Goal: Task Accomplishment & Management: Manage account settings

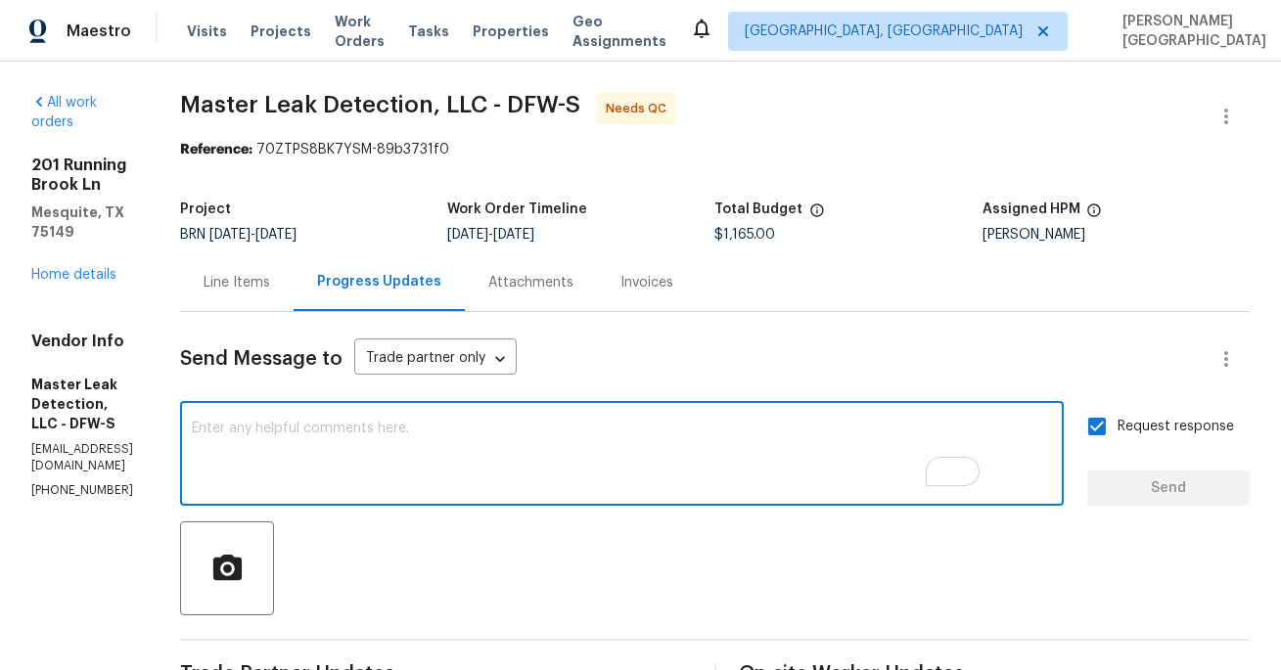
click at [392, 450] on textarea "To enrich screen reader interactions, please activate Accessibility in Grammarl…" at bounding box center [622, 456] width 860 height 68
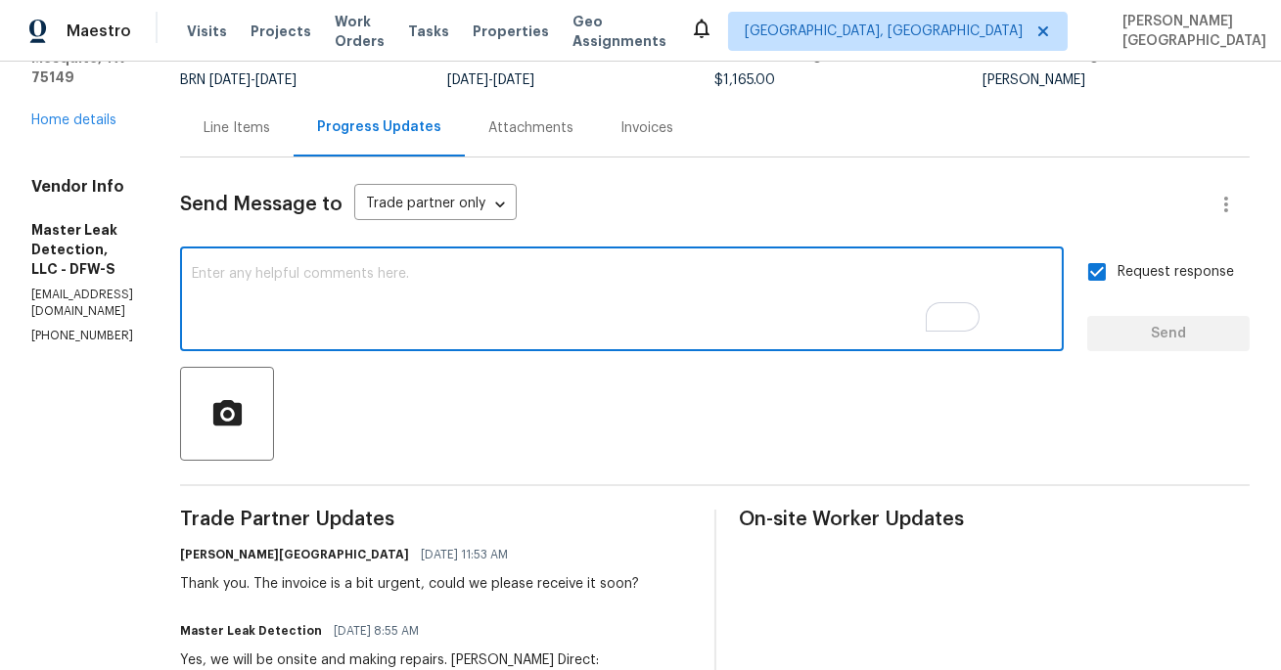
scroll to position [217, 0]
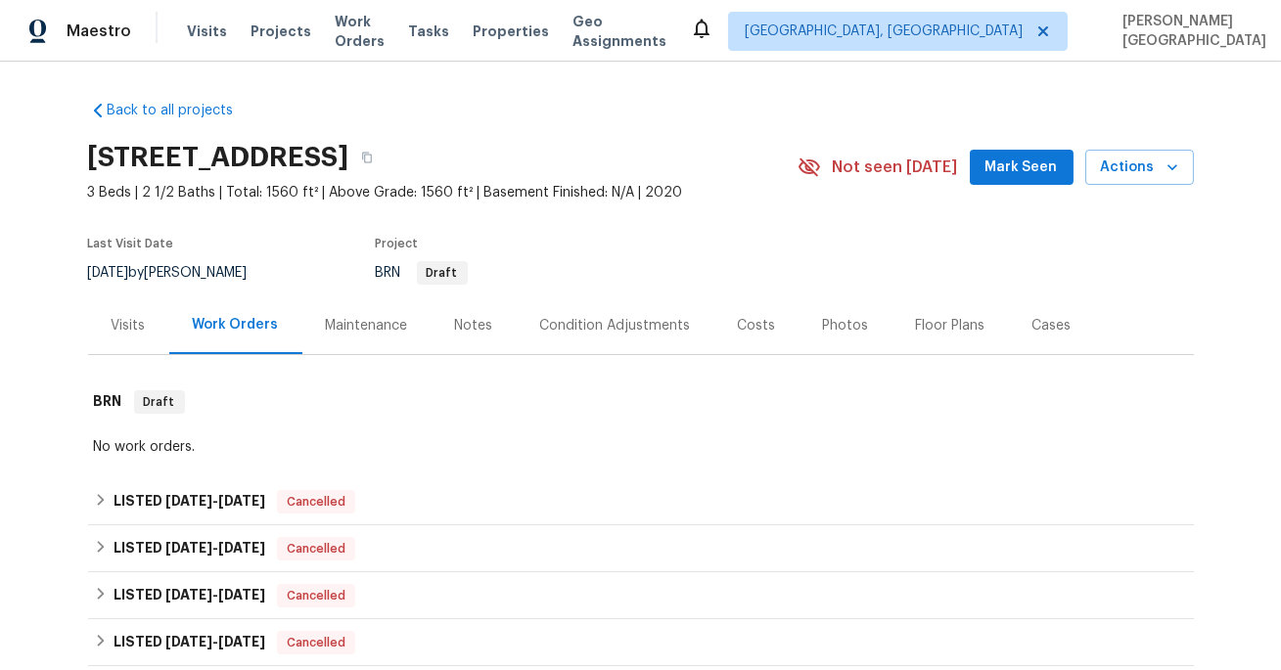
scroll to position [340, 0]
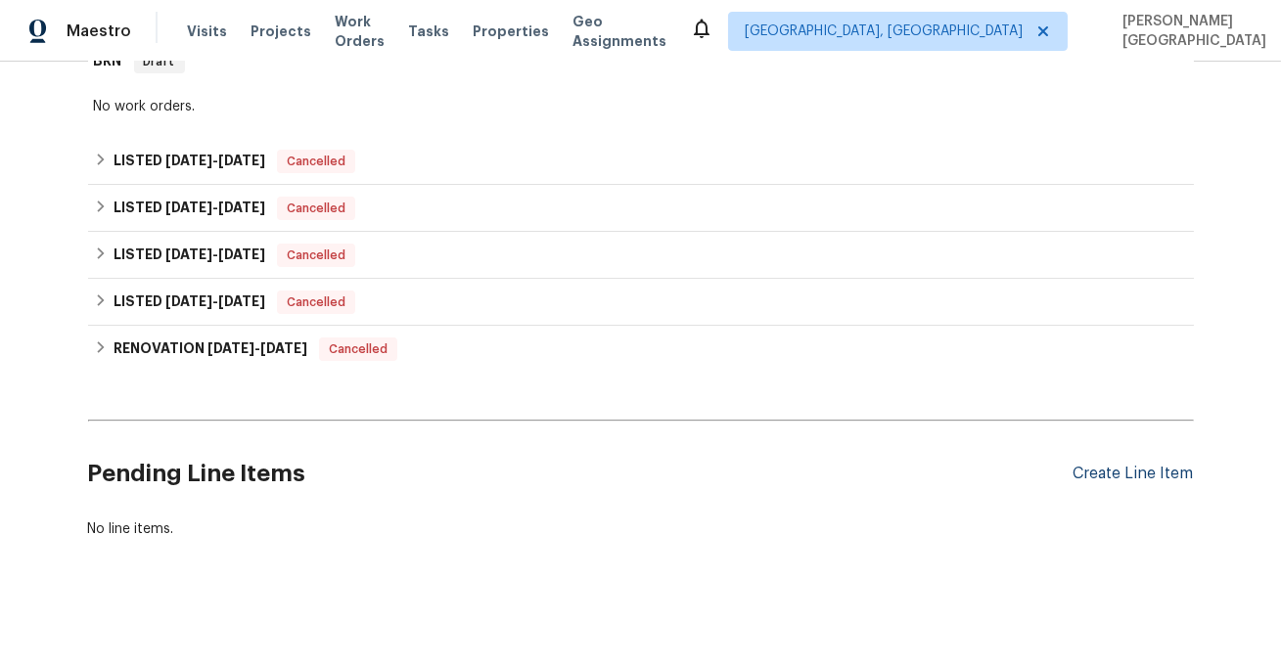
click at [1112, 466] on div "Create Line Item" at bounding box center [1133, 474] width 120 height 19
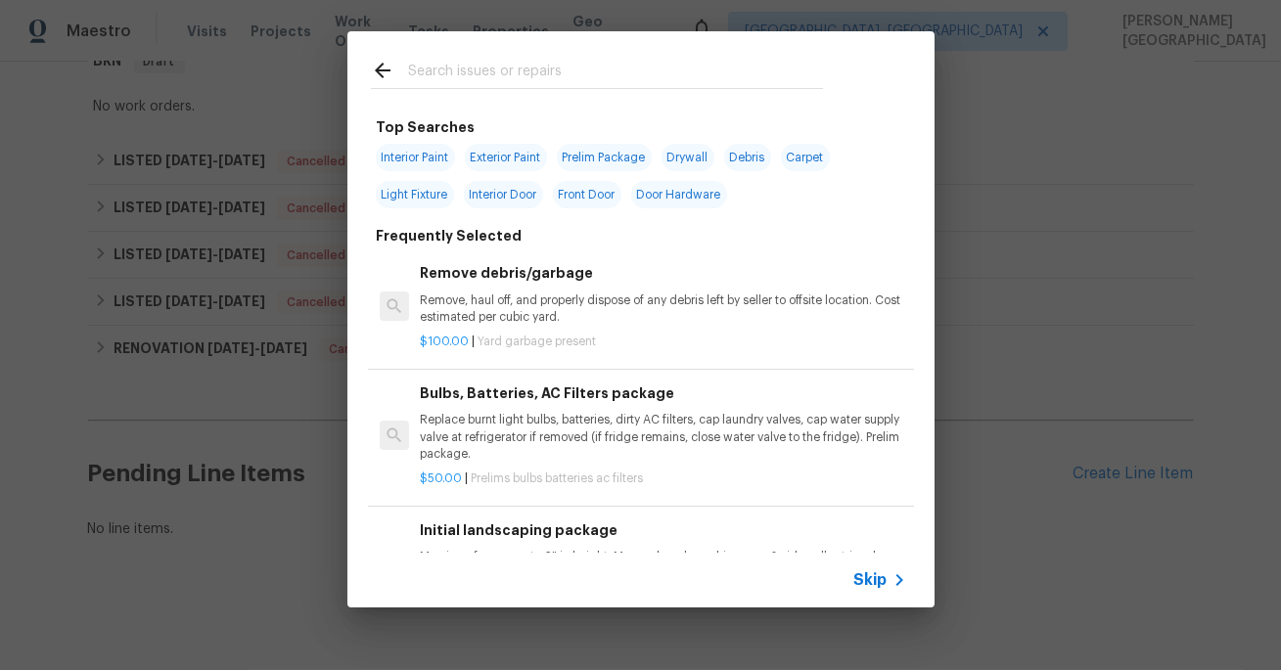
click at [871, 578] on span "Skip" at bounding box center [870, 580] width 33 height 20
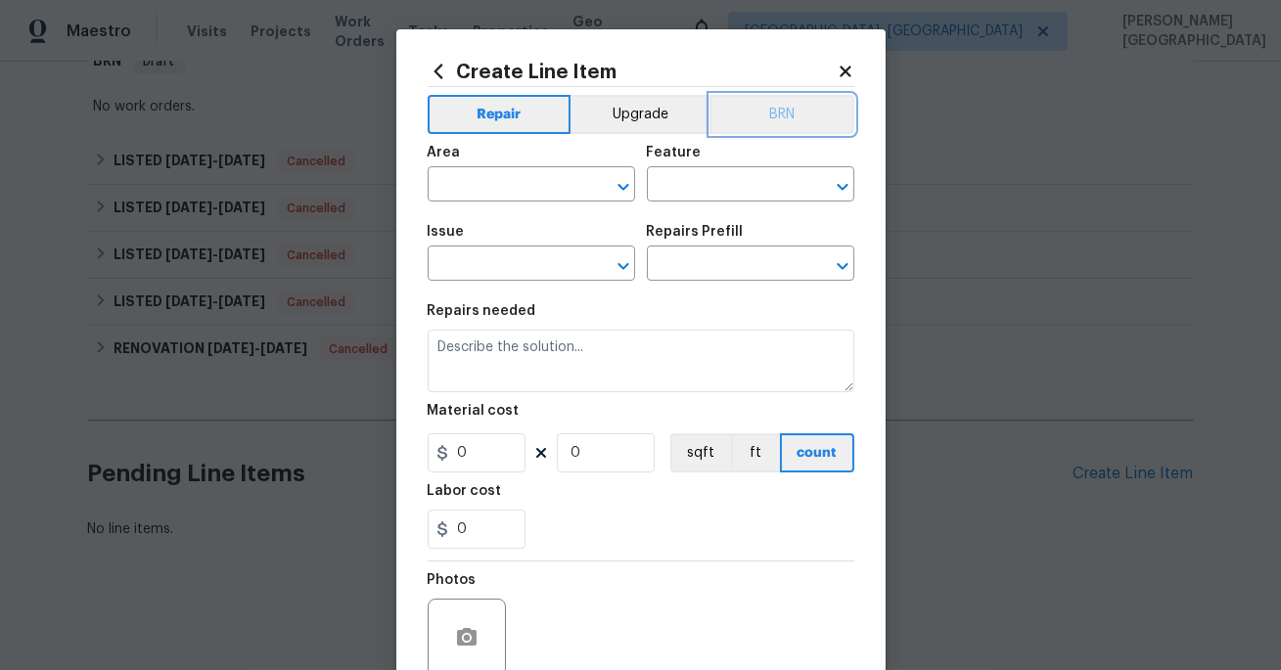
click at [790, 110] on button "BRN" at bounding box center [782, 114] width 144 height 39
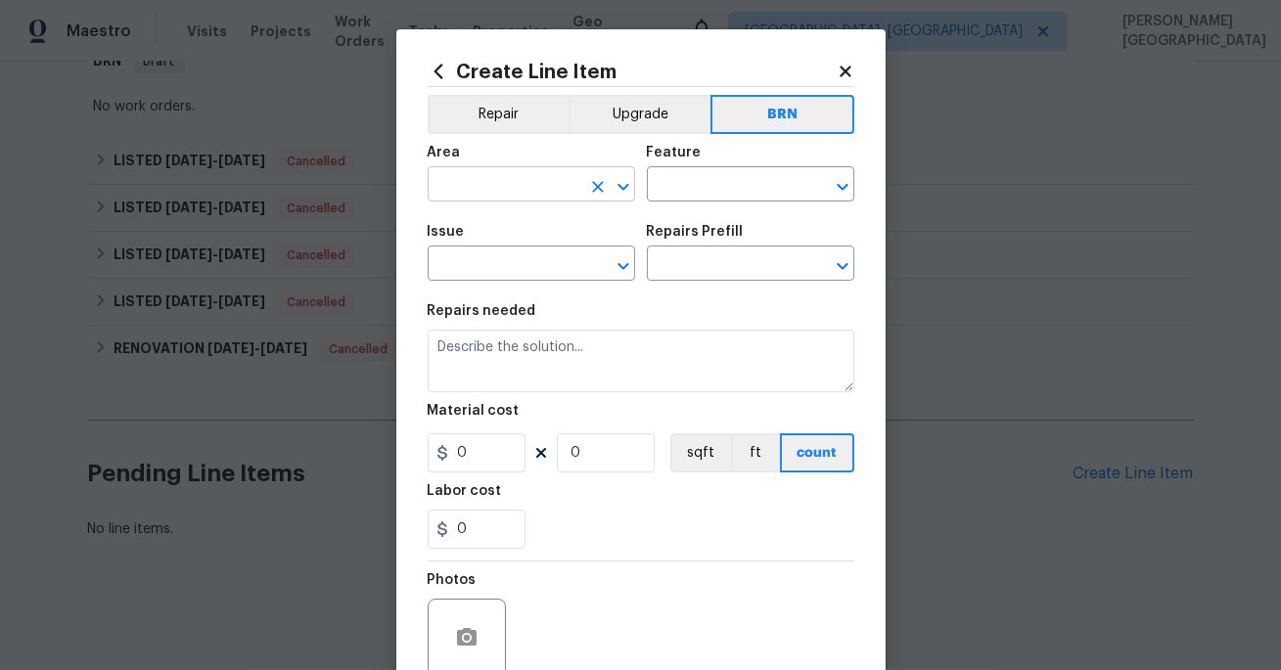
click at [483, 187] on input "text" at bounding box center [504, 186] width 153 height 30
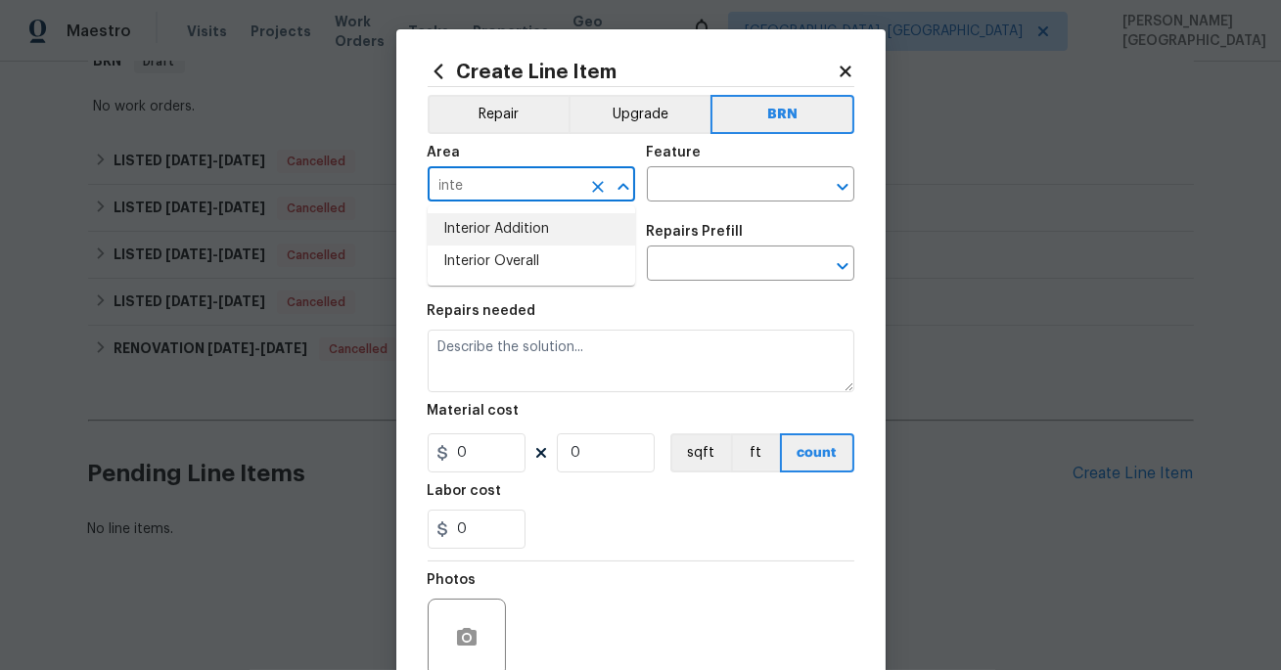
click at [501, 240] on li "Interior Addition" at bounding box center [531, 229] width 207 height 32
type input "Interior Addition"
click at [689, 176] on input "text" at bounding box center [723, 186] width 153 height 30
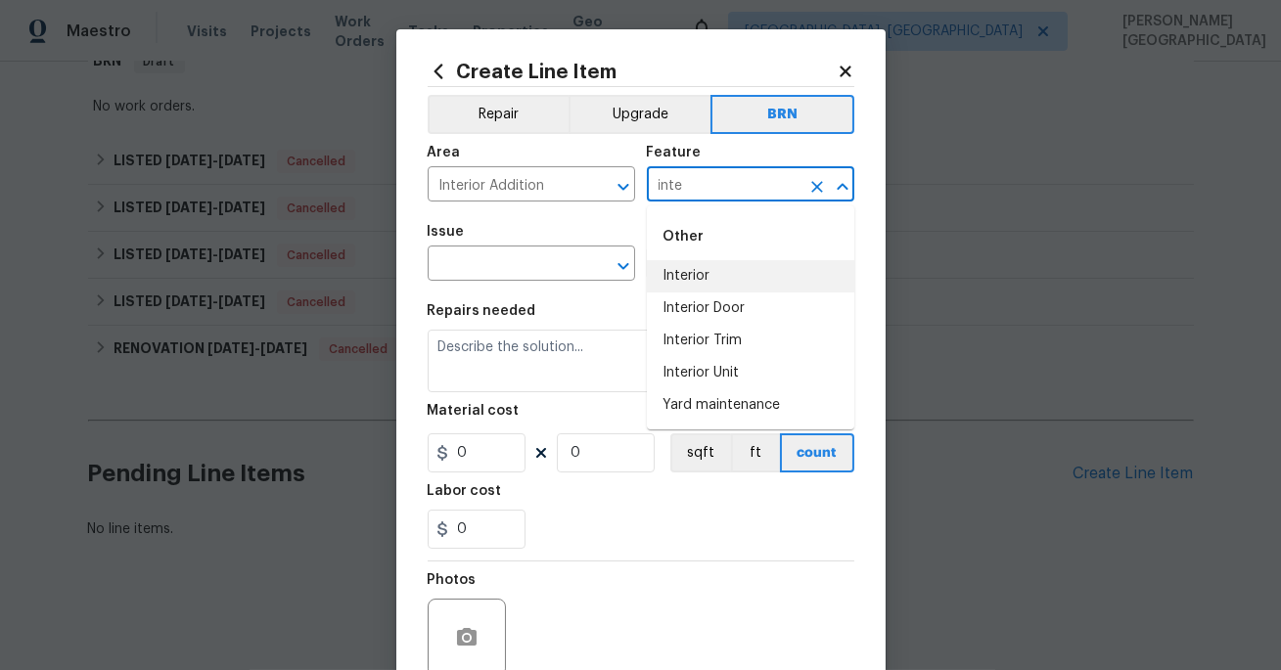
click at [712, 270] on li "Interior" at bounding box center [750, 276] width 207 height 32
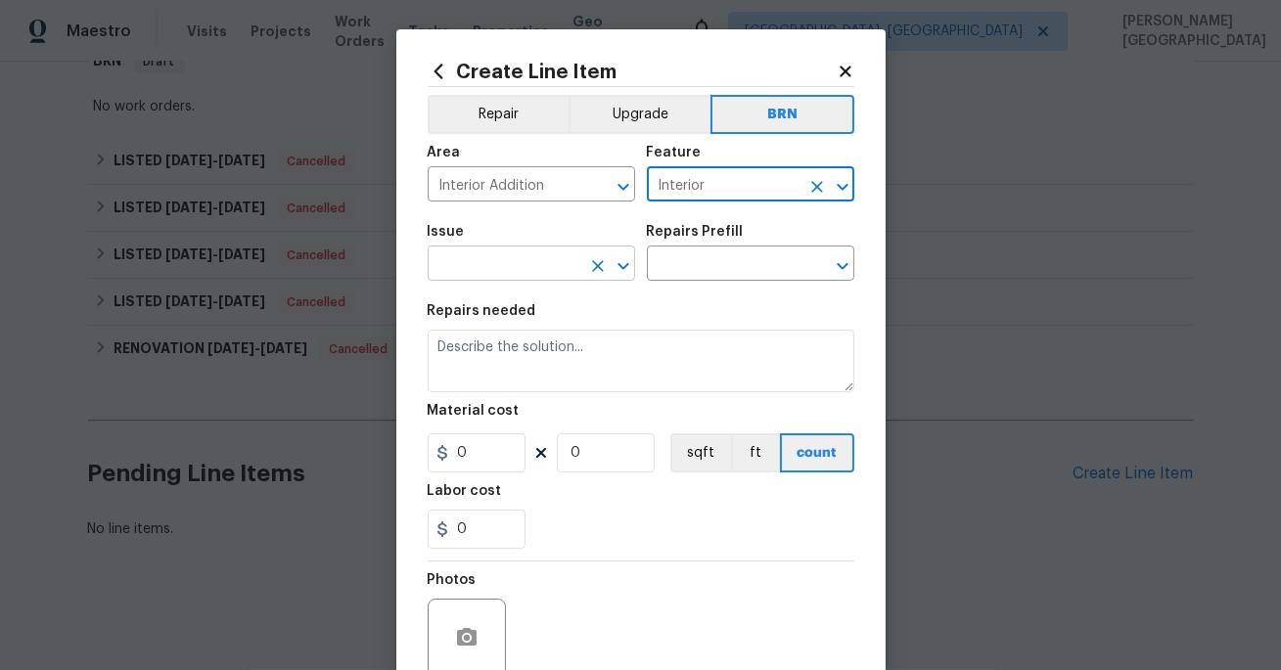
type input "Interior"
click at [530, 263] on input "text" at bounding box center [504, 265] width 153 height 30
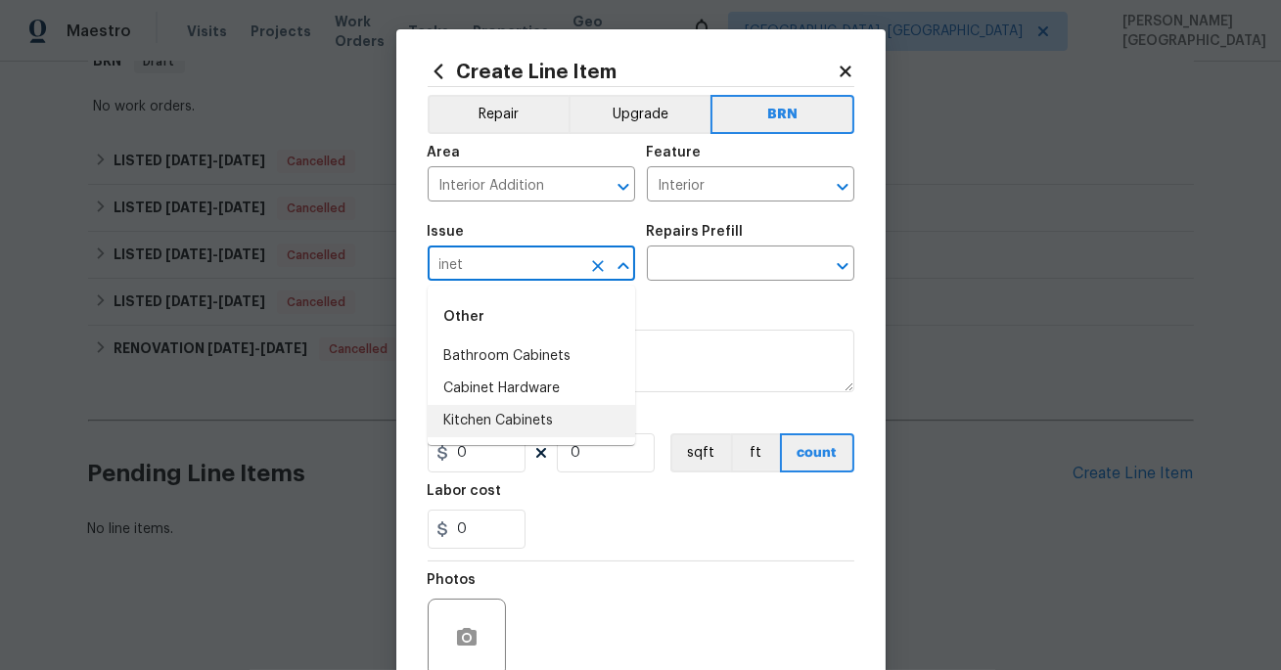
drag, startPoint x: 525, startPoint y: 418, endPoint x: 674, endPoint y: 385, distance: 152.2
click at [672, 385] on body "Maestro Visits Projects Work Orders Tasks Properties Geo Assignments Albuquerqu…" at bounding box center [640, 335] width 1281 height 670
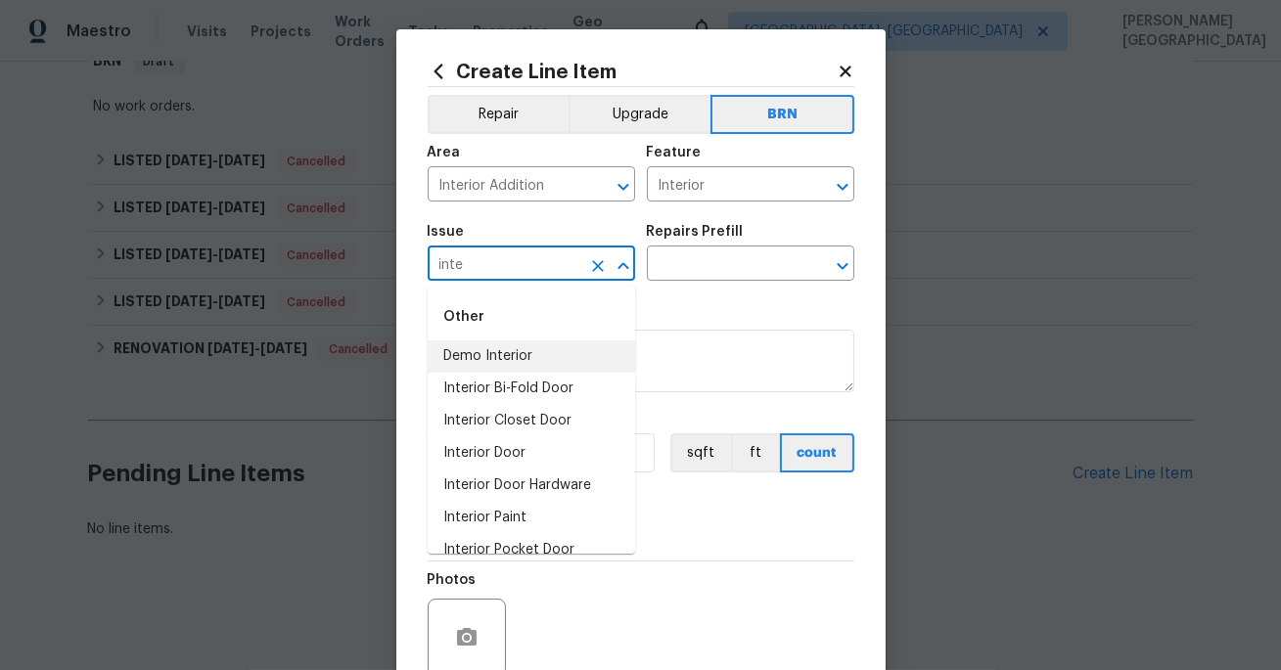
click at [495, 368] on li "Demo Interior" at bounding box center [531, 356] width 207 height 32
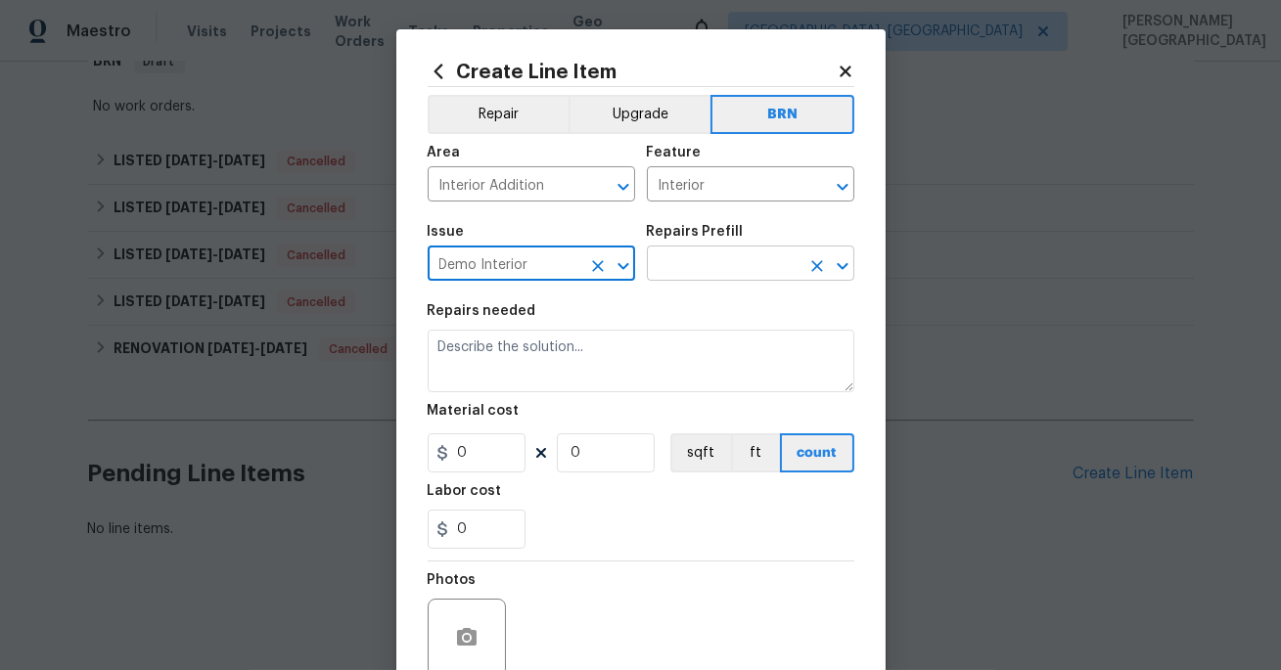
type input "Demo Interior"
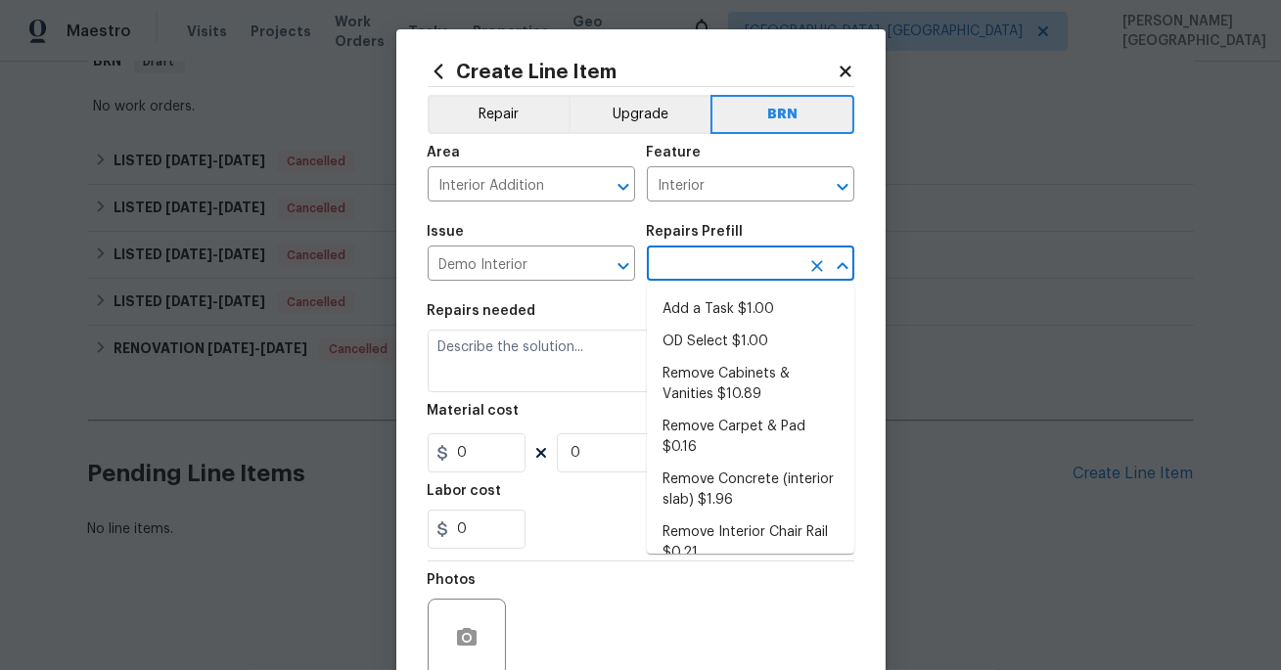
click at [684, 262] on input "text" at bounding box center [723, 265] width 153 height 30
click at [685, 288] on ul "Add a Task $1.00 OD Select $1.00 Remove Cabinets & Vanities $10.89 Remove Carpe…" at bounding box center [750, 420] width 207 height 268
click at [685, 303] on li "Add a Task $1.00" at bounding box center [750, 309] width 207 height 32
type input "Demolition"
type input "Add a Task $1.00"
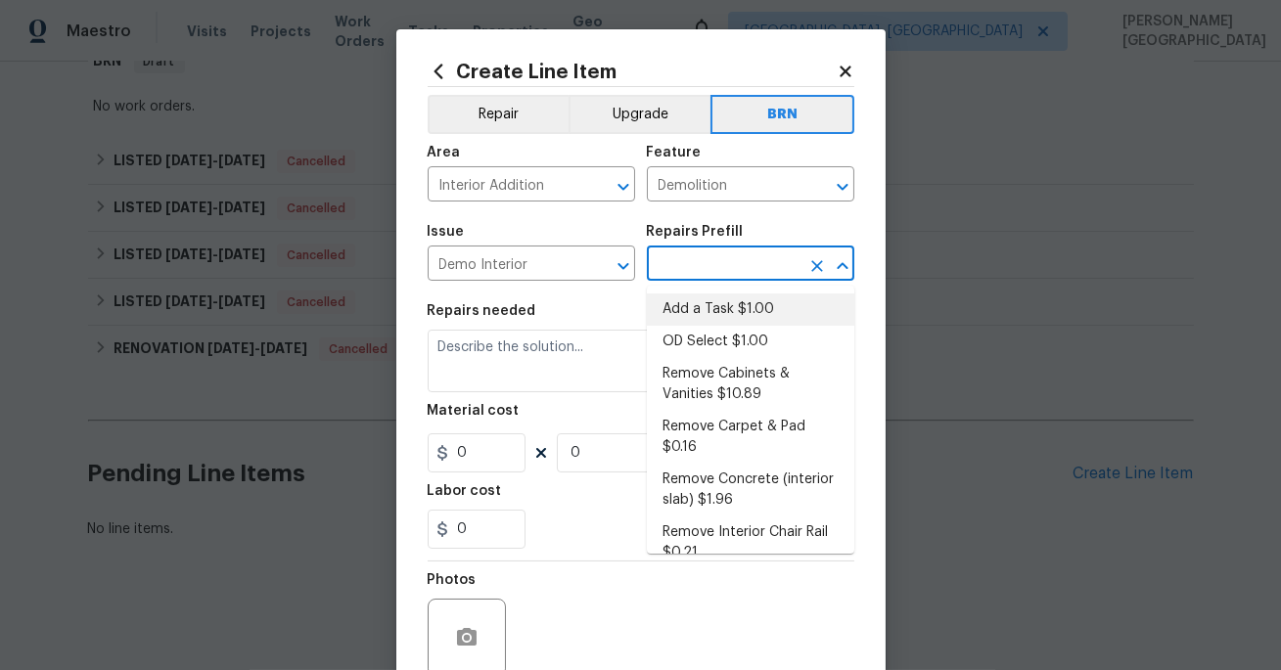
type textarea "HPM to detail"
type input "1"
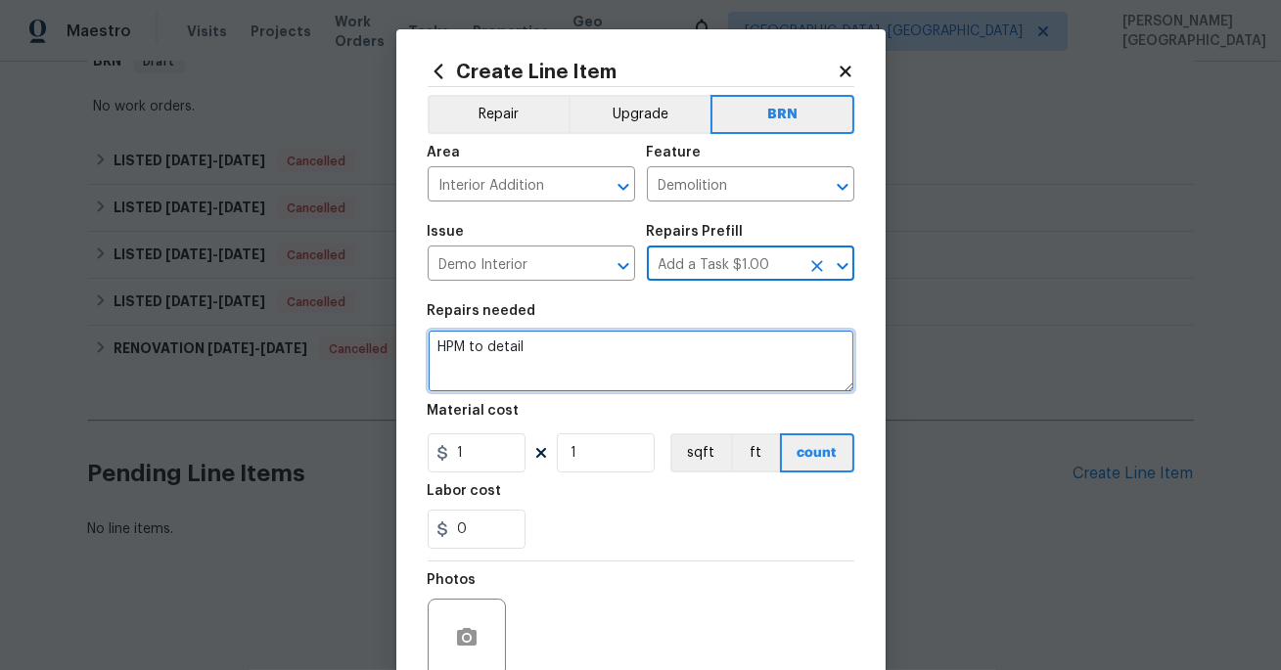
click at [549, 369] on textarea "HPM to detail" at bounding box center [641, 361] width 427 height 63
paste textarea "Seller to have contractor plug in range and turn on breaker. Ensure proper func…"
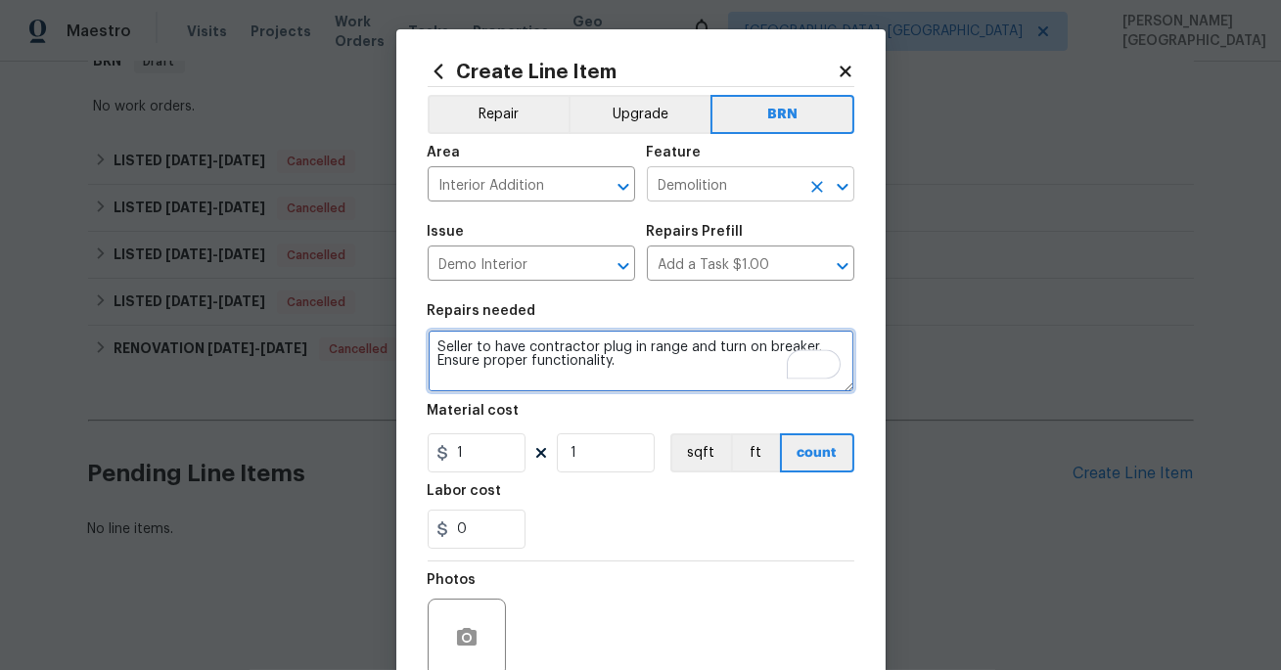
type textarea "Seller to have contractor plug in range and turn on breaker. Ensure proper func…"
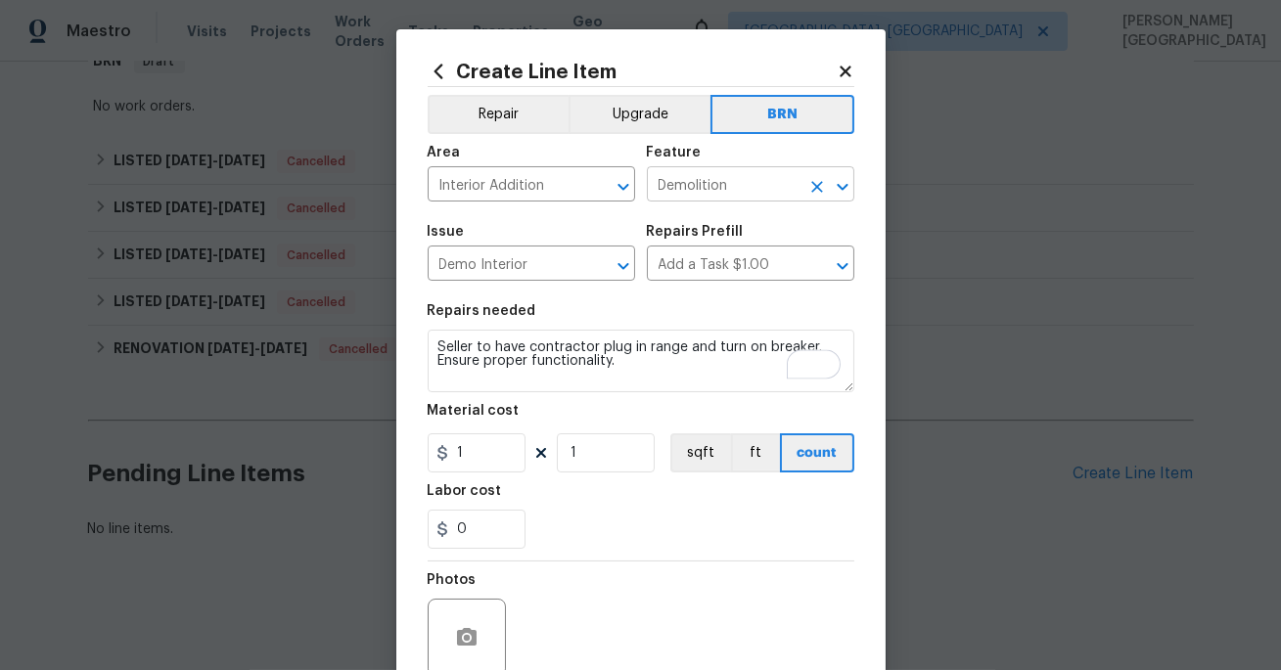
click at [726, 186] on input "Demolition" at bounding box center [723, 186] width 153 height 30
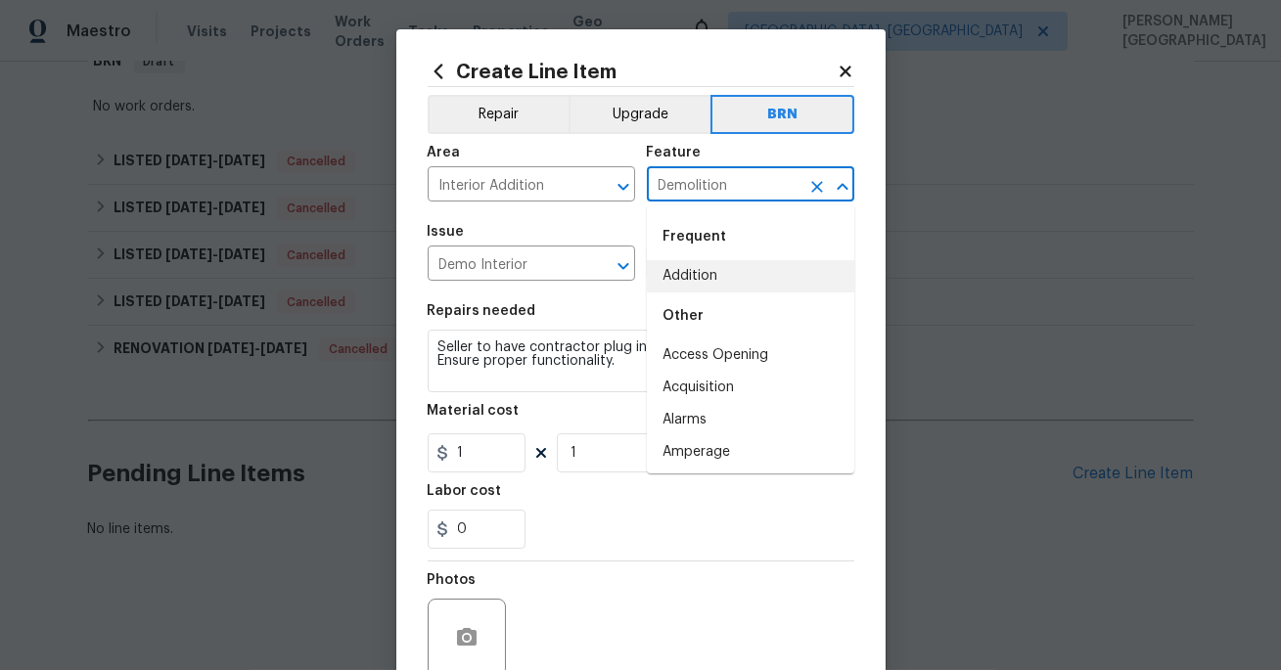
click at [726, 186] on input "Demolition" at bounding box center [723, 186] width 153 height 30
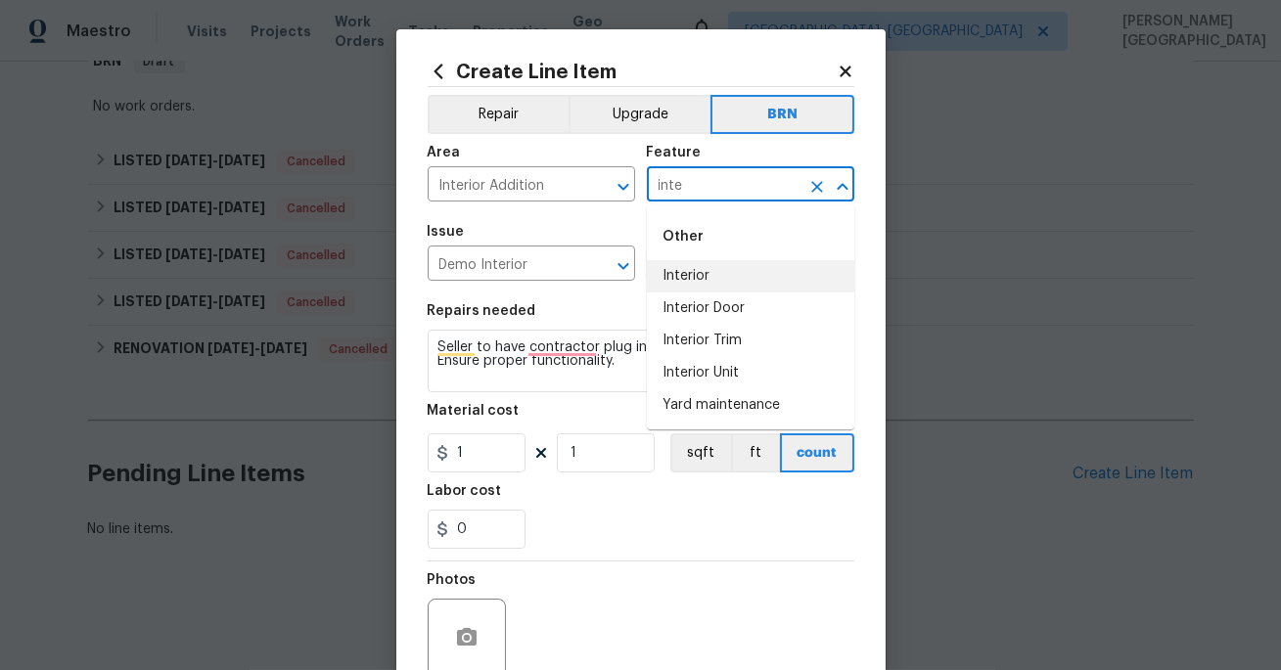
click at [728, 264] on li "Interior" at bounding box center [750, 276] width 207 height 32
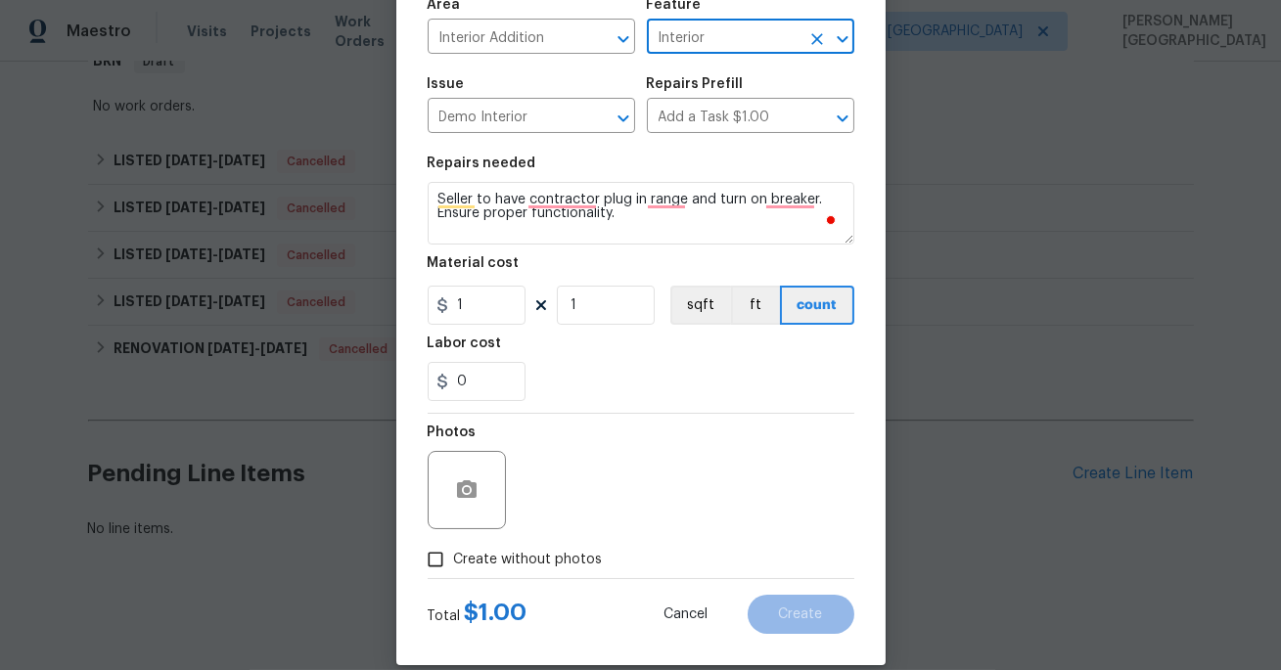
scroll to position [171, 0]
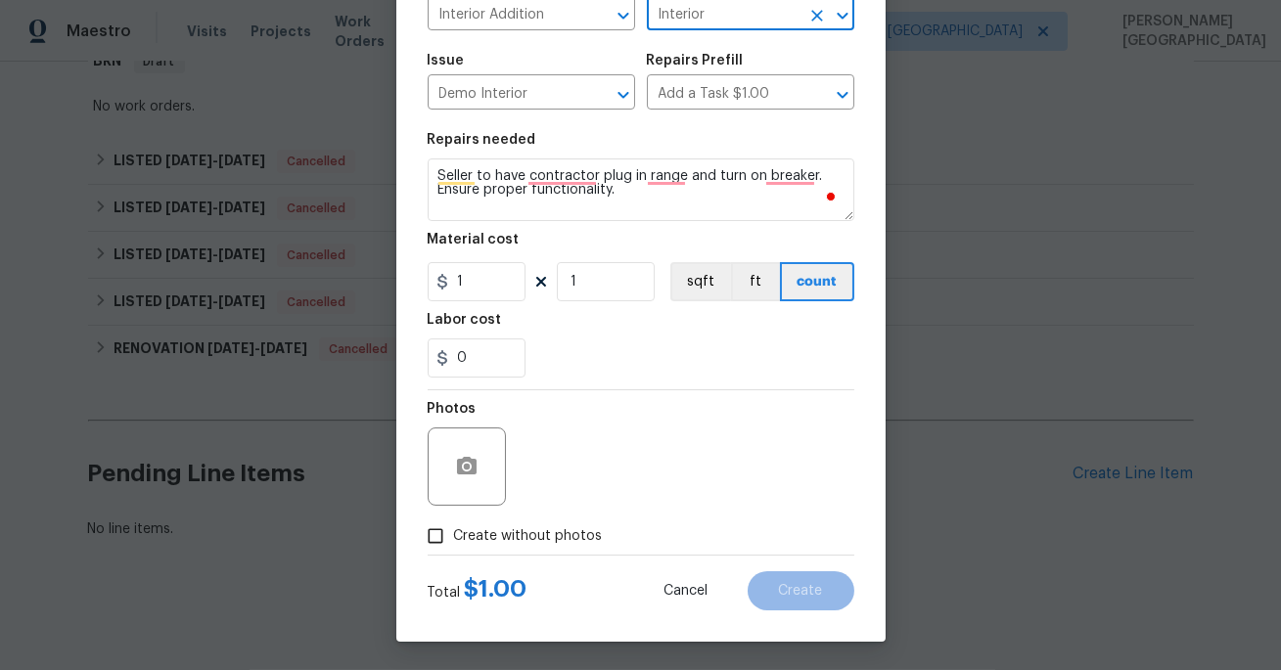
type input "Interior"
click at [489, 358] on input "0" at bounding box center [477, 357] width 98 height 39
type input "0"
click at [478, 262] on input "1" at bounding box center [477, 281] width 98 height 39
click at [499, 277] on input "1" at bounding box center [477, 281] width 98 height 39
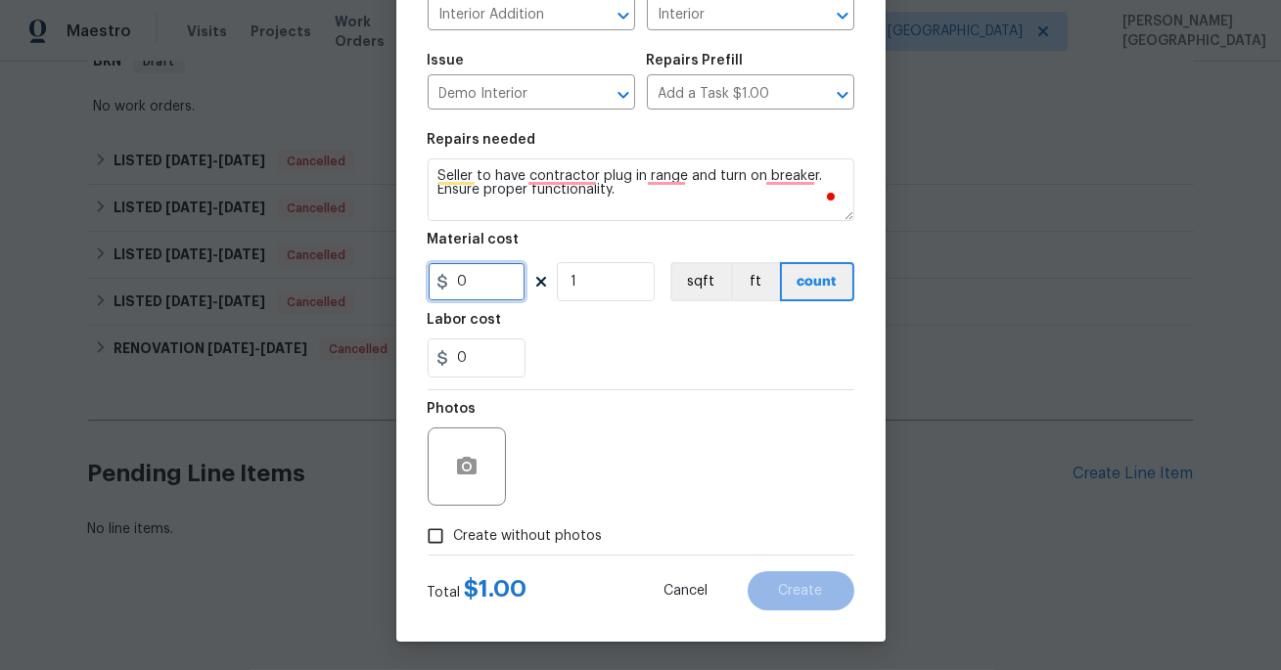
type input "0"
click at [467, 361] on input "0" at bounding box center [477, 357] width 98 height 39
type input "75"
click at [528, 522] on label "Create without photos" at bounding box center [510, 536] width 186 height 37
click at [454, 522] on input "Create without photos" at bounding box center [435, 536] width 37 height 37
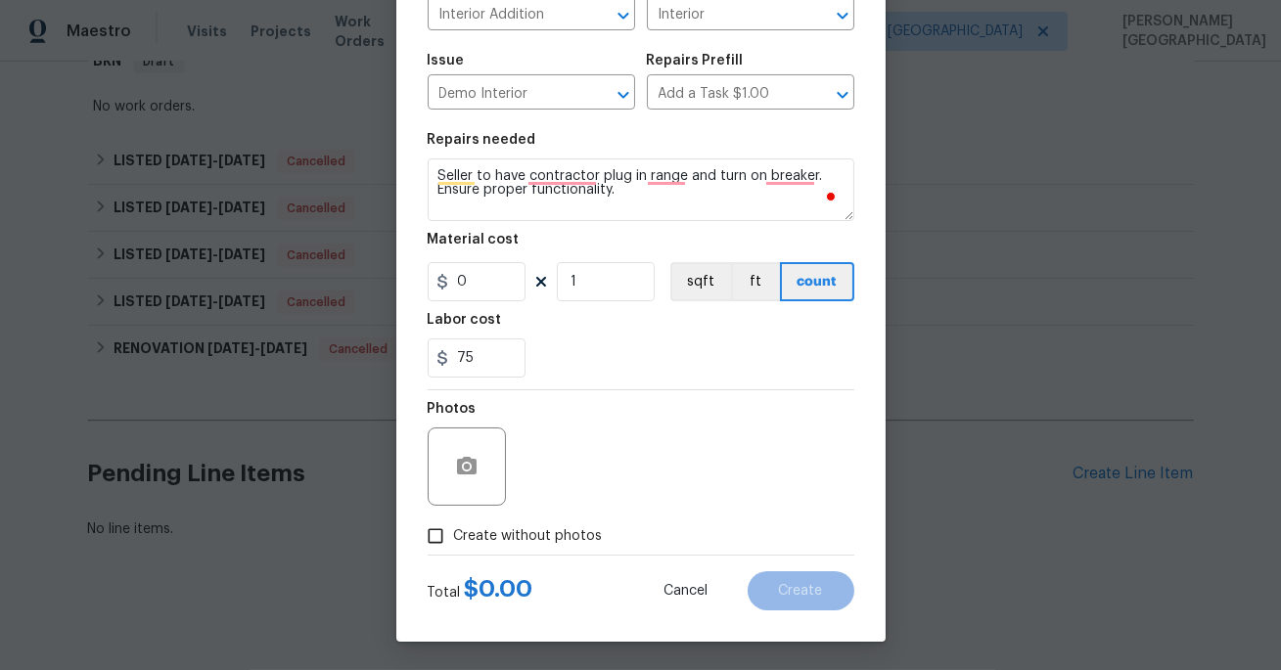
checkbox input "true"
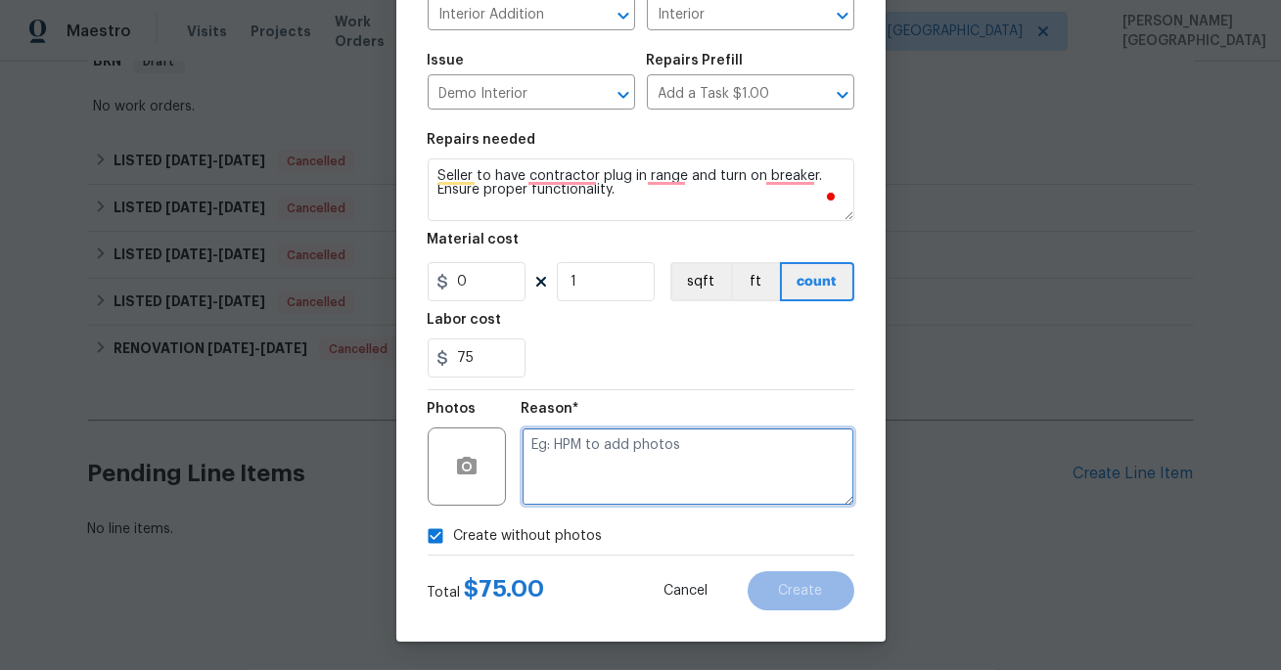
click at [590, 492] on textarea at bounding box center [687, 467] width 333 height 78
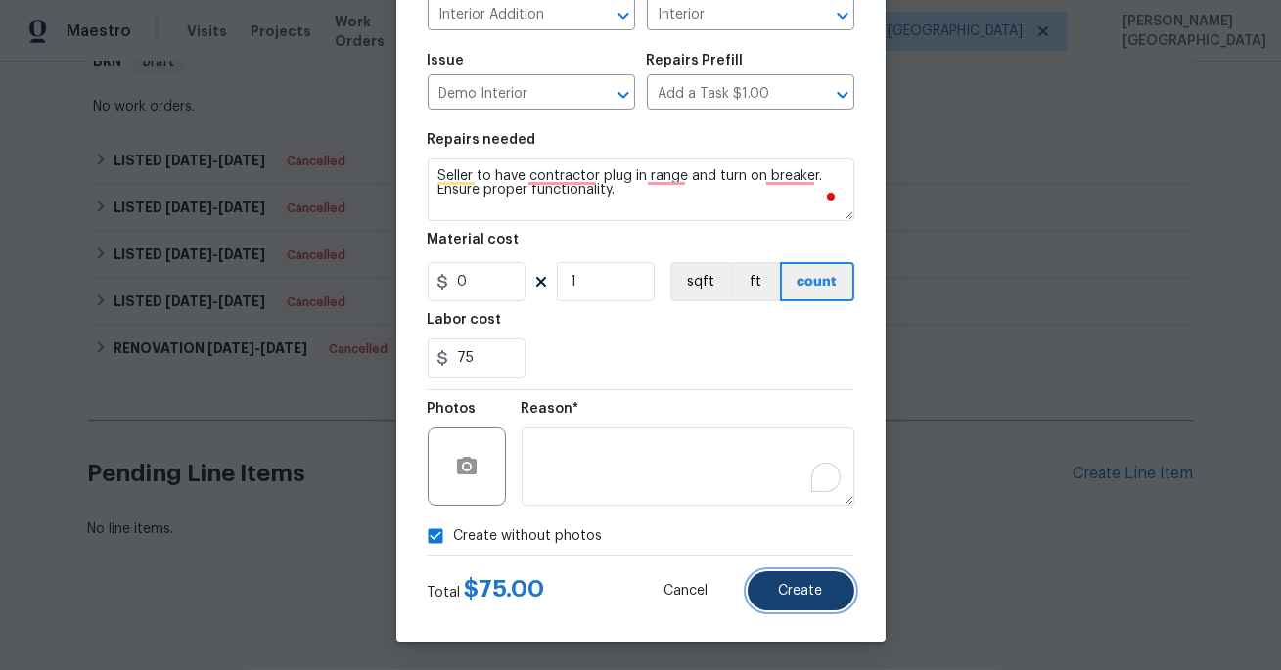
click at [811, 599] on button "Create" at bounding box center [800, 590] width 107 height 39
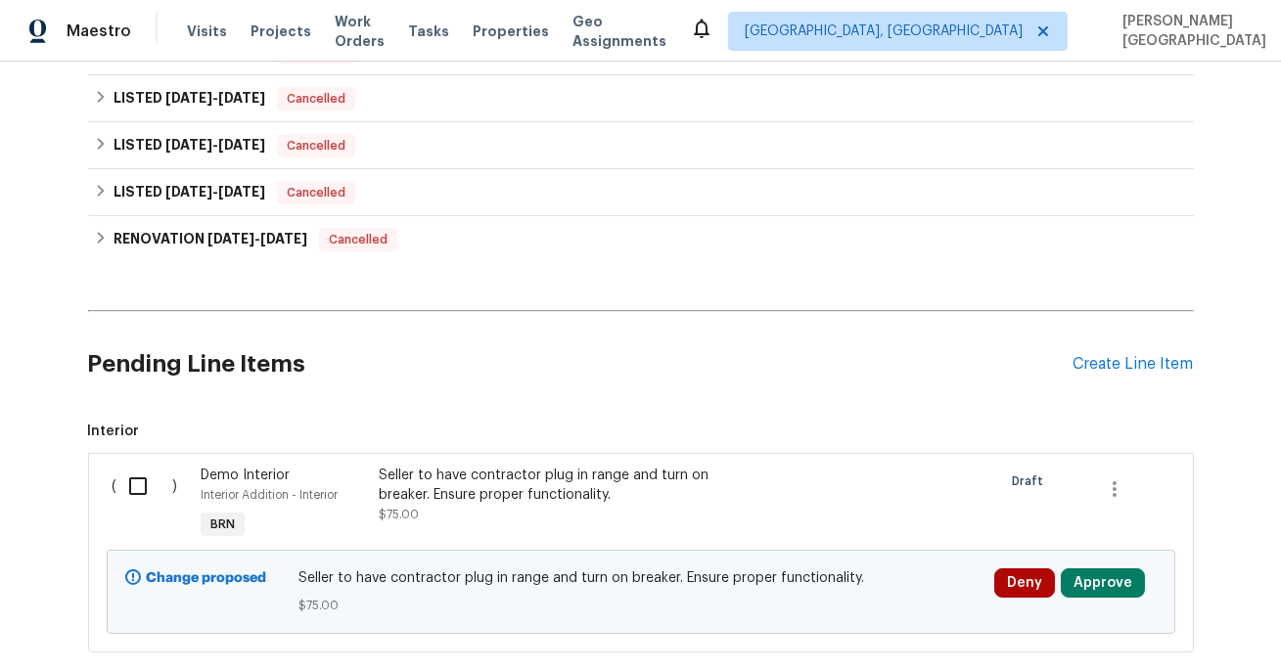
scroll to position [563, 0]
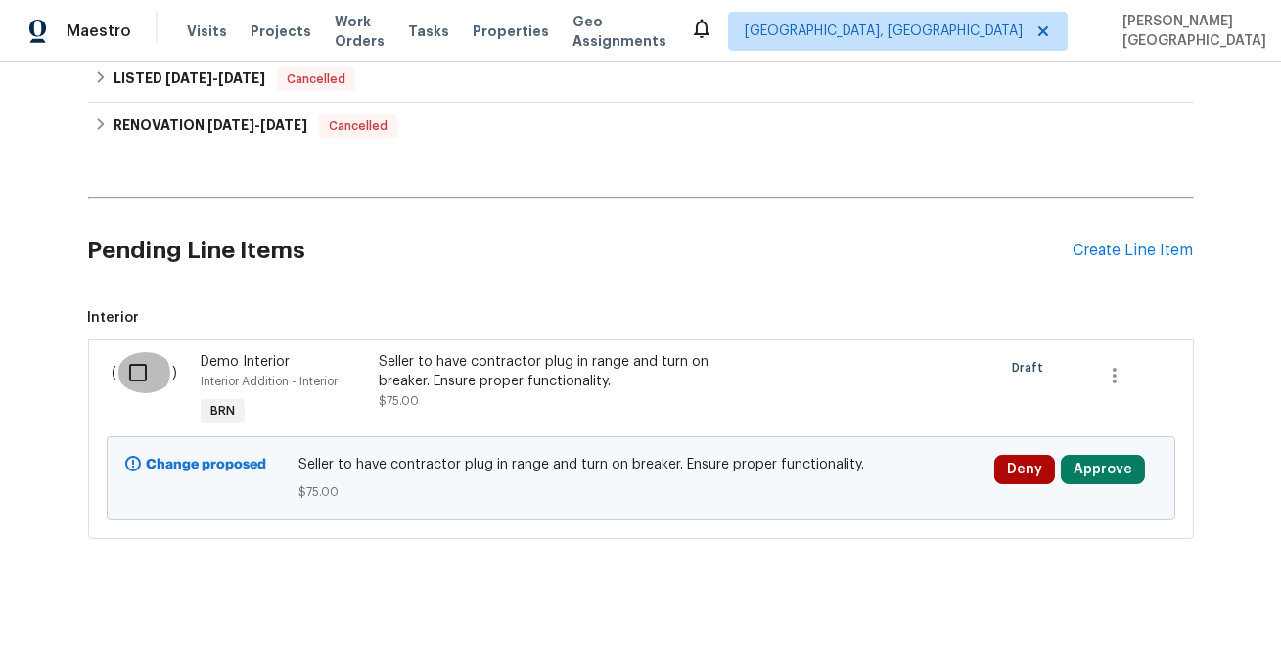
click at [131, 375] on input "checkbox" at bounding box center [145, 372] width 56 height 41
checkbox input "true"
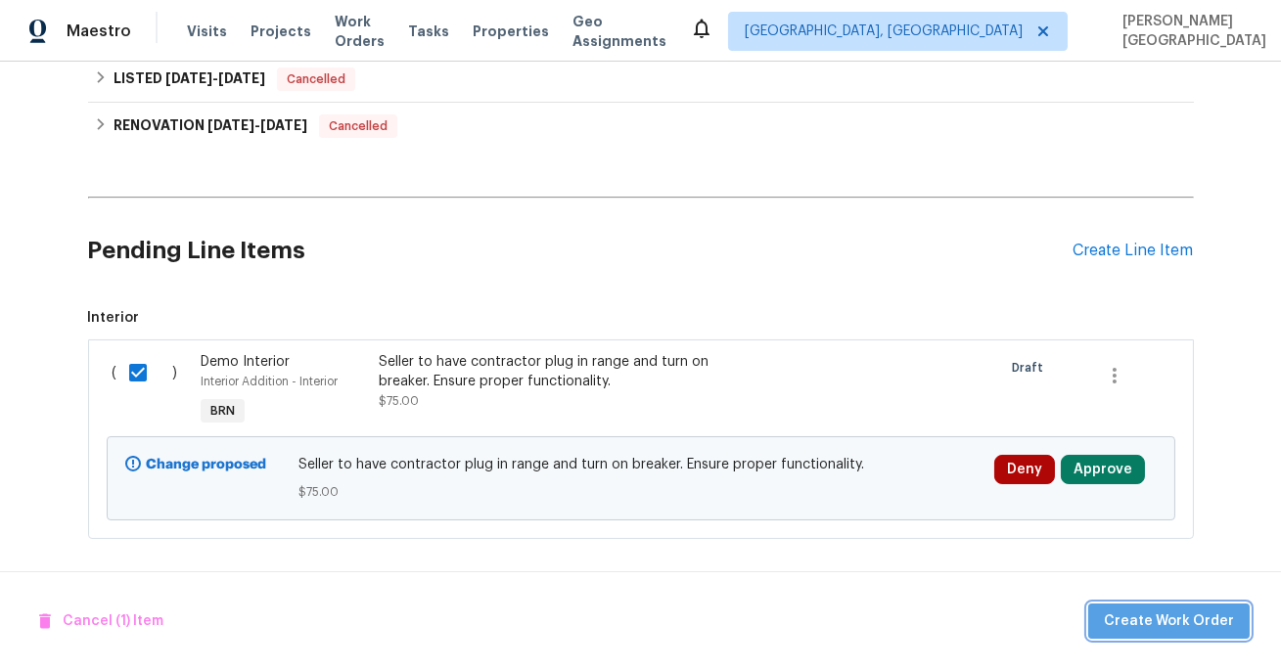
click at [1180, 616] on span "Create Work Order" at bounding box center [1168, 621] width 130 height 24
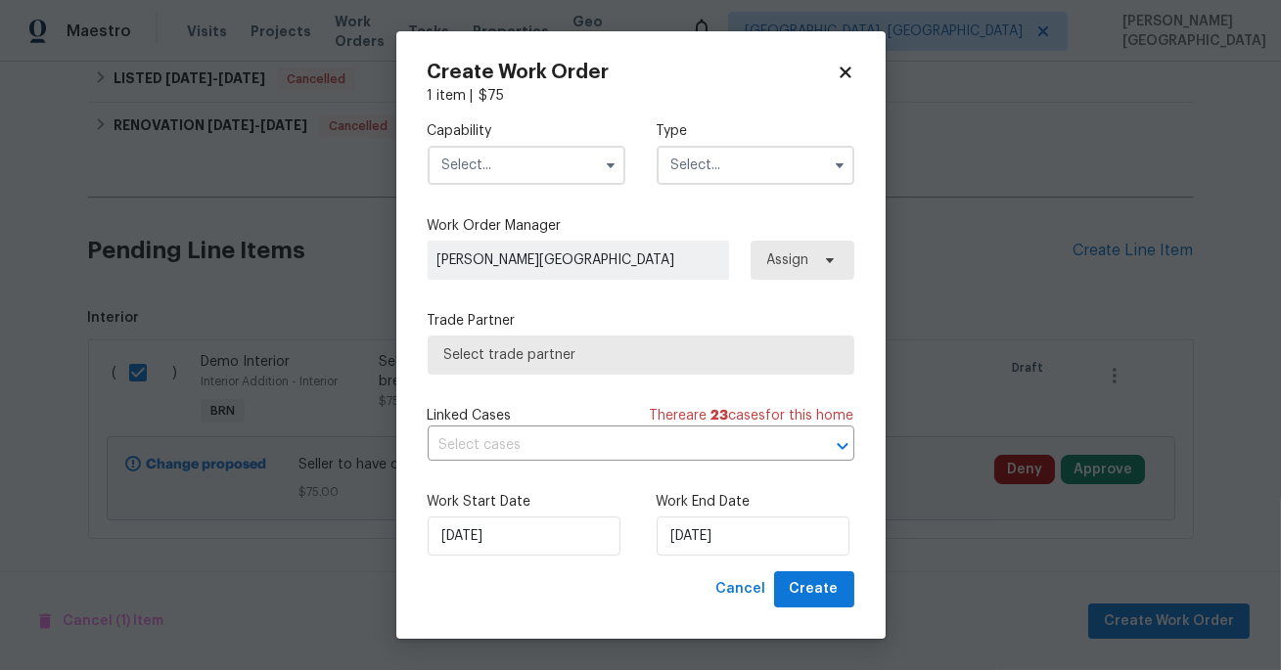
click at [529, 145] on div "Capability" at bounding box center [527, 153] width 198 height 64
click at [537, 164] on input "text" at bounding box center [527, 165] width 198 height 39
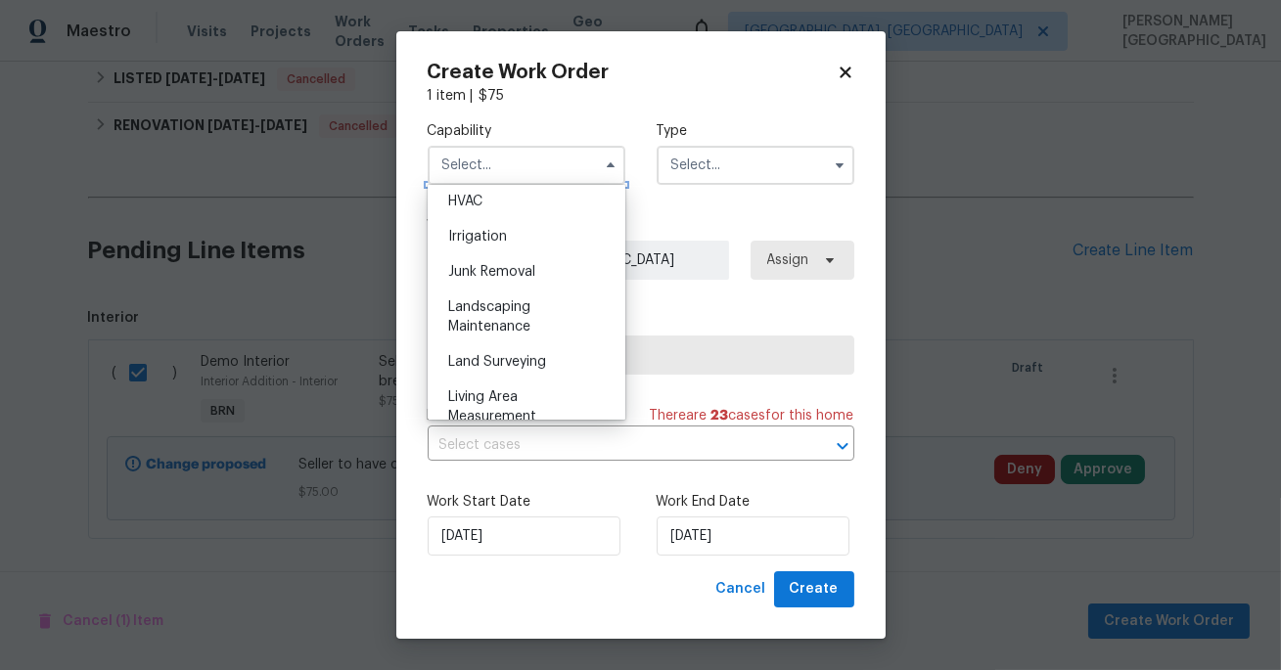
scroll to position [1045, 0]
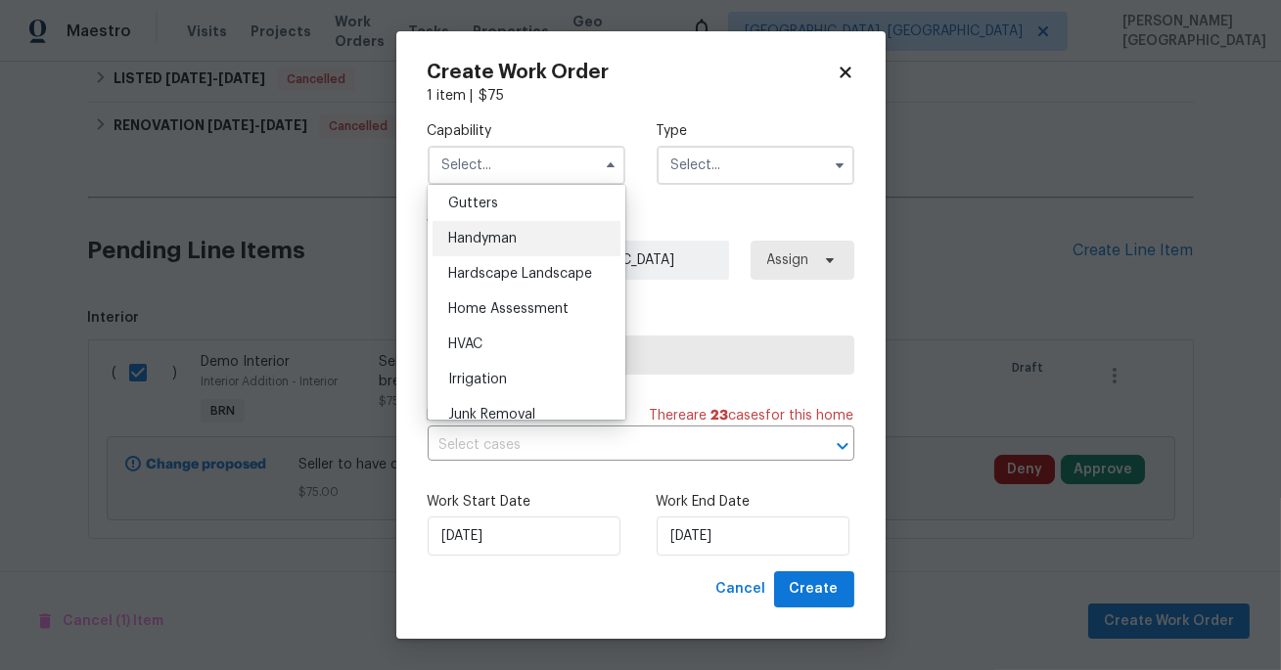
click at [516, 247] on div "Handyman" at bounding box center [526, 238] width 188 height 35
type input "Handyman"
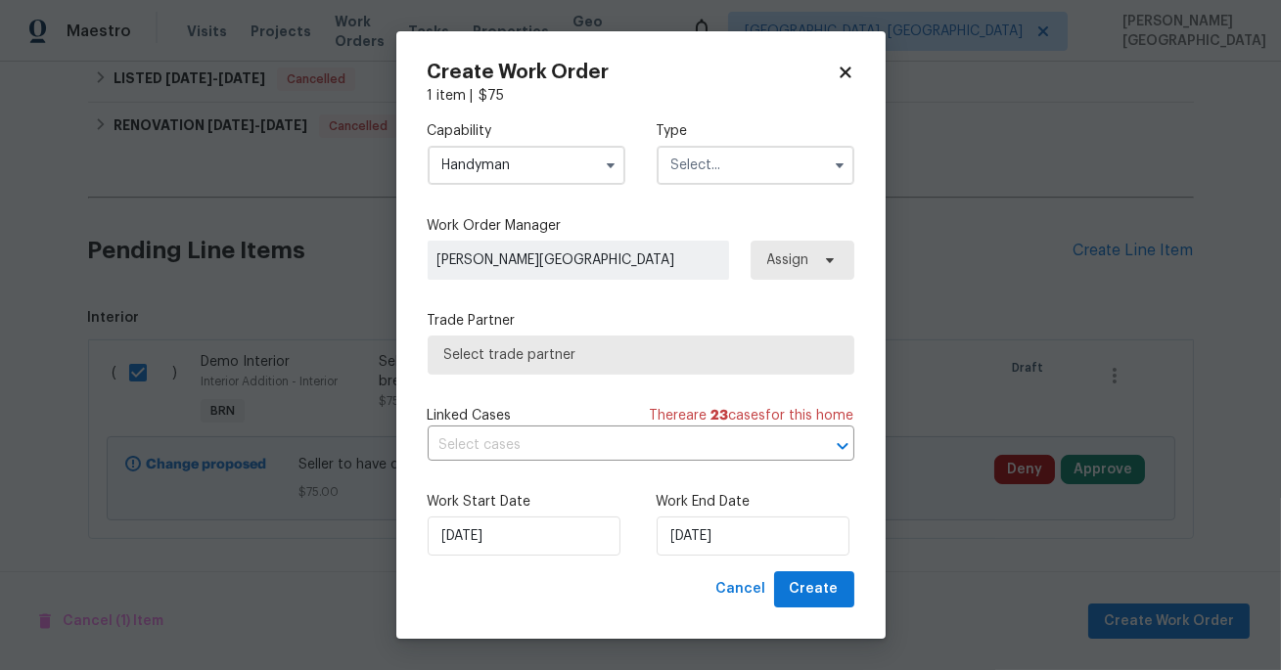
click at [726, 158] on input "text" at bounding box center [755, 165] width 198 height 39
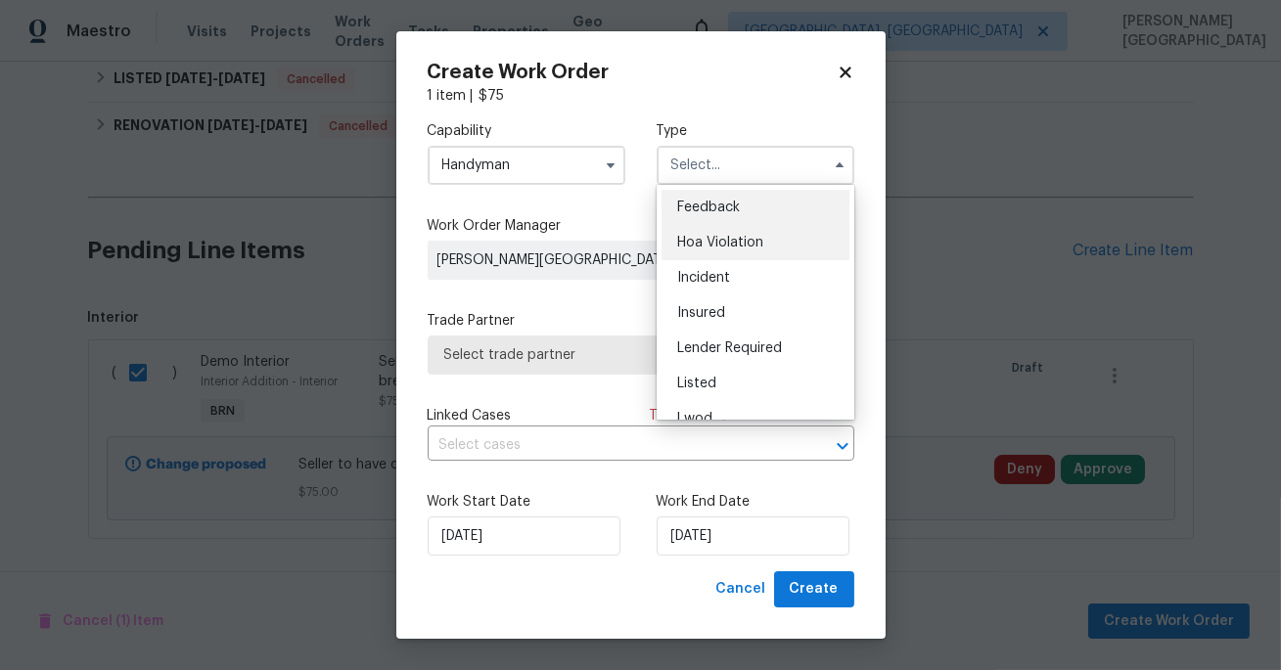
scroll to position [232, 0]
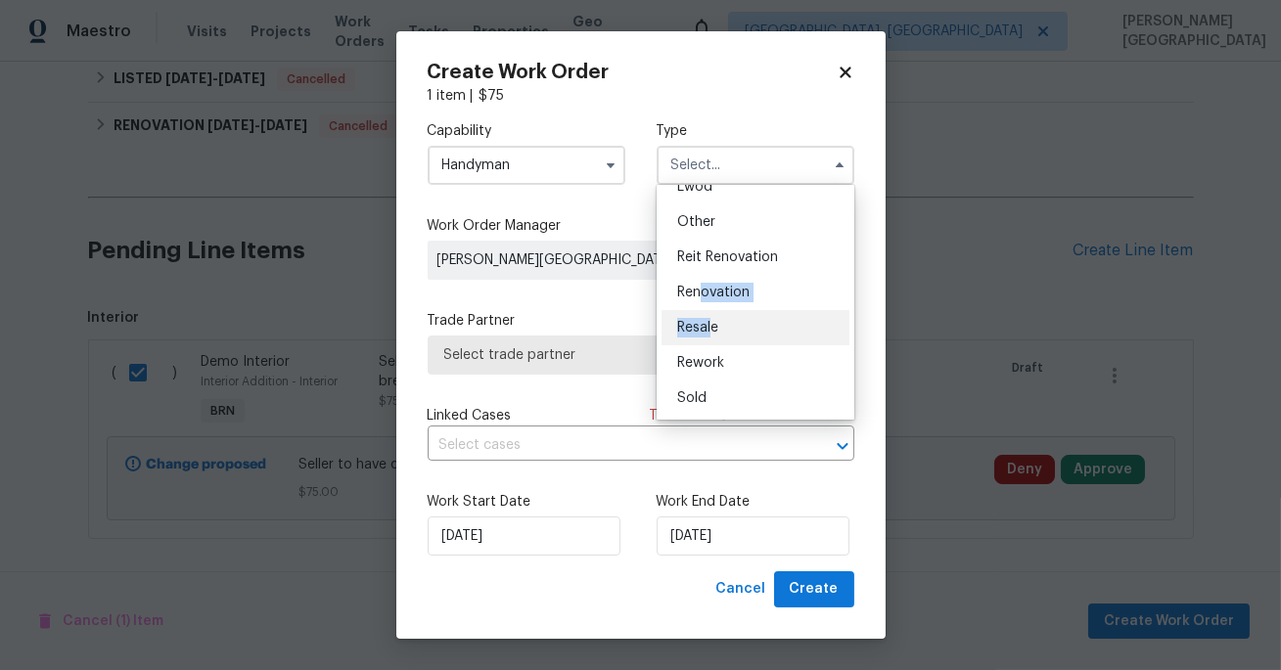
drag, startPoint x: 704, startPoint y: 286, endPoint x: 711, endPoint y: 331, distance: 45.5
click at [711, 331] on ul "Feedback Hoa Violation Incident Insured Lender Required Listed Lwod Other Reit …" at bounding box center [755, 302] width 198 height 235
click at [711, 330] on span "Resale" at bounding box center [697, 328] width 41 height 14
type input "Resale"
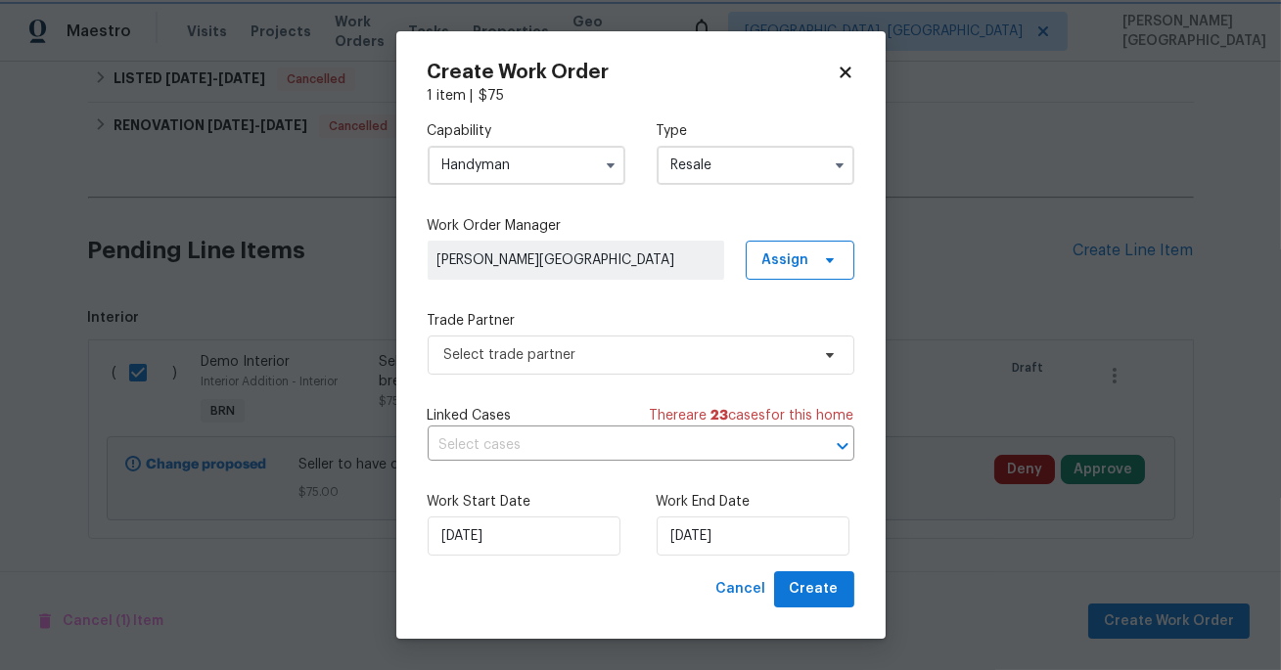
scroll to position [0, 0]
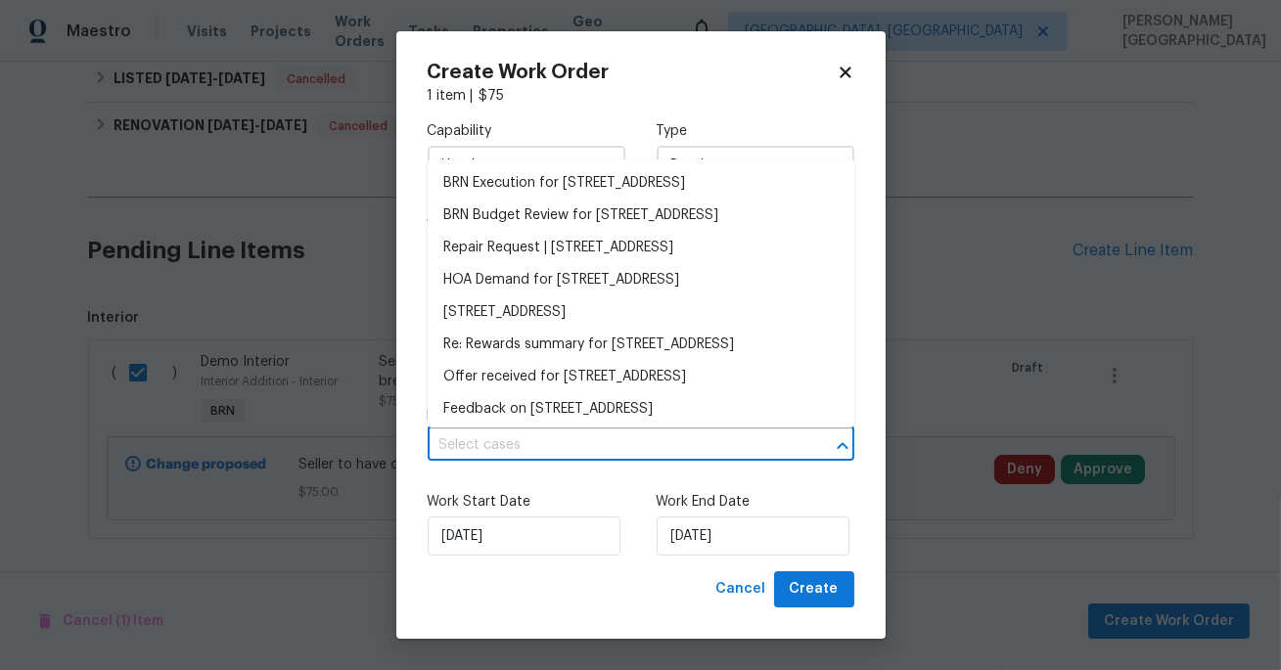
click at [510, 459] on input "text" at bounding box center [614, 445] width 372 height 30
click at [569, 188] on li "BRN Execution for 102 Red Plum Ln, Jamestown, NC 27282" at bounding box center [641, 183] width 427 height 32
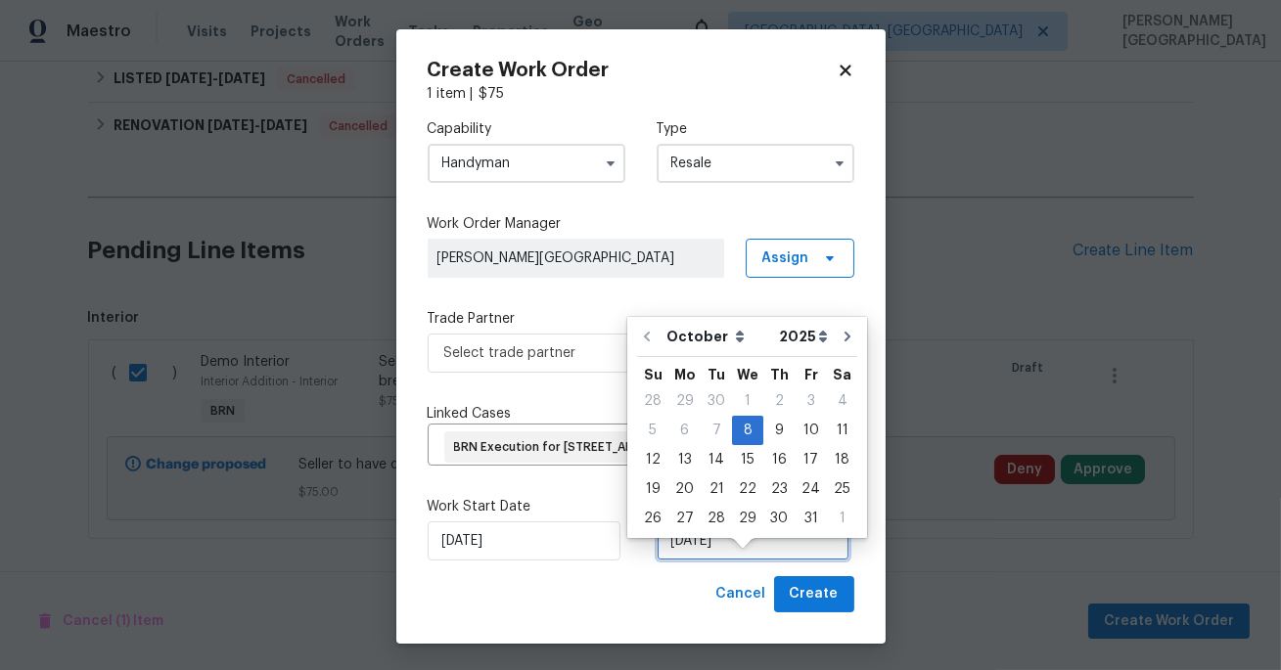
click at [720, 561] on input "10/8/2025" at bounding box center [752, 540] width 193 height 39
click at [806, 433] on div "10" at bounding box center [810, 430] width 32 height 27
type input "10/10/2025"
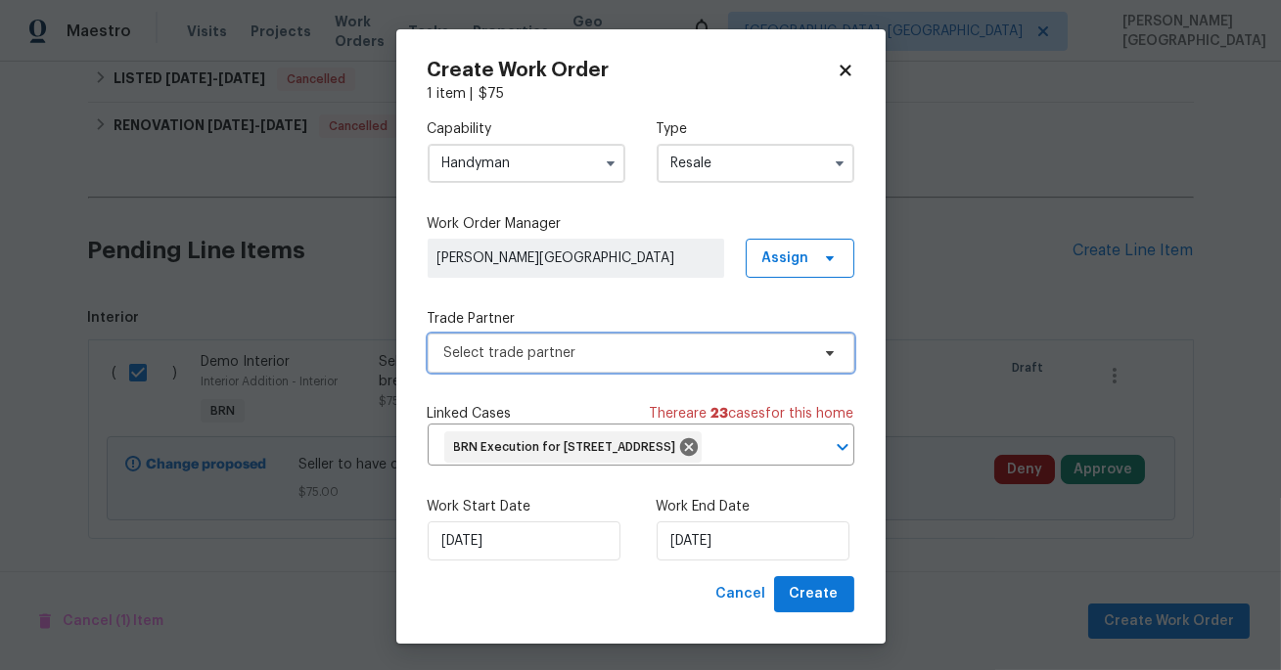
click at [531, 343] on span "Select trade partner" at bounding box center [626, 353] width 365 height 20
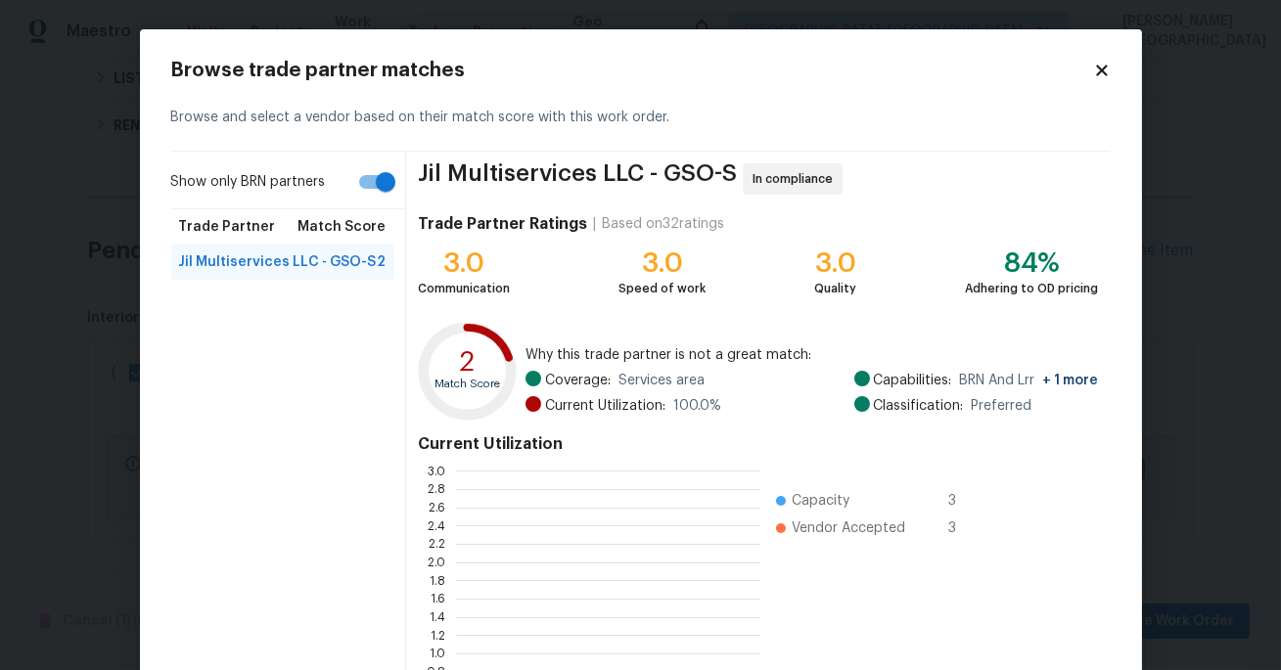
scroll to position [274, 303]
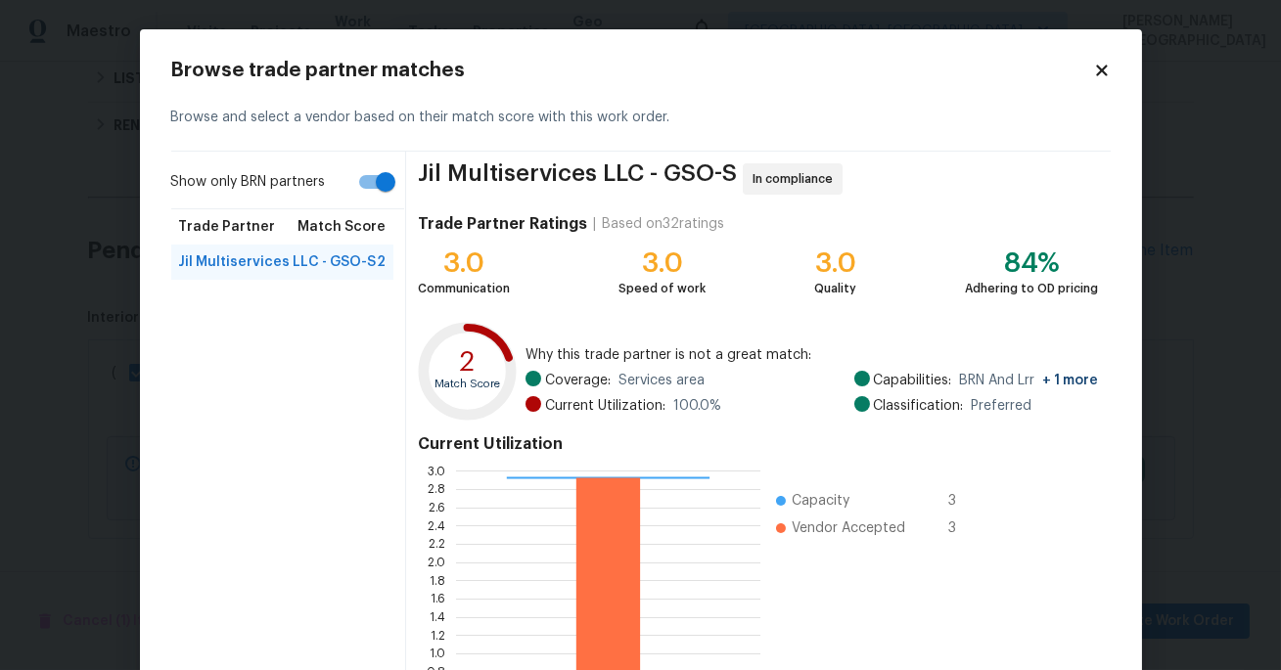
click at [384, 183] on input "Show only BRN partners" at bounding box center [386, 181] width 112 height 37
checkbox input "false"
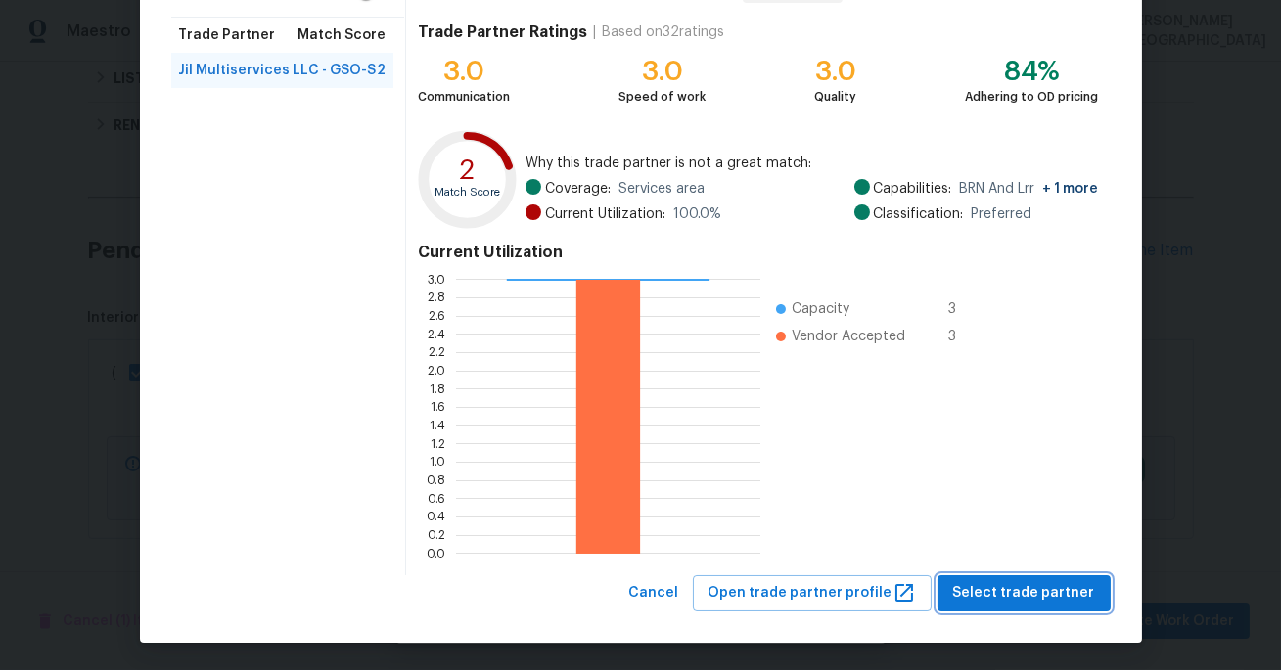
click at [988, 589] on span "Select trade partner" at bounding box center [1024, 593] width 142 height 24
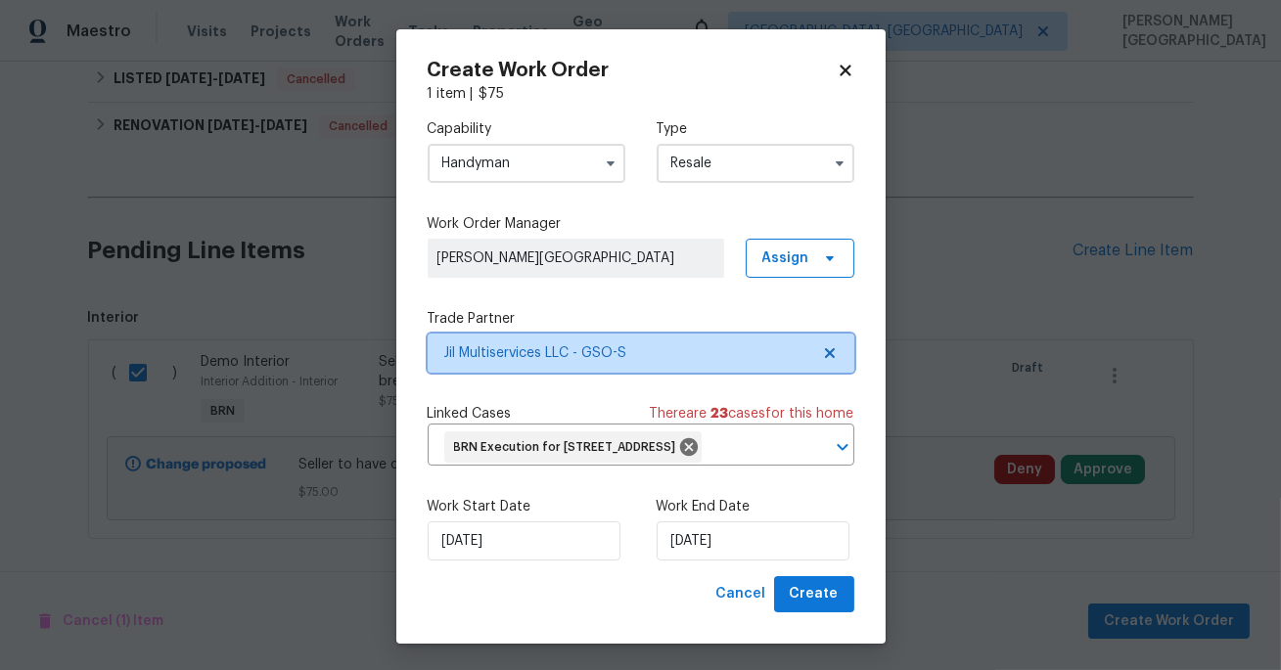
scroll to position [0, 0]
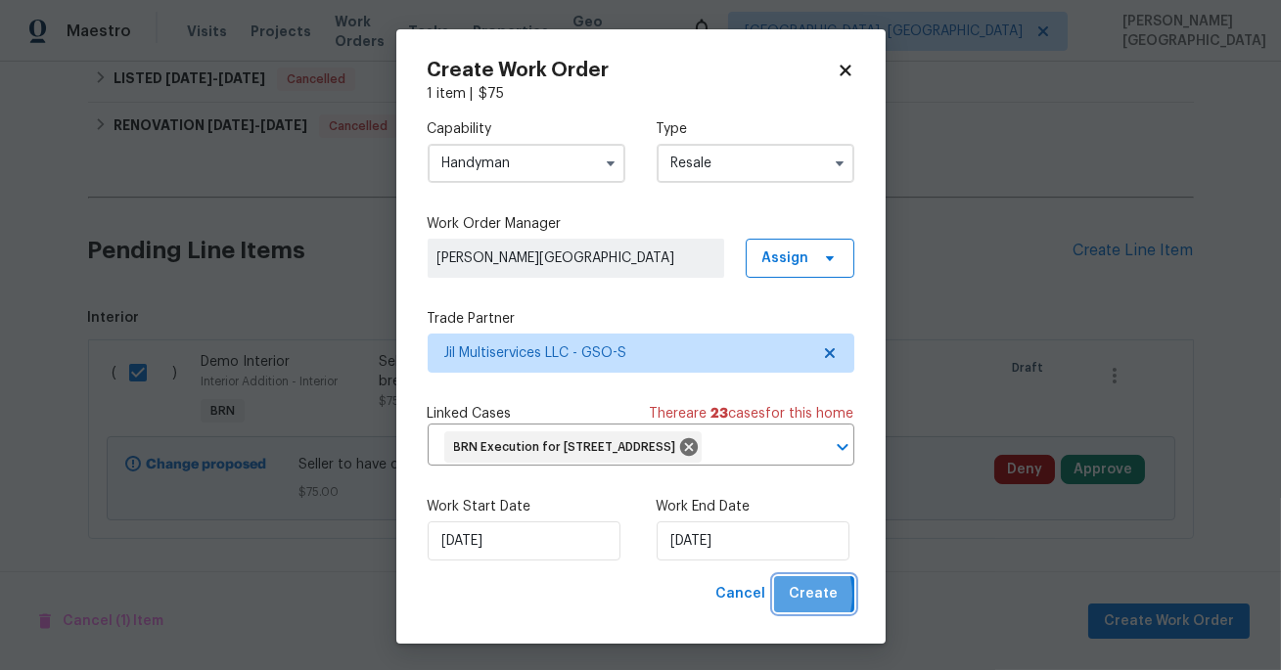
click at [784, 612] on button "Create" at bounding box center [814, 594] width 80 height 36
checkbox input "false"
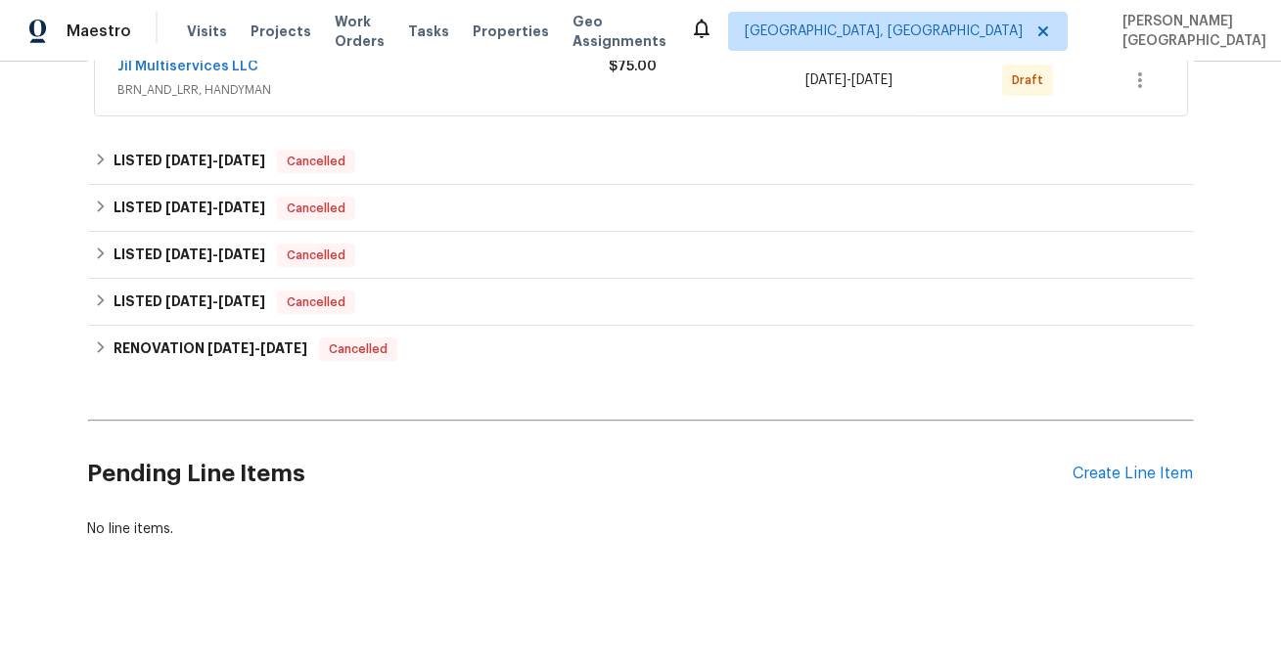
scroll to position [259, 0]
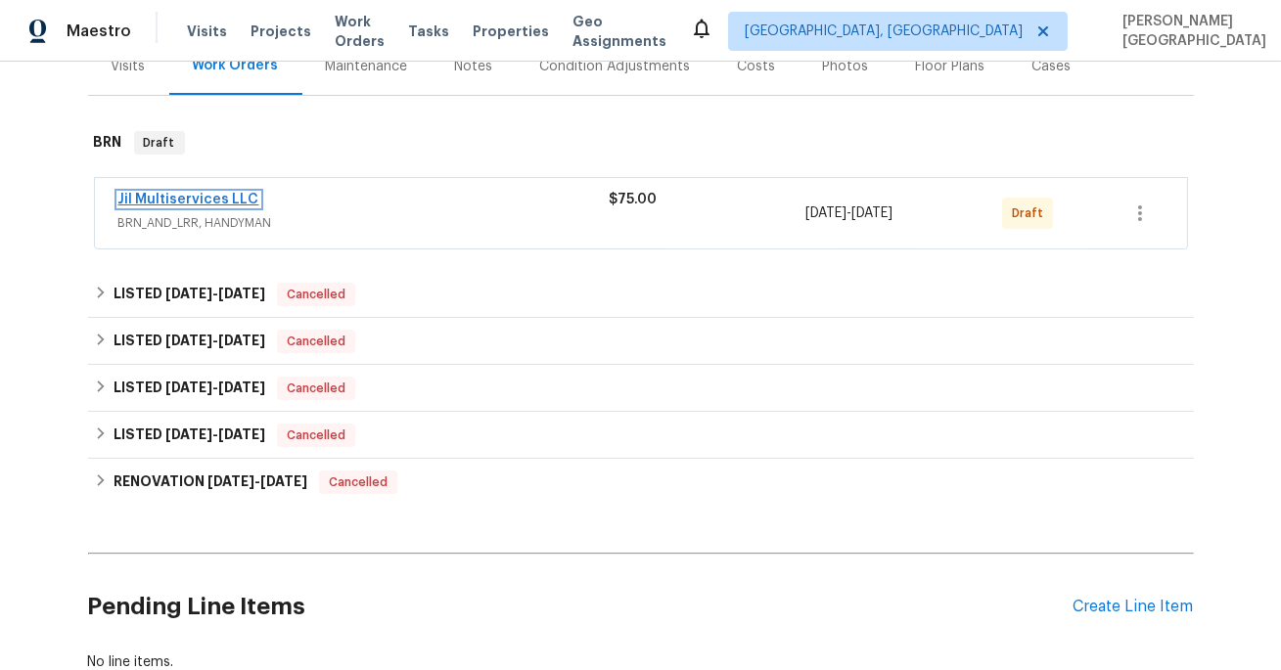
click at [195, 200] on link "Jil Multiservices LLC" at bounding box center [188, 200] width 141 height 14
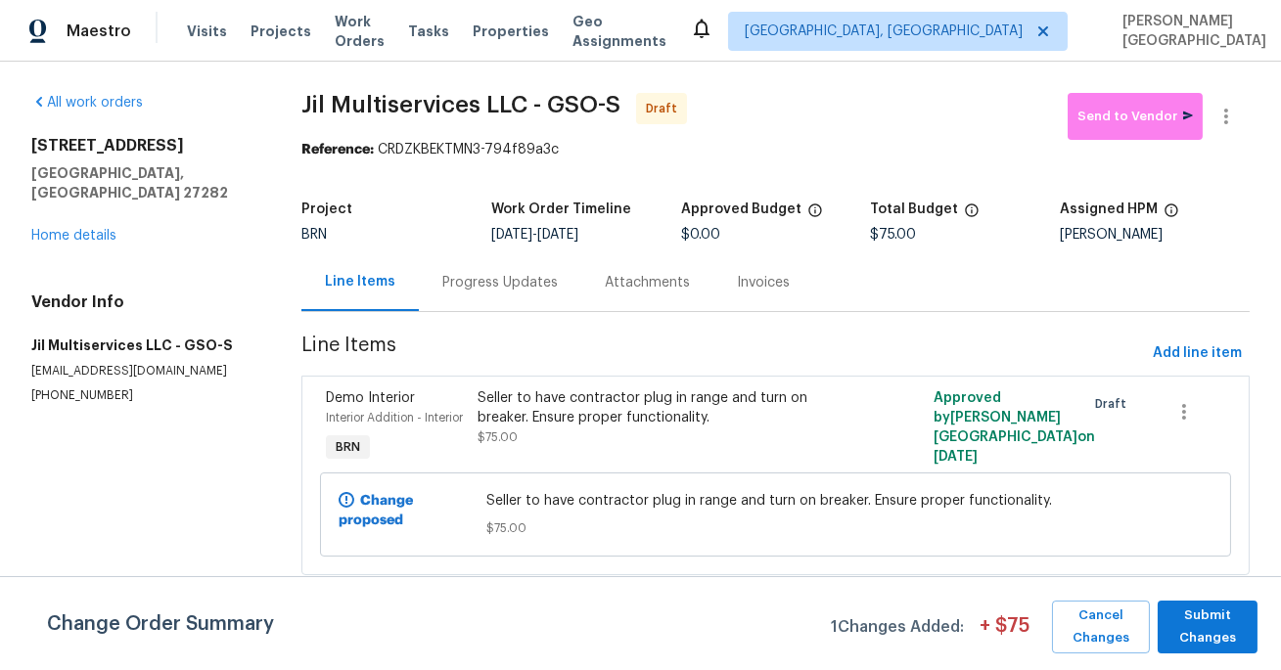
click at [491, 292] on div "Progress Updates" at bounding box center [499, 283] width 115 height 20
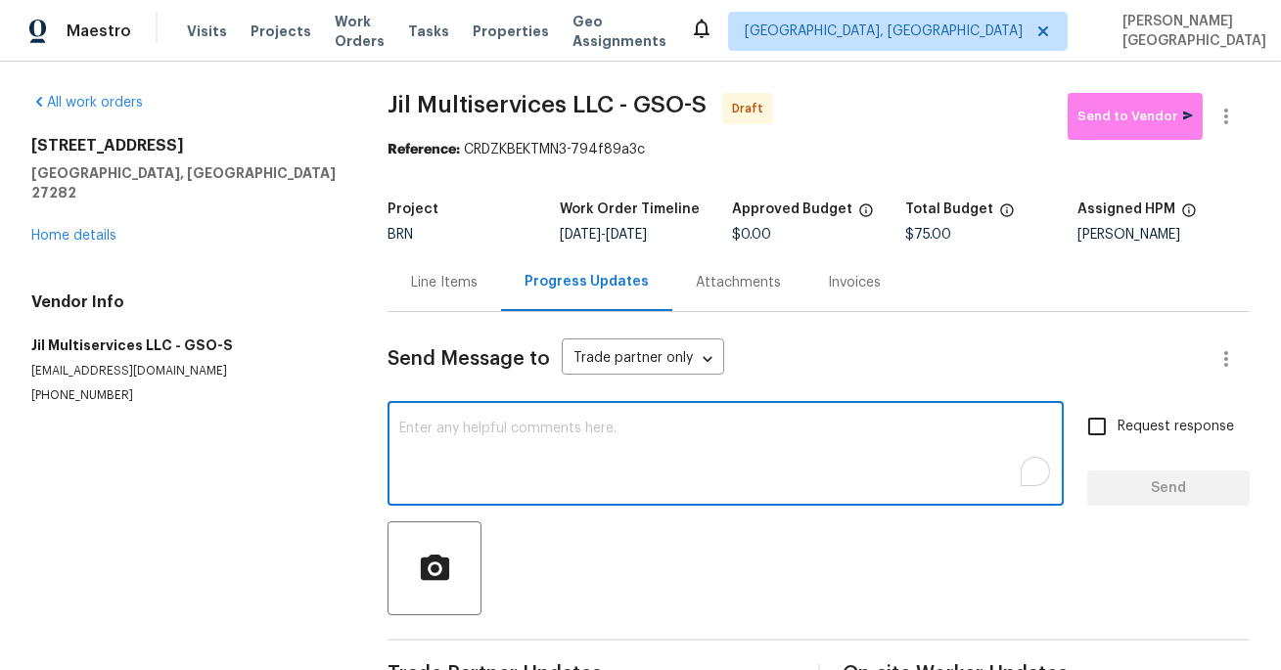
click at [507, 482] on textarea "To enrich screen reader interactions, please activate Accessibility in Grammarl…" at bounding box center [725, 456] width 653 height 68
paste textarea "This is Isabel from Opendoor. Please confirm receipt of the work order due on 0…"
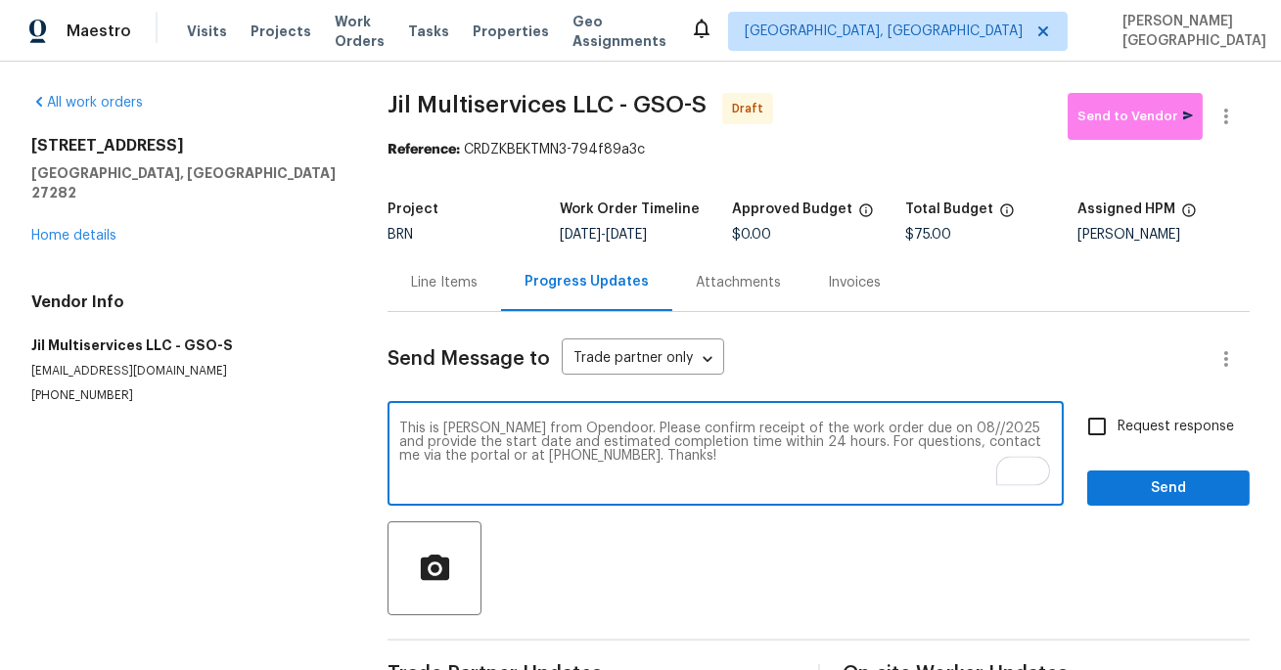
click at [916, 428] on textarea "This is Isabel from Opendoor. Please confirm receipt of the work order due on 0…" at bounding box center [725, 456] width 653 height 68
type textarea "This is Isabel from Opendoor. Please confirm receipt of the work order due on 1…"
click at [1127, 428] on span "Request response" at bounding box center [1175, 427] width 116 height 21
click at [1117, 428] on input "Request response" at bounding box center [1096, 426] width 41 height 41
checkbox input "true"
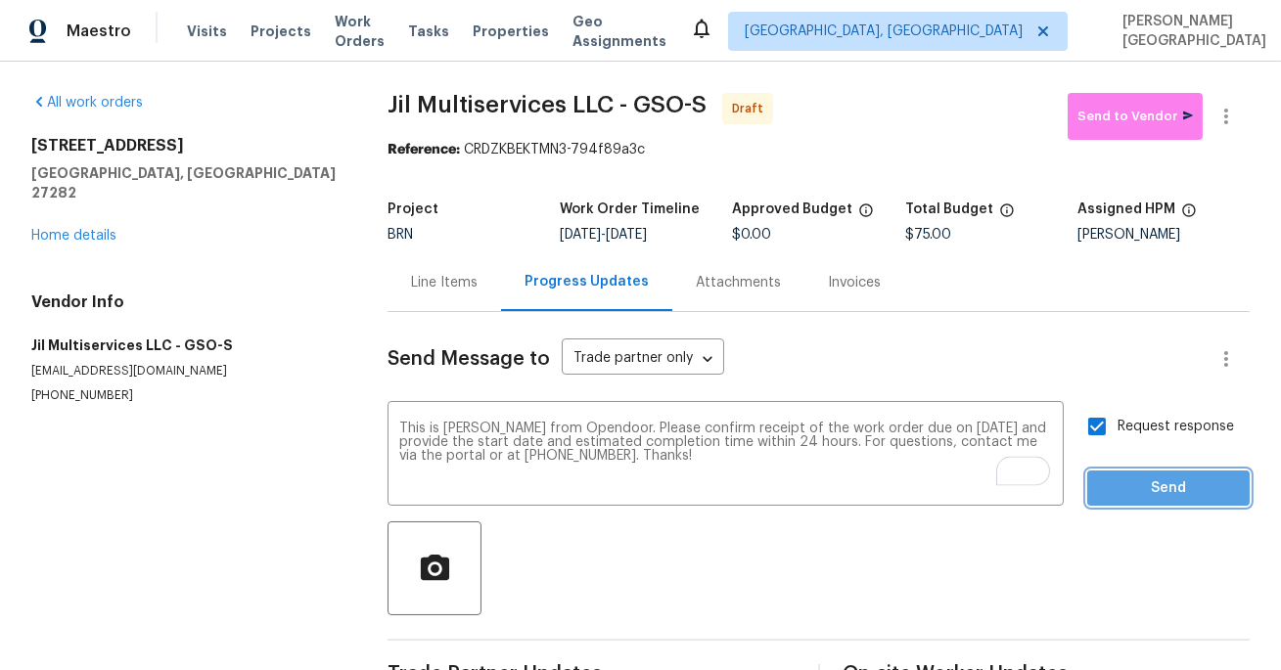
click at [1150, 498] on span "Send" at bounding box center [1168, 488] width 131 height 24
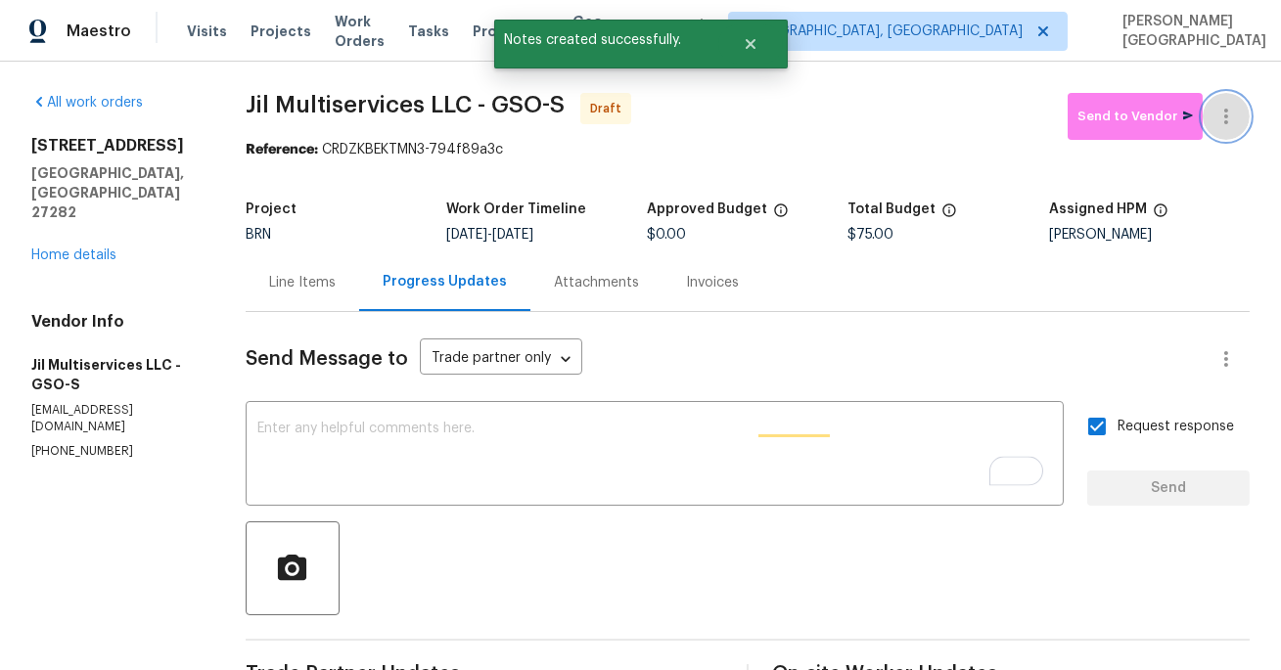
click at [1233, 115] on icon "button" at bounding box center [1225, 116] width 23 height 23
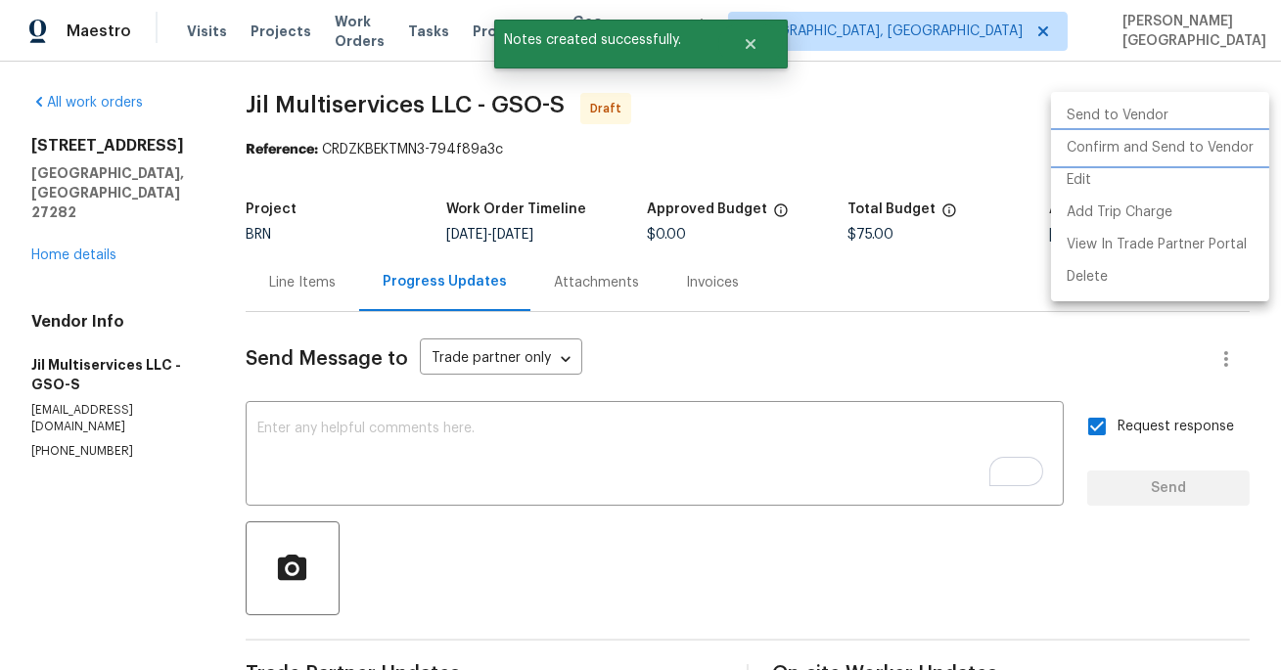
click at [1206, 143] on li "Confirm and Send to Vendor" at bounding box center [1160, 148] width 218 height 32
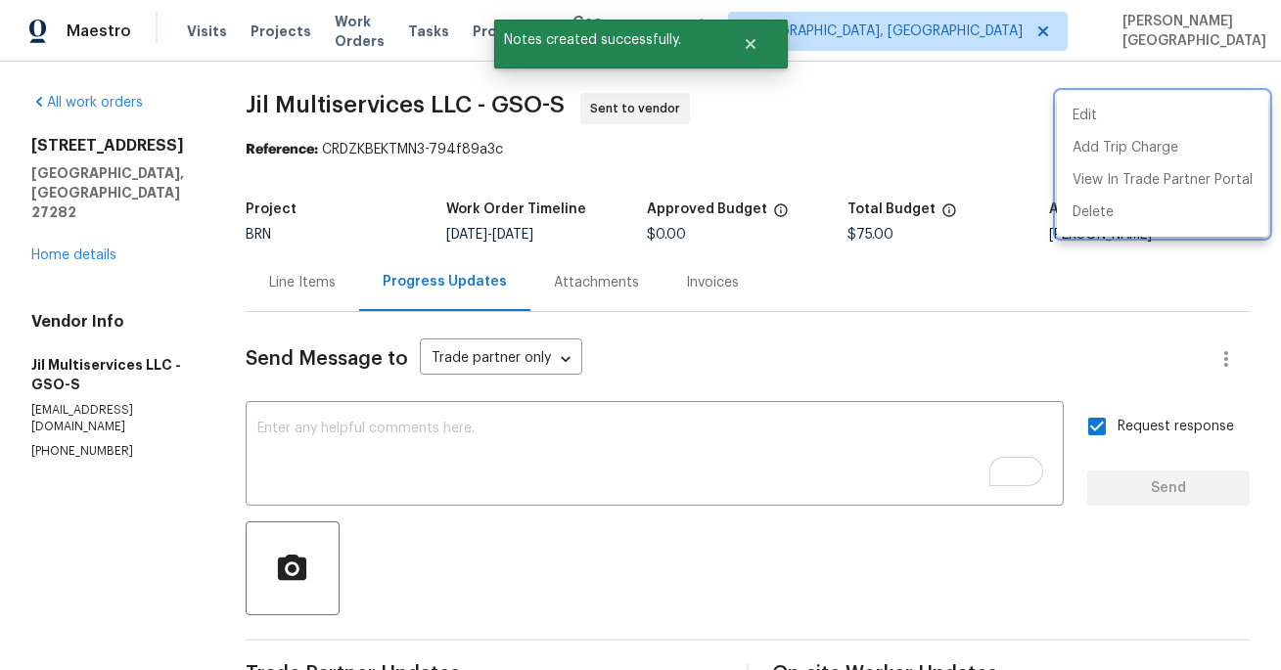
click at [76, 216] on div at bounding box center [640, 335] width 1281 height 670
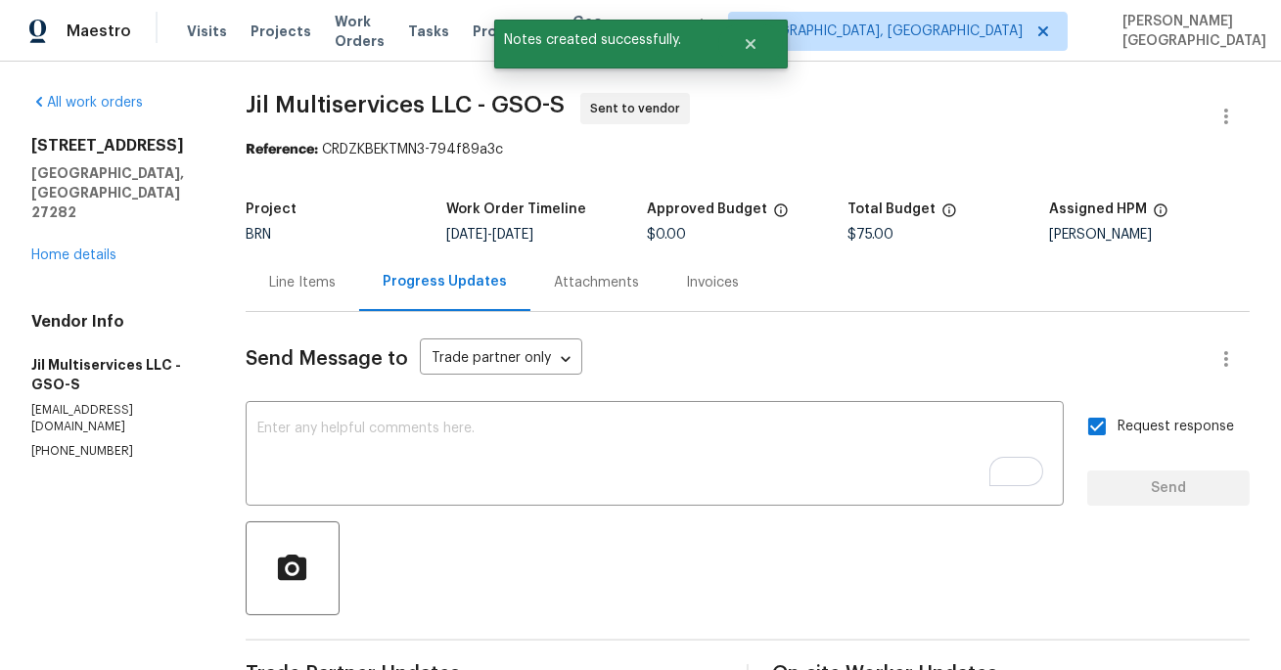
click at [76, 216] on div "Edit Add Trip Charge View In Trade Partner Portal Delete" at bounding box center [640, 335] width 1281 height 670
click at [76, 248] on link "Home details" at bounding box center [73, 255] width 85 height 14
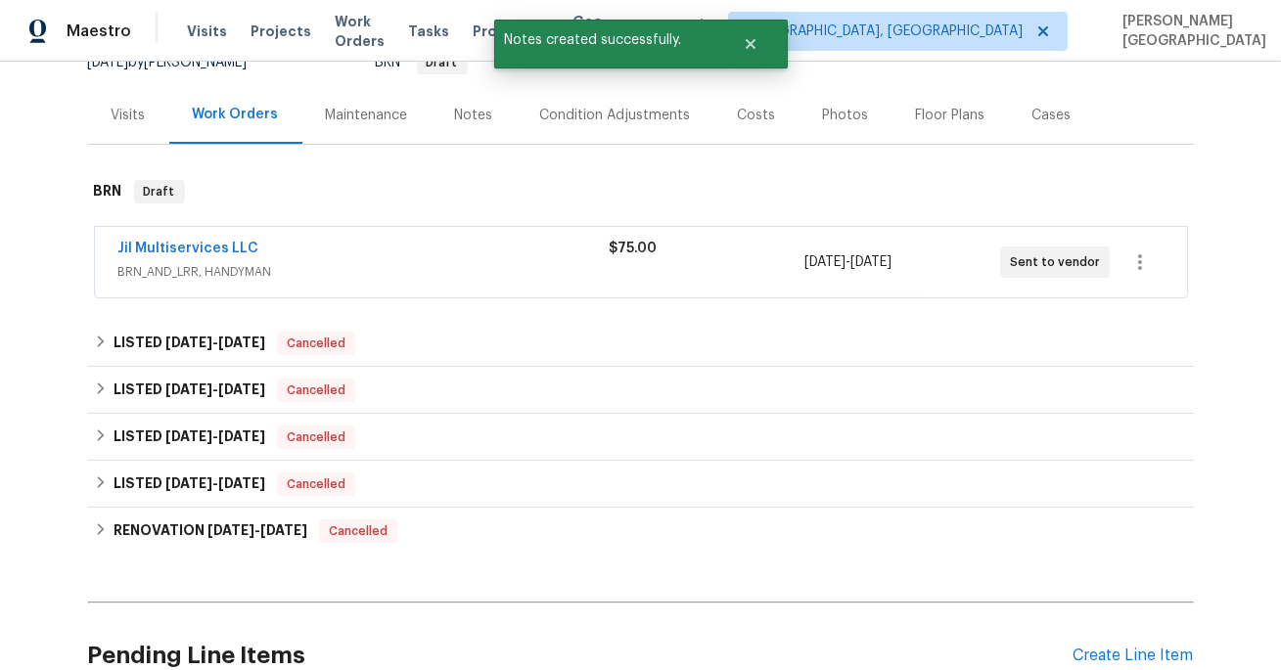
scroll to position [112, 0]
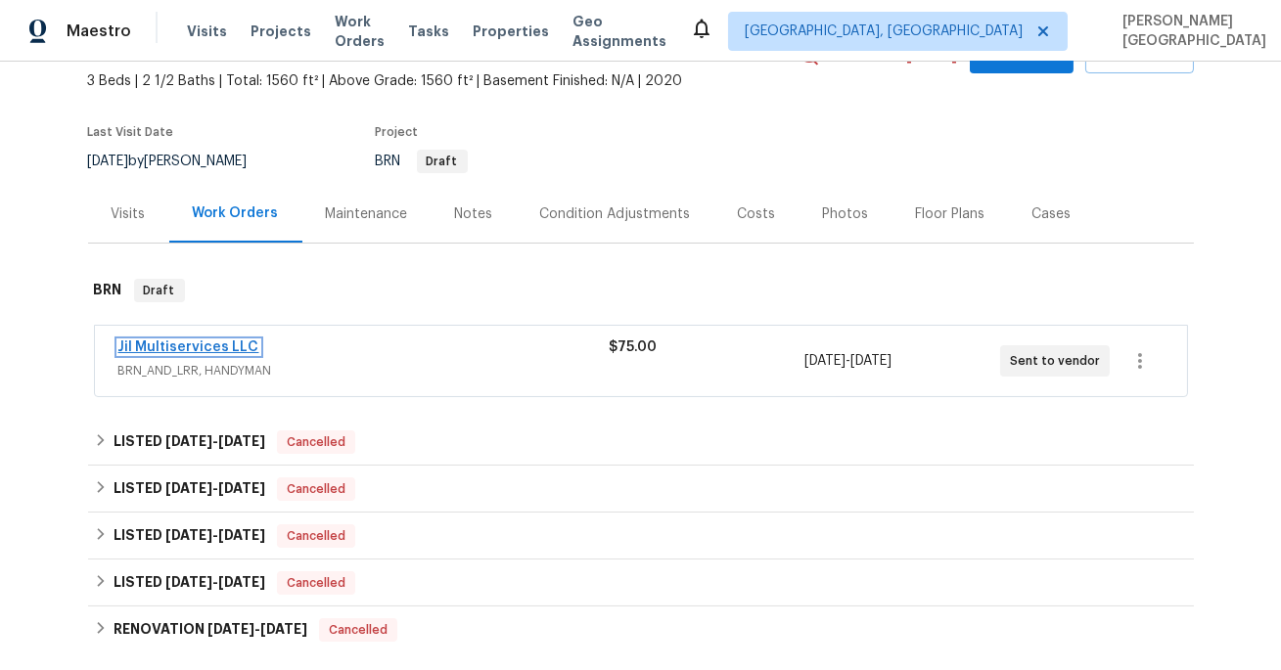
click at [199, 351] on link "Jil Multiservices LLC" at bounding box center [188, 347] width 141 height 14
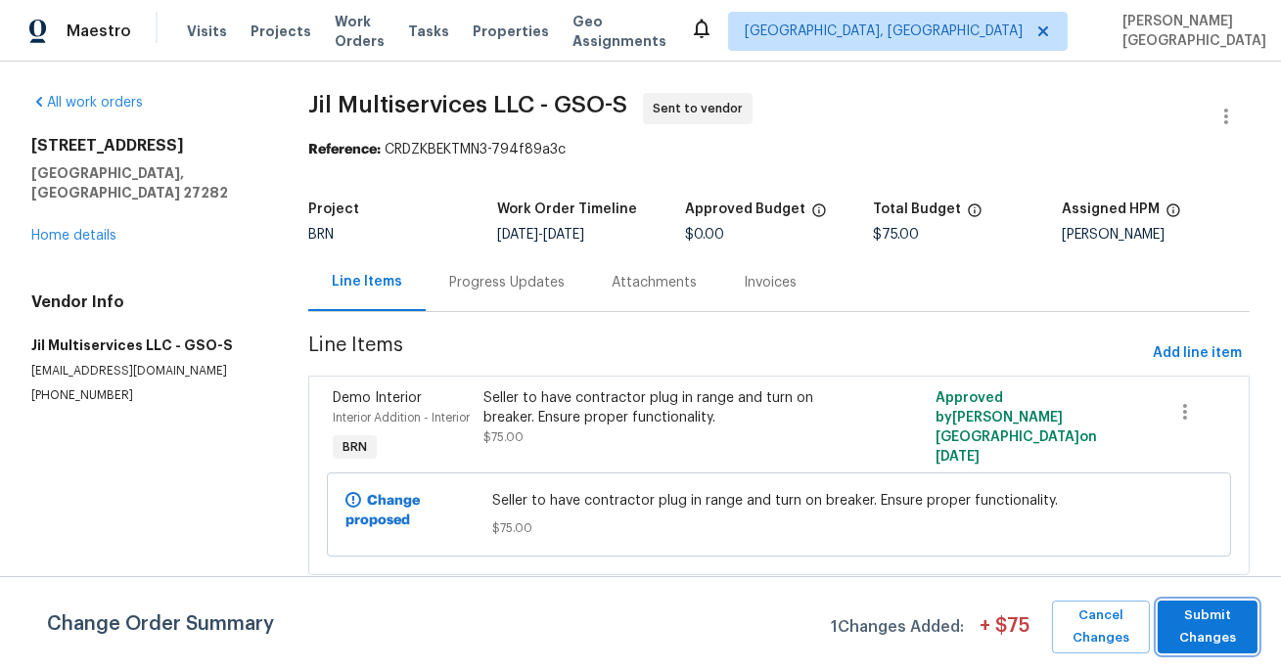
click at [1235, 613] on span "Submit Changes" at bounding box center [1207, 627] width 80 height 45
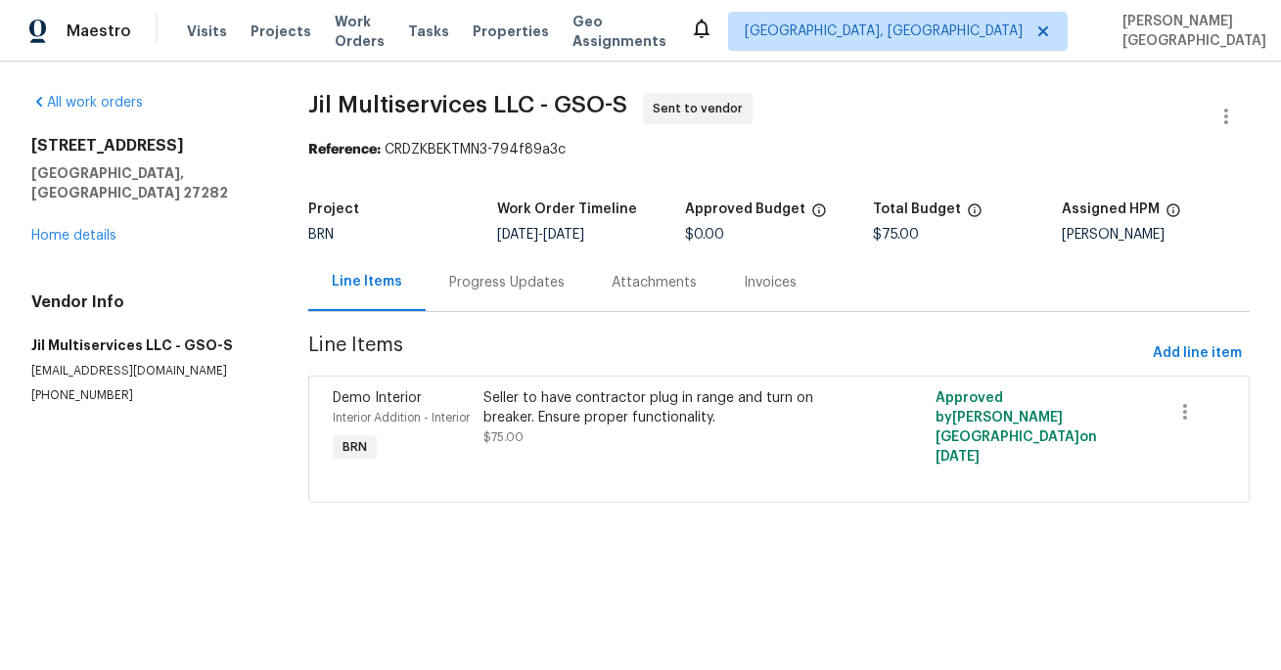
click at [532, 284] on div "Progress Updates" at bounding box center [506, 283] width 115 height 20
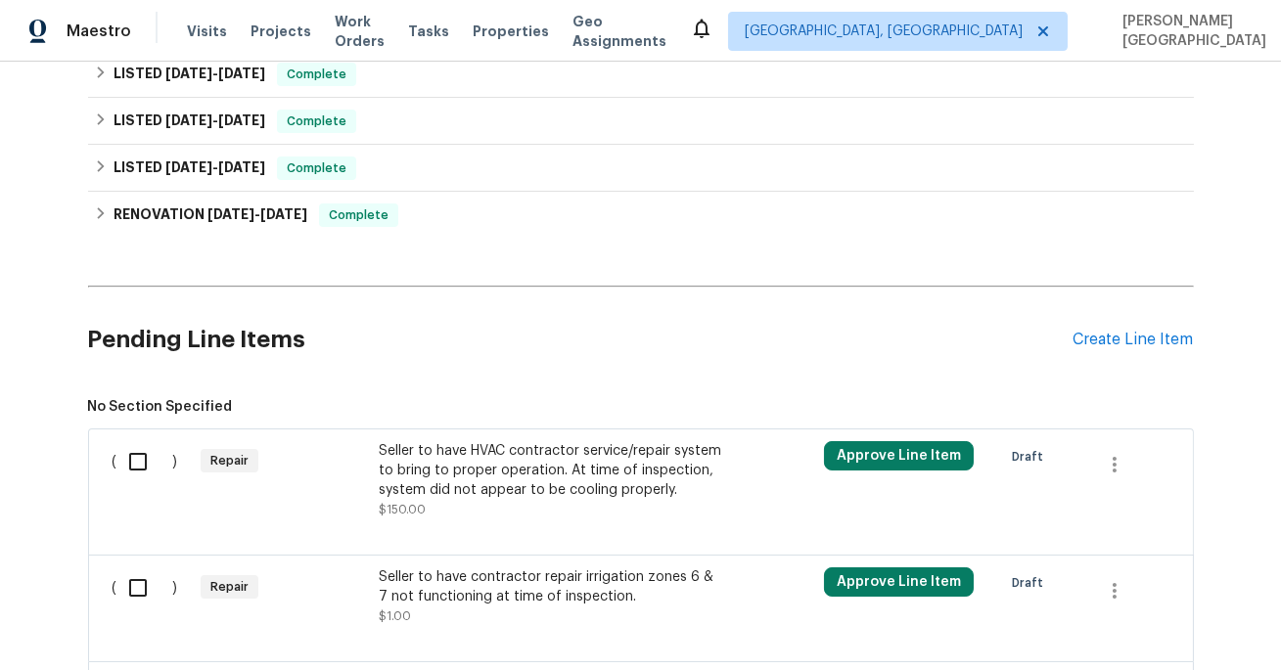
scroll to position [640, 0]
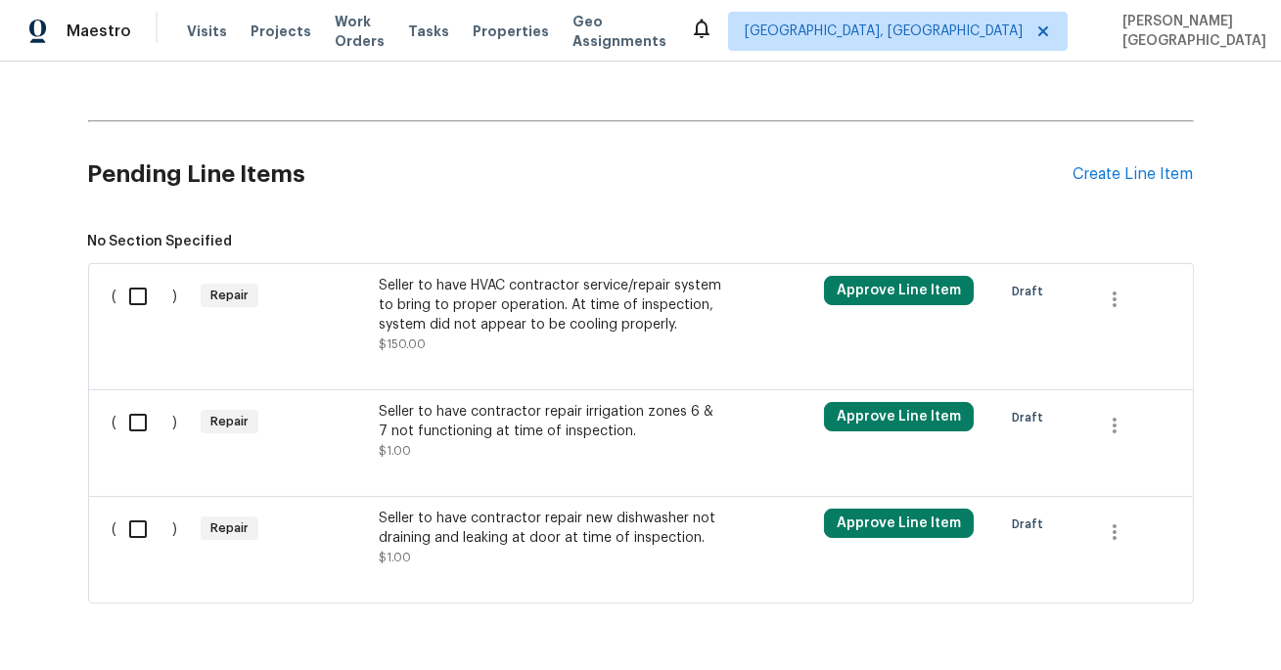
click at [505, 452] on div "Seller to have contractor repair irrigation zones 6 & 7 not functioning at time…" at bounding box center [551, 431] width 344 height 59
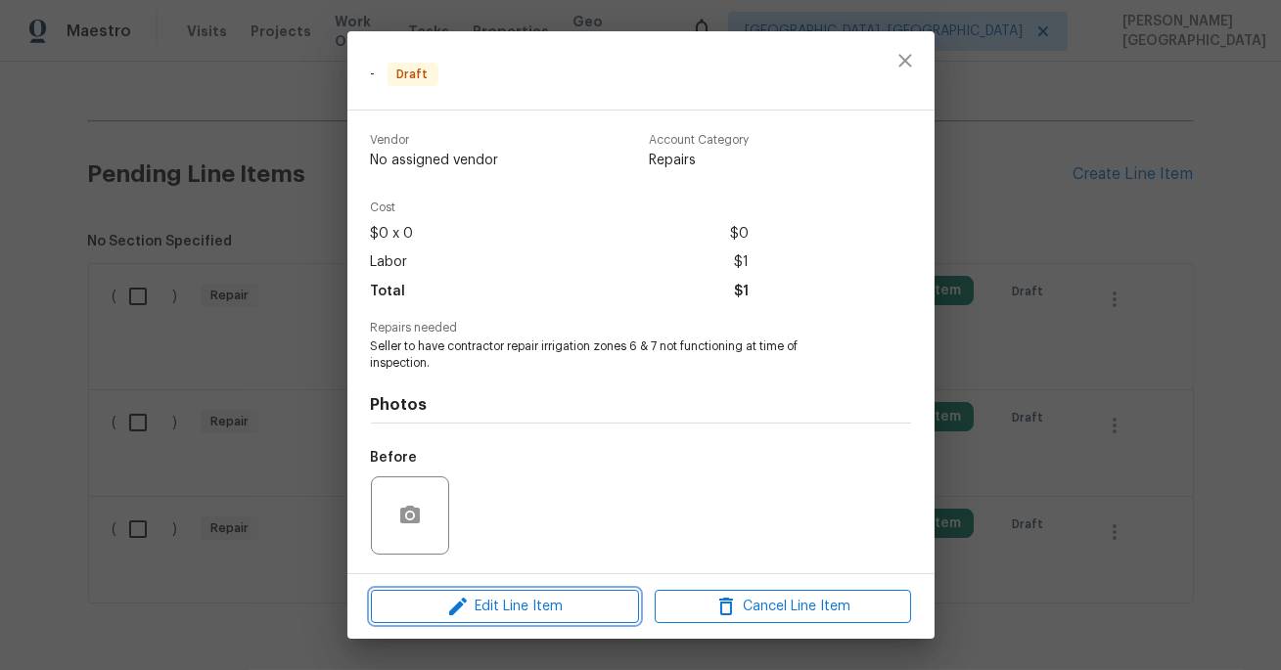
click at [517, 615] on span "Edit Line Item" at bounding box center [505, 607] width 256 height 24
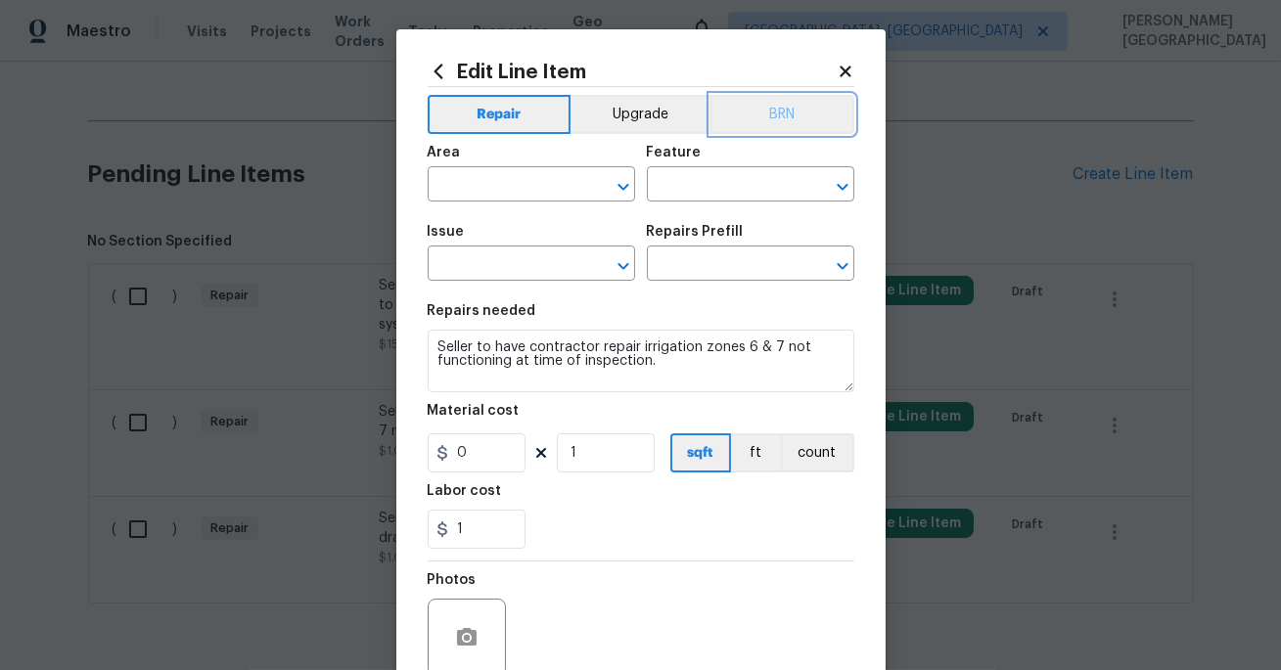
click at [785, 133] on button "BRN" at bounding box center [782, 114] width 144 height 39
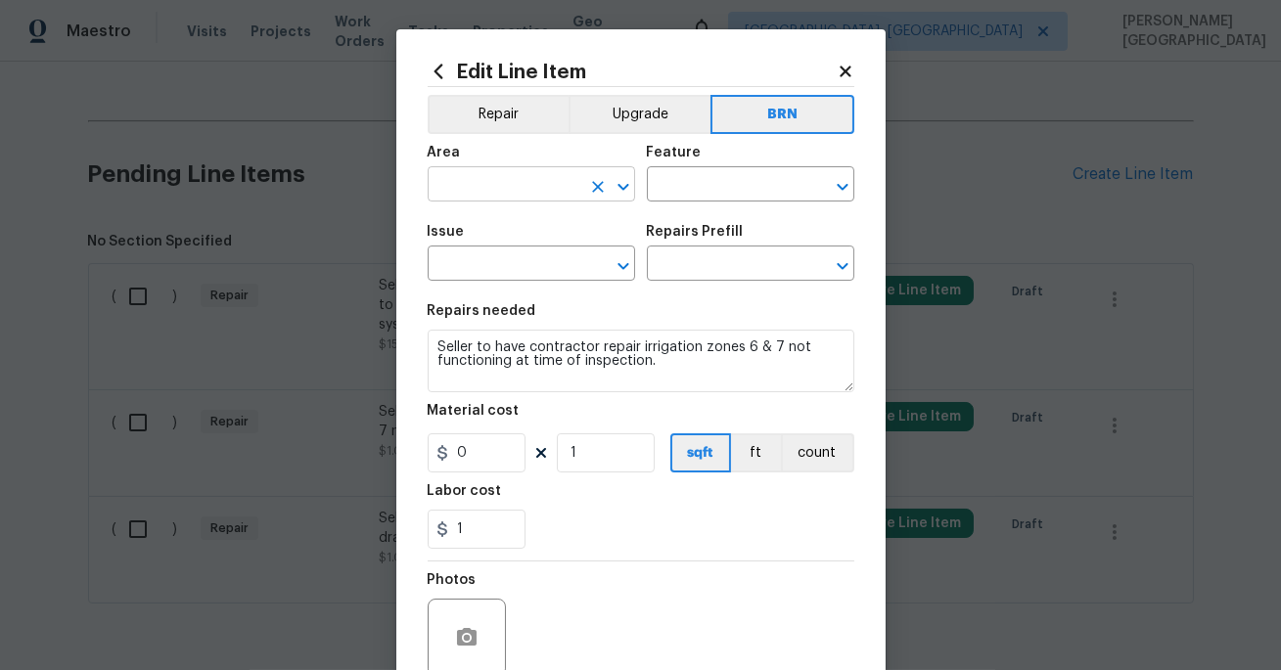
click at [491, 176] on input "text" at bounding box center [504, 186] width 153 height 30
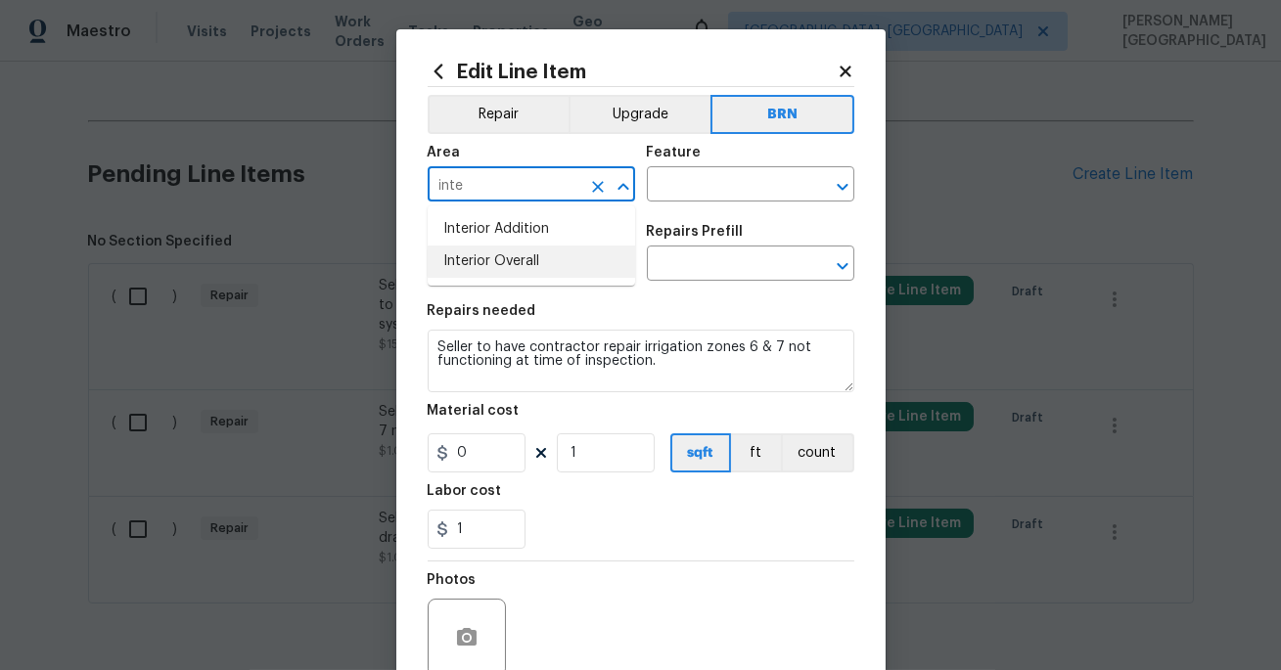
click at [513, 255] on li "Interior Overall" at bounding box center [531, 262] width 207 height 32
type input "Interior Overall"
click at [693, 179] on input "text" at bounding box center [723, 186] width 153 height 30
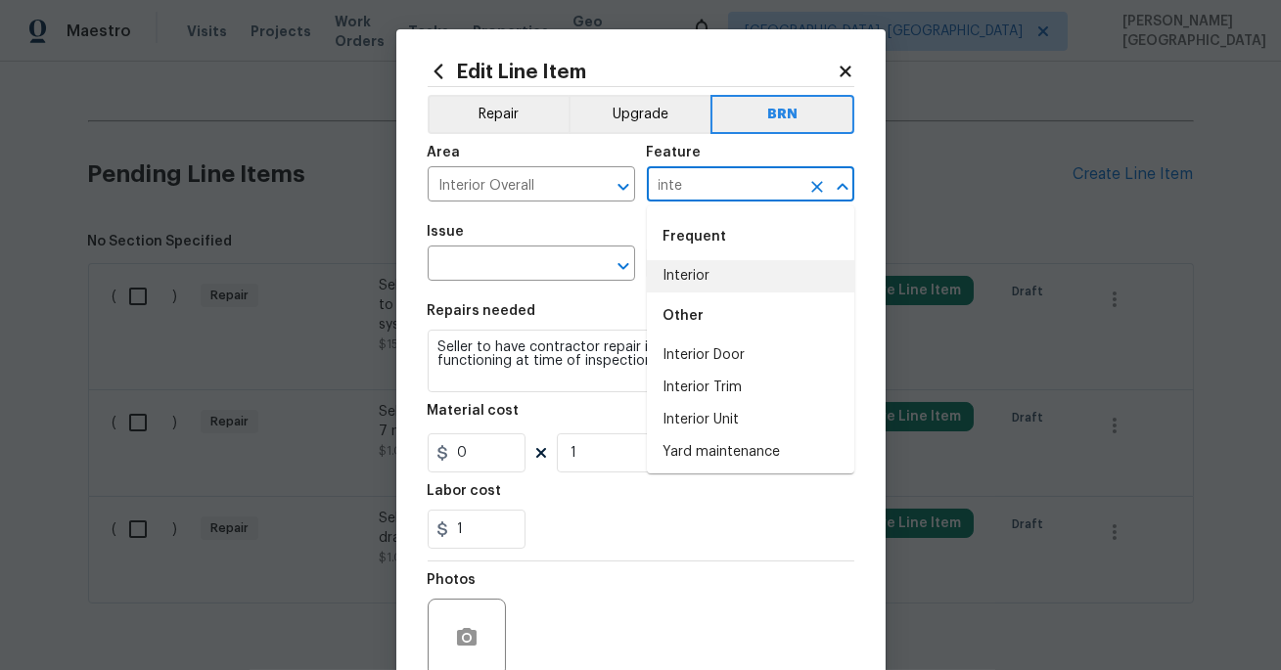
click at [692, 285] on li "Interior" at bounding box center [750, 276] width 207 height 32
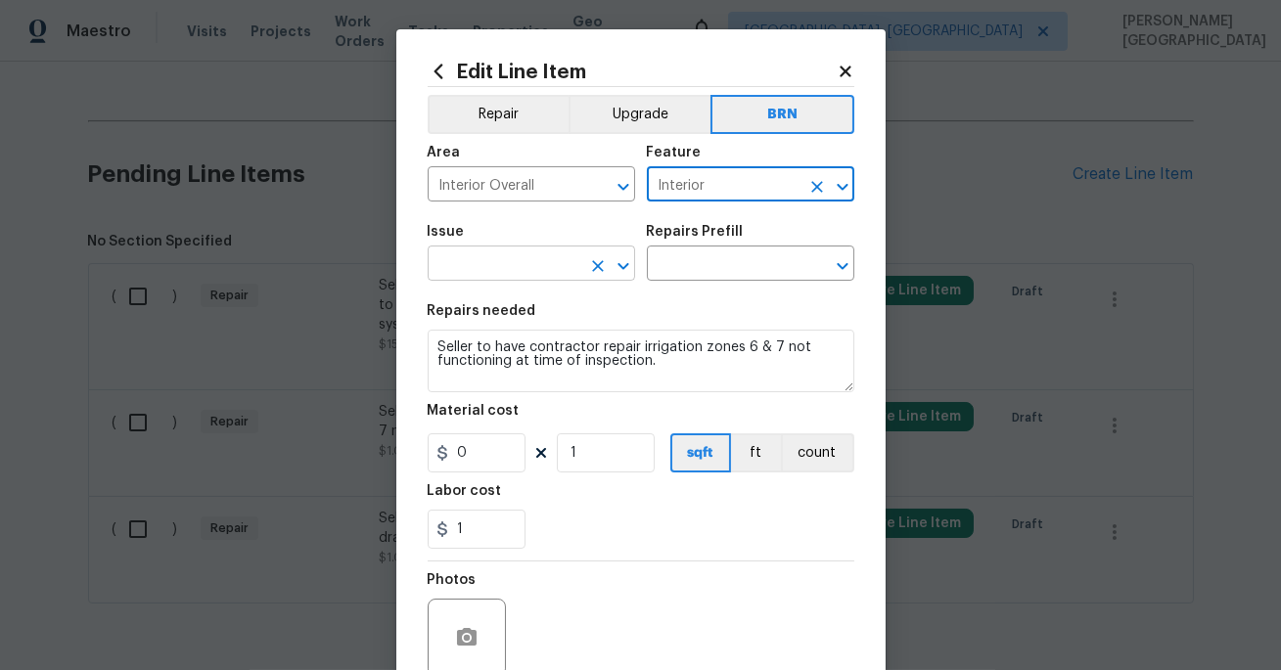
type input "Interior"
click at [468, 262] on input "text" at bounding box center [504, 265] width 153 height 30
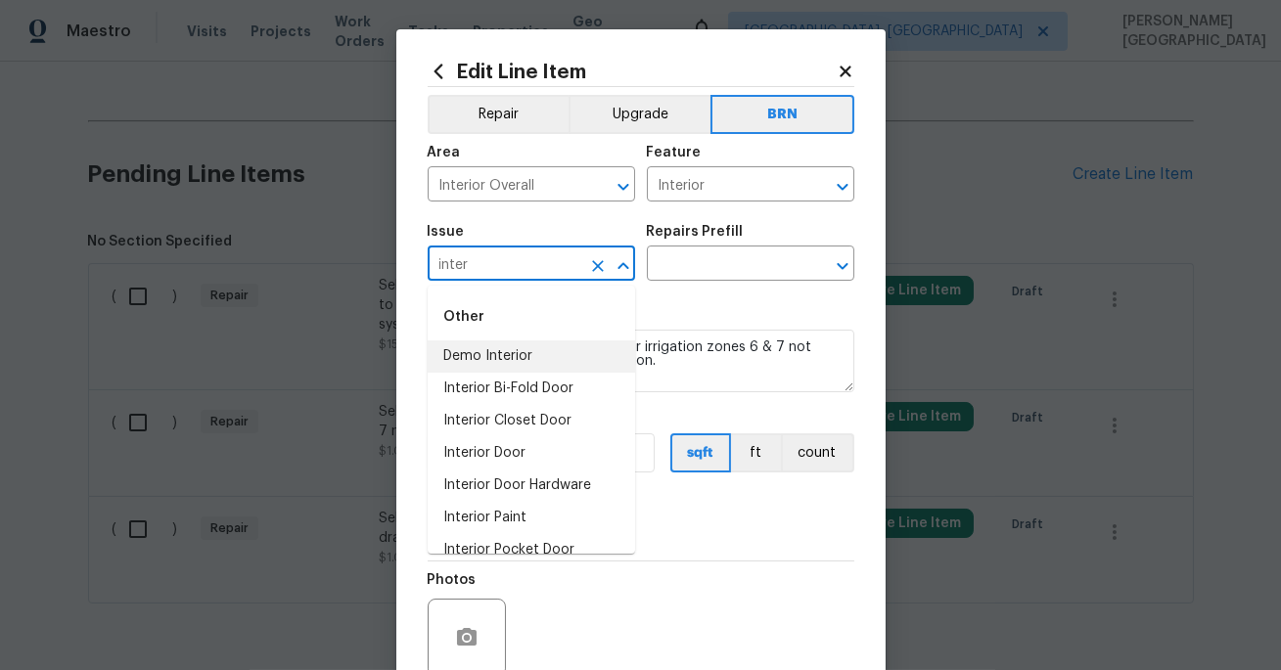
click at [524, 352] on li "Demo Interior" at bounding box center [531, 356] width 207 height 32
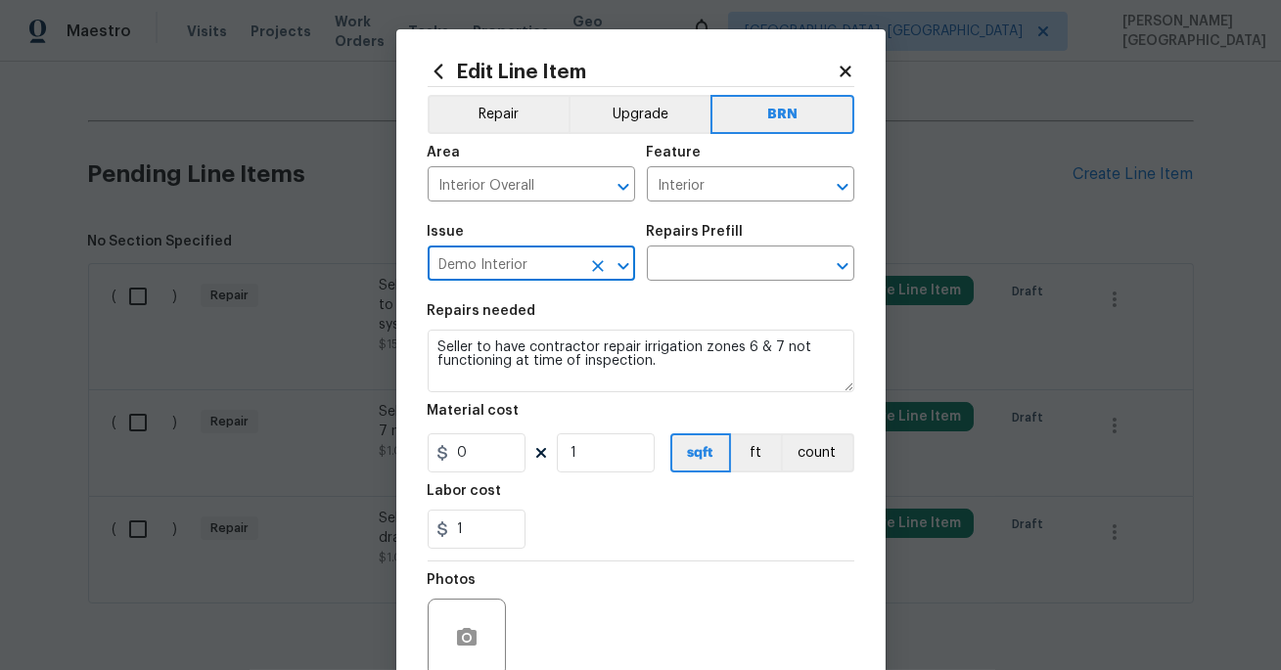
type input "Demo Interior"
click at [679, 293] on section "Repairs needed Seller to have contractor repair irrigation zones 6 & 7 not func…" at bounding box center [641, 427] width 427 height 268
click at [678, 273] on input "text" at bounding box center [723, 265] width 153 height 30
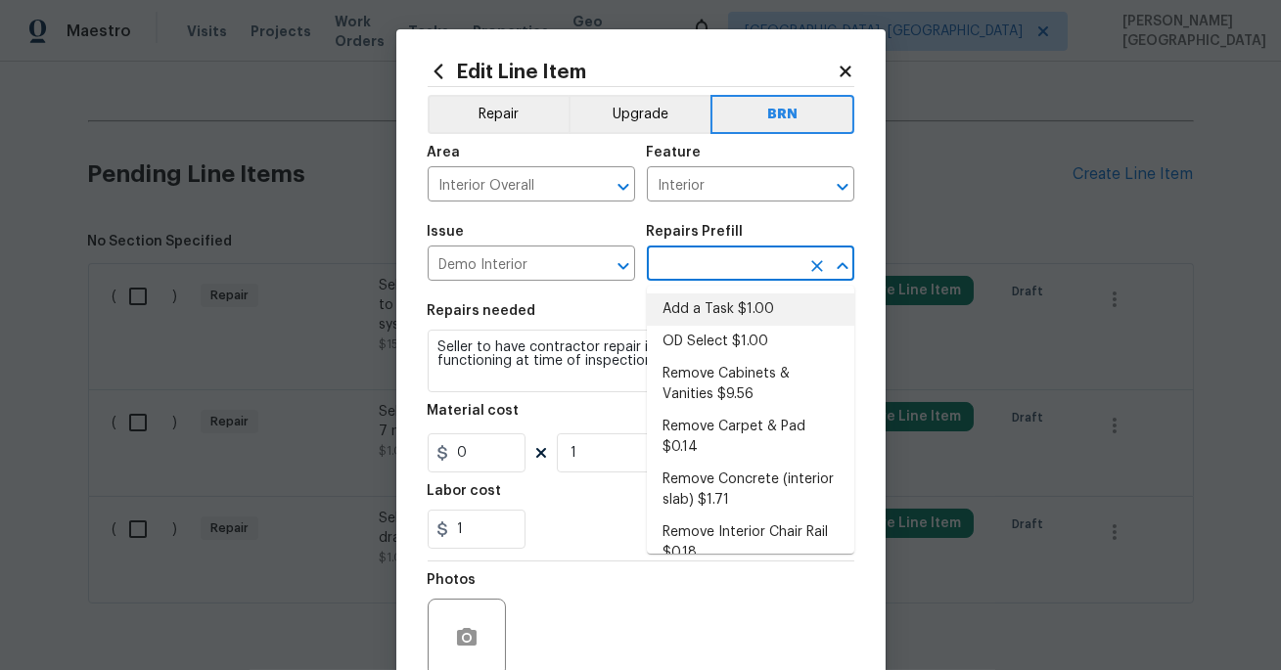
click at [692, 298] on li "Add a Task $1.00" at bounding box center [750, 309] width 207 height 32
type input "Demolition"
type input "Add a Task $1.00"
type textarea "HPM to detail"
type input "1"
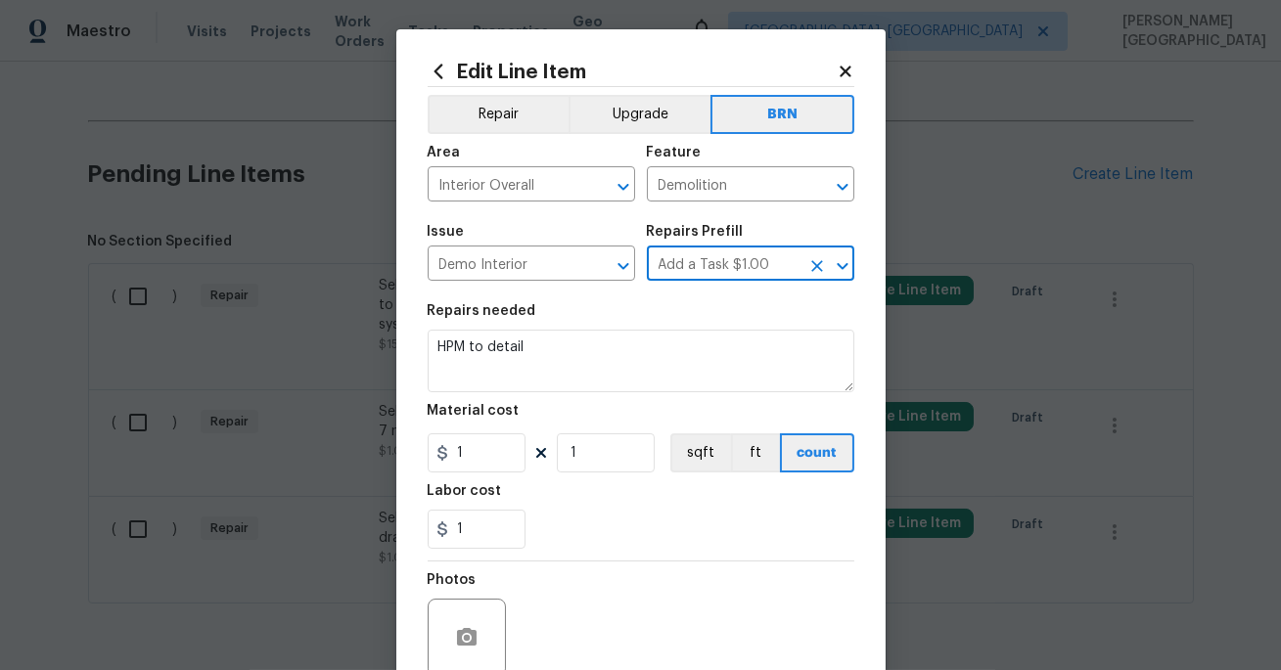
click at [592, 323] on div "Repairs needed" at bounding box center [641, 316] width 427 height 25
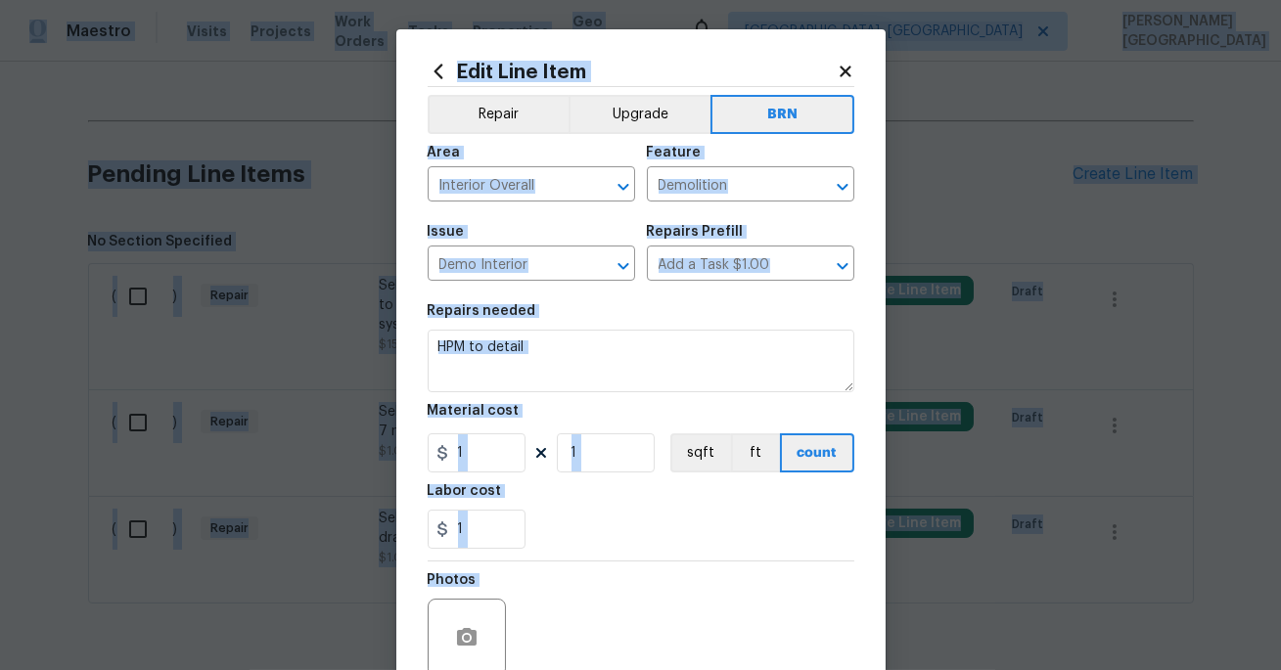
click at [596, 328] on div "Repairs needed" at bounding box center [641, 316] width 427 height 25
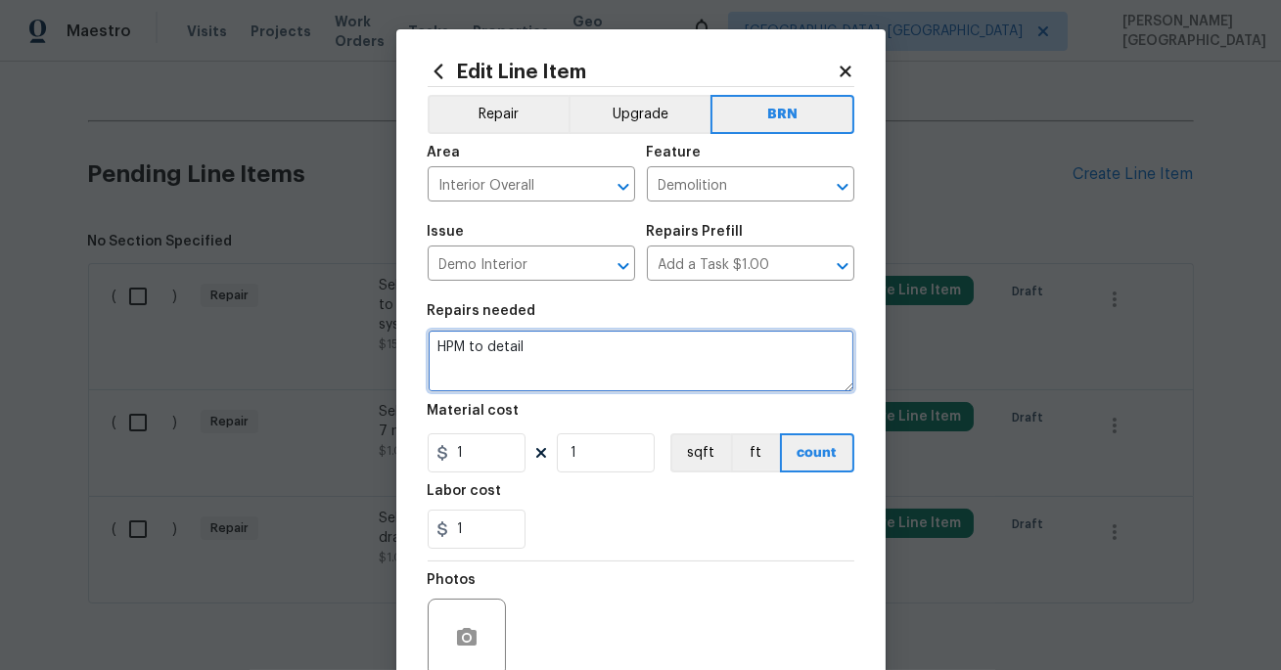
click at [578, 355] on textarea "HPM to detail" at bounding box center [641, 361] width 427 height 63
paste textarea "Seller to have contractor repair irrigation zones 6 & 7 not functioning at time…"
type textarea "Seller to have contractor repair irrigation zones 6 & 7 not functioning at time…"
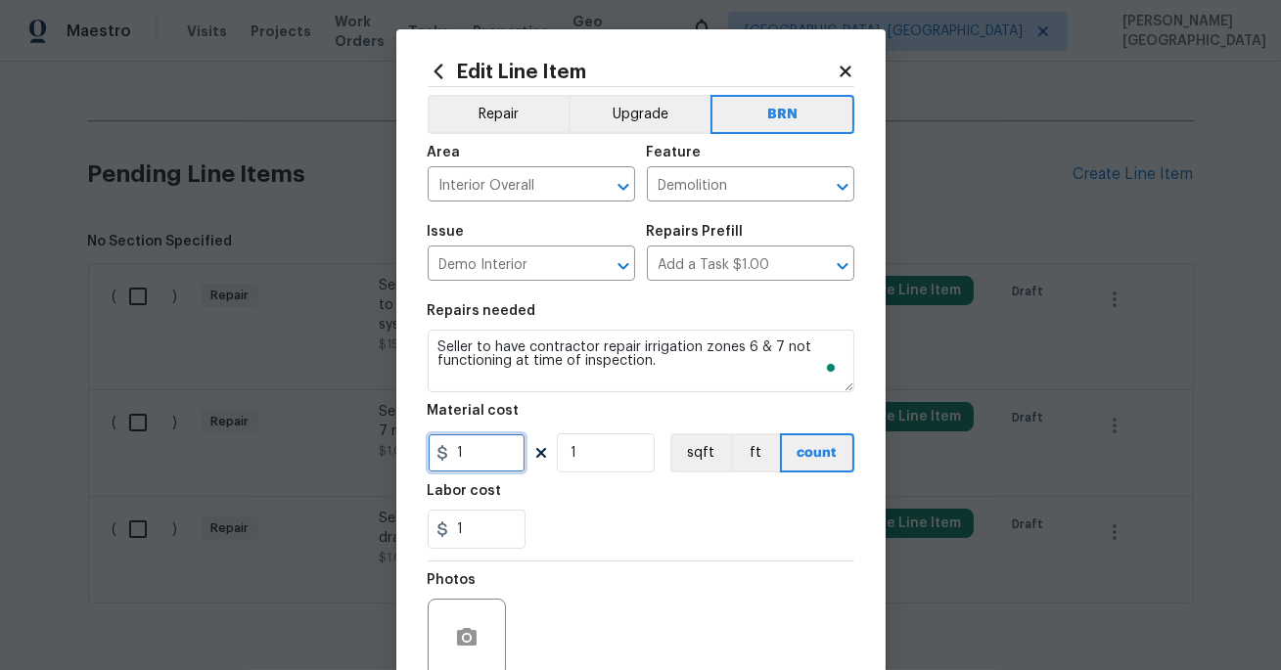
click at [481, 446] on input "1" at bounding box center [477, 452] width 98 height 39
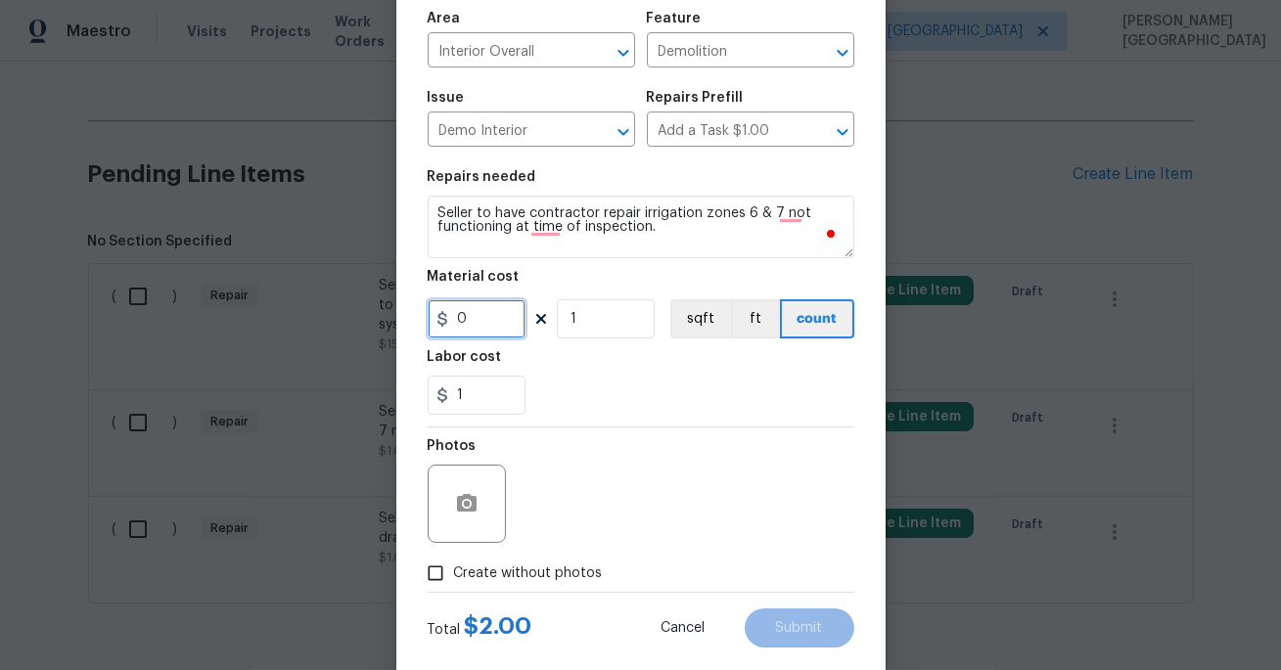
scroll to position [171, 0]
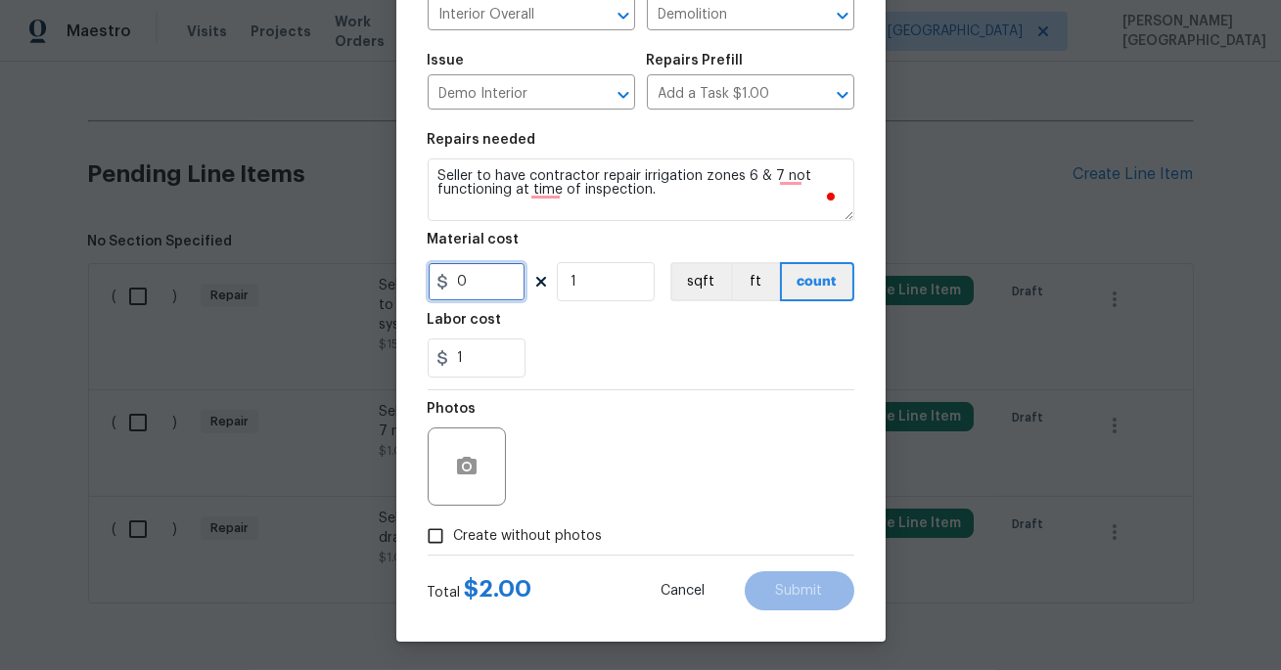
type input "0"
click at [468, 488] on button "button" at bounding box center [466, 466] width 47 height 47
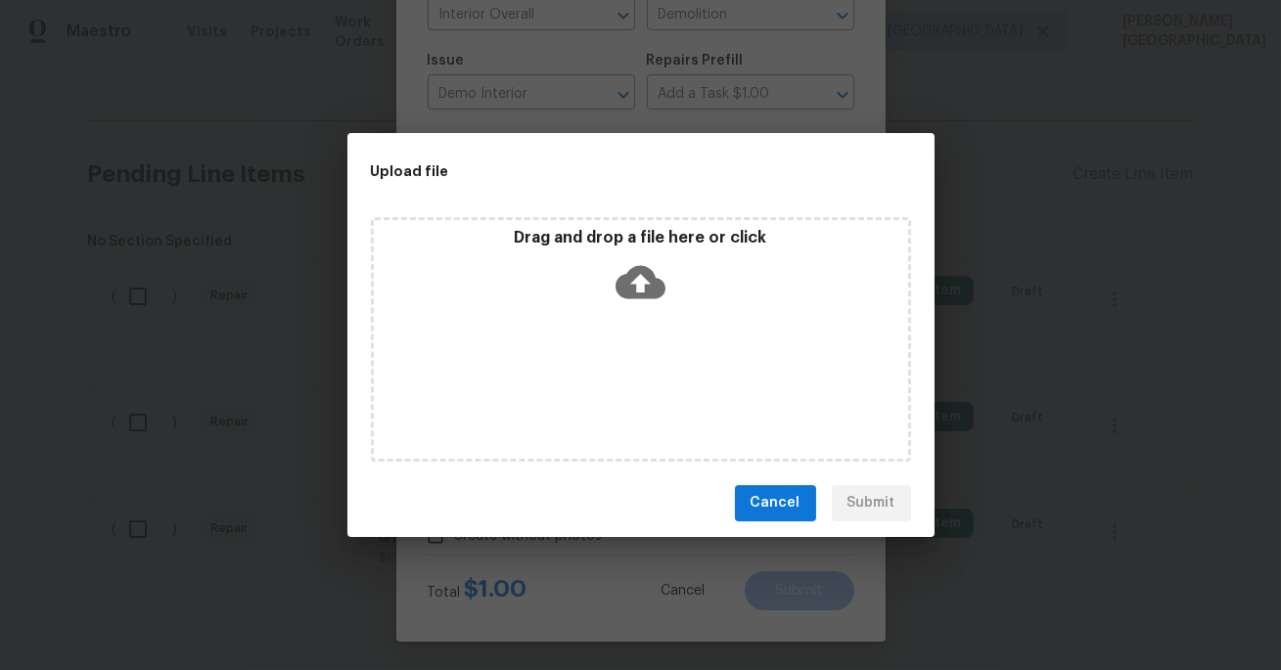
click at [638, 287] on icon at bounding box center [640, 282] width 50 height 50
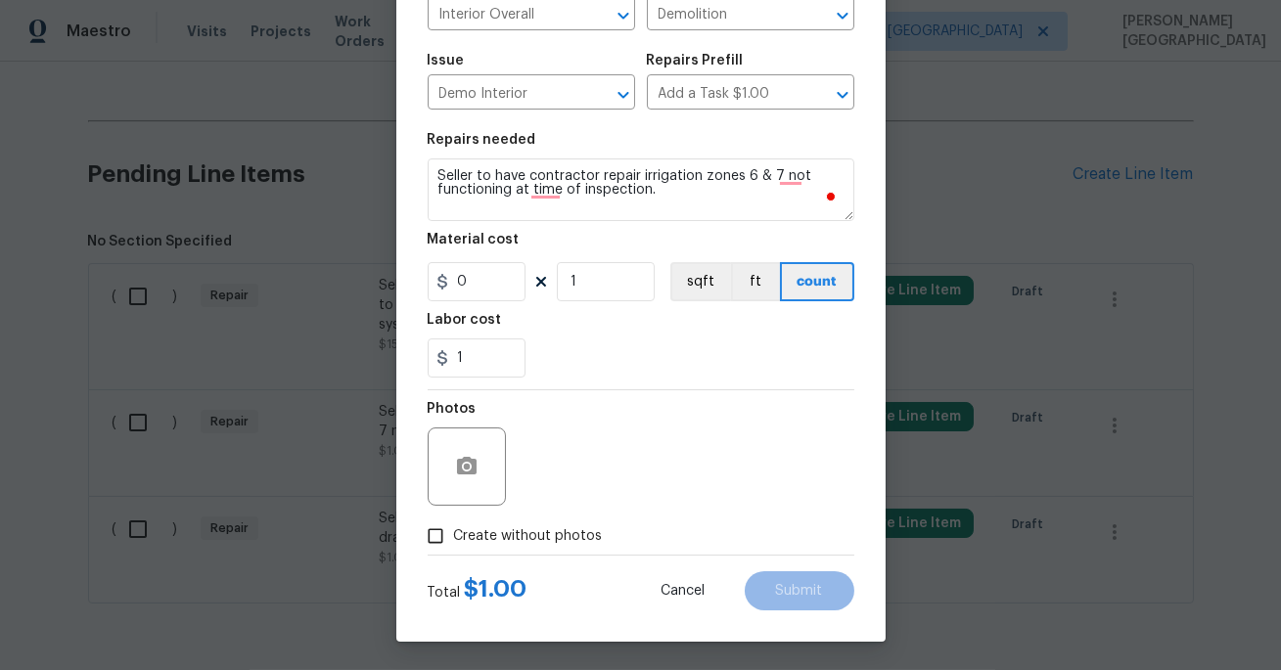
click at [551, 534] on span "Create without photos" at bounding box center [528, 536] width 149 height 21
click at [454, 534] on input "Create without photos" at bounding box center [435, 536] width 37 height 37
checkbox input "true"
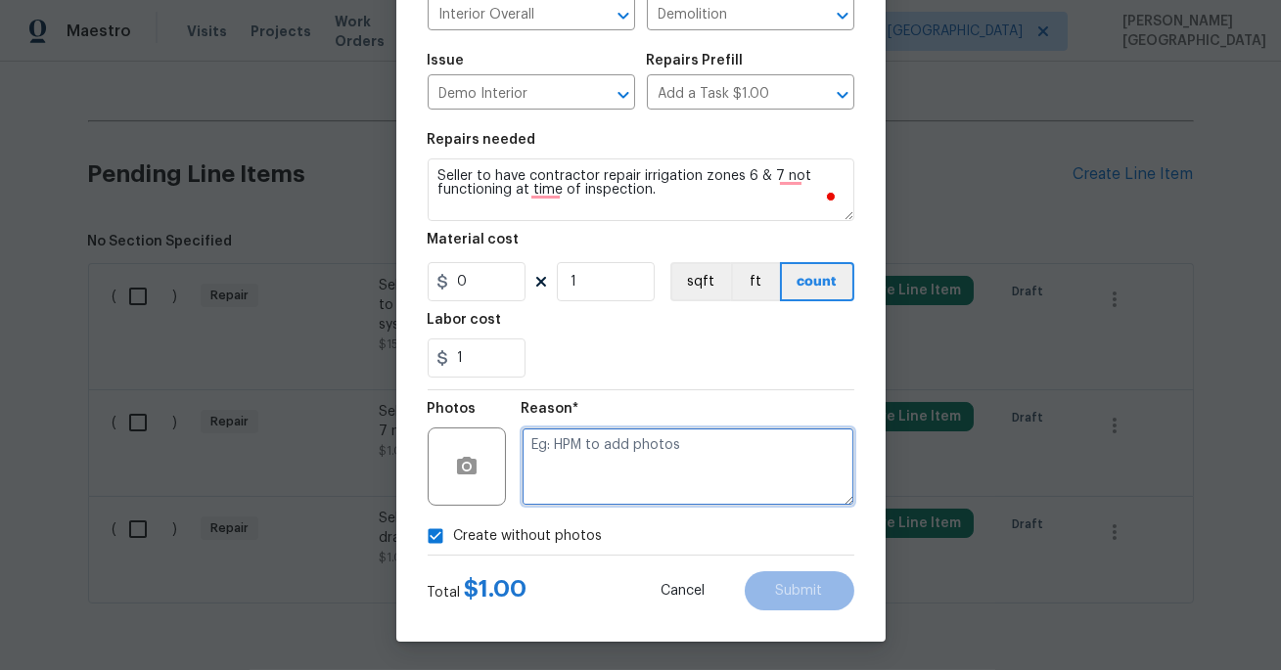
click at [596, 499] on textarea at bounding box center [687, 467] width 333 height 78
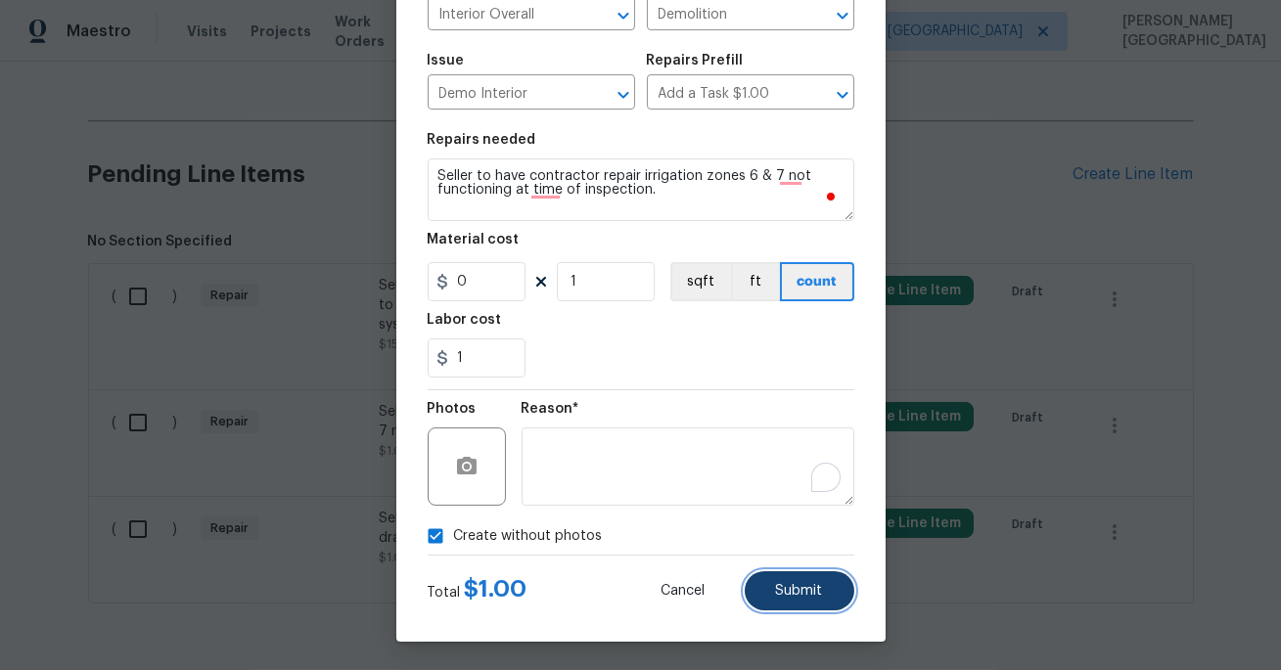
click at [778, 575] on button "Submit" at bounding box center [799, 590] width 110 height 39
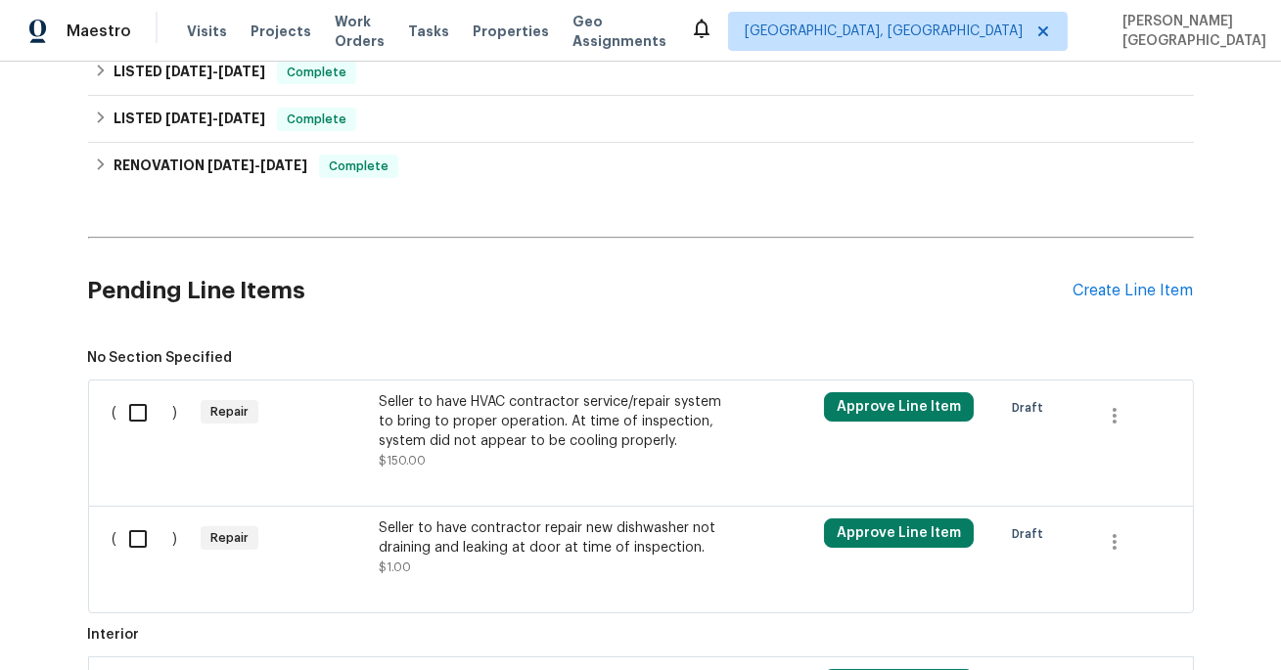
scroll to position [640, 0]
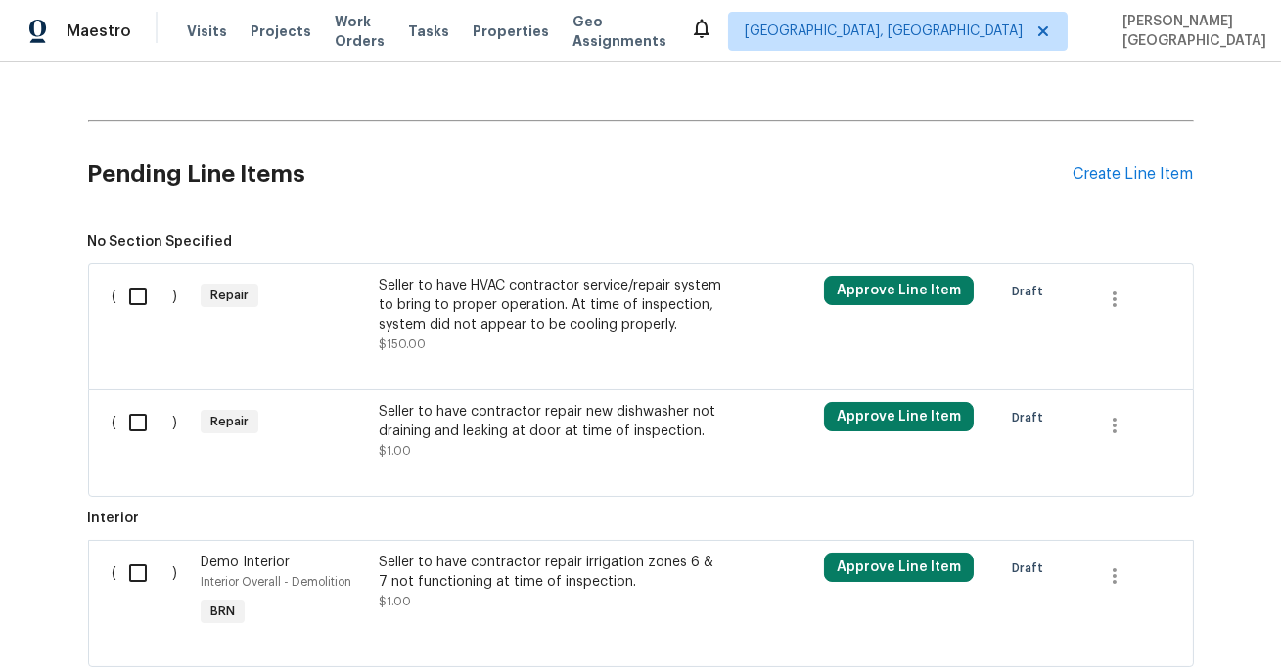
click at [497, 290] on div "Seller to have HVAC contractor service/repair system to bring to proper operati…" at bounding box center [551, 305] width 344 height 59
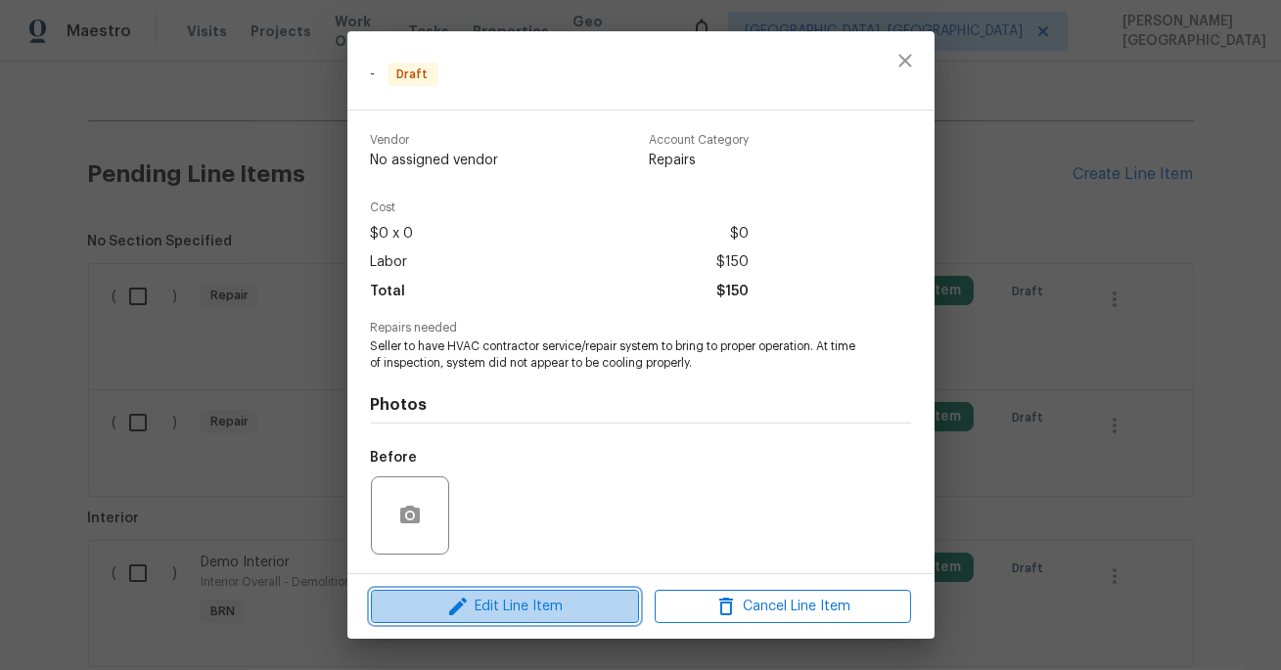
click at [533, 605] on span "Edit Line Item" at bounding box center [505, 607] width 256 height 24
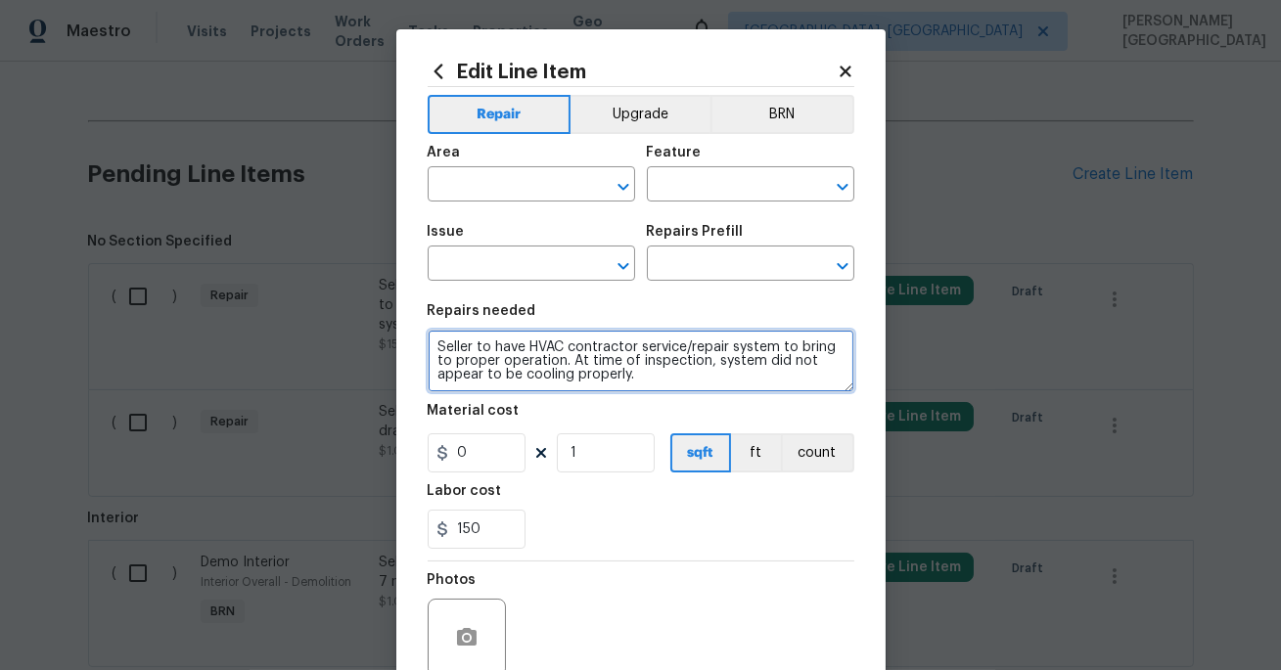
click at [626, 364] on textarea "Seller to have HVAC contractor service/repair system to bring to proper operati…" at bounding box center [641, 361] width 427 height 63
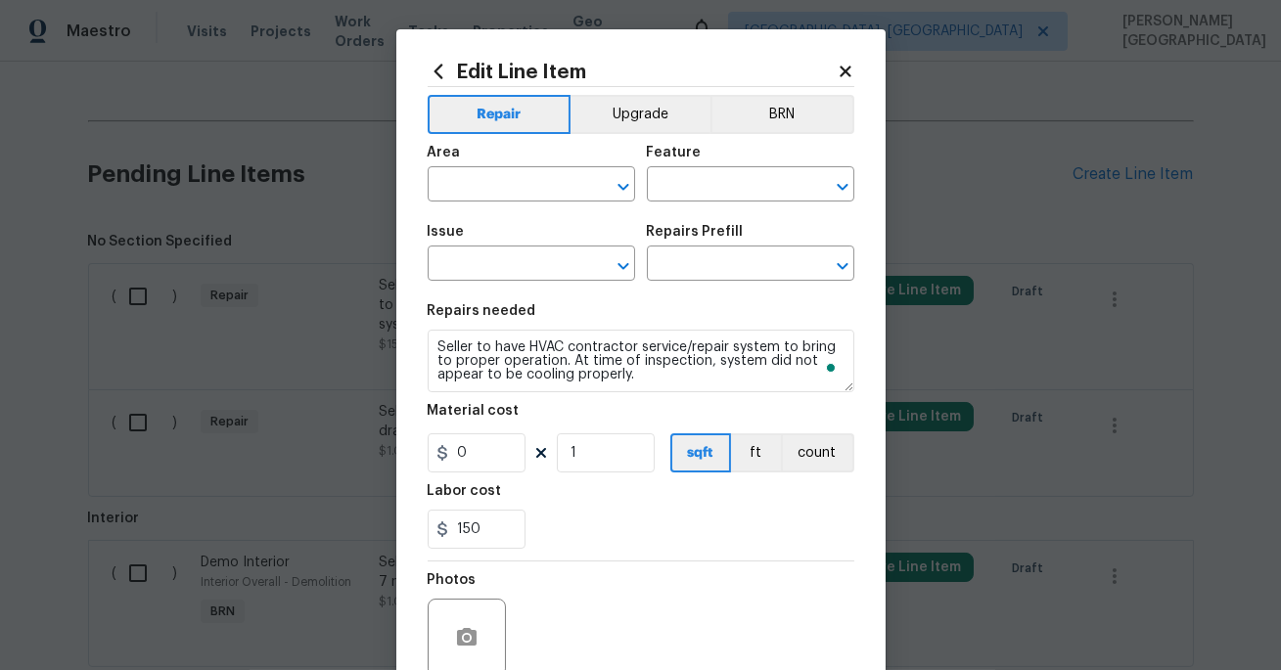
click at [794, 140] on div "Area ​ Feature ​" at bounding box center [641, 173] width 427 height 79
click at [788, 118] on button "BRN" at bounding box center [782, 114] width 144 height 39
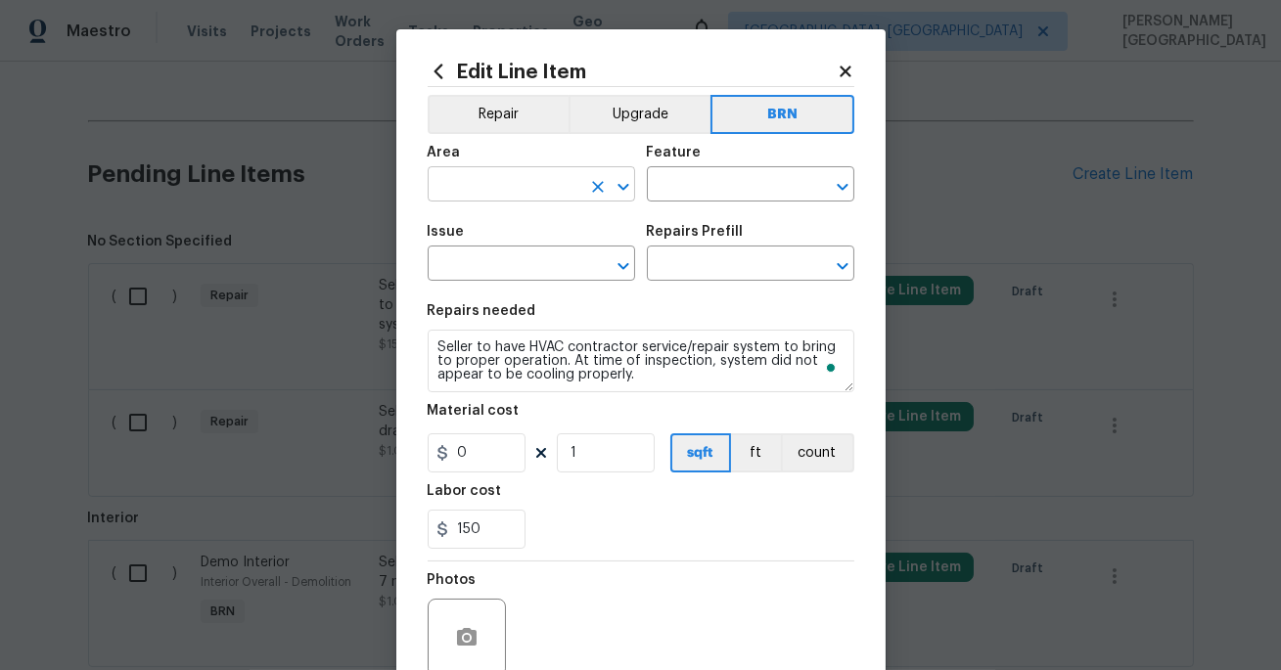
click at [464, 176] on input "text" at bounding box center [504, 186] width 153 height 30
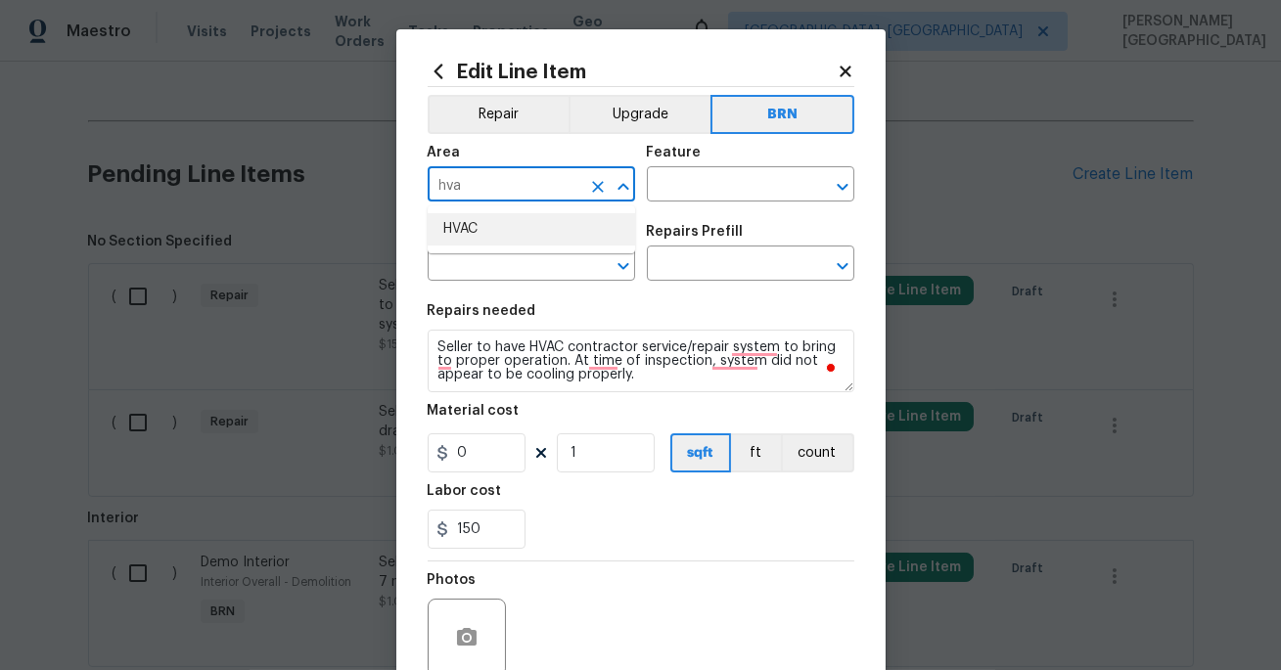
drag, startPoint x: 471, startPoint y: 231, endPoint x: 486, endPoint y: 224, distance: 17.1
click at [471, 231] on li "HVAC" at bounding box center [531, 229] width 207 height 32
type input "HVAC"
click at [683, 189] on input "text" at bounding box center [723, 186] width 153 height 30
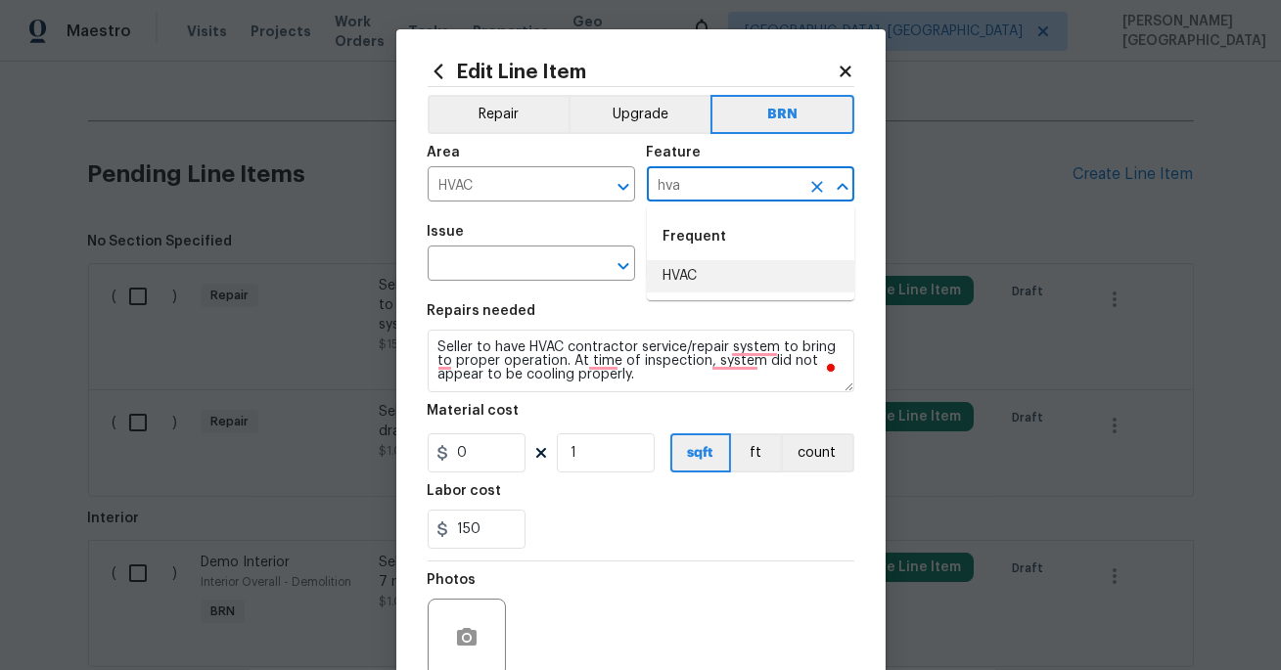
click at [700, 271] on li "HVAC" at bounding box center [750, 276] width 207 height 32
type input "HVAC"
click at [526, 263] on input "text" at bounding box center [504, 265] width 153 height 30
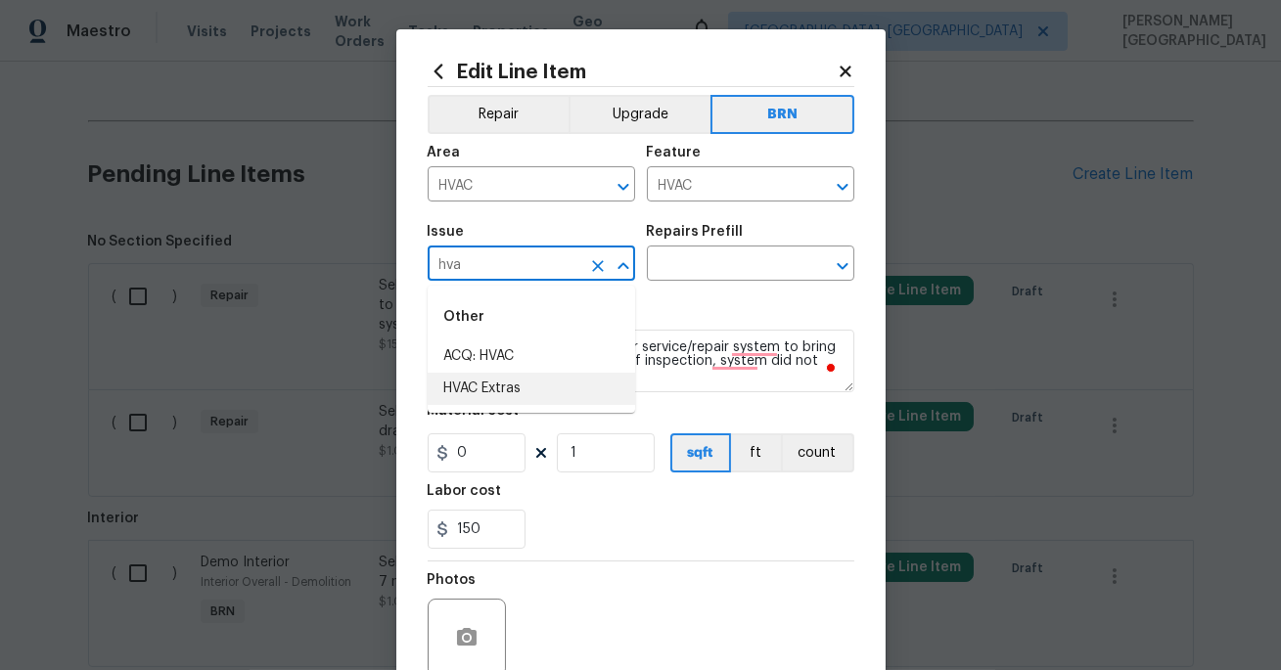
click at [515, 392] on li "HVAC Extras" at bounding box center [531, 389] width 207 height 32
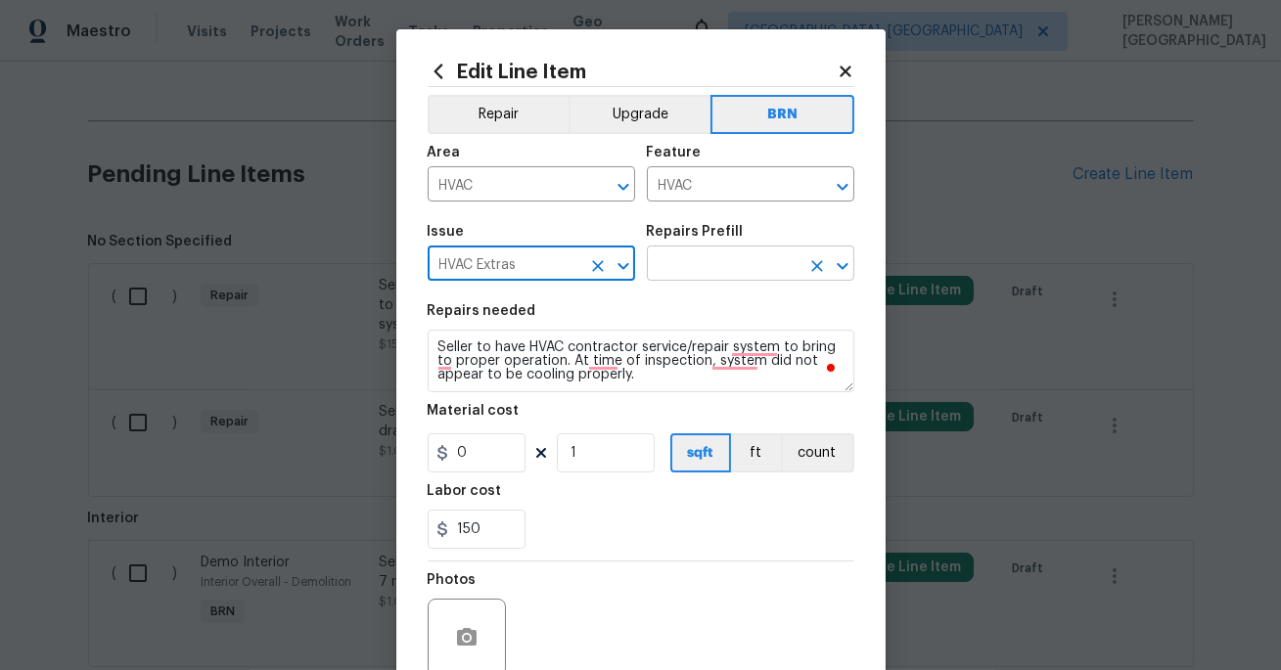
type input "HVAC Extras"
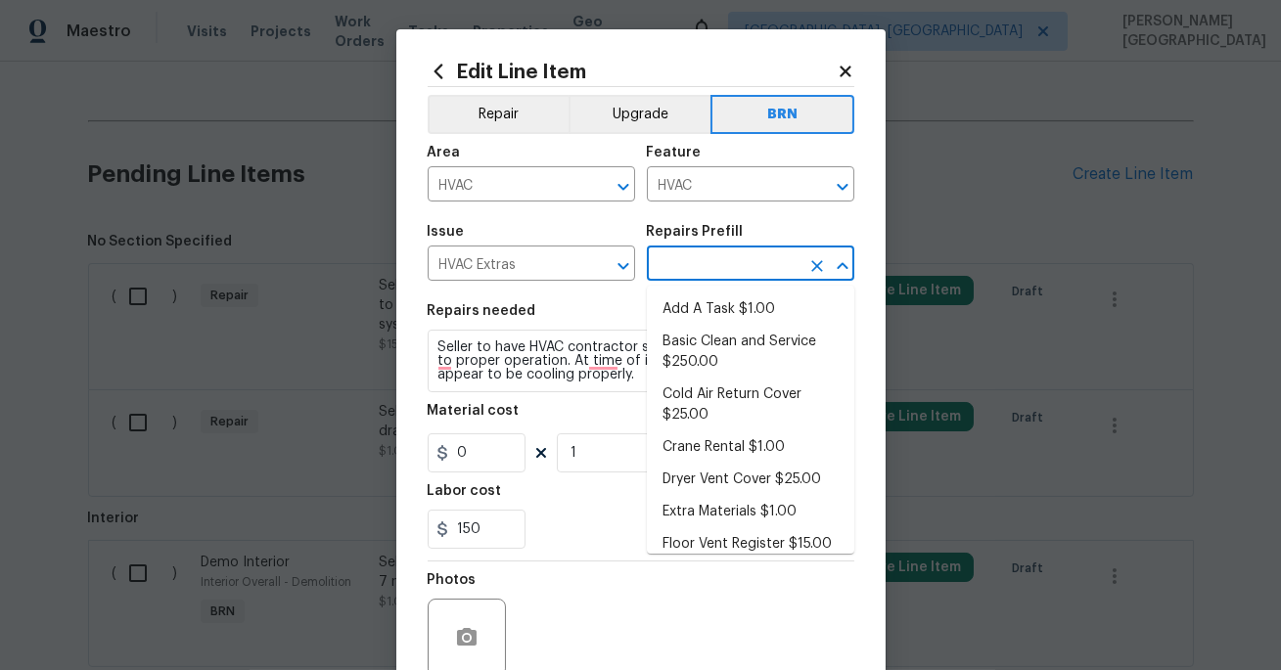
click at [673, 270] on input "text" at bounding box center [723, 265] width 153 height 30
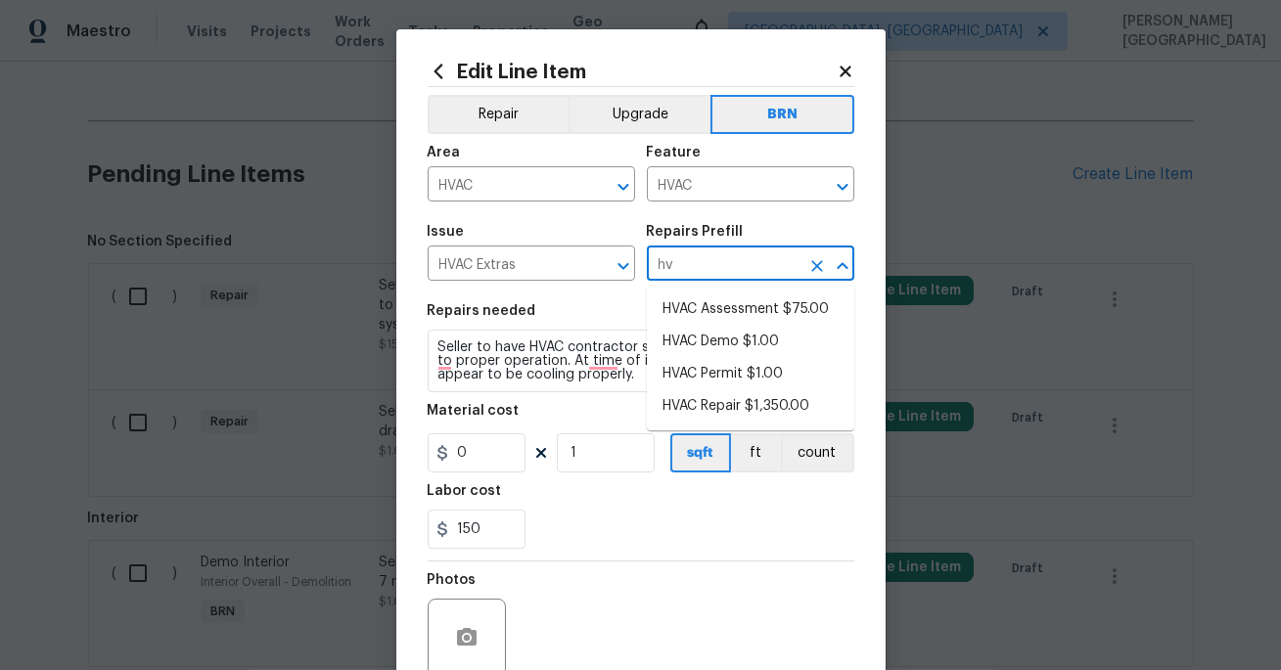
type input "hva"
click at [670, 309] on li "HVAC Assessment $75.00" at bounding box center [750, 309] width 207 height 32
type input "HVAC Assessment $75.00"
type textarea "HVAC not working properly. Inspect system and diagnose problem."
type input "75"
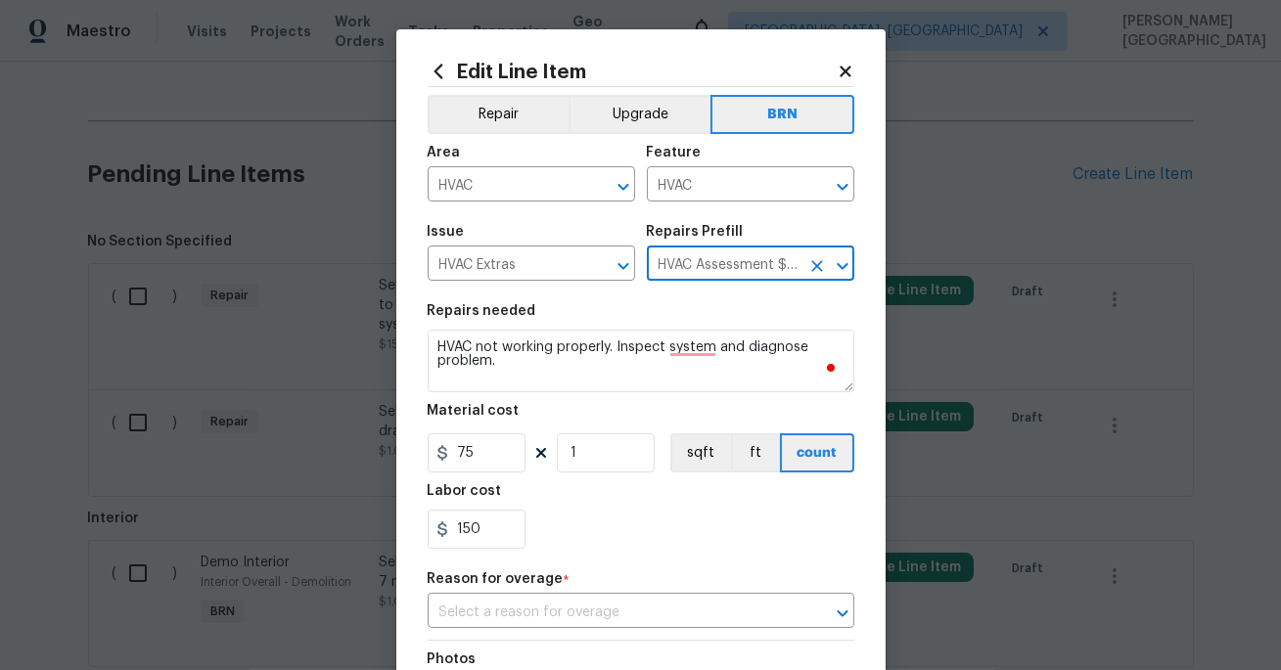
type input "HVAC Assessment $75.00"
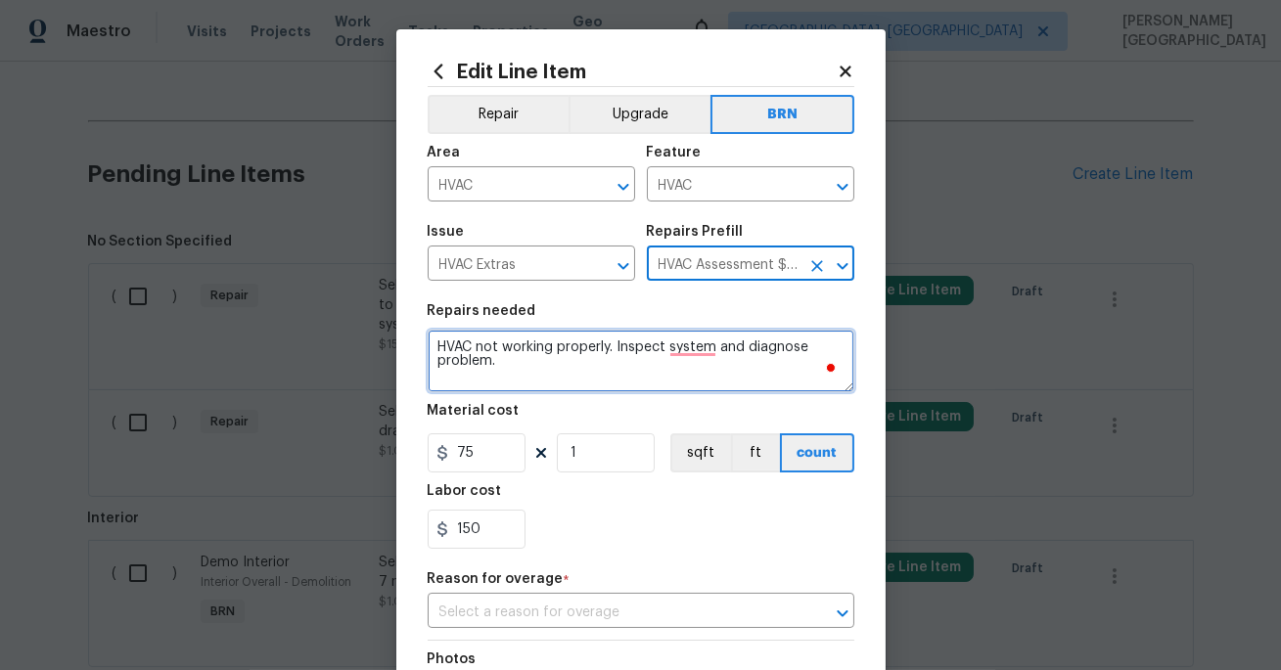
click at [543, 372] on textarea "HVAC not working properly. Inspect system and diagnose problem." at bounding box center [641, 361] width 427 height 63
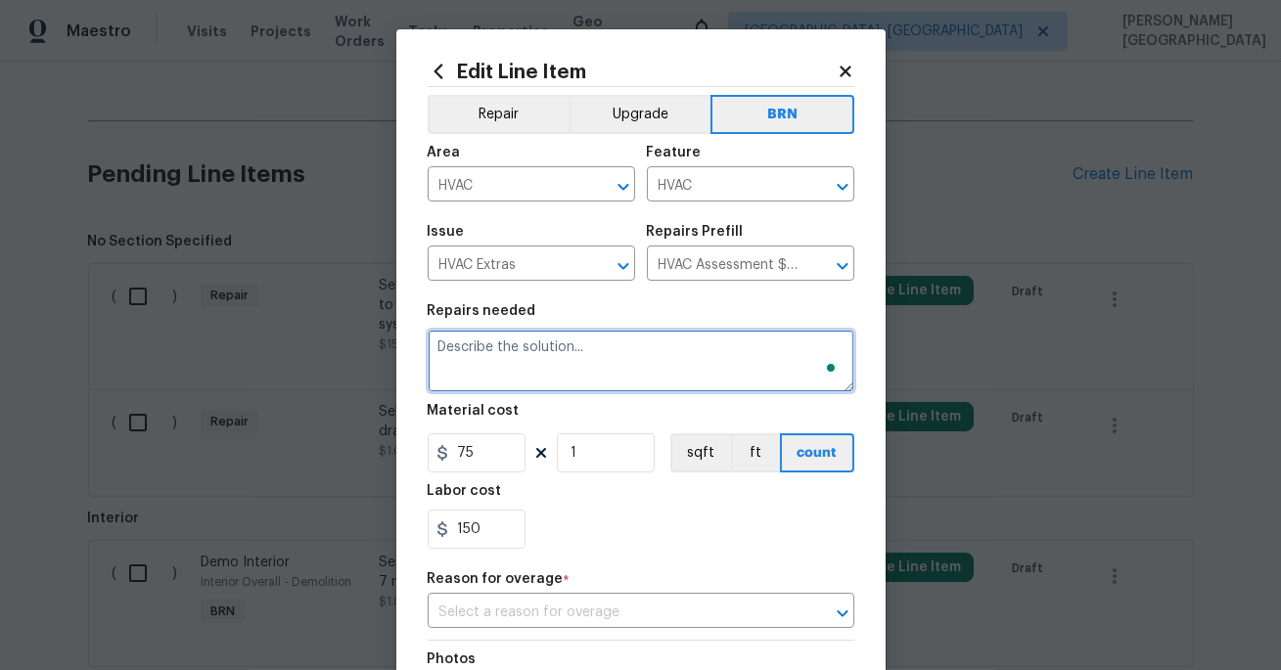
paste textarea "Seller to have HVAC contractor service/repair system to bring to proper operati…"
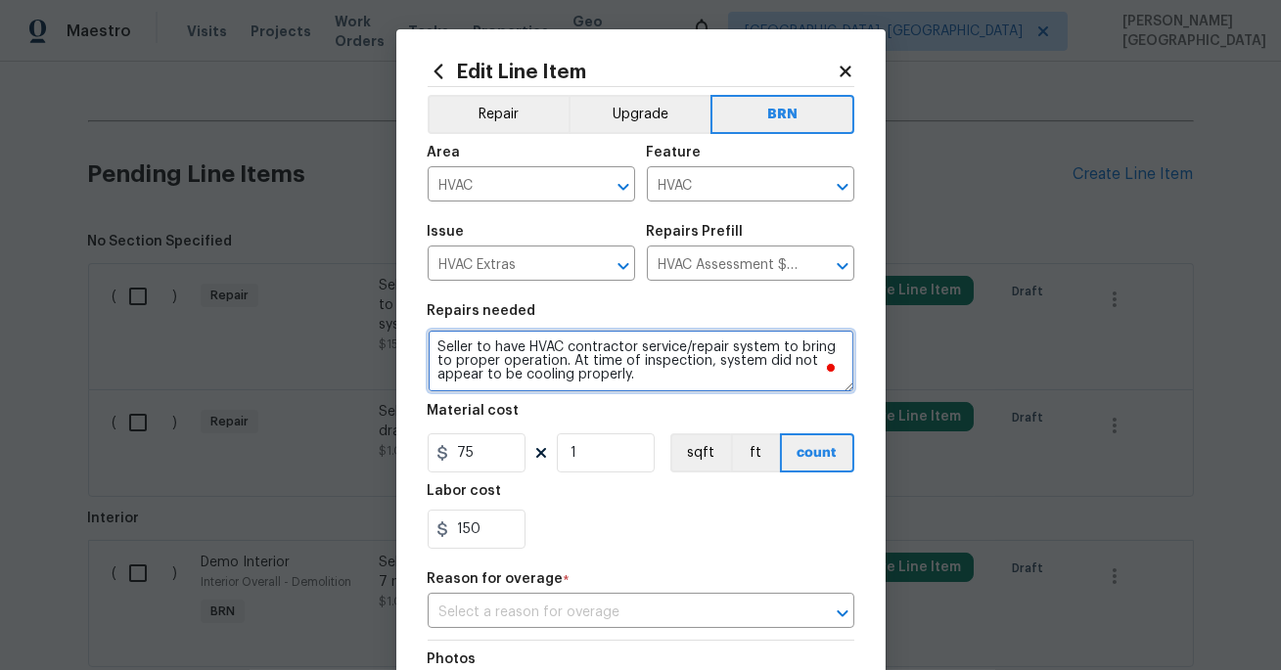
type textarea "Seller to have HVAC contractor service/repair system to bring to proper operati…"
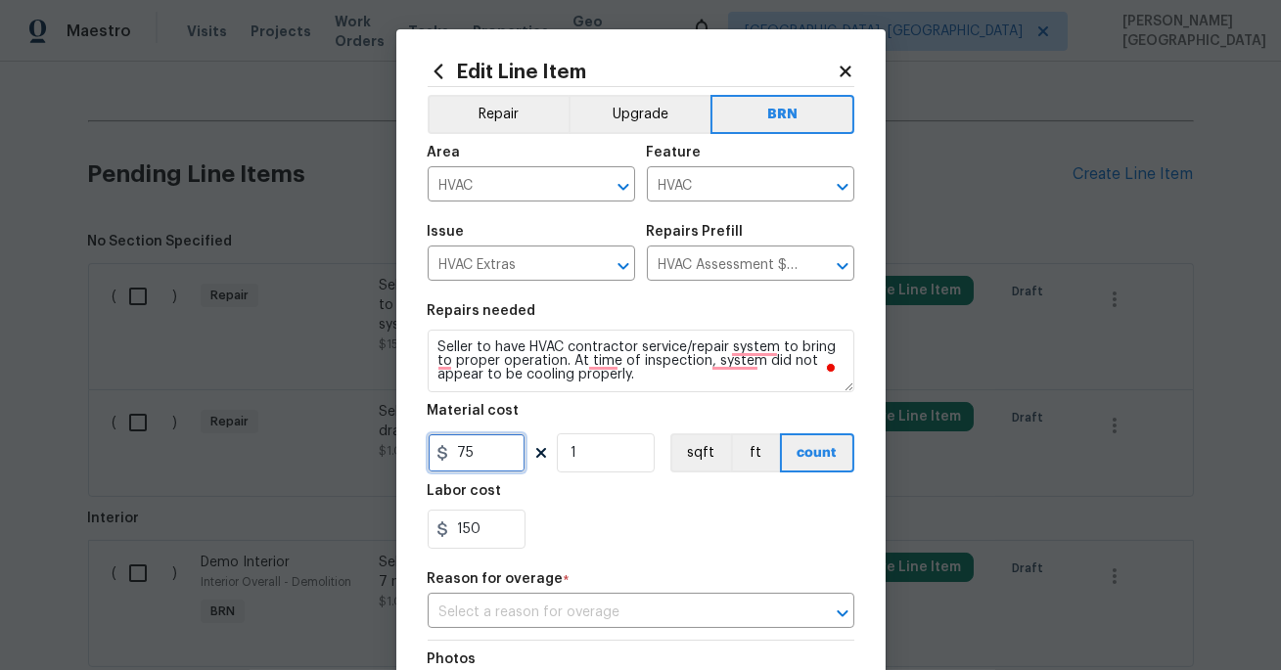
click at [480, 452] on input "75" at bounding box center [477, 452] width 98 height 39
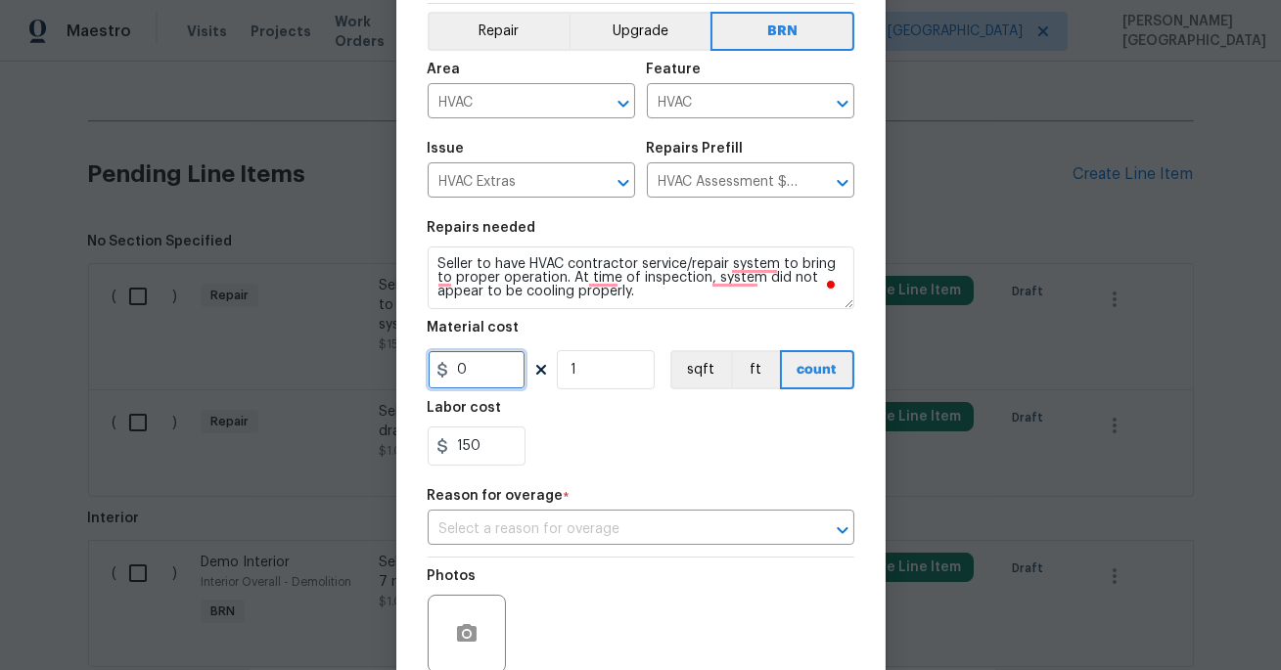
scroll to position [251, 0]
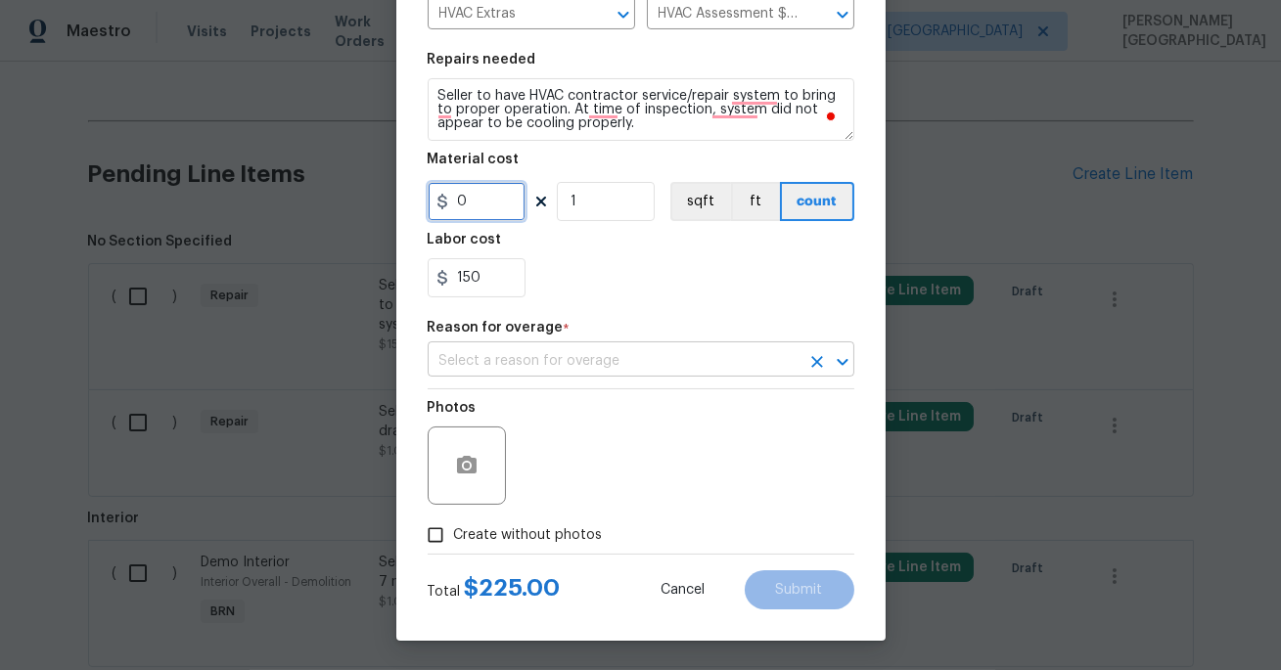
type input "0"
click at [510, 359] on input "text" at bounding box center [614, 361] width 372 height 30
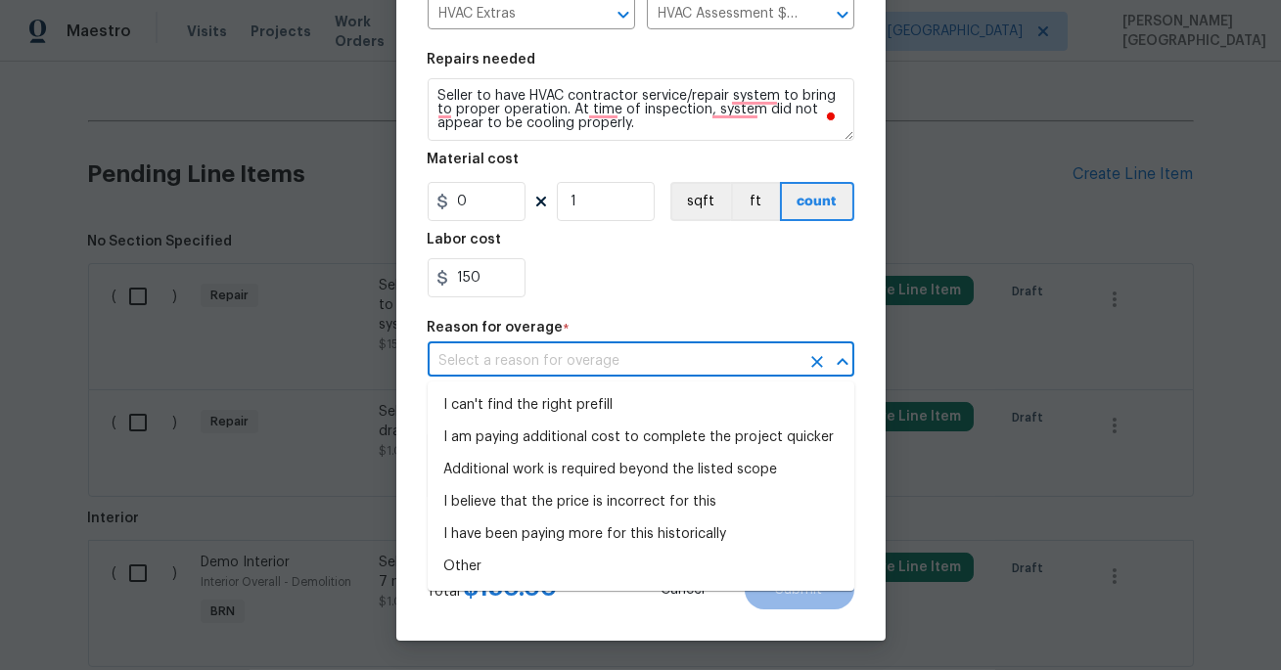
click at [522, 392] on li "I can't find the right prefill" at bounding box center [641, 405] width 427 height 32
type input "I can't find the right prefill"
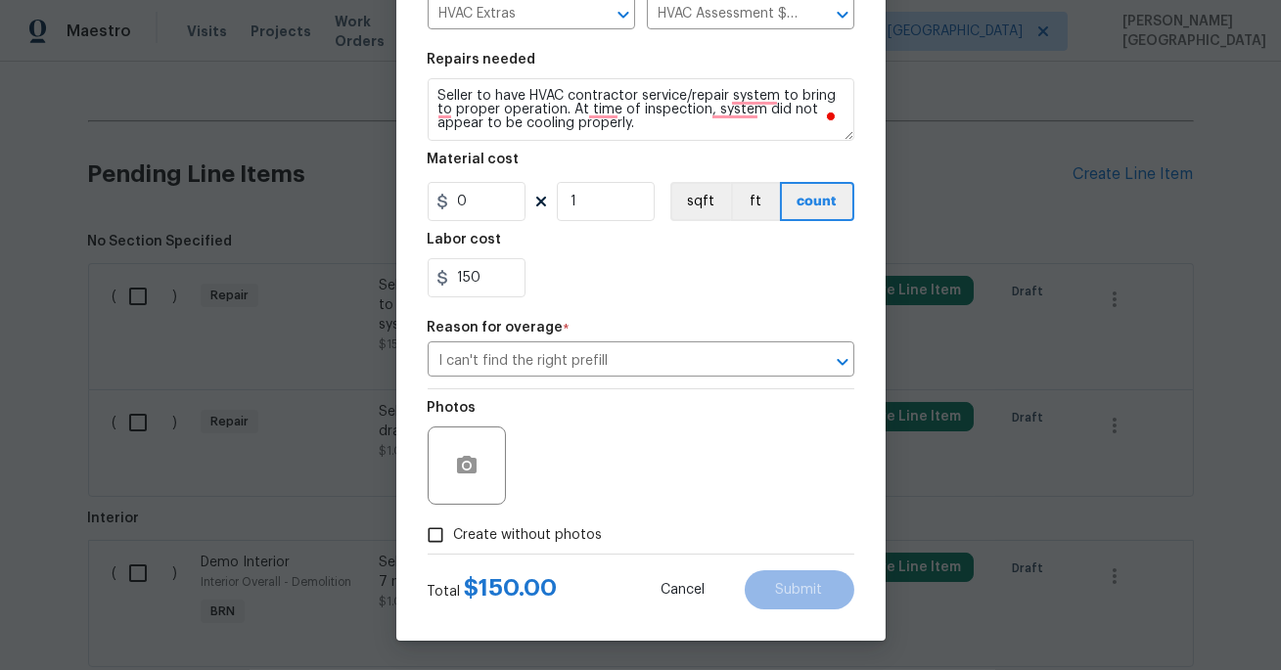
click at [474, 538] on span "Create without photos" at bounding box center [528, 535] width 149 height 21
click at [454, 538] on input "Create without photos" at bounding box center [435, 535] width 37 height 37
checkbox input "true"
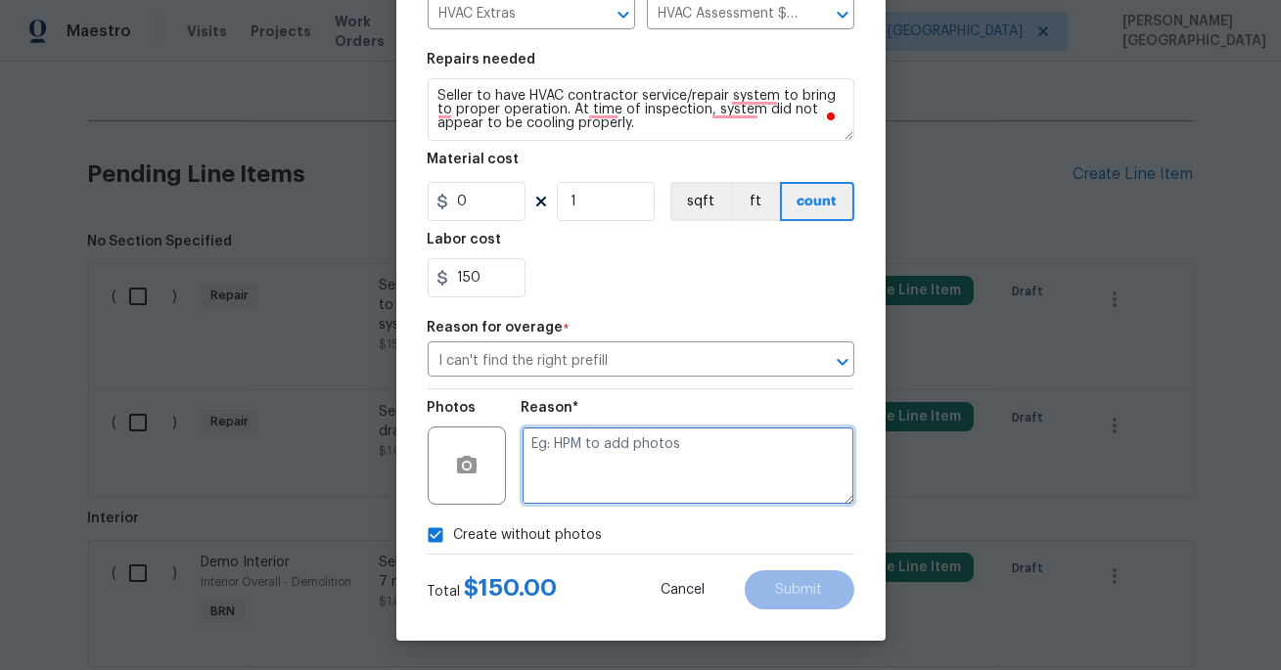
click at [625, 488] on textarea at bounding box center [687, 466] width 333 height 78
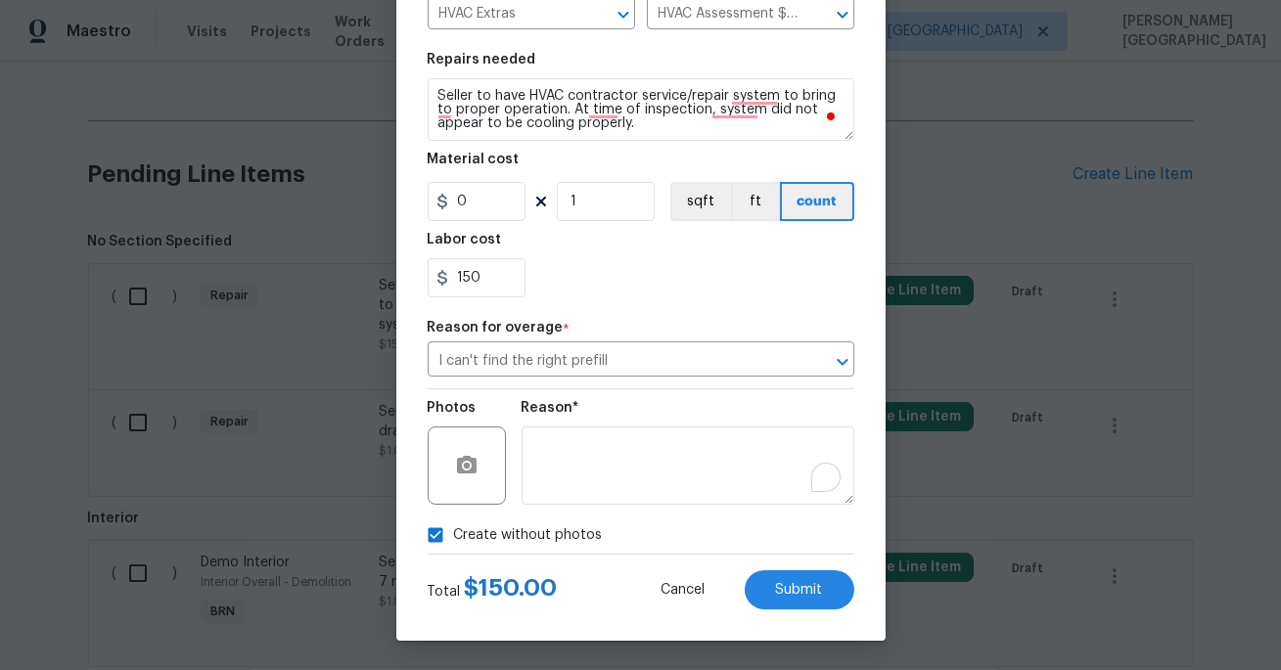
click at [847, 622] on div "Edit Line Item Repair Upgrade BRN Area HVAC ​ Feature HVAC ​ Issue HVAC Extras …" at bounding box center [640, 209] width 489 height 863
click at [799, 574] on button "Submit" at bounding box center [799, 589] width 110 height 39
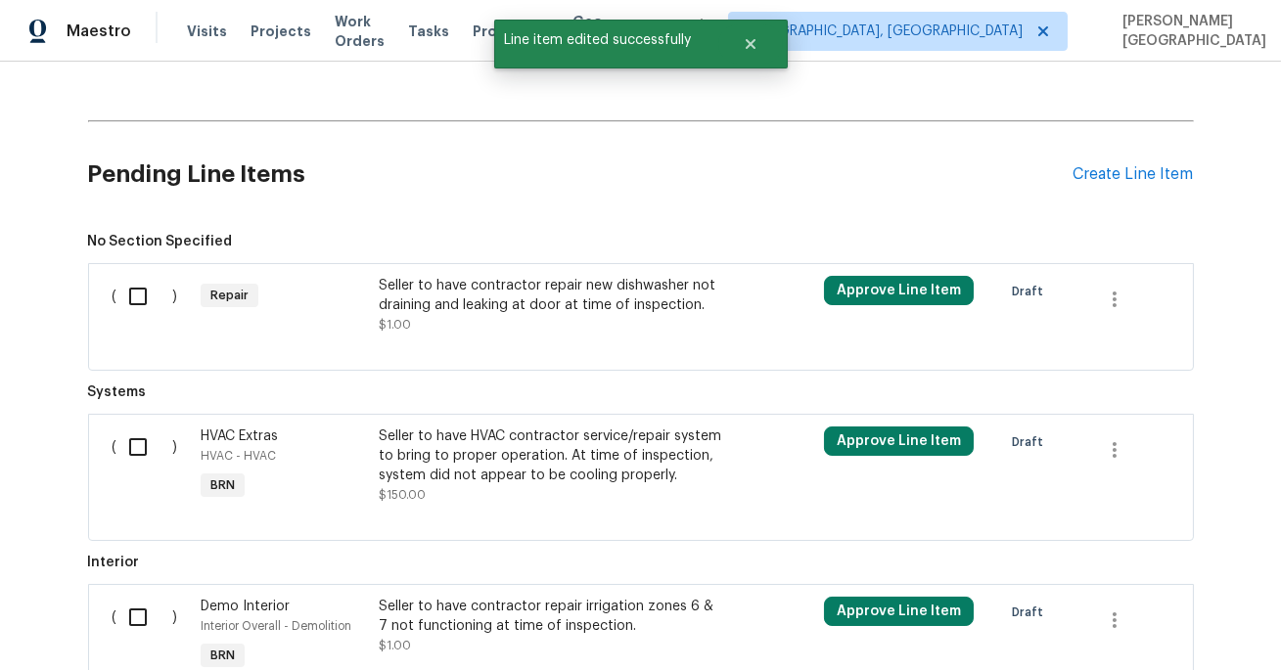
click at [478, 306] on div "Seller to have contractor repair new dishwasher not draining and leaking at doo…" at bounding box center [551, 295] width 344 height 39
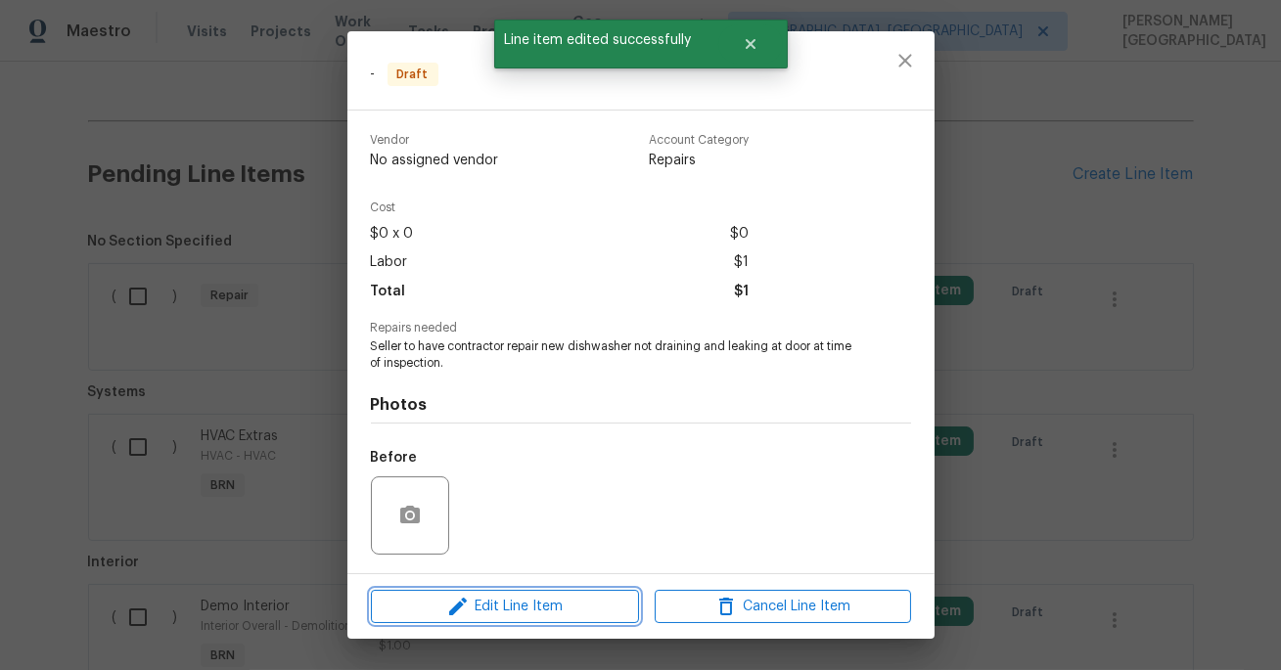
click at [529, 595] on span "Edit Line Item" at bounding box center [505, 607] width 256 height 24
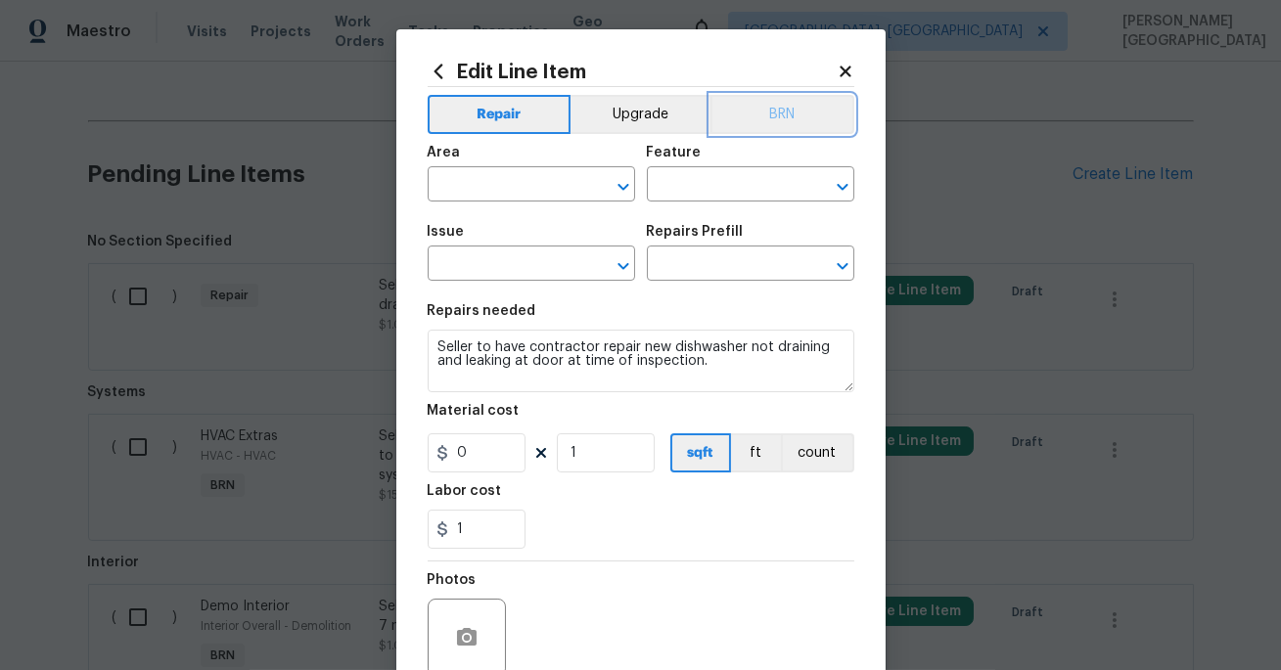
click at [816, 116] on button "BRN" at bounding box center [782, 114] width 144 height 39
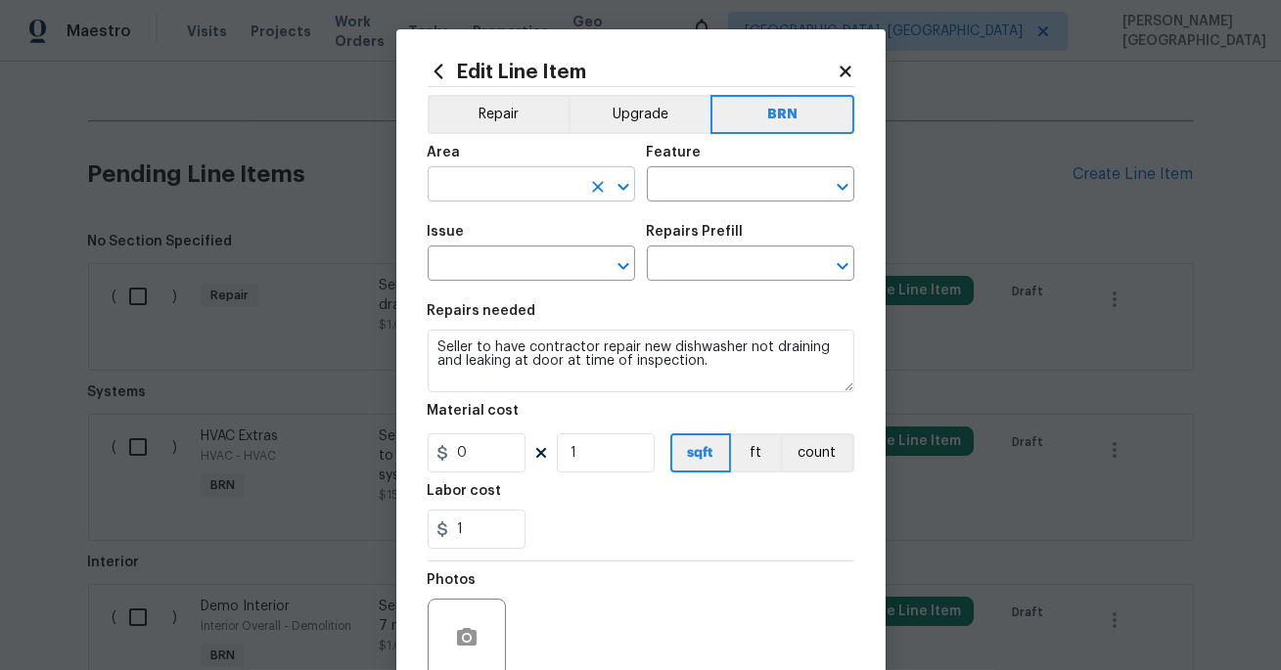
click at [529, 194] on input "text" at bounding box center [504, 186] width 153 height 30
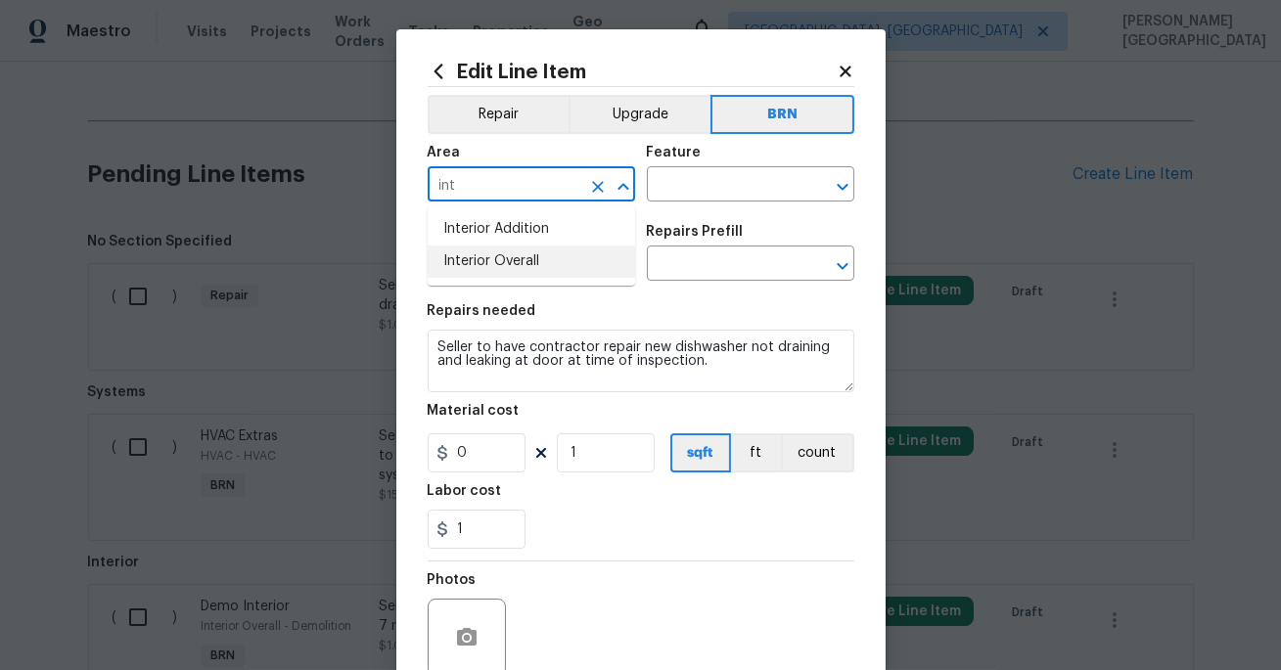
click at [539, 267] on li "Interior Overall" at bounding box center [531, 262] width 207 height 32
type input "Interior Overall"
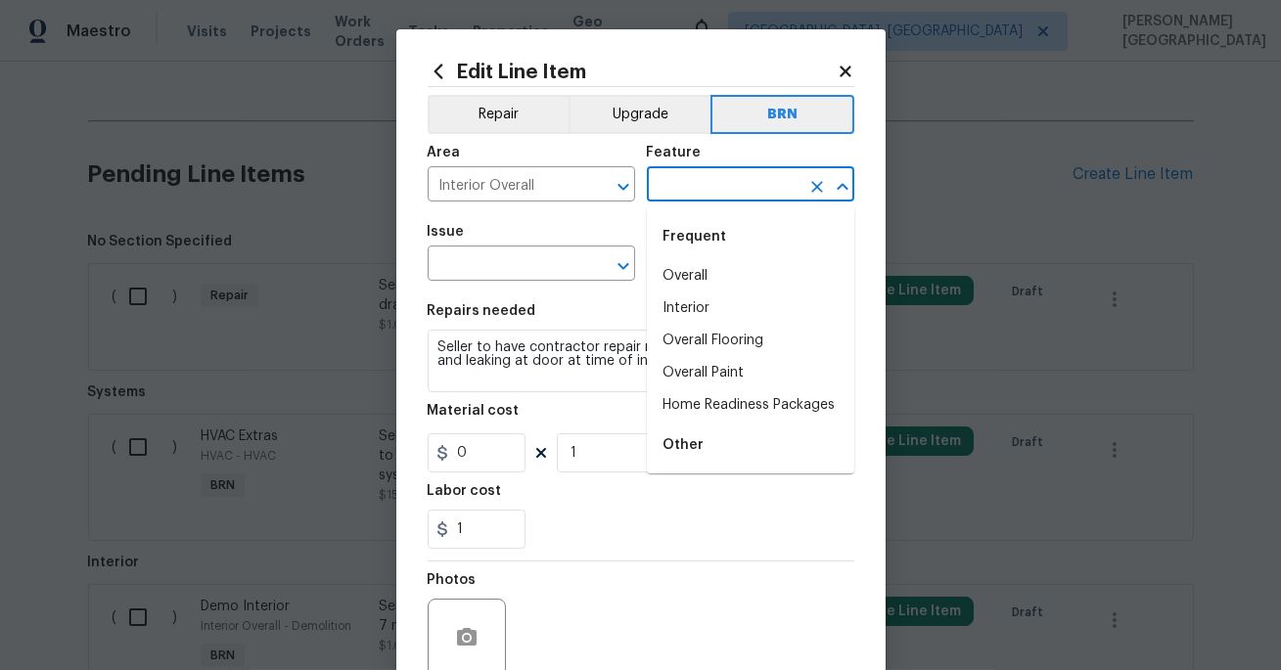
click at [666, 175] on input "text" at bounding box center [723, 186] width 153 height 30
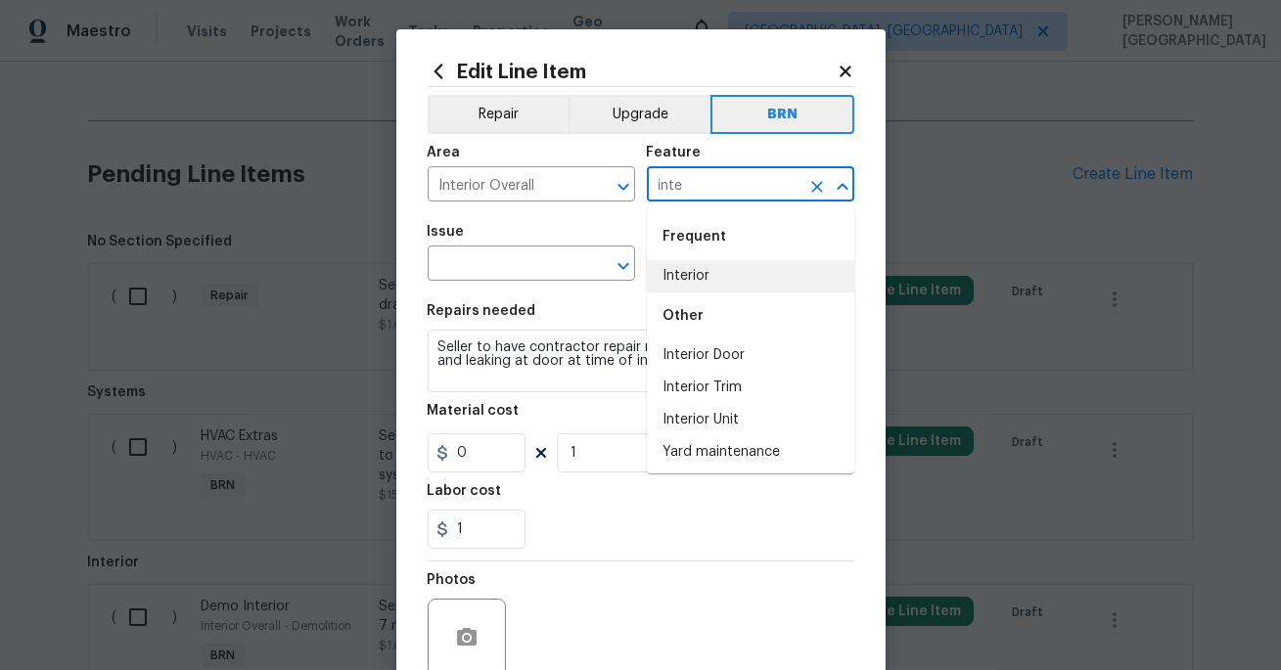
click at [685, 284] on li "Interior" at bounding box center [750, 276] width 207 height 32
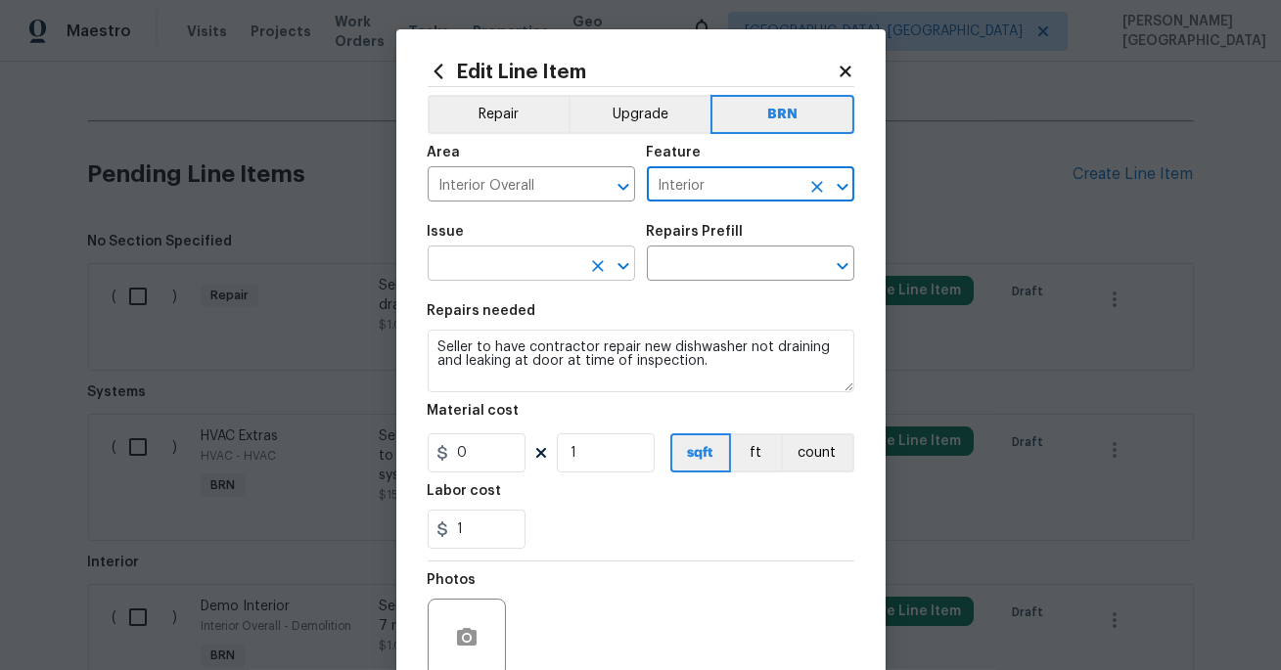
type input "Interior"
click at [510, 269] on input "text" at bounding box center [504, 265] width 153 height 30
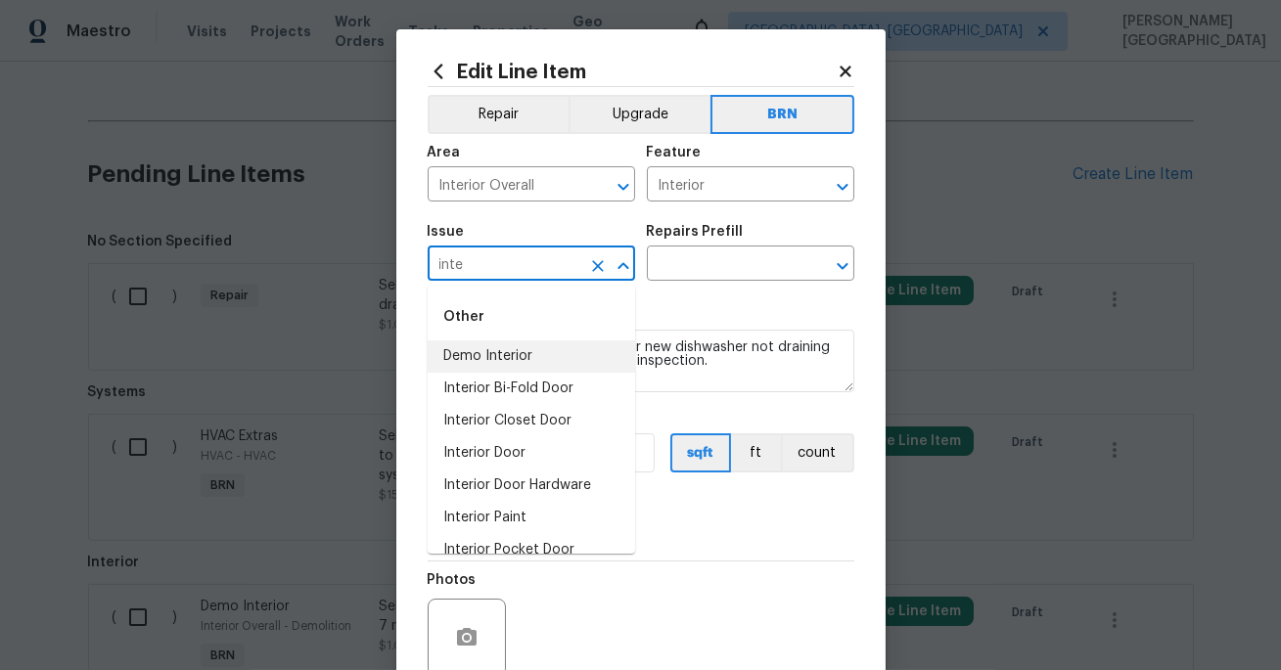
click at [512, 364] on li "Demo Interior" at bounding box center [531, 356] width 207 height 32
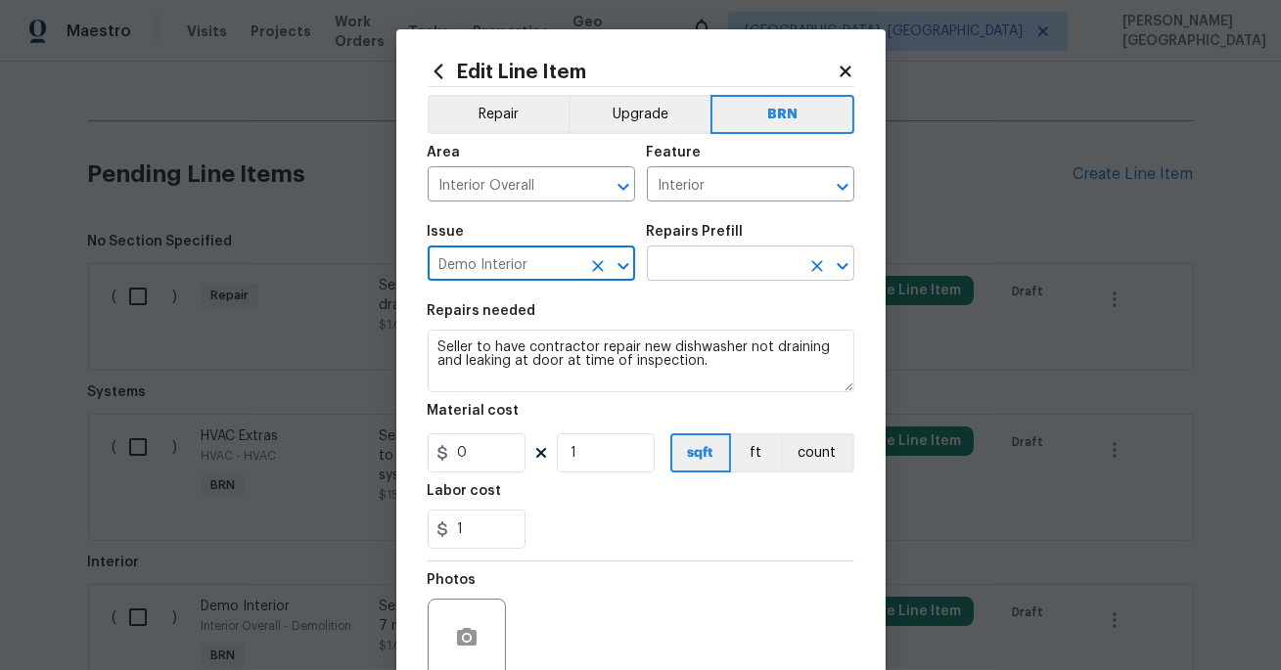
type input "Demo Interior"
click at [661, 275] on input "text" at bounding box center [723, 265] width 153 height 30
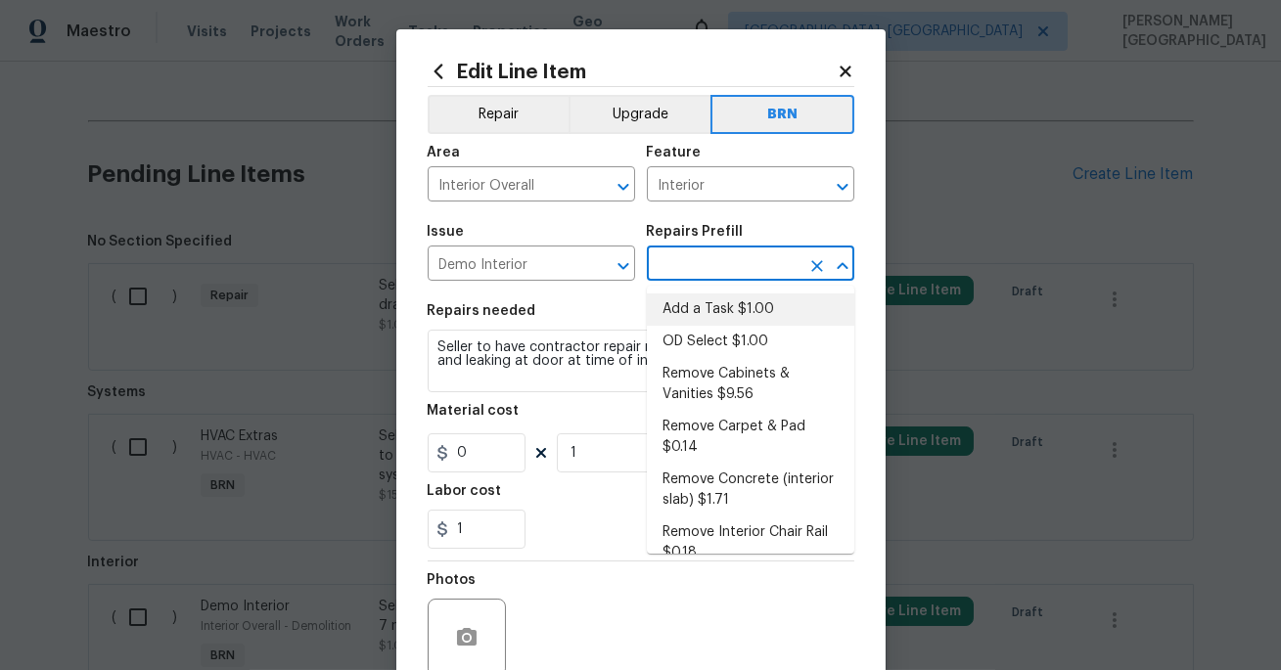
click at [674, 312] on li "Add a Task $1.00" at bounding box center [750, 309] width 207 height 32
type input "Demolition"
type input "Add a Task $1.00"
type textarea "HPM to detail"
type input "1"
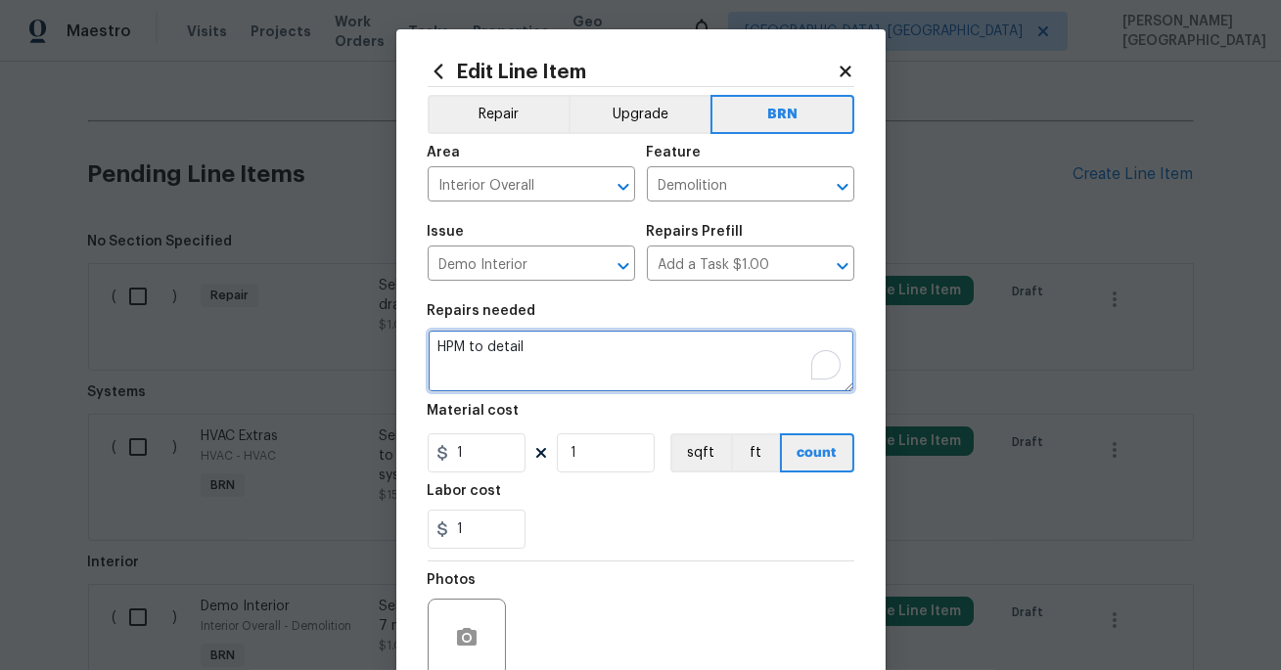
click at [569, 377] on textarea "HPM to detail" at bounding box center [641, 361] width 427 height 63
paste textarea "Seller to have HVAC contractor service/repair system to bring to proper operati…"
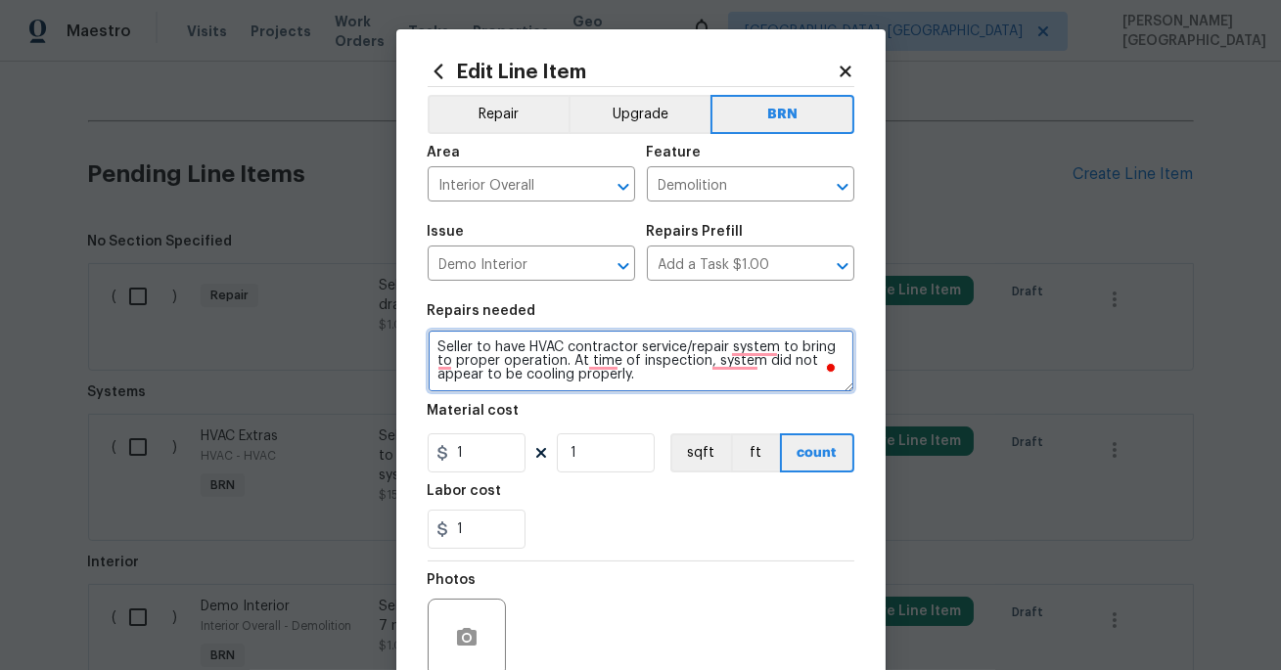
click at [617, 376] on textarea "Seller to have HVAC contractor service/repair system to bring to proper operati…" at bounding box center [641, 361] width 427 height 63
paste textarea "Seller to have contractor repair new dishwasher not draining and leaking at doo…"
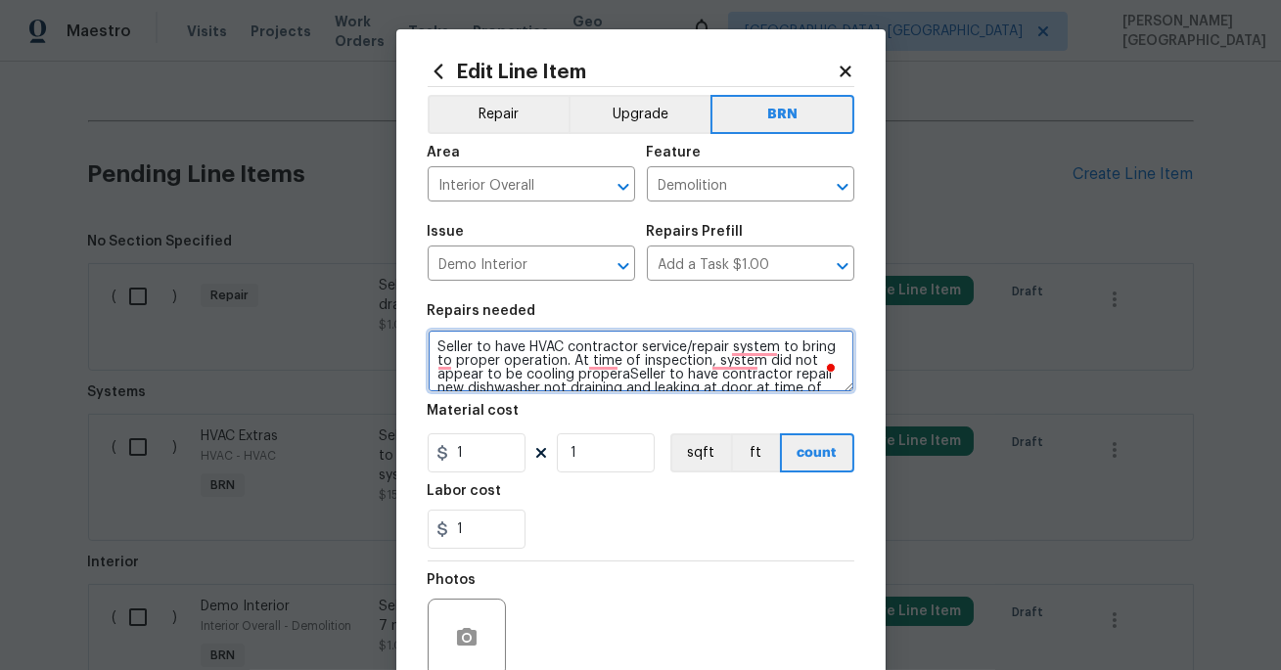
scroll to position [31, 0]
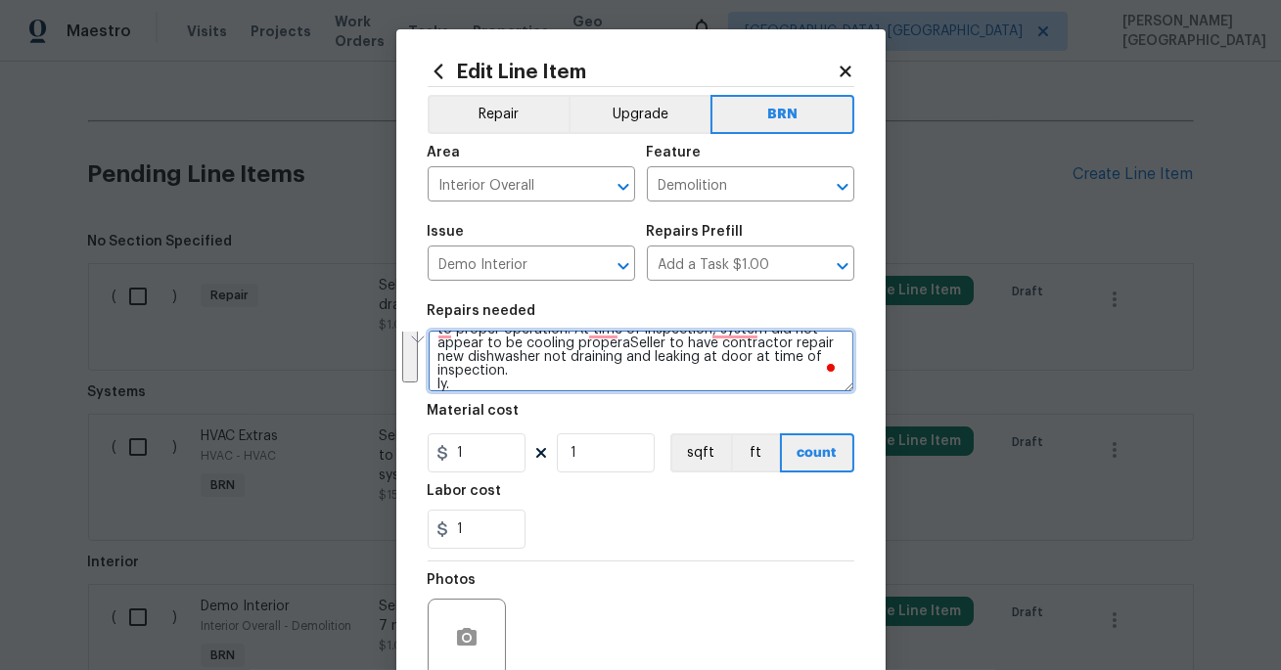
paste textarea "contractor repair new dishwasher not draining and leaking at door at time of in…"
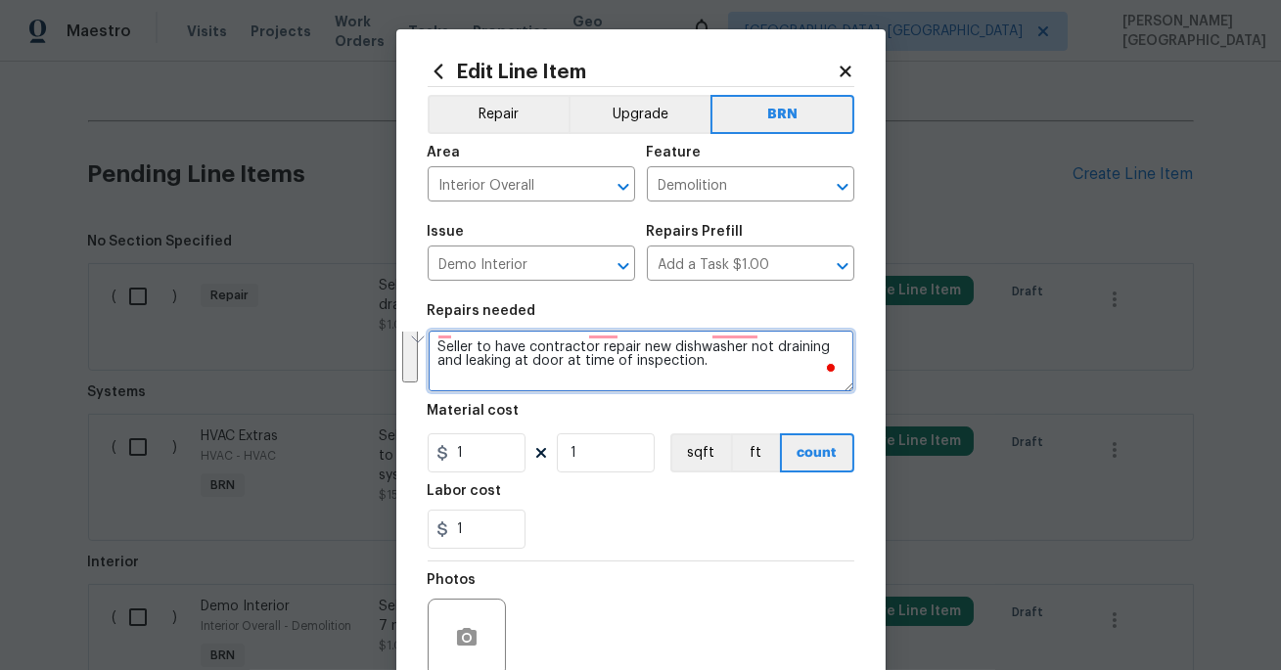
scroll to position [0, 0]
type textarea "Seller to have contractor repair new dishwasher not draining and leaking at doo…"
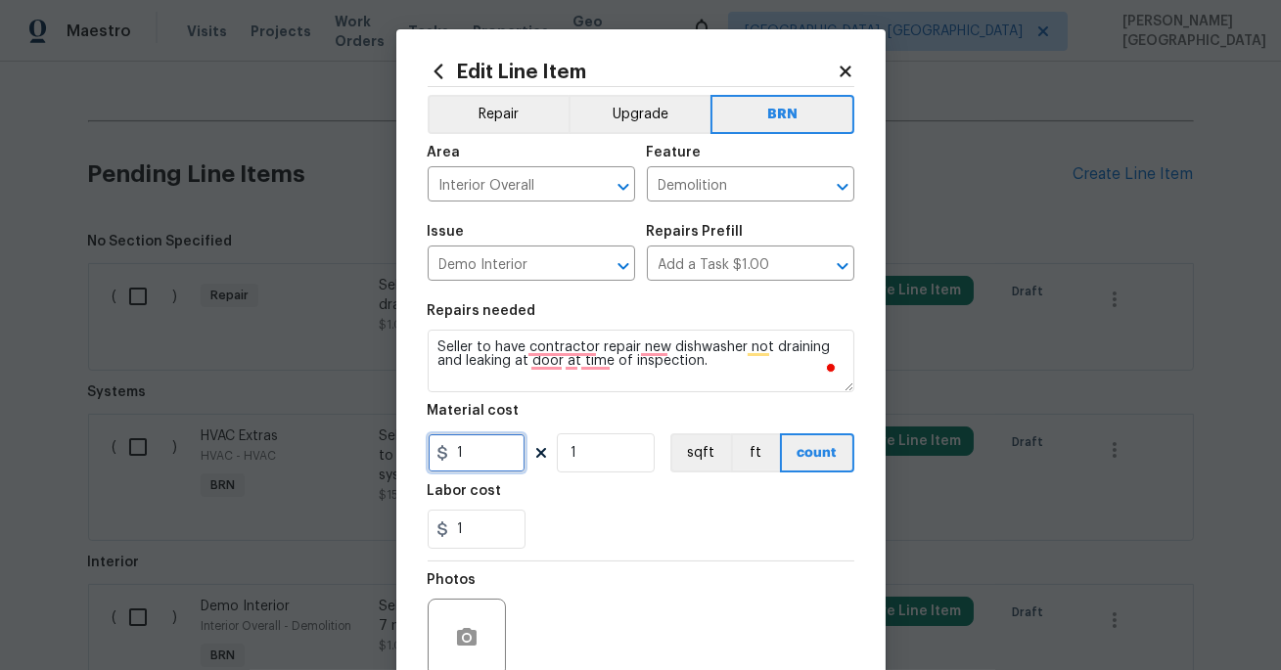
click at [495, 458] on input "1" at bounding box center [477, 452] width 98 height 39
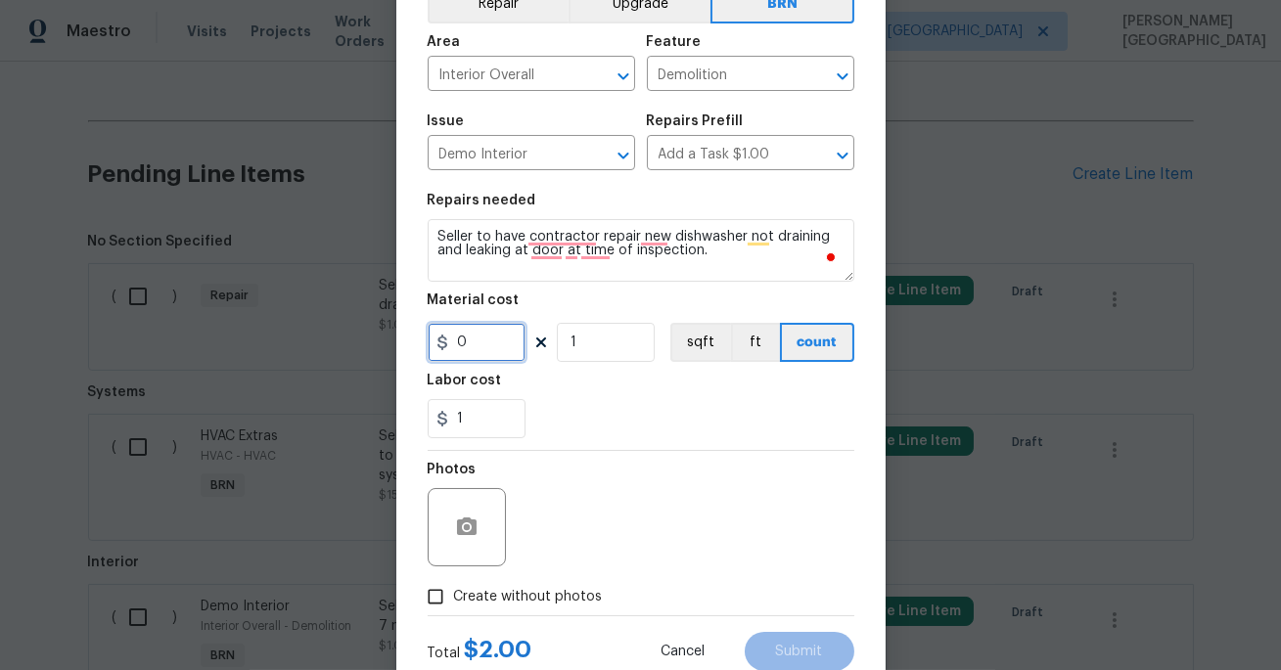
scroll to position [171, 0]
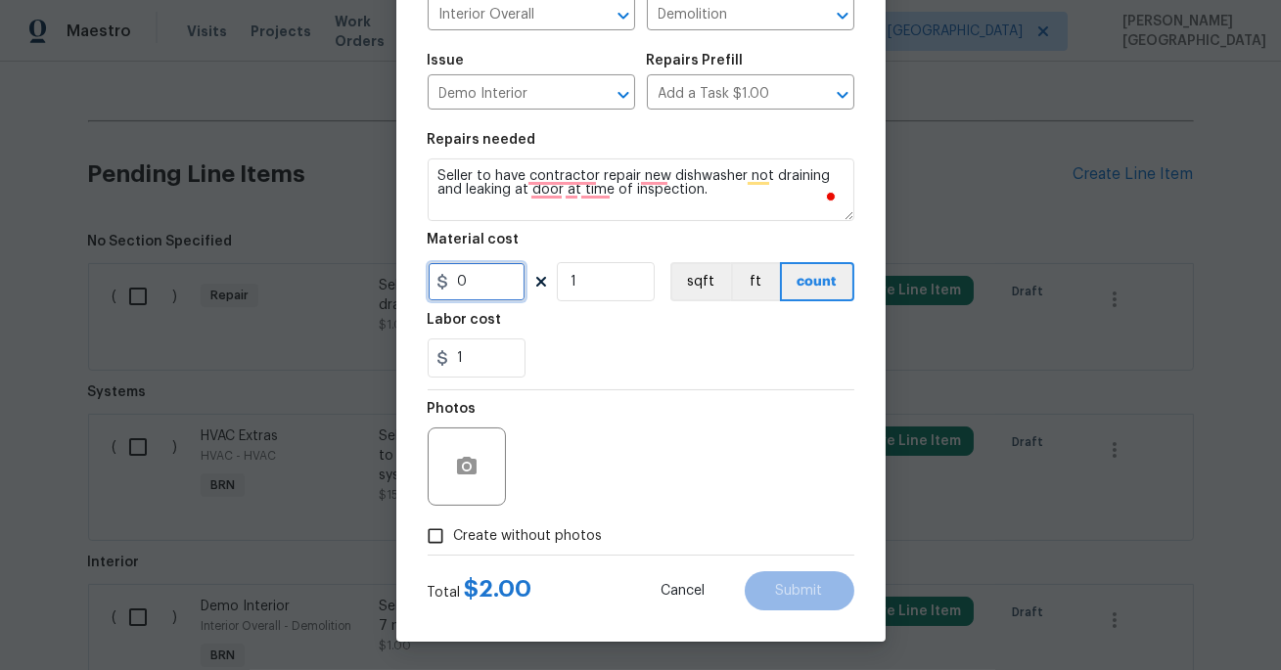
type input "0"
click at [493, 544] on span "Create without photos" at bounding box center [528, 536] width 149 height 21
click at [454, 544] on input "Create without photos" at bounding box center [435, 536] width 37 height 37
checkbox input "true"
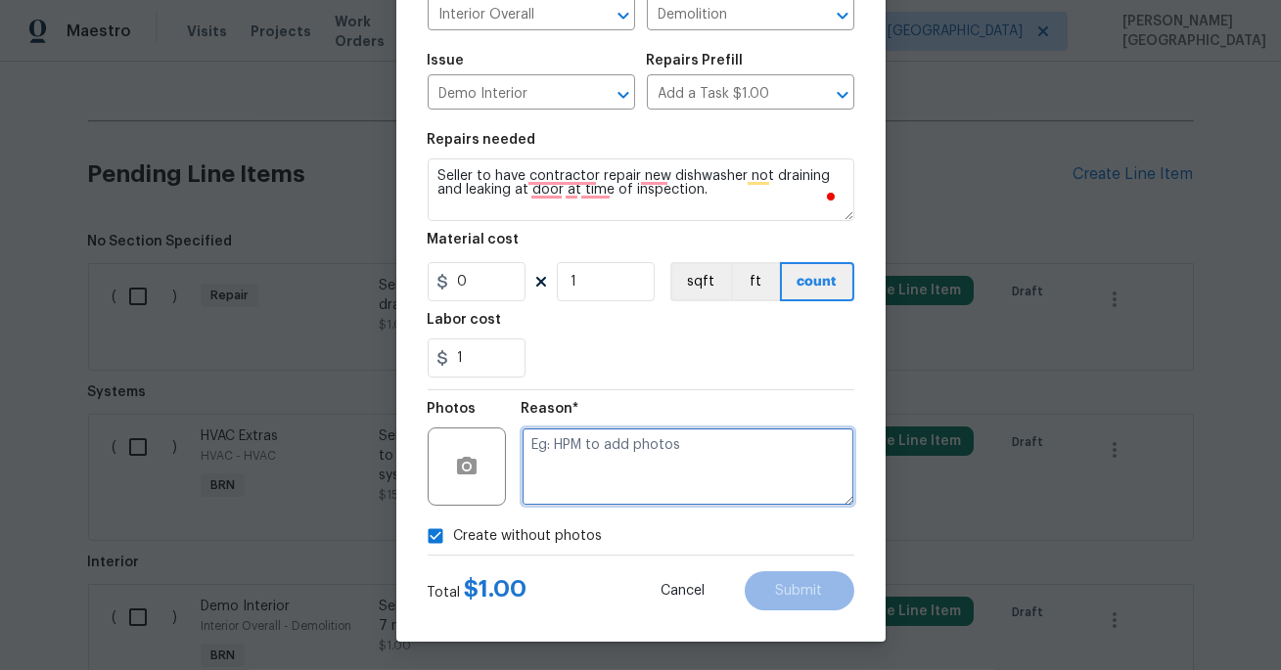
click at [601, 447] on textarea at bounding box center [687, 467] width 333 height 78
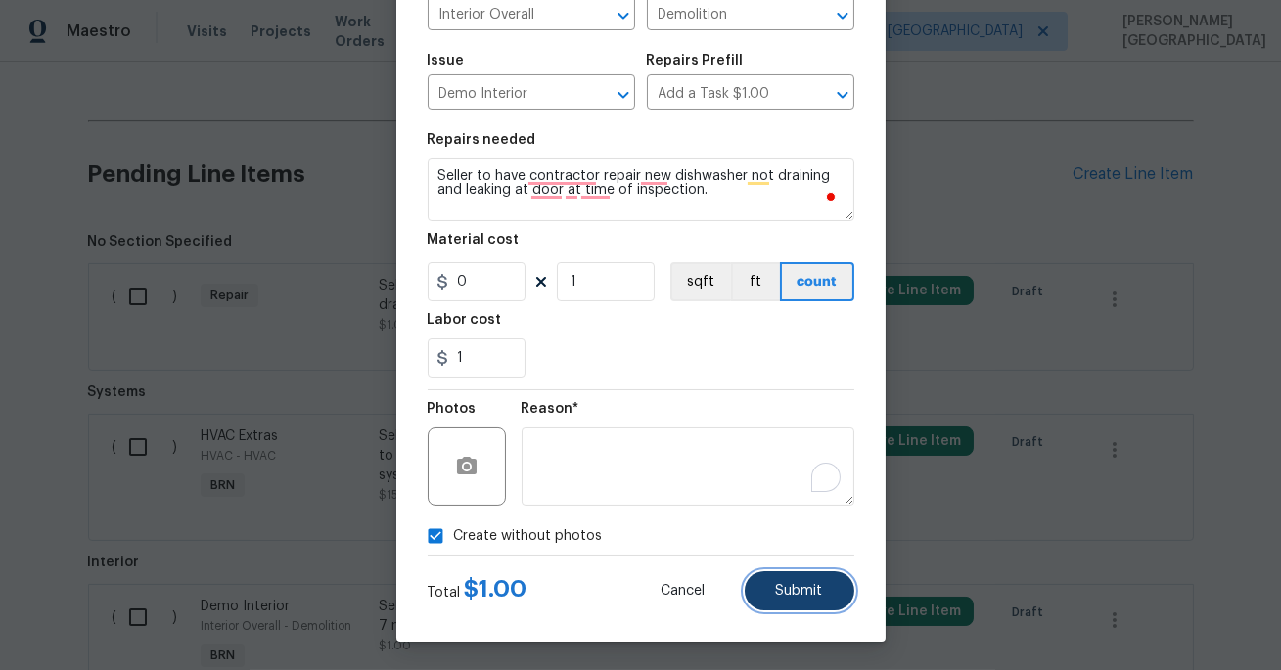
click at [782, 588] on span "Submit" at bounding box center [799, 591] width 47 height 15
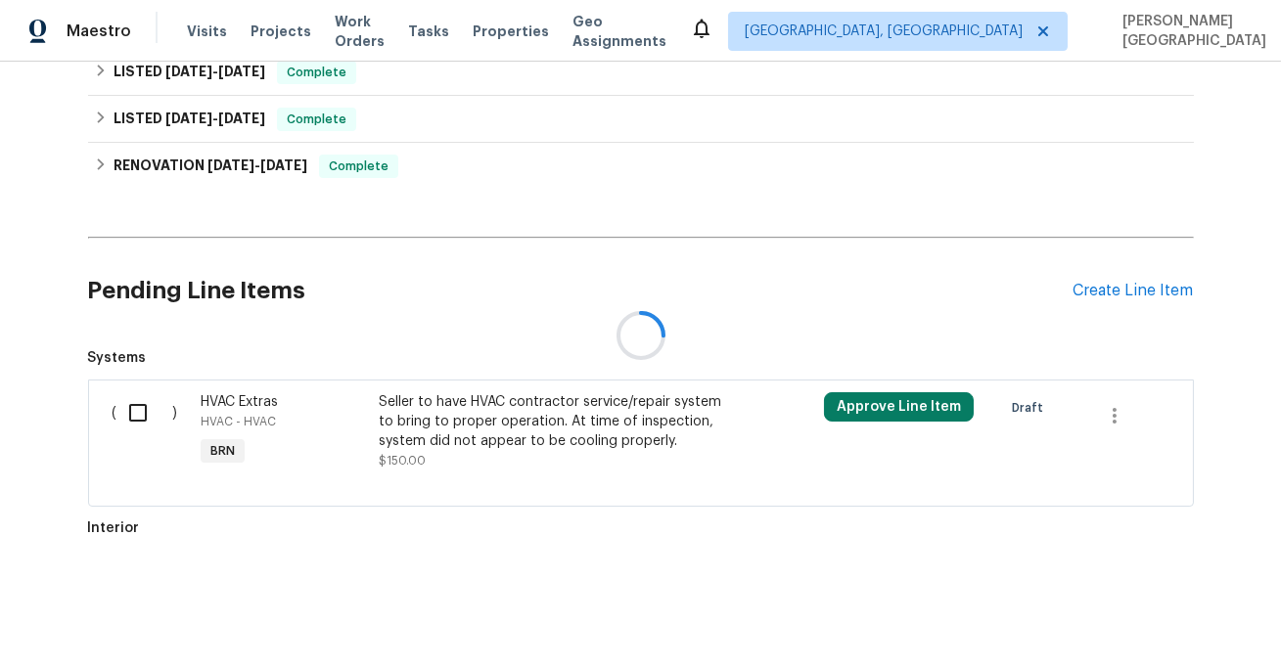
scroll to position [640, 0]
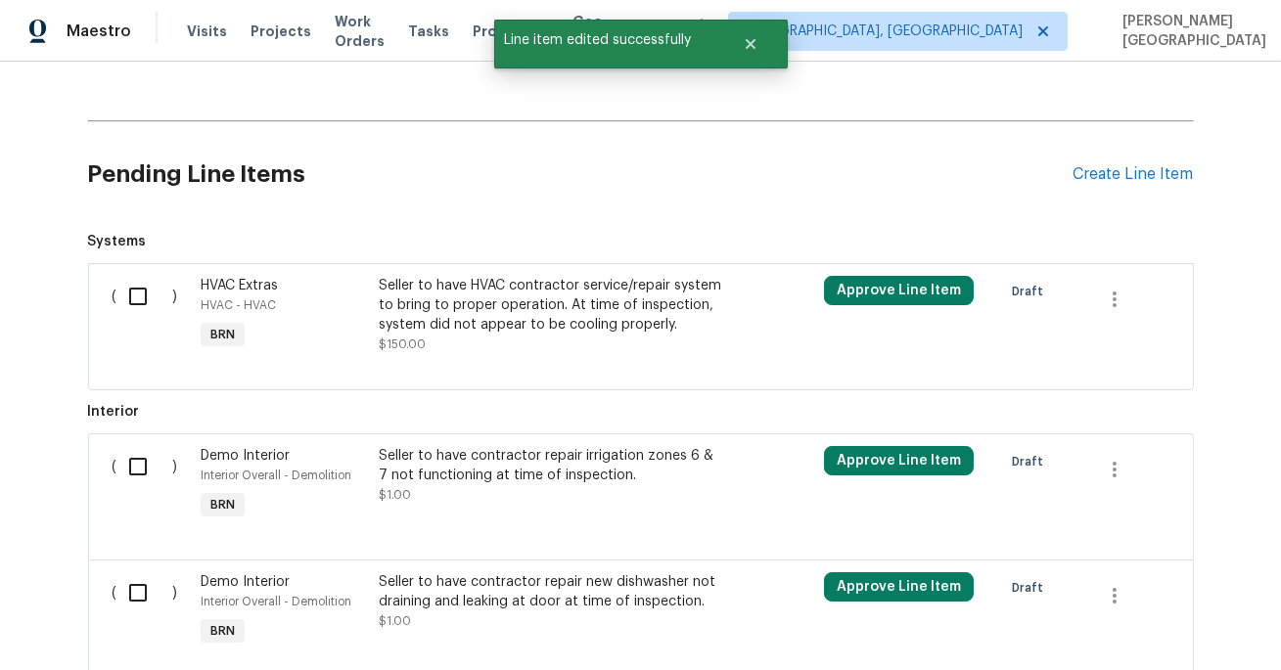
click at [130, 295] on input "checkbox" at bounding box center [145, 296] width 56 height 41
checkbox input "true"
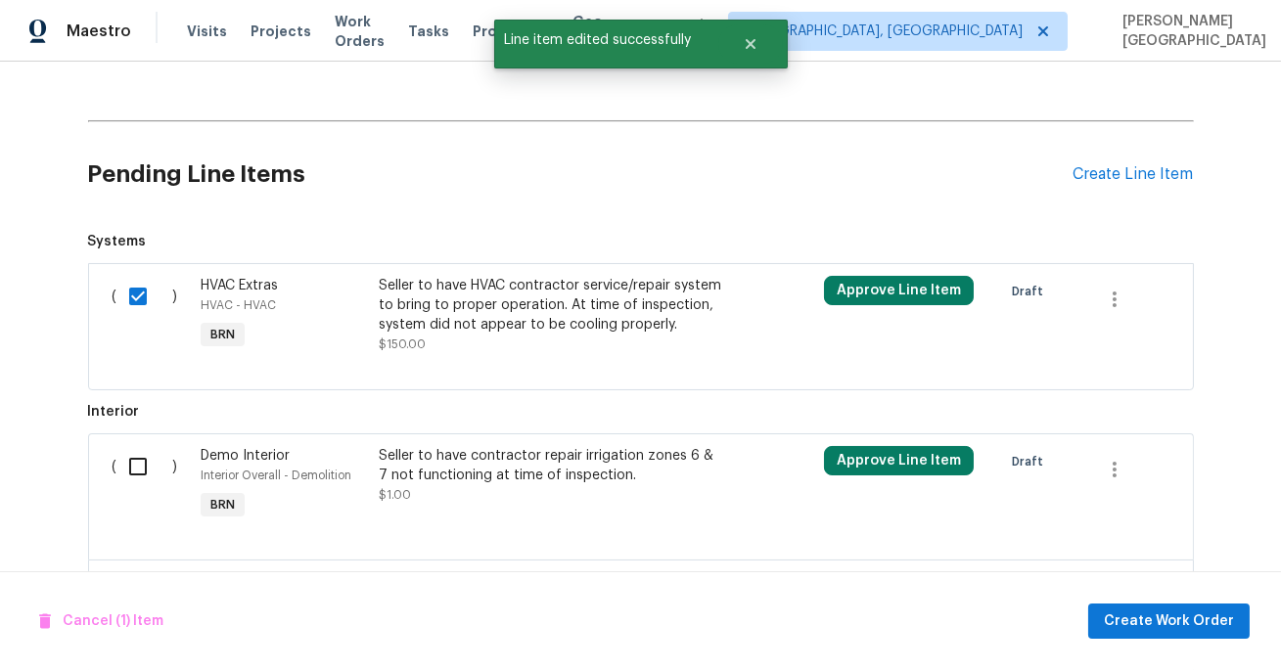
click at [144, 472] on input "checkbox" at bounding box center [145, 466] width 56 height 41
checkbox input "true"
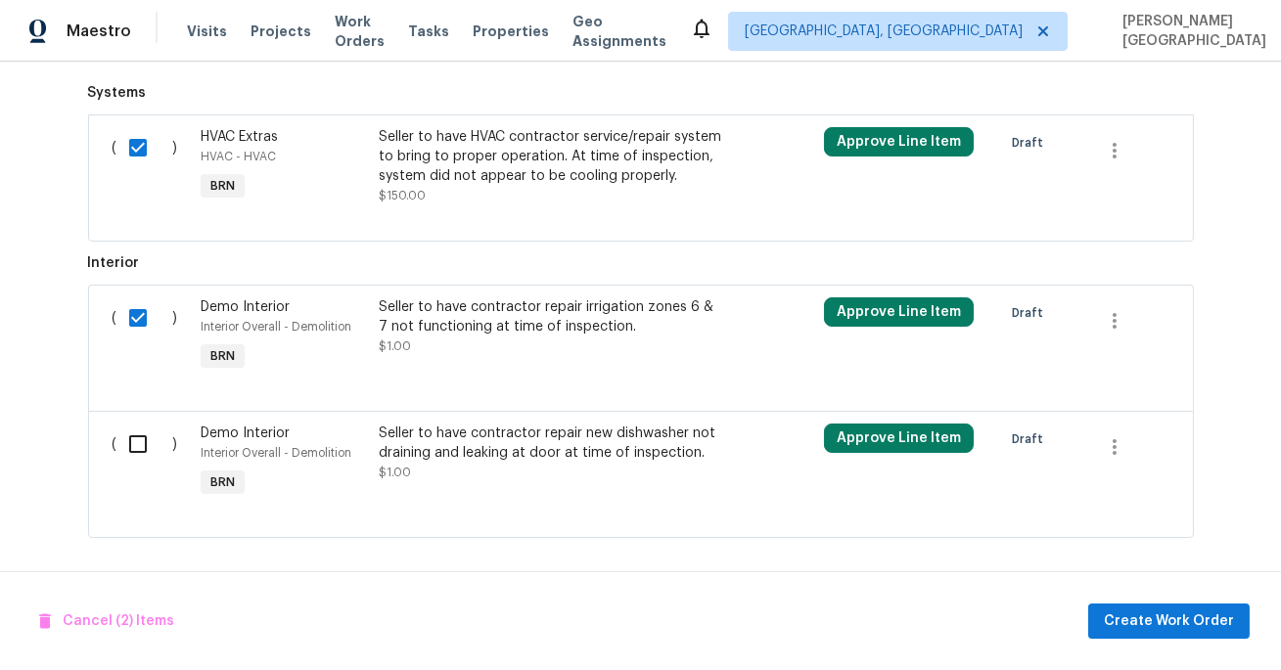
click at [140, 456] on input "checkbox" at bounding box center [145, 444] width 56 height 41
checkbox input "true"
click at [1146, 615] on span "Create Work Order" at bounding box center [1168, 621] width 130 height 24
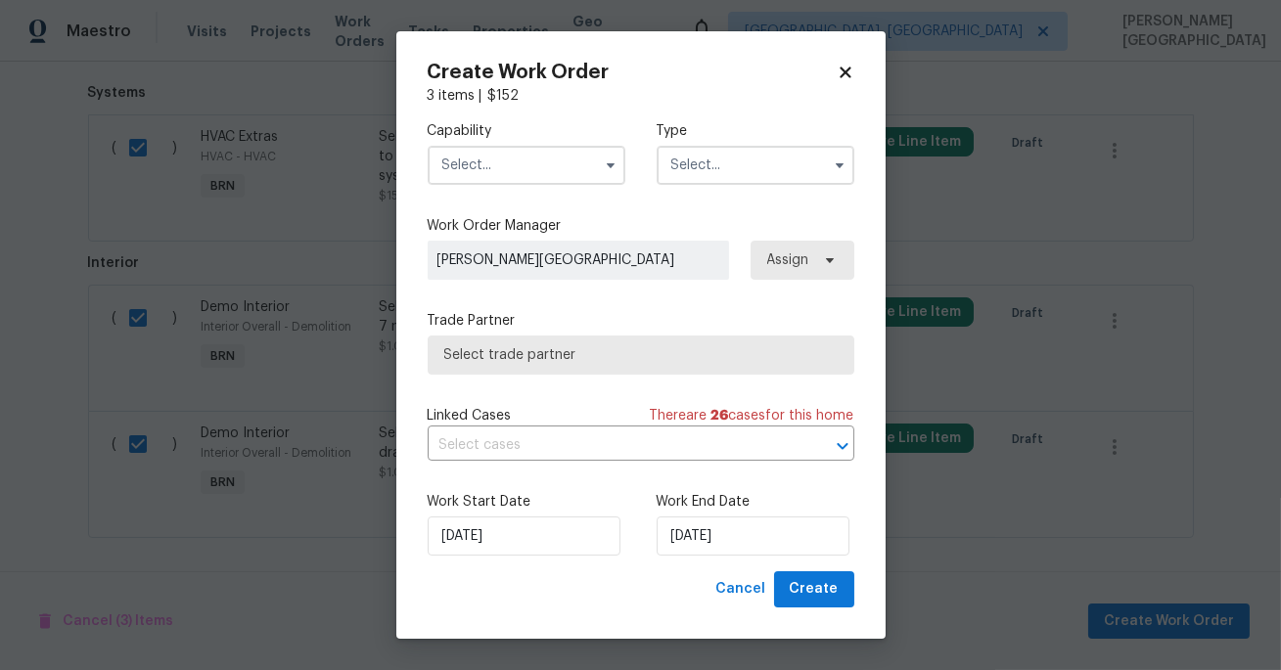
checkbox input "false"
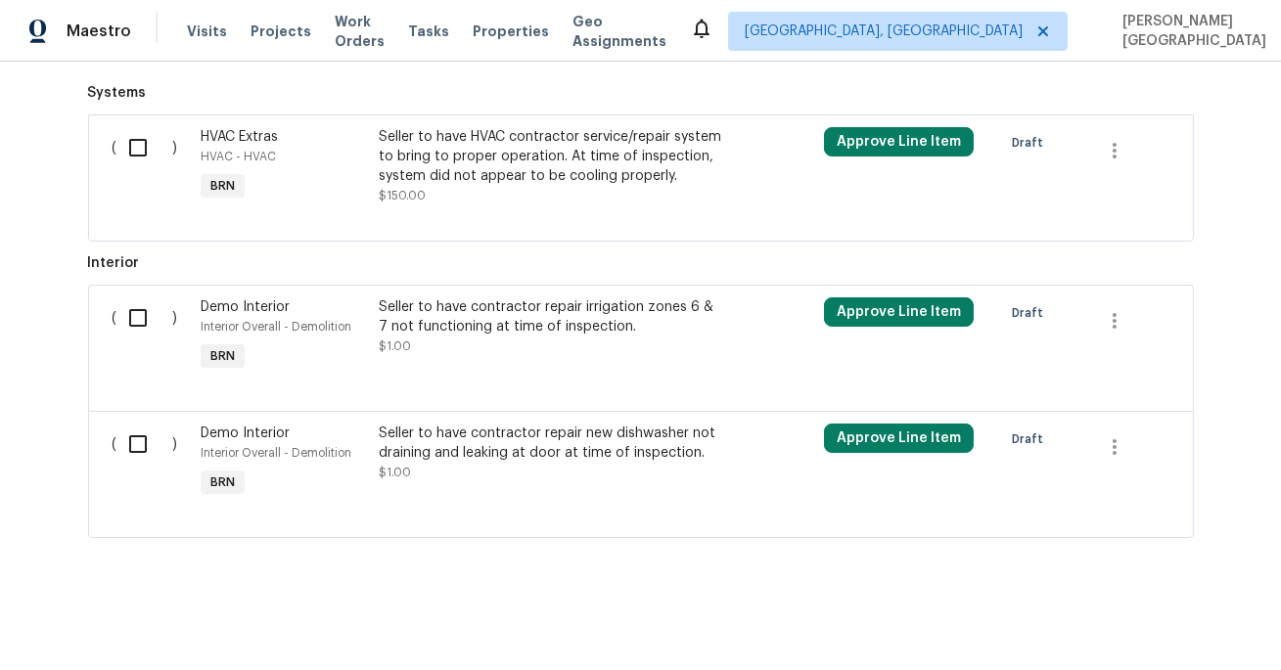
click at [296, 332] on div "Interior Overall - Demolition" at bounding box center [284, 327] width 166 height 20
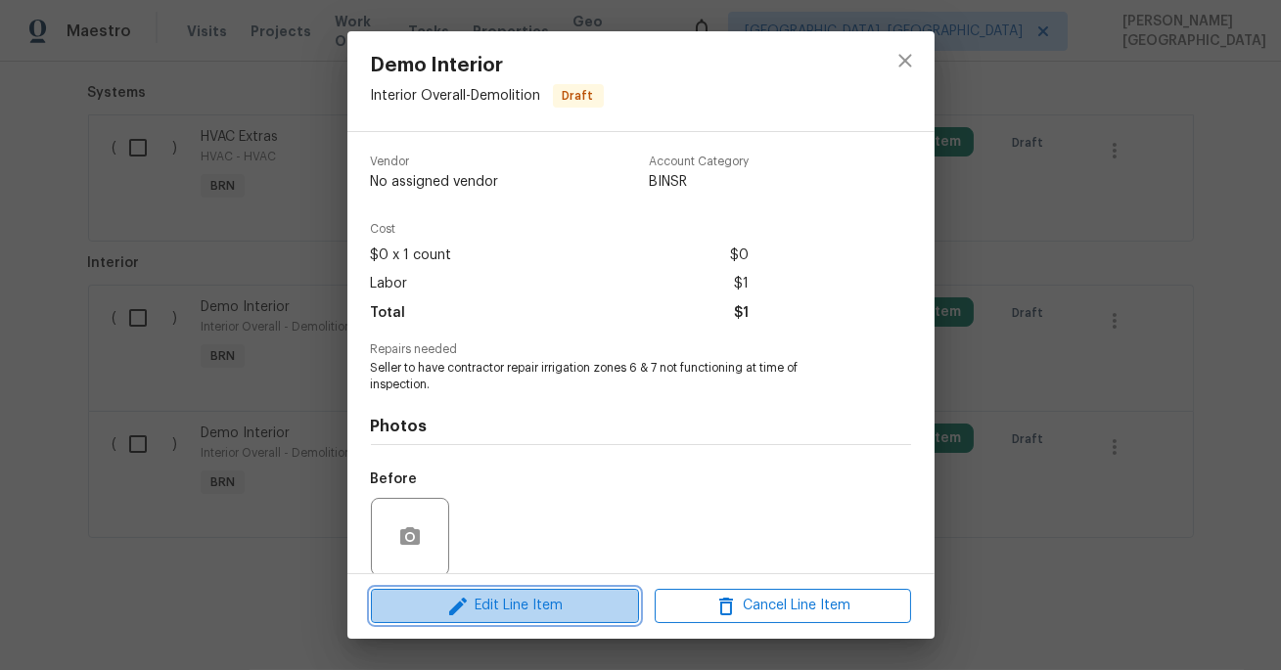
click at [470, 601] on span "Edit Line Item" at bounding box center [505, 606] width 256 height 24
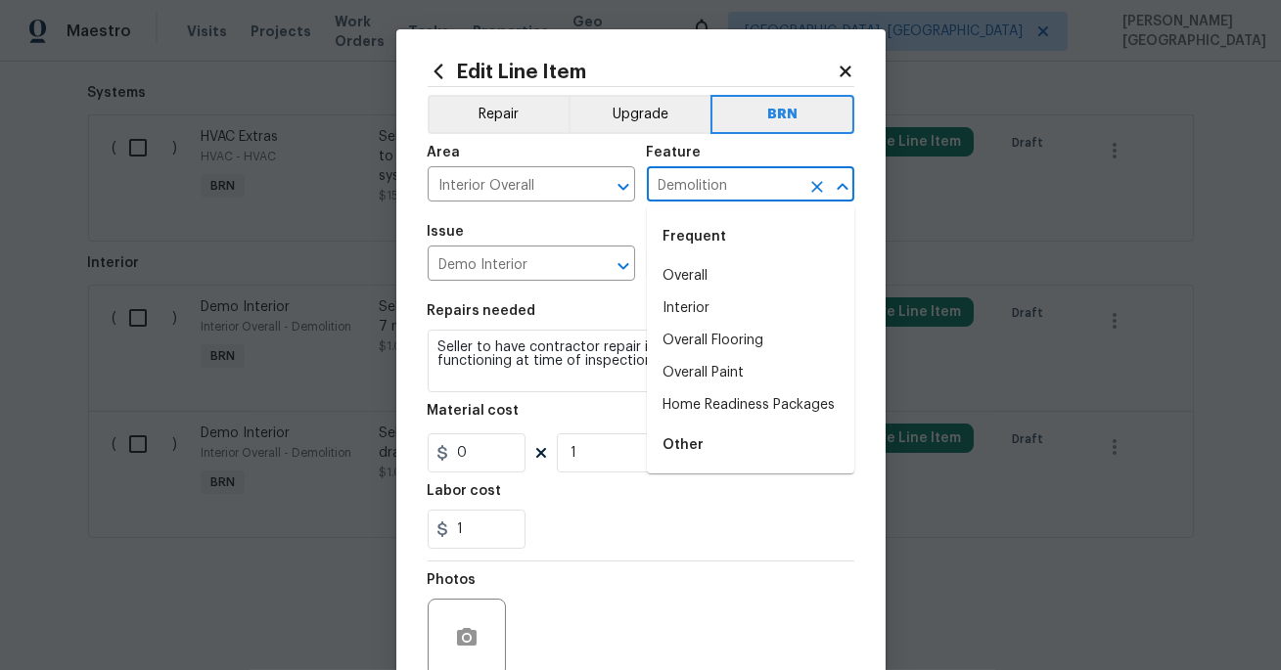
click at [694, 187] on input "Demolition" at bounding box center [723, 186] width 153 height 30
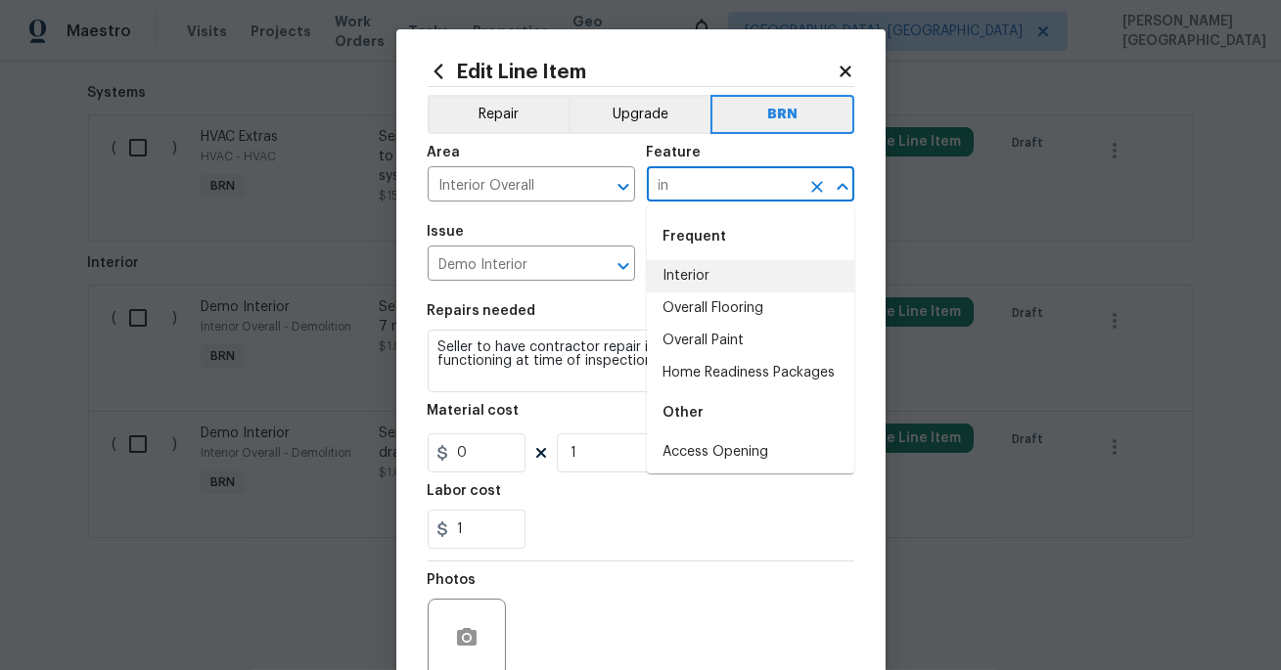
click at [722, 280] on li "Interior" at bounding box center [750, 276] width 207 height 32
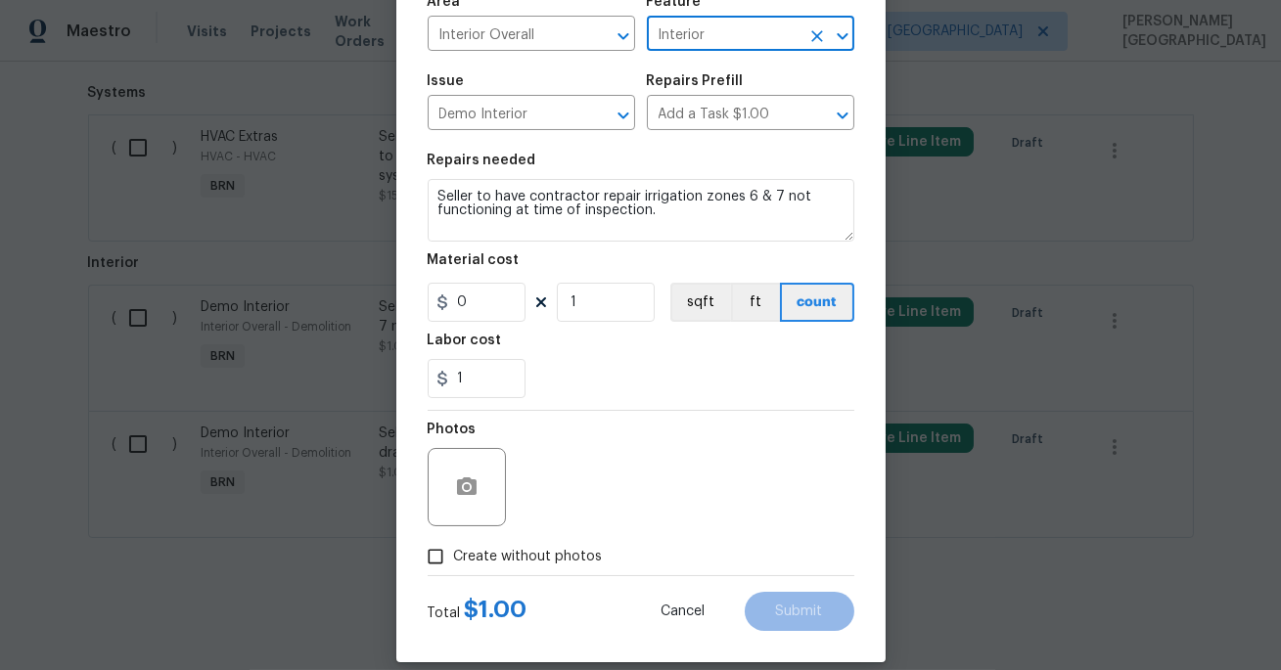
scroll to position [171, 0]
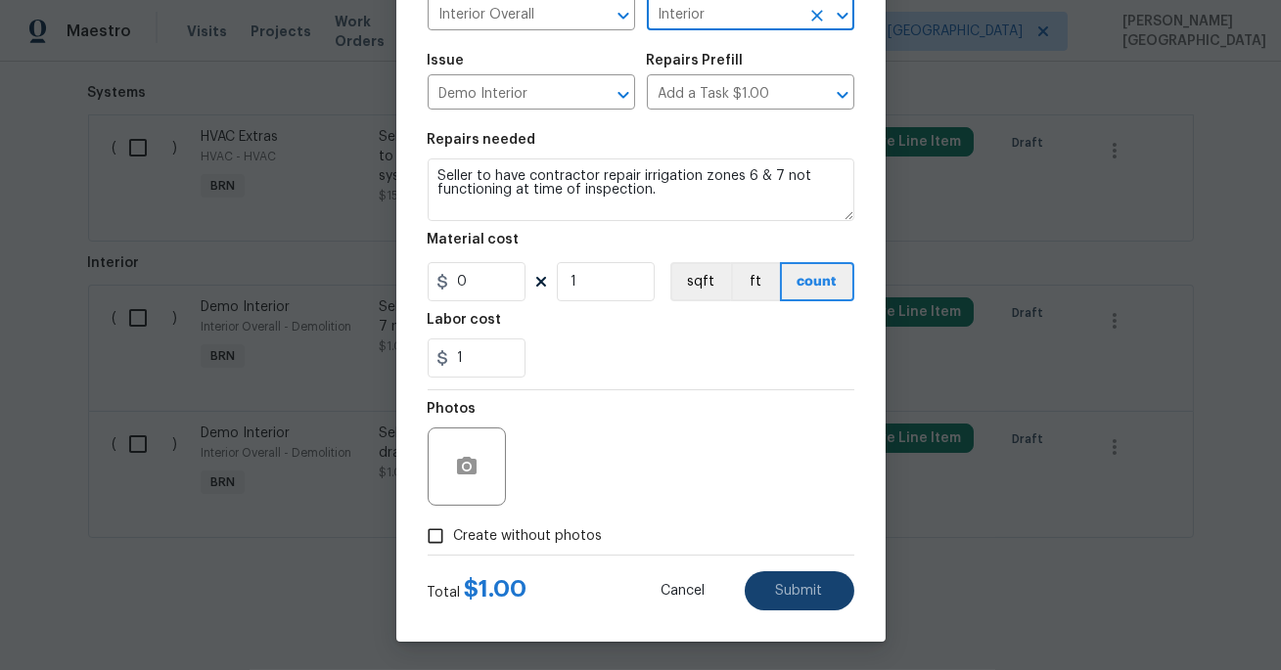
type input "Interior"
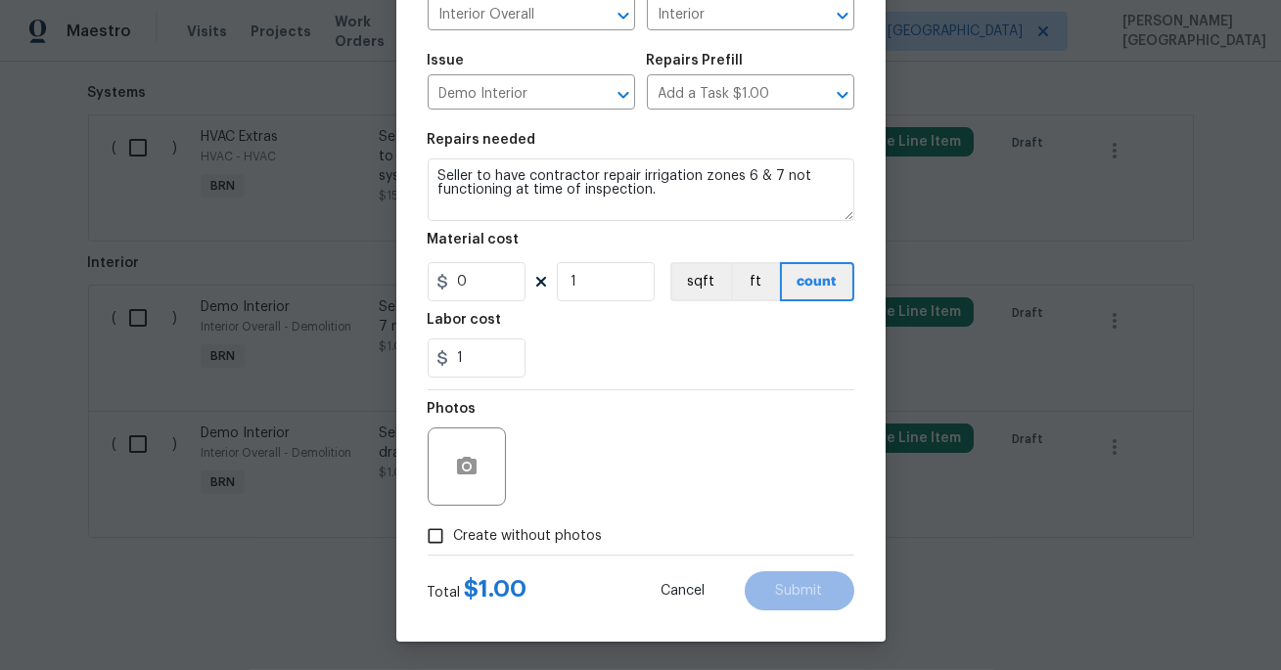
click at [510, 536] on span "Create without photos" at bounding box center [528, 536] width 149 height 21
click at [454, 536] on input "Create without photos" at bounding box center [435, 536] width 37 height 37
checkbox input "true"
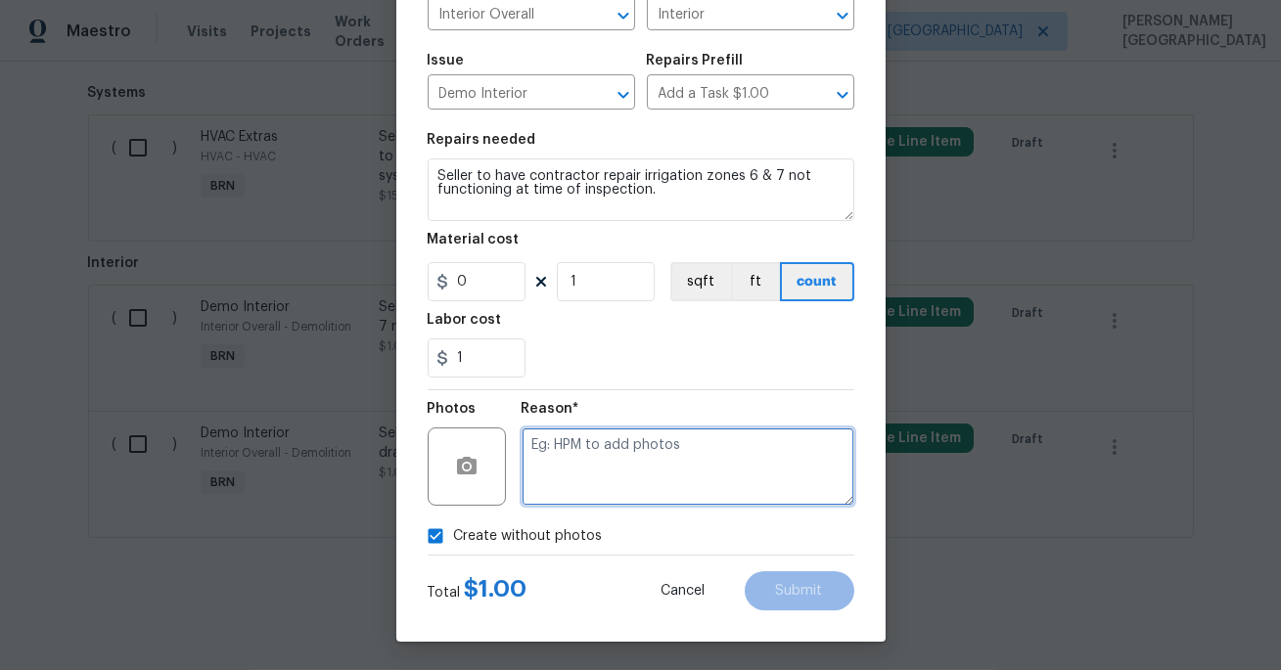
click at [640, 478] on textarea at bounding box center [687, 467] width 333 height 78
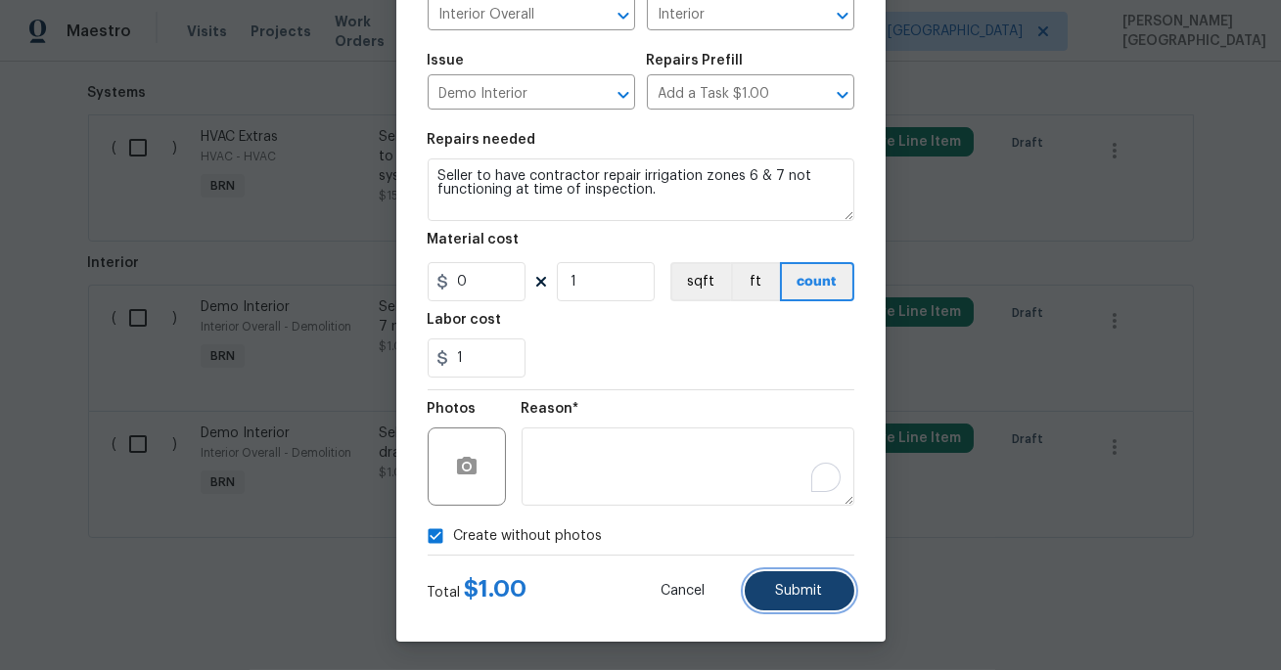
click at [817, 588] on span "Submit" at bounding box center [799, 591] width 47 height 15
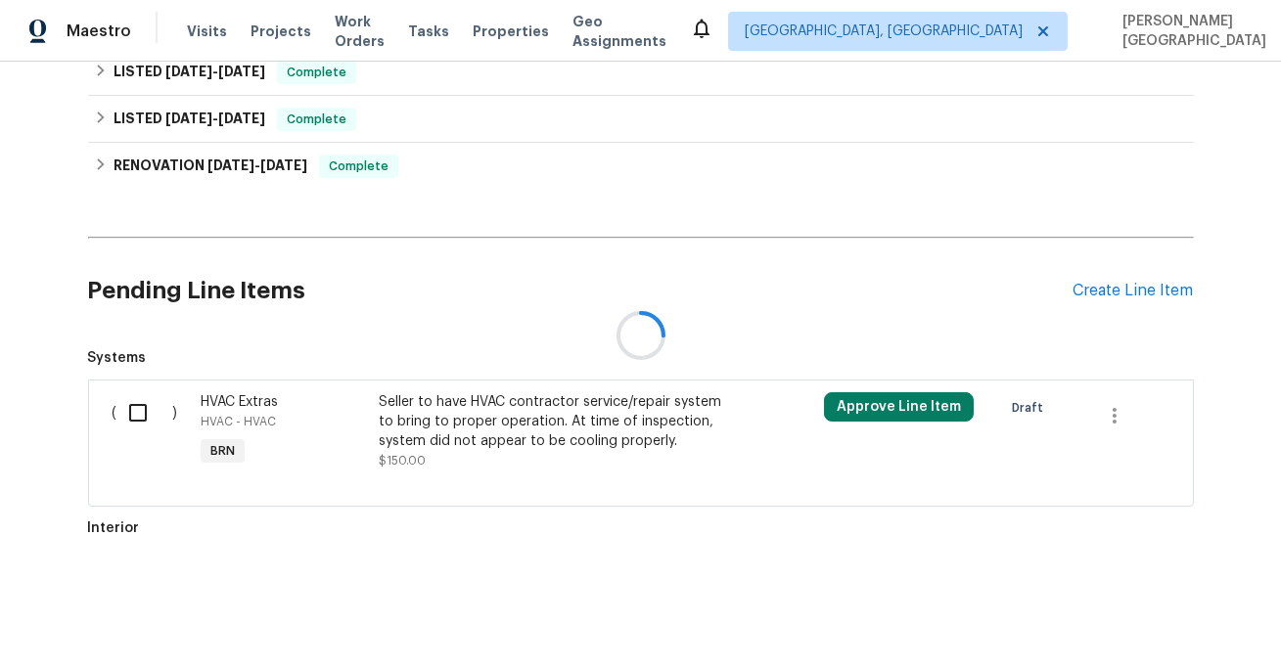
scroll to position [788, 0]
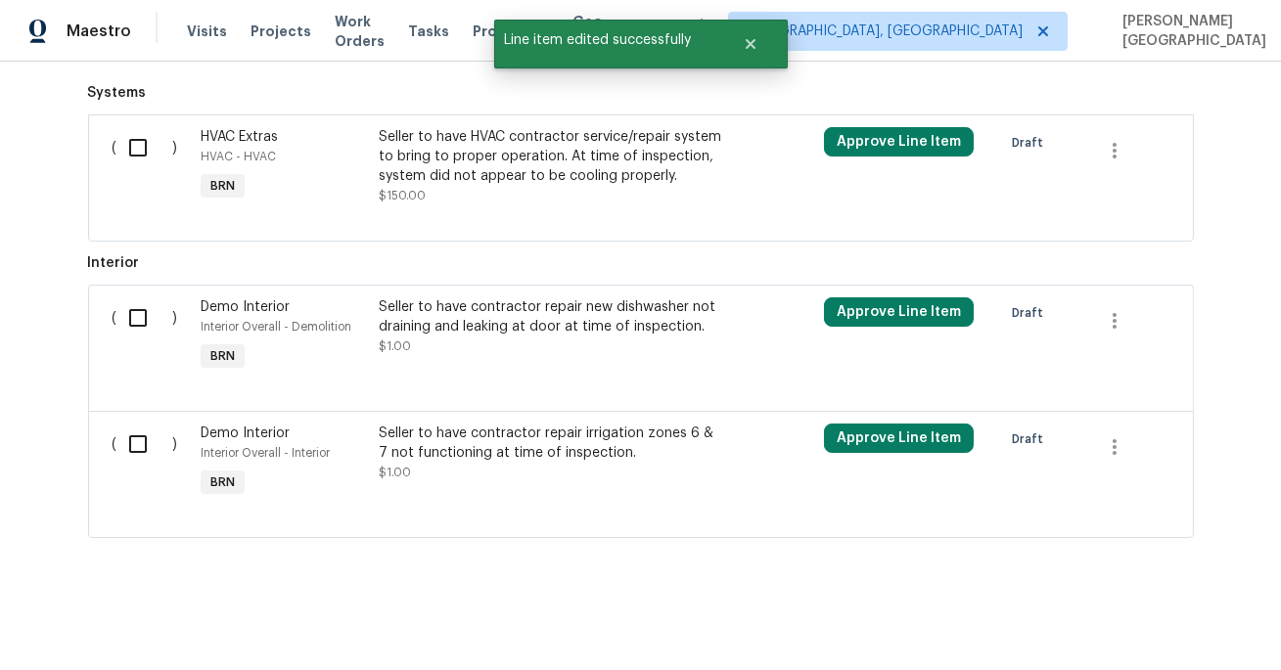
click at [346, 446] on div "Interior Overall - Interior" at bounding box center [284, 453] width 166 height 20
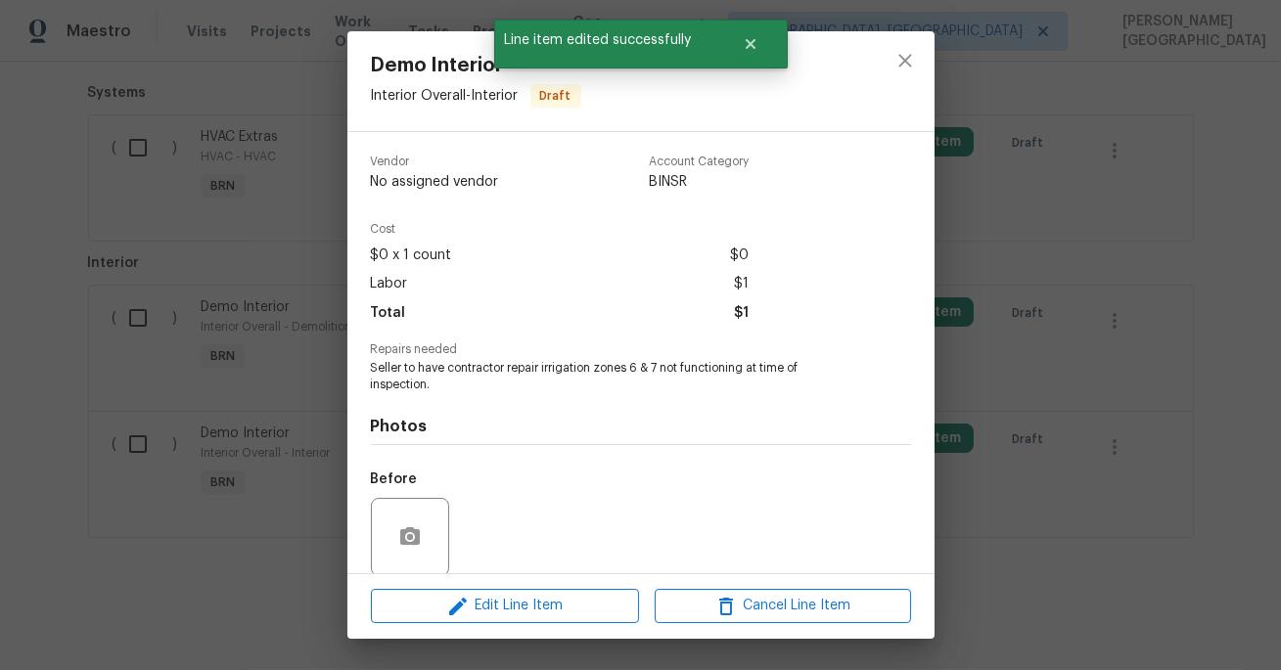
click at [244, 510] on div "Demo Interior Interior Overall - Interior Draft Vendor No assigned vendor Accou…" at bounding box center [640, 335] width 1281 height 670
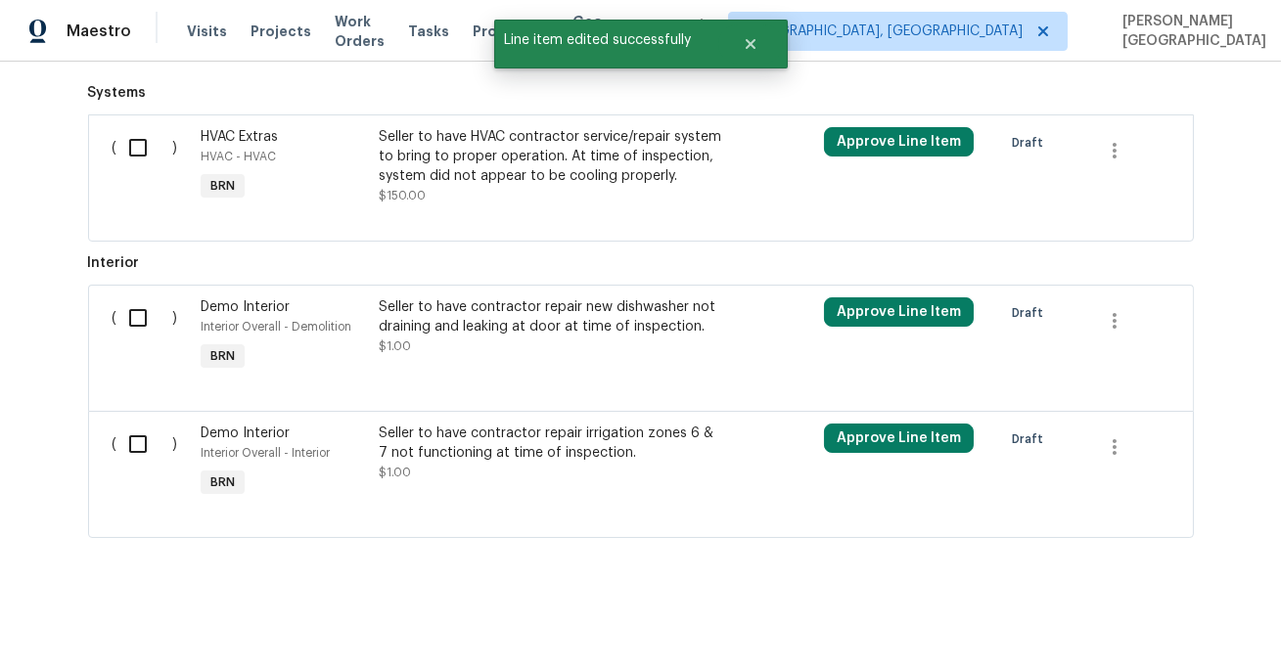
click at [386, 311] on div "Seller to have contractor repair new dishwasher not draining and leaking at doo…" at bounding box center [551, 316] width 344 height 39
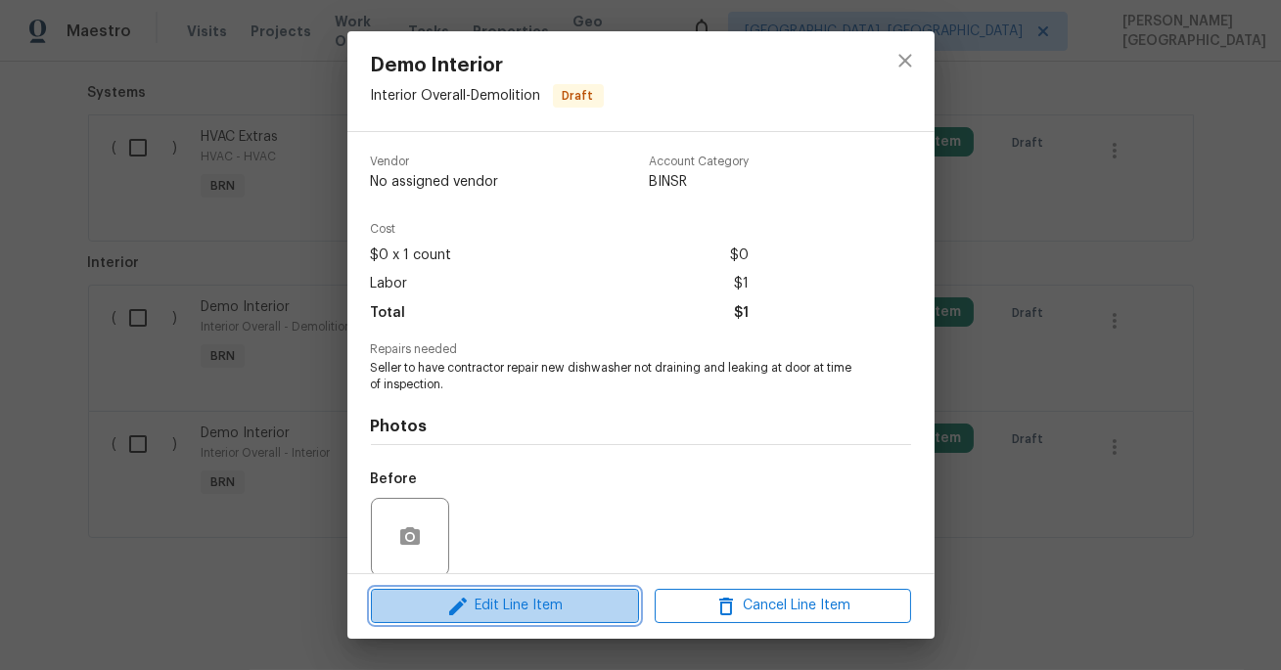
click at [514, 608] on span "Edit Line Item" at bounding box center [505, 606] width 256 height 24
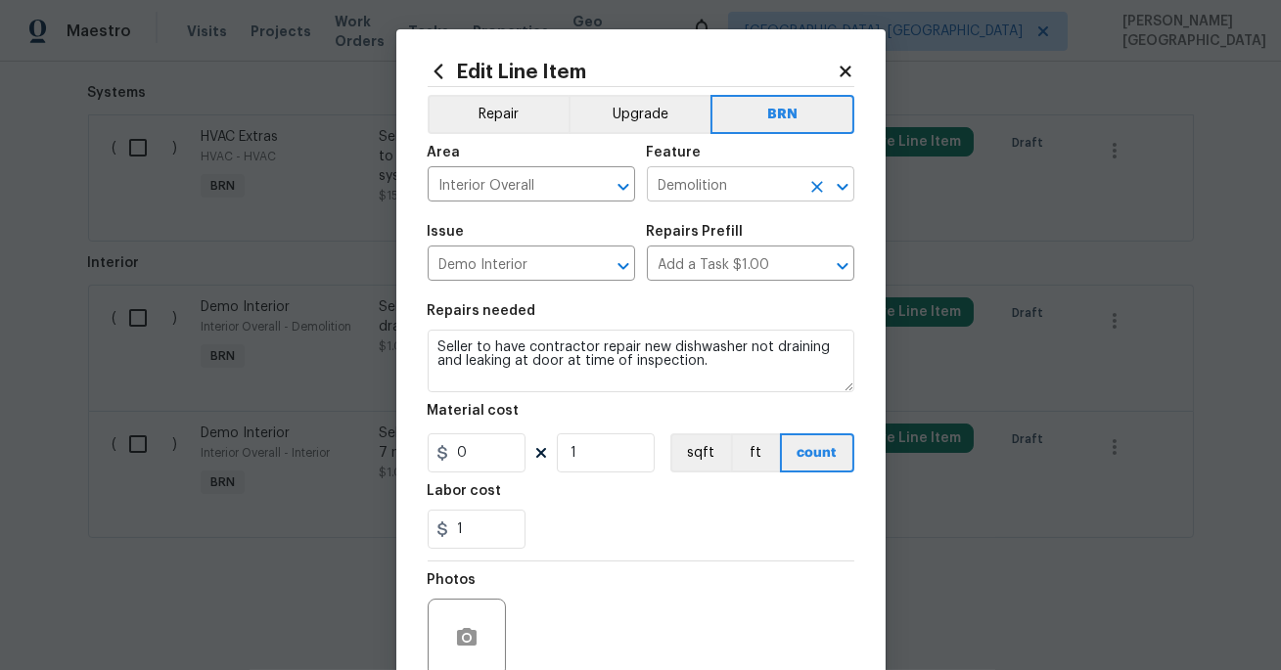
click at [689, 182] on input "Demolition" at bounding box center [723, 186] width 153 height 30
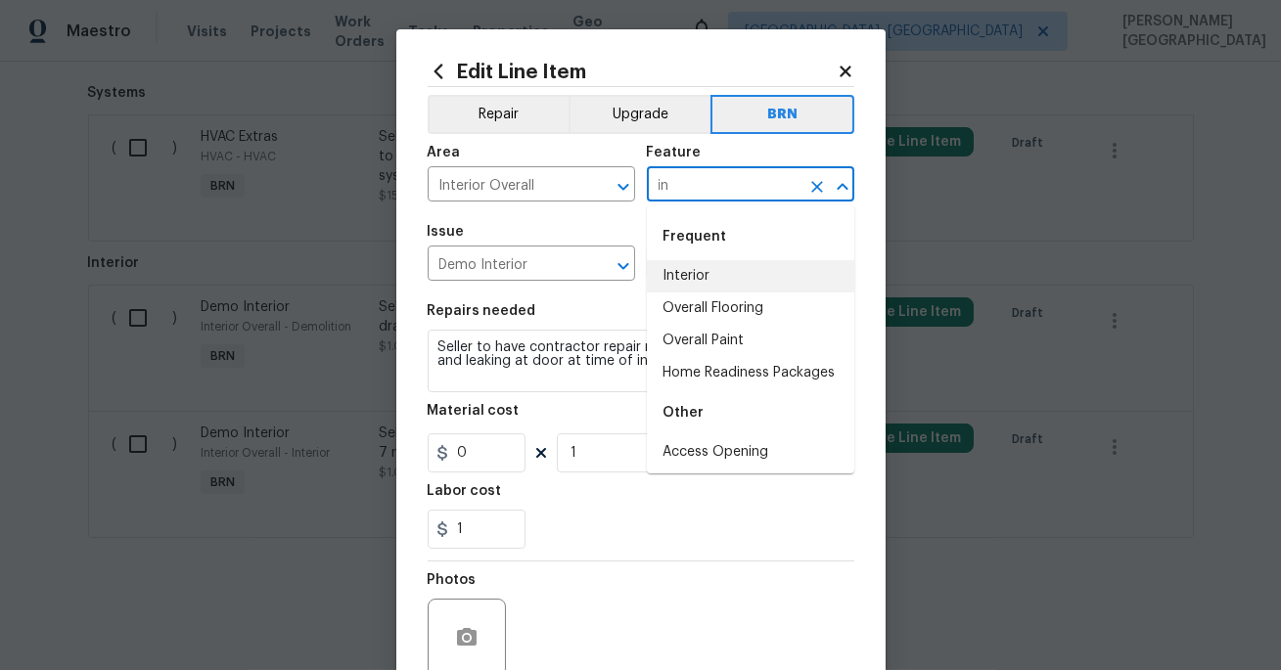
click at [712, 270] on li "Interior" at bounding box center [750, 276] width 207 height 32
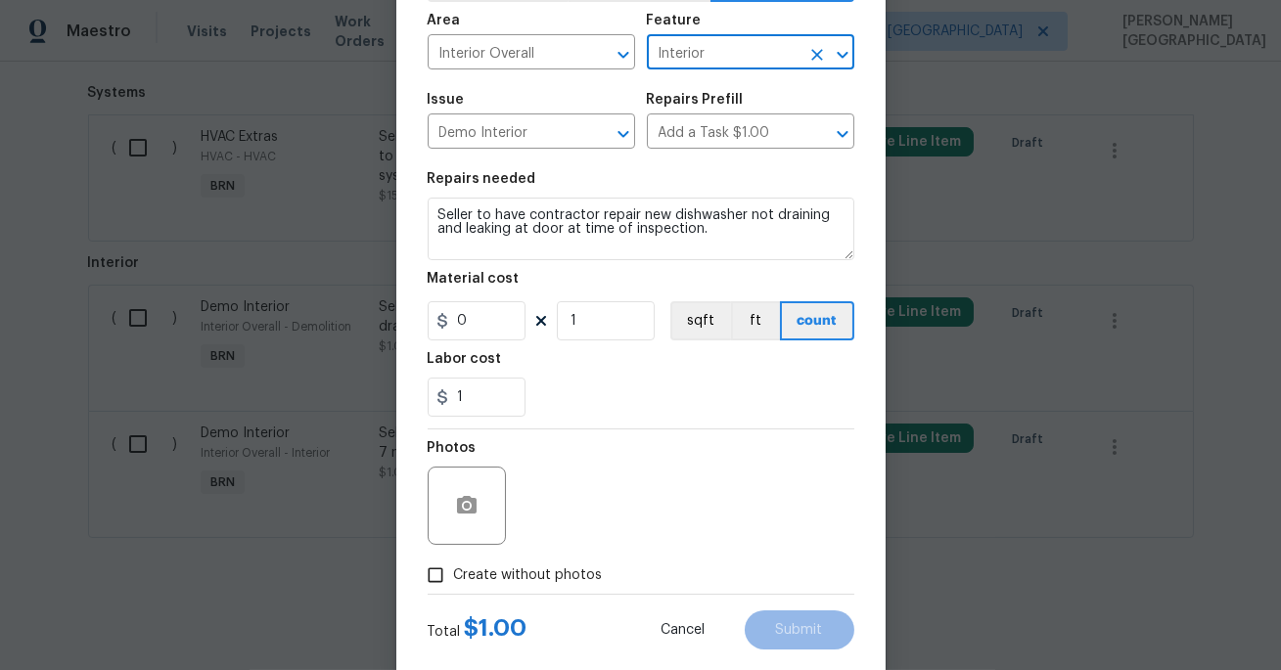
scroll to position [171, 0]
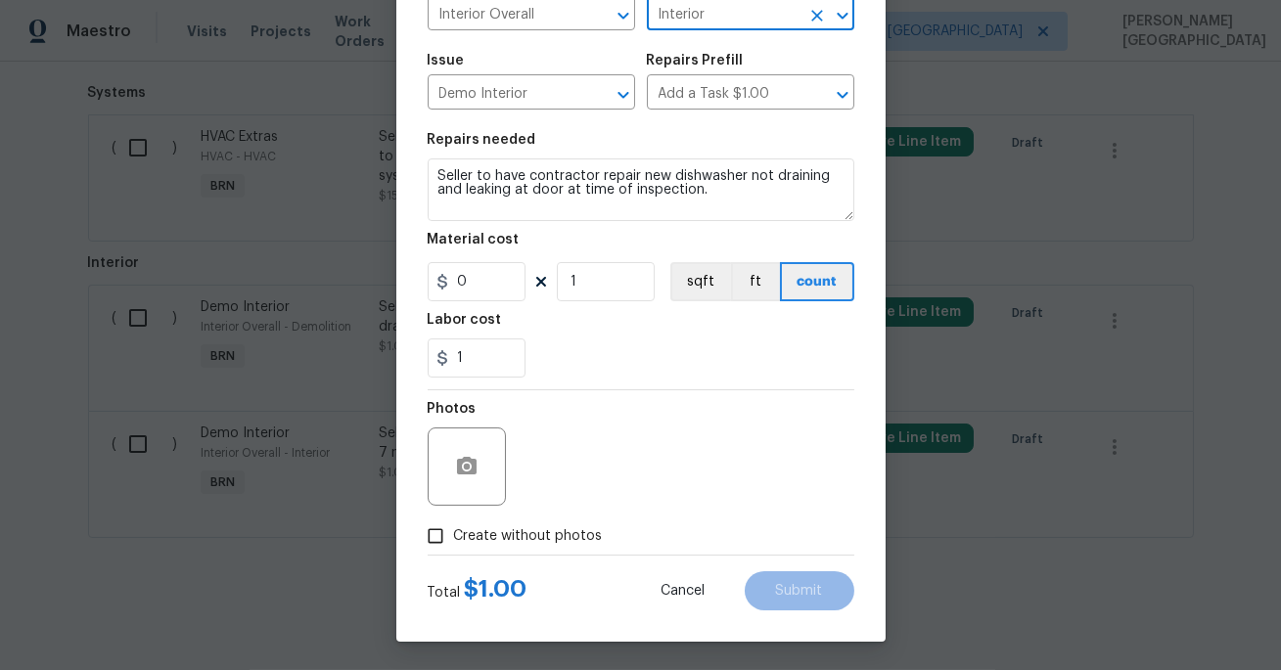
type input "Interior"
click at [564, 529] on span "Create without photos" at bounding box center [528, 536] width 149 height 21
click at [622, 470] on div "Photos" at bounding box center [641, 453] width 427 height 127
click at [503, 539] on span "Create without photos" at bounding box center [528, 536] width 149 height 21
click at [454, 539] on input "Create without photos" at bounding box center [435, 536] width 37 height 37
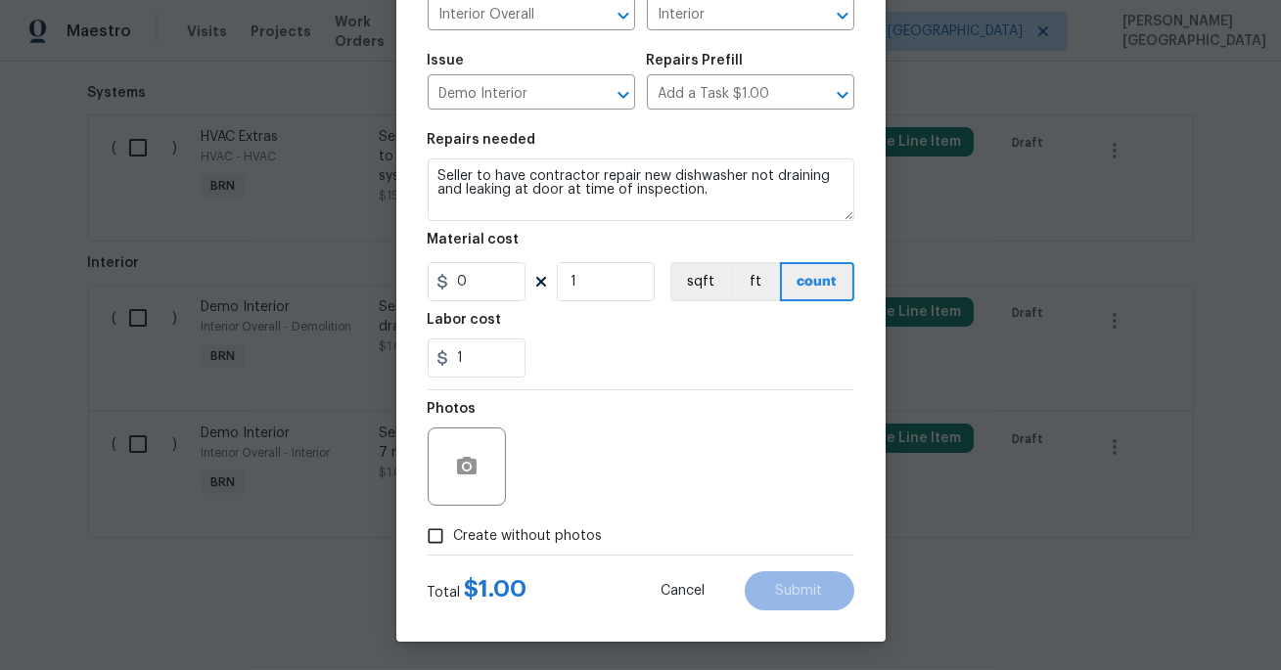
checkbox input "true"
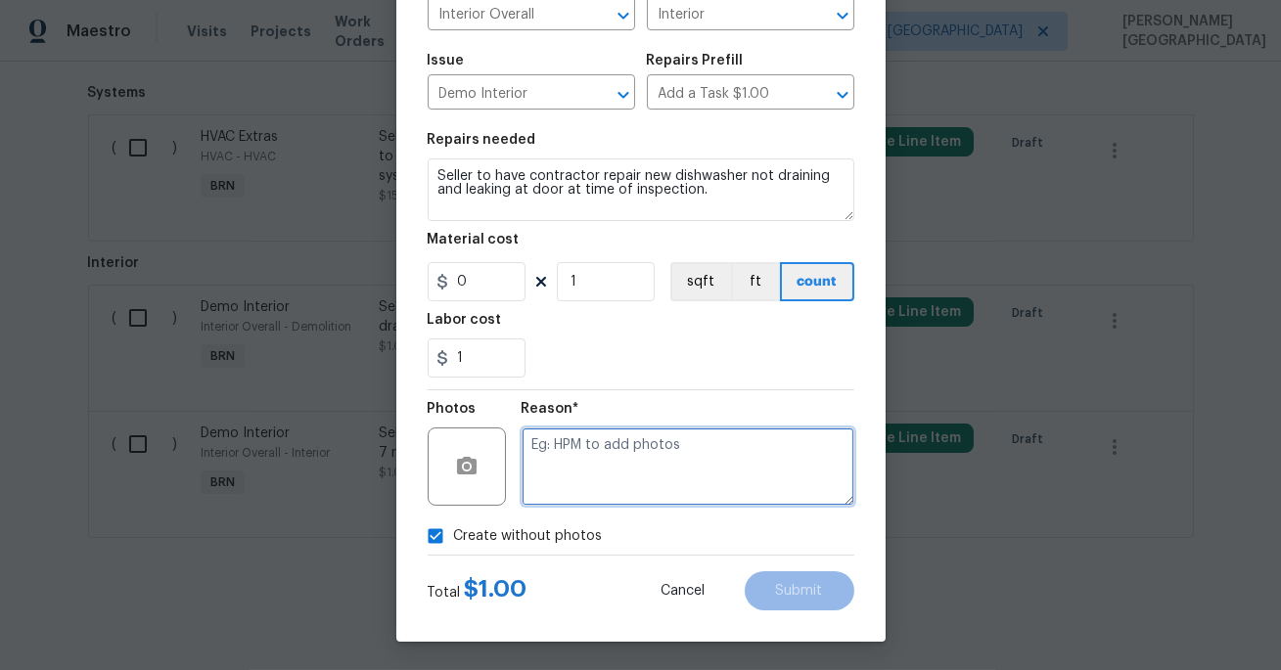
click at [593, 485] on textarea at bounding box center [687, 467] width 333 height 78
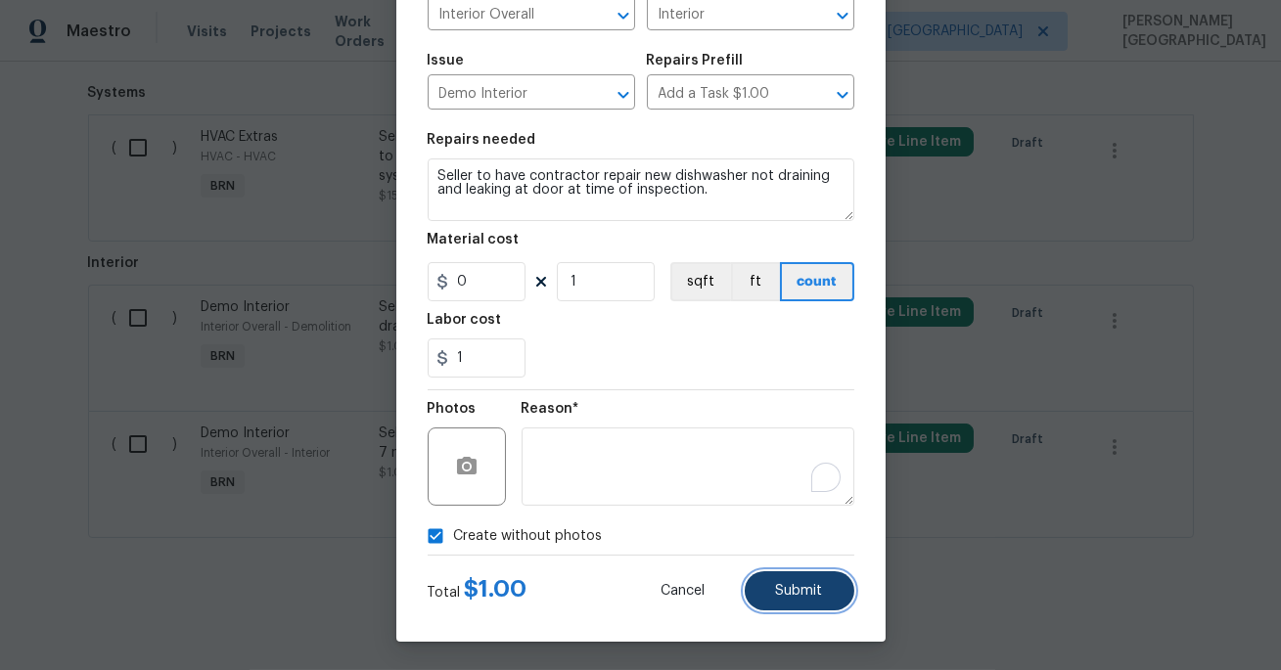
click at [780, 601] on button "Submit" at bounding box center [799, 590] width 110 height 39
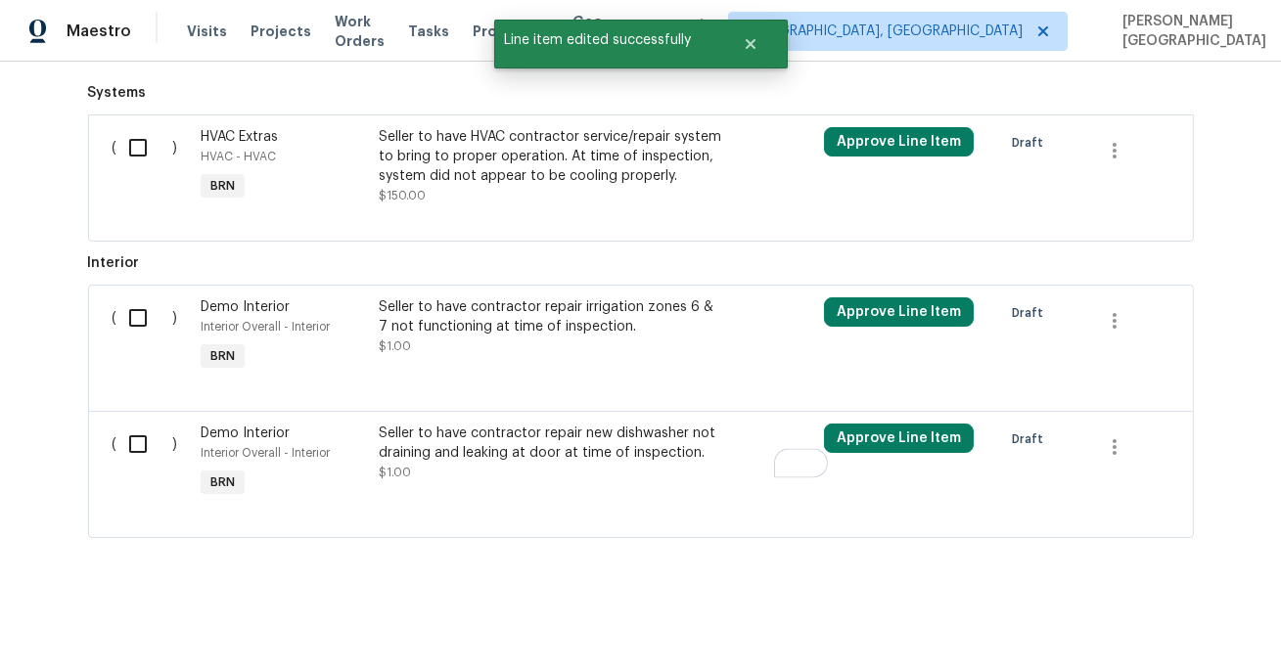
scroll to position [0, 0]
click at [139, 147] on input "checkbox" at bounding box center [145, 147] width 56 height 41
checkbox input "true"
click at [125, 321] on input "checkbox" at bounding box center [145, 317] width 56 height 41
checkbox input "true"
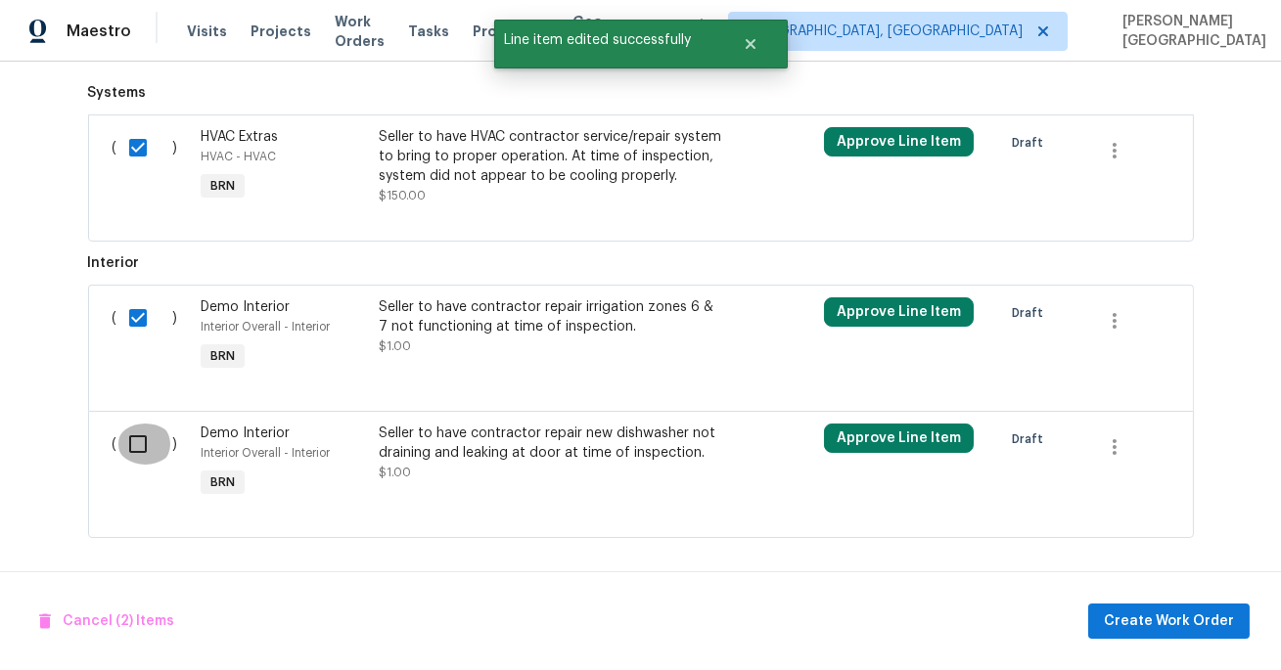
click at [135, 447] on input "checkbox" at bounding box center [145, 444] width 56 height 41
checkbox input "true"
click at [1215, 624] on span "Create Work Order" at bounding box center [1168, 621] width 130 height 24
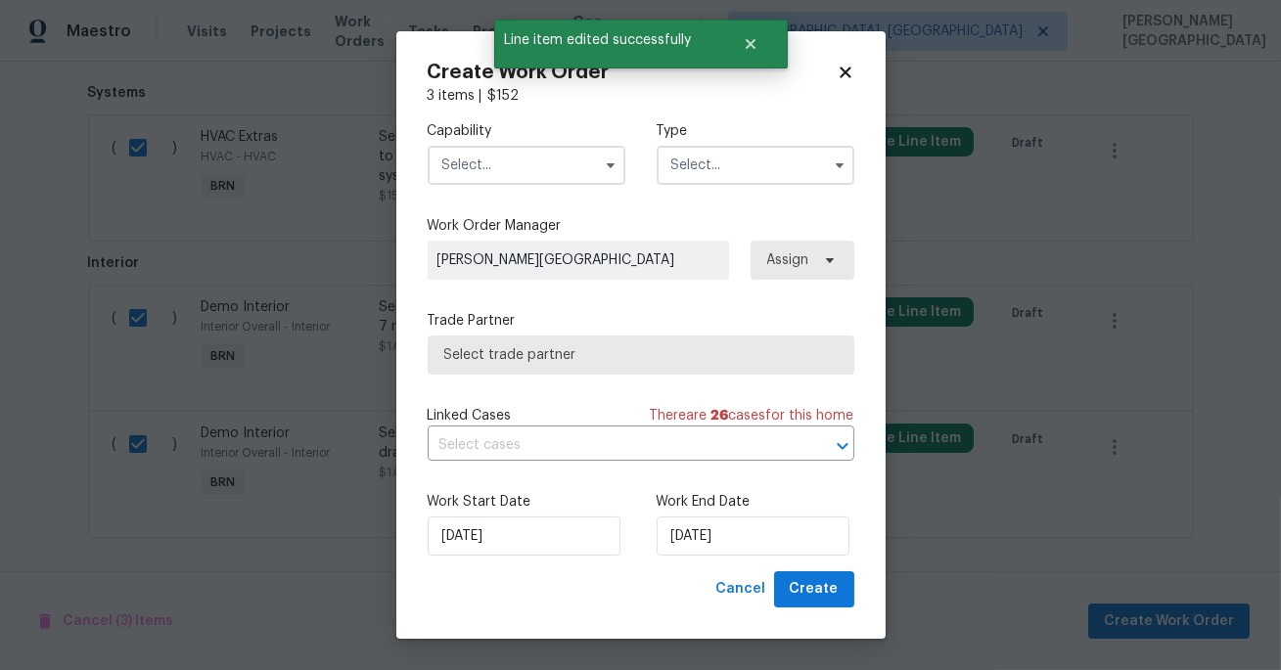
click at [508, 139] on label "Capability" at bounding box center [527, 131] width 198 height 20
click at [508, 158] on input "text" at bounding box center [527, 165] width 198 height 39
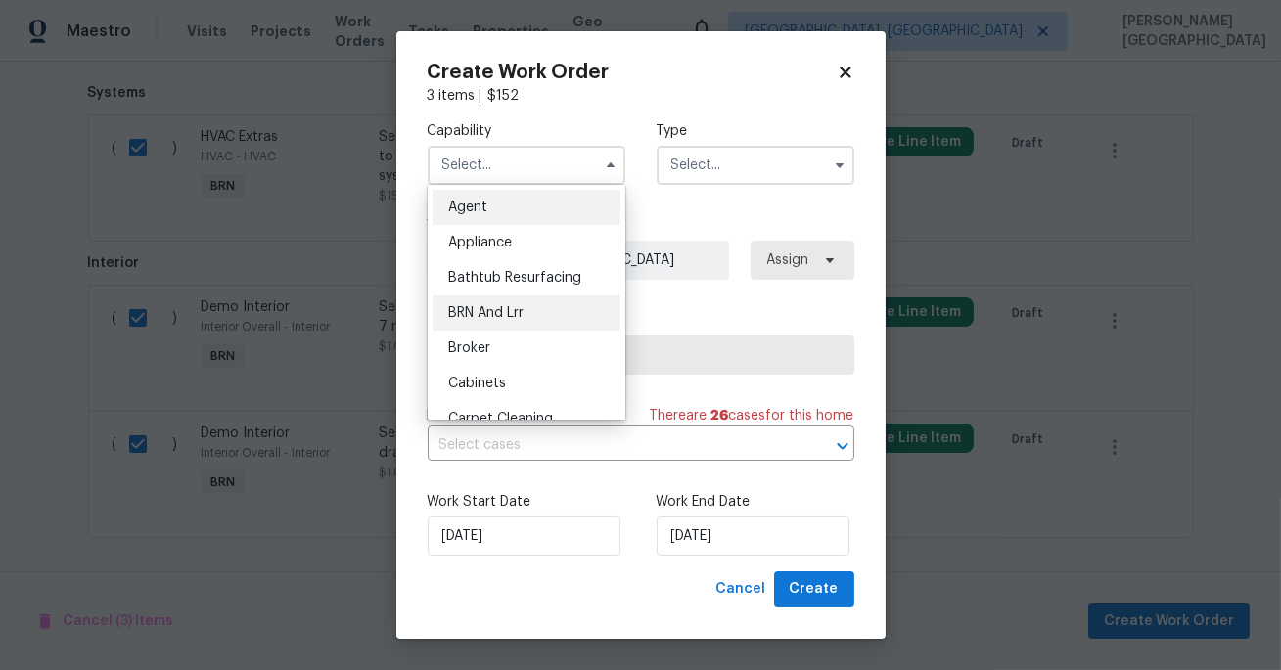
click at [502, 311] on span "BRN And Lrr" at bounding box center [485, 313] width 75 height 14
type input "BRN And Lrr"
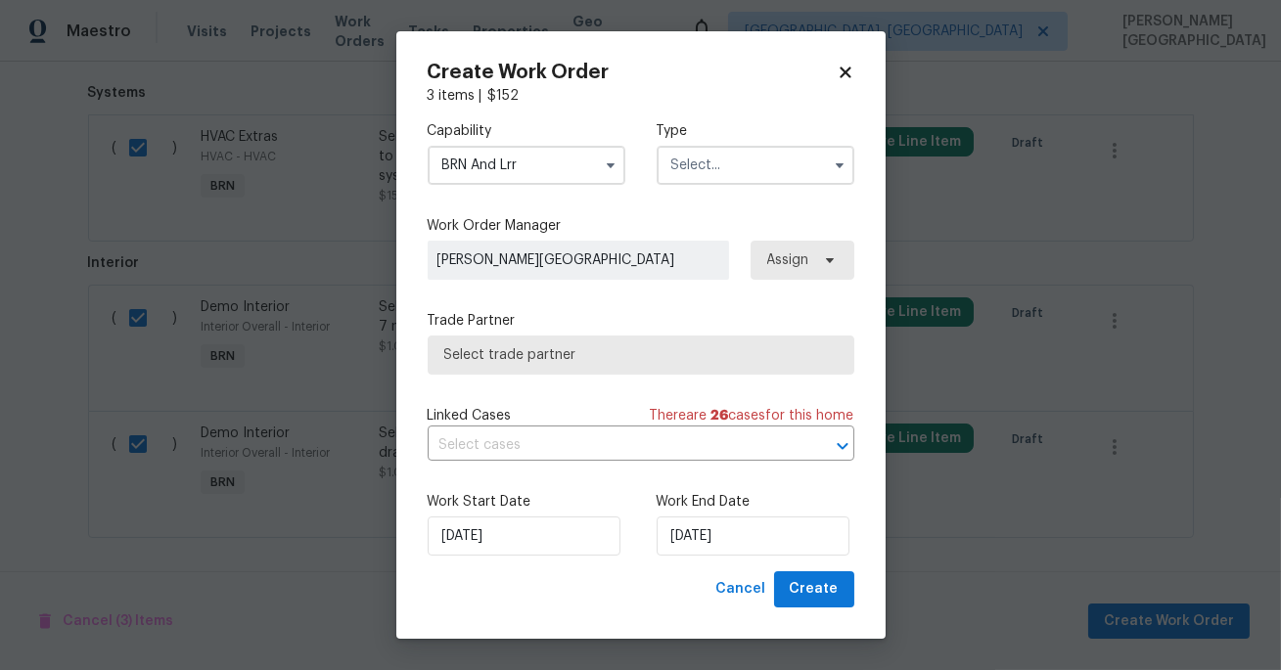
click at [694, 159] on input "text" at bounding box center [755, 165] width 198 height 39
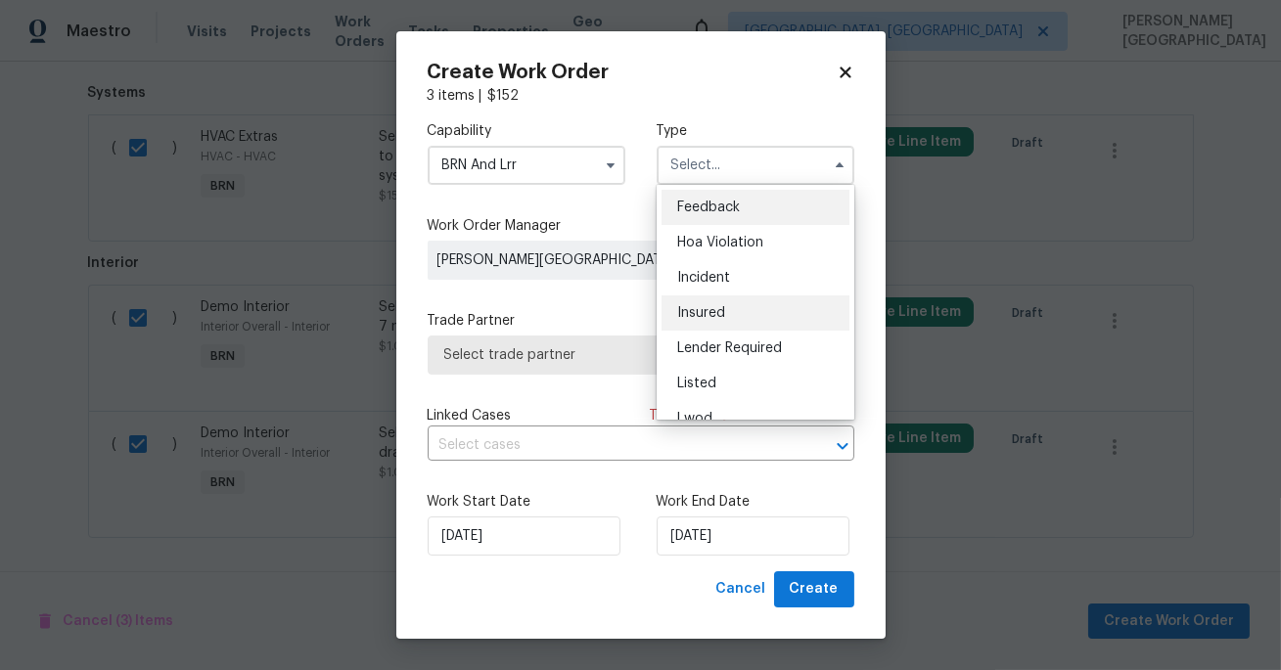
scroll to position [232, 0]
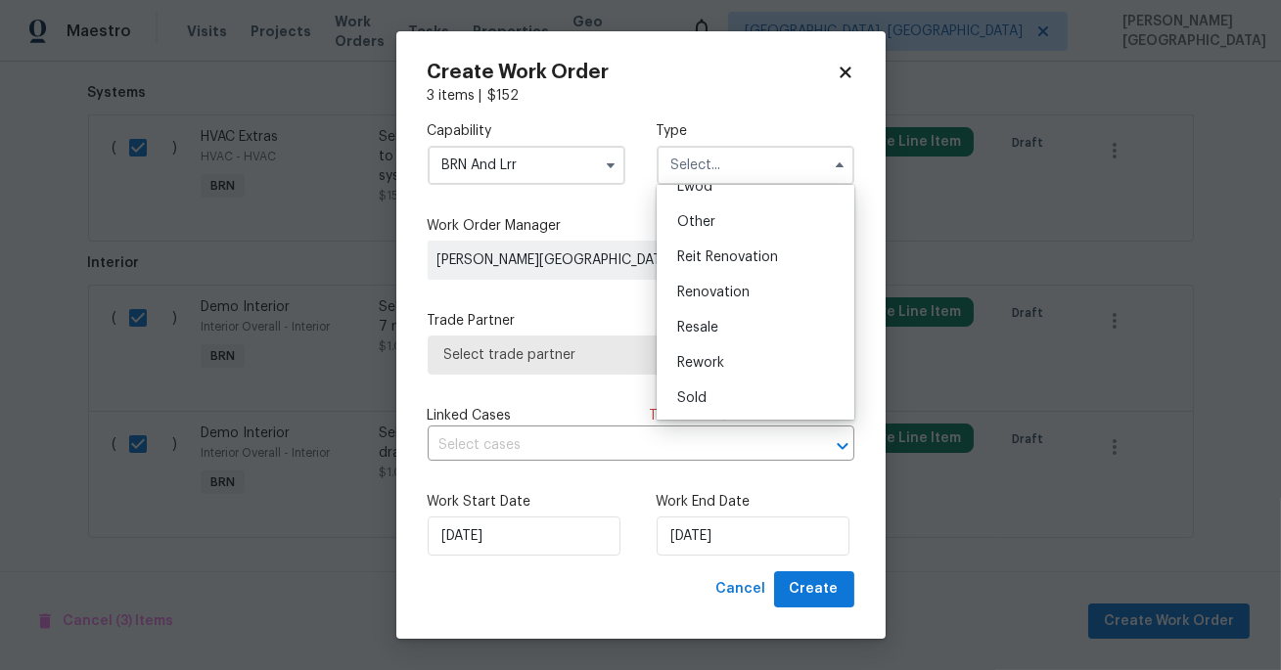
click at [737, 326] on div "Resale" at bounding box center [755, 327] width 188 height 35
type input "Resale"
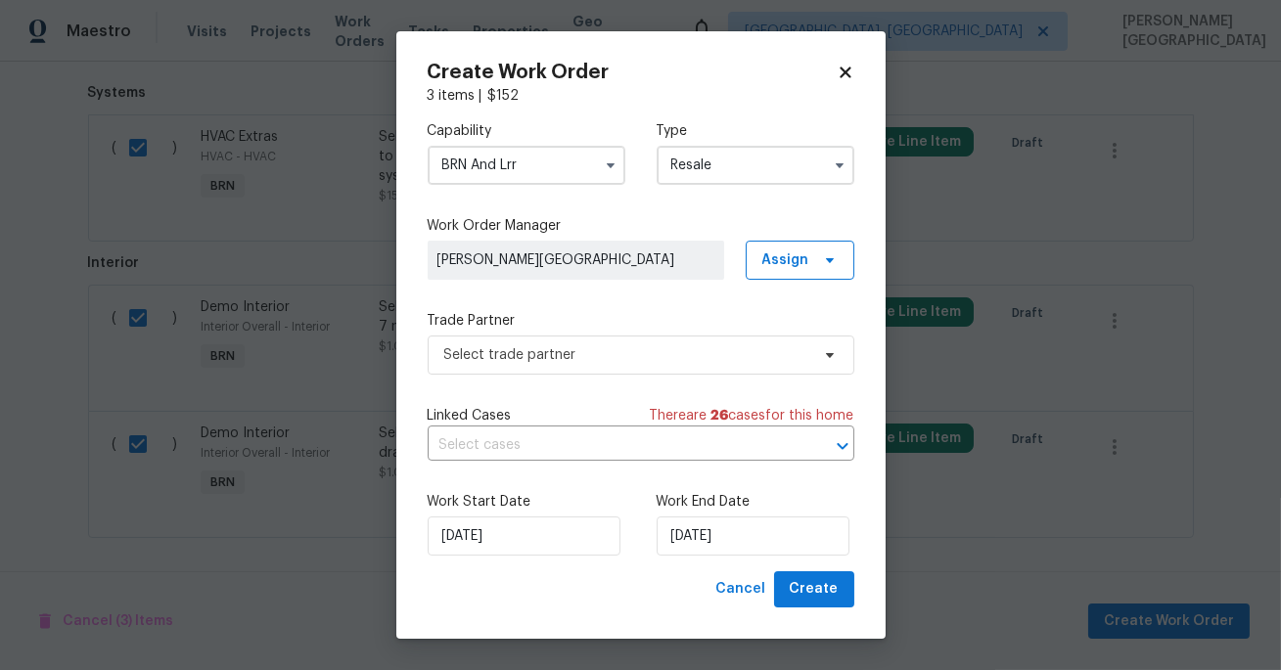
click at [468, 467] on div "Capability BRN And Lrr Type Resale Work Order Manager Isabel Sangeetha Ireland …" at bounding box center [641, 339] width 427 height 466
click at [486, 439] on input "text" at bounding box center [614, 445] width 372 height 30
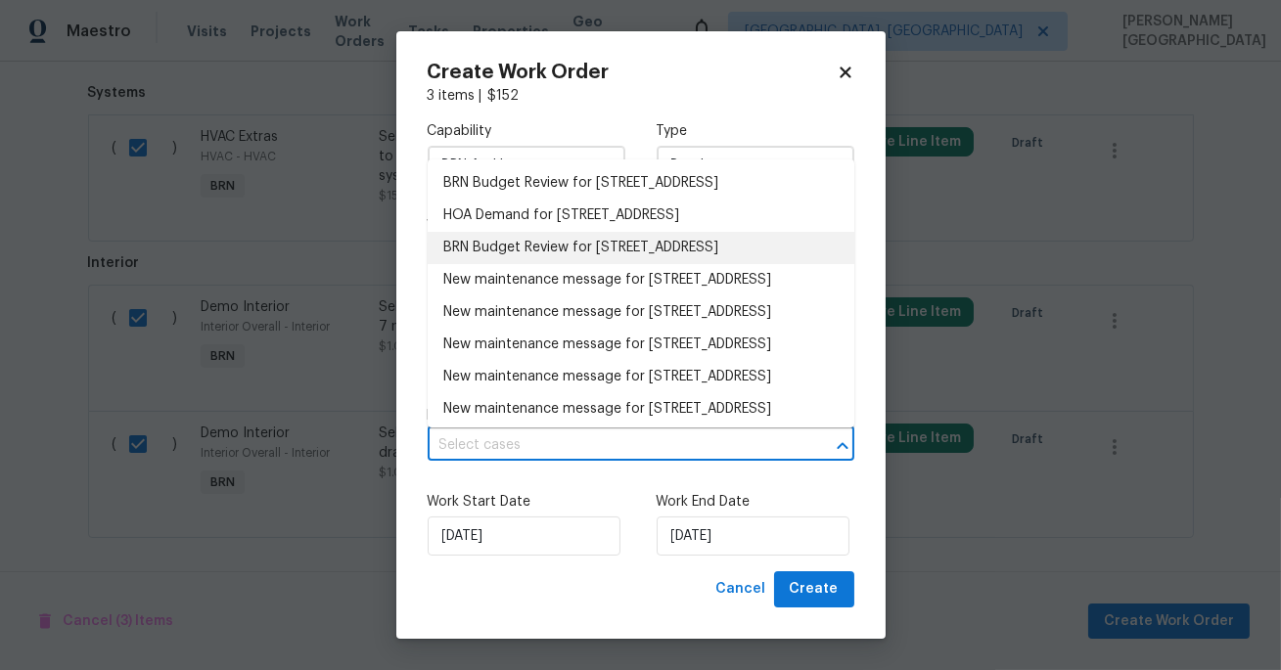
click at [563, 264] on li "BRN Budget Review for 13008 Majestic Garden Ln, Riverview, FL 33579" at bounding box center [641, 248] width 427 height 32
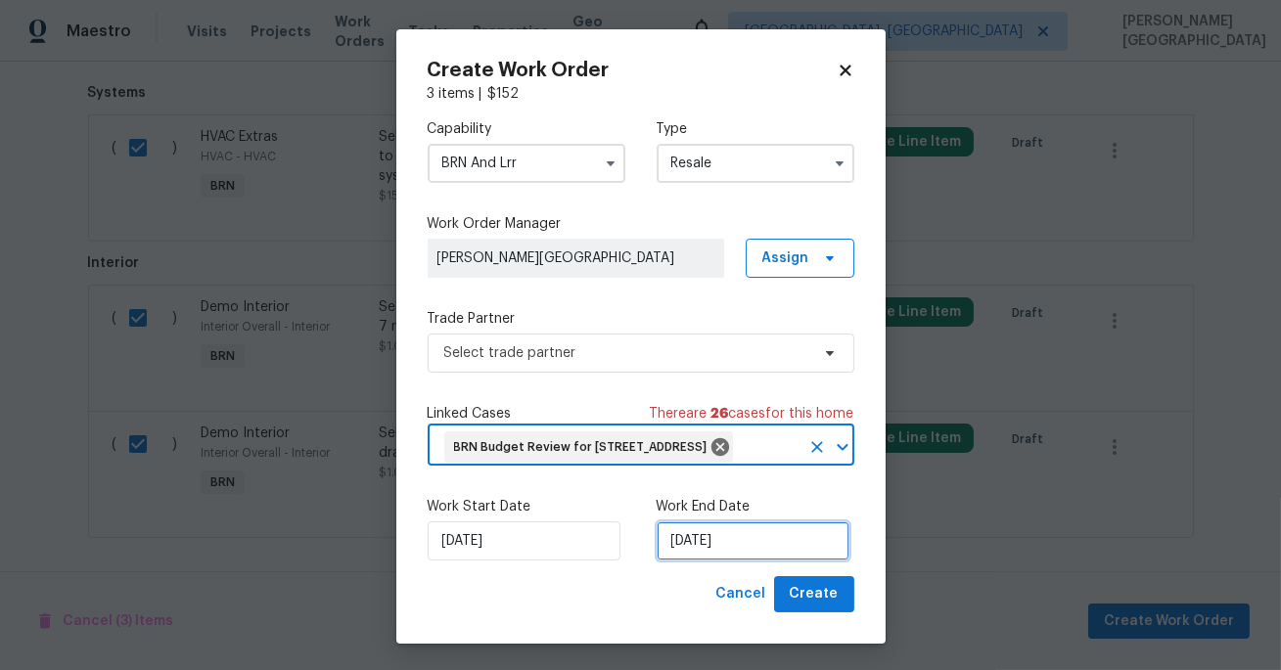
click at [678, 561] on input "10/8/2025" at bounding box center [752, 540] width 193 height 39
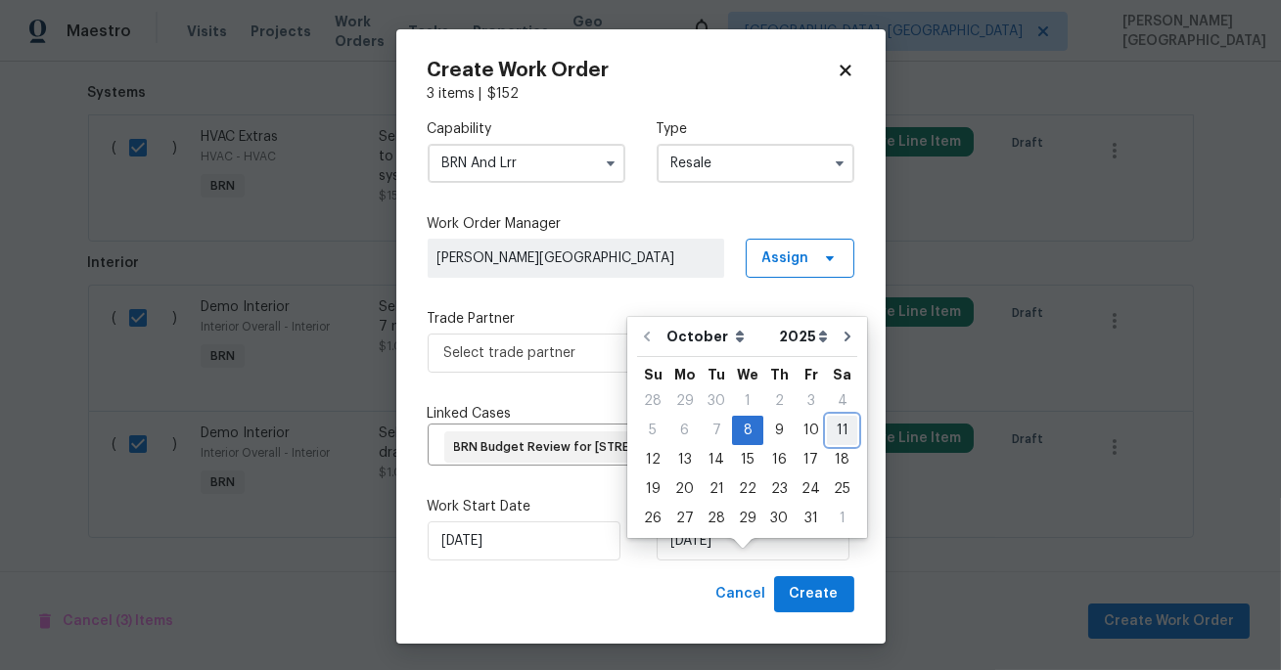
click at [829, 430] on div "11" at bounding box center [842, 430] width 30 height 27
type input "10/11/2025"
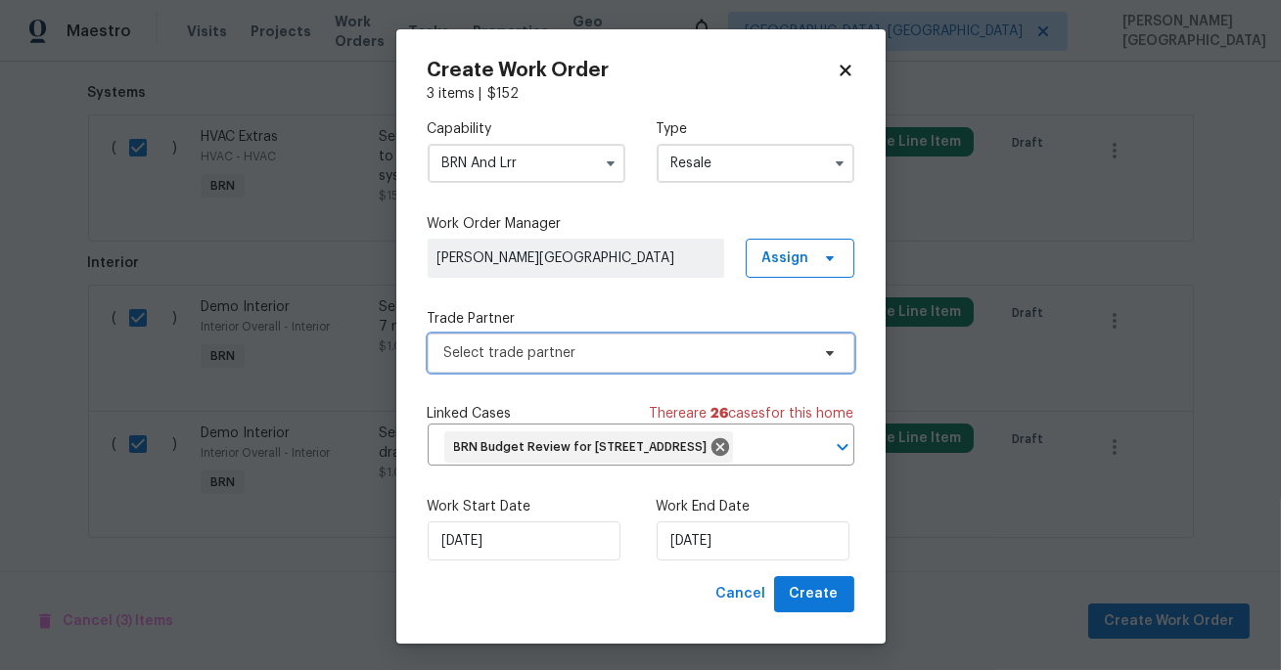
click at [570, 361] on span "Select trade partner" at bounding box center [626, 353] width 365 height 20
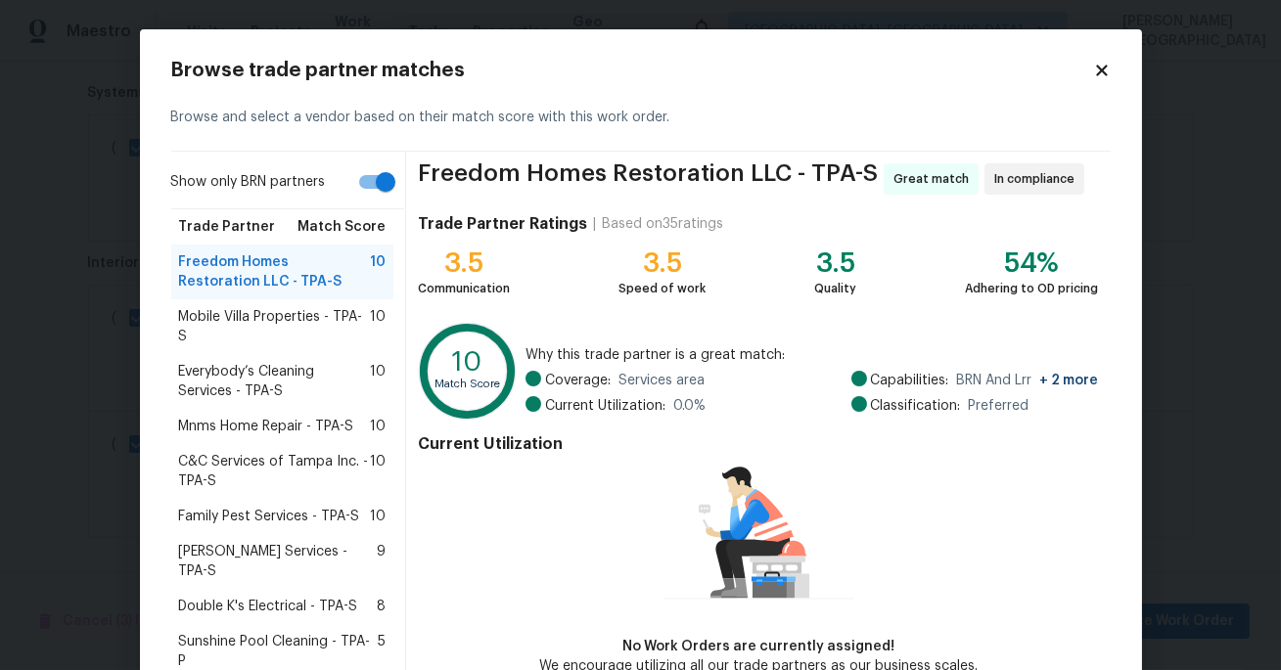
click at [293, 304] on div "Mobile Villa Properties - TPA-S 10" at bounding box center [282, 326] width 223 height 55
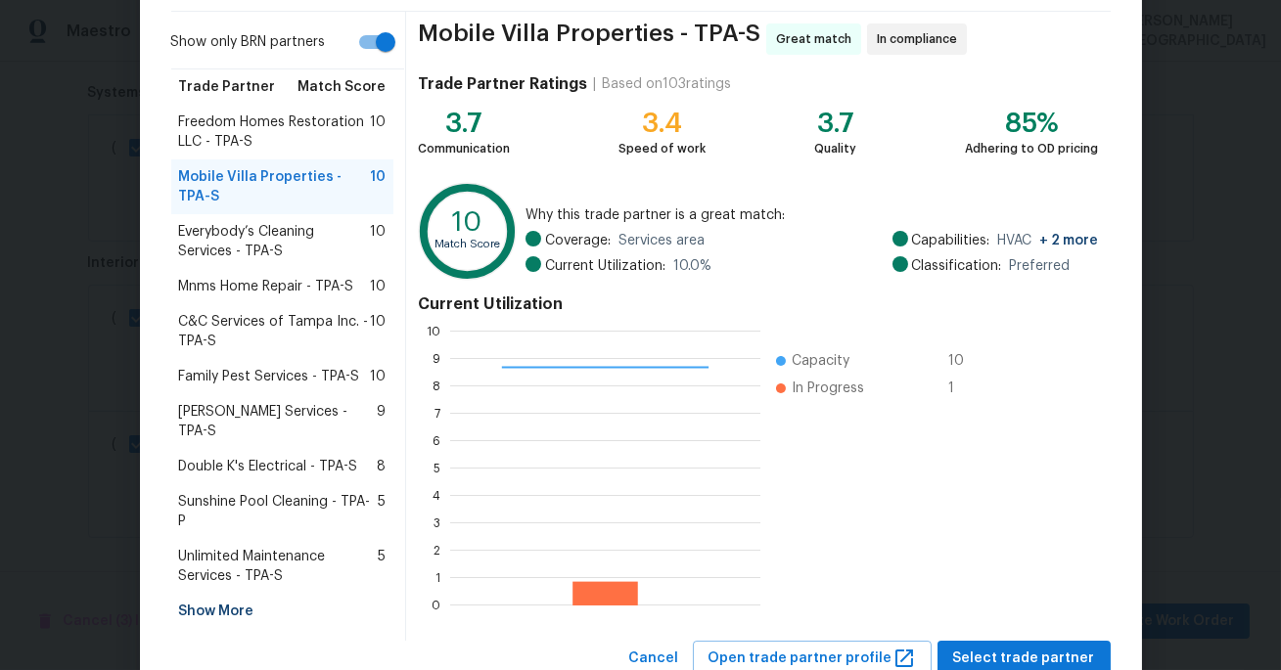
scroll to position [192, 0]
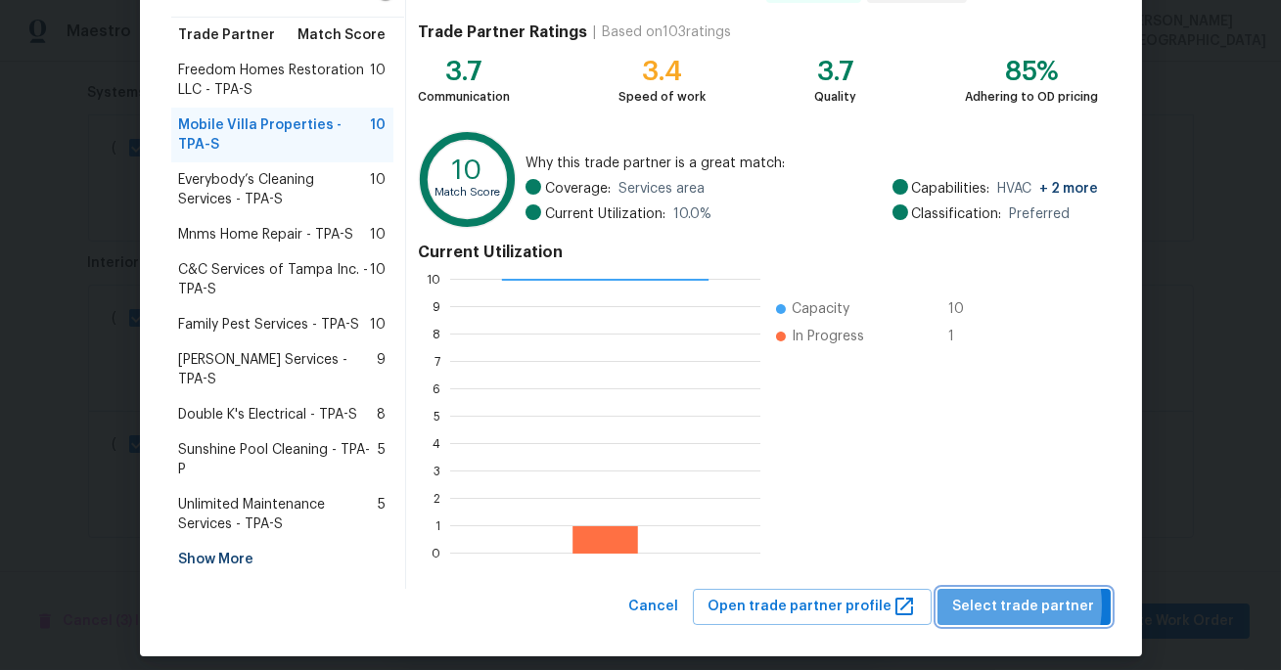
click at [988, 595] on span "Select trade partner" at bounding box center [1024, 607] width 142 height 24
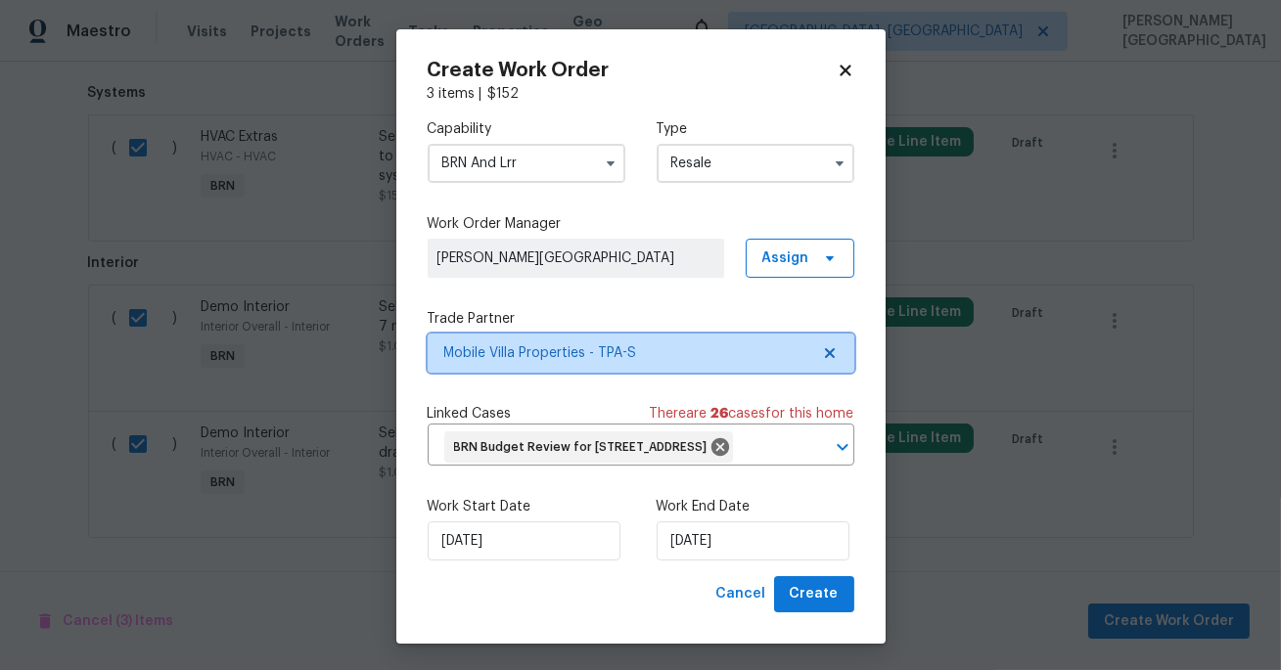
scroll to position [0, 0]
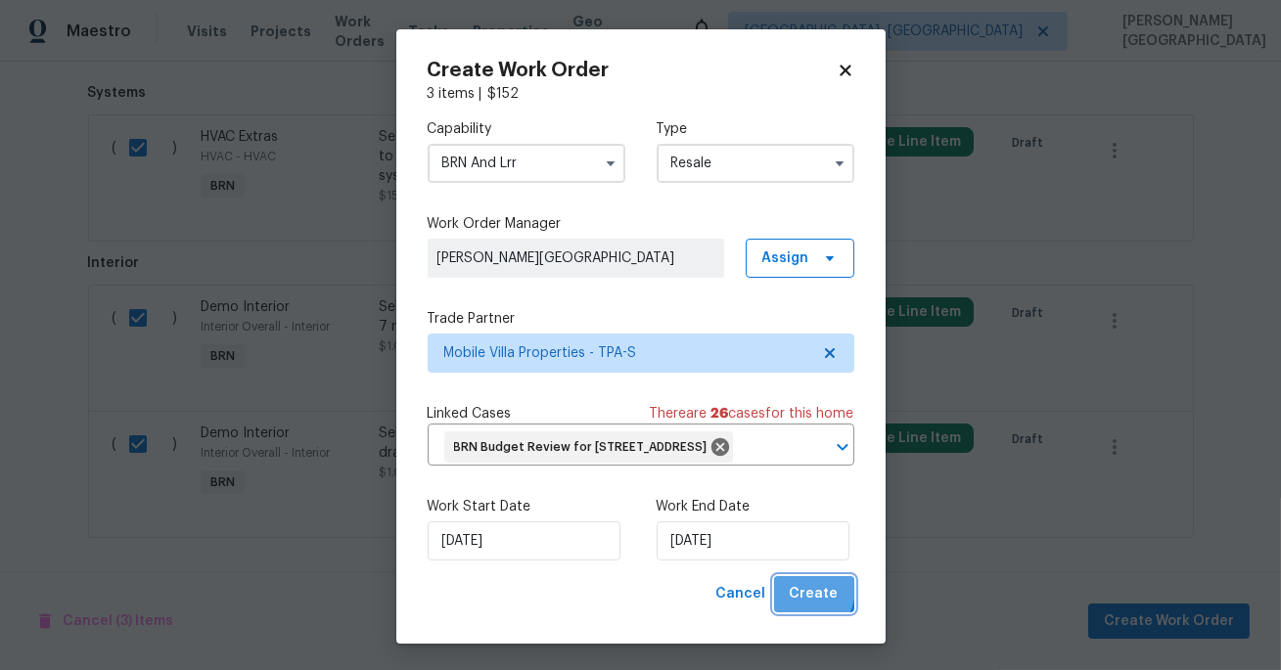
click at [797, 607] on span "Create" at bounding box center [813, 594] width 49 height 24
checkbox input "false"
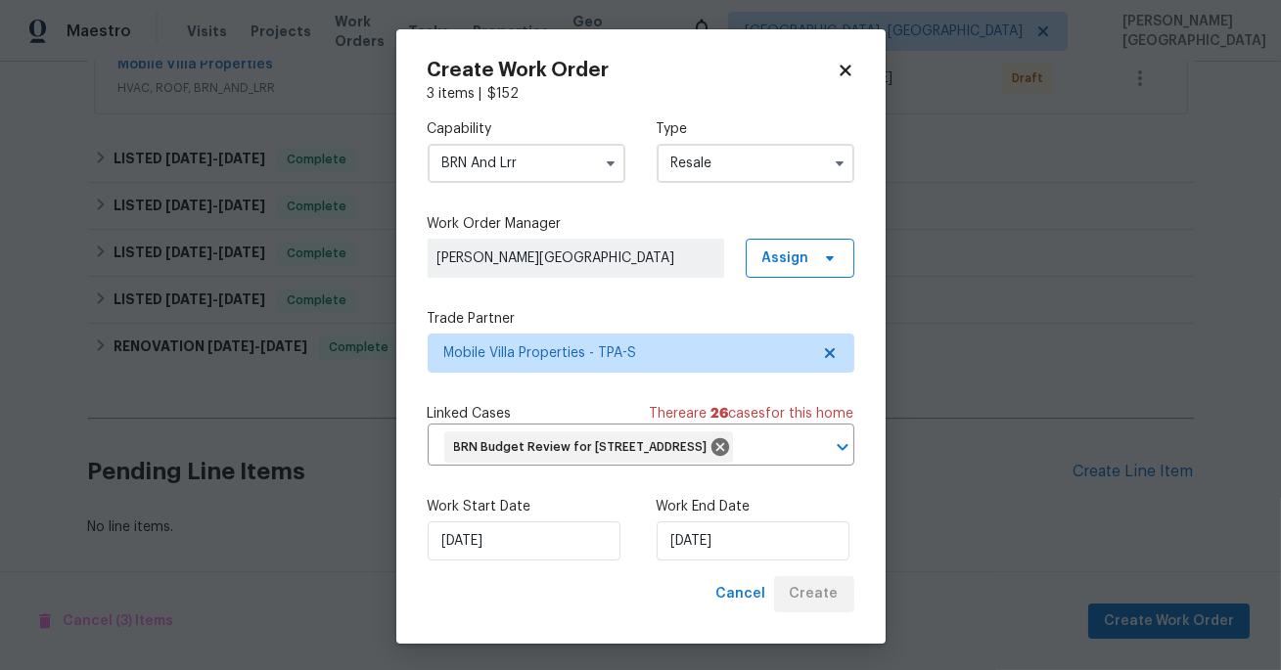
scroll to position [392, 0]
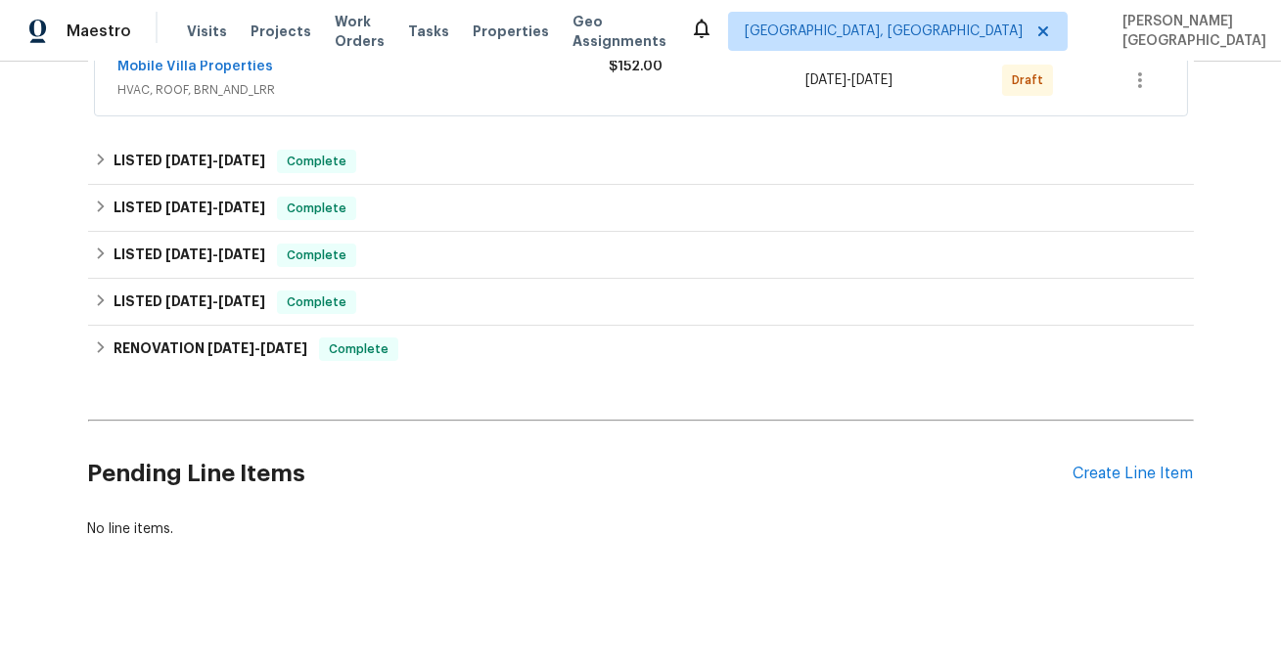
click at [591, 472] on h2 "Pending Line Items" at bounding box center [580, 473] width 985 height 91
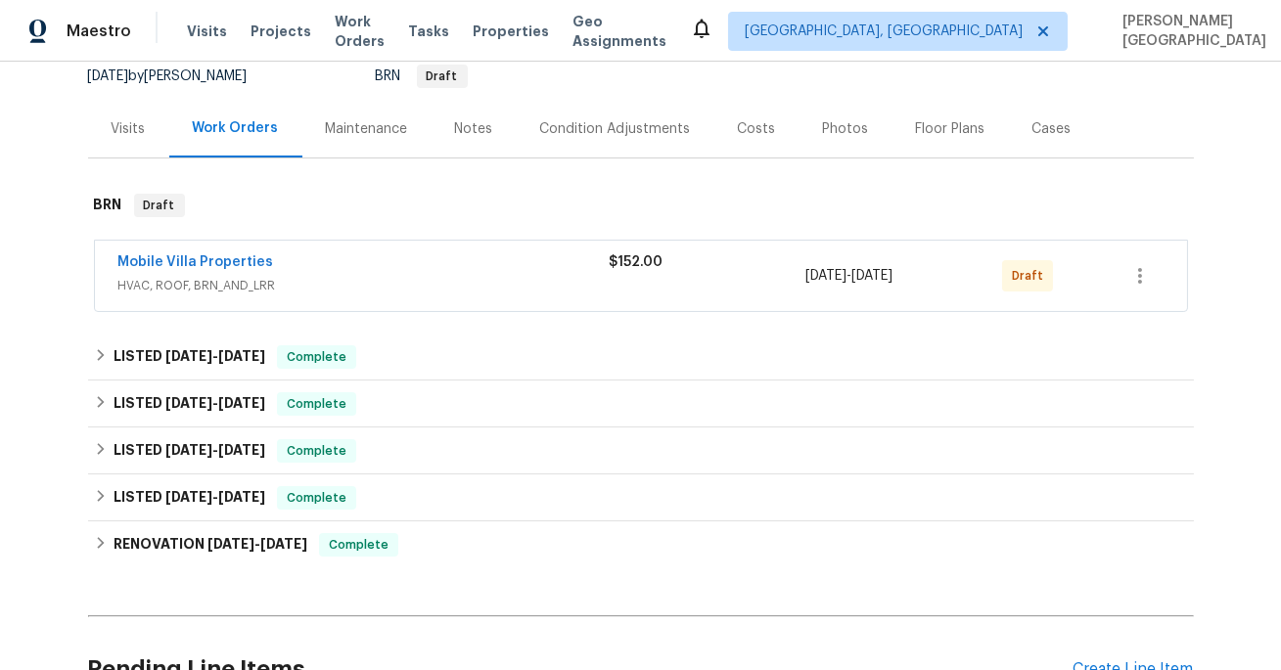
scroll to position [186, 0]
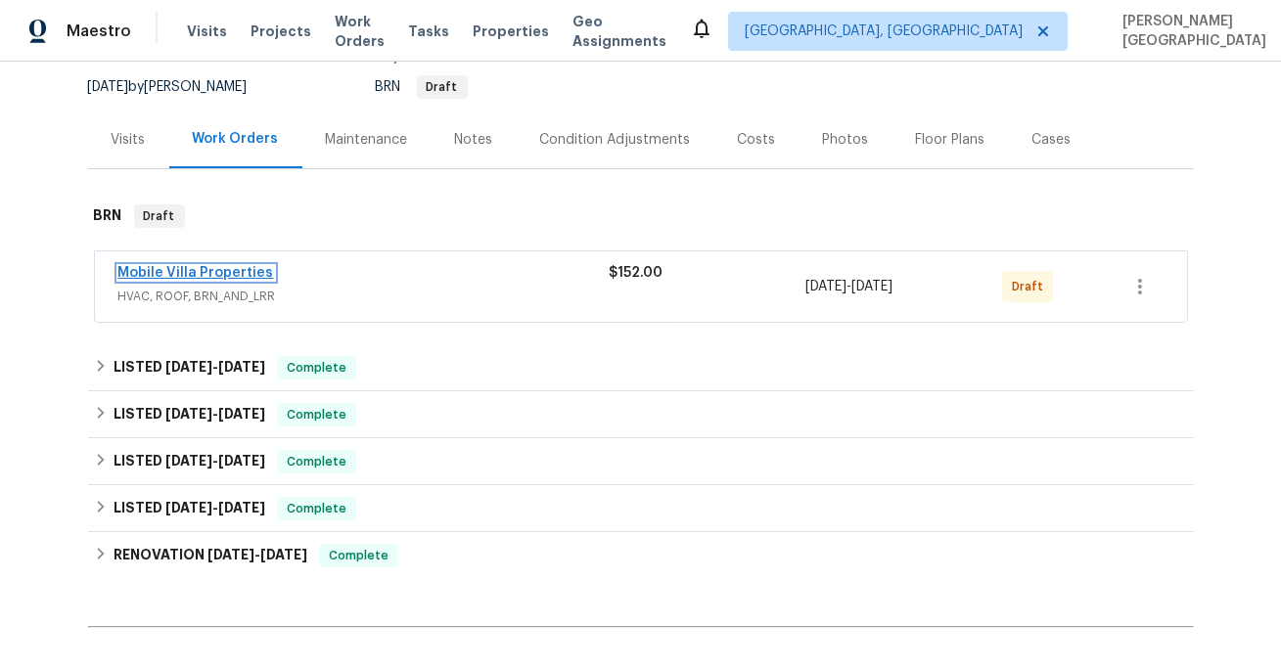
click at [190, 278] on link "Mobile Villa Properties" at bounding box center [196, 273] width 156 height 14
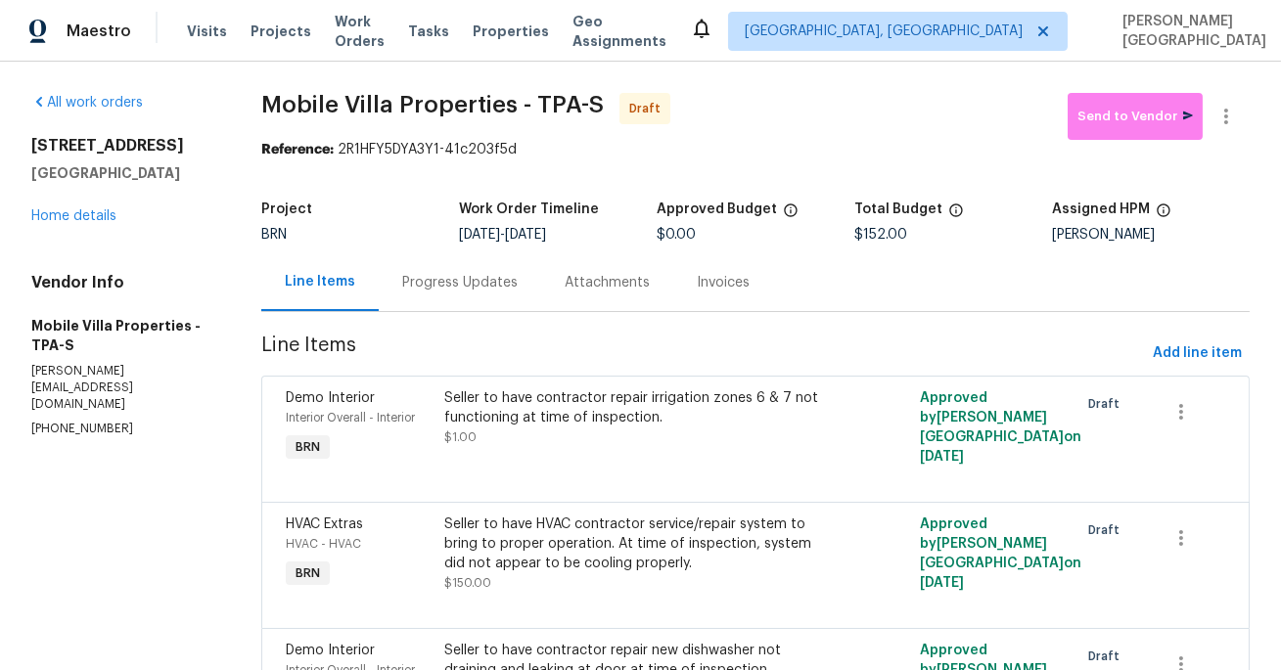
click at [497, 293] on div "Progress Updates" at bounding box center [459, 283] width 115 height 20
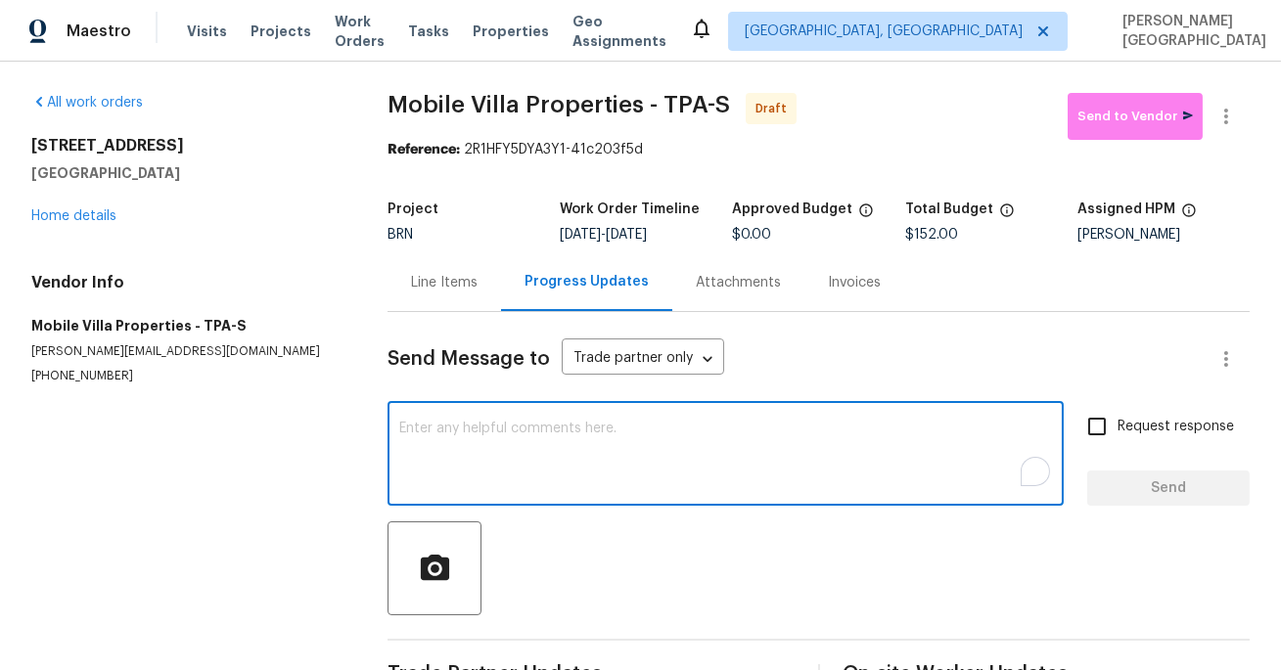
click at [453, 479] on textarea "To enrich screen reader interactions, please activate Accessibility in Grammarl…" at bounding box center [725, 456] width 653 height 68
paste textarea "Seller to have contractor repair new dishwasher not draining and leaking at doo…"
type textarea "Seller to have contractor repair new dishwasher not draining and leaking at doo…"
type textarea "\"
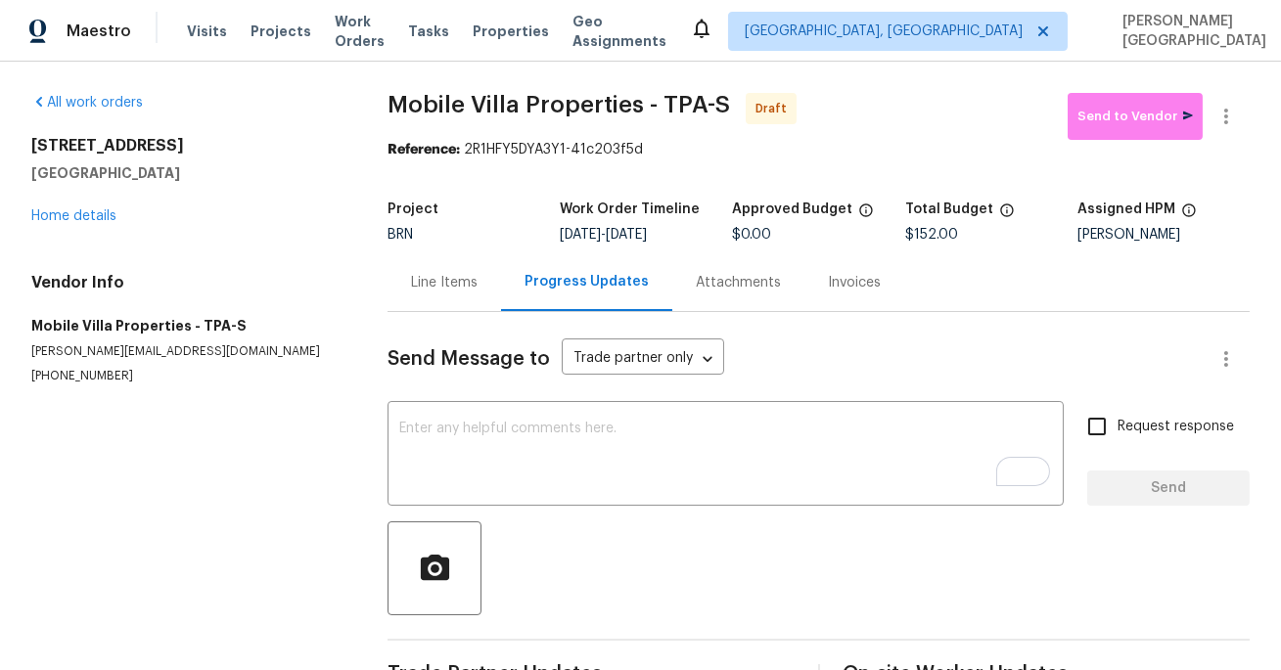
scroll to position [57, 0]
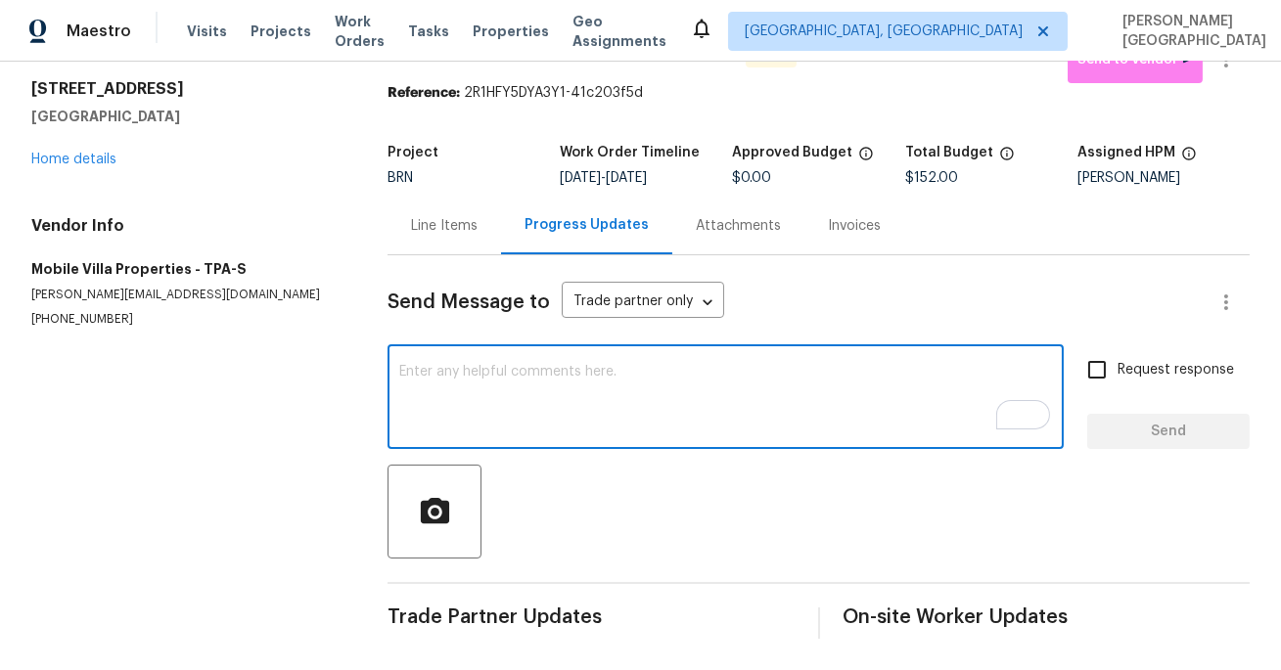
click at [535, 406] on textarea "To enrich screen reader interactions, please activate Accessibility in Grammarl…" at bounding box center [725, 399] width 653 height 68
paste textarea "This is Isabel from Opendoor. Please confirm receipt of the work order due on 0…"
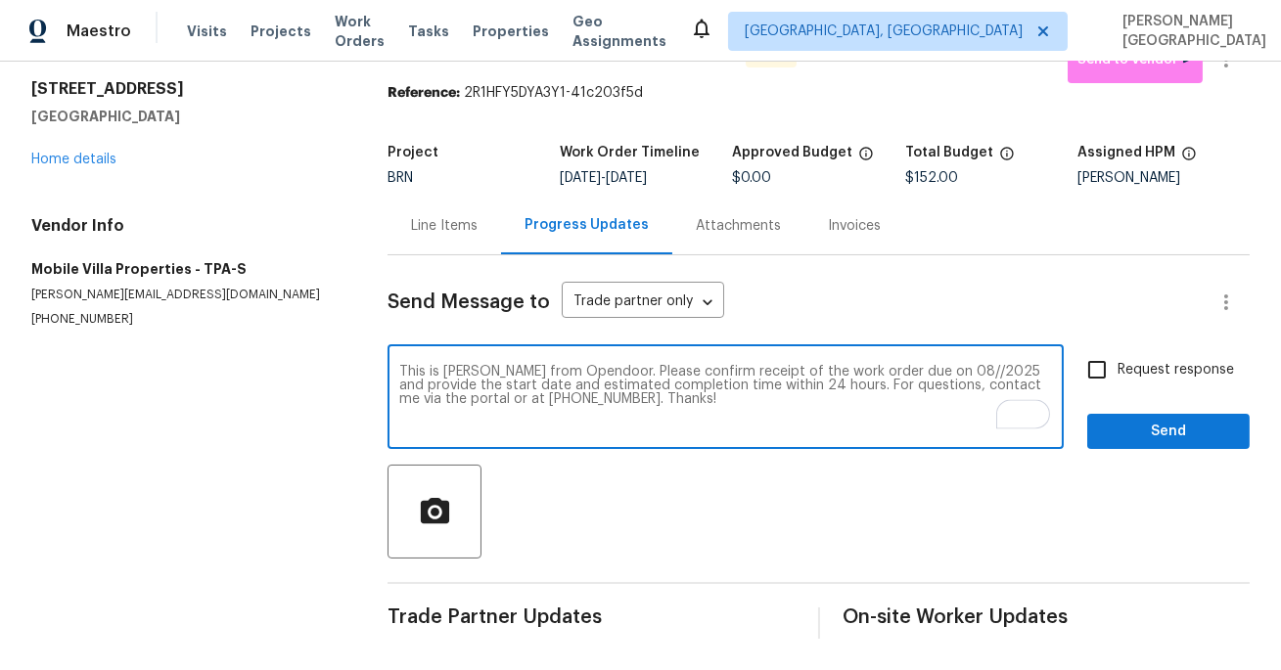
click at [914, 371] on textarea "This is Isabel from Opendoor. Please confirm receipt of the work order due on 0…" at bounding box center [725, 399] width 653 height 68
type textarea "This is Isabel from Opendoor. Please confirm receipt of the work order due on 1…"
click at [1106, 377] on input "Request response" at bounding box center [1096, 369] width 41 height 41
checkbox input "true"
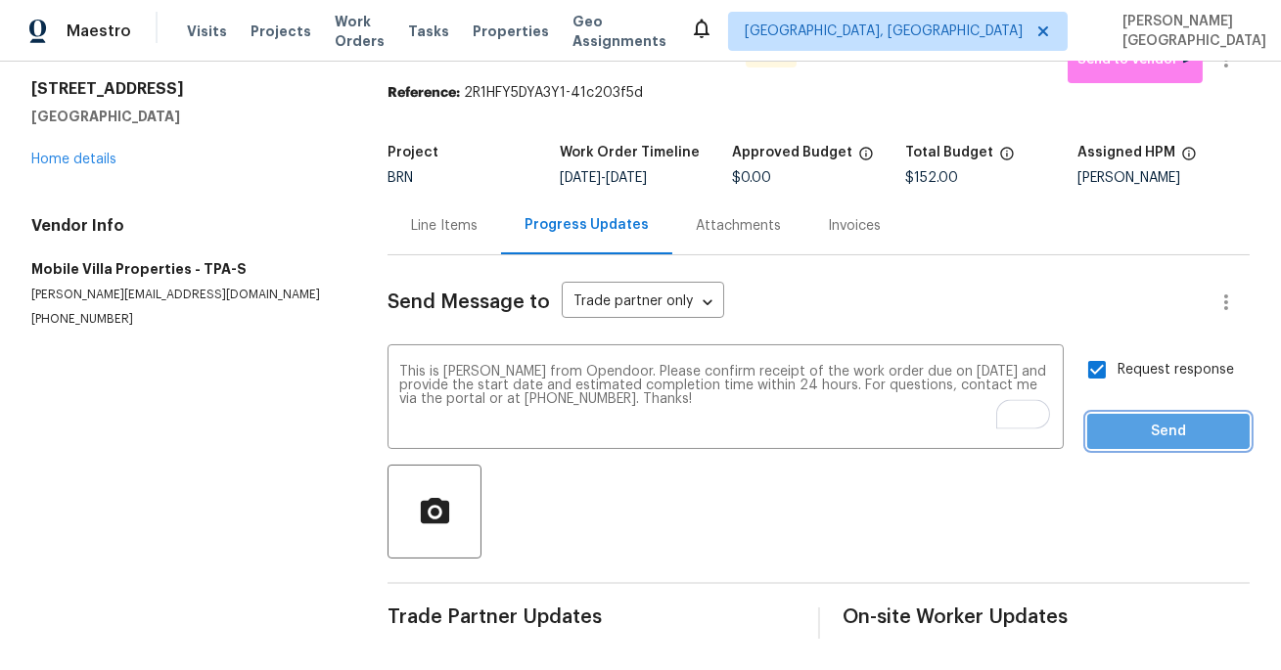
click at [1144, 430] on span "Send" at bounding box center [1168, 432] width 131 height 24
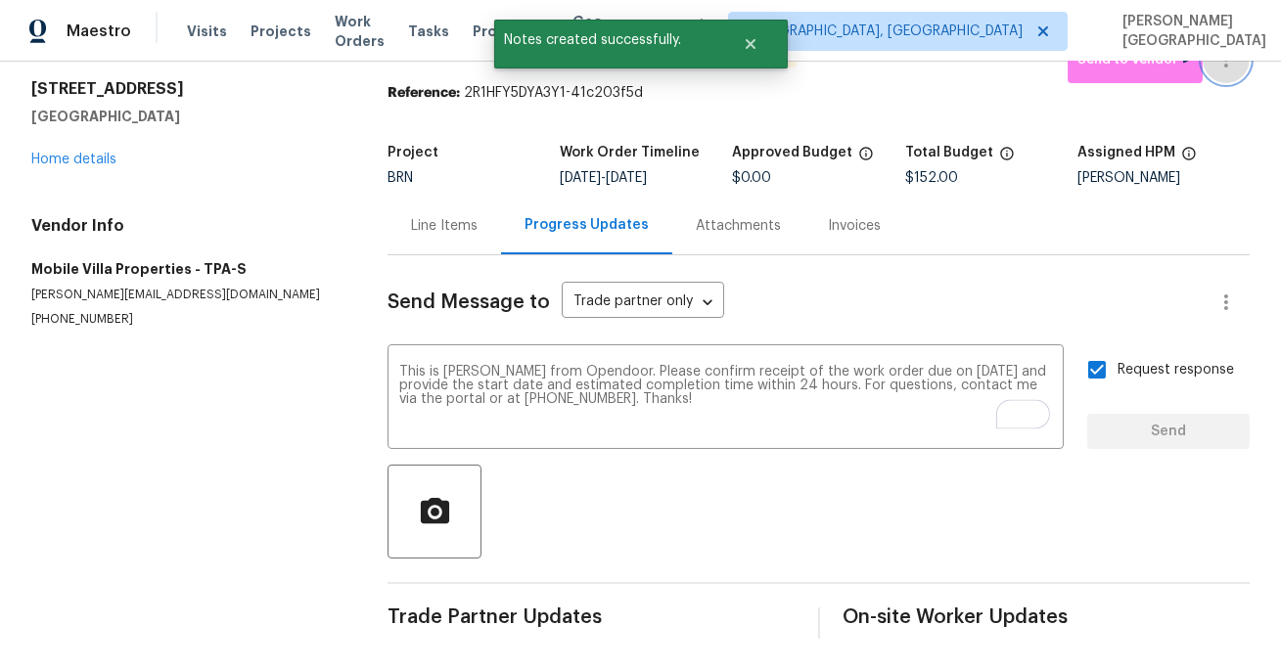
click at [1233, 73] on button "button" at bounding box center [1225, 59] width 47 height 47
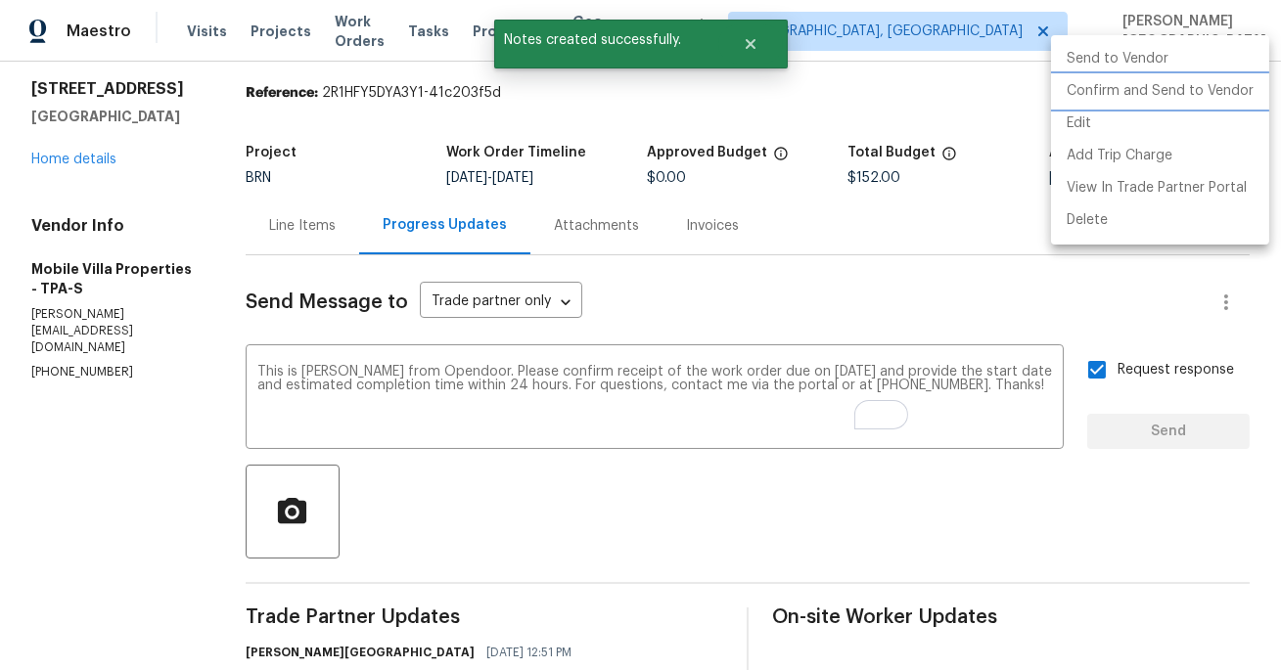
click at [1184, 88] on li "Confirm and Send to Vendor" at bounding box center [1160, 91] width 218 height 32
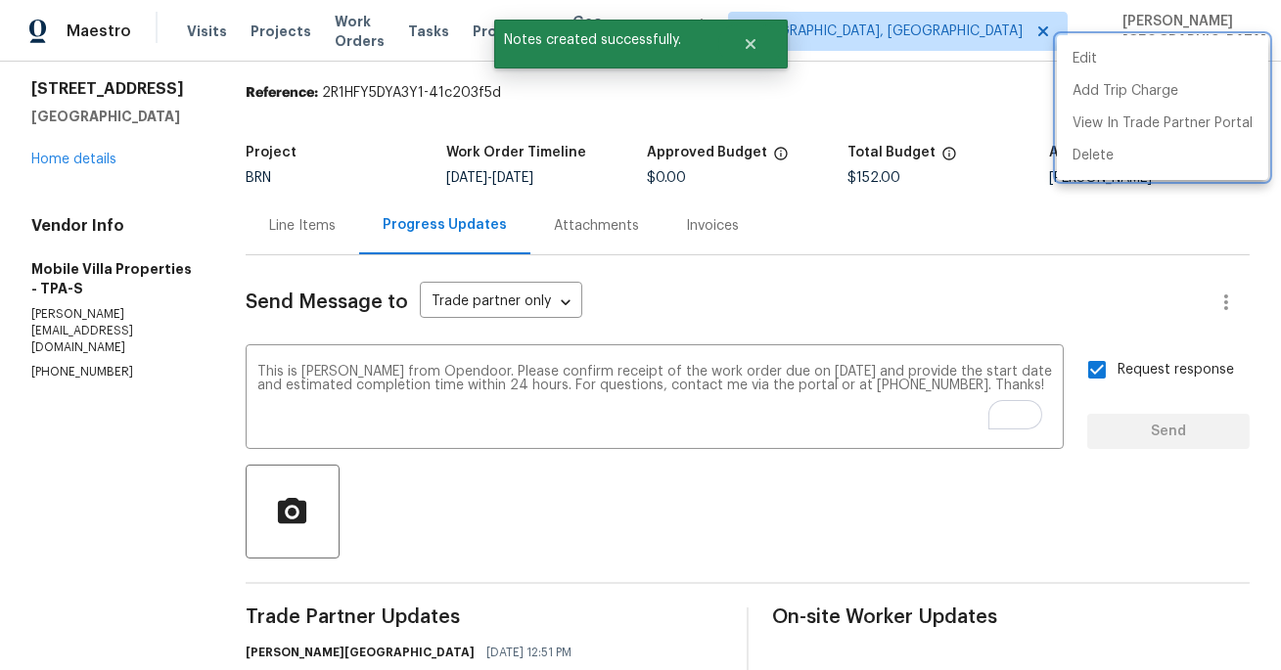
click at [99, 174] on div at bounding box center [640, 335] width 1281 height 670
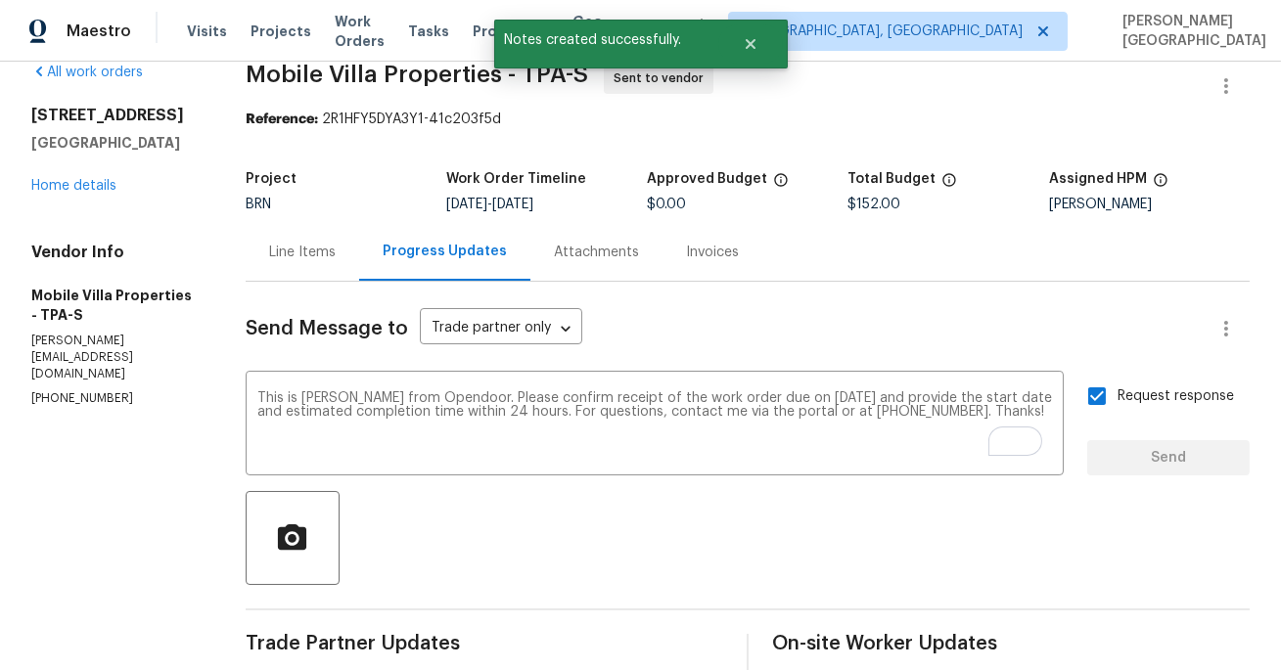
click at [99, 195] on div "13008 Majestic Garden Ln Riverview, FL 33579 Home details" at bounding box center [114, 151] width 167 height 90
click at [103, 193] on link "Home details" at bounding box center [73, 186] width 85 height 14
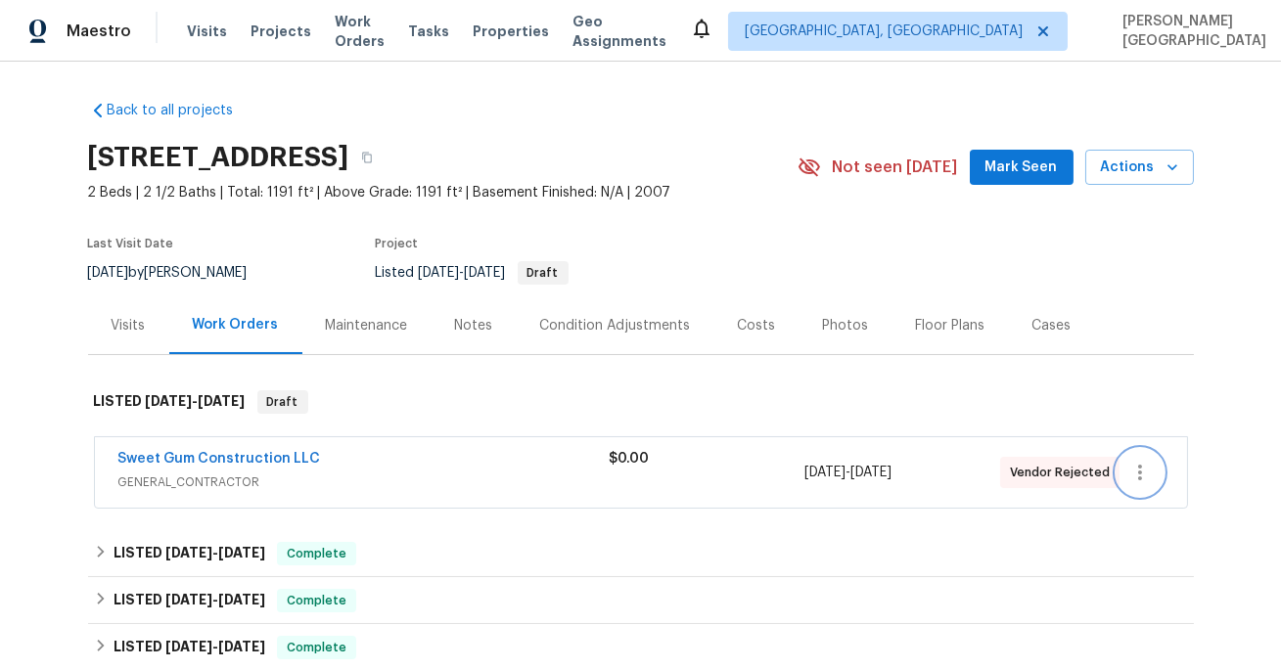
click at [1133, 473] on icon "button" at bounding box center [1139, 472] width 23 height 23
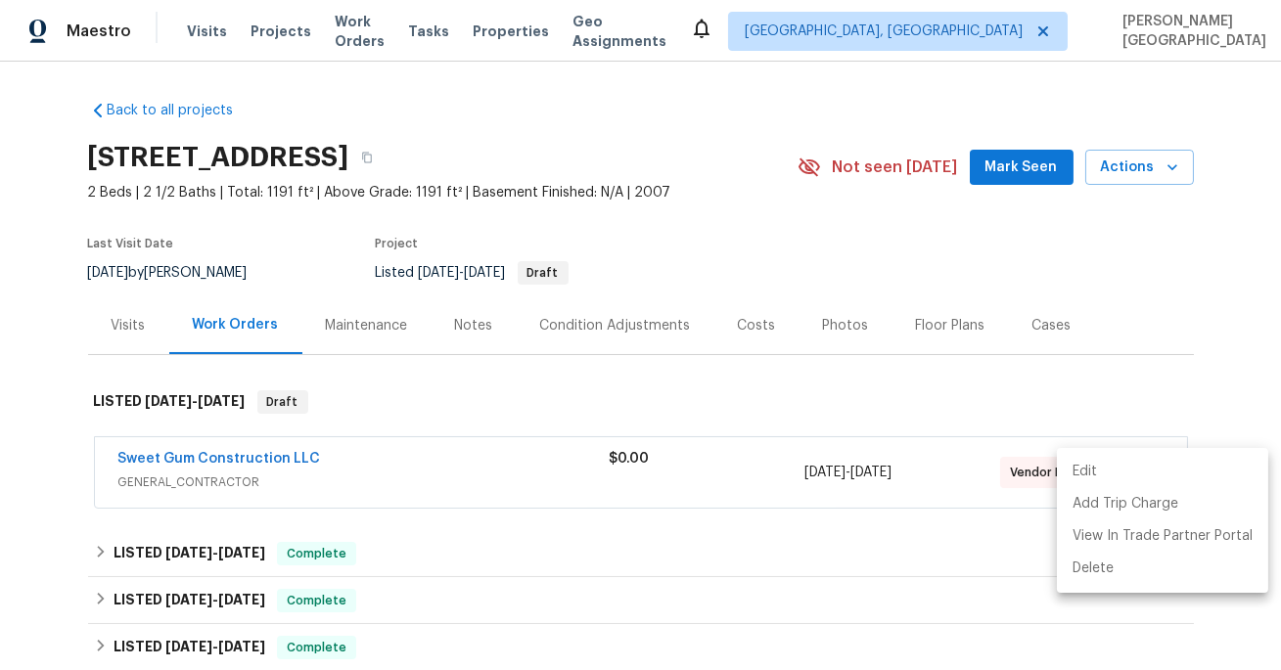
click at [1103, 471] on li "Edit" at bounding box center [1162, 472] width 211 height 32
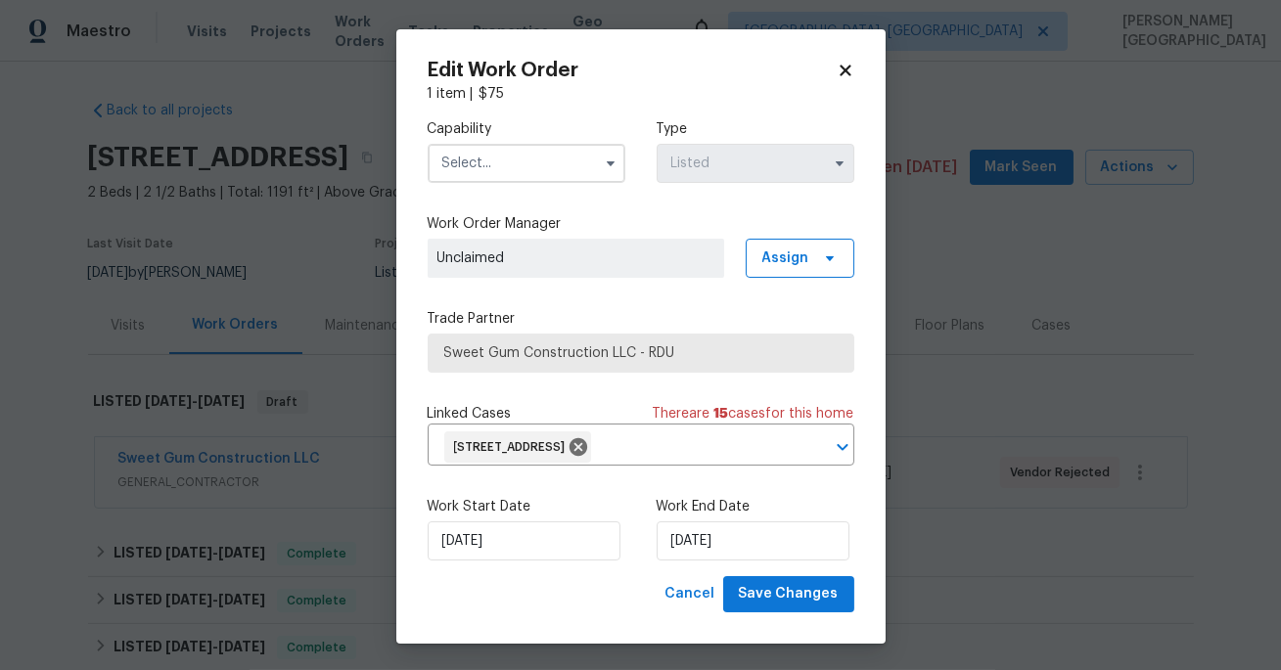
click at [493, 176] on input "text" at bounding box center [527, 163] width 198 height 39
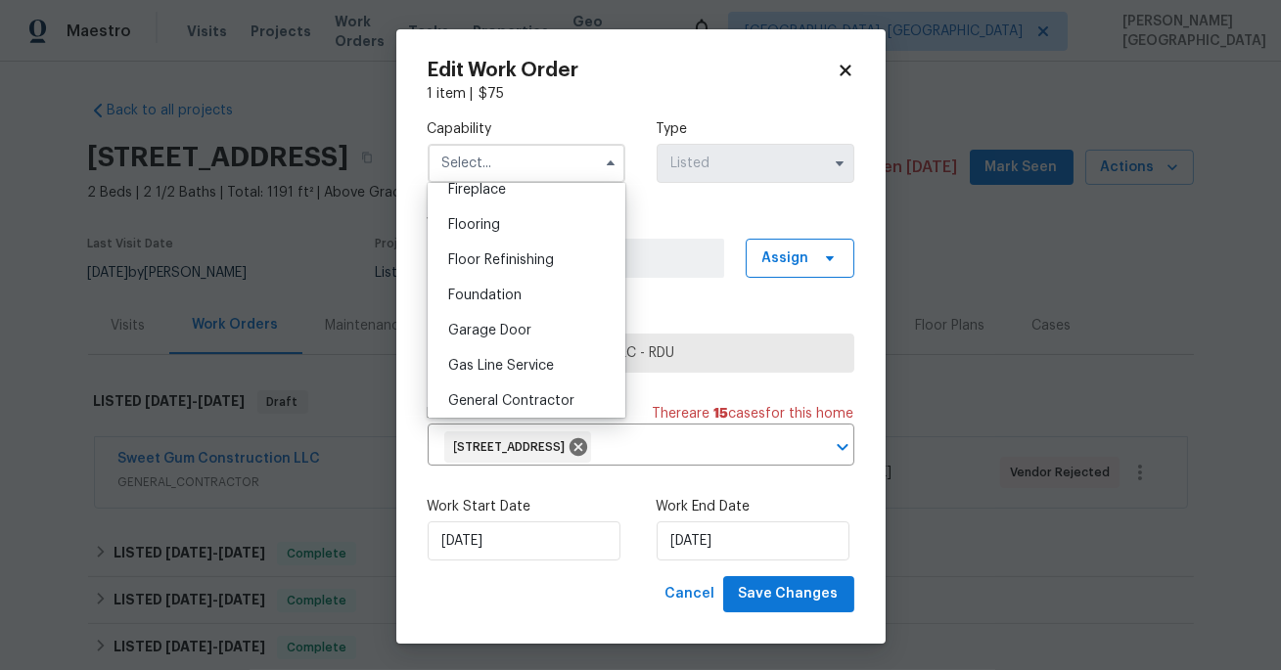
scroll to position [745, 0]
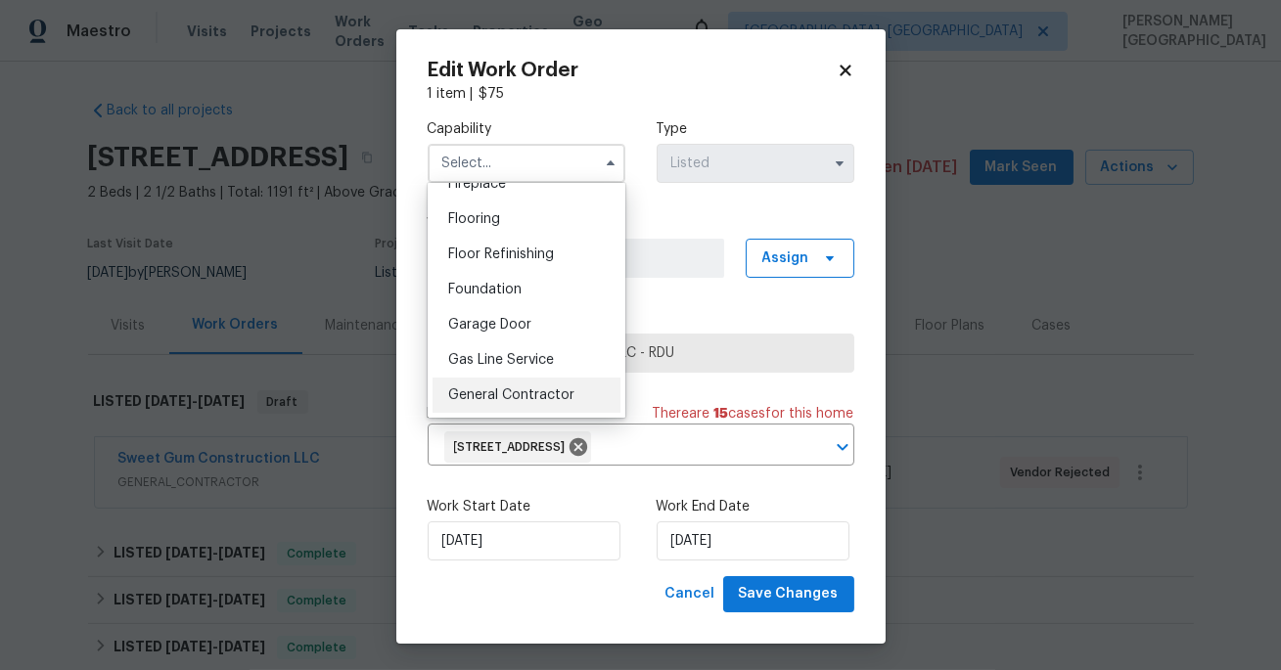
click at [522, 388] on span "General Contractor" at bounding box center [511, 395] width 126 height 14
type input "General Contractor"
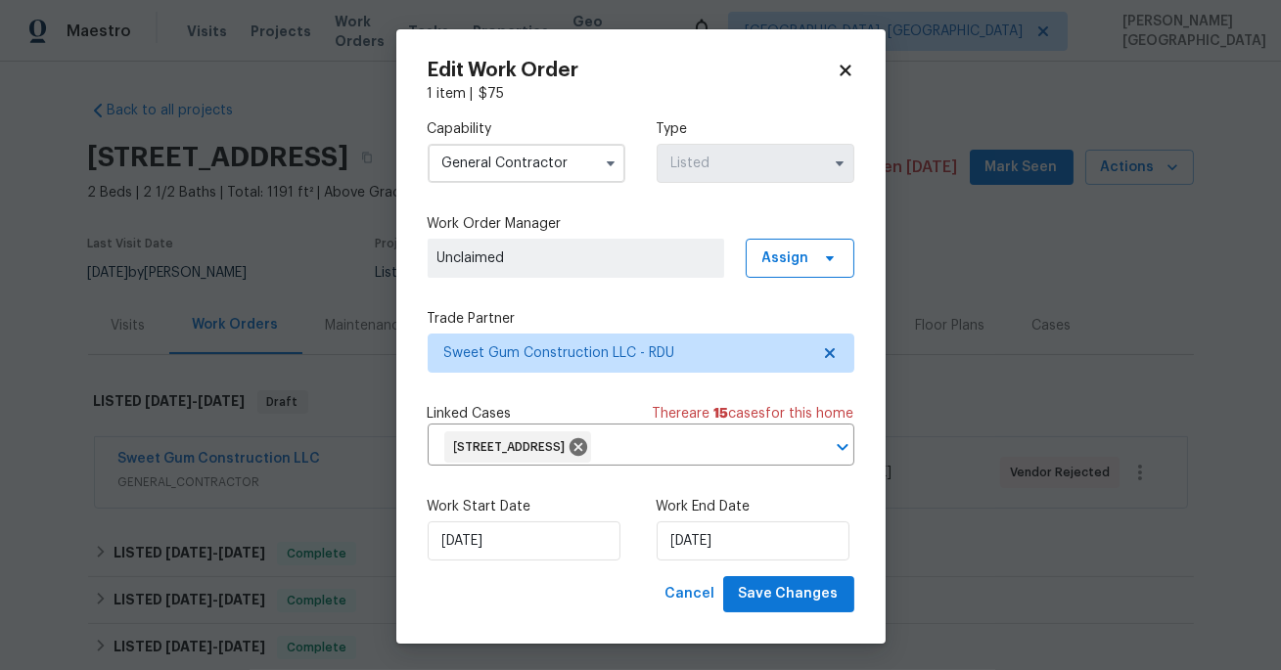
click at [522, 387] on div "Capability General Contractor Type Listed Work Order Manager Unclaimed Assign T…" at bounding box center [641, 340] width 427 height 473
click at [504, 323] on label "Trade Partner" at bounding box center [641, 319] width 427 height 20
click at [510, 352] on span "Sweet Gum Construction LLC - RDU" at bounding box center [626, 353] width 365 height 20
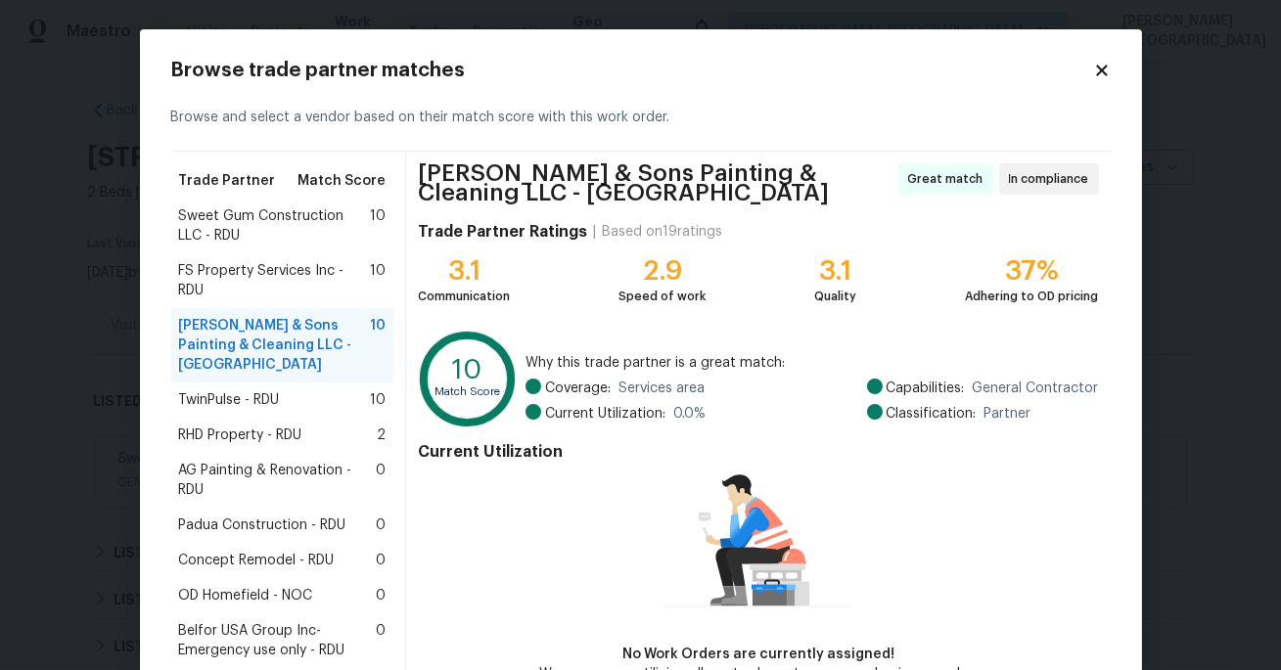
click at [213, 290] on span "FS Property Services Inc - RDU" at bounding box center [275, 280] width 192 height 39
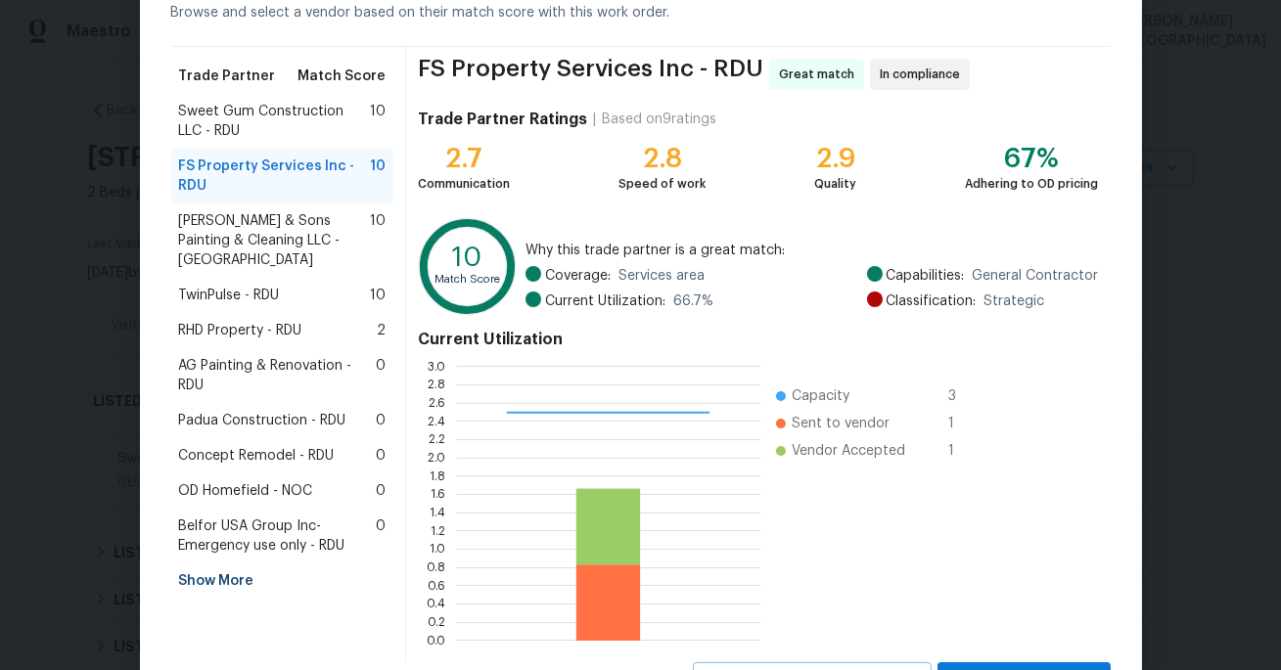
scroll to position [192, 0]
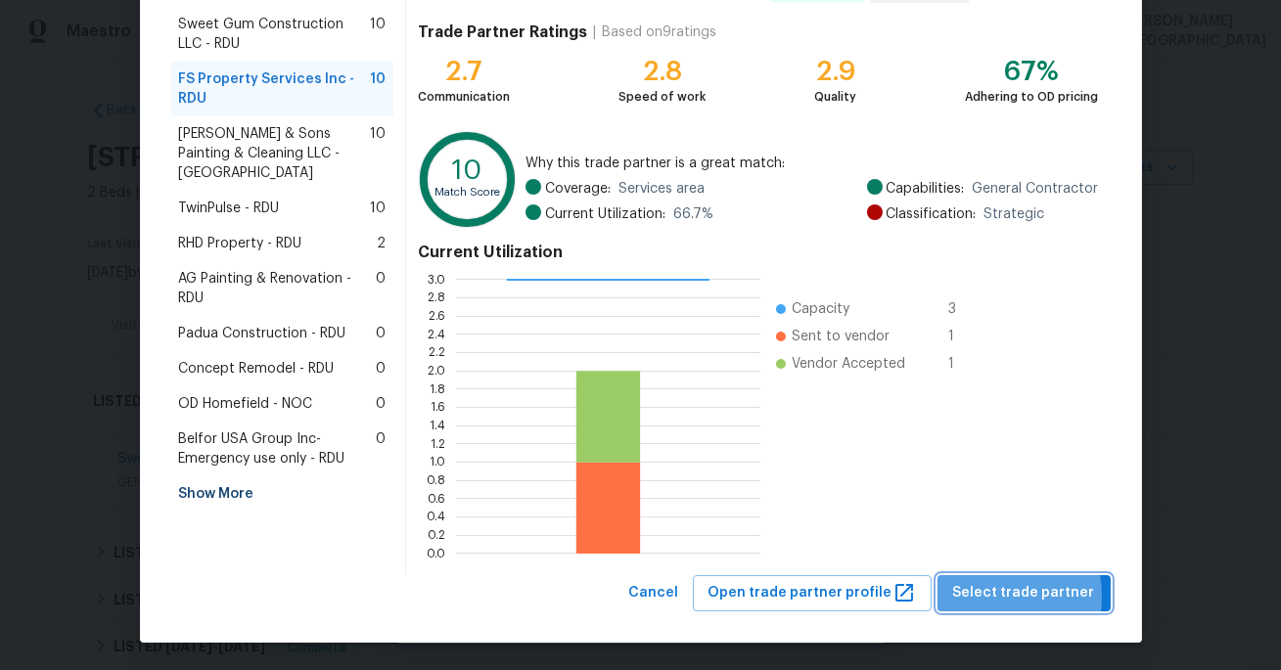
click at [981, 596] on span "Select trade partner" at bounding box center [1024, 593] width 142 height 24
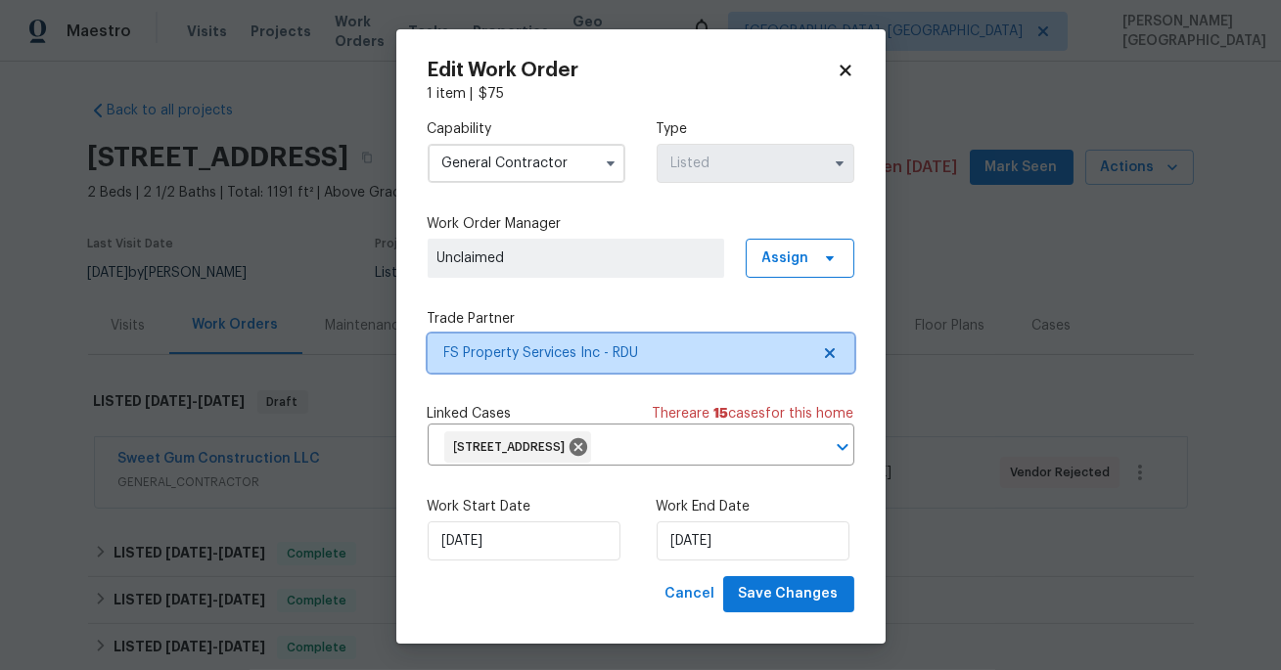
scroll to position [0, 0]
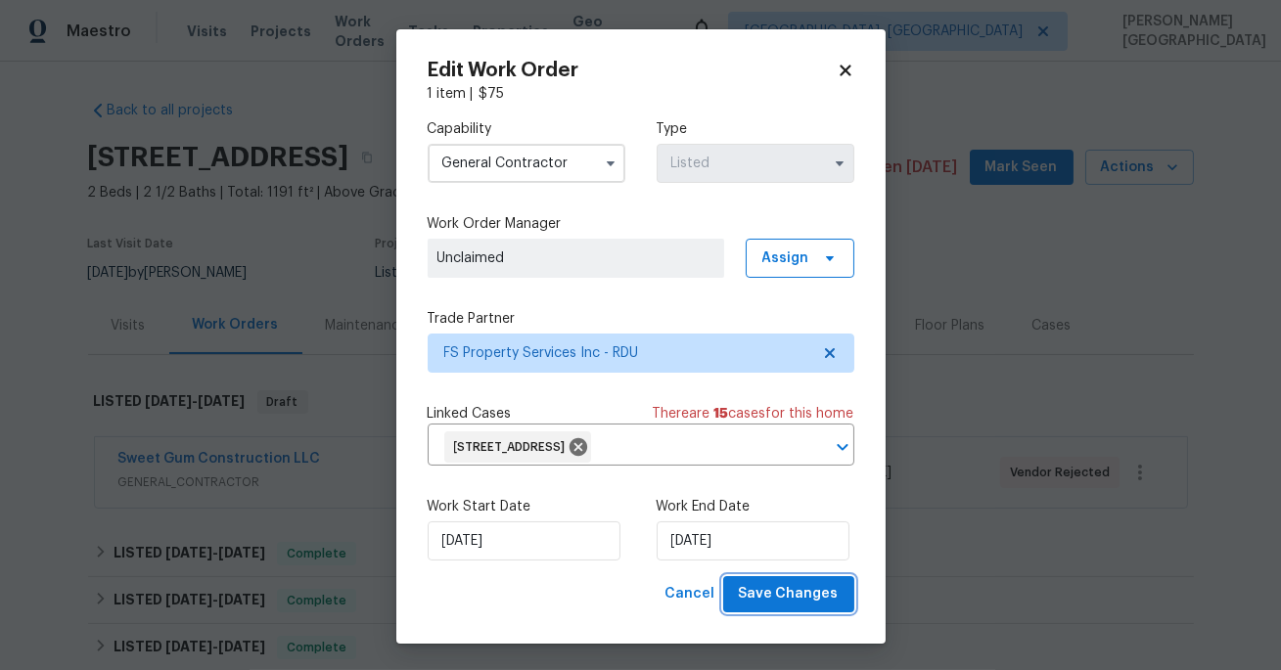
click at [822, 591] on span "Save Changes" at bounding box center [789, 594] width 100 height 24
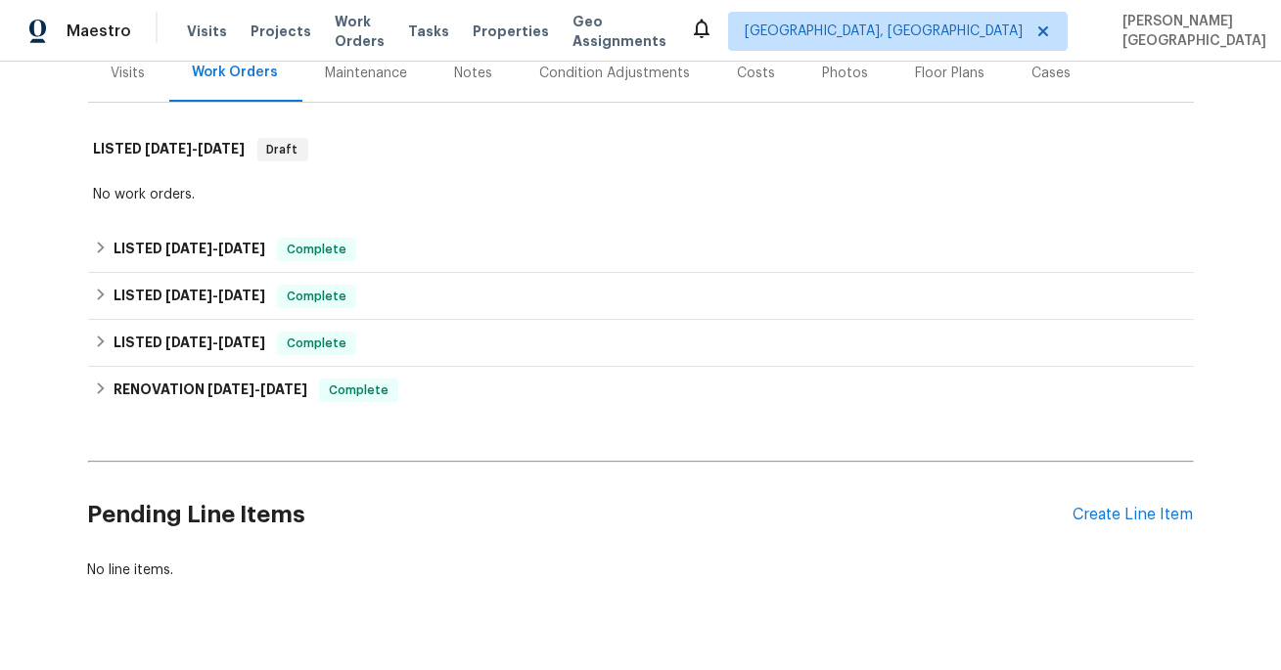
scroll to position [293, 0]
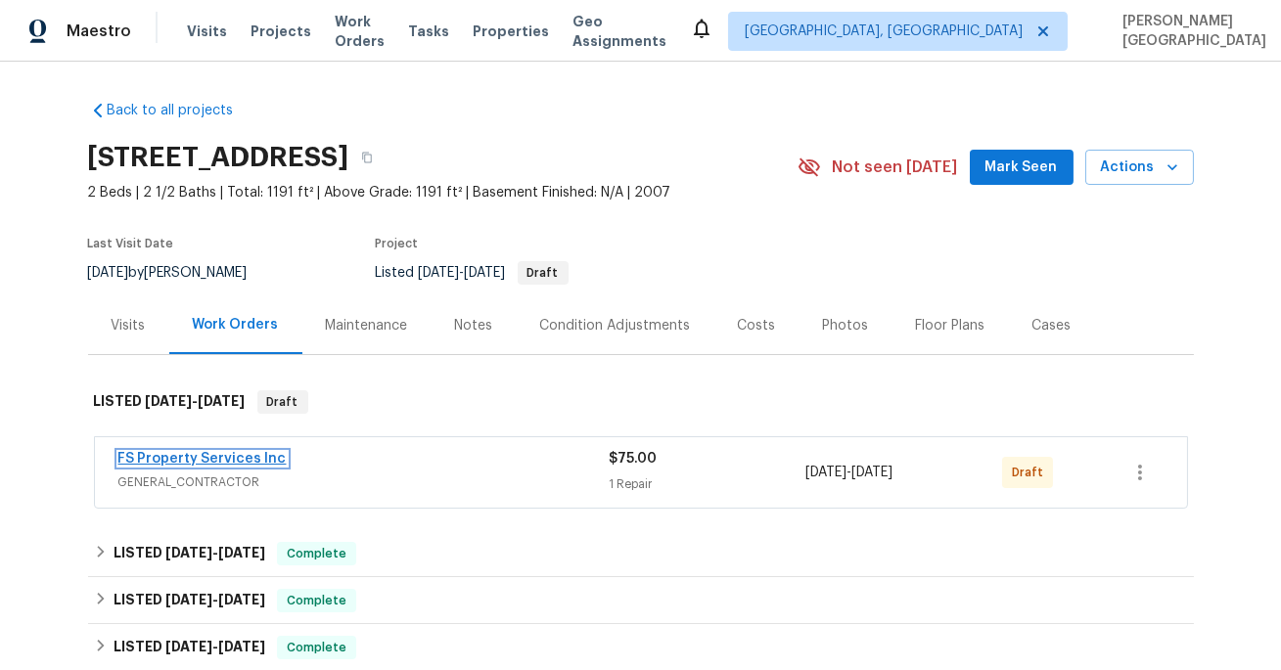
click at [238, 458] on link "FS Property Services Inc" at bounding box center [202, 459] width 168 height 14
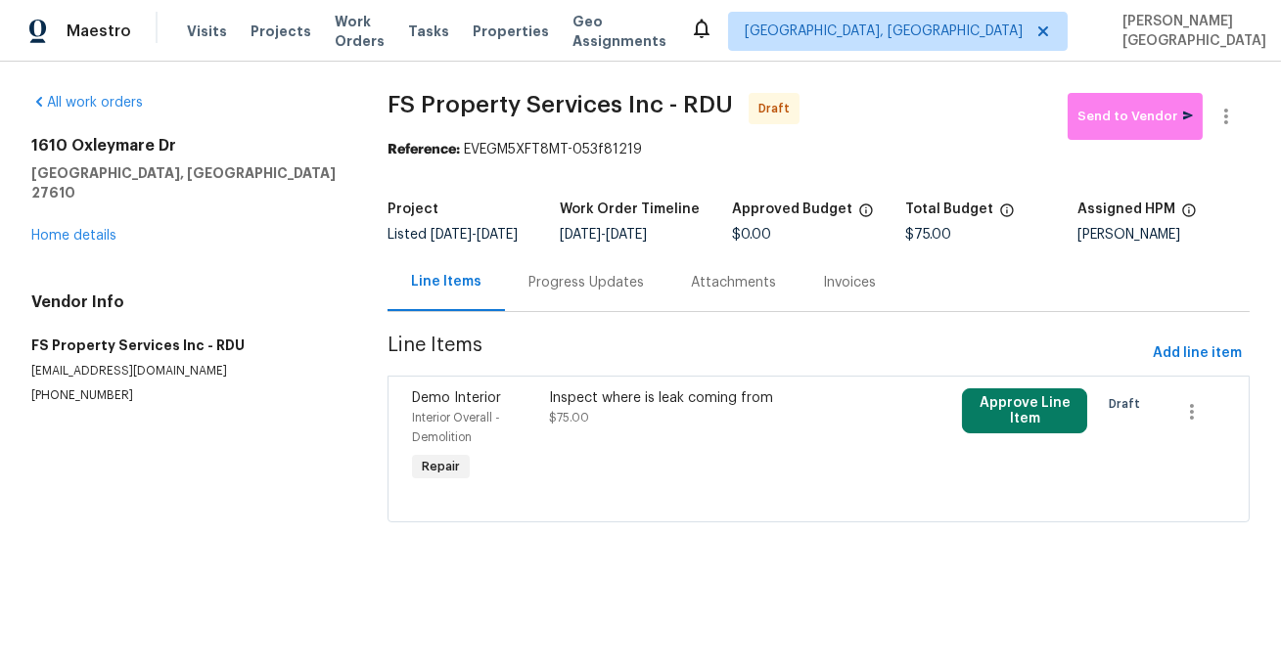
click at [535, 309] on div "Progress Updates" at bounding box center [586, 282] width 162 height 58
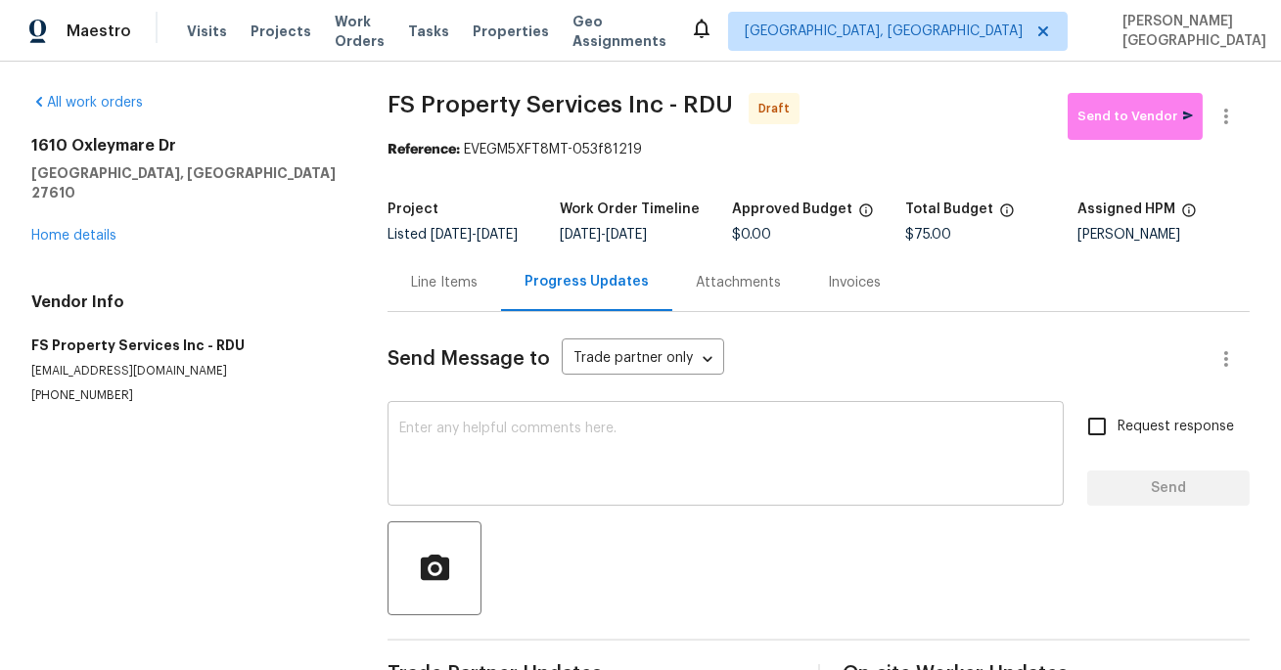
click at [457, 477] on textarea at bounding box center [725, 456] width 653 height 68
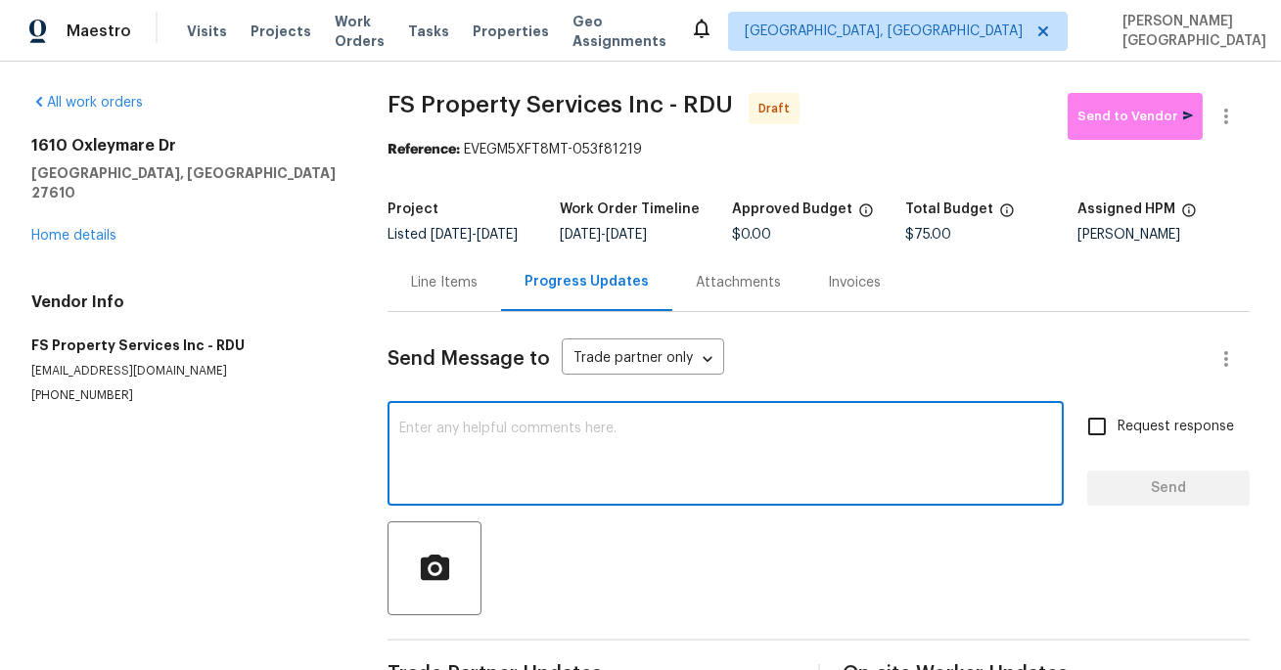
paste textarea "This is [PERSON_NAME] from Opendoor. Please confirm receipt of the work order d…"
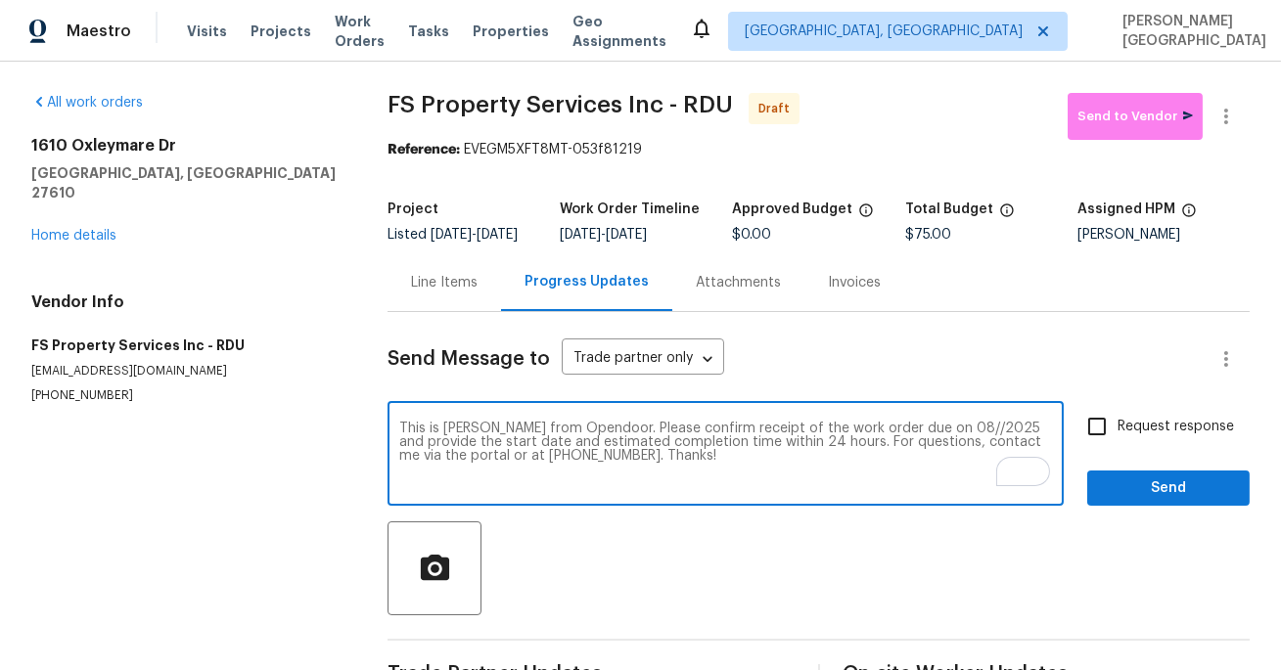
click at [914, 443] on textarea "This is Isabel from Opendoor. Please confirm receipt of the work order due on 0…" at bounding box center [725, 456] width 653 height 68
type textarea "This is [PERSON_NAME] from Opendoor. Please confirm receipt of the work order d…"
click at [1104, 438] on input "Request response" at bounding box center [1096, 426] width 41 height 41
checkbox input "true"
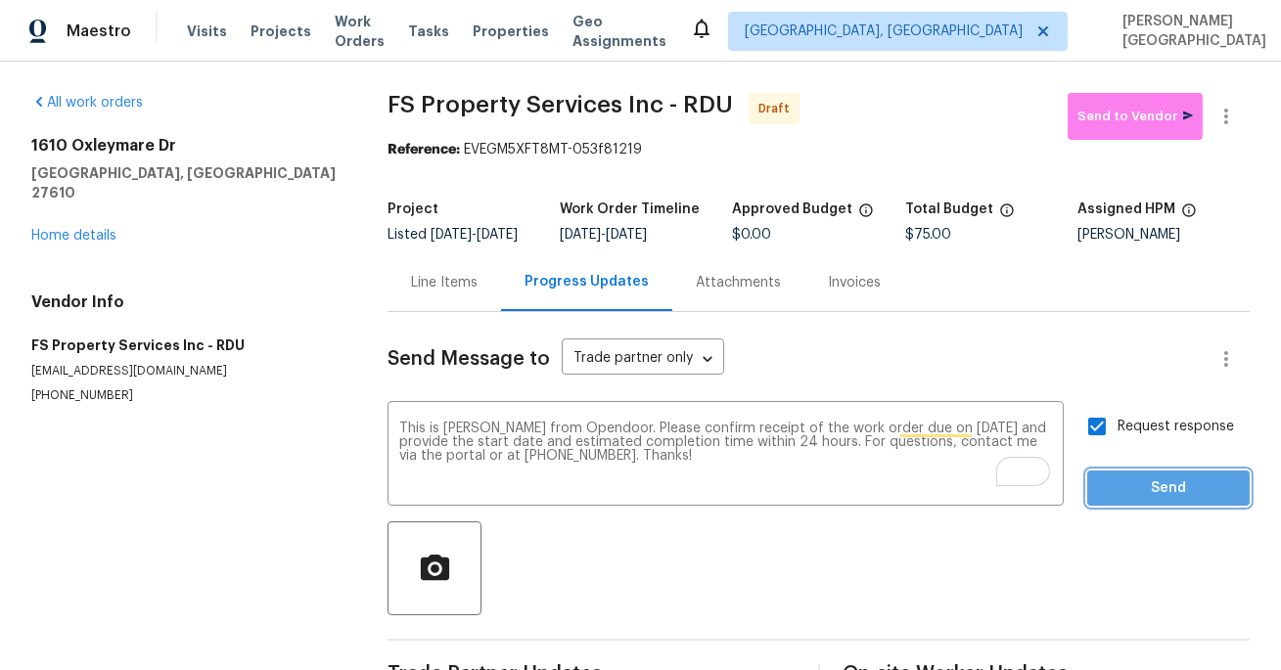
click at [1115, 500] on span "Send" at bounding box center [1168, 488] width 131 height 24
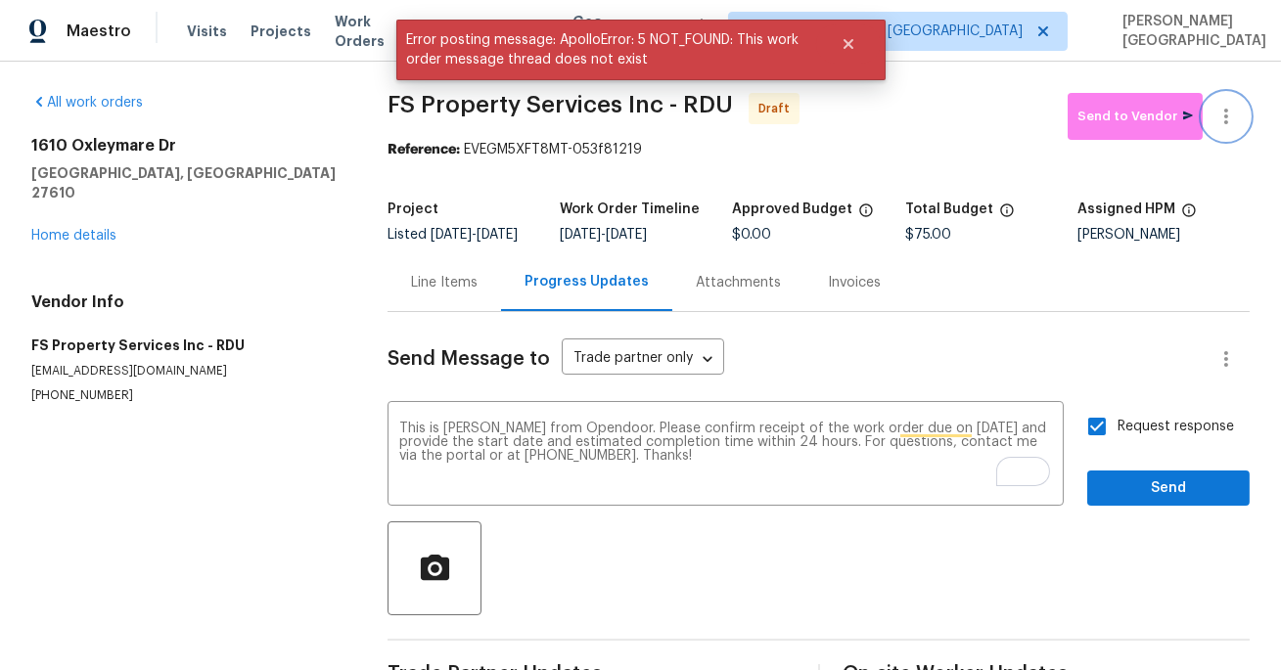
click at [1228, 126] on icon "button" at bounding box center [1225, 116] width 23 height 23
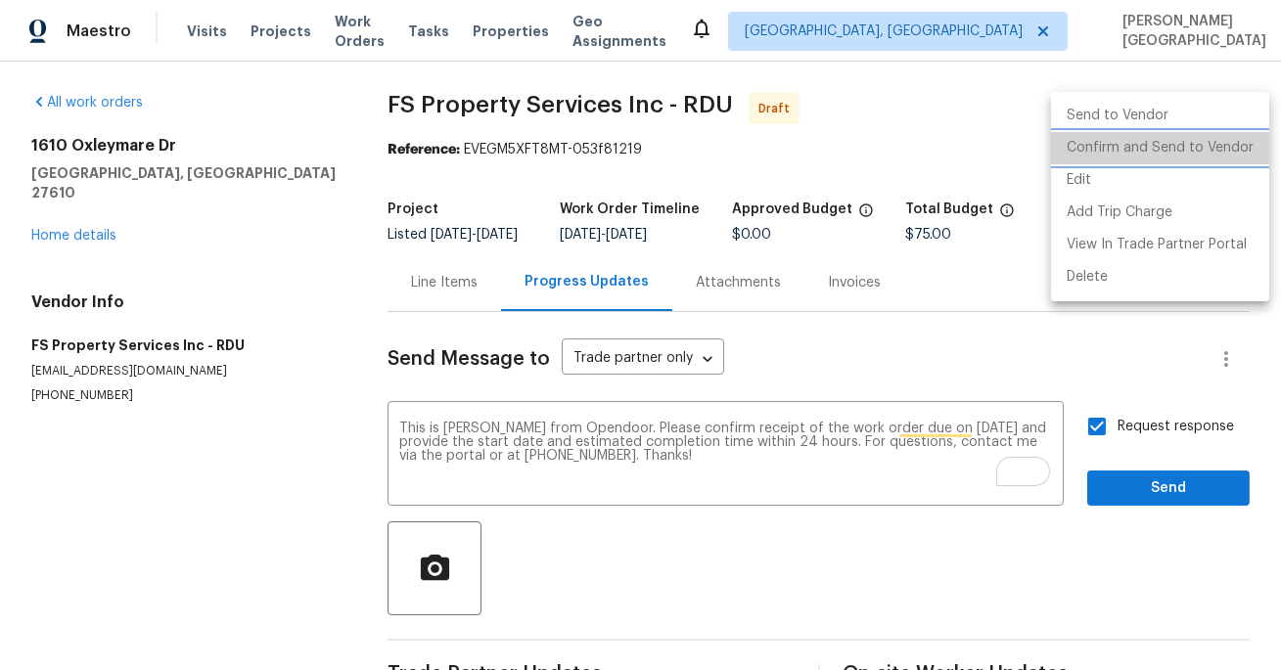
click at [1180, 139] on li "Confirm and Send to Vendor" at bounding box center [1160, 148] width 218 height 32
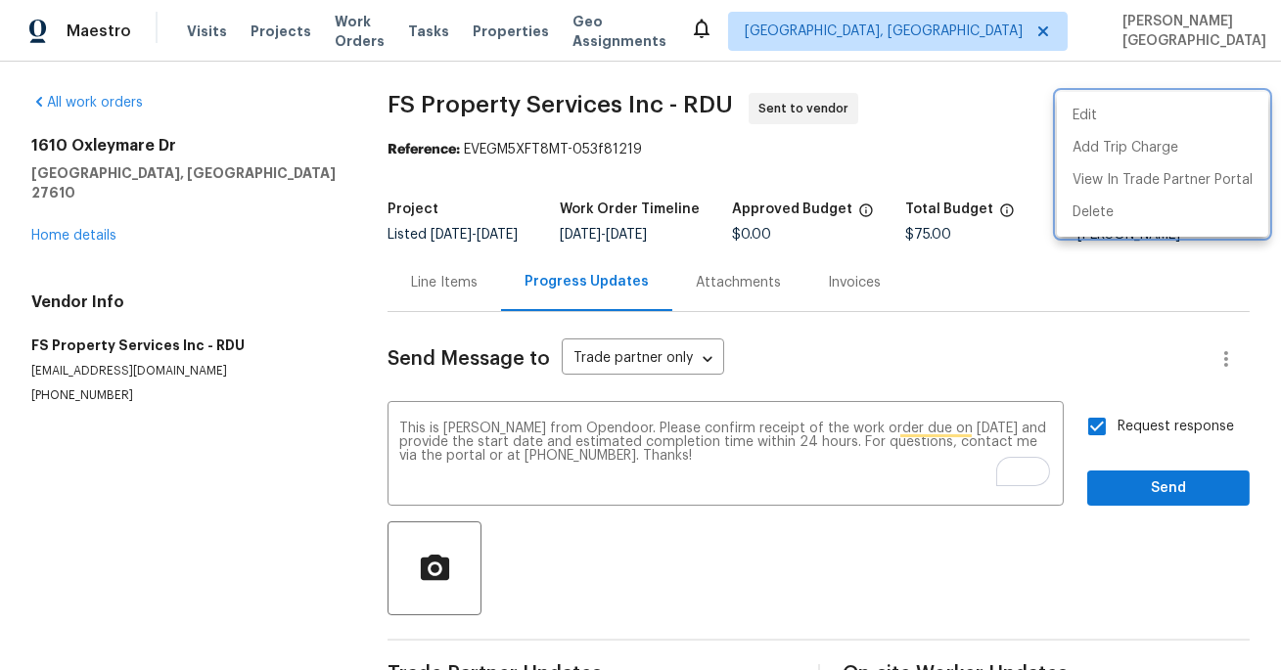
click at [470, 451] on div at bounding box center [640, 335] width 1281 height 670
click at [470, 452] on div "Edit Add Trip Charge View In Trade Partner Portal Delete" at bounding box center [640, 335] width 1281 height 670
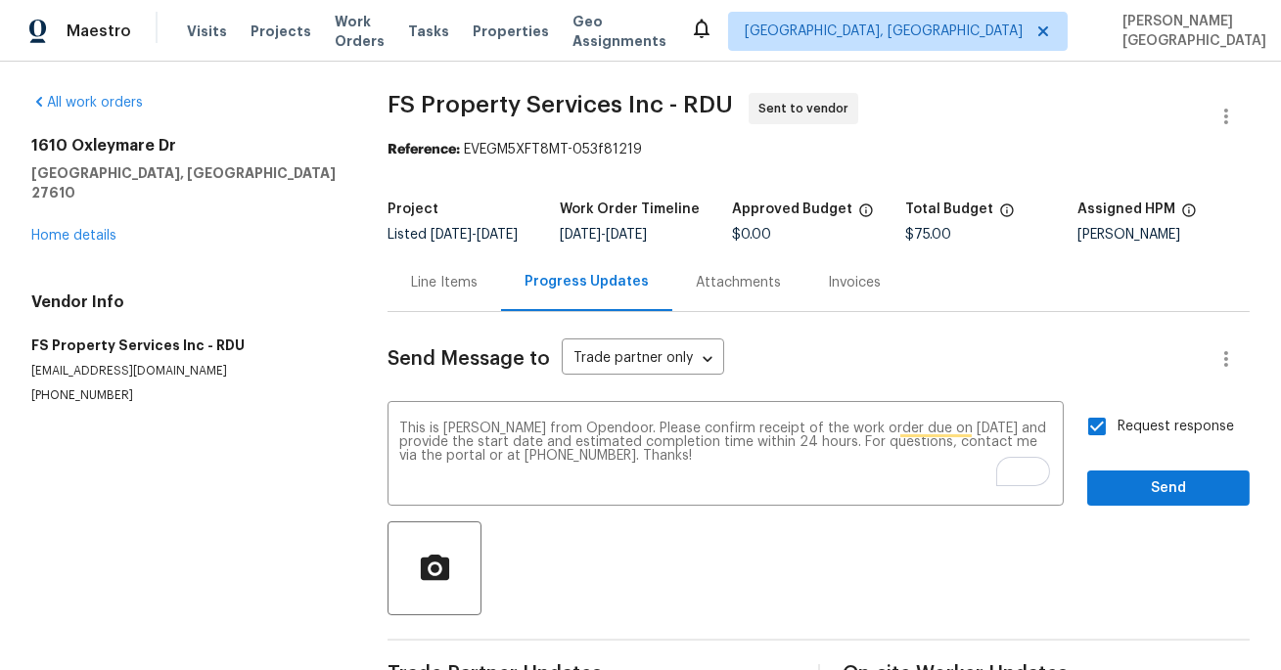
click at [470, 452] on textarea "This is Isabel from Opendoor. Please confirm receipt of the work order due on 1…" at bounding box center [725, 456] width 653 height 68
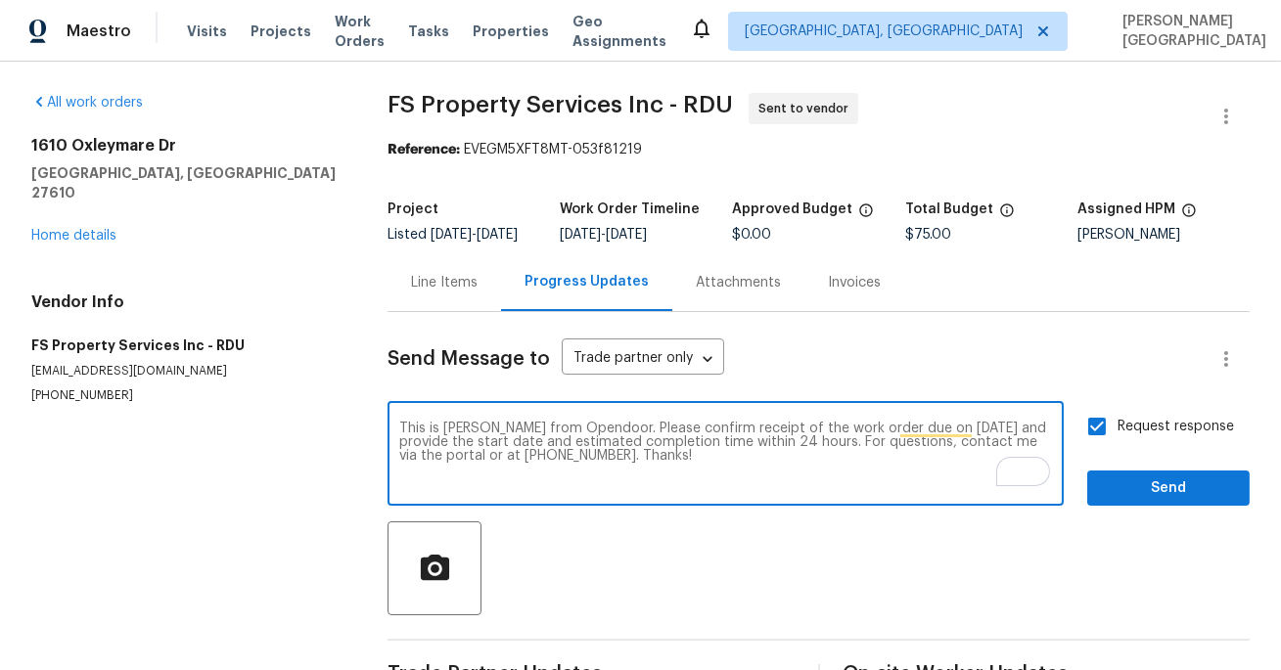
click at [470, 452] on textarea "This is Isabel from Opendoor. Please confirm receipt of the work order due on 1…" at bounding box center [725, 456] width 653 height 68
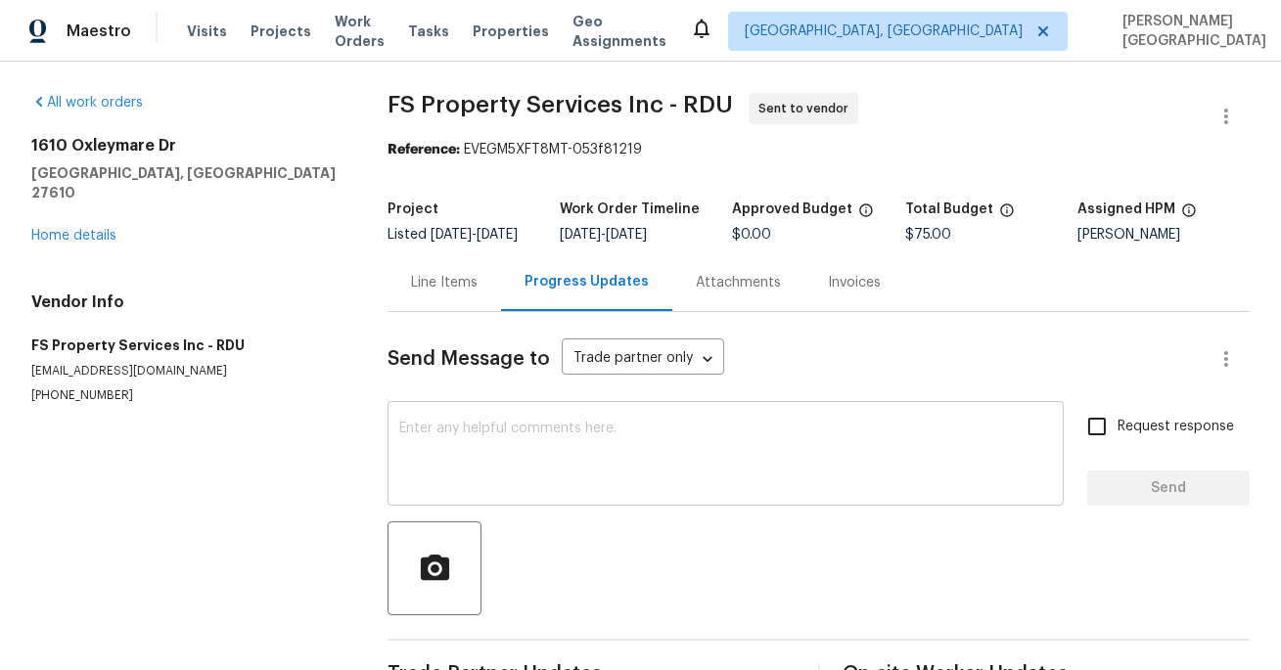
click at [414, 435] on div "x ​" at bounding box center [725, 456] width 676 height 100
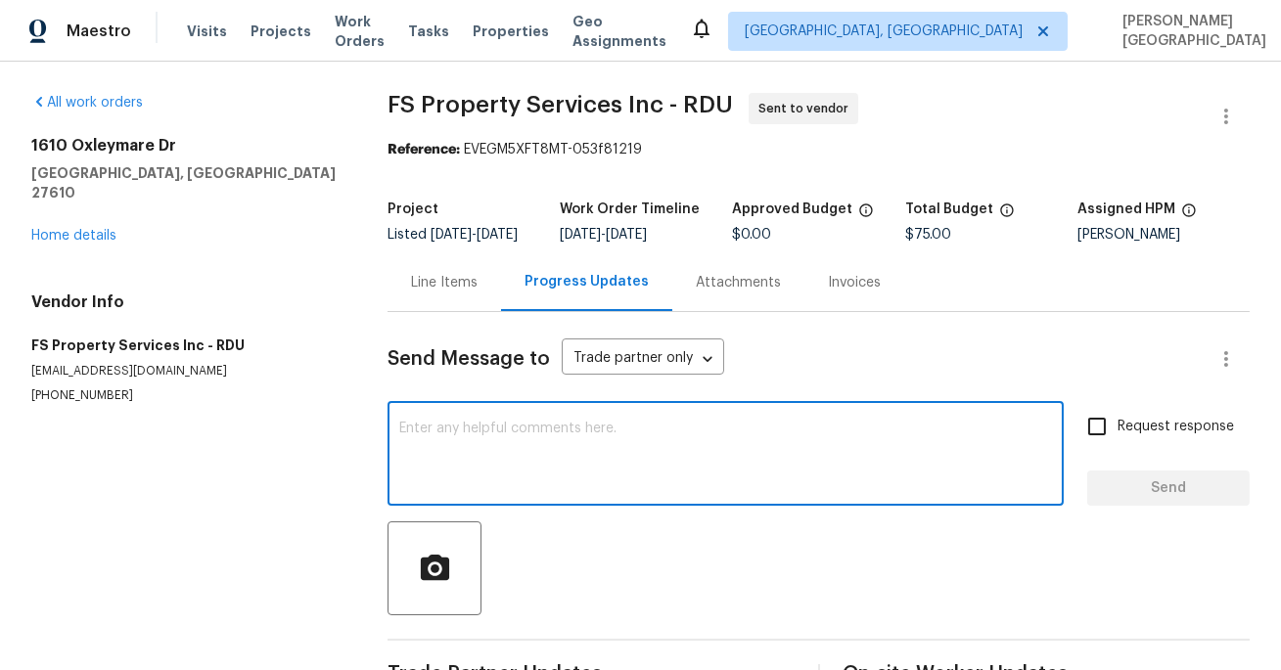
paste textarea "This is [PERSON_NAME] from Opendoor. Please confirm receipt of the work order d…"
type textarea "This is [PERSON_NAME] from Opendoor. Please confirm receipt of the work order d…"
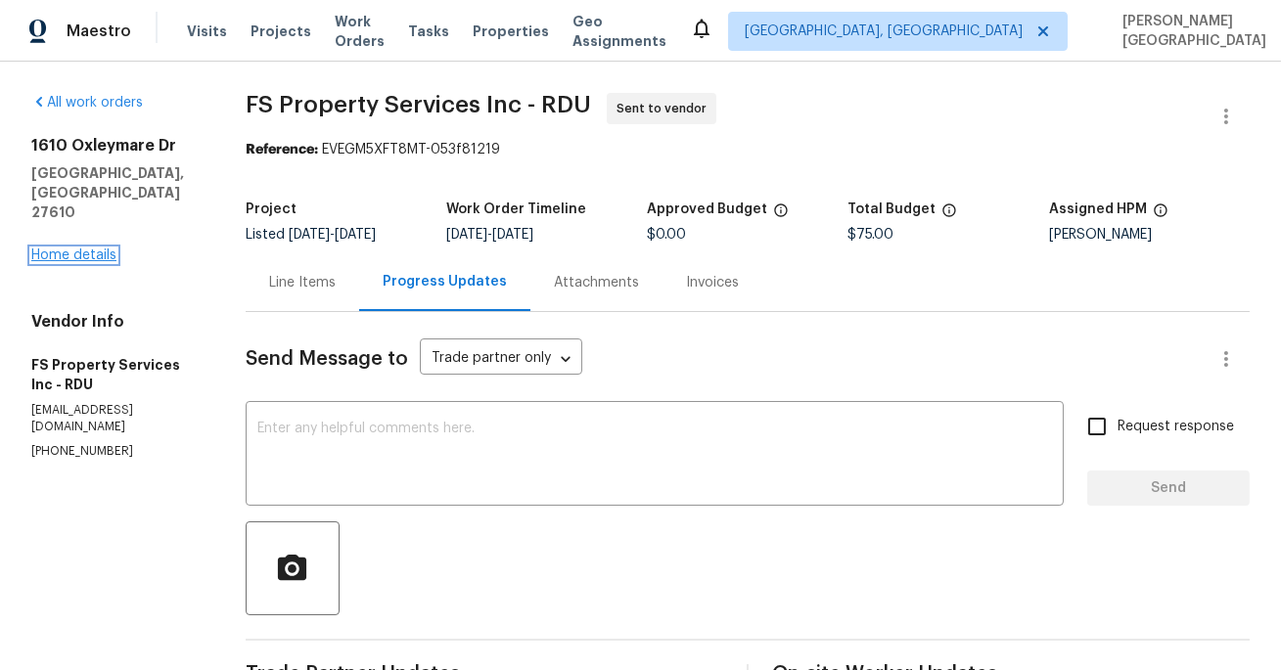
click at [88, 248] on link "Home details" at bounding box center [73, 255] width 85 height 14
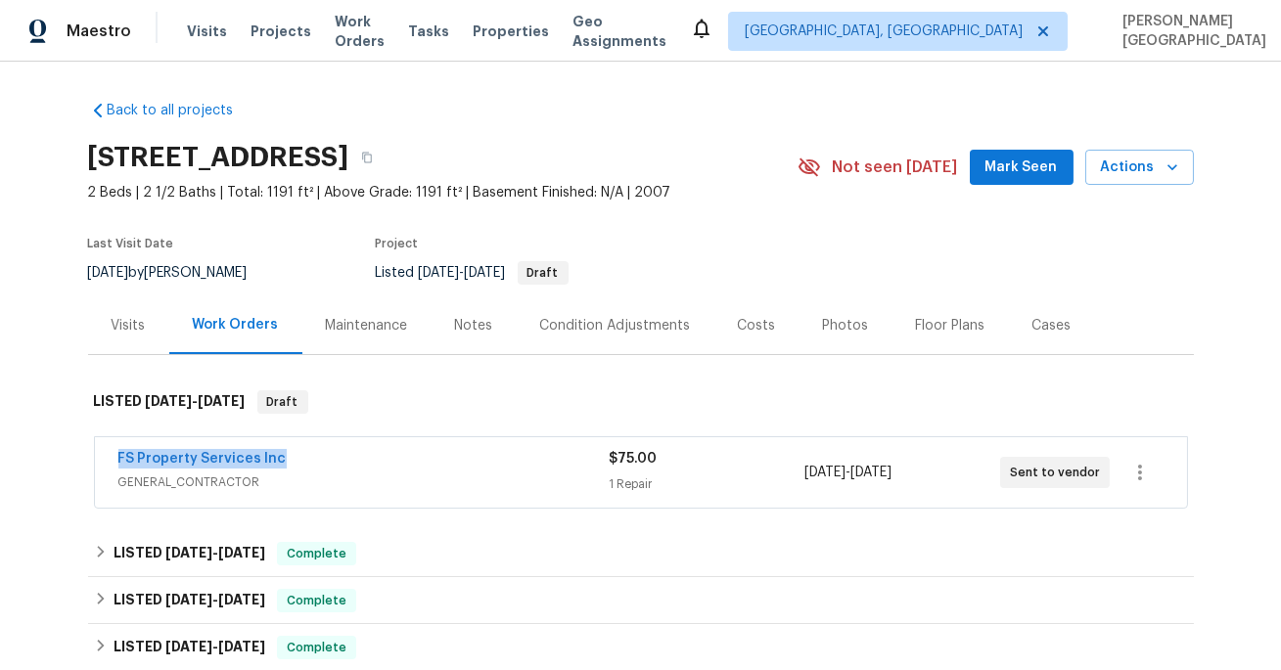
drag, startPoint x: 312, startPoint y: 462, endPoint x: 86, endPoint y: 462, distance: 226.0
click at [85, 462] on div "Back to all projects [STREET_ADDRESS] 2 Beds | 2 1/2 Baths | Total: 1191 ft² | …" at bounding box center [640, 366] width 1281 height 608
copy link "FS Property Services Inc"
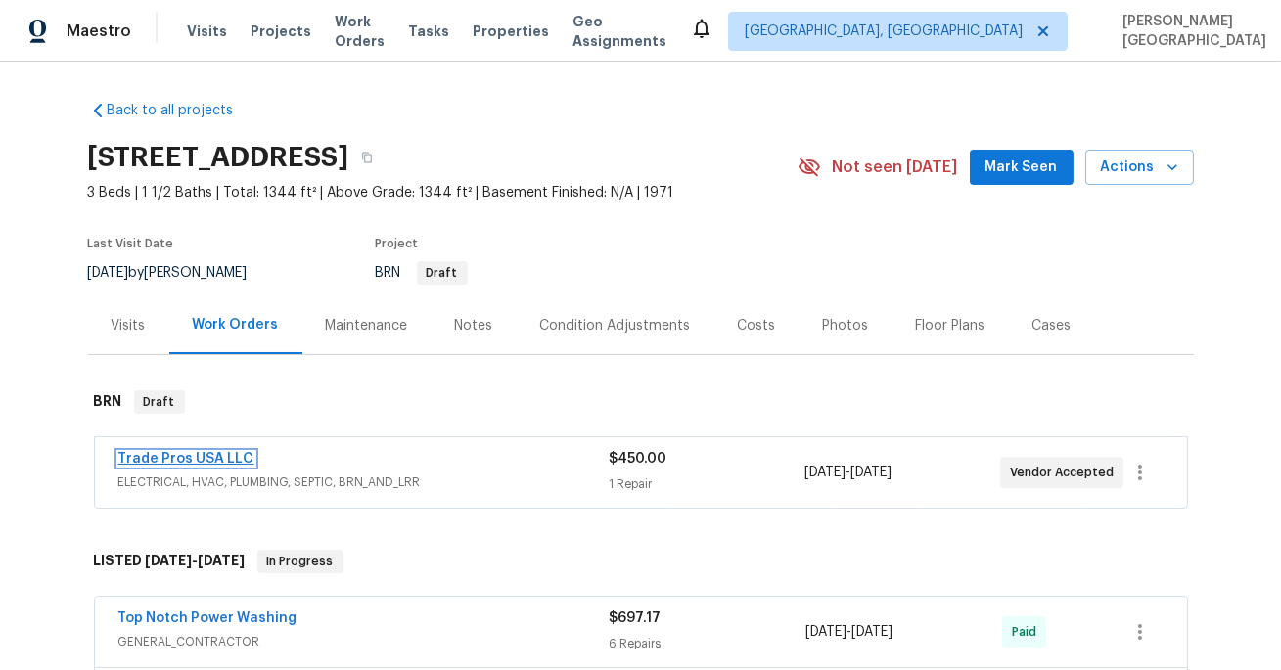
click at [215, 454] on link "Trade Pros USA LLC" at bounding box center [186, 459] width 136 height 14
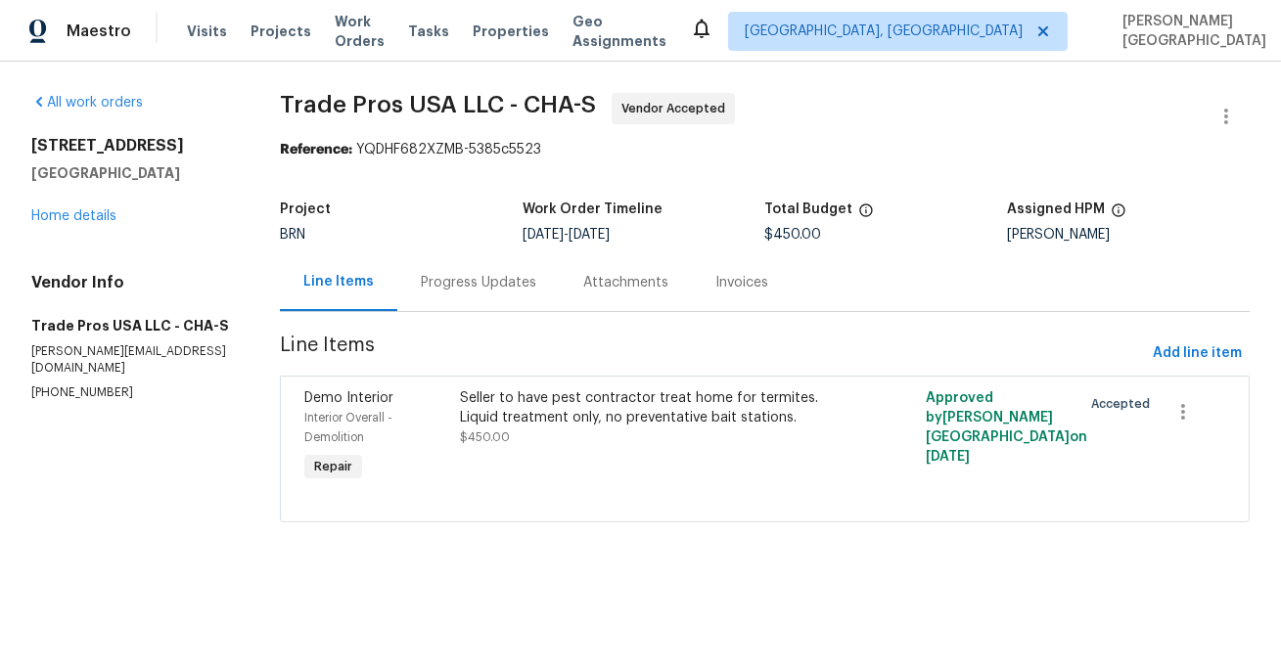
click at [477, 298] on div "Progress Updates" at bounding box center [478, 282] width 162 height 58
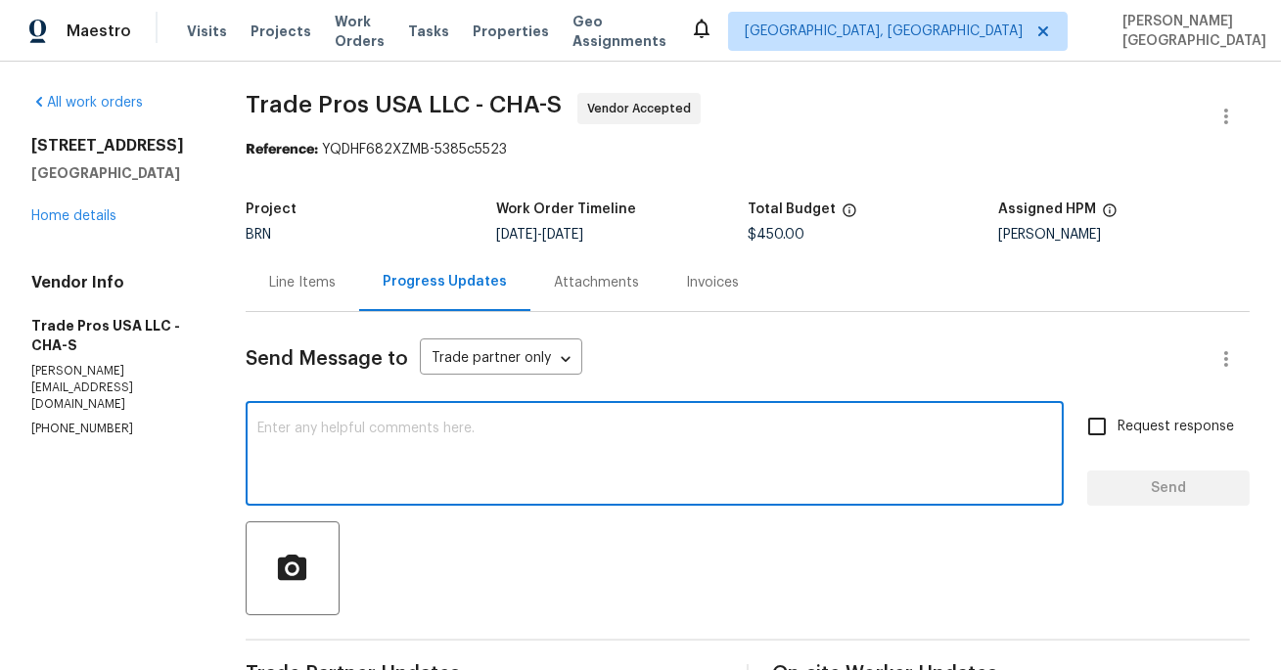
click at [460, 467] on textarea at bounding box center [654, 456] width 794 height 68
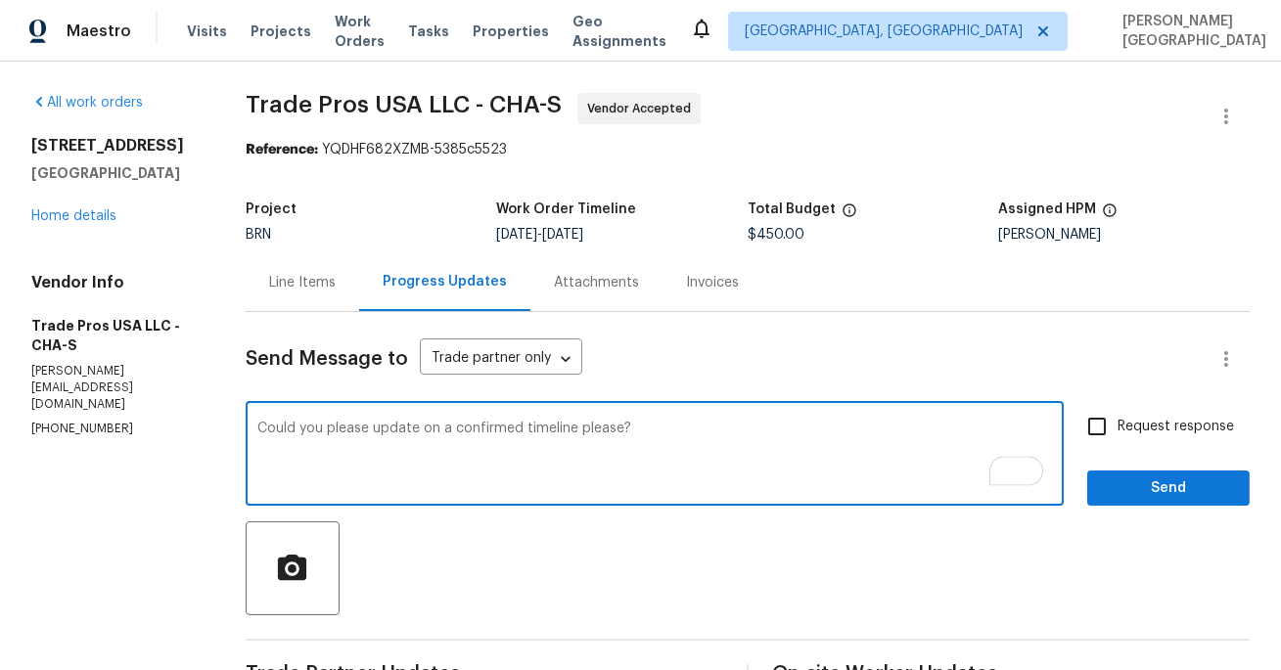
click at [597, 438] on textarea "Could you please update on a confirmed timeline please?" at bounding box center [654, 456] width 794 height 68
click at [603, 435] on textarea "Could you please update on a confirmed timeline please?" at bounding box center [654, 456] width 794 height 68
type textarea "Could you please update on a confirmed timeline?"
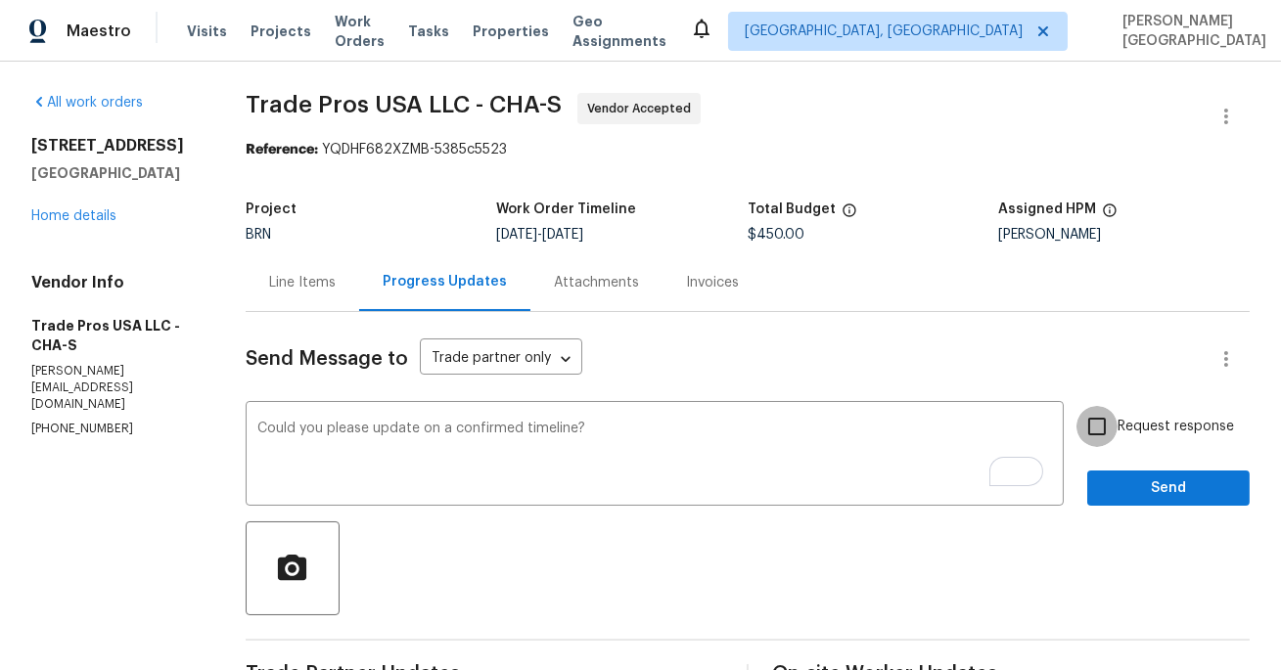
click at [1104, 438] on input "Request response" at bounding box center [1096, 426] width 41 height 41
checkbox input "true"
click at [1125, 494] on span "Send" at bounding box center [1168, 488] width 131 height 24
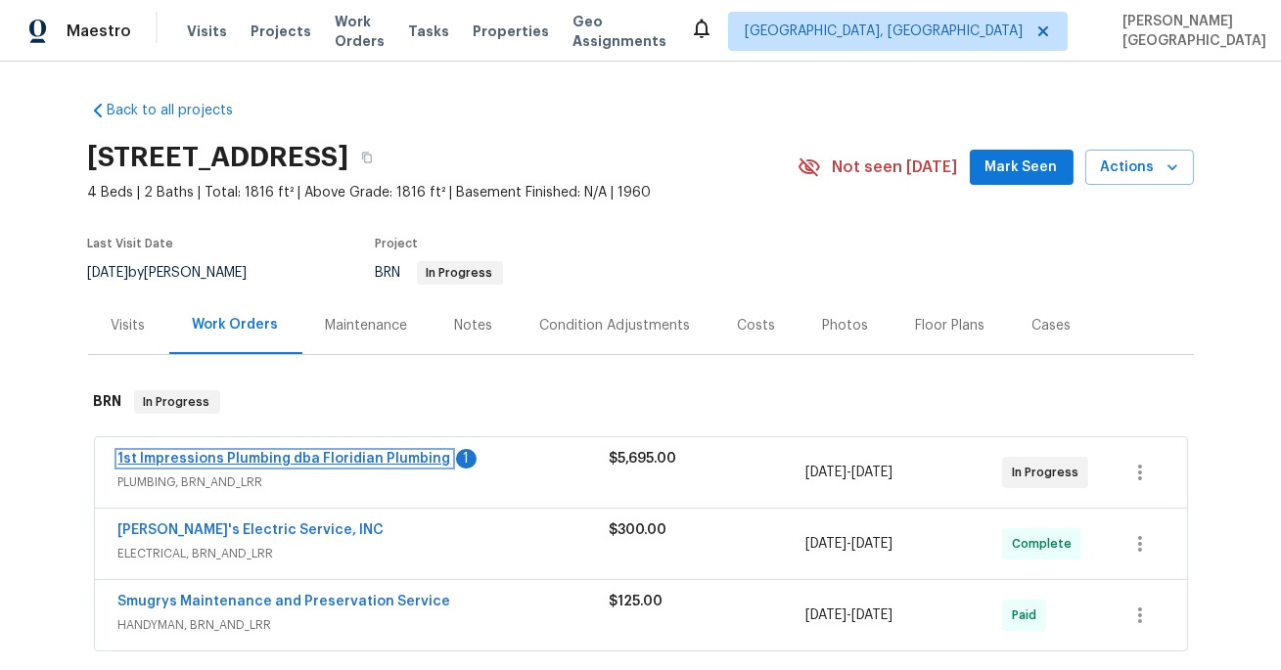
click at [346, 452] on link "1st Impressions Plumbing dba Floridian Plumbing" at bounding box center [284, 459] width 333 height 14
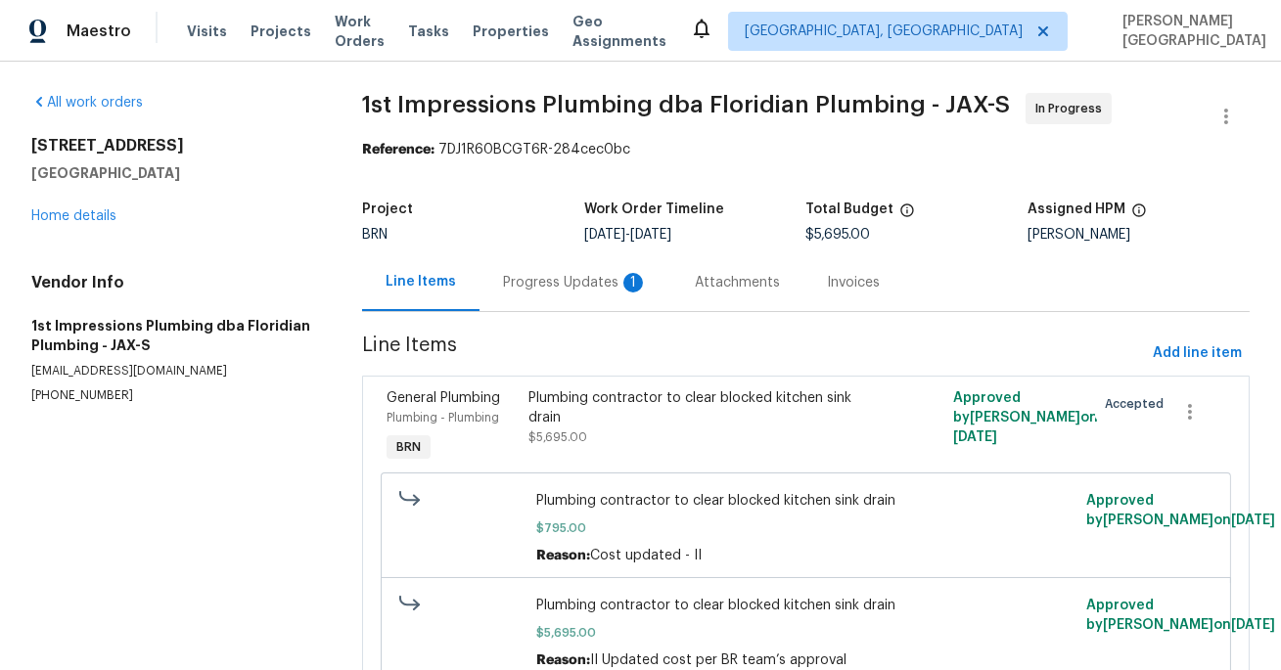
click at [543, 290] on div "Progress Updates 1" at bounding box center [575, 283] width 145 height 20
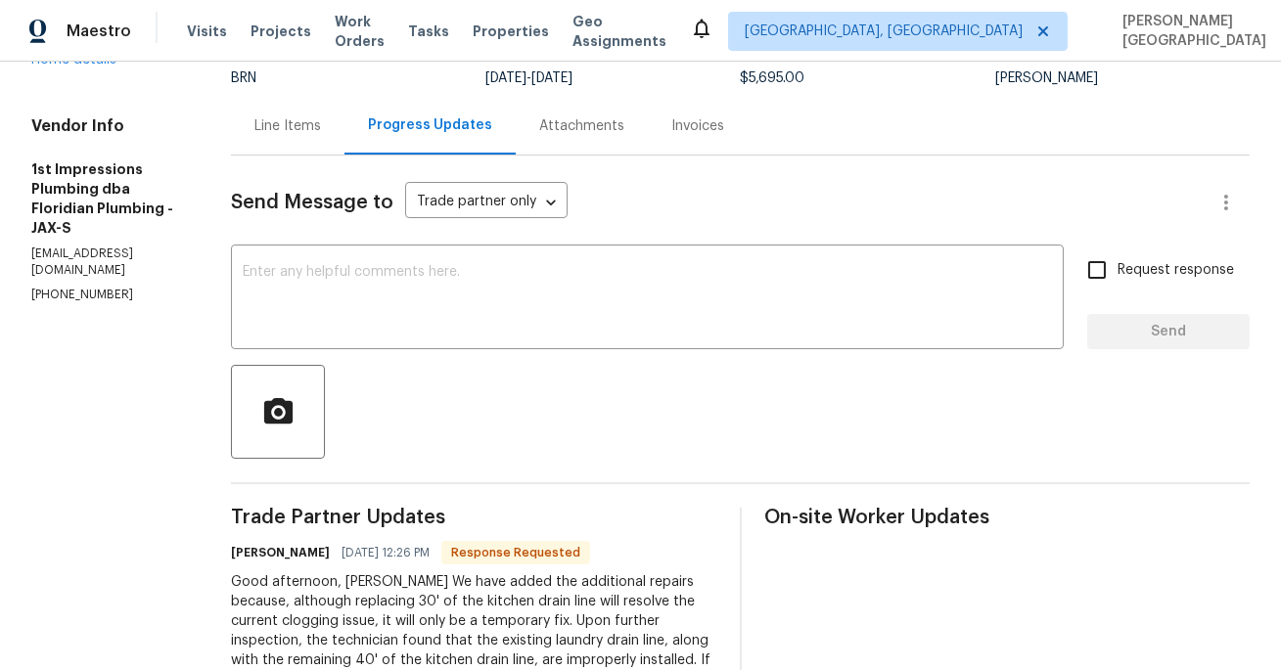
scroll to position [86, 0]
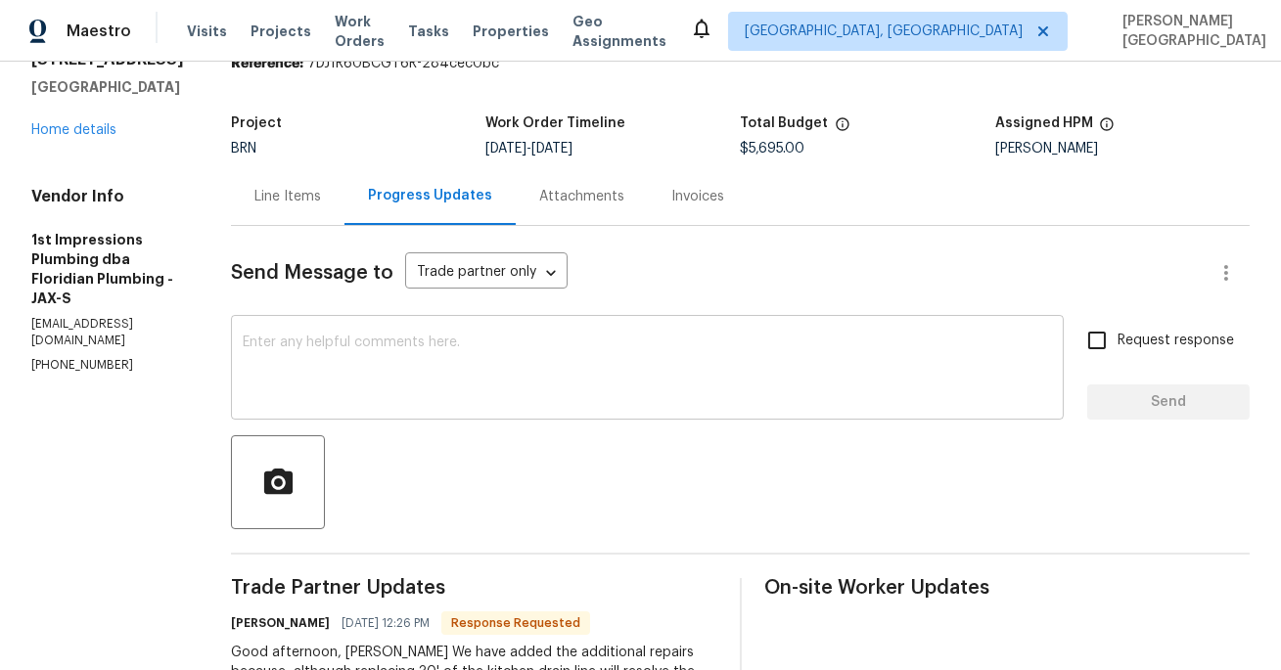
click at [300, 347] on textarea at bounding box center [647, 370] width 809 height 68
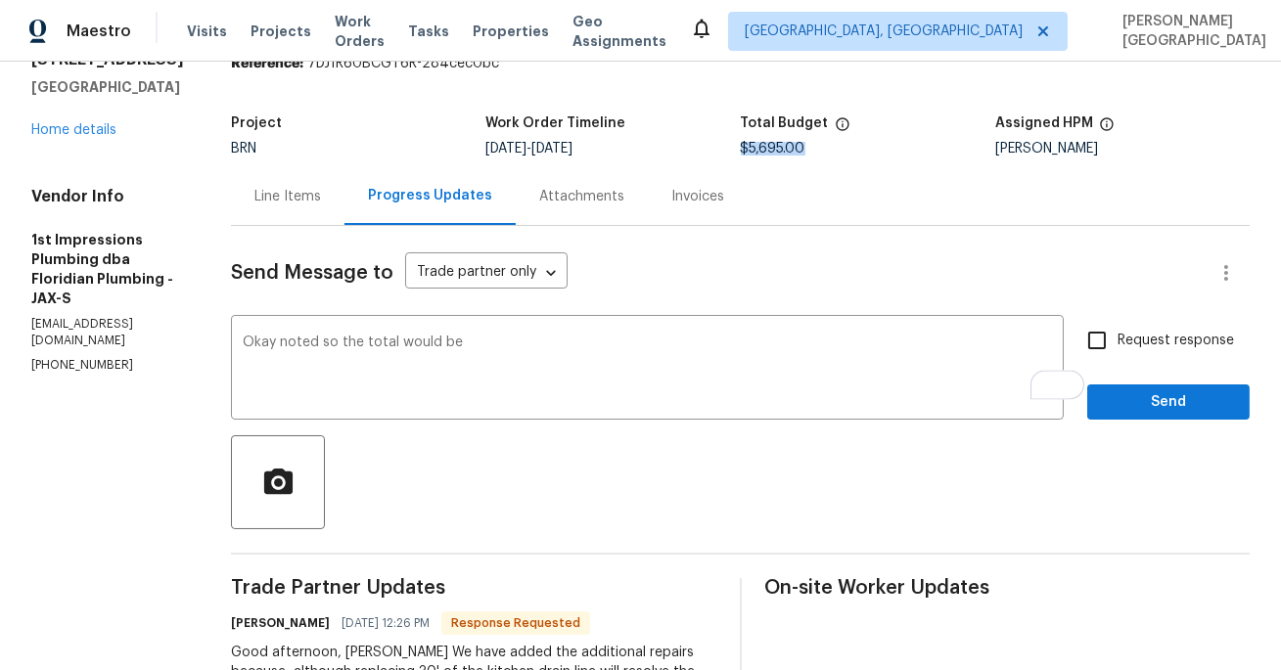
drag, startPoint x: 724, startPoint y: 148, endPoint x: 818, endPoint y: 148, distance: 93.9
click at [818, 148] on div "$5,695.00" at bounding box center [868, 149] width 254 height 14
copy span "$5,695.00"
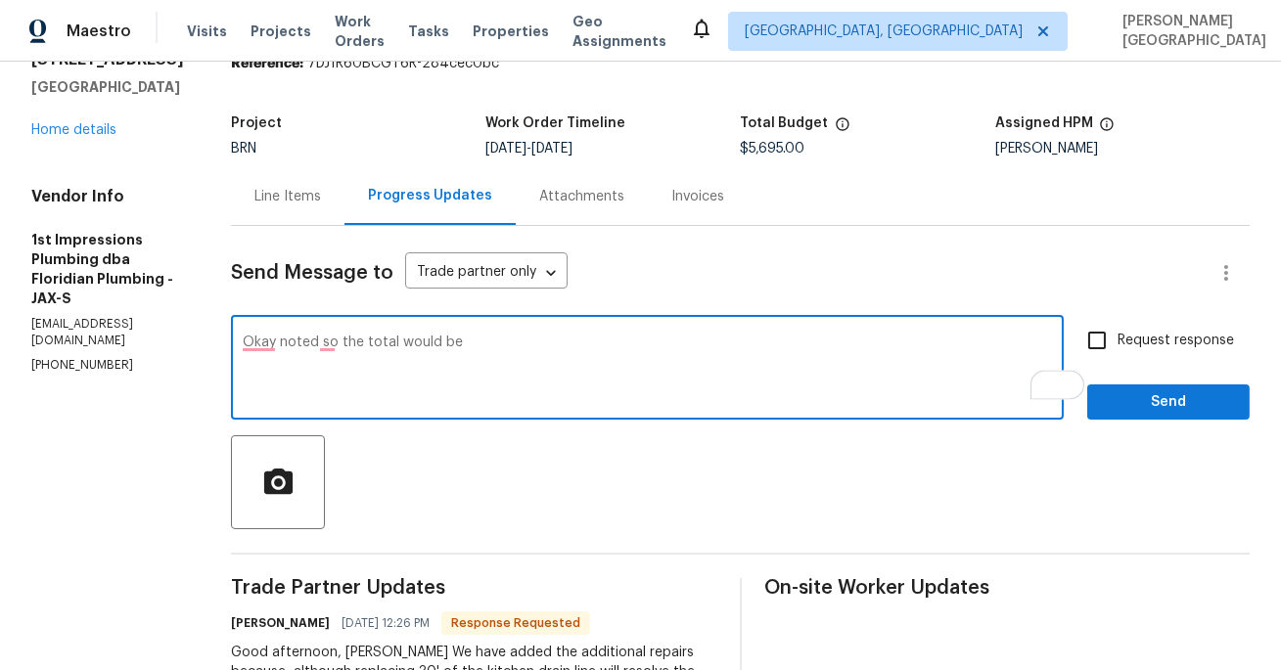
click at [419, 347] on textarea "Okay noted so the total would be" at bounding box center [647, 370] width 809 height 68
paste textarea "$5,695.00"
click at [489, 342] on textarea "Okay noted so the total would be $5,695.00+ 2750" at bounding box center [647, 370] width 809 height 68
click at [559, 345] on textarea "Okay, note,d so the total would be $5,695.00 + 2750" at bounding box center [647, 370] width 809 height 68
drag, startPoint x: 440, startPoint y: 340, endPoint x: 541, endPoint y: 341, distance: 100.8
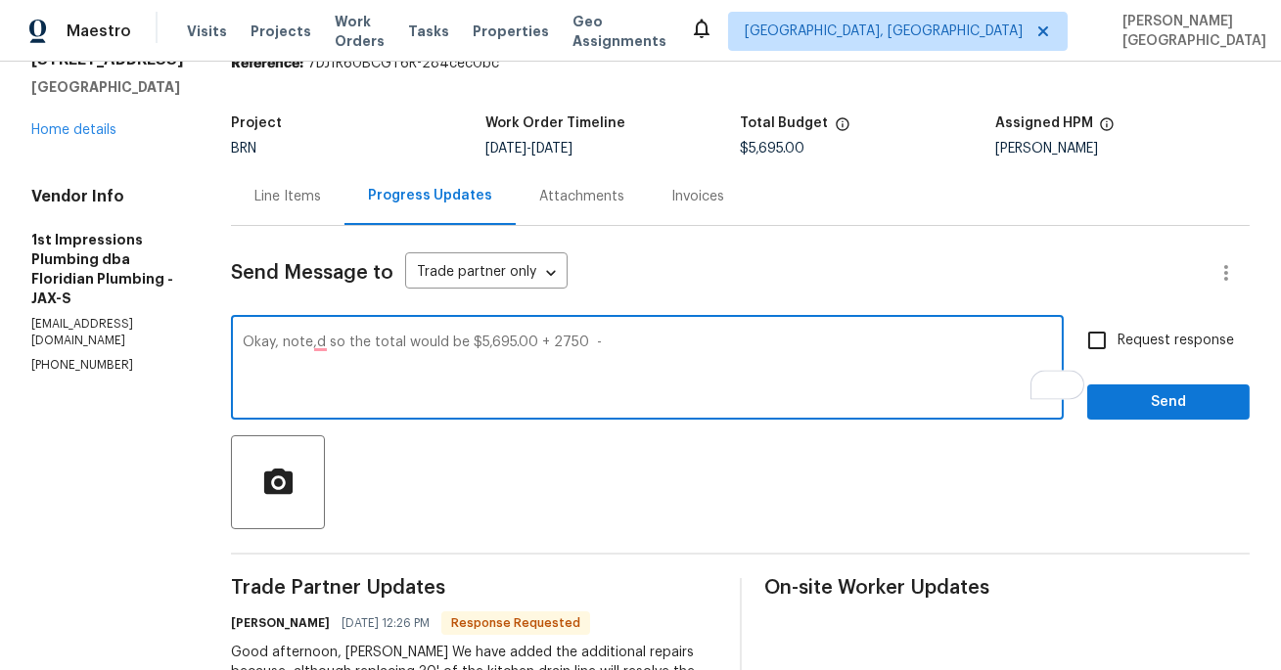
click at [541, 341] on textarea "Okay, note,d so the total would be $5,695.00 + 2750 -" at bounding box center [647, 370] width 809 height 68
click at [571, 341] on textarea "Okay, note,d so the total would be $5,695.00 + 2750 -" at bounding box center [647, 370] width 809 height 68
paste textarea "8,445"
click at [273, 342] on textarea "Okay, note, so the total would be $5,695.00 + 2750 - $8,445" at bounding box center [647, 370] width 809 height 68
click at [637, 343] on textarea "Okay, noted, so the total would be $5,695.00 + 2750 - $8,445" at bounding box center [647, 370] width 809 height 68
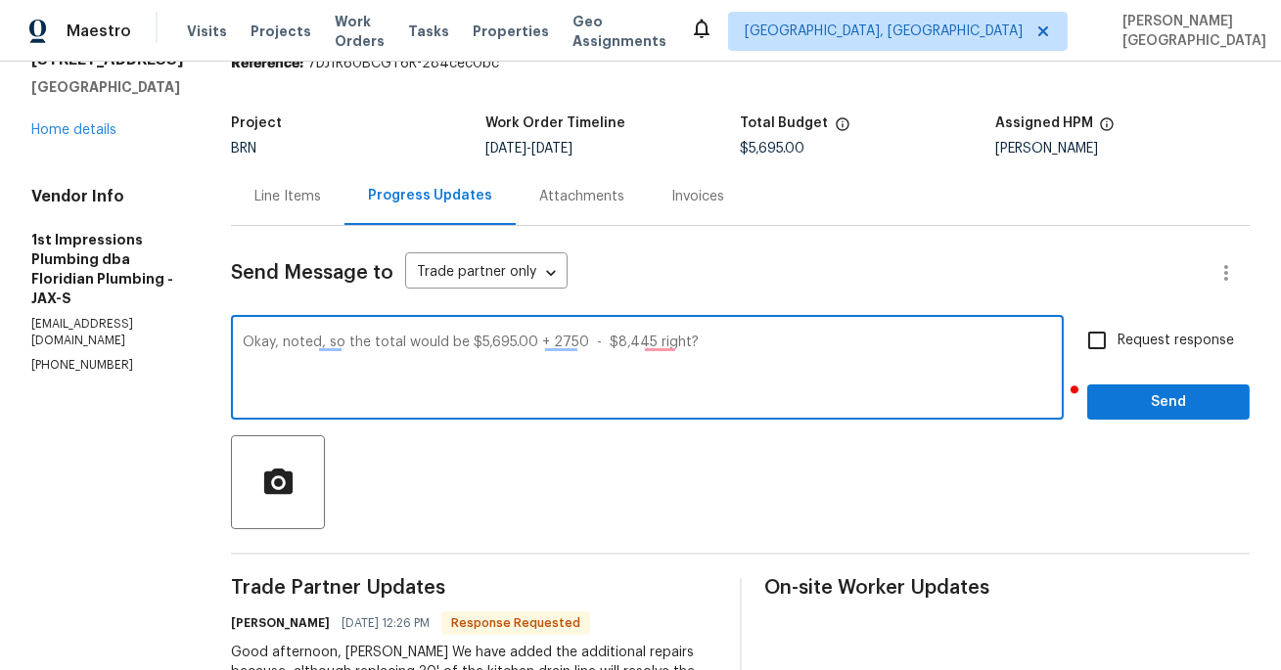
type textarea "Okay, noted, so the total would be $5,695.00 + 2750 - $8,445 right?"
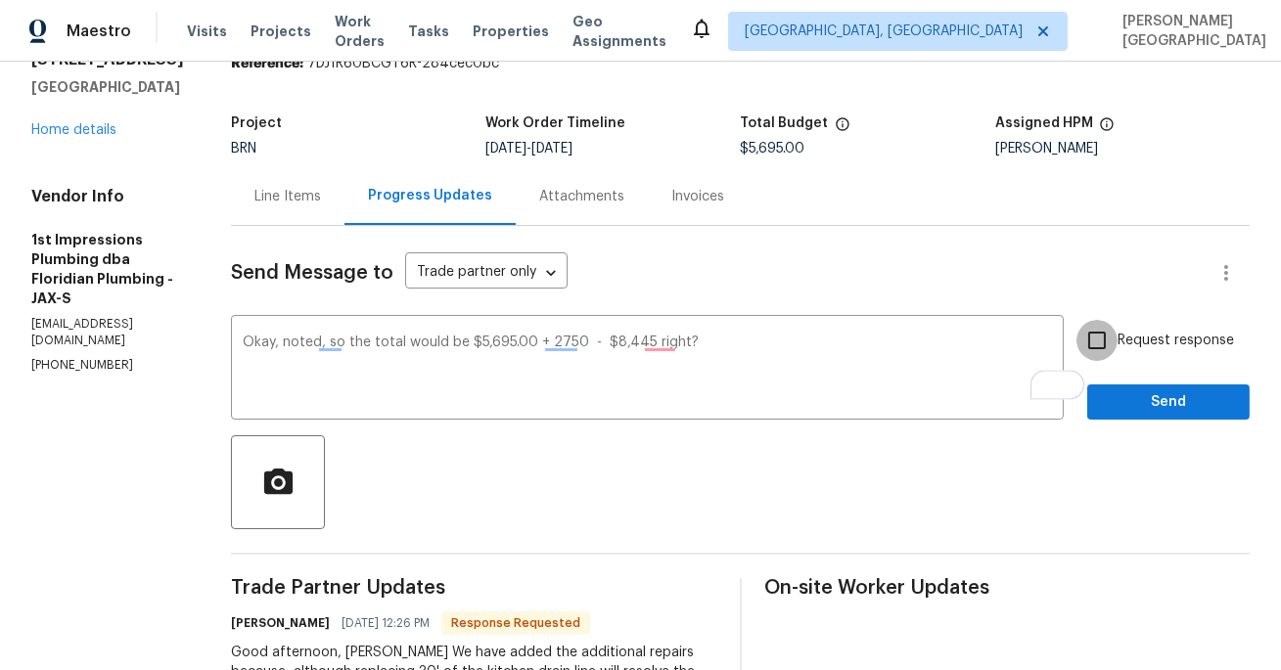
drag, startPoint x: 1098, startPoint y: 345, endPoint x: 1108, endPoint y: 384, distance: 40.6
click at [1098, 345] on input "Request response" at bounding box center [1096, 340] width 41 height 41
checkbox input "true"
click at [1126, 412] on span "Send" at bounding box center [1168, 402] width 131 height 24
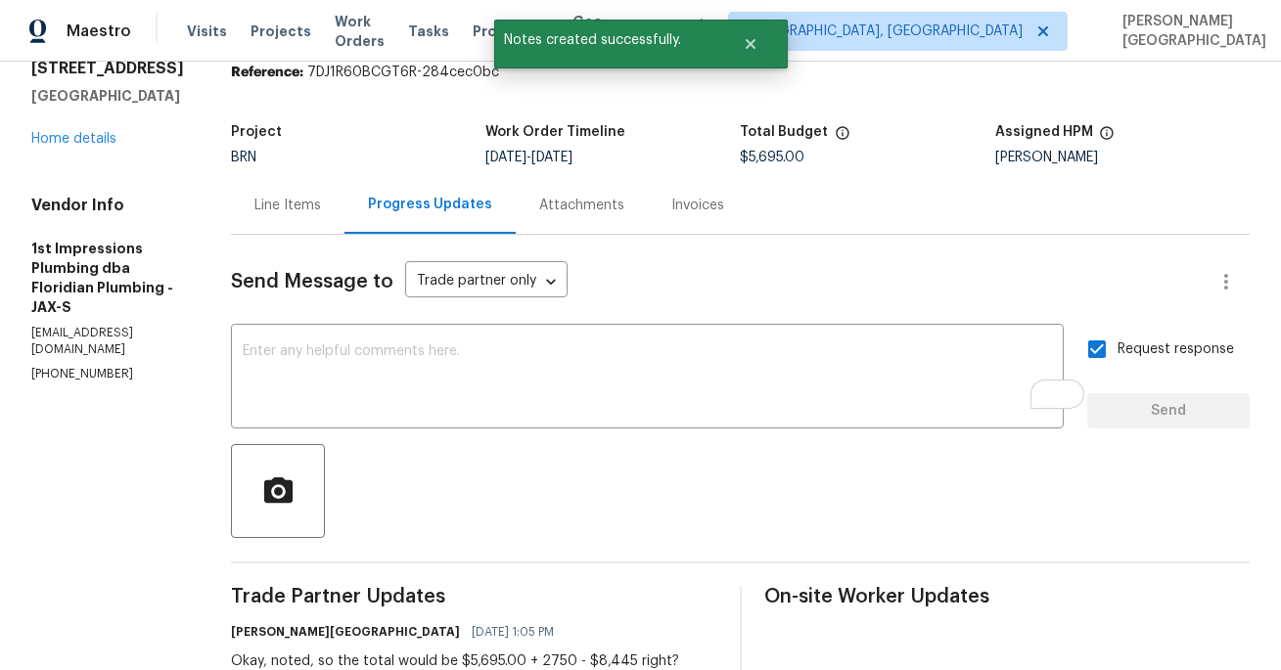
scroll to position [0, 0]
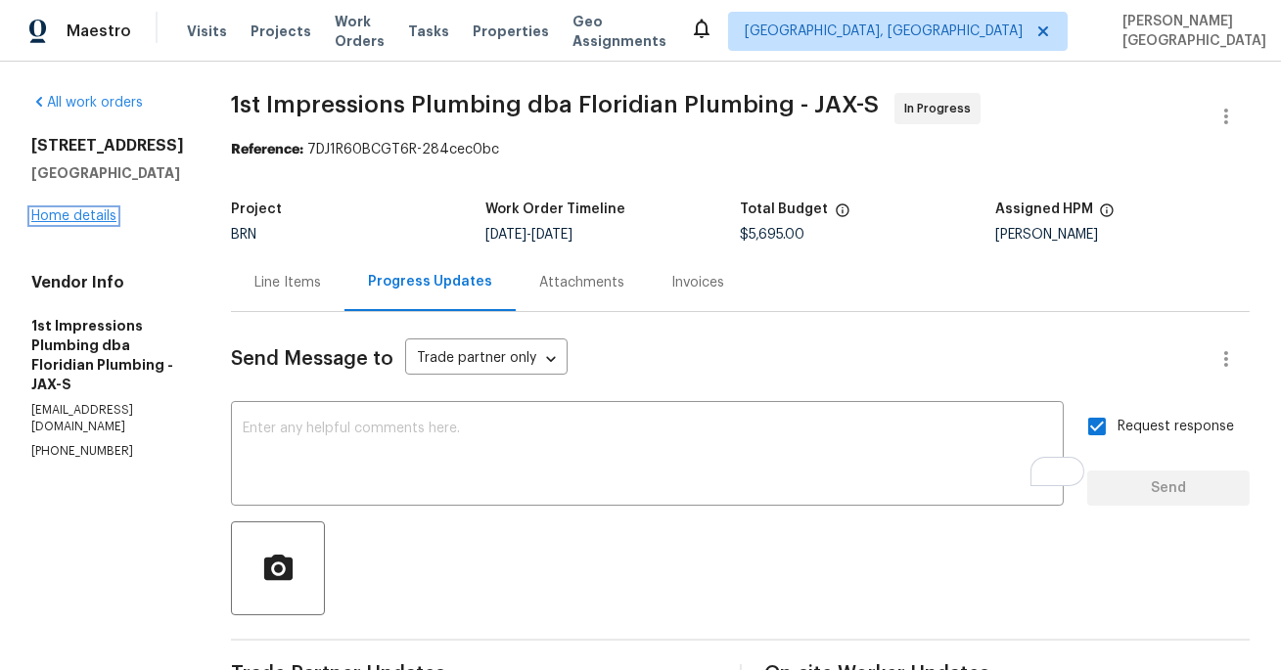
click at [106, 223] on link "Home details" at bounding box center [73, 216] width 85 height 14
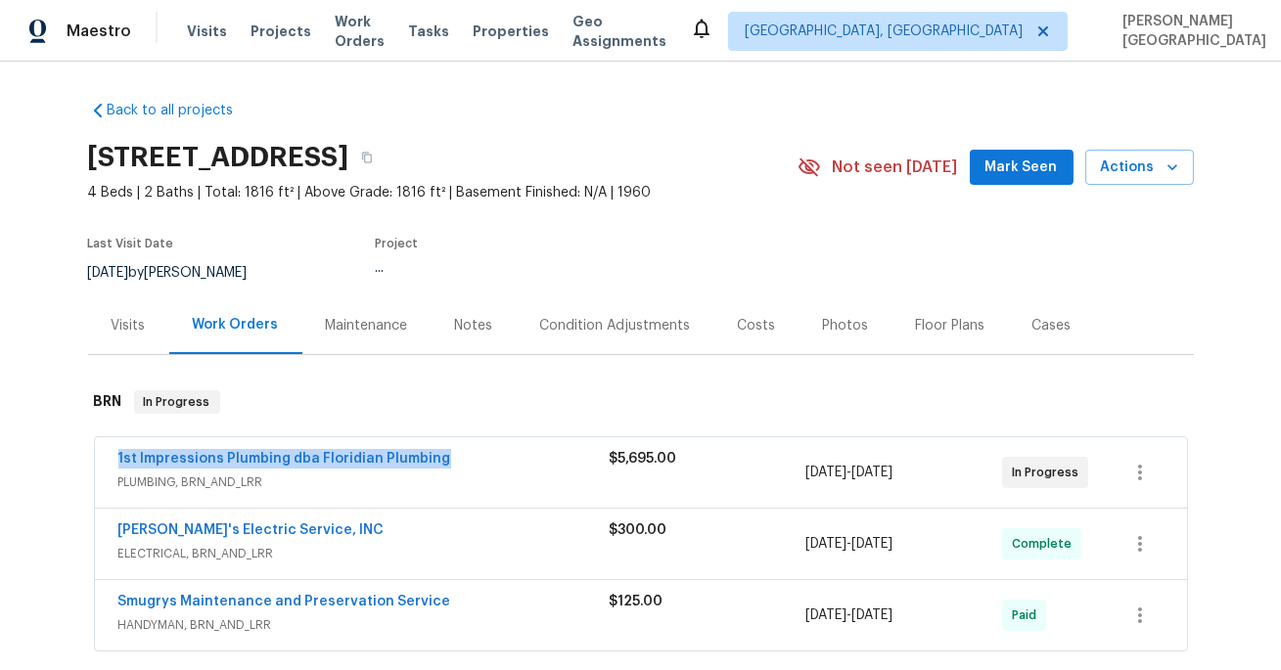
drag, startPoint x: 464, startPoint y: 462, endPoint x: 0, endPoint y: 457, distance: 463.7
click at [0, 457] on div "Back to all projects 5453 S South Bend Cir N, Jacksonville, FL 32207 4 Beds | 2…" at bounding box center [640, 366] width 1281 height 608
copy link "1st Impressions Plumbing dba Floridian Plumbing"
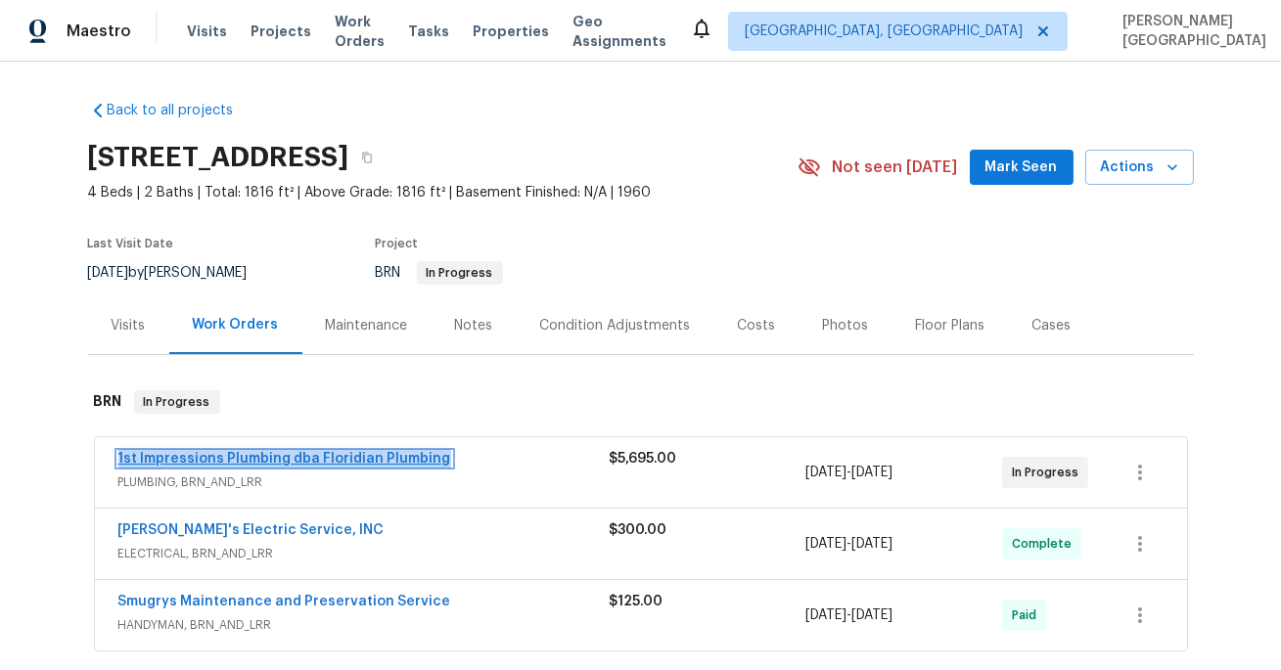
click at [191, 454] on link "1st Impressions Plumbing dba Floridian Plumbing" at bounding box center [284, 459] width 333 height 14
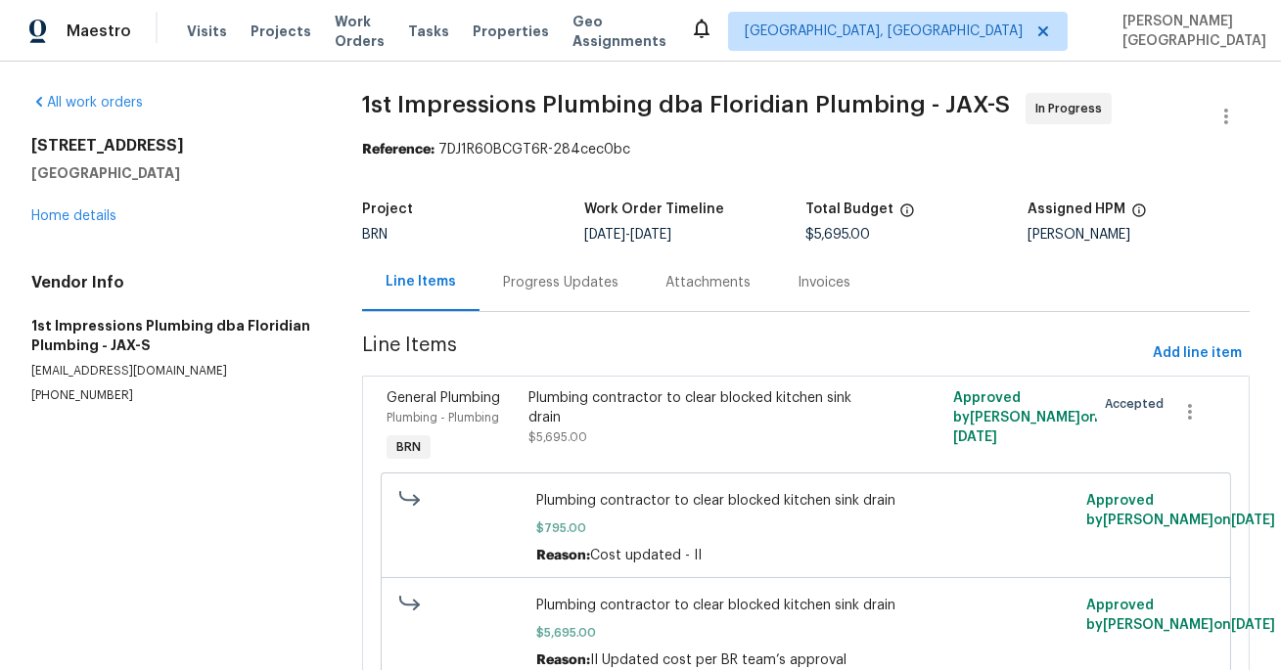
click at [598, 445] on div "Plumbing contractor to clear blocked kitchen sink drain $5,695.00" at bounding box center [699, 417] width 342 height 59
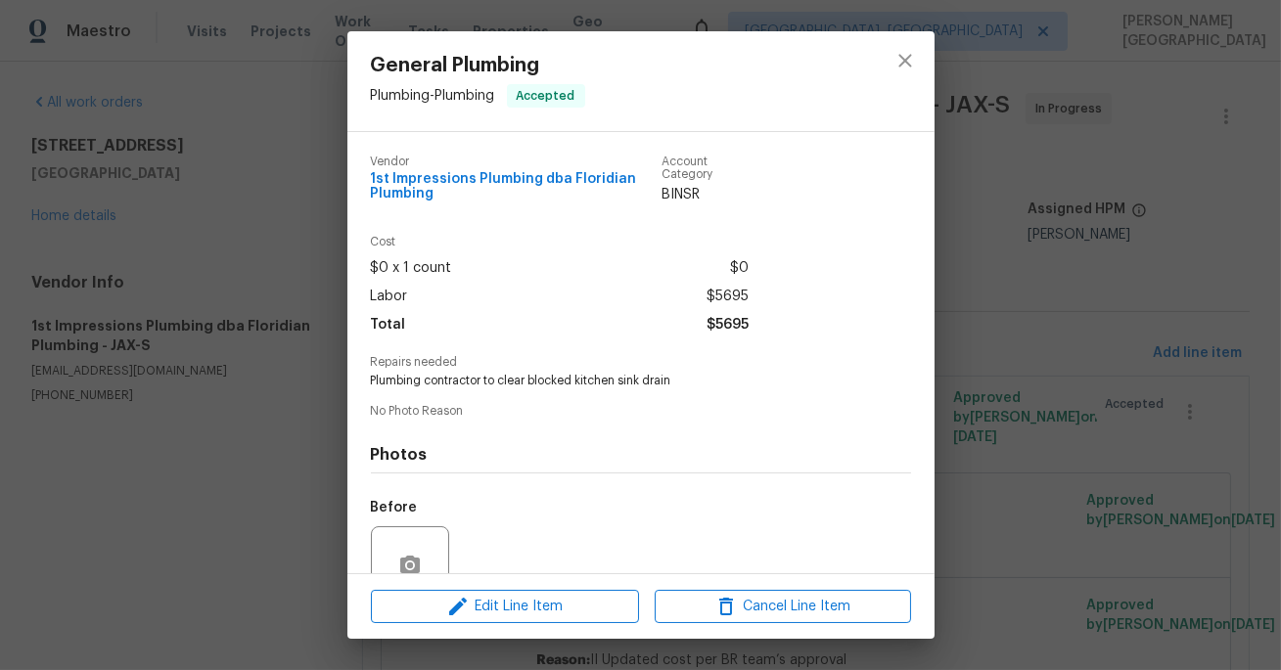
click at [484, 378] on span "Plumbing contractor to clear blocked kitchen sink drain" at bounding box center [614, 381] width 486 height 17
copy span "Plumbing contractor to clear blocked kitchen sink drain"
click at [721, 327] on span "$5695" at bounding box center [727, 325] width 42 height 28
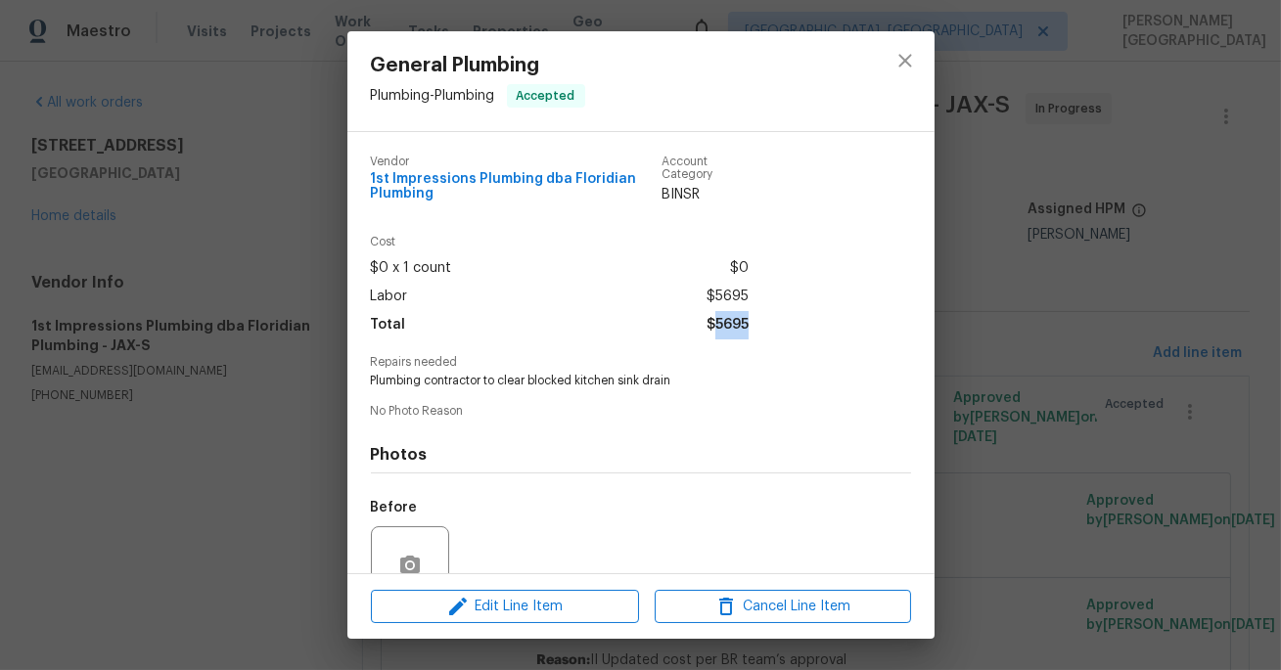
click at [721, 327] on span "$5695" at bounding box center [727, 325] width 42 height 28
copy span "$5695"
click at [278, 275] on div "General Plumbing Plumbing - Plumbing Accepted Vendor 1st Impressions Plumbing d…" at bounding box center [640, 335] width 1281 height 670
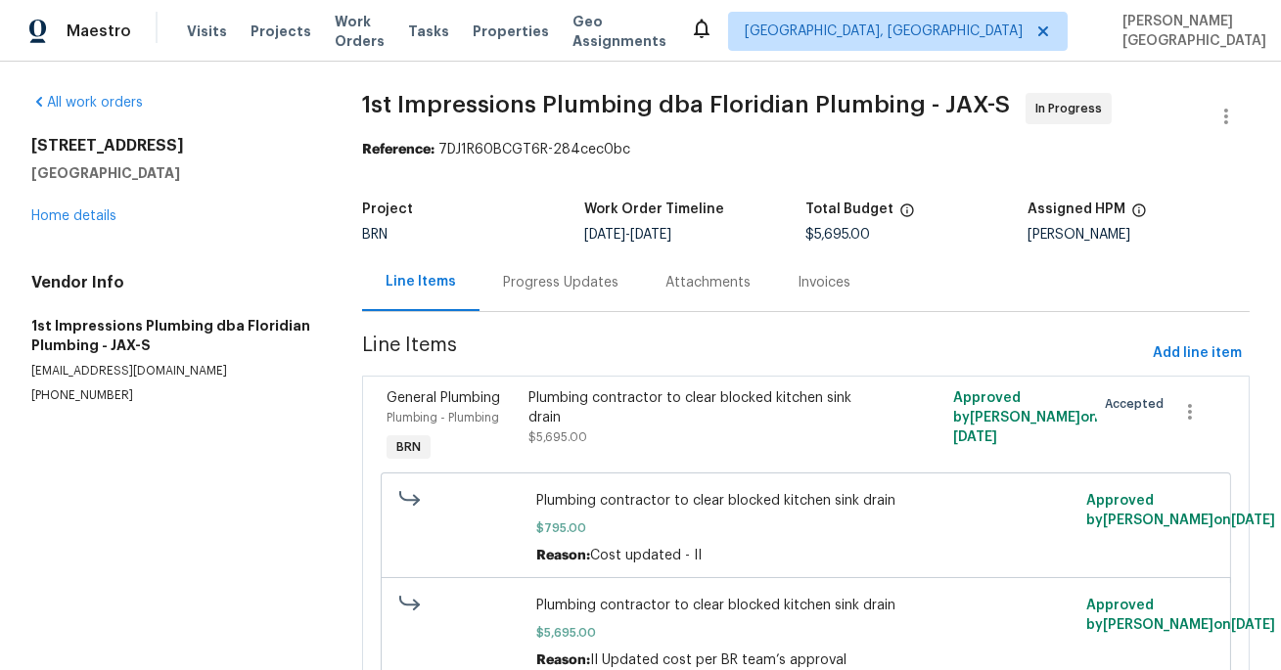
click at [529, 286] on div "Progress Updates" at bounding box center [560, 283] width 115 height 20
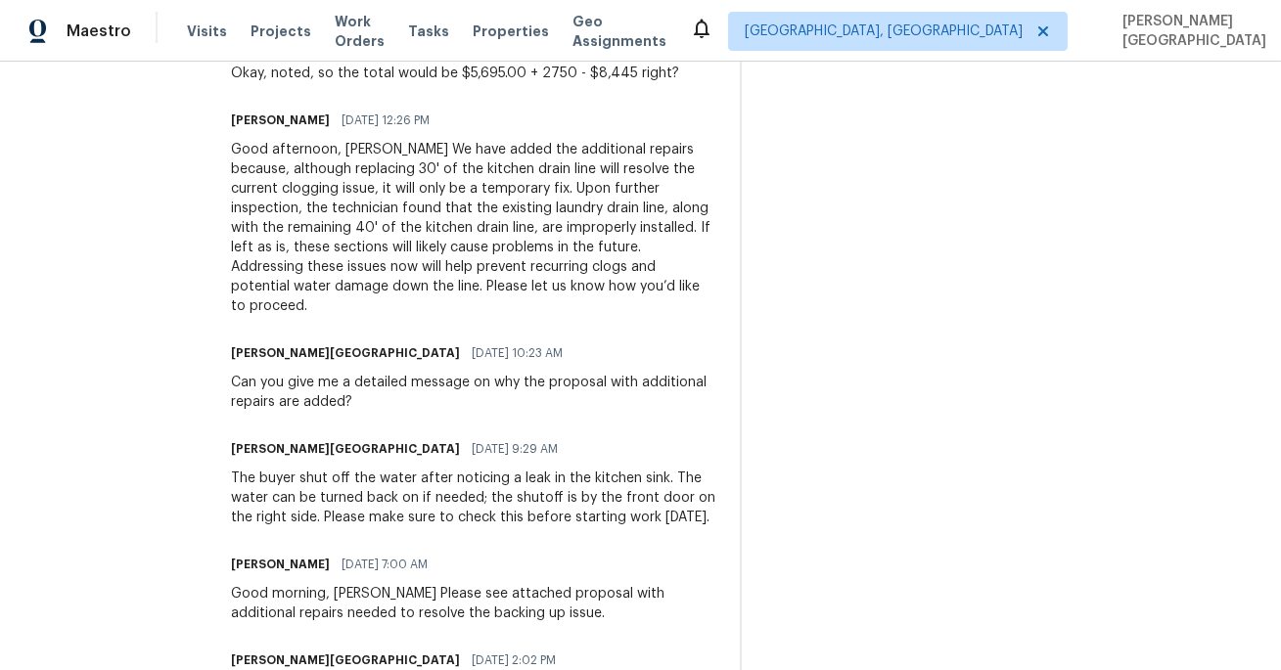
scroll to position [725, 0]
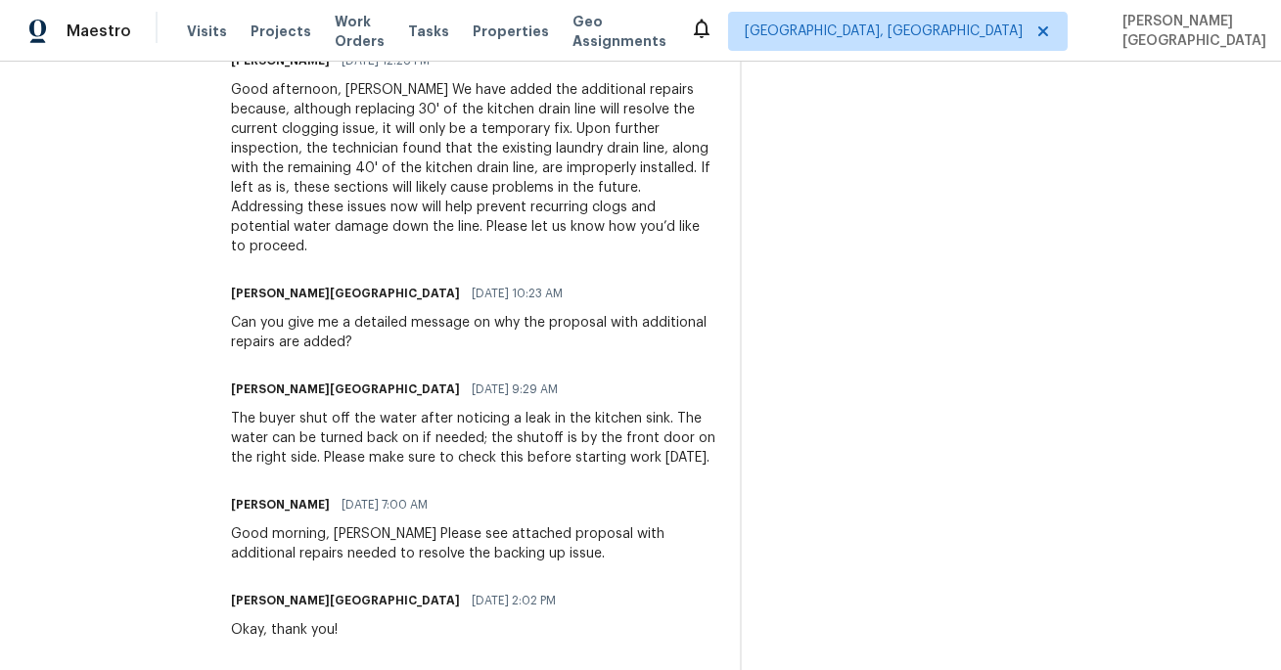
click at [293, 409] on div "The buyer shut off the water after noticing a leak in the kitchen sink. The wat…" at bounding box center [473, 438] width 485 height 59
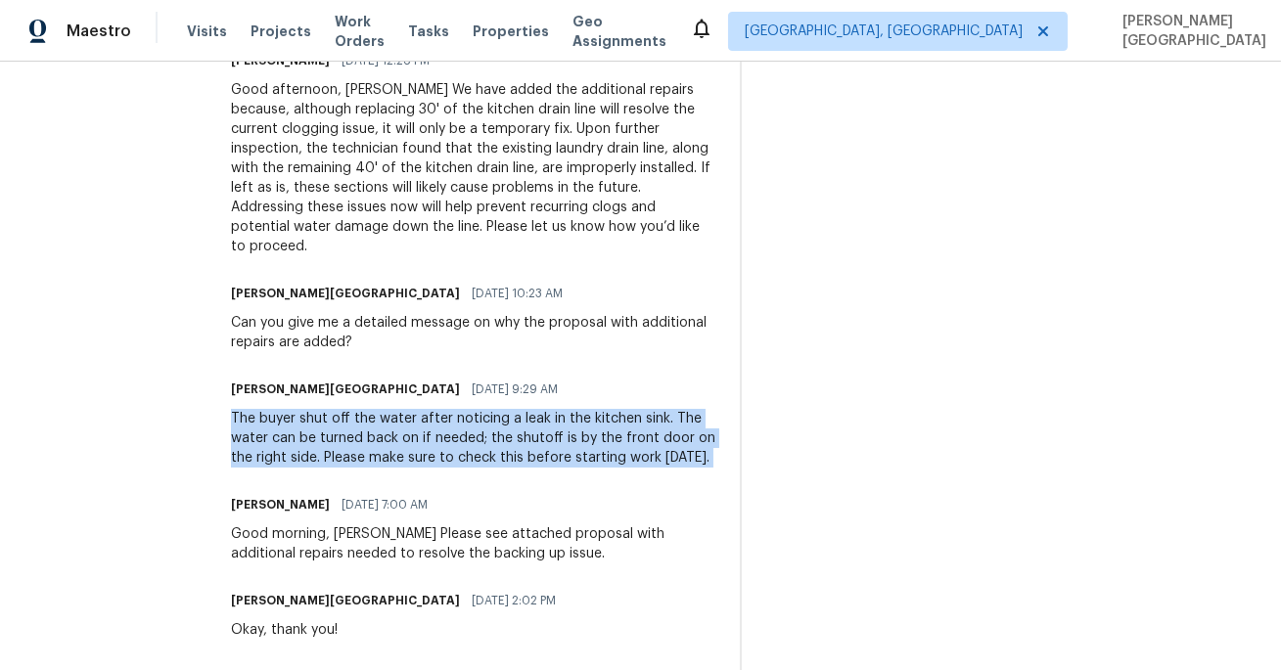
copy div "The buyer shut off the water after noticing a leak in the kitchen sink. The wat…"
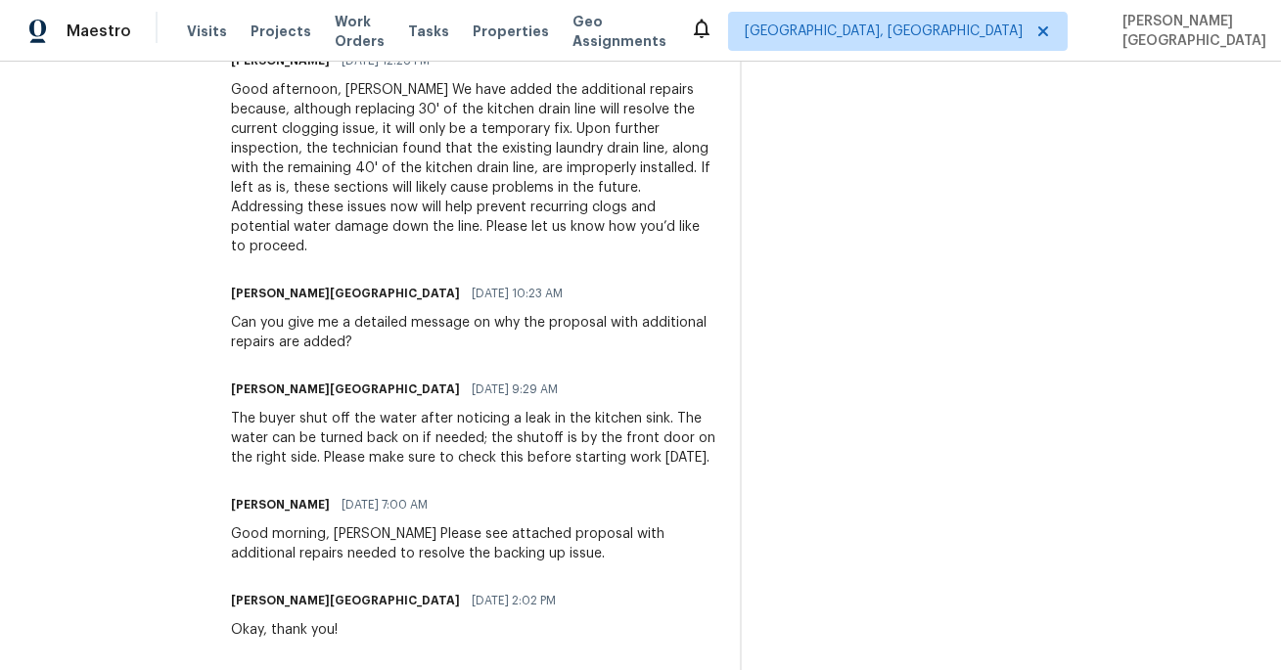
click at [400, 524] on div "Good morning, Isabel Please see attached proposal with additional repairs neede…" at bounding box center [473, 543] width 485 height 39
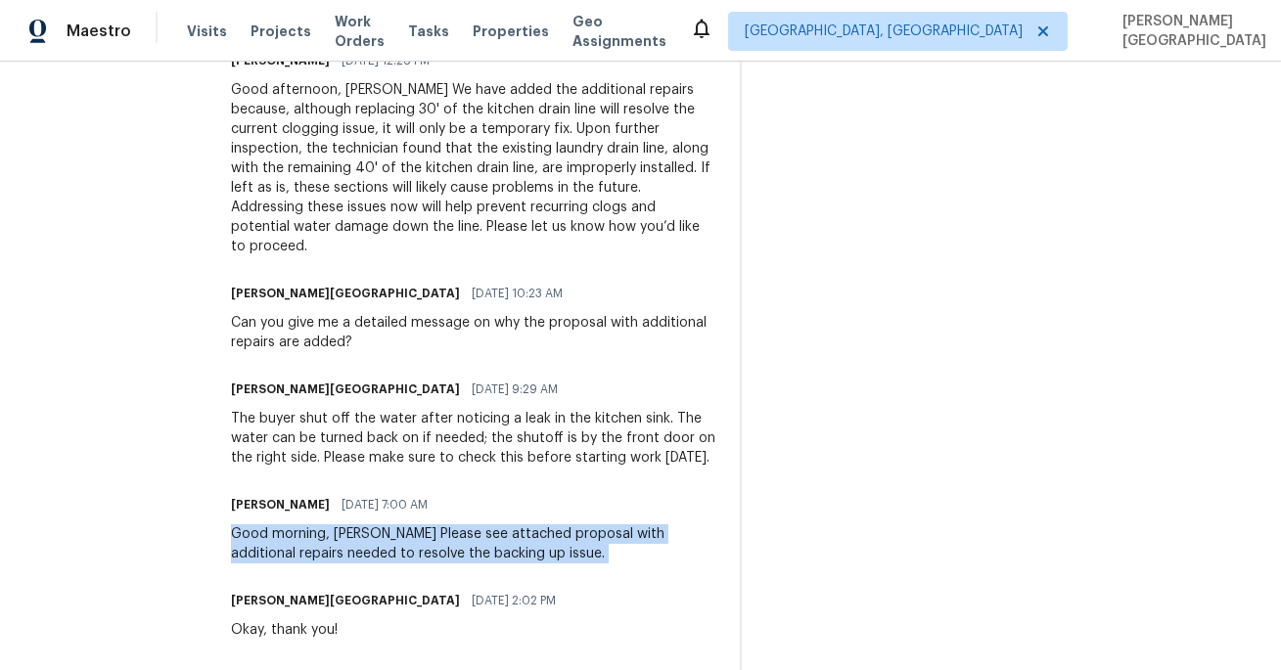
click at [400, 524] on div "Good morning, Isabel Please see attached proposal with additional repairs neede…" at bounding box center [473, 543] width 485 height 39
copy div "Good morning, Isabel Please see attached proposal with additional repairs neede…"
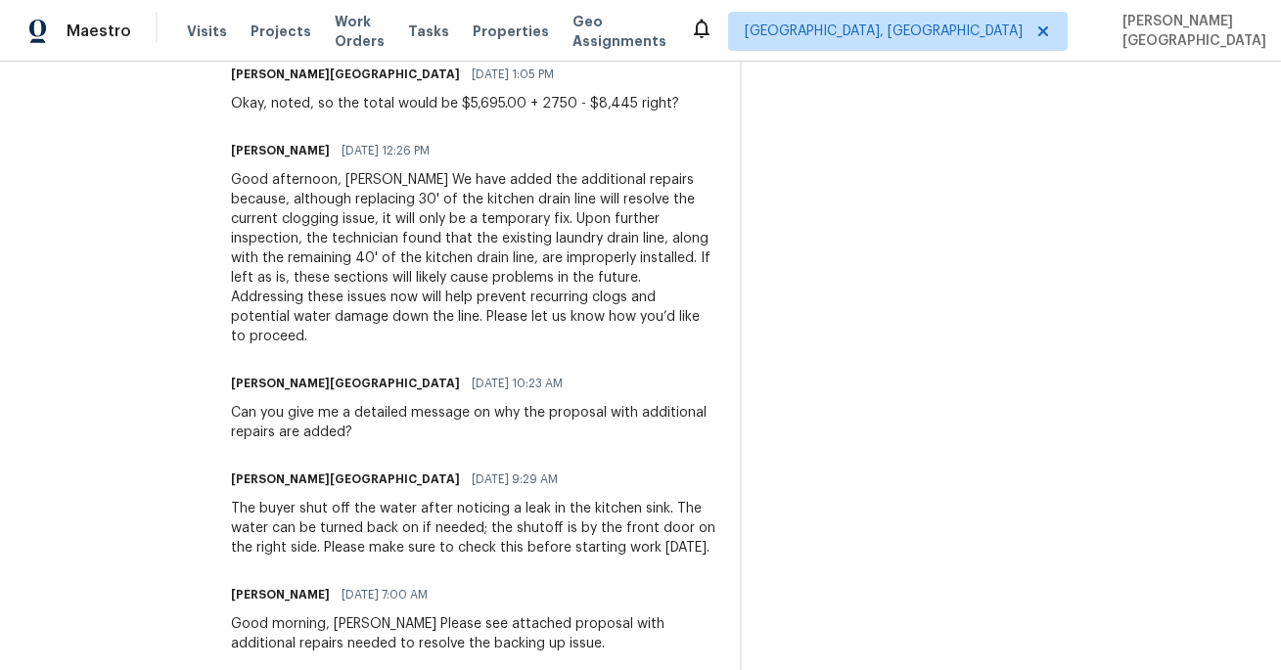
click at [388, 232] on div "Good afternoon, Isabel We have added the additional repairs because, although r…" at bounding box center [473, 258] width 485 height 176
click at [341, 176] on div "Good afternoon, Isabel We have added the additional repairs because, although r…" at bounding box center [473, 258] width 485 height 176
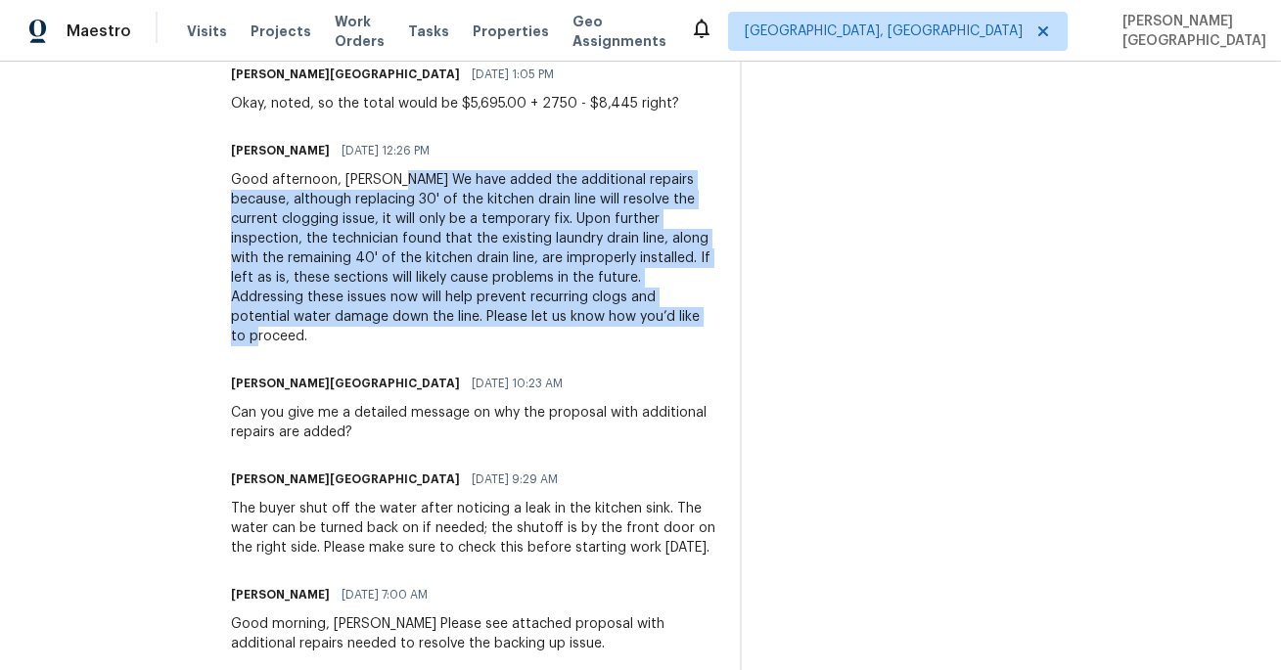
drag, startPoint x: 349, startPoint y: 178, endPoint x: 497, endPoint y: 320, distance: 204.8
click at [497, 320] on div "Good afternoon, Isabel We have added the additional repairs because, although r…" at bounding box center [473, 258] width 485 height 176
copy div "We have added the additional repairs because, although replacing 30' of the kit…"
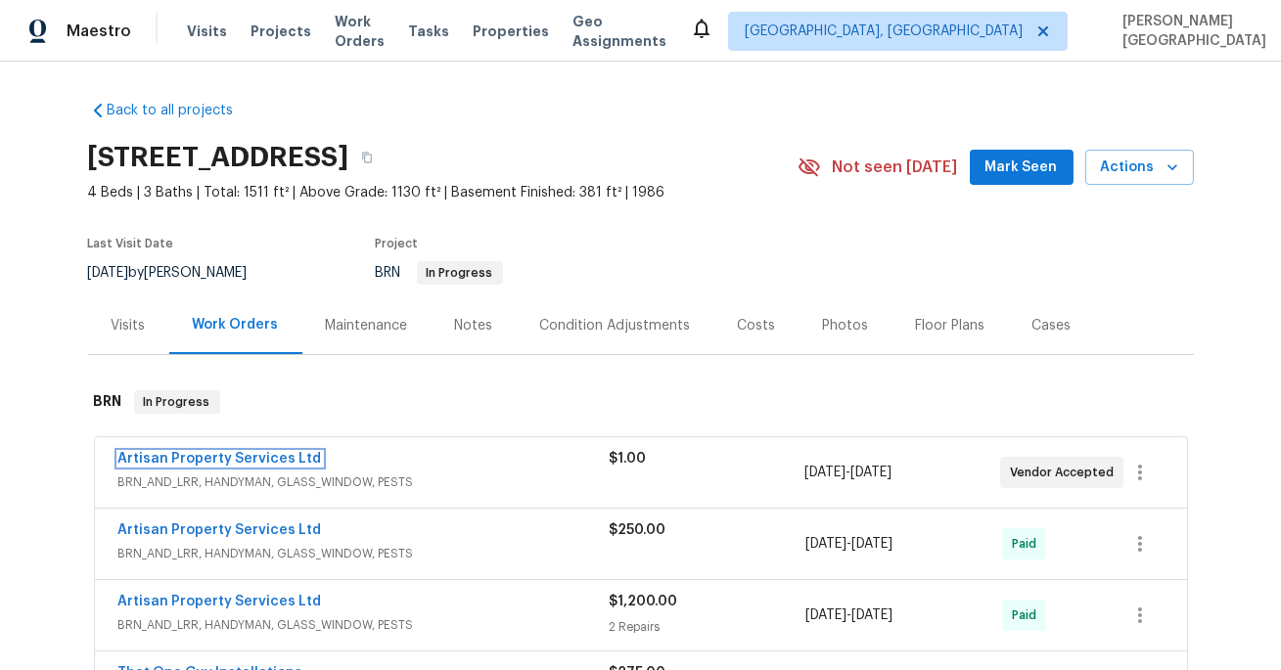
click at [262, 462] on link "Artisan Property Services Ltd" at bounding box center [219, 459] width 203 height 14
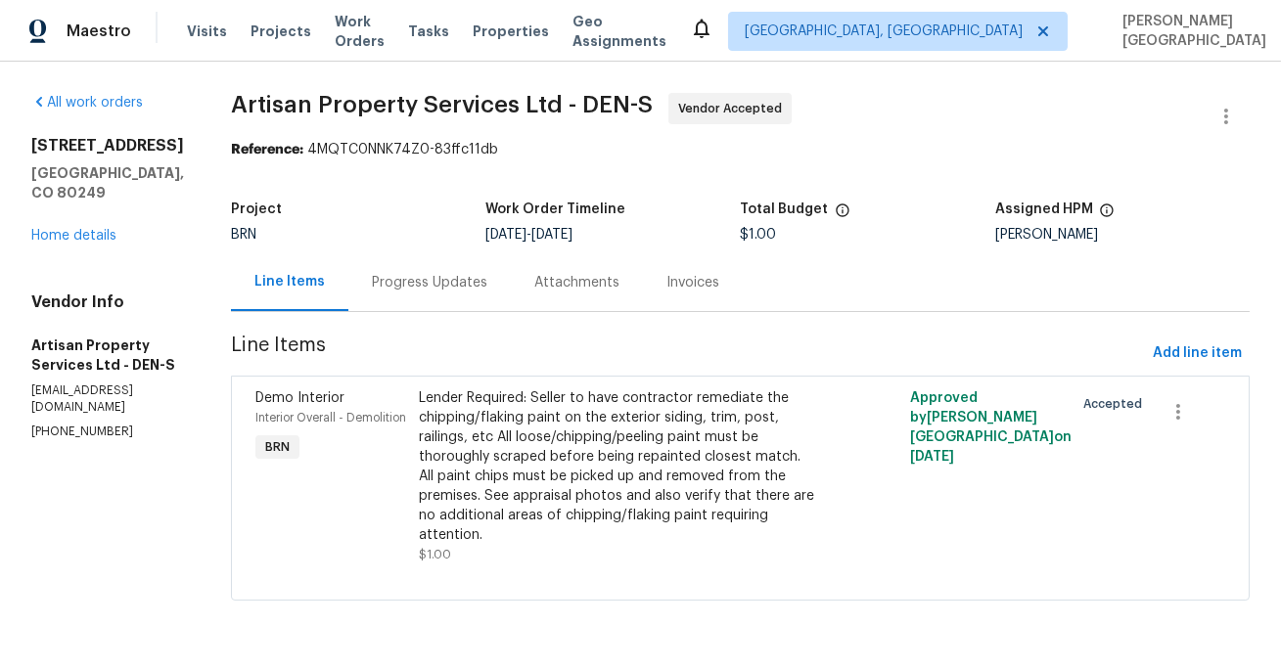
click at [427, 294] on div "Progress Updates" at bounding box center [429, 282] width 162 height 58
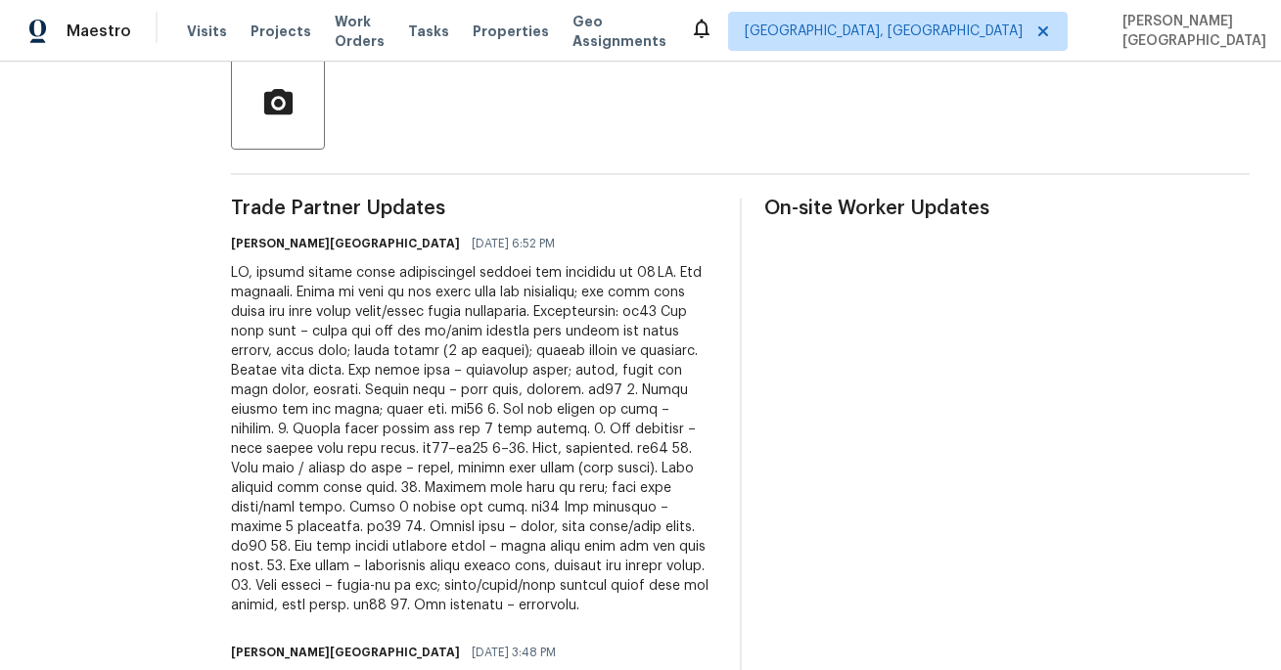
scroll to position [505, 0]
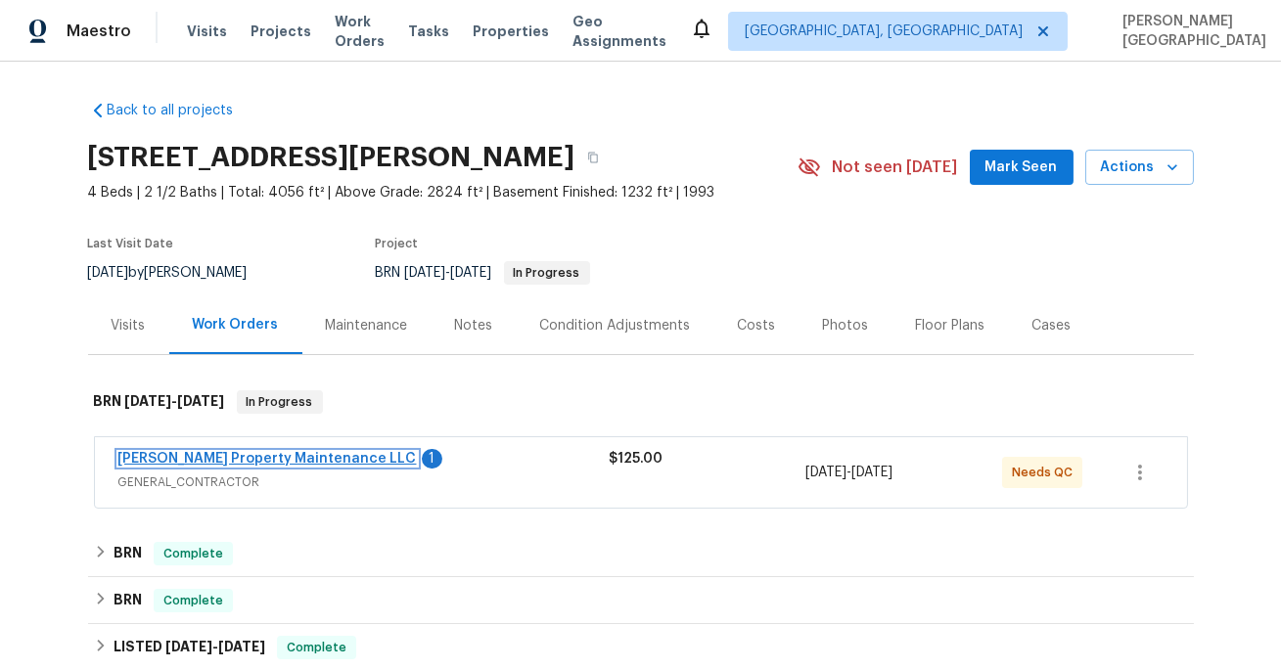
click at [290, 458] on link "[PERSON_NAME] Property Maintenance LLC" at bounding box center [267, 459] width 298 height 14
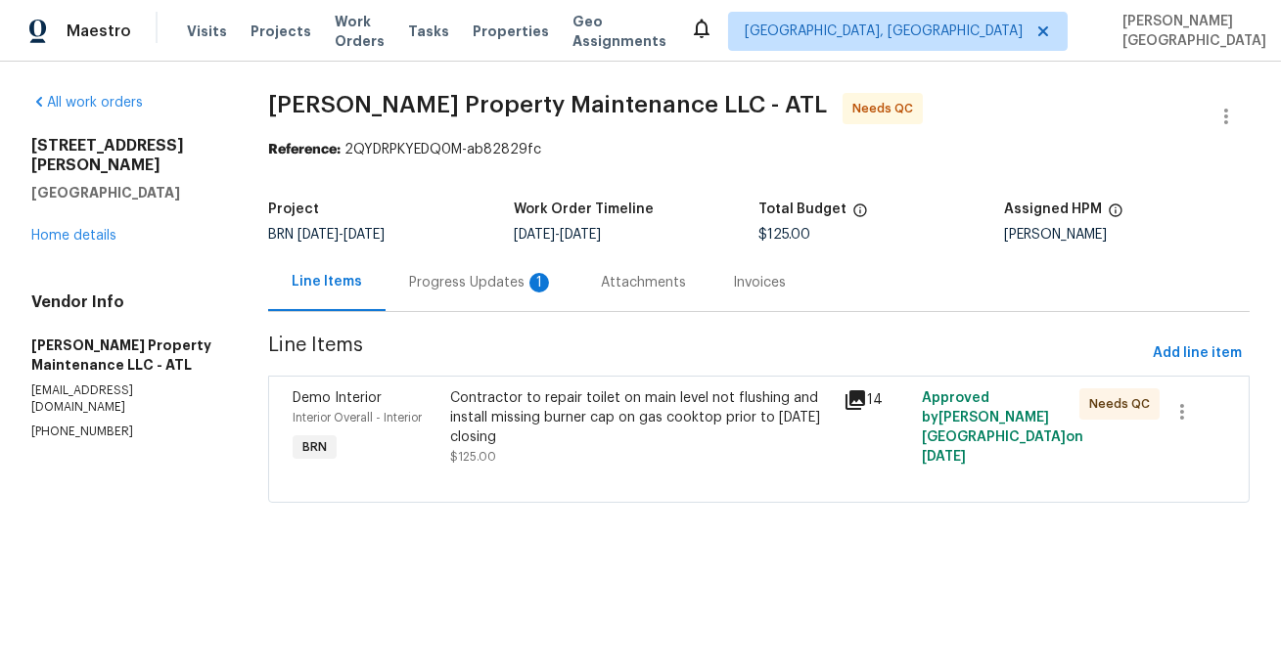
click at [510, 283] on div "Progress Updates 1" at bounding box center [481, 283] width 145 height 20
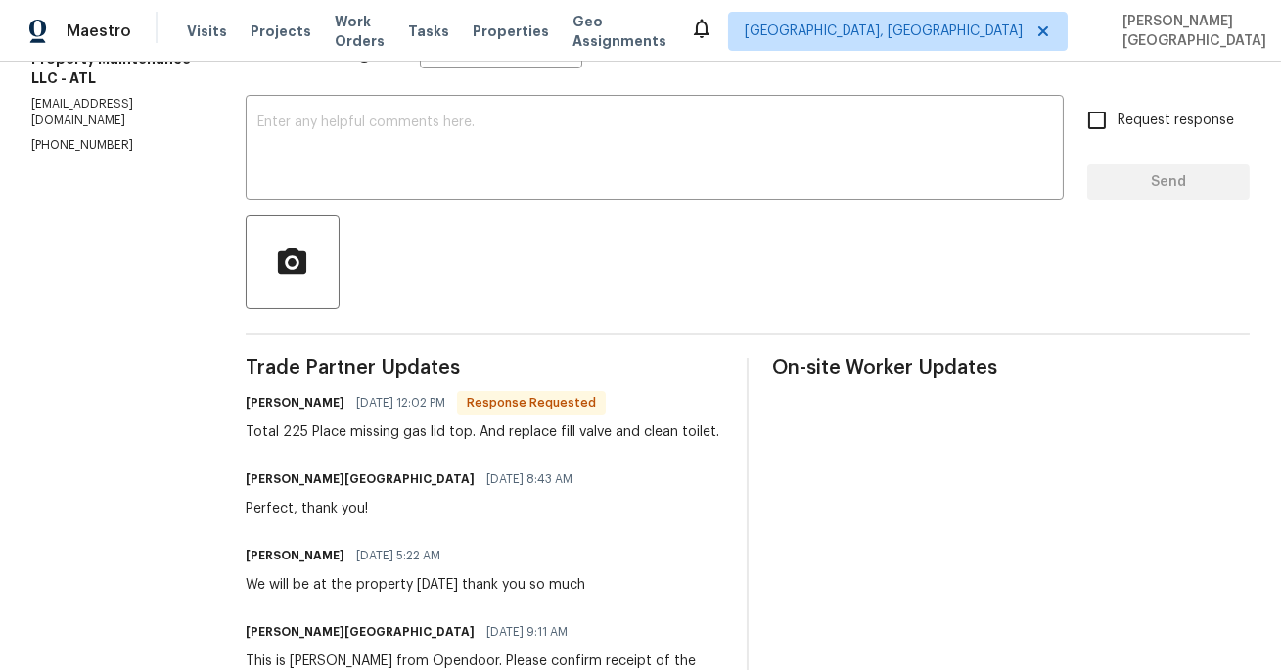
scroll to position [421, 0]
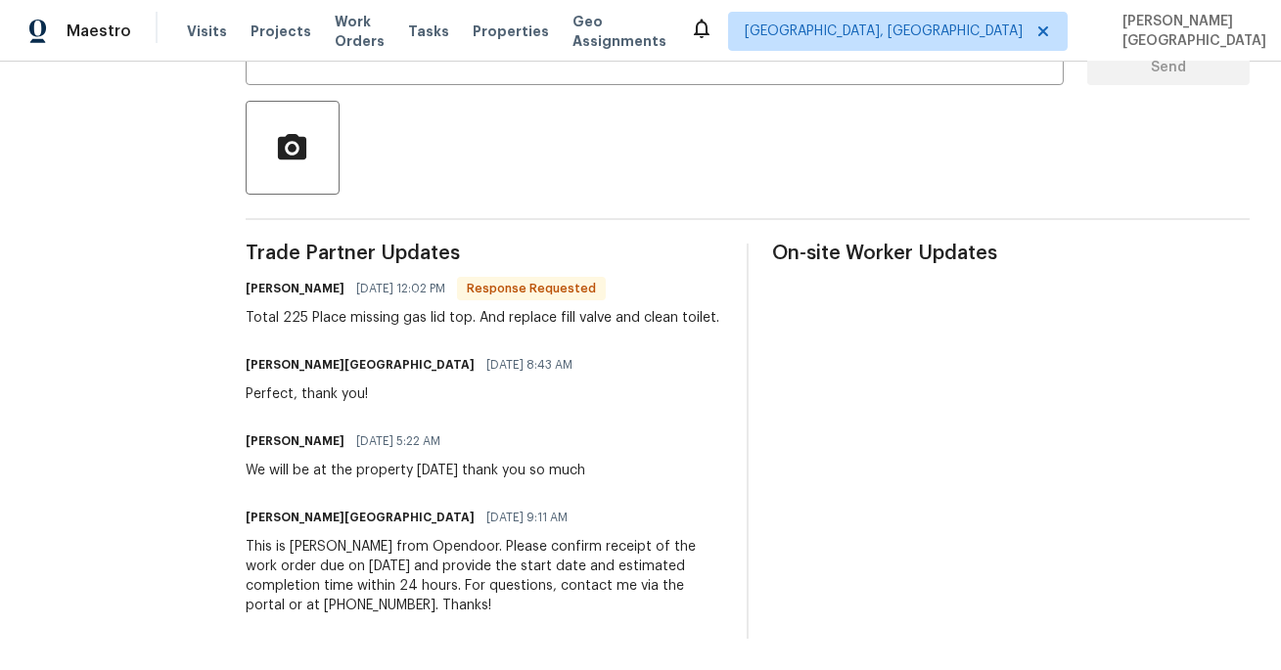
click at [293, 317] on div "Total 225 Place missing gas lid top. And replace fill valve and clean toilet." at bounding box center [482, 318] width 473 height 20
copy div "225"
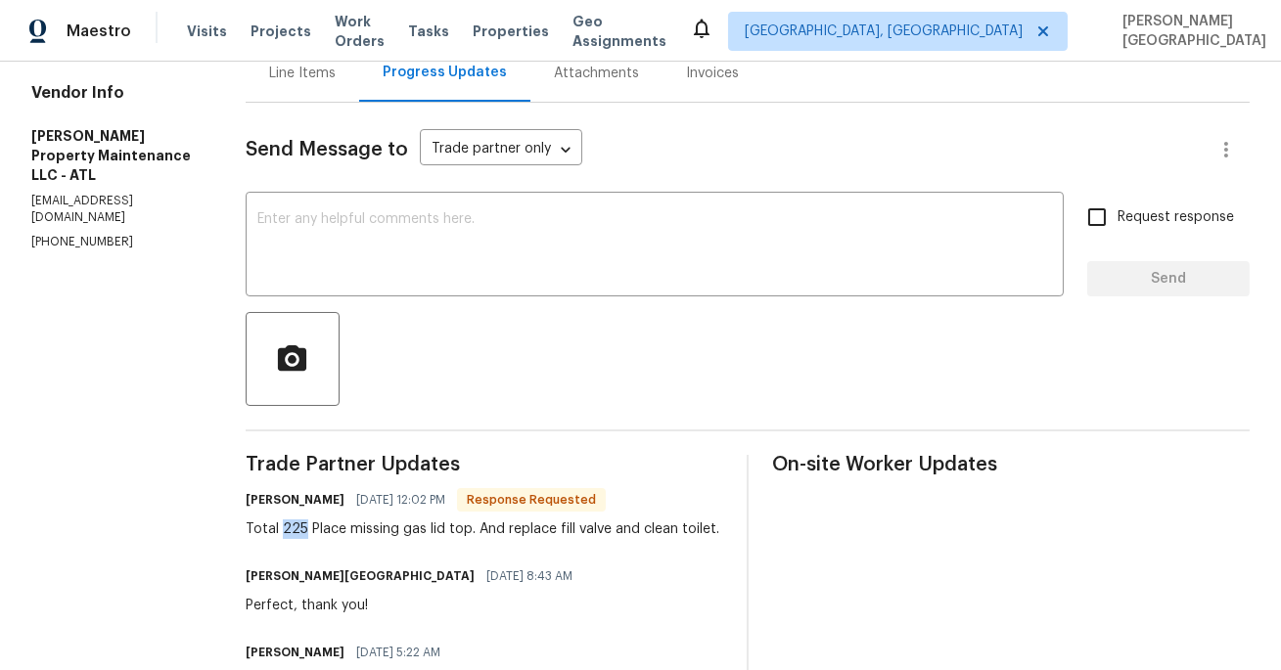
scroll to position [0, 0]
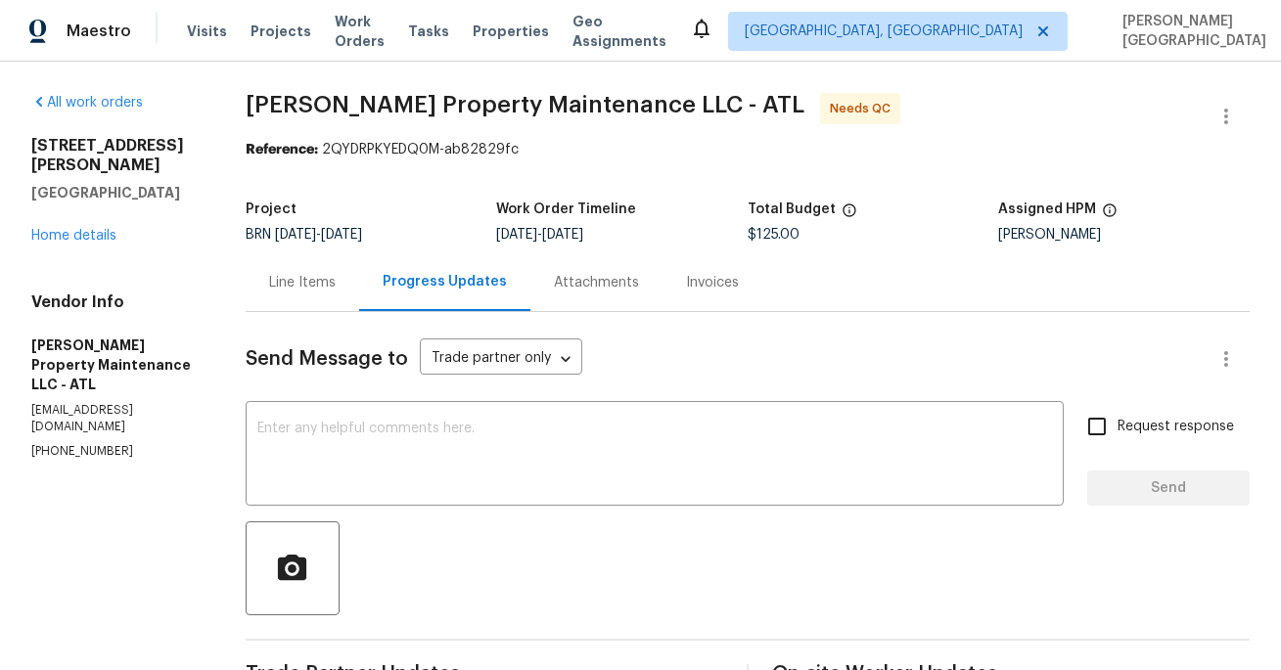
click at [291, 279] on div "Line Items" at bounding box center [302, 283] width 67 height 20
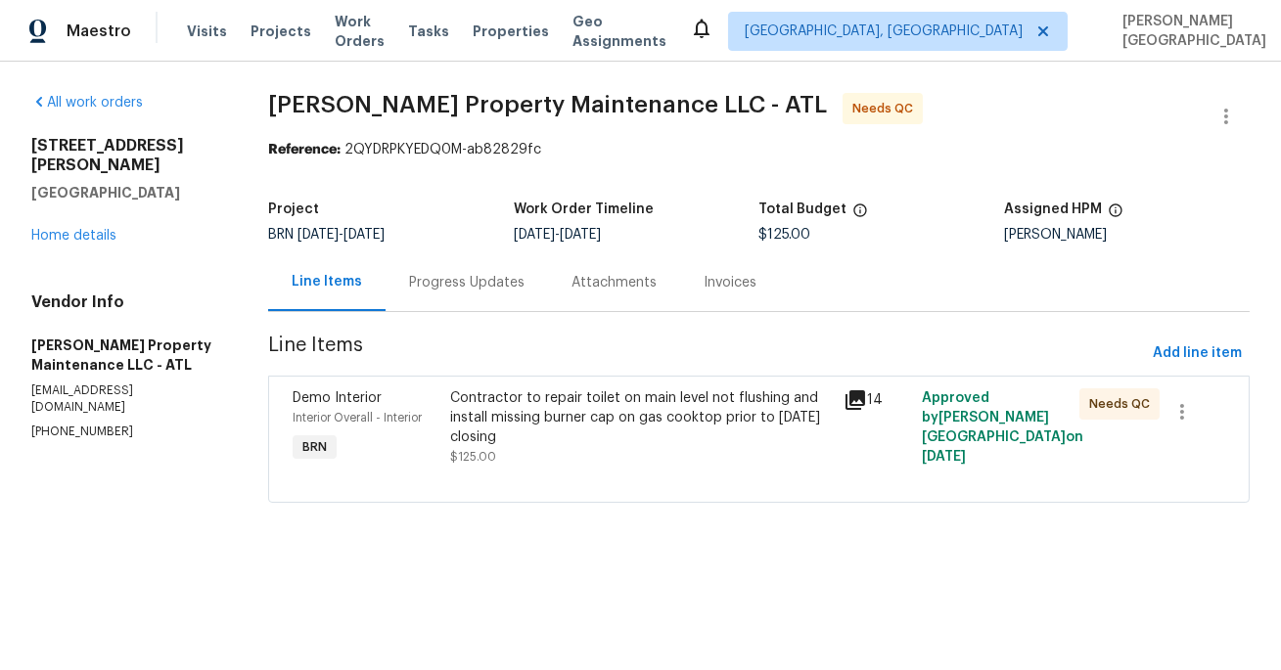
click at [546, 421] on div "Contractor to repair toilet on main level not flushing and install missing burn…" at bounding box center [641, 417] width 382 height 59
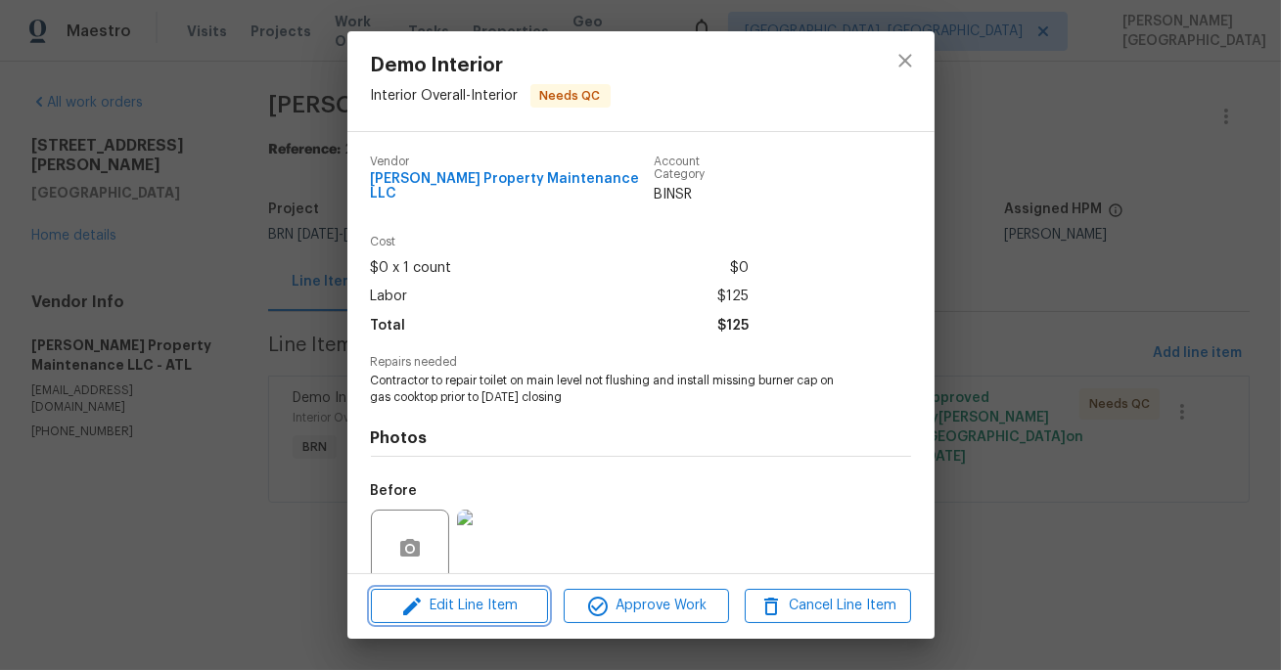
click at [507, 601] on span "Edit Line Item" at bounding box center [459, 606] width 165 height 24
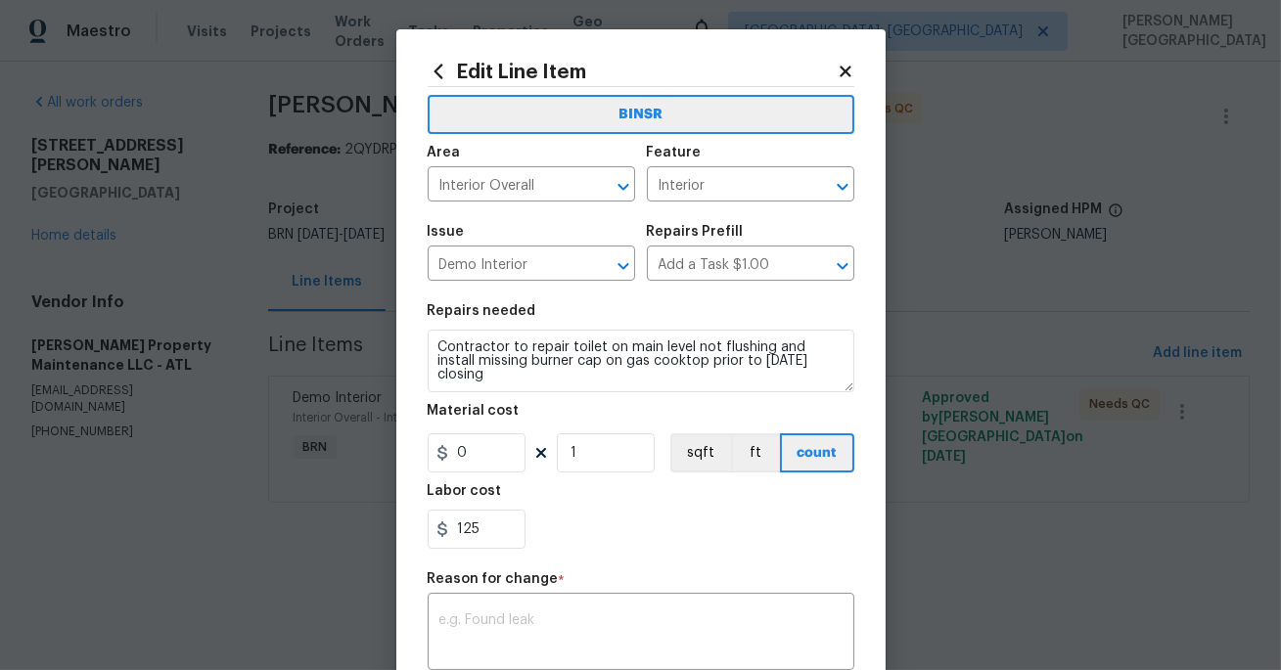
click at [486, 505] on div "Labor cost" at bounding box center [641, 496] width 427 height 25
click at [488, 513] on input "125" at bounding box center [477, 529] width 98 height 39
click at [486, 523] on input "125" at bounding box center [477, 529] width 98 height 39
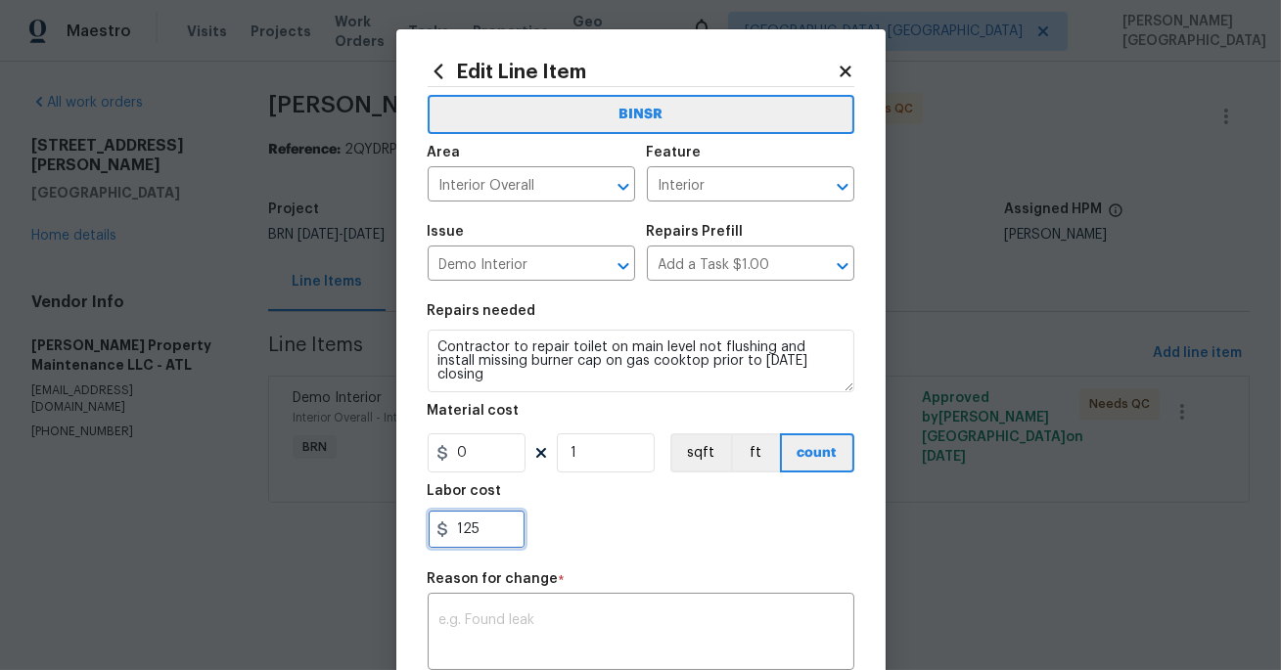
paste input "2"
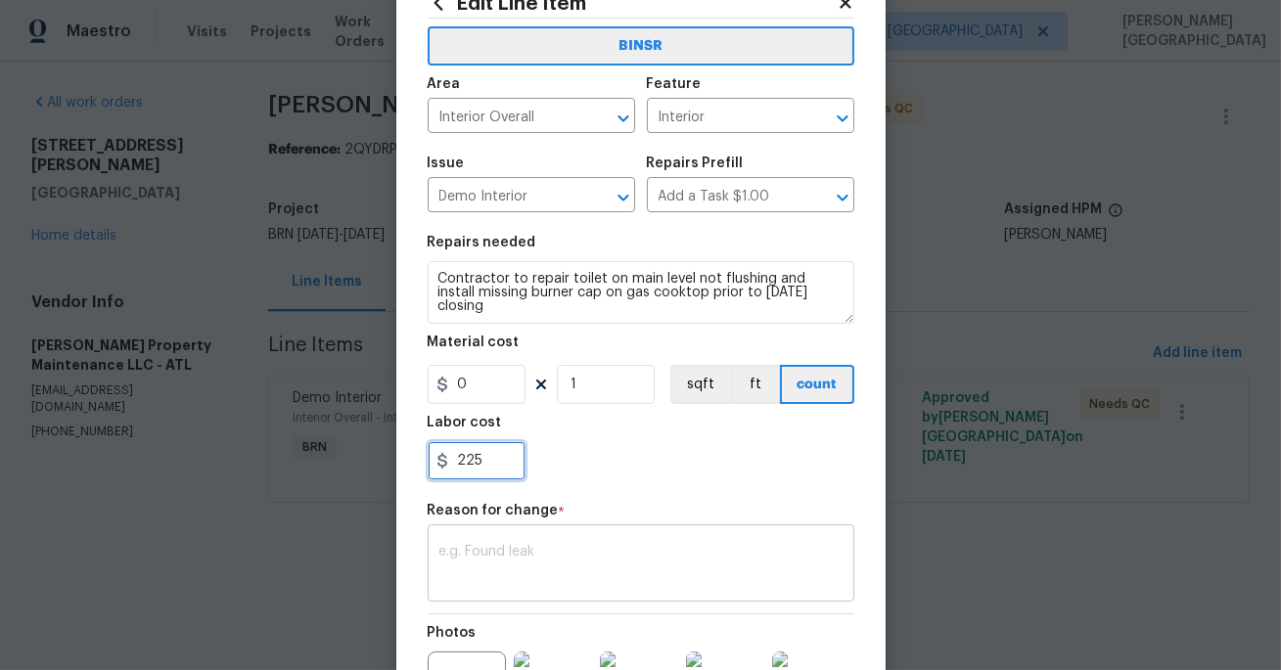
scroll to position [165, 0]
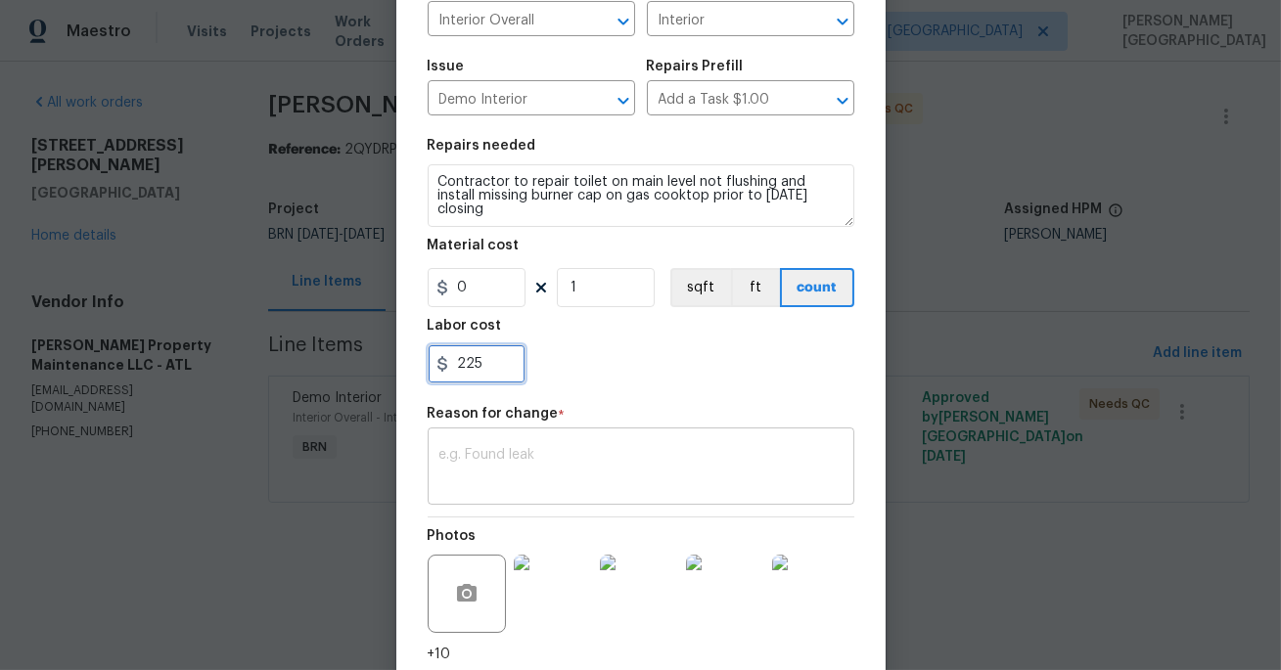
type input "225"
click at [495, 492] on div "x ​" at bounding box center [641, 468] width 427 height 72
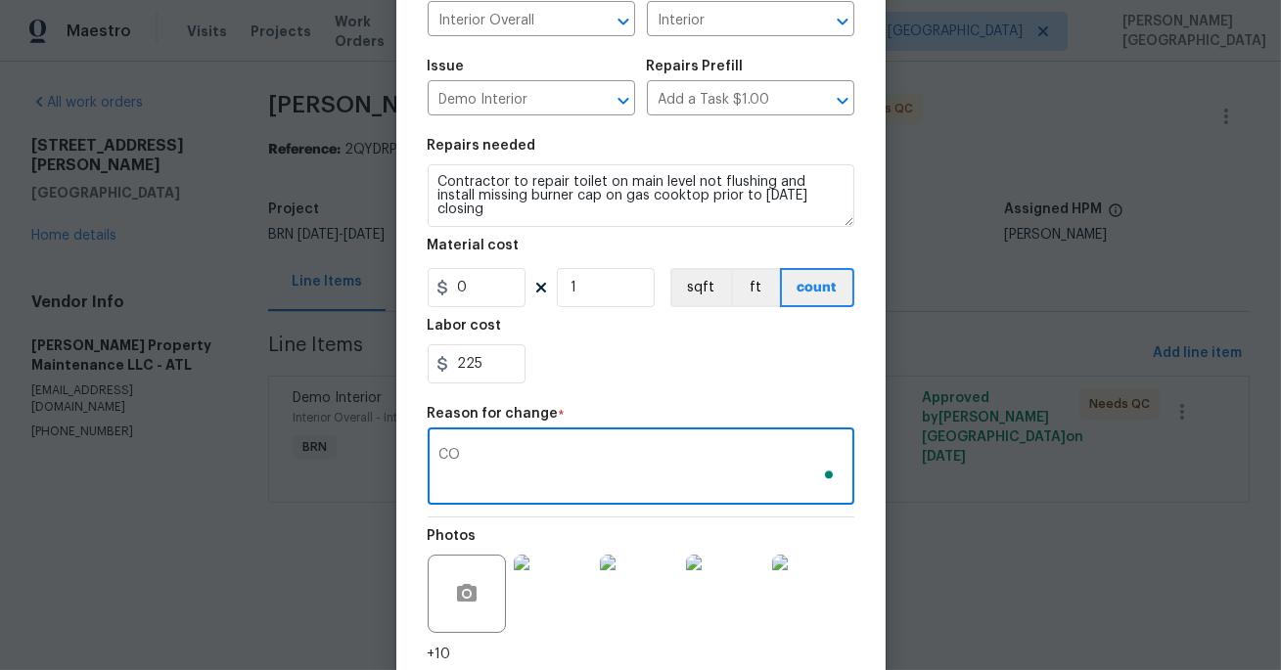
type textarea "C"
type textarea "o"
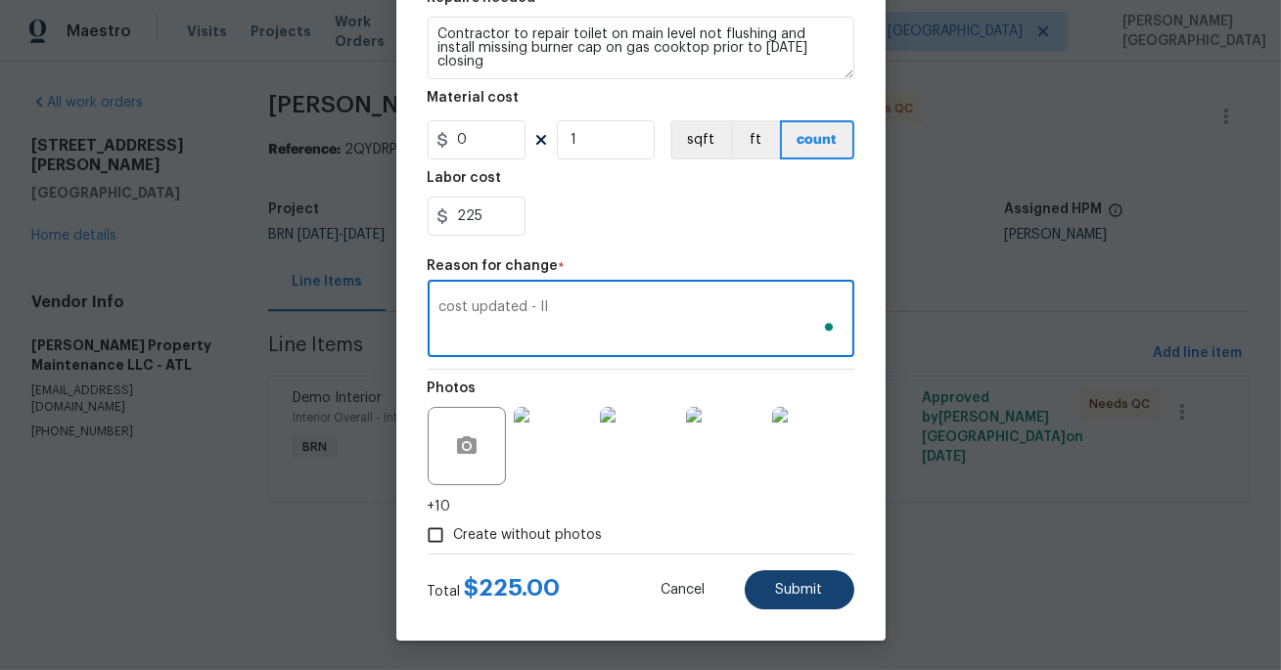
type textarea "cost updated - II"
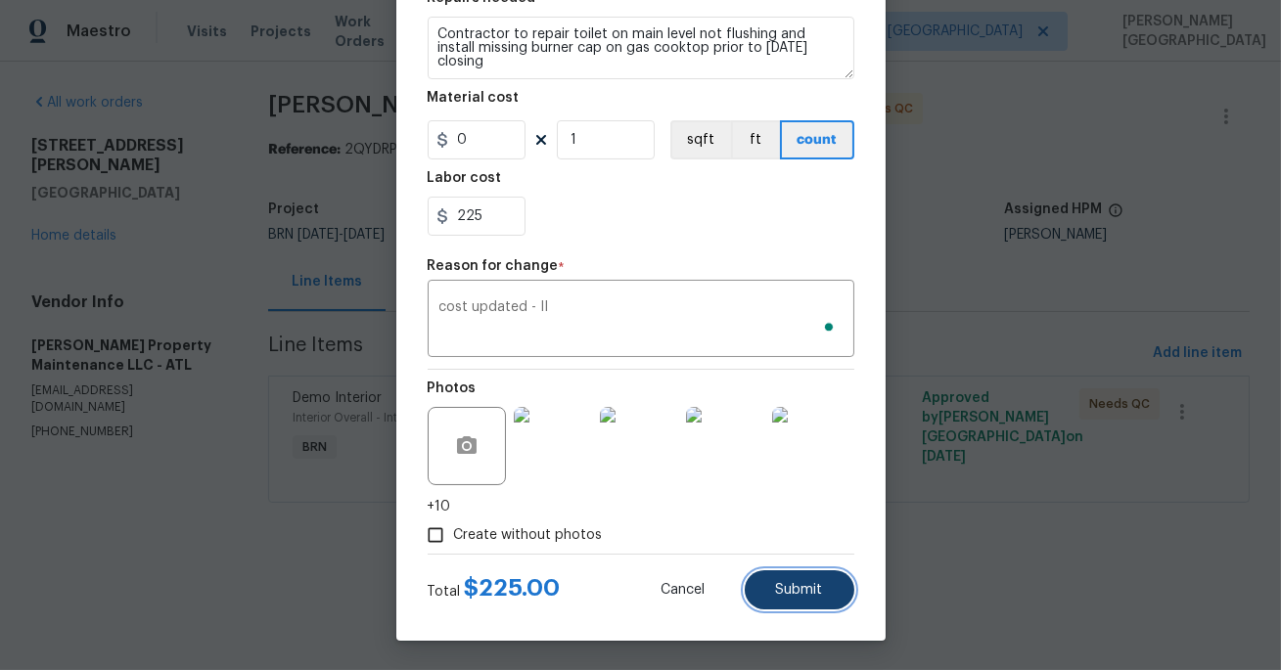
click at [803, 594] on span "Submit" at bounding box center [799, 590] width 47 height 15
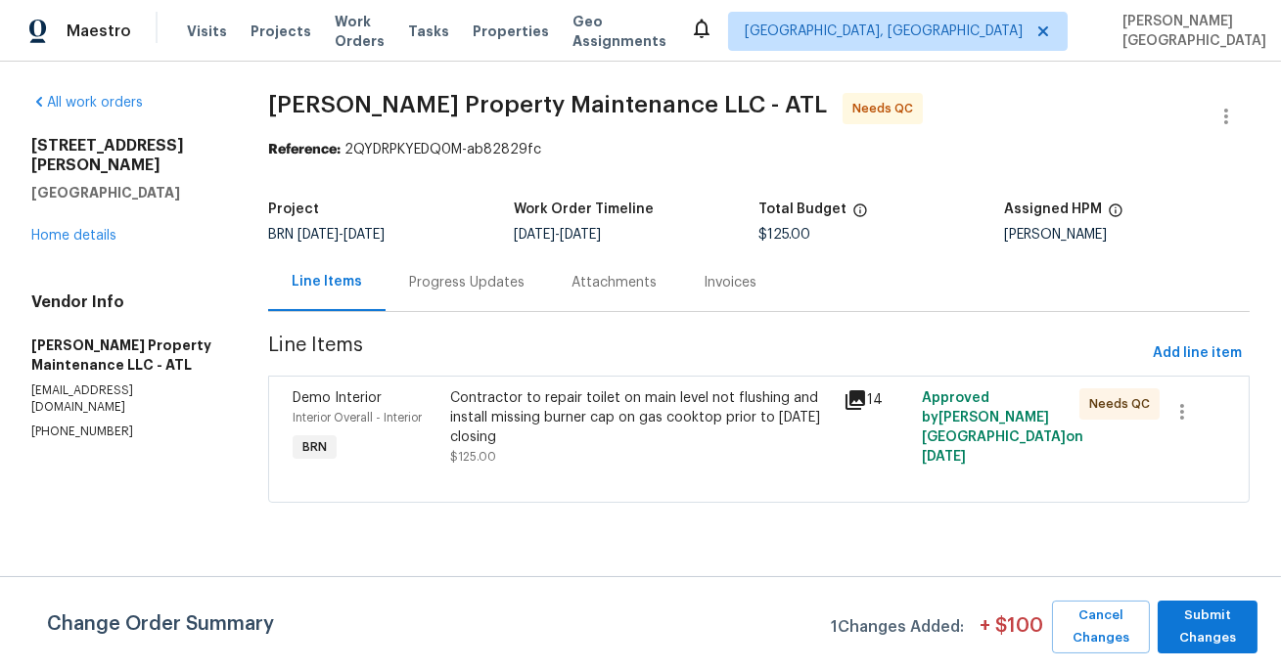
scroll to position [0, 0]
click at [1198, 624] on span "Submit Changes" at bounding box center [1207, 627] width 80 height 45
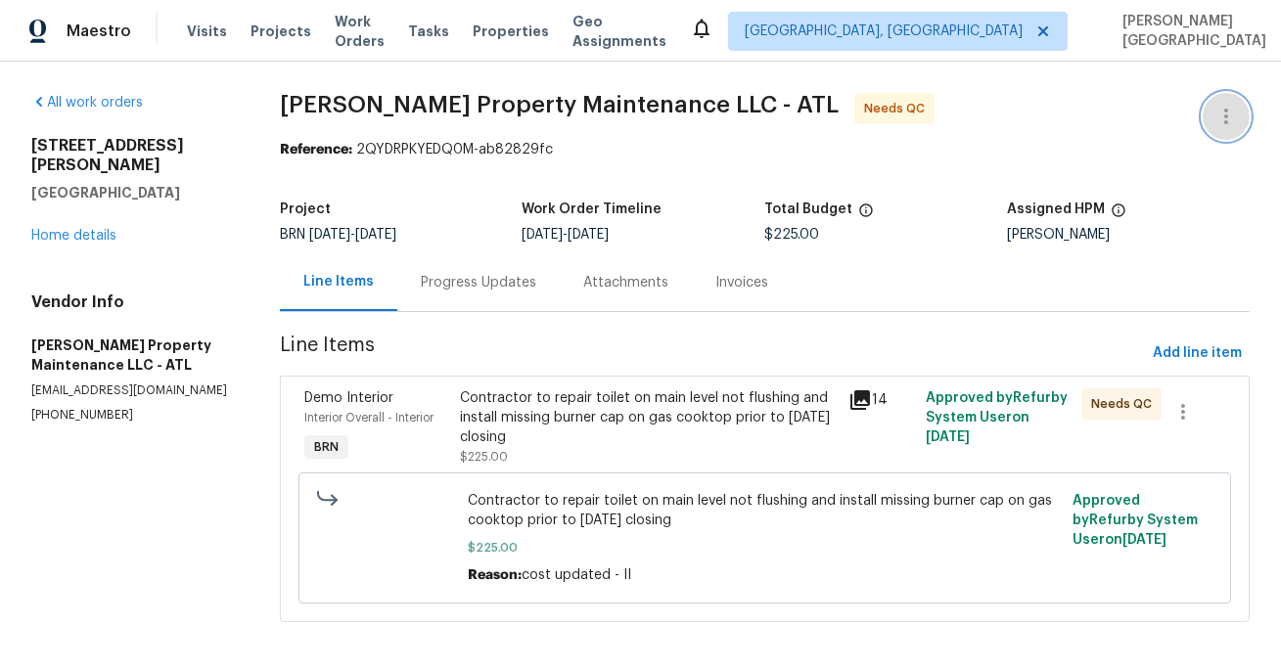
click at [1223, 114] on icon "button" at bounding box center [1225, 116] width 23 height 23
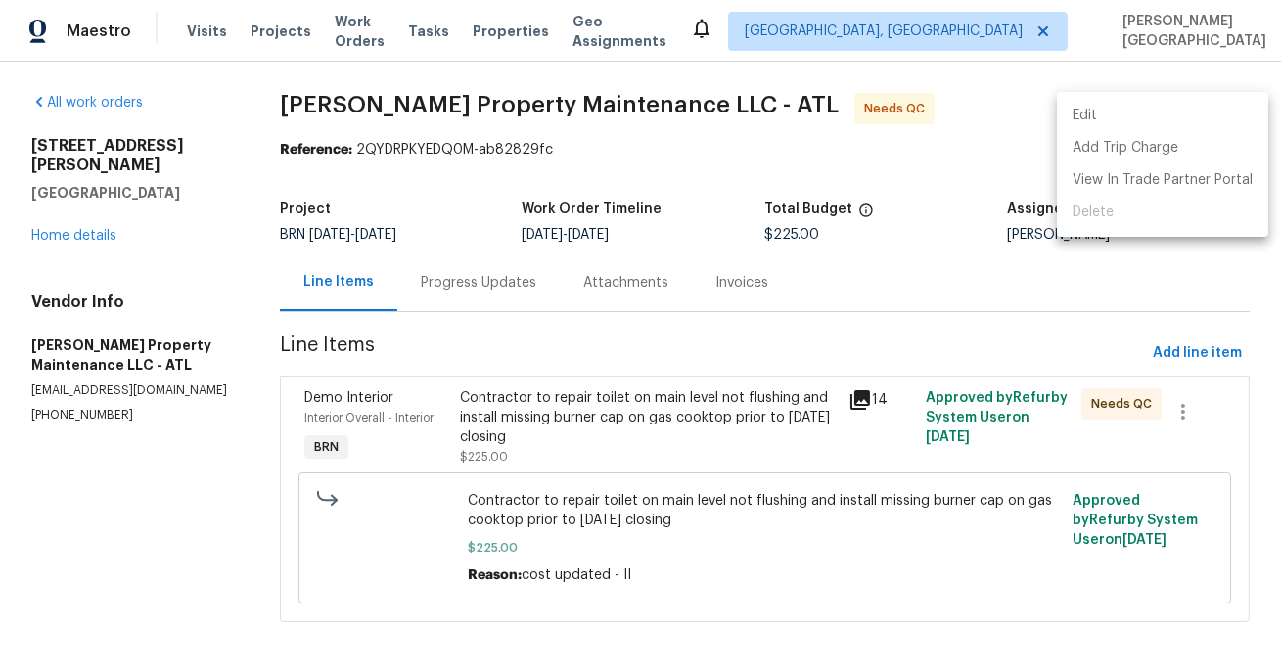
click at [1091, 113] on li "Edit" at bounding box center [1162, 116] width 211 height 32
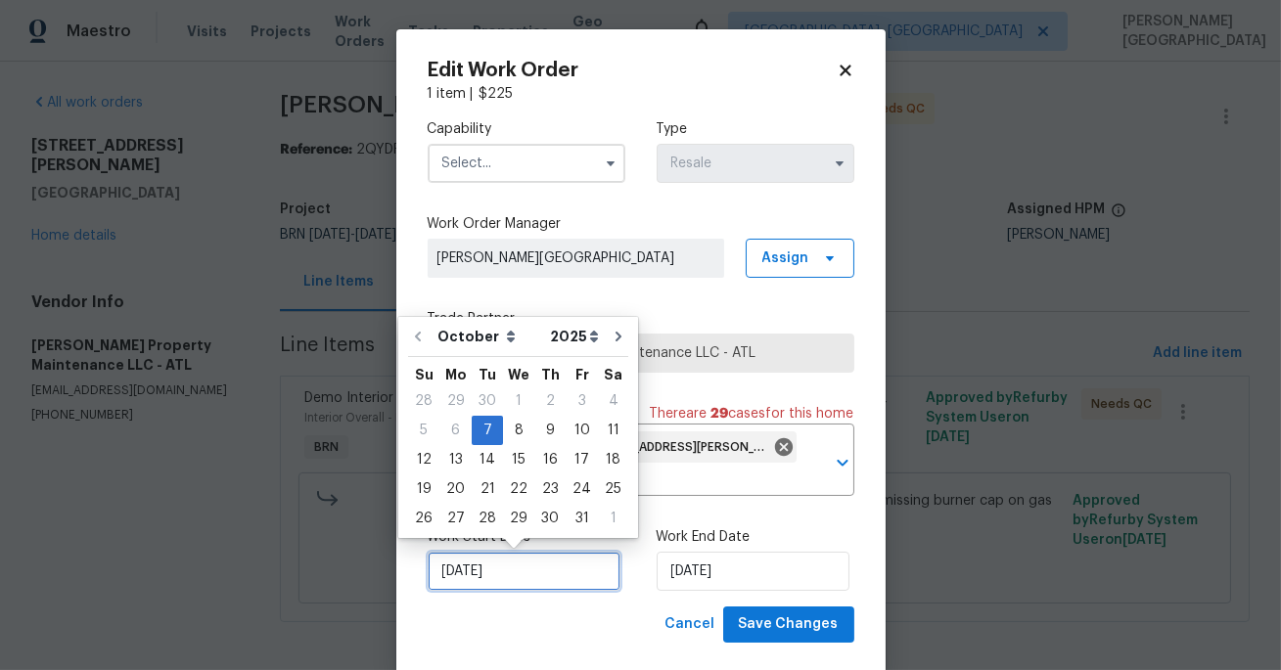
click at [520, 573] on input "10/7/2025" at bounding box center [524, 571] width 193 height 39
click at [508, 428] on div "8" at bounding box center [518, 430] width 31 height 27
type input "10/8/2025"
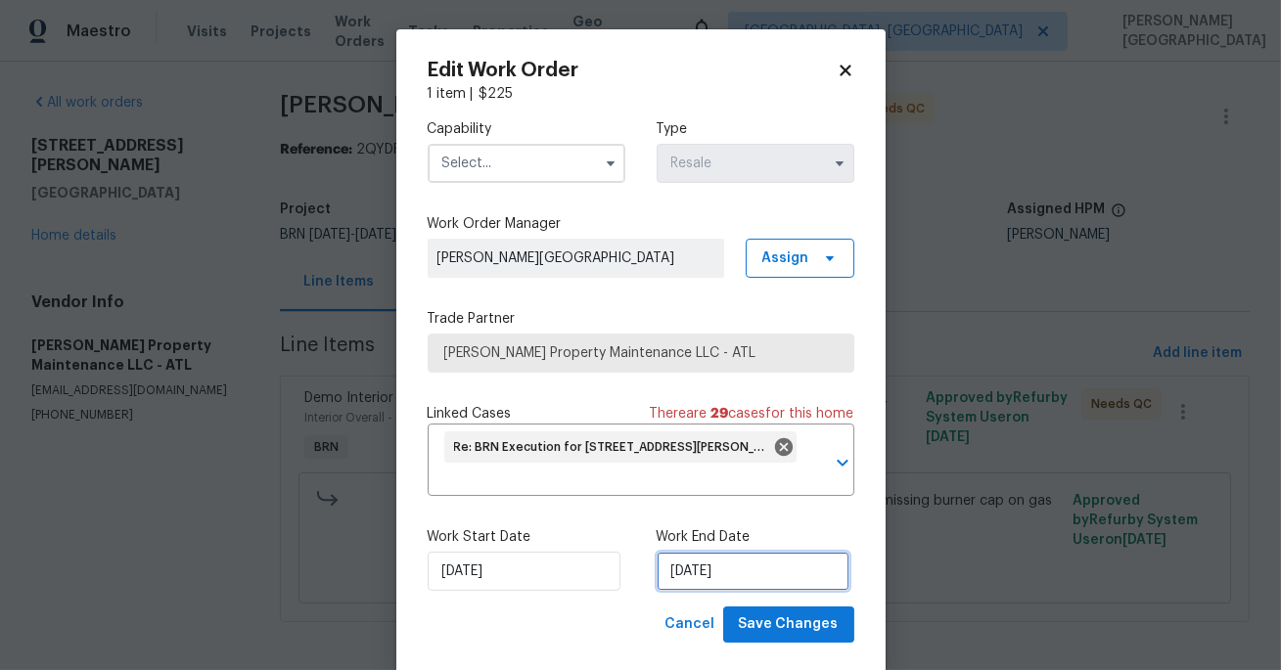
click at [705, 584] on input "10/9/2025" at bounding box center [752, 571] width 193 height 39
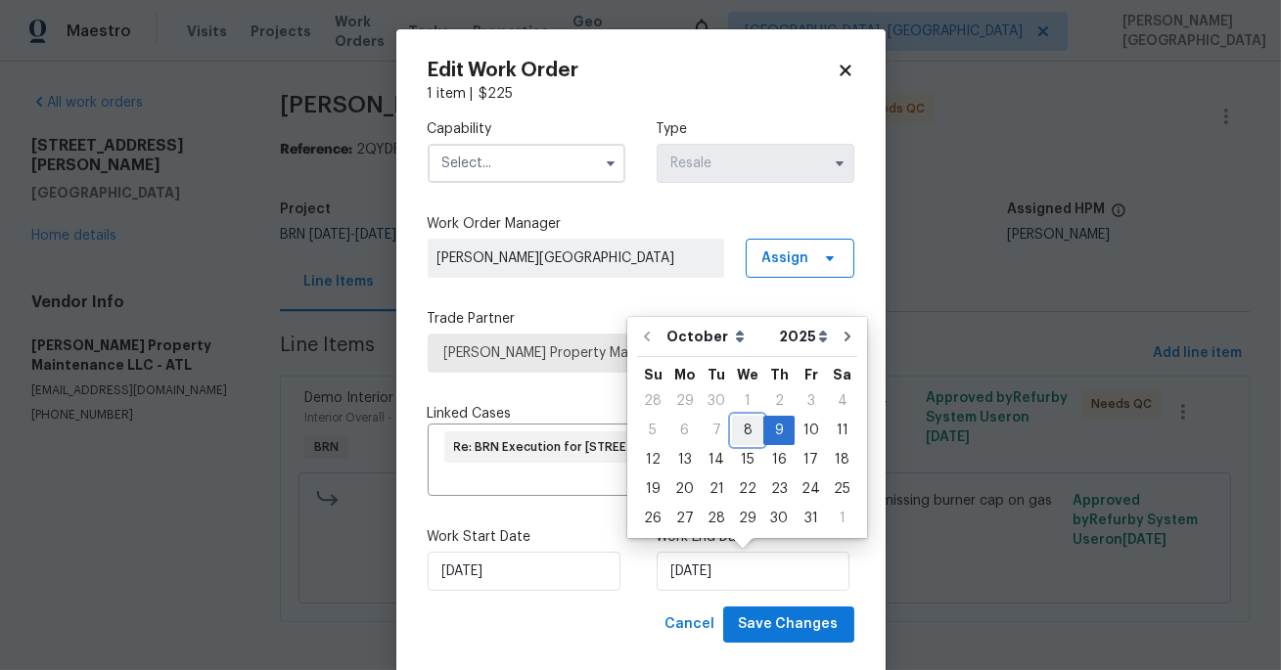
click at [749, 427] on div "8" at bounding box center [747, 430] width 31 height 27
type input "10/8/2025"
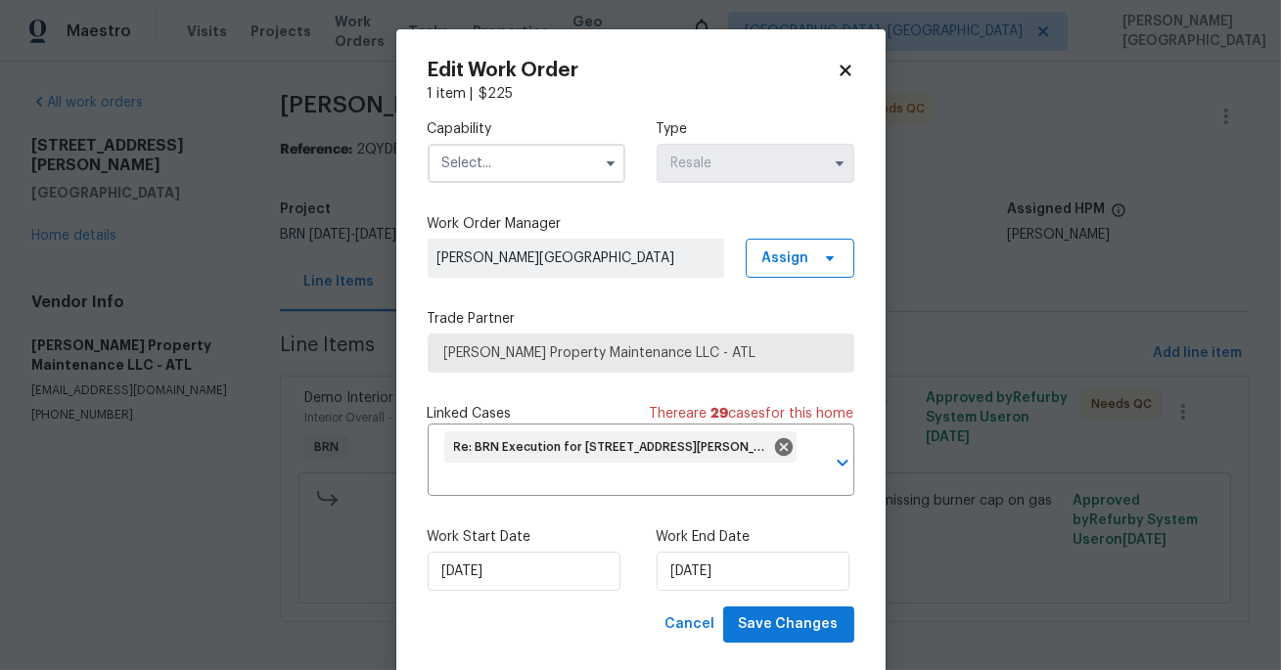
click at [481, 167] on input "text" at bounding box center [527, 163] width 198 height 39
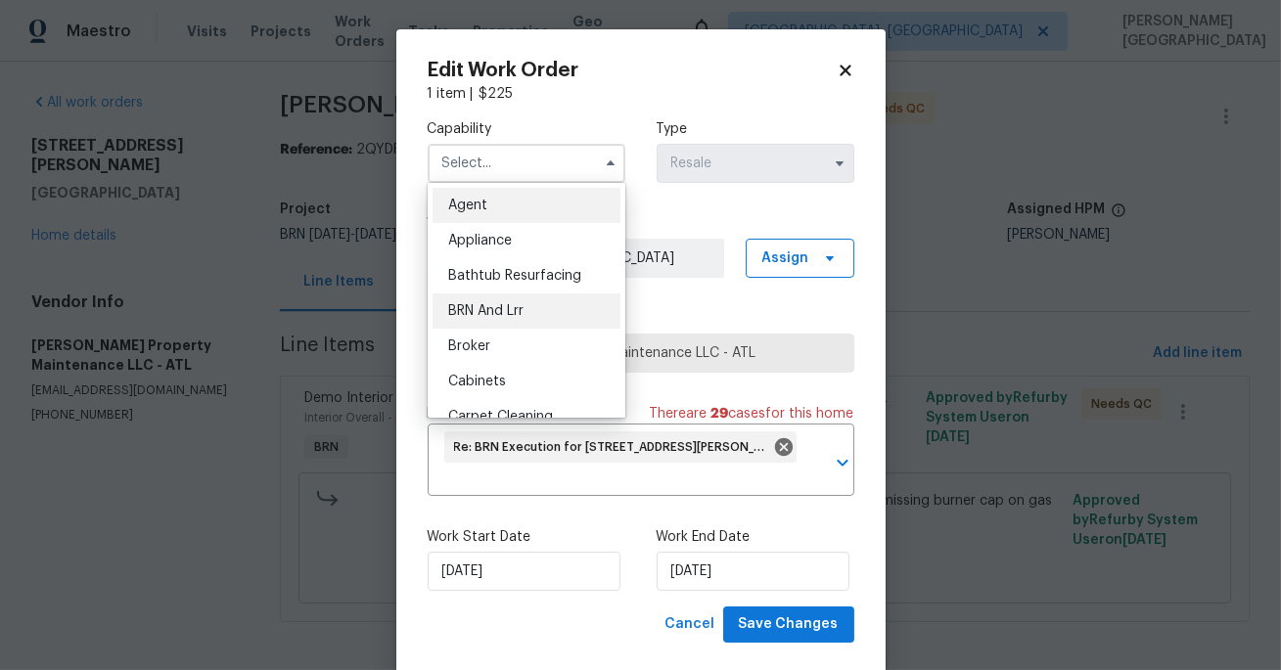
click at [494, 306] on span "BRN And Lrr" at bounding box center [485, 311] width 75 height 14
type input "BRN And Lrr"
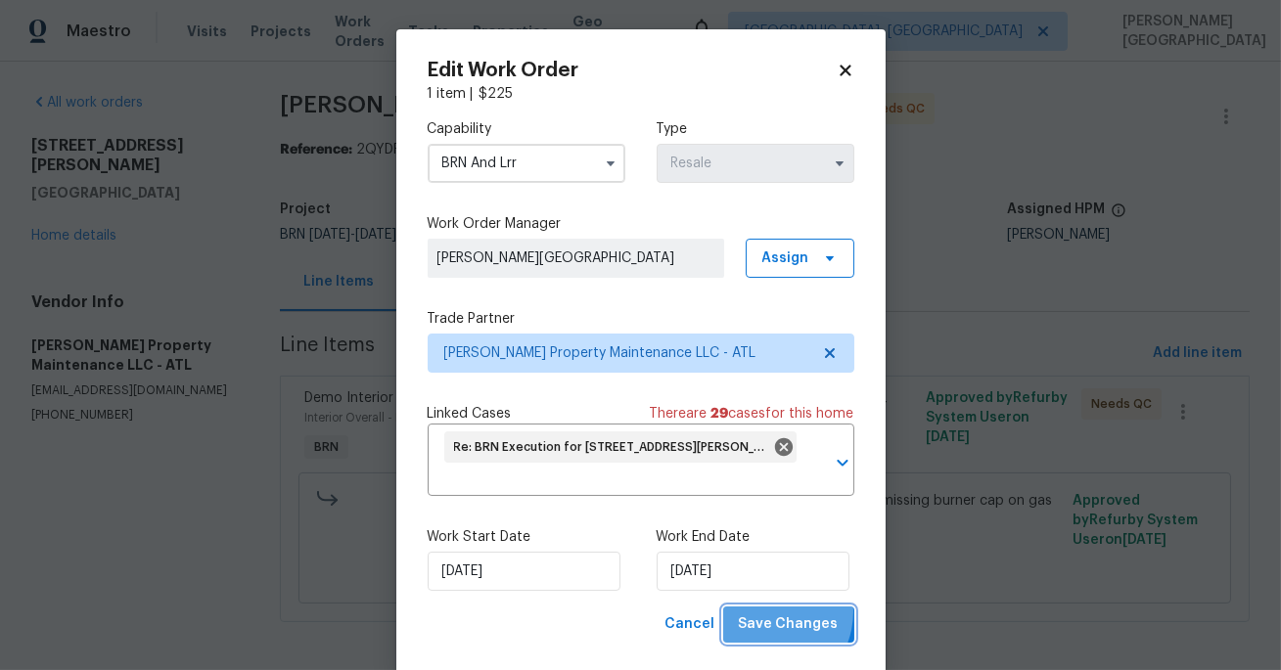
click at [771, 612] on button "Save Changes" at bounding box center [788, 625] width 131 height 36
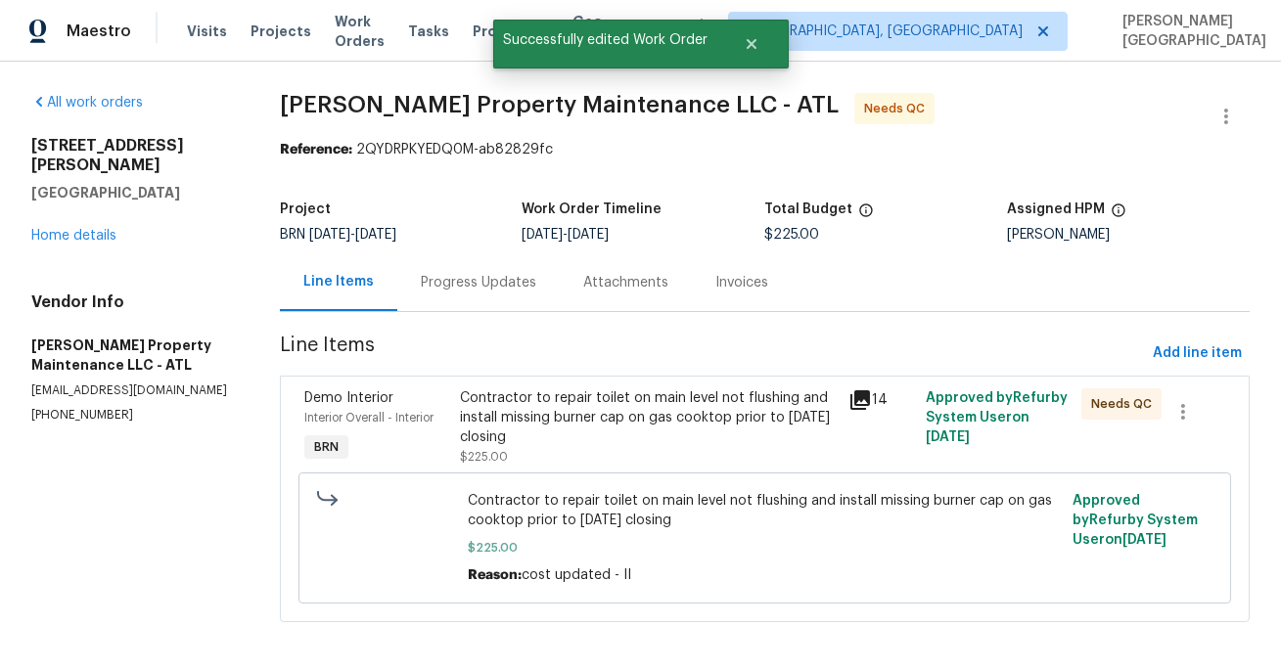
click at [643, 394] on div "Contractor to repair toilet on main level not flushing and install missing burn…" at bounding box center [648, 417] width 377 height 59
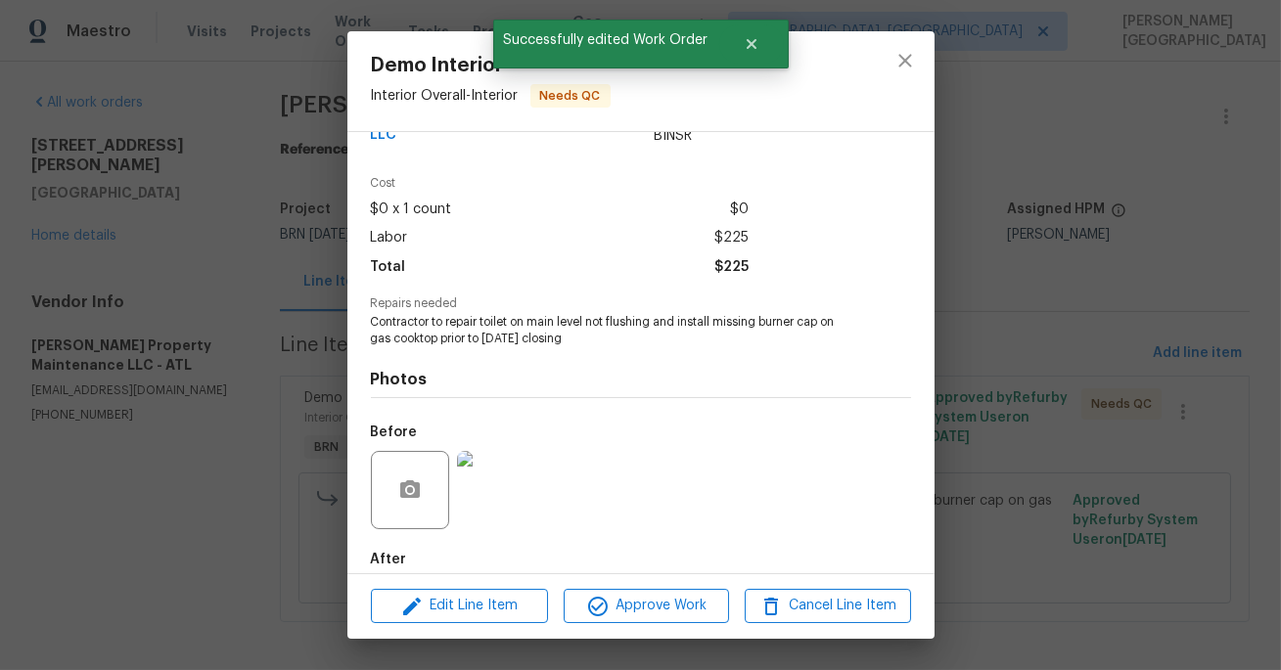
scroll to position [61, 0]
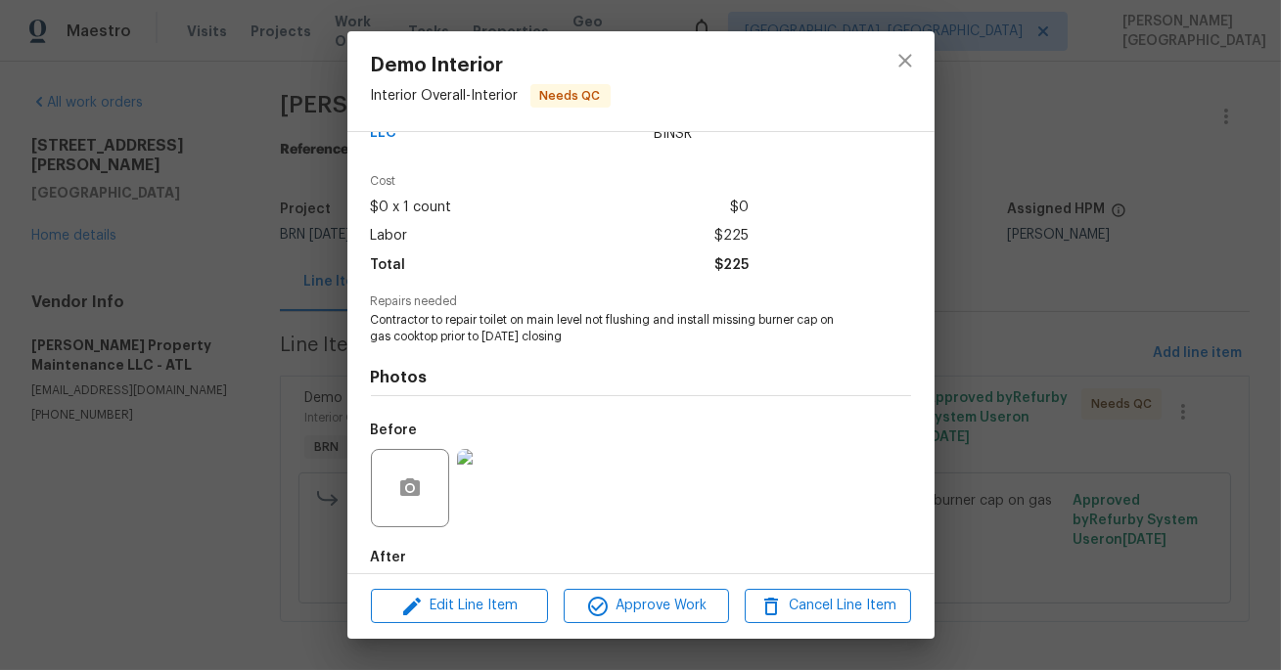
click at [792, 498] on div "Before" at bounding box center [641, 475] width 540 height 127
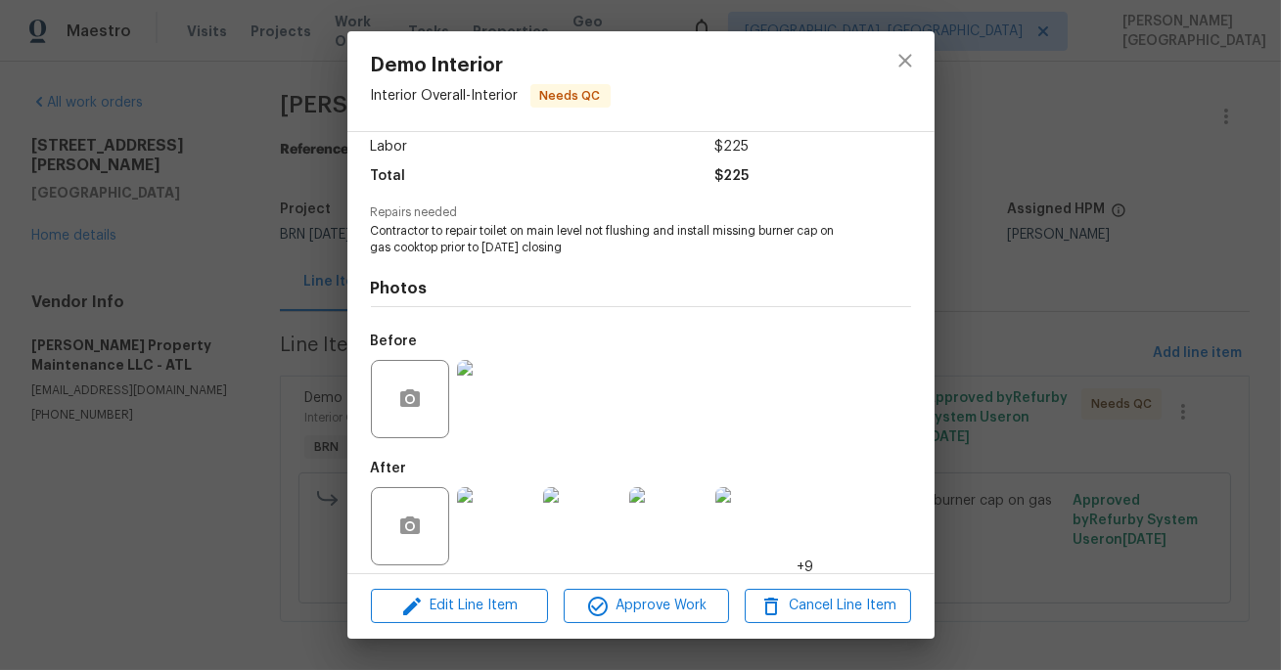
click at [510, 502] on img at bounding box center [496, 526] width 78 height 78
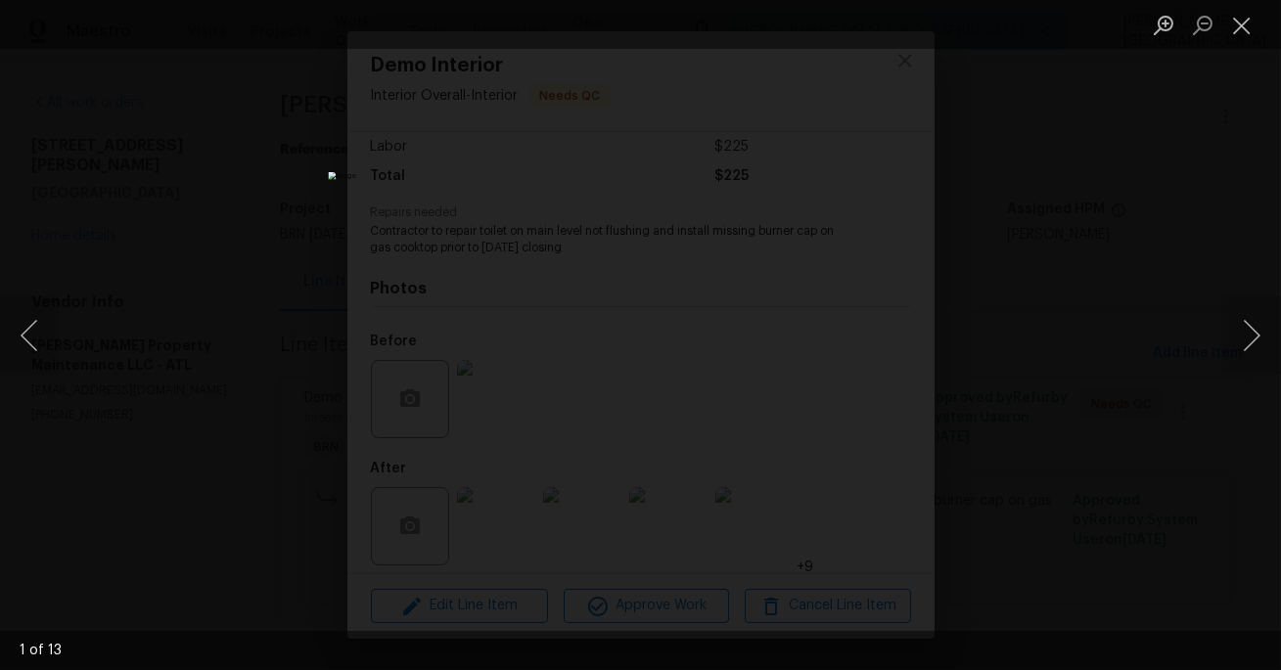
click at [1140, 365] on div "Lightbox" at bounding box center [640, 335] width 1281 height 670
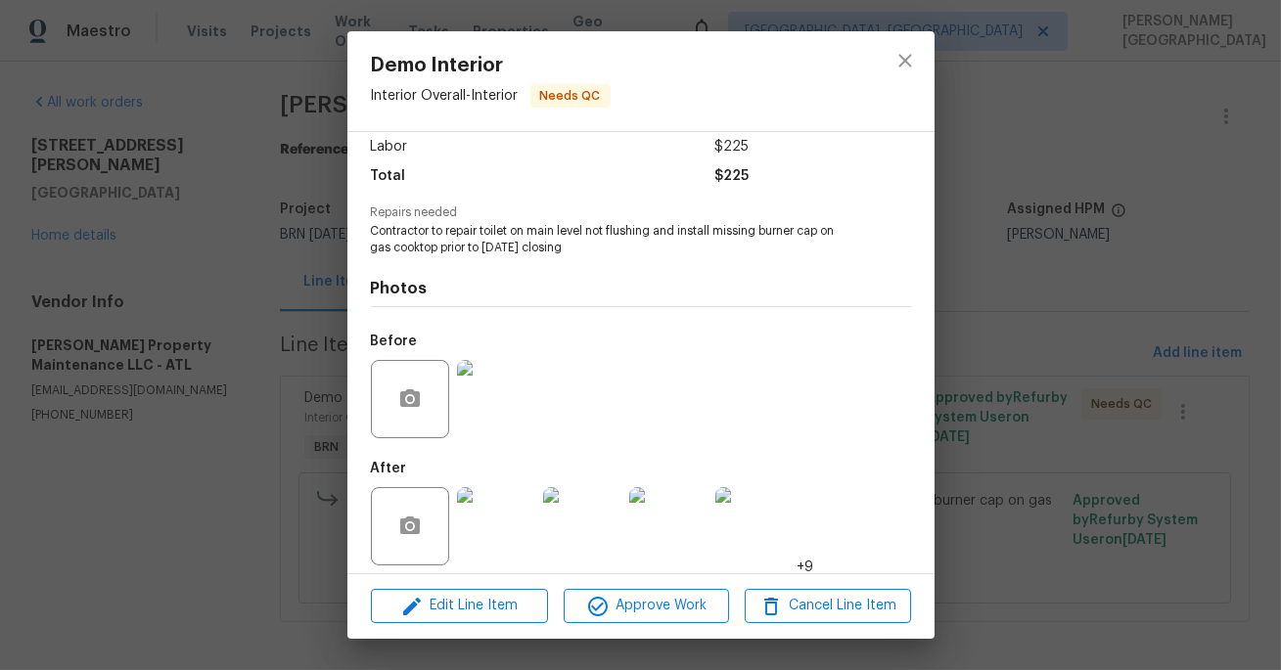
click at [526, 502] on img at bounding box center [496, 526] width 78 height 78
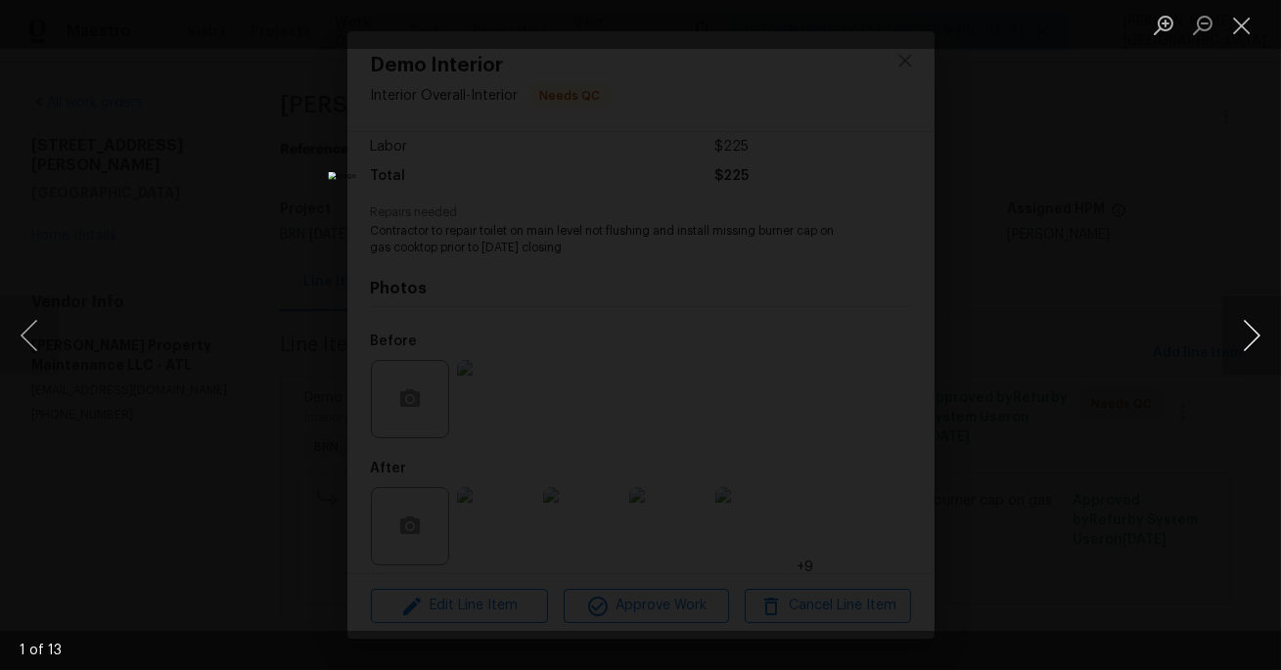
click at [1243, 317] on button "Next image" at bounding box center [1251, 335] width 59 height 78
click at [1236, 314] on button "Next image" at bounding box center [1251, 335] width 59 height 78
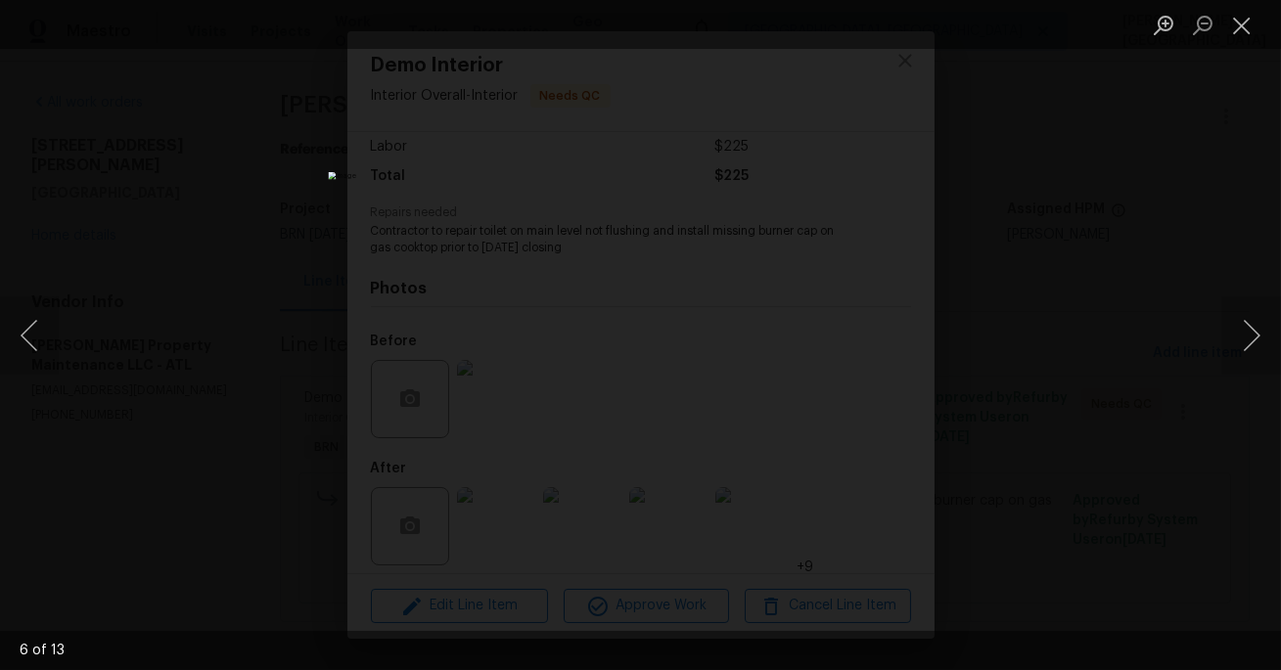
click at [1120, 244] on div "Lightbox" at bounding box center [640, 335] width 1281 height 670
click at [136, 241] on div "Lightbox" at bounding box center [640, 335] width 1281 height 670
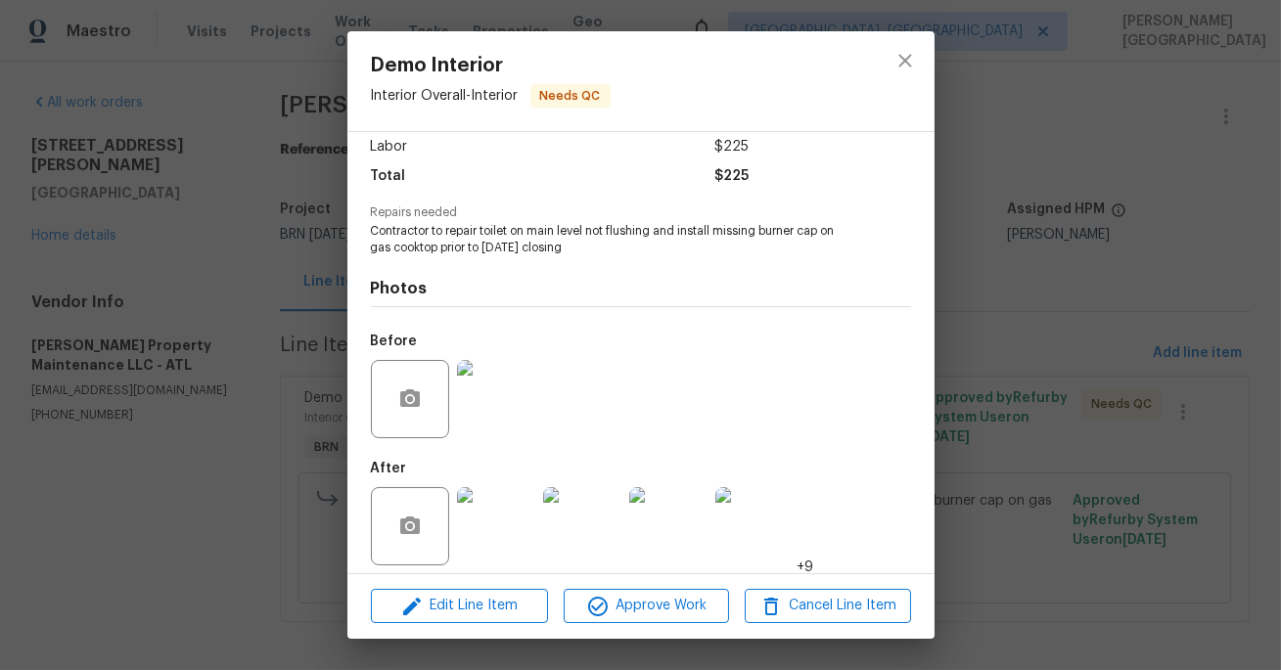
click at [235, 321] on div "Demo Interior Interior Overall - Interior Needs QC Vendor Glen Property Mainten…" at bounding box center [640, 335] width 1281 height 670
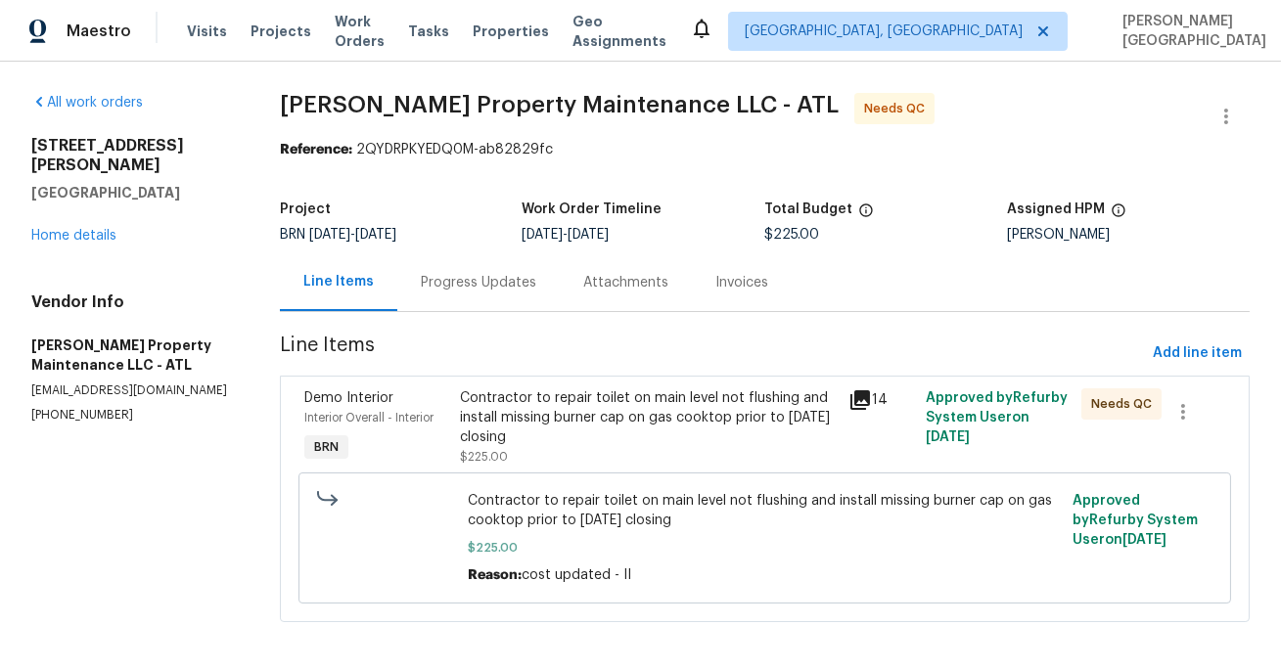
click at [578, 415] on div "Contractor to repair toilet on main level not flushing and install missing burn…" at bounding box center [648, 417] width 377 height 59
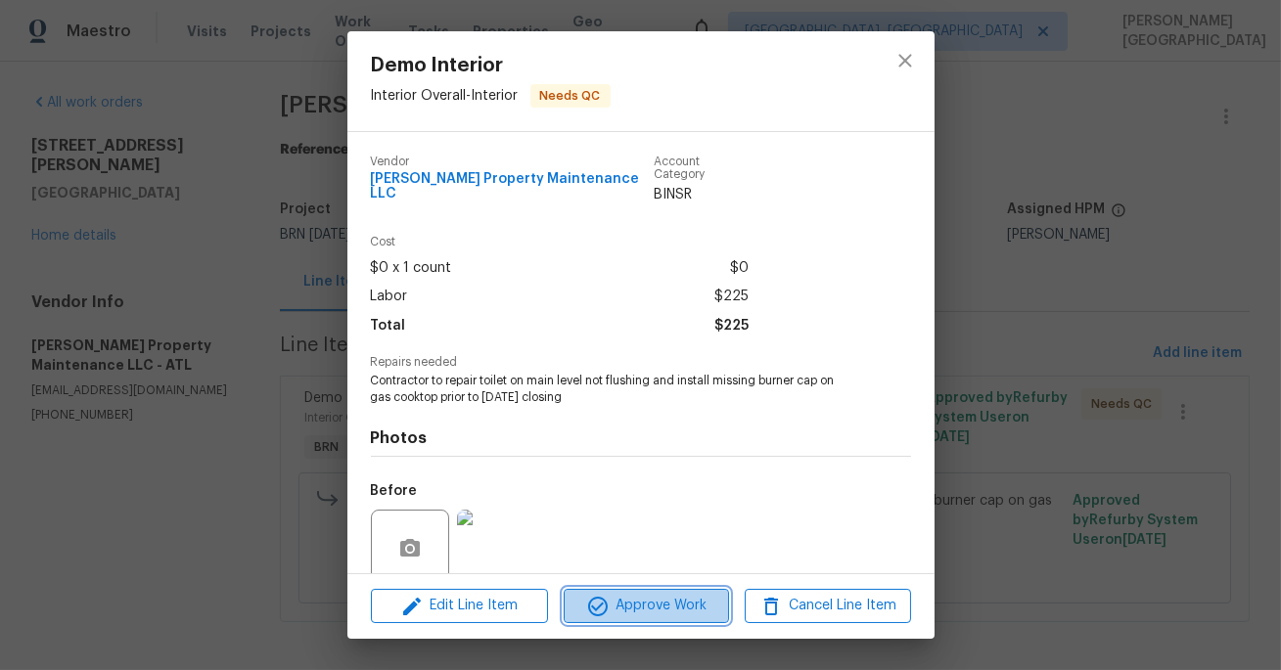
click at [647, 602] on span "Approve Work" at bounding box center [646, 606] width 154 height 24
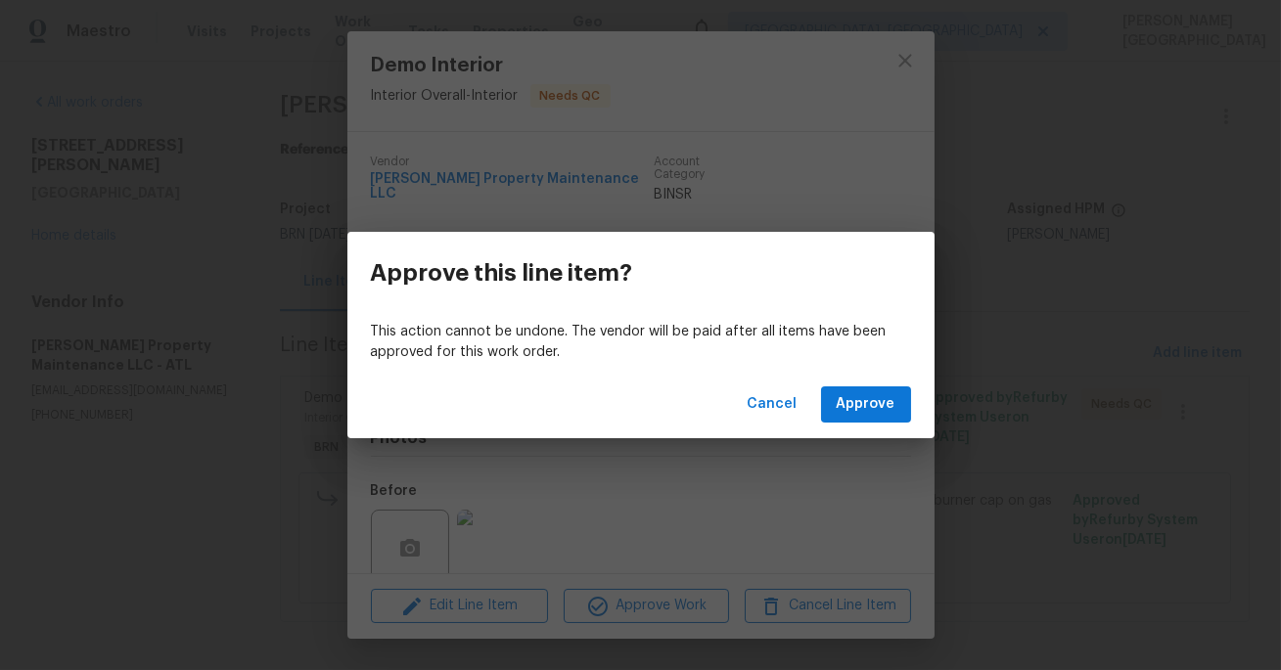
click at [836, 432] on div "Cancel Approve" at bounding box center [640, 405] width 587 height 68
click at [849, 409] on span "Approve" at bounding box center [865, 404] width 59 height 24
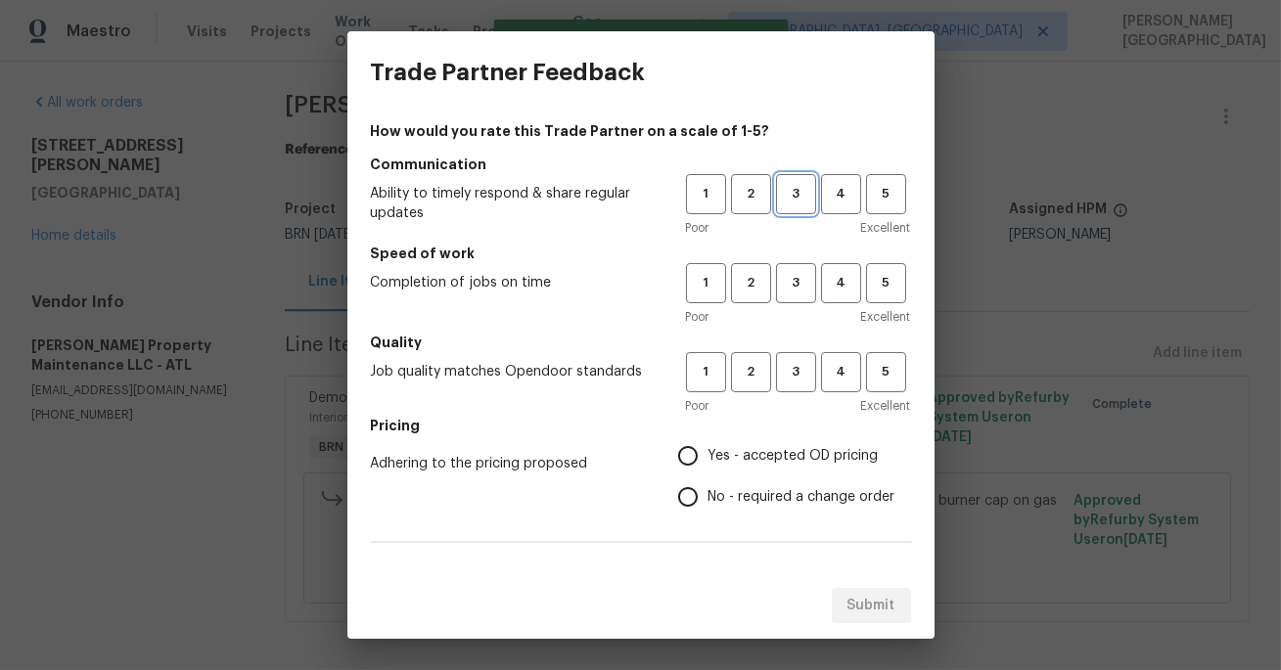
click at [794, 205] on button "3" at bounding box center [796, 194] width 40 height 40
click at [794, 294] on button "3" at bounding box center [796, 283] width 40 height 40
click at [794, 376] on span "3" at bounding box center [796, 372] width 36 height 23
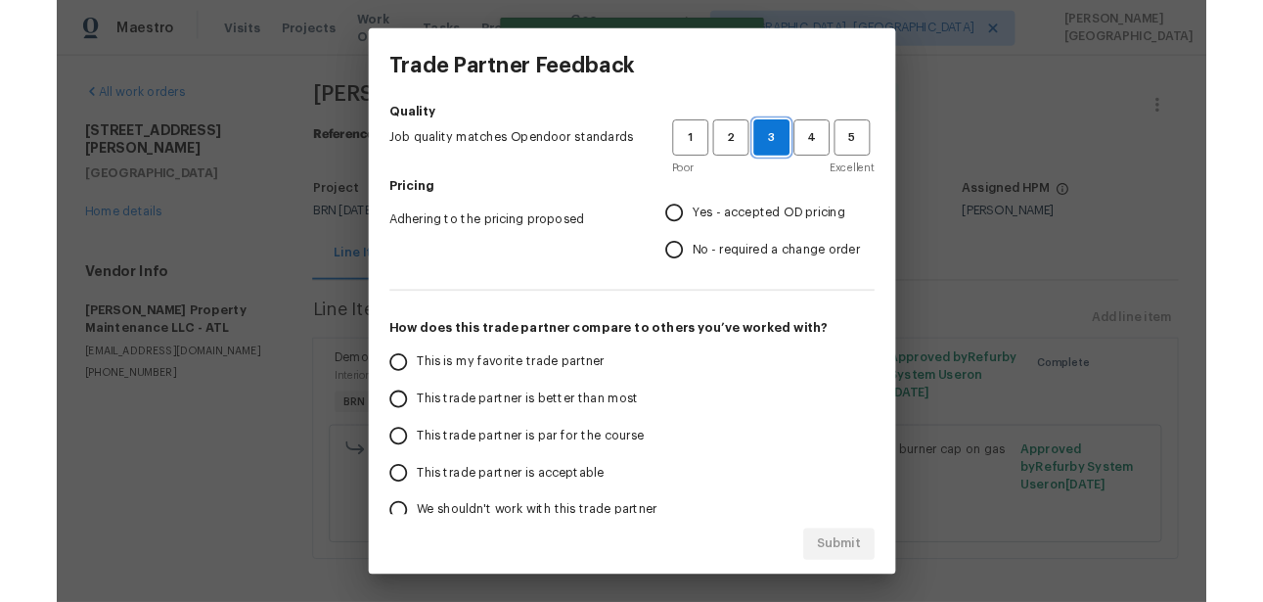
scroll to position [239, 0]
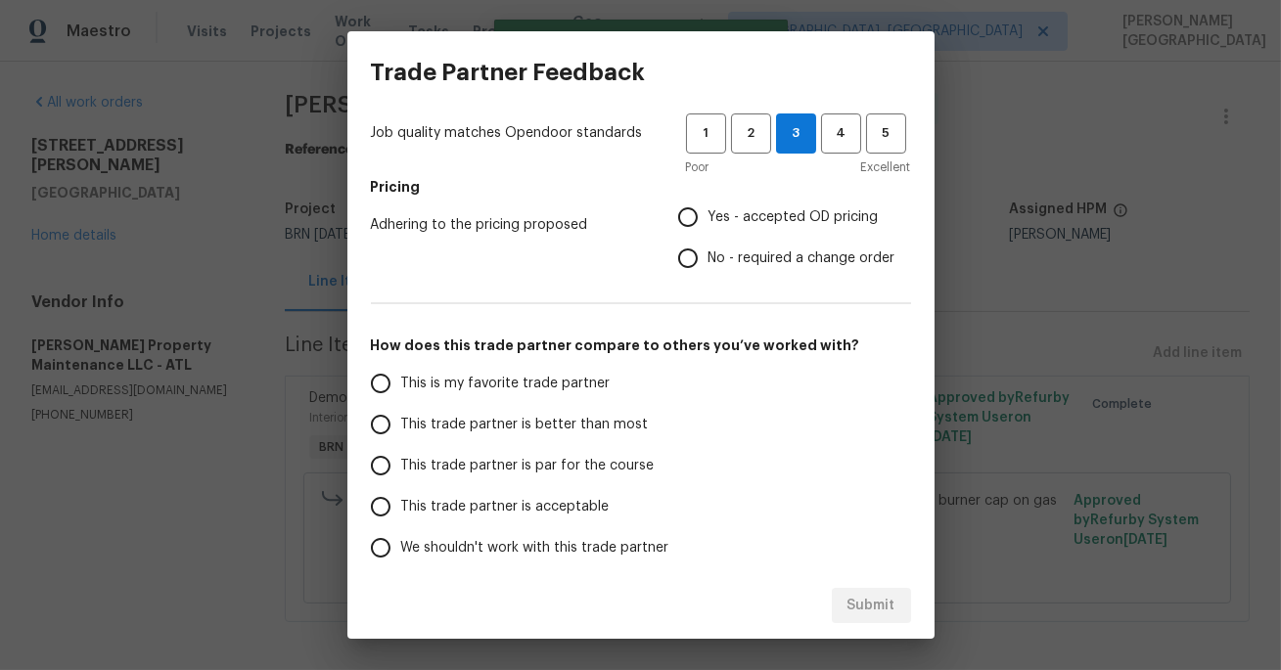
click at [697, 269] on input "No - required a change order" at bounding box center [687, 258] width 41 height 41
radio input "true"
click at [517, 432] on span "This trade partner is better than most" at bounding box center [525, 425] width 248 height 21
click at [401, 432] on input "This trade partner is better than most" at bounding box center [380, 424] width 41 height 41
click at [876, 614] on span "Submit" at bounding box center [871, 606] width 48 height 24
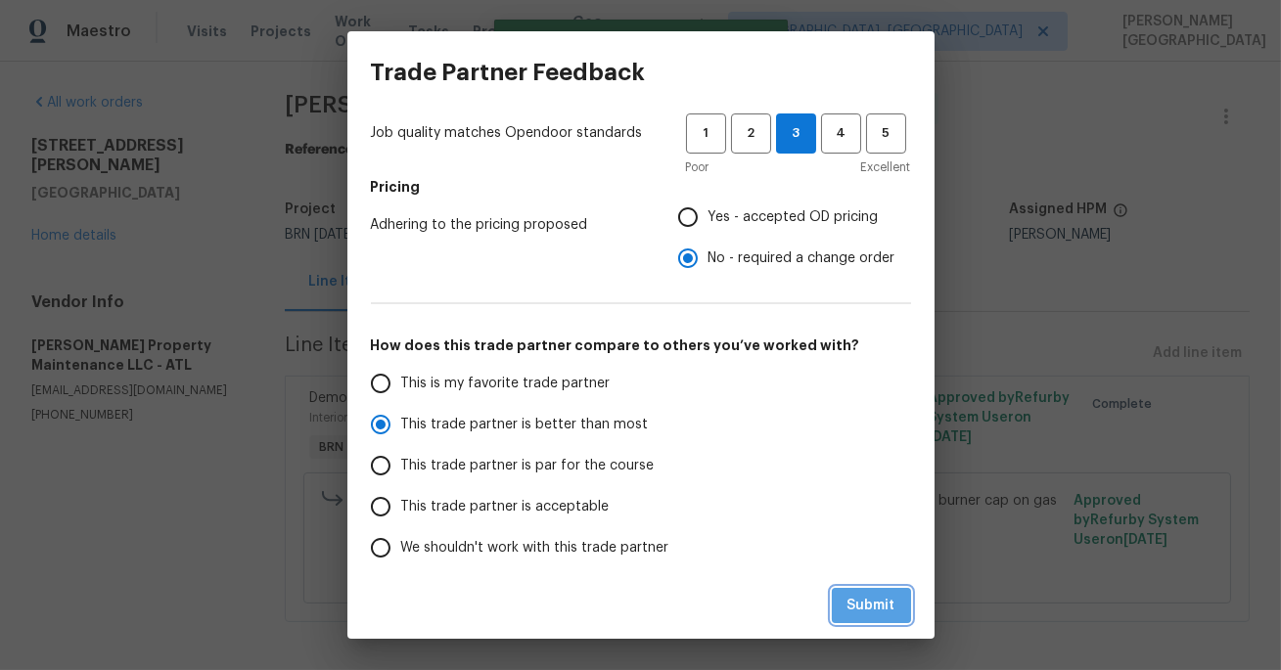
radio input "true"
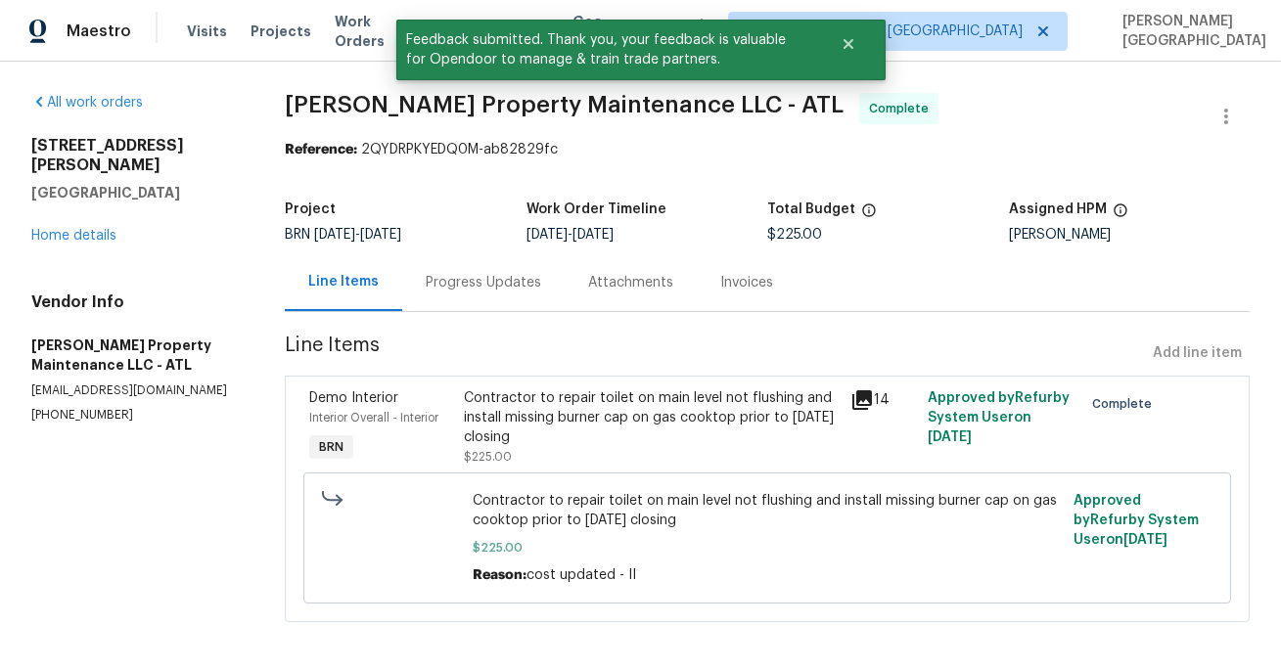
click at [456, 285] on div "Progress Updates" at bounding box center [483, 283] width 115 height 20
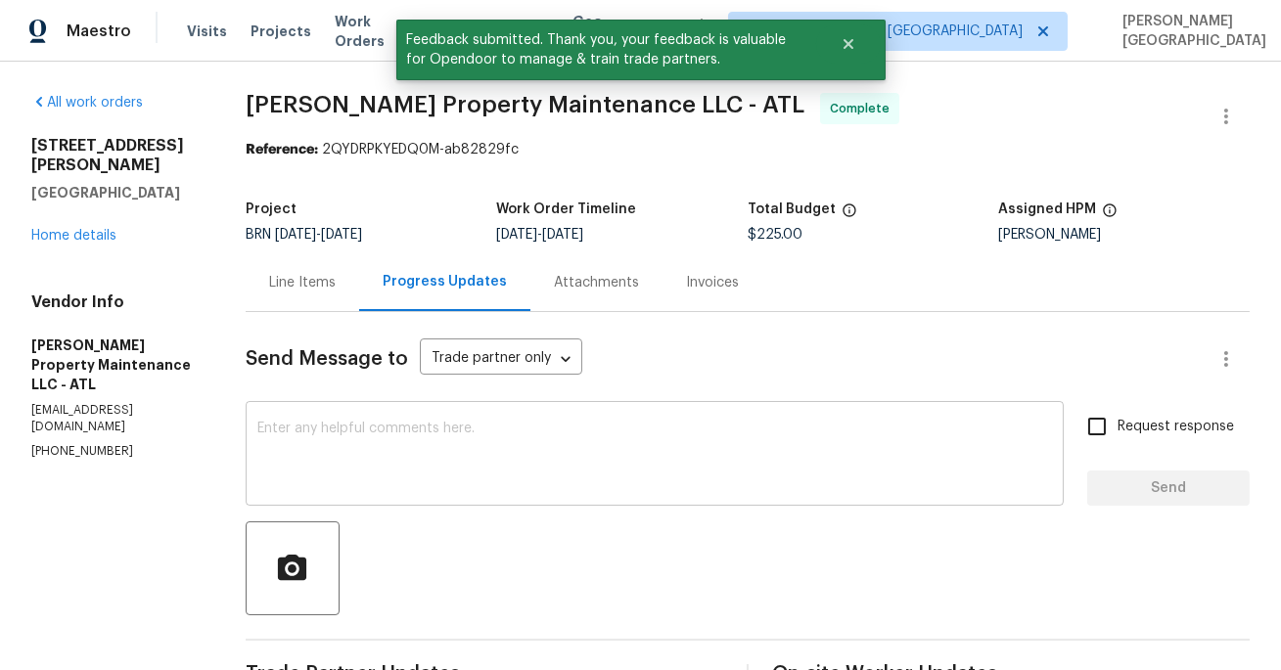
click at [440, 465] on textarea at bounding box center [654, 456] width 794 height 68
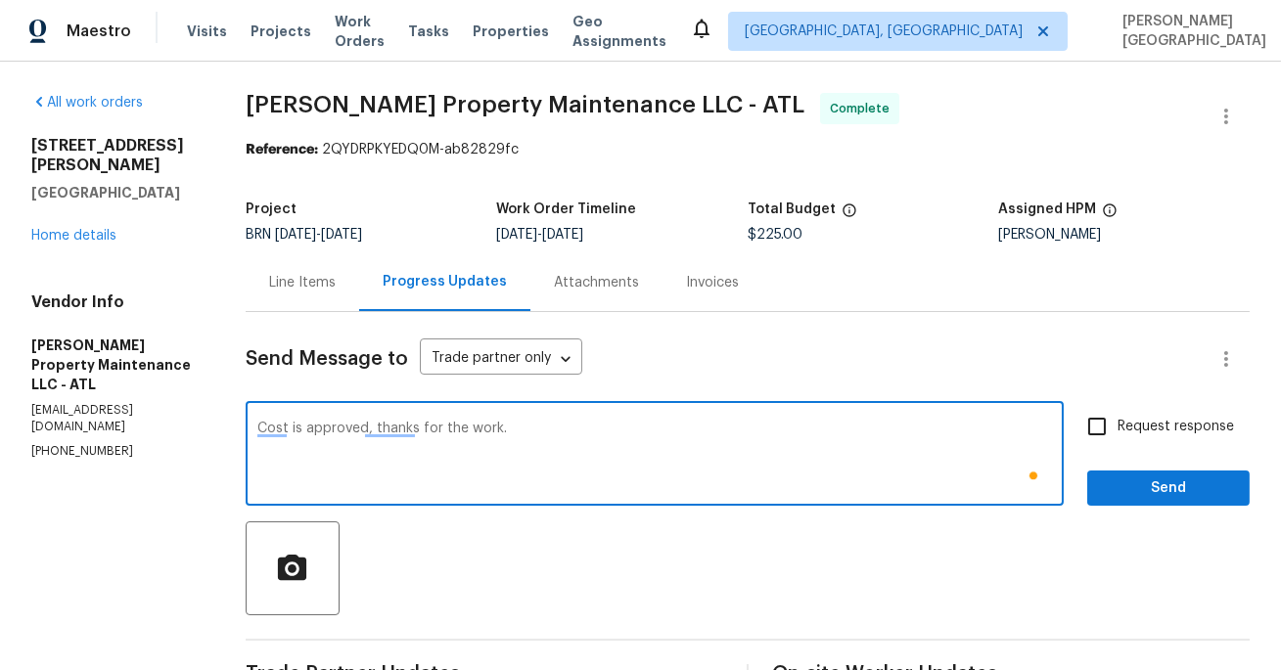
type textarea "Cost is approved, thanks for the work."
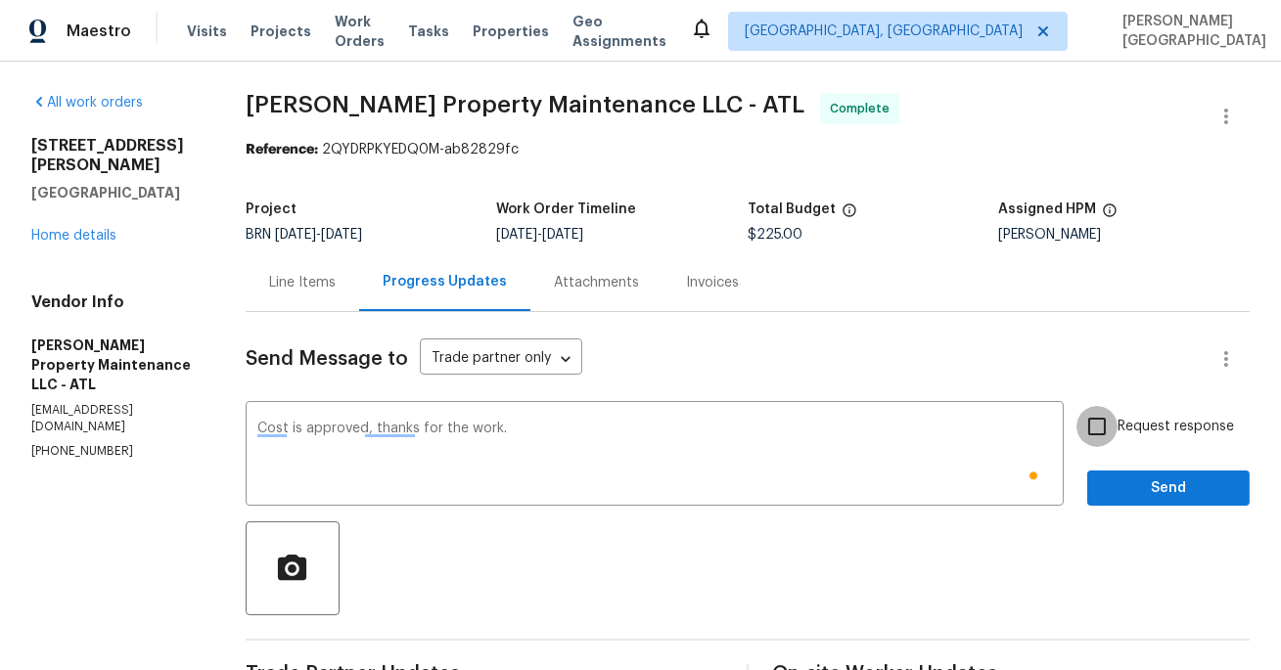
click at [1111, 416] on input "Request response" at bounding box center [1096, 426] width 41 height 41
checkbox input "true"
click at [1125, 501] on button "Send" at bounding box center [1168, 489] width 162 height 36
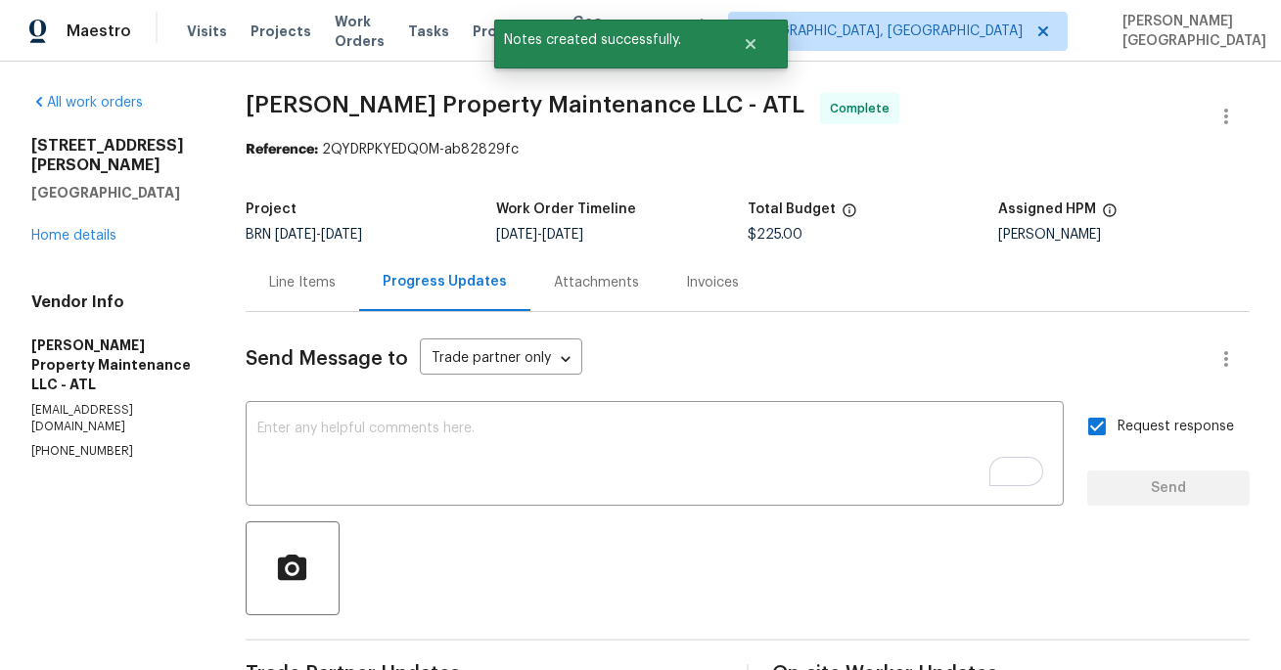
click at [269, 96] on span "Glen Property Maintenance LLC - ATL" at bounding box center [525, 104] width 559 height 23
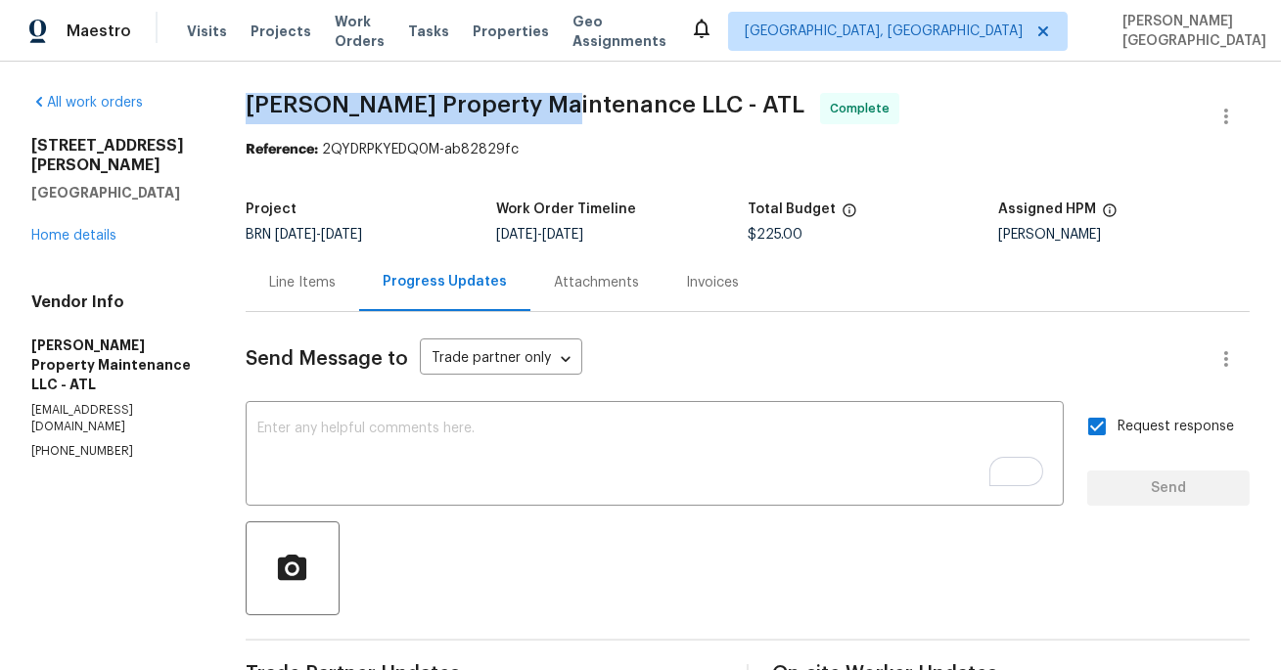
click at [457, 96] on span "Glen Property Maintenance LLC - ATL" at bounding box center [525, 104] width 559 height 23
copy span "Glen Property Maintenance"
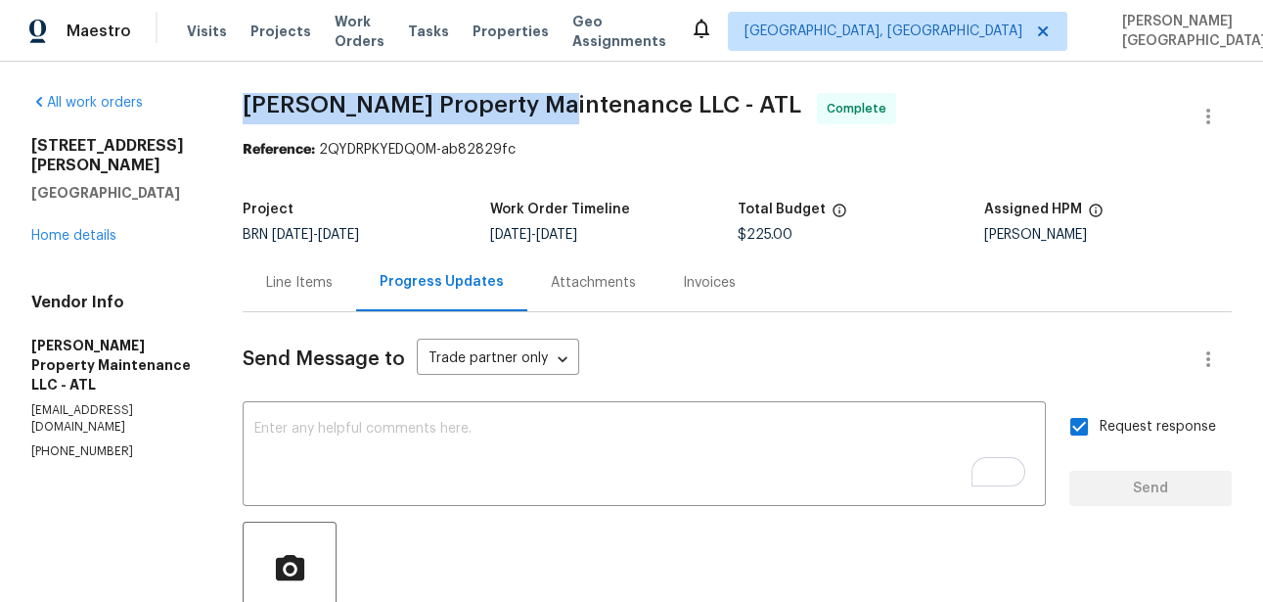
click at [347, 282] on div "Line Items" at bounding box center [299, 282] width 113 height 58
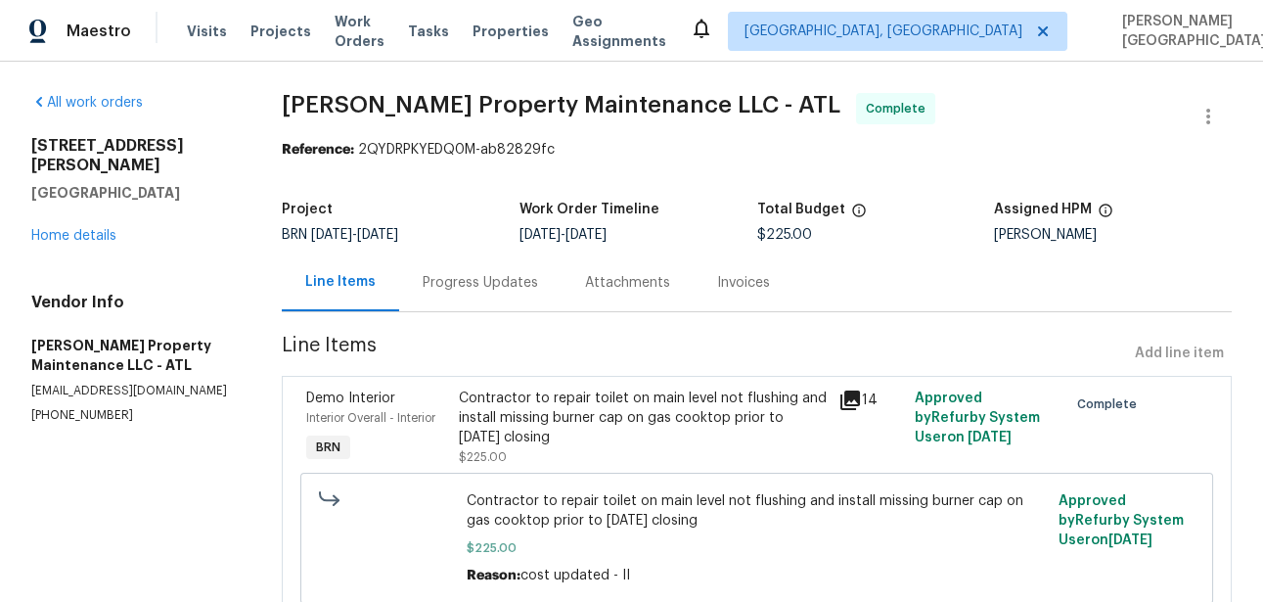
scroll to position [75, 0]
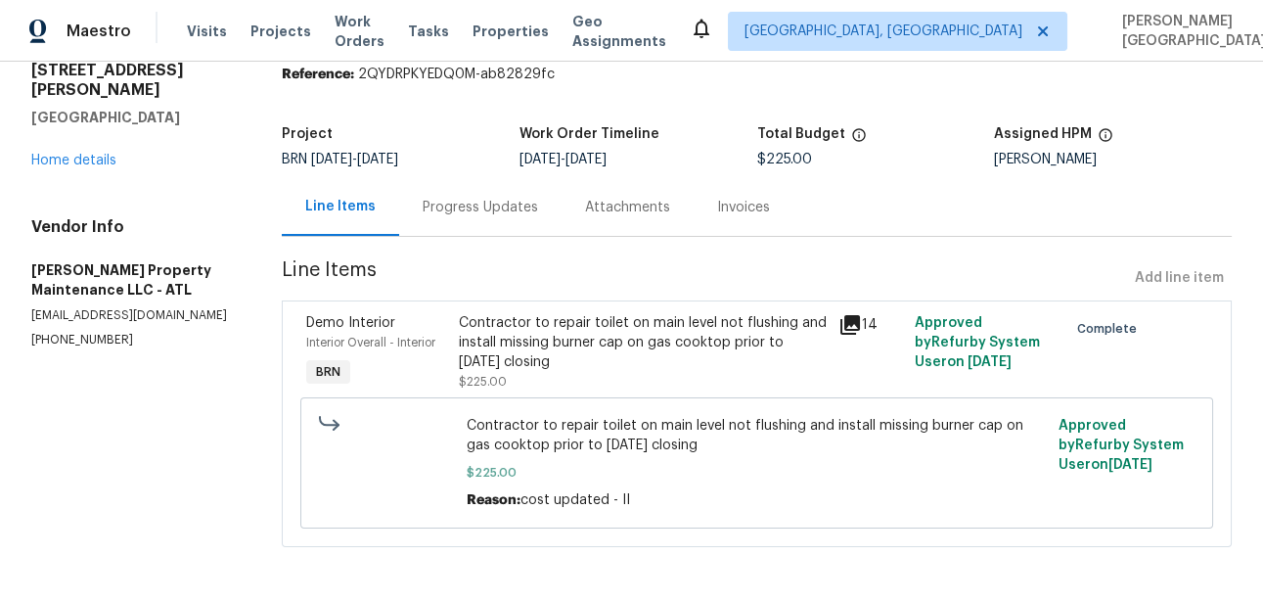
click at [721, 208] on div "Invoices" at bounding box center [743, 208] width 53 height 20
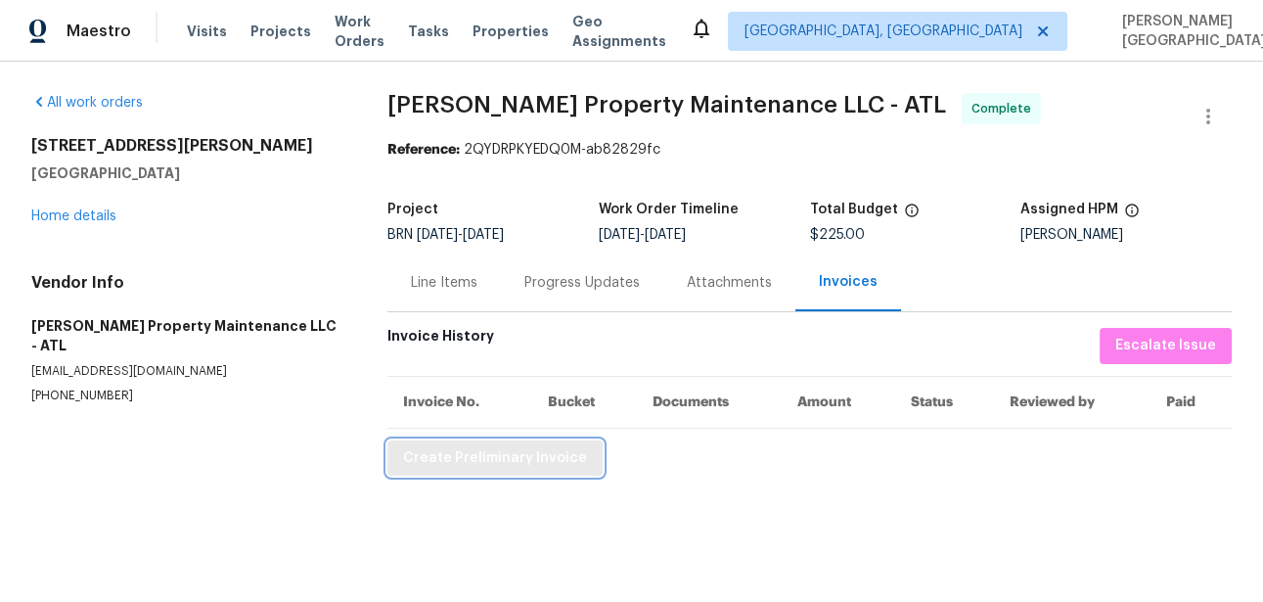
click at [466, 471] on button "Create Preliminary Invoice" at bounding box center [494, 458] width 215 height 36
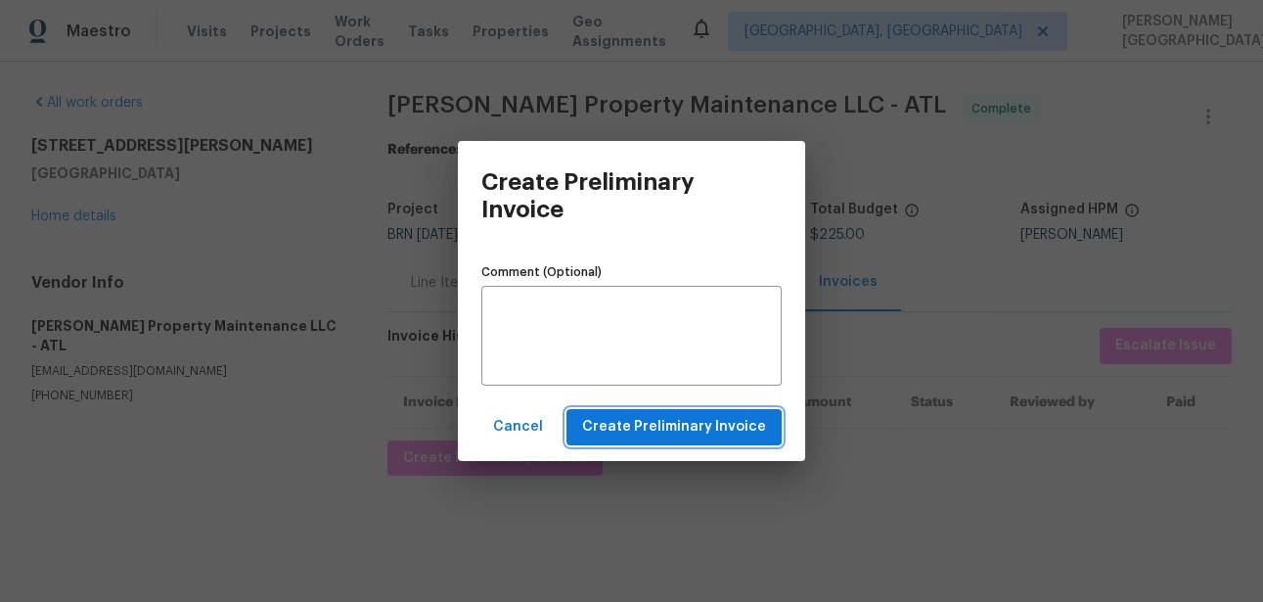
click at [654, 424] on span "Create Preliminary Invoice" at bounding box center [674, 427] width 184 height 24
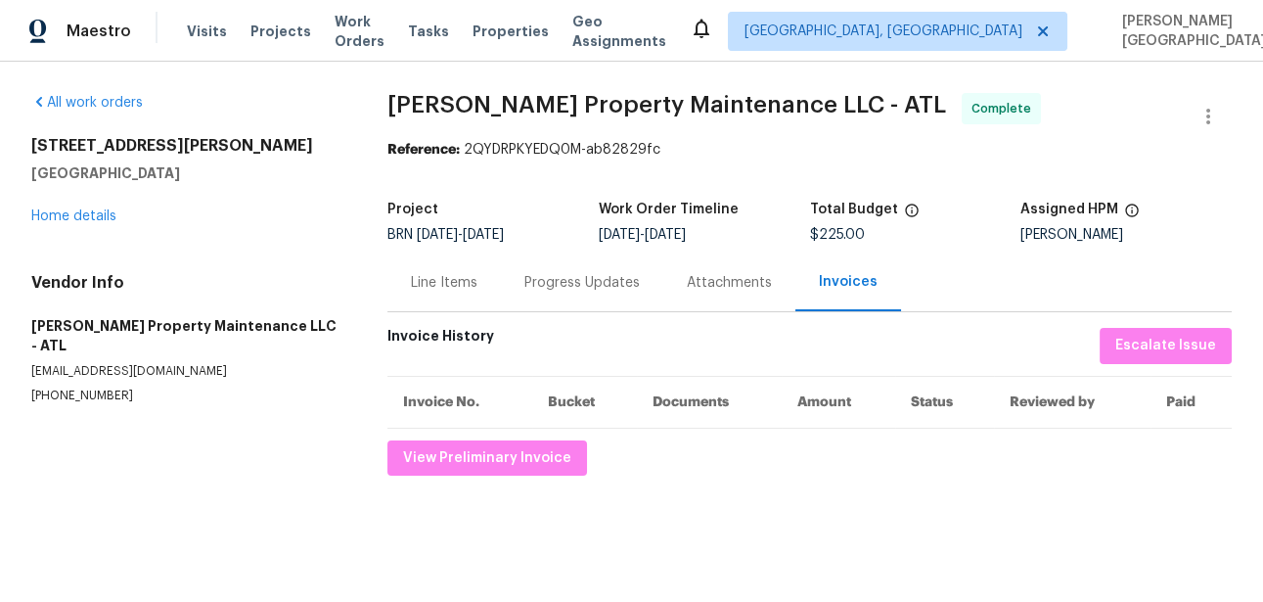
click at [394, 116] on span "Glen Property Maintenance LLC - ATL Complete" at bounding box center [785, 116] width 797 height 47
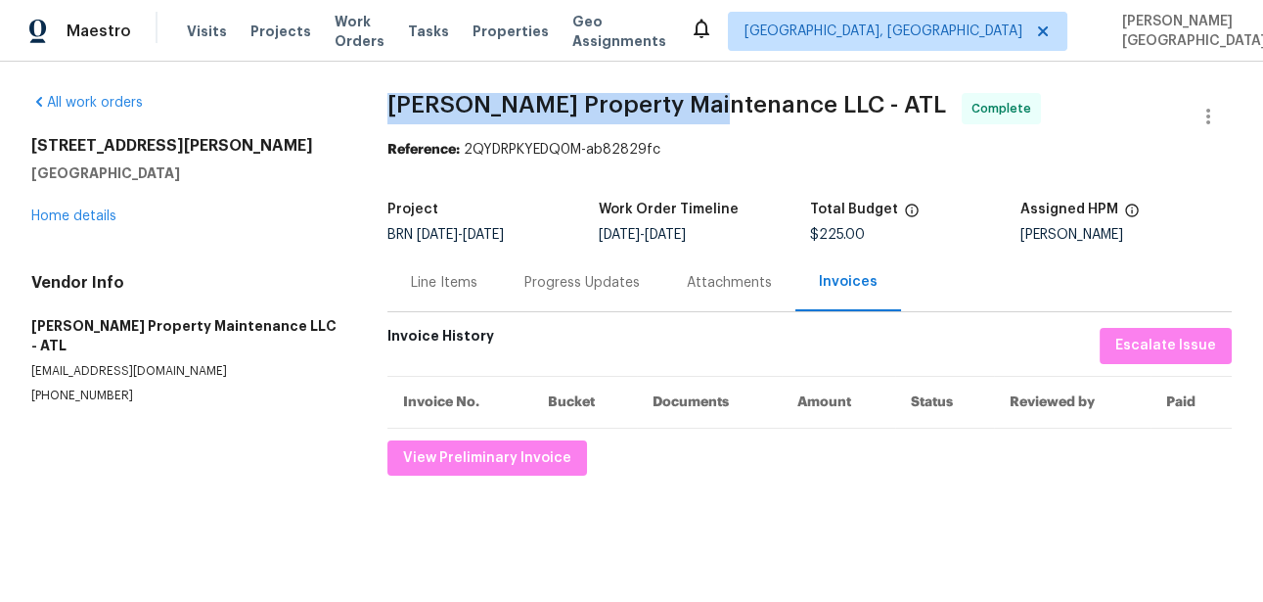
click at [688, 99] on span "Glen Property Maintenance LLC - ATL" at bounding box center [666, 104] width 559 height 23
copy span "Glen Property Maintenance"
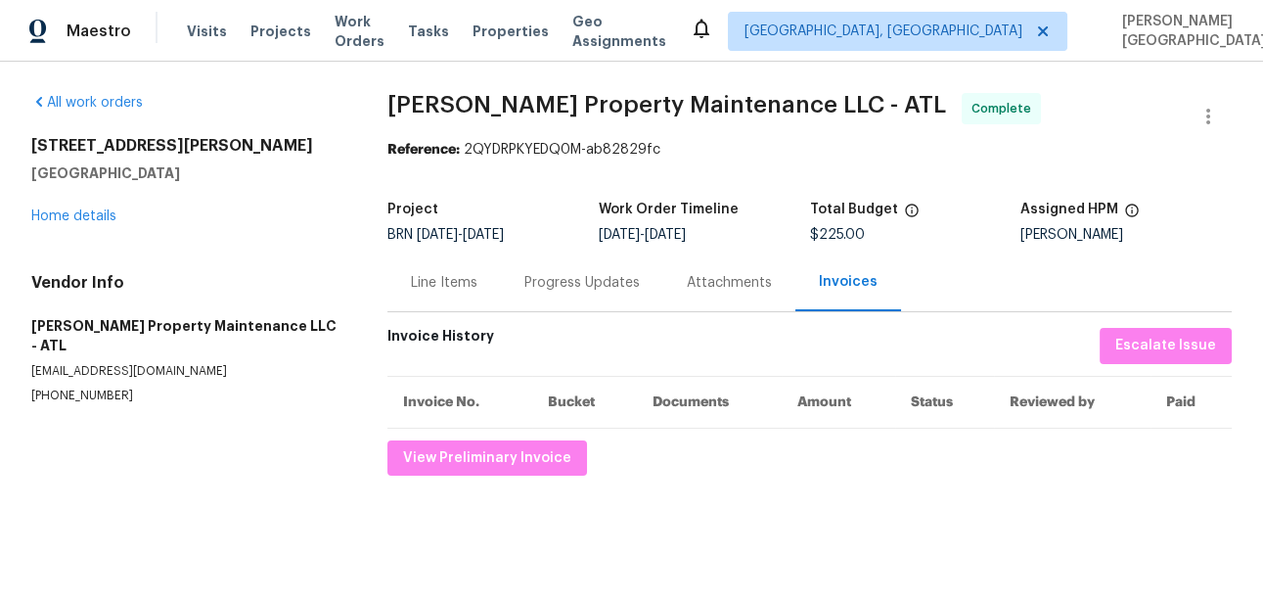
click at [443, 272] on div "Line Items" at bounding box center [443, 282] width 113 height 58
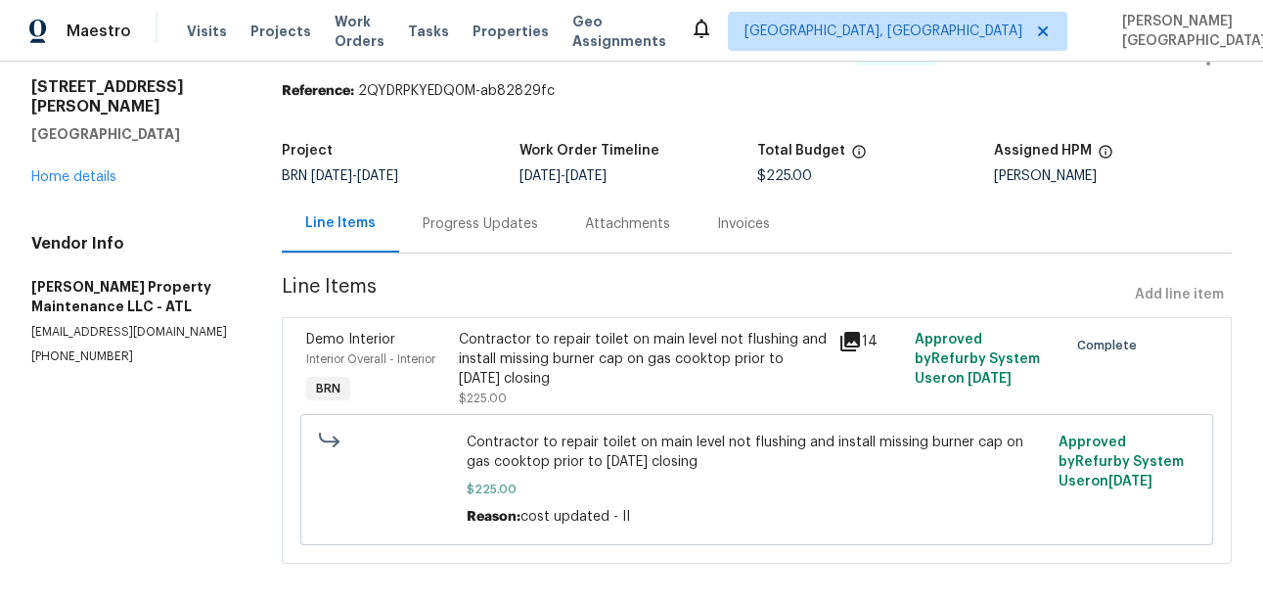
scroll to position [75, 0]
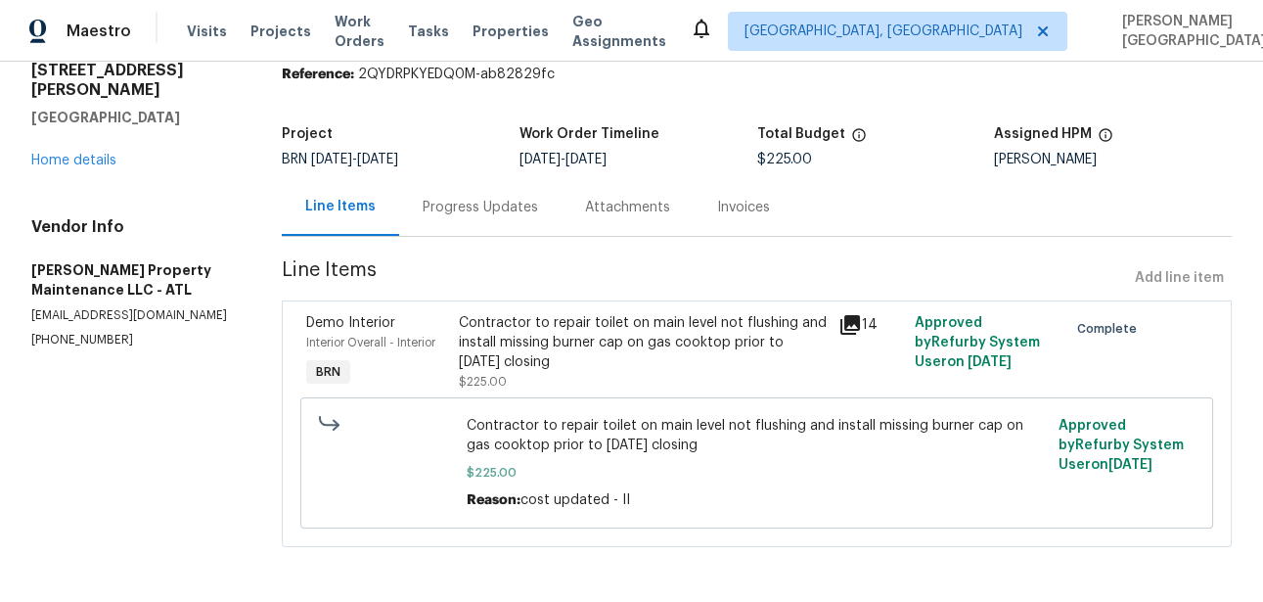
click at [554, 343] on div "Contractor to repair toilet on main level not flushing and install missing burn…" at bounding box center [643, 342] width 369 height 59
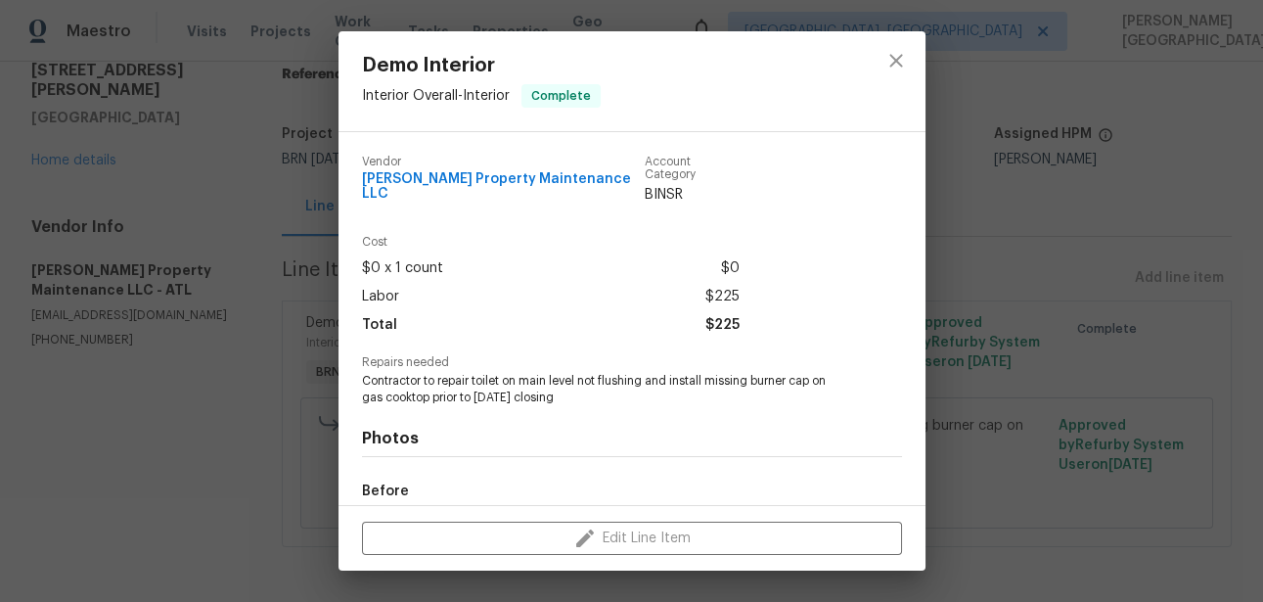
click at [493, 373] on span "Contractor to repair toilet on main level not flushing and install missing burn…" at bounding box center [605, 389] width 486 height 33
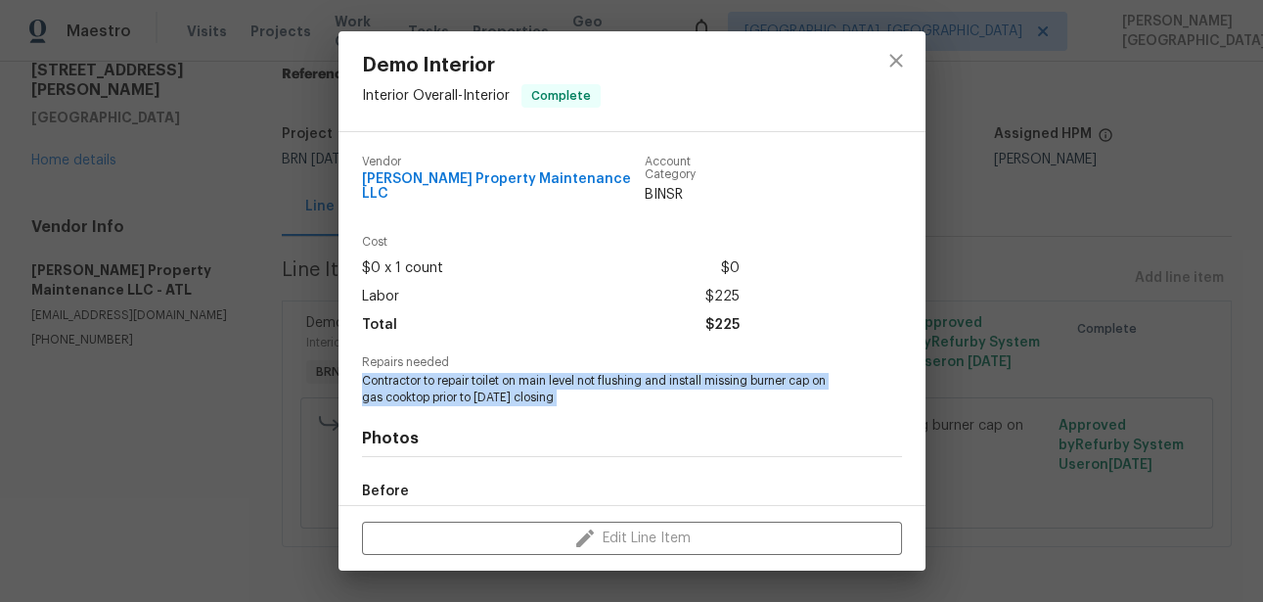
click at [493, 373] on span "Contractor to repair toilet on main level not flushing and install missing burn…" at bounding box center [605, 389] width 486 height 33
copy span "Contractor to repair toilet on main level not flushing and install missing burn…"
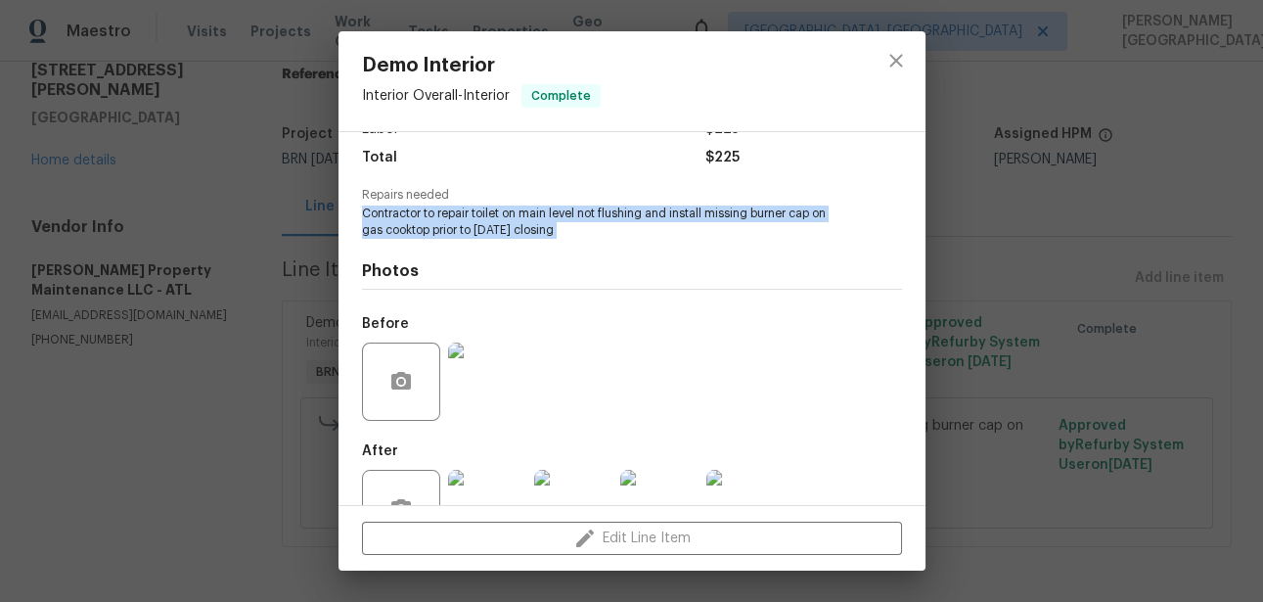
scroll to position [218, 0]
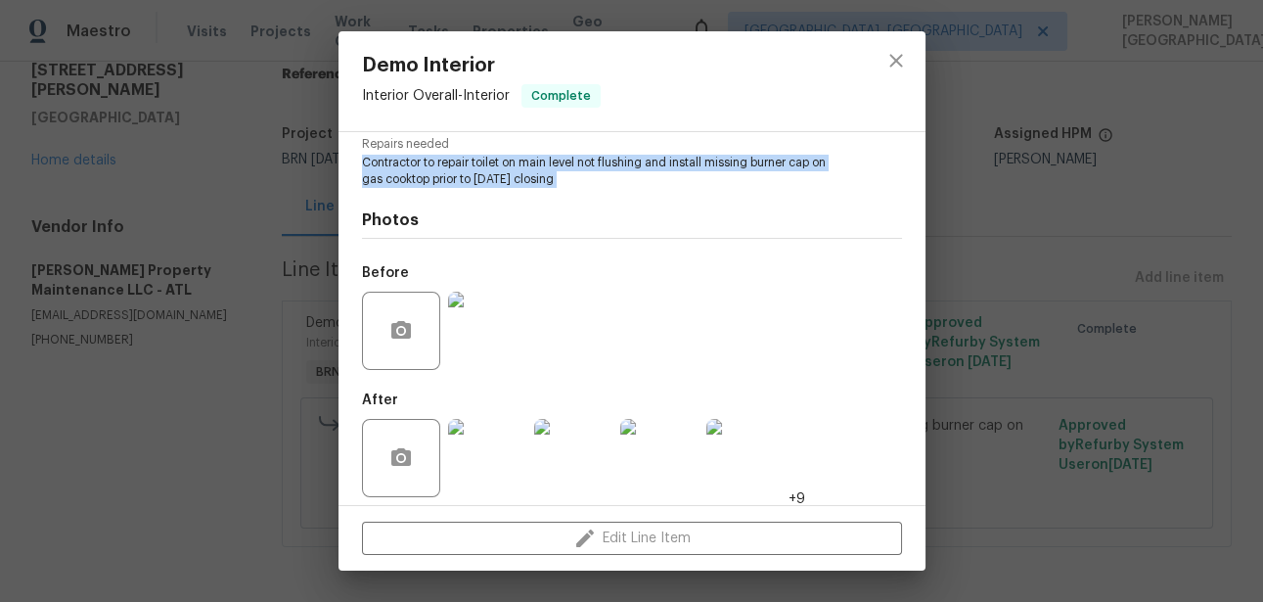
click at [583, 445] on img at bounding box center [573, 458] width 78 height 78
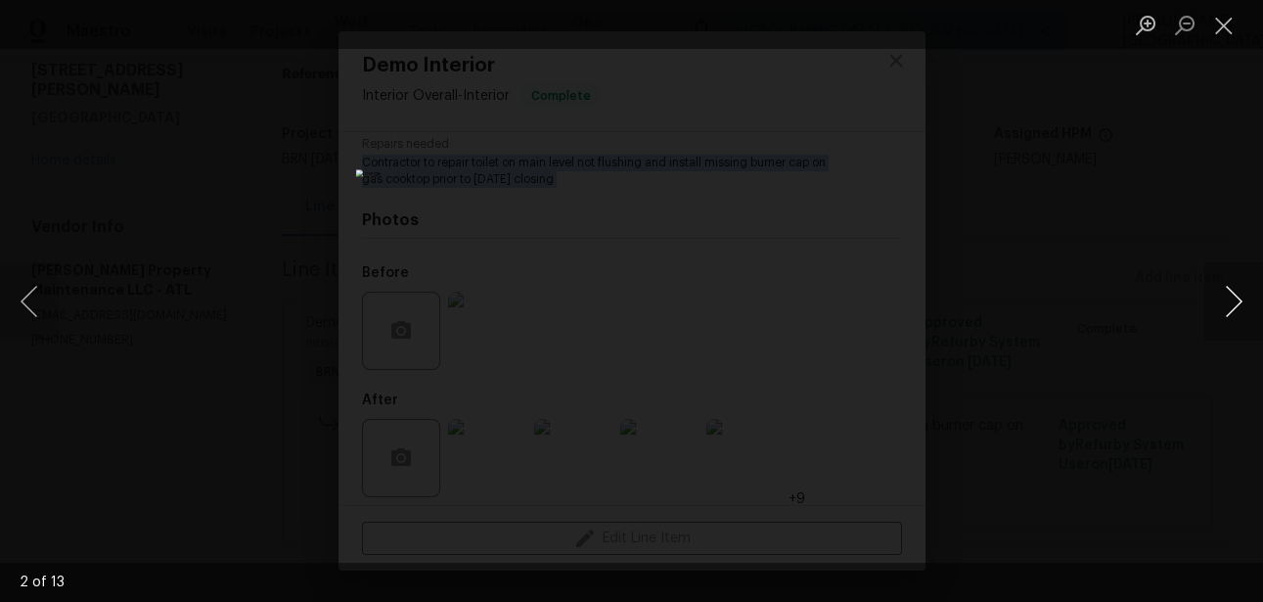
click at [1229, 291] on button "Next image" at bounding box center [1233, 301] width 59 height 78
click at [1224, 298] on button "Next image" at bounding box center [1233, 301] width 59 height 78
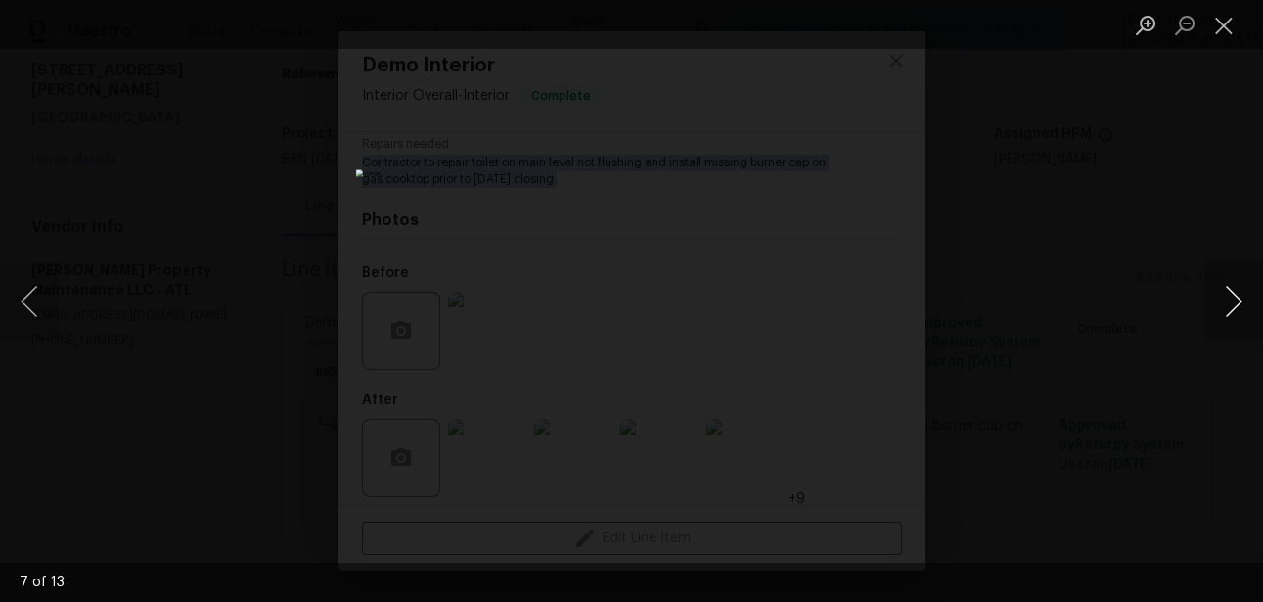
click at [1224, 298] on button "Next image" at bounding box center [1233, 301] width 59 height 78
click at [1233, 315] on button "Next image" at bounding box center [1233, 301] width 59 height 78
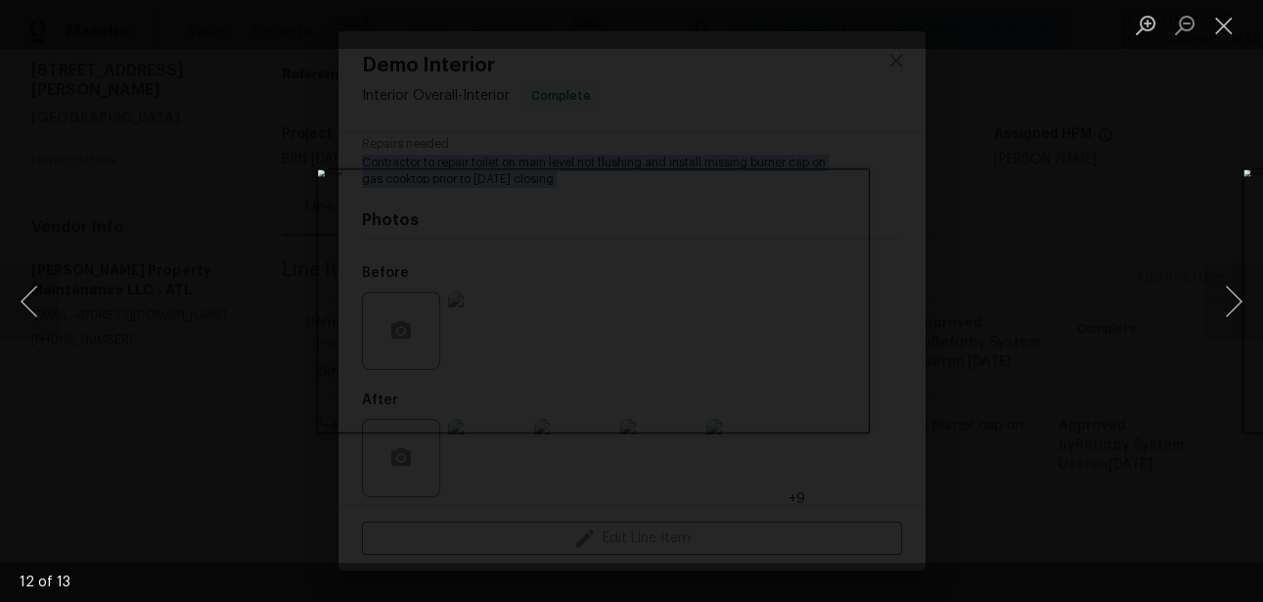
click at [1058, 241] on div "Lightbox" at bounding box center [631, 301] width 1263 height 602
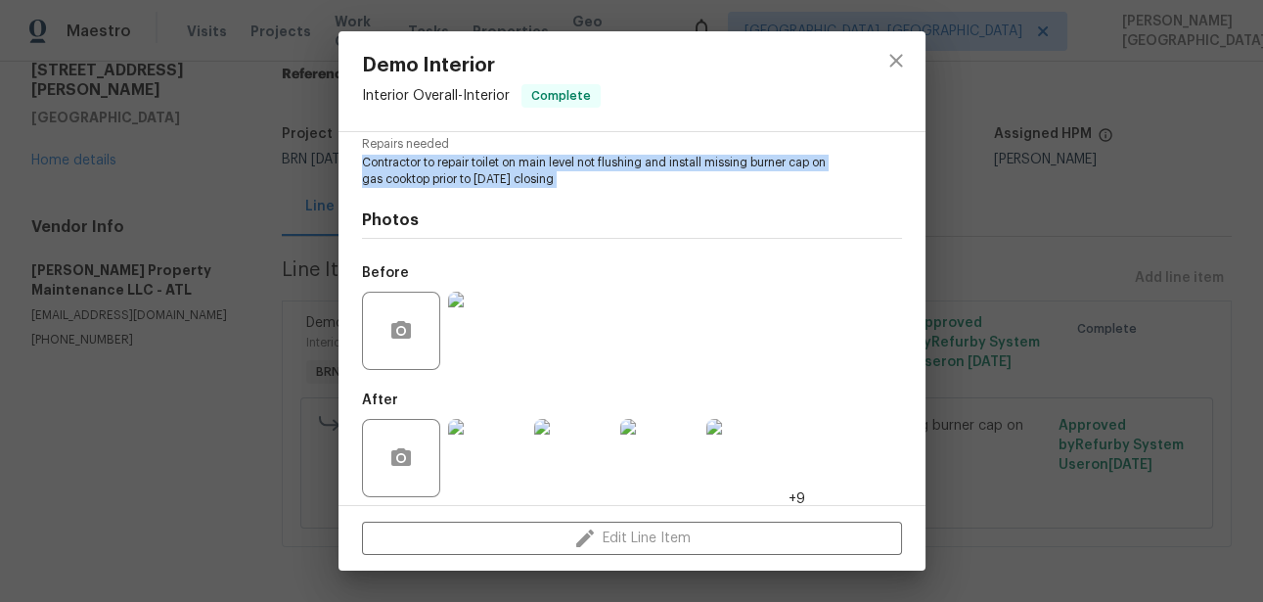
click at [474, 293] on img at bounding box center [487, 331] width 78 height 78
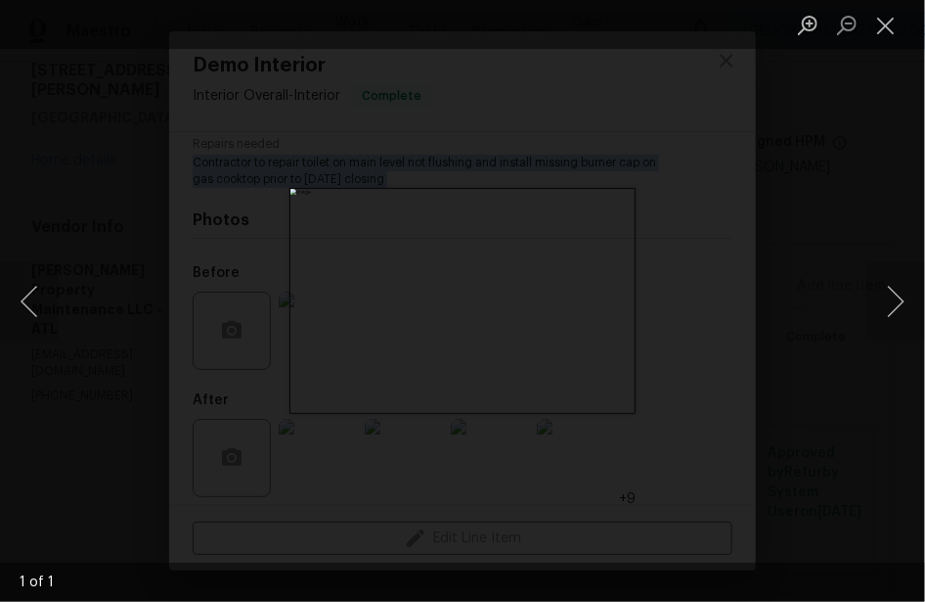
click at [274, 243] on div "Lightbox" at bounding box center [462, 301] width 925 height 602
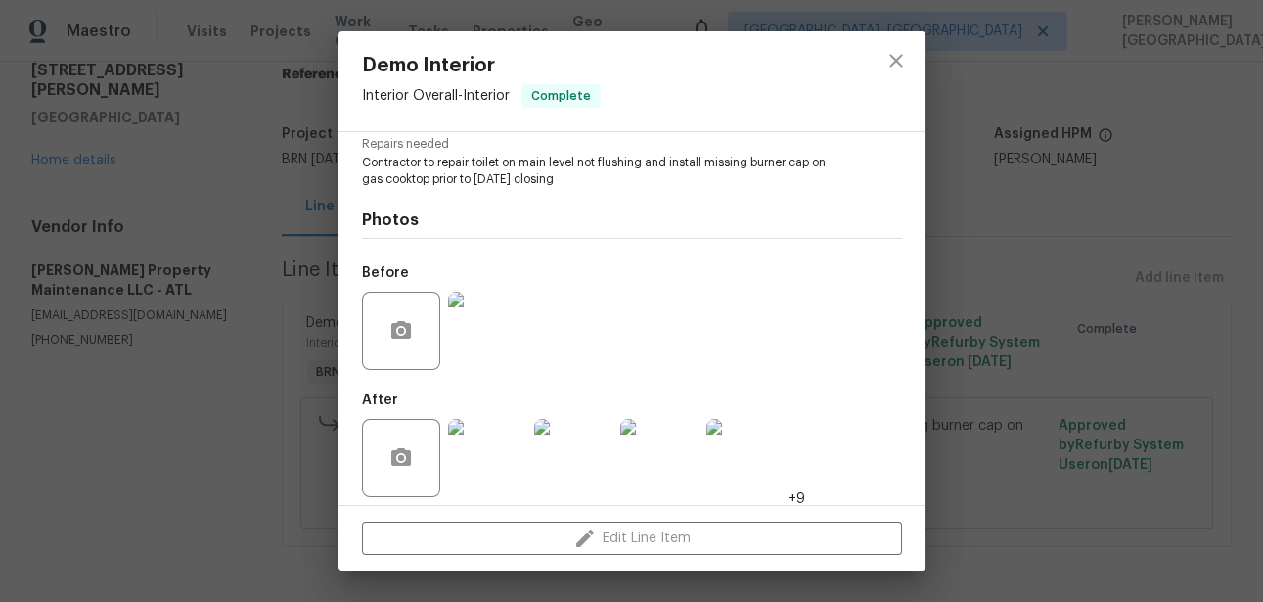
click at [1062, 246] on div "Demo Interior Interior Overall - Interior Complete Vendor Glen Property Mainten…" at bounding box center [631, 301] width 1263 height 602
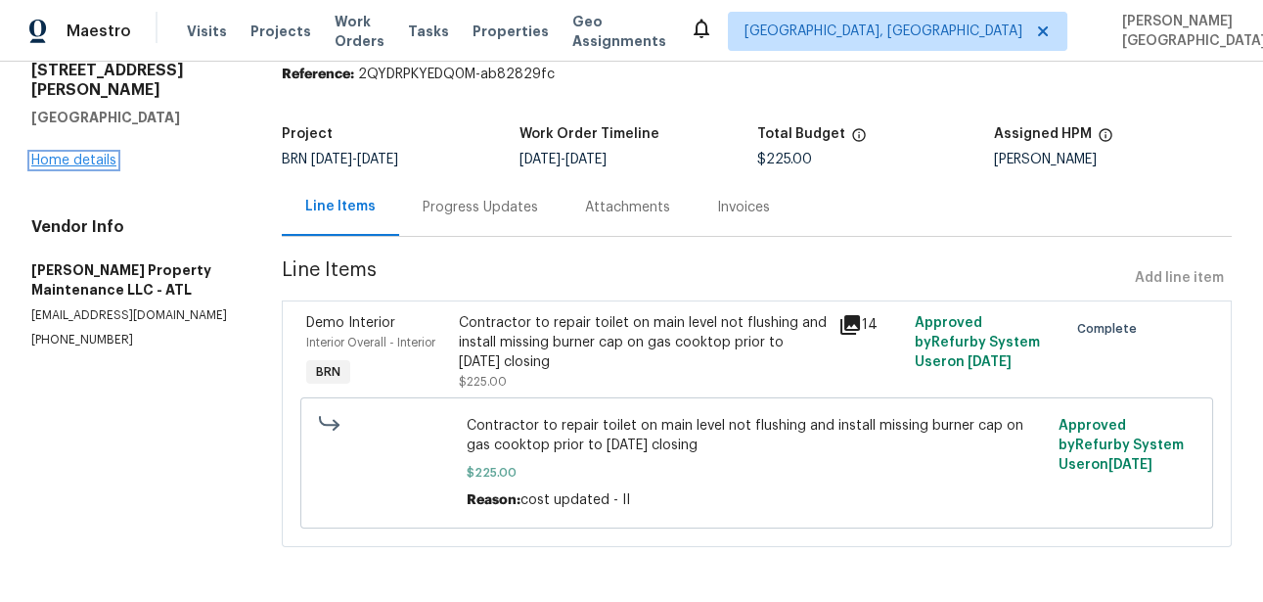
click at [77, 154] on link "Home details" at bounding box center [73, 161] width 85 height 14
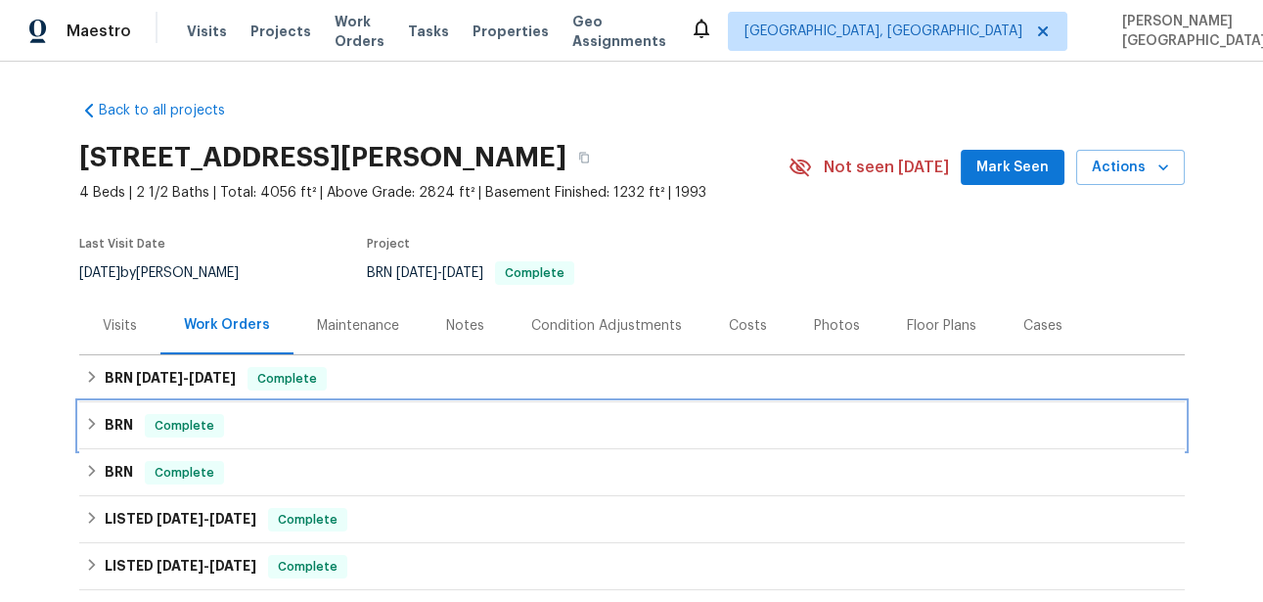
click at [134, 421] on div "BRN Complete" at bounding box center [632, 425] width 1094 height 23
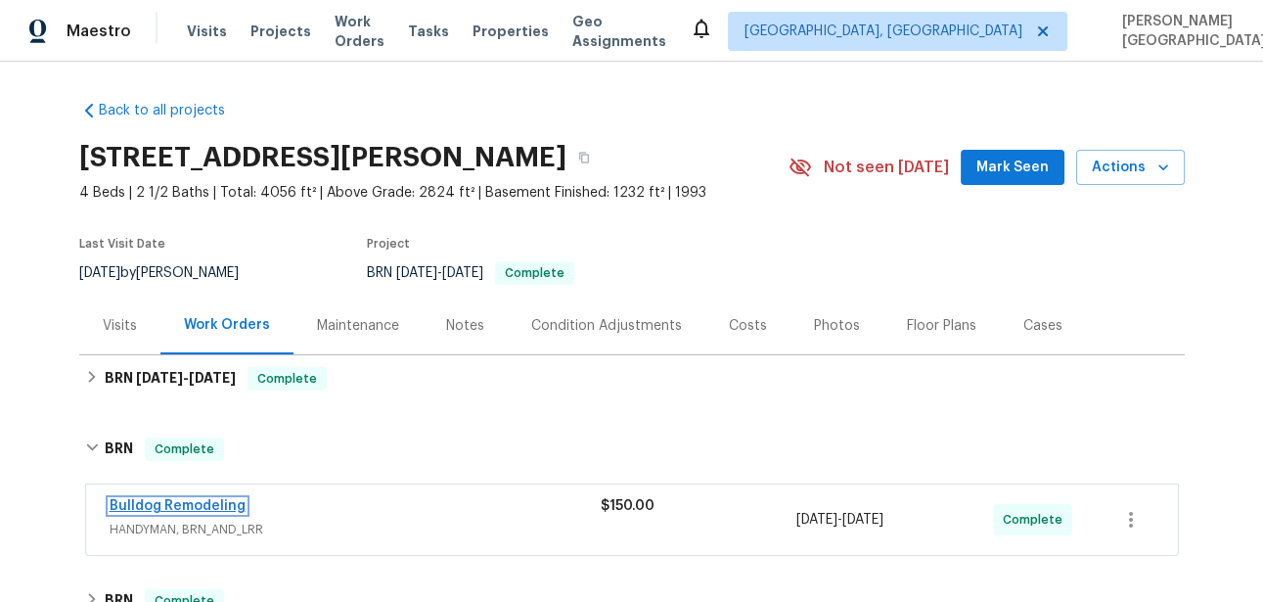
click at [217, 508] on link "Bulldog Remodeling" at bounding box center [178, 506] width 136 height 14
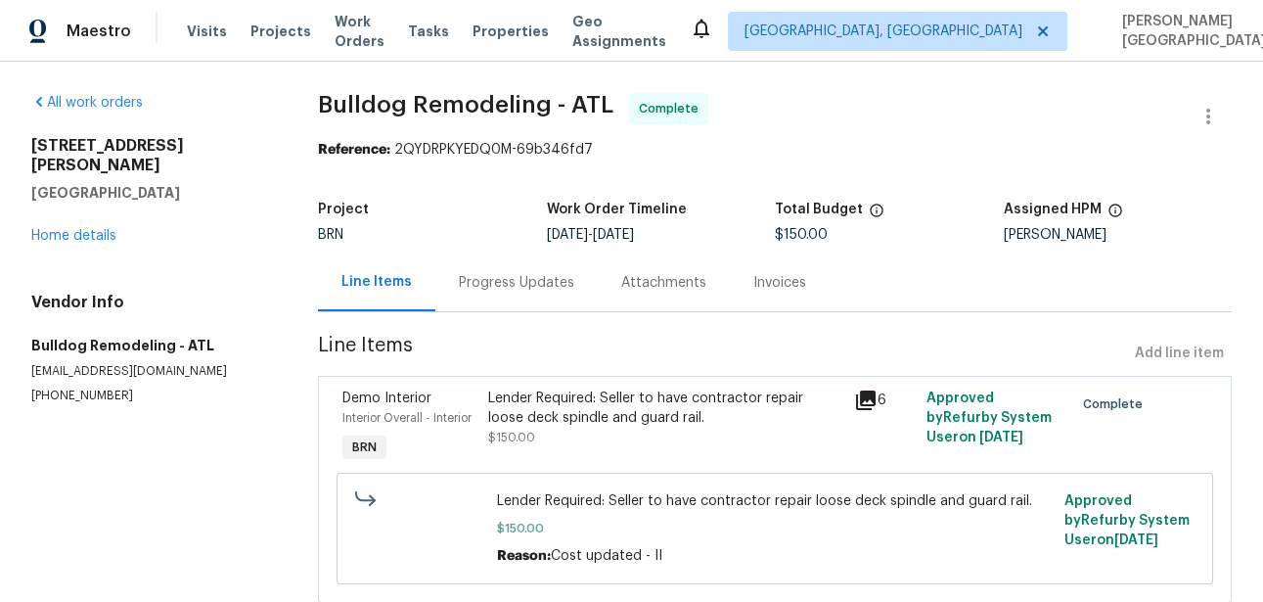
click at [519, 293] on div "Progress Updates" at bounding box center [516, 282] width 162 height 58
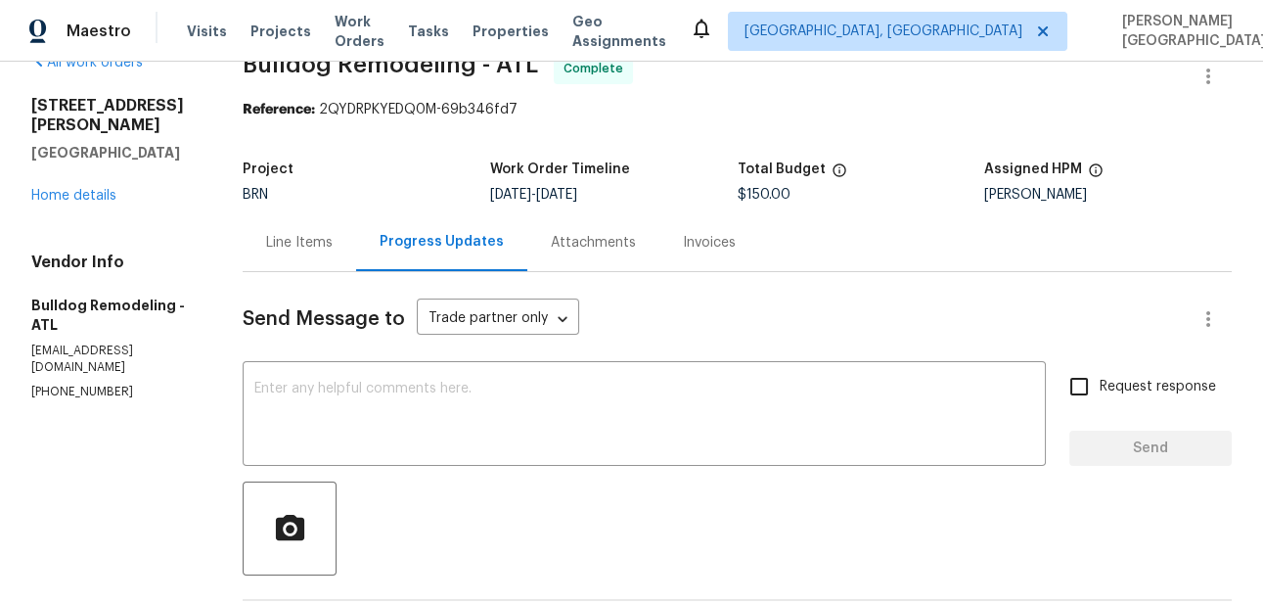
scroll to position [21, 0]
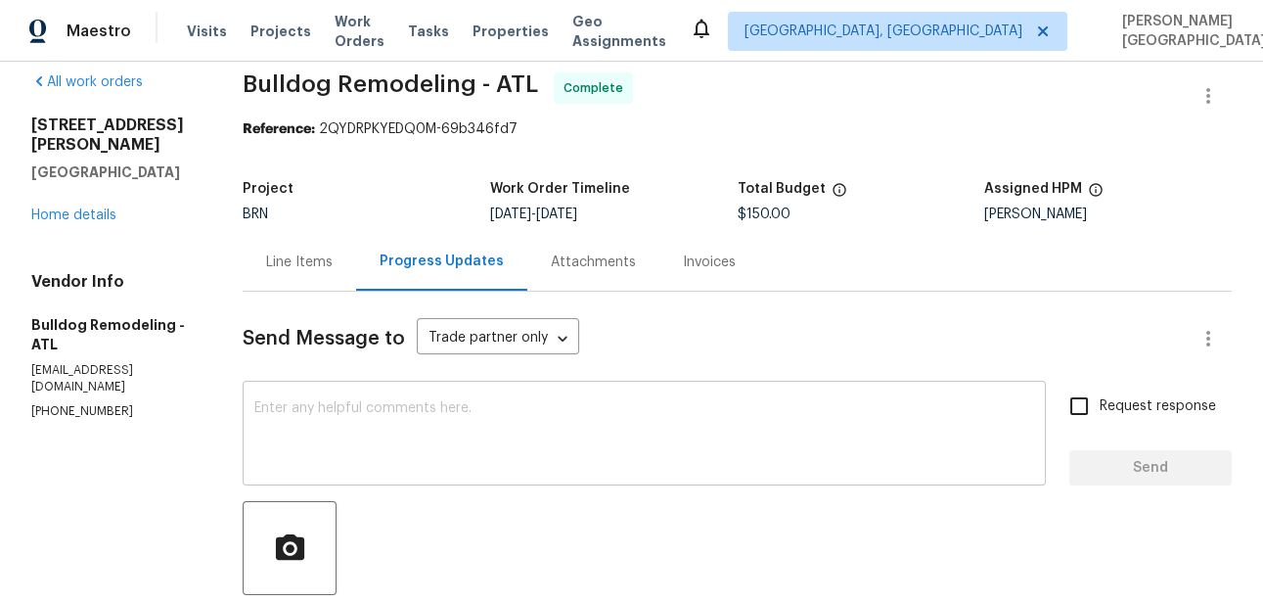
click at [373, 421] on textarea at bounding box center [644, 435] width 780 height 68
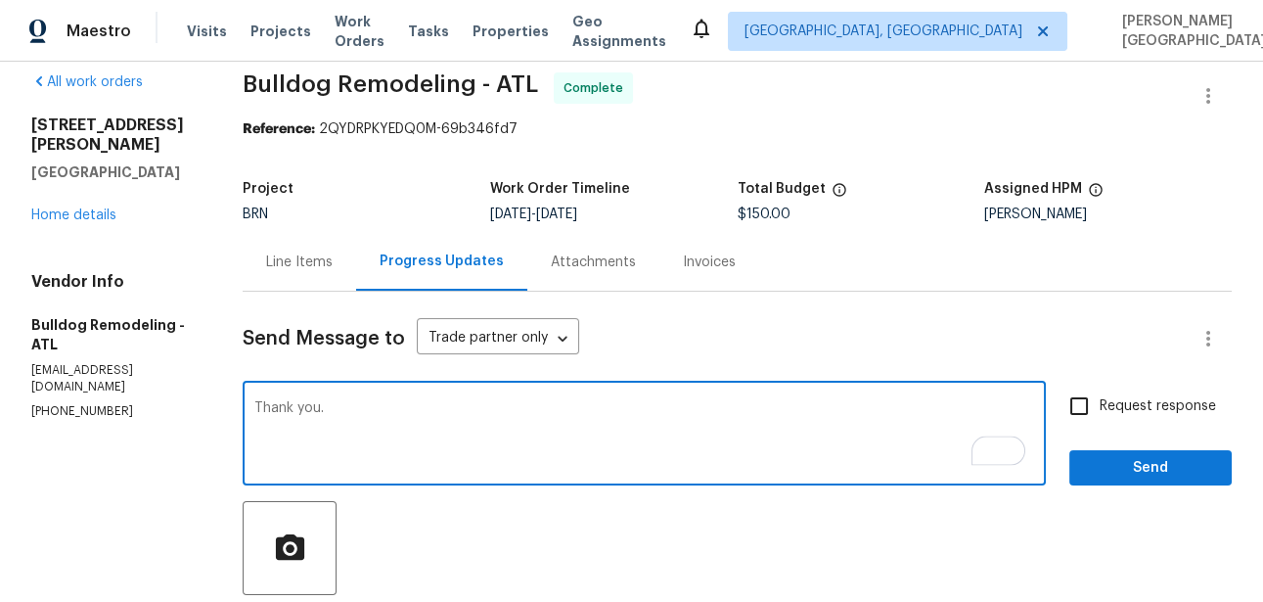
type textarea "Thank you."
click at [1069, 422] on input "Request response" at bounding box center [1078, 405] width 41 height 41
checkbox input "true"
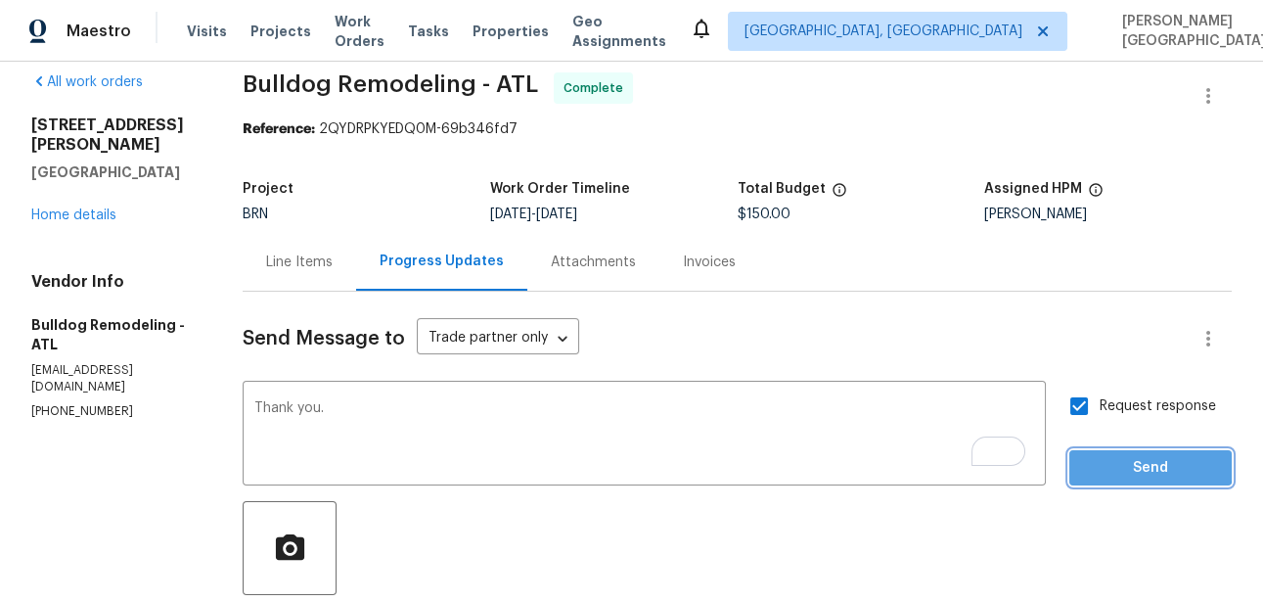
click at [1084, 463] on button "Send" at bounding box center [1150, 468] width 162 height 36
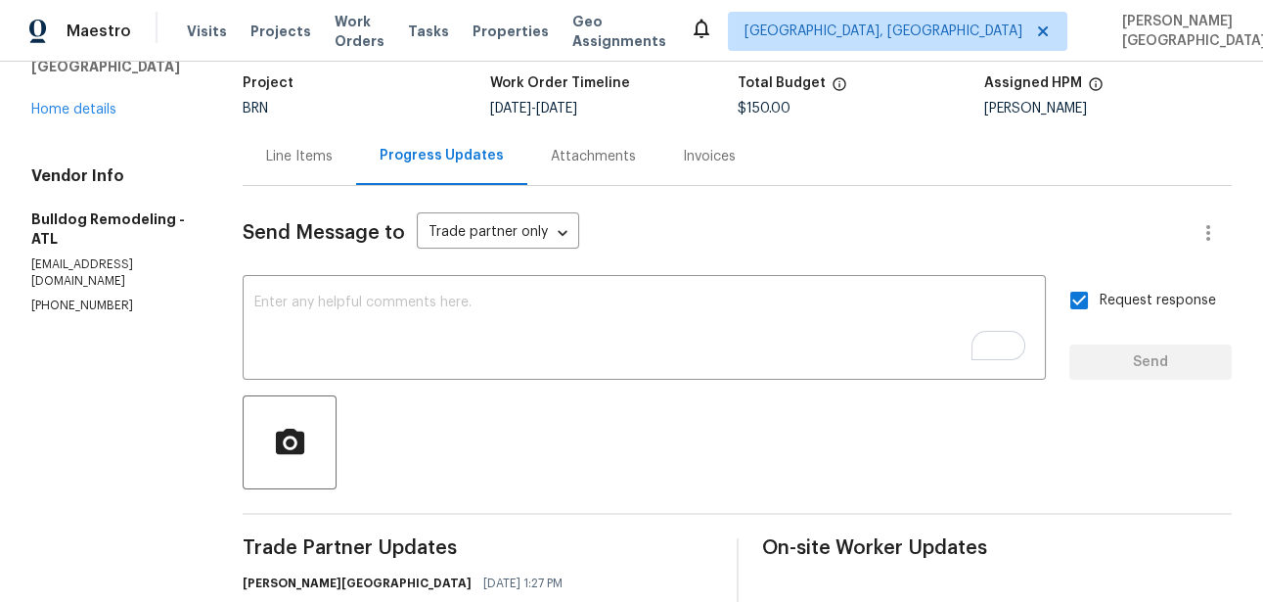
scroll to position [231, 0]
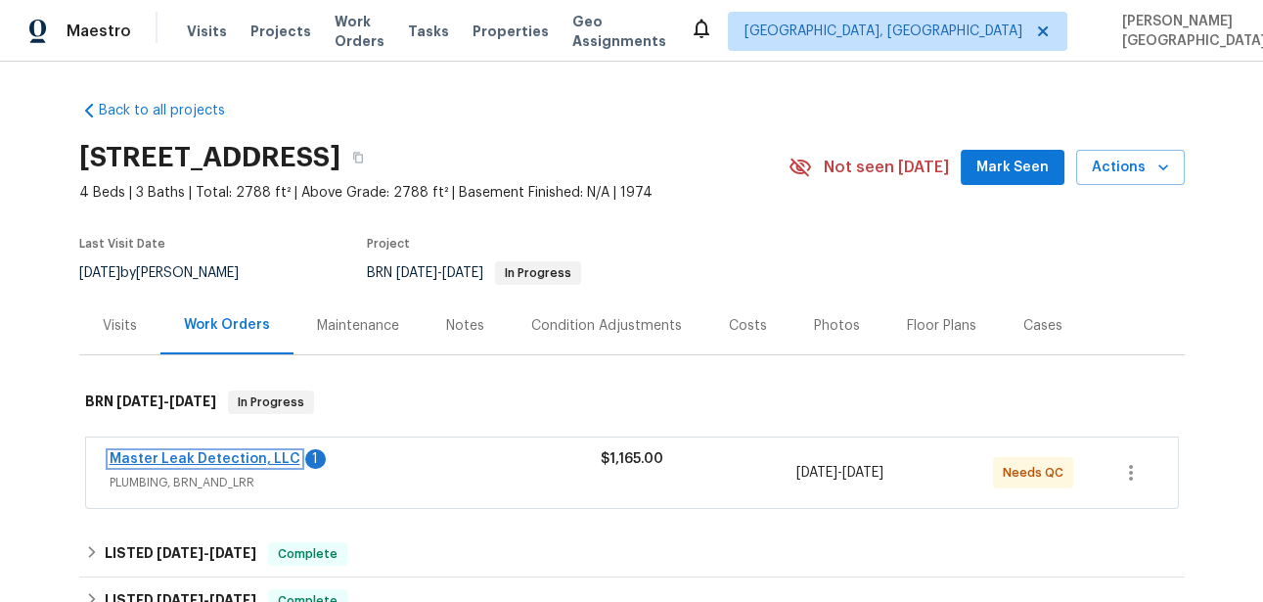
click at [258, 460] on link "Master Leak Detection, LLC" at bounding box center [205, 459] width 191 height 14
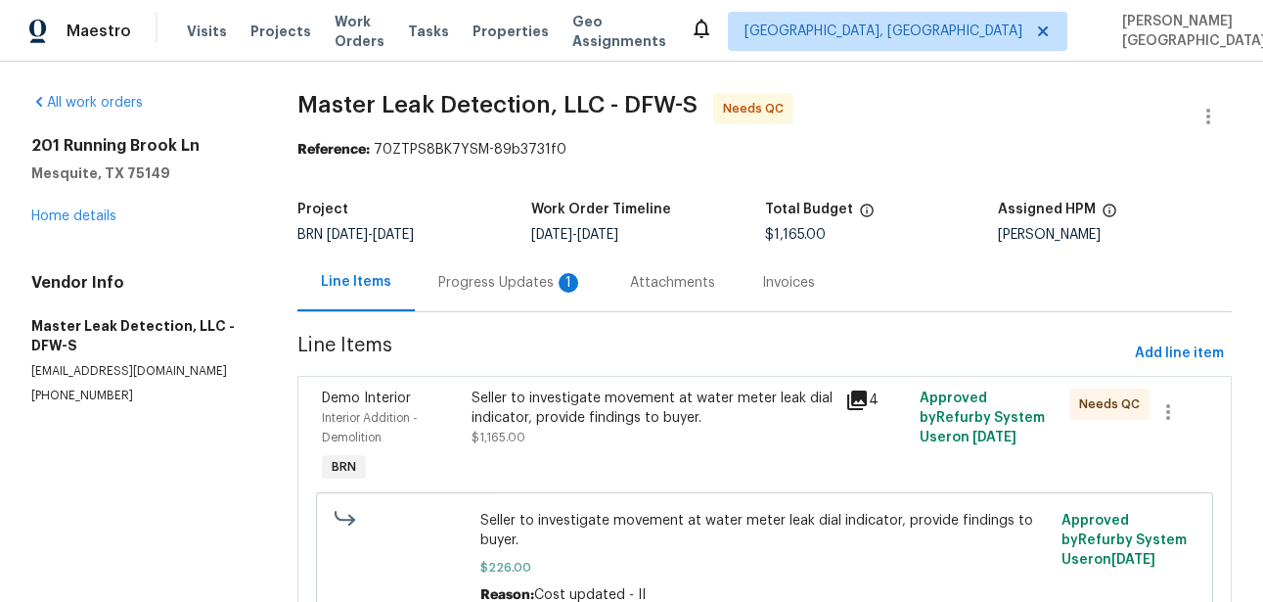
click at [494, 305] on div "Progress Updates 1" at bounding box center [511, 282] width 192 height 58
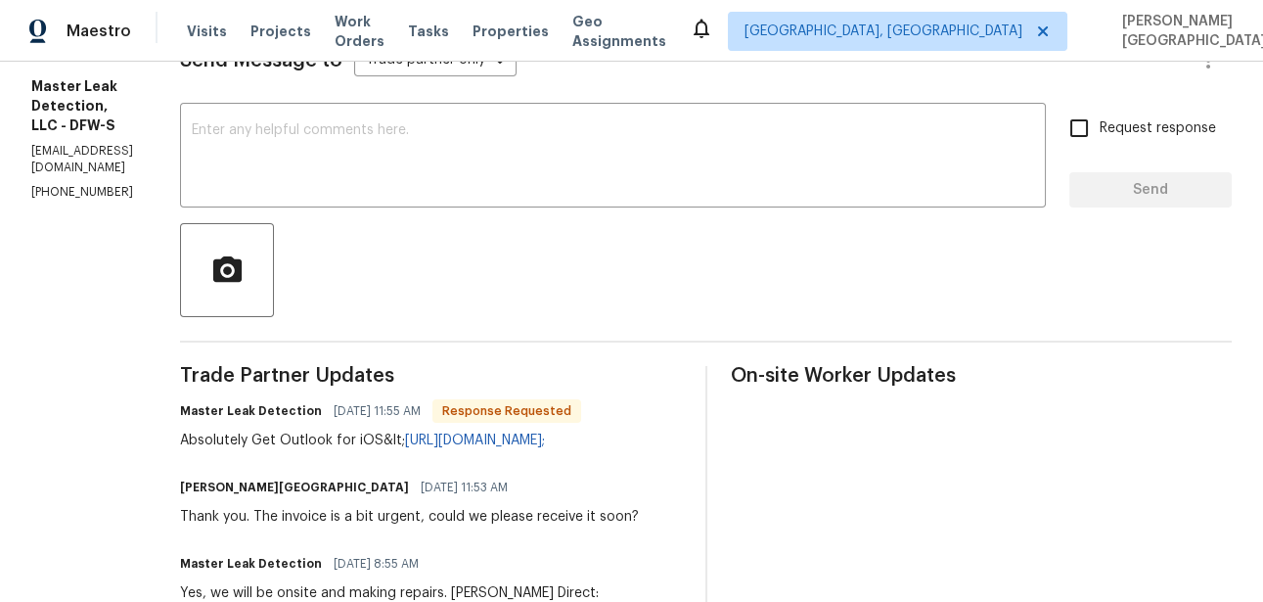
scroll to position [220, 0]
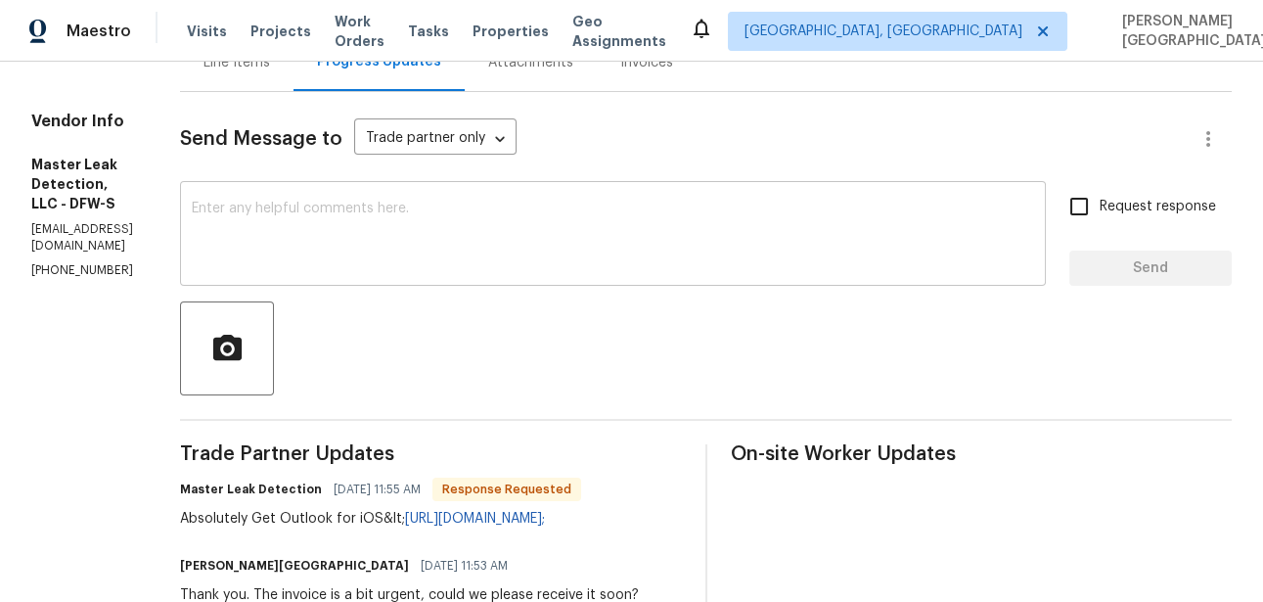
click at [315, 254] on textarea at bounding box center [613, 236] width 842 height 68
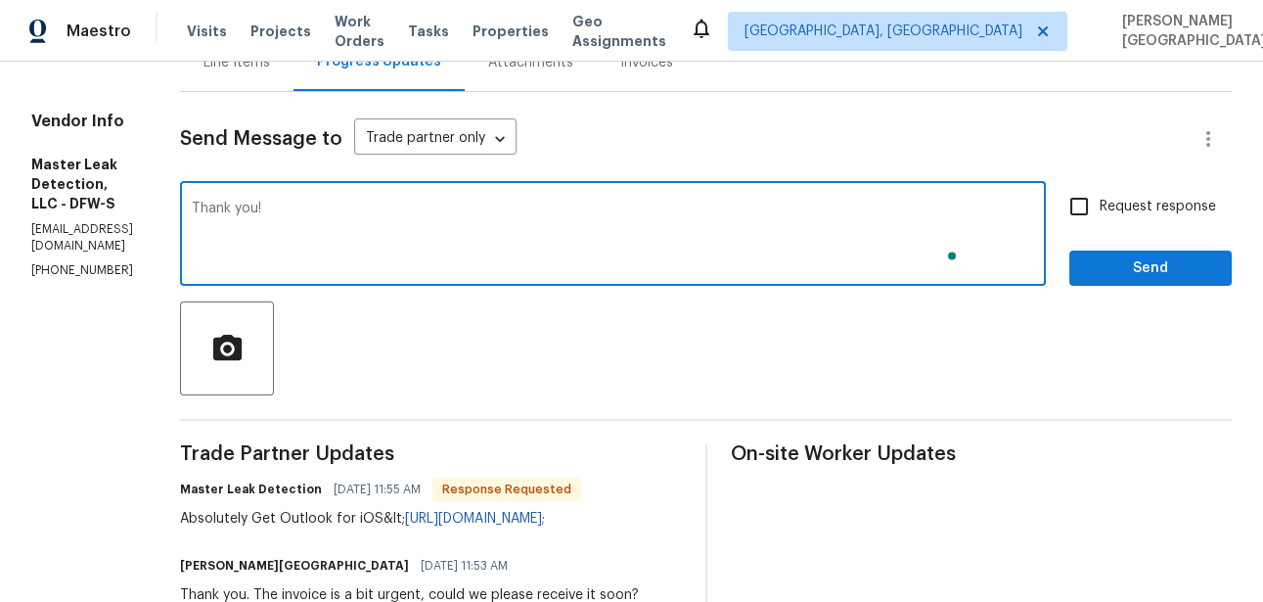
type textarea "Thank you!"
click at [1086, 211] on input "Request response" at bounding box center [1078, 206] width 41 height 41
checkbox input "true"
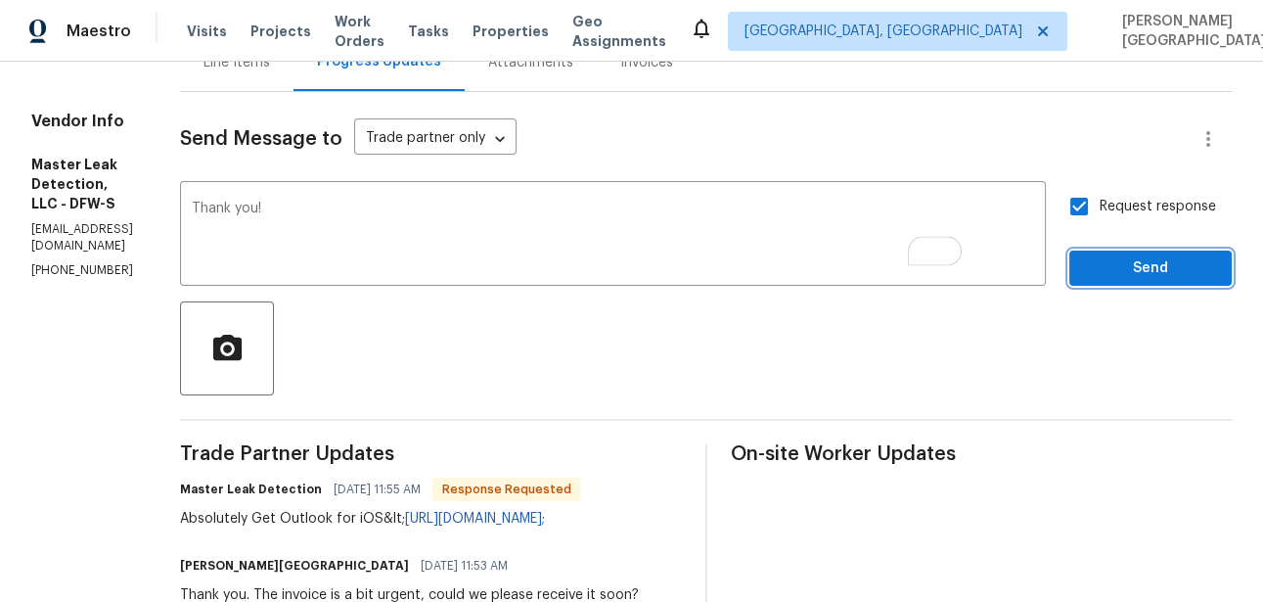
click at [1100, 266] on span "Send" at bounding box center [1150, 268] width 131 height 24
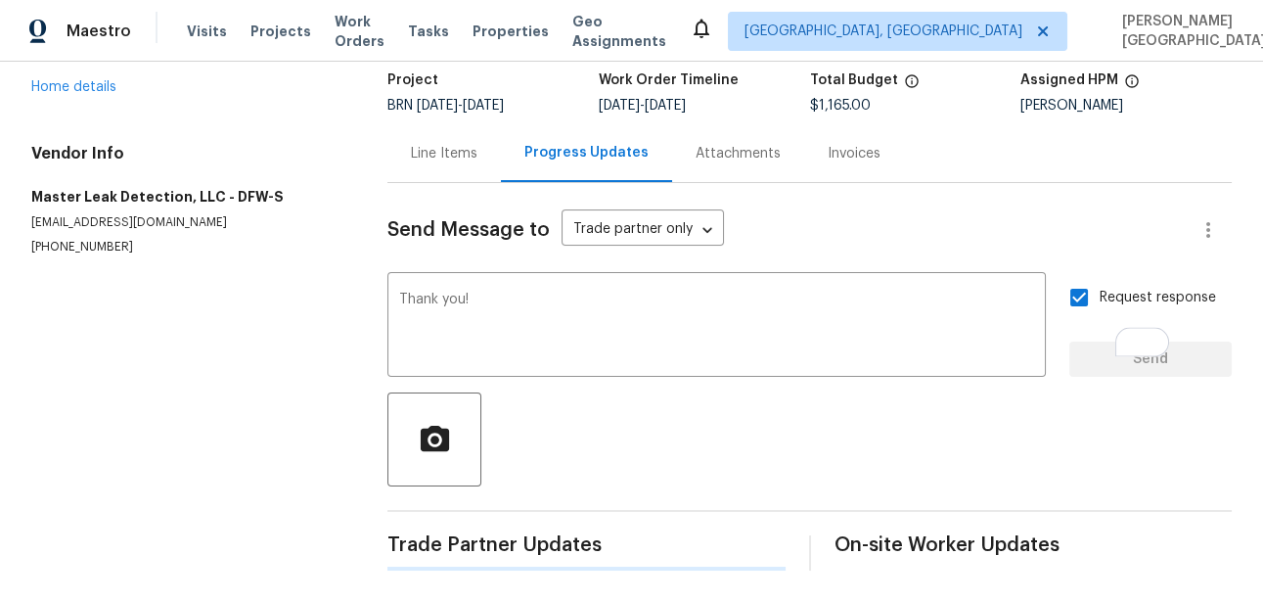
scroll to position [129, 0]
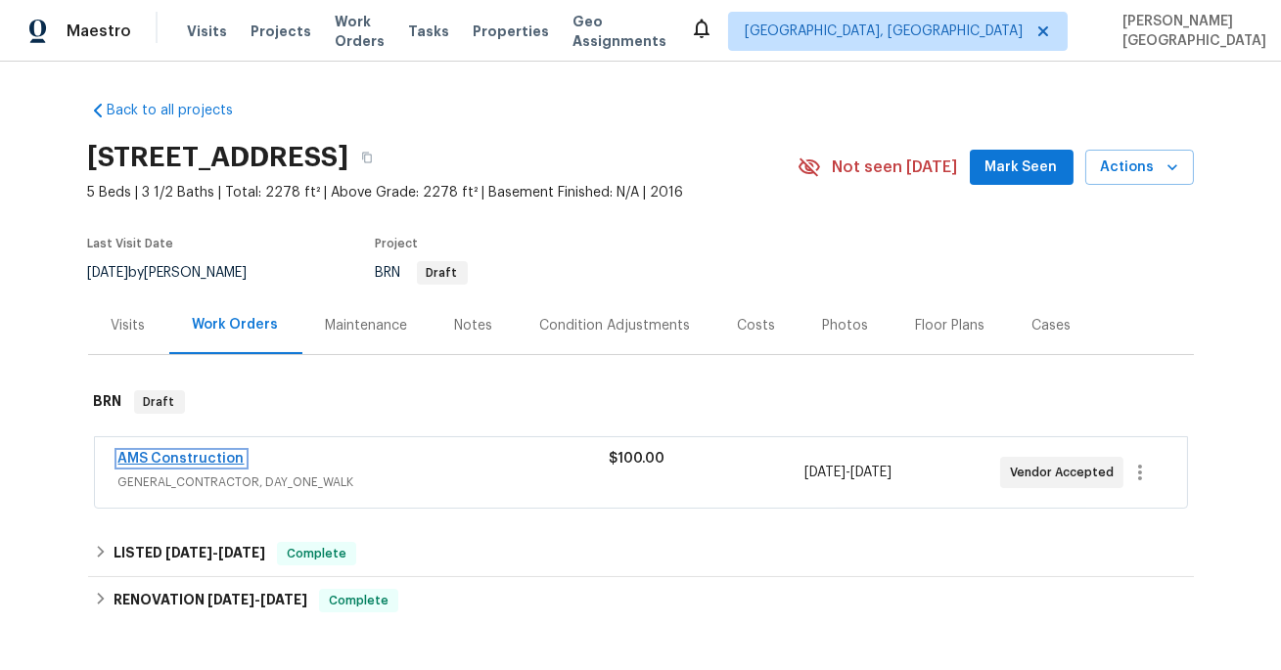
click at [185, 463] on link "AMS Construction" at bounding box center [181, 459] width 126 height 14
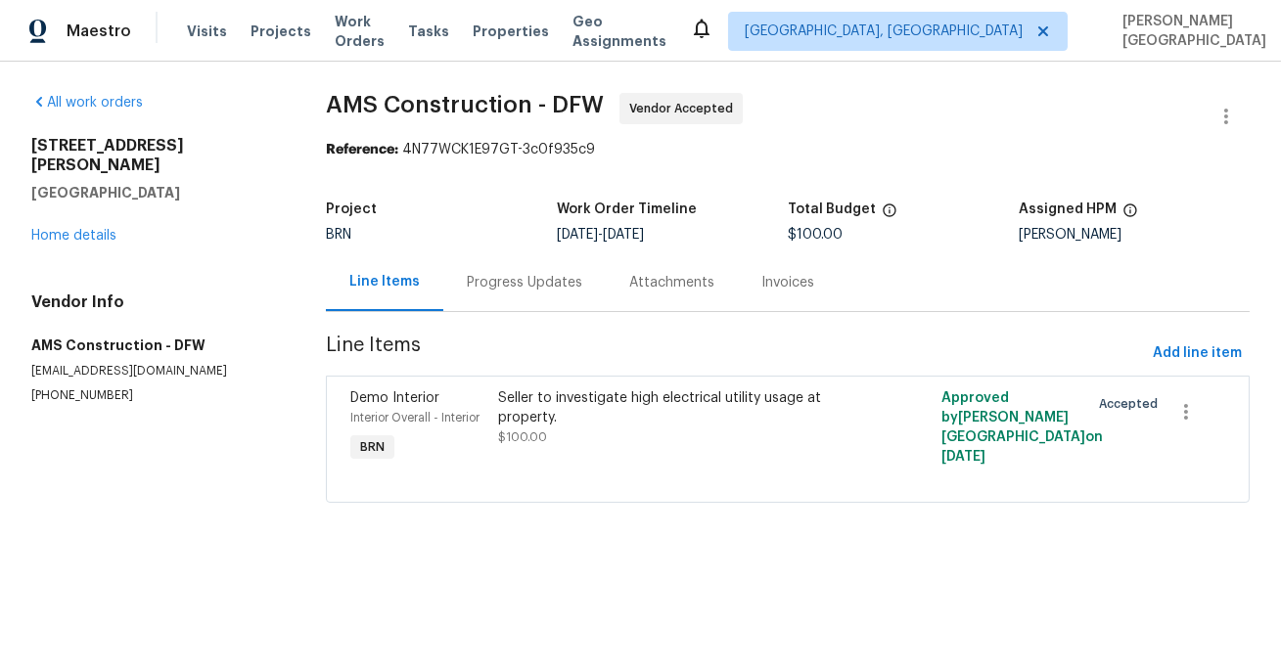
click at [502, 302] on div "Progress Updates" at bounding box center [524, 282] width 162 height 58
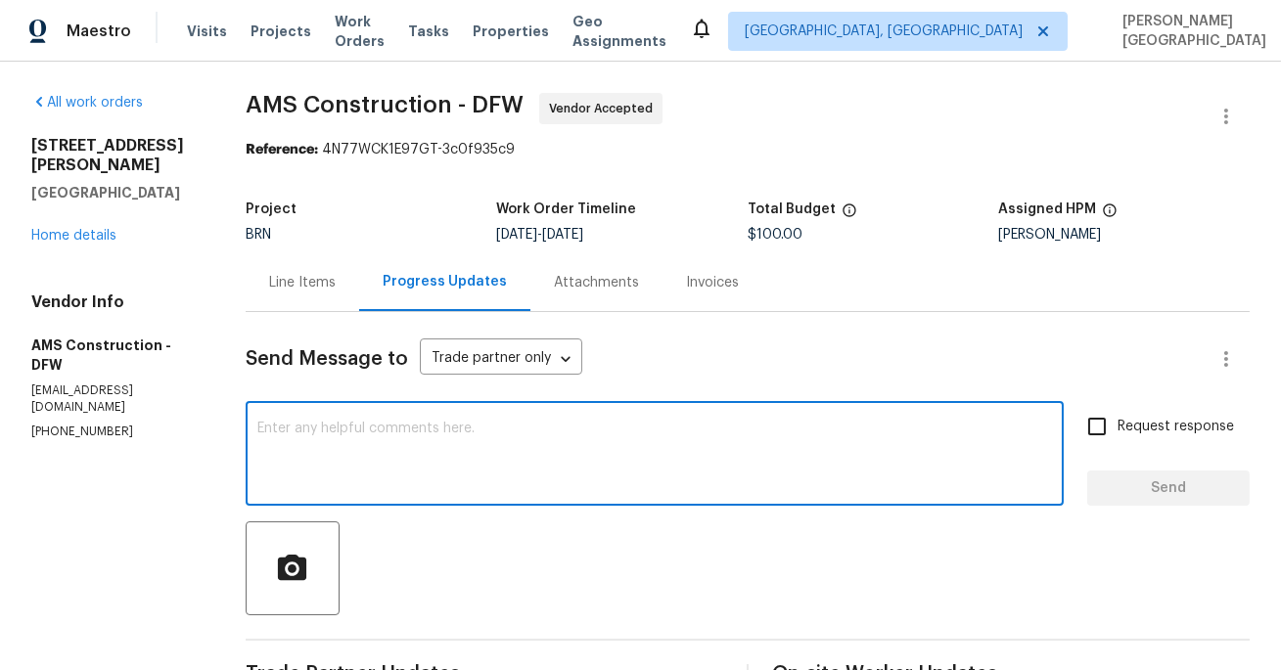
click at [473, 434] on textarea at bounding box center [654, 456] width 794 height 68
type textarea "When will this job be completed?"
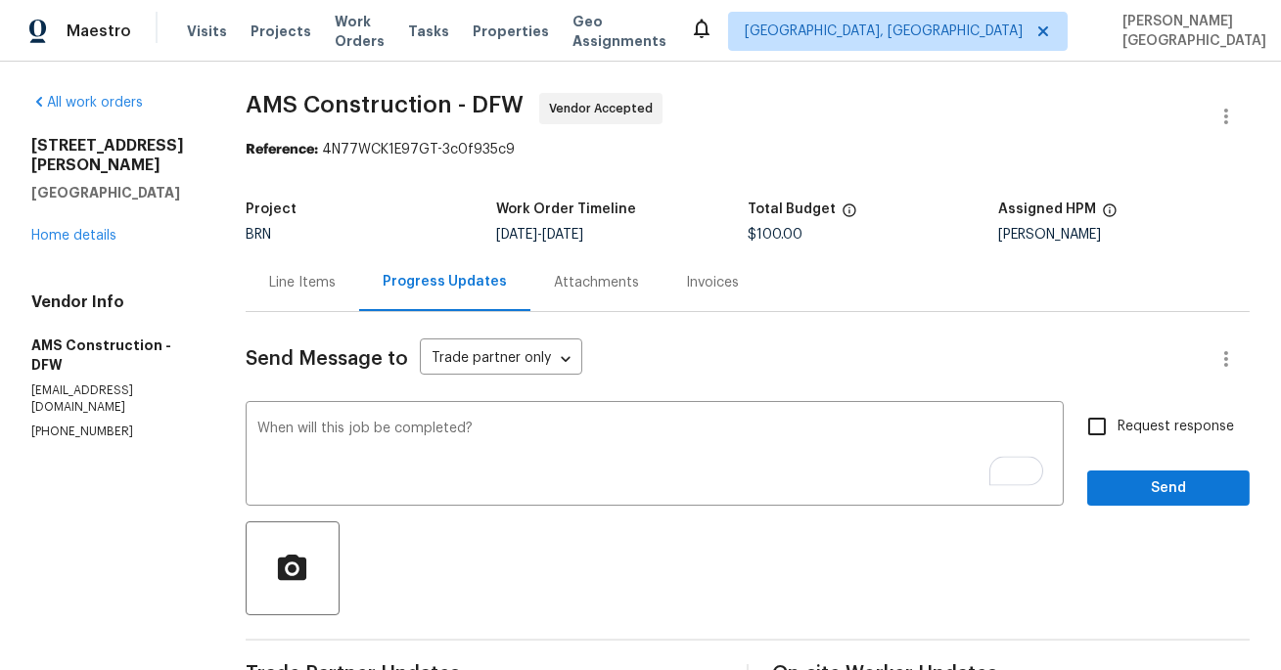
click at [1166, 423] on span "Request response" at bounding box center [1175, 427] width 116 height 21
click at [1117, 423] on input "Request response" at bounding box center [1096, 426] width 41 height 41
checkbox input "true"
click at [1166, 504] on button "Send" at bounding box center [1168, 489] width 162 height 36
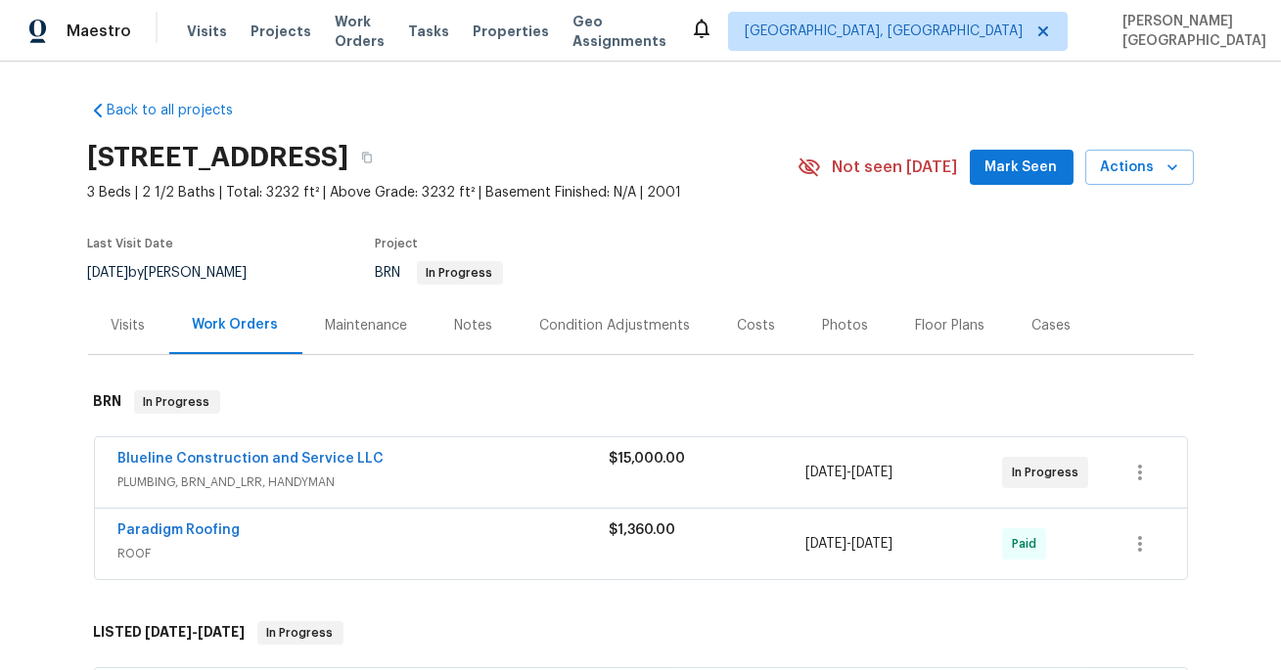
click at [278, 467] on span "Blueline Construction and Service LLC" at bounding box center [251, 459] width 266 height 20
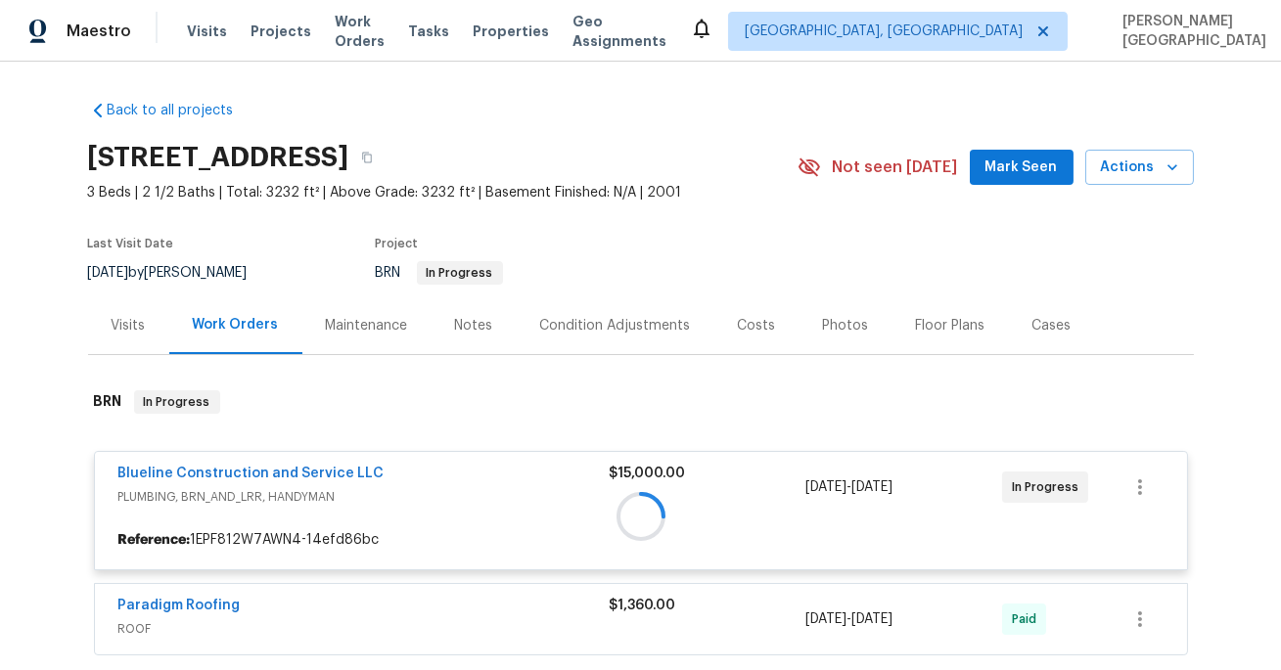
click at [328, 475] on div at bounding box center [640, 516] width 1105 height 291
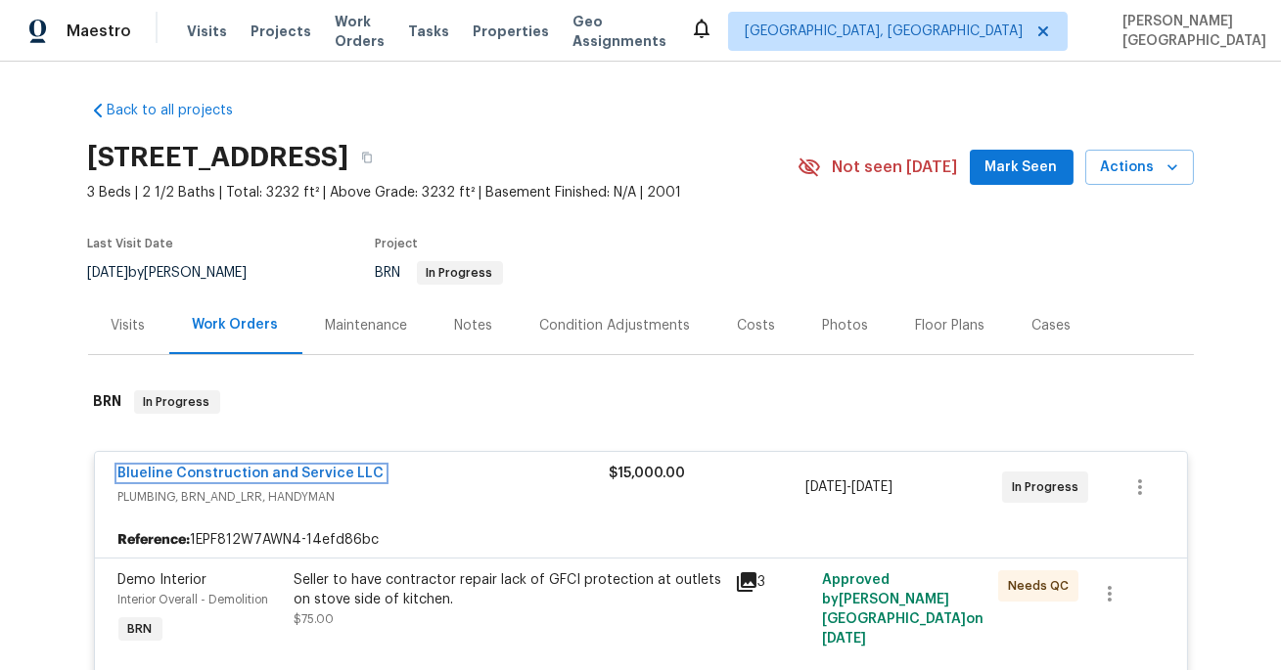
click at [328, 475] on link "Blueline Construction and Service LLC" at bounding box center [251, 474] width 266 height 14
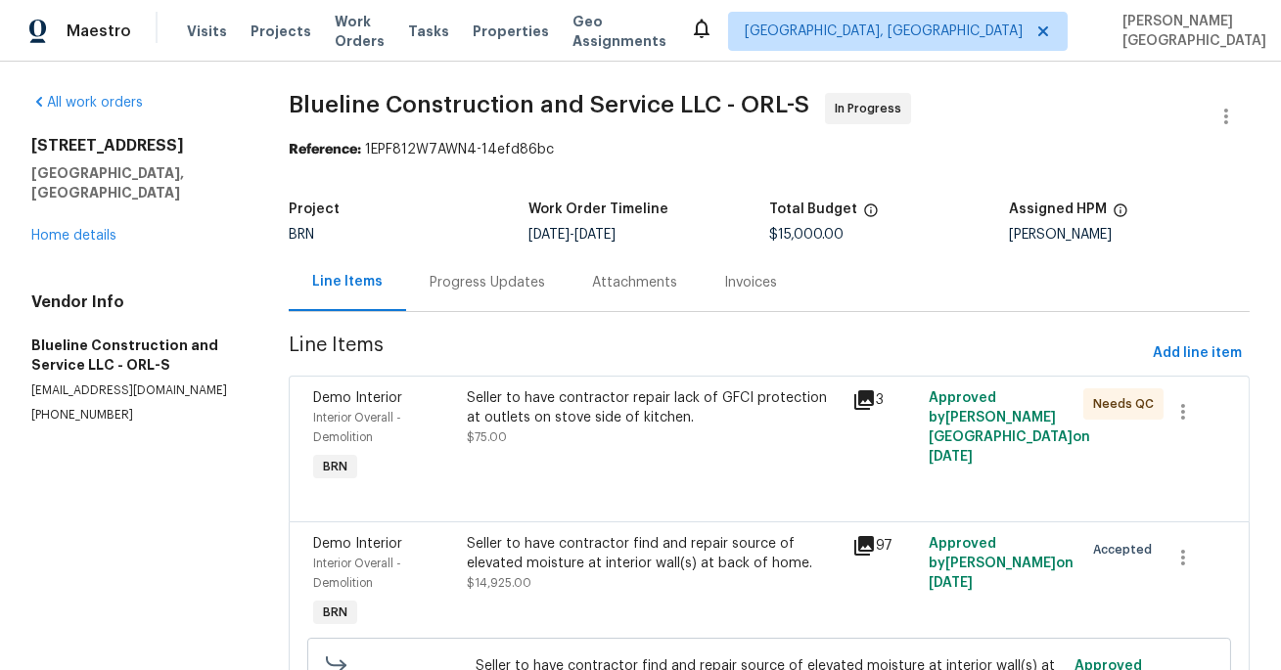
click at [486, 276] on div "Progress Updates" at bounding box center [486, 283] width 115 height 20
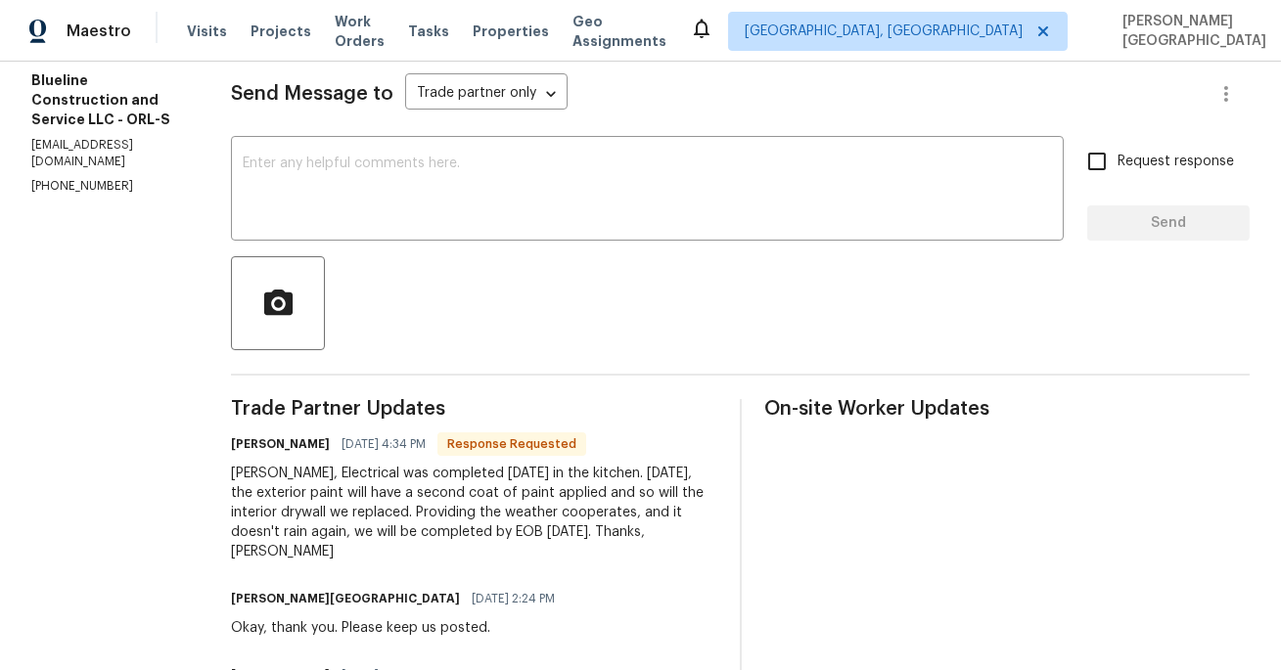
scroll to position [269, 0]
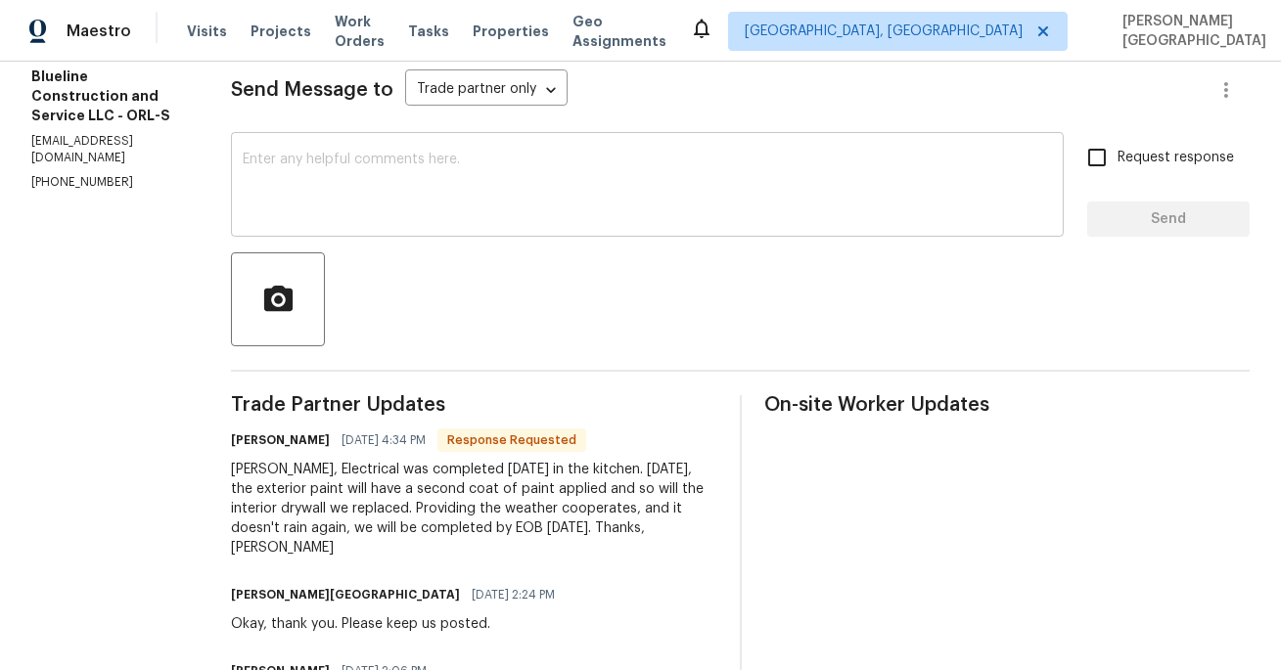
click at [341, 177] on textarea at bounding box center [647, 187] width 809 height 68
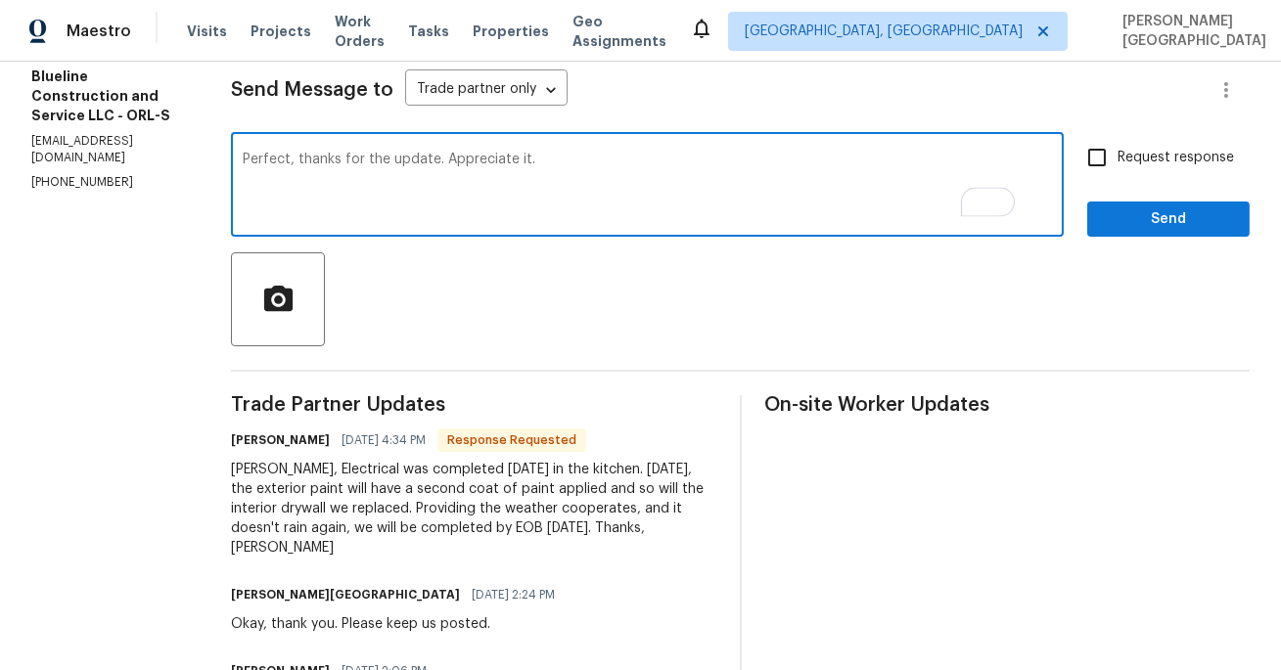
type textarea "Perfect, thanks for the update. Appreciate it."
click at [1112, 142] on input "Request response" at bounding box center [1096, 157] width 41 height 41
checkbox input "true"
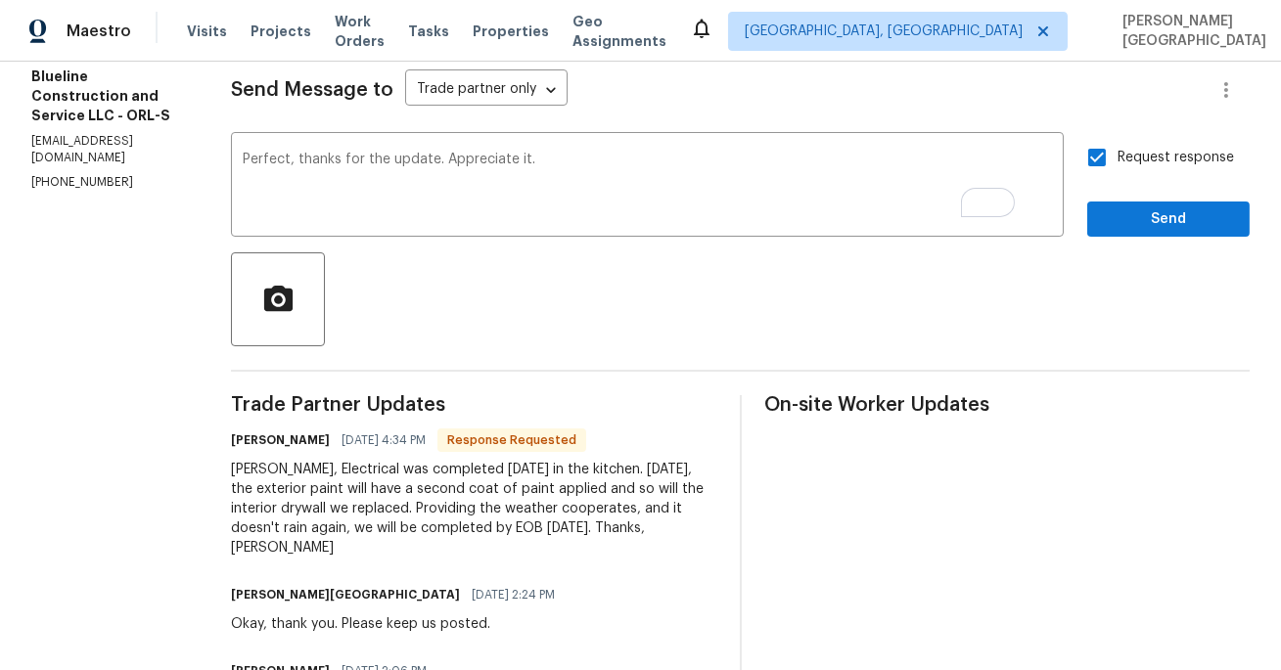
click at [1112, 192] on div "Request response Send" at bounding box center [1168, 187] width 162 height 100
click at [1112, 218] on span "Send" at bounding box center [1168, 219] width 131 height 24
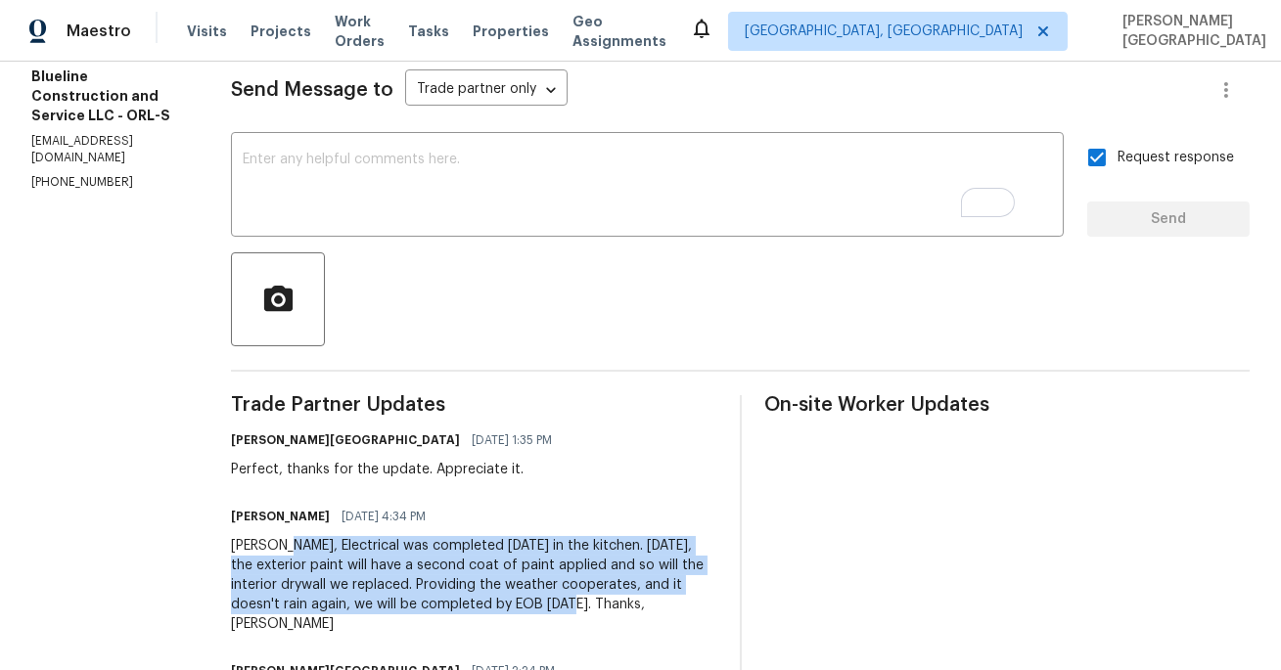
drag, startPoint x: 312, startPoint y: 547, endPoint x: 642, endPoint y: 608, distance: 335.2
click at [645, 608] on div "[PERSON_NAME], Electrical was completed [DATE] in the kitchen. [DATE], the exte…" at bounding box center [473, 585] width 485 height 98
copy div "Electrical was completed [DATE] in the kitchen. [DATE], the exterior paint will…"
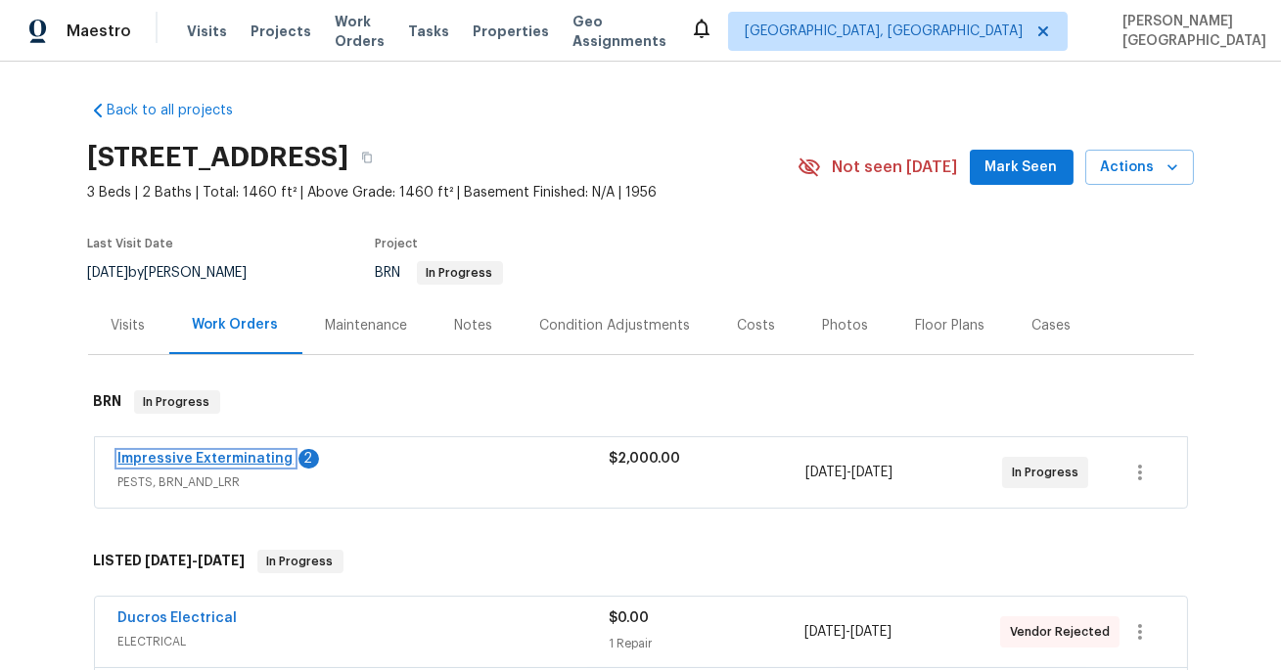
click at [217, 466] on link "Impressive Exterminating" at bounding box center [205, 459] width 175 height 14
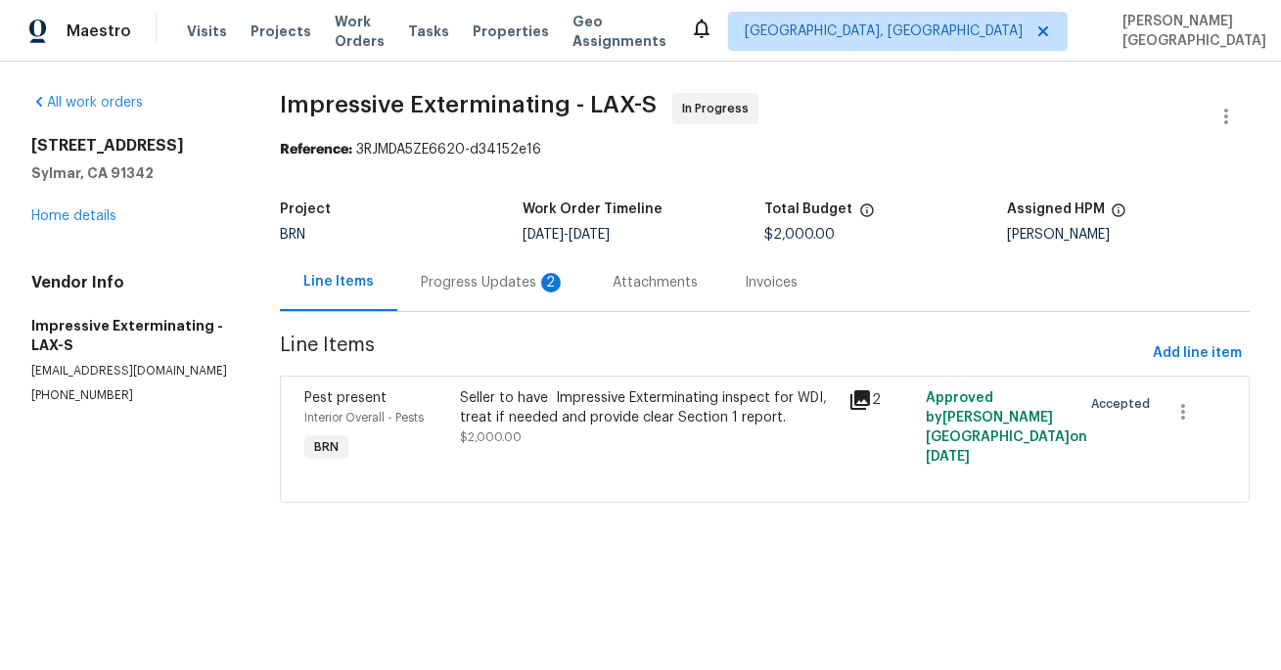
click at [524, 286] on div "Progress Updates 2" at bounding box center [493, 283] width 145 height 20
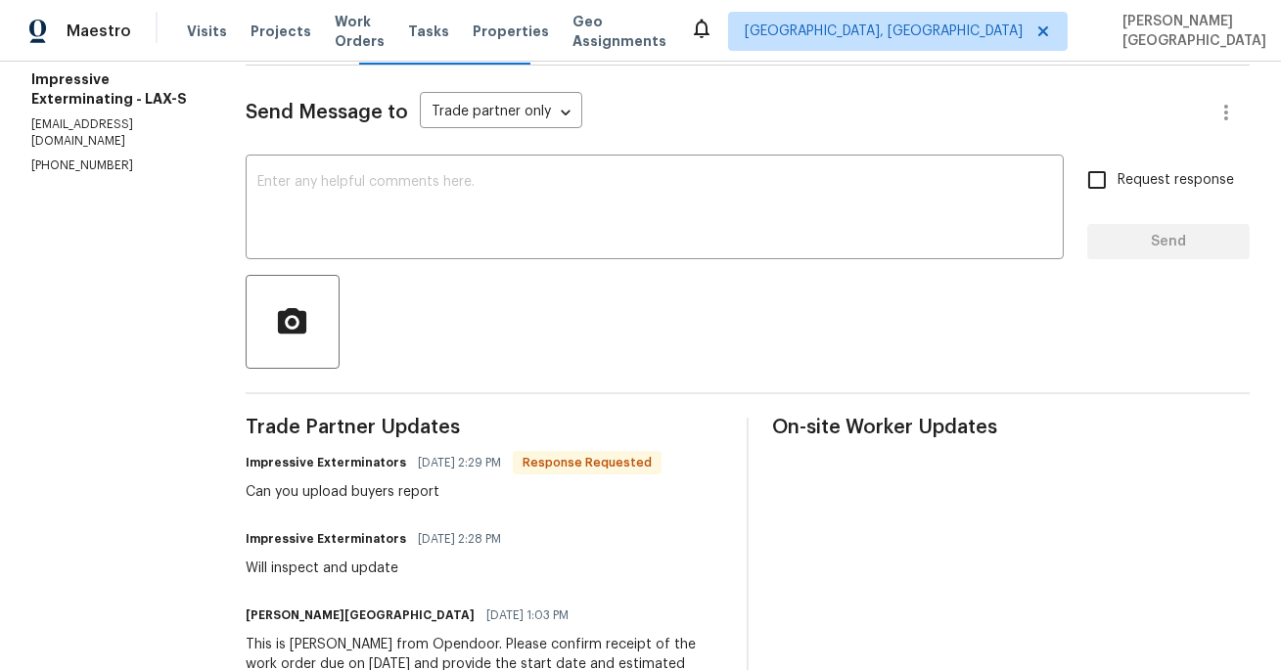
scroll to position [218, 0]
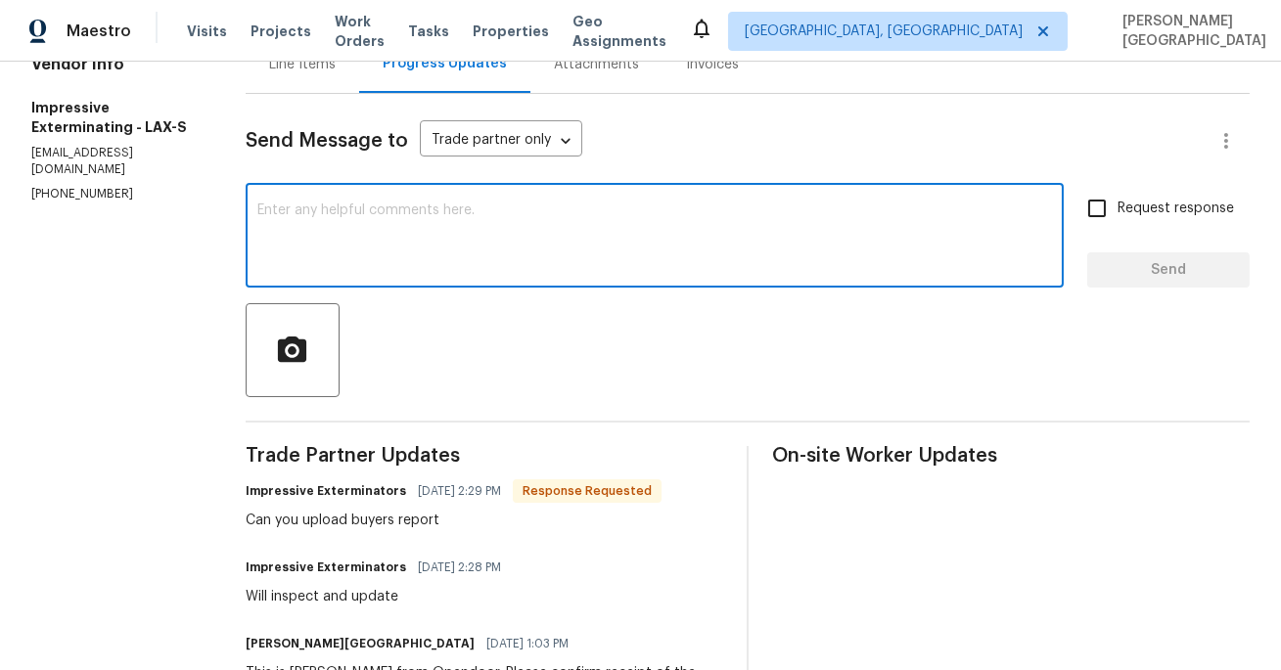
click at [372, 249] on textarea at bounding box center [654, 237] width 794 height 68
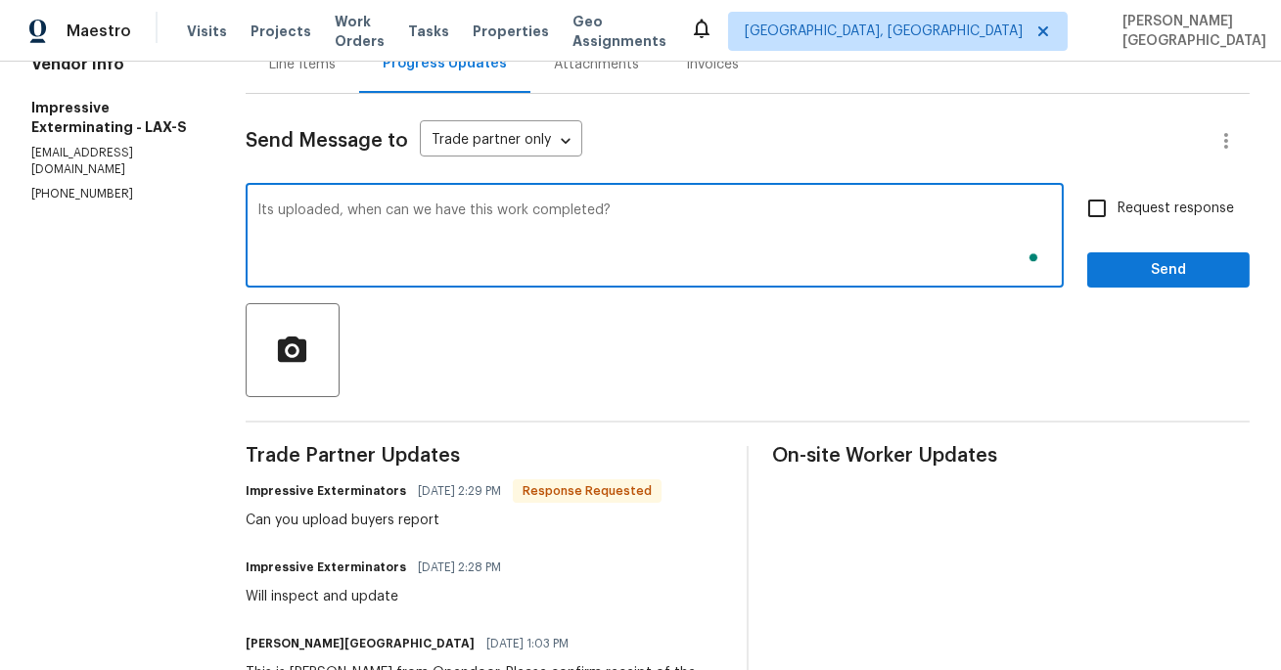
type textarea "Its uploaded, when can we have this work completed?"
drag, startPoint x: 1114, startPoint y: 213, endPoint x: 1120, endPoint y: 243, distance: 29.9
click at [1113, 212] on input "Request response" at bounding box center [1096, 208] width 41 height 41
checkbox input "true"
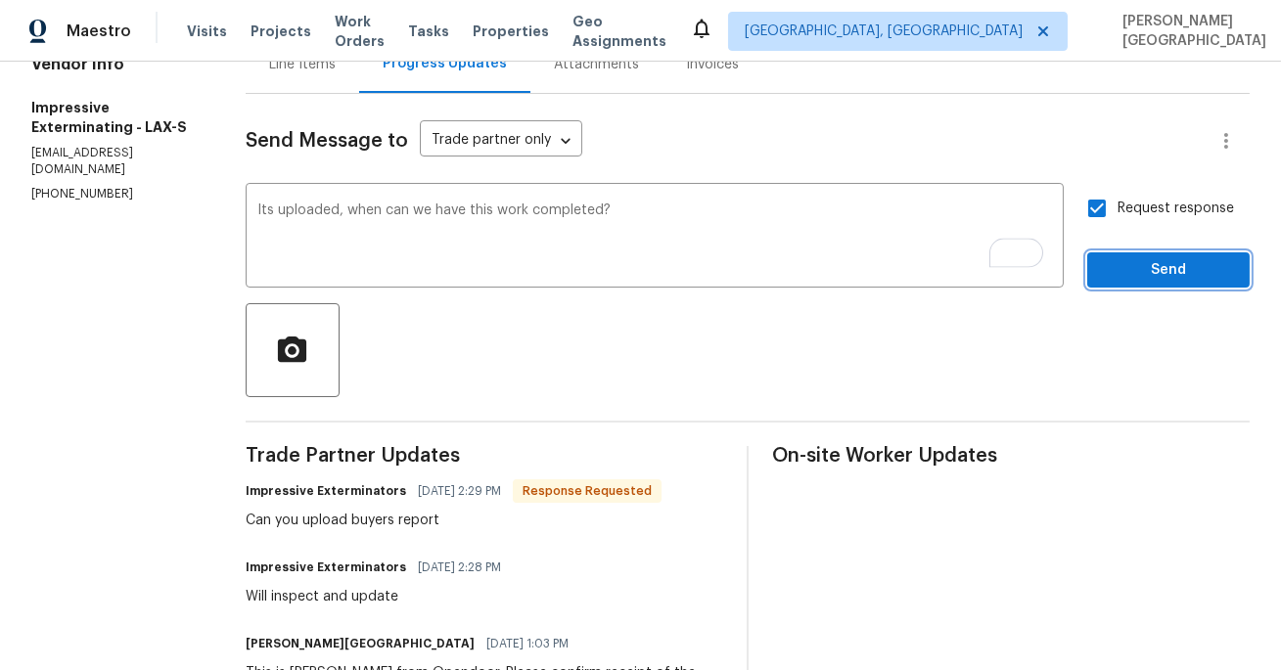
click at [1121, 276] on span "Send" at bounding box center [1168, 270] width 131 height 24
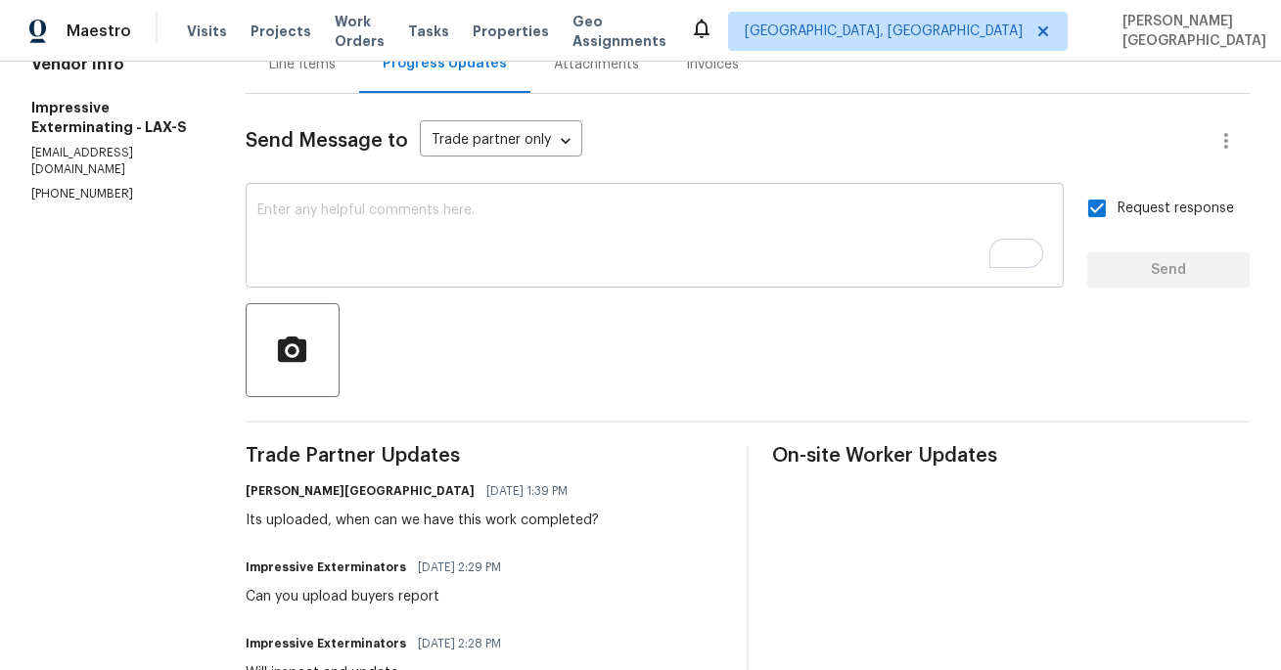
click at [348, 248] on textarea "To enrich screen reader interactions, please activate Accessibility in Grammarl…" at bounding box center [654, 237] width 794 height 68
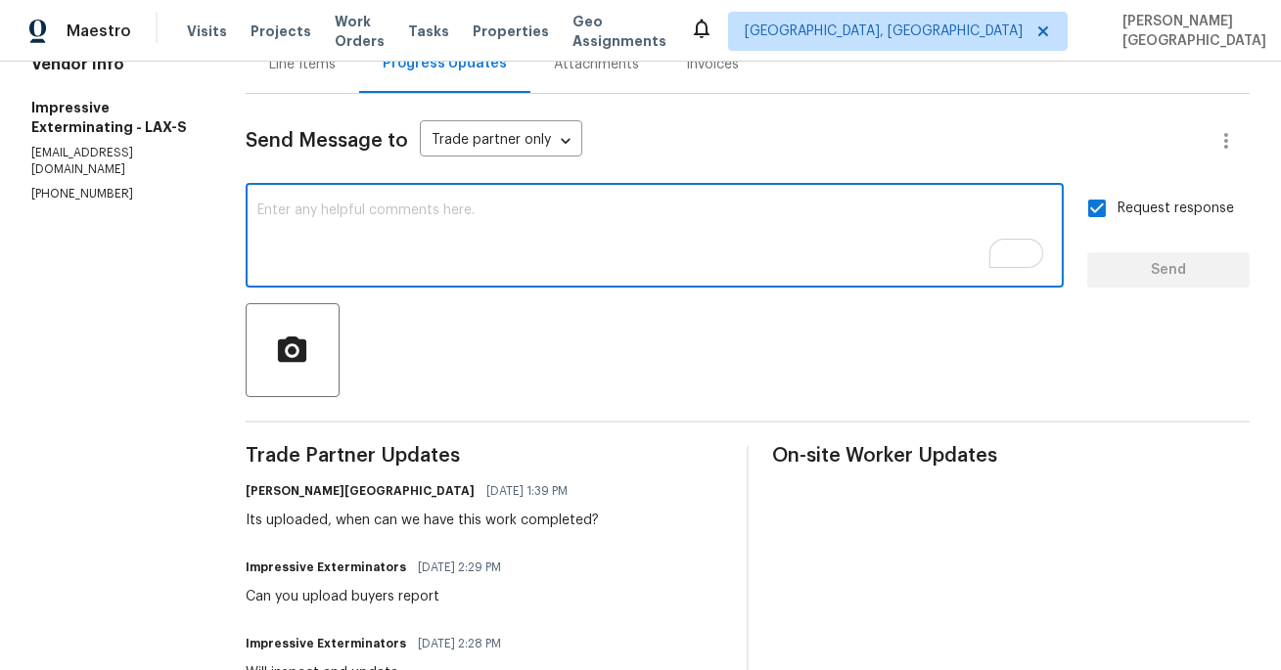
scroll to position [0, 0]
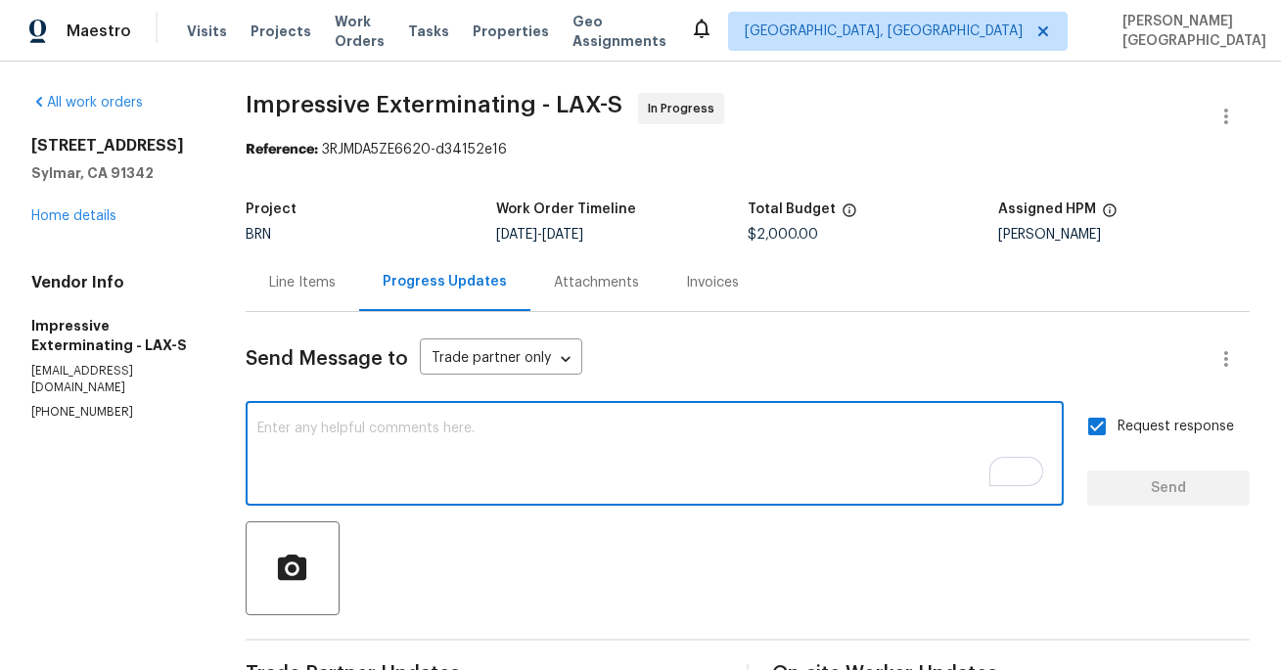
click at [296, 107] on span "Impressive Exterminating - LAX-S" at bounding box center [434, 104] width 377 height 23
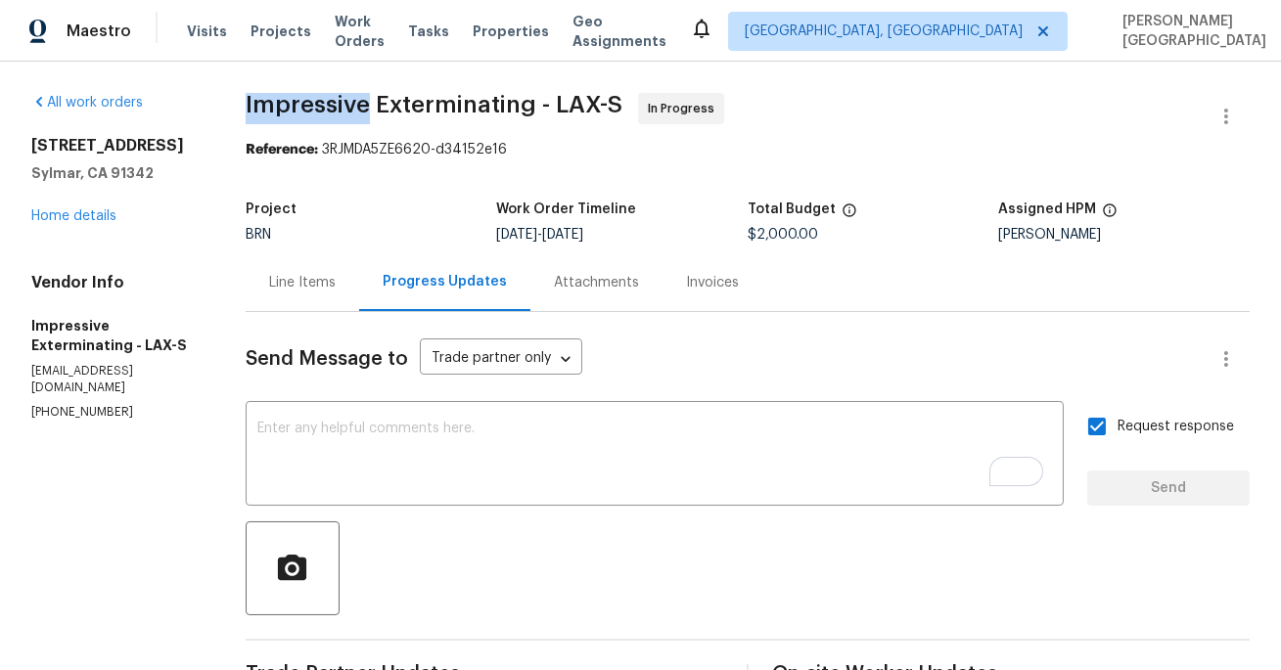
click at [296, 107] on span "Impressive Exterminating - LAX-S" at bounding box center [434, 104] width 377 height 23
click at [451, 98] on span "Impressive Exterminating - LAX-S" at bounding box center [434, 104] width 377 height 23
copy span "Impressive Exterminating"
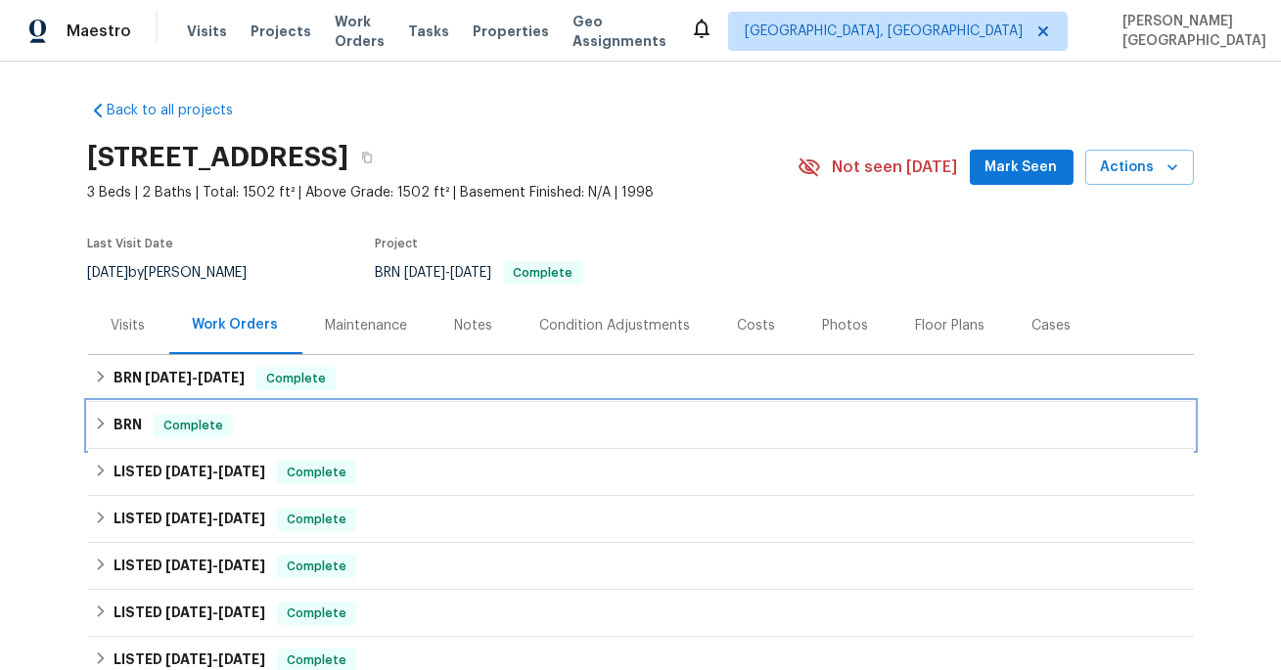
click at [160, 417] on span "Complete" at bounding box center [193, 426] width 75 height 20
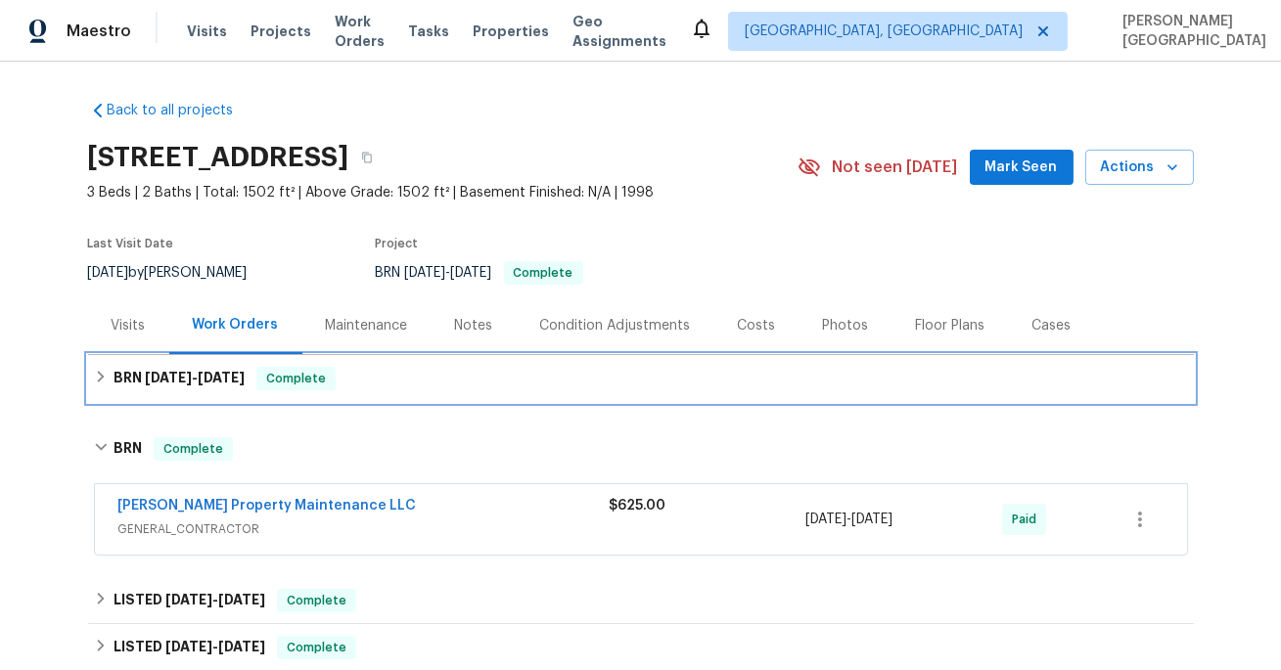
click at [192, 377] on span "[DATE]" at bounding box center [168, 378] width 47 height 14
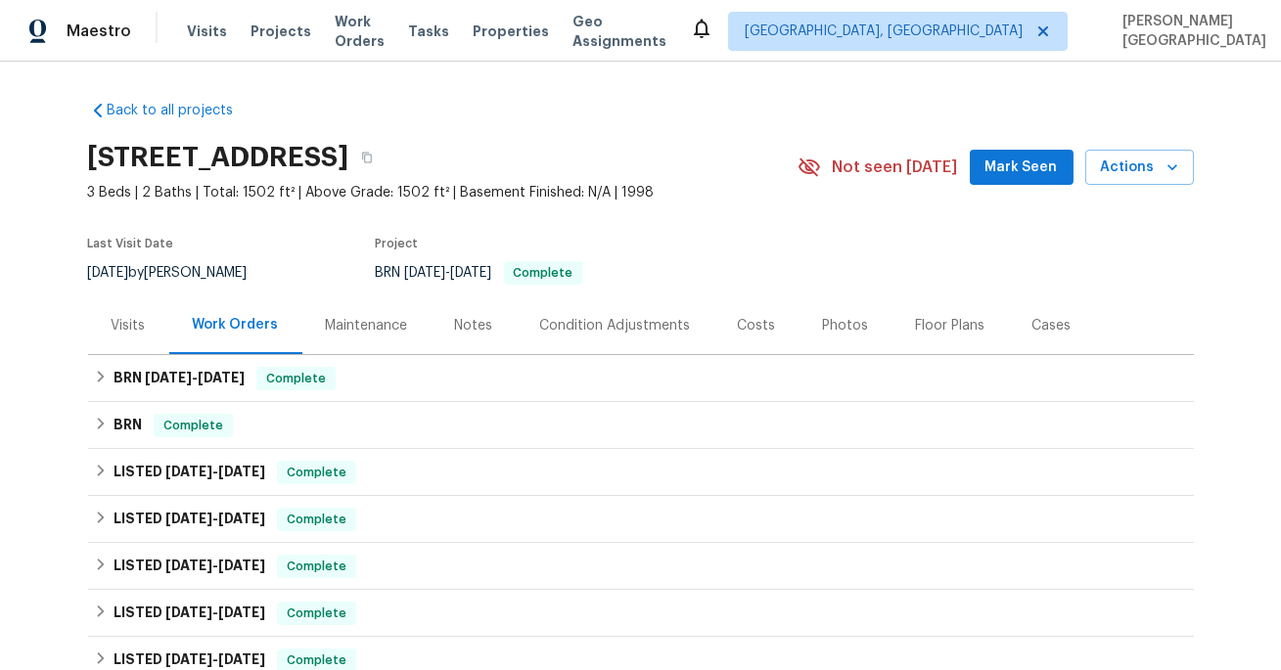
click at [143, 355] on div "BRN [DATE] - [DATE] Complete BayMorr Pest Solutions PESTS, BRN_AND_LRR $1,312.0…" at bounding box center [640, 378] width 1105 height 47
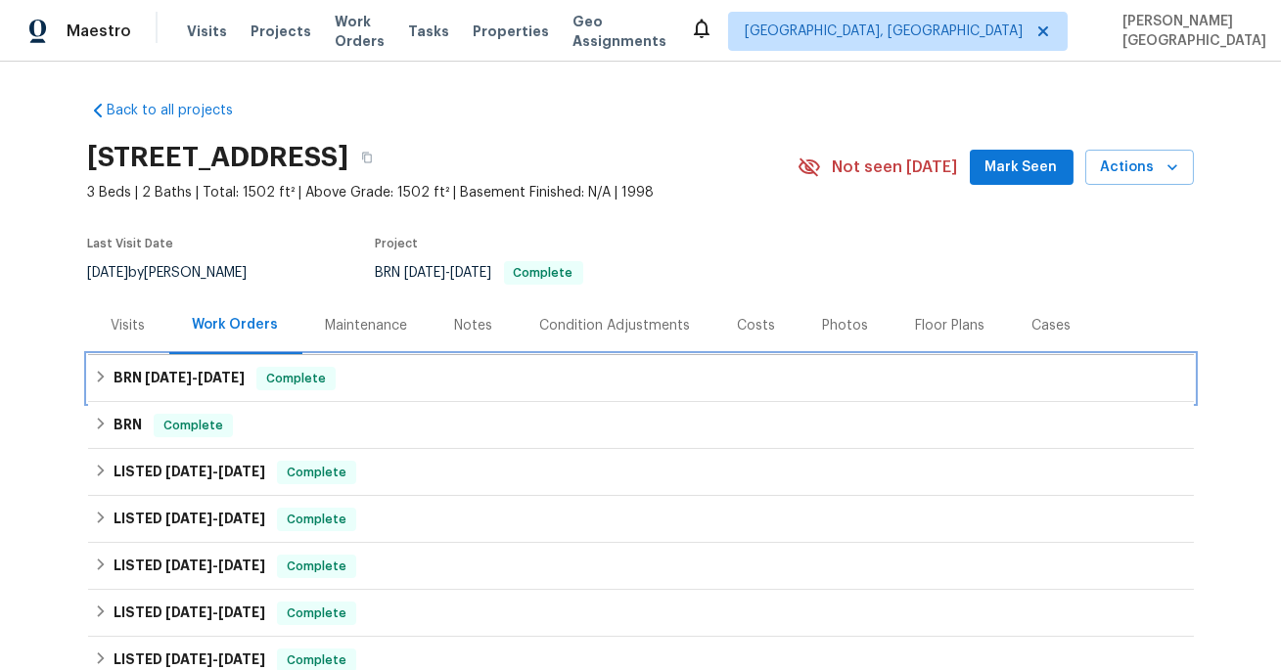
click at [187, 361] on div "BRN [DATE] - [DATE] Complete" at bounding box center [640, 378] width 1105 height 47
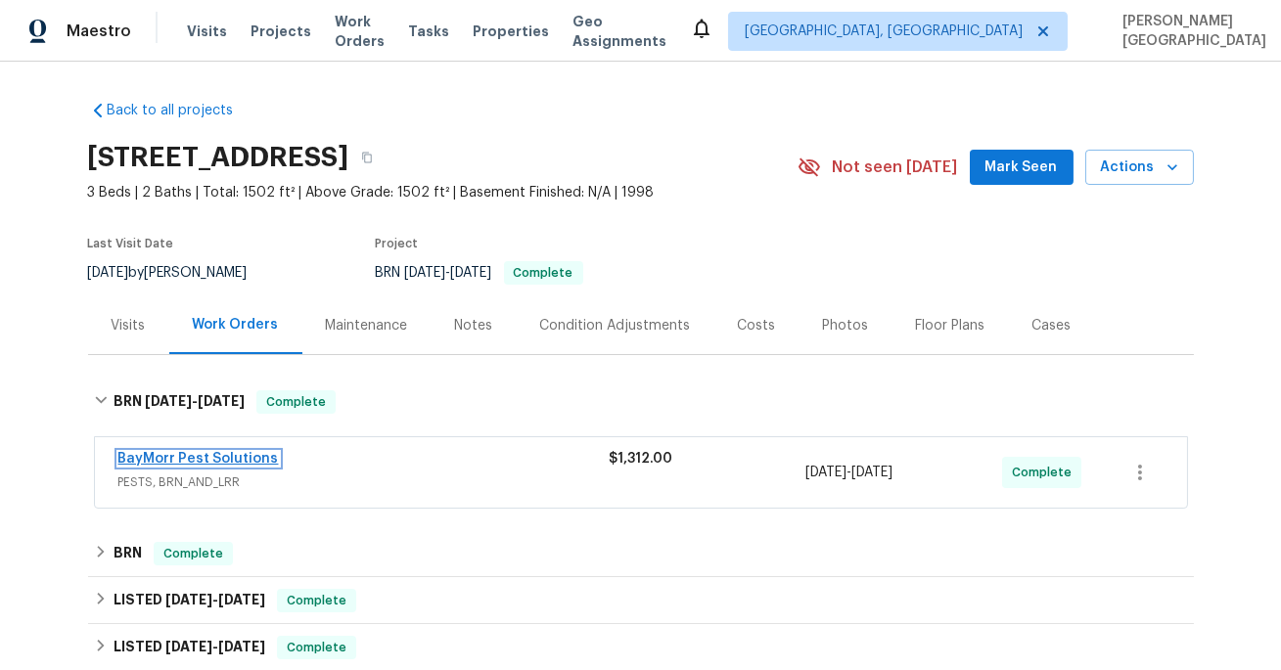
click at [224, 454] on link "BayMorr Pest Solutions" at bounding box center [198, 459] width 160 height 14
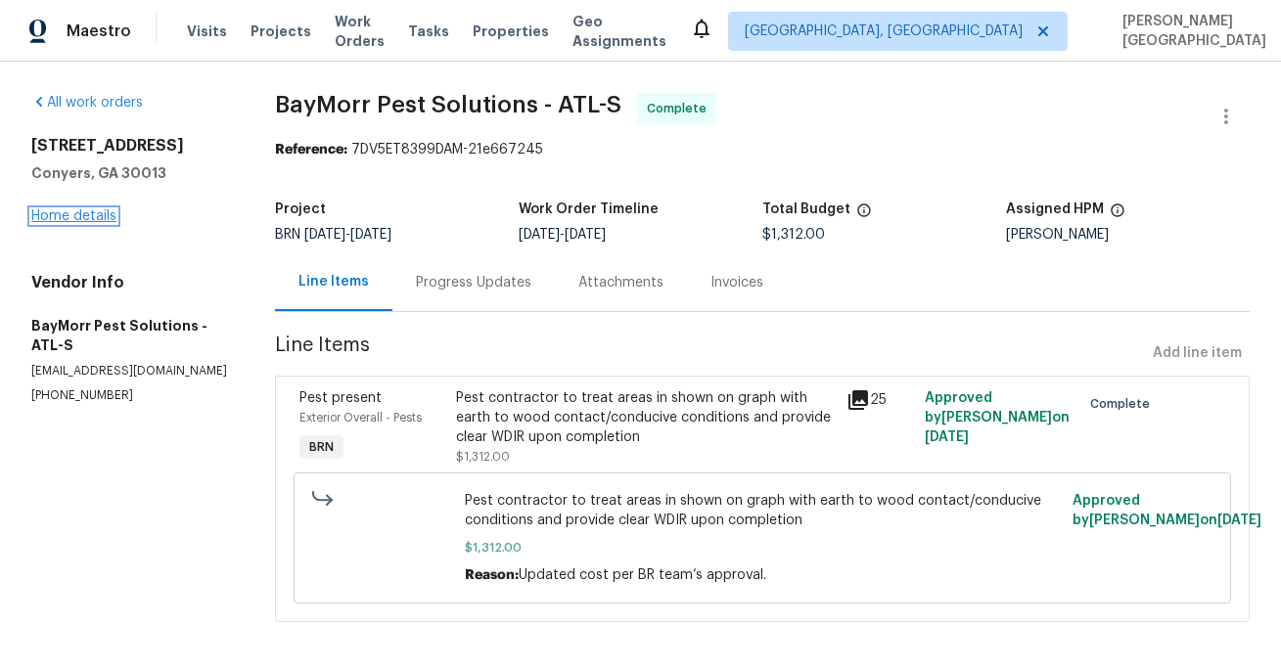
click at [94, 218] on link "Home details" at bounding box center [73, 216] width 85 height 14
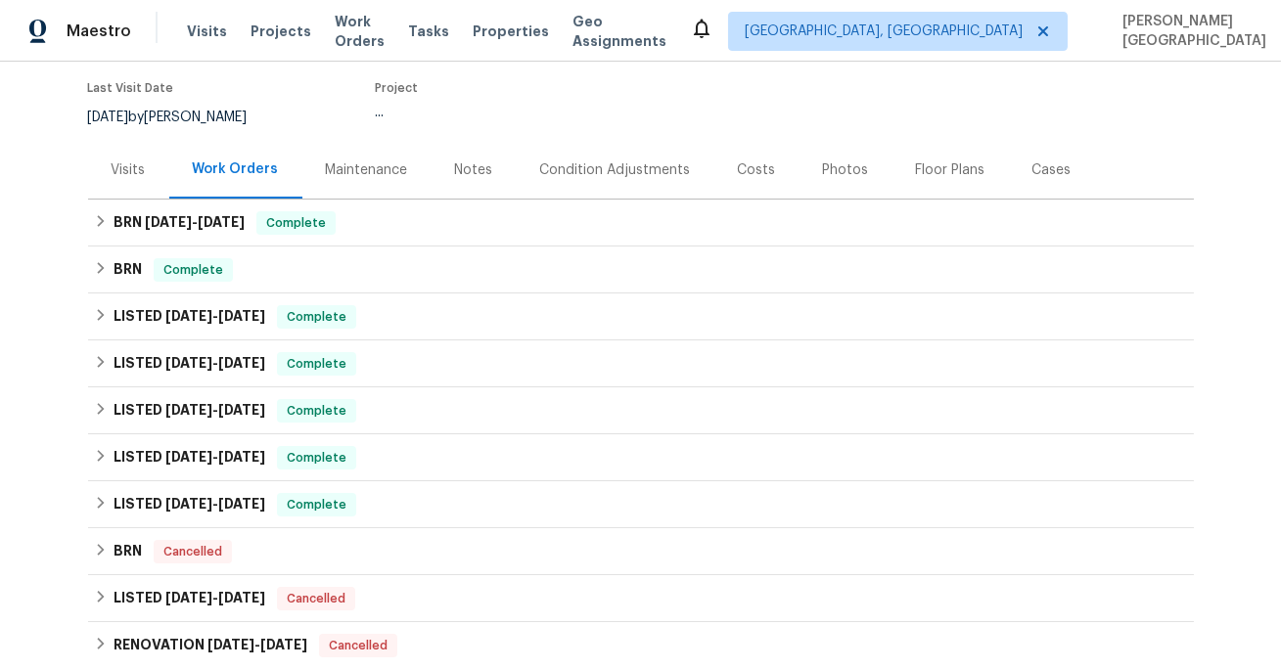
scroll to position [215, 0]
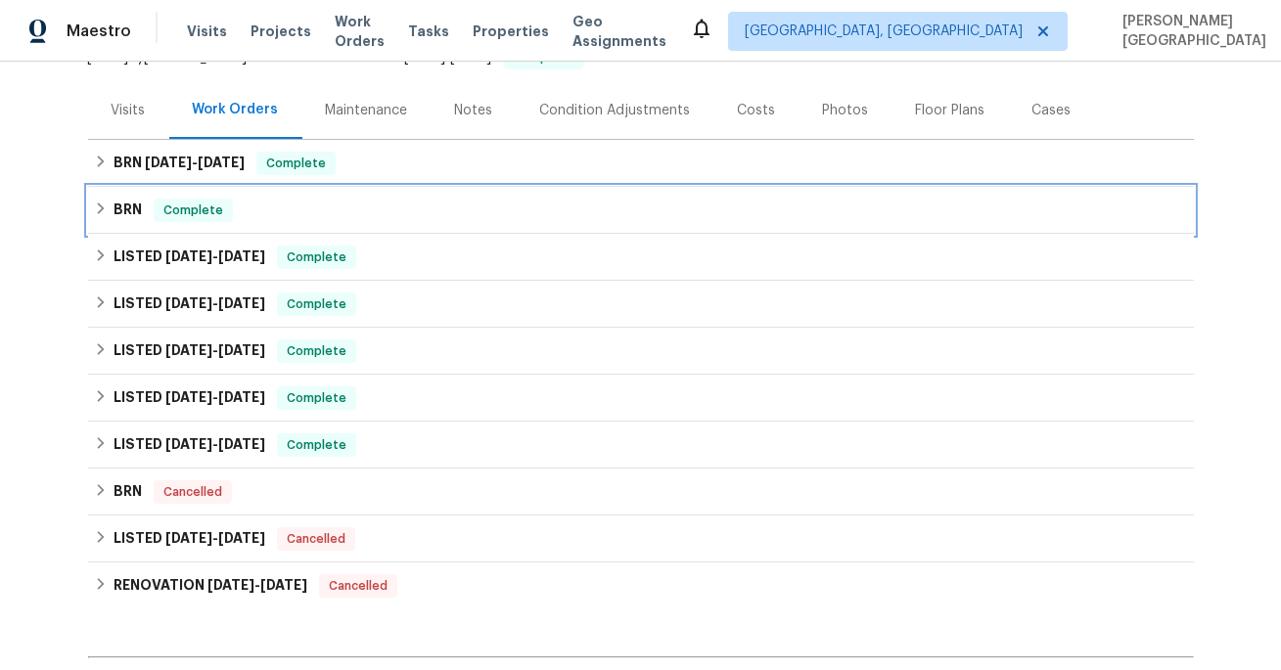
click at [137, 212] on h6 "BRN" at bounding box center [127, 210] width 28 height 23
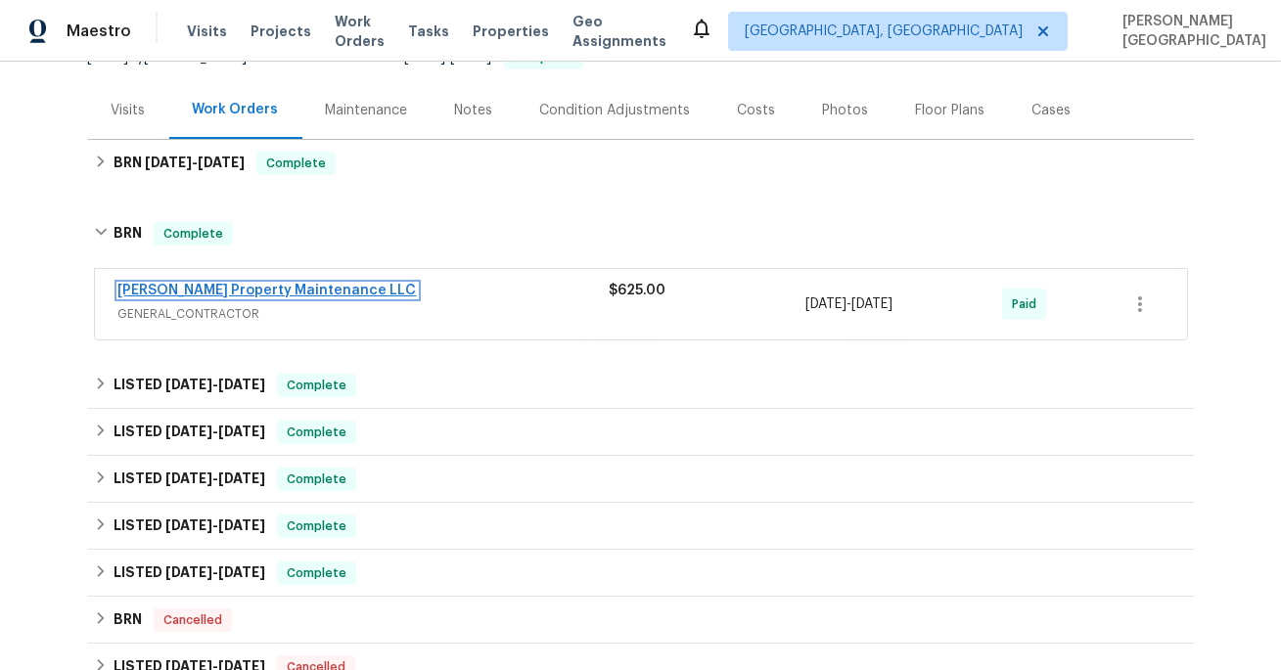
click at [200, 291] on link "Glen Property Maintenance LLC" at bounding box center [267, 291] width 298 height 14
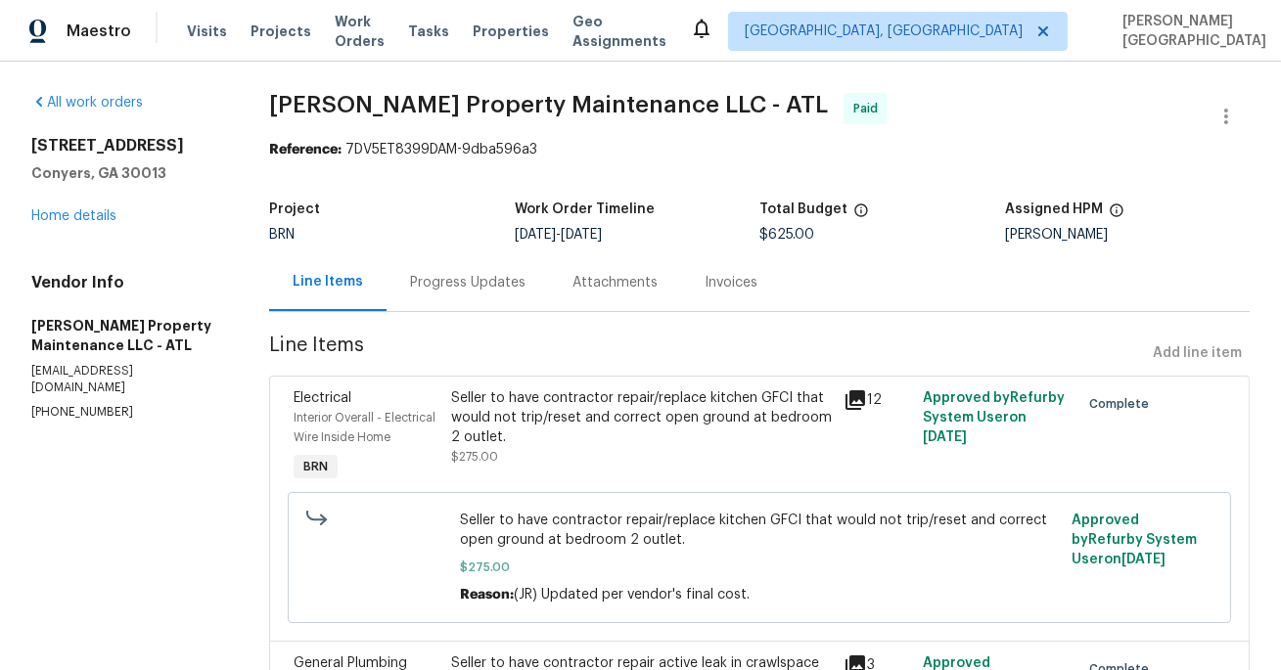
click at [470, 301] on div "Progress Updates" at bounding box center [467, 282] width 162 height 58
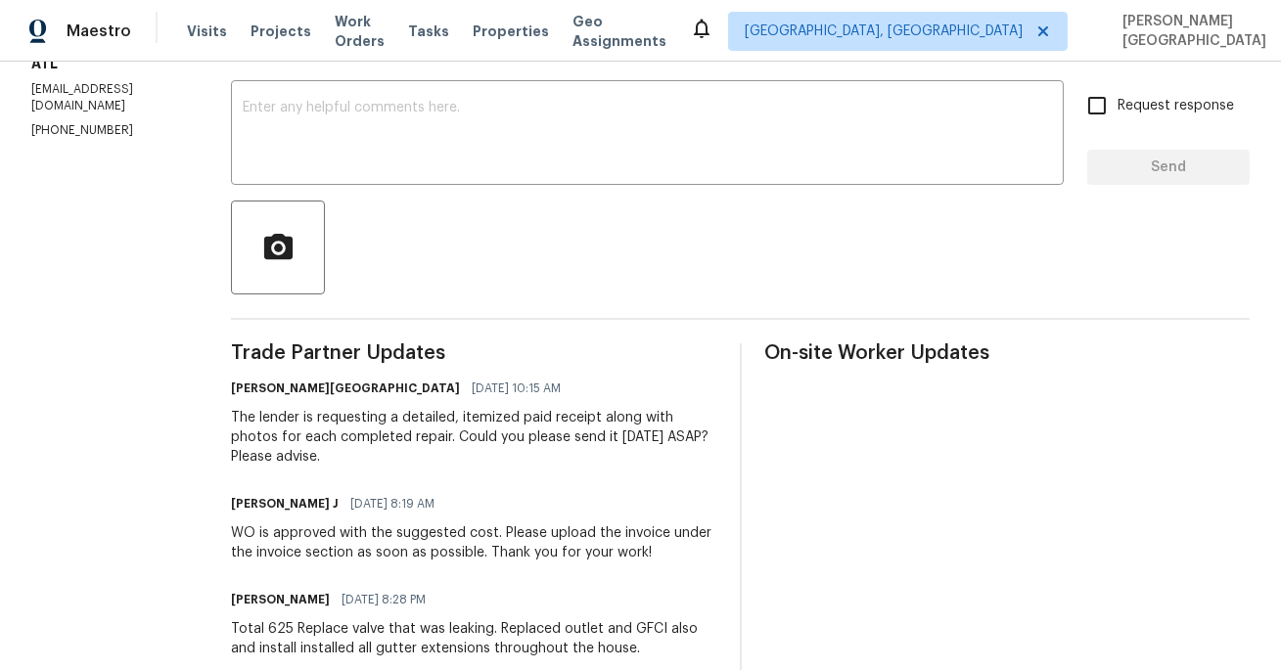
scroll to position [71, 0]
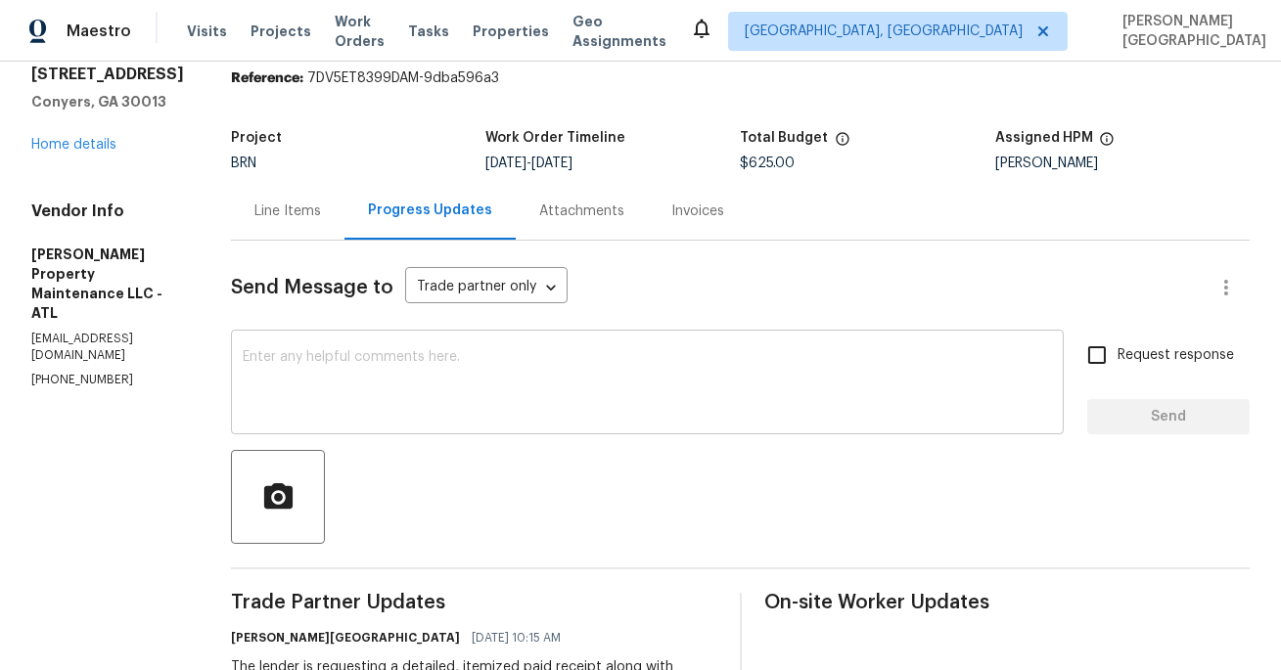
click at [339, 381] on textarea at bounding box center [647, 384] width 809 height 68
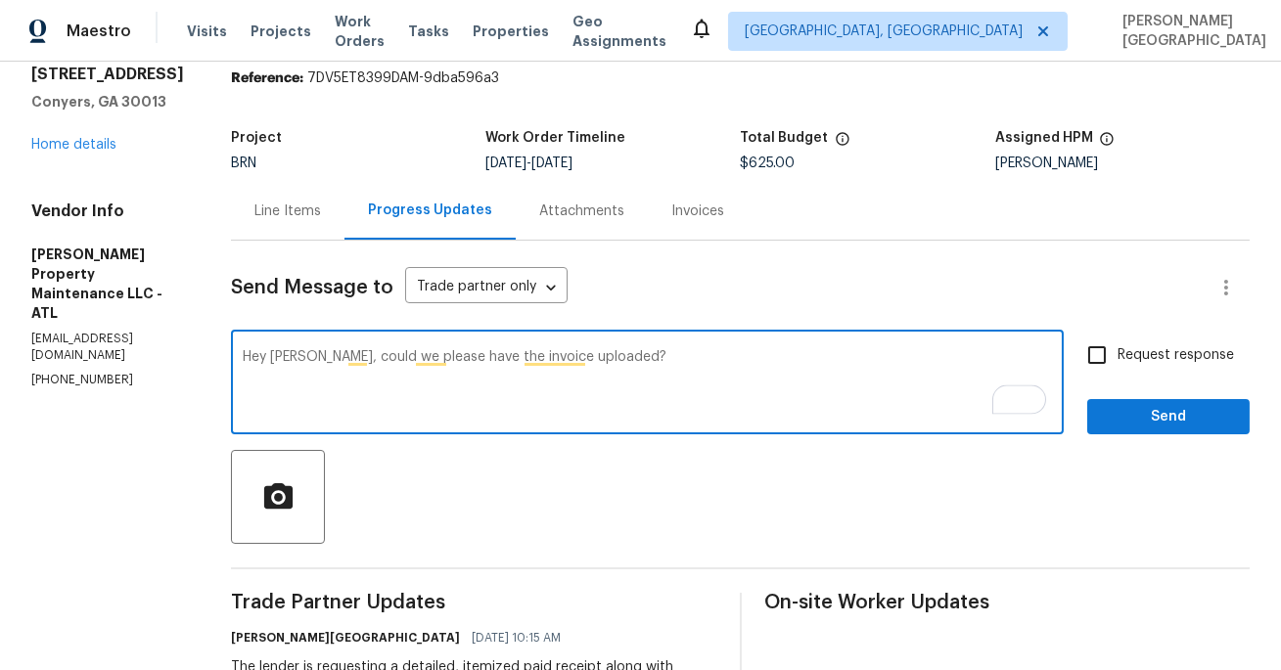
click at [474, 355] on textarea "Hey Glen, could we please have the invoice uploaded?" at bounding box center [647, 384] width 809 height 68
type textarea "Hey Glen, could we please have the detailed invoice uploaded?"
click at [1107, 363] on input "Request response" at bounding box center [1096, 355] width 41 height 41
checkbox input "true"
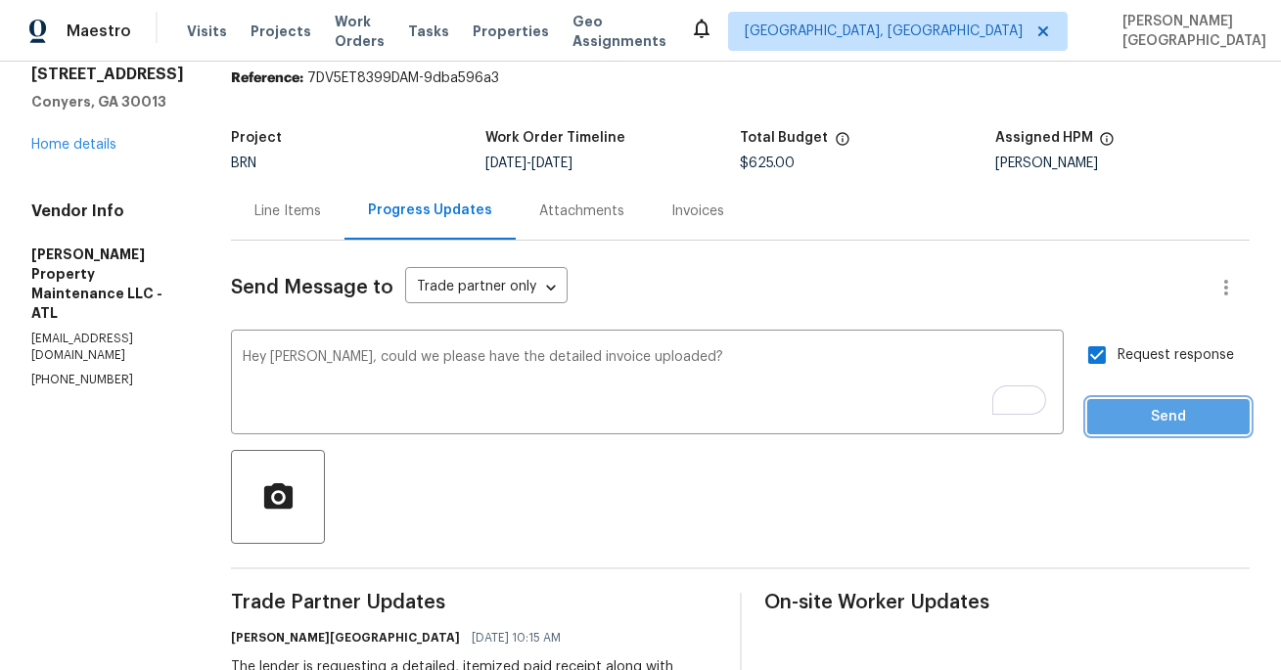
click at [1128, 409] on span "Send" at bounding box center [1168, 417] width 131 height 24
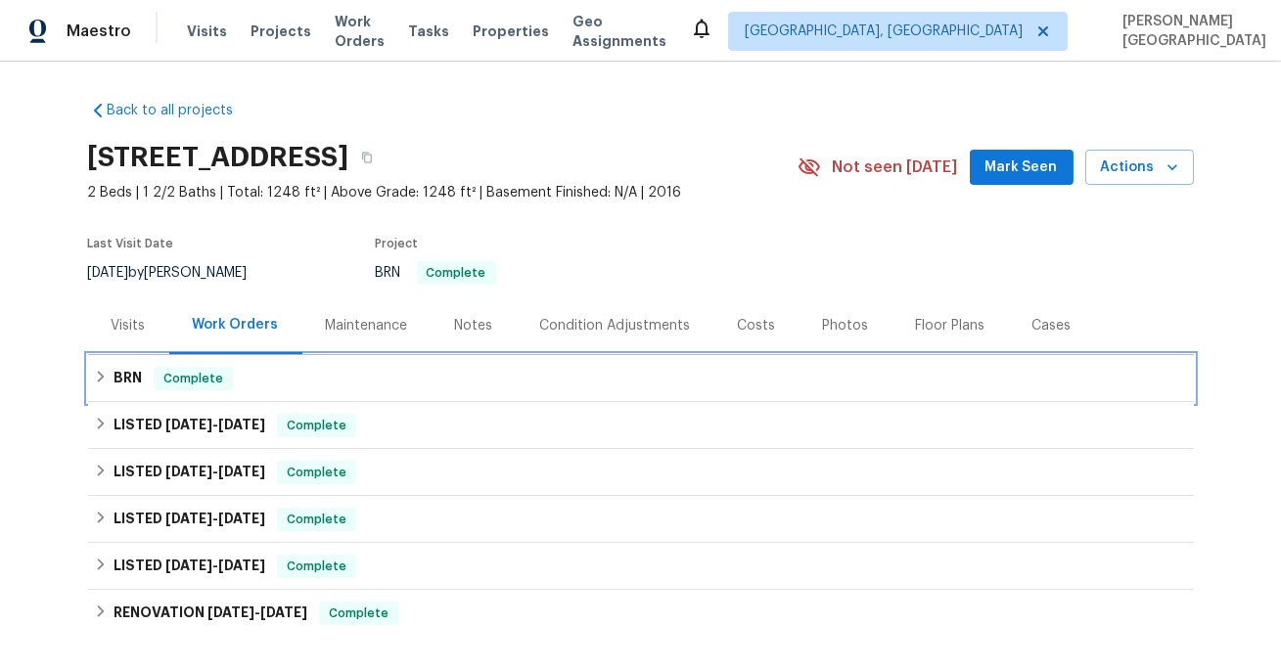
click at [178, 387] on div "Complete" at bounding box center [193, 378] width 79 height 23
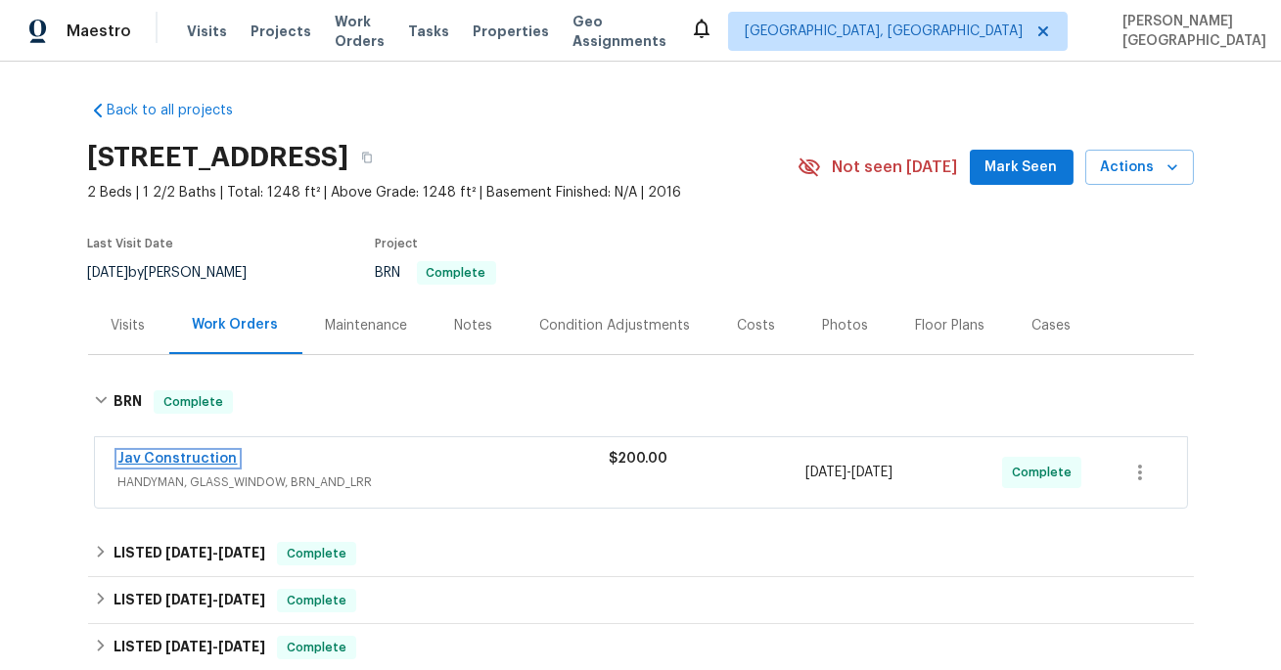
click at [186, 459] on link "Jav Construction" at bounding box center [177, 459] width 119 height 14
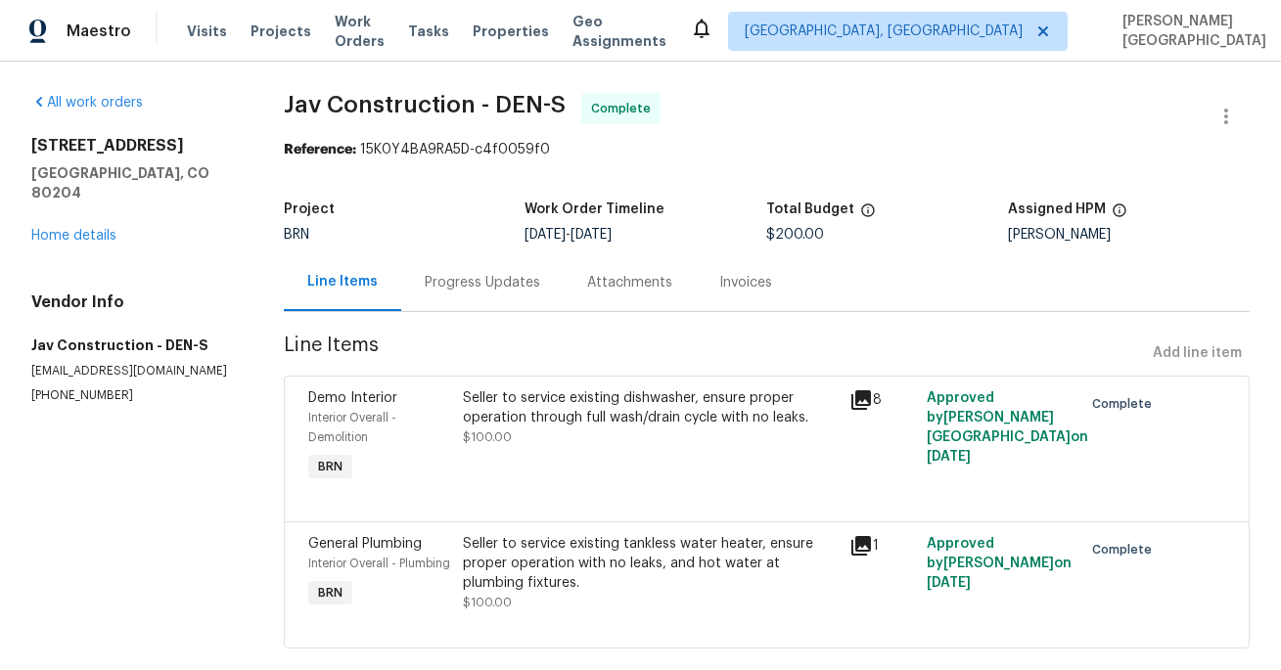
click at [469, 300] on div "Progress Updates" at bounding box center [482, 282] width 162 height 58
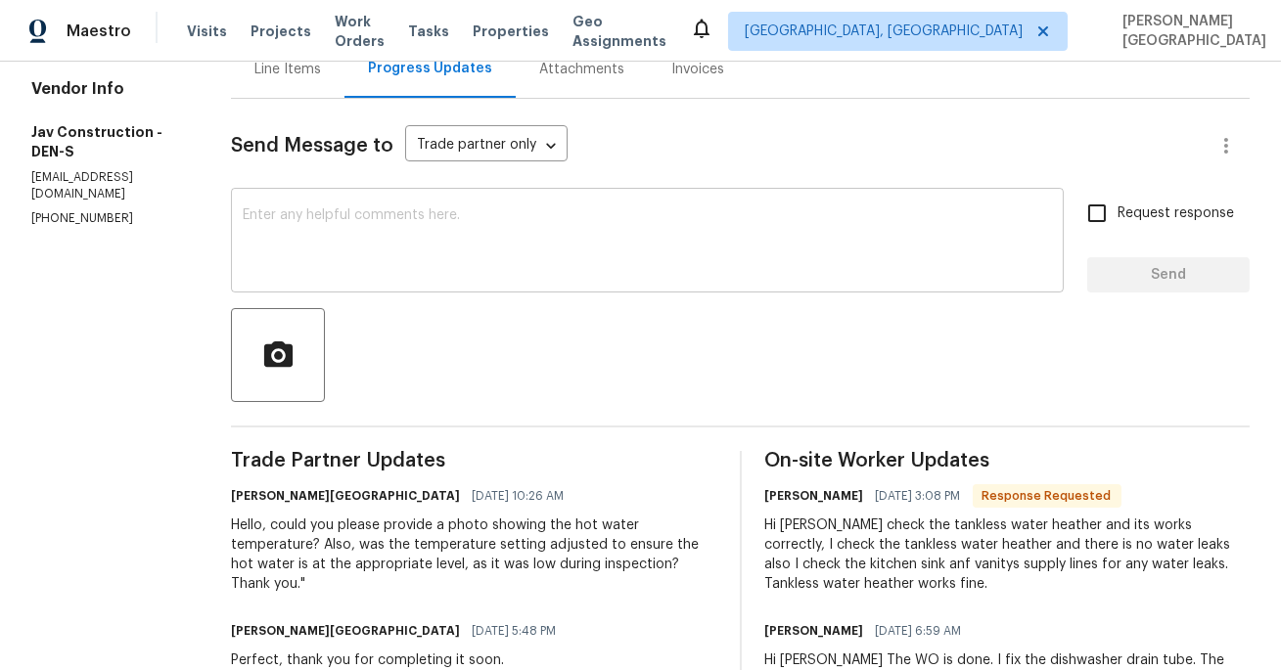
scroll to position [199, 0]
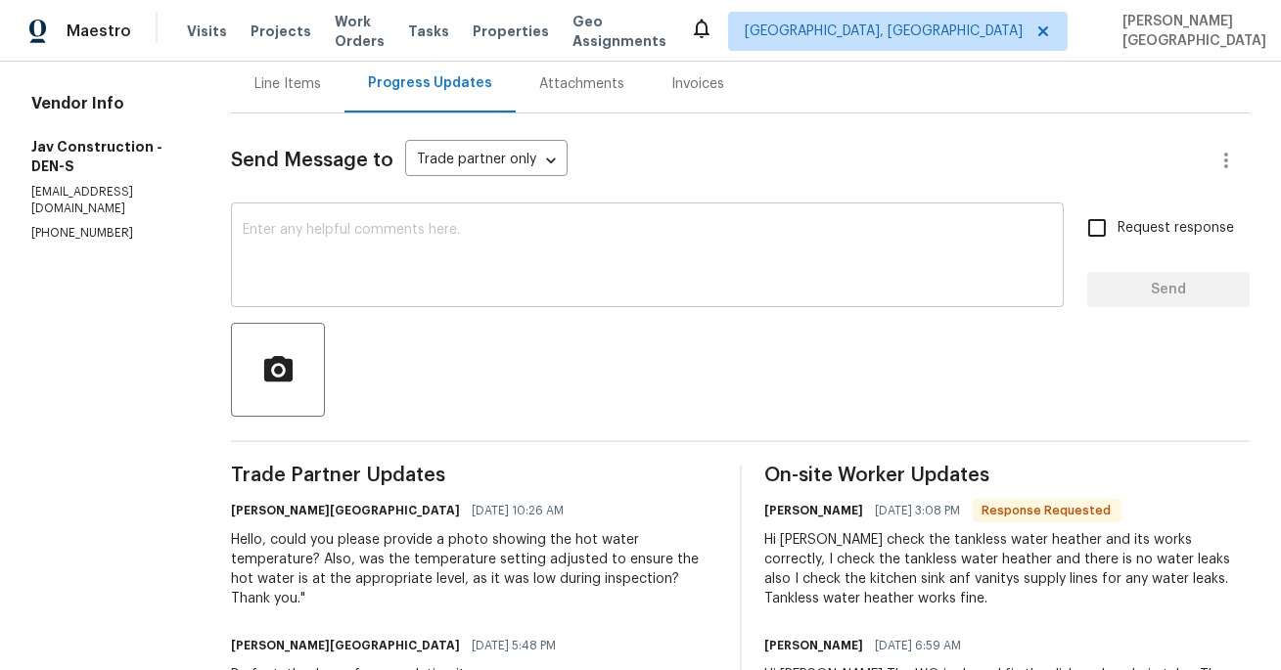
click at [309, 253] on textarea at bounding box center [647, 257] width 809 height 68
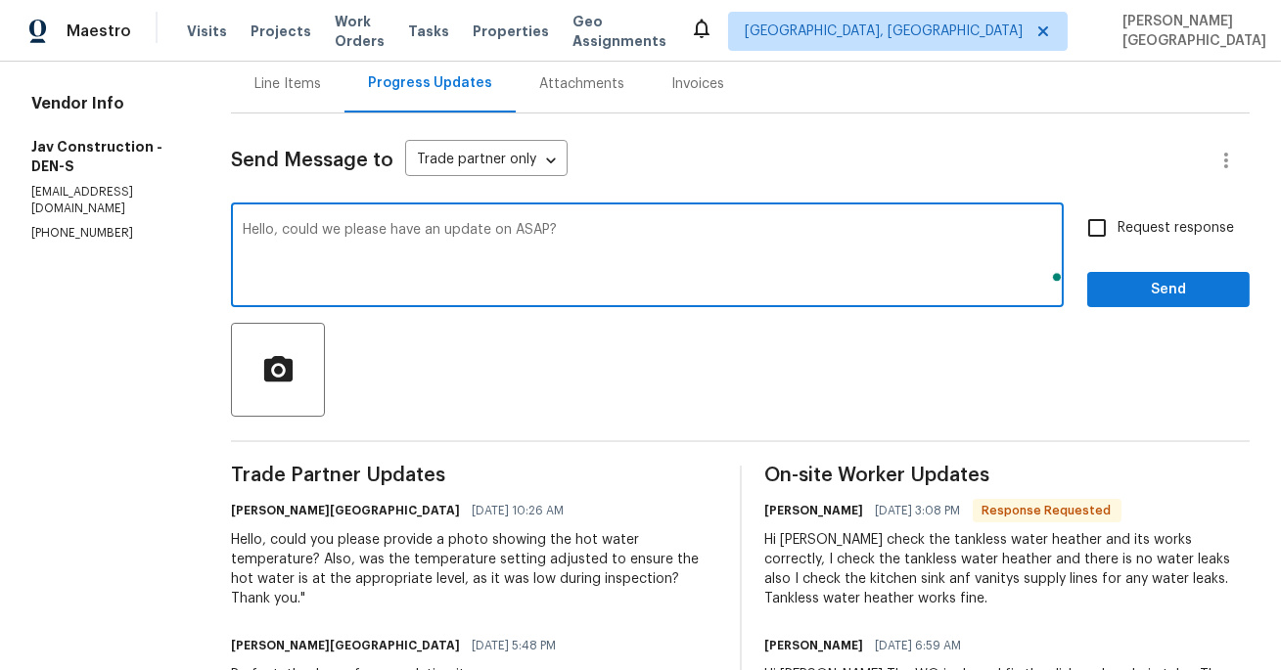
type textarea "Hello, could we please have an update on ASAP?"
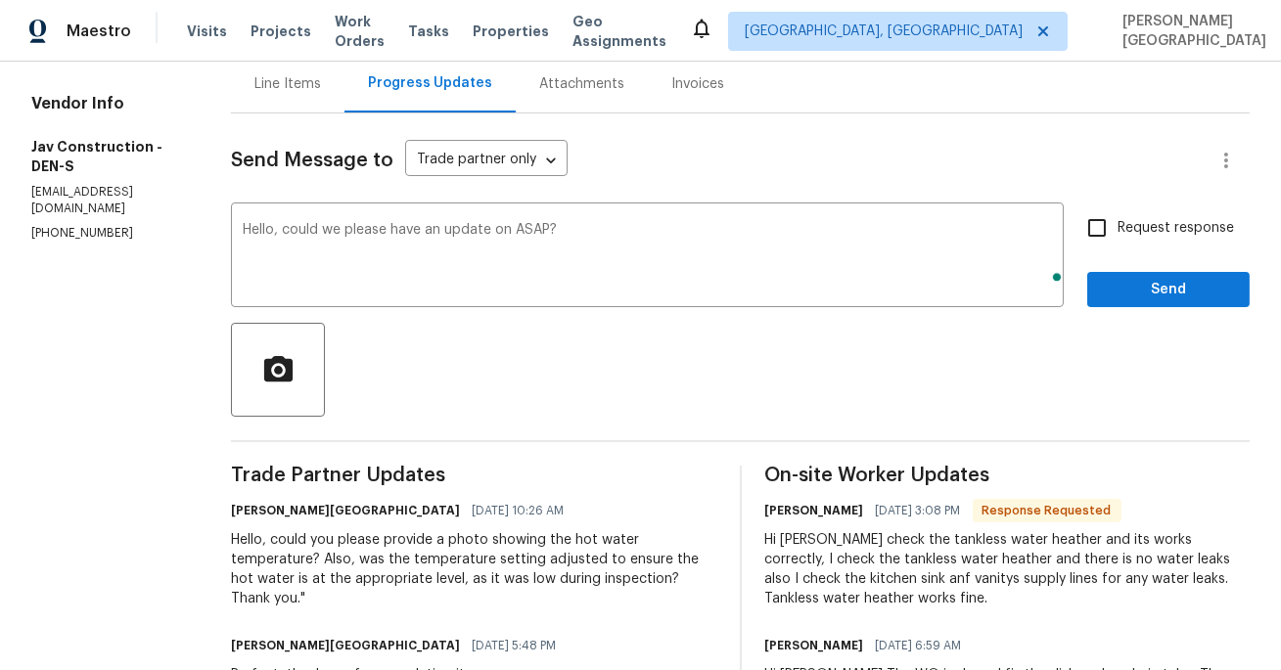
drag, startPoint x: 1144, startPoint y: 248, endPoint x: 1144, endPoint y: 260, distance: 11.7
click at [1144, 248] on div "Request response Send" at bounding box center [1168, 257] width 162 height 100
click at [1112, 235] on input "Request response" at bounding box center [1096, 227] width 41 height 41
checkbox input "true"
click at [1128, 293] on span "Send" at bounding box center [1168, 290] width 131 height 24
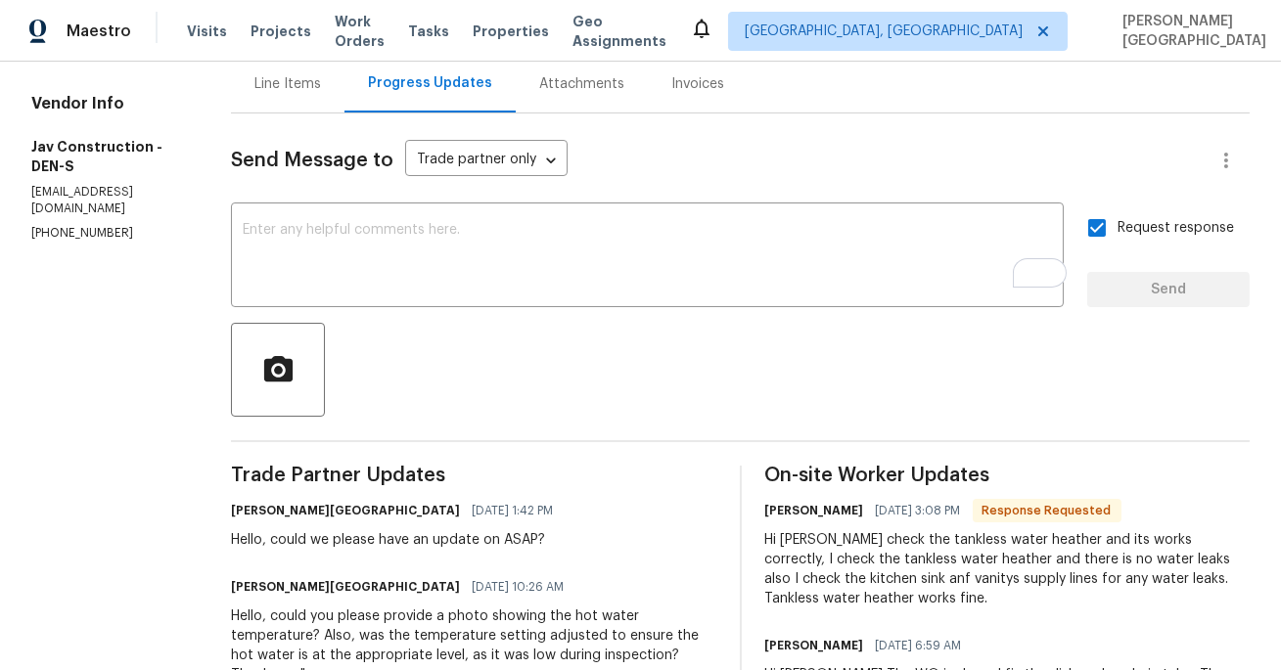
click at [82, 225] on p "(720) 469-7382" at bounding box center [107, 233] width 153 height 17
copy p "(720) 469-7382"
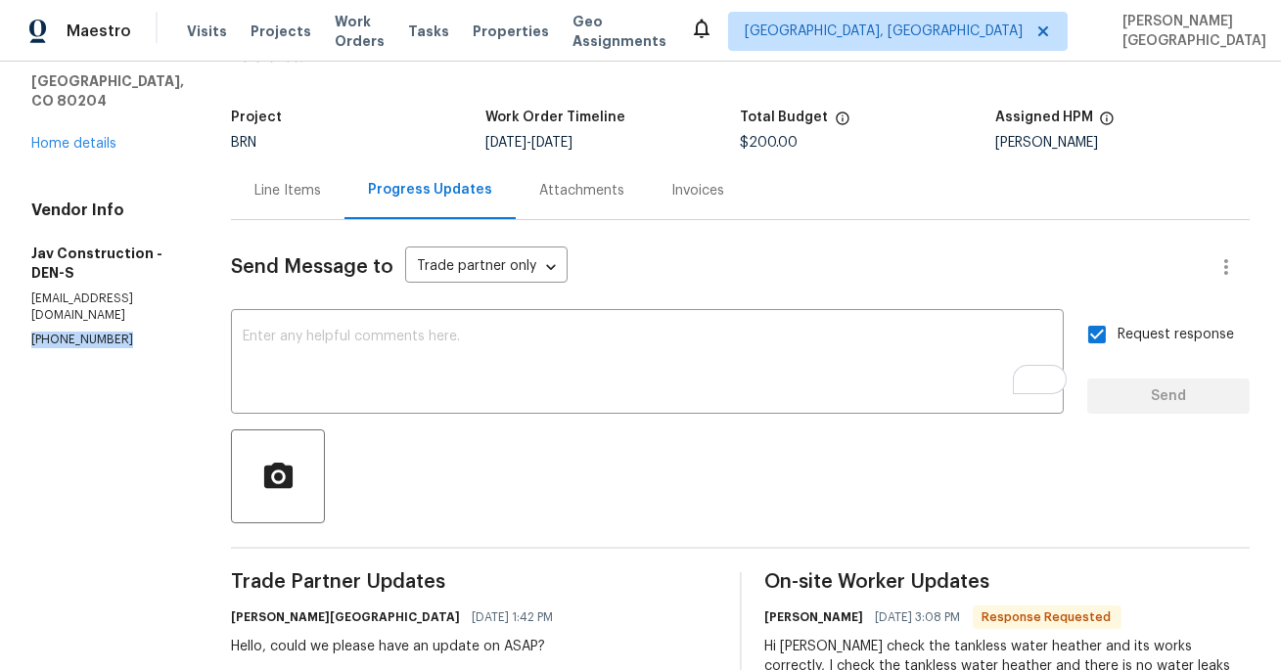
scroll to position [0, 0]
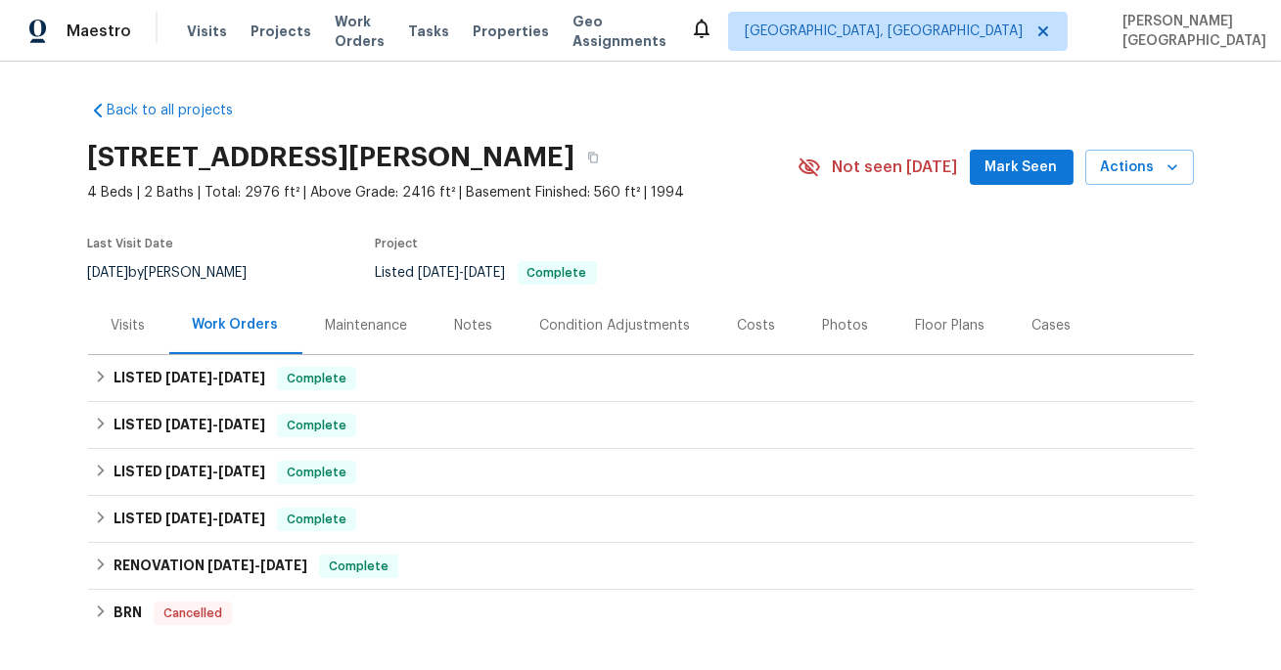
scroll to position [264, 0]
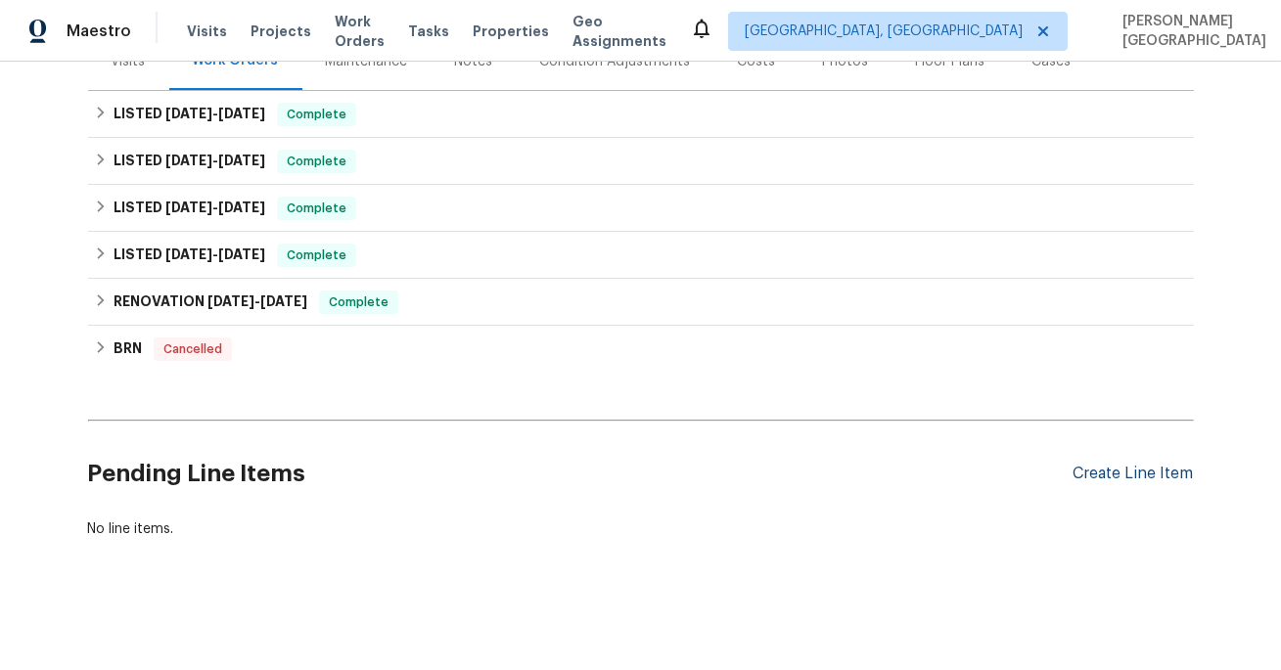
click at [1099, 471] on div "Create Line Item" at bounding box center [1133, 474] width 120 height 19
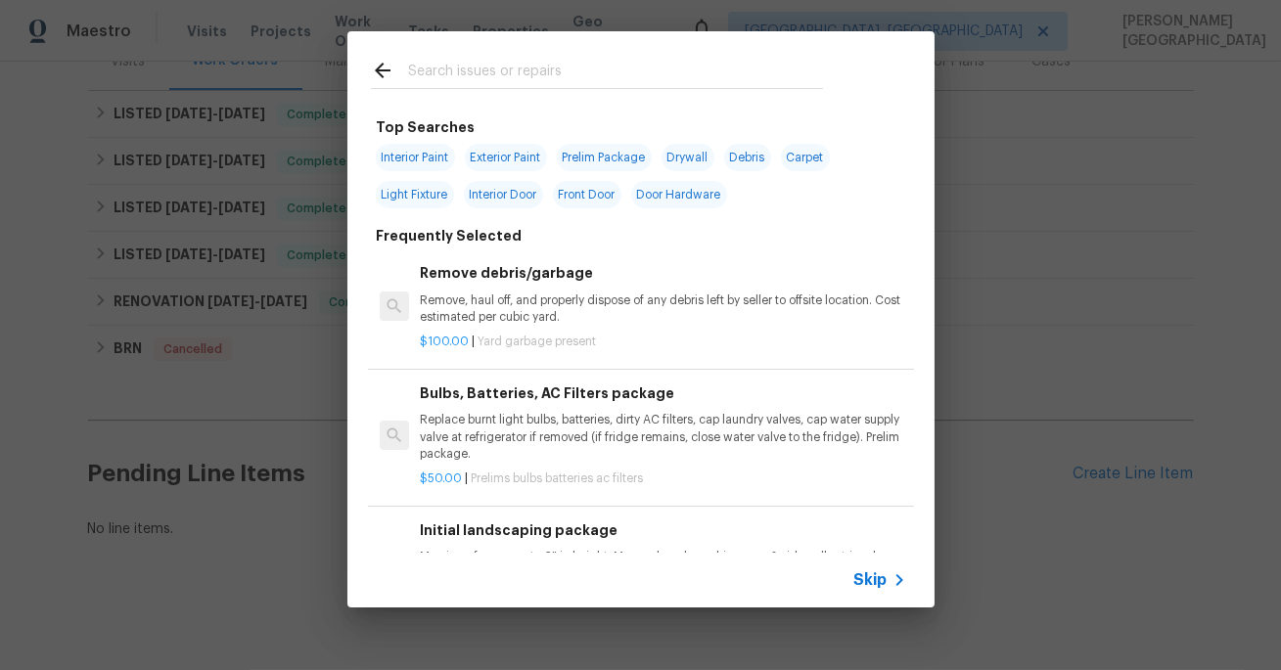
click at [883, 574] on span "Skip" at bounding box center [870, 580] width 33 height 20
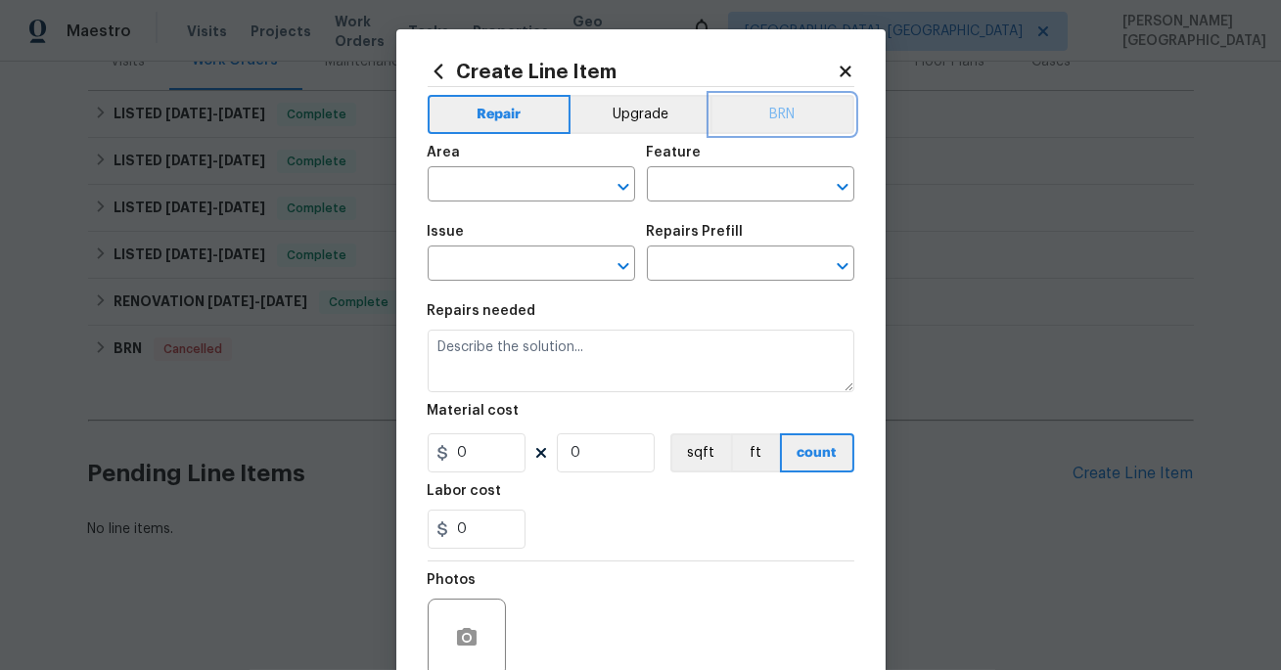
click at [793, 130] on button "BRN" at bounding box center [782, 114] width 144 height 39
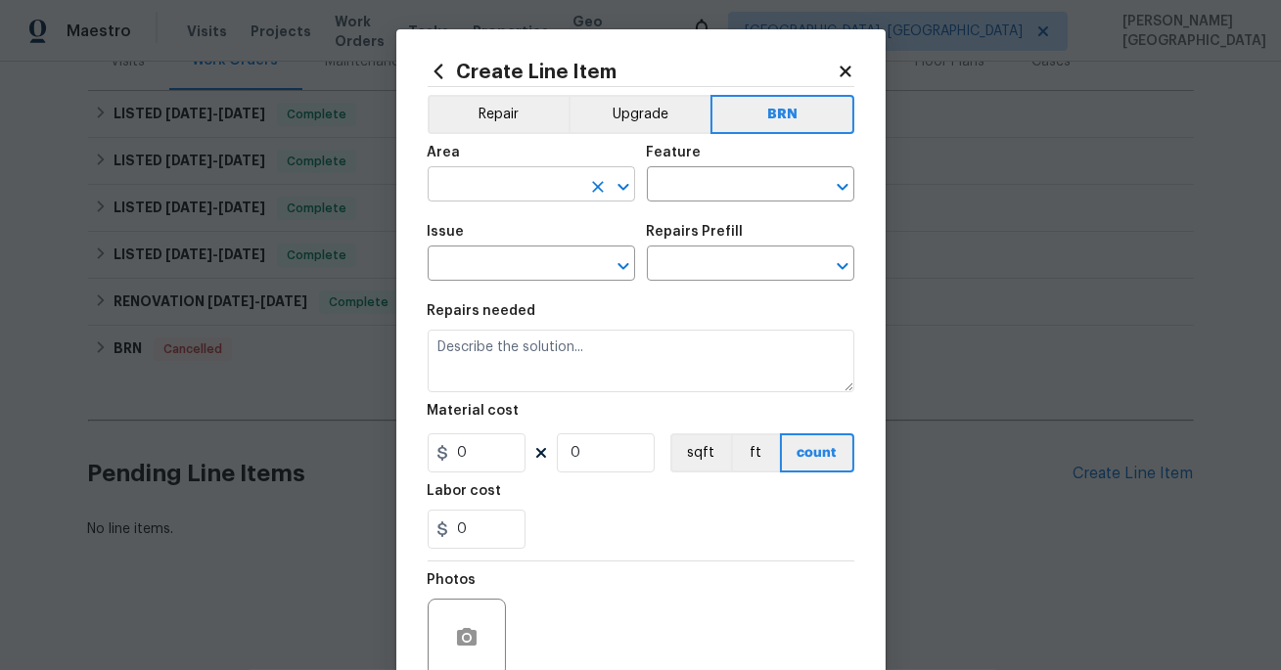
click at [550, 184] on input "text" at bounding box center [504, 186] width 153 height 30
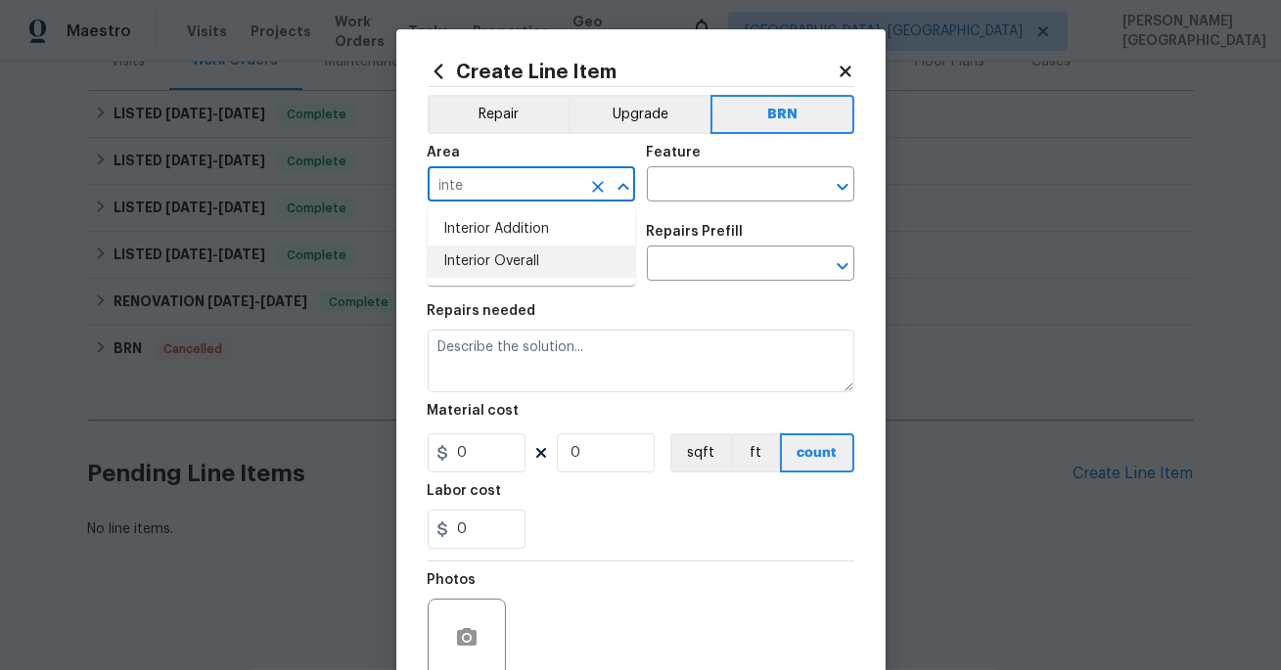
click at [518, 263] on li "Interior Overall" at bounding box center [531, 262] width 207 height 32
type input "Interior Overall"
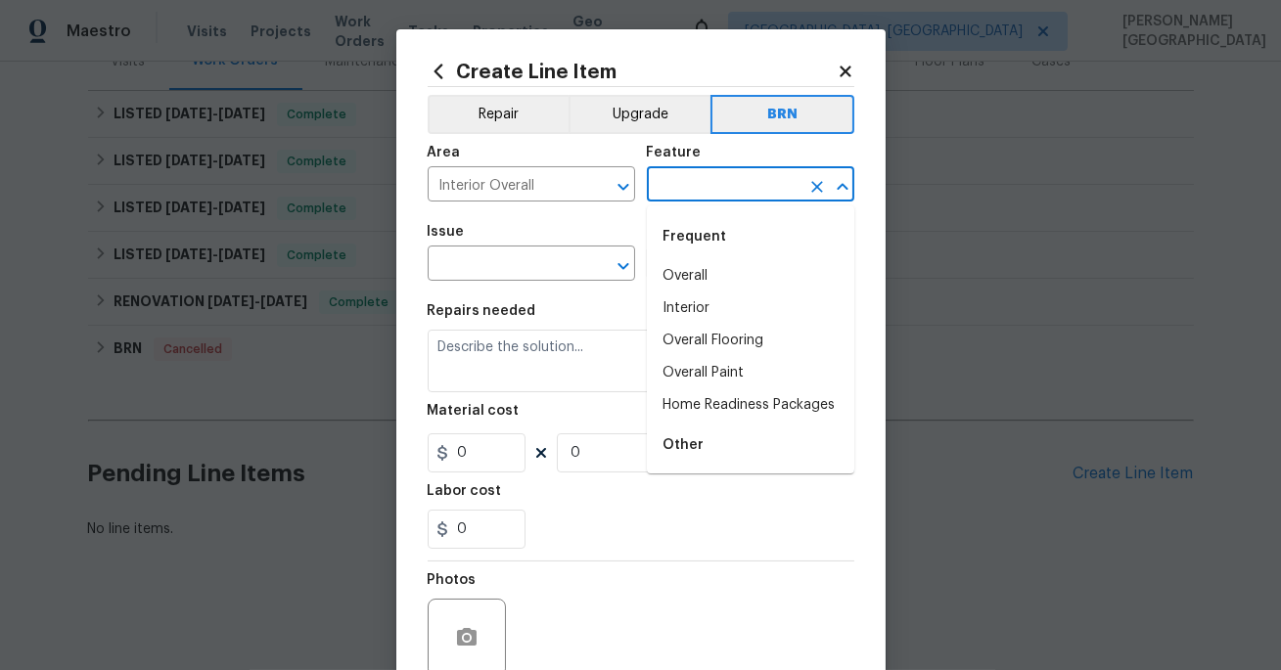
click at [694, 176] on input "text" at bounding box center [723, 186] width 153 height 30
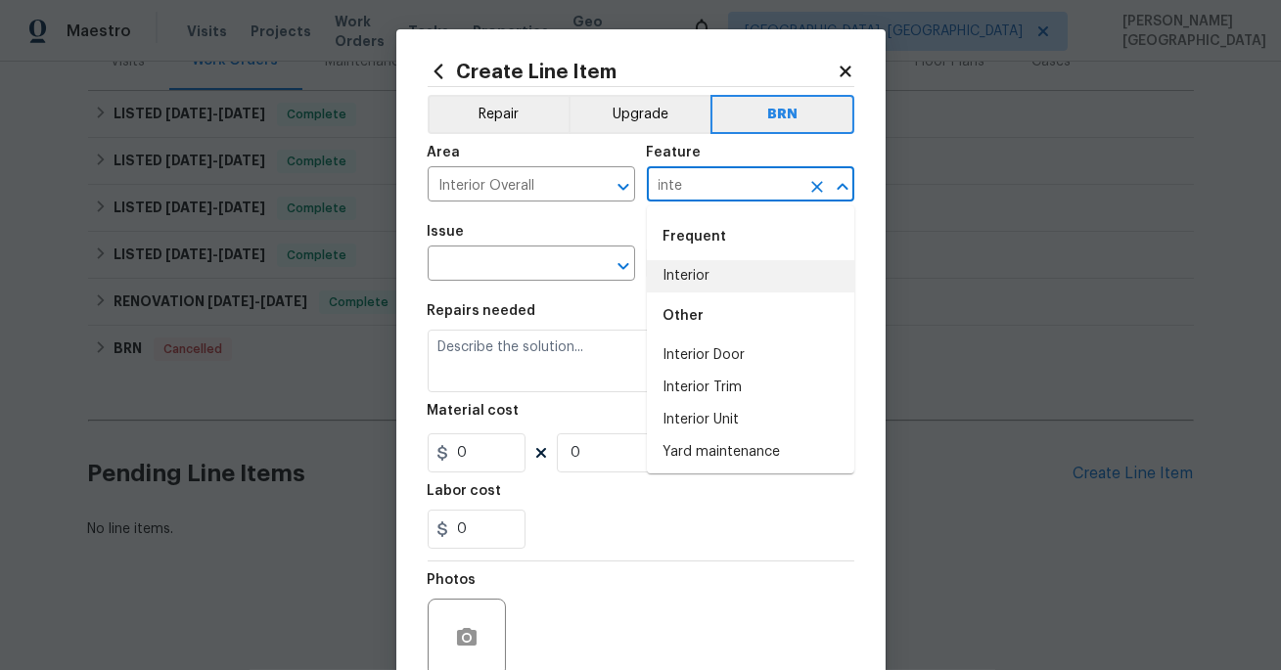
click at [682, 279] on li "Interior" at bounding box center [750, 276] width 207 height 32
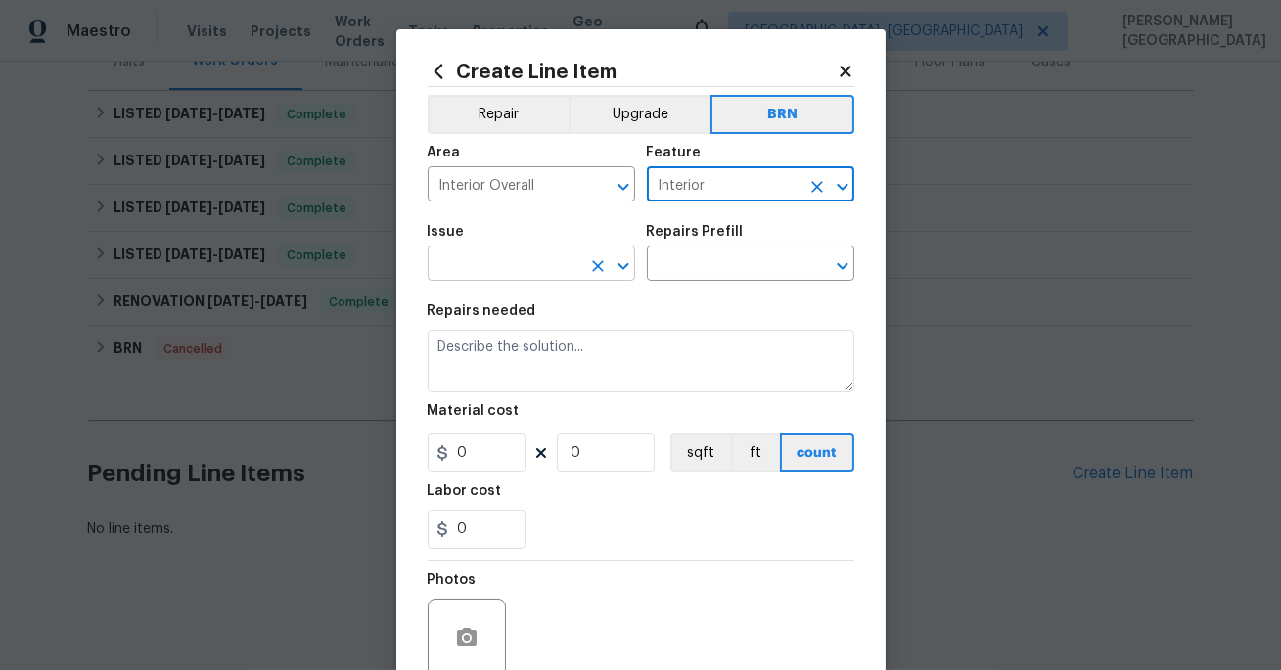
type input "Interior"
click at [565, 257] on input "text" at bounding box center [504, 265] width 153 height 30
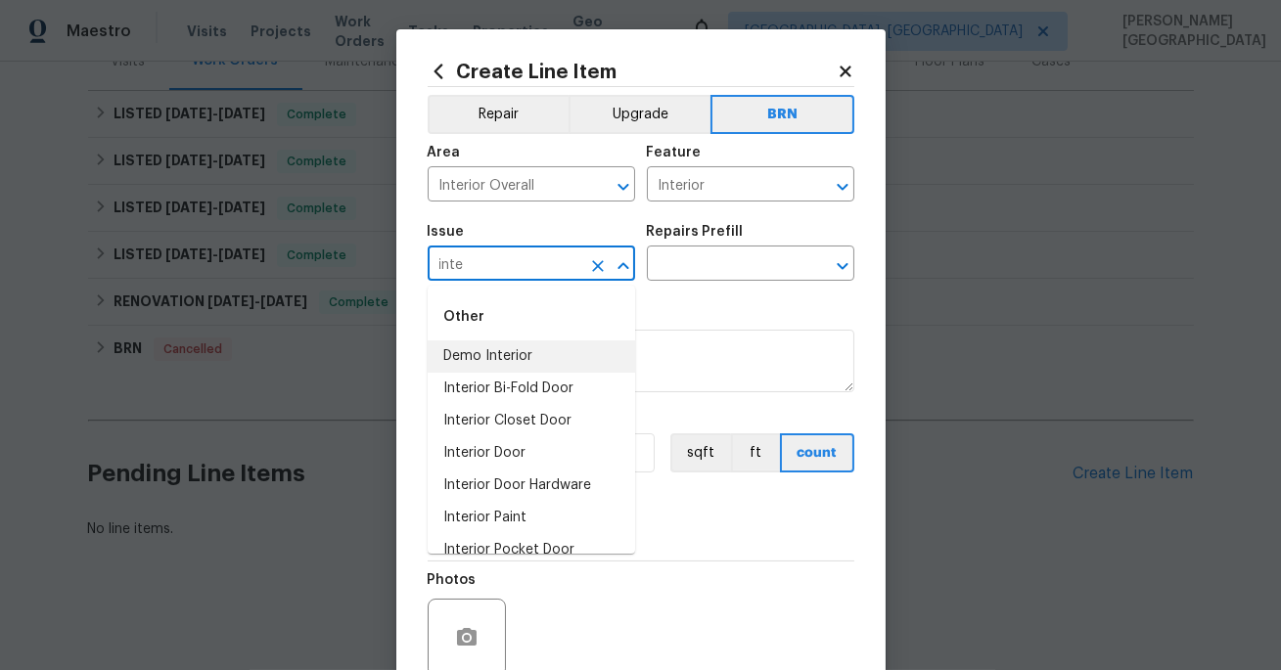
click at [493, 350] on li "Demo Interior" at bounding box center [531, 356] width 207 height 32
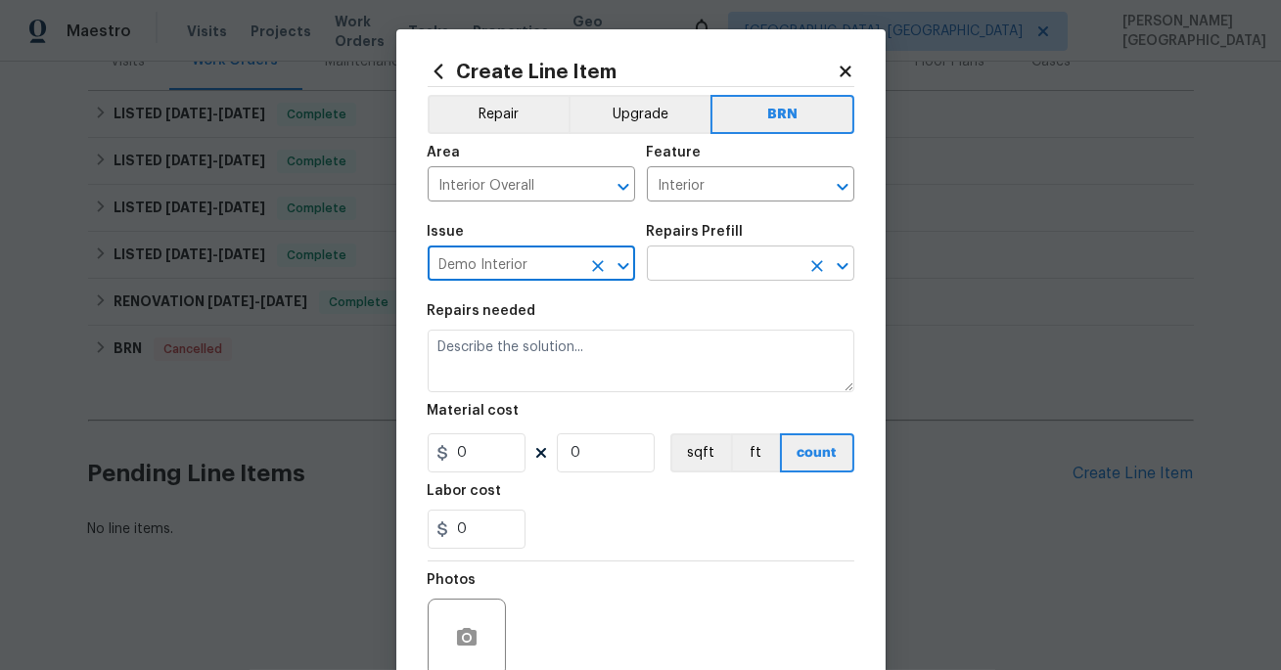
type input "Demo Interior"
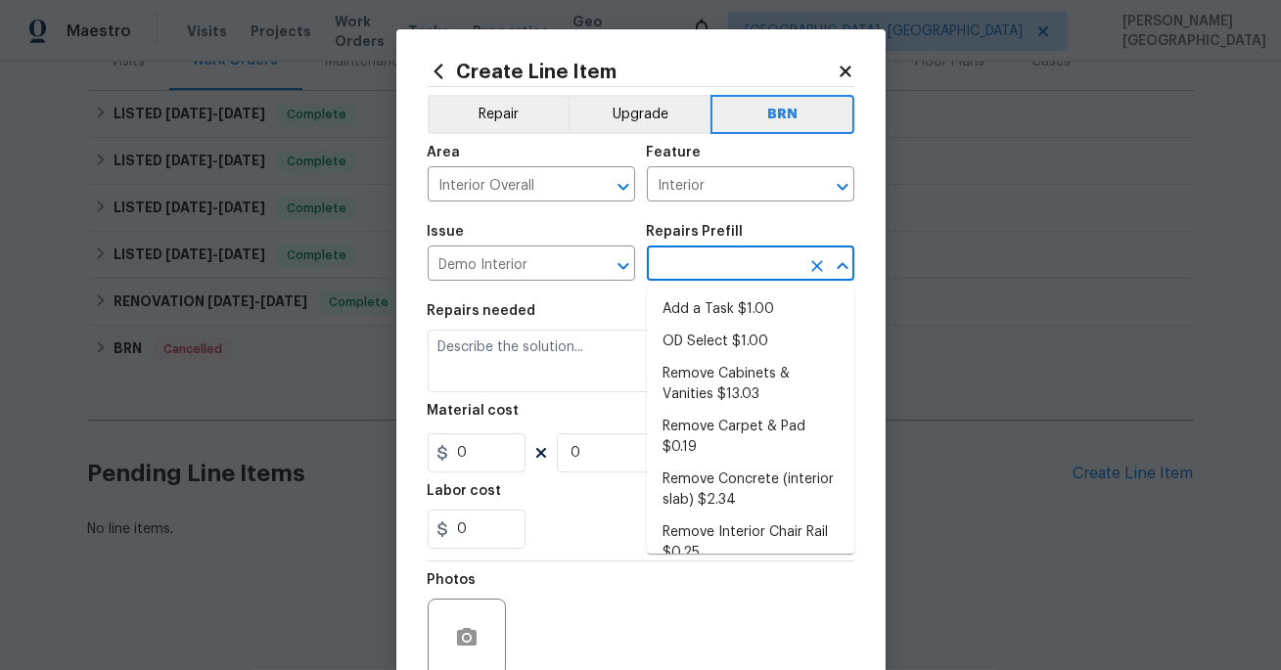
click at [673, 261] on input "text" at bounding box center [723, 265] width 153 height 30
click at [675, 320] on li "Add a Task $1.00" at bounding box center [750, 309] width 207 height 32
type input "Demolition"
type input "Add a Task $1.00"
type textarea "HPM to detail"
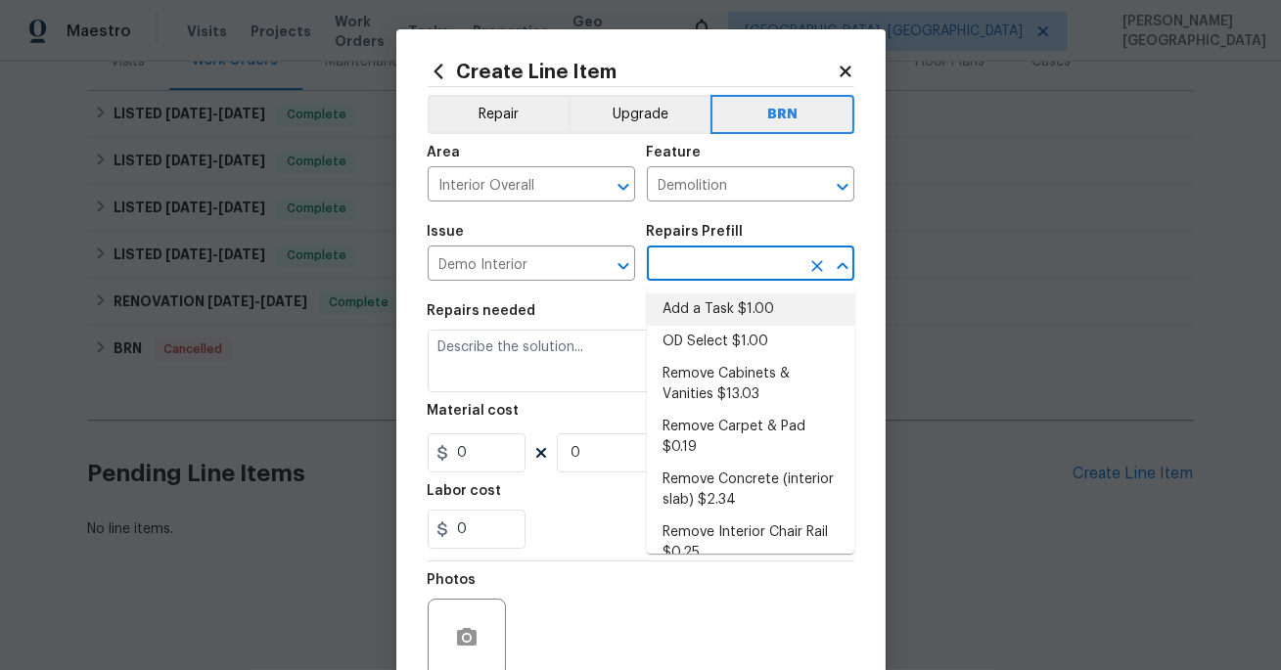
type input "1"
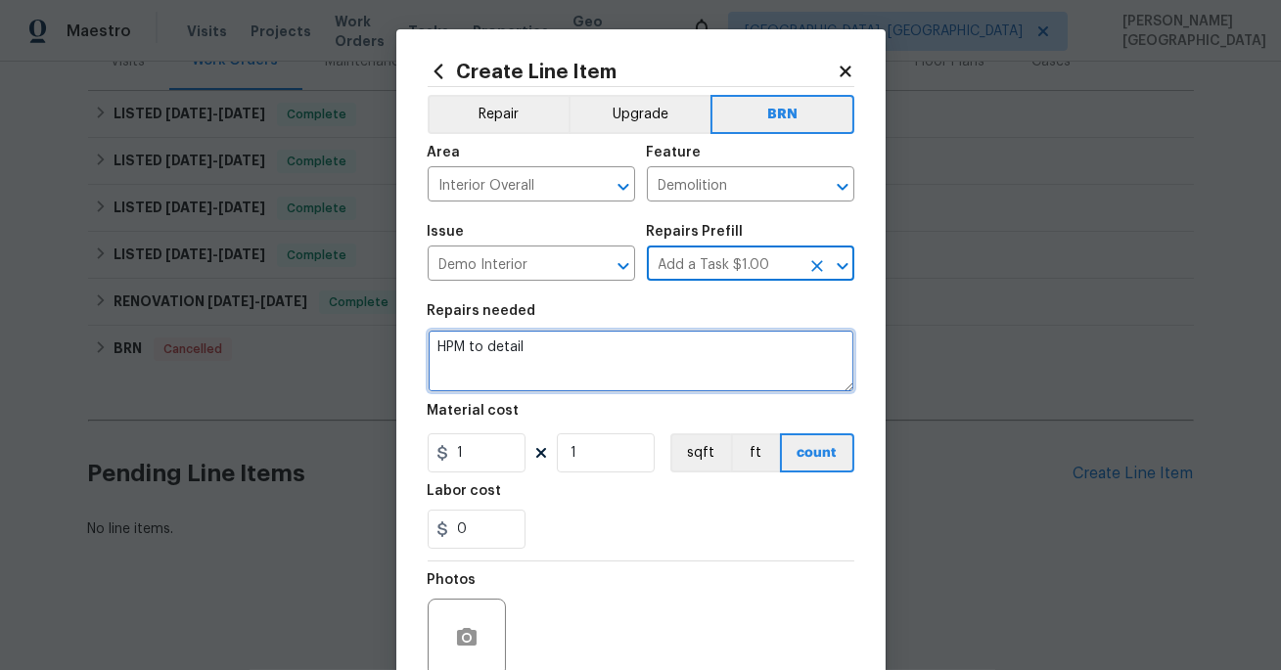
click at [512, 376] on textarea "HPM to detail" at bounding box center [641, 361] width 427 height 63
paste textarea "There is water leaking into the basement. Back room by W/D is where the leak st…"
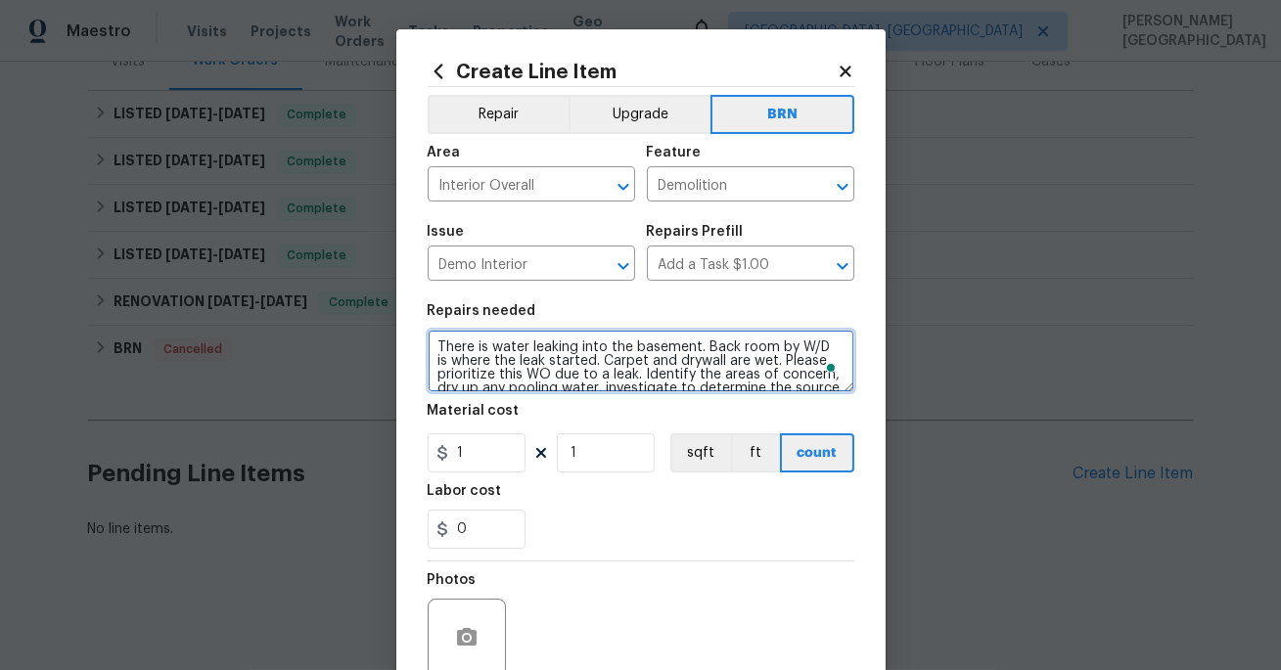
scroll to position [141, 0]
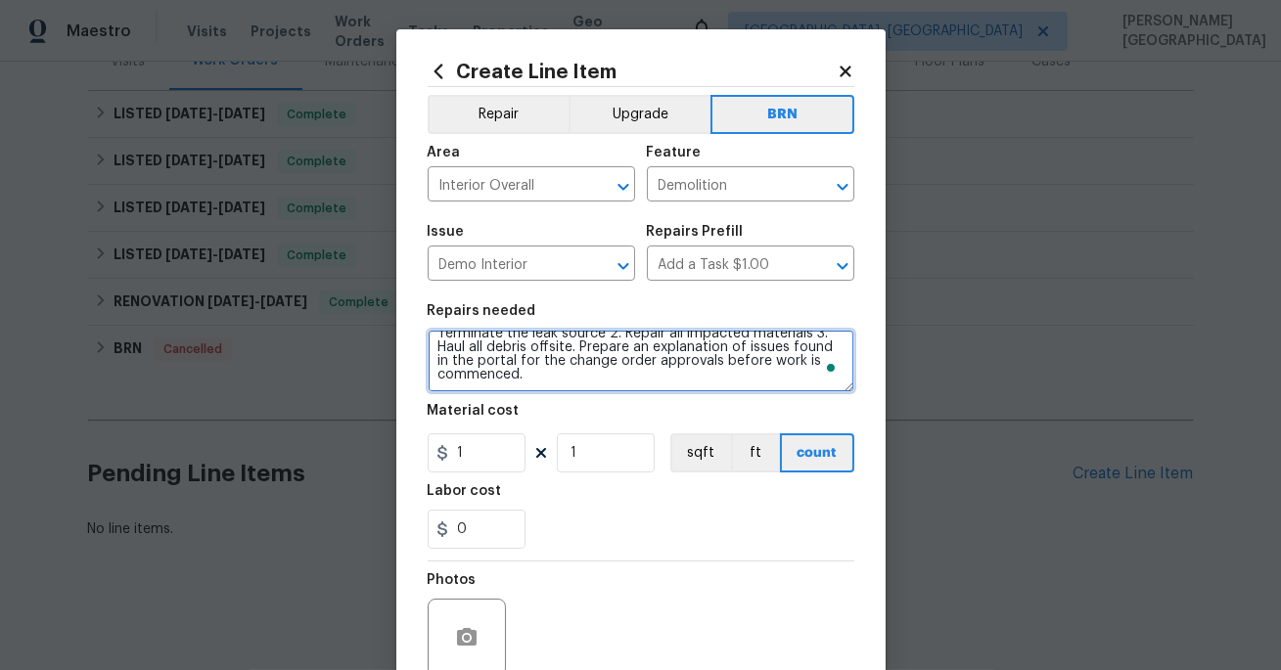
type textarea "There is water leaking into the basement. Back room by W/D is where the leak st…"
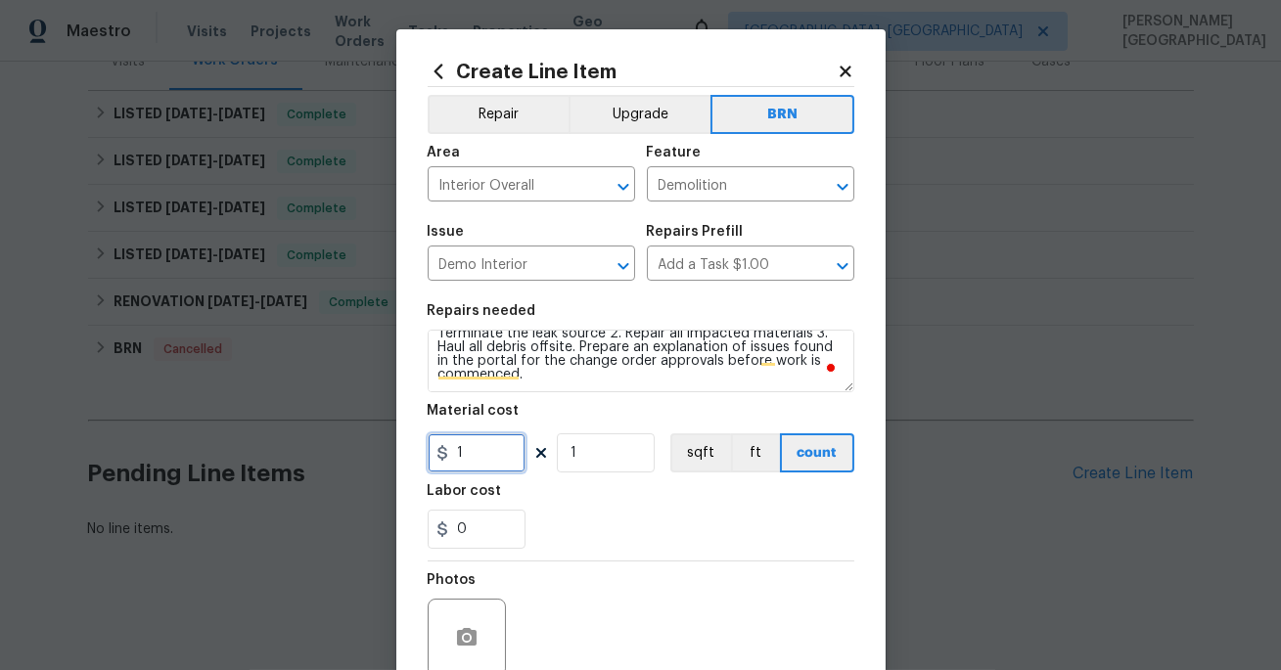
click at [467, 442] on input "1" at bounding box center [477, 452] width 98 height 39
type input "75"
click at [513, 526] on input "0" at bounding box center [477, 529] width 98 height 39
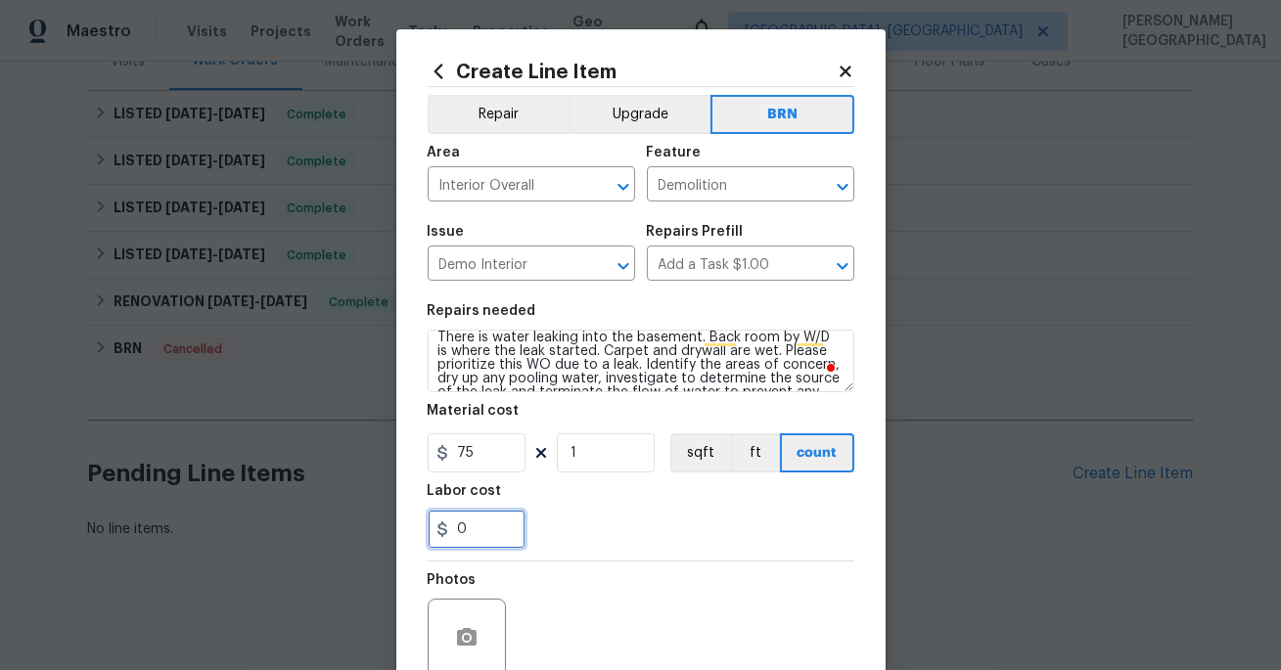
scroll to position [0, 0]
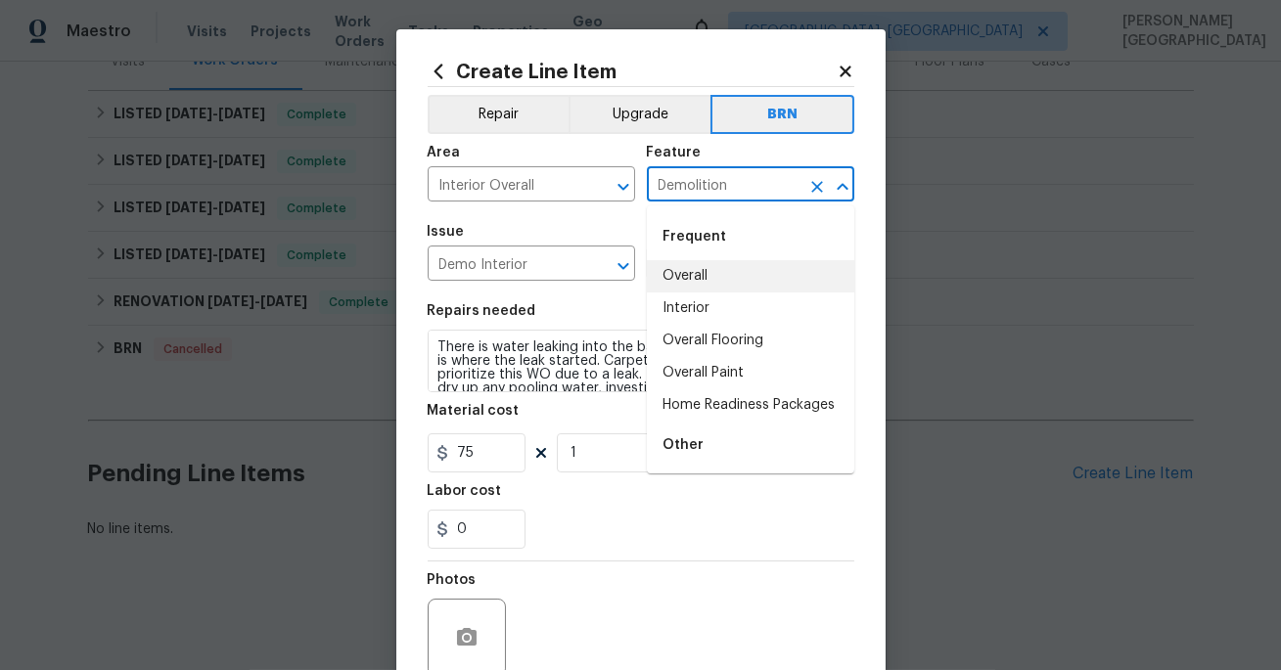
click at [683, 192] on input "Demolition" at bounding box center [723, 186] width 153 height 30
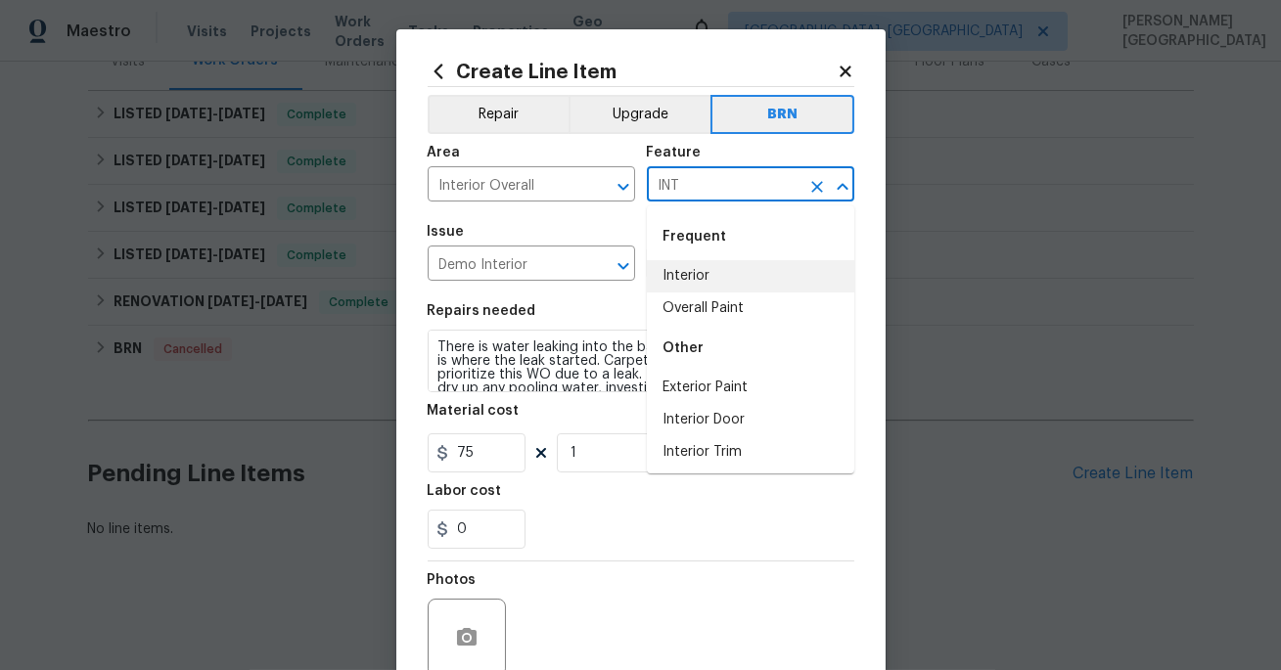
click at [698, 269] on li "Interior" at bounding box center [750, 276] width 207 height 32
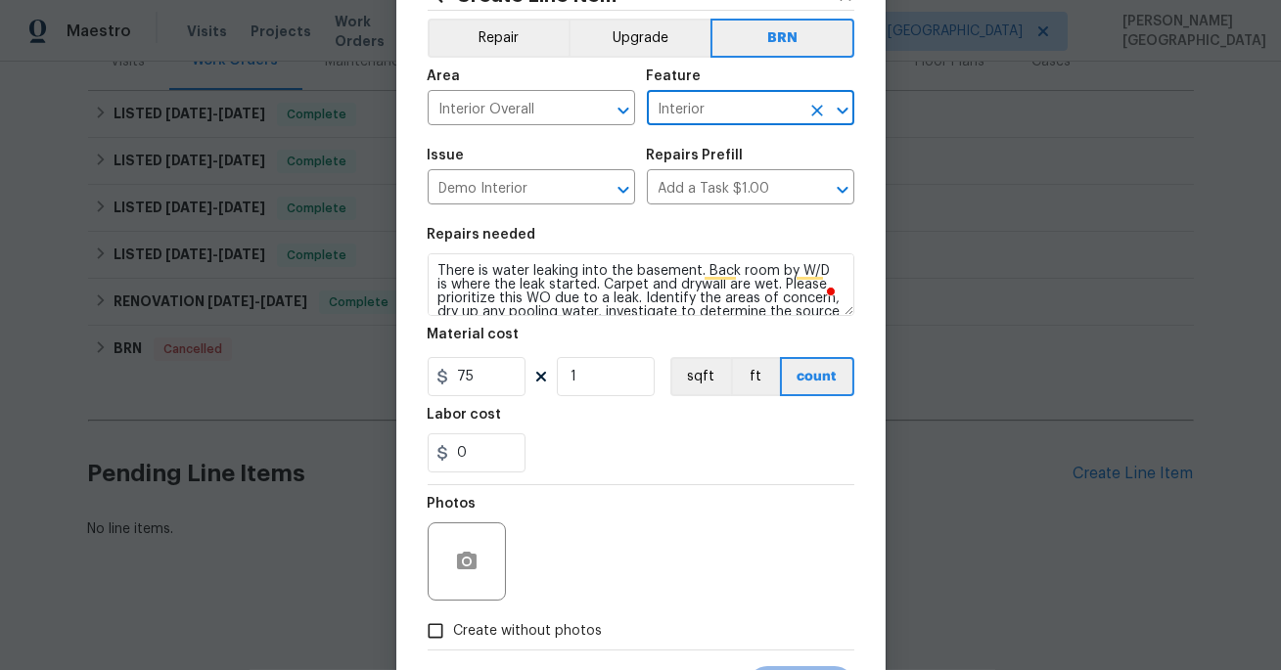
scroll to position [171, 0]
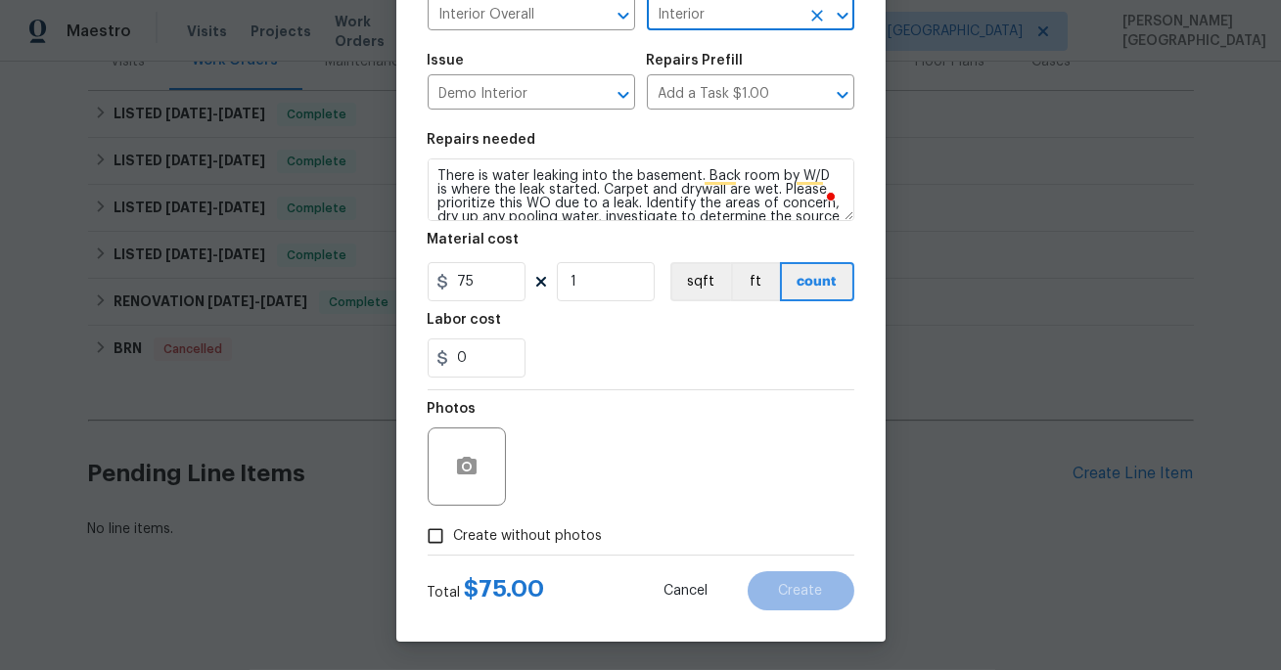
type input "Interior"
click at [546, 537] on span "Create without photos" at bounding box center [528, 536] width 149 height 21
click at [454, 537] on input "Create without photos" at bounding box center [435, 536] width 37 height 37
checkbox input "true"
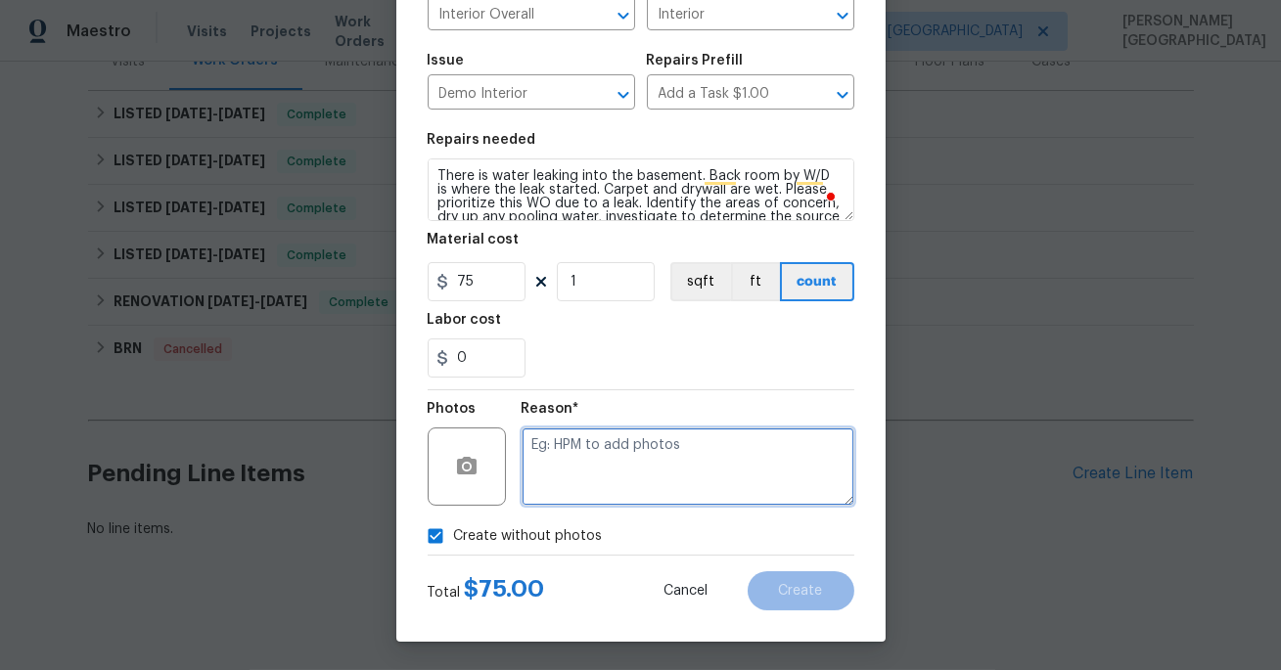
click at [589, 487] on textarea at bounding box center [687, 467] width 333 height 78
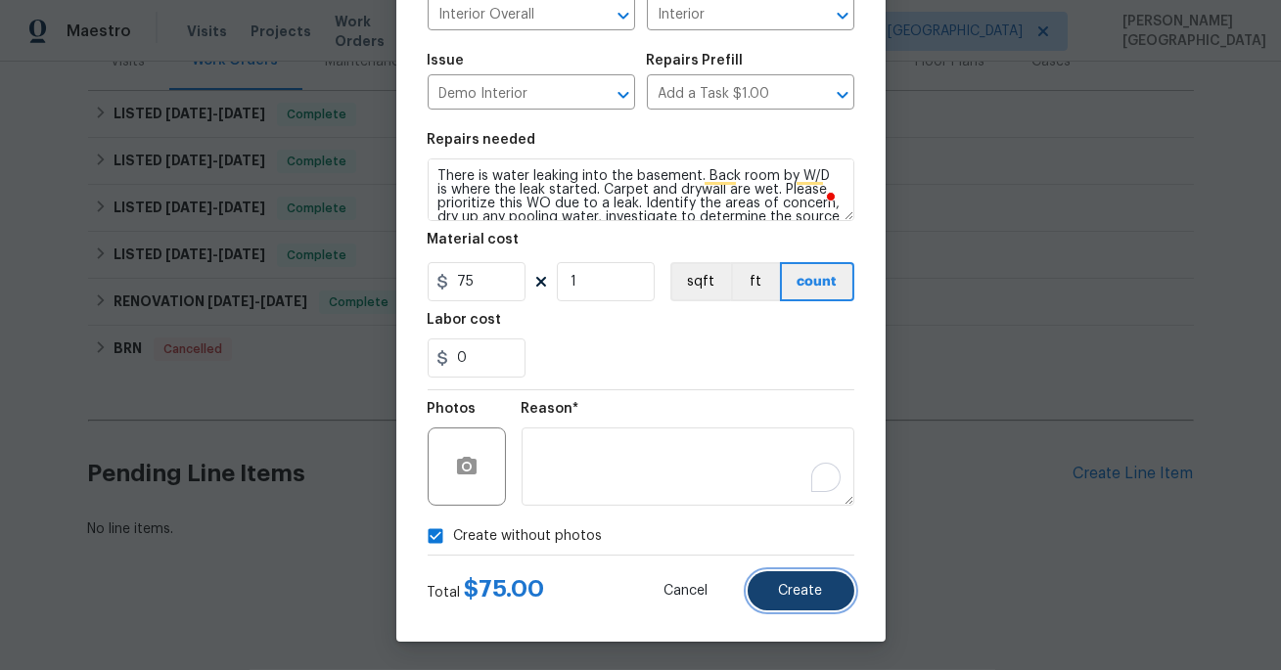
click at [767, 584] on button "Create" at bounding box center [800, 590] width 107 height 39
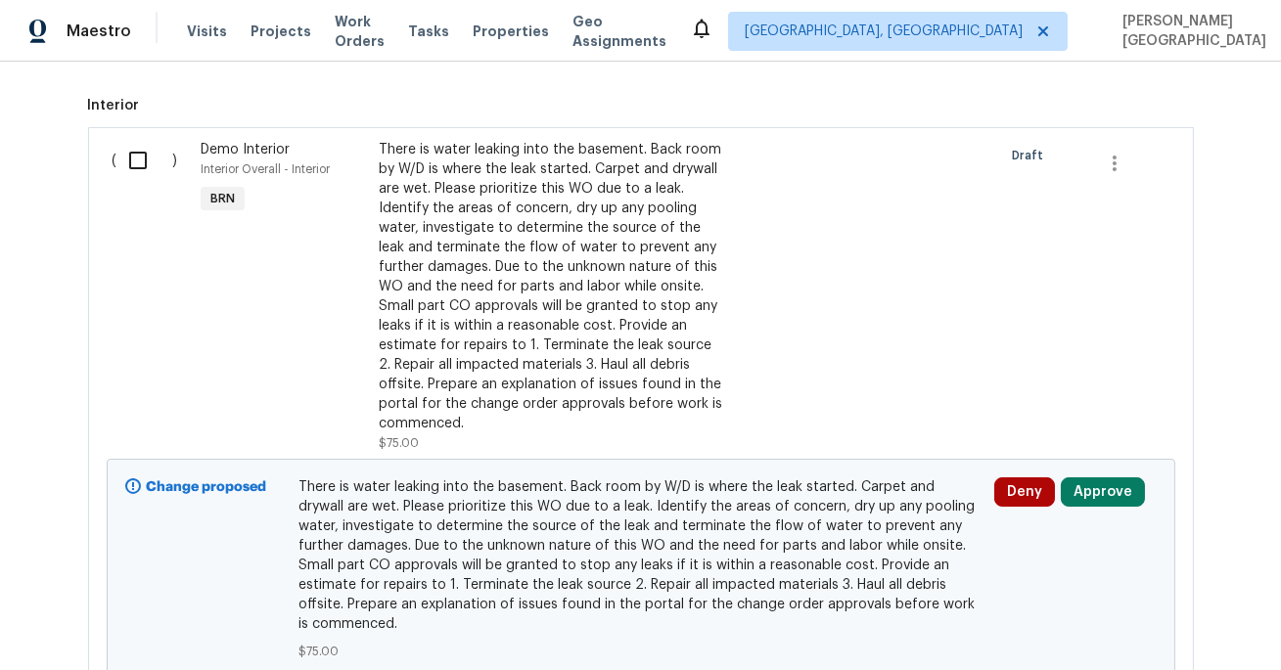
scroll to position [686, 0]
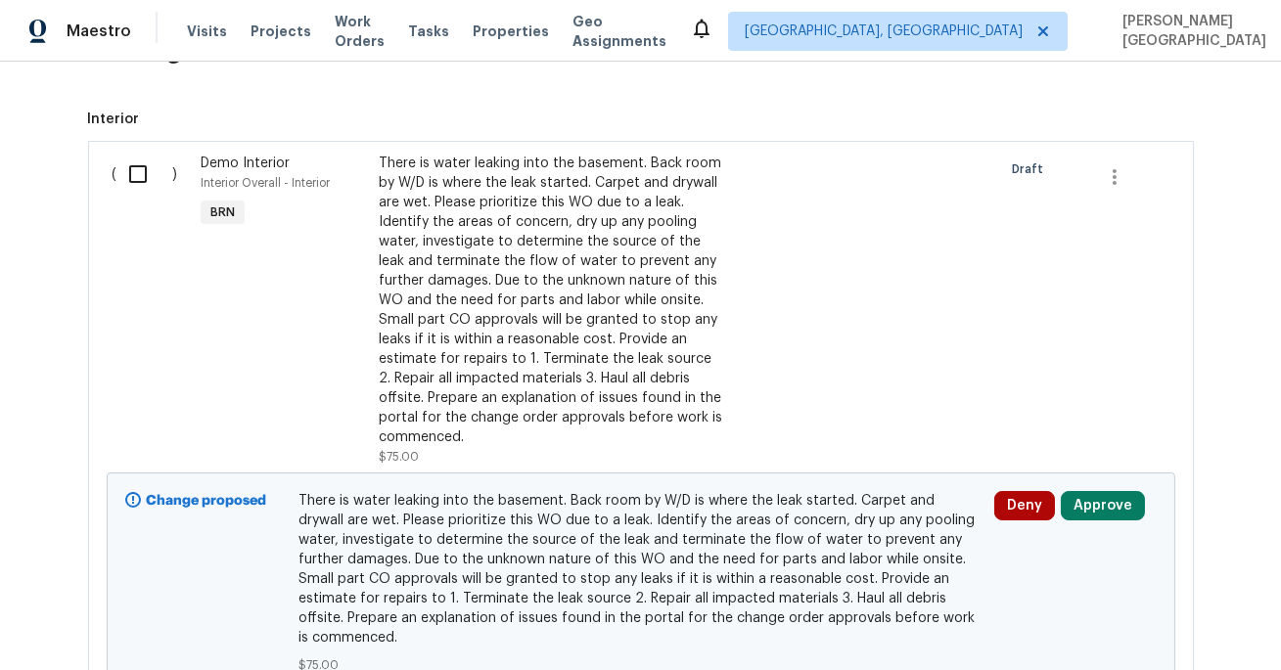
click at [136, 177] on input "checkbox" at bounding box center [145, 174] width 56 height 41
checkbox input "true"
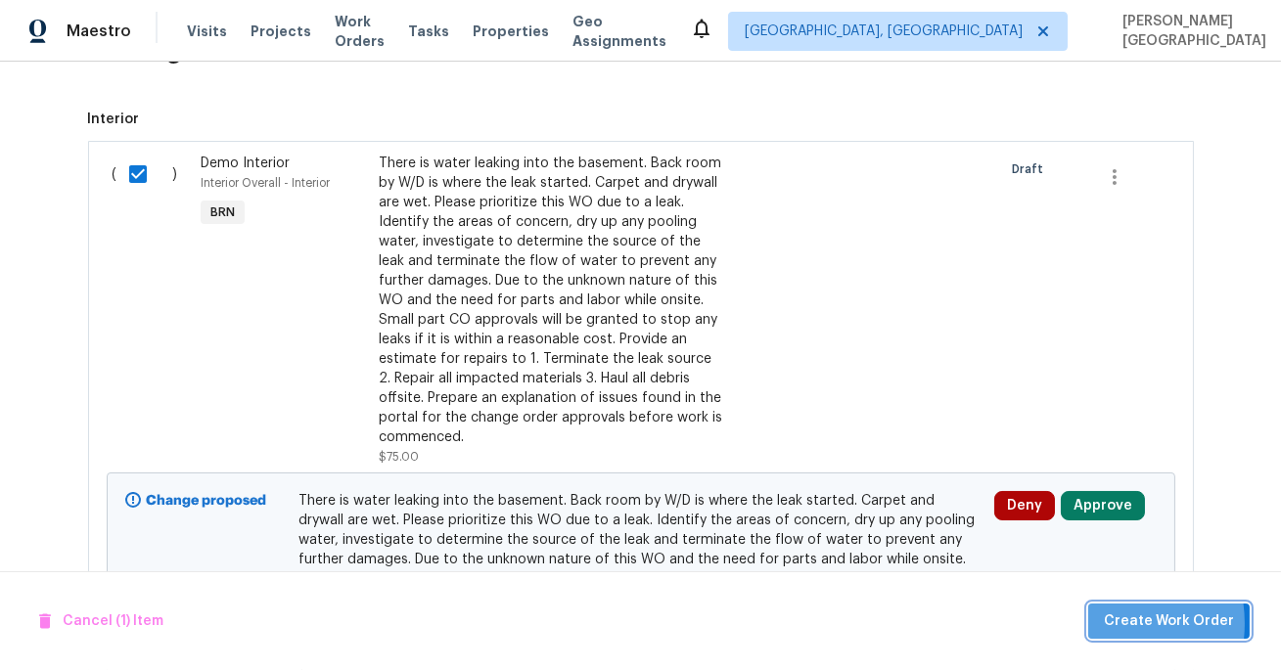
click at [1100, 624] on button "Create Work Order" at bounding box center [1168, 622] width 161 height 36
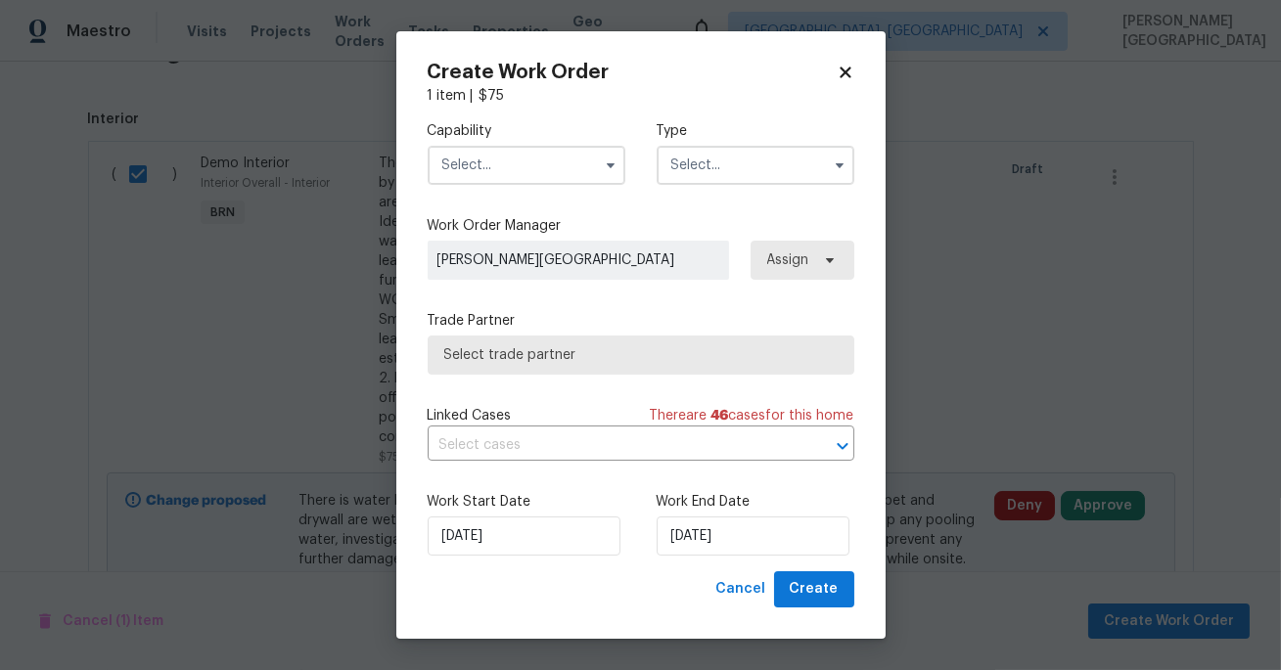
click at [482, 163] on input "text" at bounding box center [527, 165] width 198 height 39
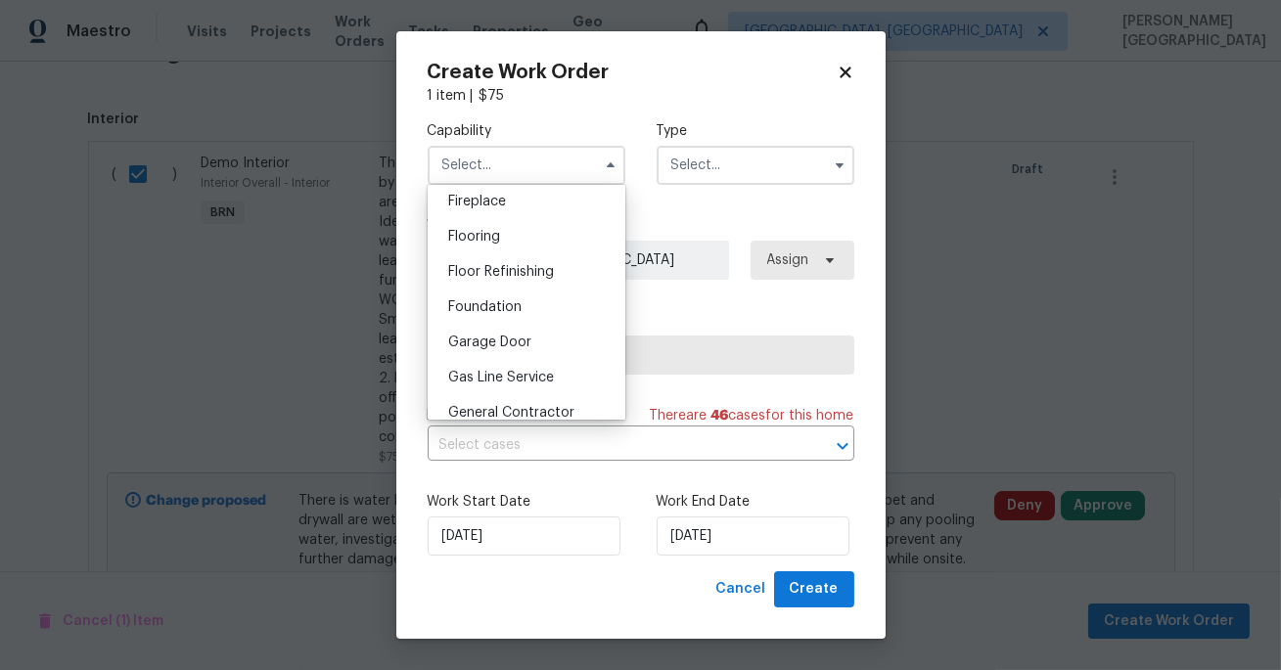
scroll to position [885, 0]
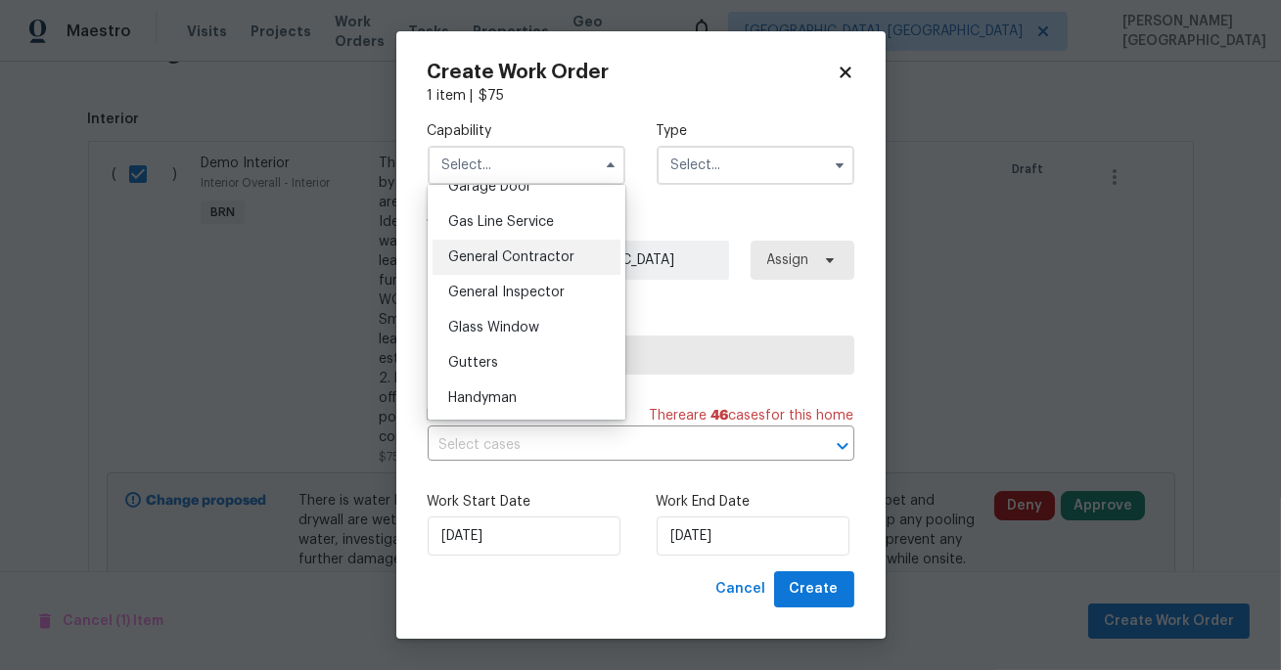
click at [512, 251] on span "General Contractor" at bounding box center [511, 257] width 126 height 14
type input "General Contractor"
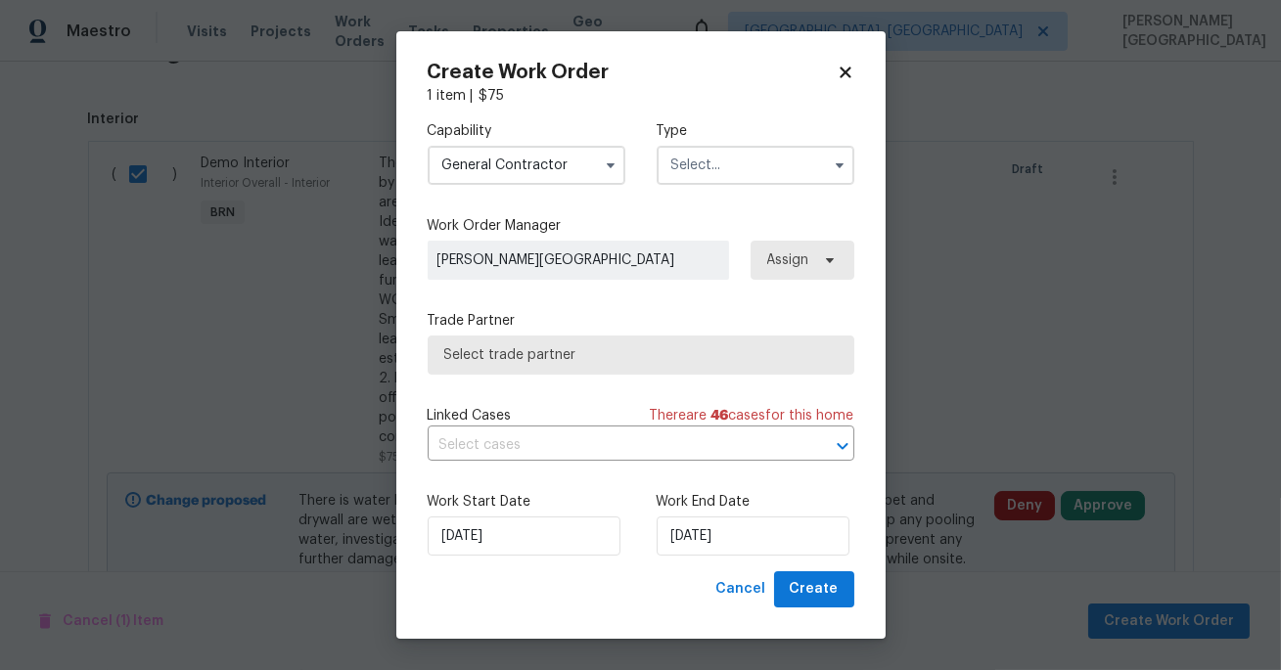
click at [690, 170] on input "text" at bounding box center [755, 165] width 198 height 39
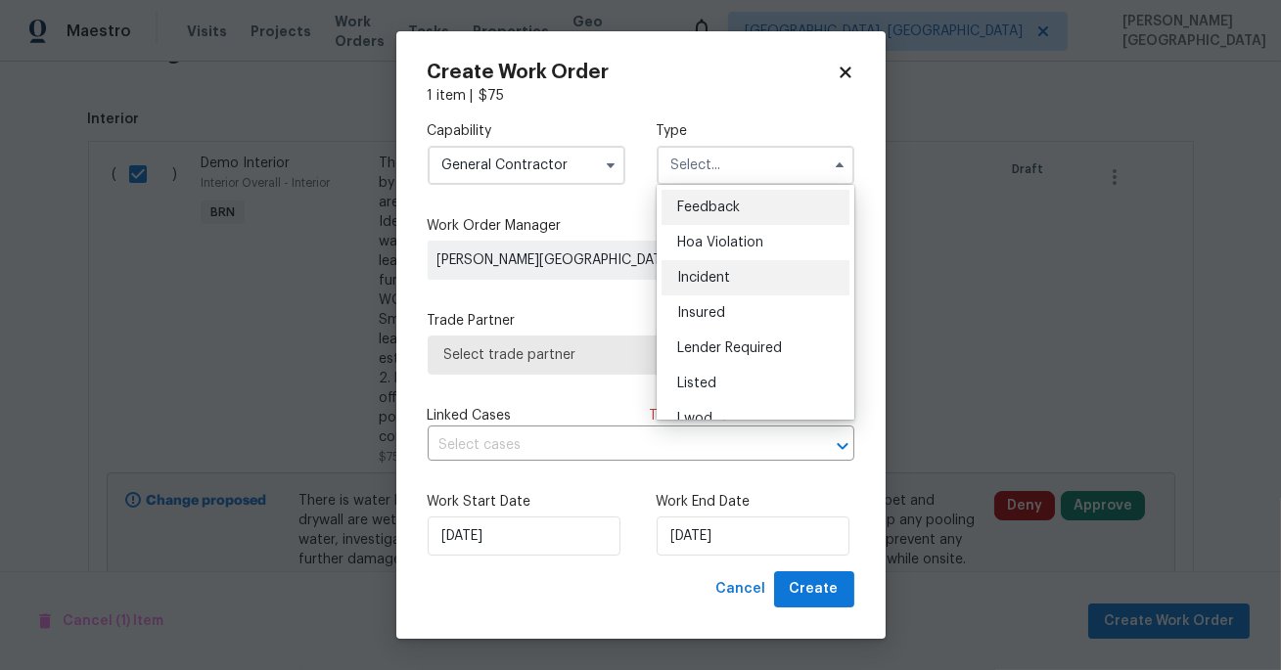
scroll to position [232, 0]
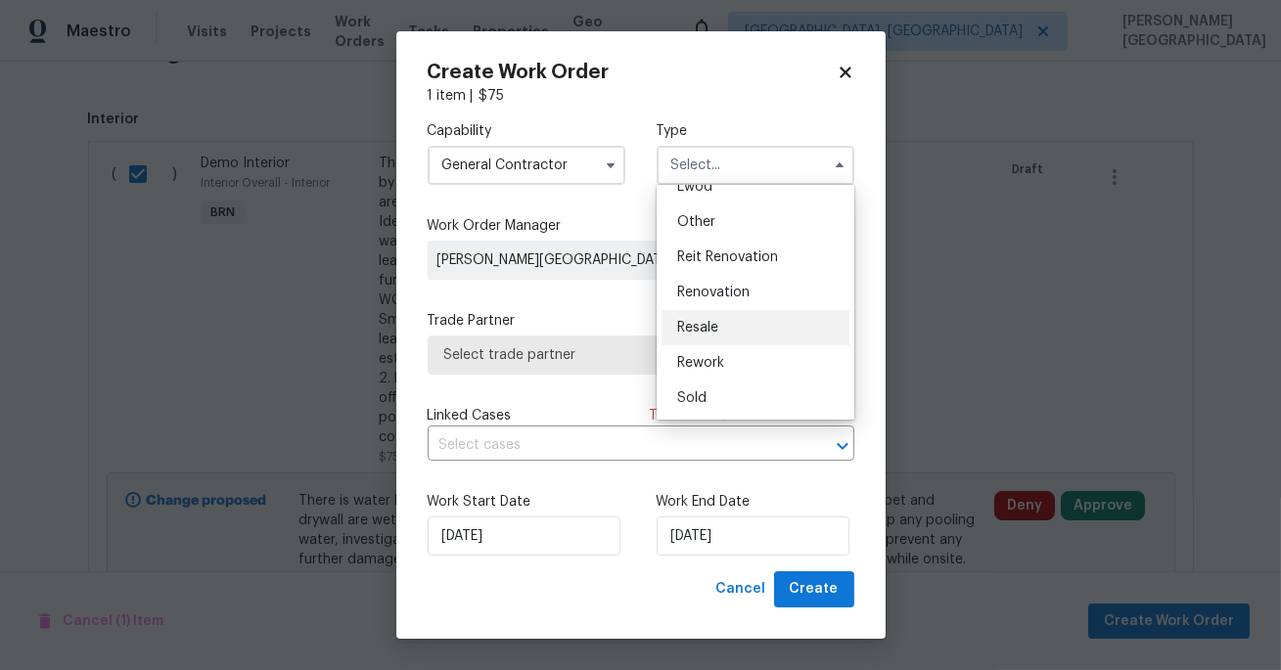
click at [697, 330] on span "Resale" at bounding box center [697, 328] width 41 height 14
type input "Resale"
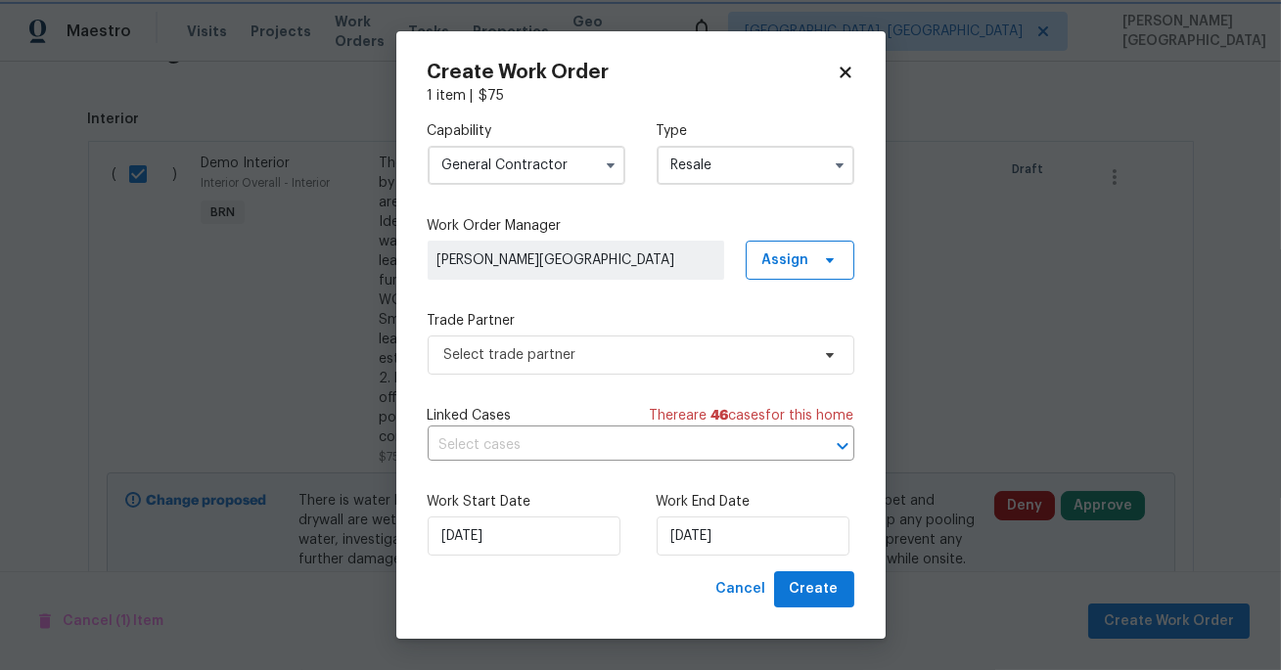
scroll to position [0, 0]
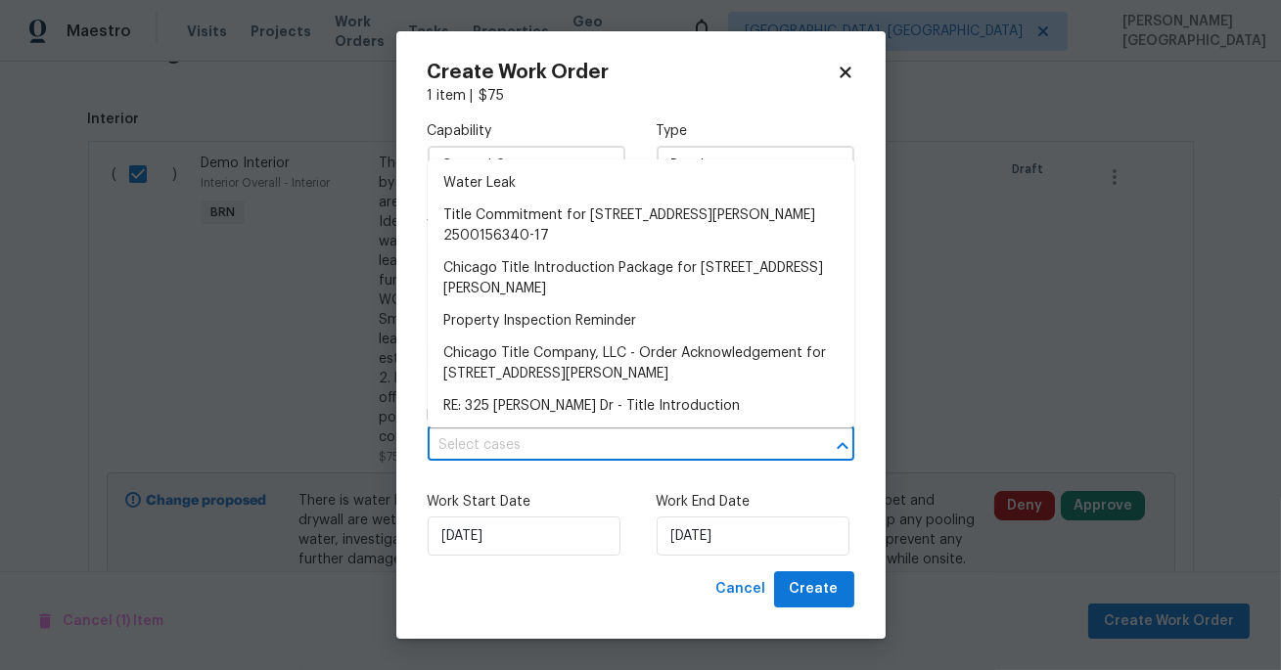
click at [499, 457] on input "text" at bounding box center [614, 445] width 372 height 30
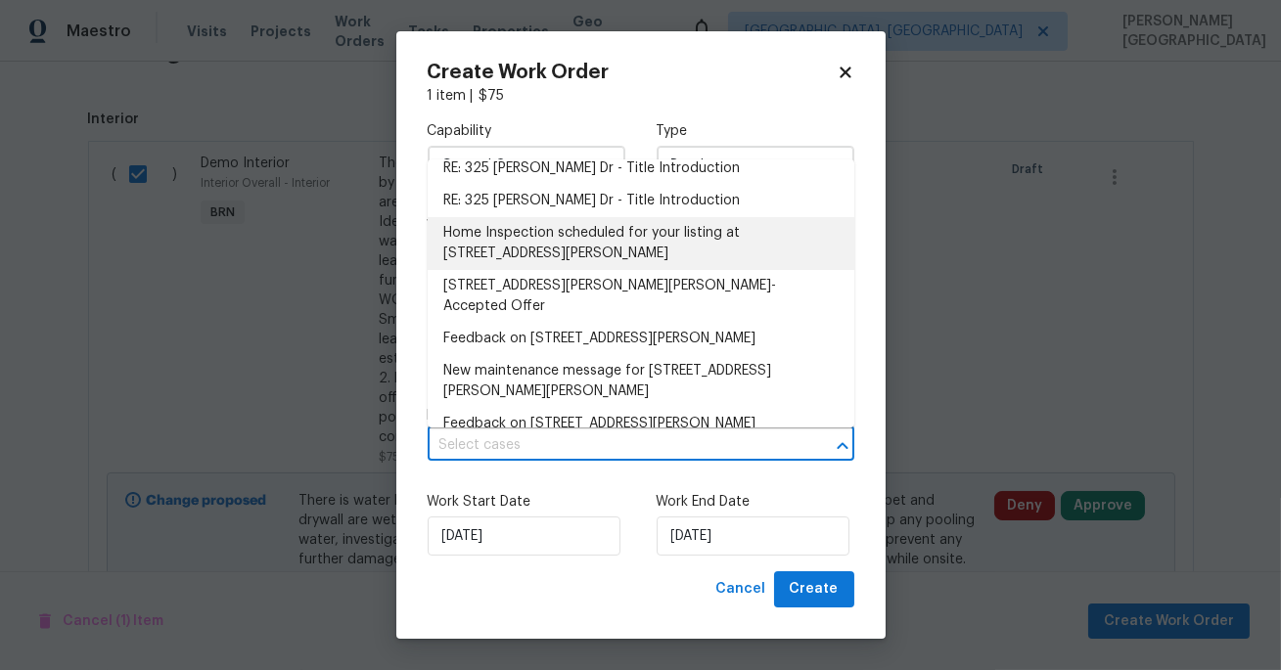
scroll to position [243, 0]
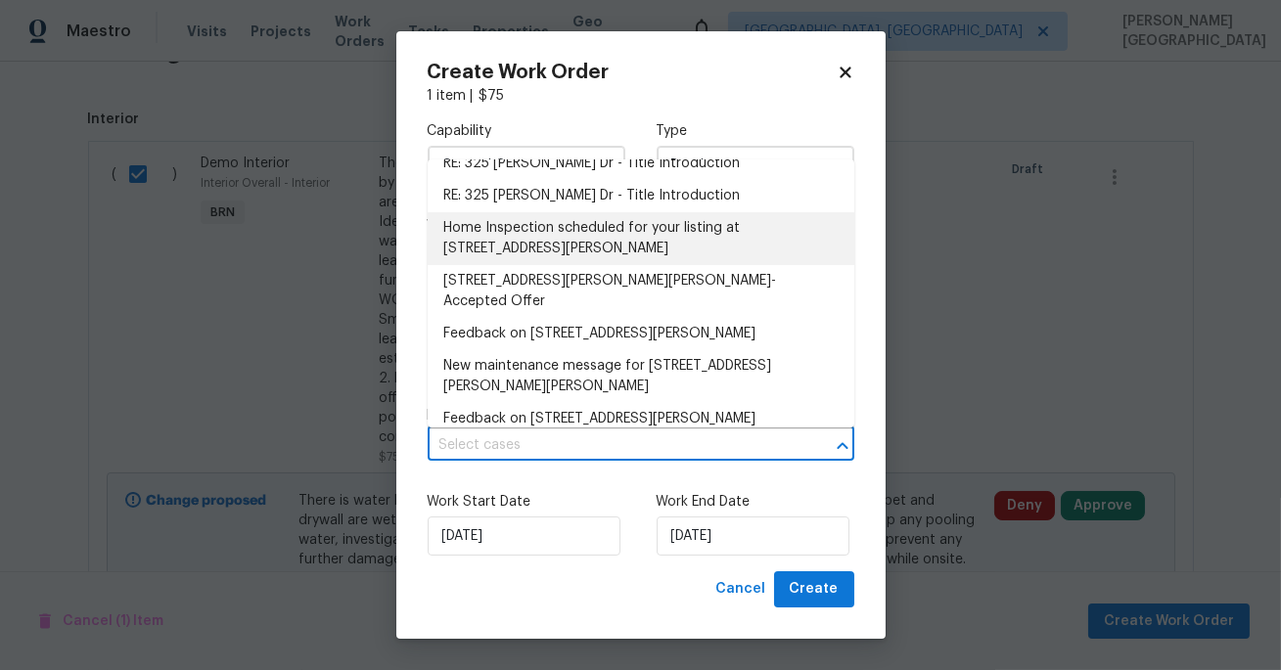
click at [526, 251] on li "Home Inspection scheduled for your listing at 325 Robin Dr., Berea, OH 44017" at bounding box center [641, 238] width 427 height 53
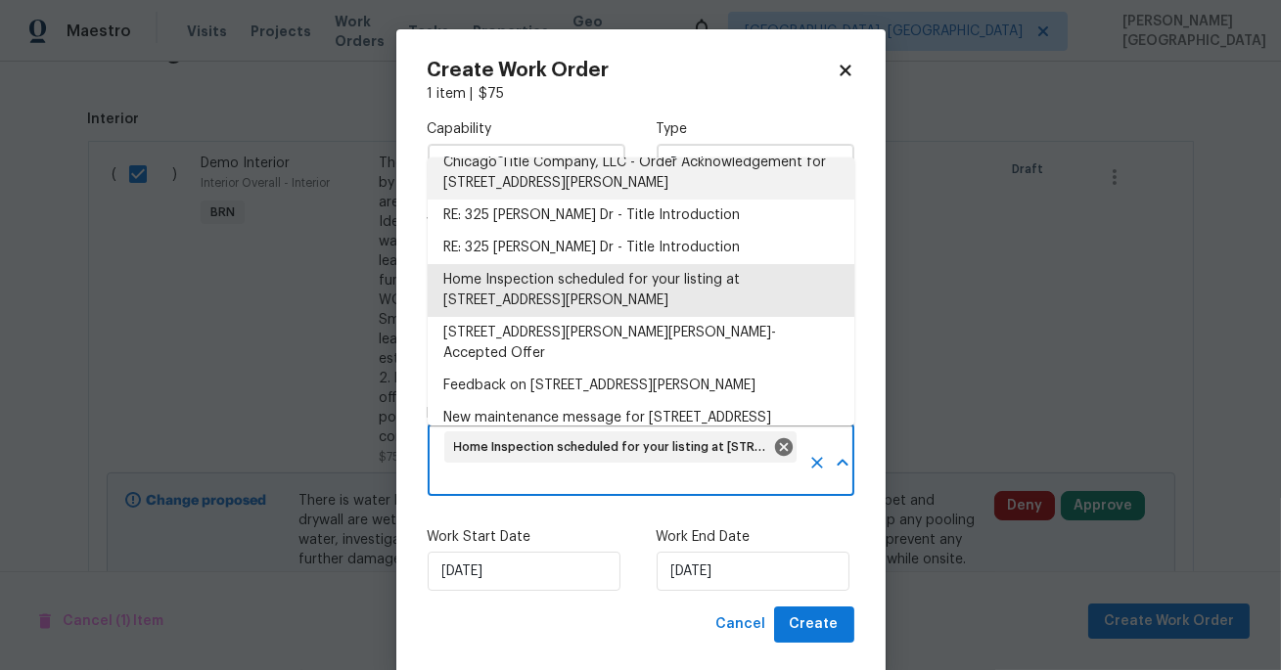
scroll to position [207, 0]
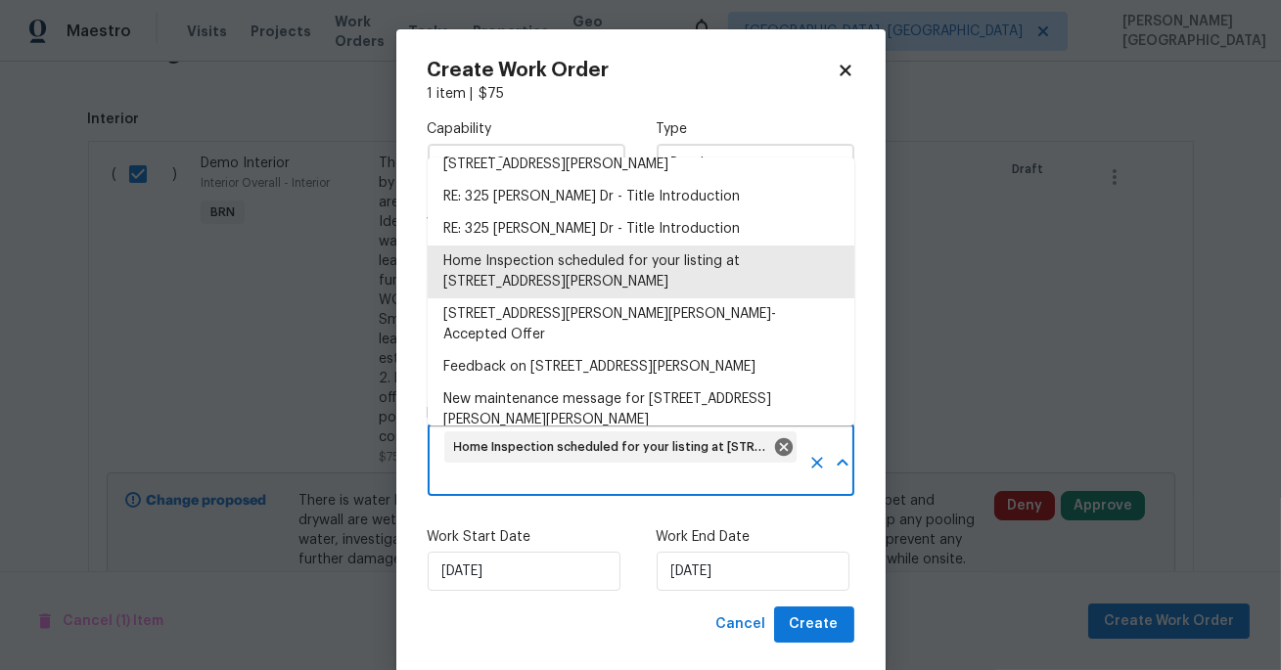
click at [591, 480] on input "text" at bounding box center [620, 481] width 358 height 30
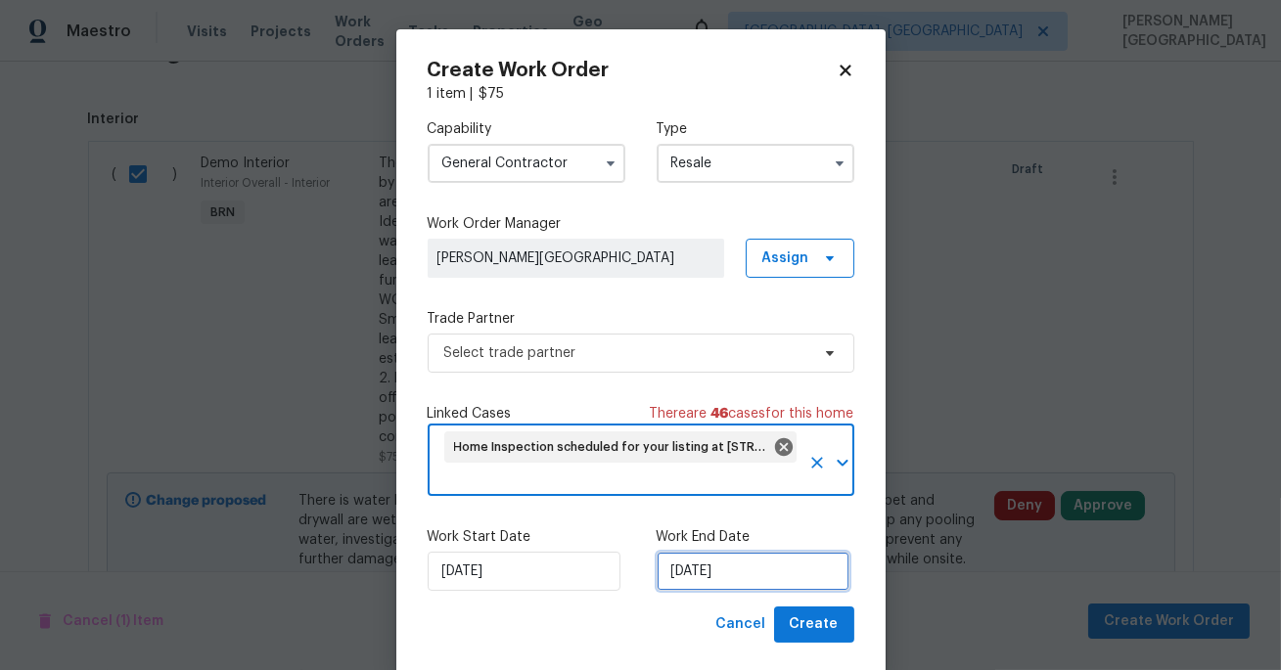
click at [709, 576] on input "[DATE]" at bounding box center [752, 571] width 193 height 39
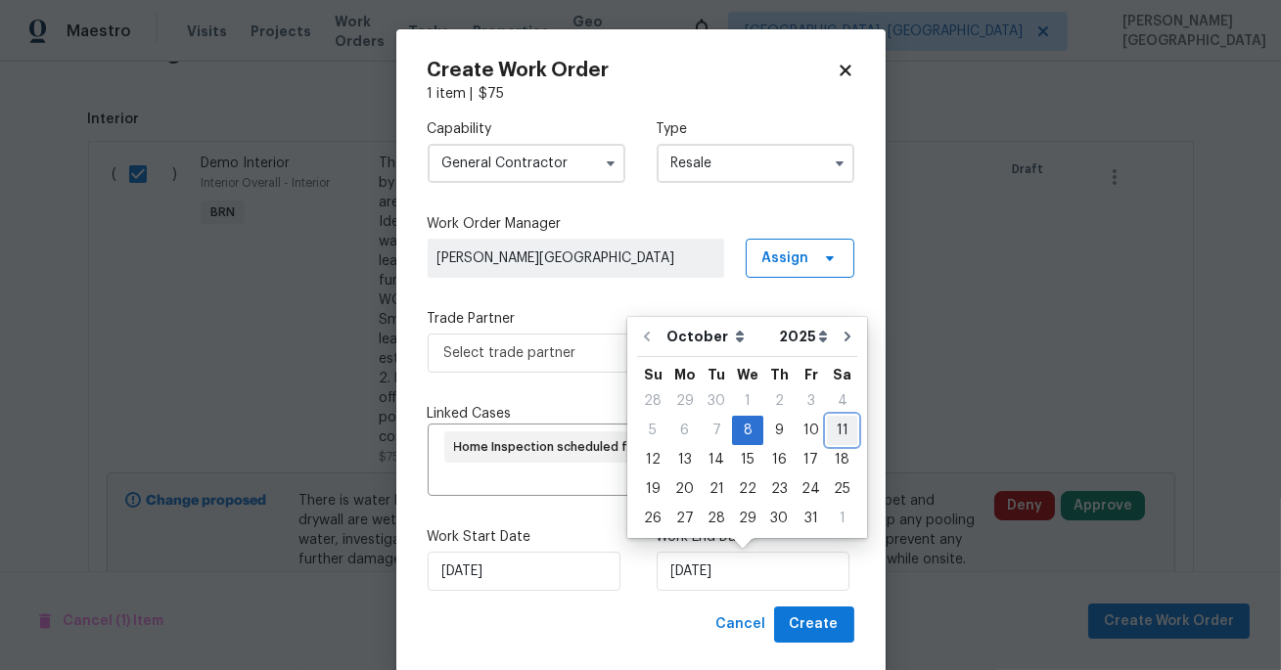
click at [827, 439] on div "11" at bounding box center [842, 430] width 30 height 27
type input "10/11/2025"
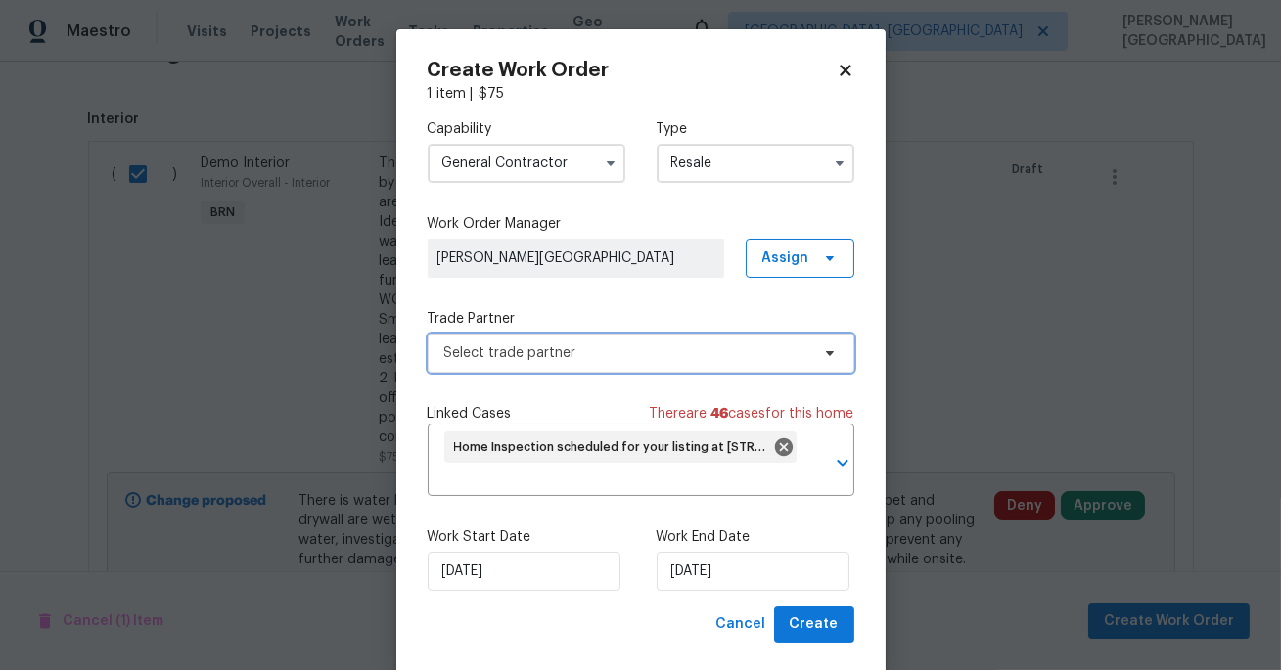
click at [531, 352] on span "Select trade partner" at bounding box center [626, 353] width 365 height 20
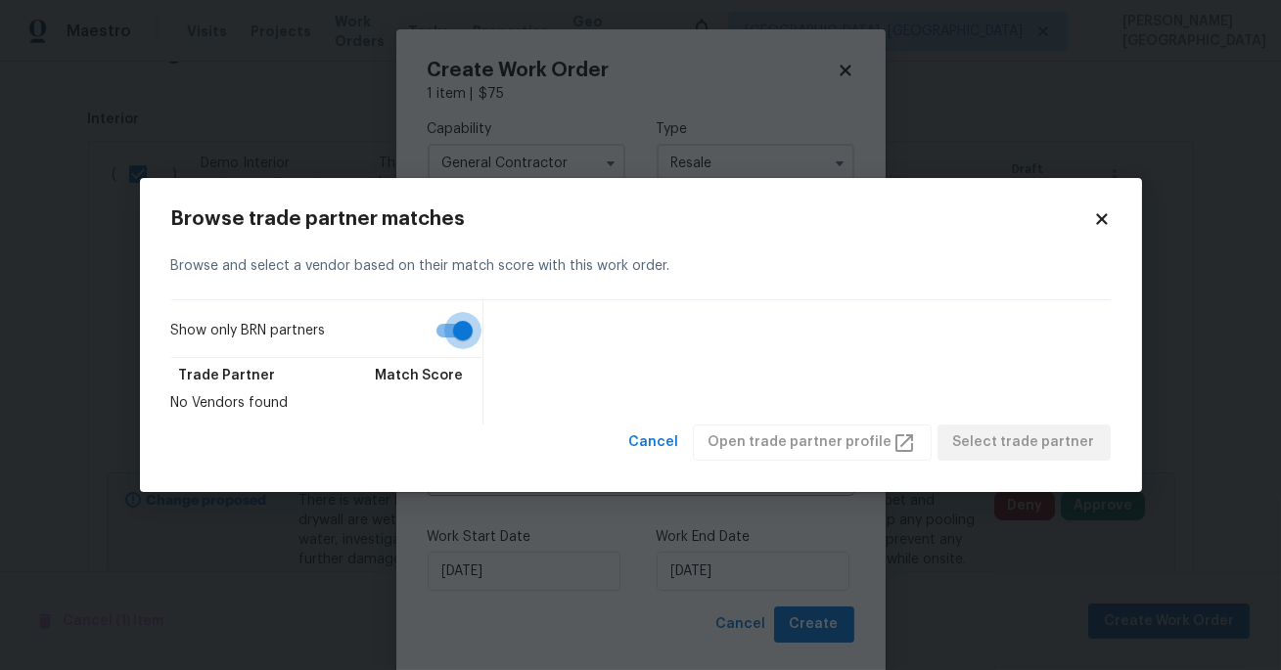
click at [454, 323] on input "Show only BRN partners" at bounding box center [463, 330] width 112 height 37
checkbox input "false"
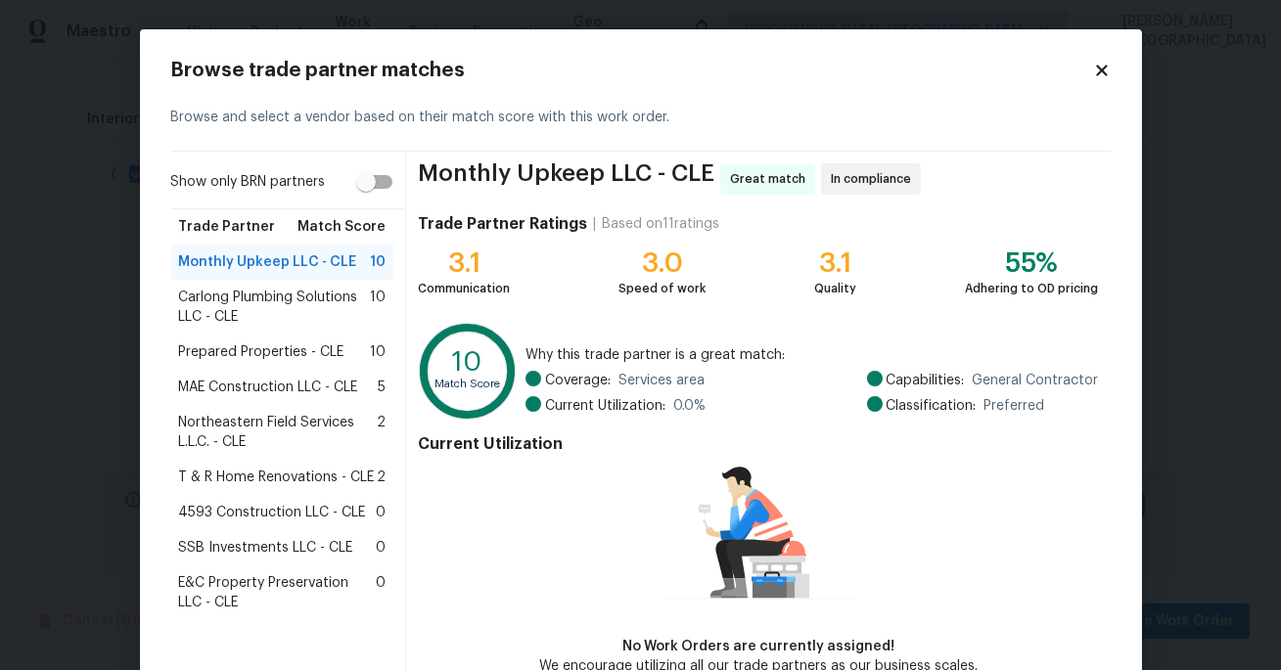
click at [276, 303] on span "Carlong Plumbing Solutions LLC - CLE" at bounding box center [275, 307] width 192 height 39
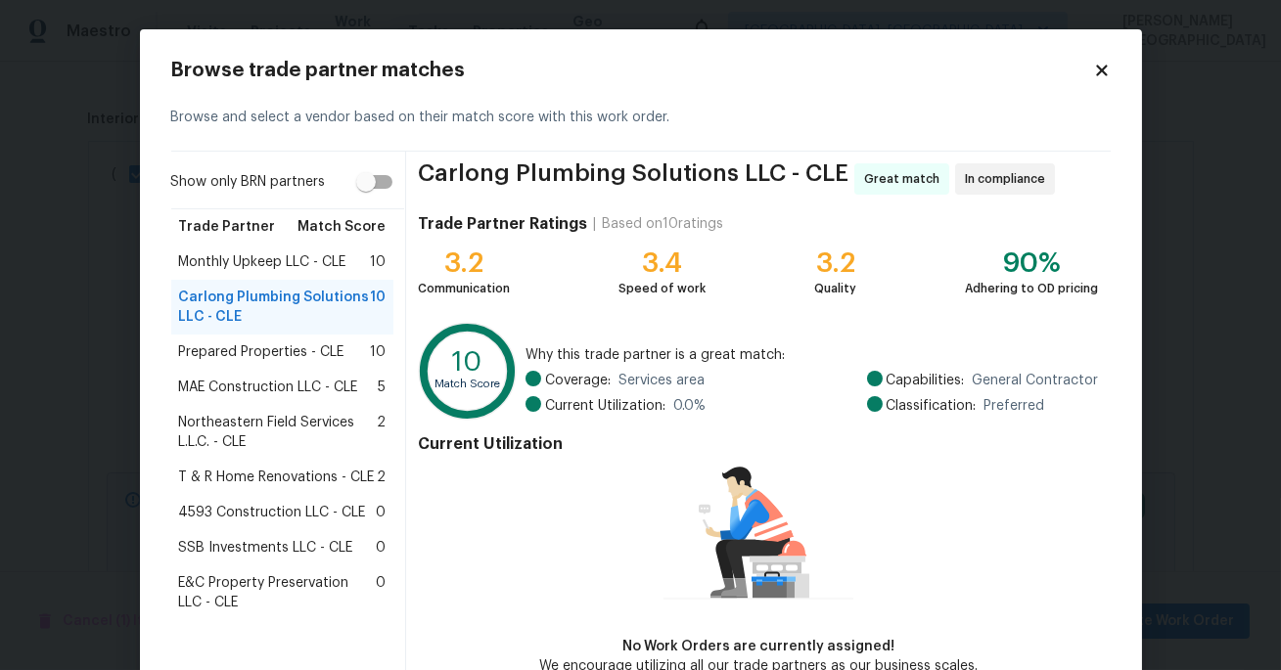
scroll to position [113, 0]
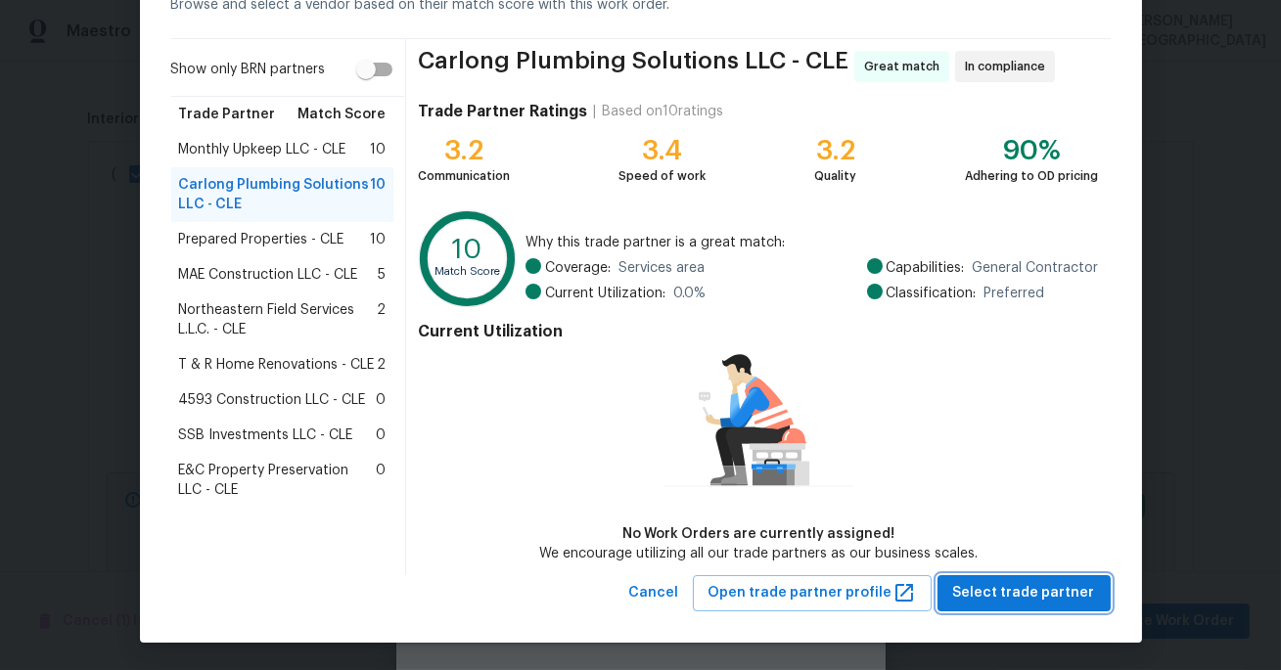
click at [991, 589] on span "Select trade partner" at bounding box center [1024, 593] width 142 height 24
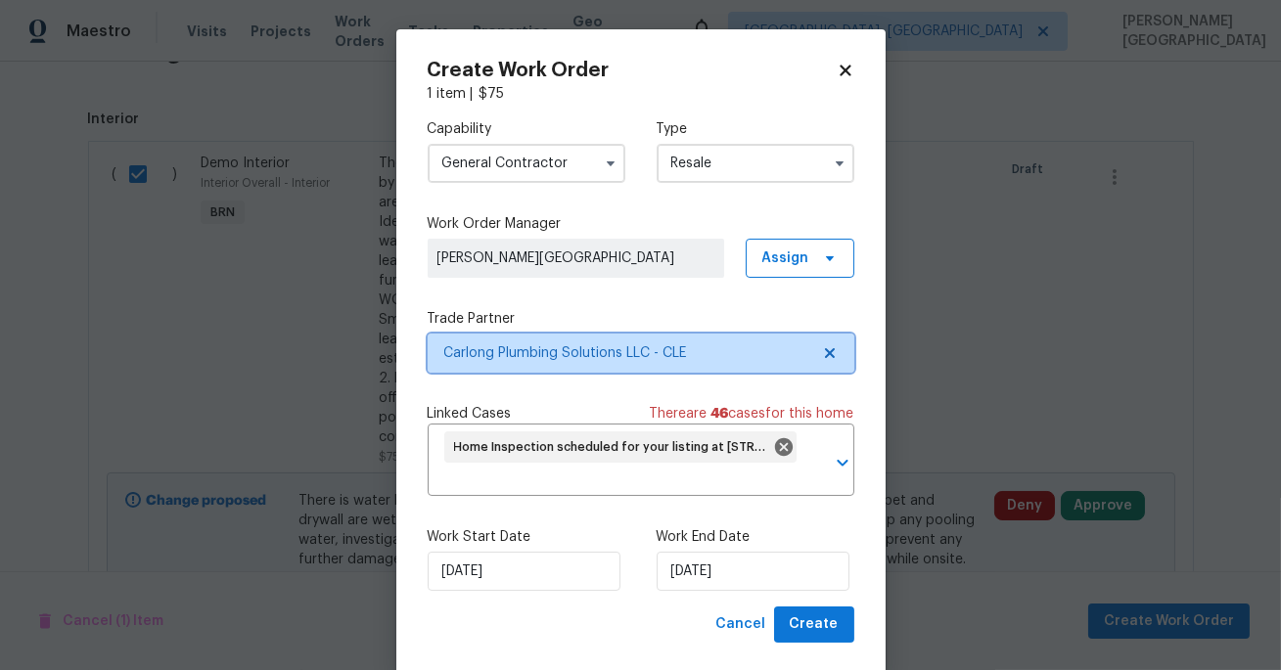
scroll to position [0, 0]
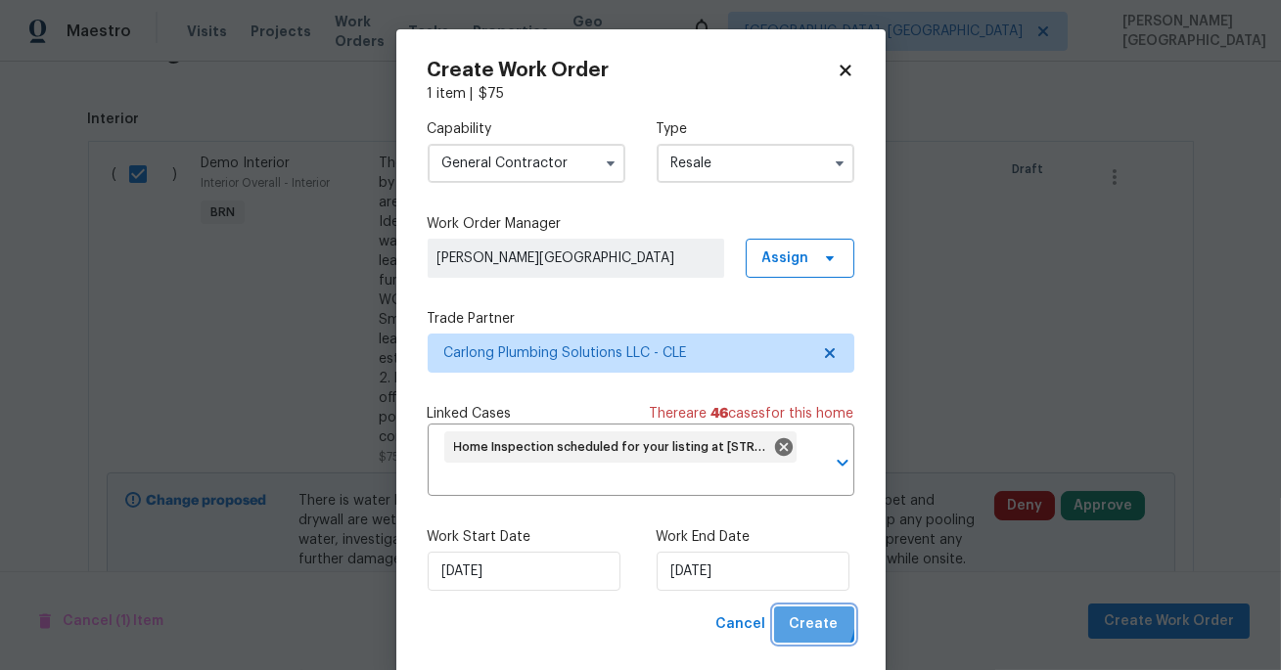
click at [800, 619] on span "Create" at bounding box center [813, 624] width 49 height 24
checkbox input "false"
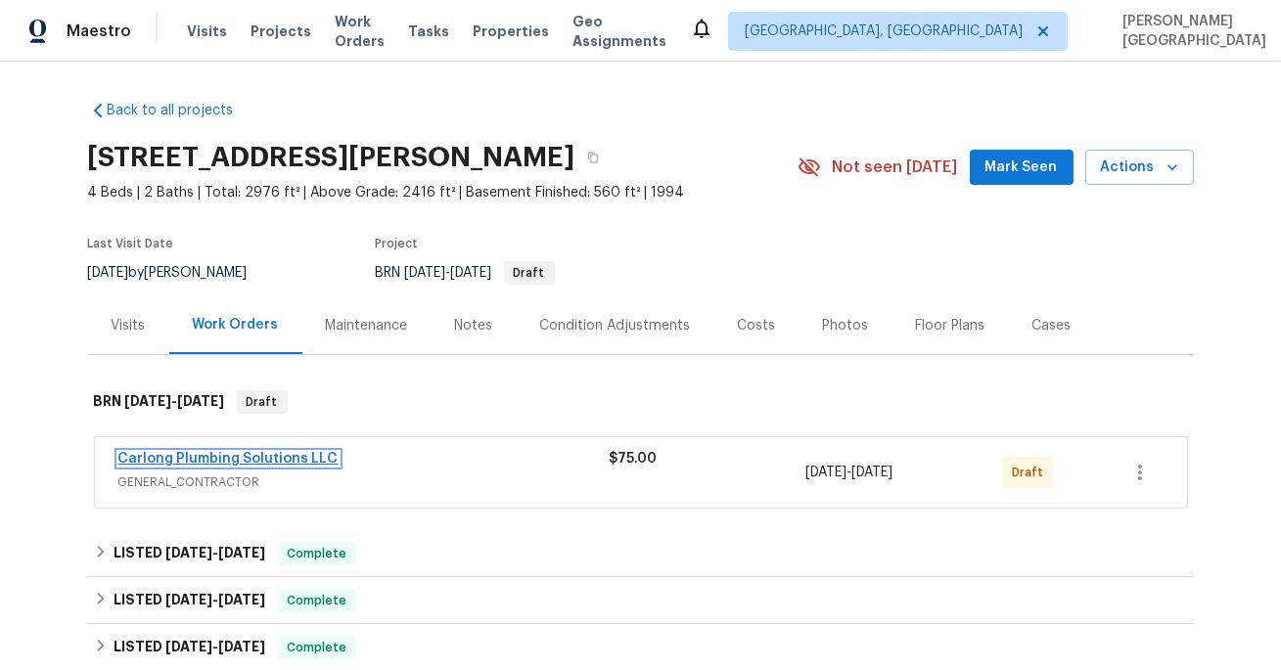
click at [260, 464] on link "Carlong Plumbing Solutions LLC" at bounding box center [228, 459] width 220 height 14
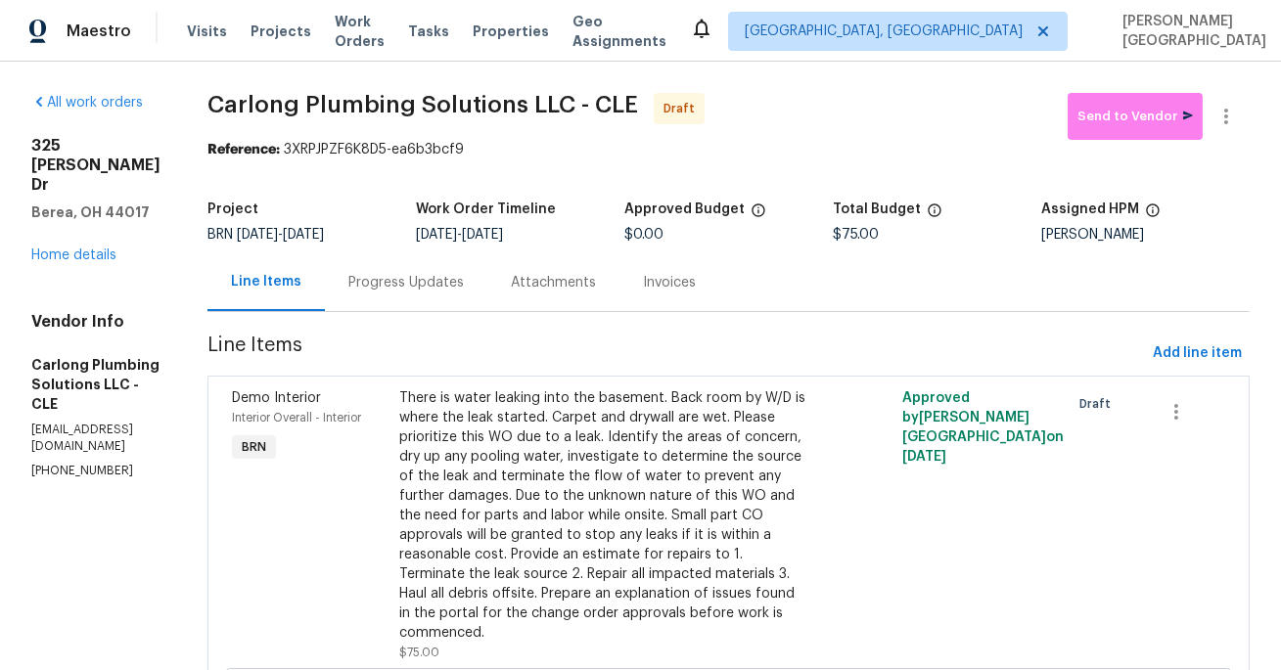
click at [444, 292] on div "Progress Updates" at bounding box center [405, 283] width 115 height 20
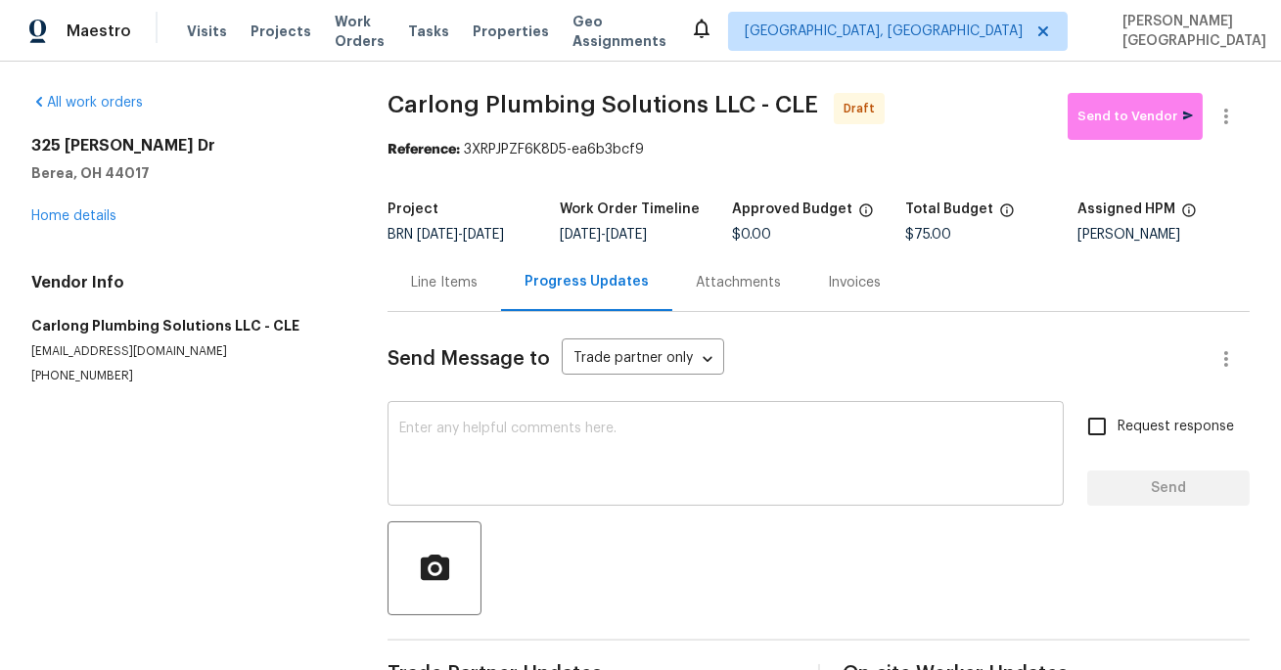
click at [461, 490] on textarea at bounding box center [725, 456] width 653 height 68
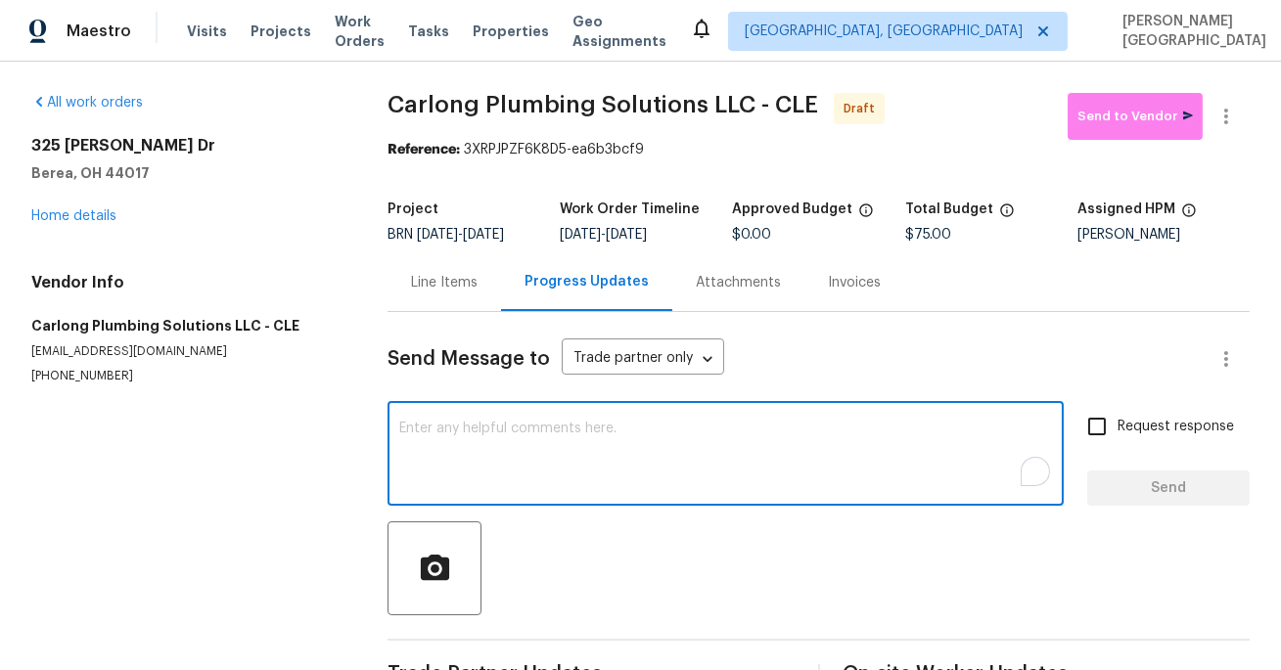
paste textarea "This is [PERSON_NAME] from Opendoor. Please confirm receipt of the work order d…"
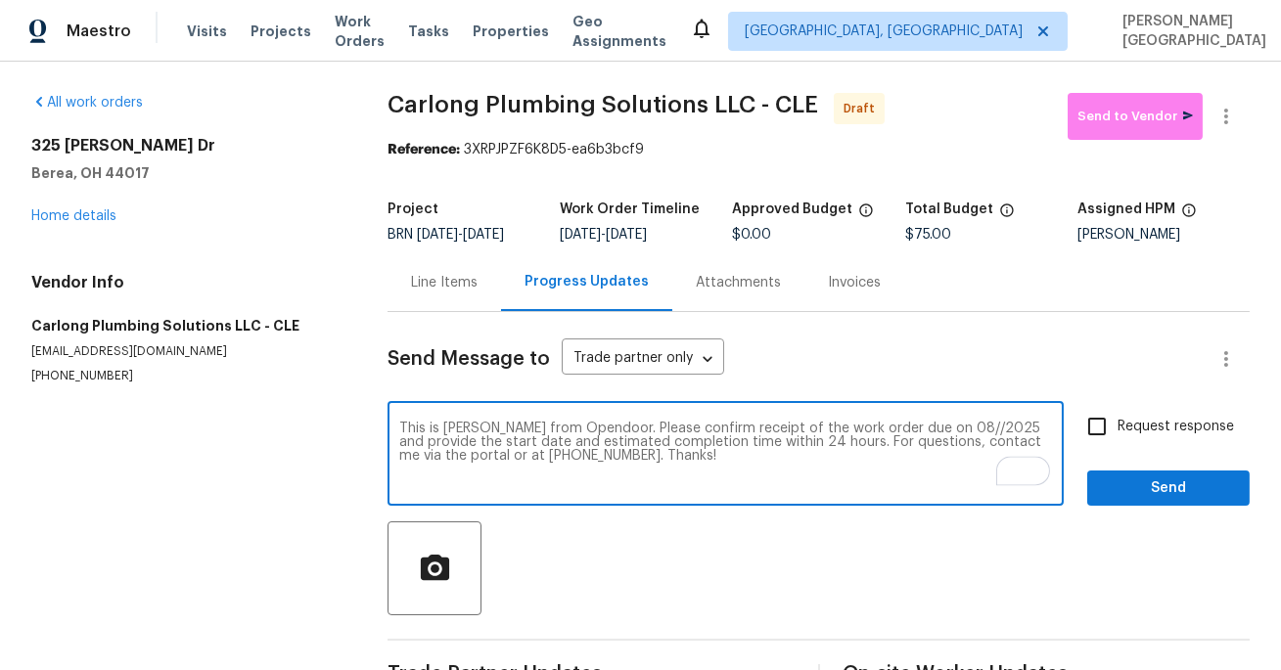
click at [913, 437] on textarea "This is [PERSON_NAME] from Opendoor. Please confirm receipt of the work order d…" at bounding box center [725, 456] width 653 height 68
type textarea "This is [PERSON_NAME] from Opendoor. Please confirm receipt of the work order d…"
click at [1085, 443] on input "Request response" at bounding box center [1096, 426] width 41 height 41
checkbox input "true"
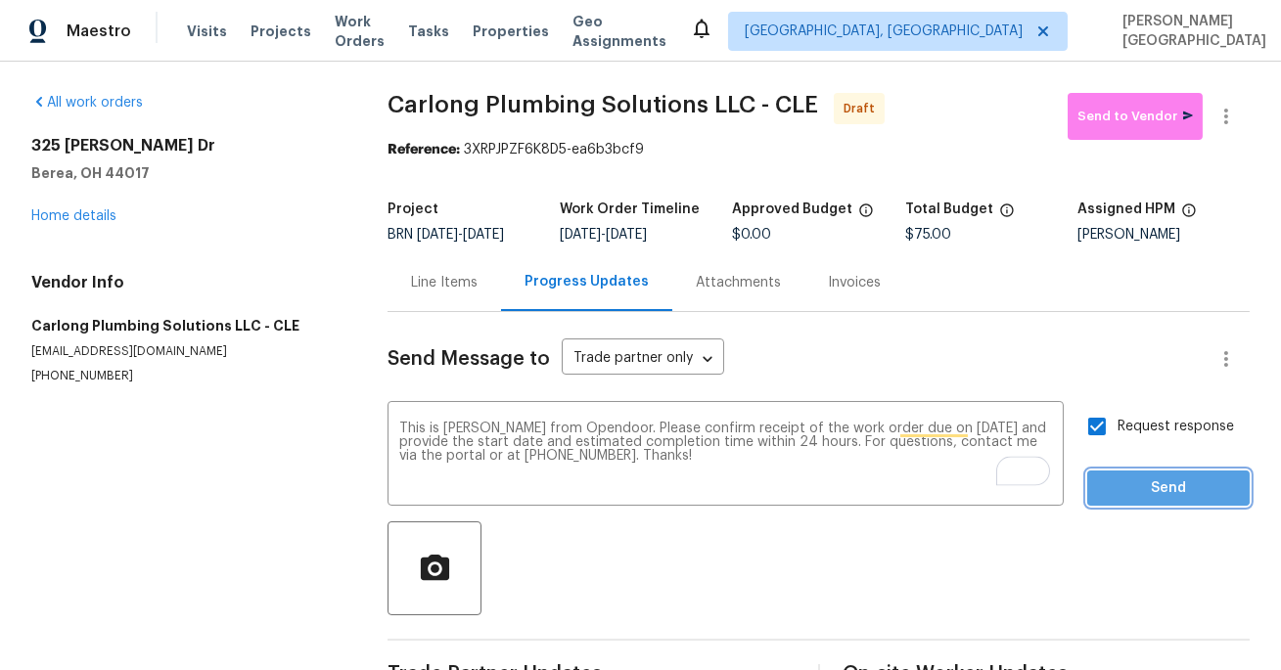
click at [1124, 494] on span "Send" at bounding box center [1168, 488] width 131 height 24
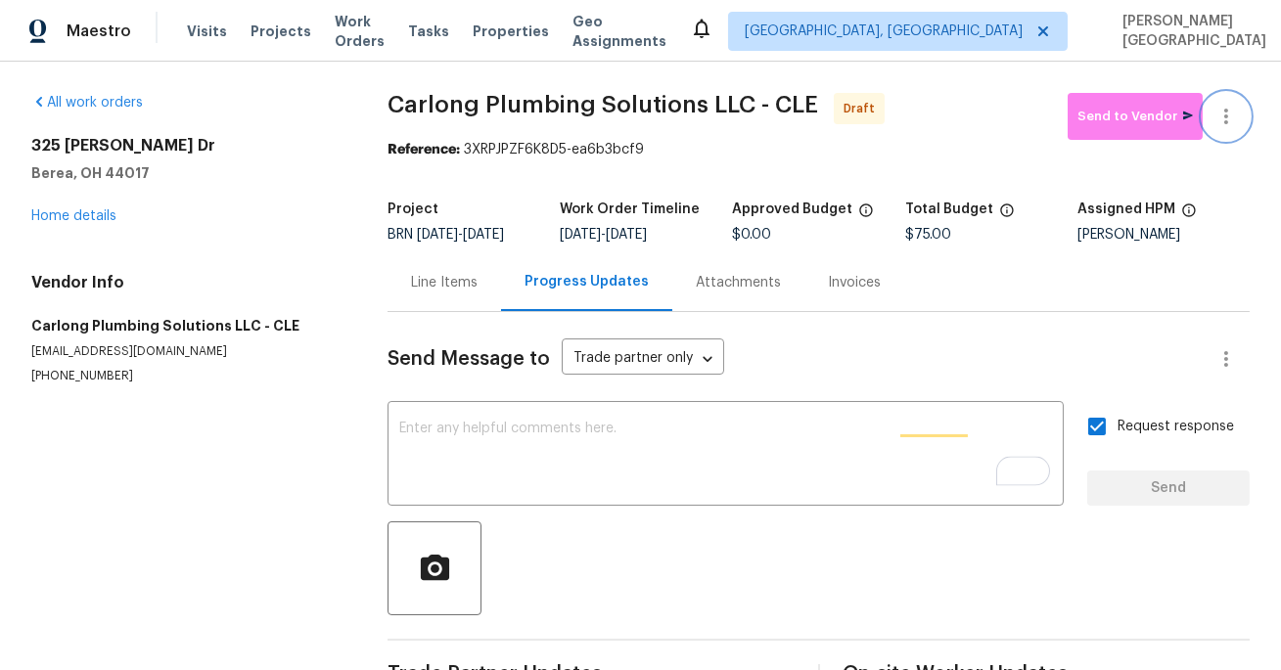
click at [1238, 112] on button "button" at bounding box center [1225, 116] width 47 height 47
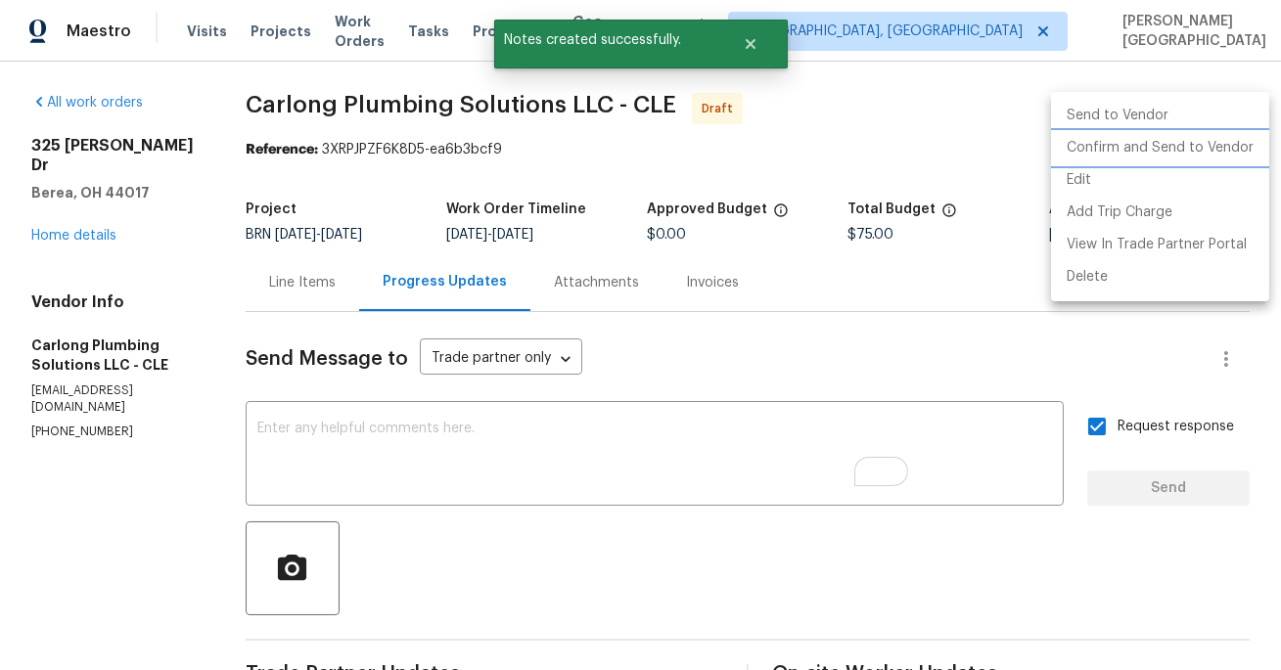
click at [1176, 151] on li "Confirm and Send to Vendor" at bounding box center [1160, 148] width 218 height 32
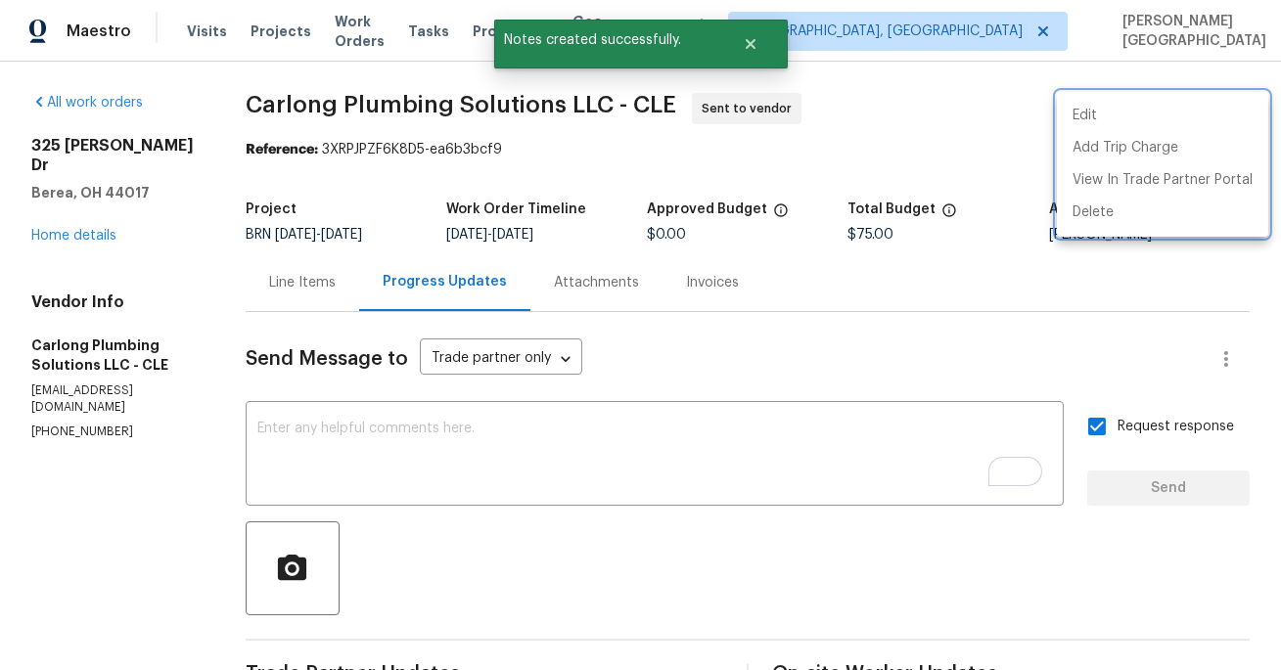
click at [104, 210] on div at bounding box center [640, 335] width 1281 height 670
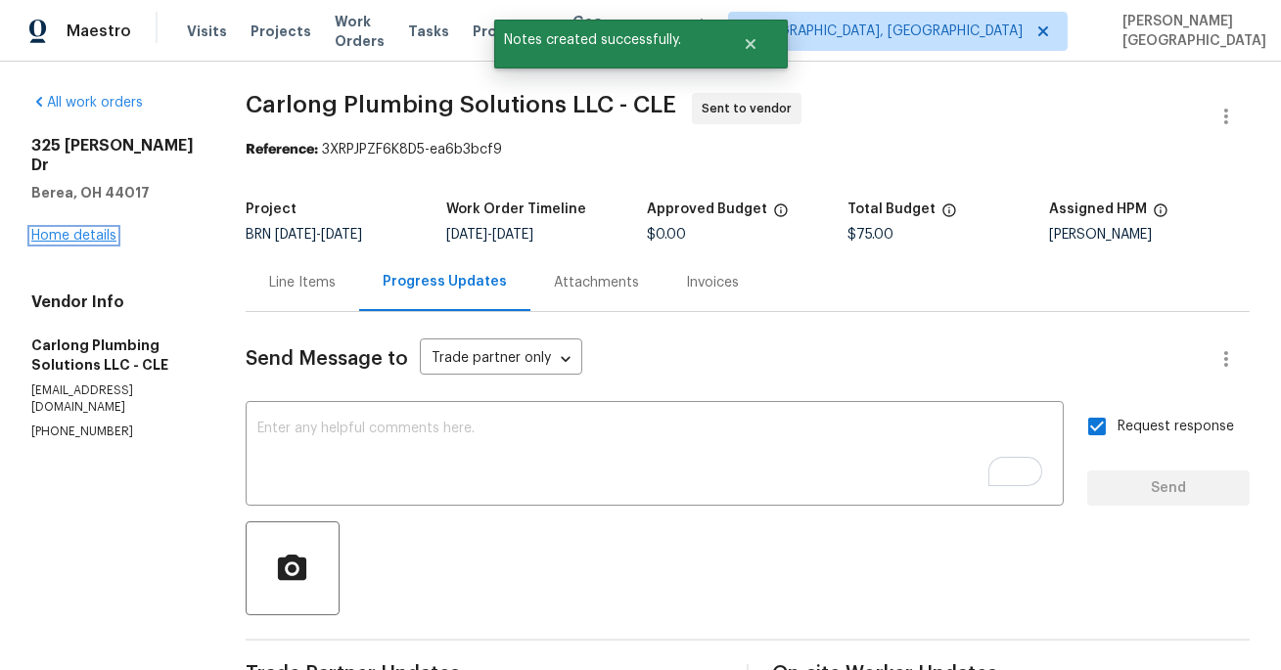
click at [101, 229] on link "Home details" at bounding box center [73, 236] width 85 height 14
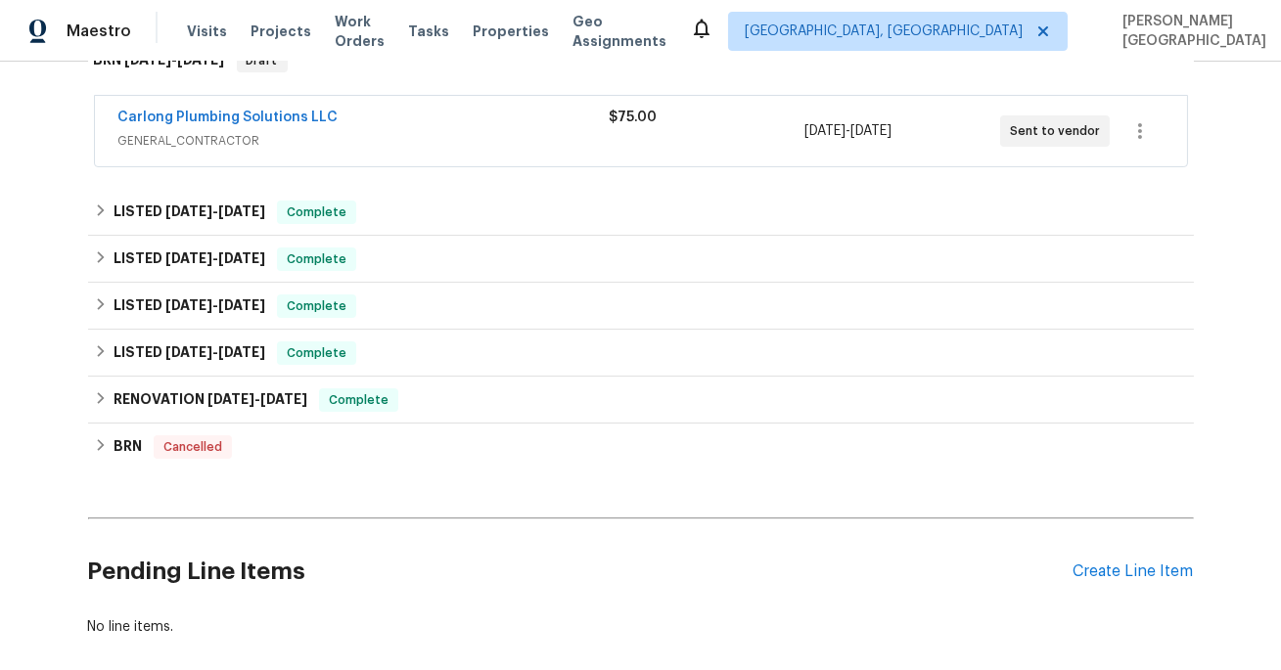
scroll to position [318, 0]
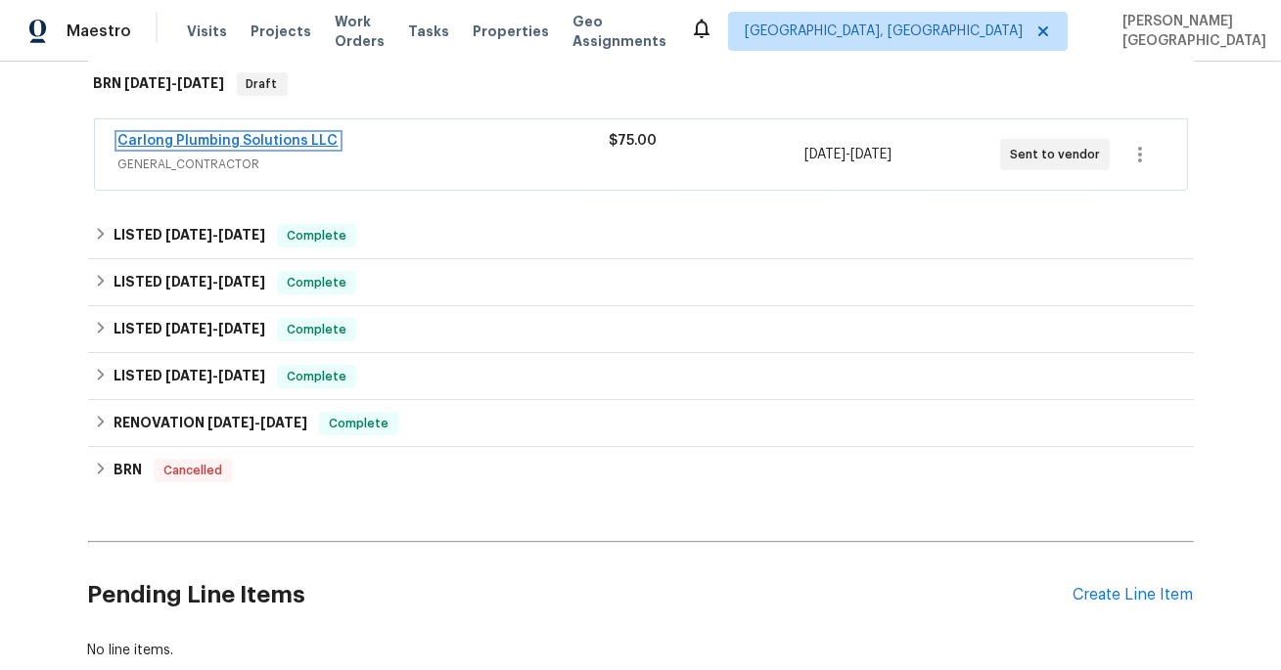
click at [311, 139] on link "Carlong Plumbing Solutions LLC" at bounding box center [228, 141] width 220 height 14
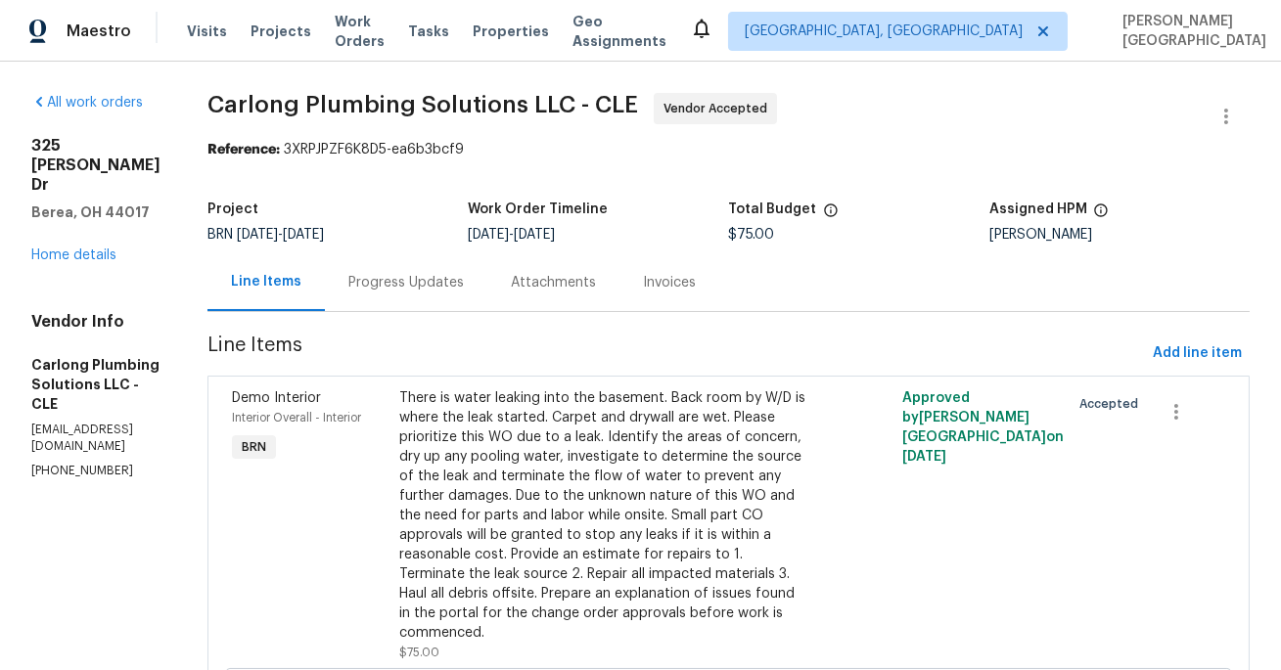
click at [450, 286] on div "Progress Updates" at bounding box center [405, 283] width 115 height 20
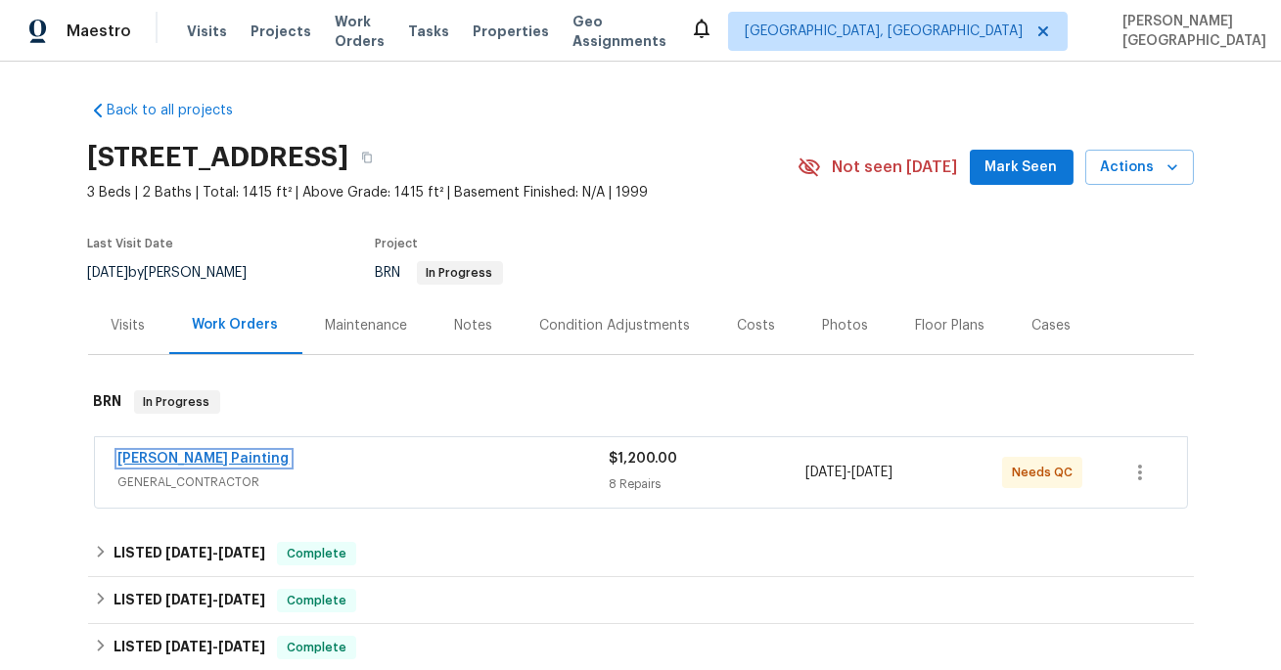
click at [202, 461] on link "Perez Painting" at bounding box center [203, 459] width 171 height 14
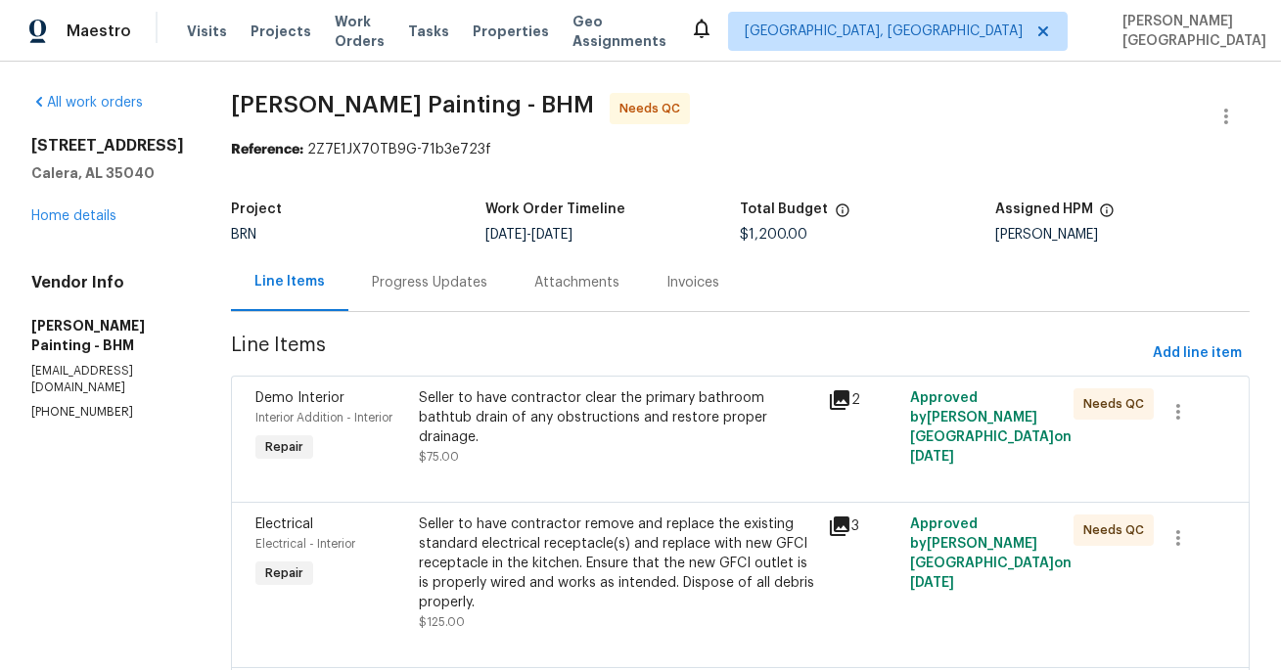
click at [487, 291] on div "Progress Updates" at bounding box center [429, 283] width 115 height 20
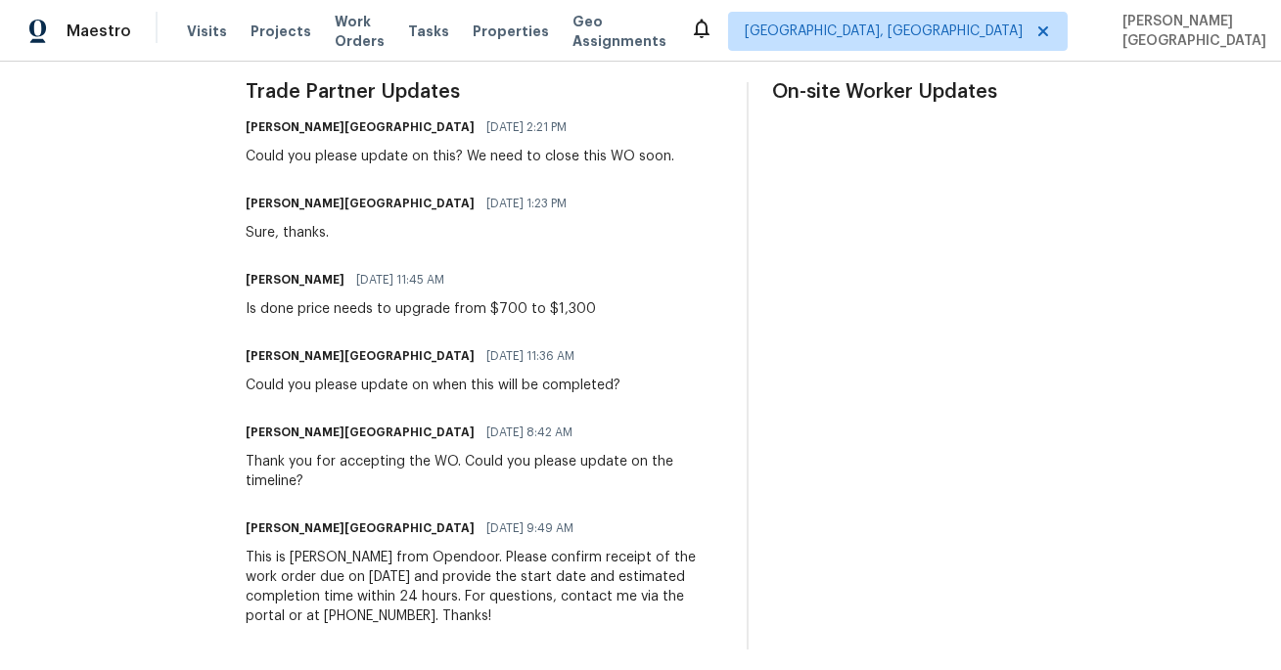
scroll to position [84, 0]
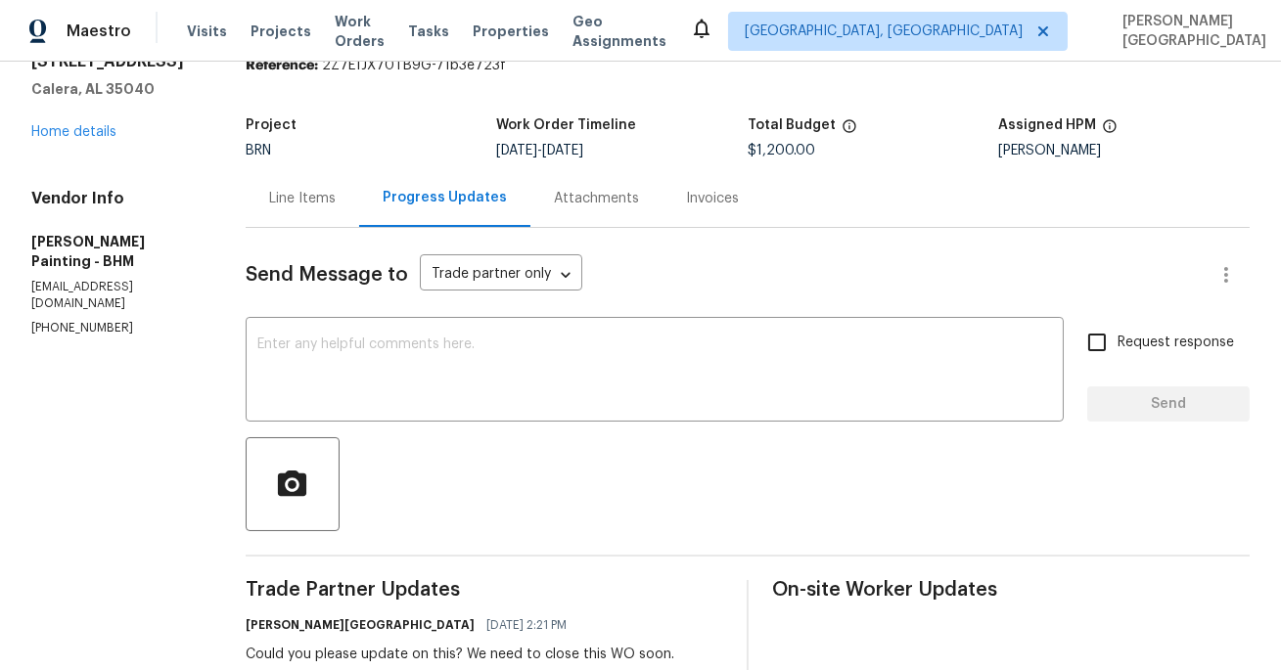
click at [336, 202] on div "Line Items" at bounding box center [302, 199] width 67 height 20
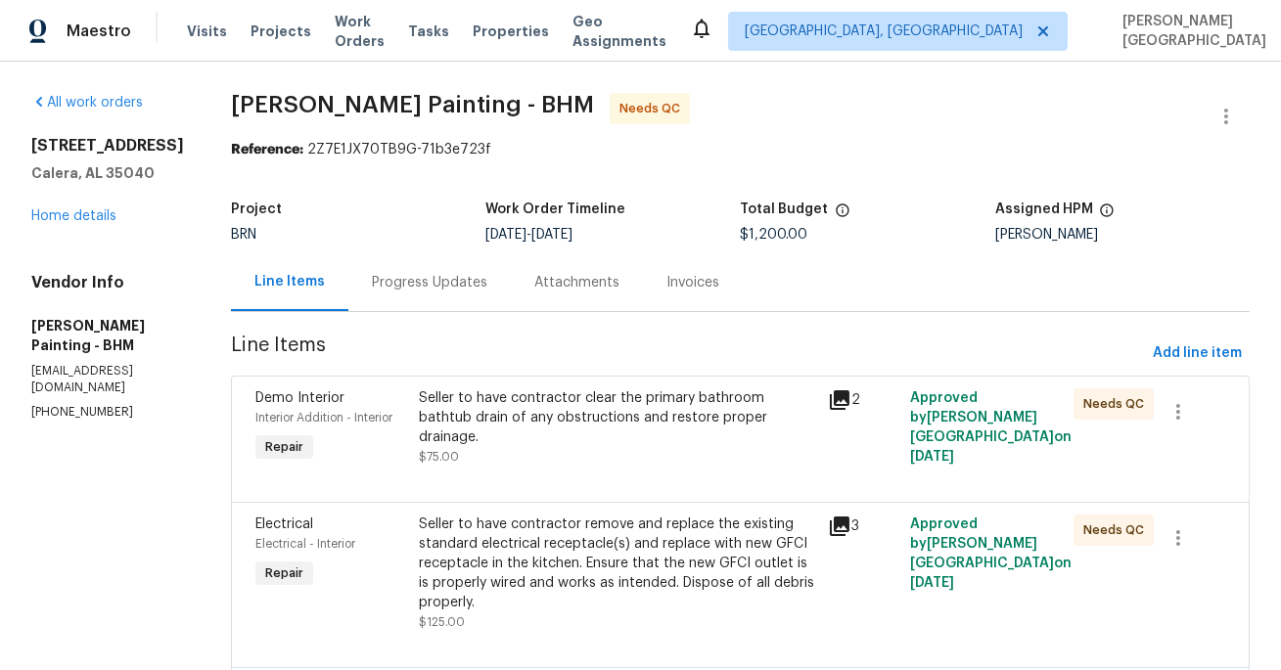
click at [486, 266] on div "Progress Updates" at bounding box center [429, 282] width 162 height 58
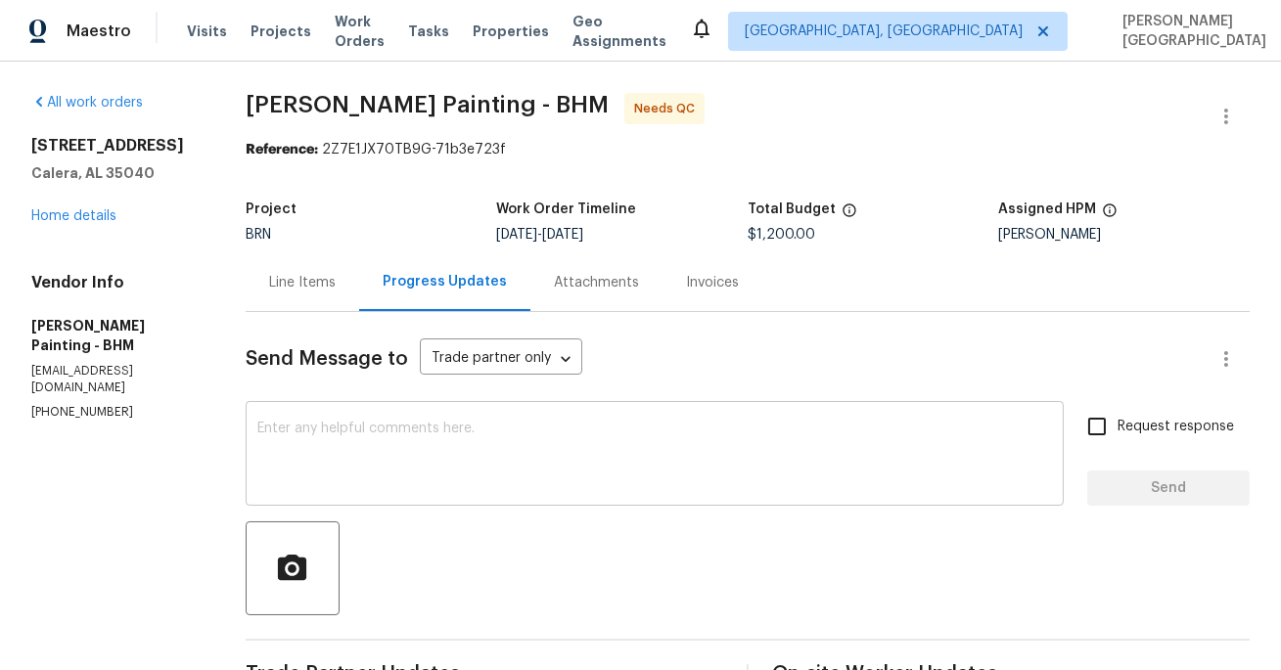
click at [467, 434] on textarea at bounding box center [654, 456] width 794 height 68
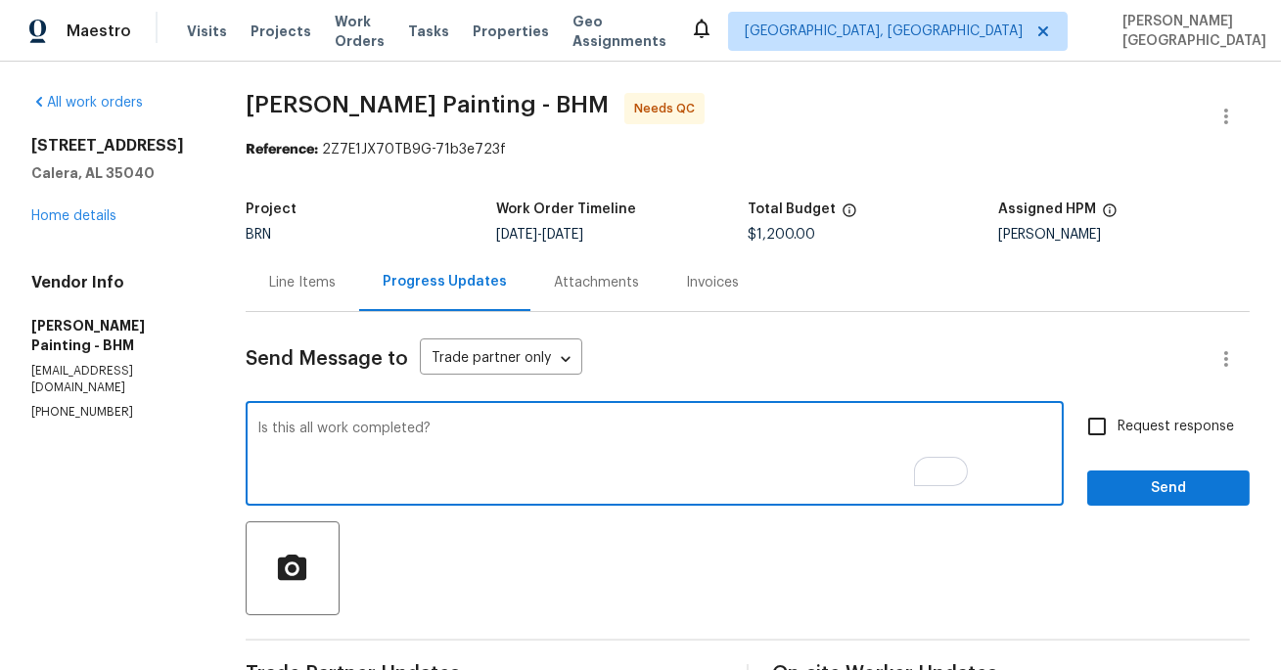
type textarea "Is this all work completed?"
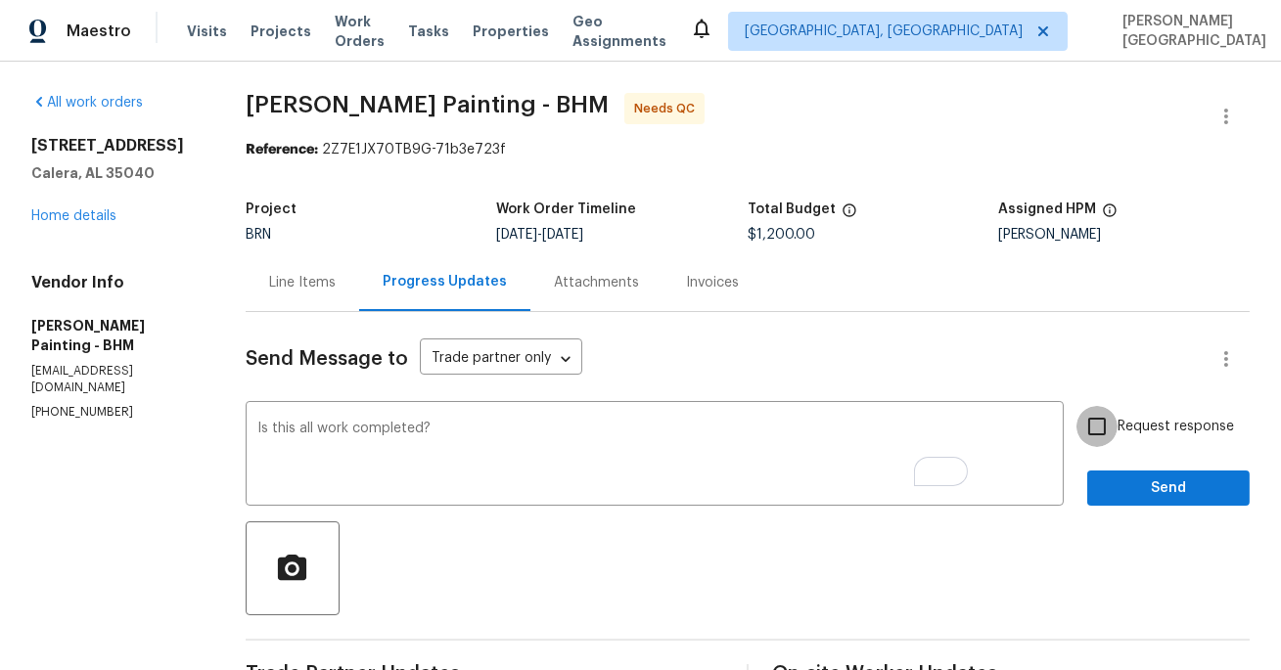
click at [1102, 445] on input "Request response" at bounding box center [1096, 426] width 41 height 41
checkbox input "true"
click at [1115, 493] on span "Send" at bounding box center [1168, 488] width 131 height 24
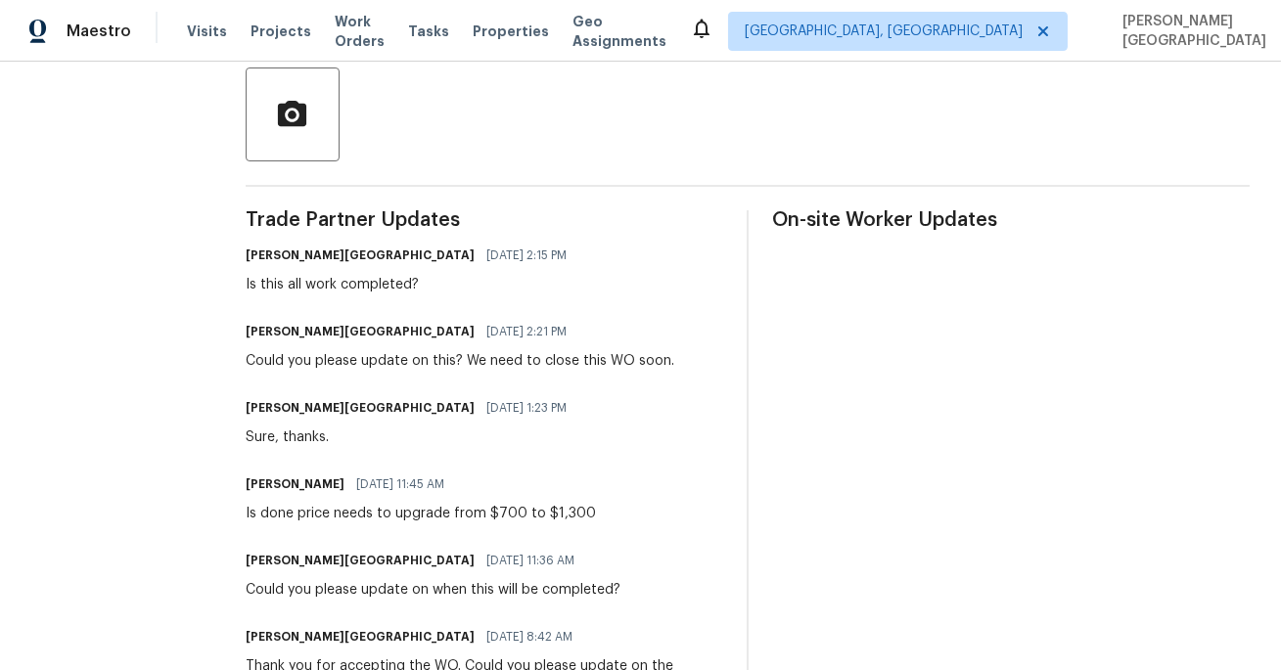
scroll to position [222, 0]
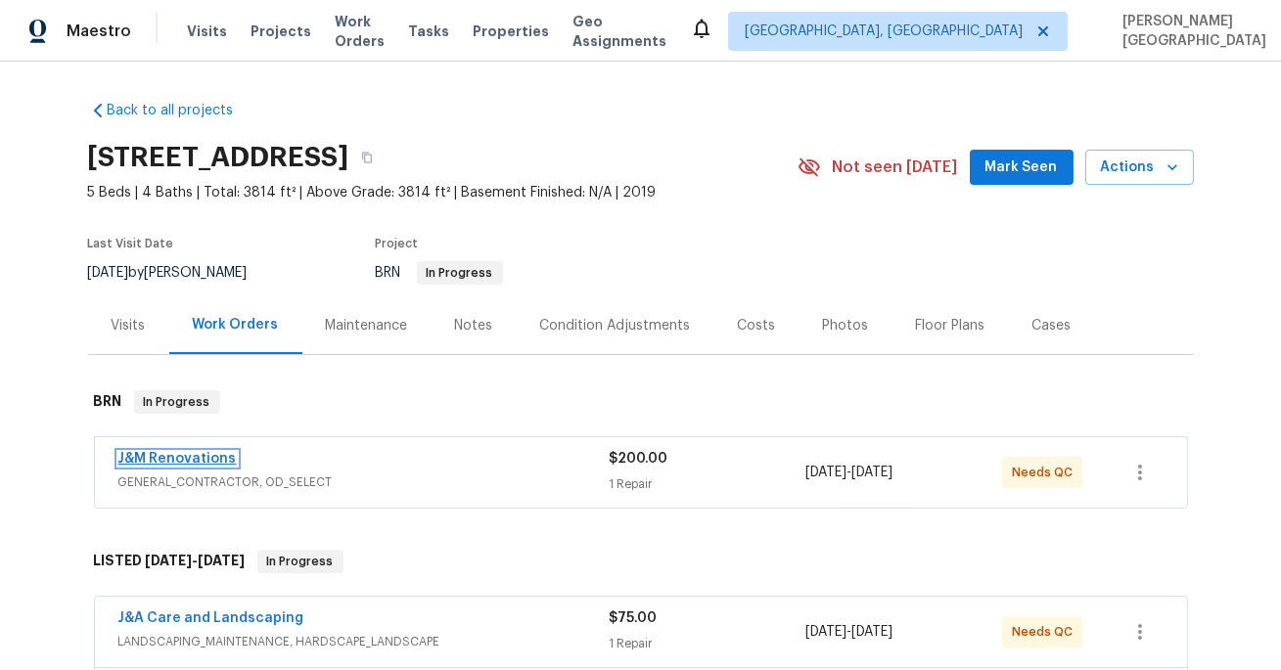
click at [164, 457] on link "J&M Renovations" at bounding box center [177, 459] width 118 height 14
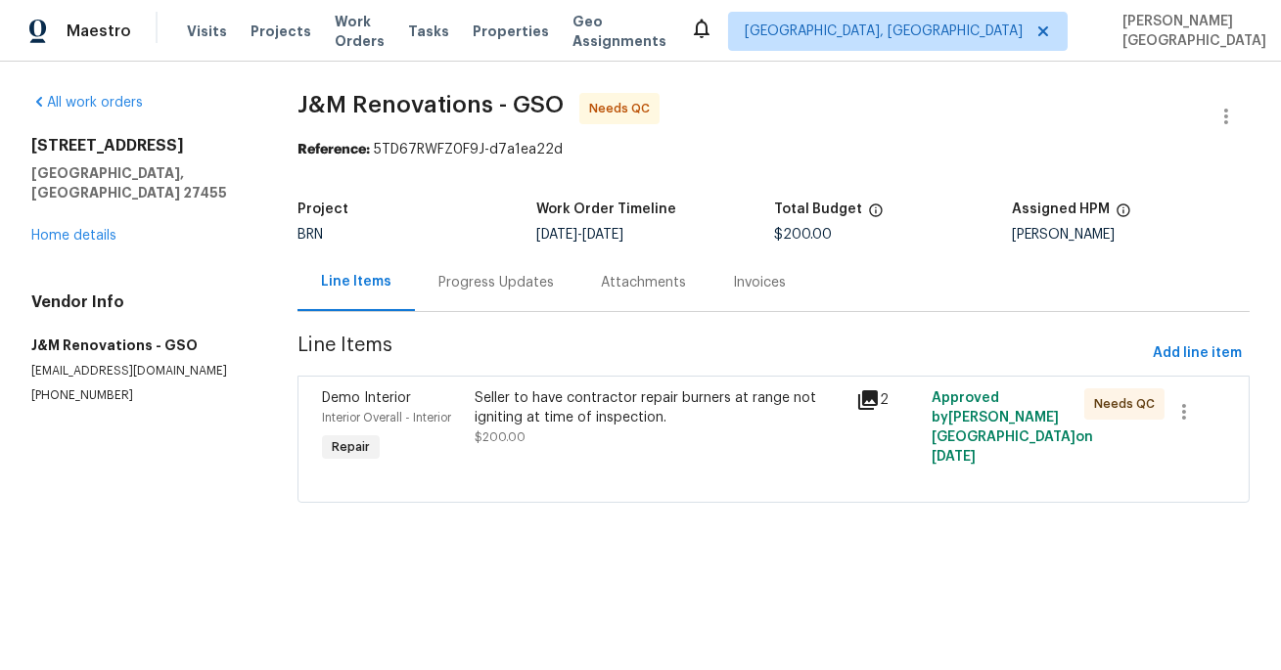
click at [485, 291] on div "Progress Updates" at bounding box center [495, 283] width 115 height 20
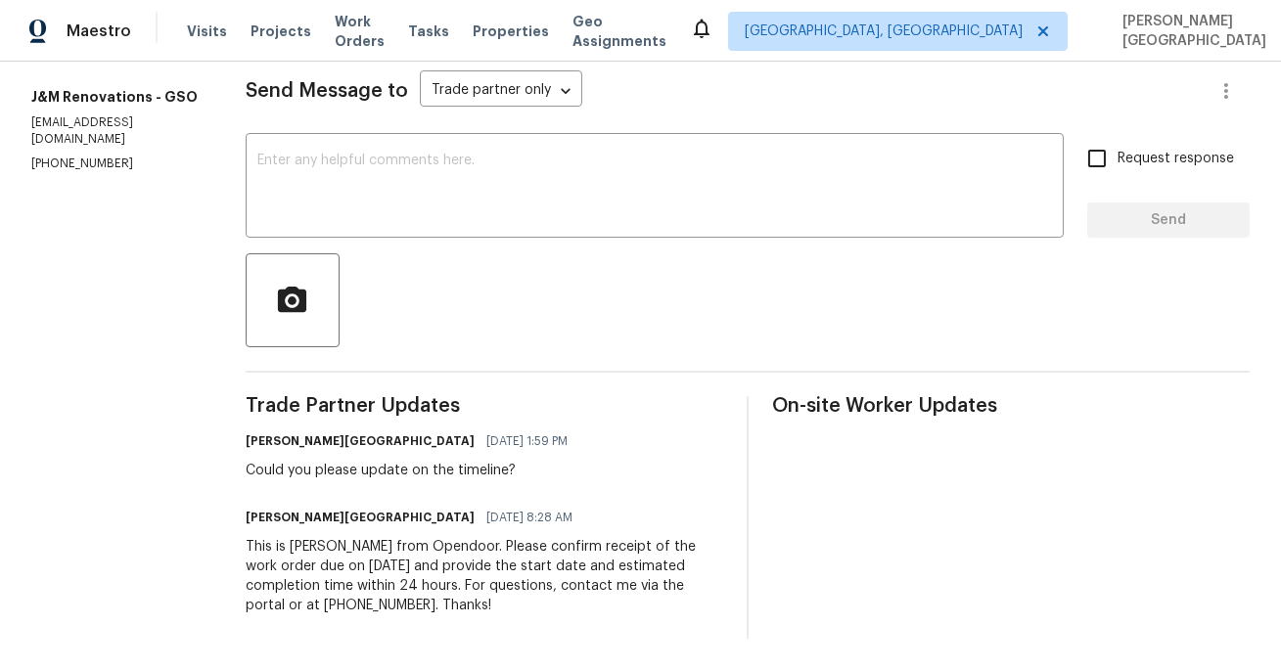
scroll to position [101, 0]
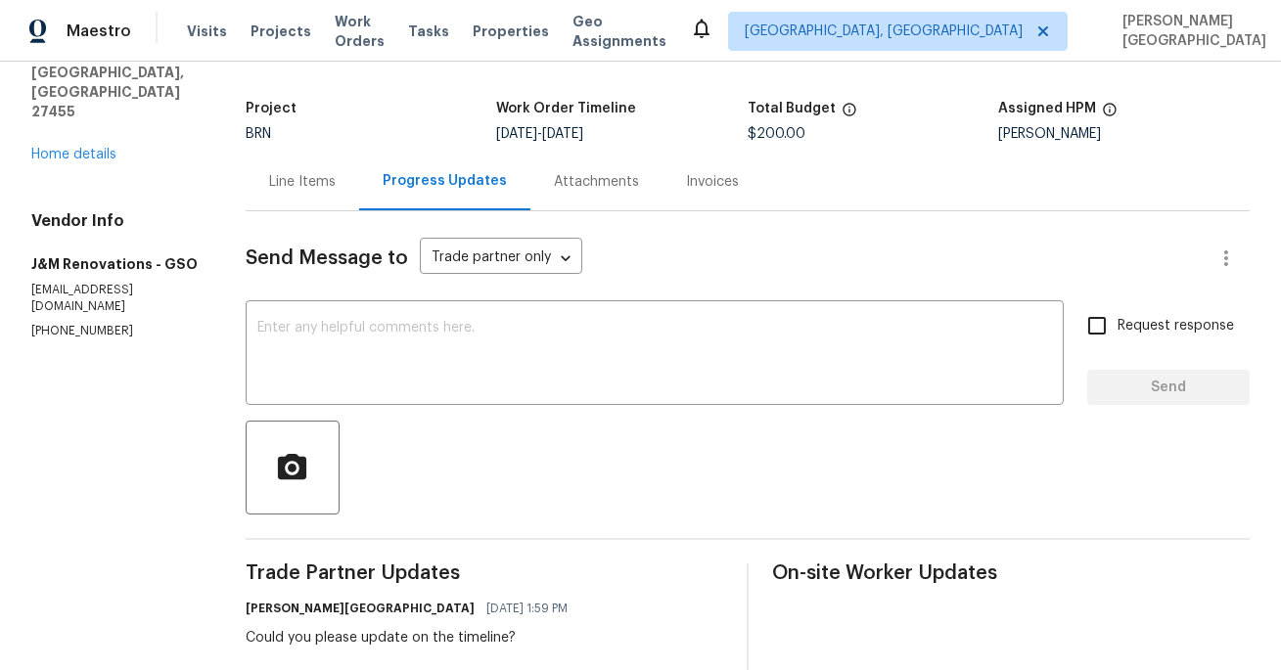
click at [306, 158] on div "Line Items" at bounding box center [302, 182] width 113 height 58
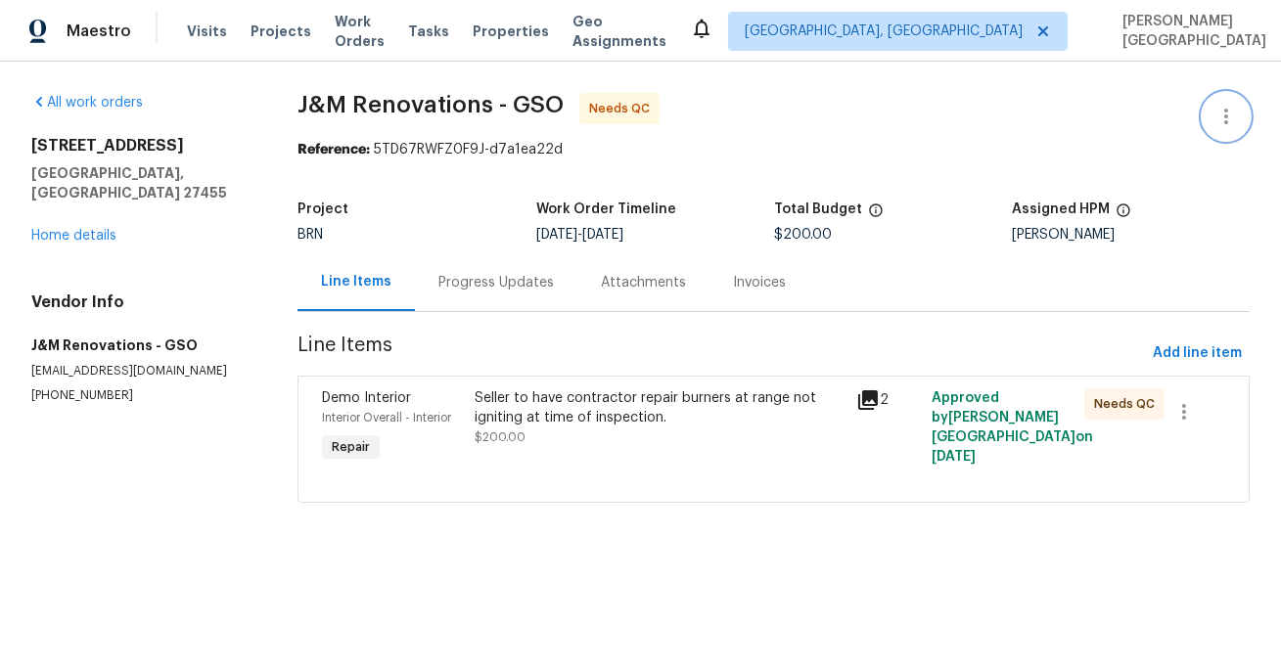
click at [1228, 112] on icon "button" at bounding box center [1225, 116] width 23 height 23
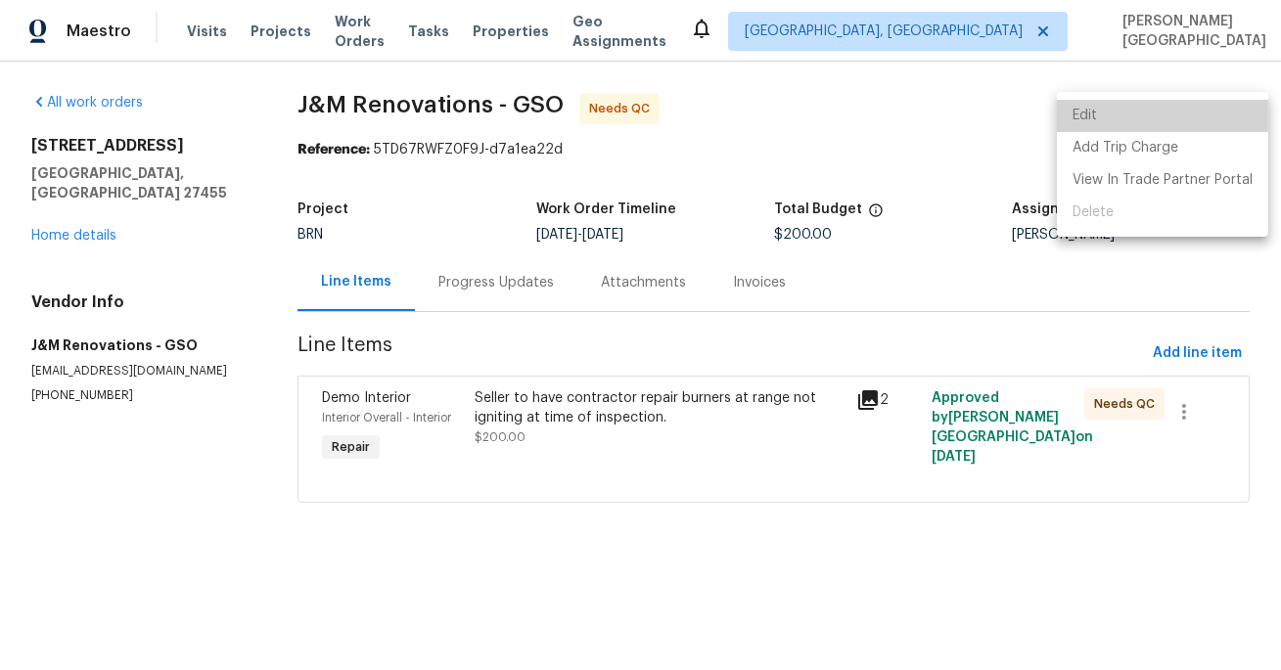
click at [1166, 108] on li "Edit" at bounding box center [1162, 116] width 211 height 32
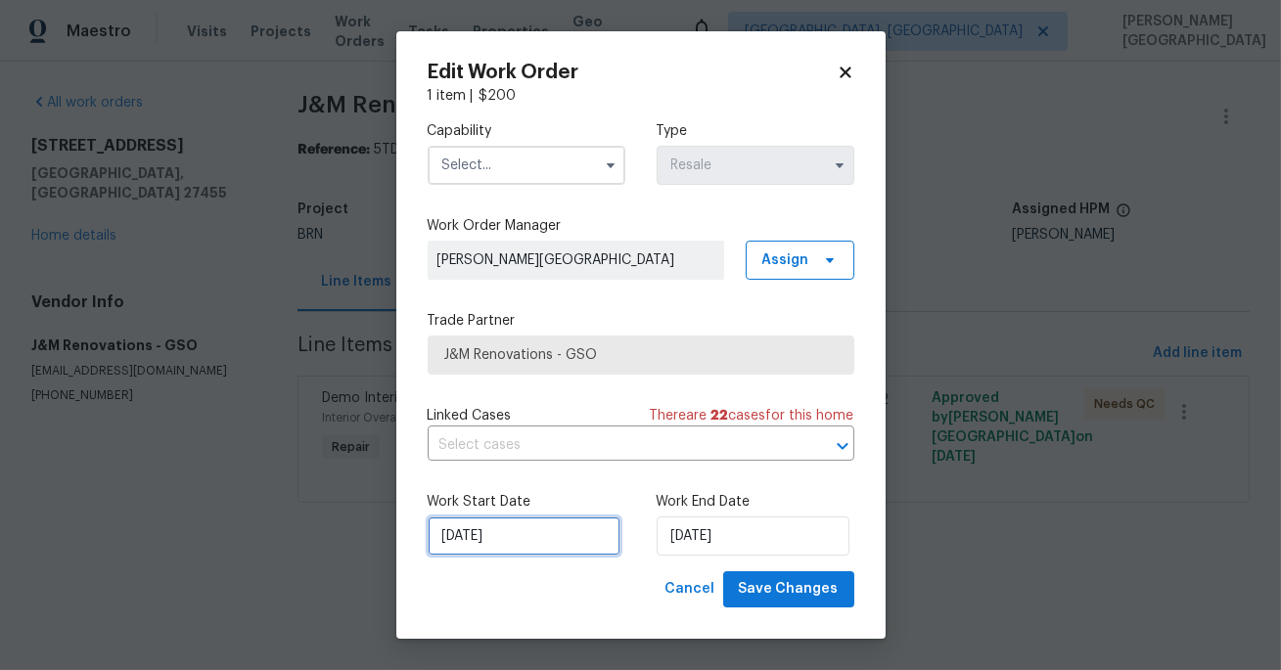
click at [505, 538] on input "10/3/2025" at bounding box center [524, 536] width 193 height 39
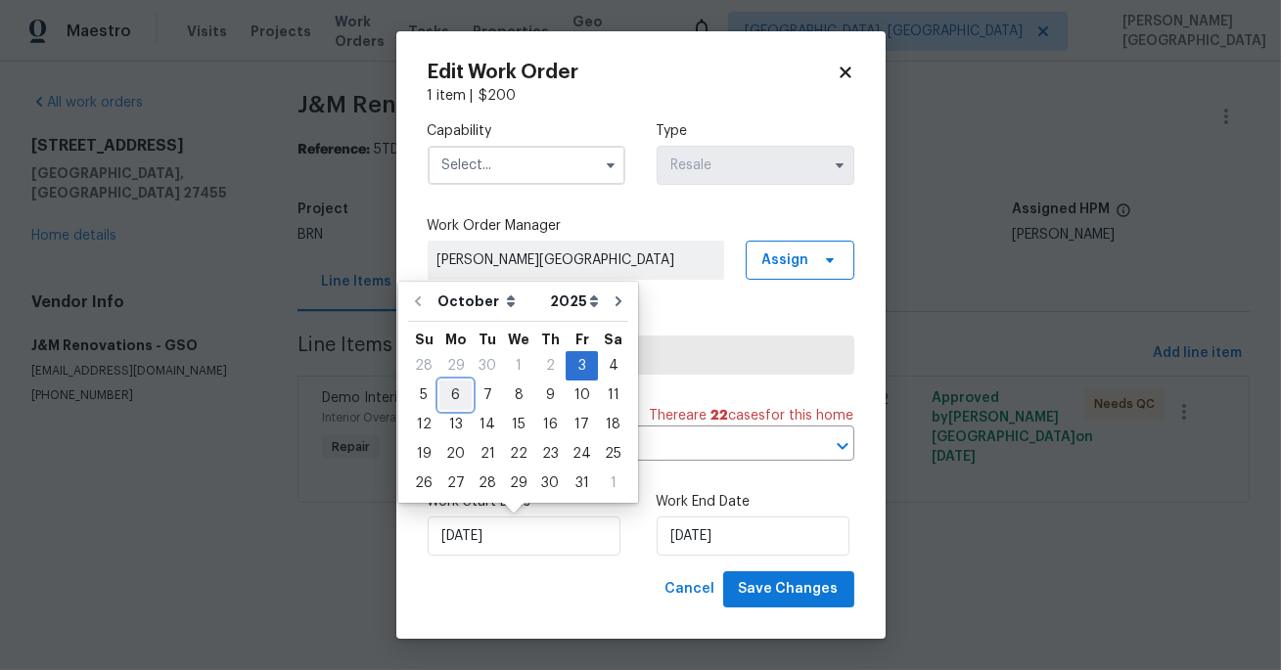
click at [462, 395] on div "6" at bounding box center [455, 395] width 32 height 27
type input "10/6/2025"
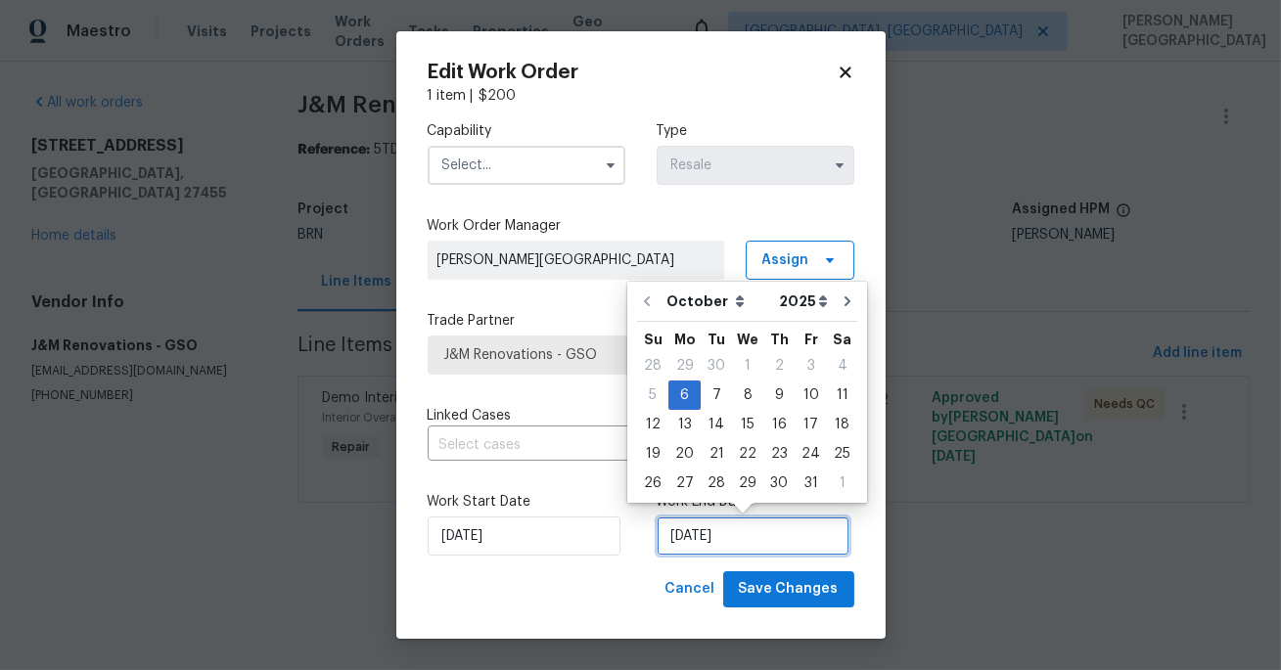
click at [689, 538] on input "10/6/2025" at bounding box center [752, 536] width 193 height 39
click at [743, 385] on div "8" at bounding box center [747, 395] width 31 height 27
type input "[DATE]"
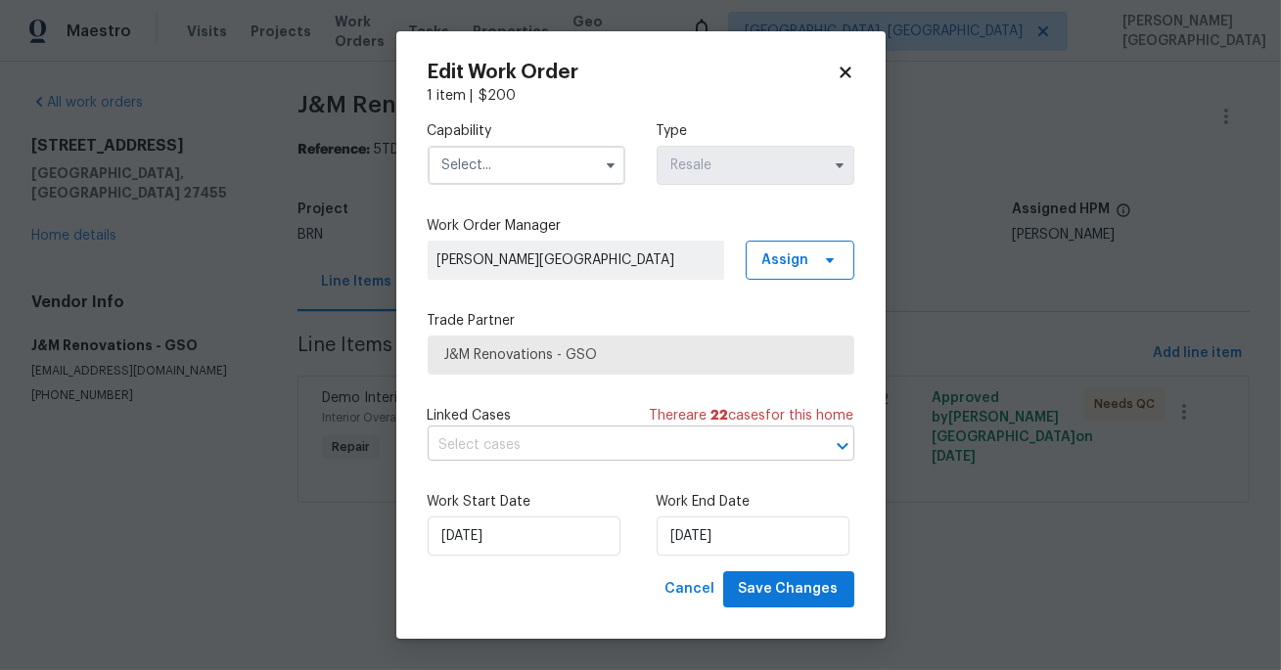
click at [560, 448] on input "text" at bounding box center [614, 445] width 372 height 30
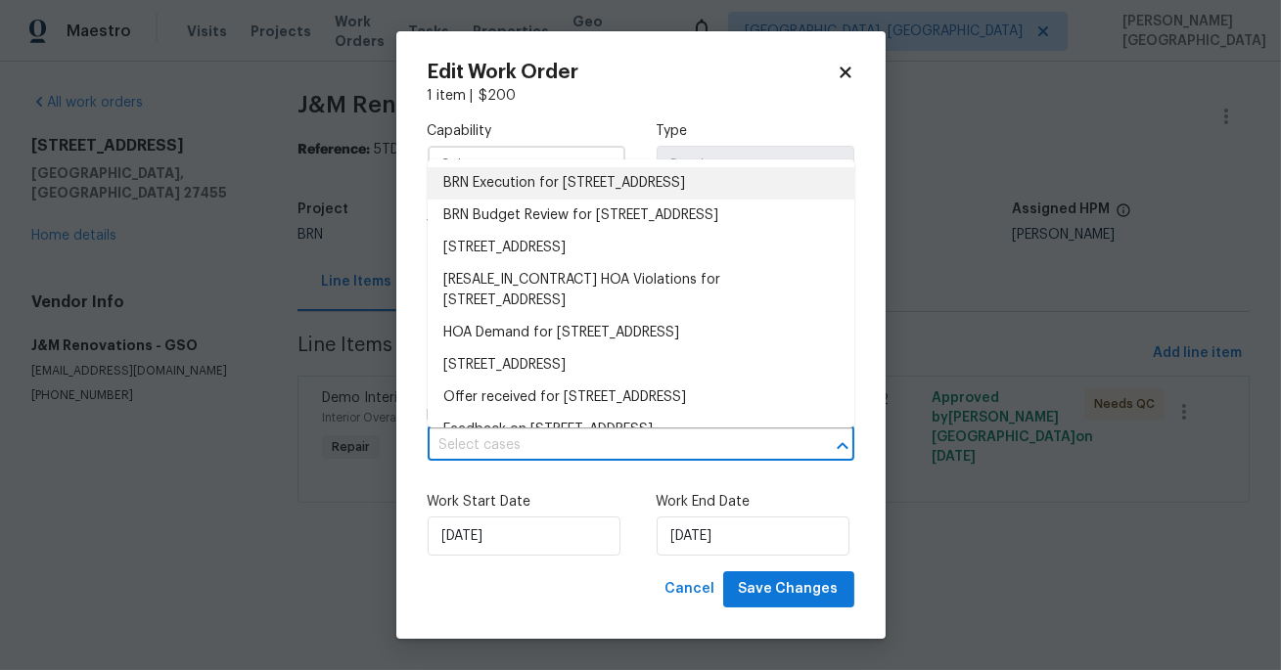
click at [532, 193] on li "BRN Execution for 400 Lauryn Waverly Way, Greensboro, NC 27455" at bounding box center [641, 183] width 427 height 32
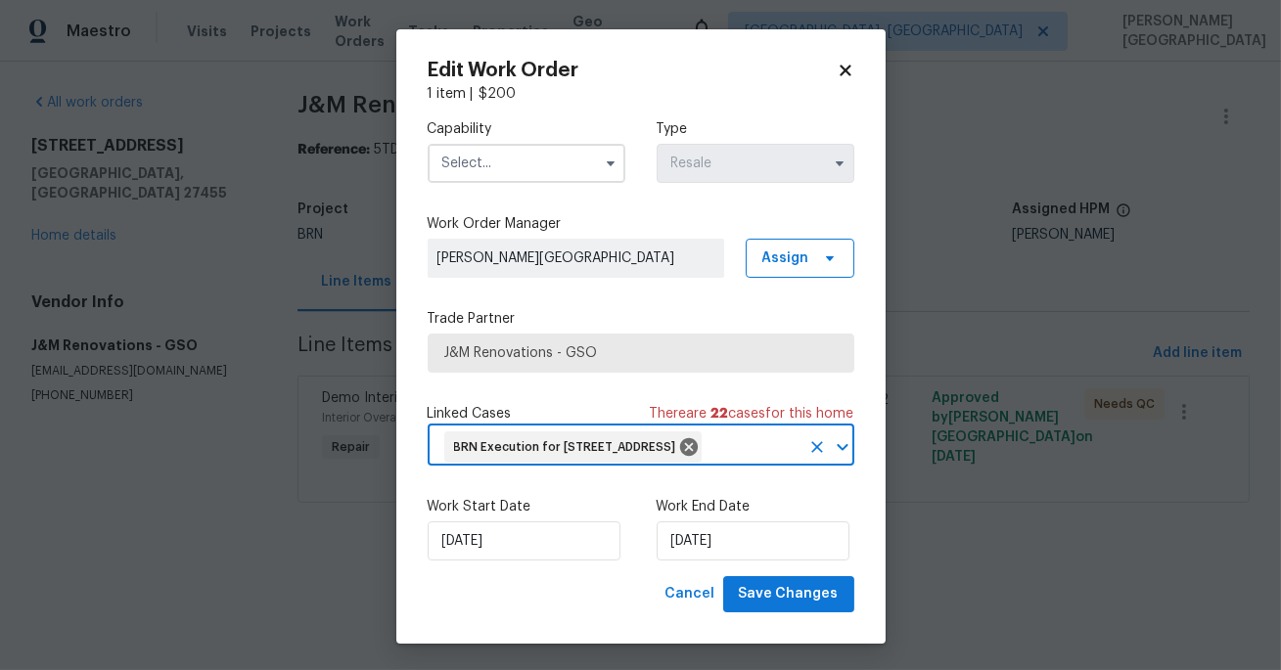
click at [472, 171] on input "text" at bounding box center [527, 163] width 198 height 39
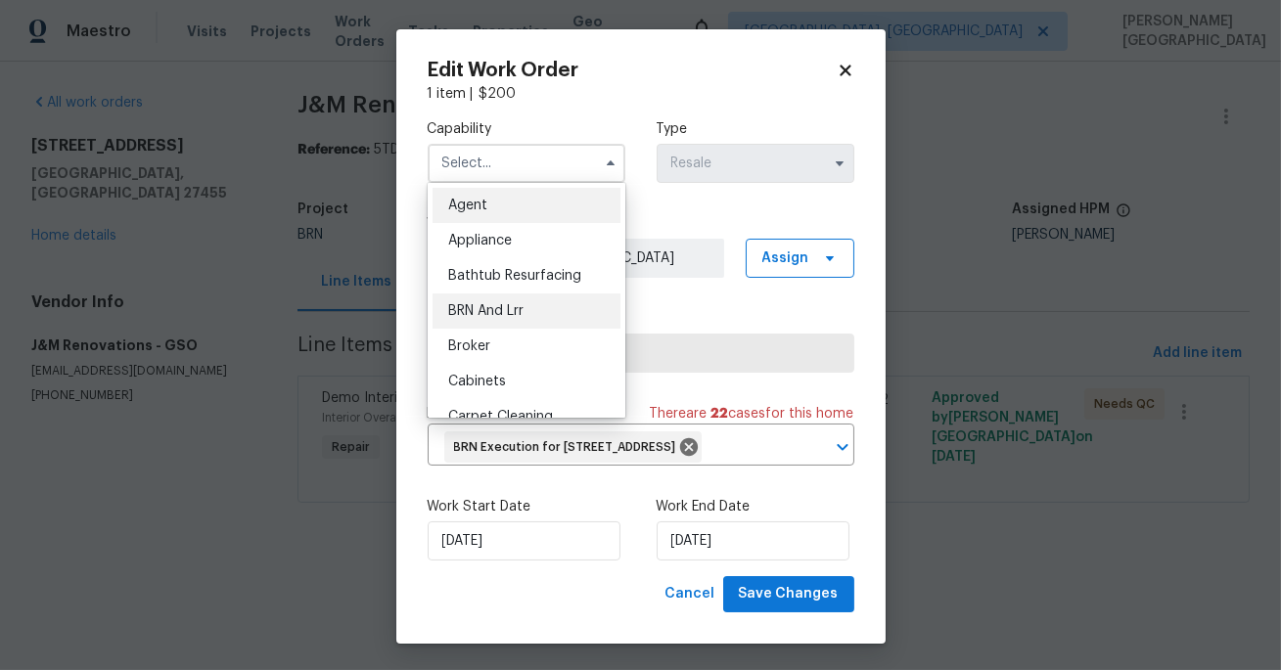
click at [497, 300] on div "BRN And Lrr" at bounding box center [526, 310] width 188 height 35
type input "BRN And Lrr"
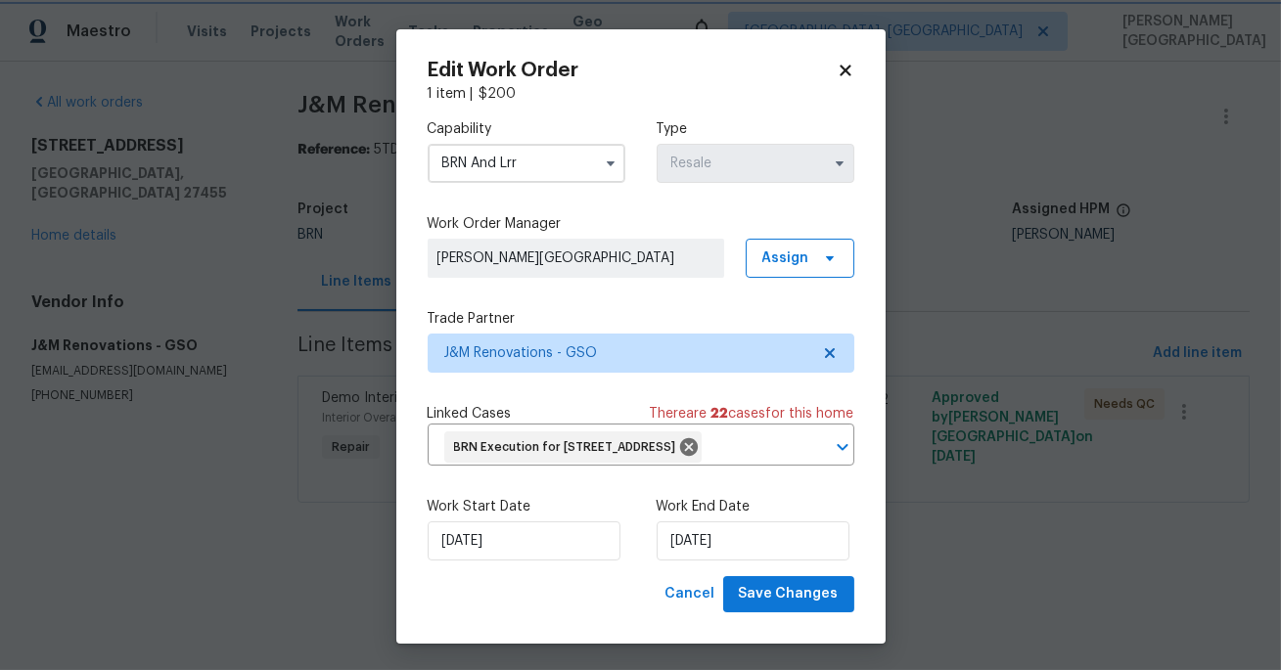
scroll to position [33, 0]
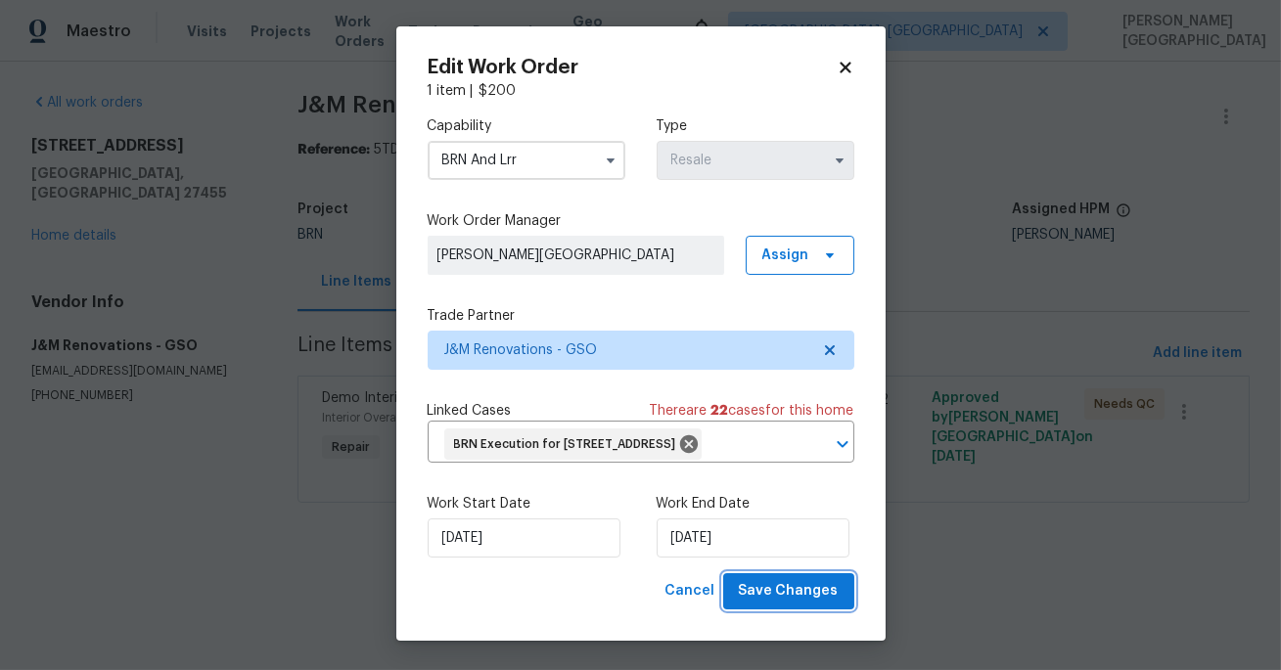
click at [792, 584] on span "Save Changes" at bounding box center [789, 591] width 100 height 24
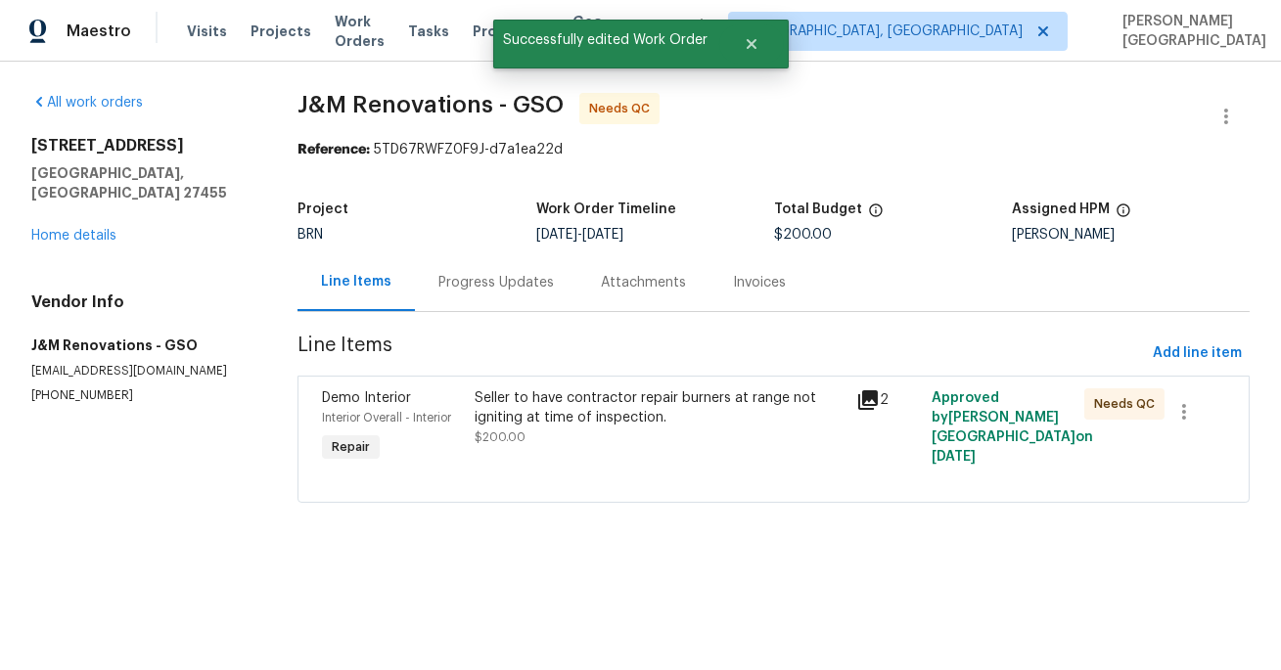
scroll to position [0, 0]
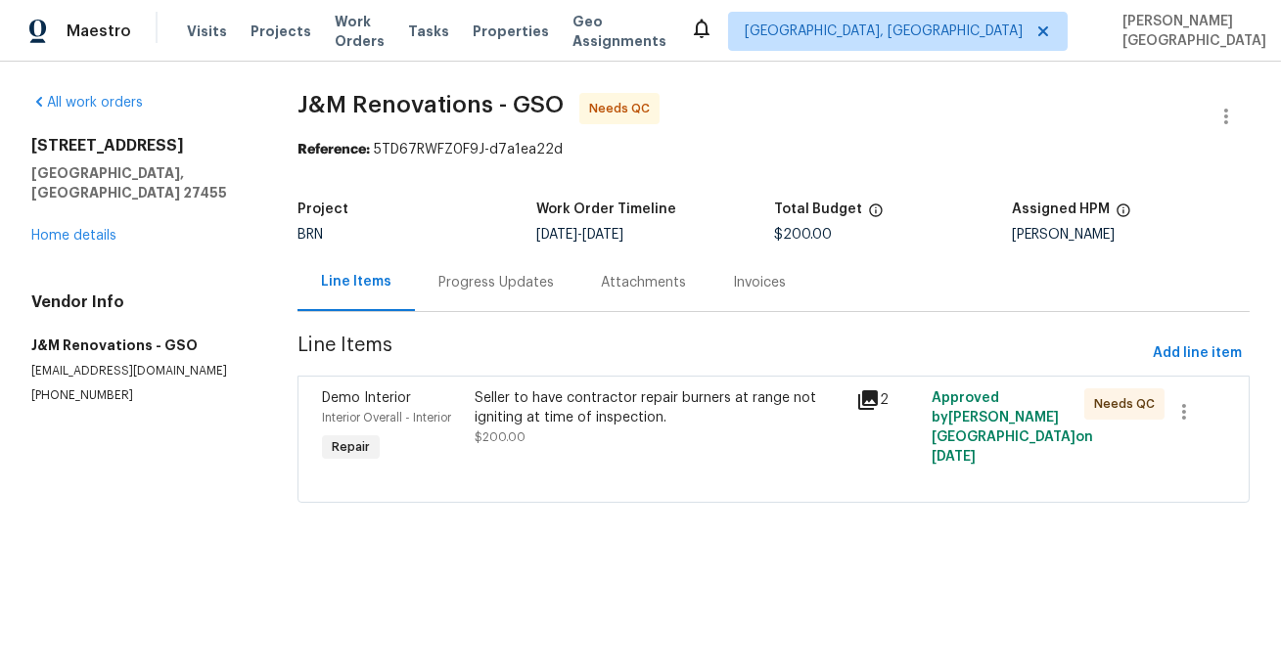
click at [495, 289] on div "Progress Updates" at bounding box center [495, 283] width 115 height 20
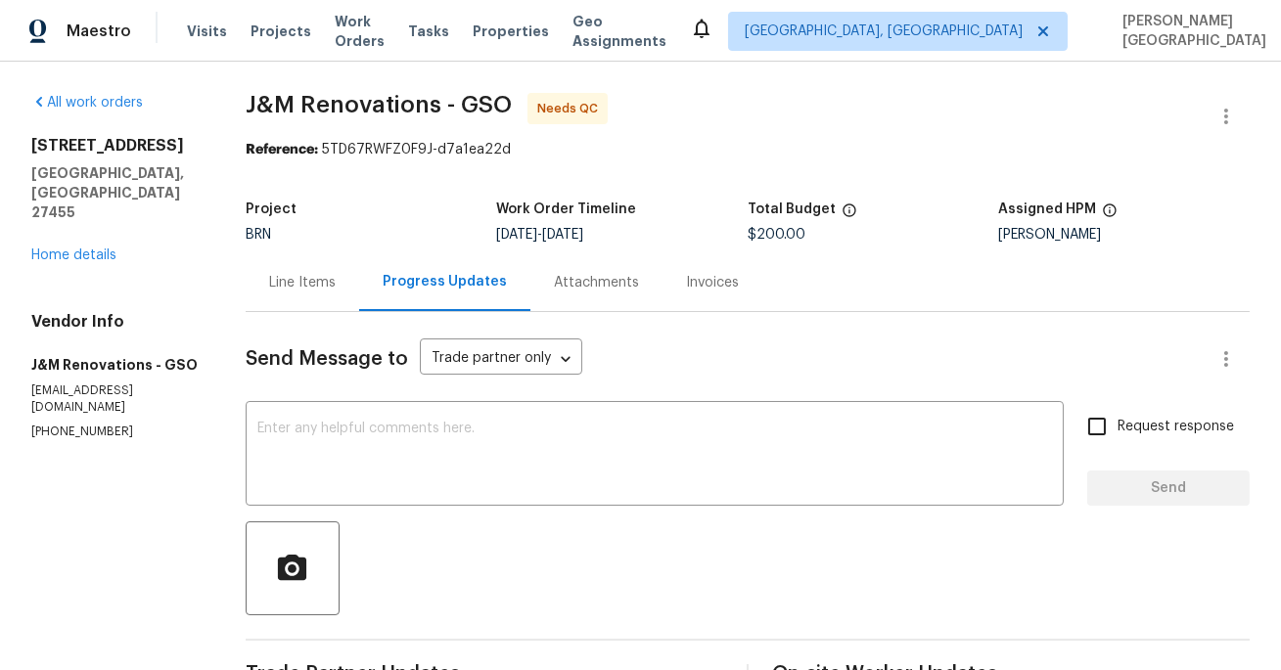
click at [324, 291] on div "Line Items" at bounding box center [302, 283] width 67 height 20
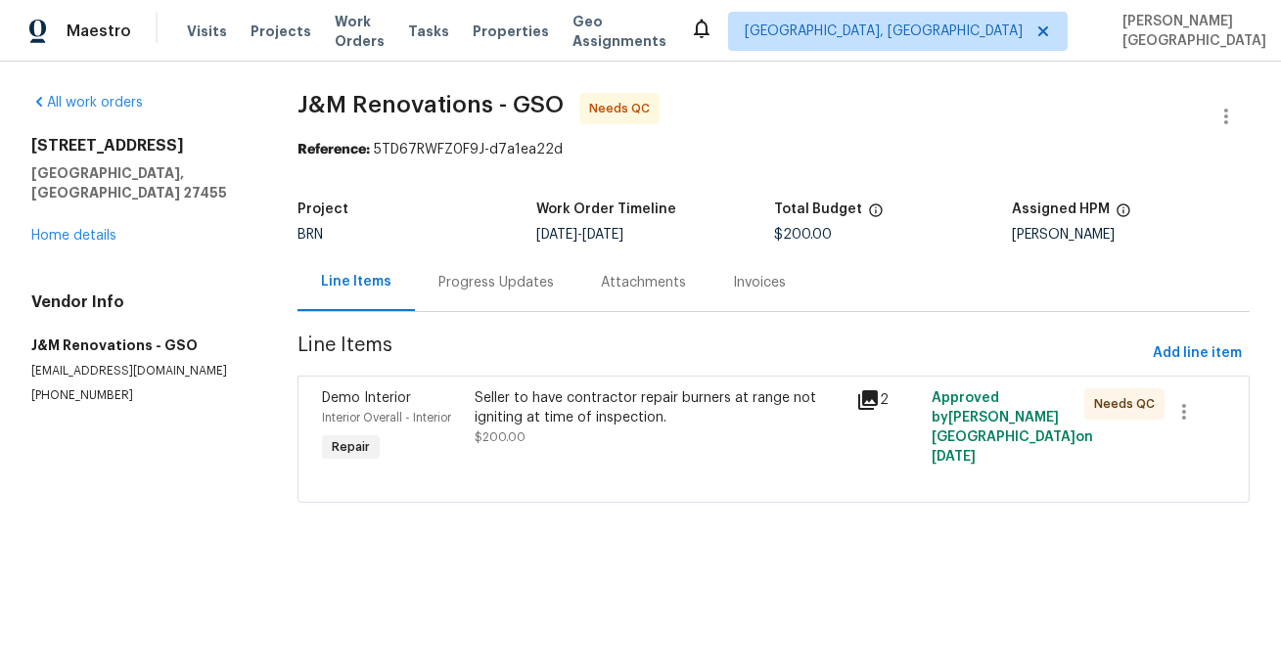
click at [540, 427] on div "Seller to have contractor repair burners at range not igniting at time of inspe…" at bounding box center [658, 407] width 369 height 39
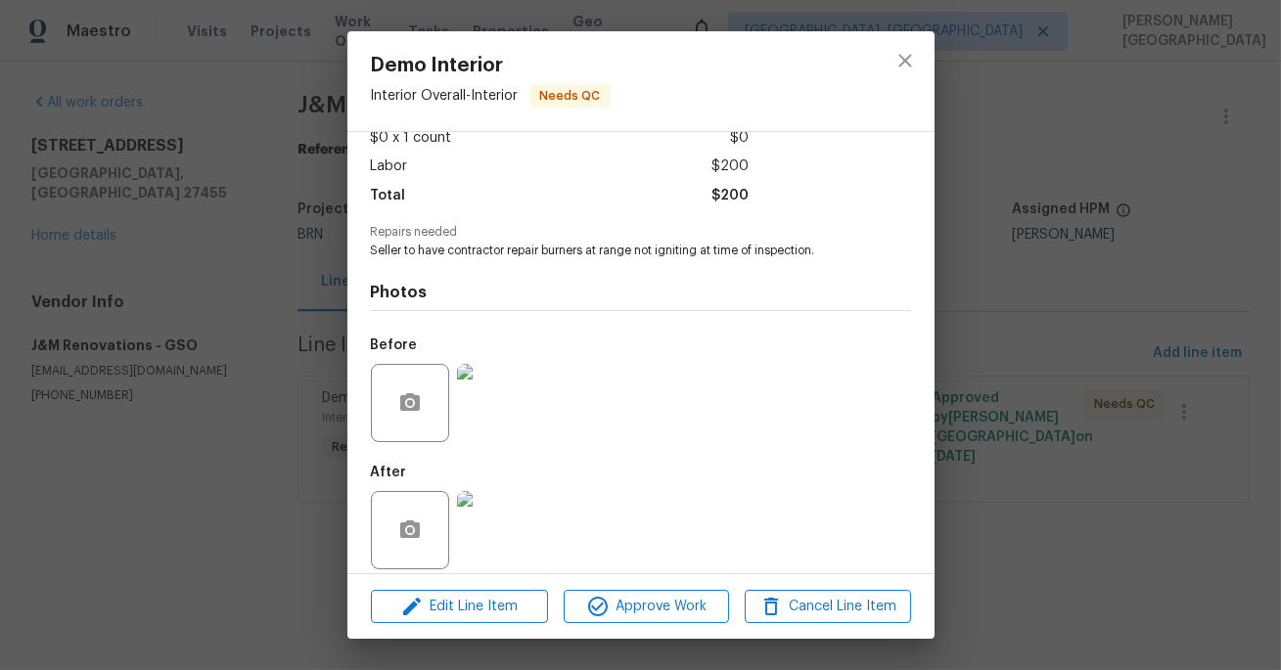
scroll to position [133, 0]
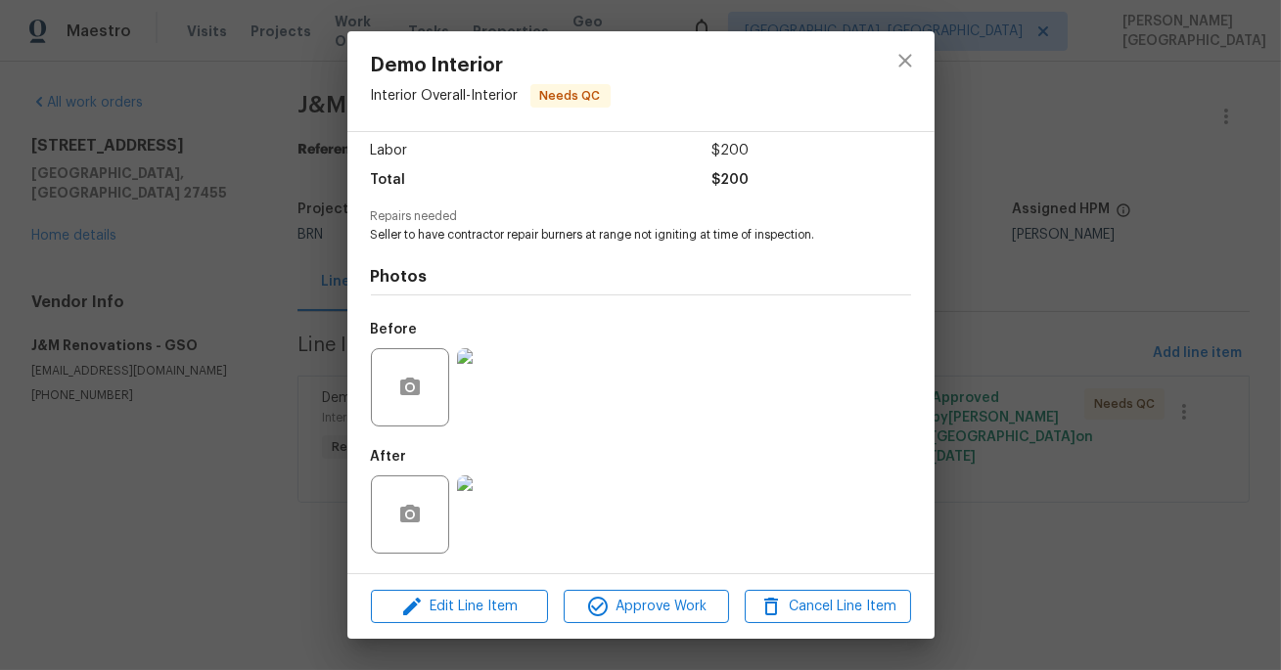
click at [509, 520] on img at bounding box center [496, 514] width 78 height 78
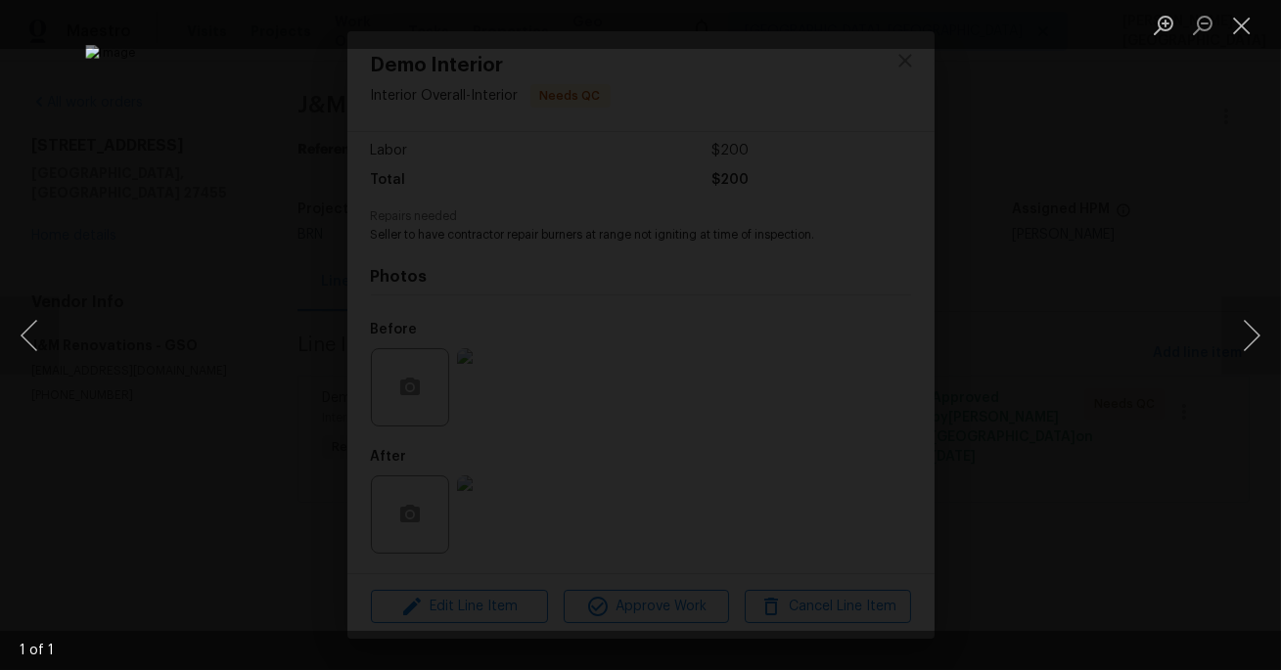
click at [1086, 285] on div "Lightbox" at bounding box center [640, 335] width 1281 height 670
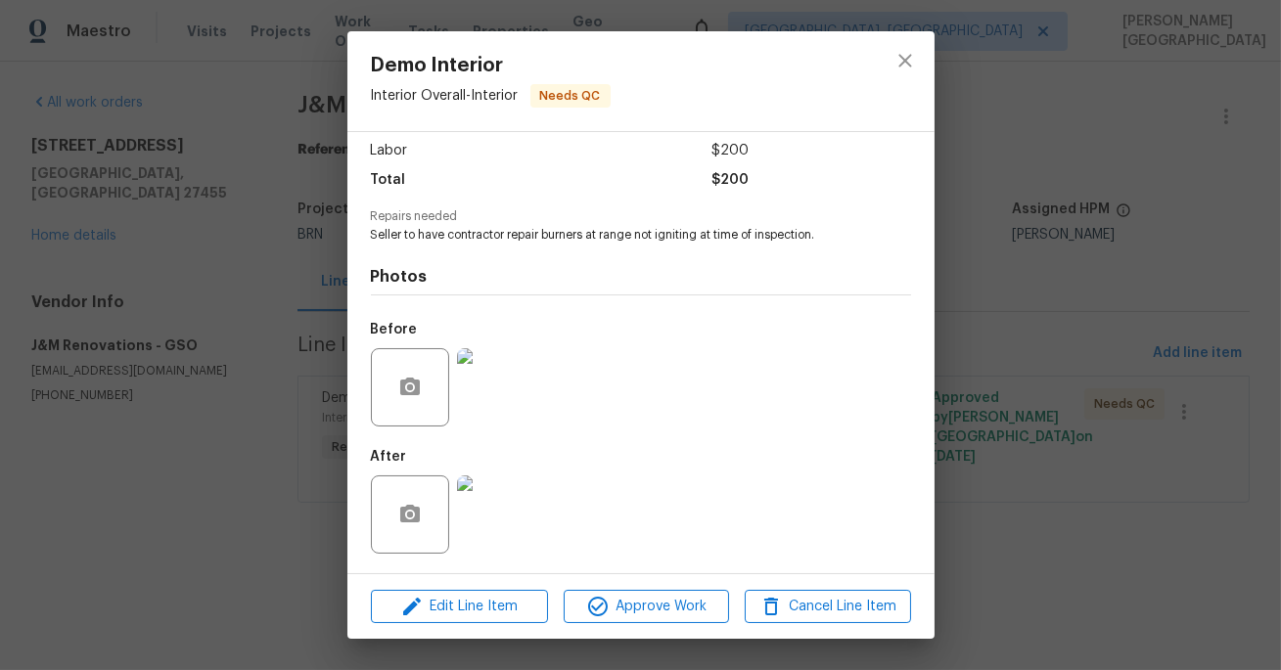
click at [934, 292] on div "Demo Interior Interior Overall - Interior Needs QC Vendor J&M Renovations Accou…" at bounding box center [640, 335] width 1281 height 670
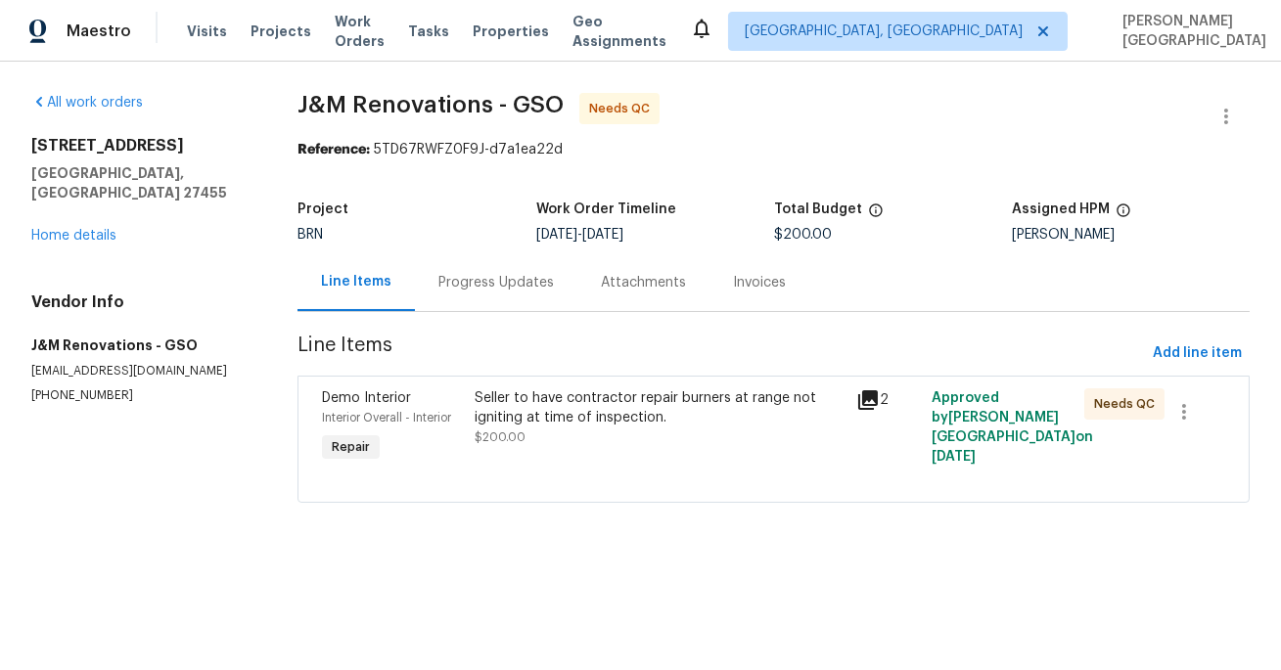
click at [617, 427] on div "Seller to have contractor repair burners at range not igniting at time of inspe…" at bounding box center [658, 407] width 369 height 39
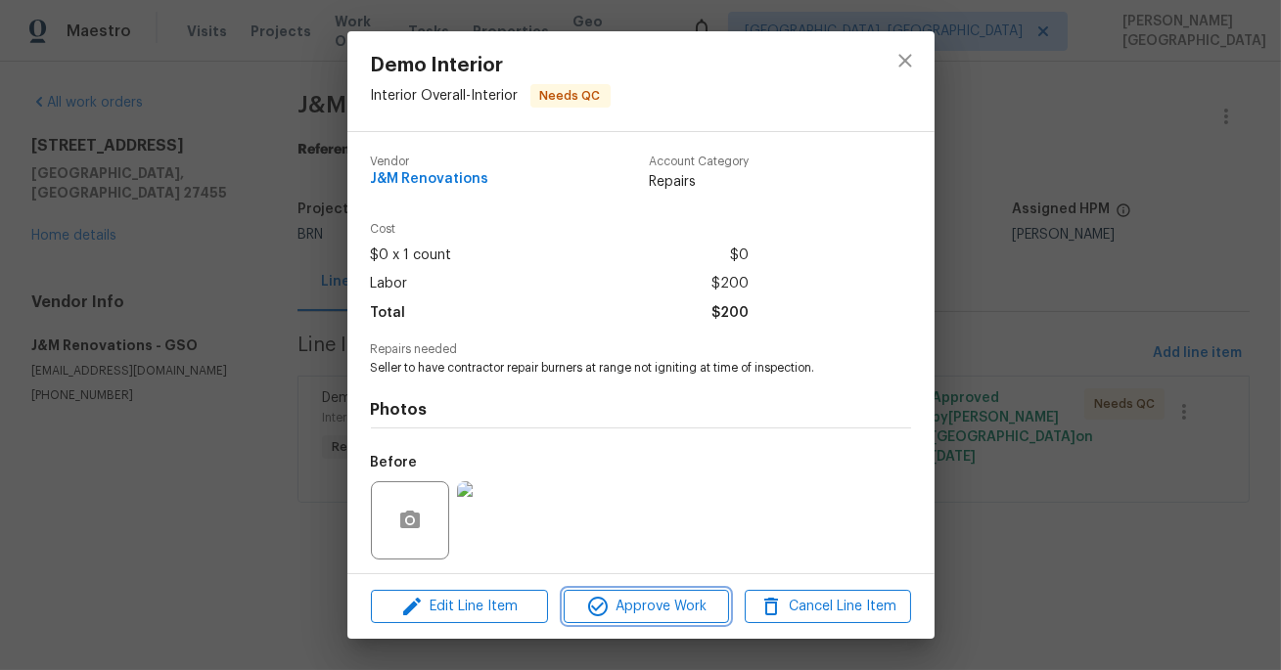
click at [621, 614] on span "Approve Work" at bounding box center [646, 607] width 154 height 24
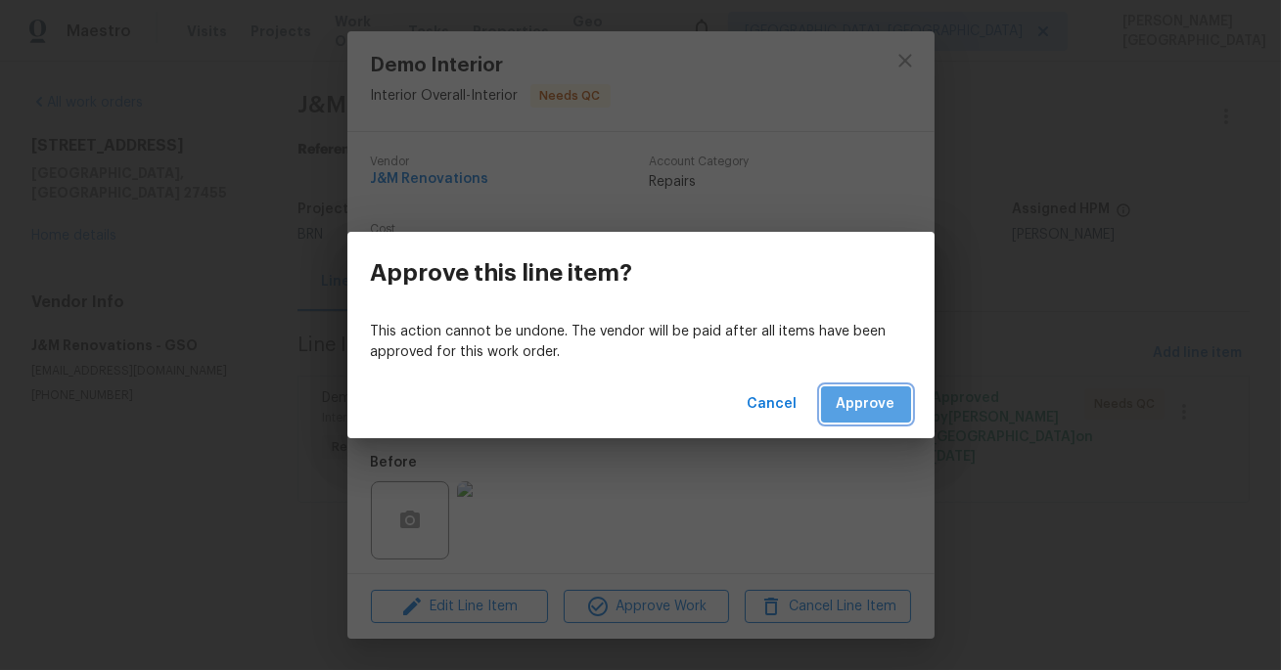
click at [886, 409] on span "Approve" at bounding box center [865, 404] width 59 height 24
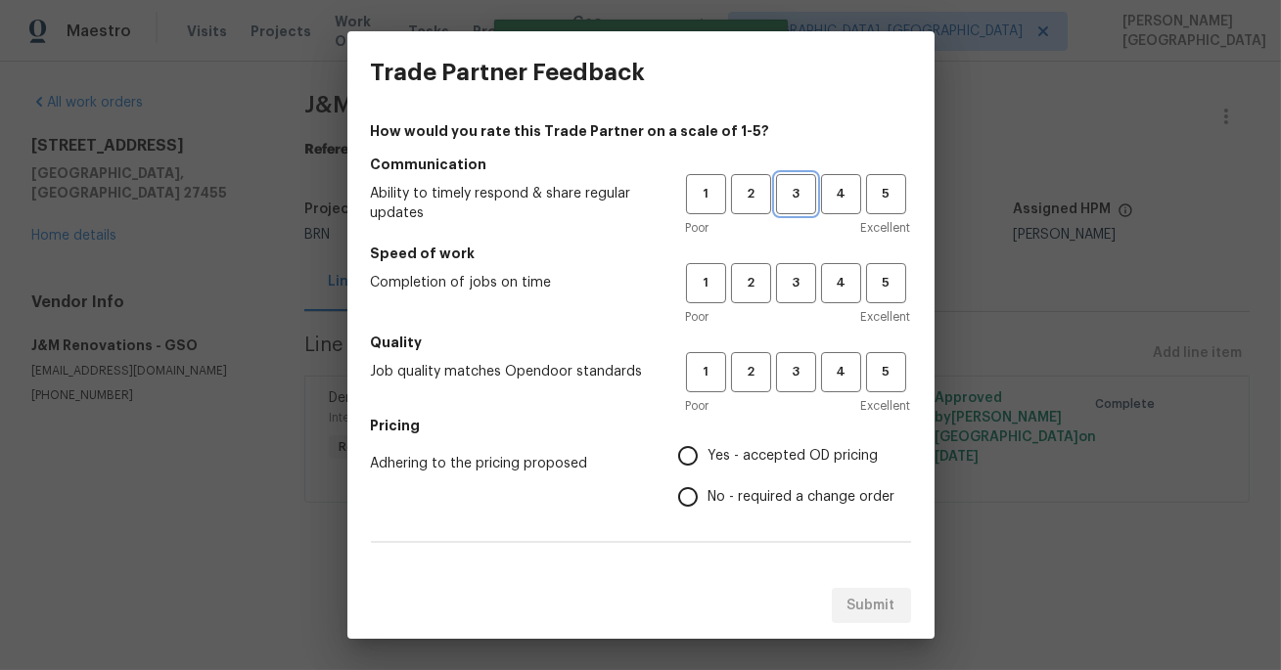
click at [799, 193] on span "3" at bounding box center [796, 194] width 36 height 23
click at [792, 294] on button "3" at bounding box center [796, 283] width 40 height 40
click at [796, 371] on span "3" at bounding box center [796, 372] width 36 height 23
click at [716, 494] on span "No - required a change order" at bounding box center [801, 497] width 187 height 21
click at [708, 494] on input "No - required a change order" at bounding box center [687, 496] width 41 height 41
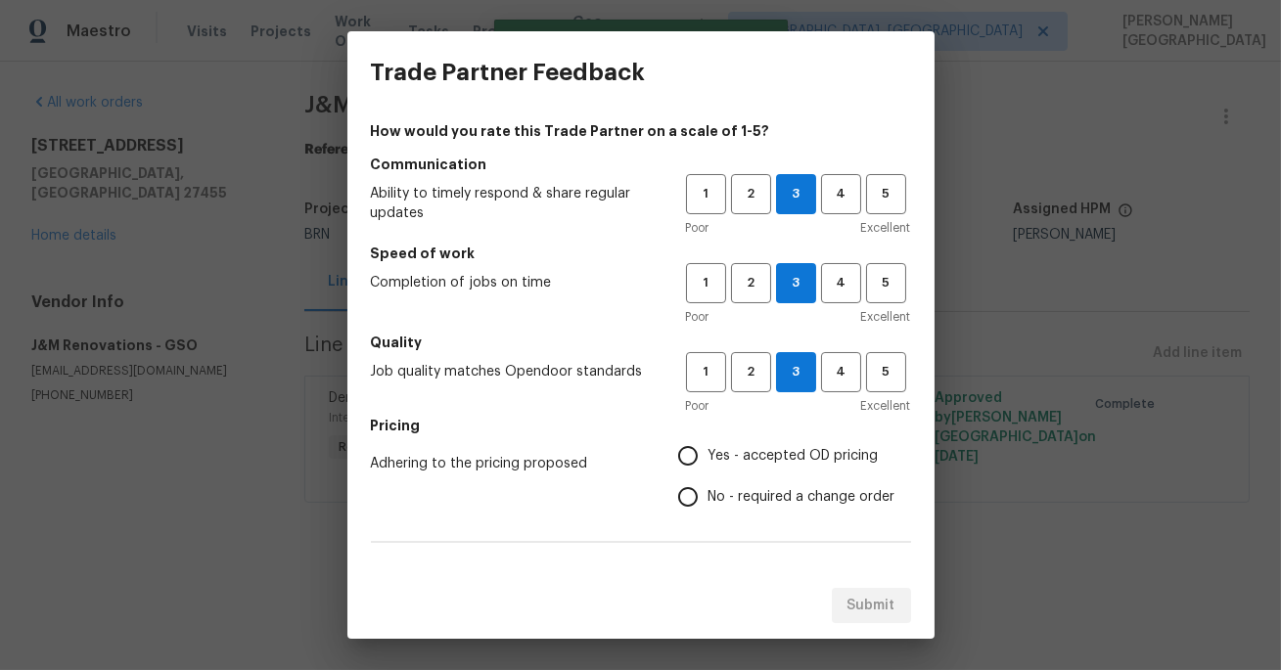
radio input "true"
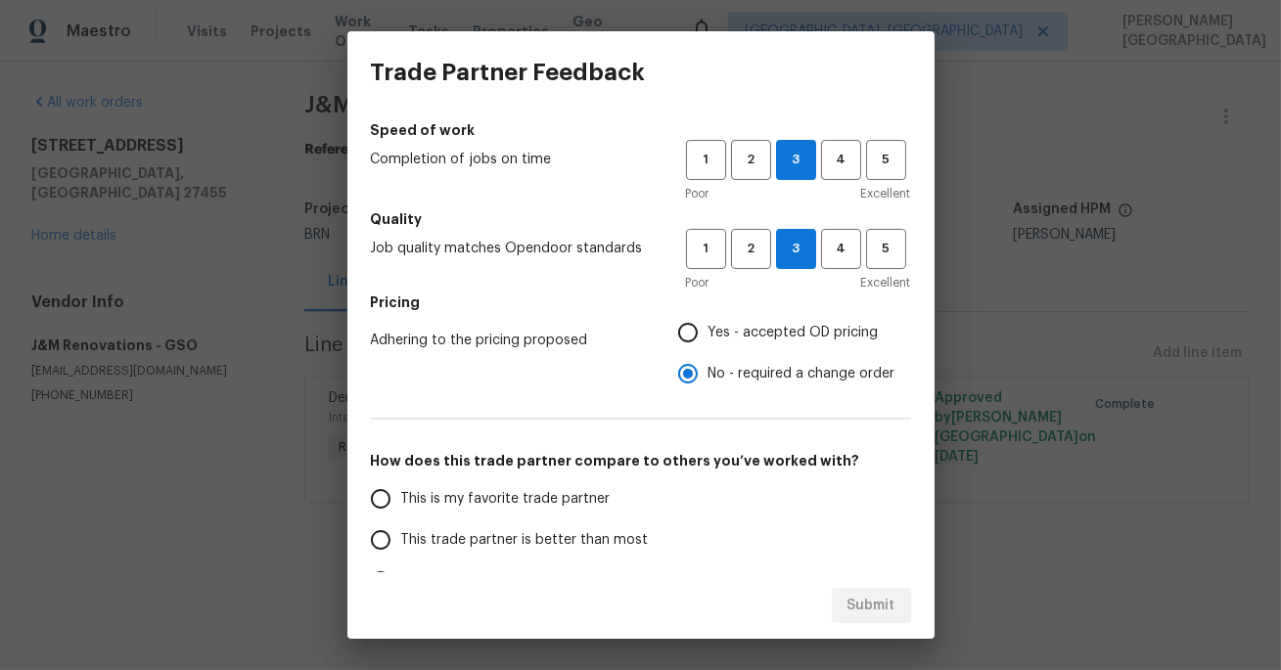
scroll to position [145, 0]
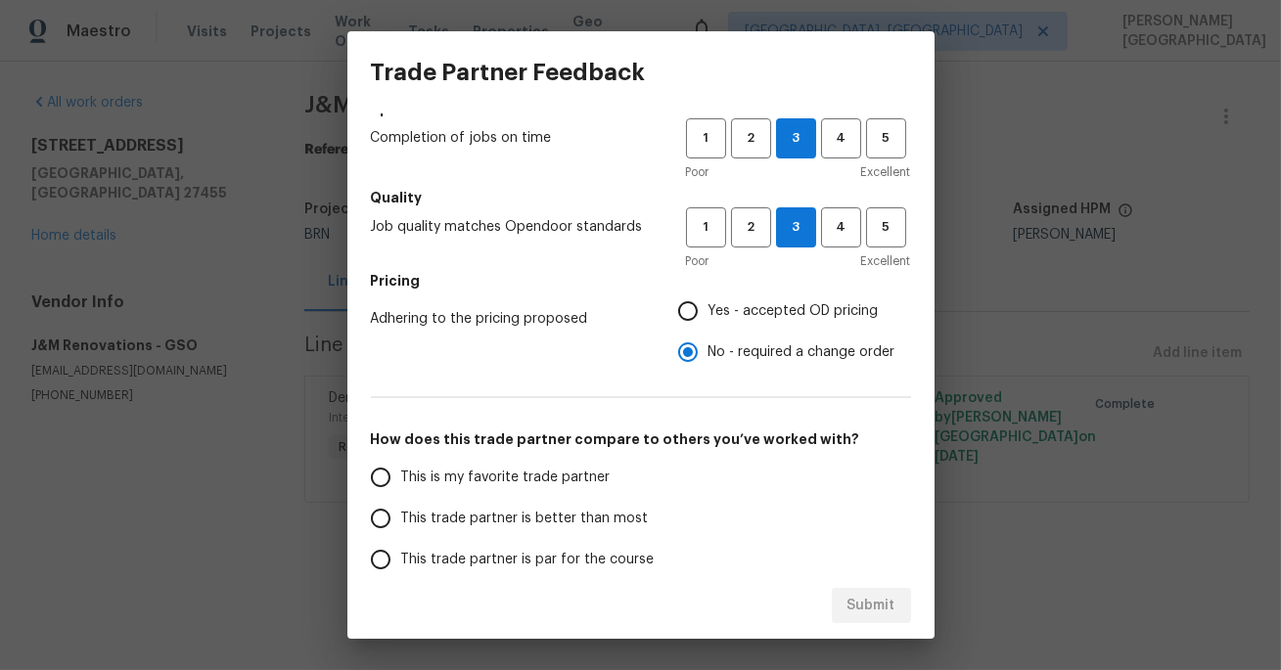
click at [531, 507] on label "This trade partner is better than most" at bounding box center [514, 518] width 309 height 41
click at [401, 507] on input "This trade partner is better than most" at bounding box center [380, 518] width 41 height 41
click at [859, 604] on span "Submit" at bounding box center [871, 606] width 48 height 24
radio input "true"
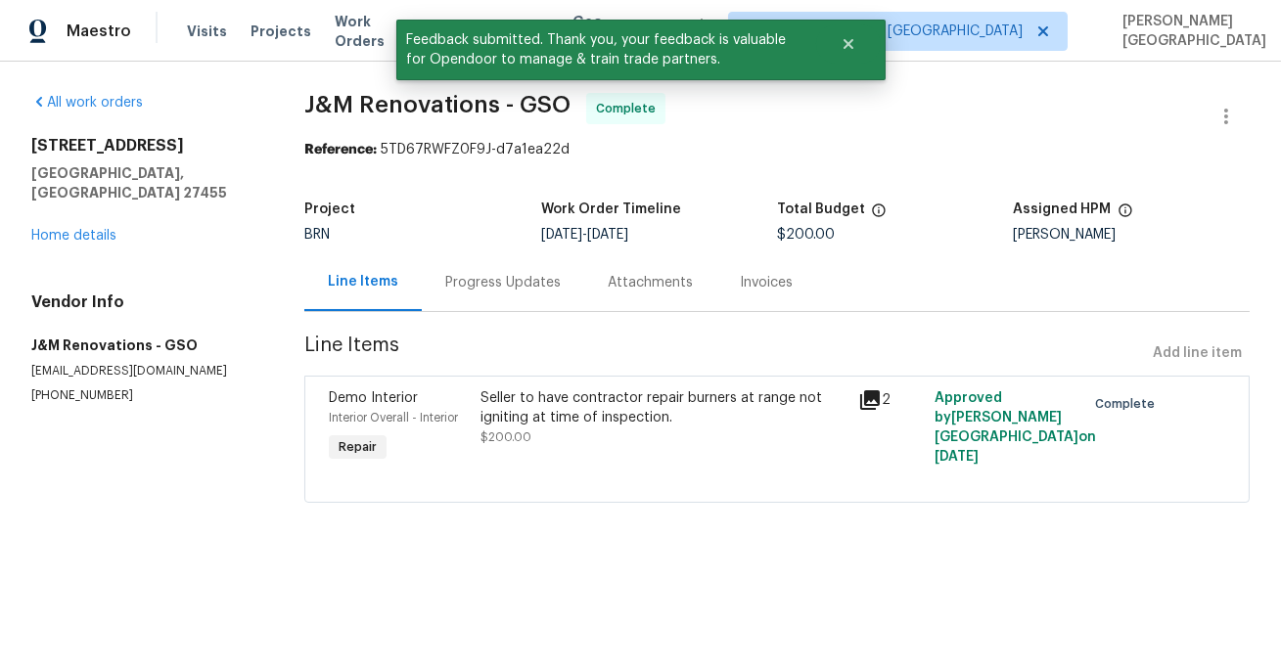
click at [536, 282] on div "Progress Updates" at bounding box center [502, 283] width 115 height 20
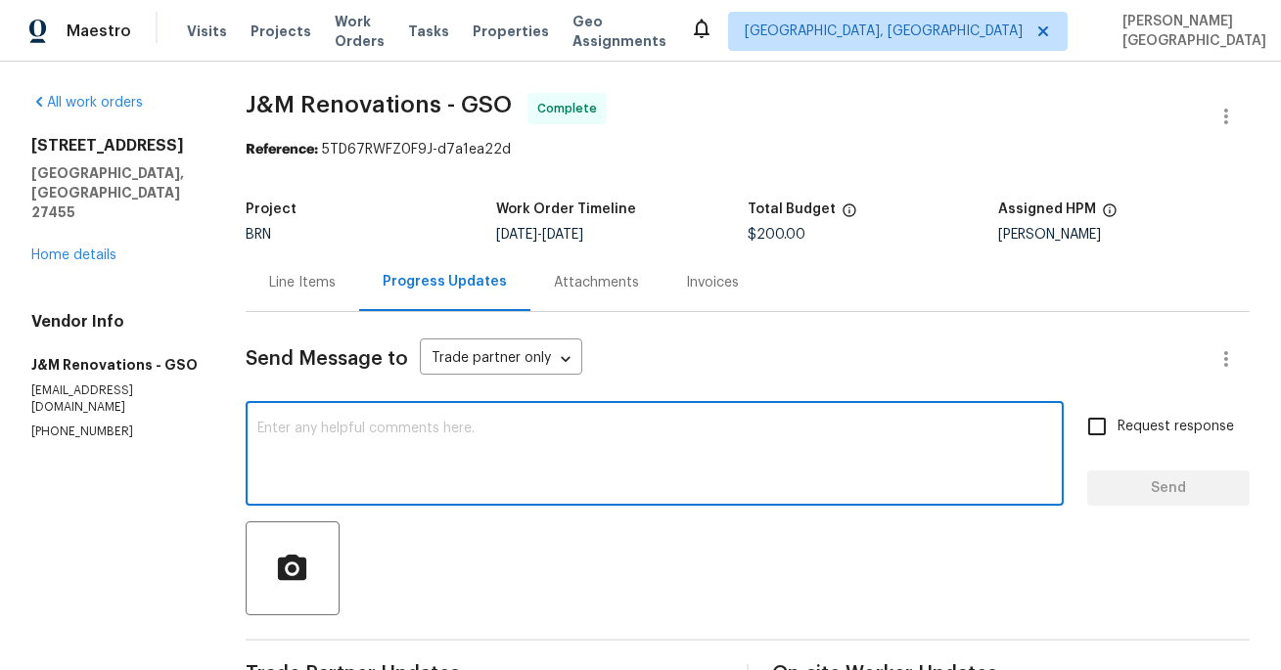
click at [295, 454] on textarea at bounding box center [654, 456] width 794 height 68
paste textarea "WO is approved, Please upload the detailed paid invoice under invoice section. …"
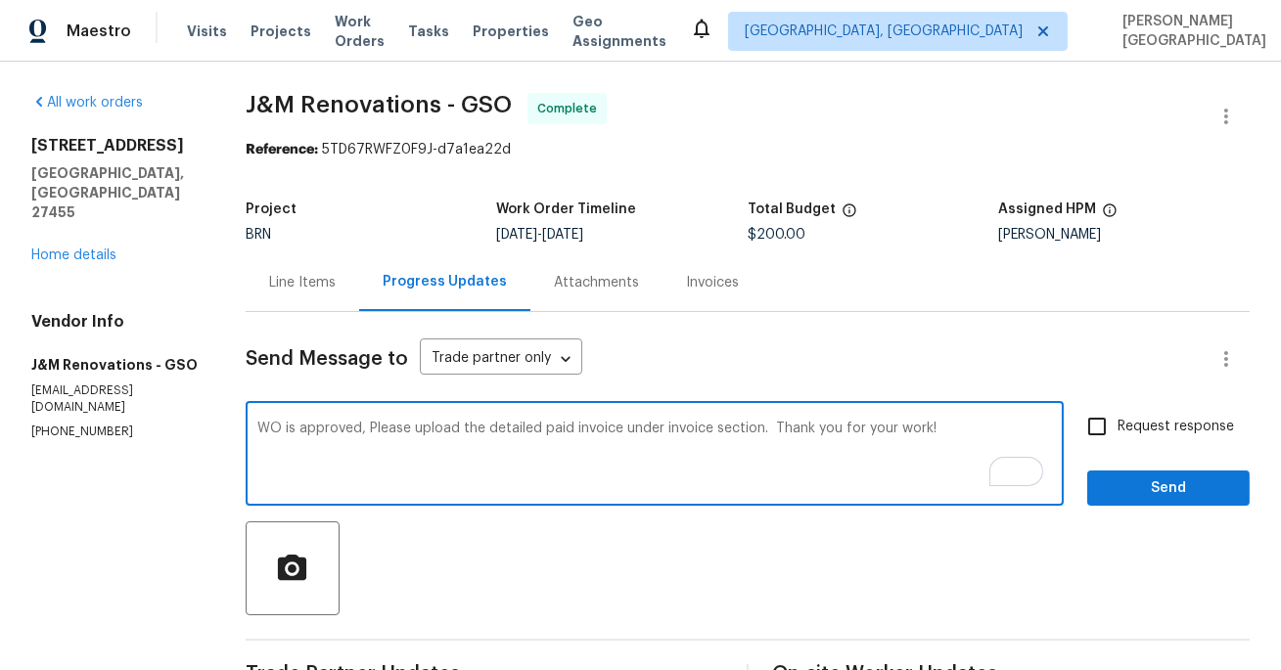
type textarea "WO is approved, Please upload the detailed paid invoice under invoice section. …"
click at [1136, 432] on span "Request response" at bounding box center [1175, 427] width 116 height 21
click at [1117, 432] on input "Request response" at bounding box center [1096, 426] width 41 height 41
checkbox input "true"
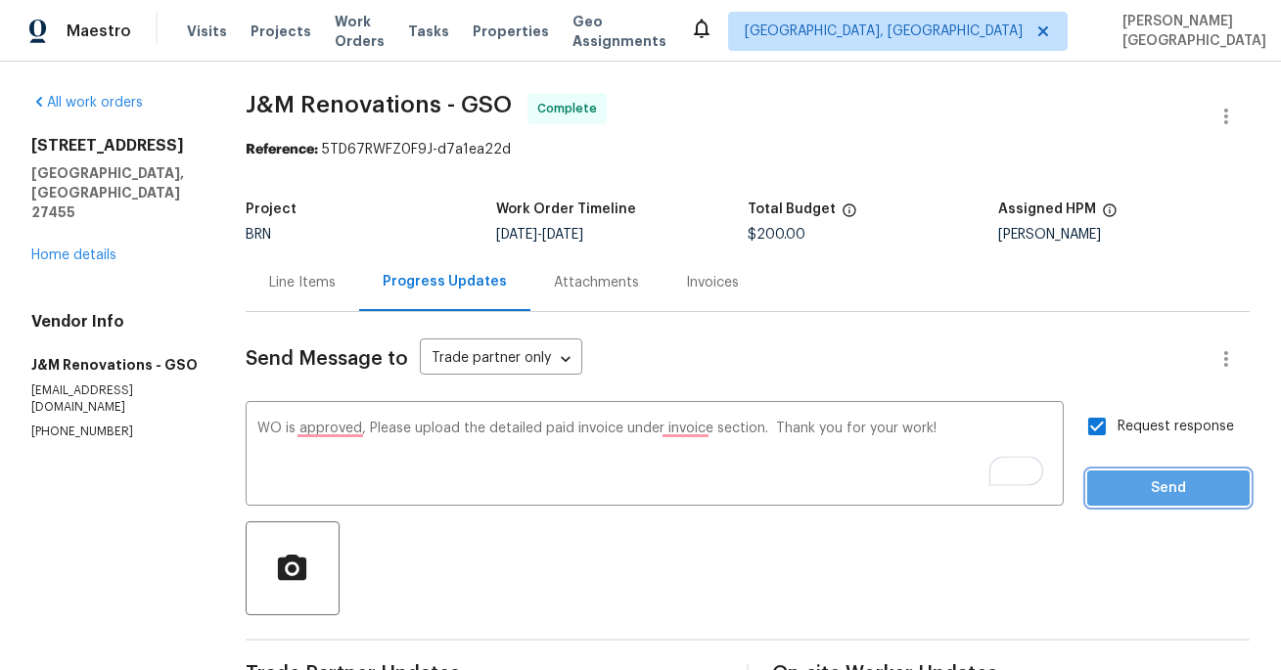
click at [1136, 485] on span "Send" at bounding box center [1168, 488] width 131 height 24
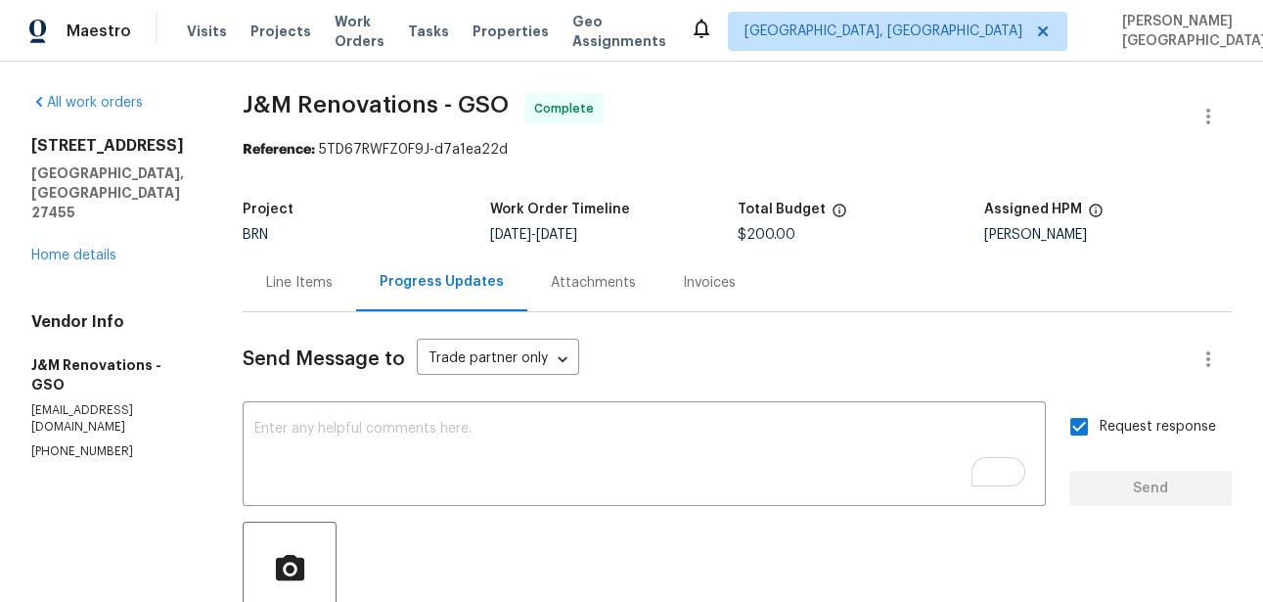
click at [716, 271] on div "Invoices" at bounding box center [709, 282] width 100 height 58
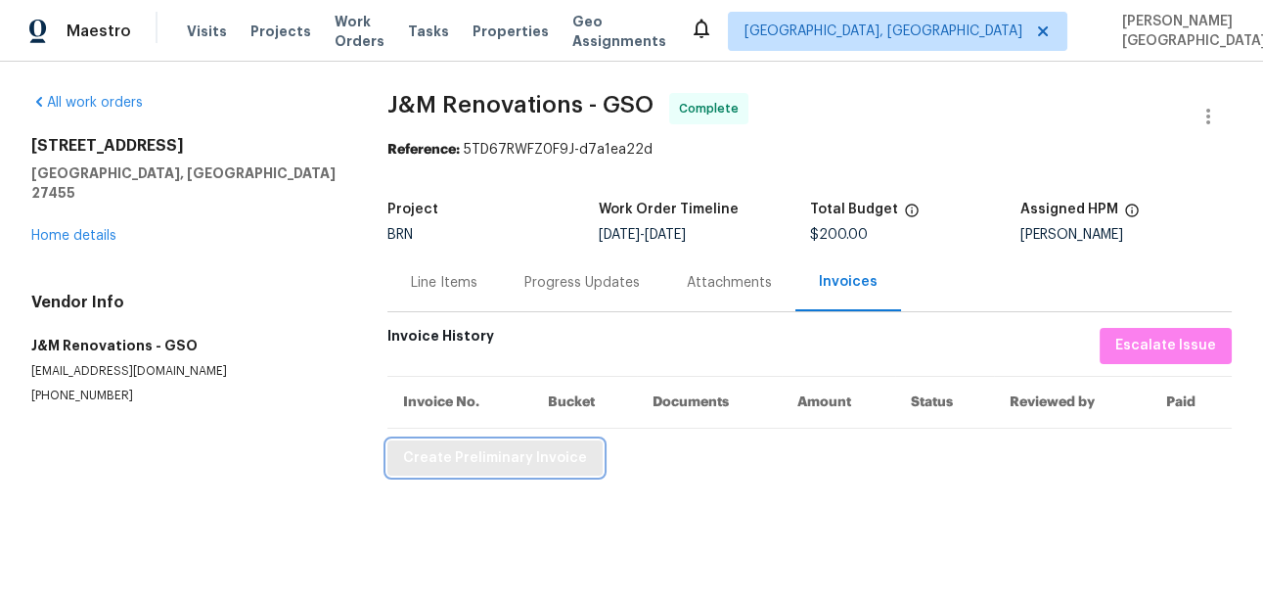
click at [466, 463] on span "Create Preliminary Invoice" at bounding box center [495, 458] width 184 height 24
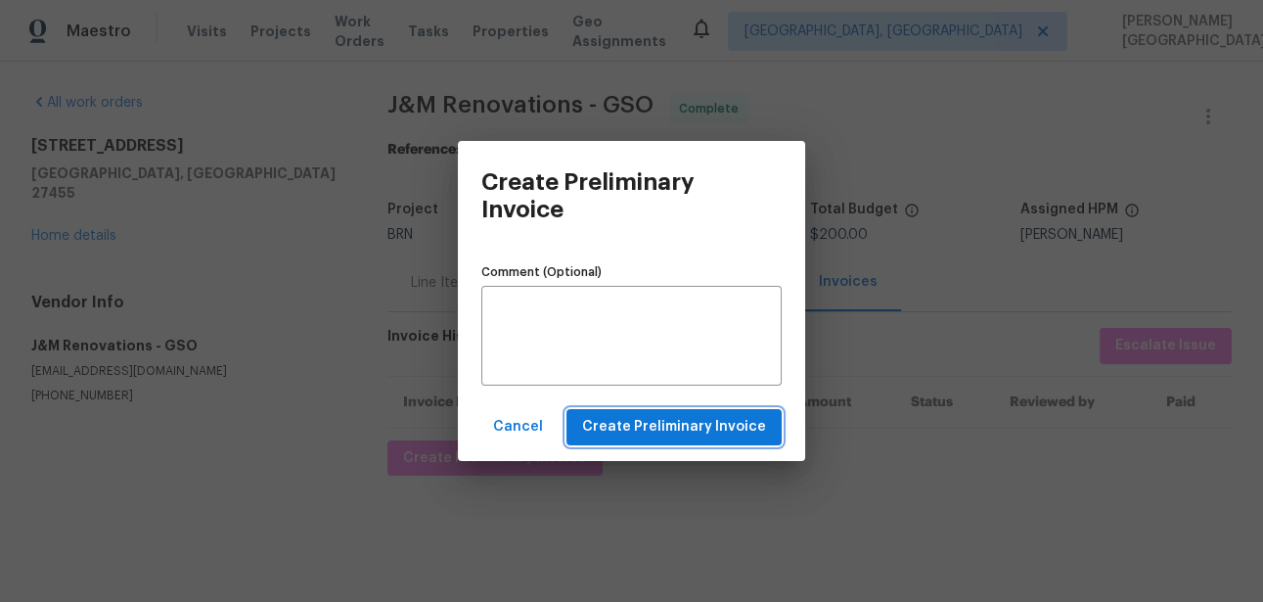
click at [664, 436] on span "Create Preliminary Invoice" at bounding box center [674, 427] width 184 height 24
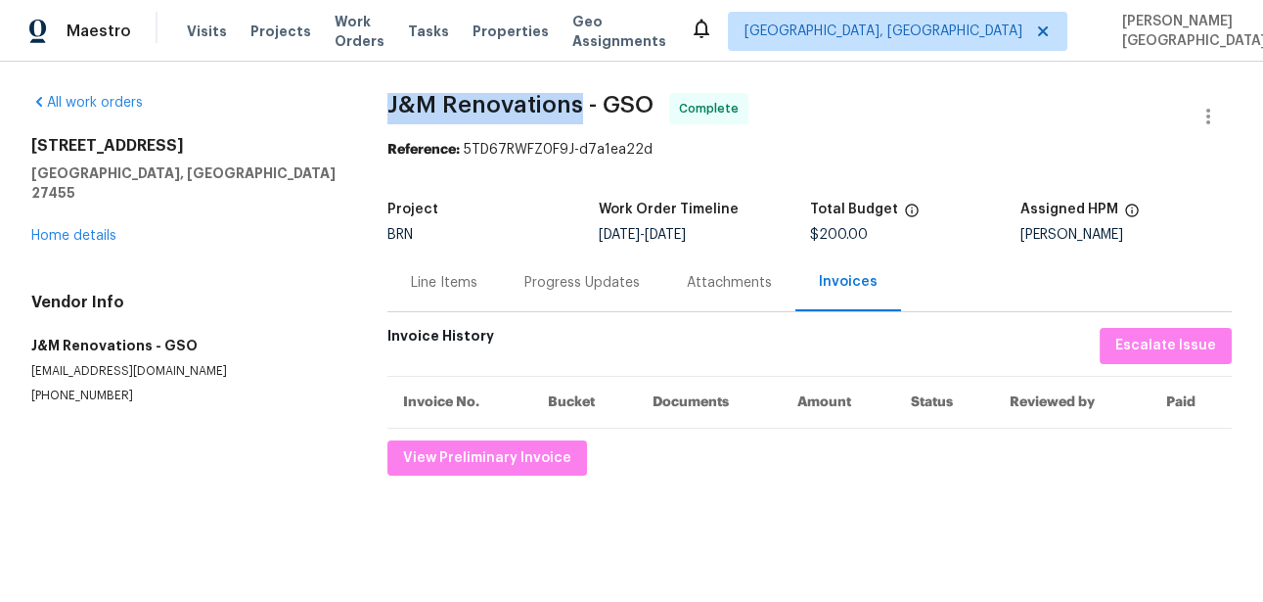
drag, startPoint x: 383, startPoint y: 97, endPoint x: 581, endPoint y: 107, distance: 198.8
click at [581, 107] on div "All work orders 400 Lauryn Waverly Way Greensboro, NC 27455 Home details Vendor…" at bounding box center [631, 284] width 1263 height 445
copy span "J&M Renovations"
click at [445, 301] on div "Line Items" at bounding box center [443, 282] width 113 height 58
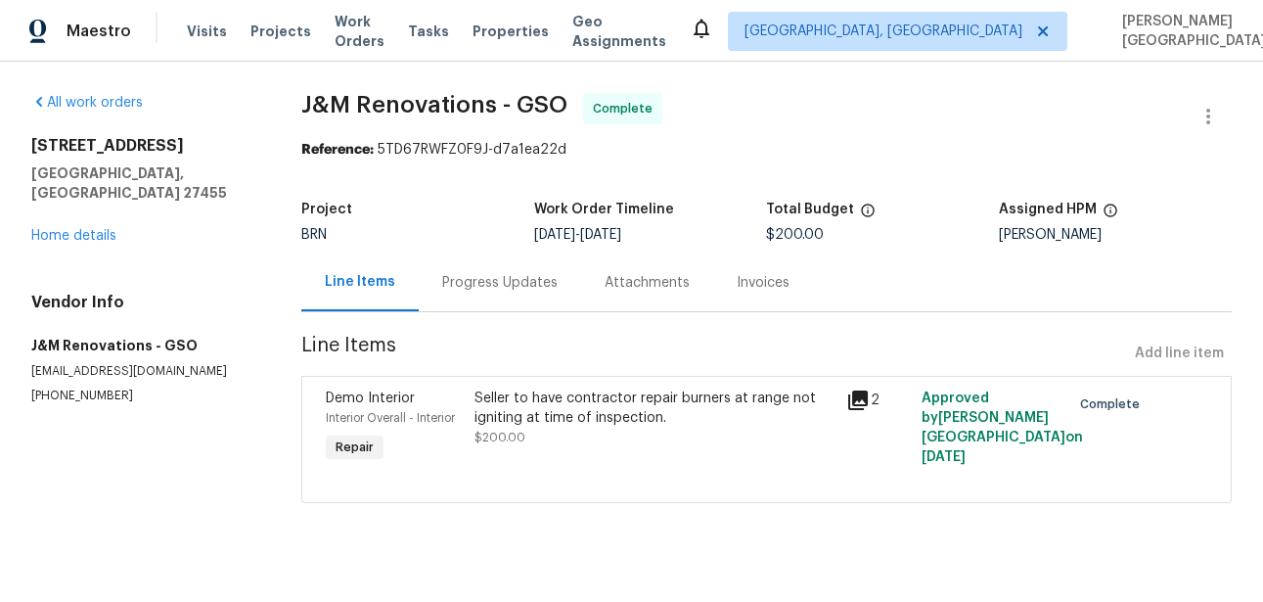
click at [559, 409] on div "Seller to have contractor repair burners at range not igniting at time of inspe…" at bounding box center [654, 407] width 361 height 39
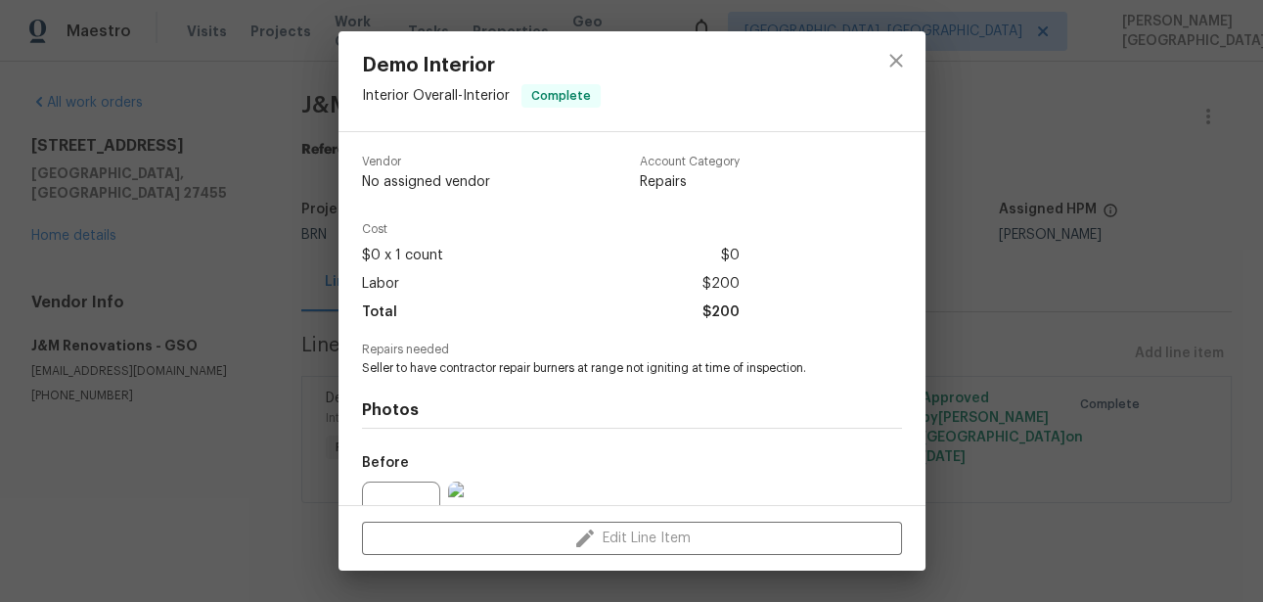
click at [465, 373] on span "Seller to have contractor repair burners at range not igniting at time of inspe…" at bounding box center [605, 368] width 486 height 17
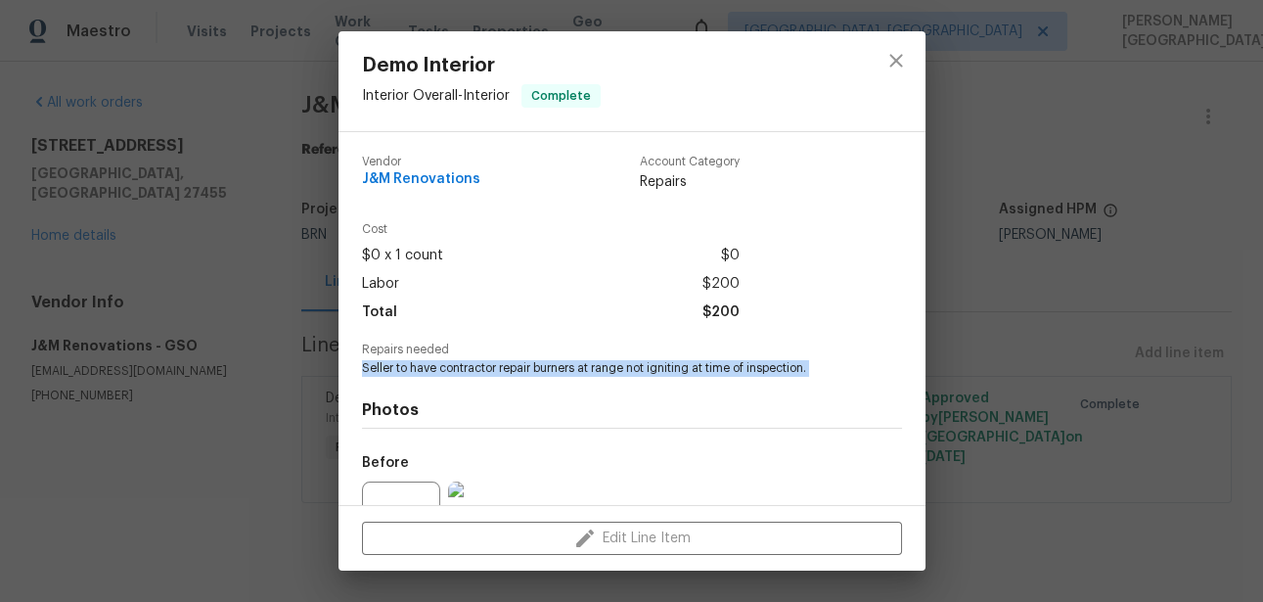
click at [465, 373] on span "Seller to have contractor repair burners at range not igniting at time of inspe…" at bounding box center [605, 368] width 486 height 17
copy span "Seller to have contractor repair burners at range not igniting at time of inspe…"
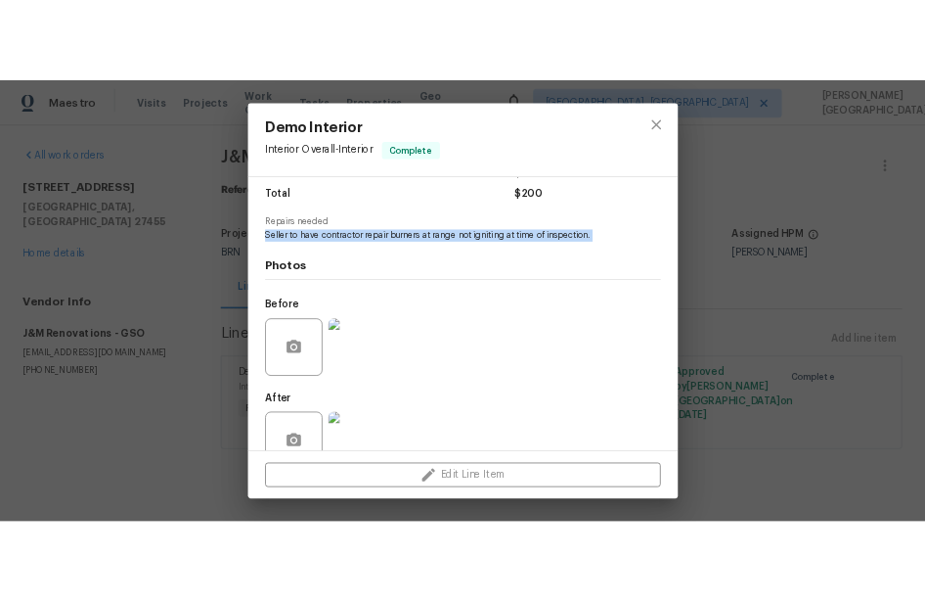
scroll to position [202, 0]
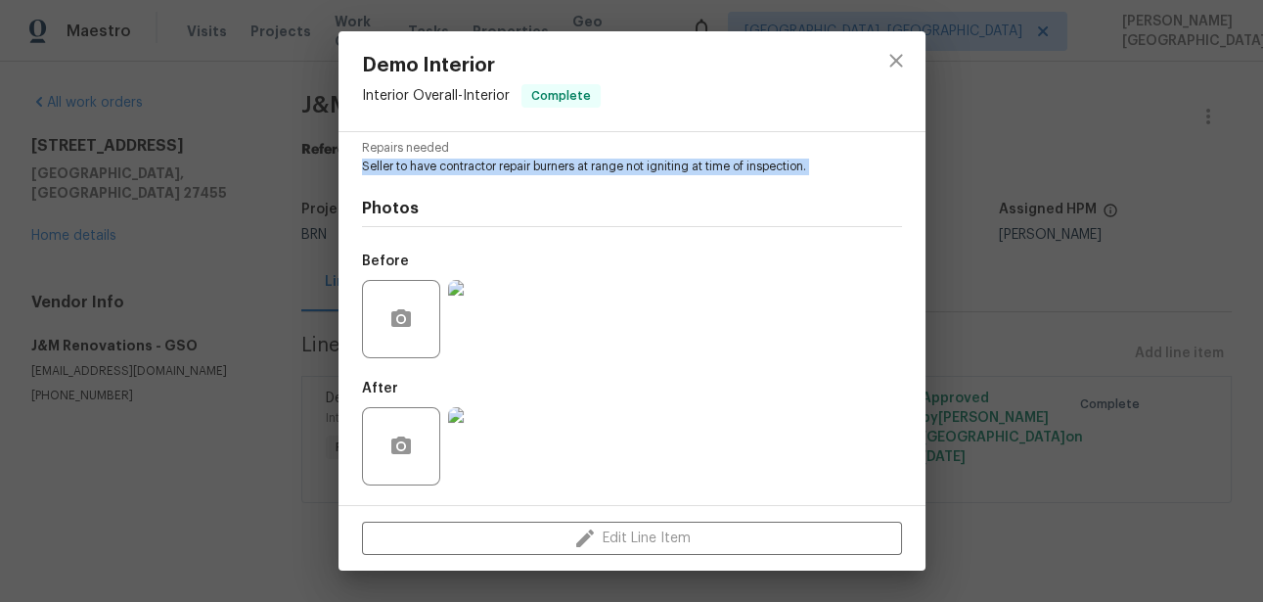
click at [459, 297] on img at bounding box center [487, 319] width 78 height 78
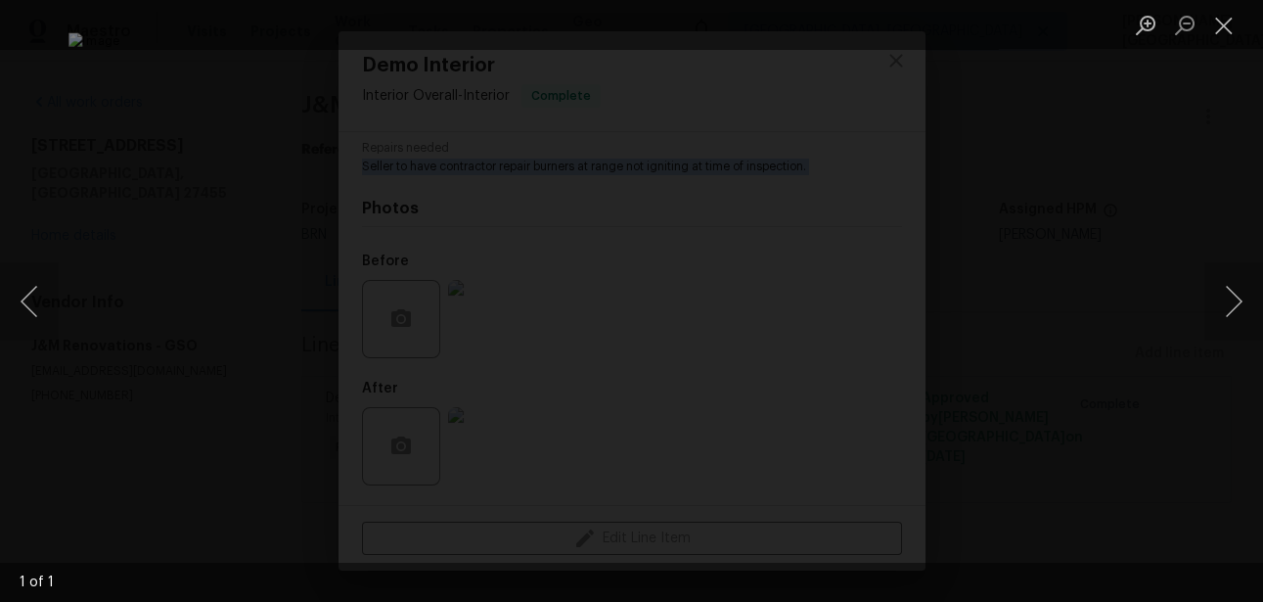
click at [1147, 269] on div "Lightbox" at bounding box center [631, 301] width 1263 height 602
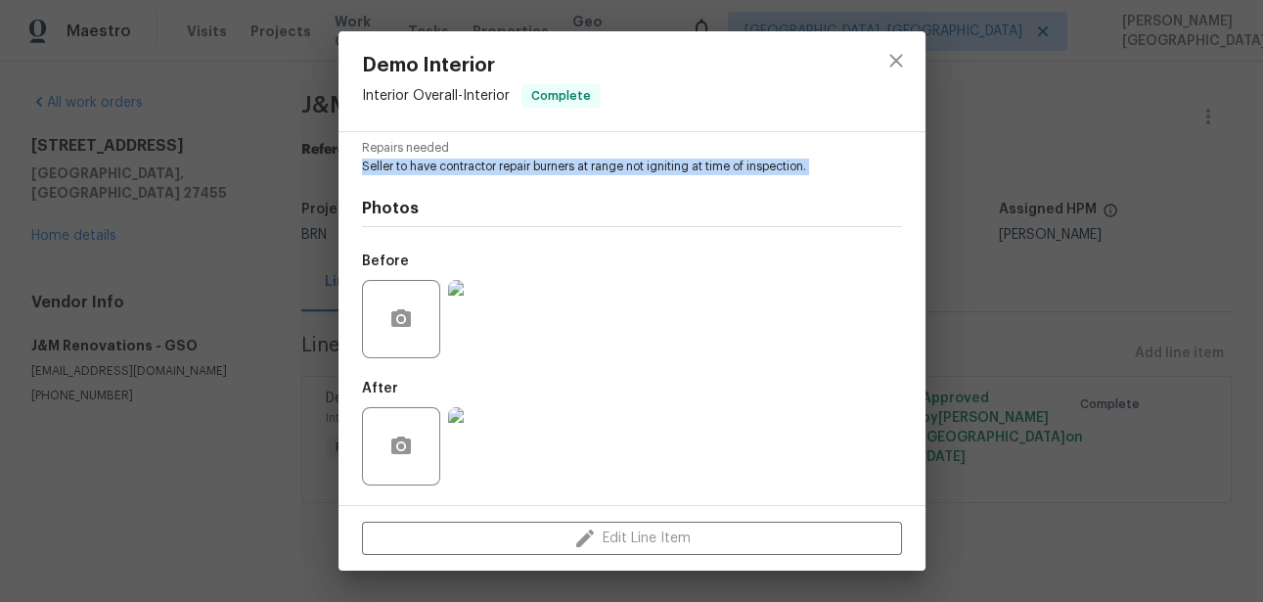
click at [510, 319] on img at bounding box center [487, 319] width 78 height 78
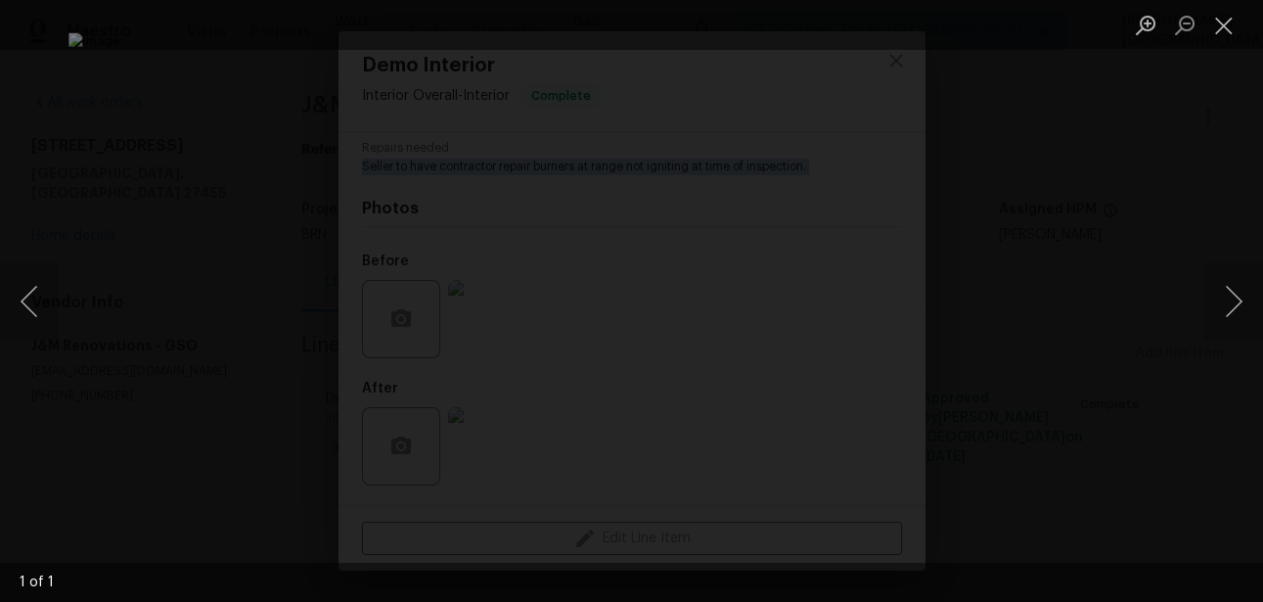
click at [1136, 285] on div "Lightbox" at bounding box center [631, 301] width 1263 height 602
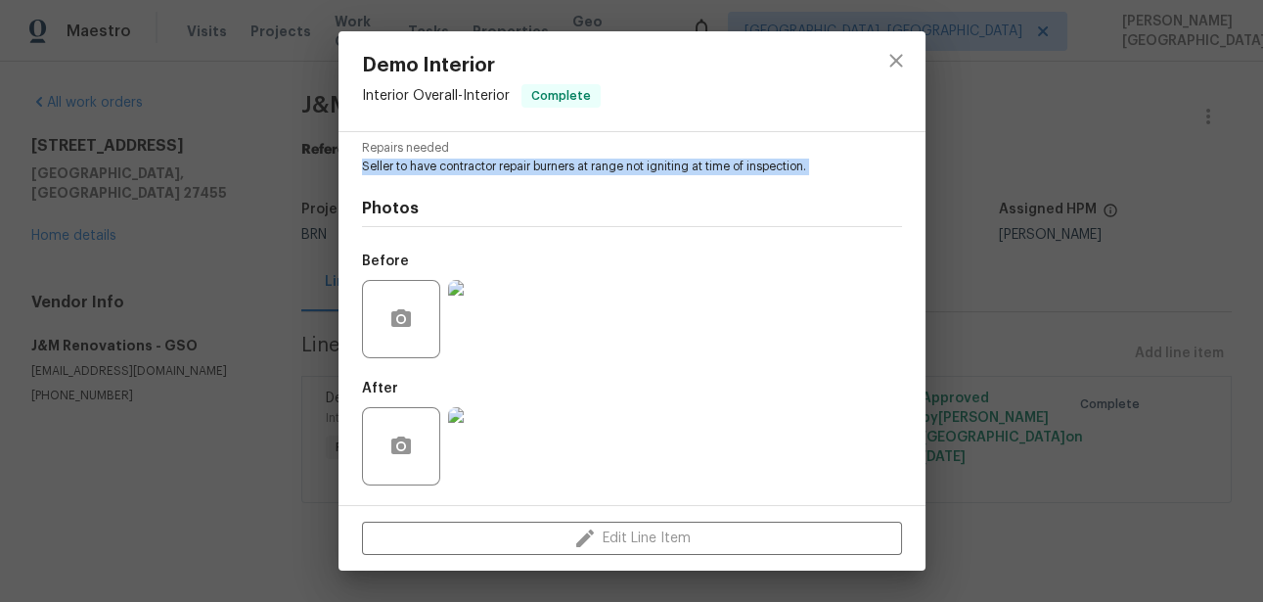
click at [517, 466] on img at bounding box center [487, 446] width 78 height 78
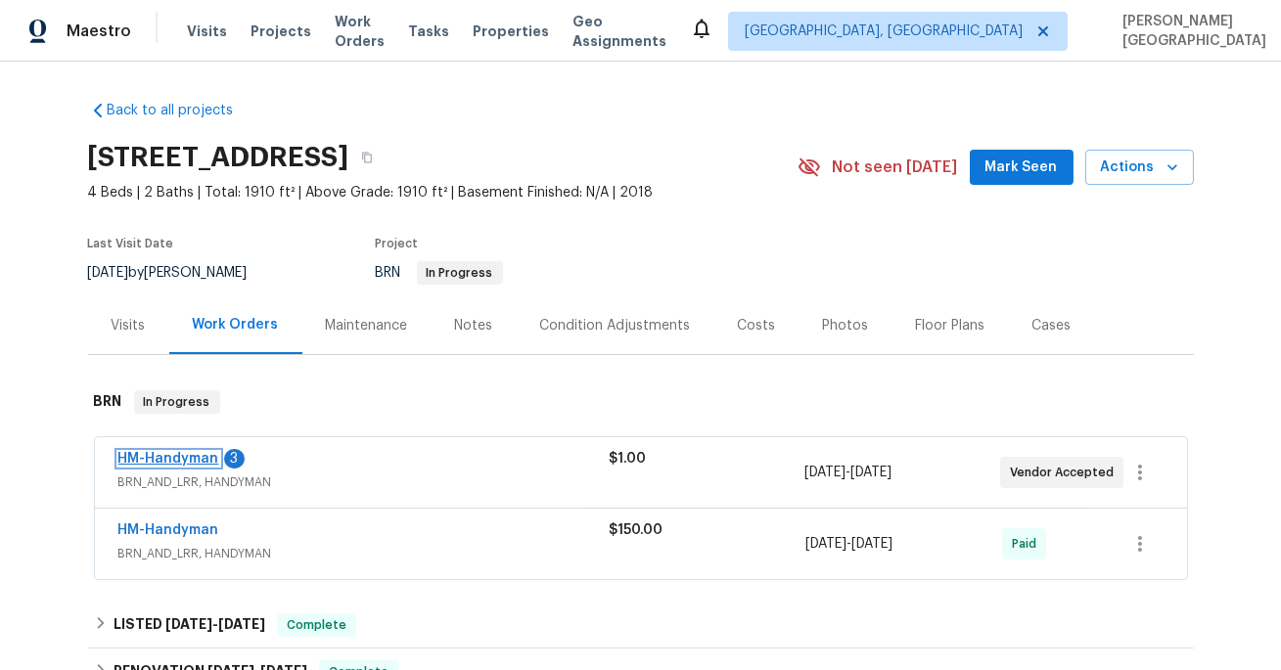
click at [203, 460] on link "HM-Handyman" at bounding box center [168, 459] width 101 height 14
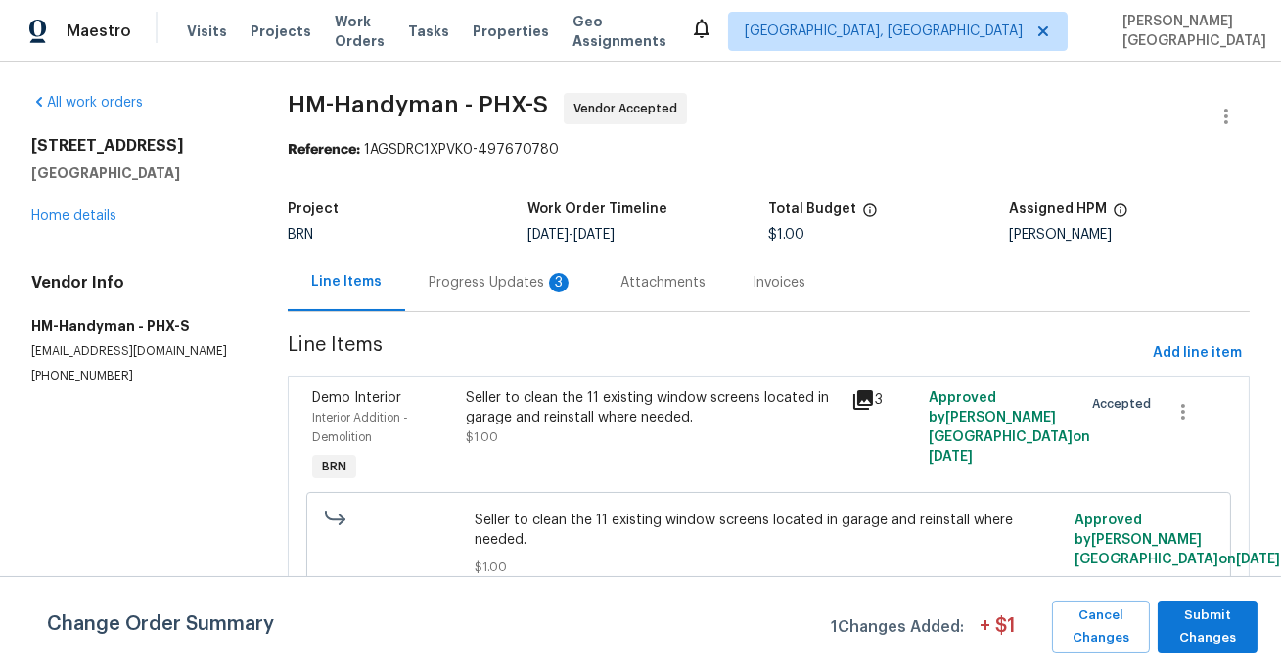
click at [678, 427] on div "Seller to clean the 11 existing window screens located in garage and reinstall …" at bounding box center [653, 407] width 374 height 39
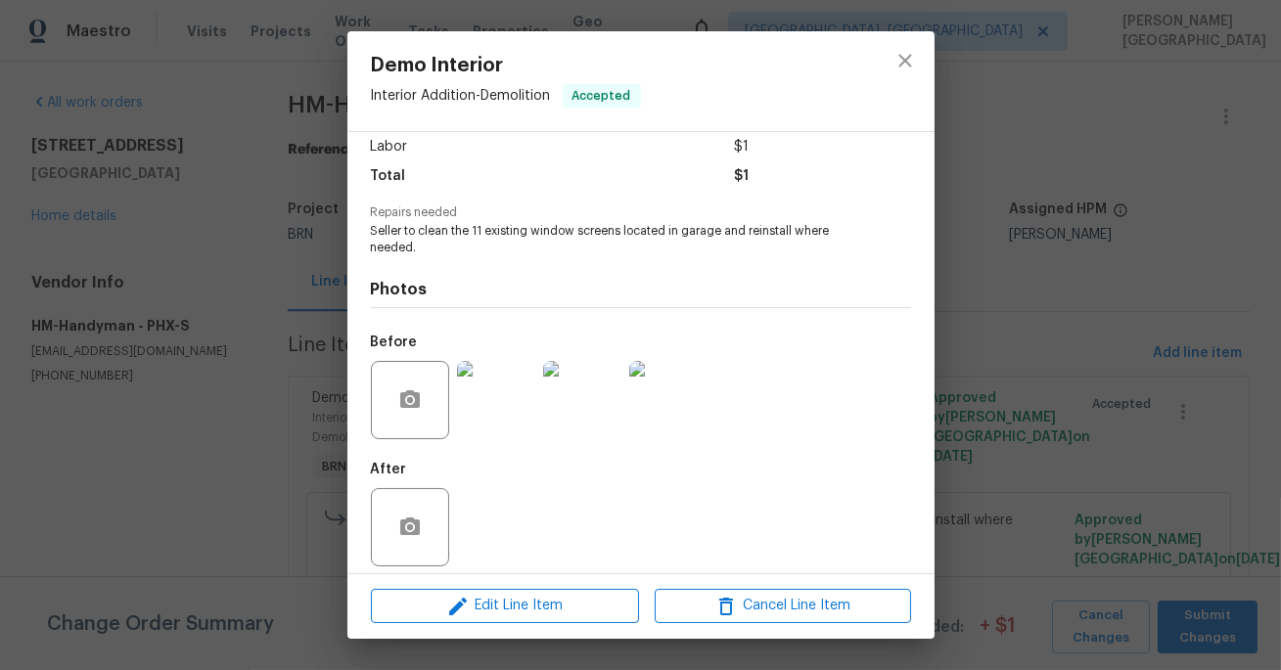
scroll to position [150, 0]
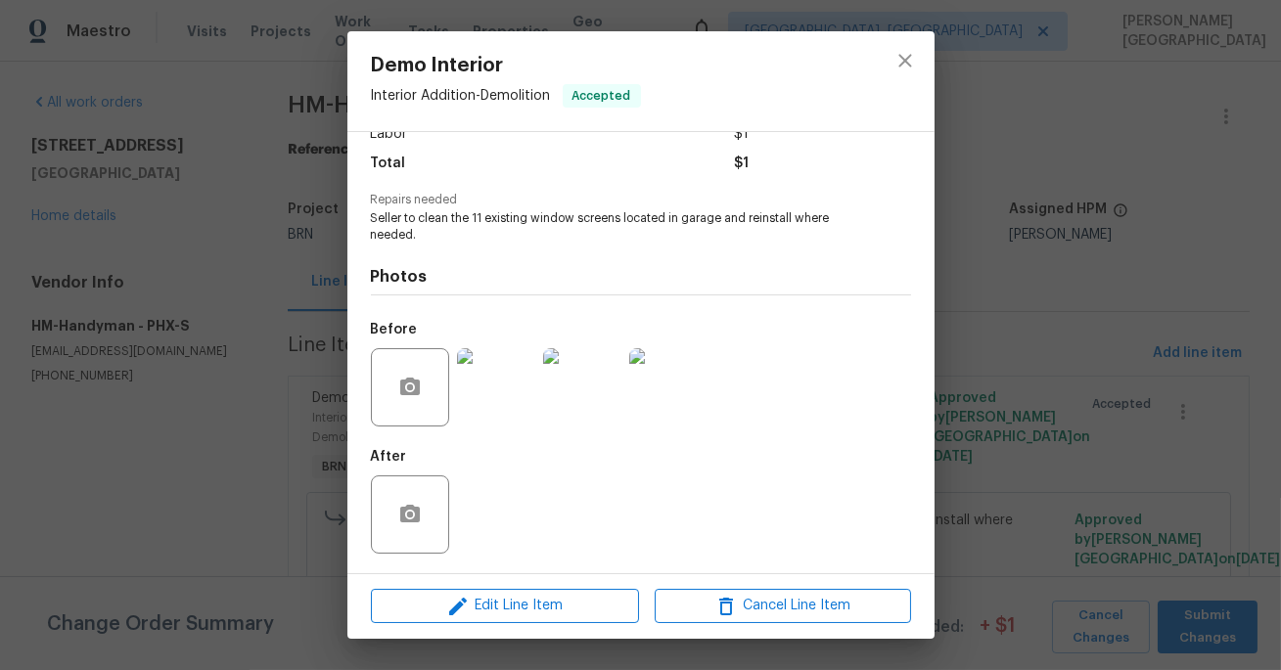
click at [516, 385] on img at bounding box center [496, 387] width 78 height 78
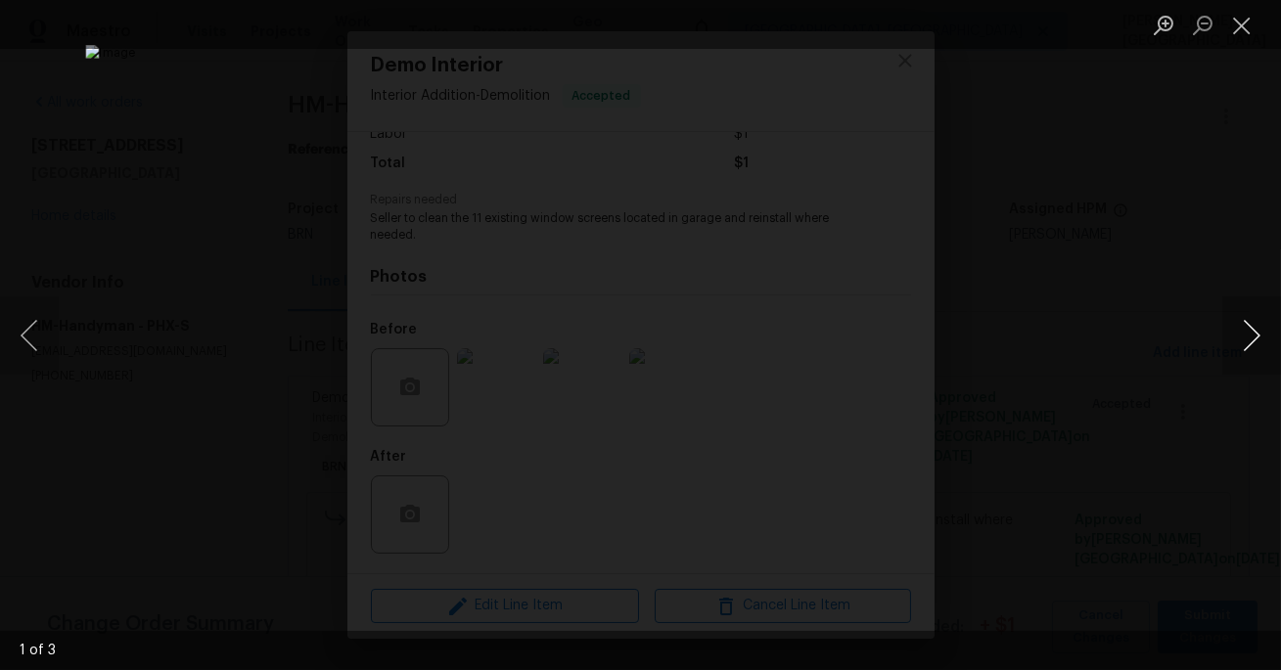
click at [1263, 339] on button "Next image" at bounding box center [1251, 335] width 59 height 78
click at [1228, 267] on div "Lightbox" at bounding box center [640, 335] width 1281 height 670
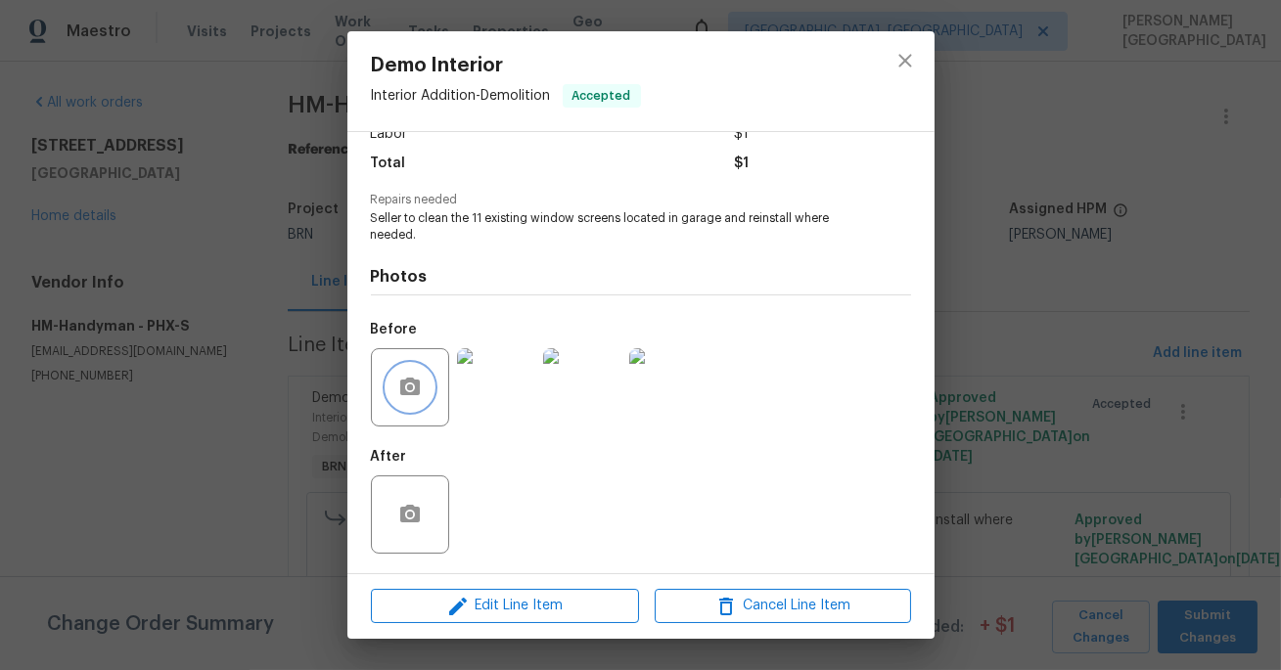
click at [395, 378] on button "button" at bounding box center [409, 387] width 47 height 47
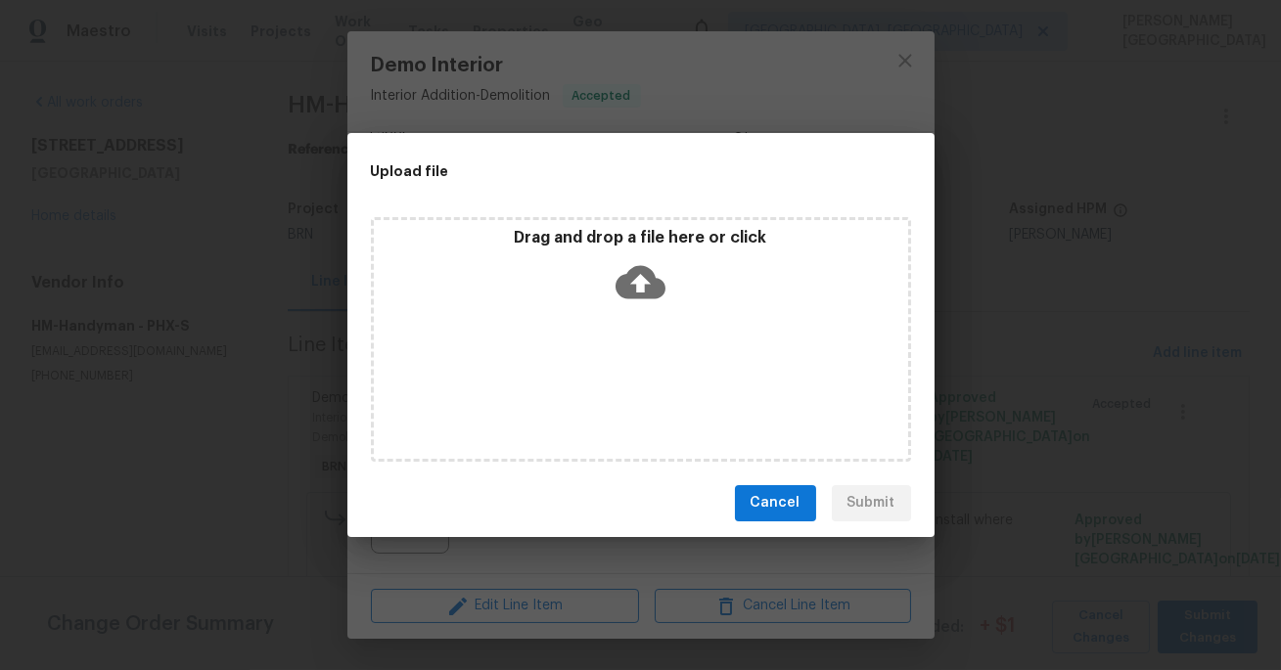
click at [1280, 331] on div "Upload file Drag and drop a file here or click Cancel Submit" at bounding box center [640, 335] width 1281 height 670
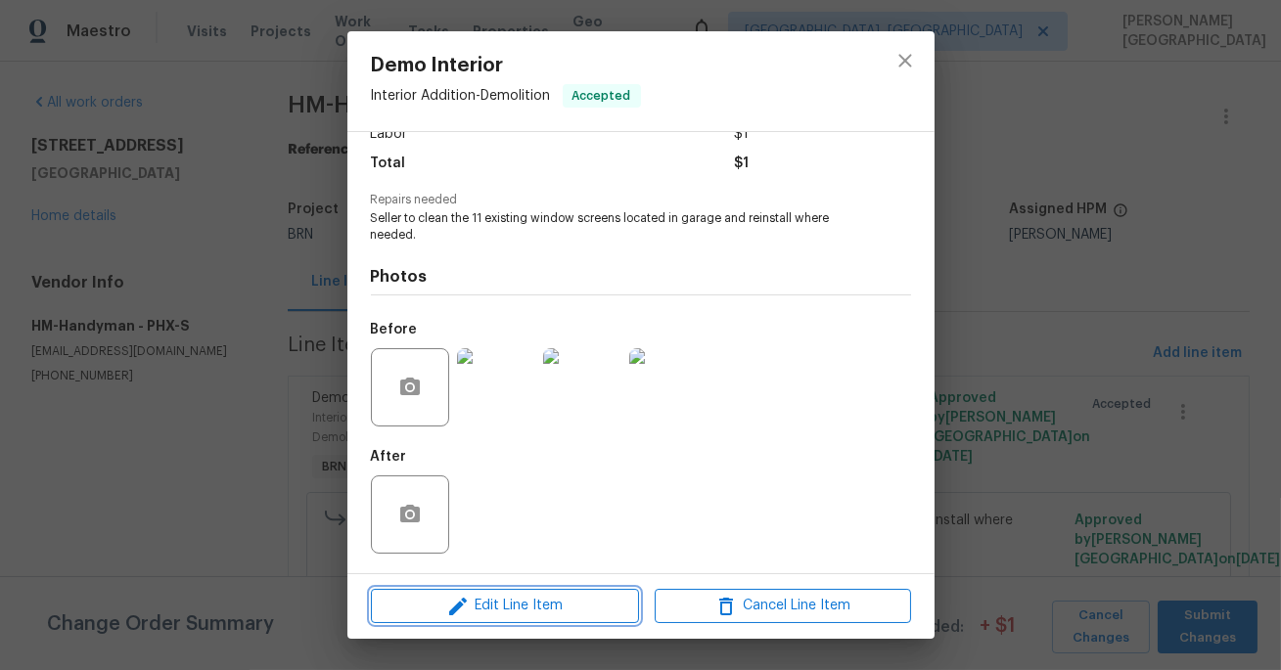
click at [494, 613] on span "Edit Line Item" at bounding box center [505, 606] width 256 height 24
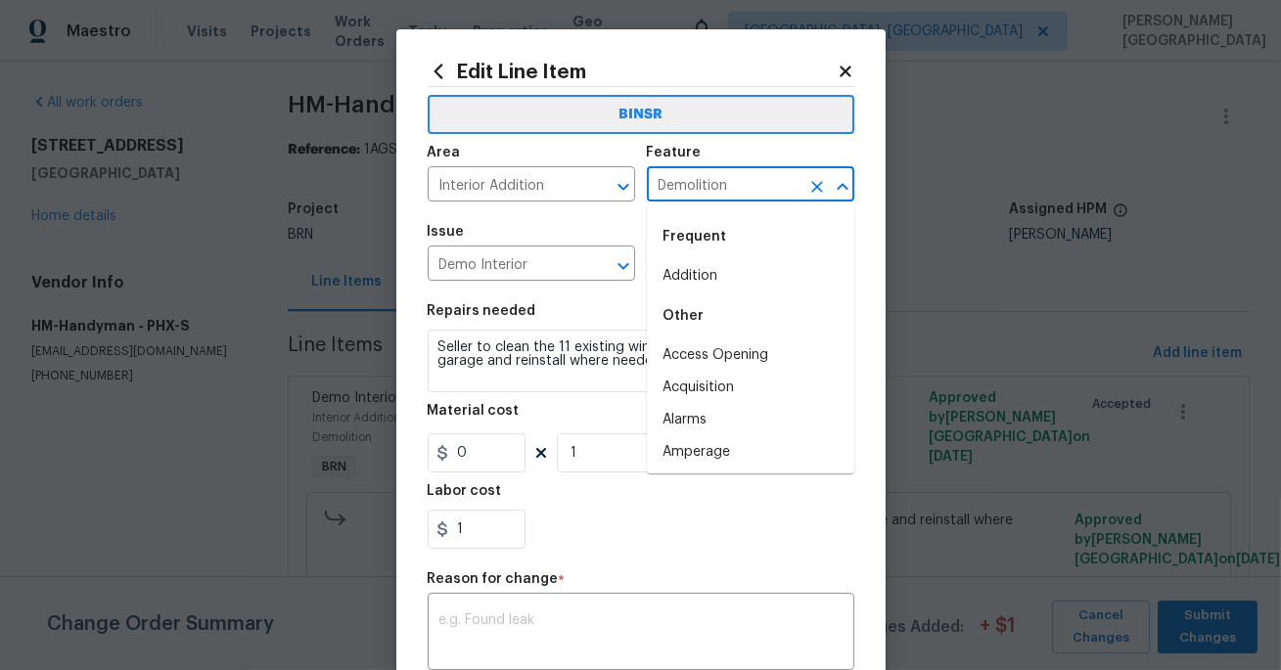
click at [687, 182] on input "Demolition" at bounding box center [723, 186] width 153 height 30
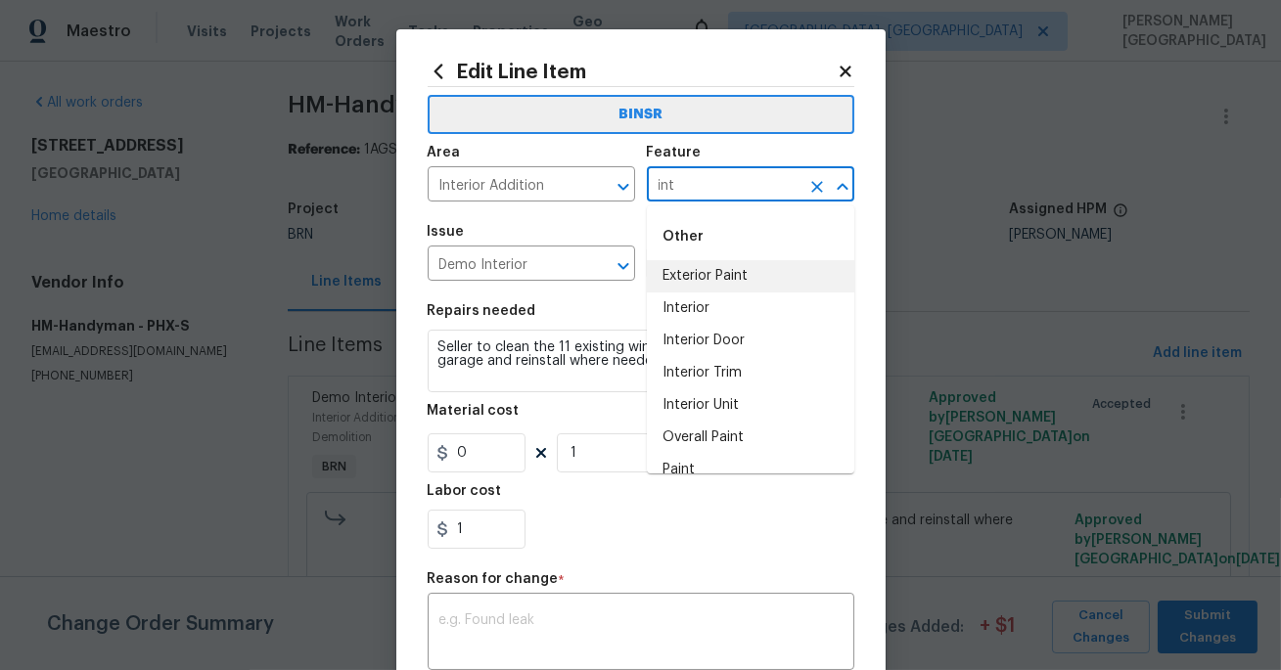
click at [691, 272] on li "Exterior Paint" at bounding box center [750, 276] width 207 height 32
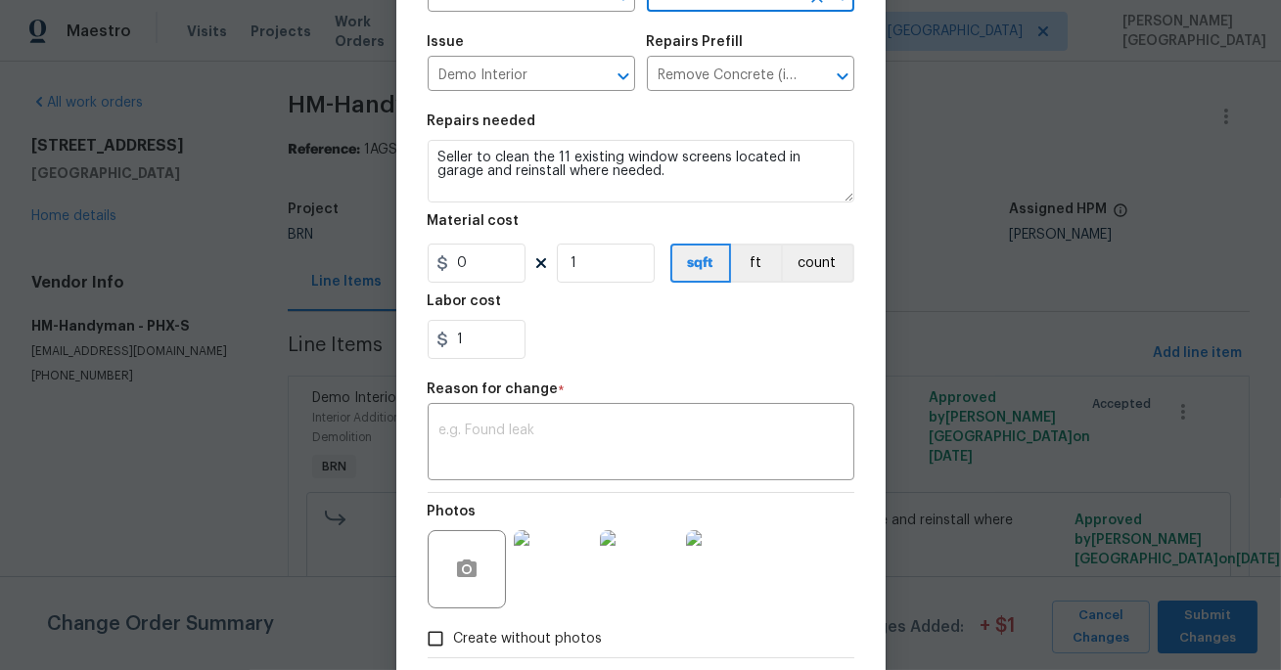
scroll to position [293, 0]
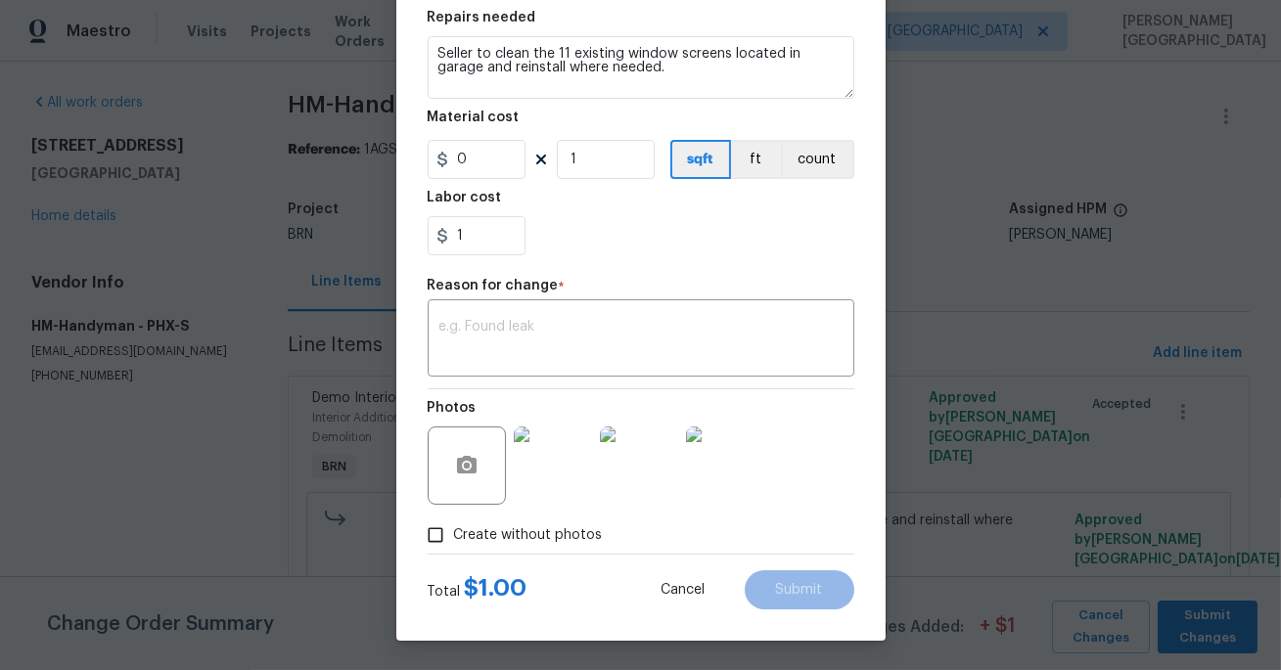
type input "Exterior Paint"
click at [551, 446] on img at bounding box center [553, 466] width 78 height 78
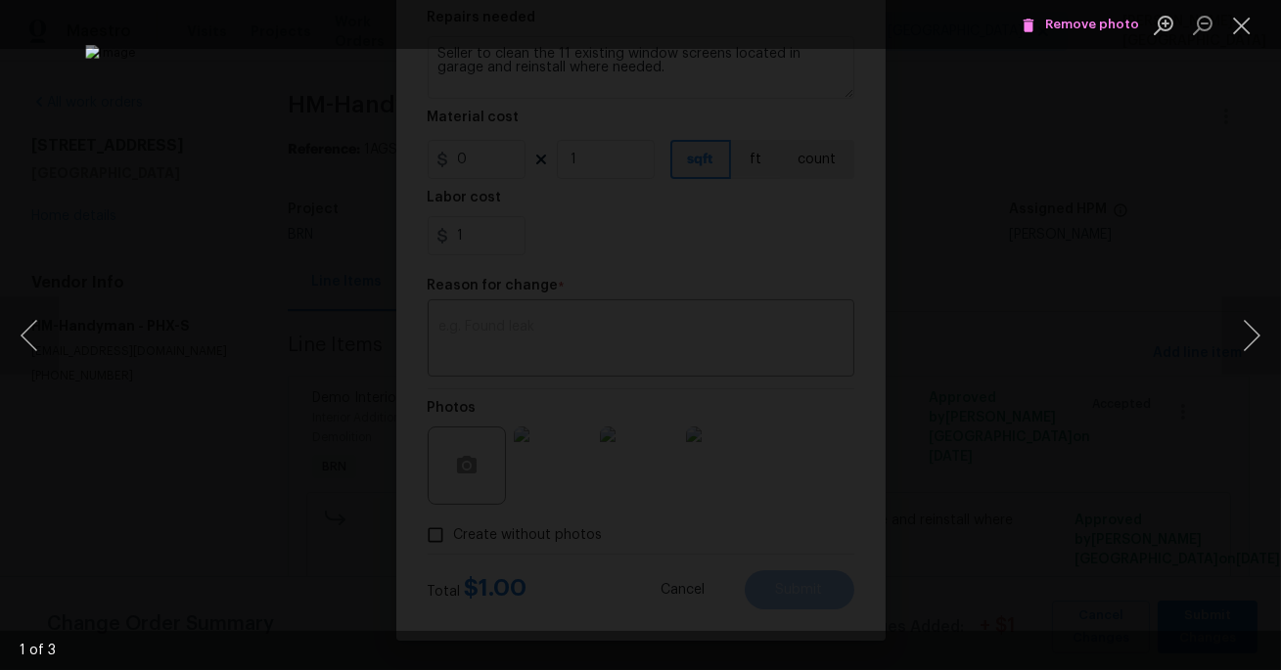
click at [1070, 36] on button "Remove photo" at bounding box center [1079, 25] width 127 height 30
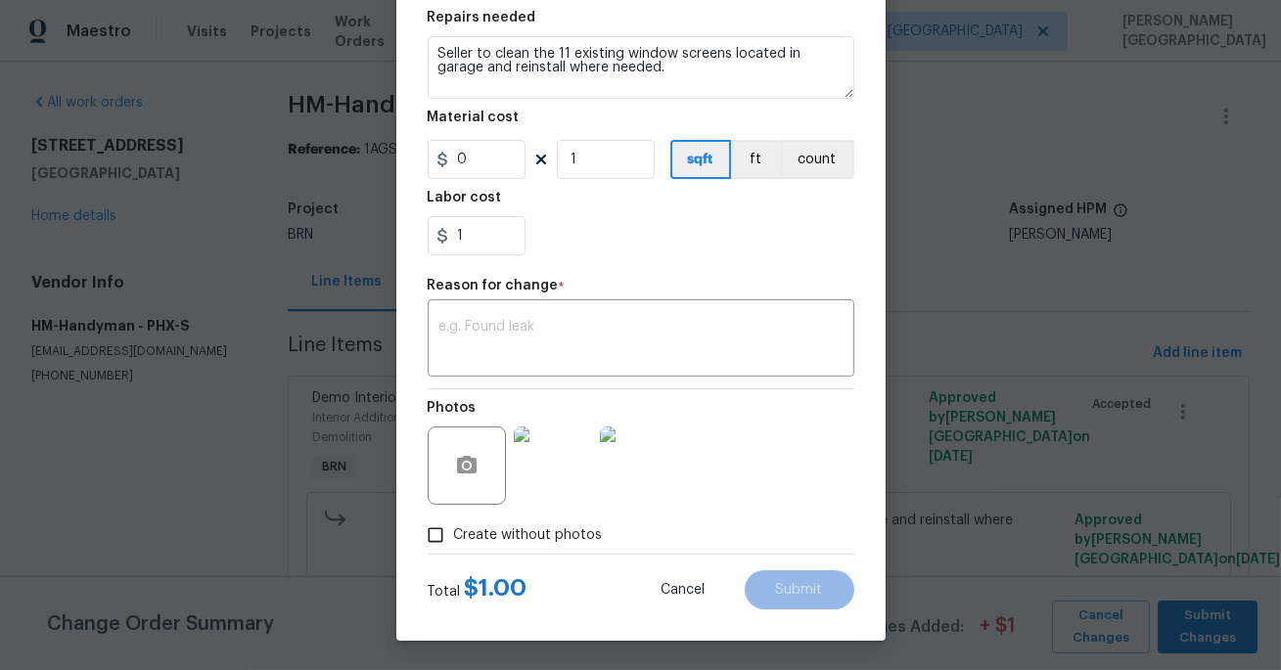
click at [550, 476] on img at bounding box center [553, 466] width 78 height 78
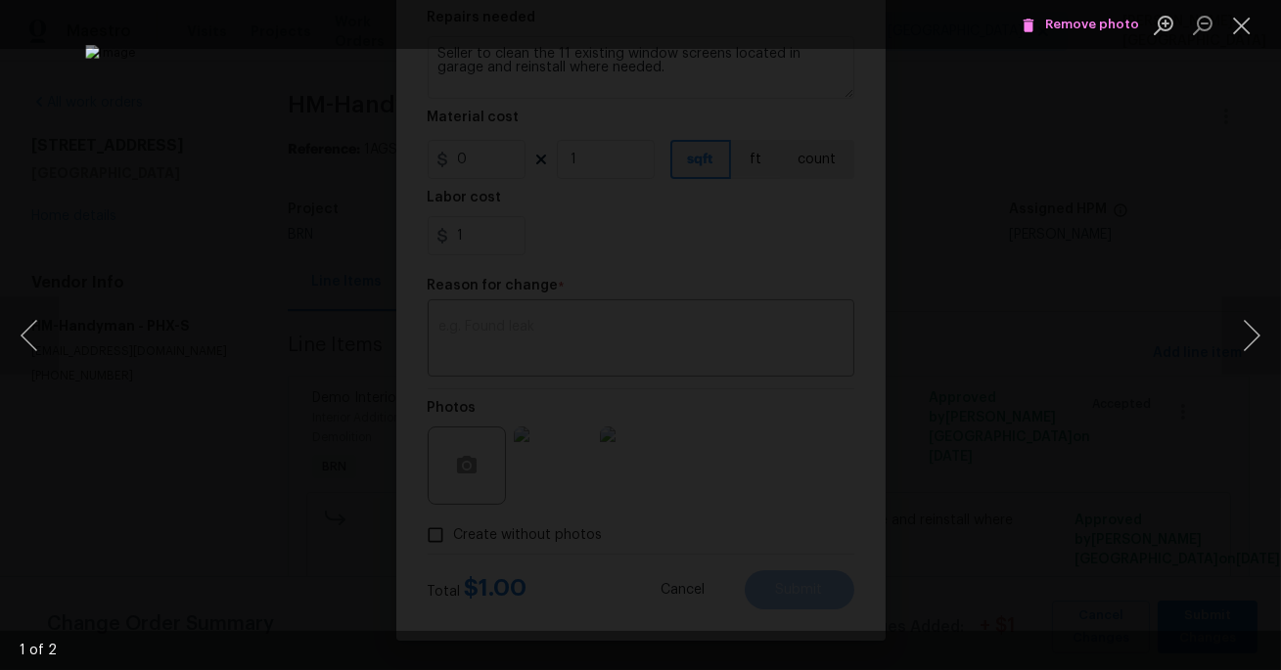
click at [1083, 21] on span "Remove photo" at bounding box center [1079, 25] width 117 height 23
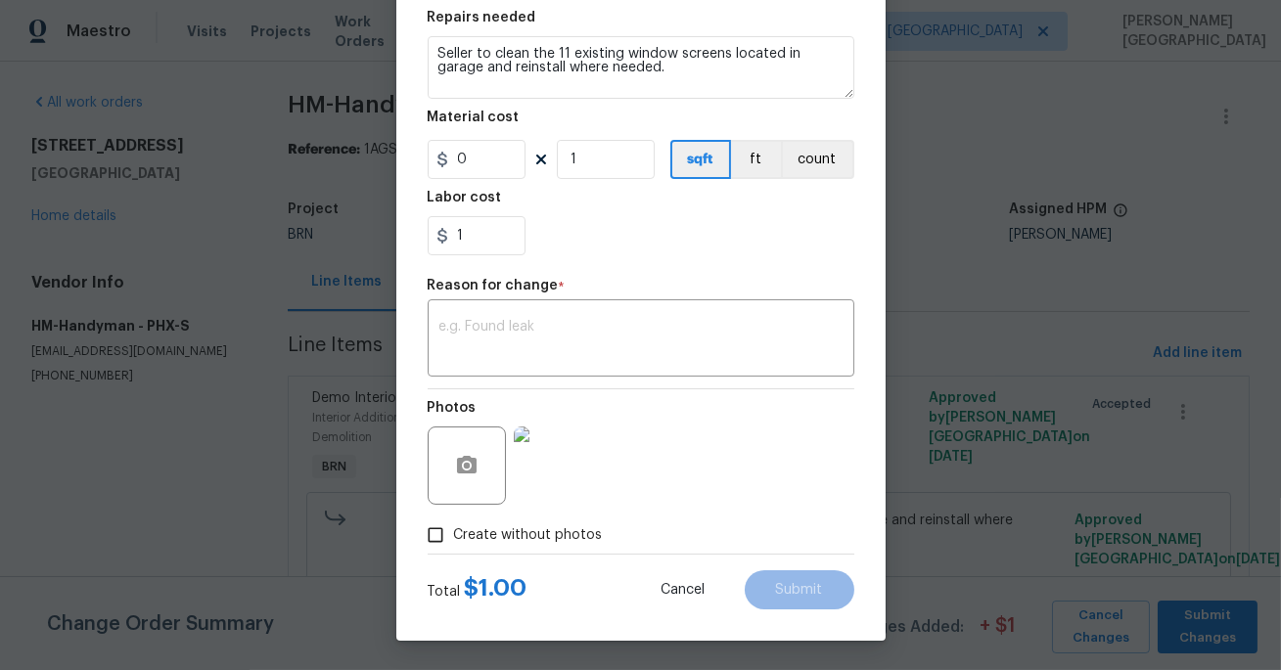
click at [551, 487] on img at bounding box center [553, 466] width 78 height 78
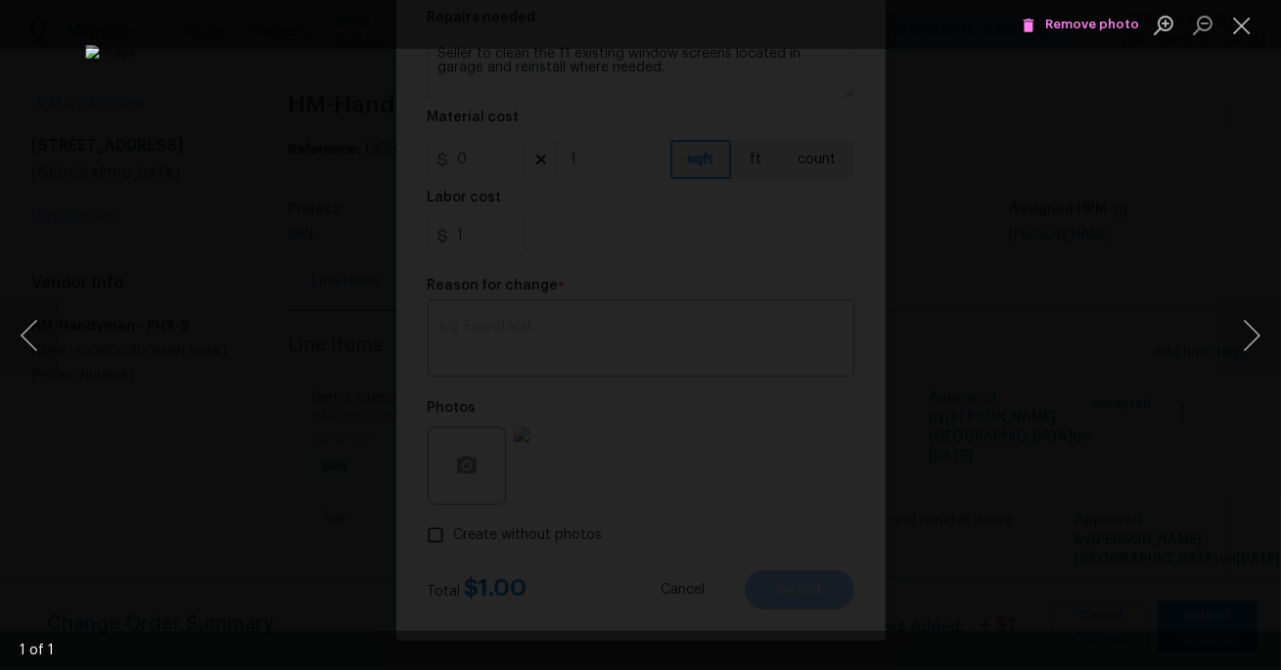
click at [1051, 22] on span "Remove photo" at bounding box center [1079, 25] width 117 height 23
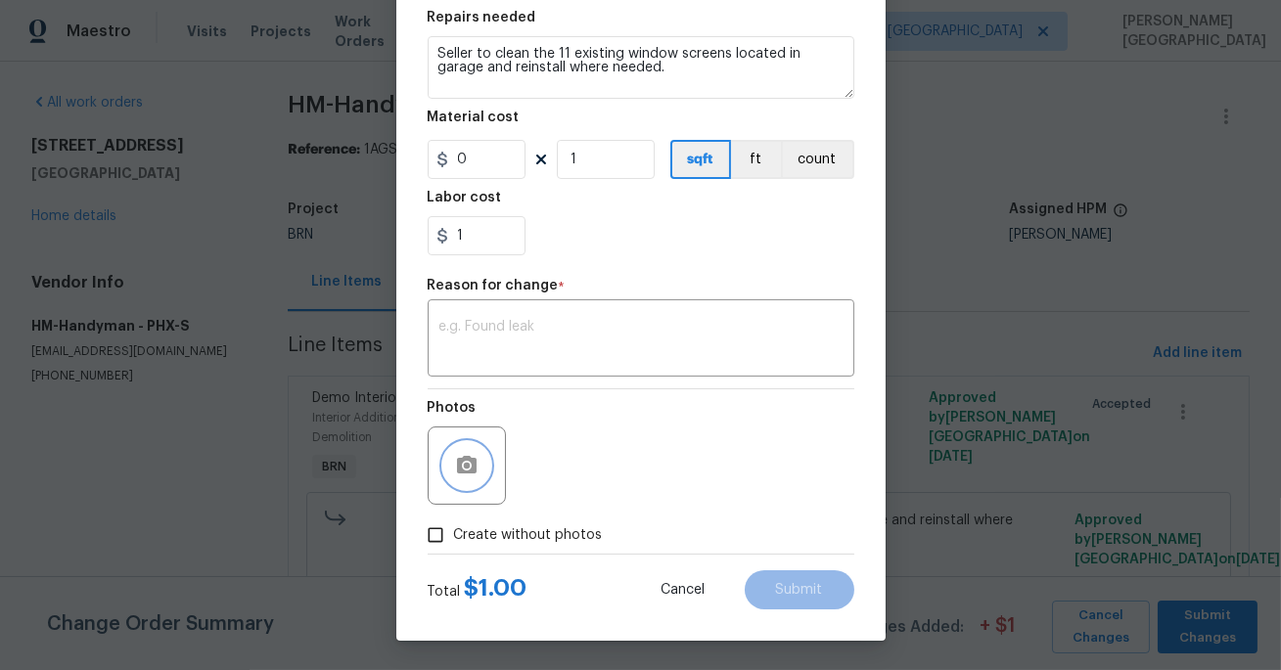
click at [473, 457] on icon "button" at bounding box center [466, 465] width 23 height 23
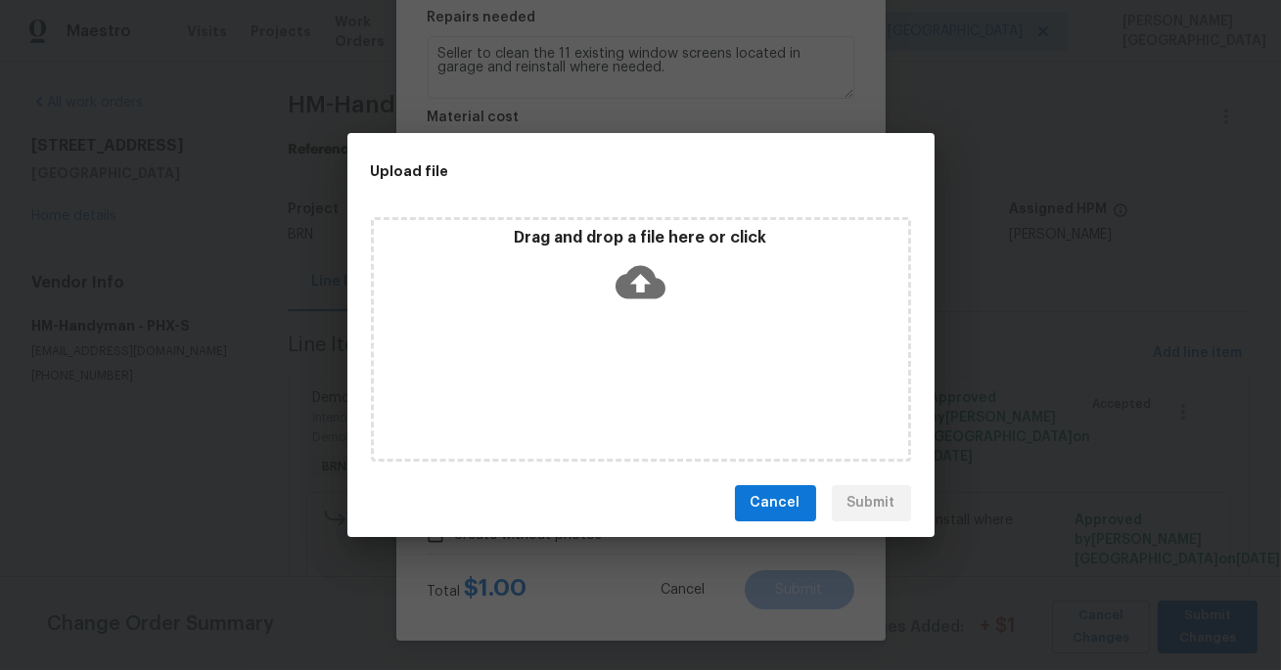
click at [644, 281] on icon at bounding box center [640, 282] width 50 height 50
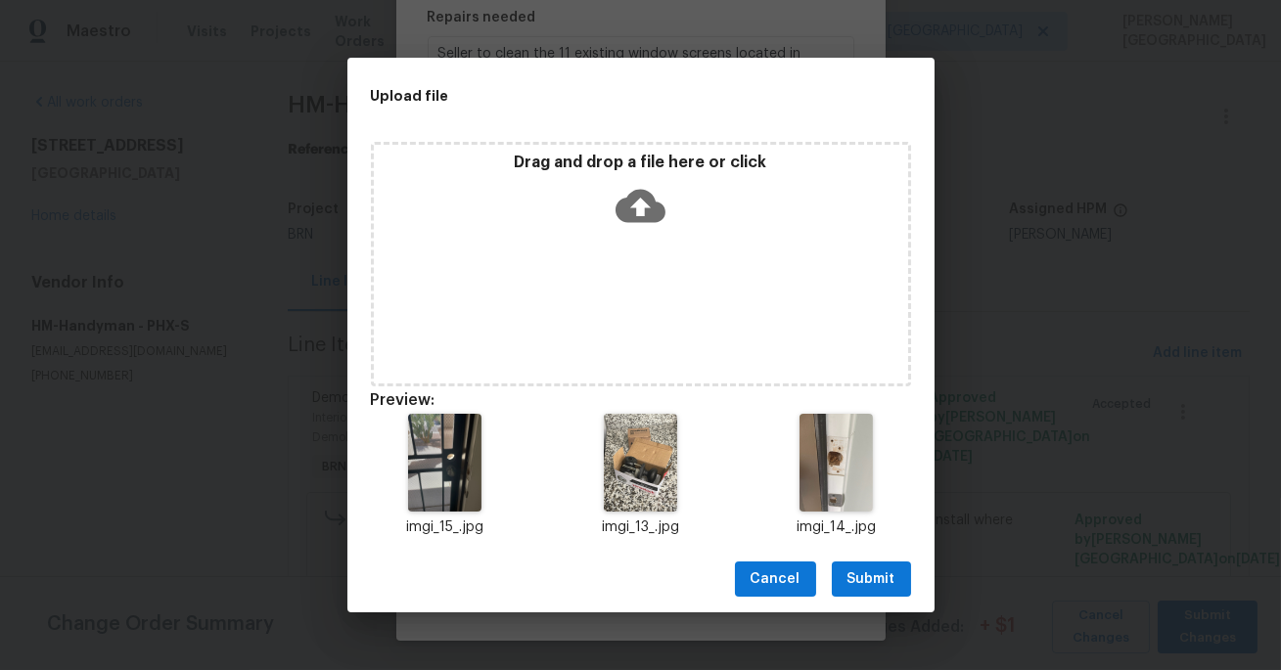
click at [886, 574] on span "Submit" at bounding box center [871, 579] width 48 height 24
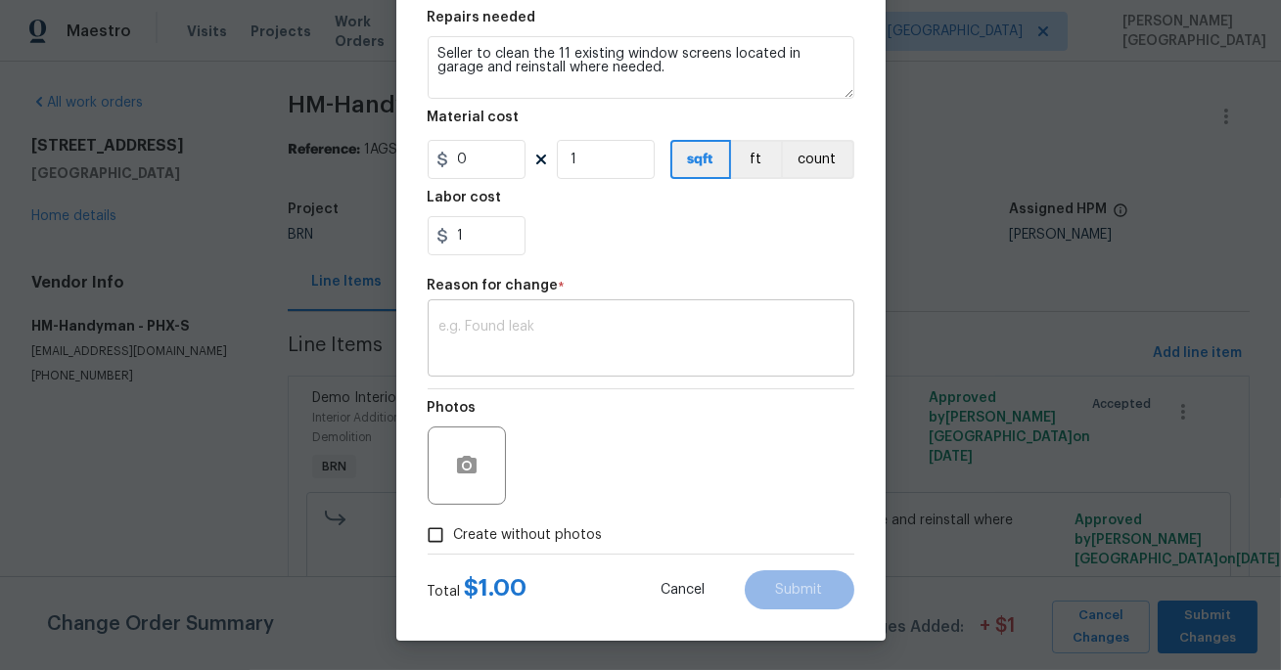
click at [554, 341] on textarea at bounding box center [640, 340] width 403 height 41
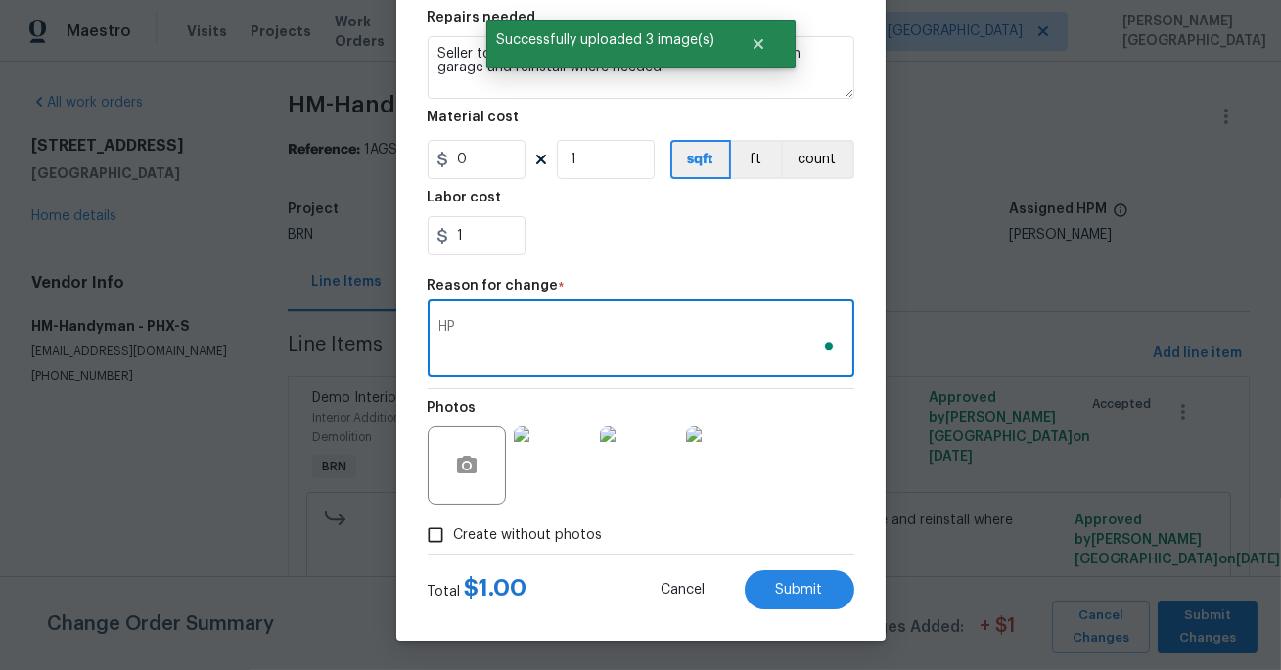
type textarea "H"
type textarea "Photos"
click at [825, 609] on div "Edit Line Item BINSR Area Interior Addition ​ Feature Exterior Paint ​ Issue De…" at bounding box center [640, 188] width 489 height 905
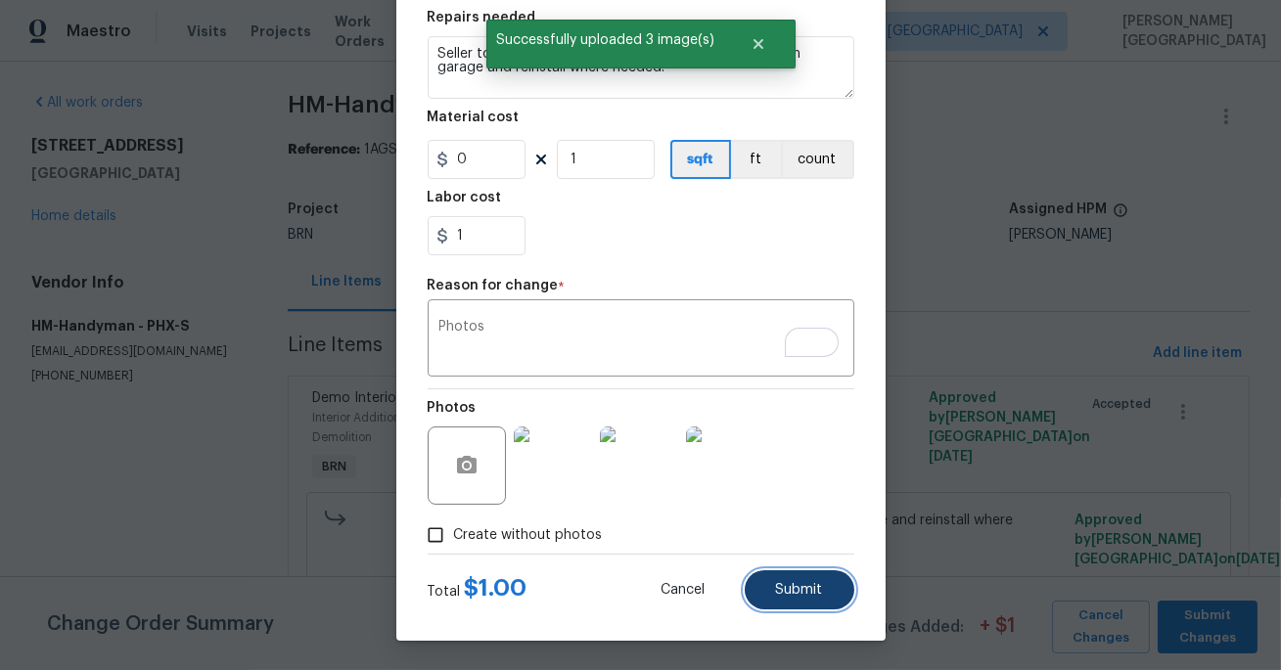
click at [802, 579] on button "Submit" at bounding box center [799, 589] width 110 height 39
type input "Demolition"
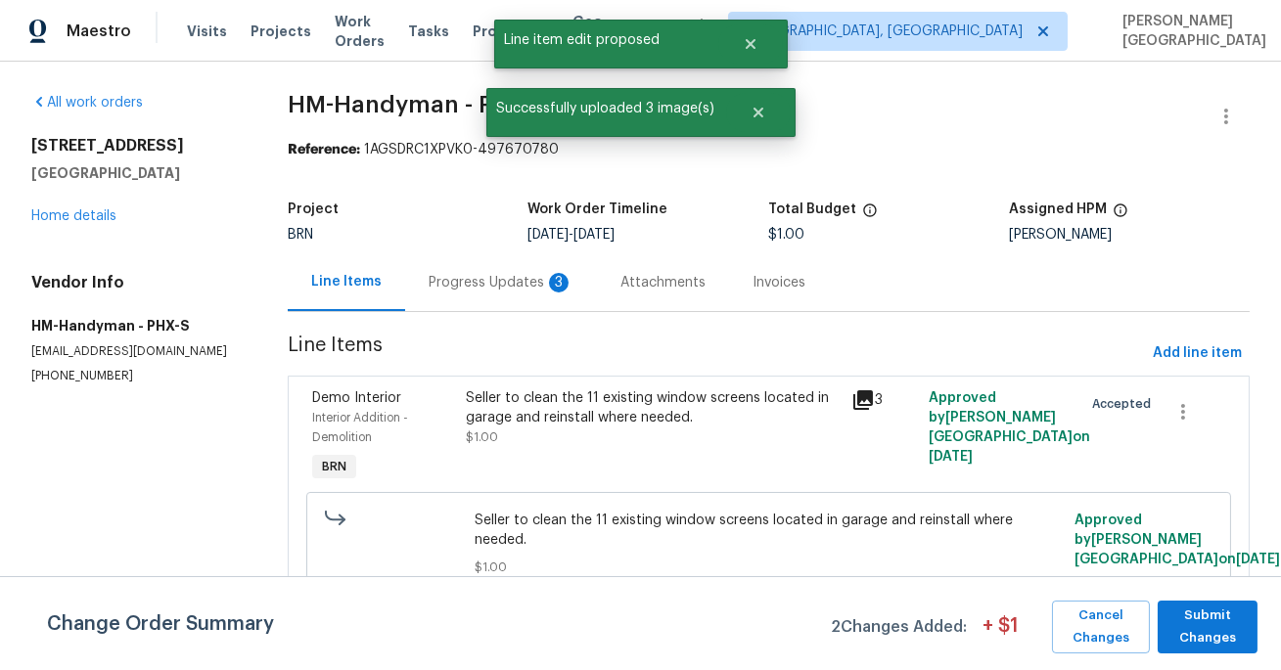
scroll to position [0, 0]
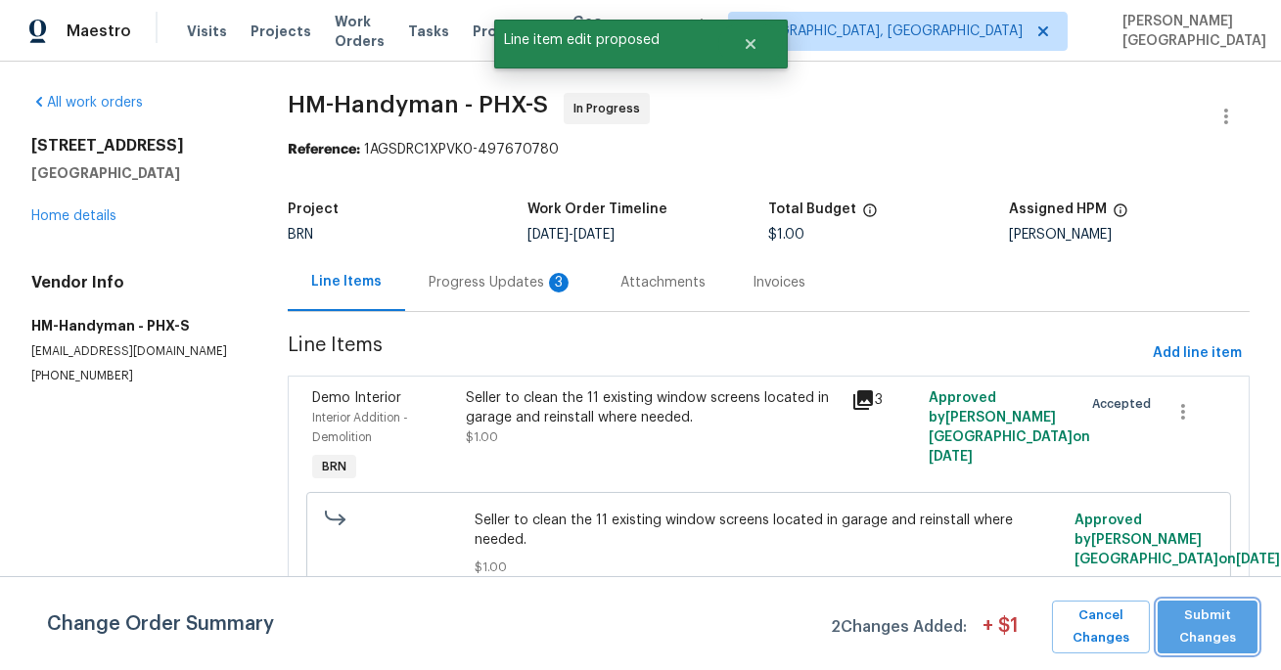
click at [1245, 613] on span "Submit Changes" at bounding box center [1207, 627] width 80 height 45
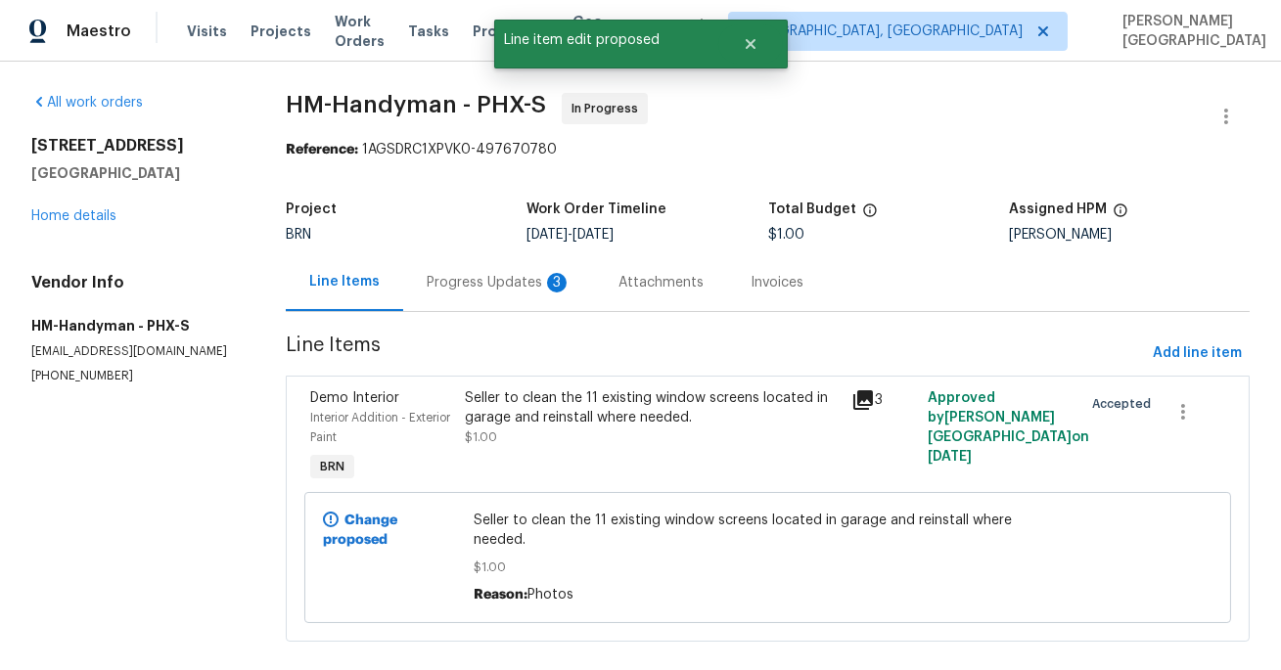
click at [501, 282] on div "Progress Updates 3" at bounding box center [499, 283] width 145 height 20
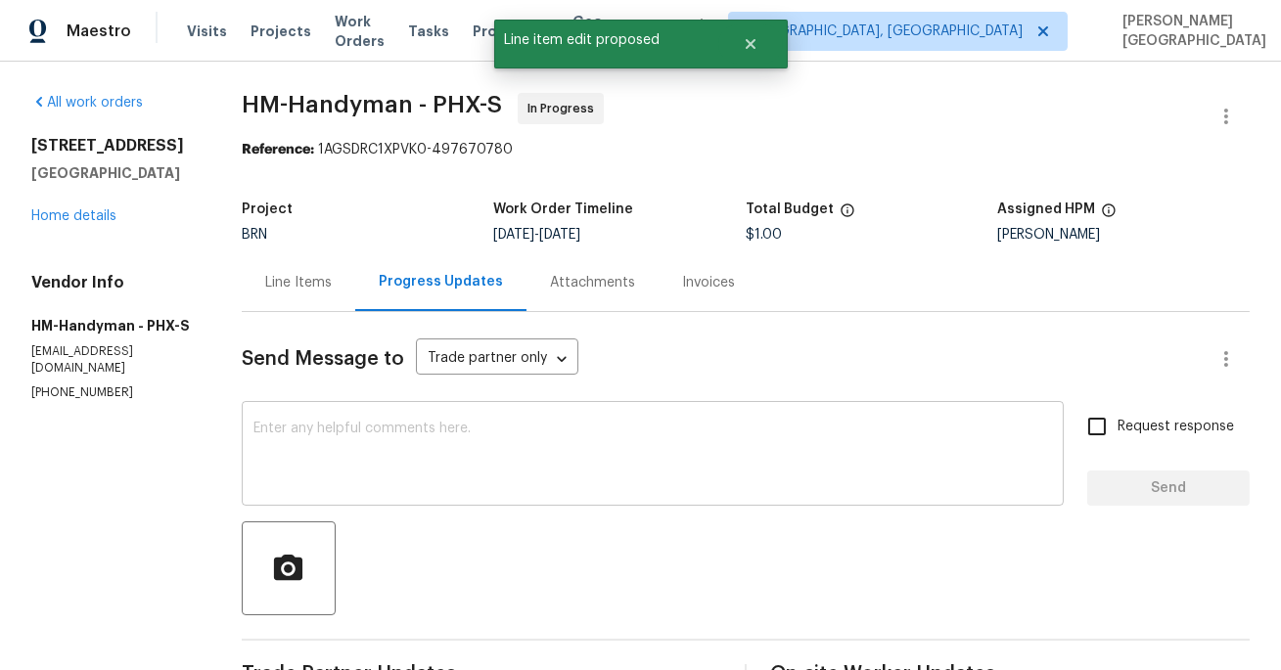
click at [449, 424] on textarea at bounding box center [652, 456] width 798 height 68
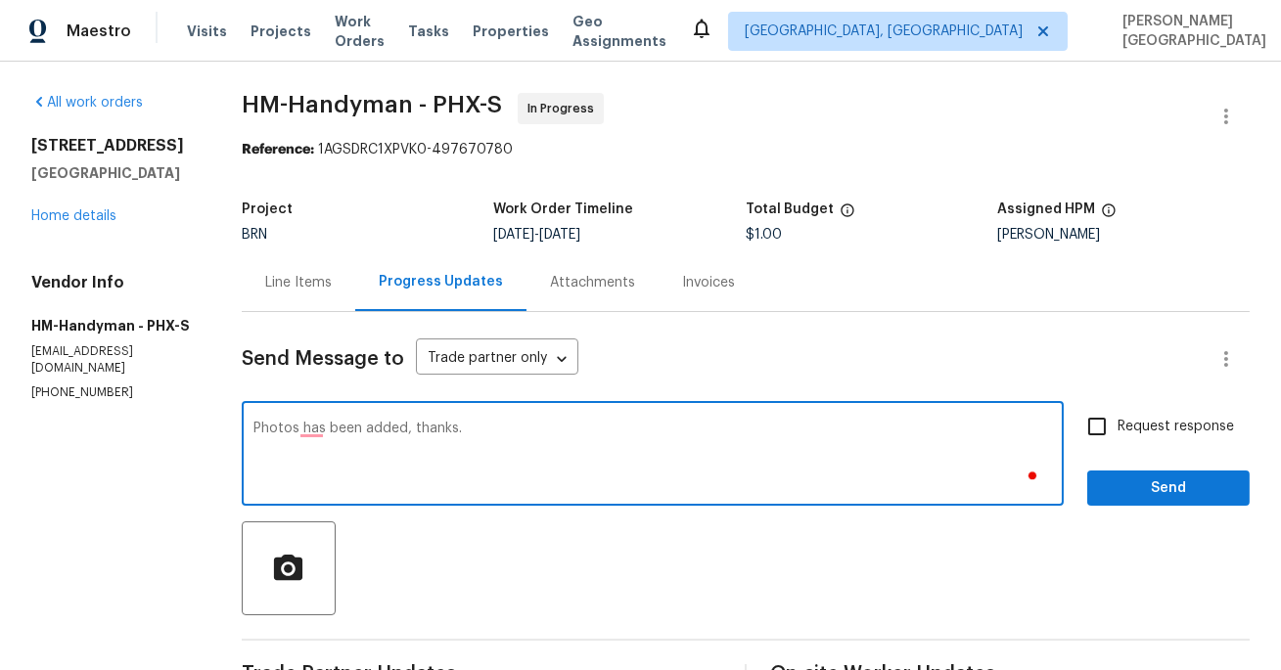
type textarea "Photos has been added, thanks."
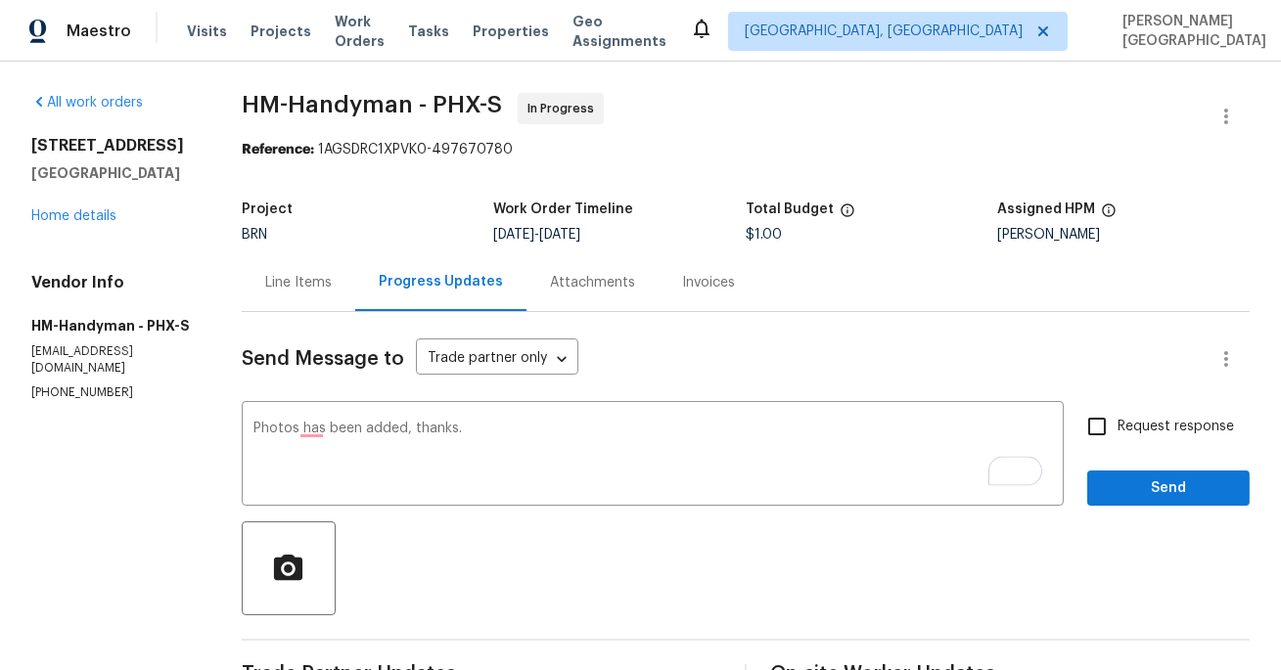
click at [1169, 430] on span "Request response" at bounding box center [1175, 427] width 116 height 21
click at [1117, 430] on input "Request response" at bounding box center [1096, 426] width 41 height 41
checkbox input "true"
click at [1169, 472] on button "Send" at bounding box center [1168, 489] width 162 height 36
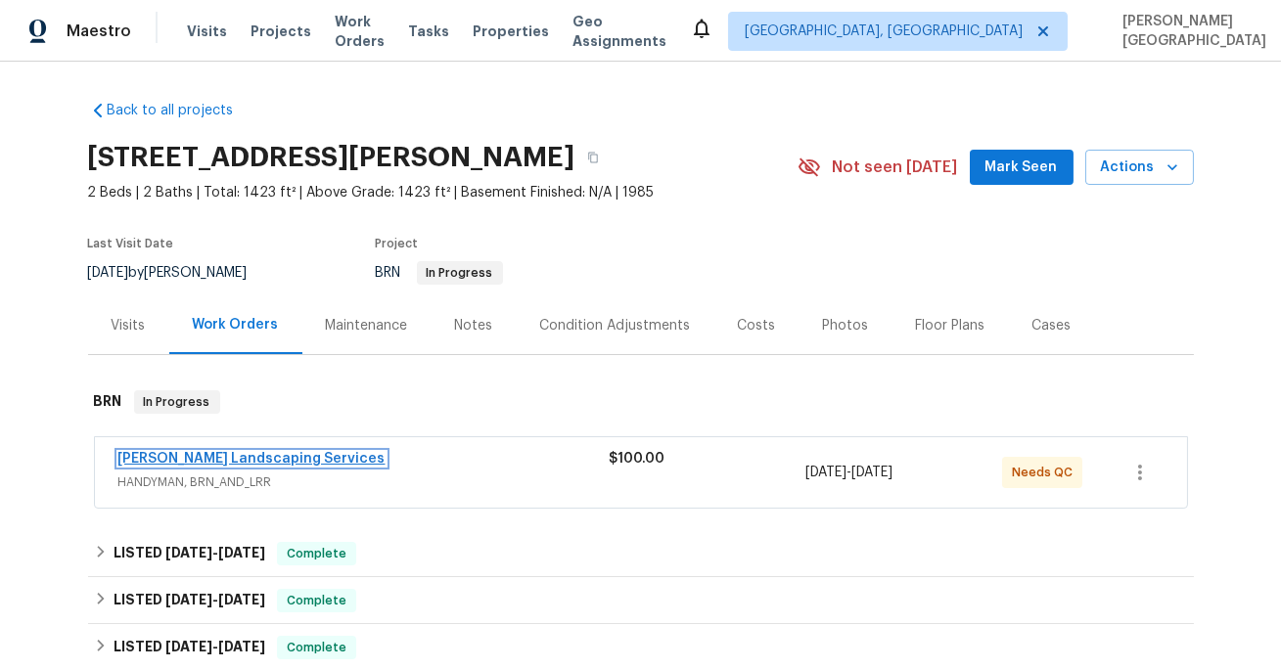
click at [265, 458] on link "Rodriguez Landscaping Services" at bounding box center [251, 459] width 267 height 14
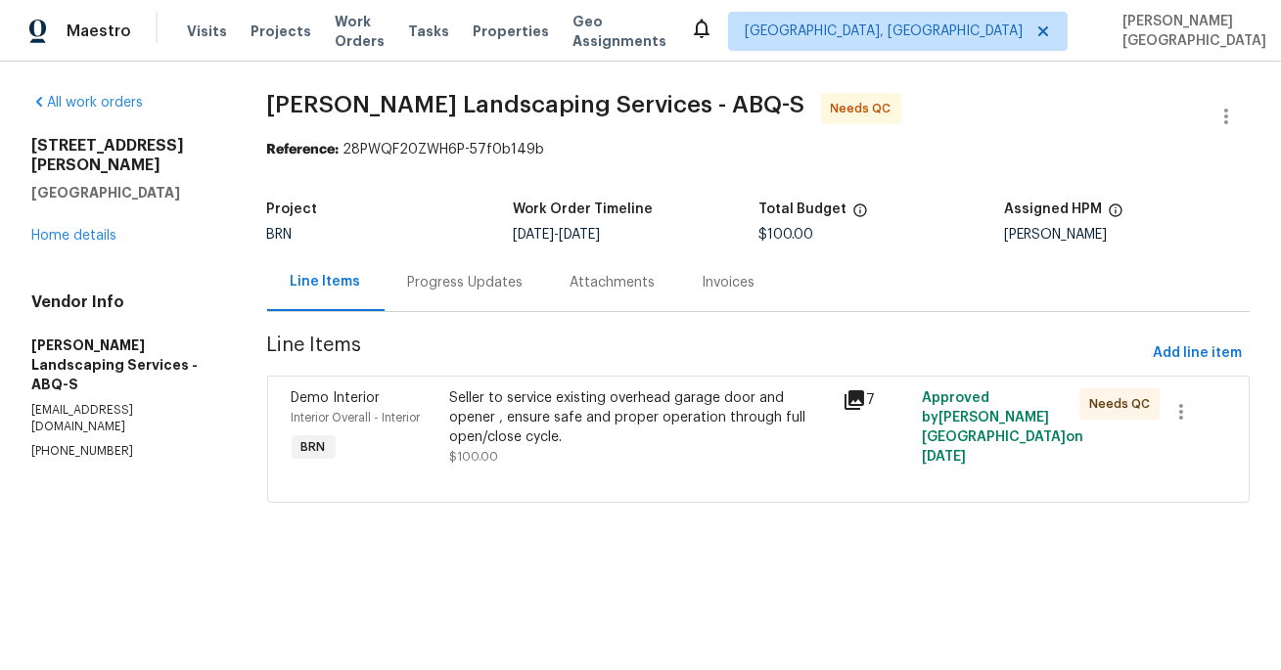
click at [469, 291] on div "Progress Updates" at bounding box center [465, 283] width 115 height 20
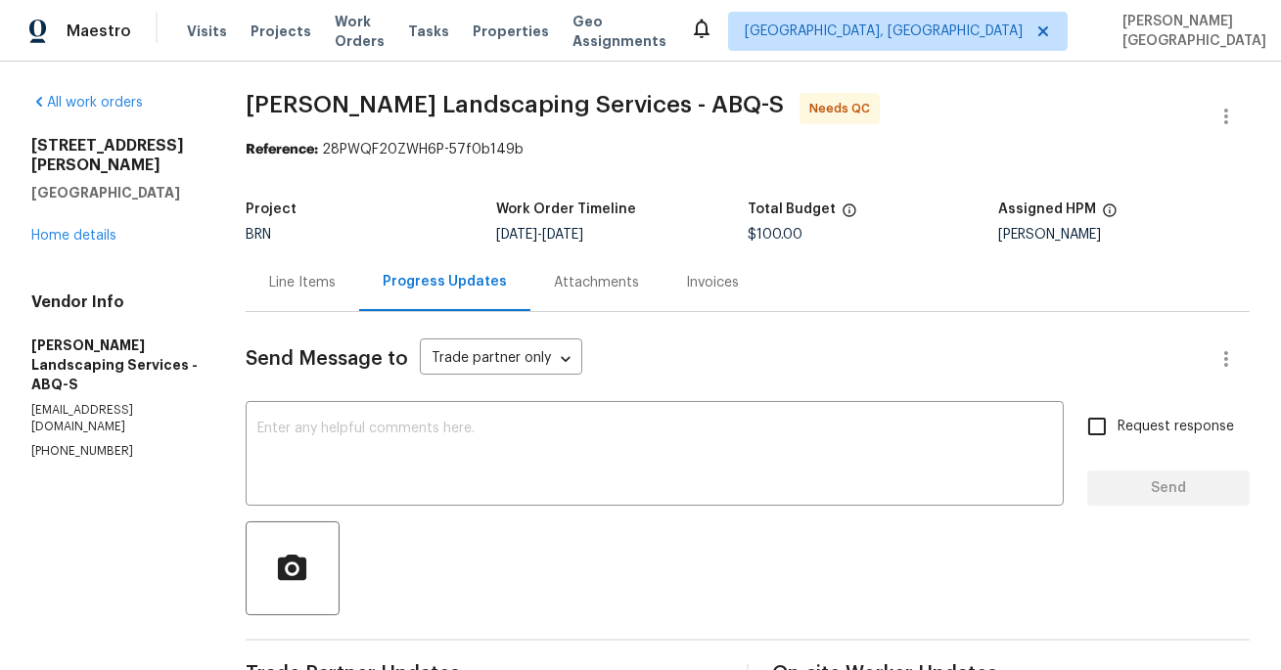
click at [337, 304] on div "Line Items" at bounding box center [302, 282] width 113 height 58
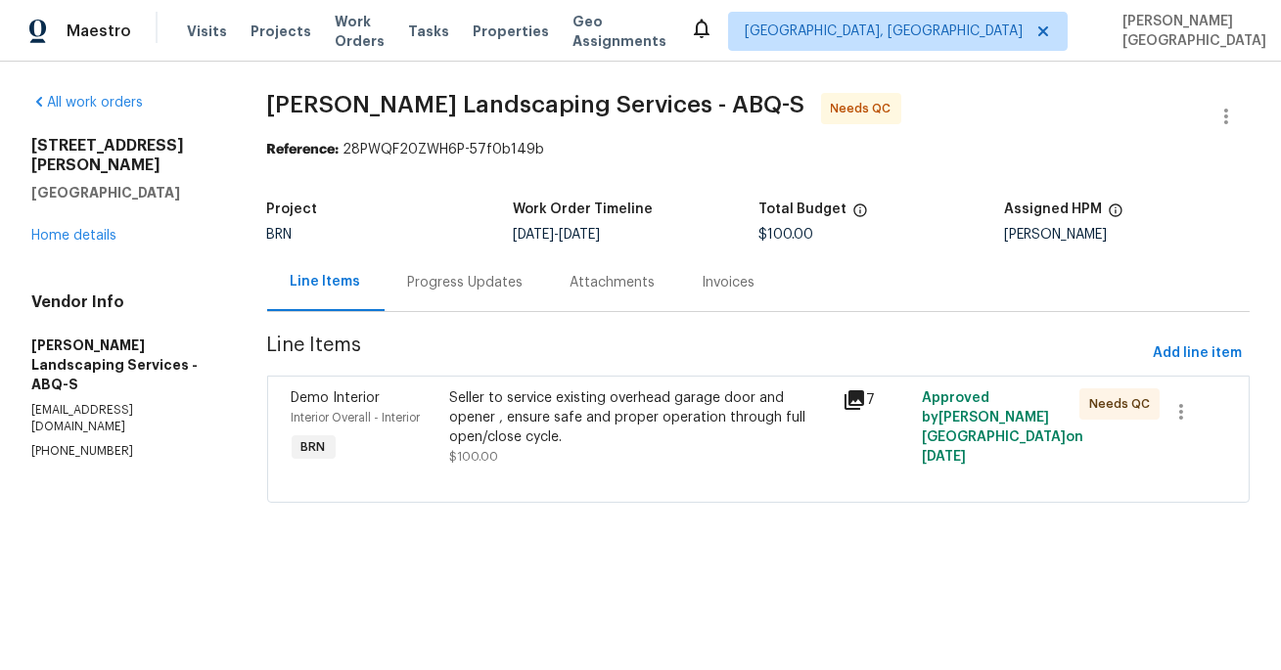
click at [605, 428] on div "Seller to service existing overhead garage door and opener , ensure safe and pr…" at bounding box center [640, 417] width 383 height 59
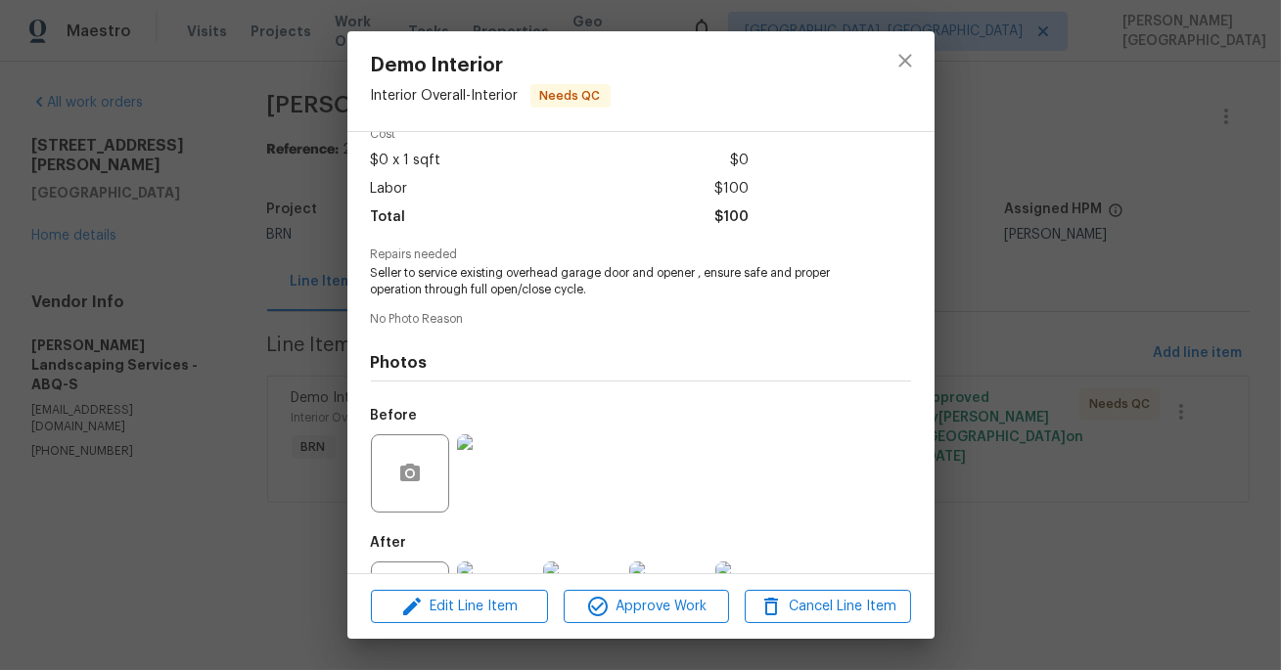
scroll to position [183, 0]
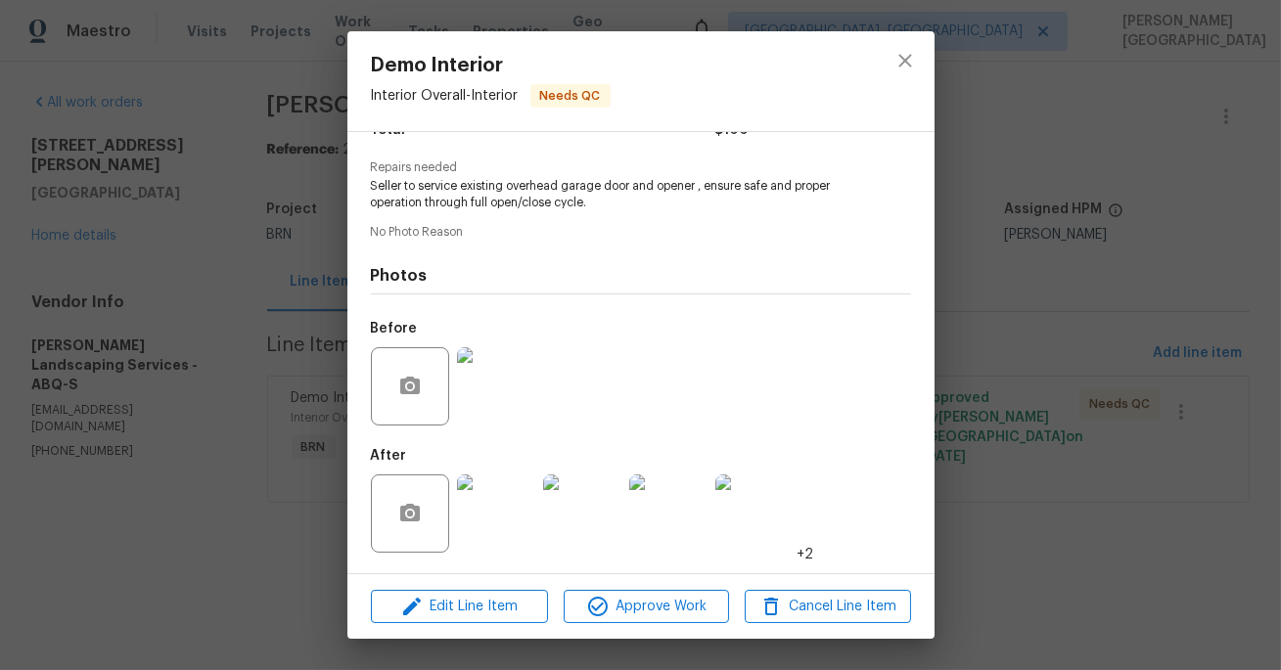
click at [507, 517] on img at bounding box center [496, 513] width 78 height 78
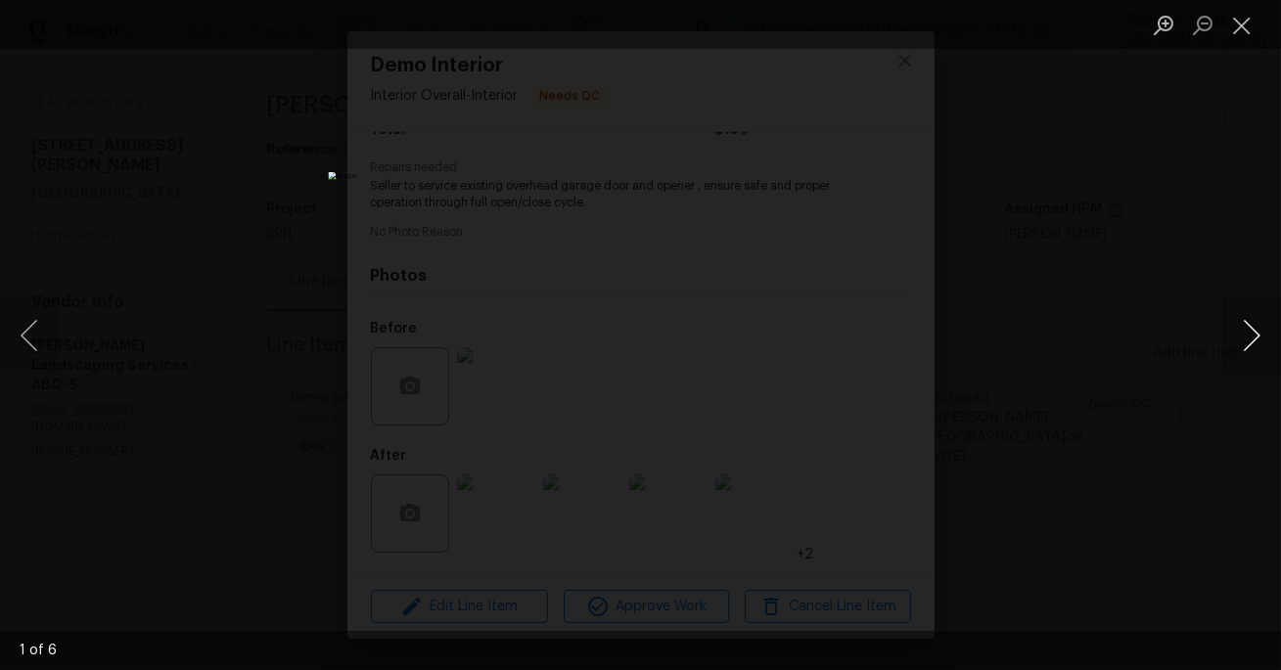
click at [1253, 333] on button "Next image" at bounding box center [1251, 335] width 59 height 78
click at [1142, 181] on div "Lightbox" at bounding box center [640, 335] width 1281 height 670
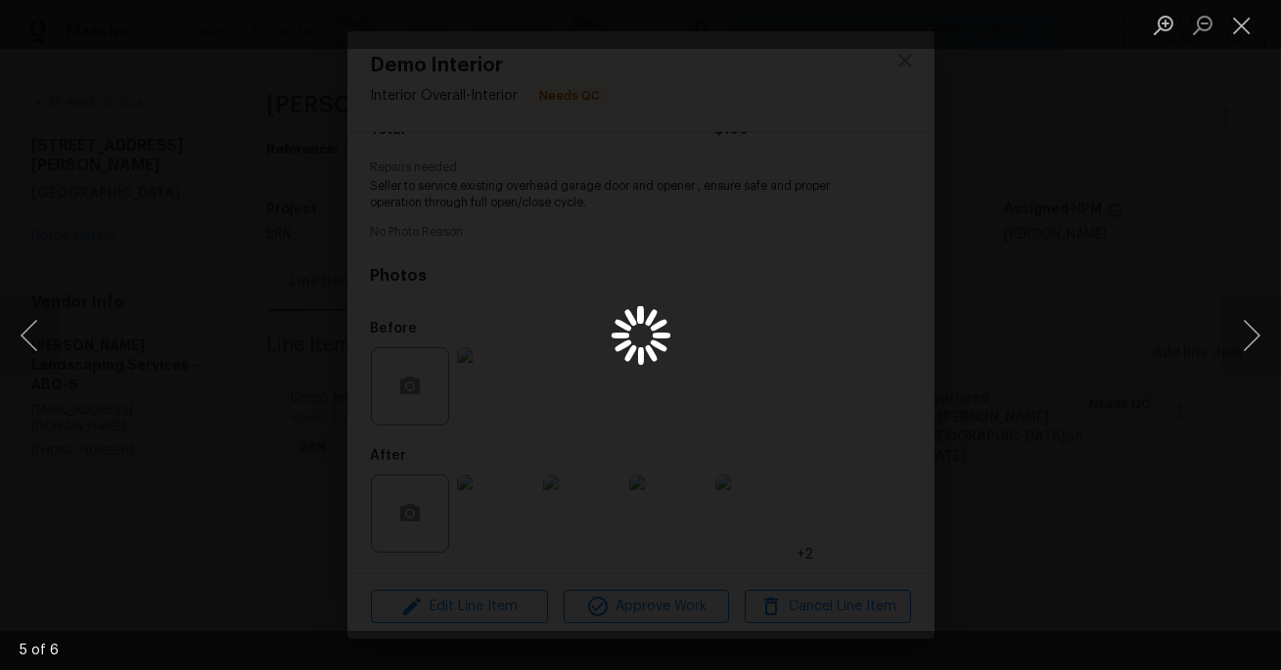
click at [1008, 270] on div "Lightbox" at bounding box center [640, 335] width 1281 height 670
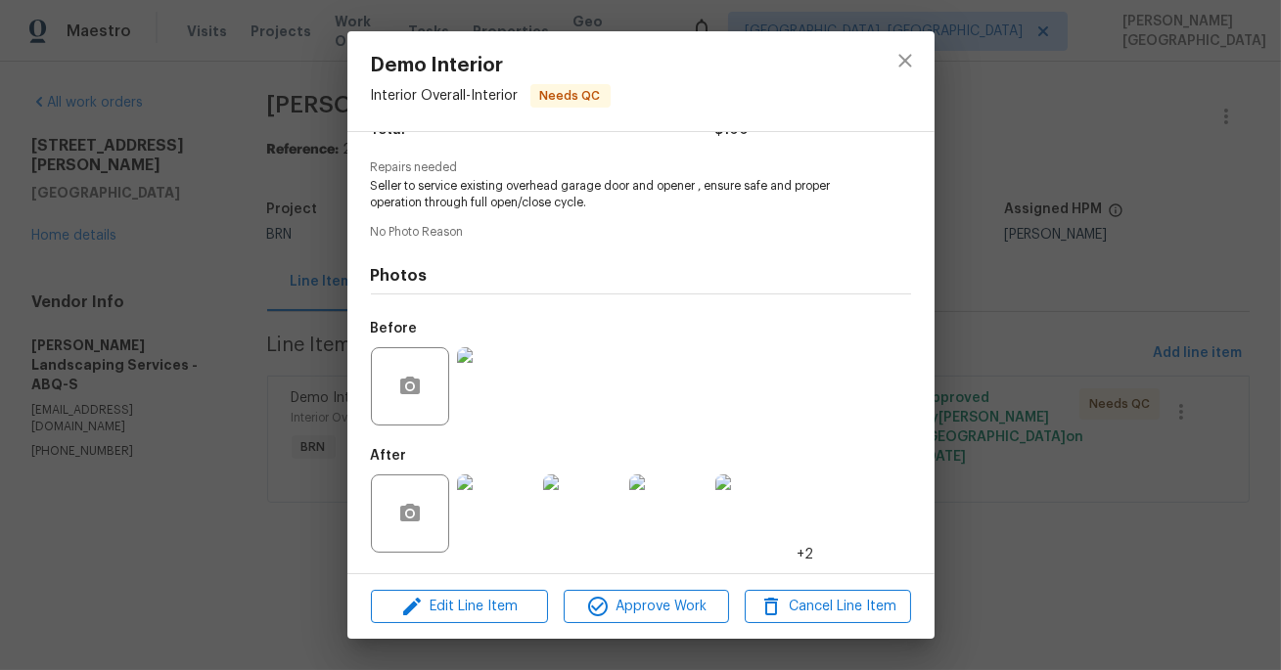
click at [970, 280] on div "Demo Interior Interior Overall - Interior Needs QC Vendor Rodriguez Landscaping…" at bounding box center [640, 335] width 1281 height 670
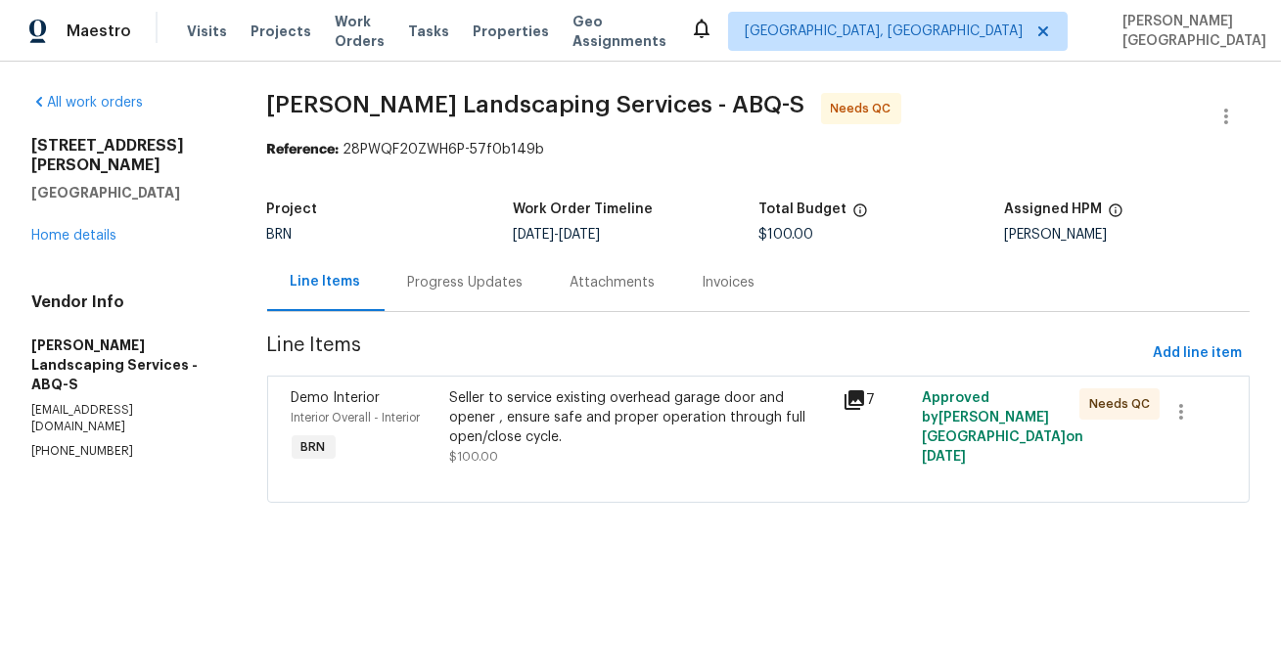
click at [482, 284] on div "Progress Updates" at bounding box center [465, 283] width 115 height 20
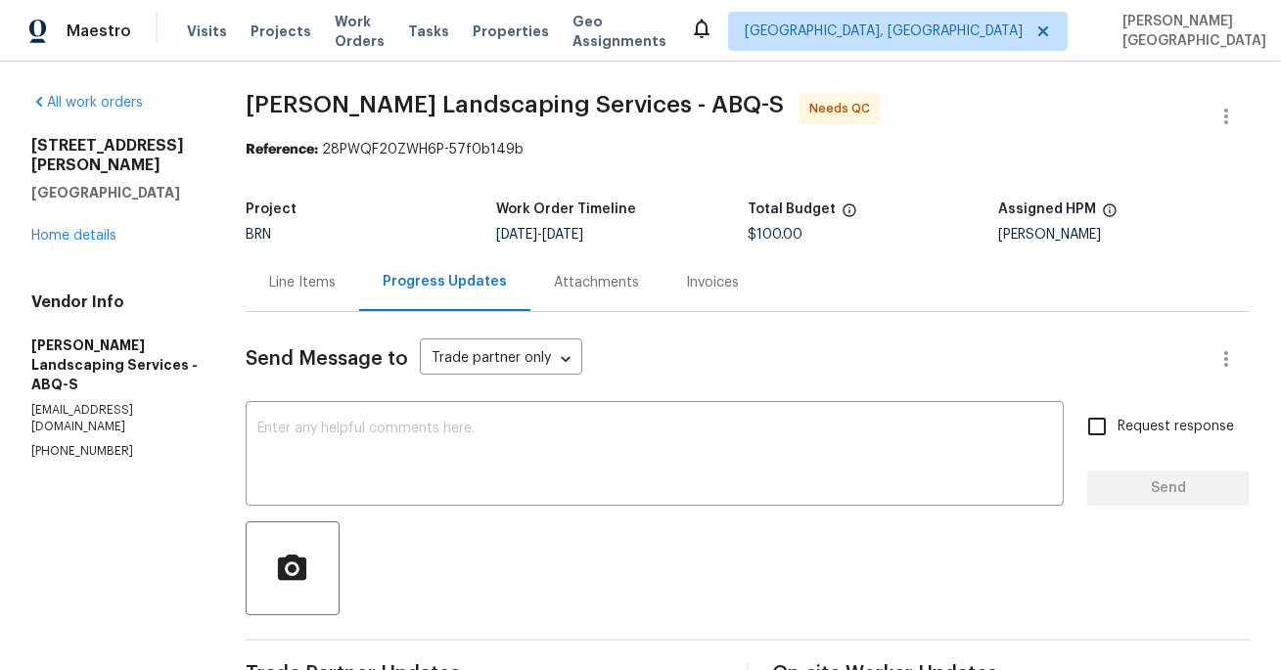
click at [335, 292] on div "Line Items" at bounding box center [302, 283] width 67 height 20
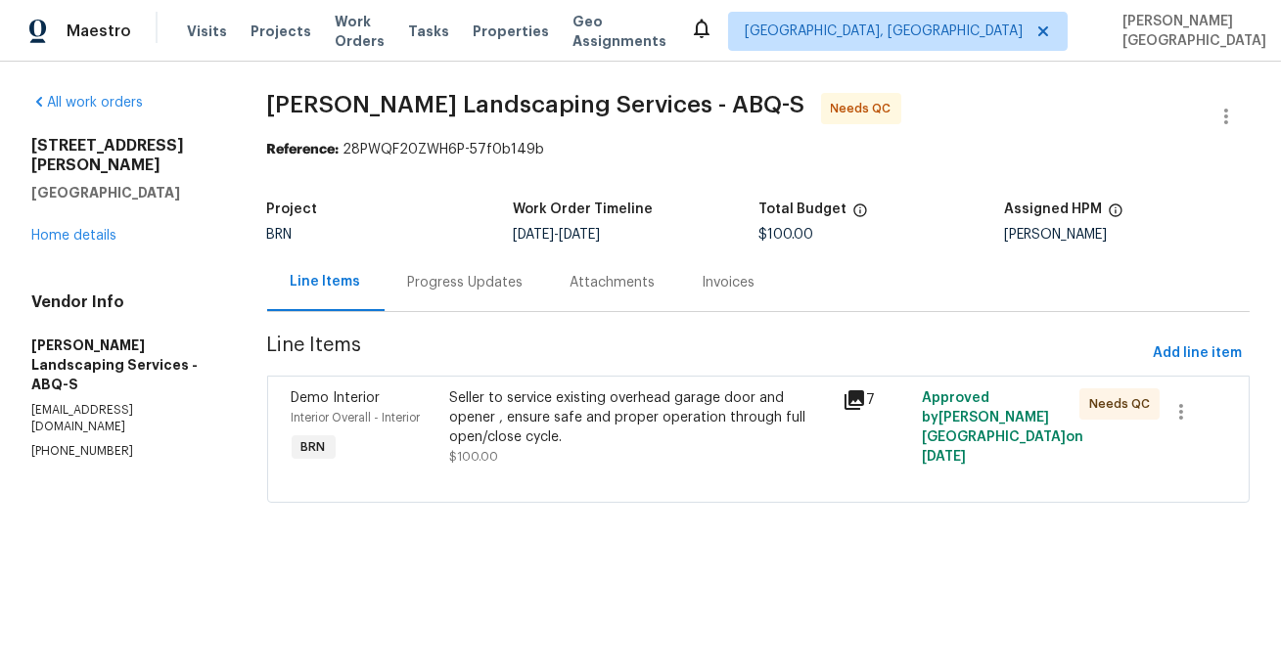
click at [554, 442] on div "Seller to service existing overhead garage door and opener , ensure safe and pr…" at bounding box center [640, 417] width 383 height 59
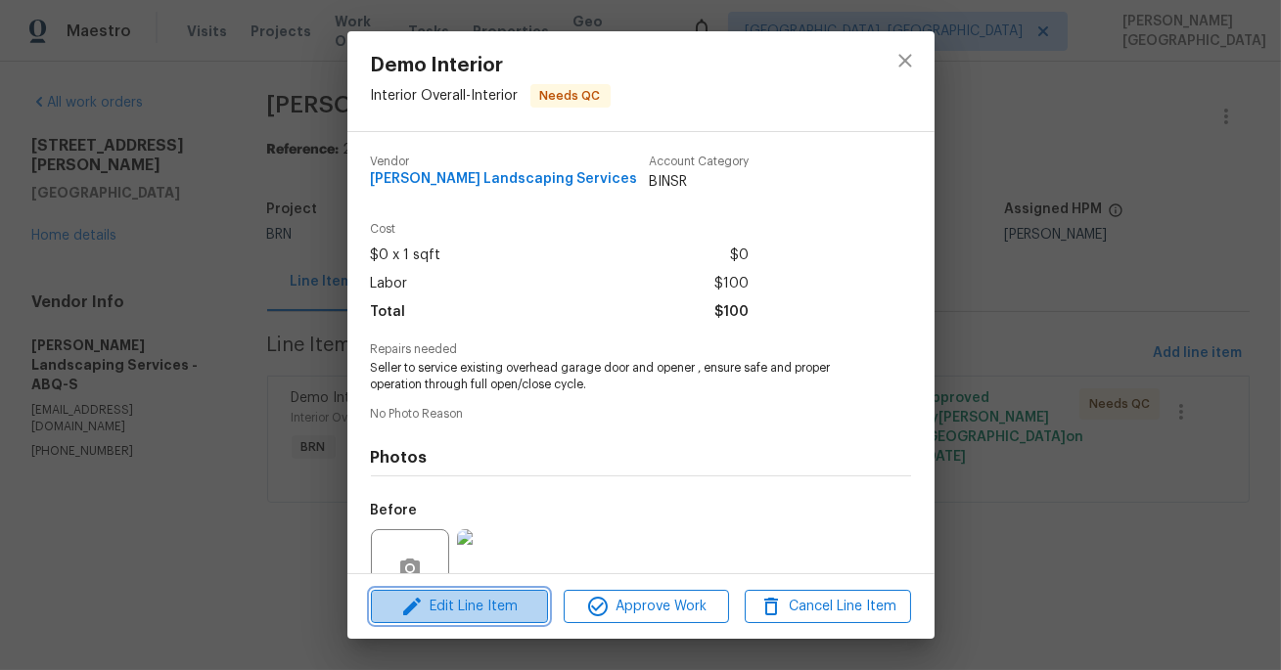
click at [496, 603] on span "Edit Line Item" at bounding box center [459, 607] width 165 height 24
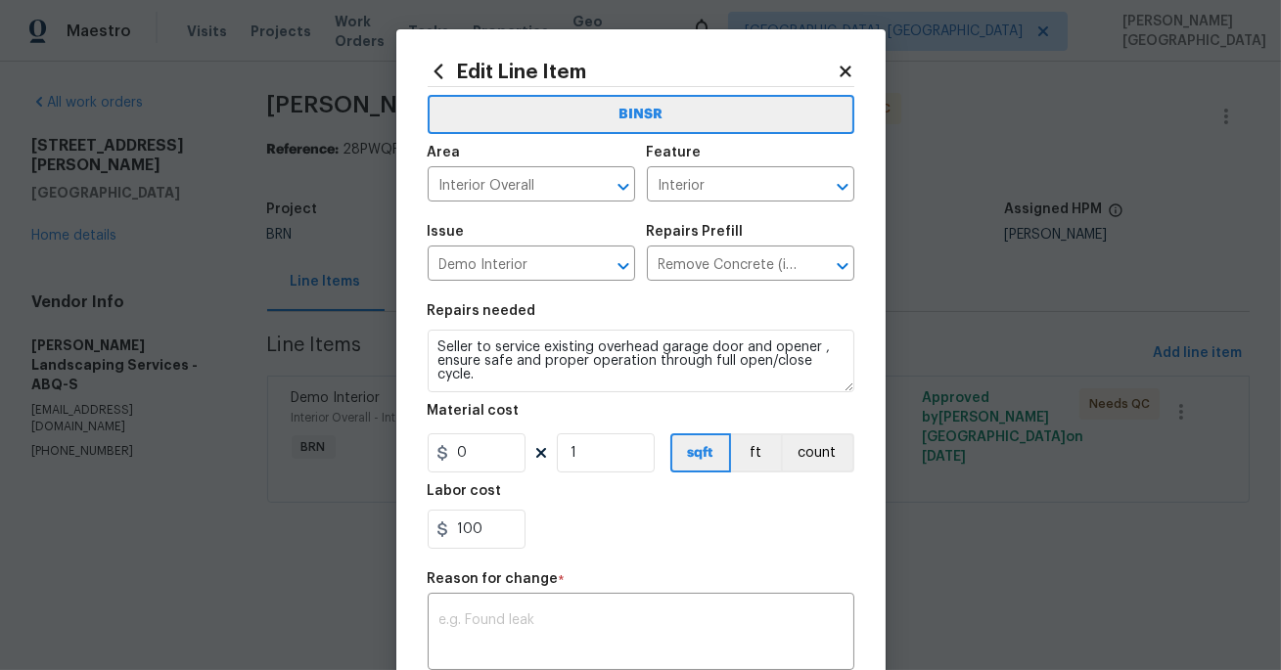
click at [493, 509] on div "Labor cost" at bounding box center [641, 496] width 427 height 25
click at [493, 517] on input "100" at bounding box center [477, 529] width 98 height 39
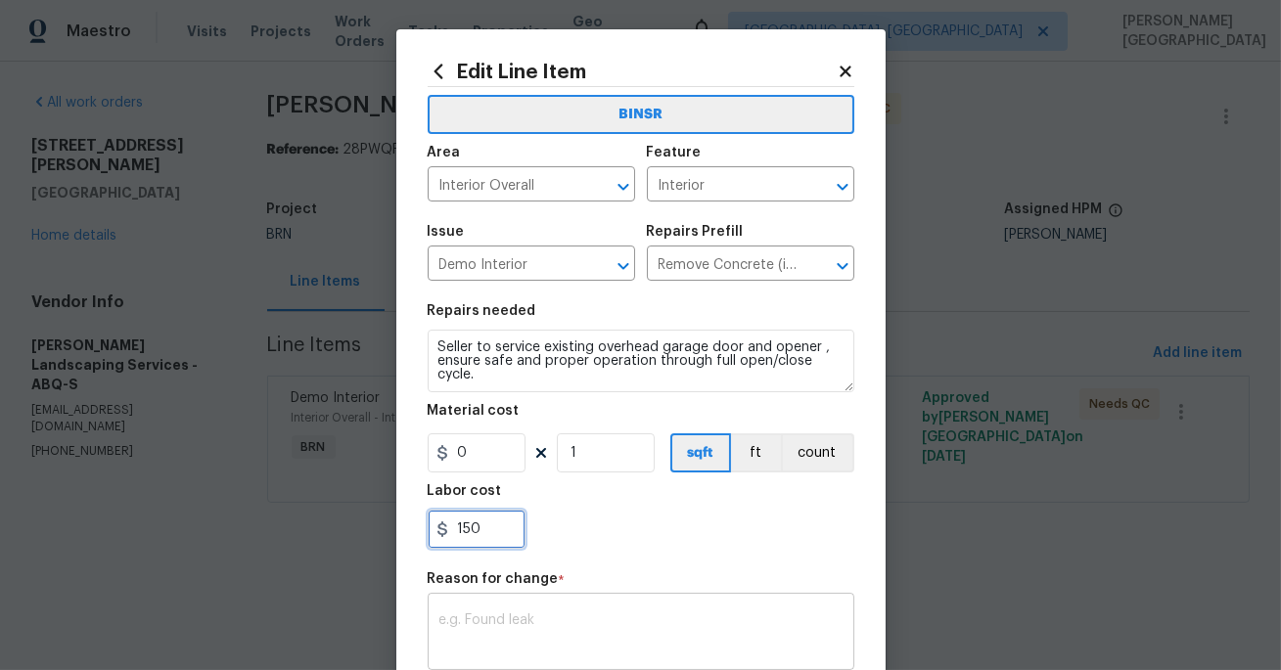
type input "150"
click at [486, 630] on textarea at bounding box center [640, 633] width 403 height 41
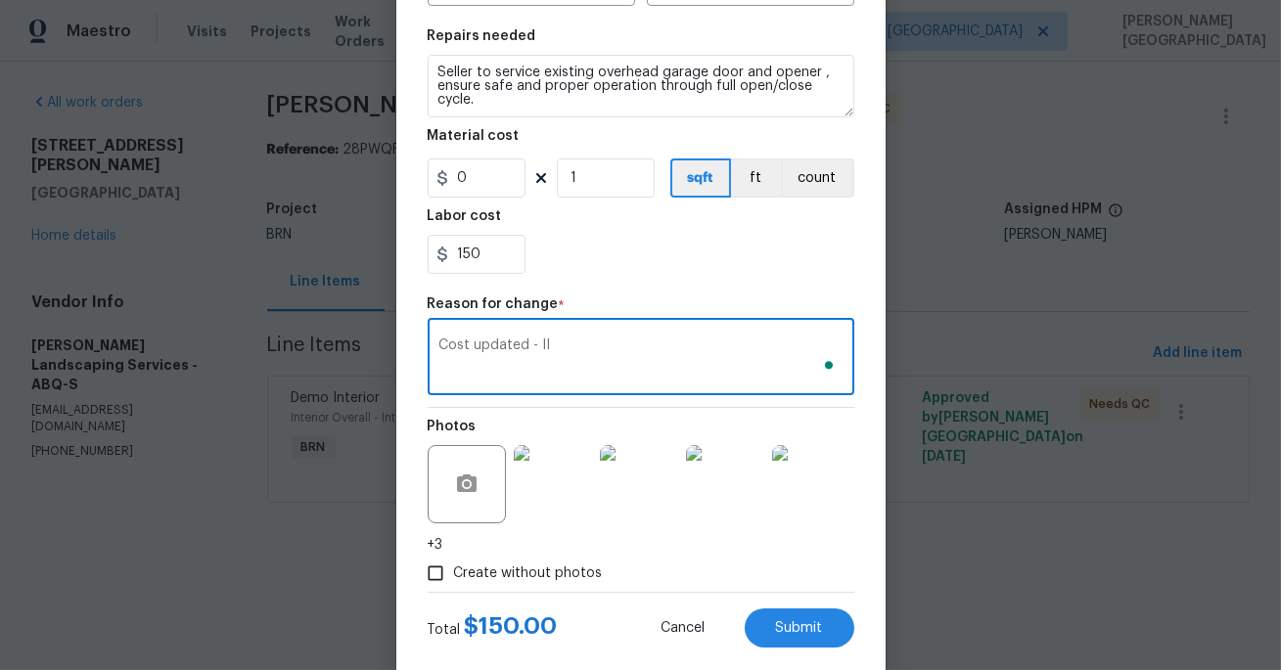
scroll to position [313, 0]
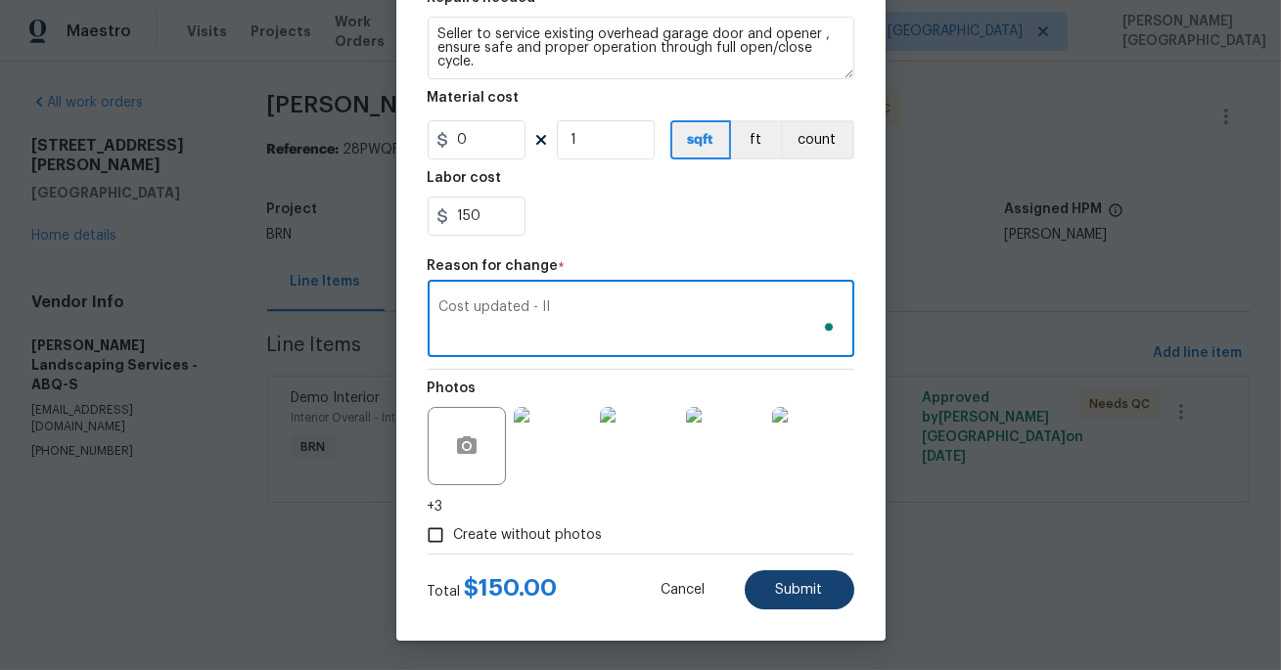
type textarea "Cost updated - II"
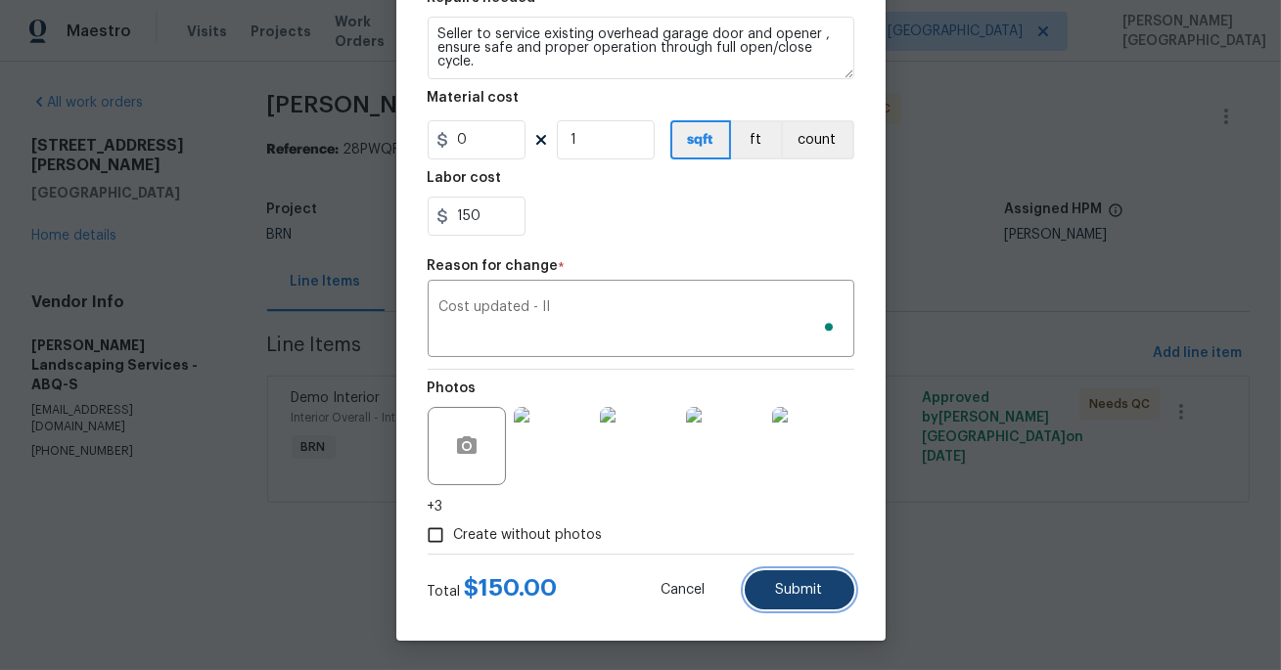
click at [766, 590] on button "Submit" at bounding box center [799, 589] width 110 height 39
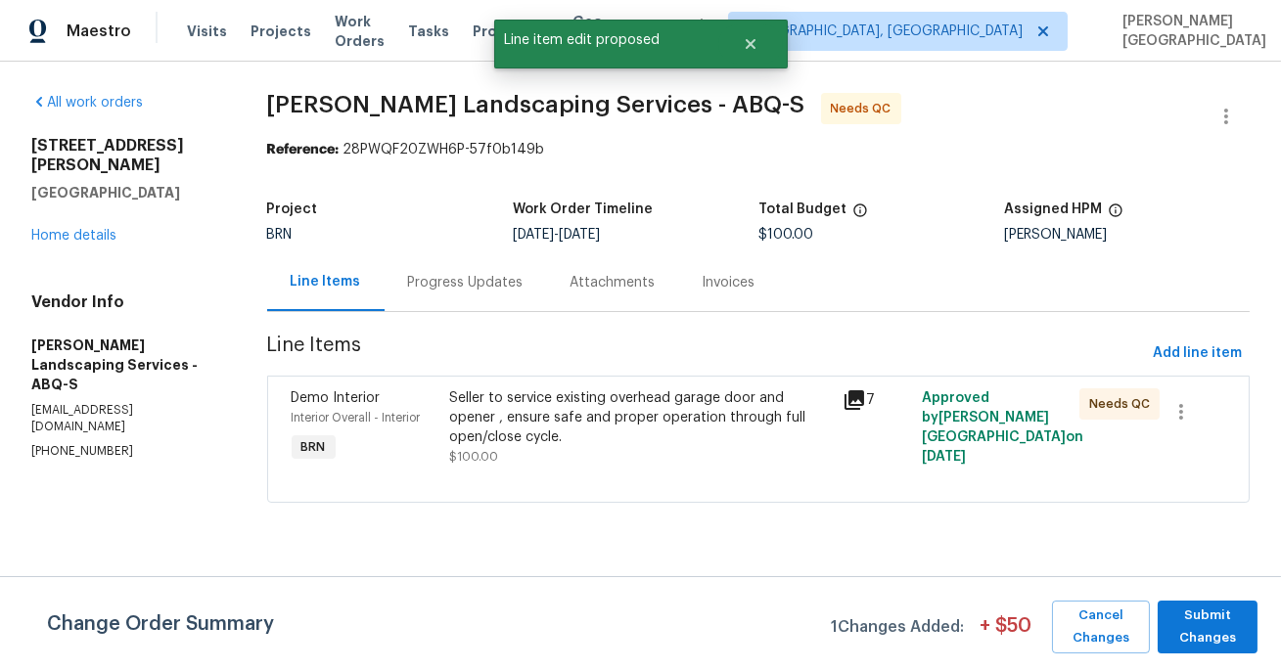
scroll to position [0, 0]
click at [1214, 618] on span "Submit Changes" at bounding box center [1207, 627] width 80 height 45
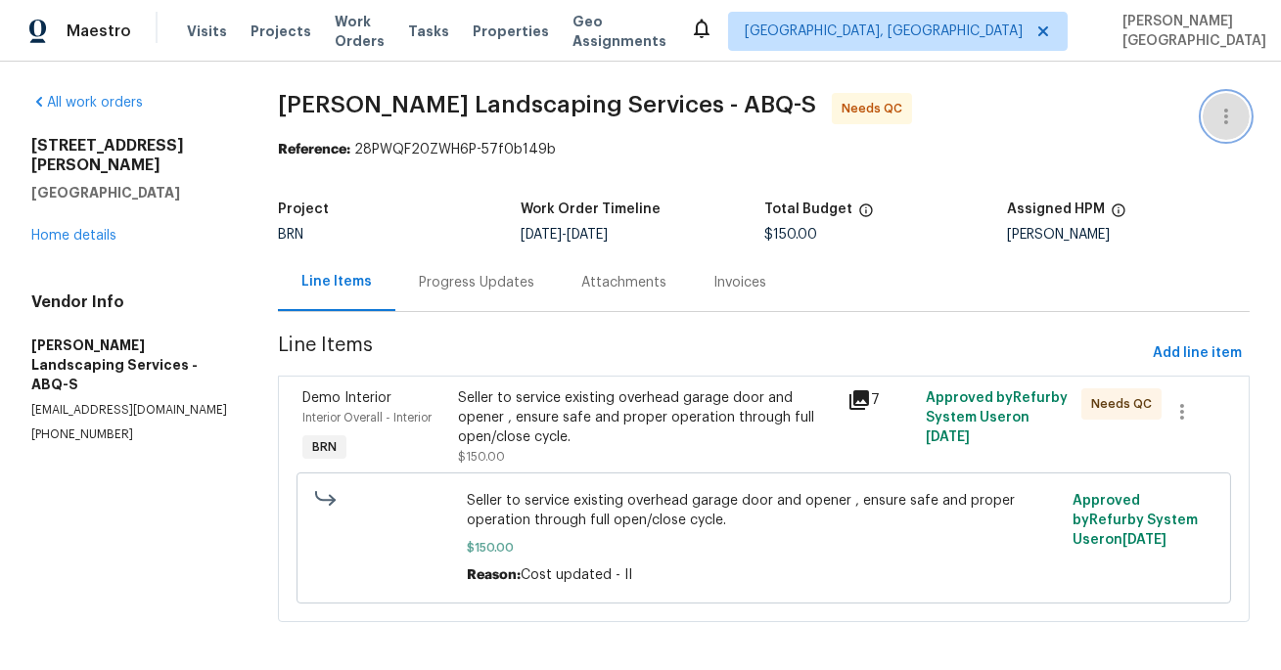
click at [1223, 113] on icon "button" at bounding box center [1225, 116] width 23 height 23
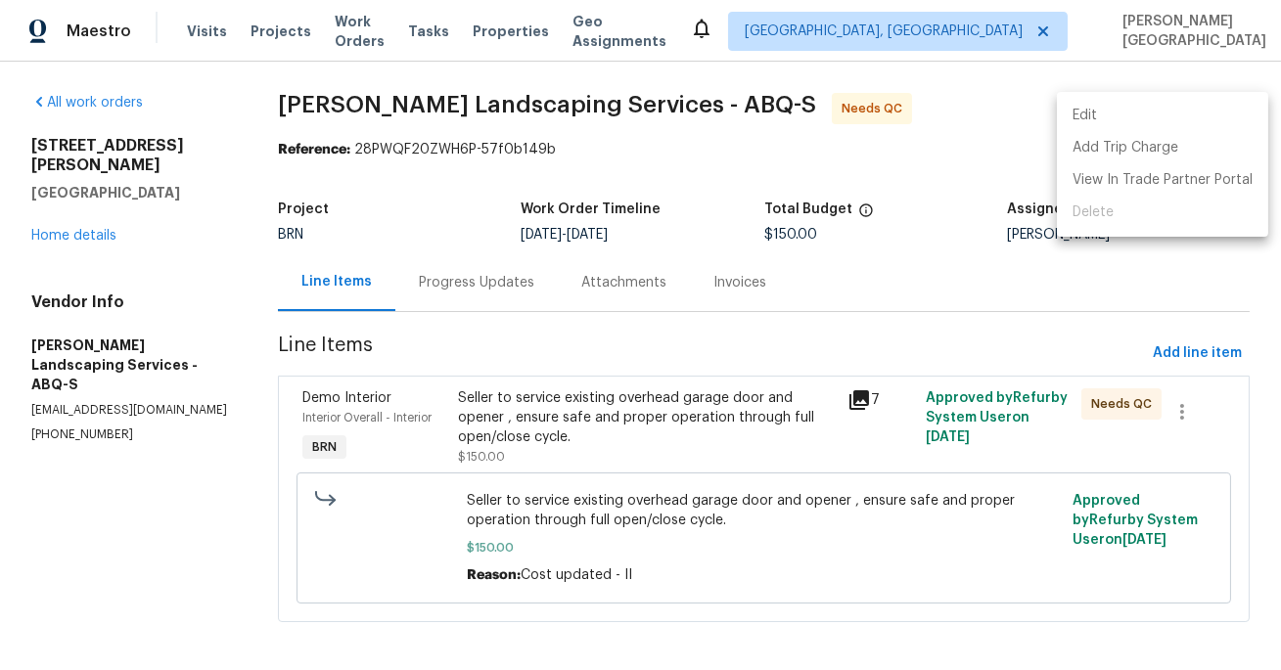
click at [1128, 118] on li "Edit" at bounding box center [1162, 116] width 211 height 32
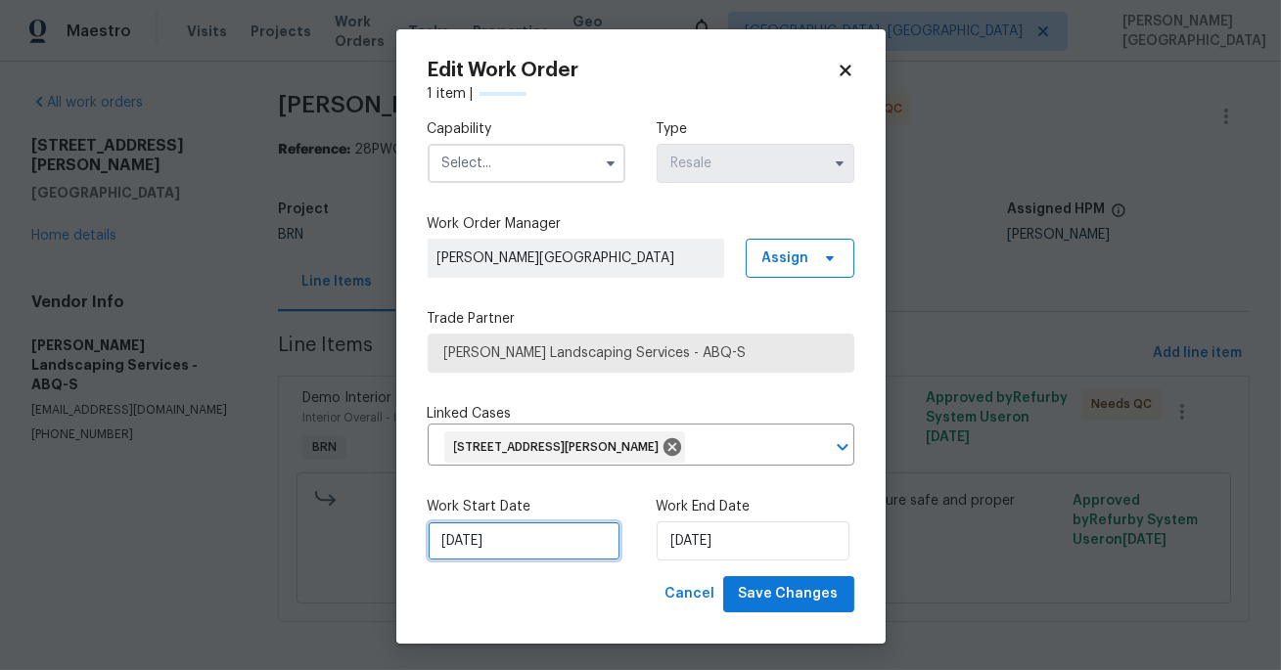
click at [512, 546] on input "9/30/2025" at bounding box center [524, 540] width 193 height 39
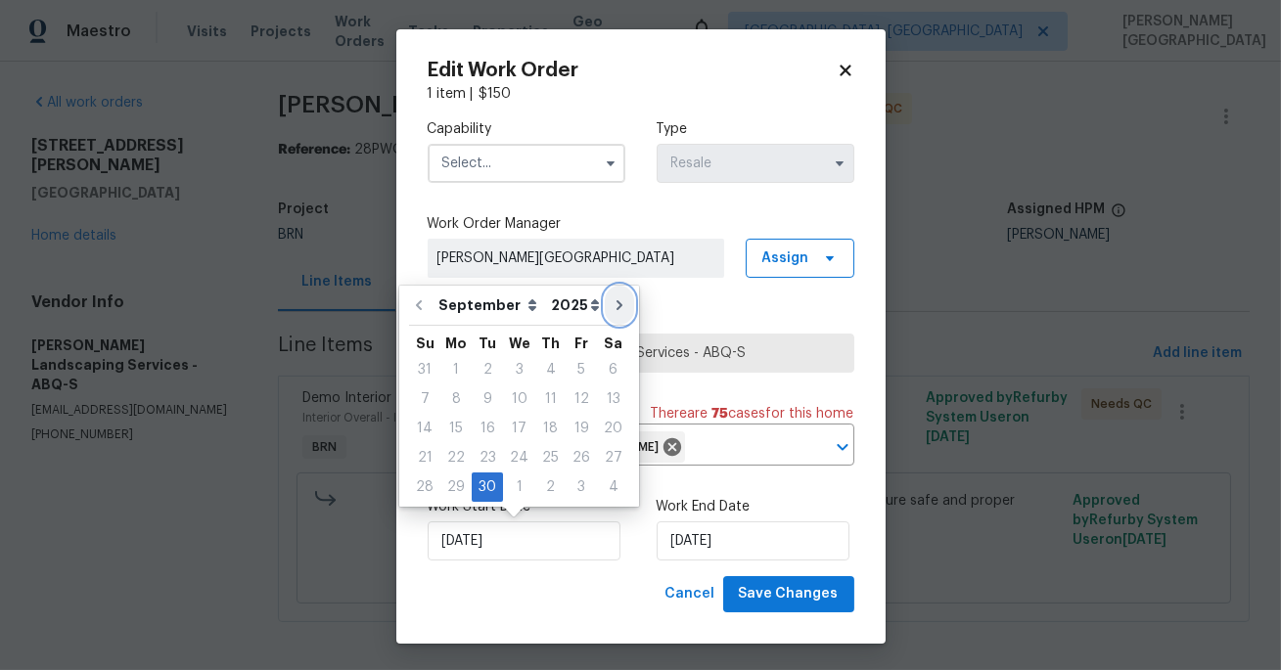
click at [611, 306] on icon "Go to next month" at bounding box center [619, 305] width 16 height 16
type input "10/30/2025"
select select "9"
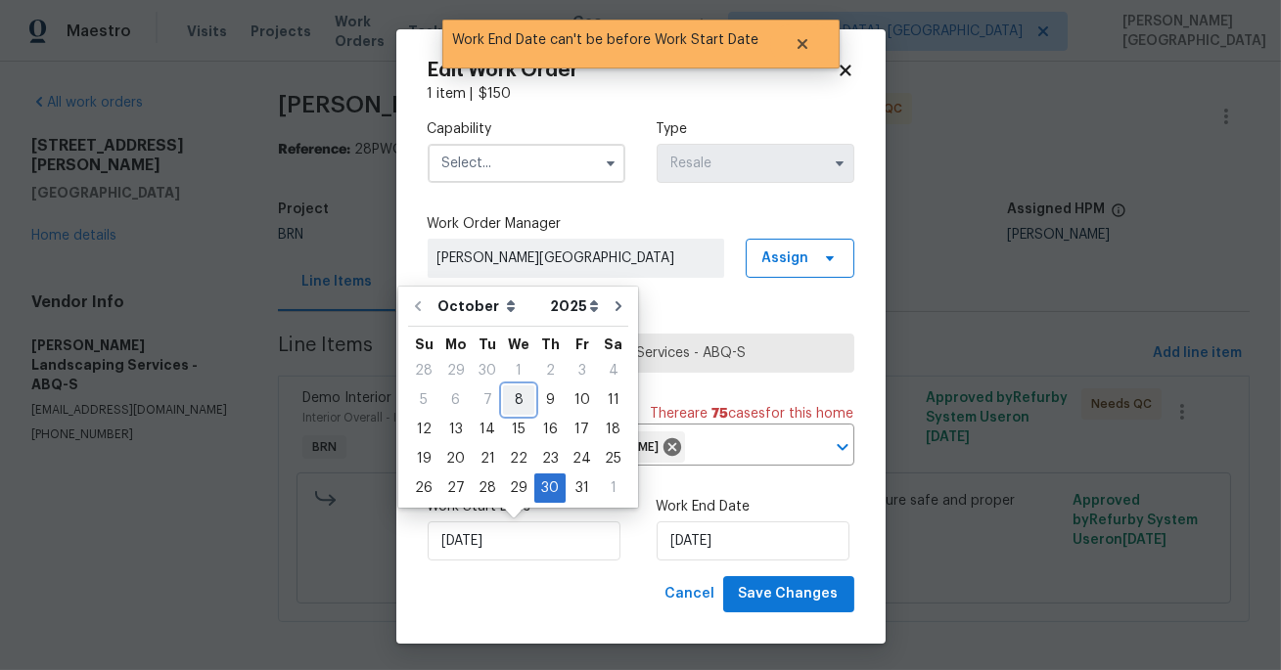
click at [512, 400] on div "8" at bounding box center [518, 399] width 31 height 27
type input "[DATE]"
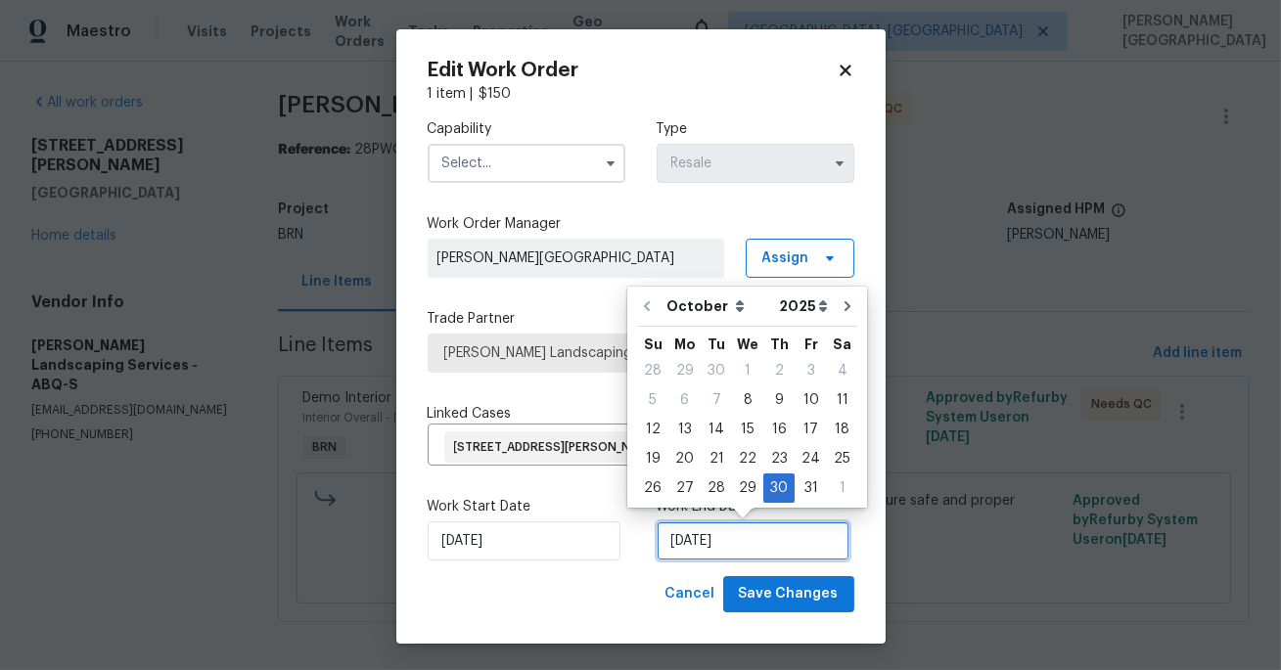
click at [719, 549] on input "10/30/2025" at bounding box center [752, 540] width 193 height 39
click at [743, 397] on div "8" at bounding box center [747, 399] width 31 height 27
type input "[DATE]"
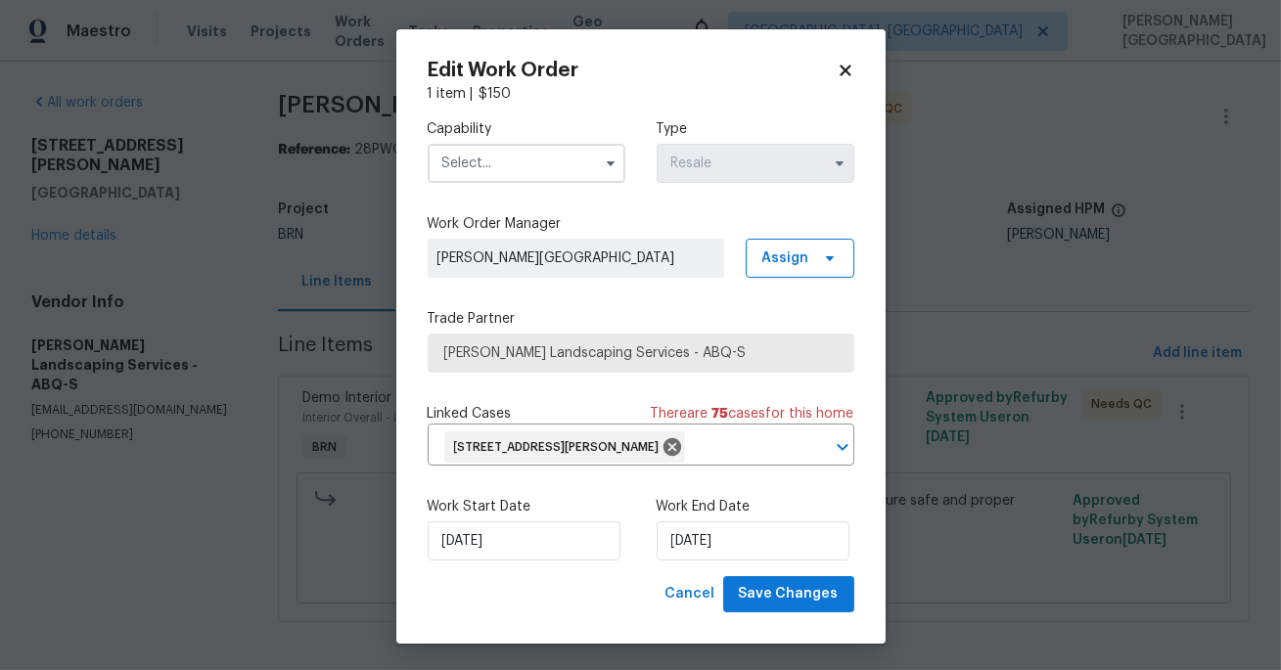
click at [507, 163] on input "text" at bounding box center [527, 163] width 198 height 39
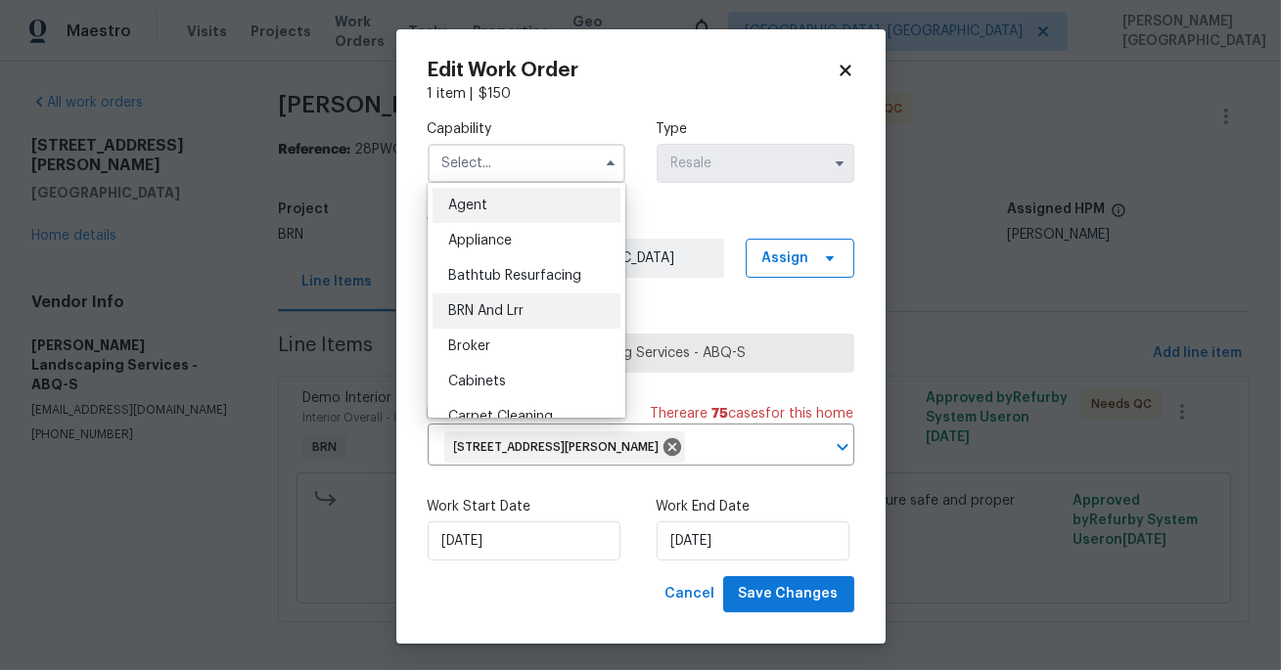
click at [525, 317] on div "BRN And Lrr" at bounding box center [526, 310] width 188 height 35
type input "BRN And Lrr"
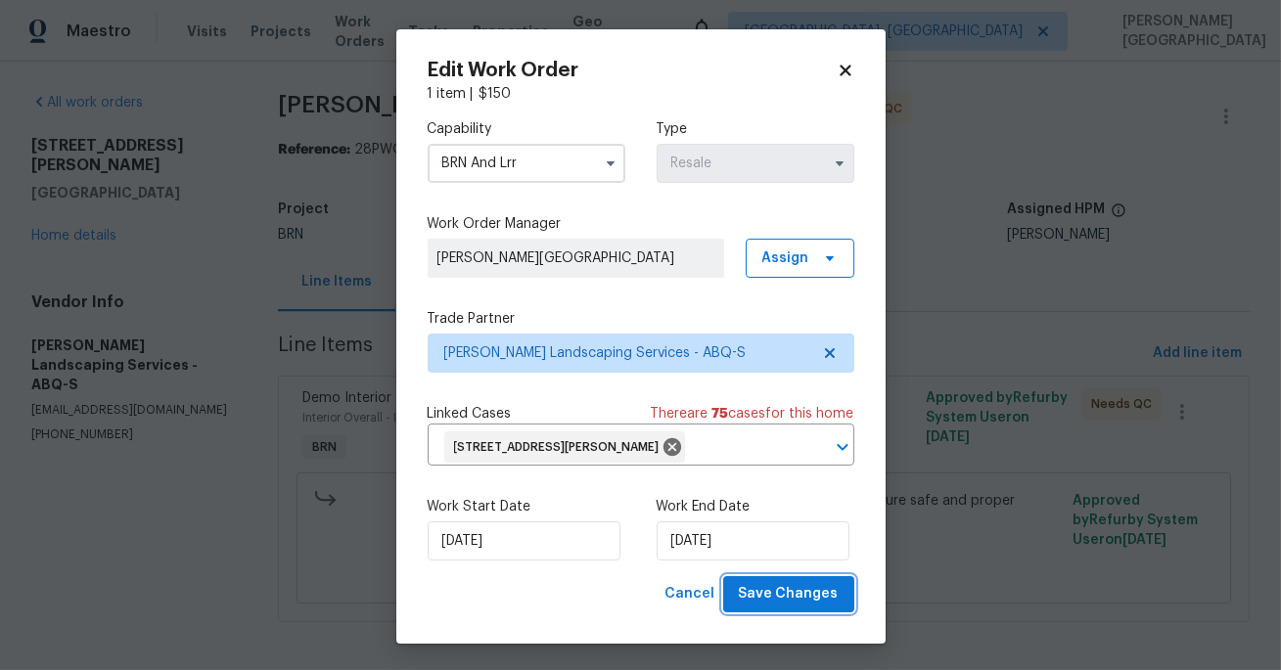
click at [794, 591] on span "Save Changes" at bounding box center [789, 594] width 100 height 24
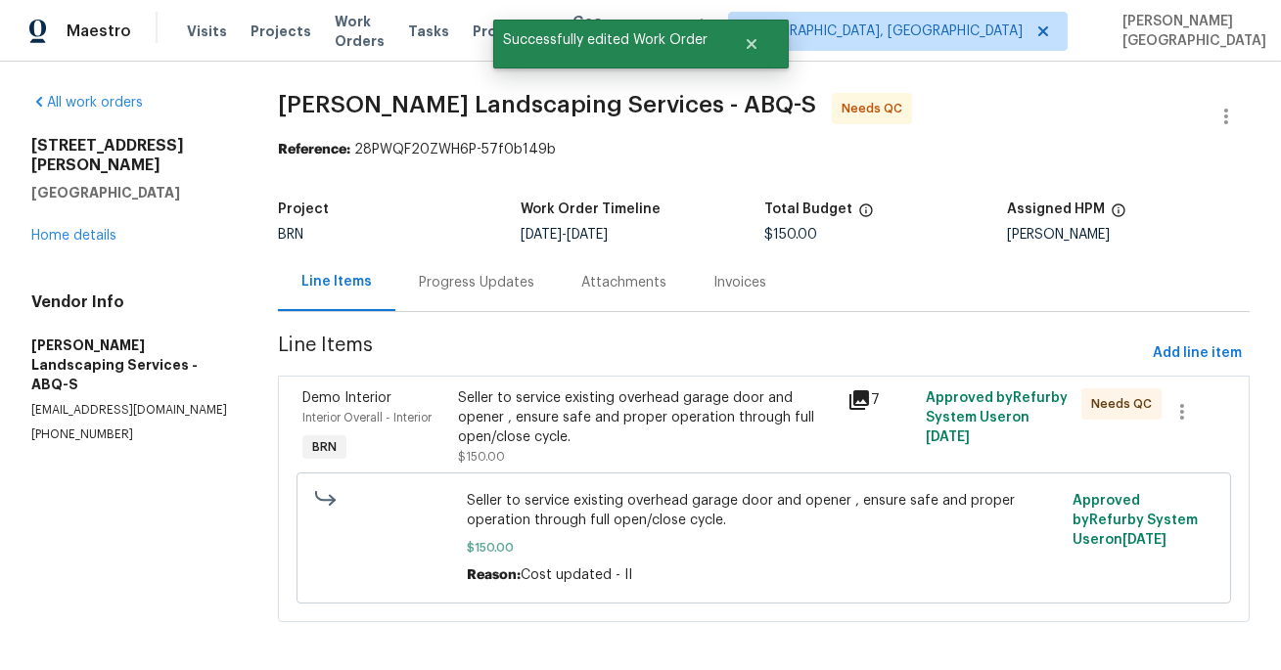
click at [597, 438] on div "Seller to service existing overhead garage door and opener , ensure safe and pr…" at bounding box center [647, 417] width 378 height 59
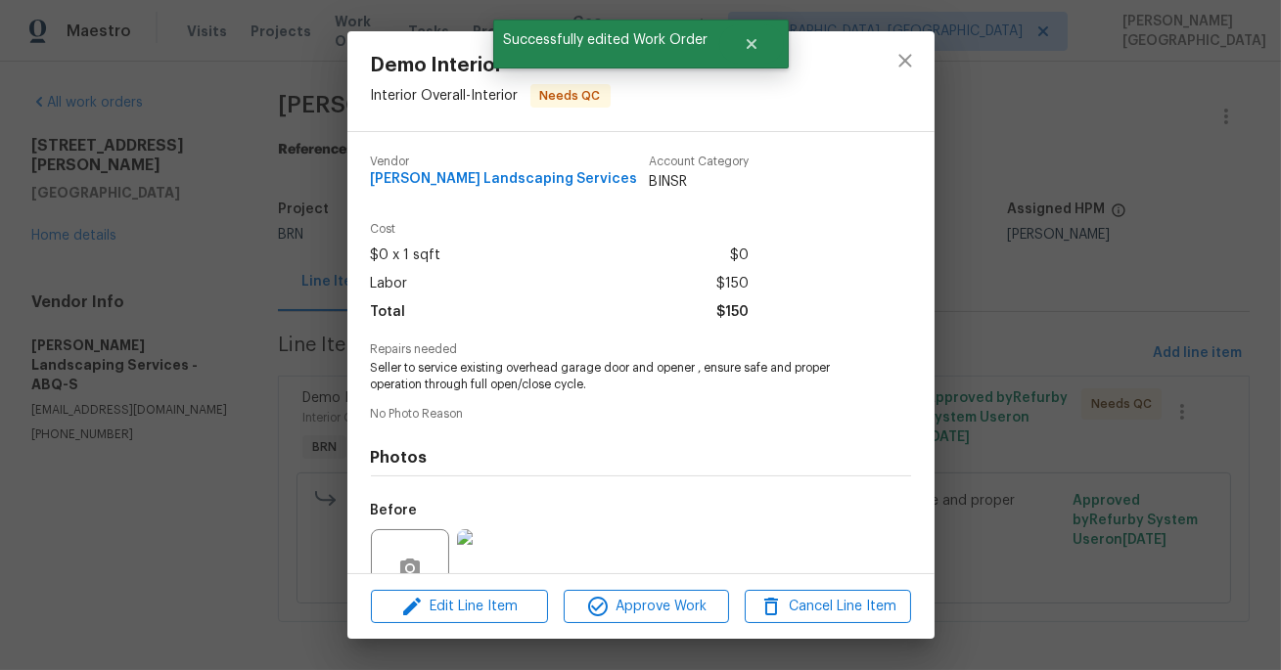
scroll to position [183, 0]
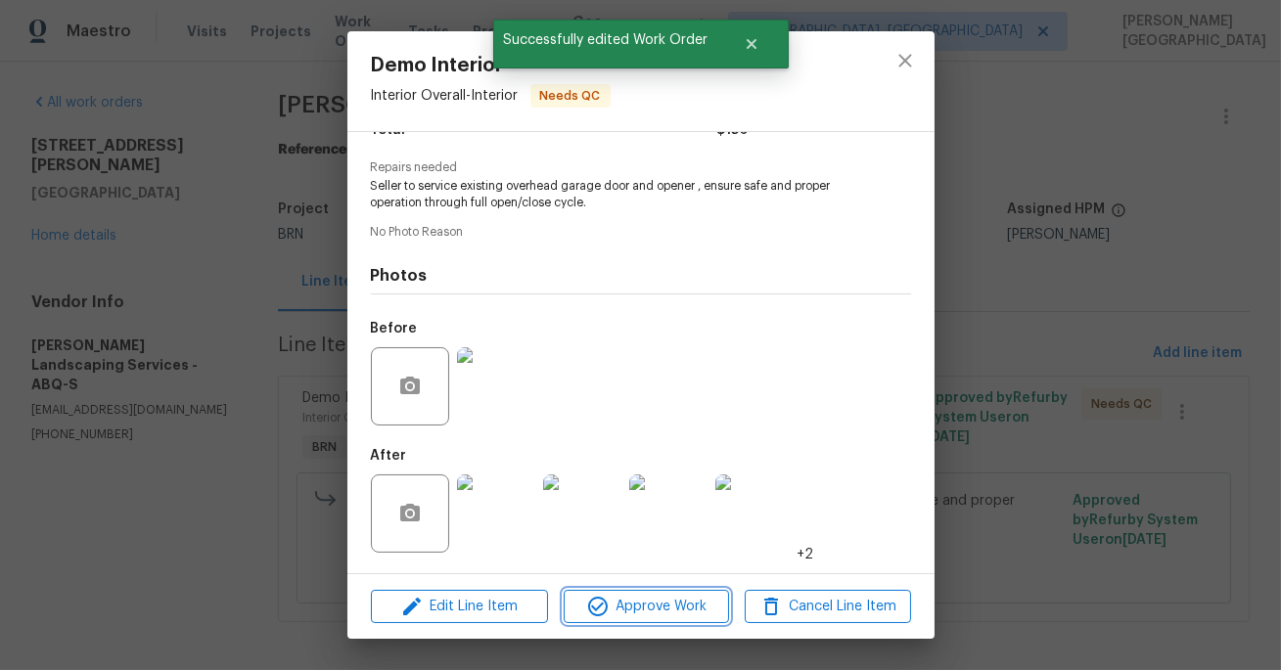
click at [638, 591] on button "Approve Work" at bounding box center [645, 607] width 165 height 34
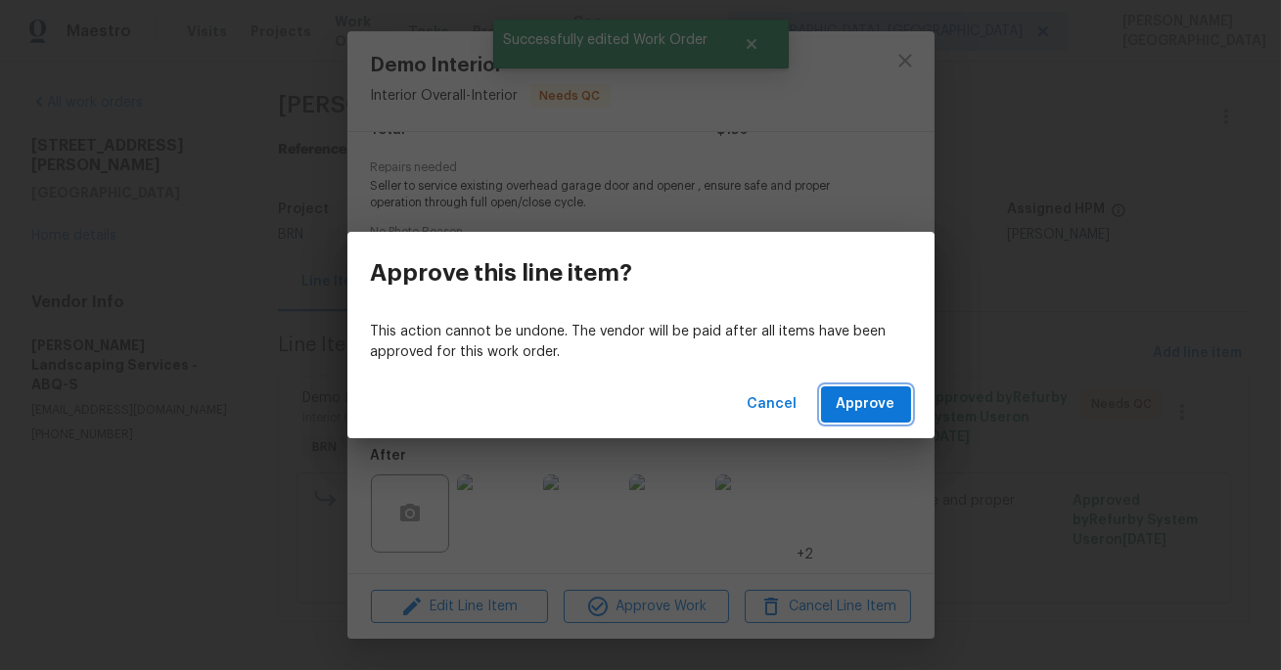
click at [898, 405] on button "Approve" at bounding box center [866, 404] width 90 height 36
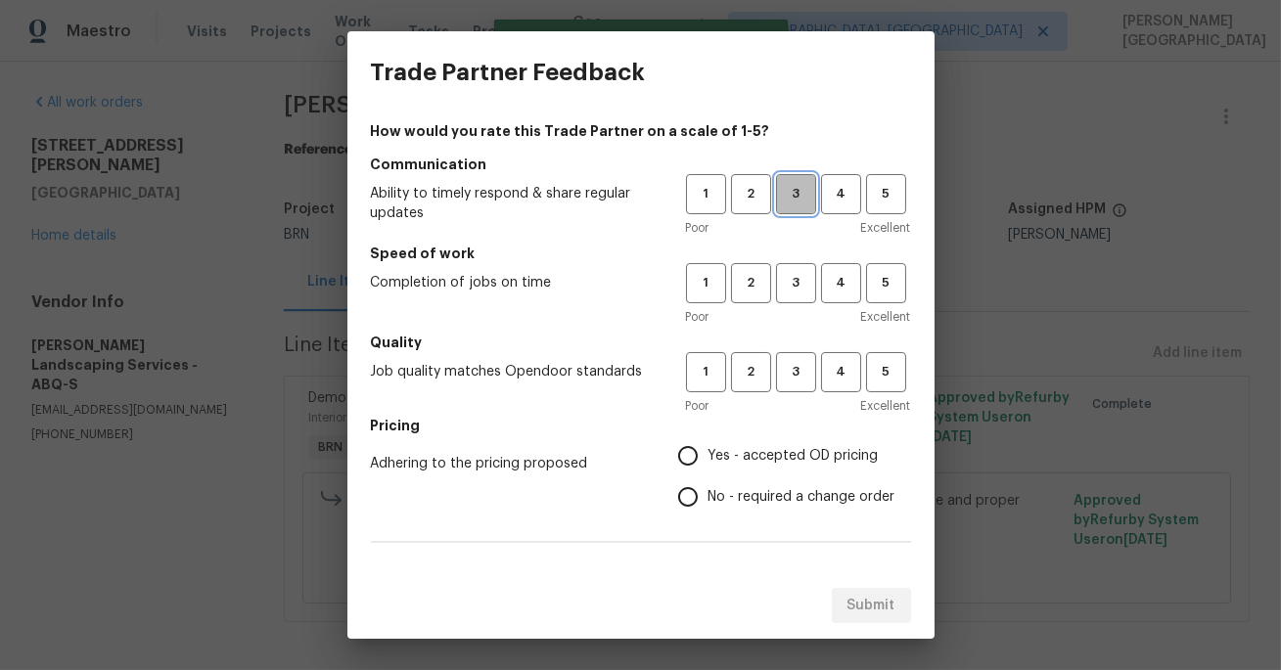
click at [805, 203] on span "3" at bounding box center [796, 194] width 36 height 23
click at [805, 302] on button "3" at bounding box center [796, 283] width 40 height 40
click at [789, 359] on button "3" at bounding box center [796, 372] width 40 height 40
click at [704, 475] on input "Yes - accepted OD pricing" at bounding box center [687, 455] width 41 height 41
radio input "true"
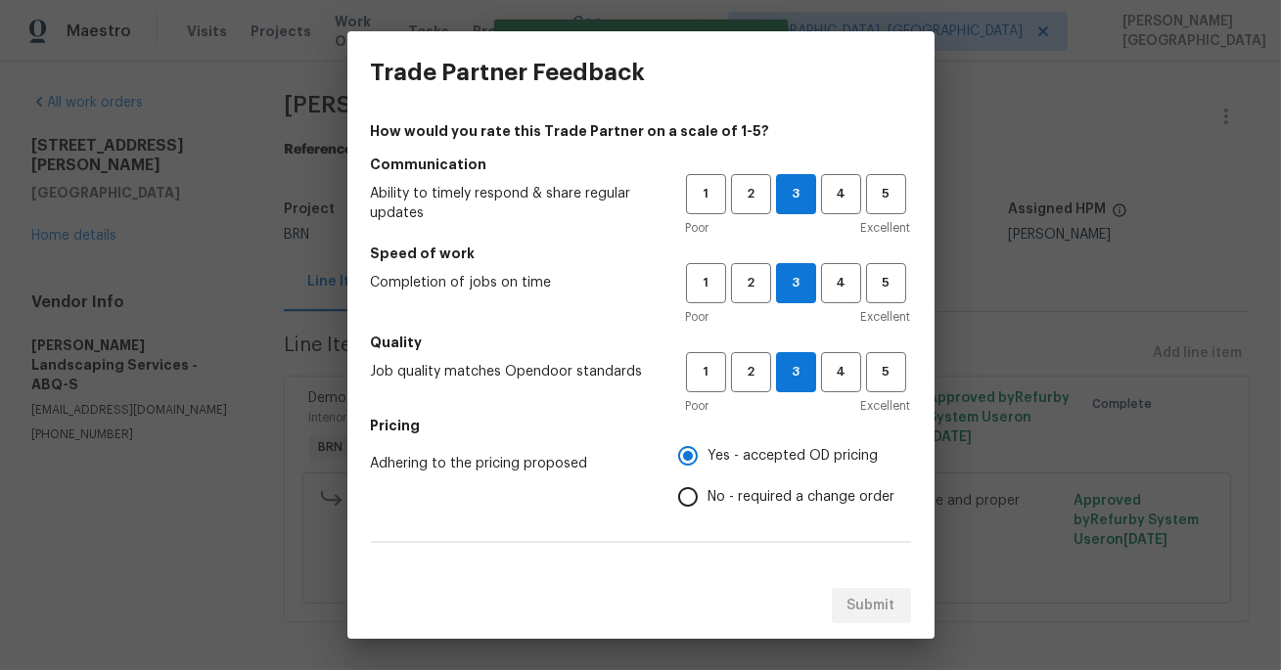
click at [687, 524] on div "How would you rate this Trade Partner on a scale of 1-5? Communication Ability …" at bounding box center [641, 504] width 540 height 766
click at [686, 514] on input "No - required a change order" at bounding box center [687, 496] width 41 height 41
radio input "true"
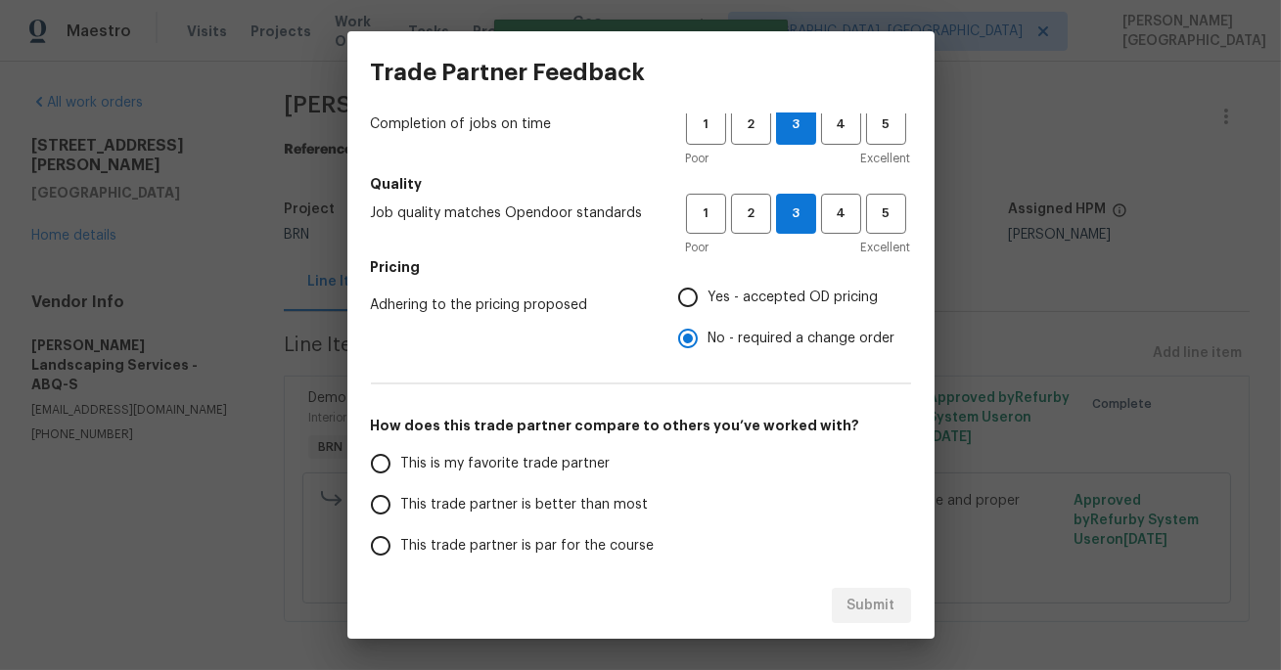
scroll to position [186, 0]
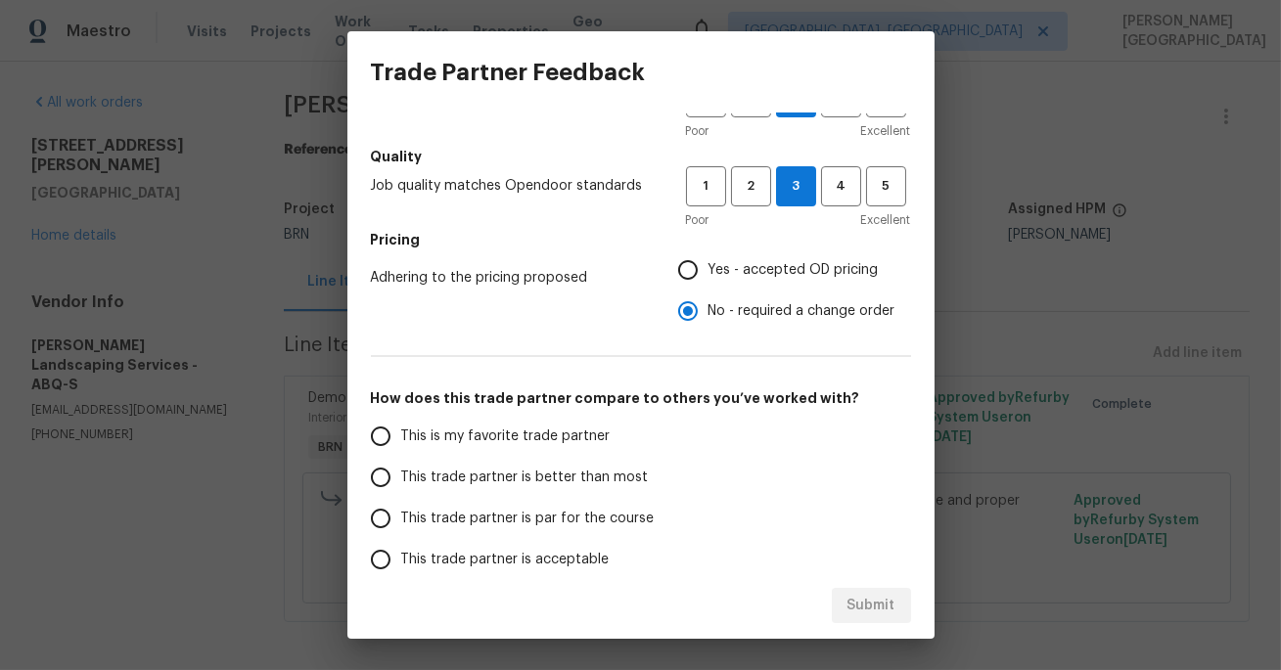
click at [508, 483] on span "This trade partner is better than most" at bounding box center [525, 478] width 248 height 21
click at [401, 483] on input "This trade partner is better than most" at bounding box center [380, 477] width 41 height 41
click at [858, 603] on span "Submit" at bounding box center [871, 606] width 48 height 24
radio input "true"
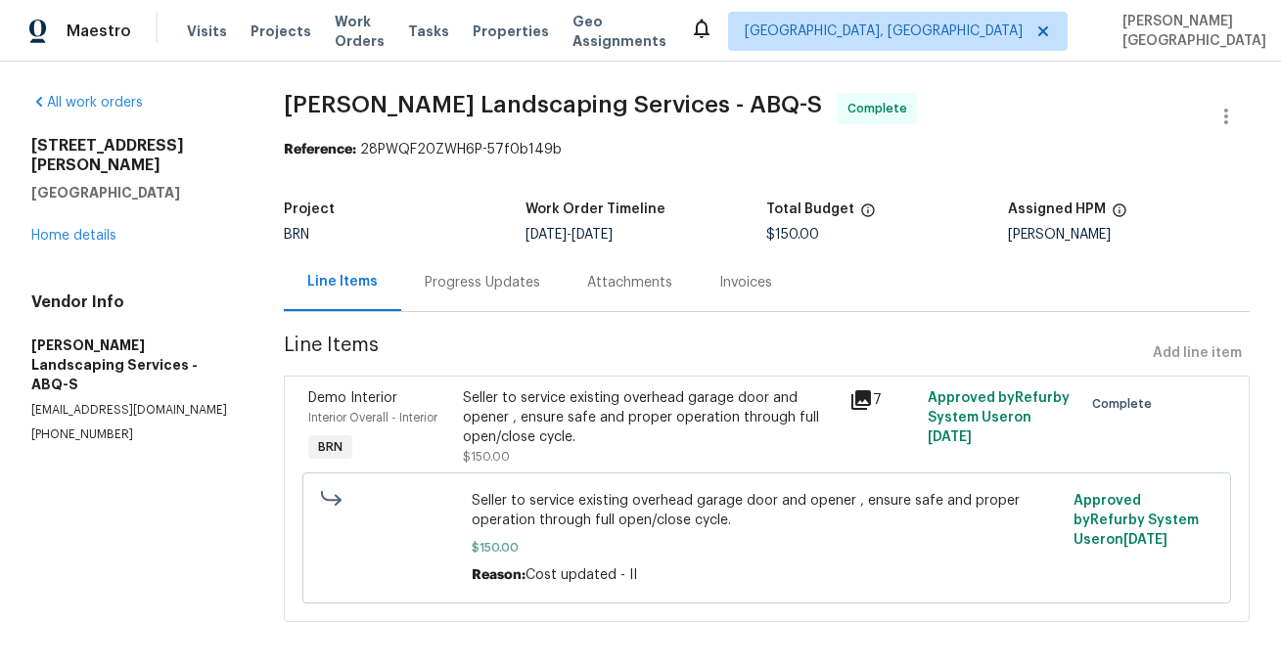
click at [742, 293] on div "Invoices" at bounding box center [746, 282] width 100 height 58
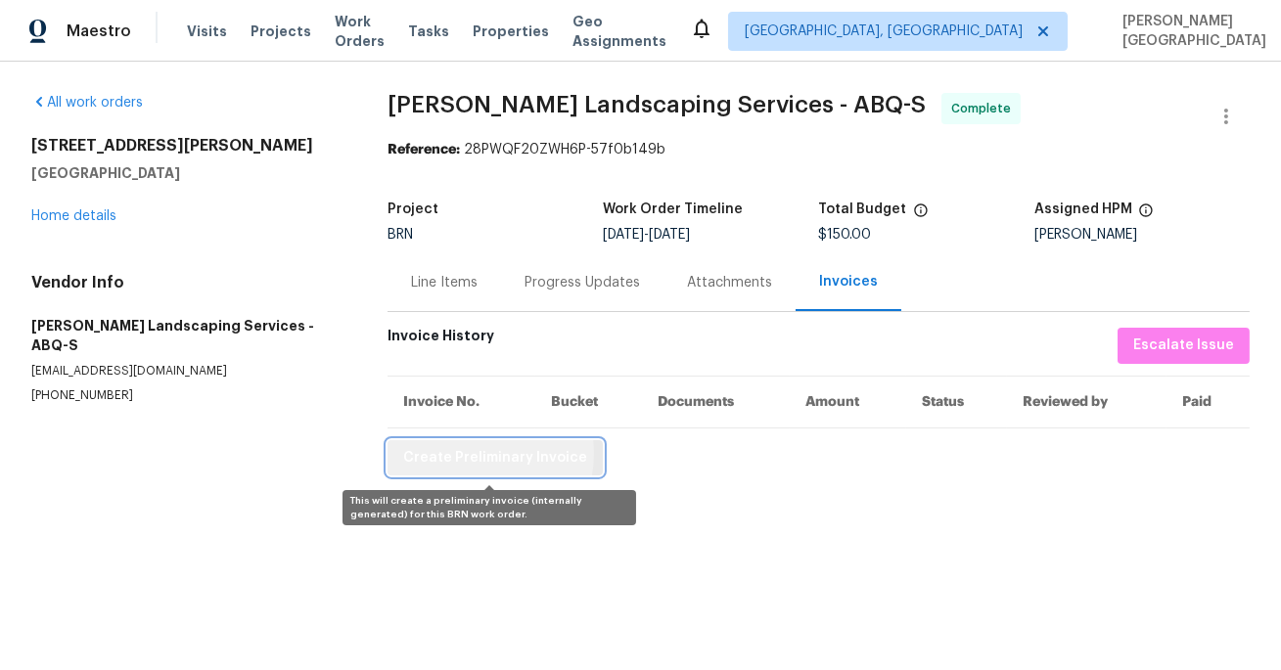
click at [469, 455] on span "Create Preliminary Invoice" at bounding box center [495, 458] width 184 height 24
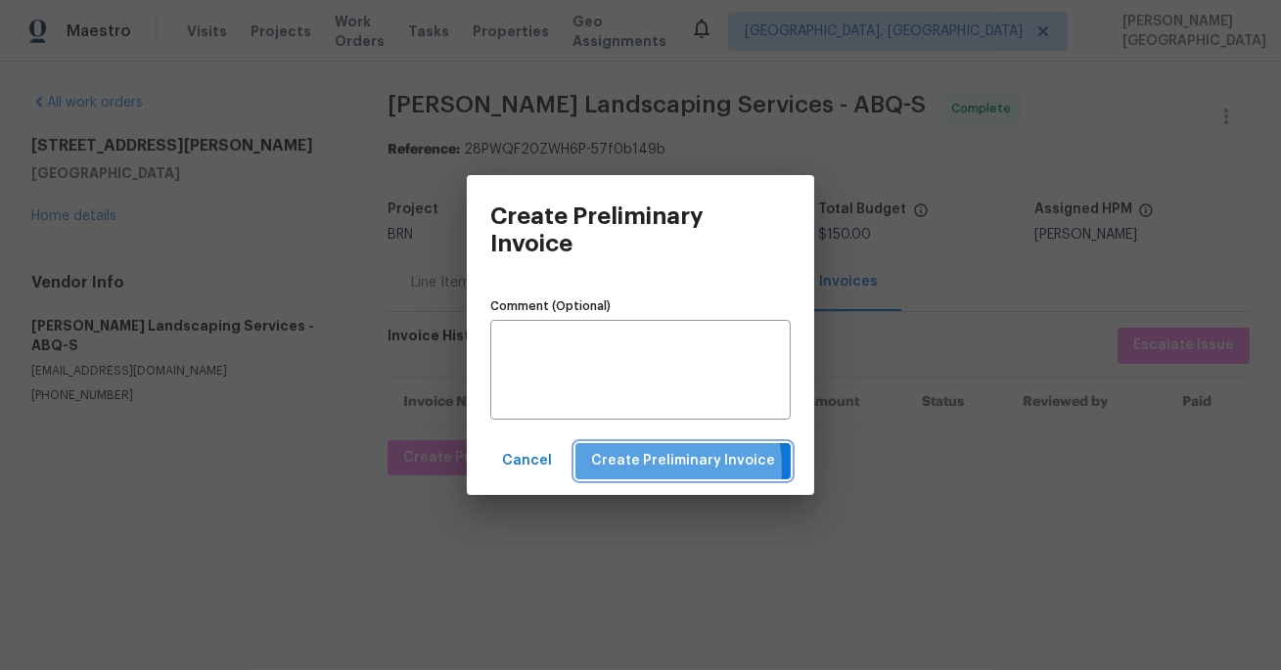
click at [637, 469] on span "Create Preliminary Invoice" at bounding box center [683, 461] width 184 height 24
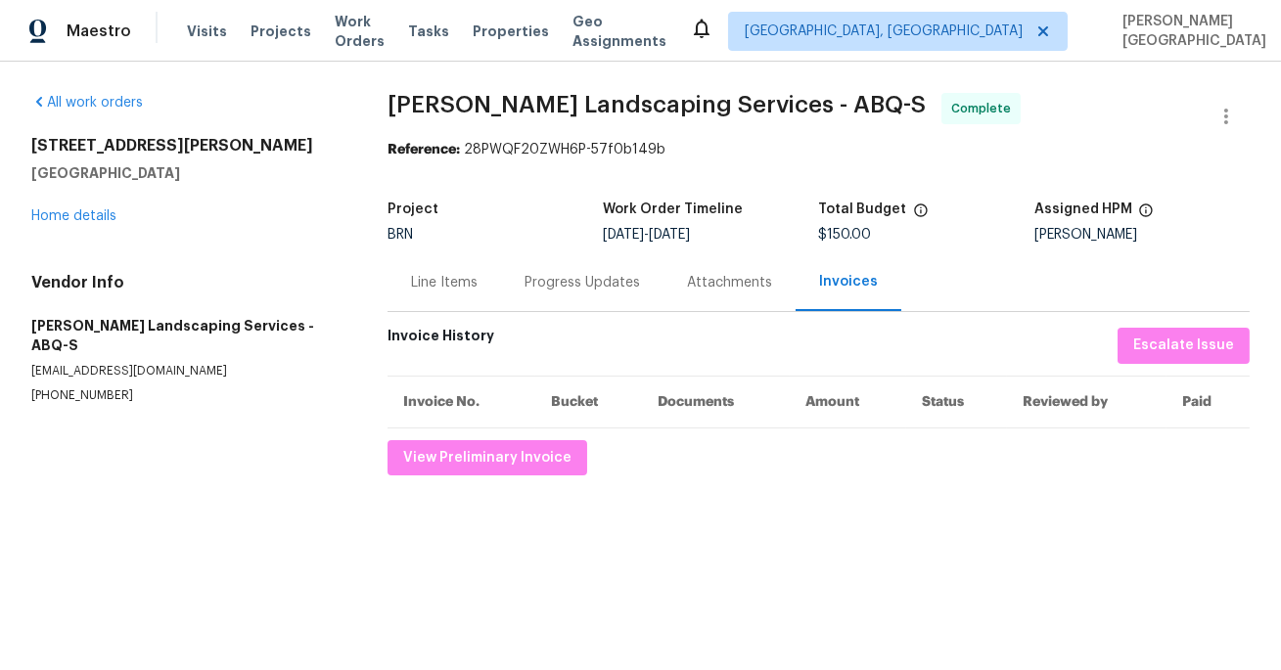
click at [421, 99] on span "Rodriguez Landscaping Services - ABQ-S" at bounding box center [656, 104] width 538 height 23
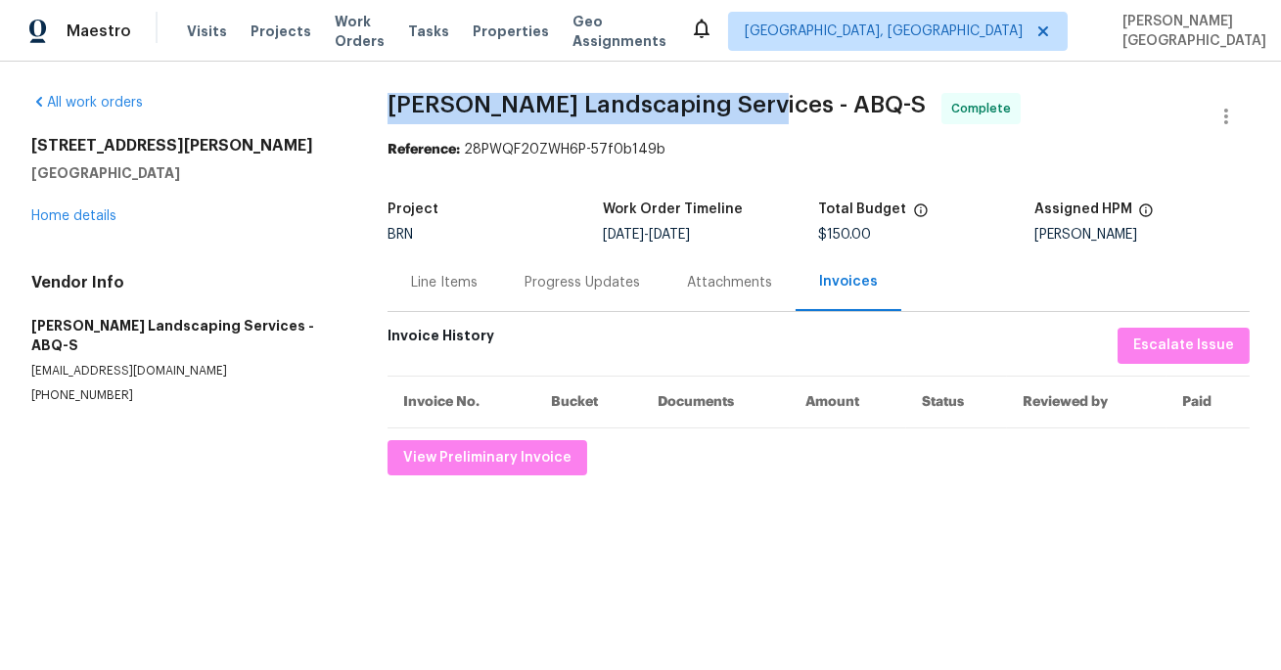
click at [662, 102] on span "Rodriguez Landscaping Services - ABQ-S" at bounding box center [656, 104] width 538 height 23
copy span "Rodriguez Landscaping Services"
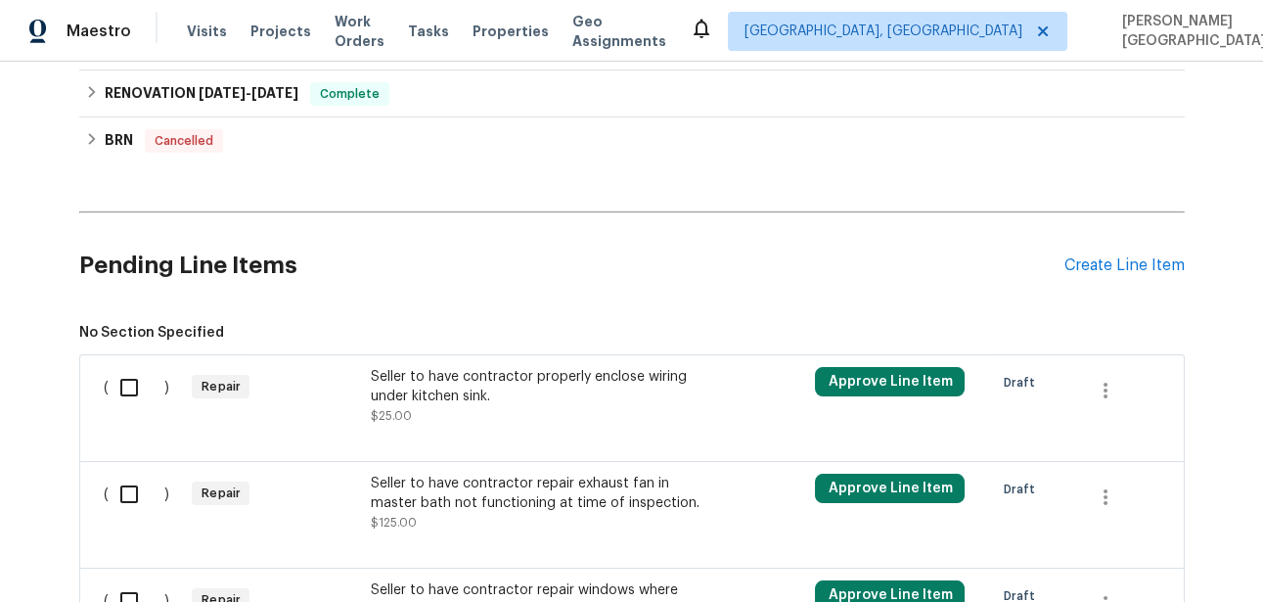
scroll to position [993, 0]
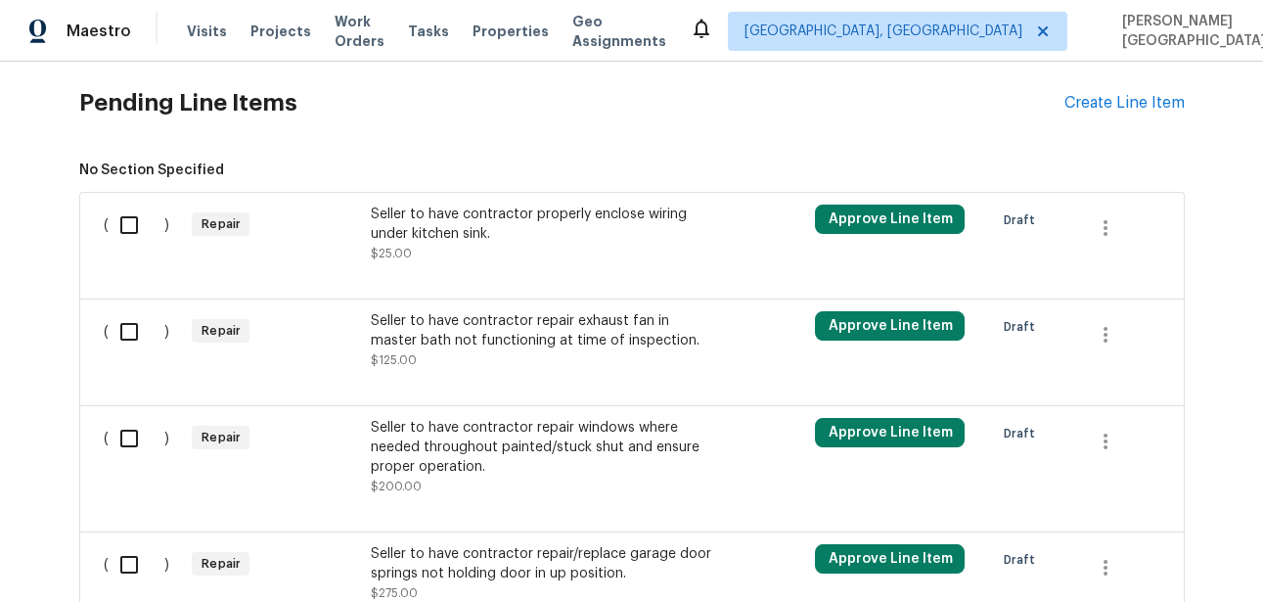
click at [470, 231] on div "Seller to have contractor properly enclose wiring under kitchen sink." at bounding box center [542, 223] width 344 height 39
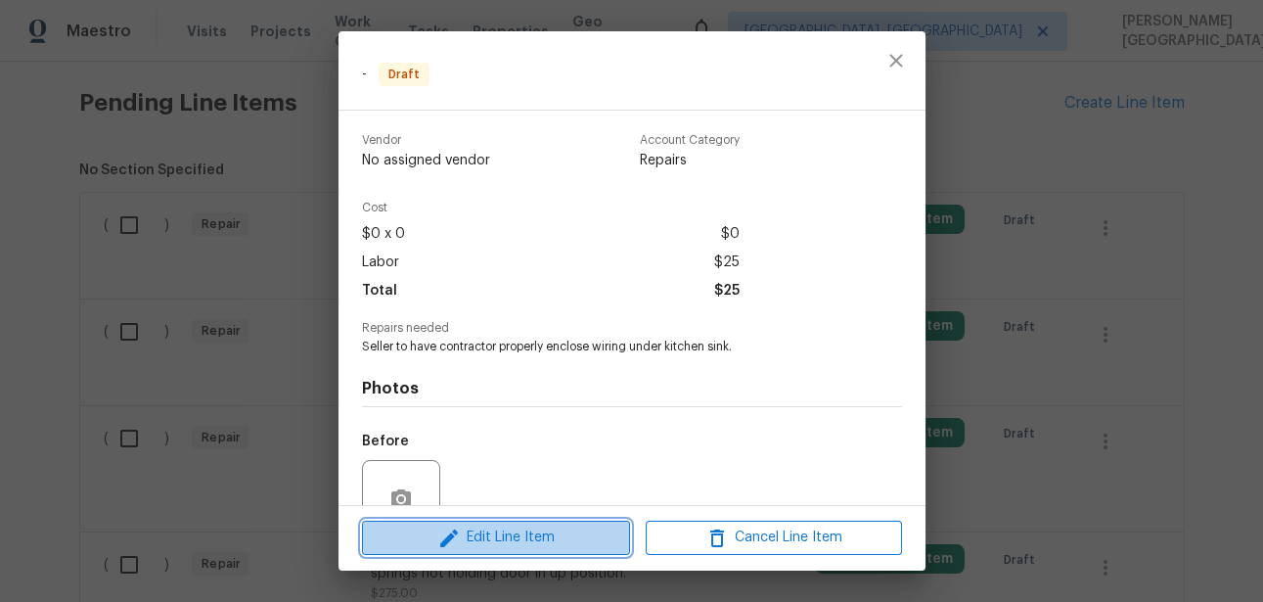
click at [521, 523] on button "Edit Line Item" at bounding box center [496, 537] width 268 height 34
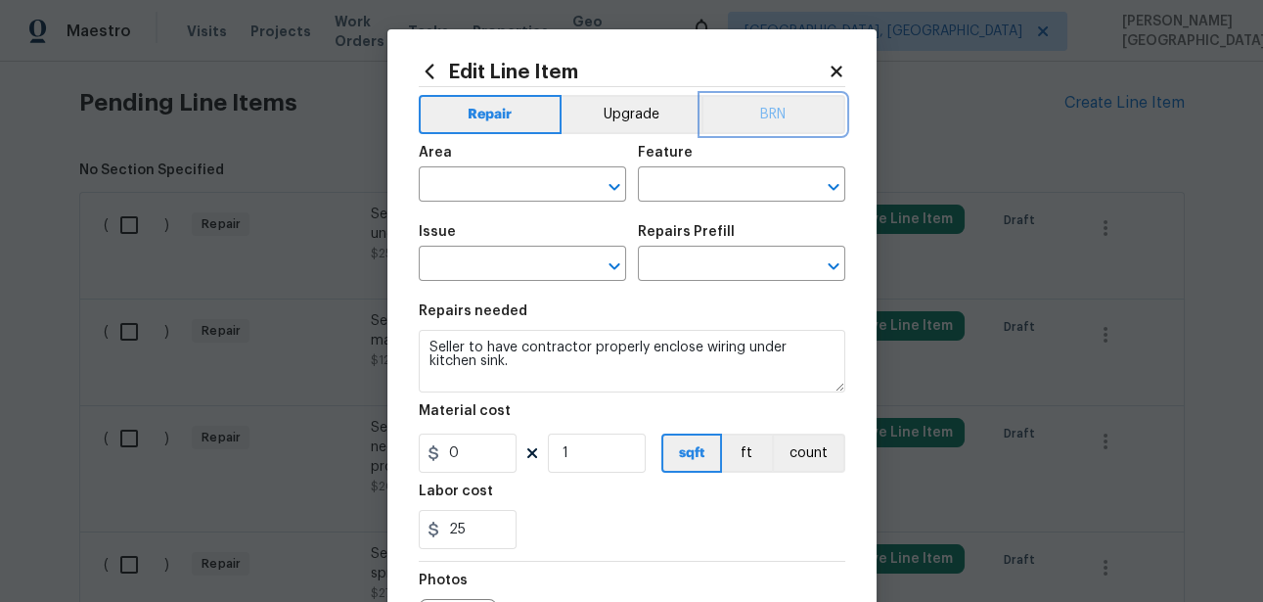
click at [790, 110] on button "BRN" at bounding box center [773, 114] width 144 height 39
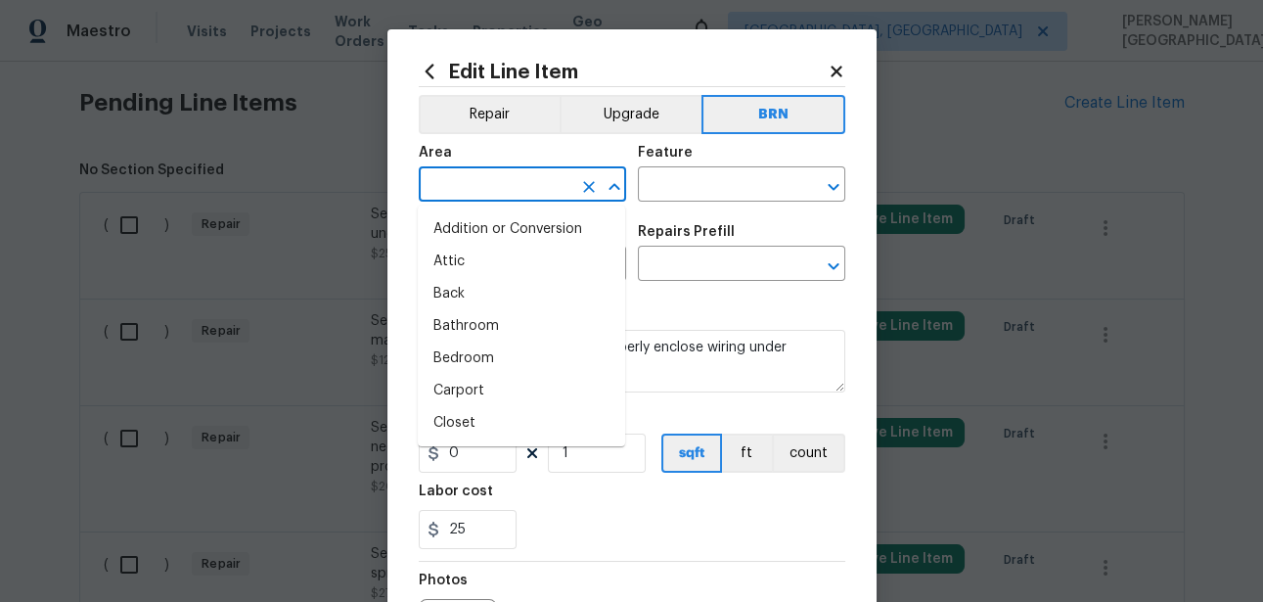
click at [513, 192] on input "text" at bounding box center [495, 186] width 153 height 30
type input "u"
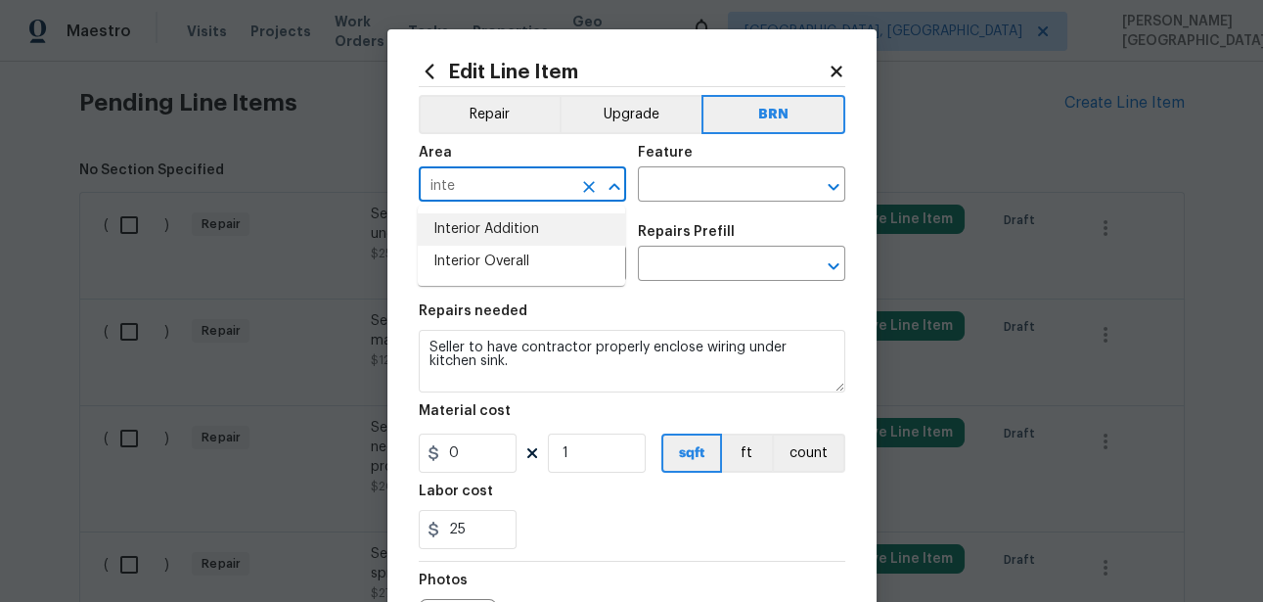
click at [527, 251] on li "Interior Overall" at bounding box center [521, 262] width 207 height 32
type input "Interior Overall"
click at [669, 191] on input "text" at bounding box center [714, 186] width 153 height 30
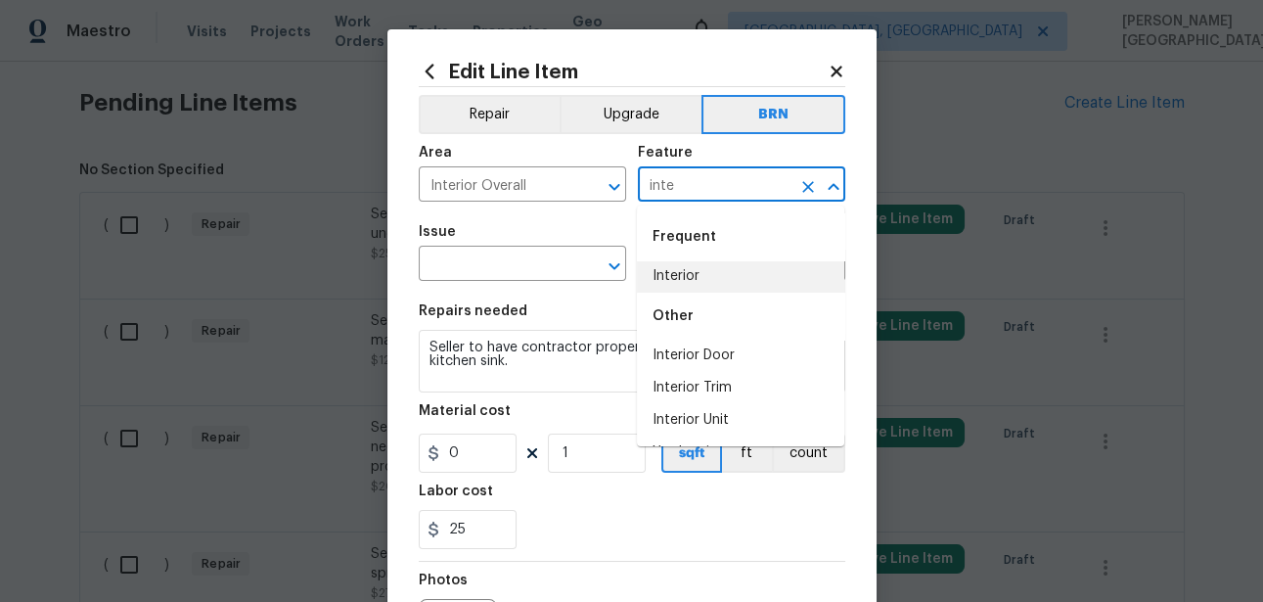
click at [655, 277] on li "Interior" at bounding box center [740, 276] width 207 height 32
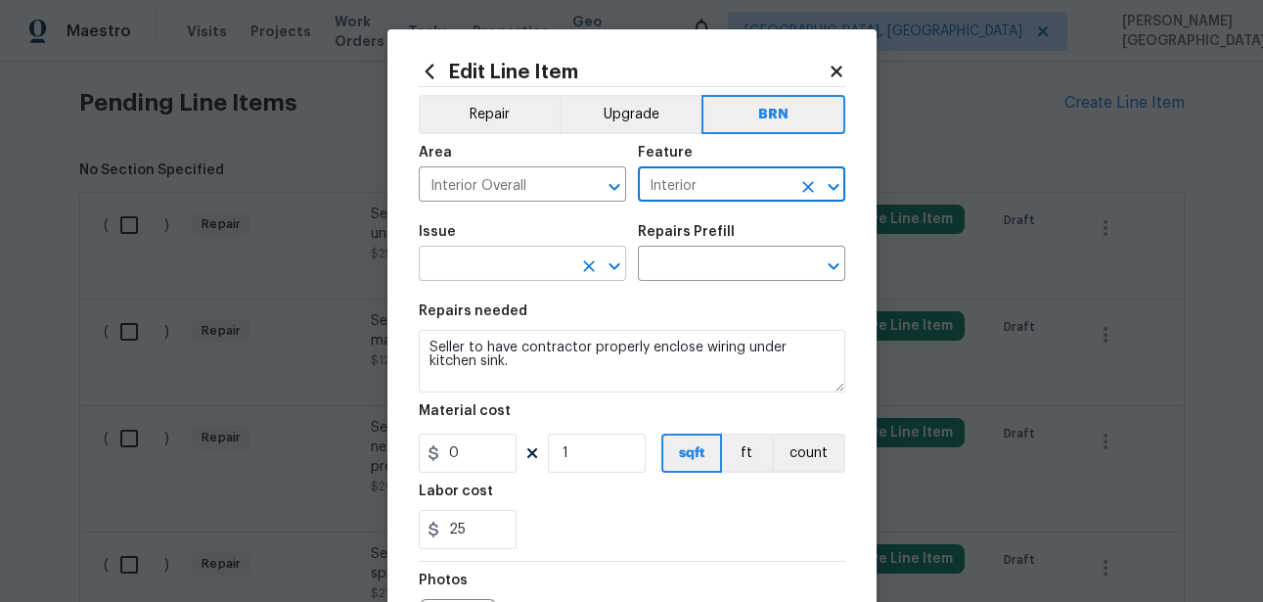
type input "Interior"
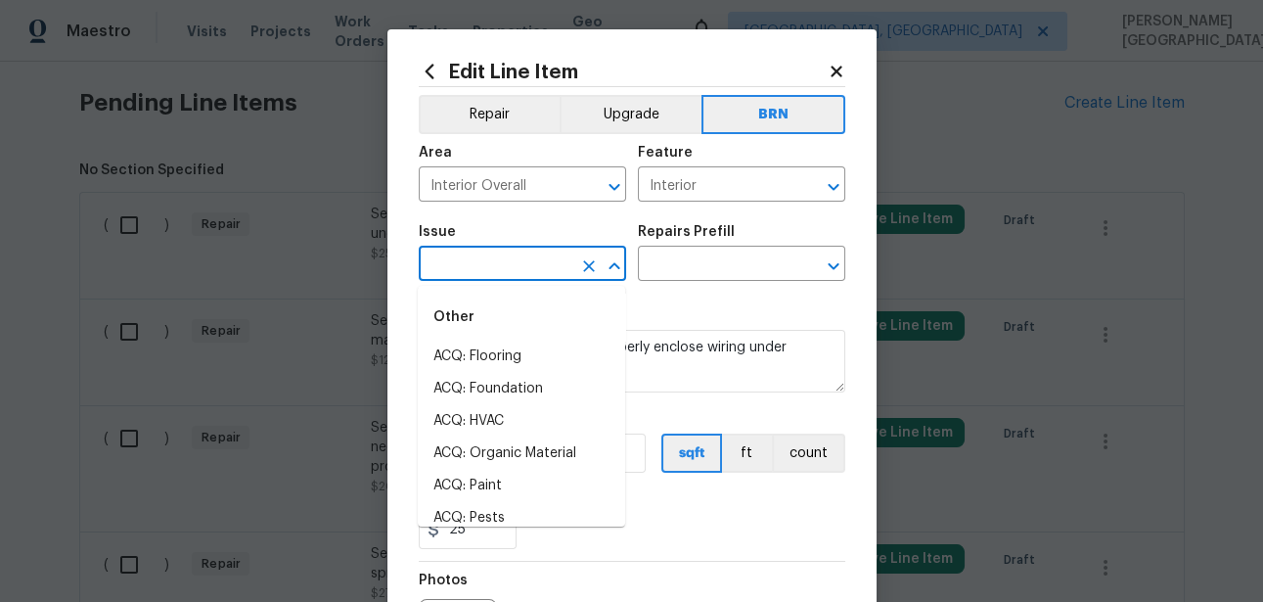
click at [485, 263] on input "text" at bounding box center [495, 265] width 153 height 30
click at [473, 359] on li "Demo Interior" at bounding box center [521, 356] width 207 height 32
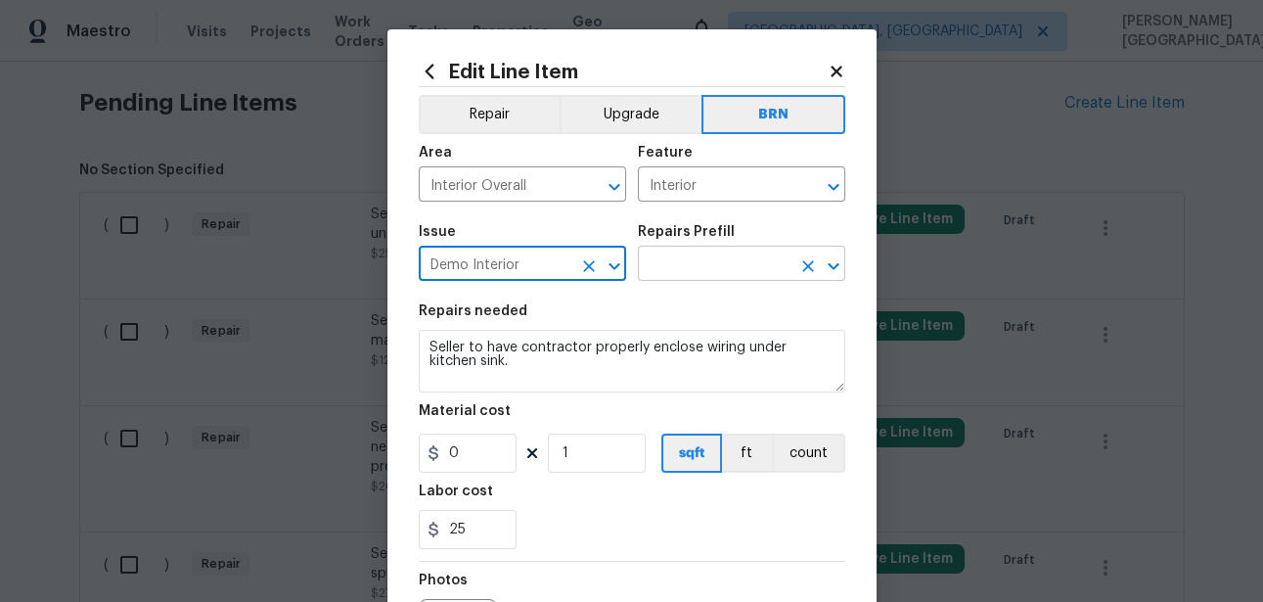
type input "Demo Interior"
click at [662, 268] on input "text" at bounding box center [714, 265] width 153 height 30
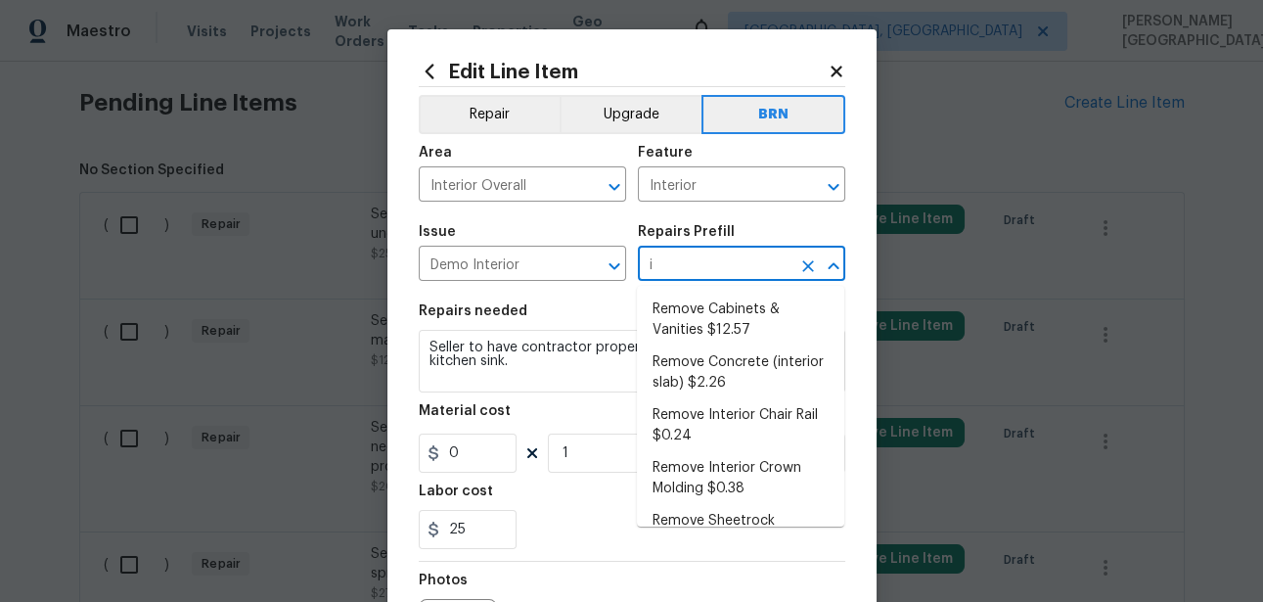
type input "in"
click at [671, 331] on li "Remove Cabinets & Vanities $12.57" at bounding box center [740, 319] width 207 height 53
type input "Demolition"
type input "Remove Cabinets & Vanities $12.57"
type textarea "Remove and properly dispose of the cabinetry as outlined by the PM. Ensure that…"
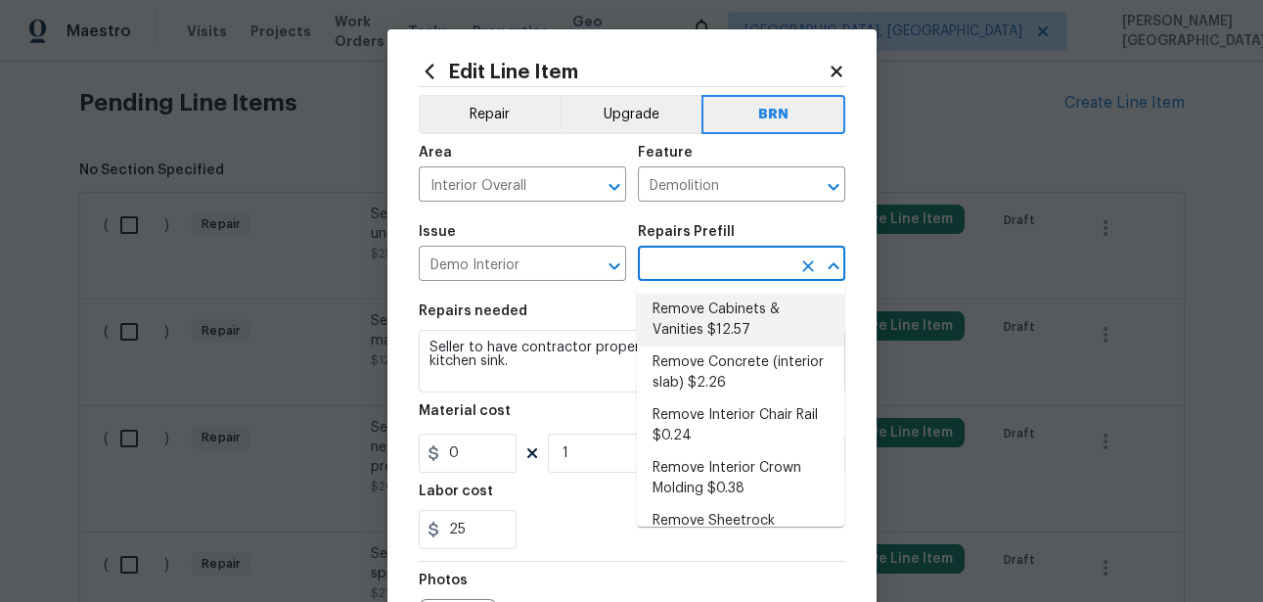
type input "12.57"
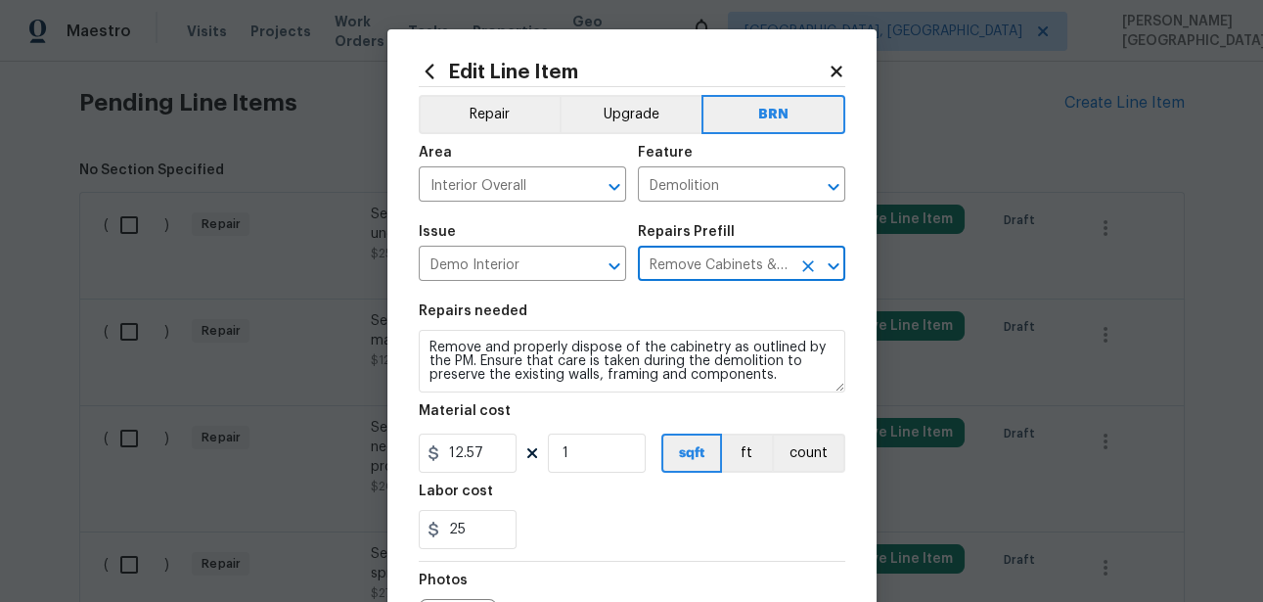
type input "Remove Cabinets & Vanities $12.57"
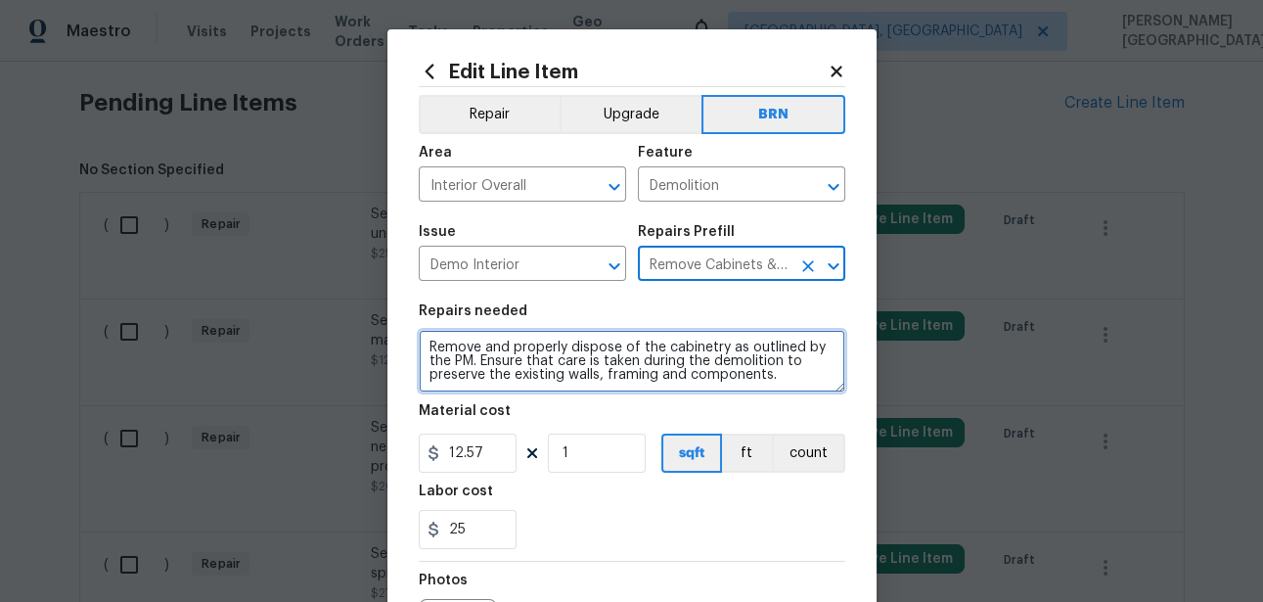
click at [576, 368] on textarea "Remove and properly dispose of the cabinetry as outlined by the PM. Ensure that…" at bounding box center [632, 361] width 427 height 63
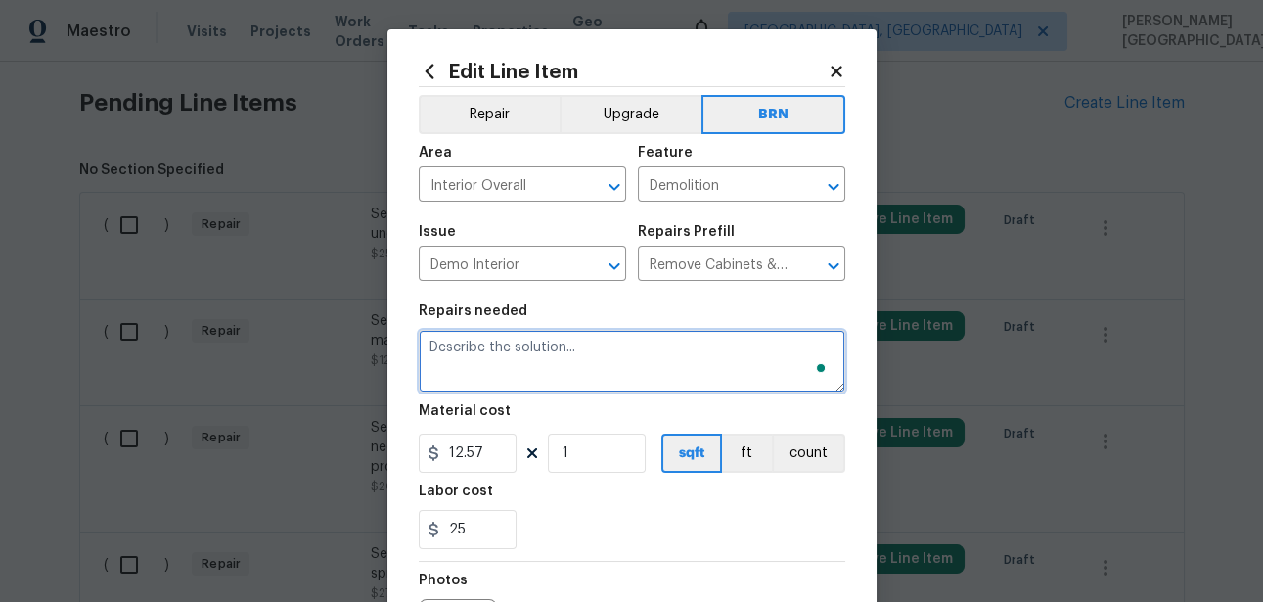
paste textarea "Seller to have contractor properly enclose wiring under kitchen sink."
type textarea "Seller to have contractor properly enclose wiring under kitchen sink."
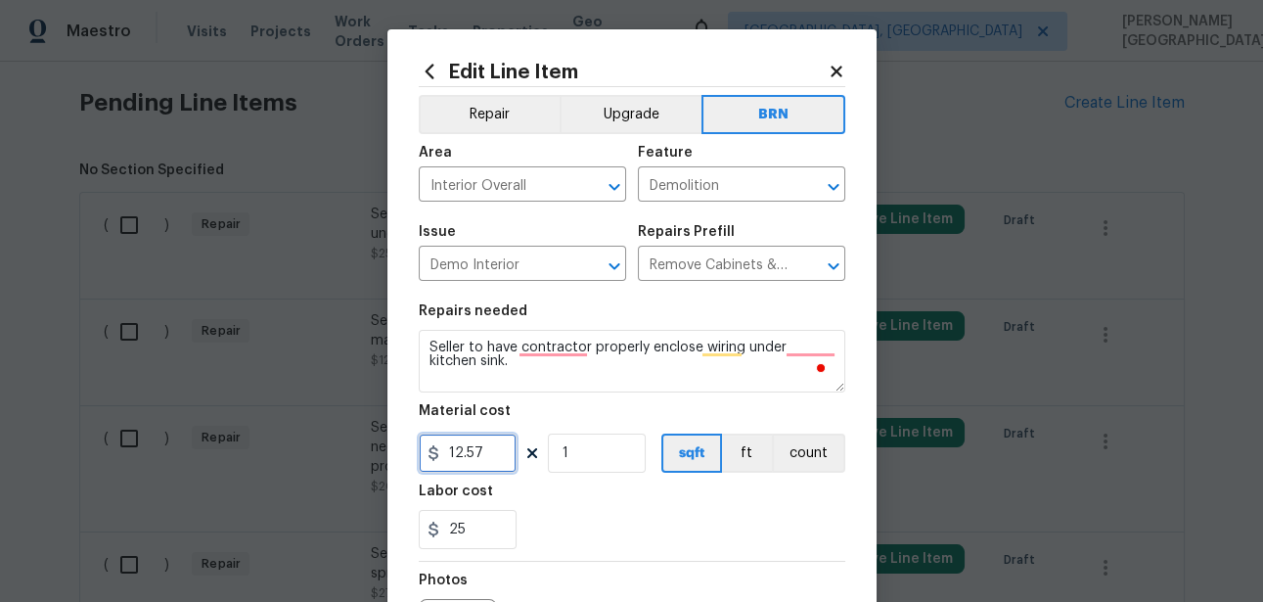
click at [459, 463] on input "12.57" at bounding box center [468, 452] width 98 height 39
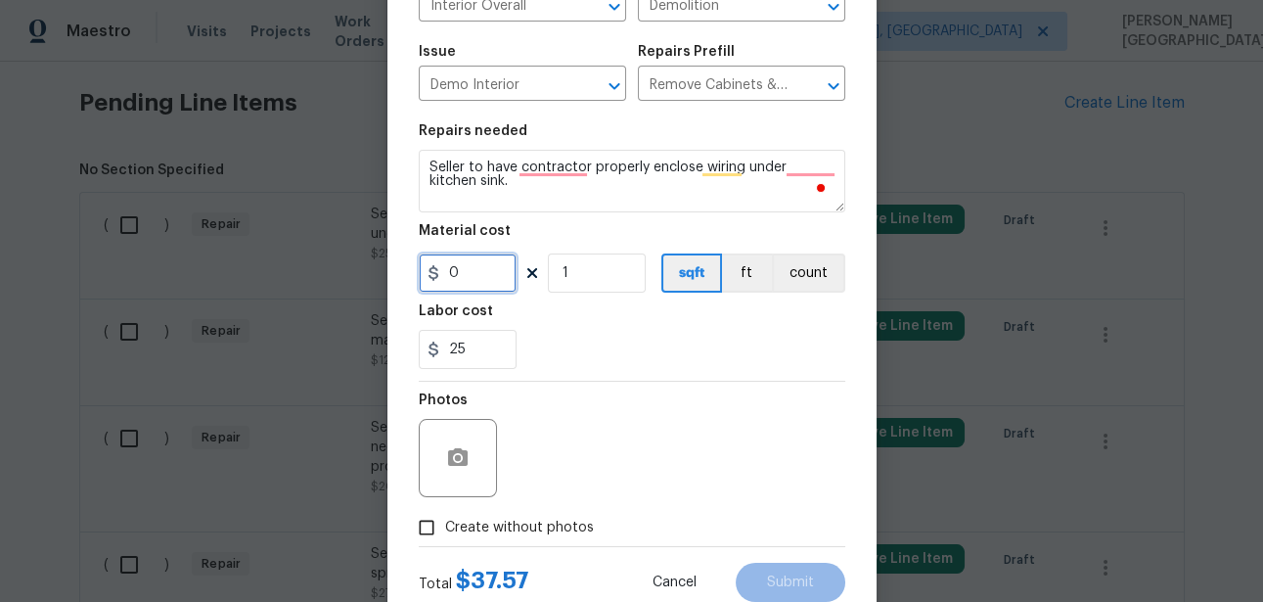
scroll to position [240, 0]
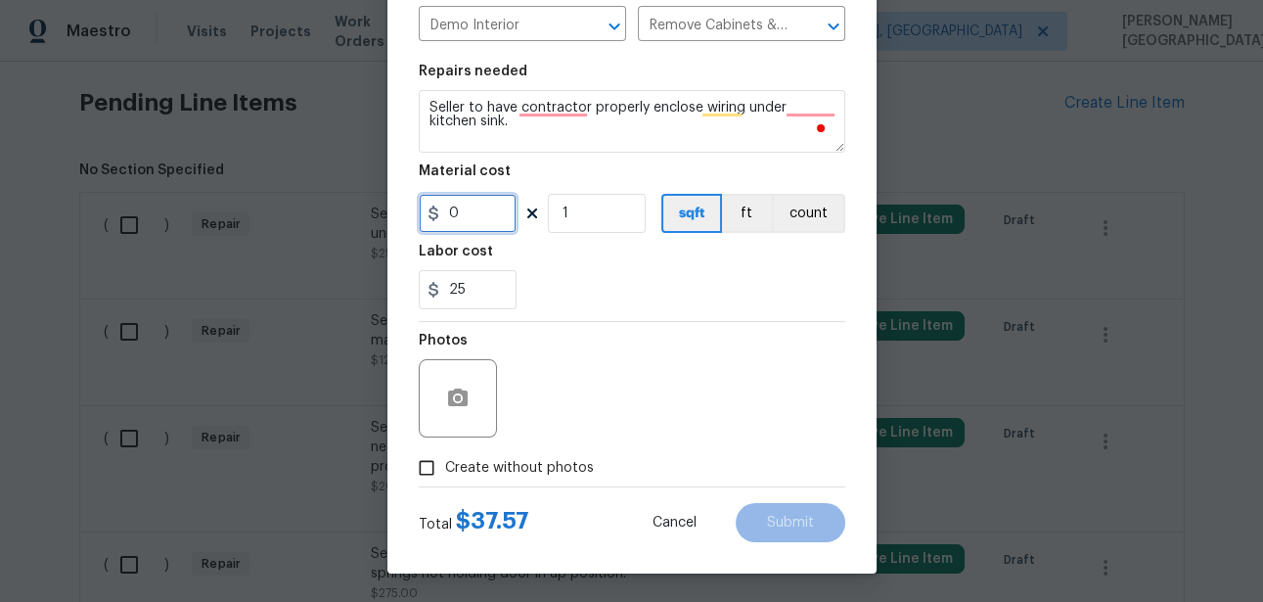
type input "0"
click at [444, 382] on button "button" at bounding box center [457, 398] width 47 height 47
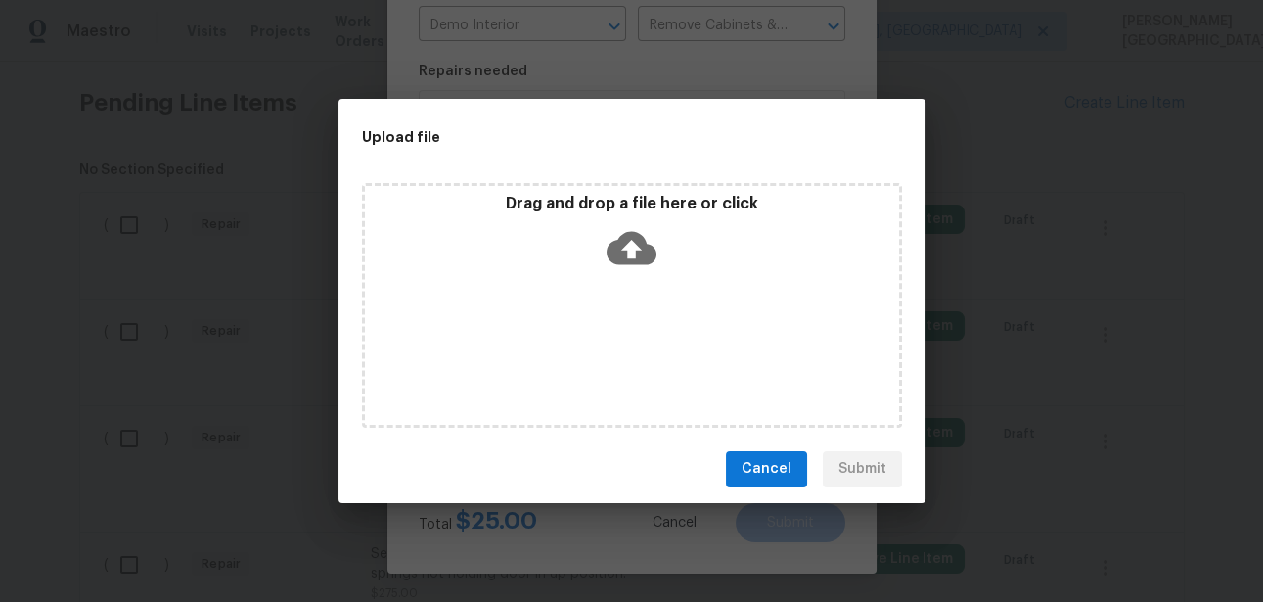
click at [642, 260] on icon at bounding box center [632, 247] width 50 height 33
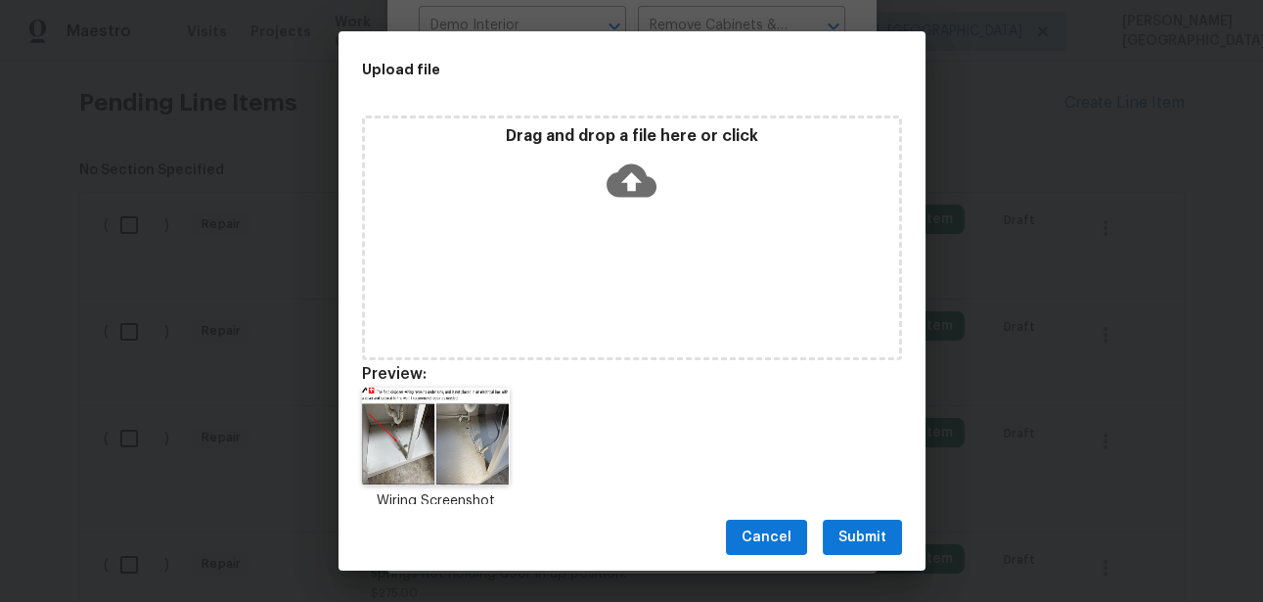
click at [837, 535] on button "Submit" at bounding box center [862, 537] width 79 height 36
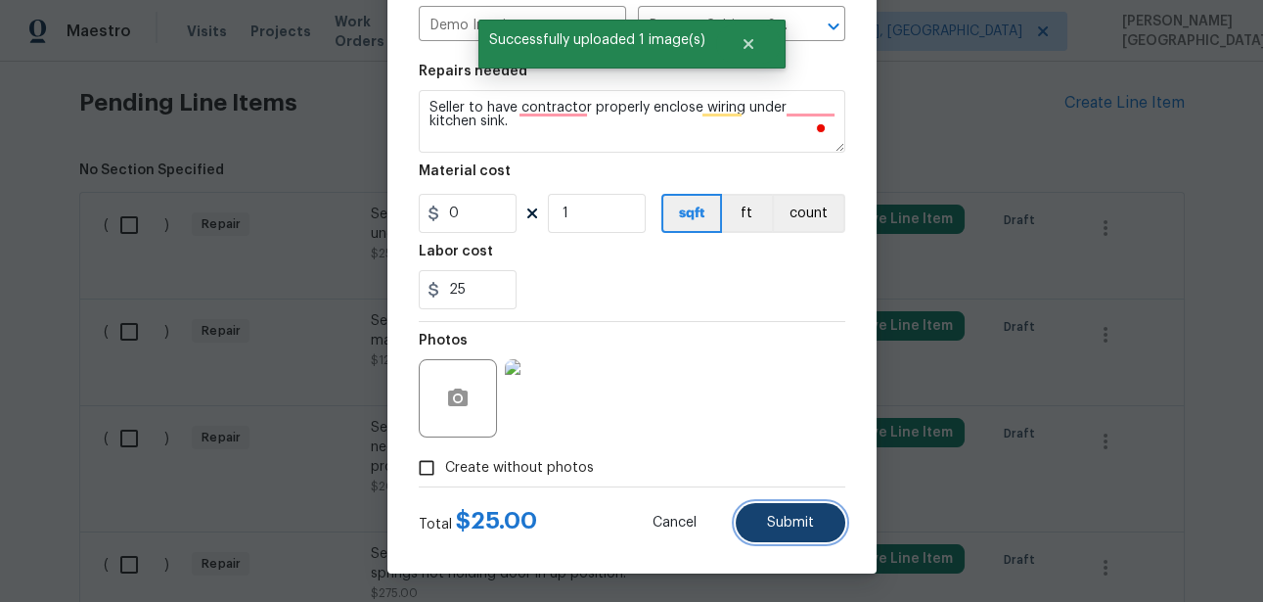
click at [805, 531] on button "Submit" at bounding box center [791, 522] width 110 height 39
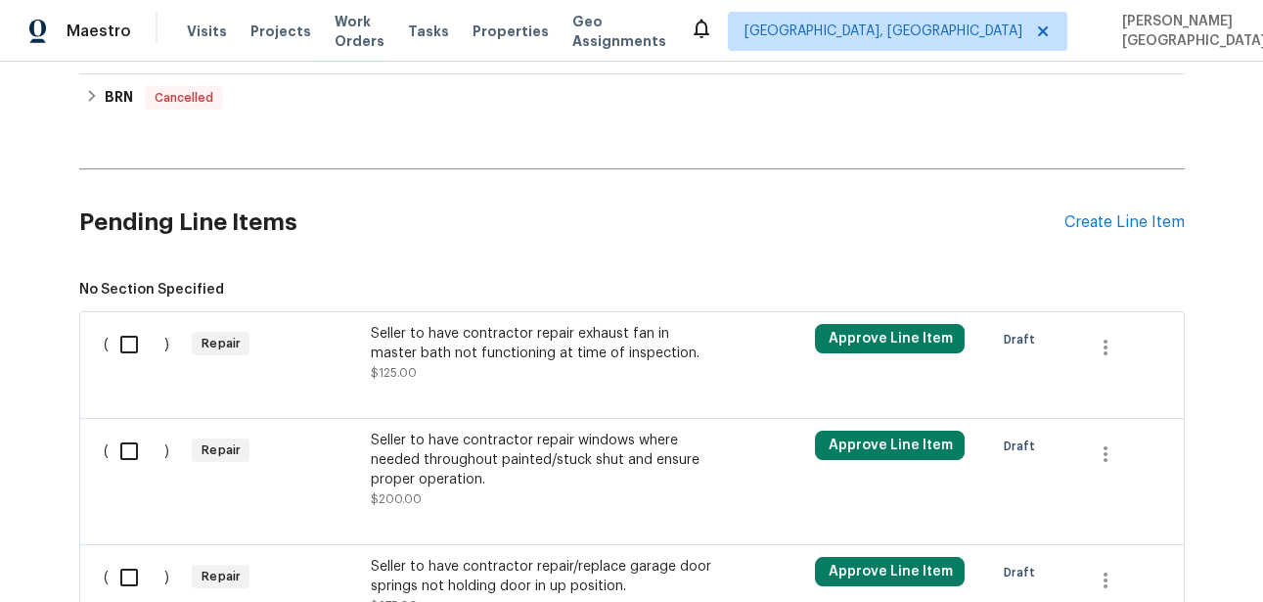
scroll to position [993, 0]
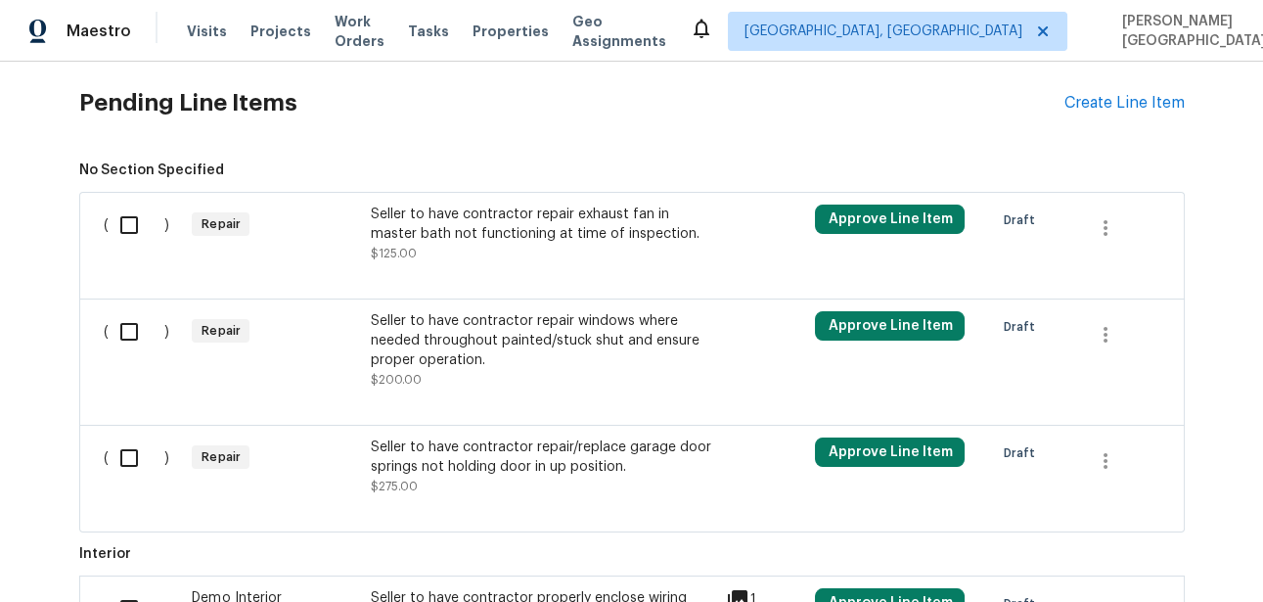
click at [478, 472] on div "Seller to have contractor repair/replace garage door springs not holding door i…" at bounding box center [542, 456] width 344 height 39
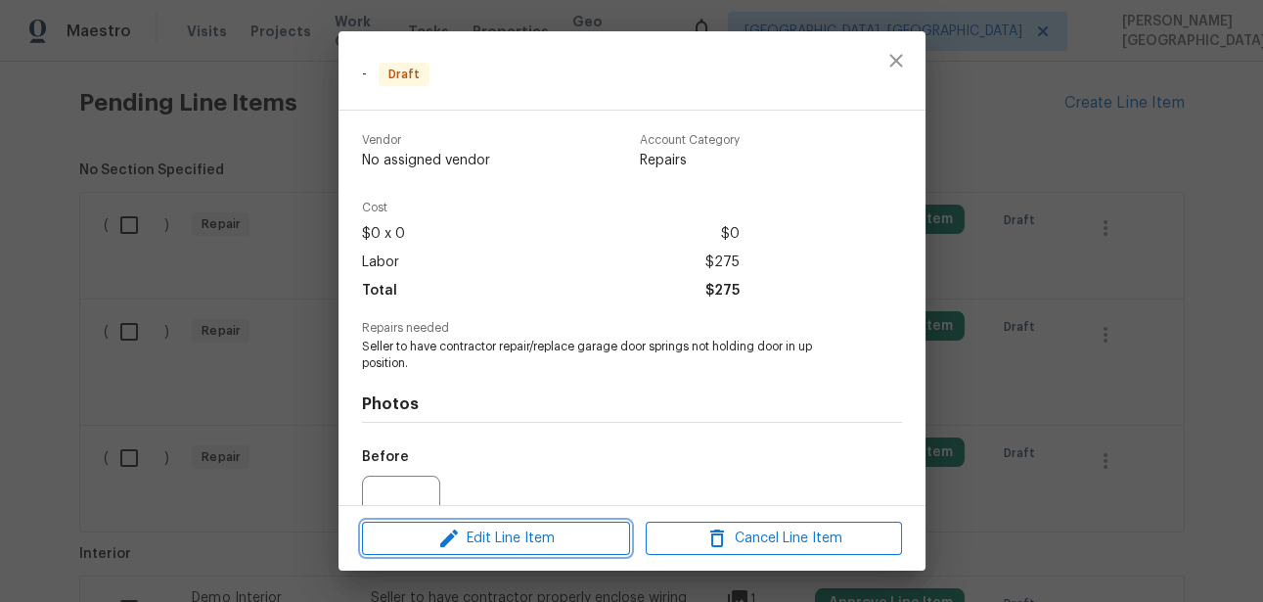
click at [527, 534] on span "Edit Line Item" at bounding box center [496, 538] width 256 height 24
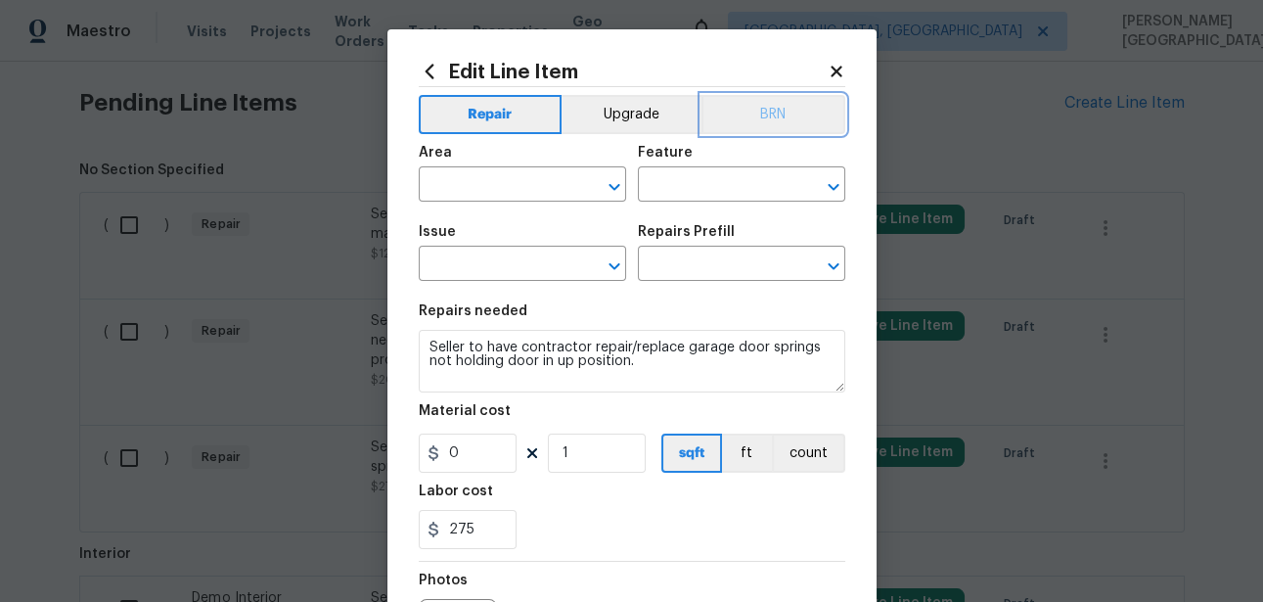
click at [787, 119] on button "BRN" at bounding box center [773, 114] width 144 height 39
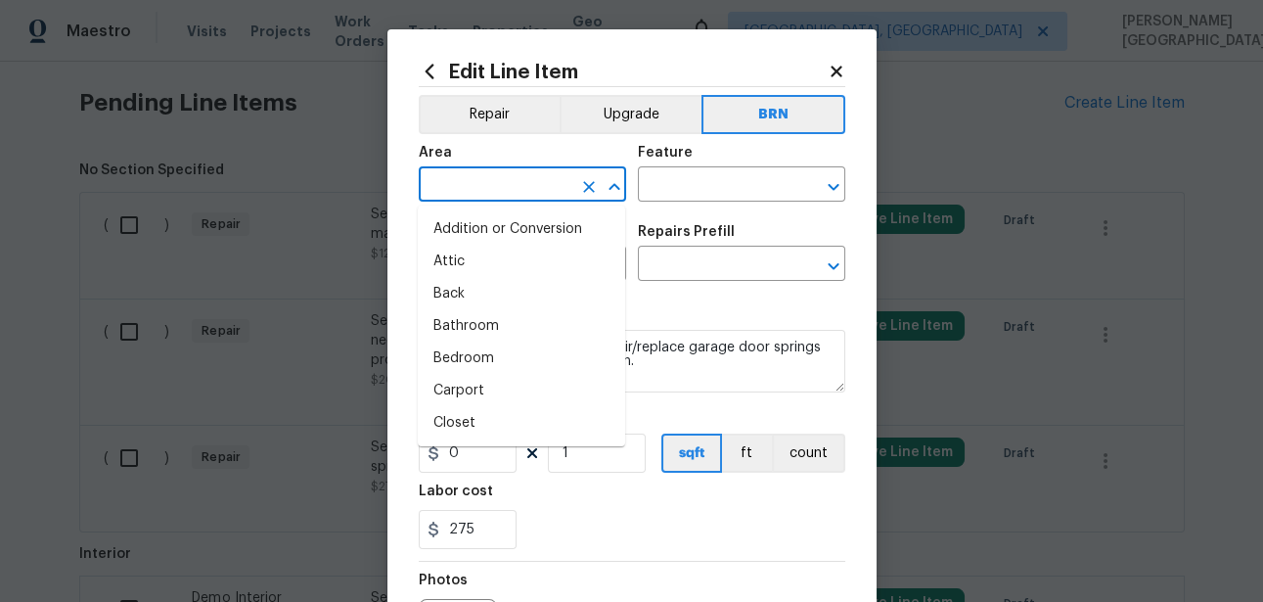
click at [551, 171] on input "text" at bounding box center [495, 186] width 153 height 30
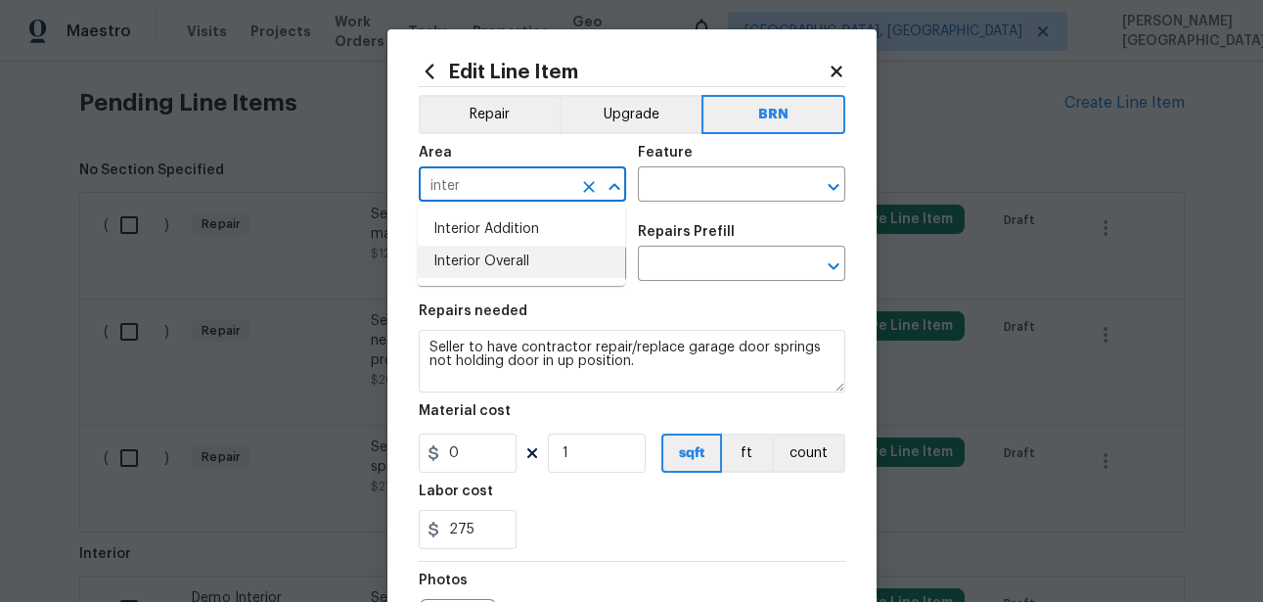
click at [552, 268] on li "Interior Overall" at bounding box center [521, 262] width 207 height 32
type input "Interior Overall"
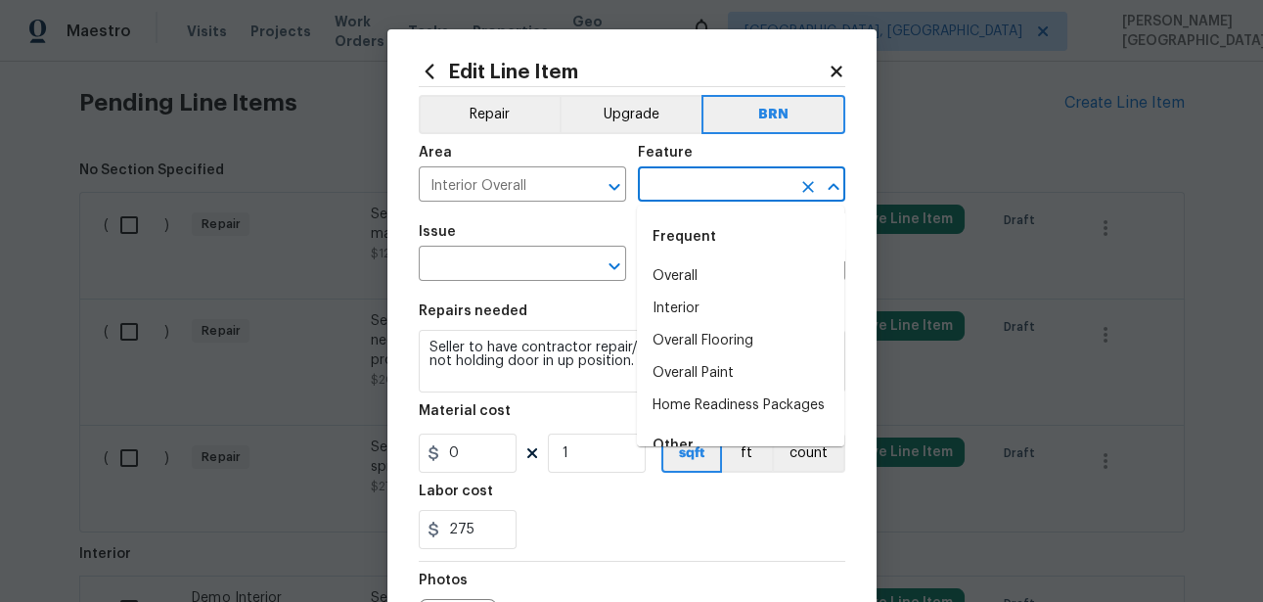
click at [678, 188] on input "text" at bounding box center [714, 186] width 153 height 30
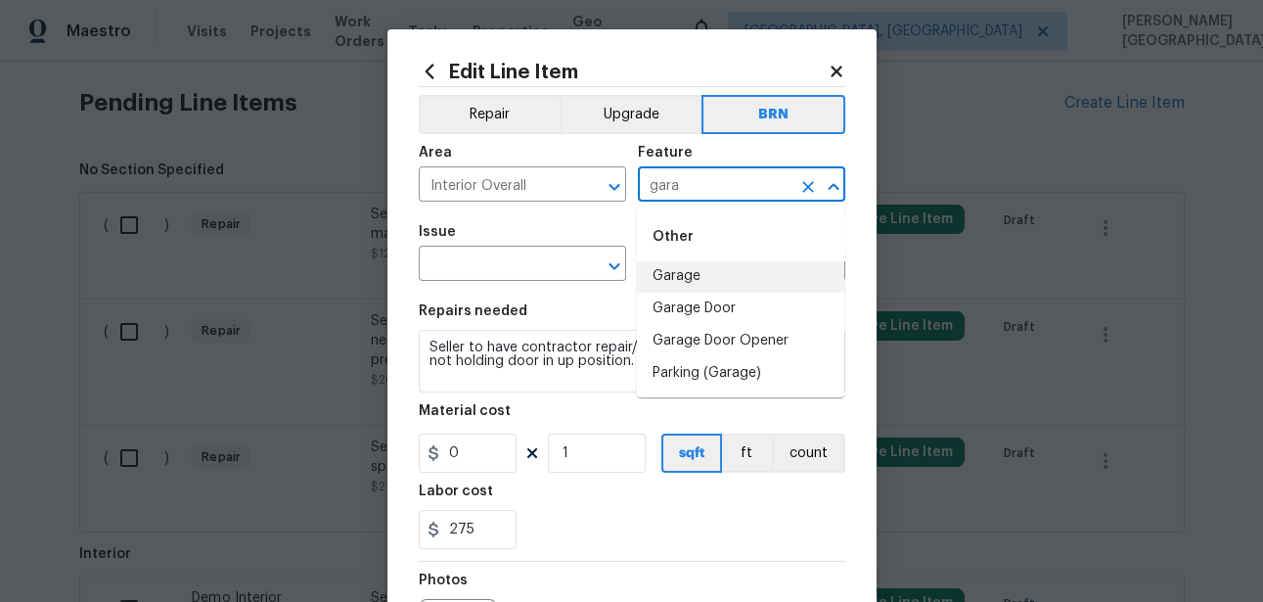
click at [694, 281] on li "Garage" at bounding box center [740, 276] width 207 height 32
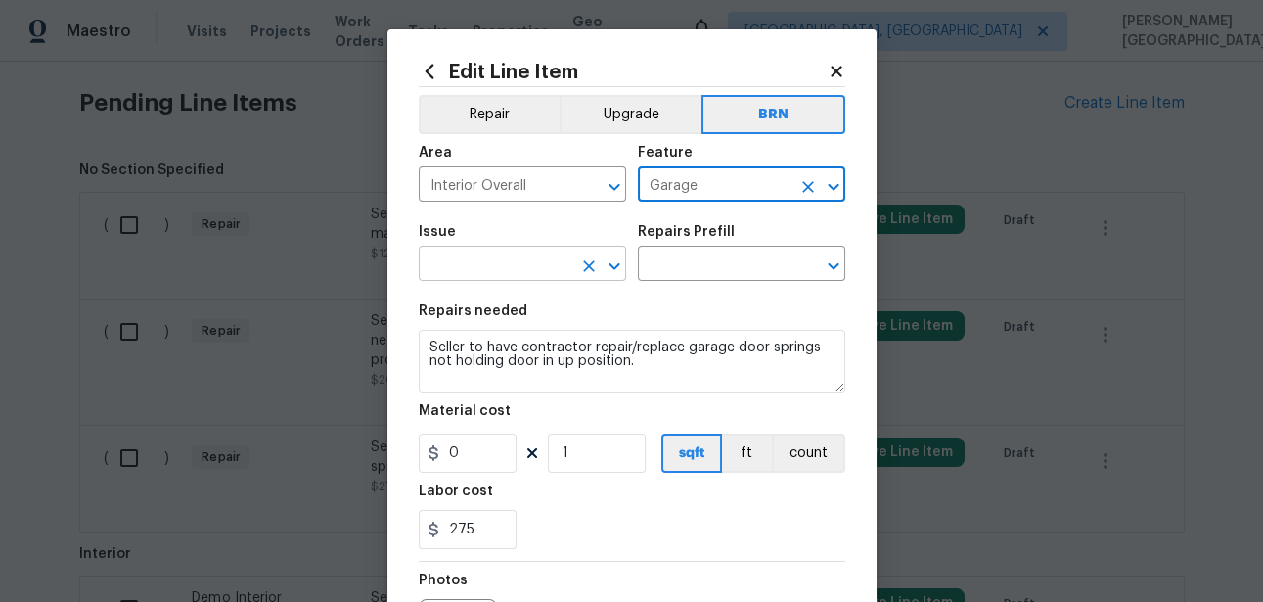
type input "Garage"
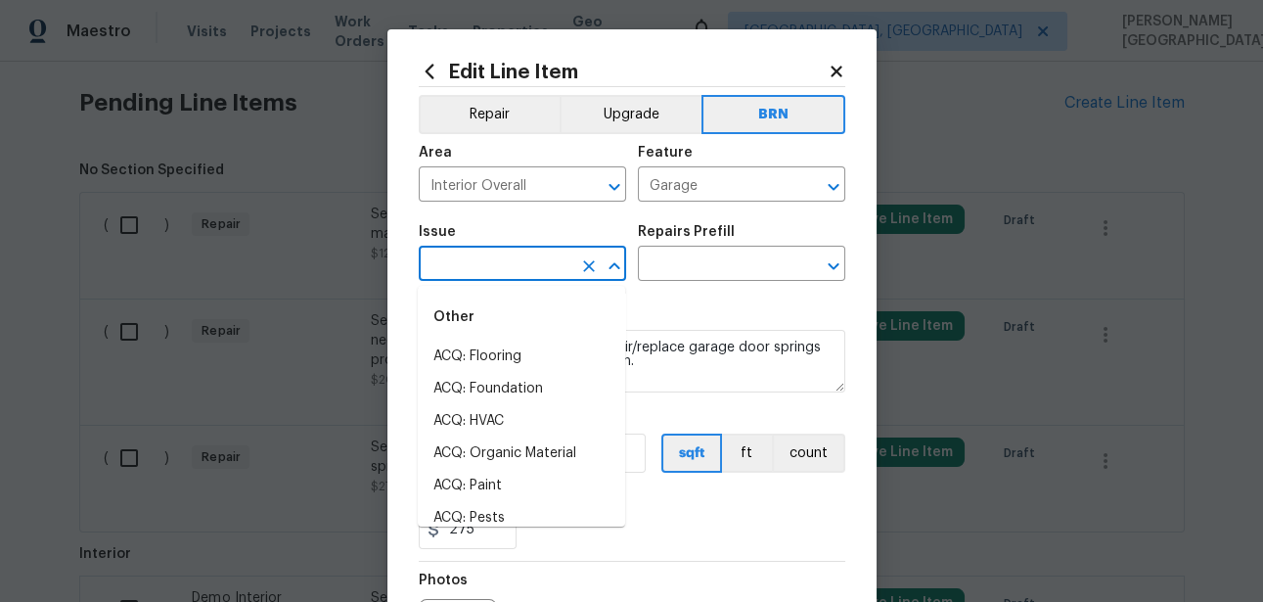
click at [550, 268] on input "text" at bounding box center [495, 265] width 153 height 30
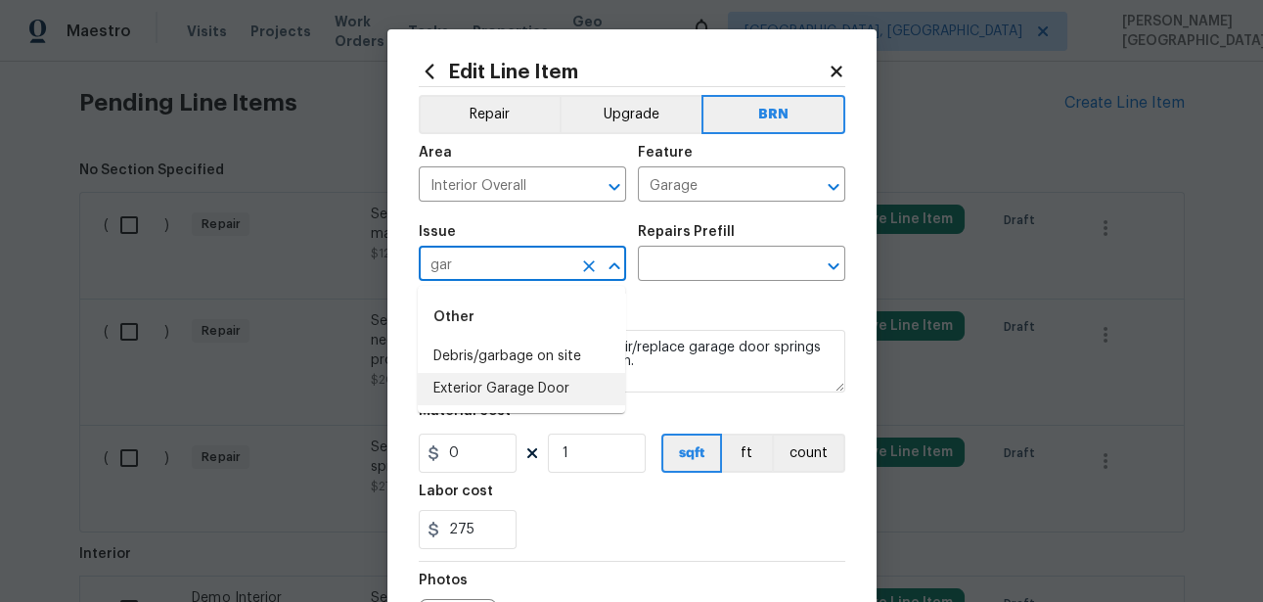
click at [539, 396] on li "Exterior Garage Door" at bounding box center [521, 389] width 207 height 32
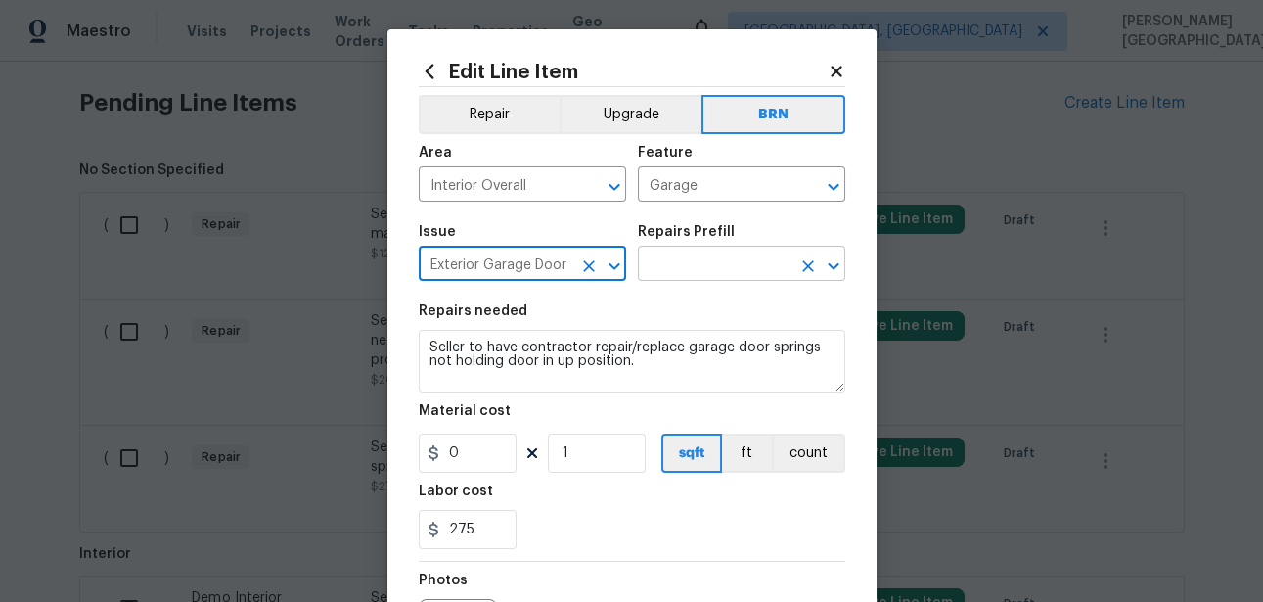
type input "Exterior Garage Door"
click at [683, 265] on input "text" at bounding box center [714, 265] width 153 height 30
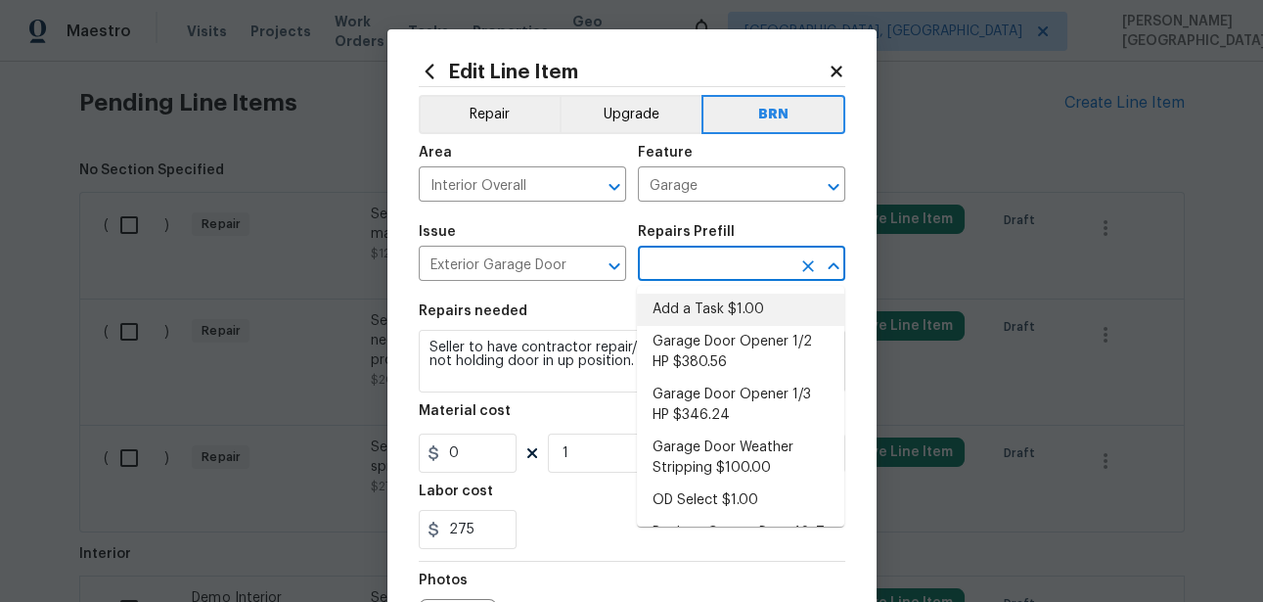
click at [684, 299] on li "Add a Task $1.00" at bounding box center [740, 309] width 207 height 32
type input "Interior Door"
type input "Add a Task $1.00"
type textarea "HPM to detail"
type input "1"
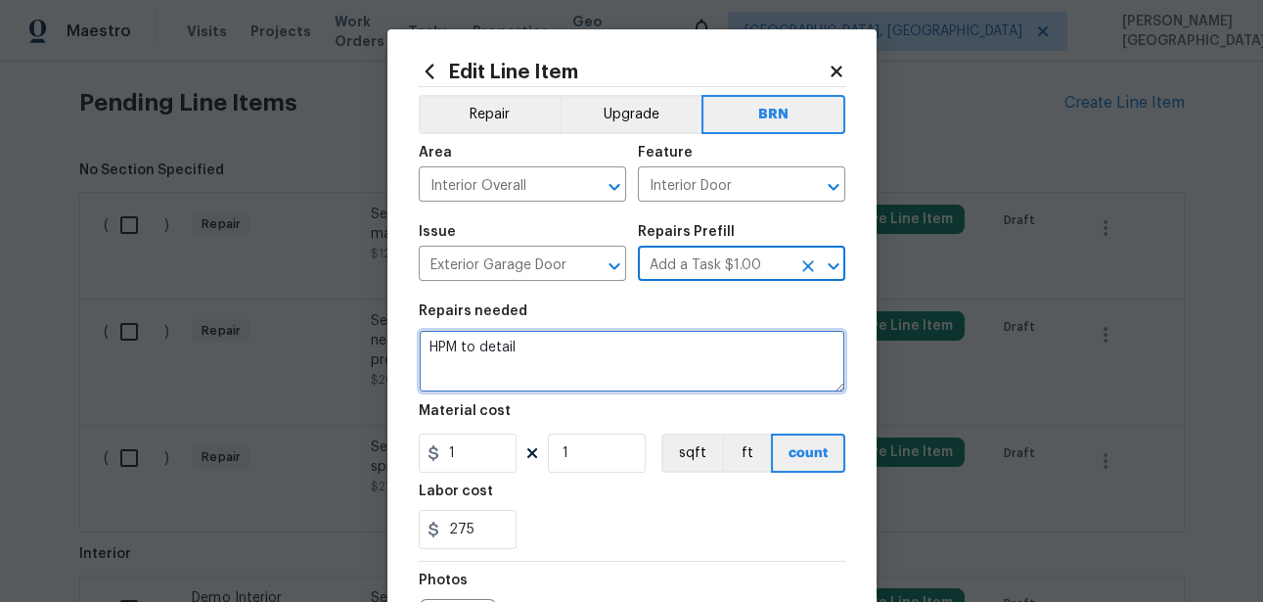
click at [561, 371] on textarea "HPM to detail" at bounding box center [632, 361] width 427 height 63
paste textarea "Seller to have contractor repair/replace garage door springs not holding door i…"
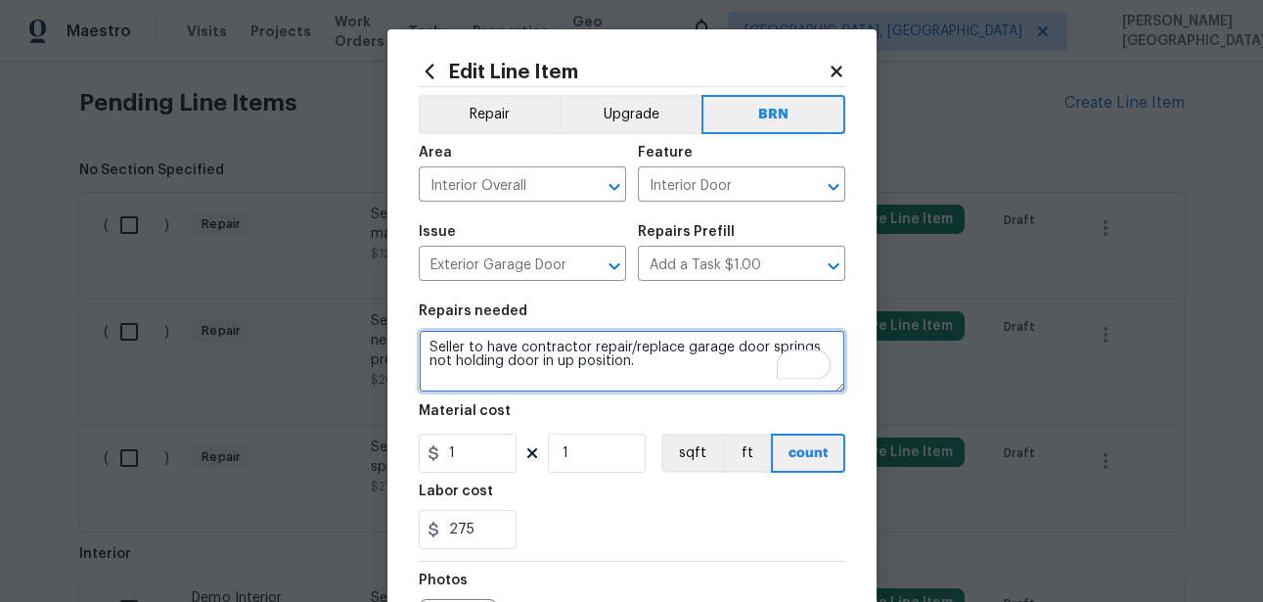
type textarea "Seller to have contractor repair/replace garage door springs not holding door i…"
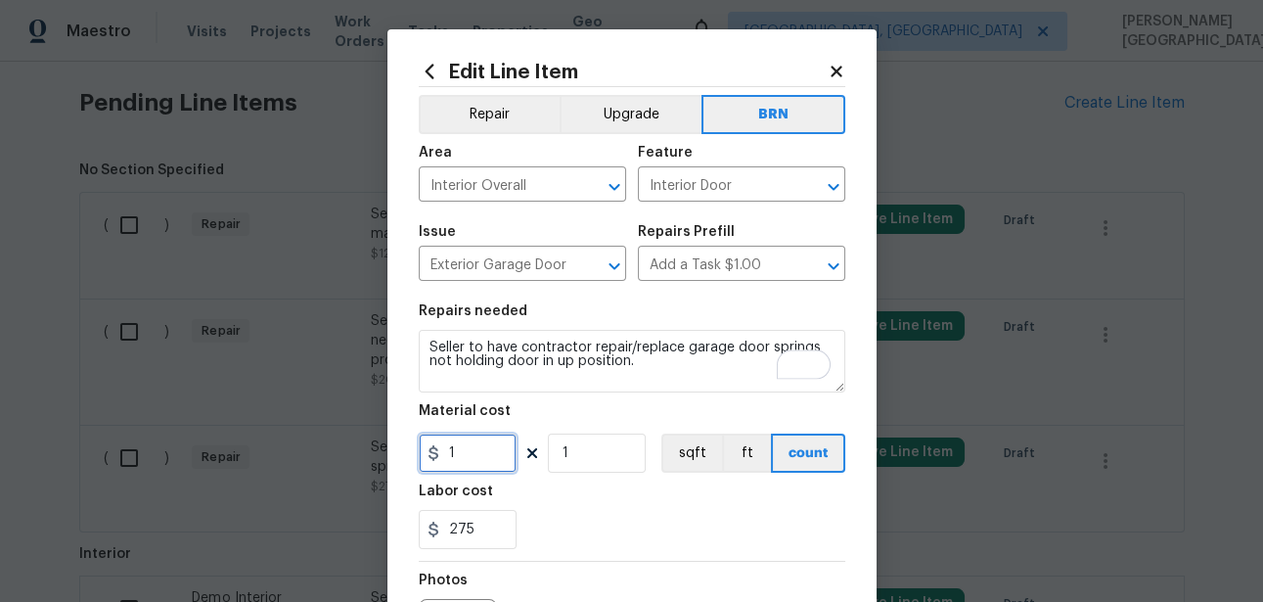
click at [479, 455] on input "1" at bounding box center [468, 452] width 98 height 39
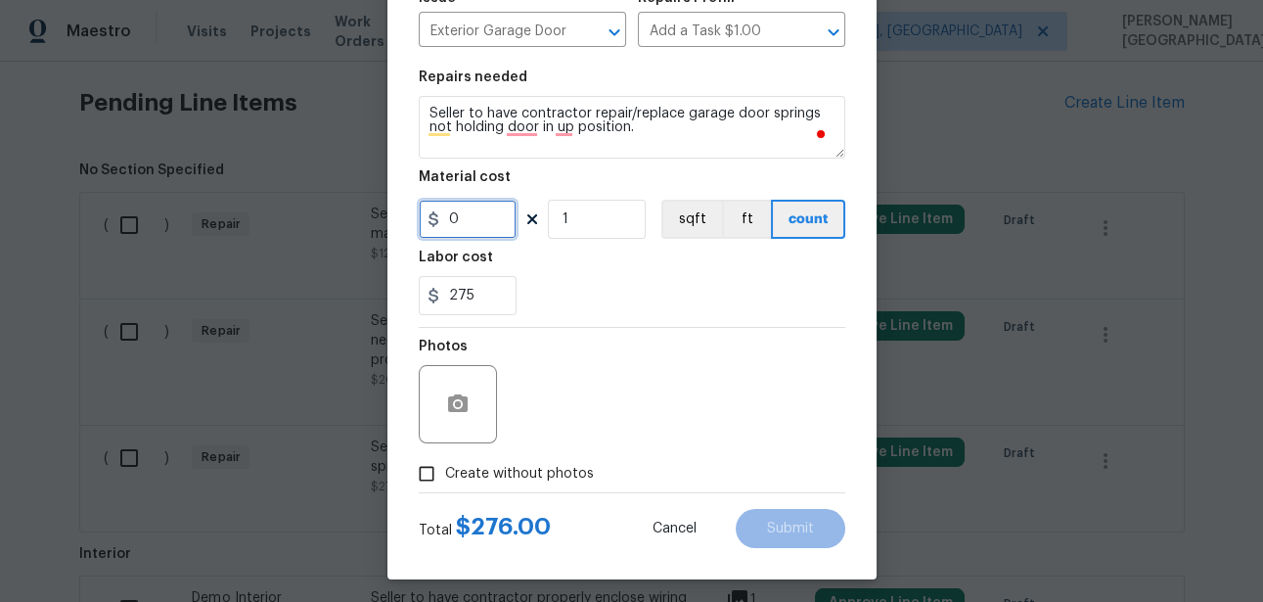
type input "0"
click at [465, 414] on icon "button" at bounding box center [457, 403] width 23 height 23
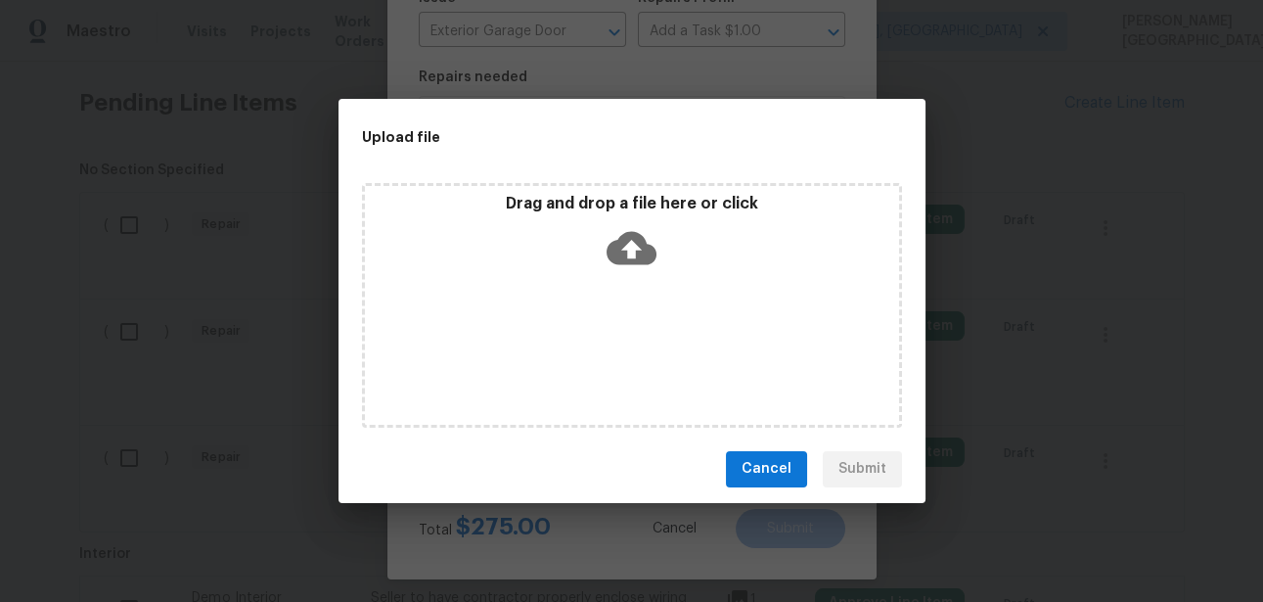
click at [634, 229] on icon at bounding box center [632, 248] width 50 height 50
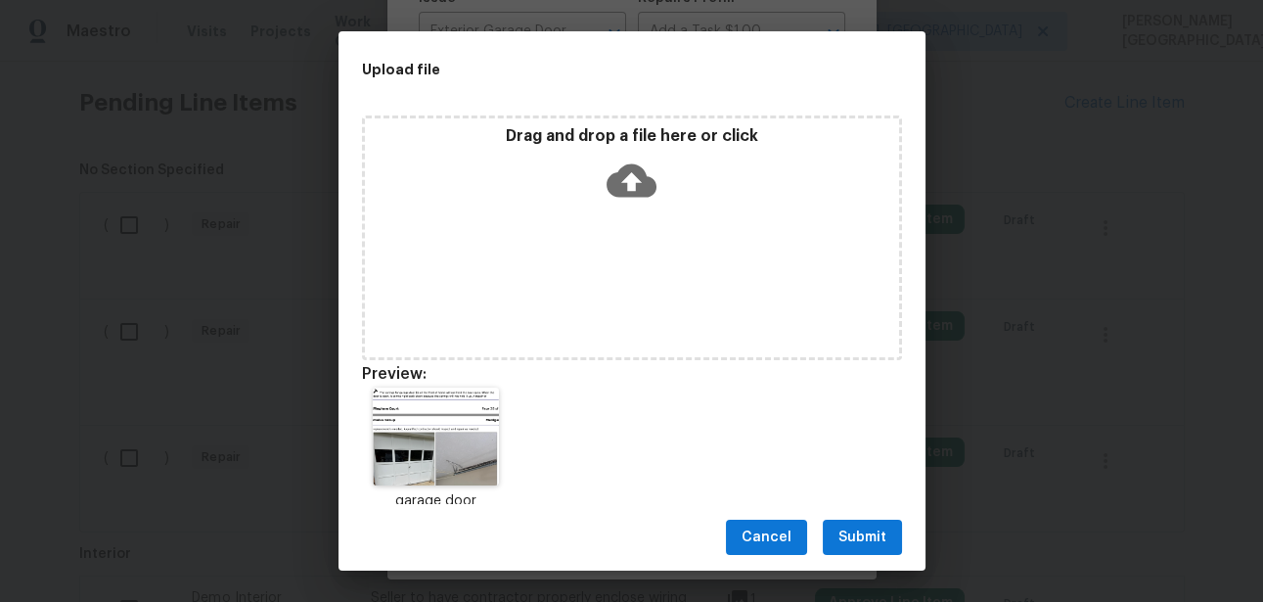
click at [842, 530] on span "Submit" at bounding box center [862, 537] width 48 height 24
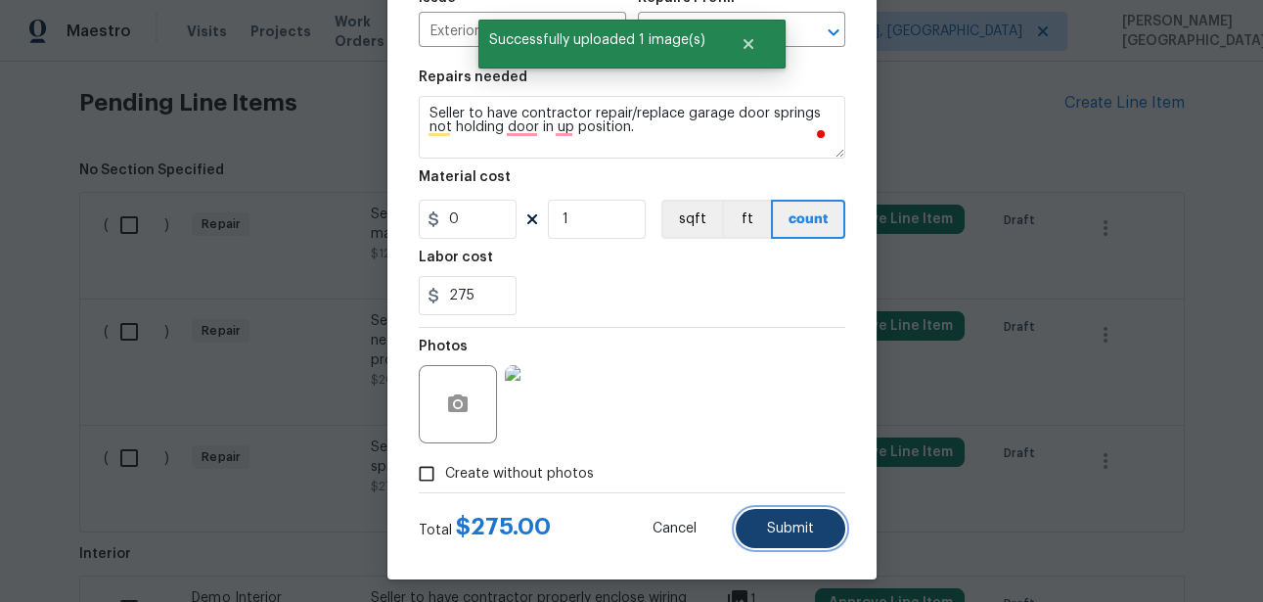
click at [793, 518] on button "Submit" at bounding box center [791, 528] width 110 height 39
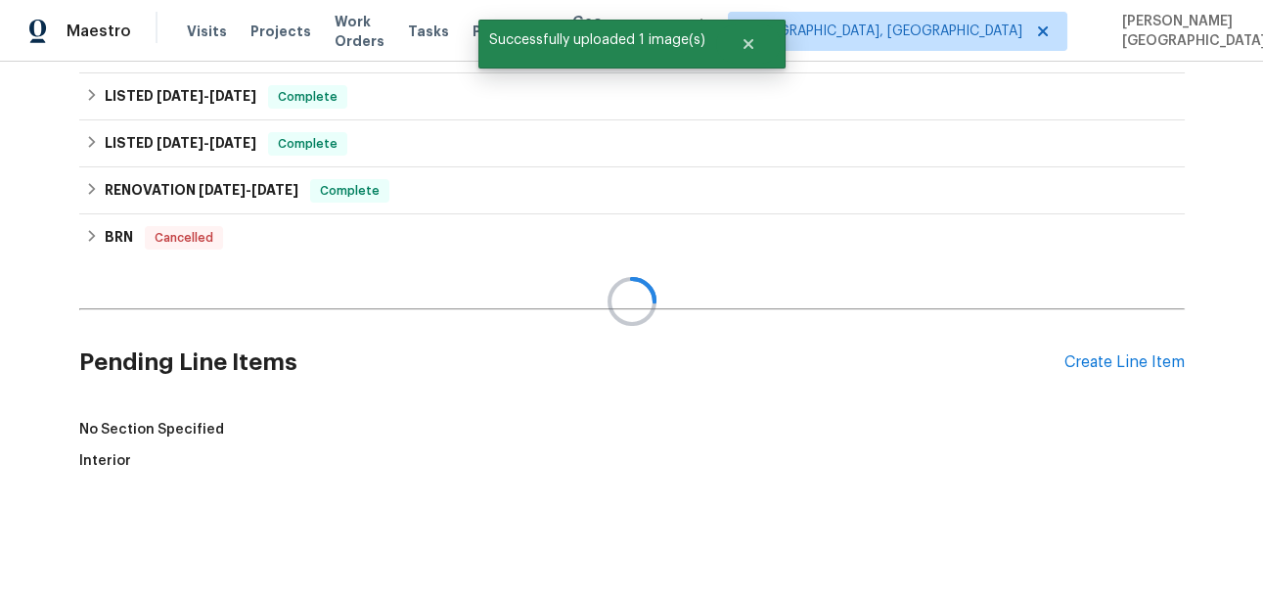
scroll to position [993, 0]
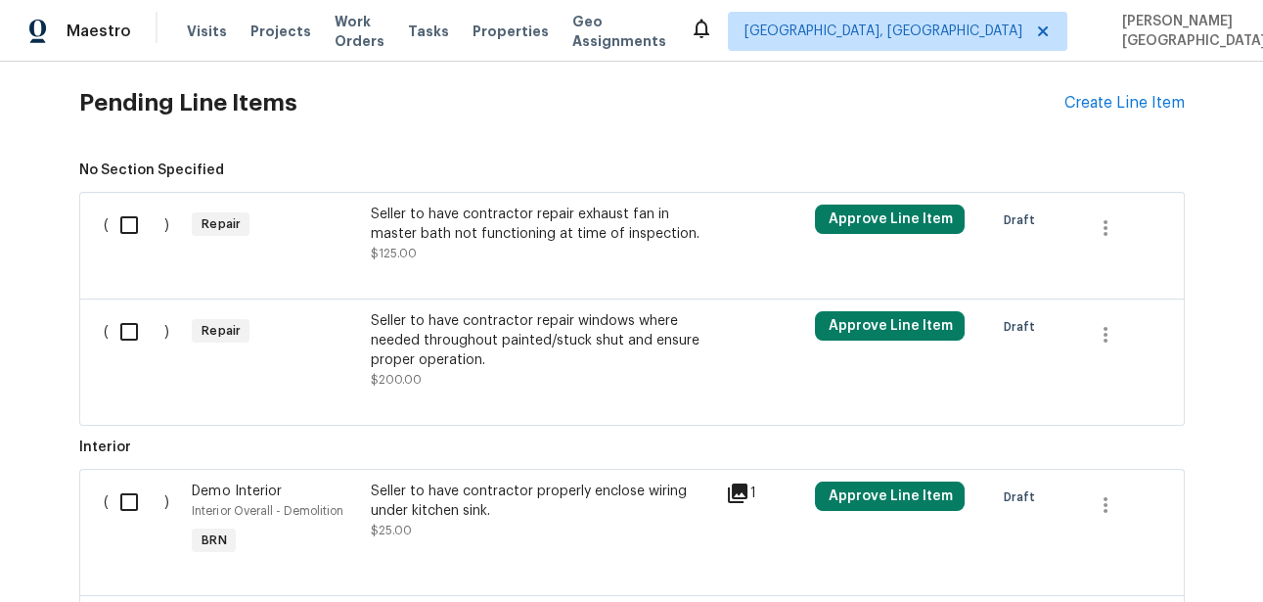
click at [468, 186] on span "No Section Specified ( ) Repair Seller to have contractor repair exhaust fan in…" at bounding box center [631, 292] width 1105 height 265
click at [468, 215] on div "Seller to have contractor repair exhaust fan in master bath not functioning at …" at bounding box center [542, 223] width 344 height 39
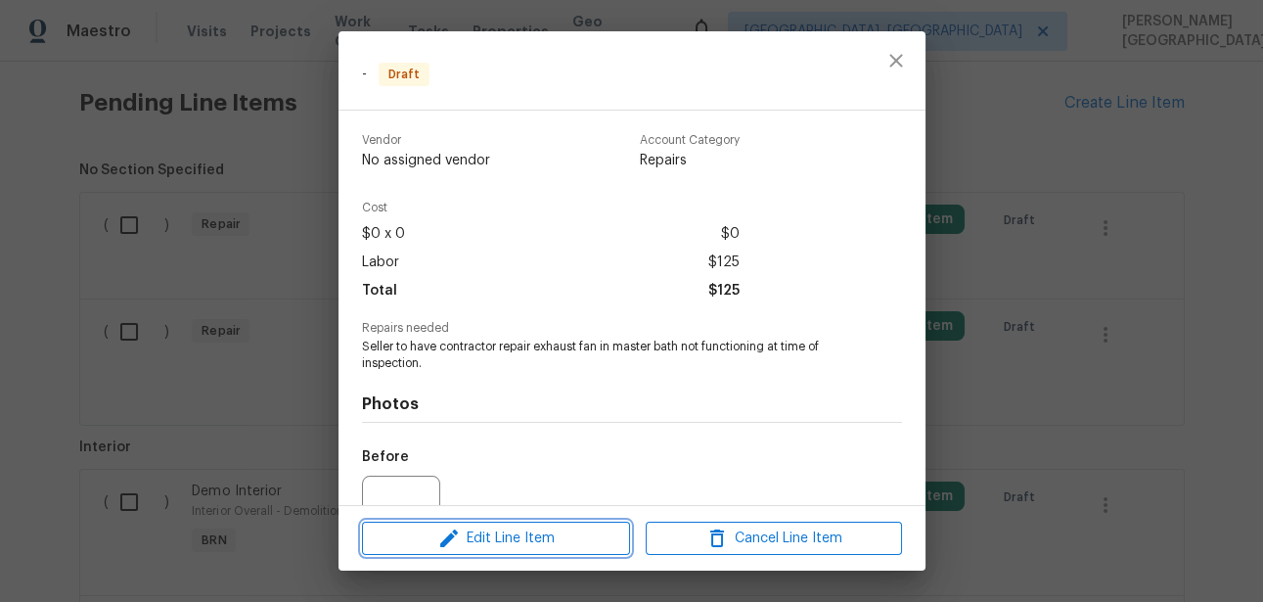
click at [564, 522] on button "Edit Line Item" at bounding box center [496, 538] width 268 height 34
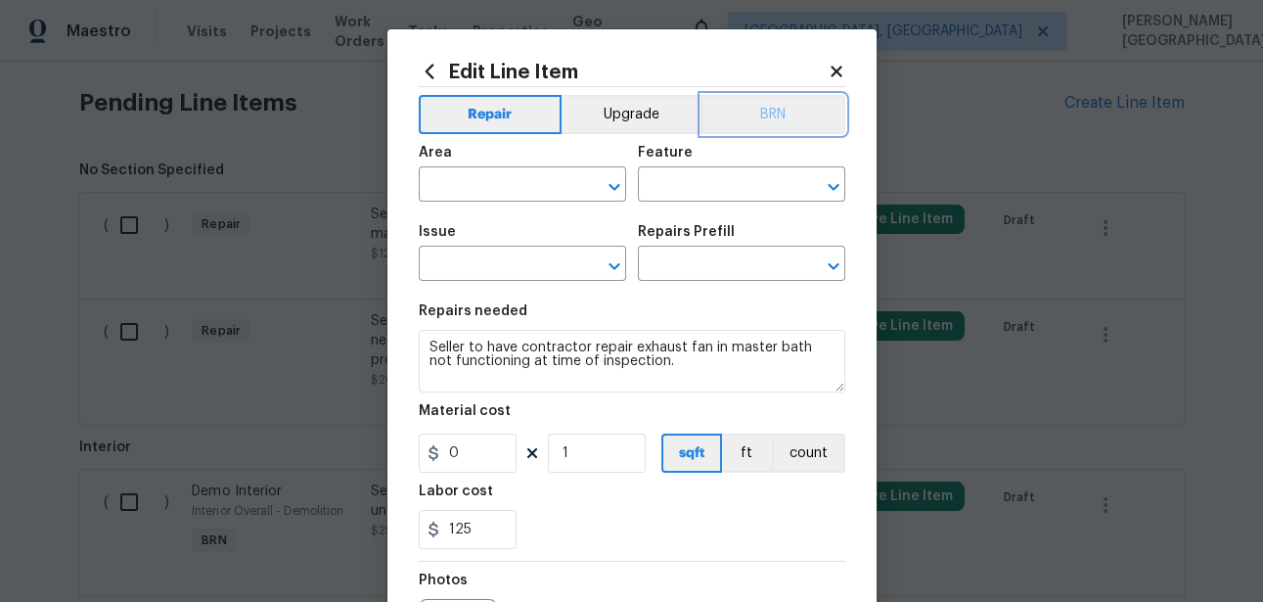
click at [787, 112] on button "BRN" at bounding box center [773, 114] width 144 height 39
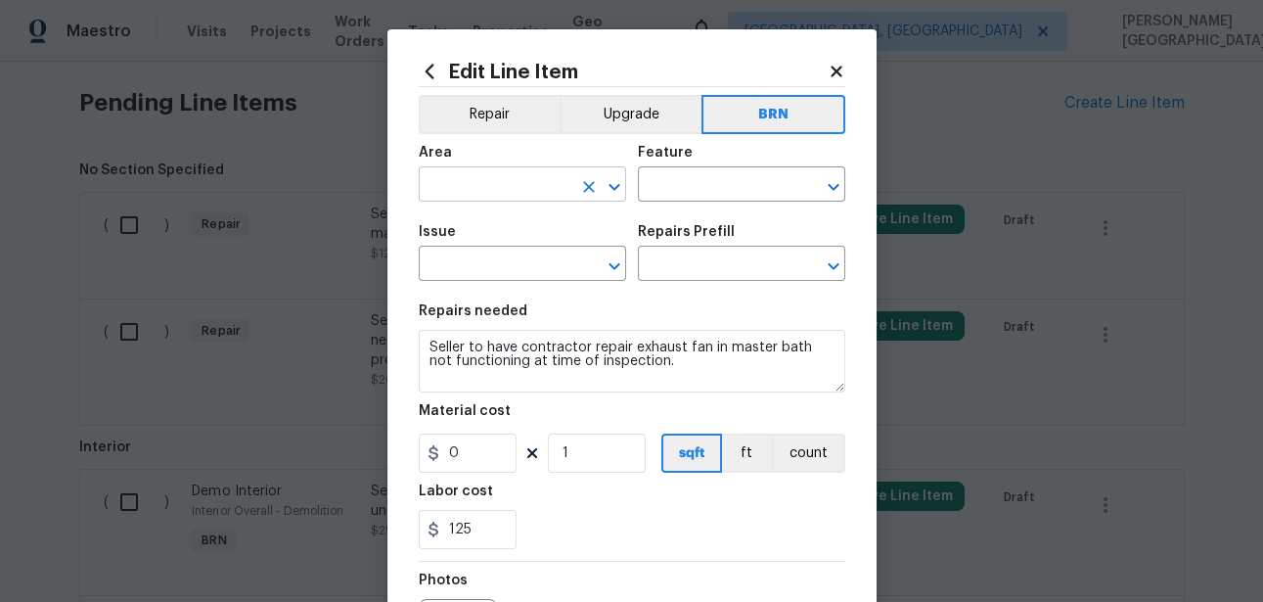
click at [466, 184] on input "text" at bounding box center [495, 186] width 153 height 30
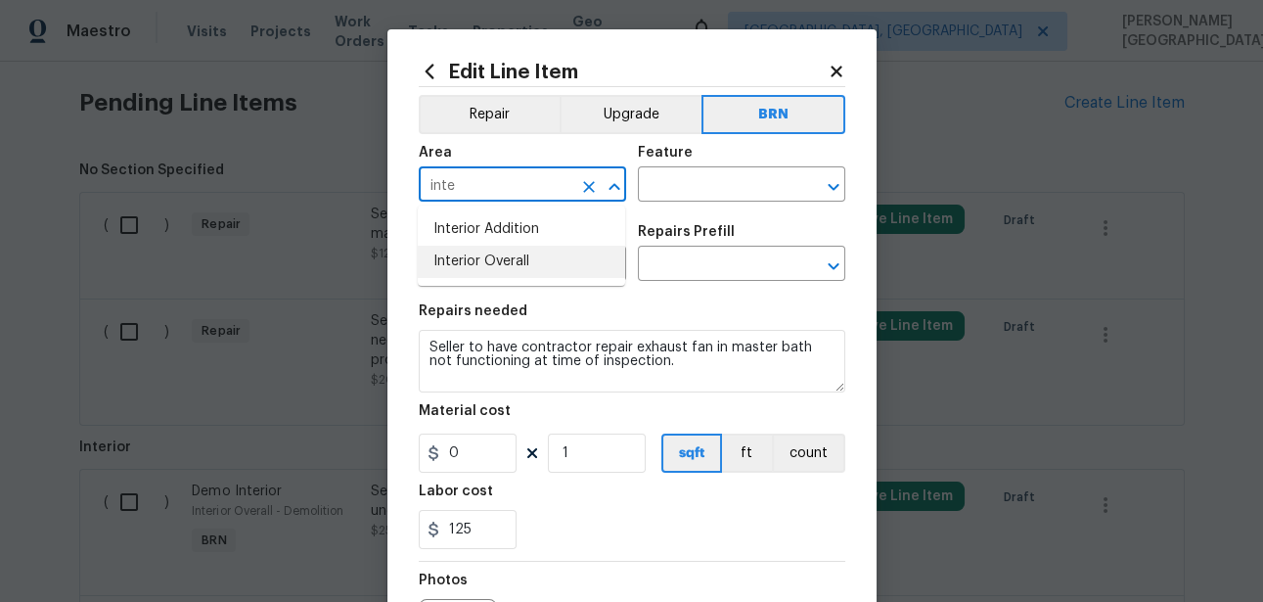
click at [461, 272] on li "Interior Overall" at bounding box center [521, 262] width 207 height 32
type input "Interior Overall"
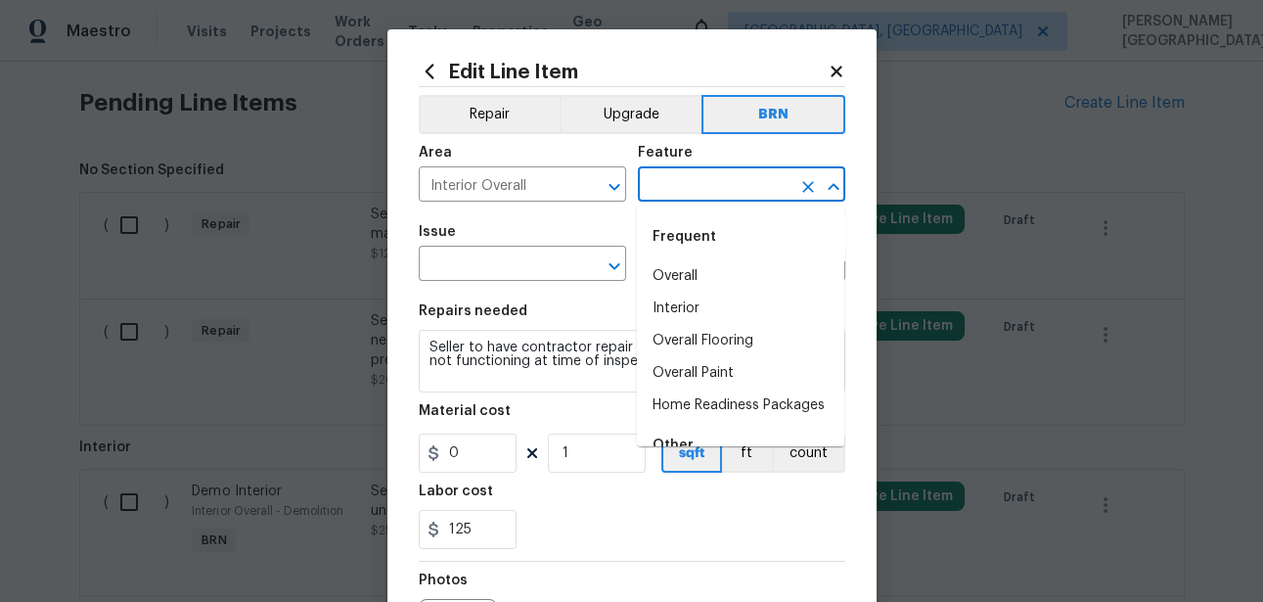
click at [683, 192] on input "text" at bounding box center [714, 186] width 153 height 30
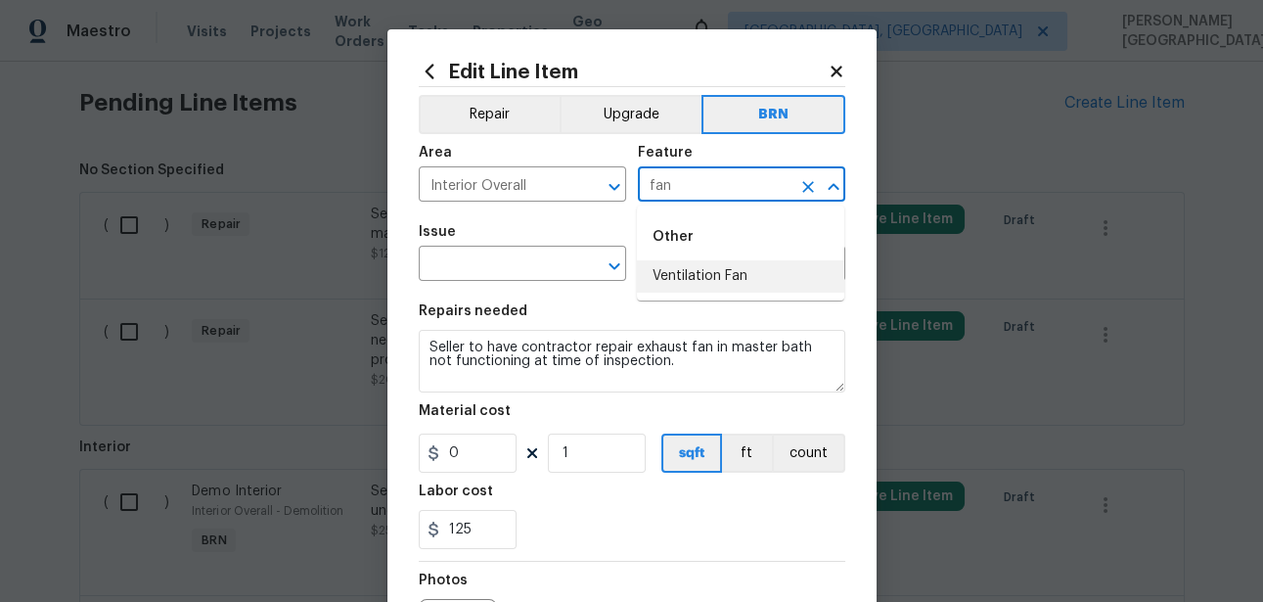
click at [723, 267] on li "Ventilation Fan" at bounding box center [740, 276] width 207 height 32
type input "Ventilation Fan"
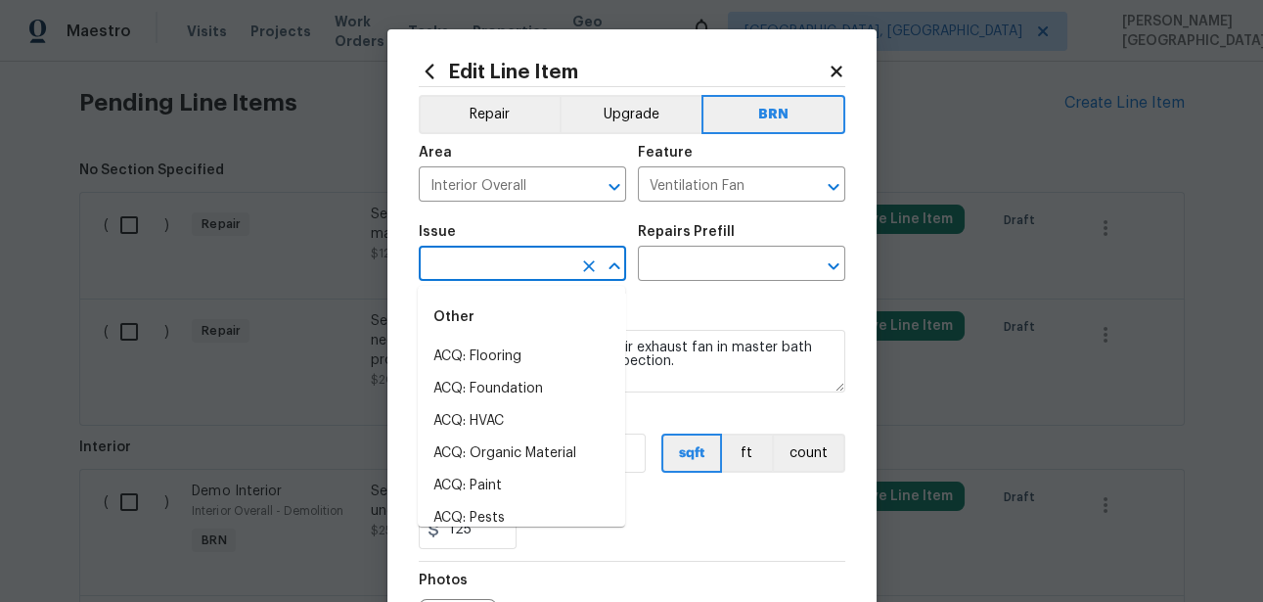
click at [531, 268] on input "text" at bounding box center [495, 265] width 153 height 30
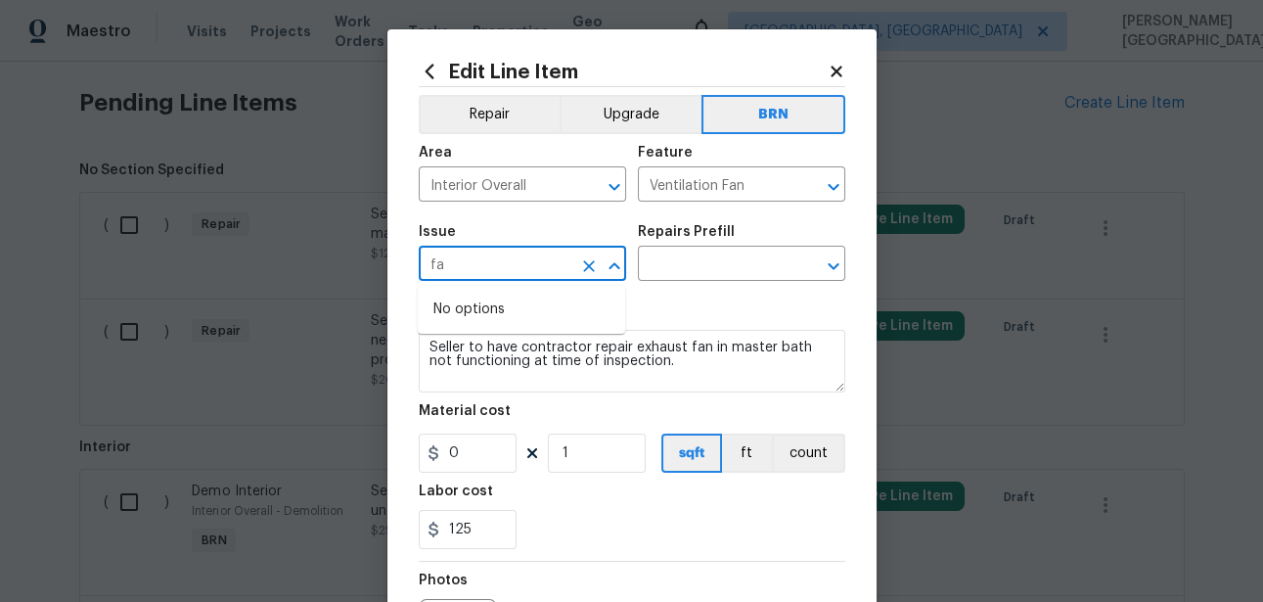
type input "f"
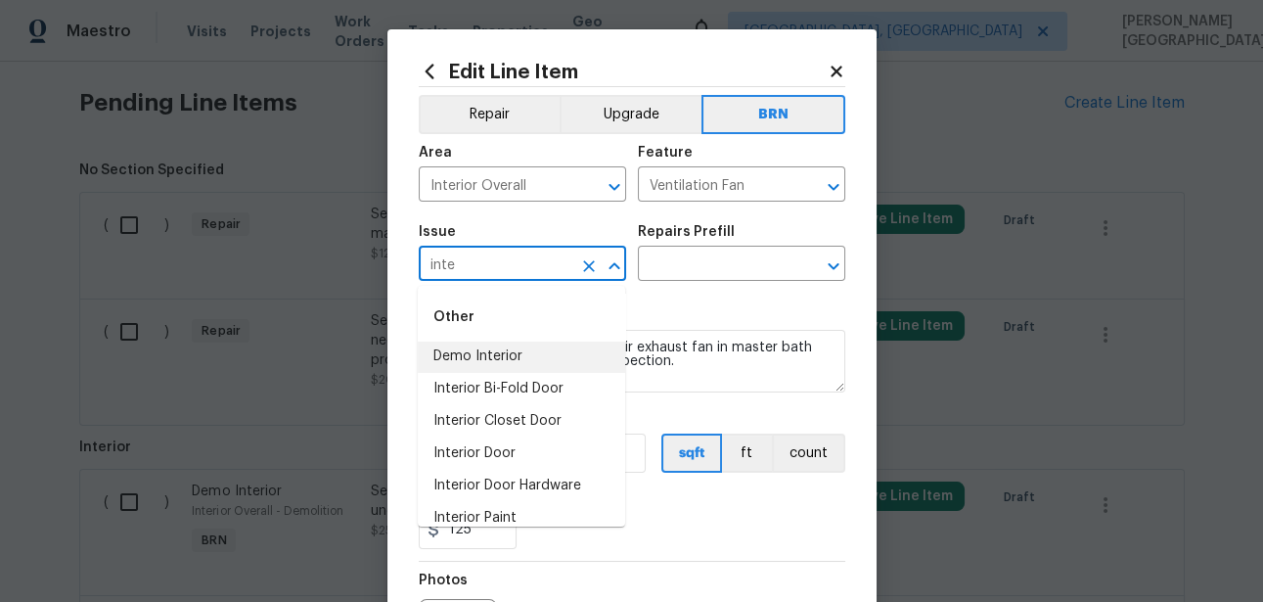
click at [499, 361] on li "Demo Interior" at bounding box center [521, 356] width 207 height 32
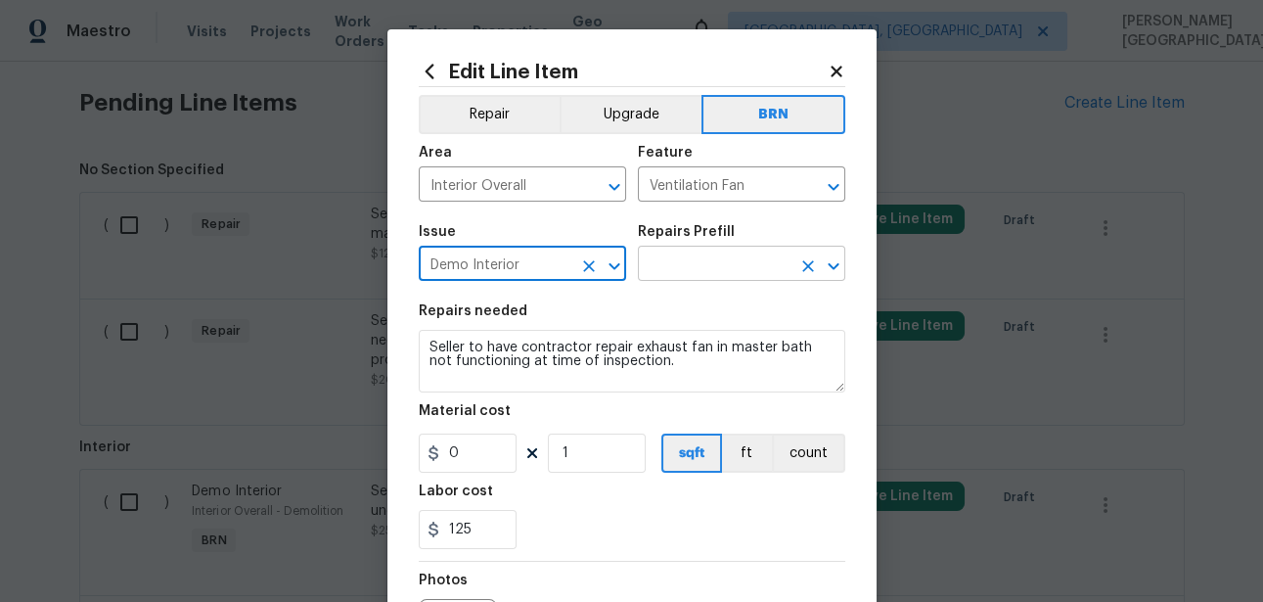
type input "Demo Interior"
click at [730, 280] on input "text" at bounding box center [714, 265] width 153 height 30
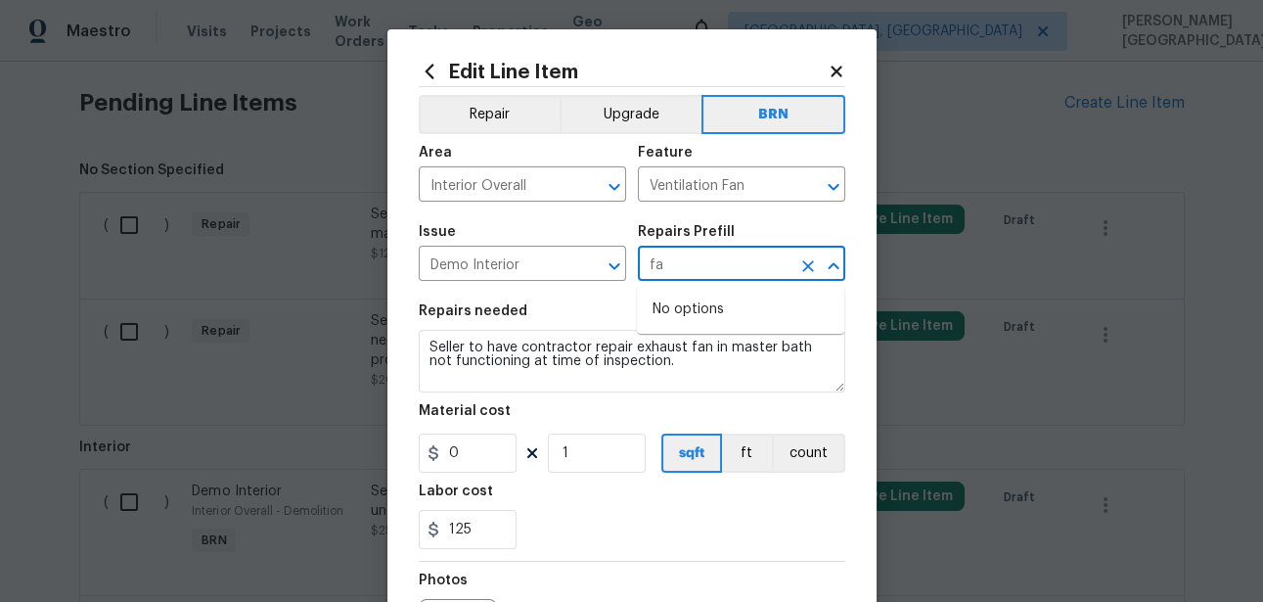
type input "f"
type input "i"
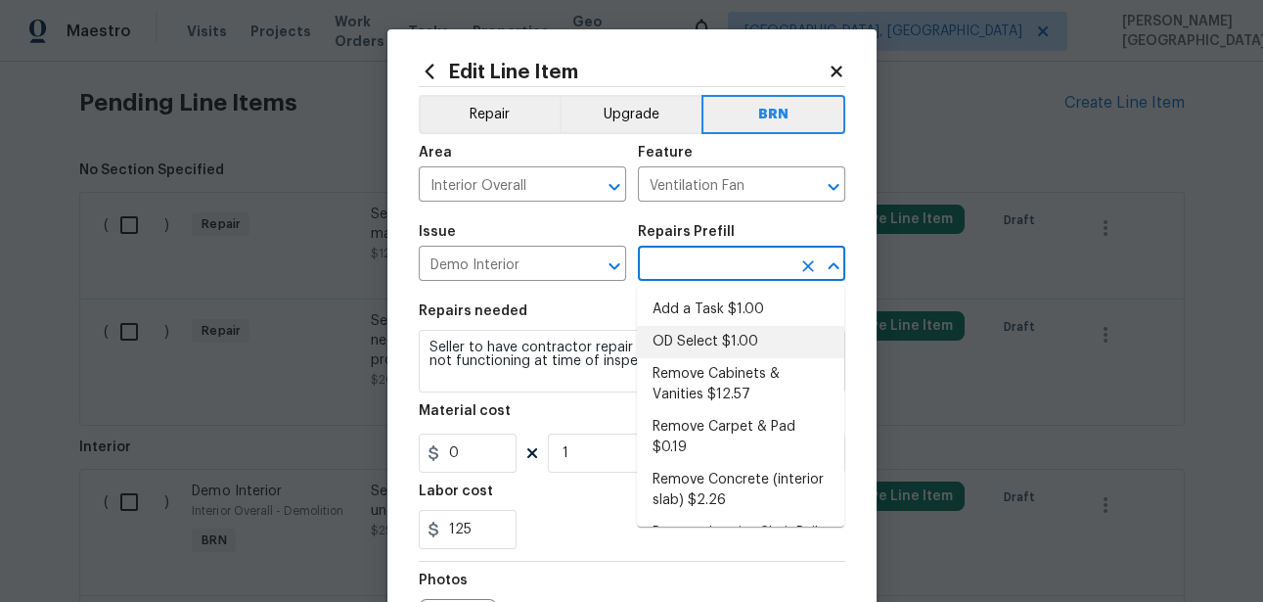
click at [709, 337] on li "OD Select $1.00" at bounding box center [740, 342] width 207 height 32
type input "Demolition"
type input "OD Select $1.00"
type textarea "Refer to the agreed upon scope document for further details."
type input "1"
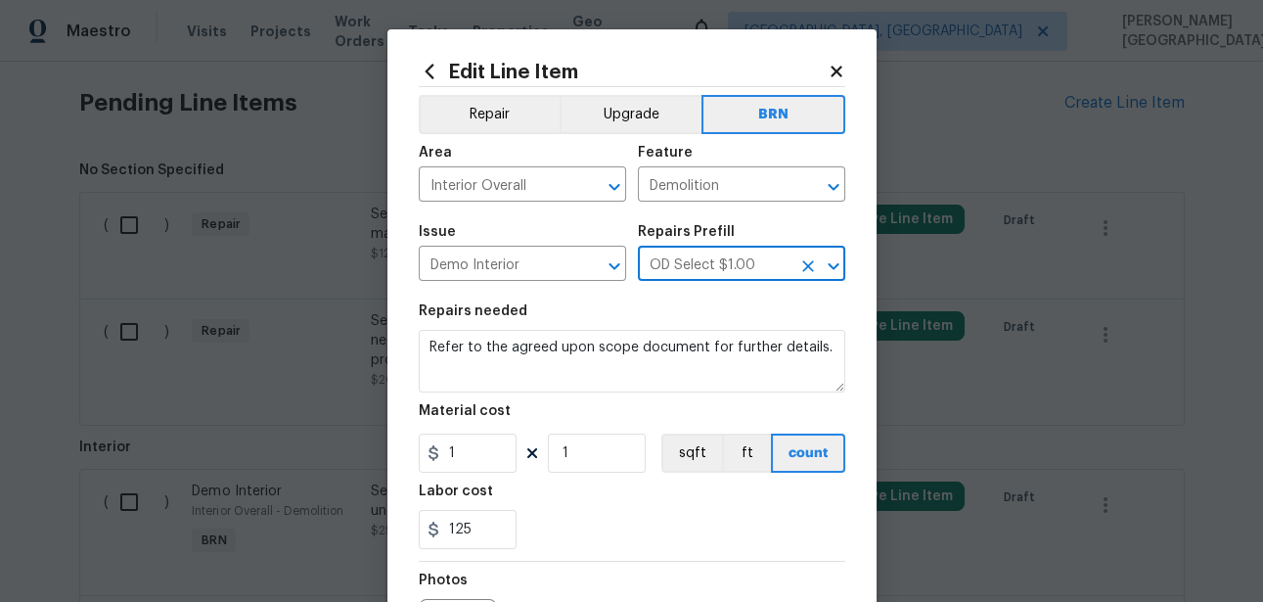
click at [696, 277] on input "OD Select $1.00" at bounding box center [714, 265] width 153 height 30
click at [816, 267] on icon "Clear" at bounding box center [808, 266] width 20 height 20
click at [734, 264] on input "text" at bounding box center [714, 265] width 153 height 30
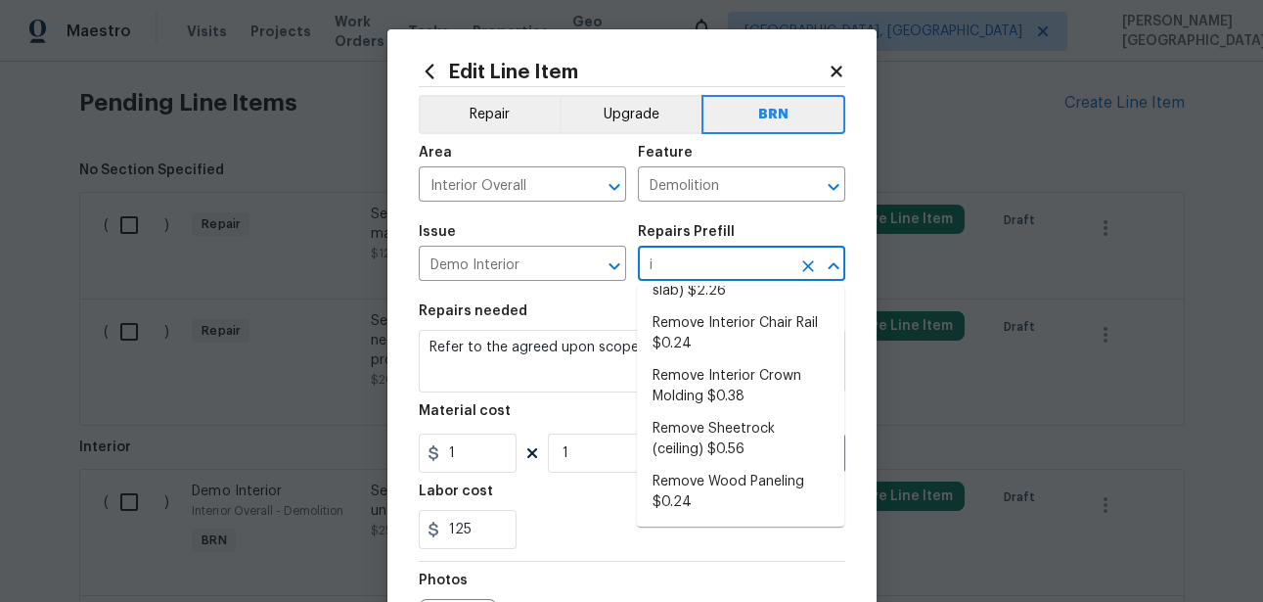
scroll to position [0, 0]
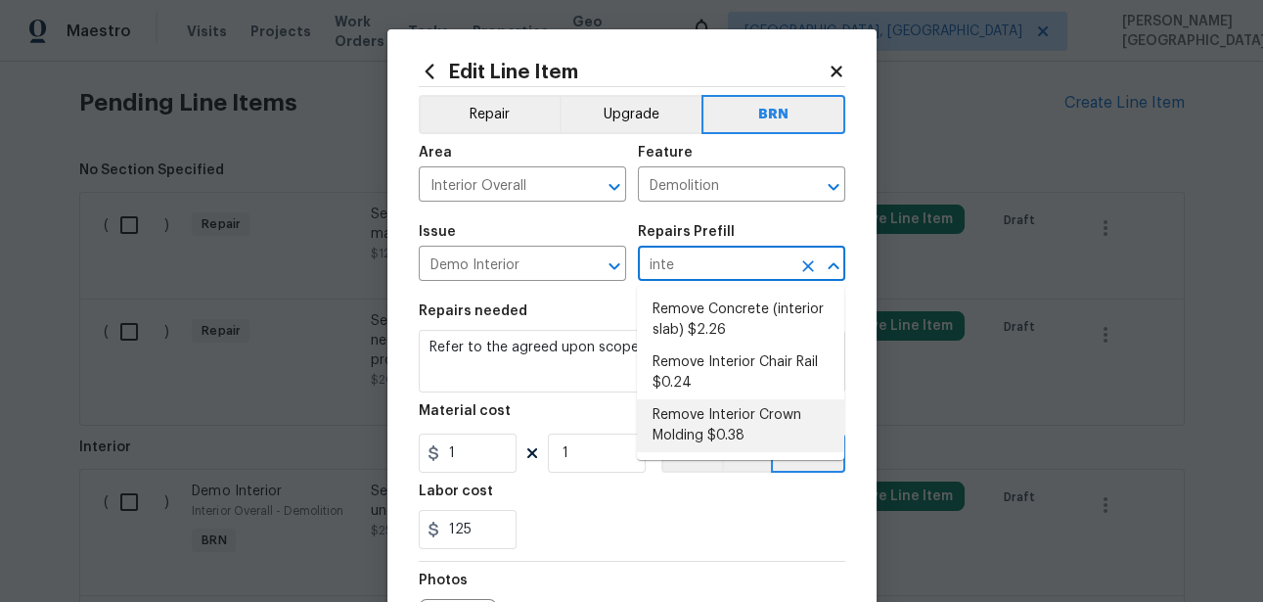
type input "inte"
click at [563, 368] on textarea "Refer to the agreed upon scope document for further details." at bounding box center [632, 361] width 427 height 63
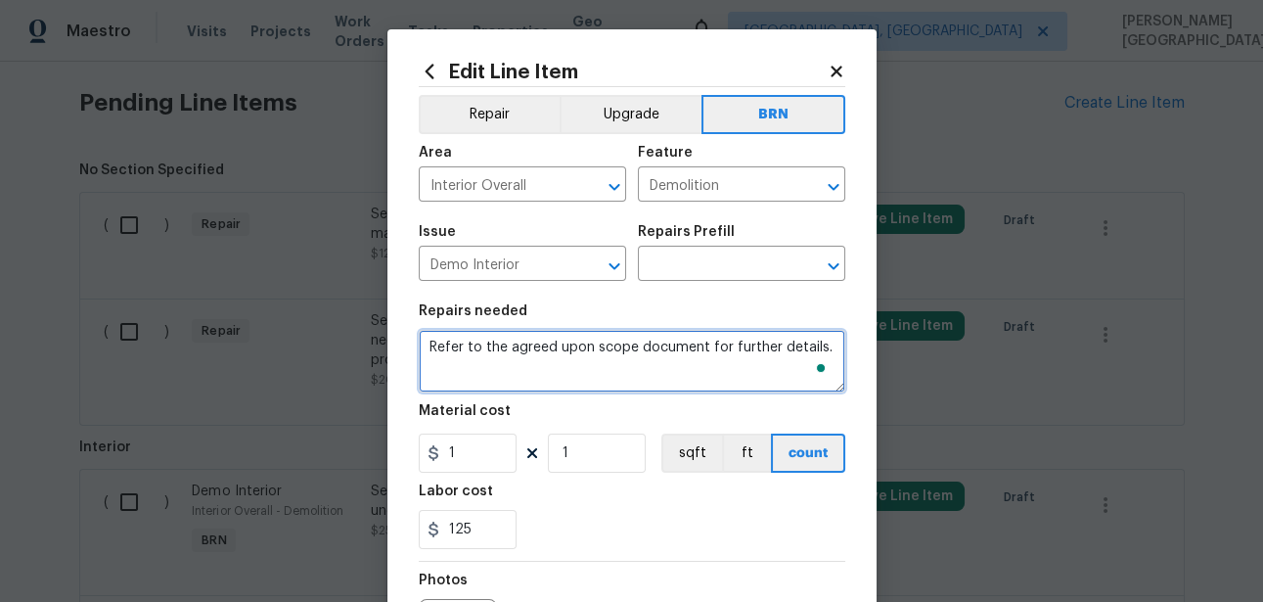
click at [593, 348] on textarea "Refer to the agreed upon scope document for further details." at bounding box center [632, 361] width 427 height 63
paste textarea "Seller to have contractor repair exhaust fan in master bath not functioning at …"
type textarea "Seller to have contractor repair exhaust fan in master bath not functioning at …"
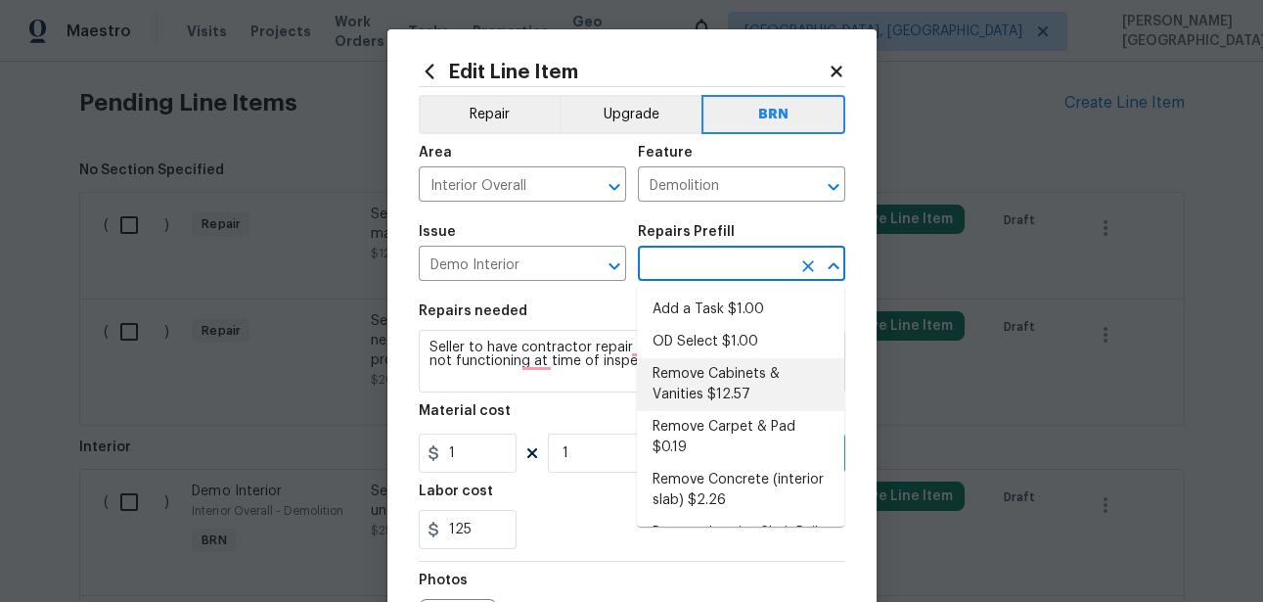
click at [677, 268] on input "text" at bounding box center [714, 265] width 153 height 30
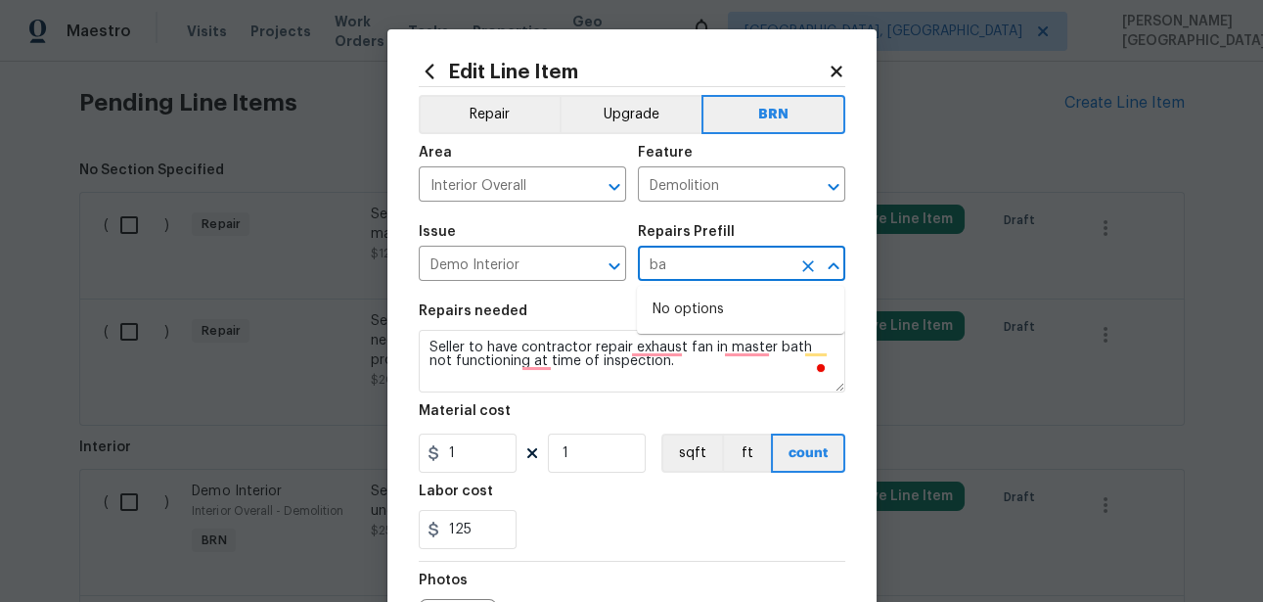
type input "b"
type input "t"
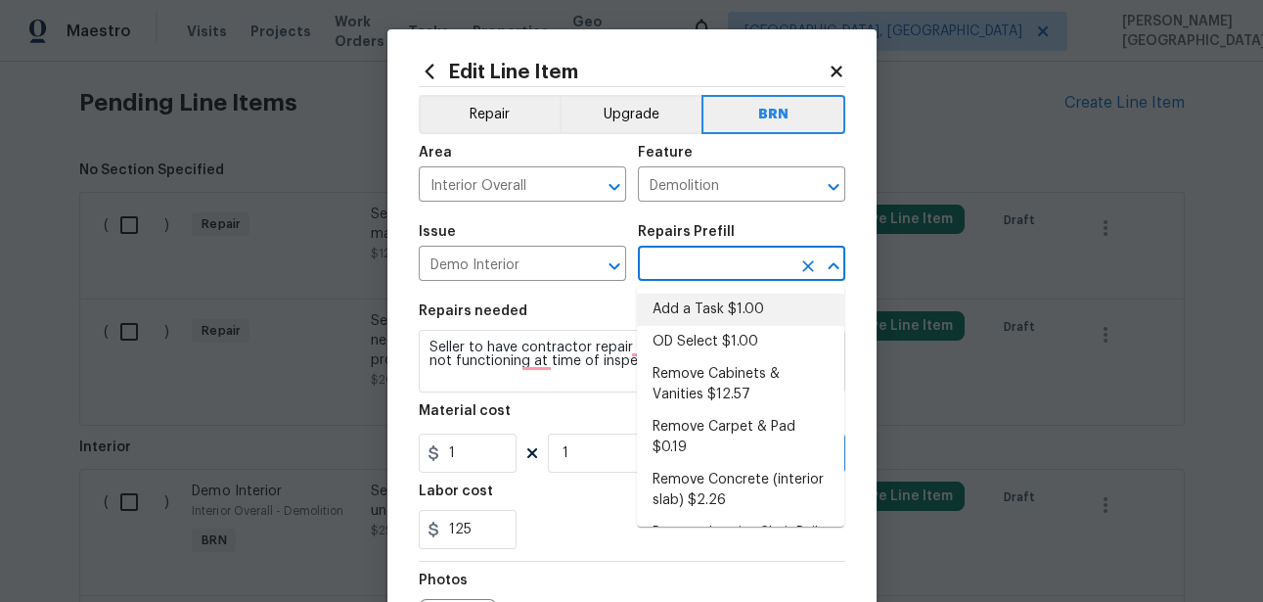
click at [713, 306] on li "Add a Task $1.00" at bounding box center [740, 309] width 207 height 32
type input "Add a Task $1.00"
type textarea "HPM to detail"
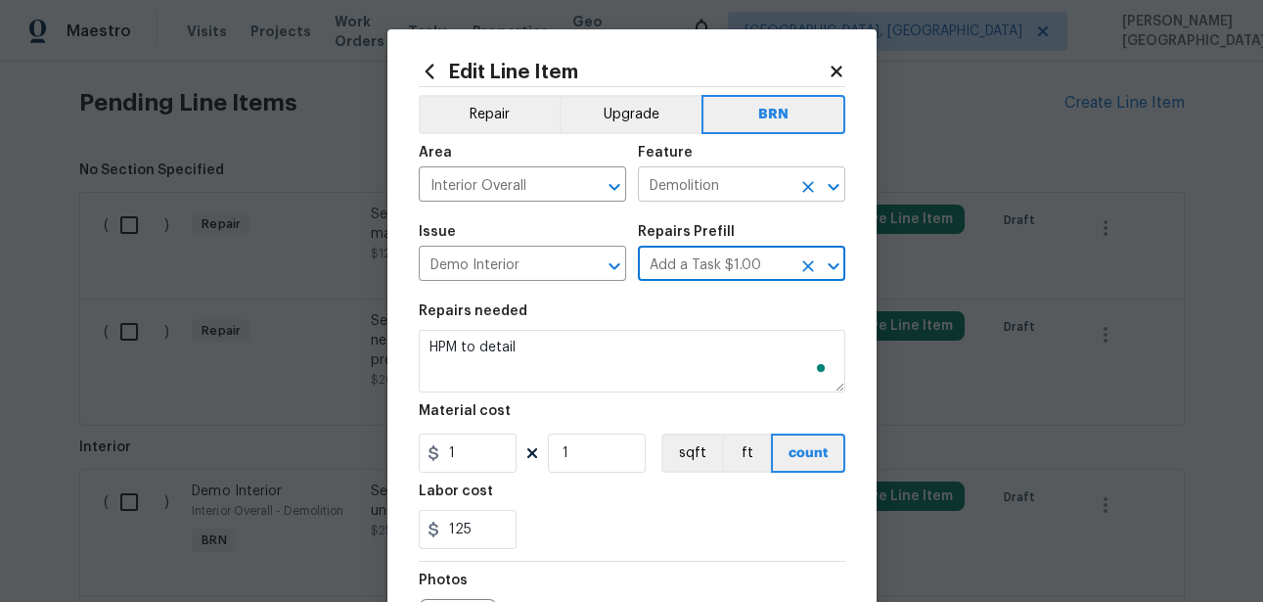
click at [680, 190] on input "Demolition" at bounding box center [714, 186] width 153 height 30
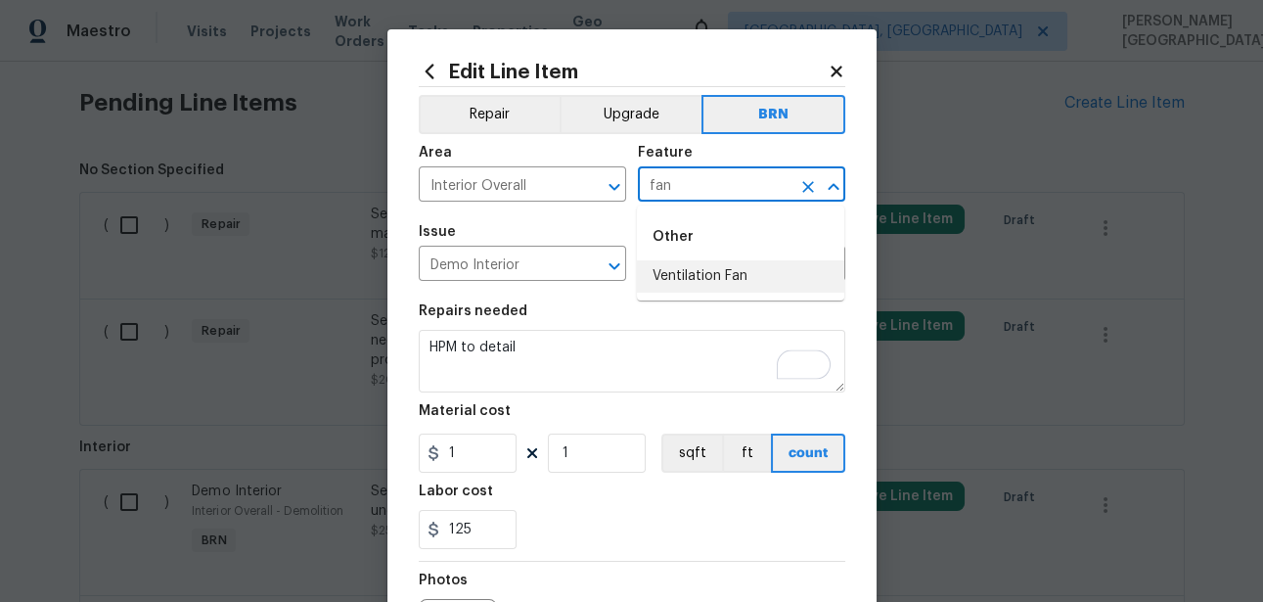
click at [684, 292] on li "Ventilation Fan" at bounding box center [740, 276] width 207 height 32
type input "Ventilation Fan"
click at [568, 319] on div "Repairs needed" at bounding box center [632, 316] width 427 height 25
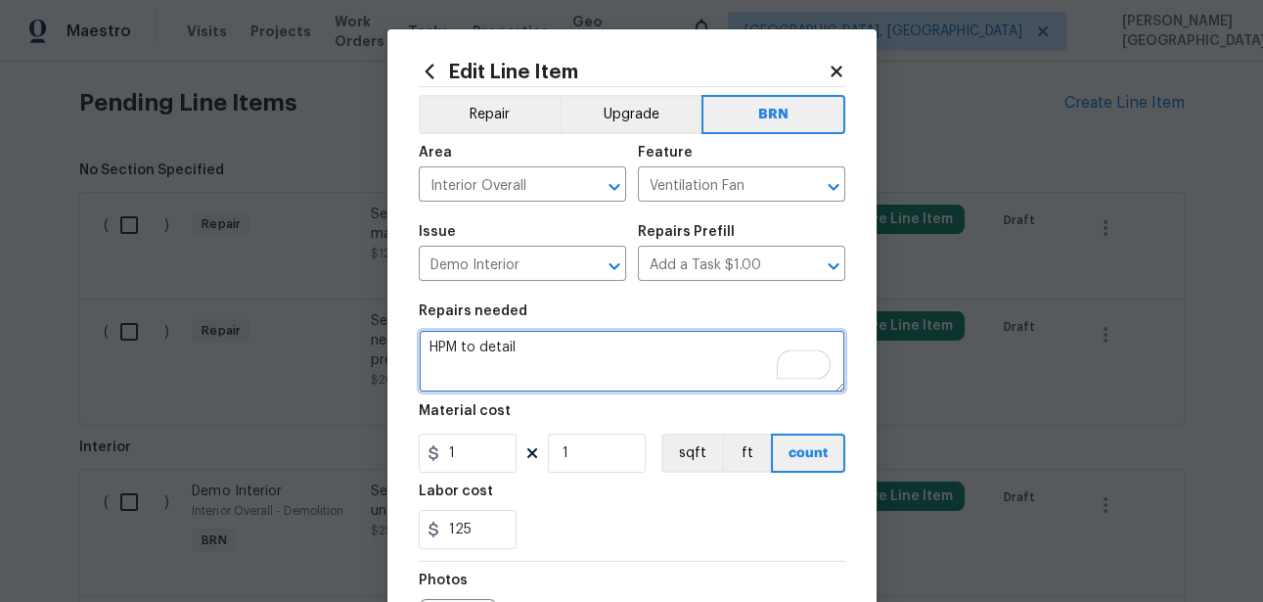
click at [568, 341] on textarea "HPM to detail" at bounding box center [632, 361] width 427 height 63
click at [568, 340] on textarea "HPM to detail" at bounding box center [632, 361] width 427 height 63
paste textarea "Seller to have contractor repair exhaust fan in master bath not functioning at …"
type textarea "Seller to have contractor repair exhaust fan in master bath not functioning at …"
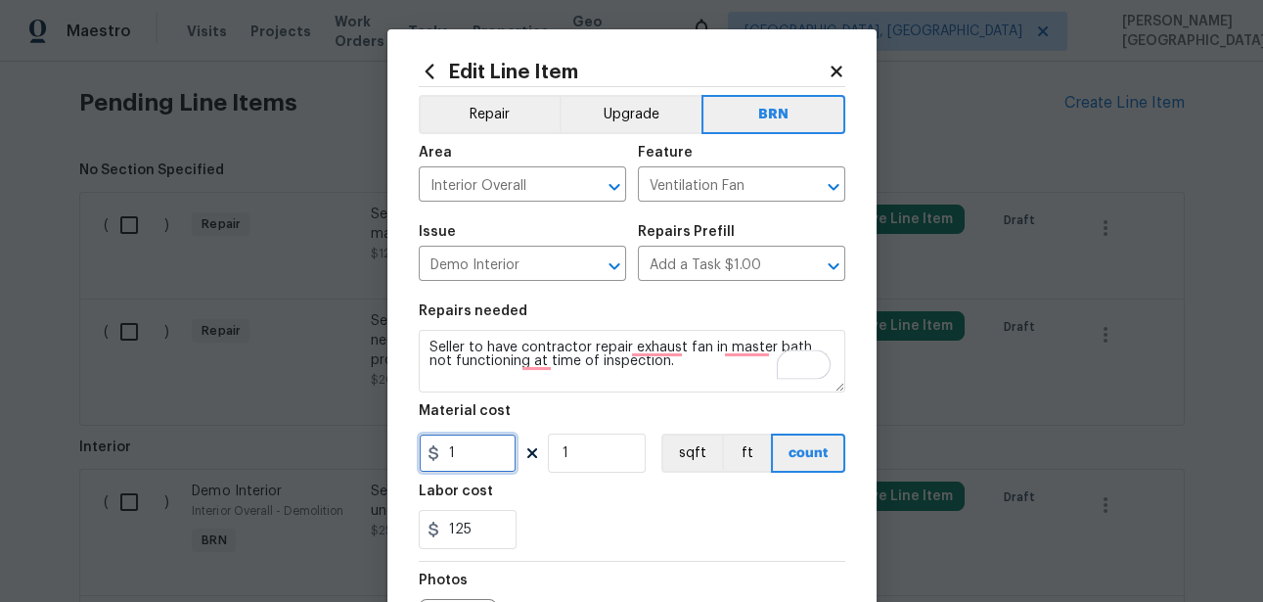
click at [446, 457] on input "1" at bounding box center [468, 452] width 98 height 39
click at [480, 457] on input "1" at bounding box center [468, 452] width 98 height 39
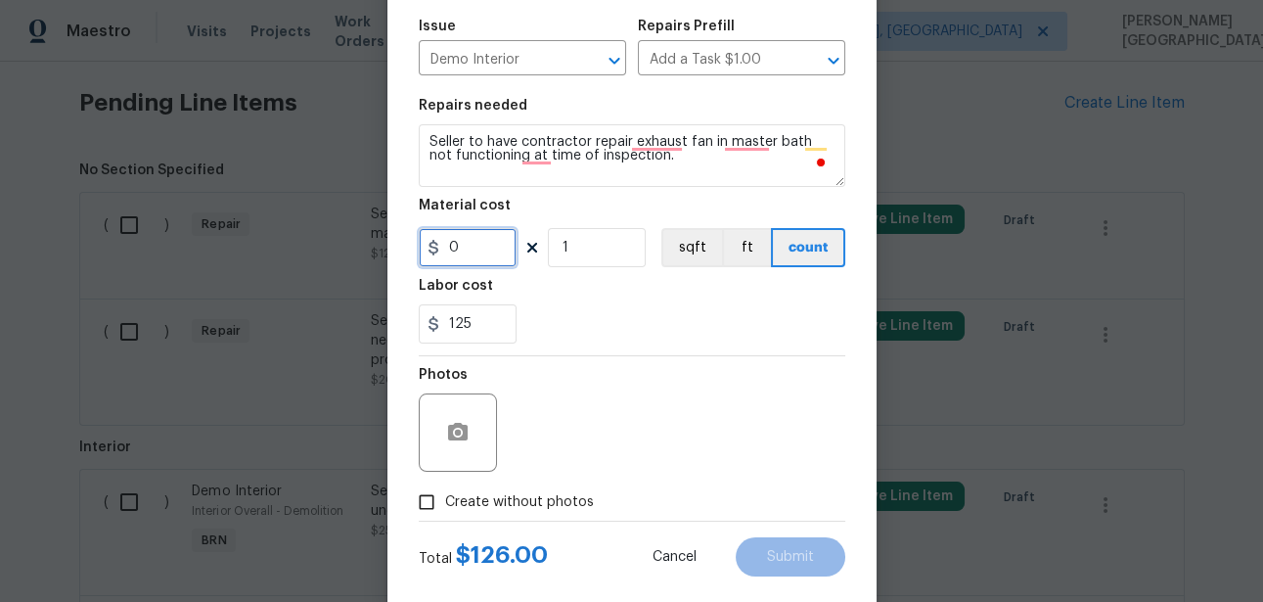
scroll to position [216, 0]
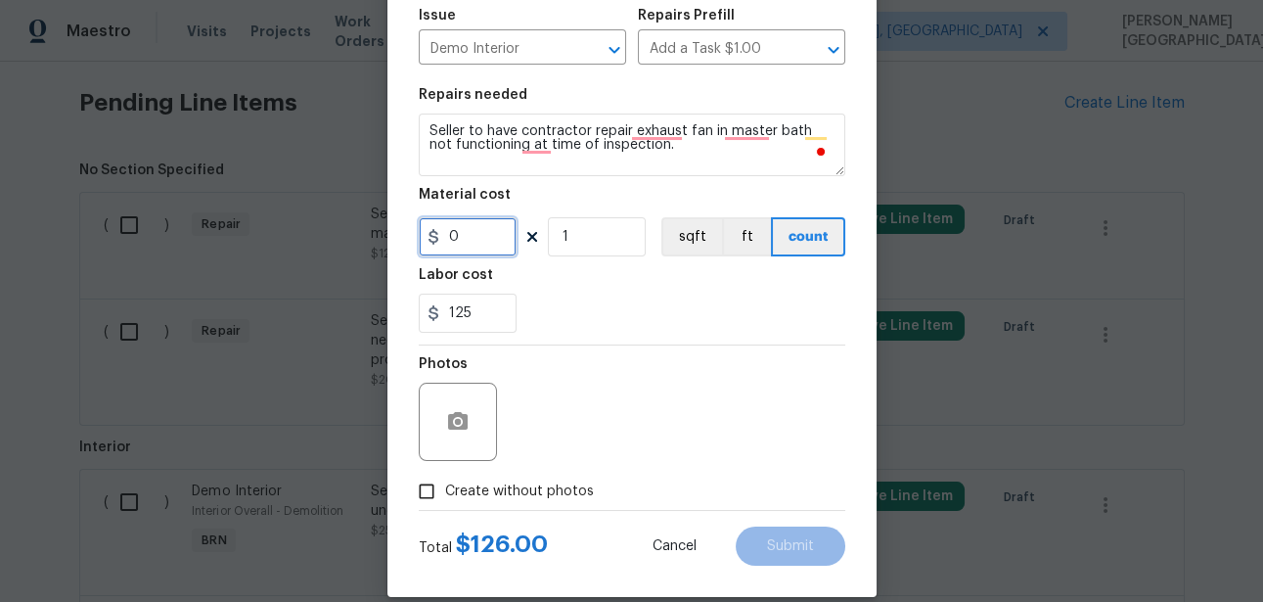
type input "0"
click at [455, 421] on circle "button" at bounding box center [457, 422] width 6 height 6
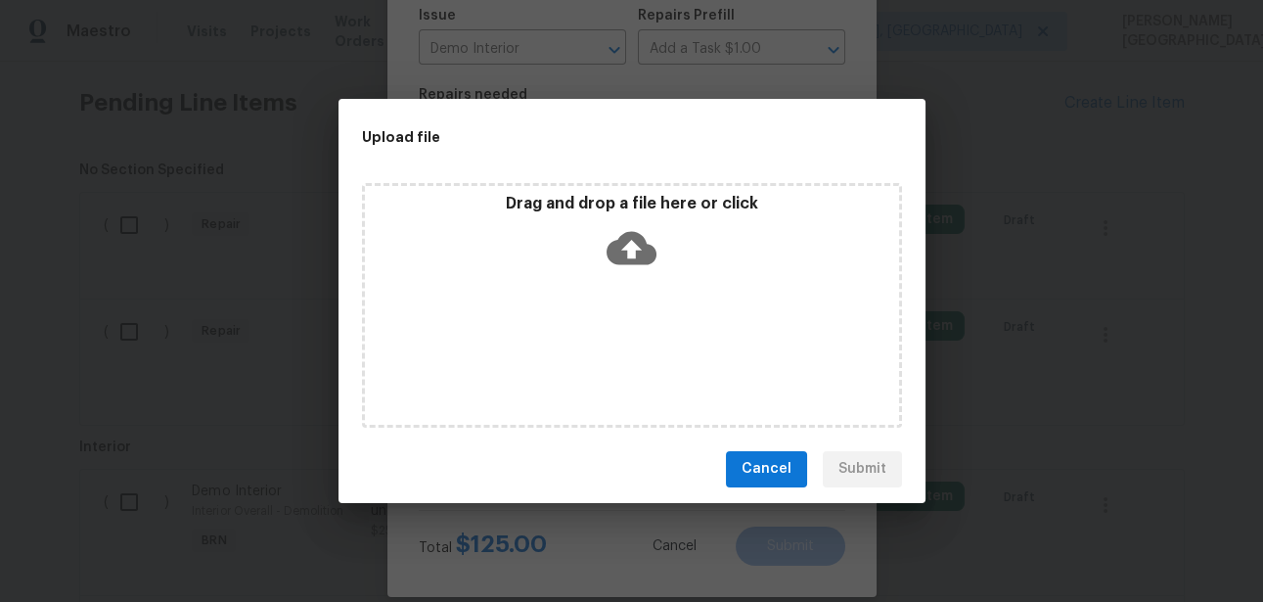
click at [615, 252] on icon at bounding box center [632, 247] width 50 height 33
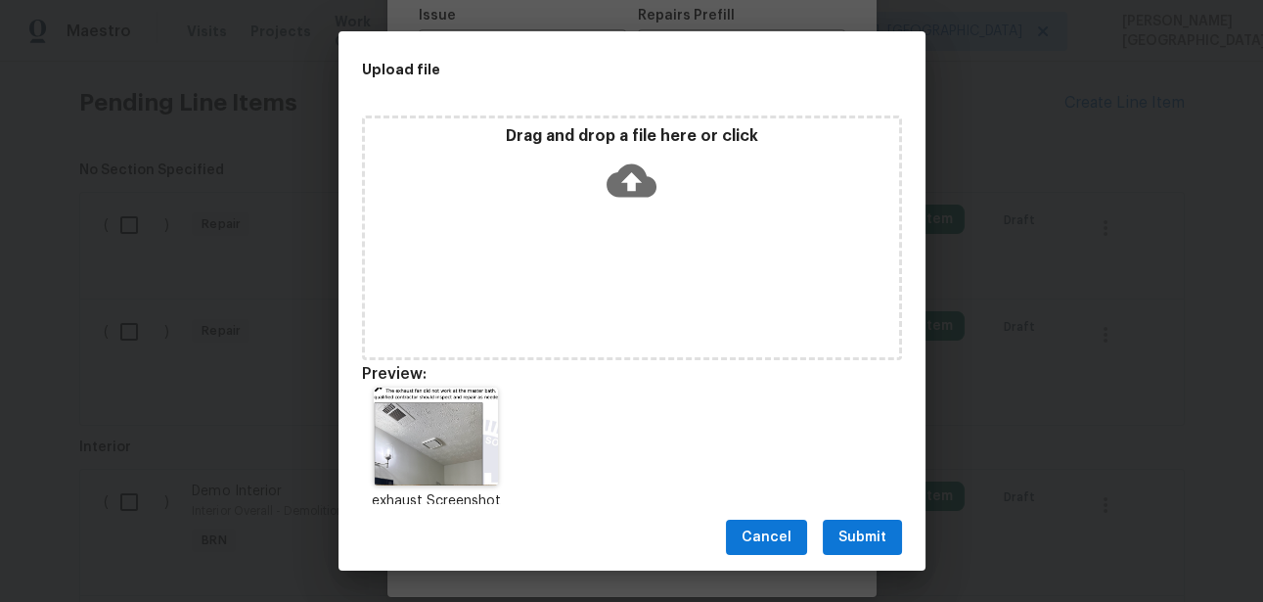
click at [880, 544] on span "Submit" at bounding box center [862, 537] width 48 height 24
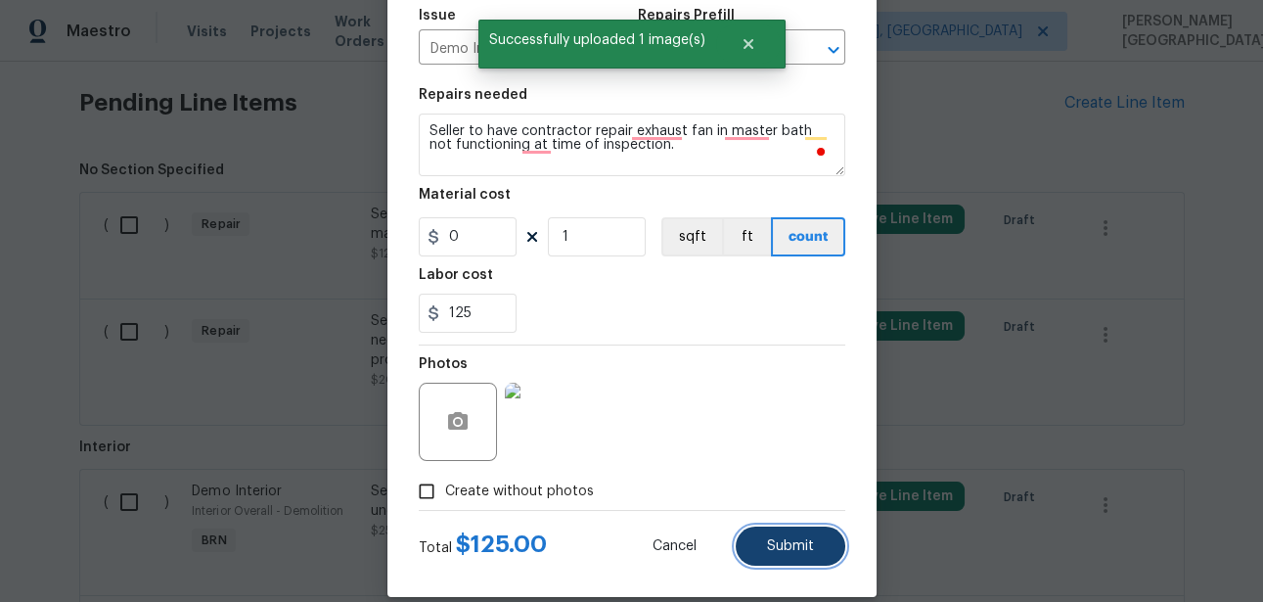
click at [770, 554] on button "Submit" at bounding box center [791, 545] width 110 height 39
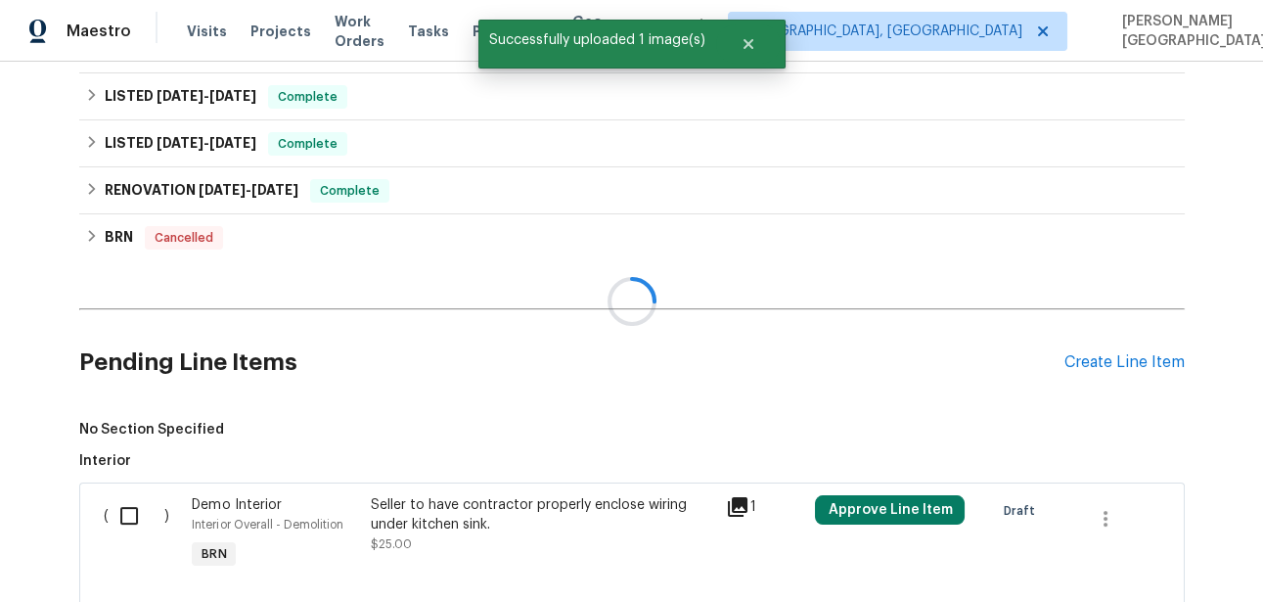
scroll to position [993, 0]
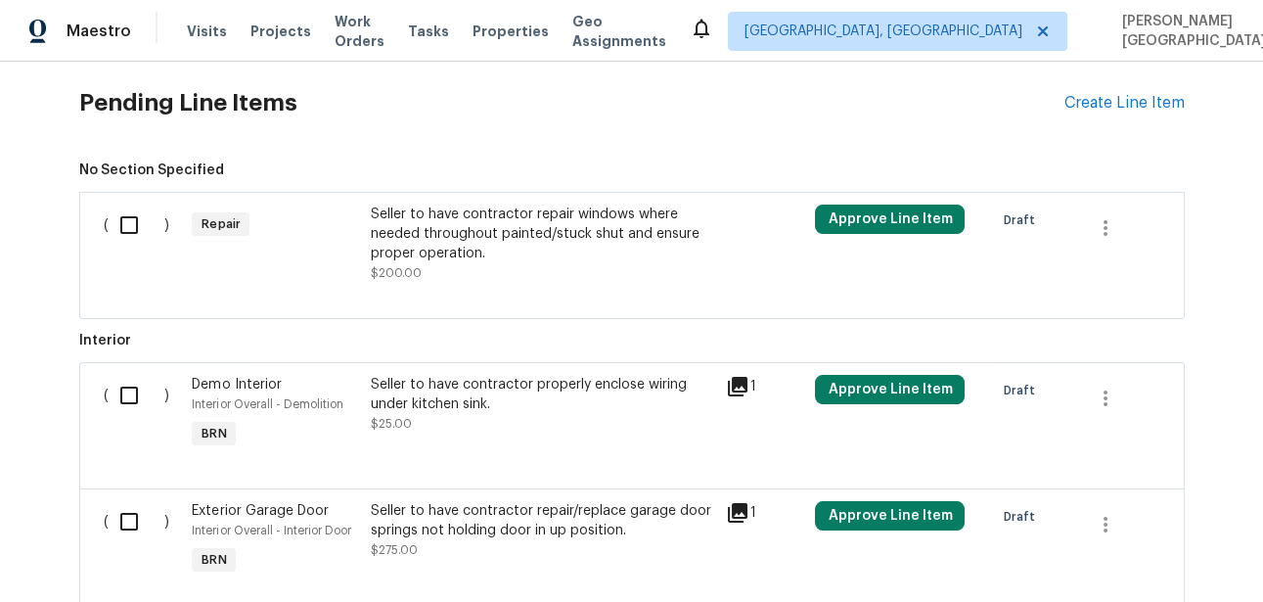
click at [482, 204] on div "Seller to have contractor repair windows where needed throughout painted/stuck …" at bounding box center [542, 233] width 344 height 59
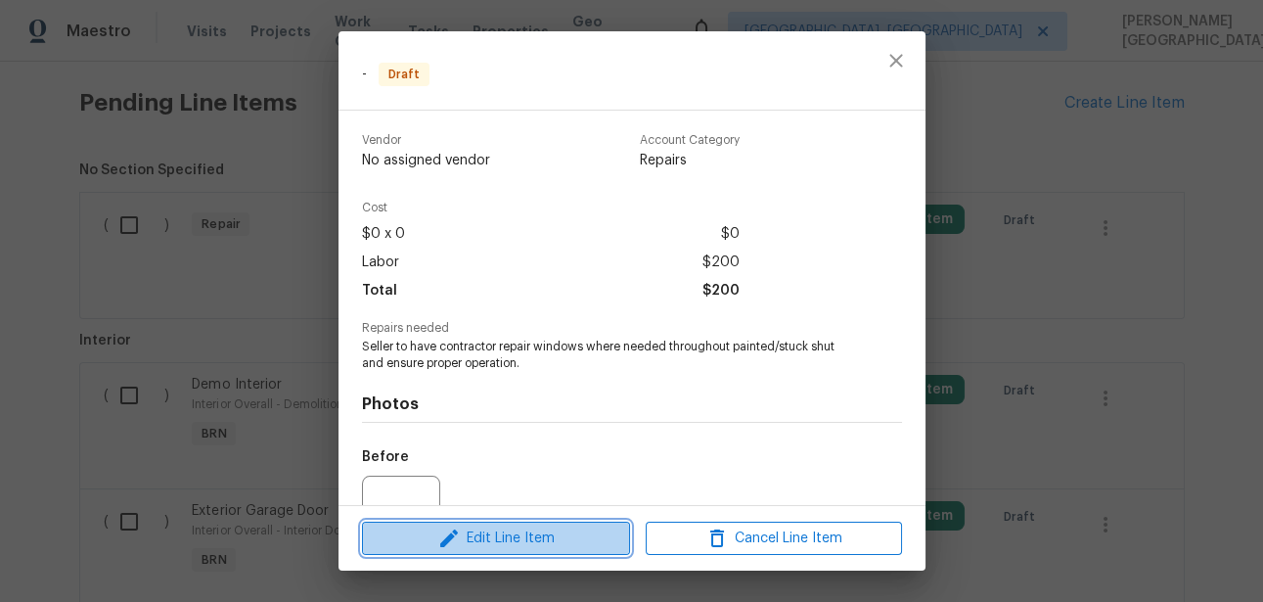
click at [503, 538] on span "Edit Line Item" at bounding box center [496, 538] width 256 height 24
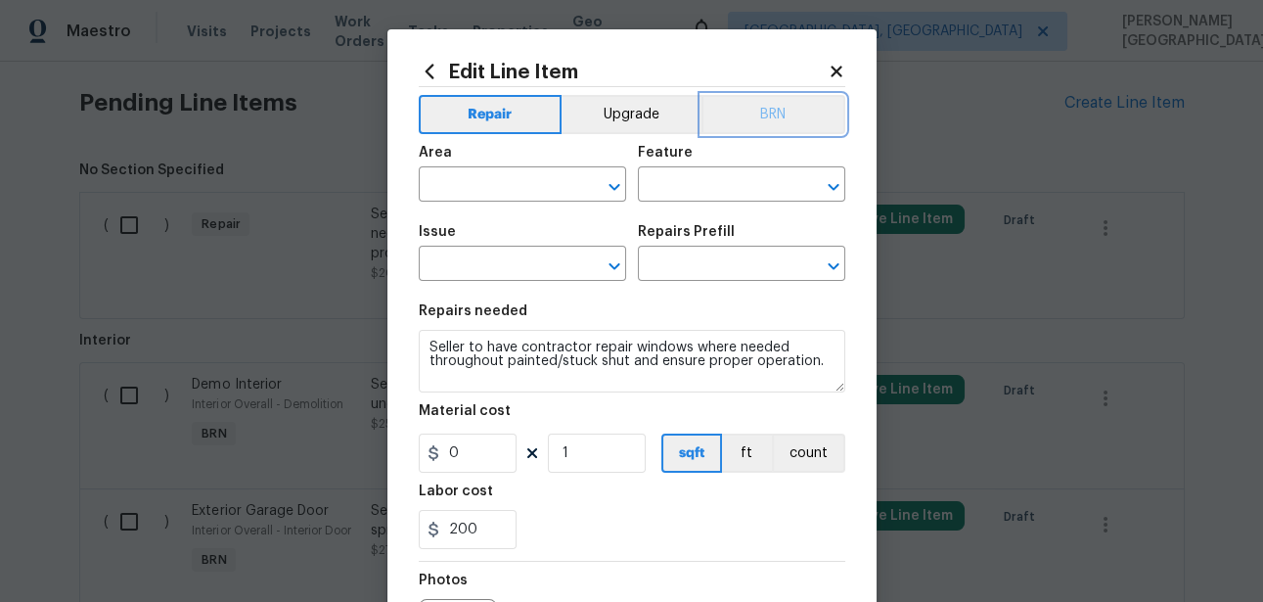
click at [763, 101] on button "BRN" at bounding box center [773, 114] width 144 height 39
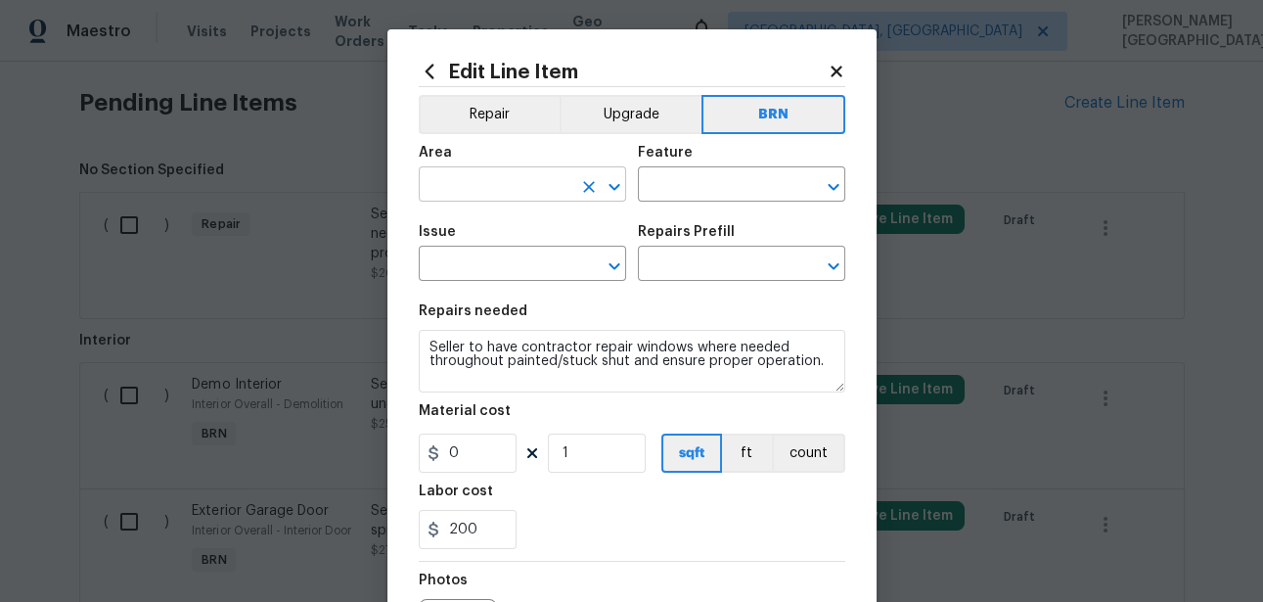
click at [484, 193] on input "text" at bounding box center [495, 186] width 153 height 30
type input "w"
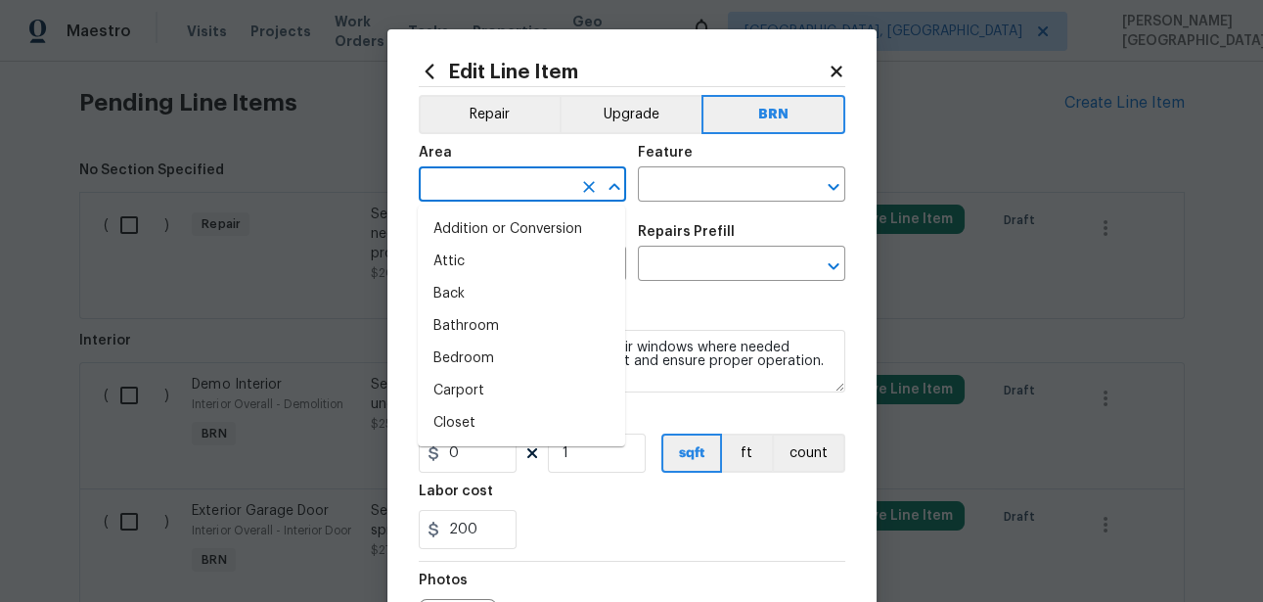
type input "i"
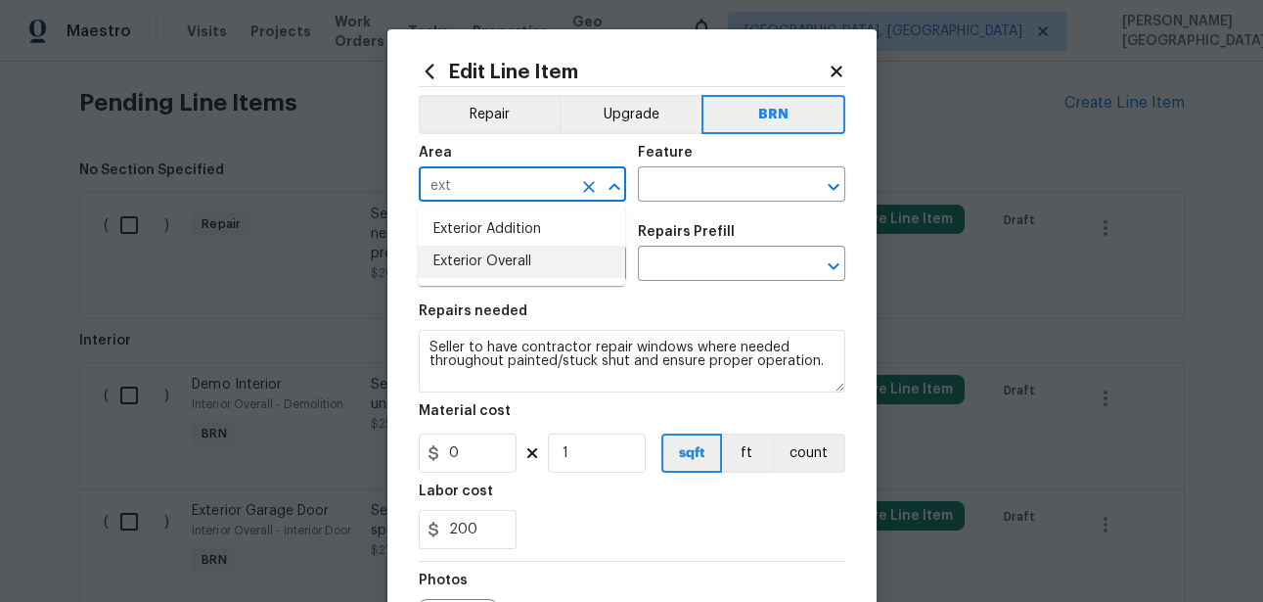
click at [482, 257] on li "Exterior Overall" at bounding box center [521, 262] width 207 height 32
type input "Exterior Overall"
click at [649, 206] on div "Area Exterior Overall ​ Feature ​" at bounding box center [632, 173] width 427 height 79
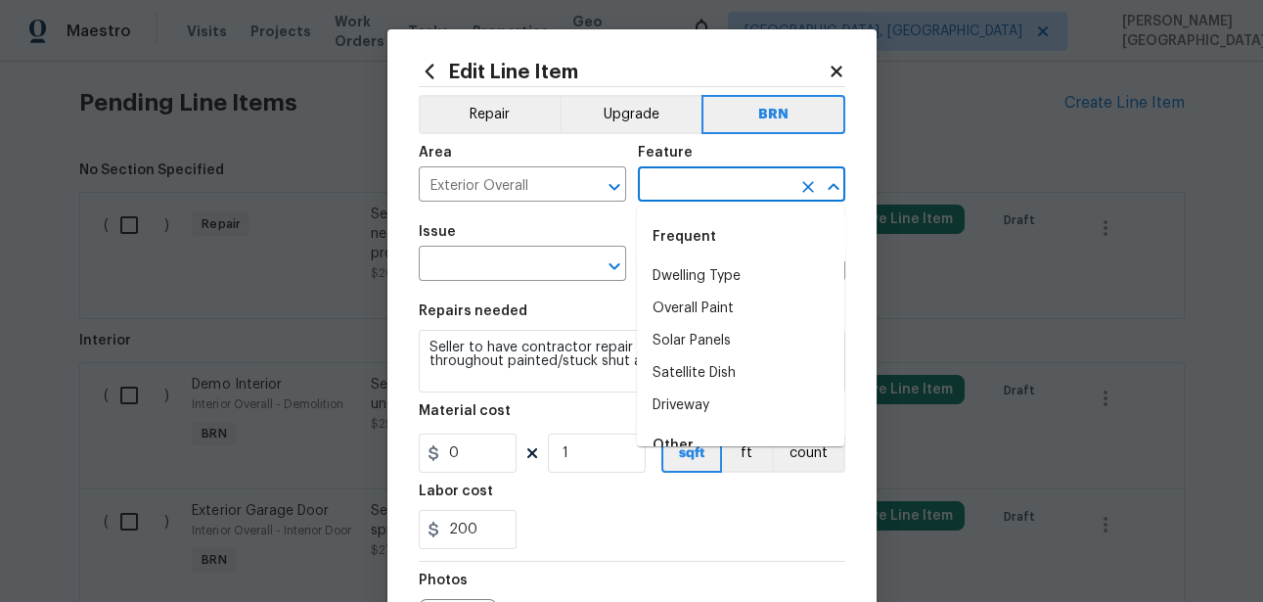
click at [657, 189] on input "text" at bounding box center [714, 186] width 153 height 30
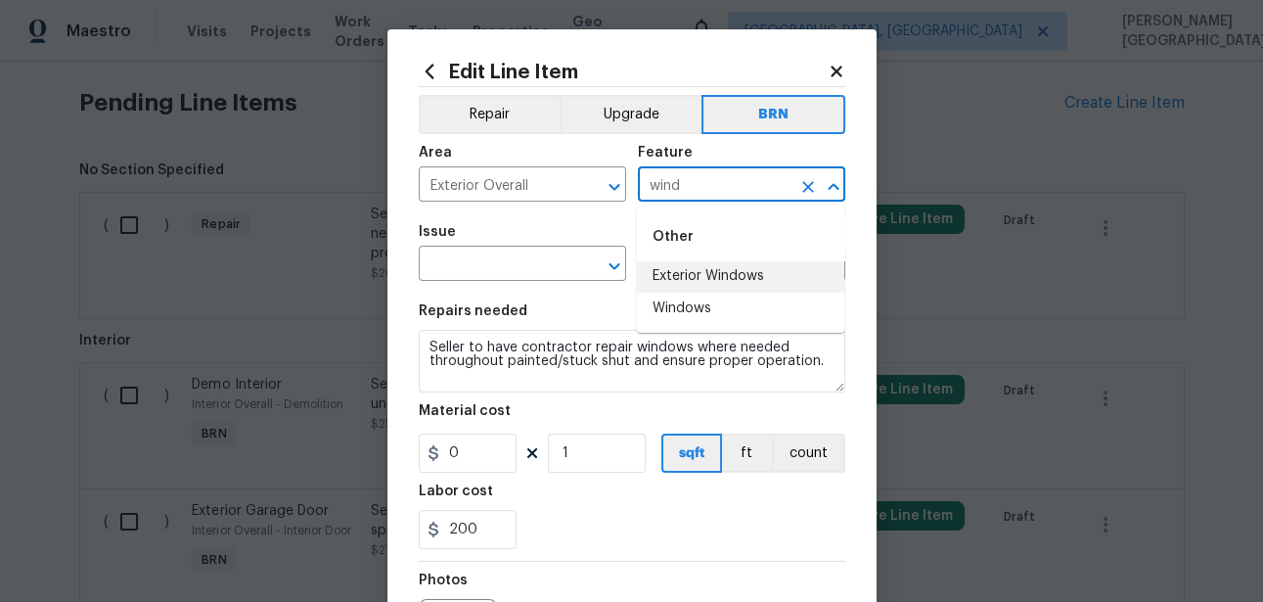
click at [685, 278] on li "Exterior Windows" at bounding box center [740, 276] width 207 height 32
type input "Exterior Windows"
click at [509, 273] on input "text" at bounding box center [495, 265] width 153 height 30
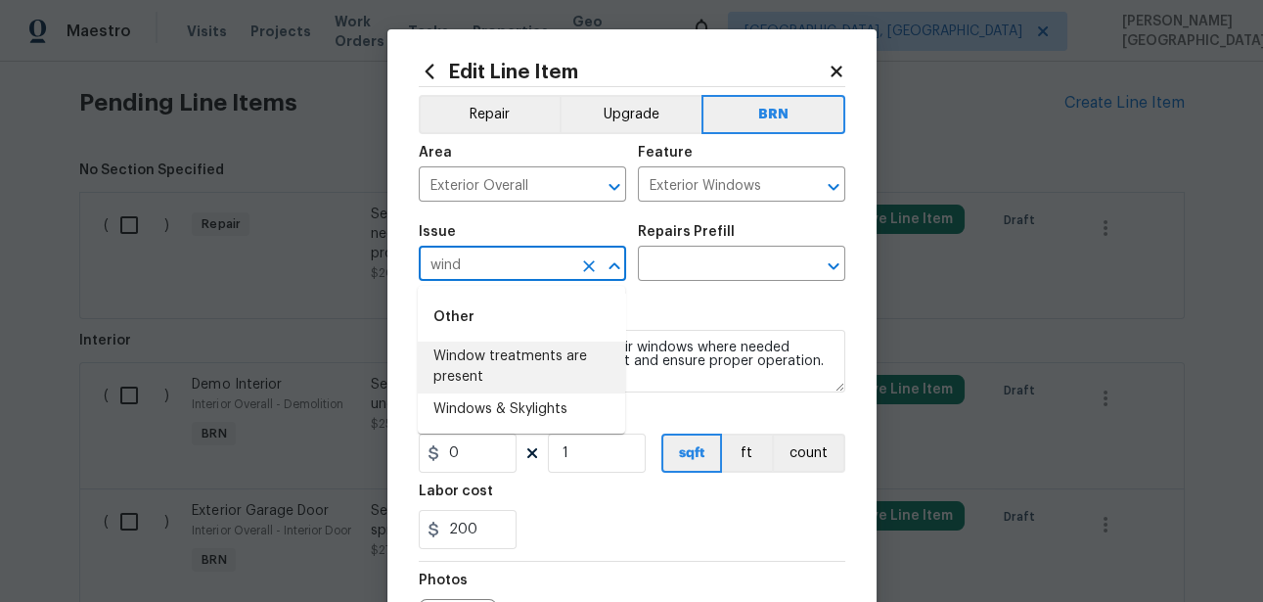
click at [528, 360] on li "Window treatments are present" at bounding box center [521, 366] width 207 height 53
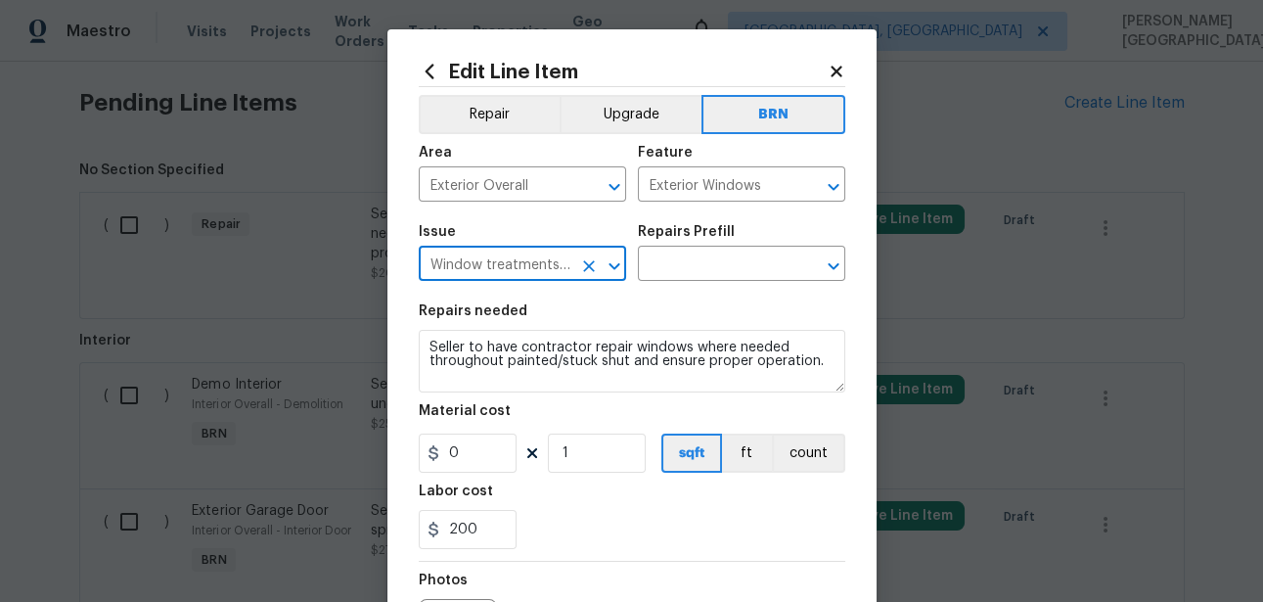
type input "Window treatments are present"
click at [678, 283] on div "Issue Window treatments are present ​ Repairs Prefill ​" at bounding box center [632, 252] width 427 height 79
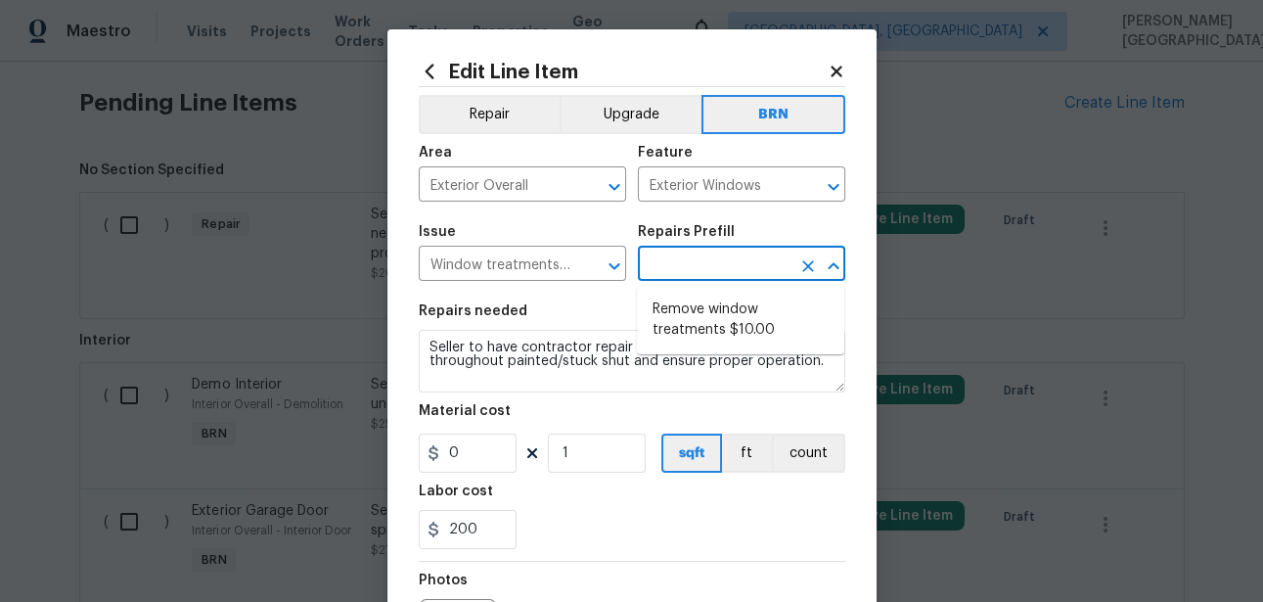
click at [674, 268] on input "text" at bounding box center [714, 265] width 153 height 30
click at [686, 337] on li "Remove window treatments $10.00" at bounding box center [740, 319] width 207 height 53
type input "Remove window treatments $10.00"
type textarea "Remove window treatments throughout home. Patch/touch up all holes/marks left a…"
type input "10"
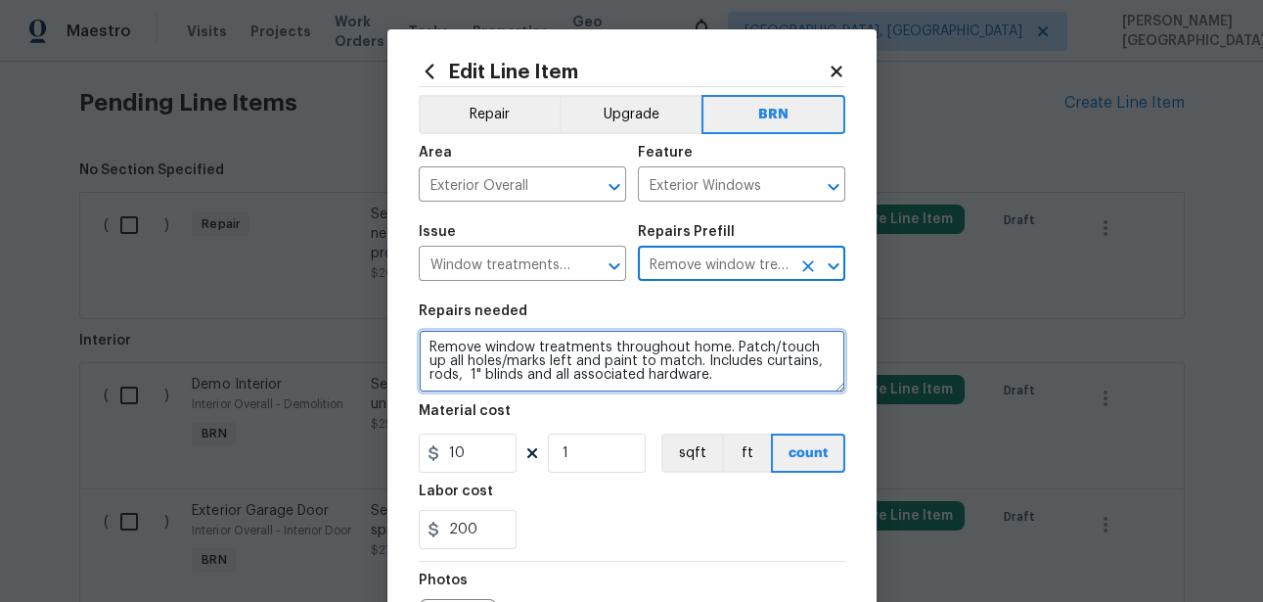
click at [625, 344] on textarea "Remove window treatments throughout home. Patch/touch up all holes/marks left a…" at bounding box center [632, 361] width 427 height 63
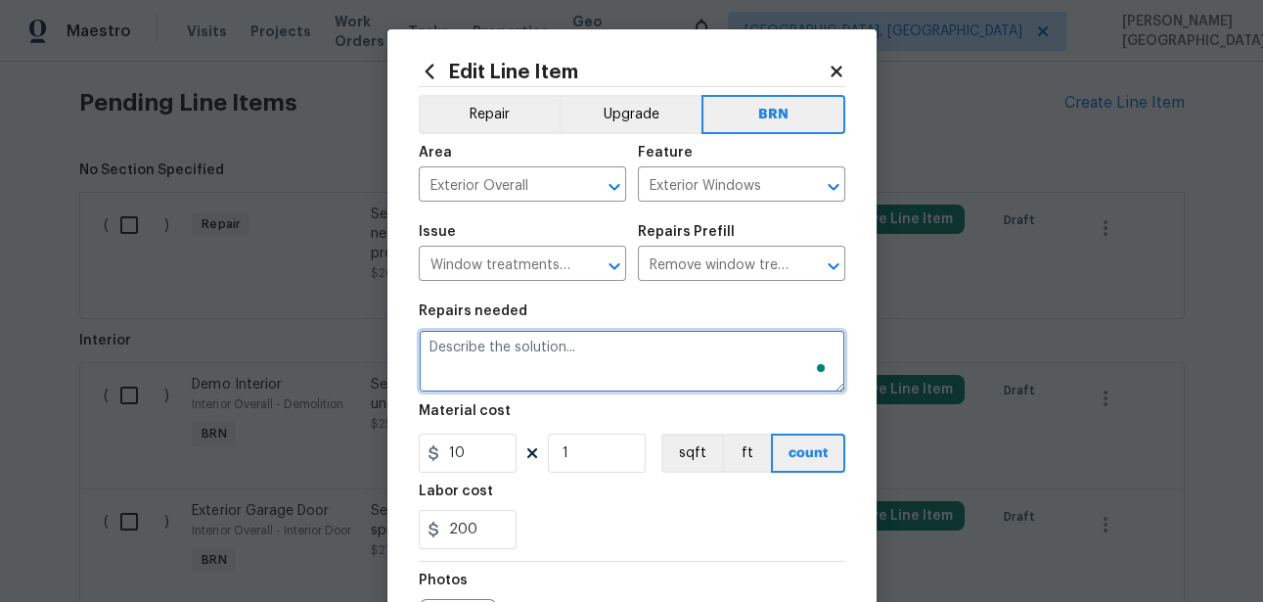
paste textarea "Seller to have contractor repair windows where needed throughout painted/stuck …"
type textarea "Seller to have contractor repair windows where needed throughout painted/stuck …"
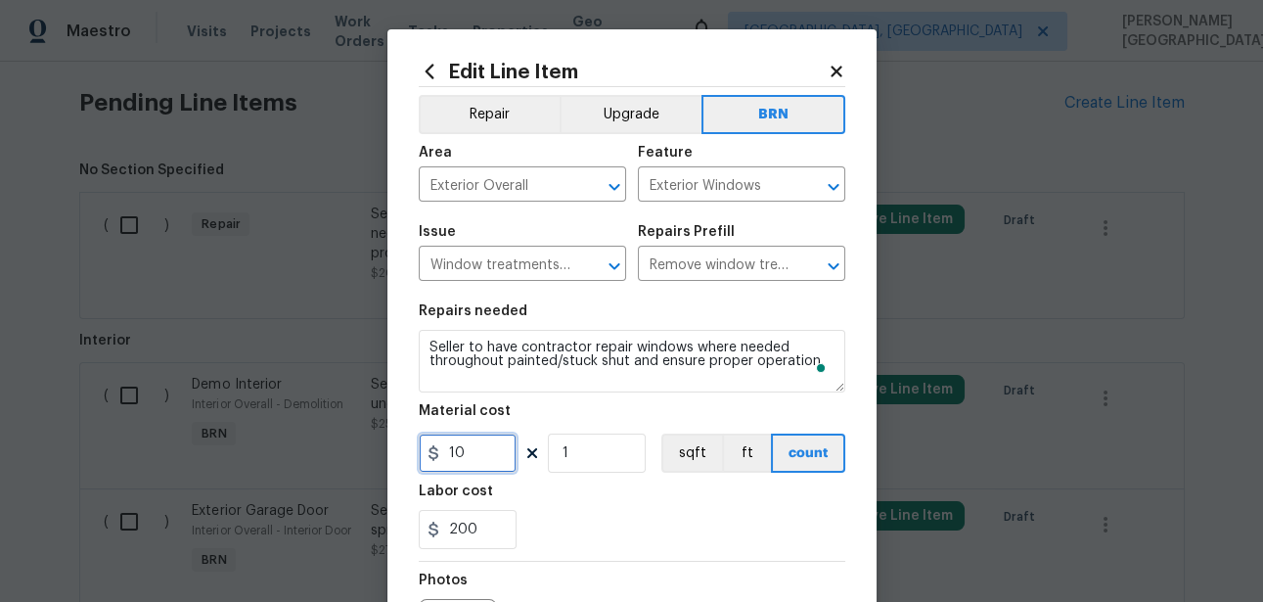
click at [462, 460] on input "10" at bounding box center [468, 452] width 98 height 39
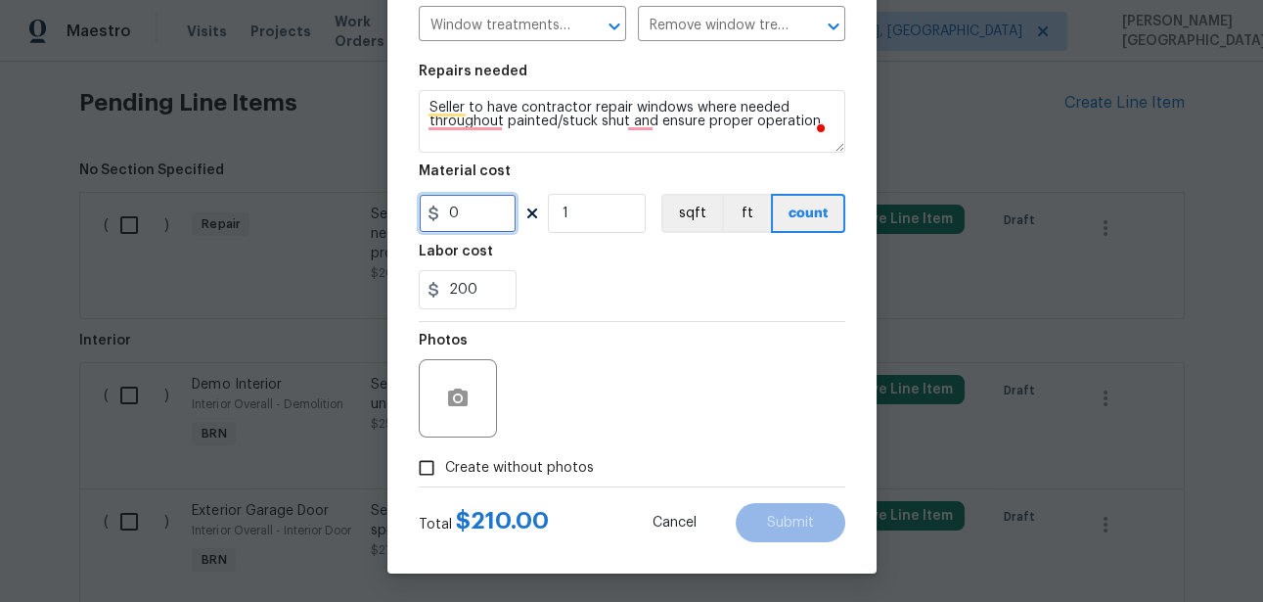
type input "0"
click at [446, 408] on icon "button" at bounding box center [457, 397] width 23 height 23
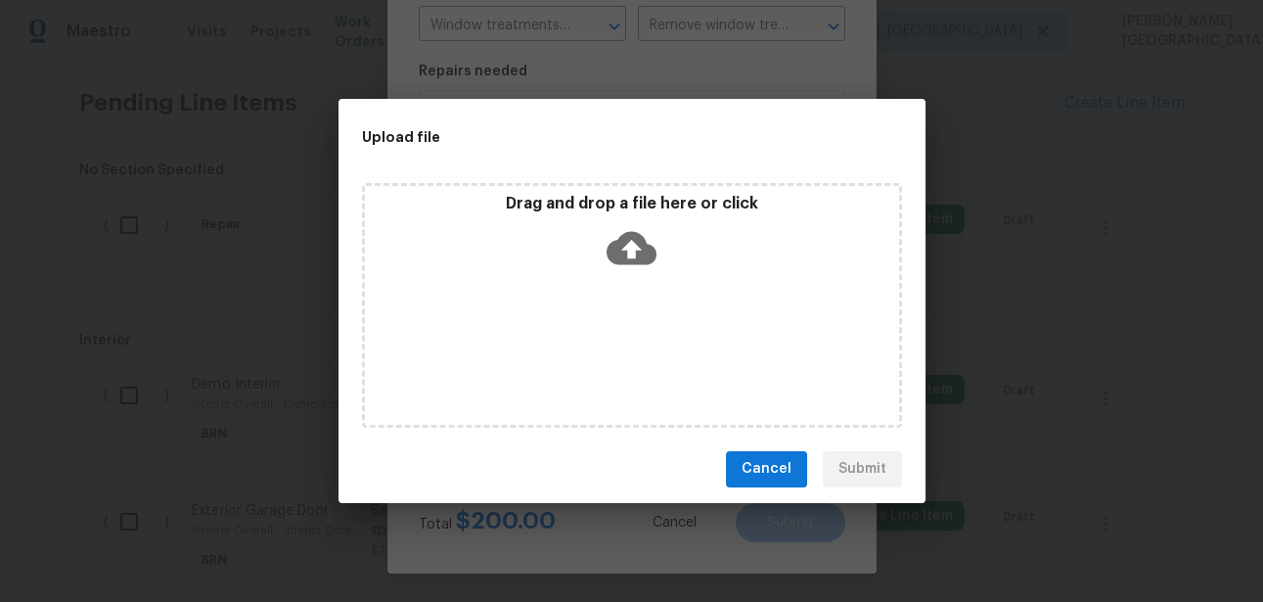
click at [627, 247] on icon at bounding box center [632, 248] width 50 height 50
click at [764, 480] on span "Cancel" at bounding box center [767, 469] width 50 height 24
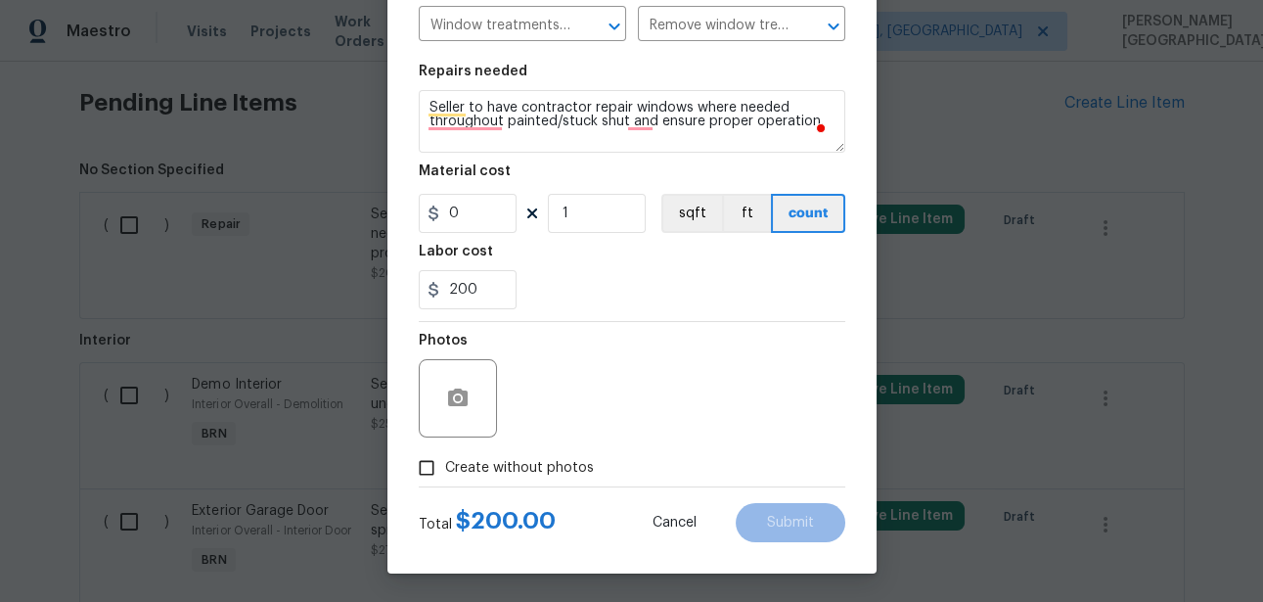
click at [464, 479] on label "Create without photos" at bounding box center [501, 467] width 186 height 37
click at [445, 479] on input "Create without photos" at bounding box center [426, 467] width 37 height 37
checkbox input "true"
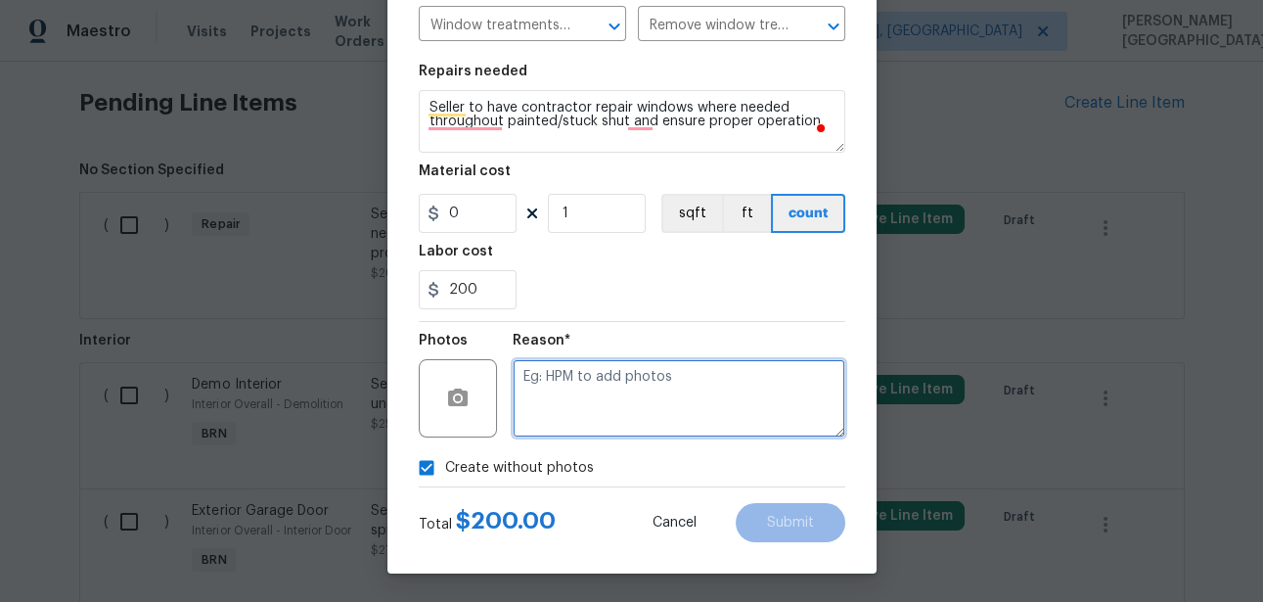
click at [560, 432] on textarea at bounding box center [679, 398] width 333 height 78
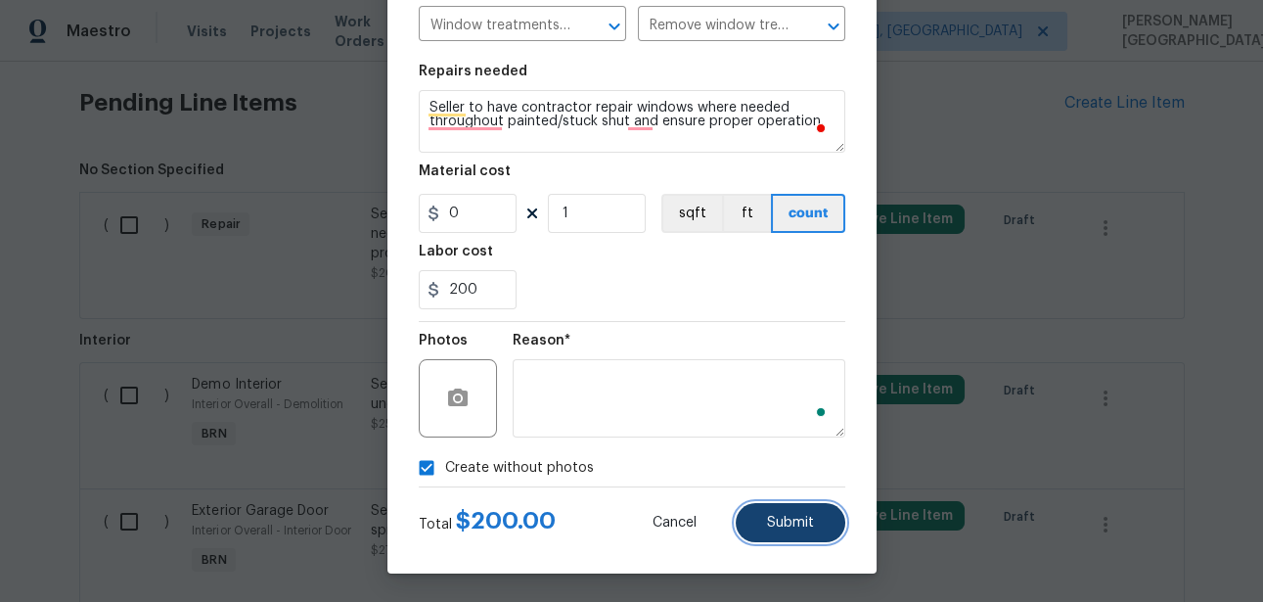
click at [788, 518] on span "Submit" at bounding box center [790, 523] width 47 height 15
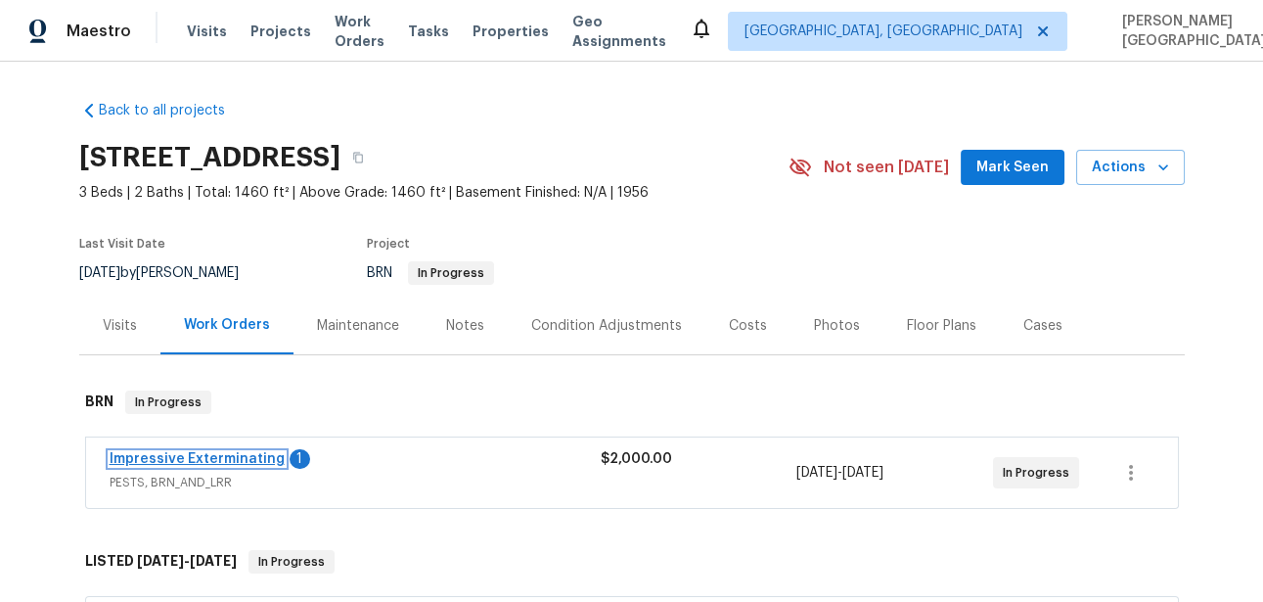
click at [248, 466] on link "Impressive Exterminating" at bounding box center [197, 459] width 175 height 14
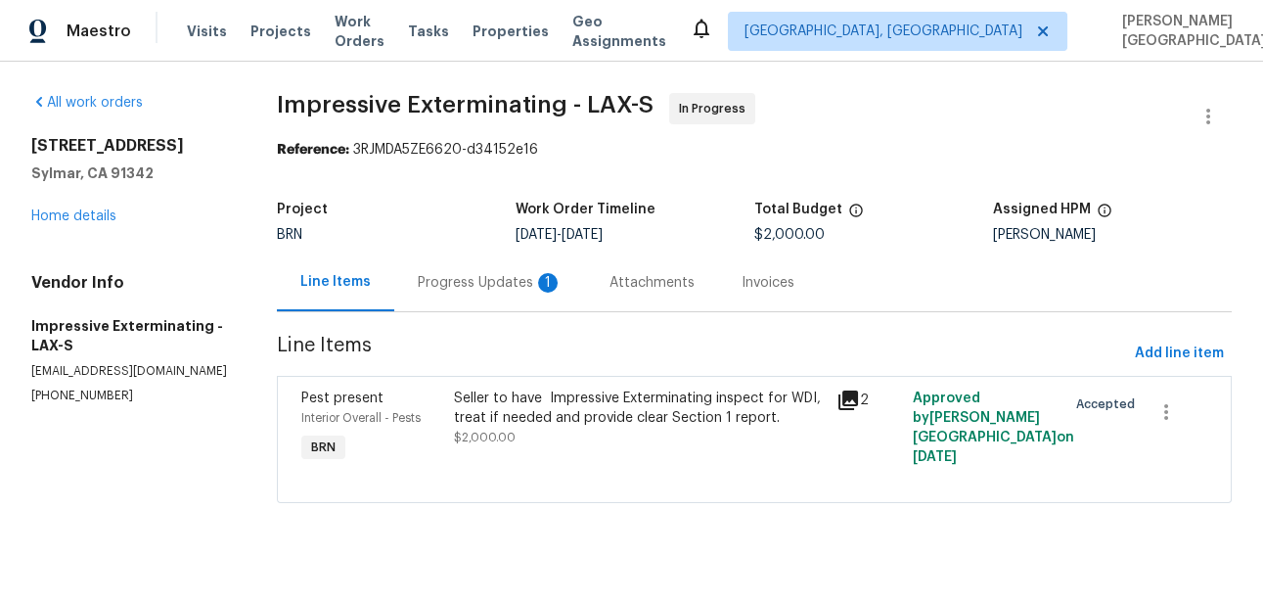
click at [498, 293] on div "Progress Updates 1" at bounding box center [490, 283] width 145 height 20
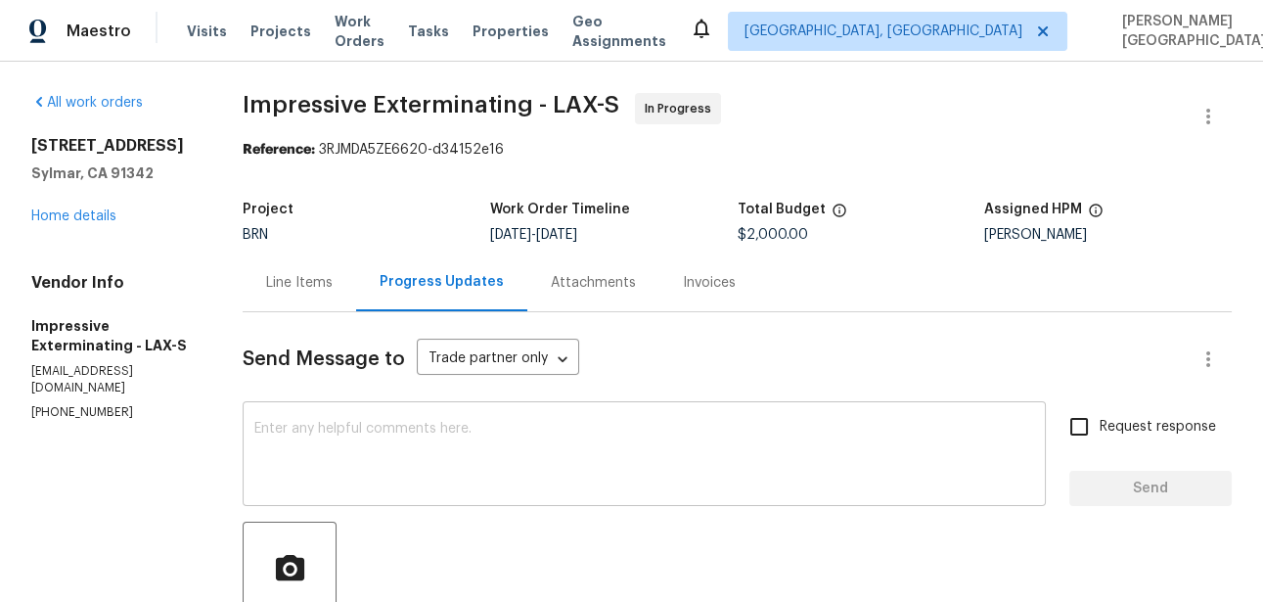
click at [344, 476] on textarea at bounding box center [644, 456] width 780 height 68
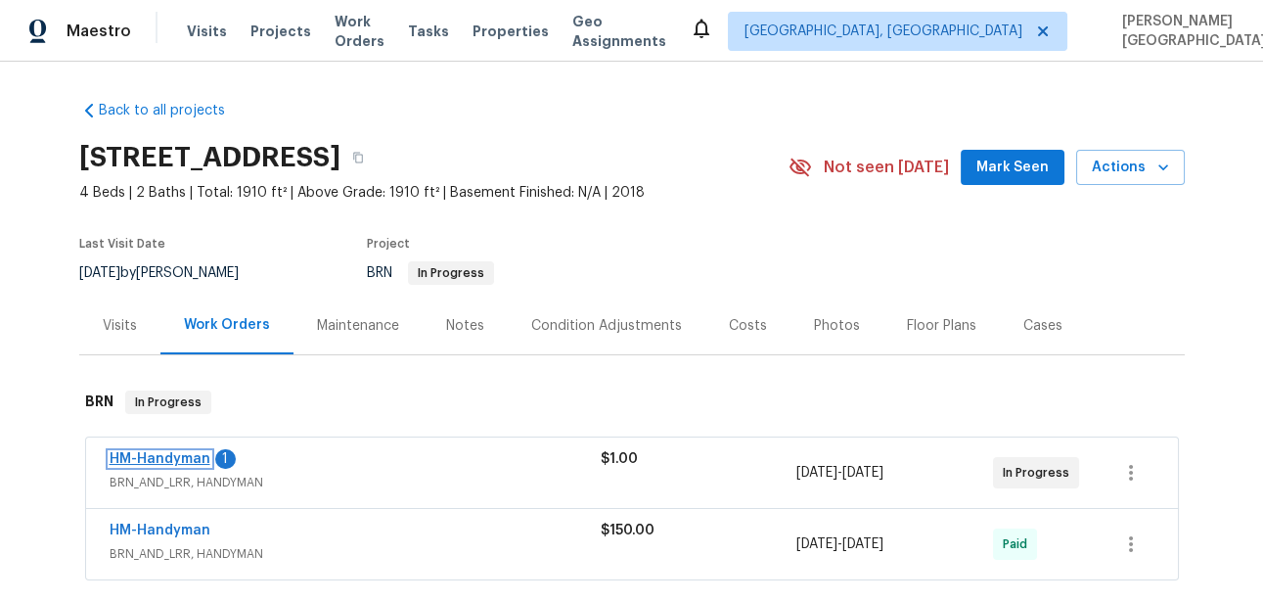
click at [184, 455] on link "HM-Handyman" at bounding box center [160, 459] width 101 height 14
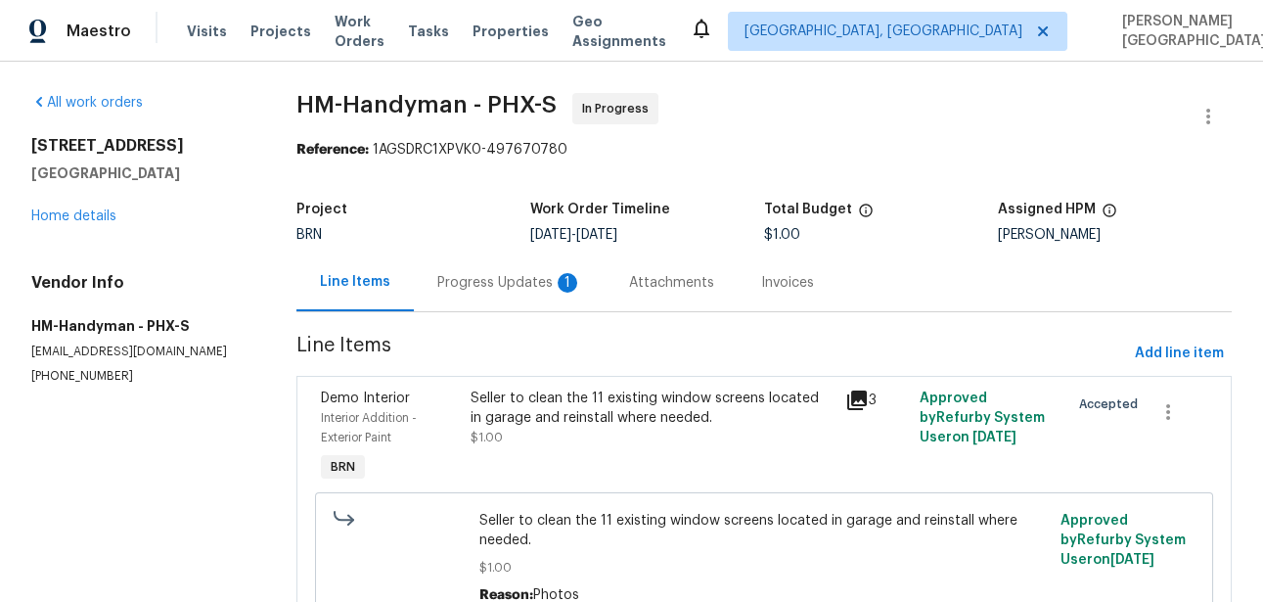
click at [473, 298] on div "Progress Updates 1" at bounding box center [510, 282] width 192 height 58
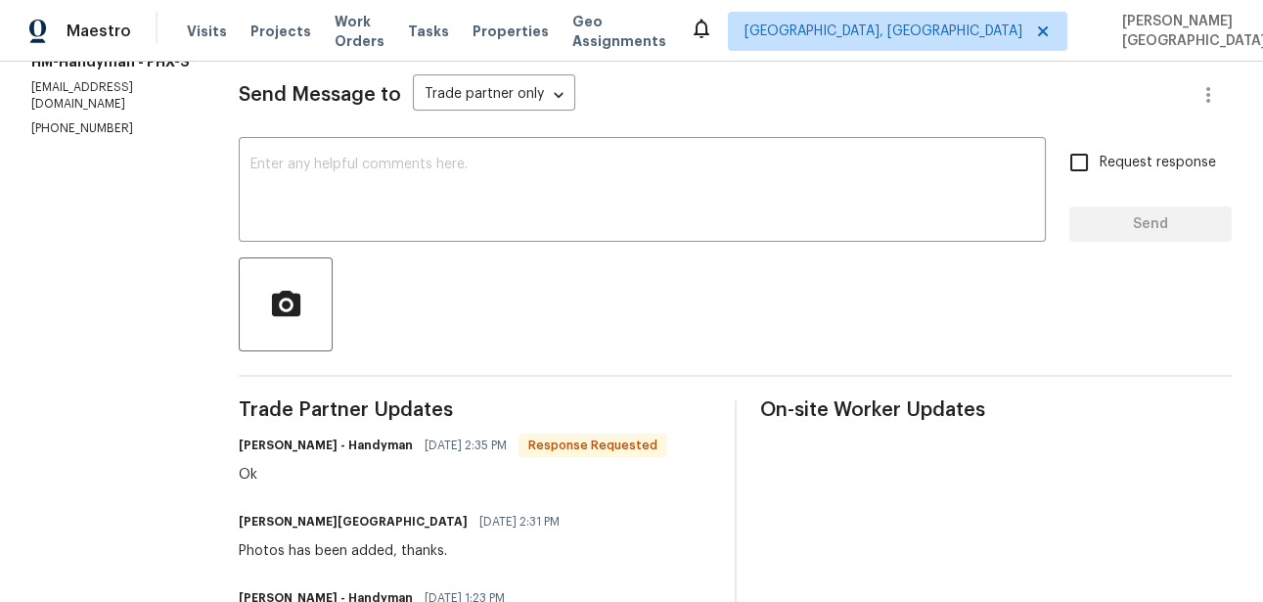
scroll to position [298, 0]
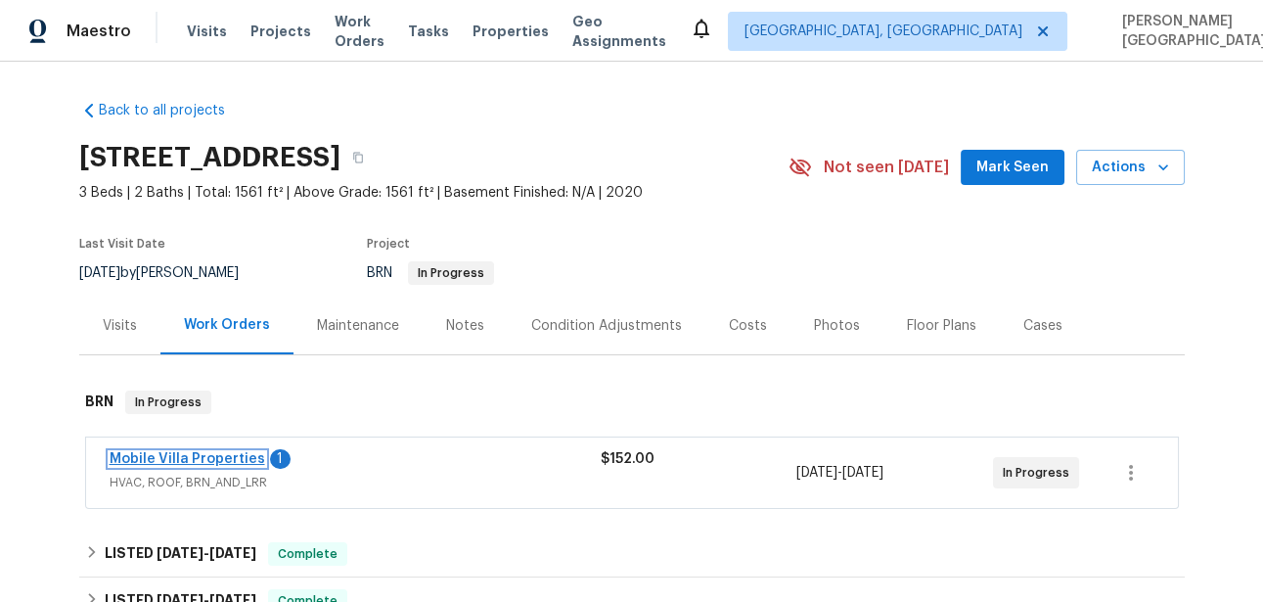
click at [172, 456] on link "Mobile Villa Properties" at bounding box center [188, 459] width 156 height 14
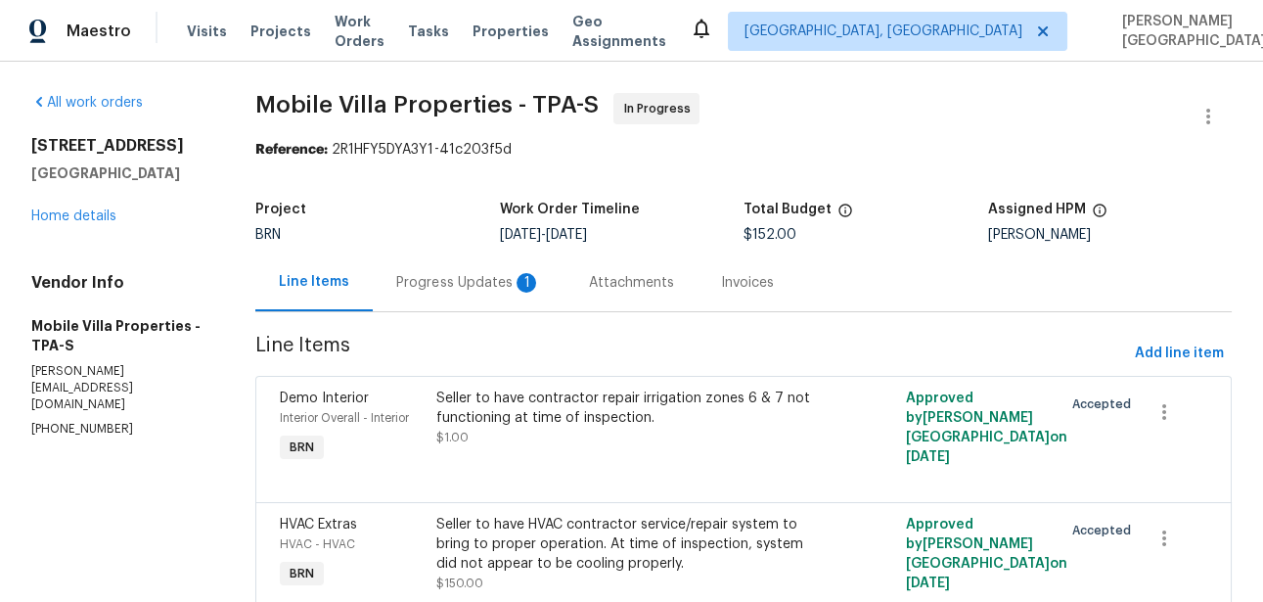
click at [476, 280] on div "Progress Updates 1" at bounding box center [468, 283] width 145 height 20
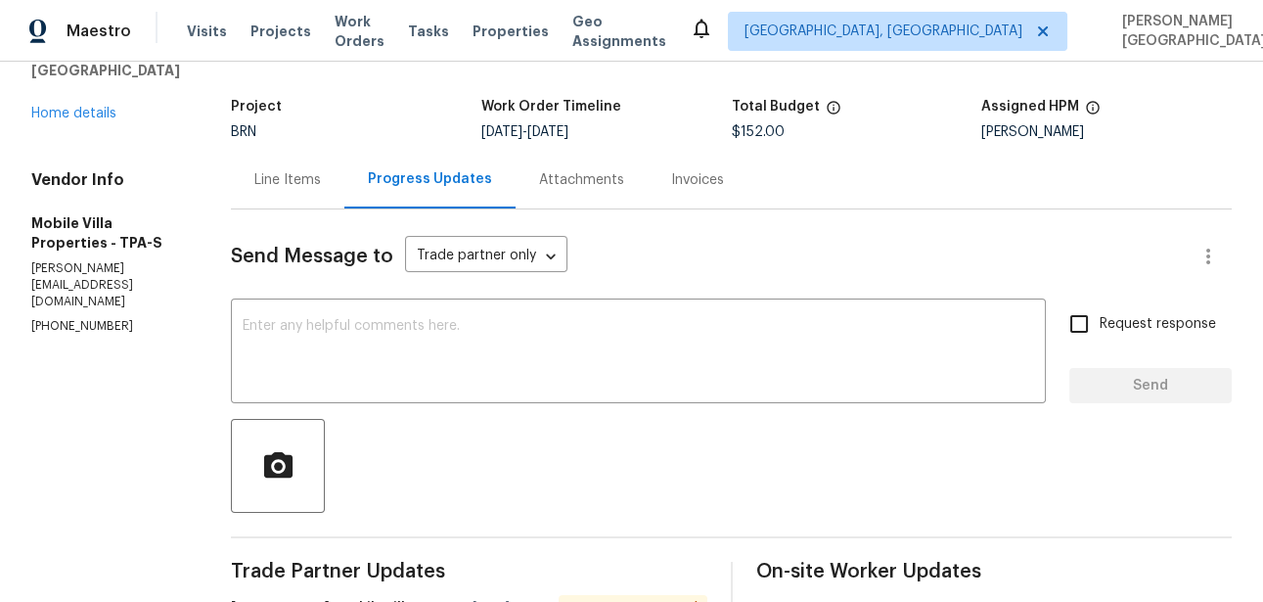
scroll to position [83, 0]
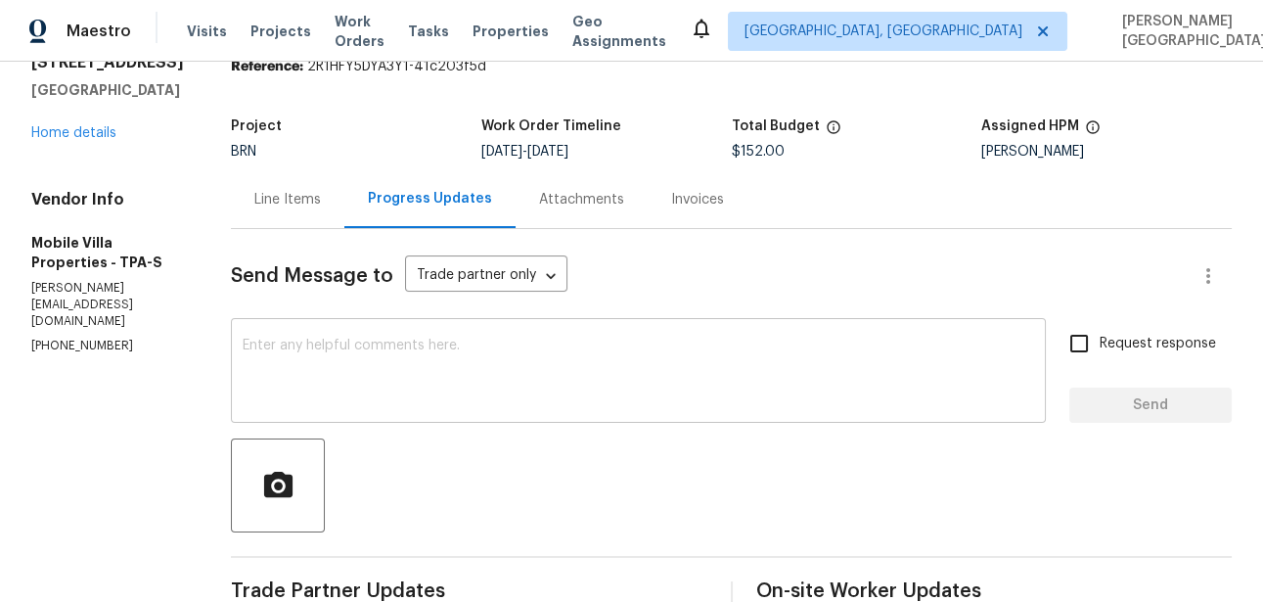
click at [288, 356] on textarea at bounding box center [638, 372] width 791 height 68
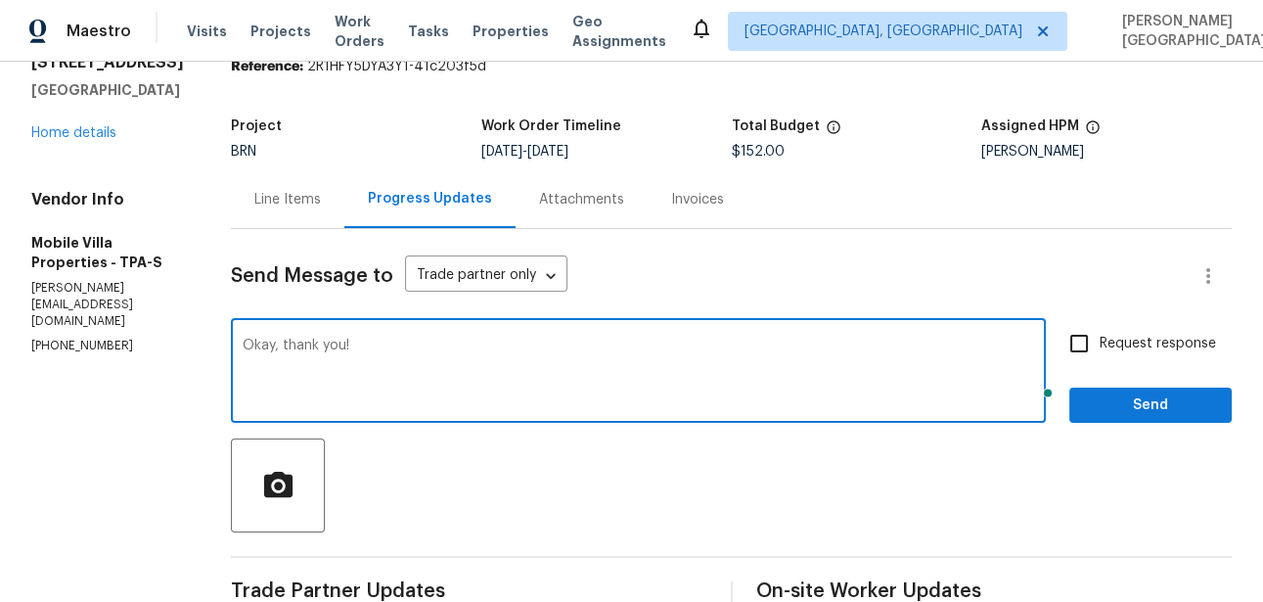
type textarea "Okay, thank you!"
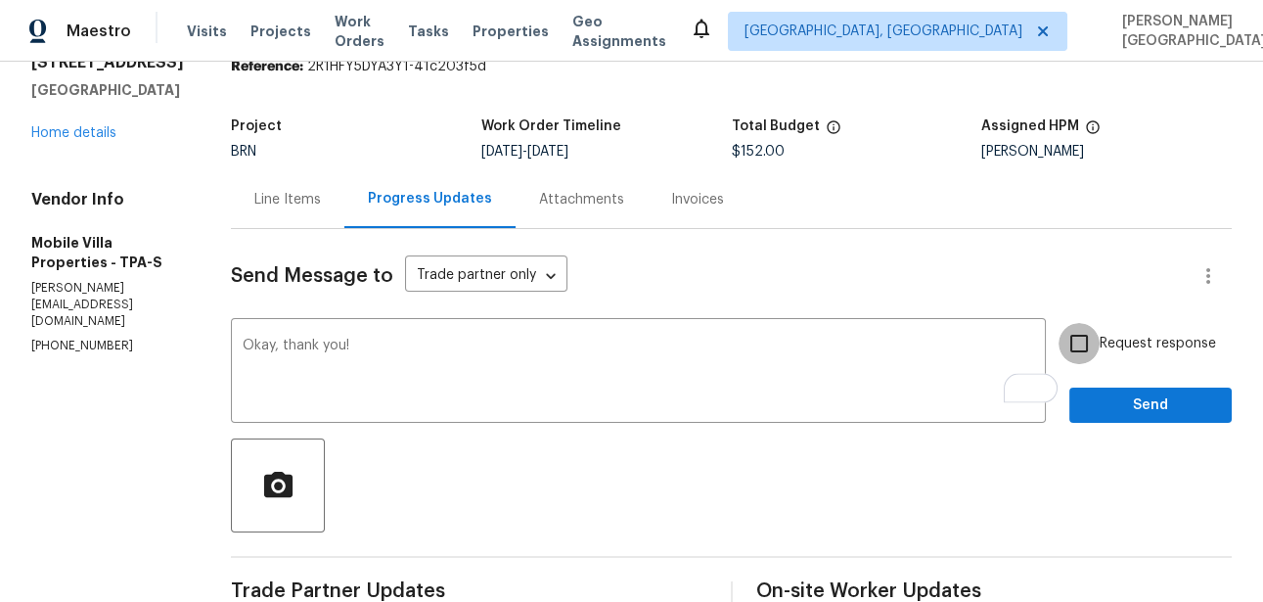
click at [1077, 338] on input "Request response" at bounding box center [1078, 343] width 41 height 41
checkbox input "true"
click at [1097, 433] on div "Send Message to Trade partner only Trade partner only ​ Okay, thank you! x ​ Re…" at bounding box center [731, 585] width 1001 height 712
click at [1097, 423] on div "Send Message to Trade partner only Trade partner only ​ Okay, thank you! x ​ Re…" at bounding box center [731, 585] width 1001 height 712
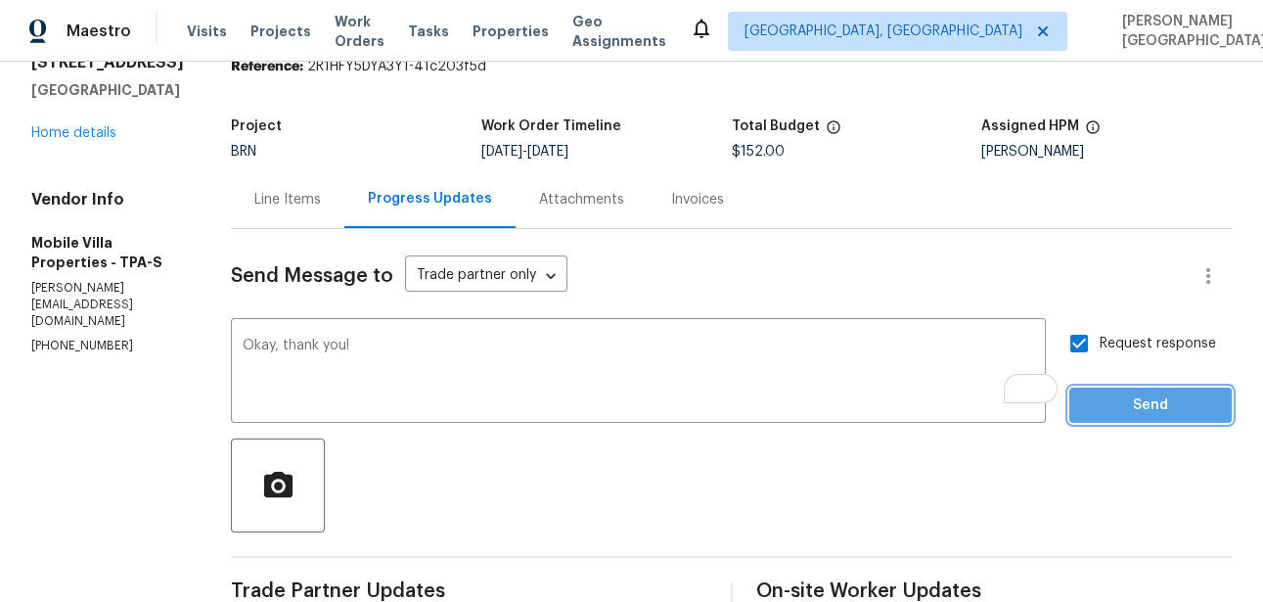
click at [1103, 408] on span "Send" at bounding box center [1150, 405] width 131 height 24
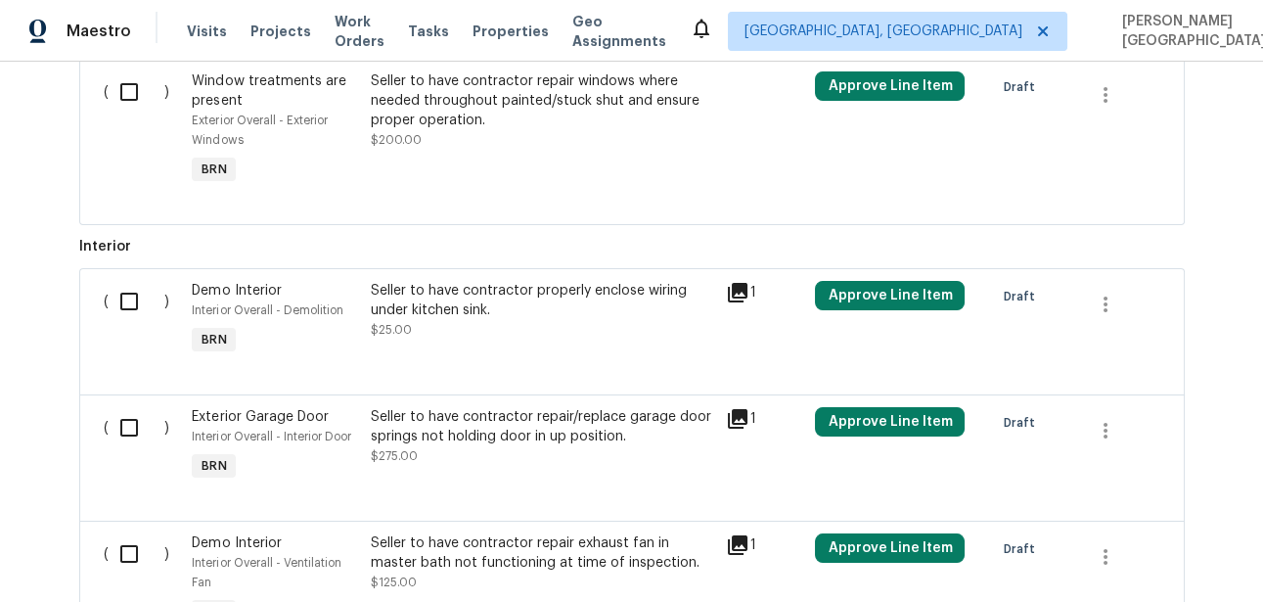
scroll to position [1136, 0]
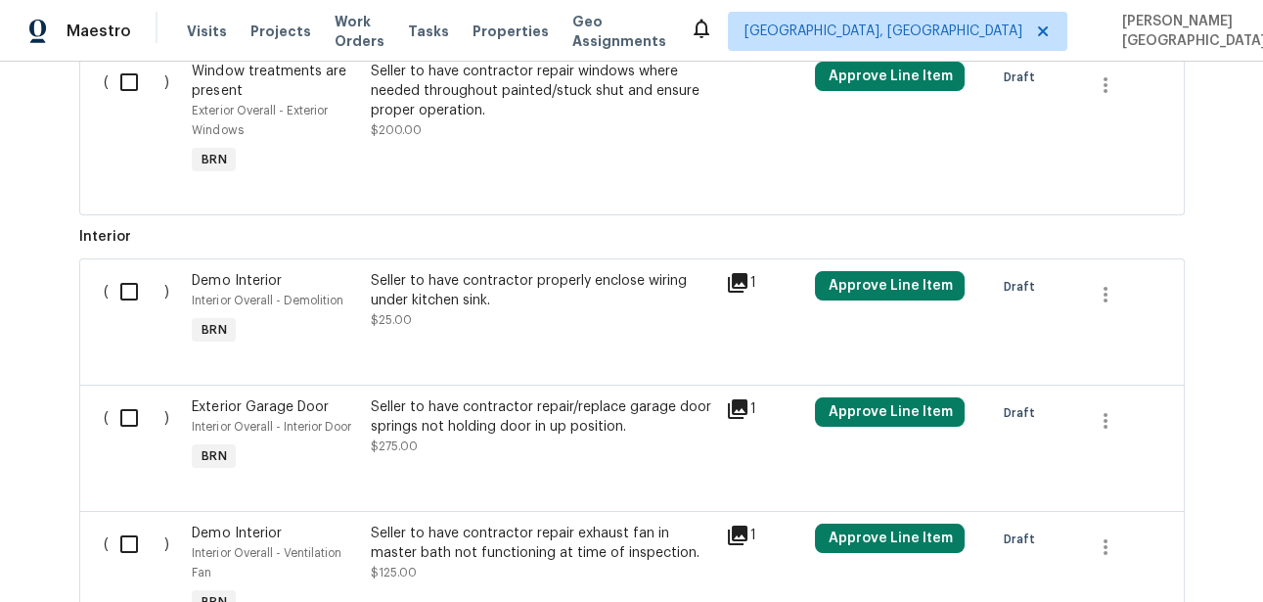
click at [445, 417] on div "Seller to have contractor repair/replace garage door springs not holding door i…" at bounding box center [542, 416] width 344 height 39
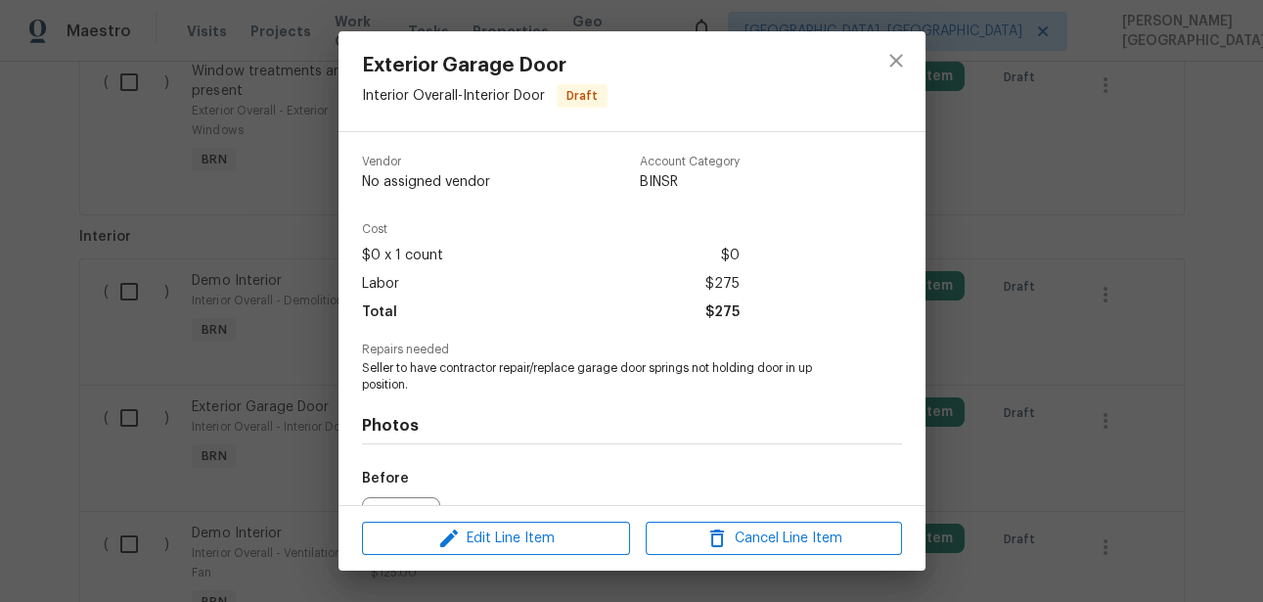
click at [252, 420] on div "Exterior Garage Door Interior Overall - Interior Door Draft Vendor No assigned …" at bounding box center [631, 301] width 1263 height 602
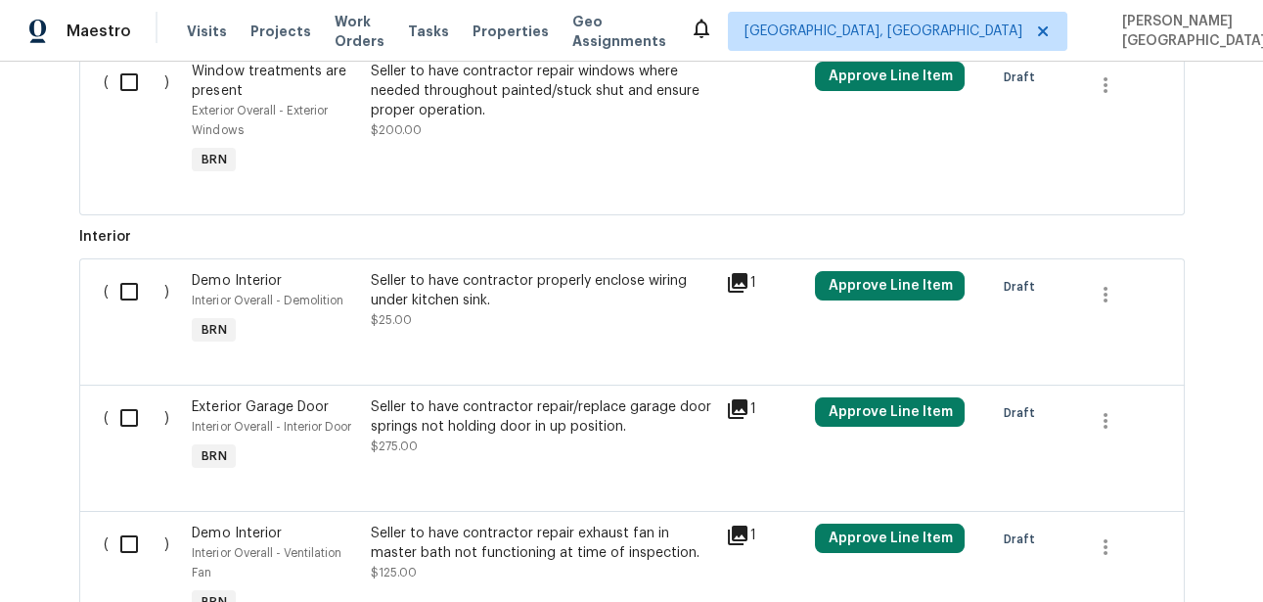
click at [131, 415] on input "checkbox" at bounding box center [137, 417] width 56 height 41
checkbox input "true"
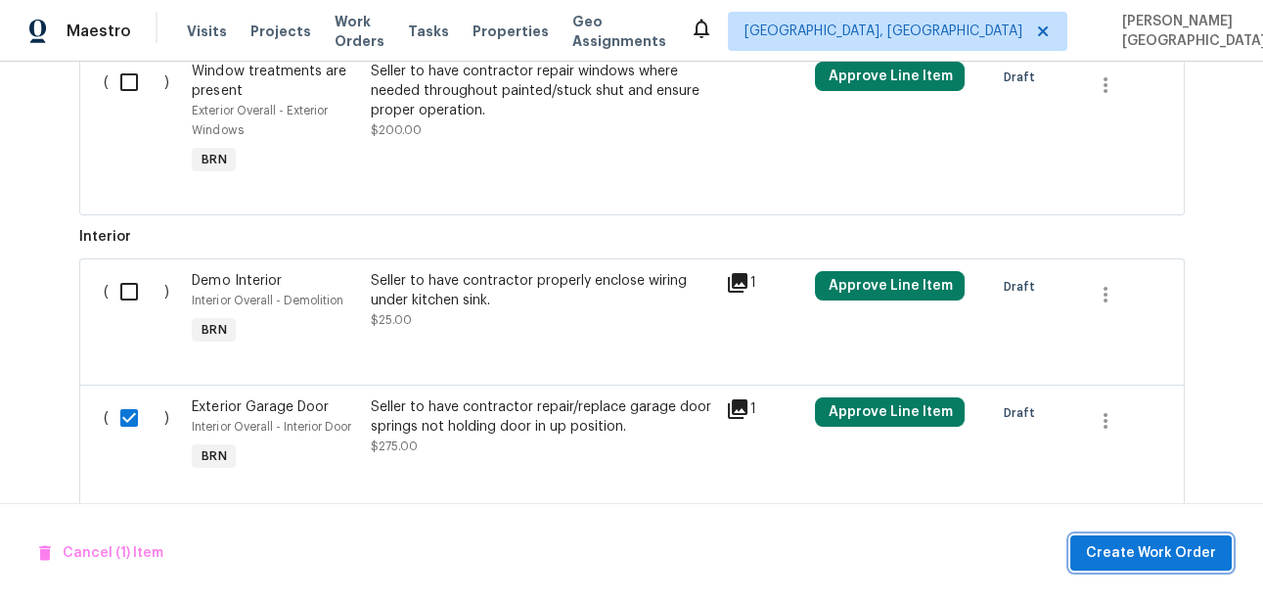
click at [1121, 561] on span "Create Work Order" at bounding box center [1151, 553] width 130 height 24
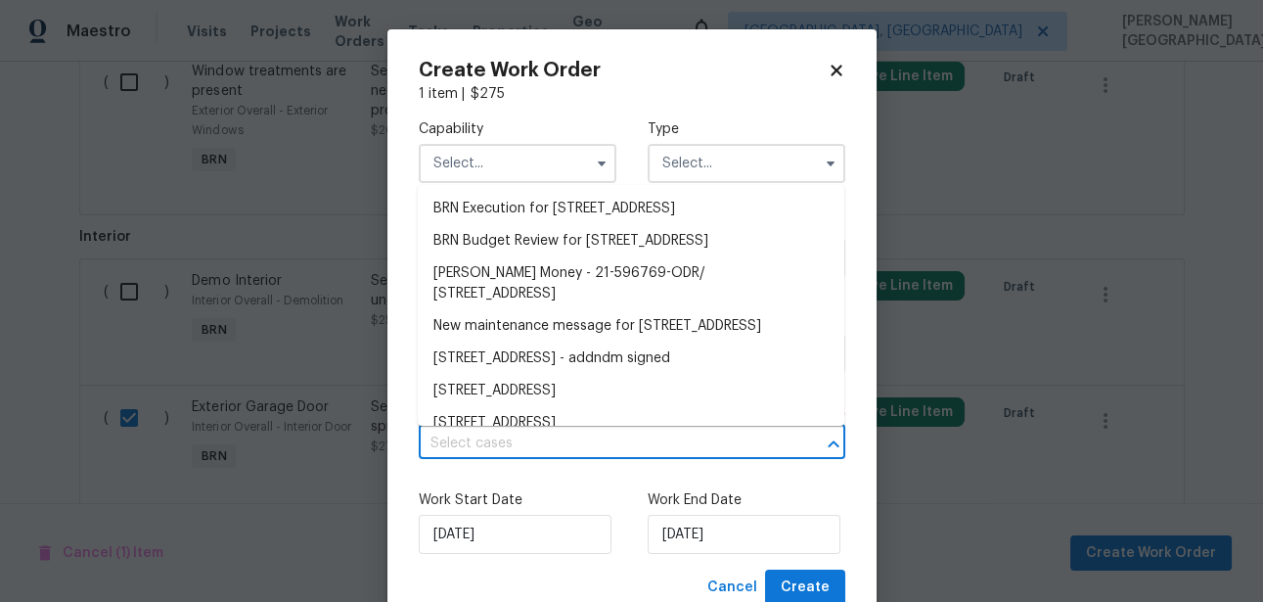
click at [497, 437] on input "text" at bounding box center [605, 443] width 372 height 30
click at [508, 209] on li "BRN Execution for [STREET_ADDRESS]" at bounding box center [631, 209] width 427 height 32
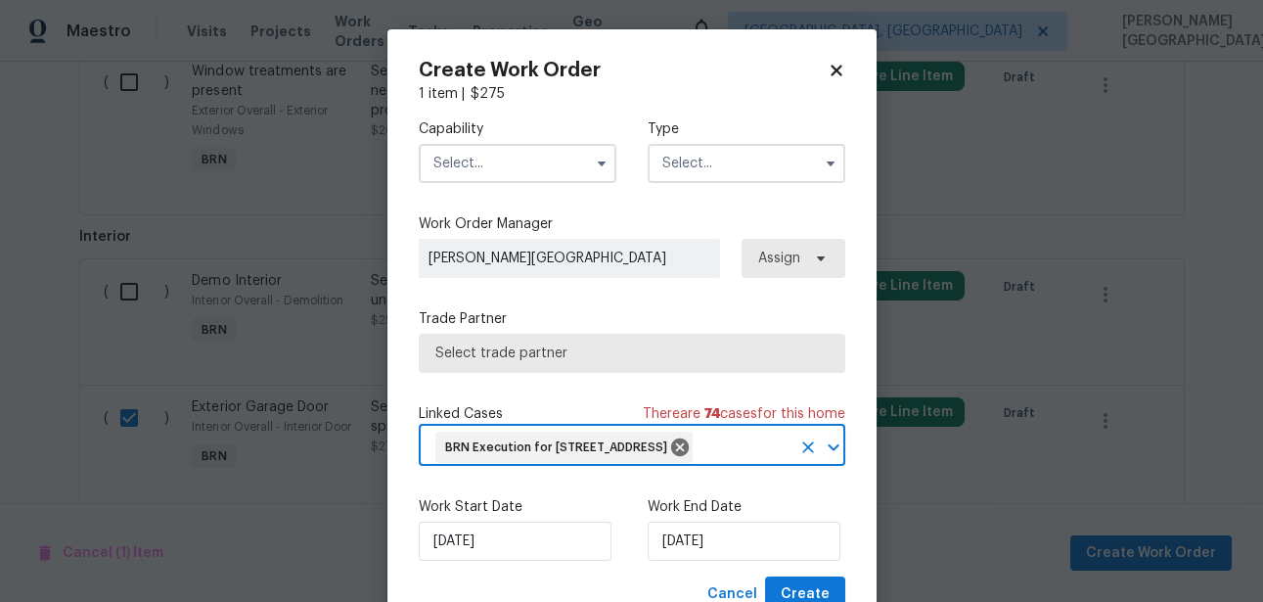
click at [690, 158] on input "text" at bounding box center [747, 163] width 198 height 39
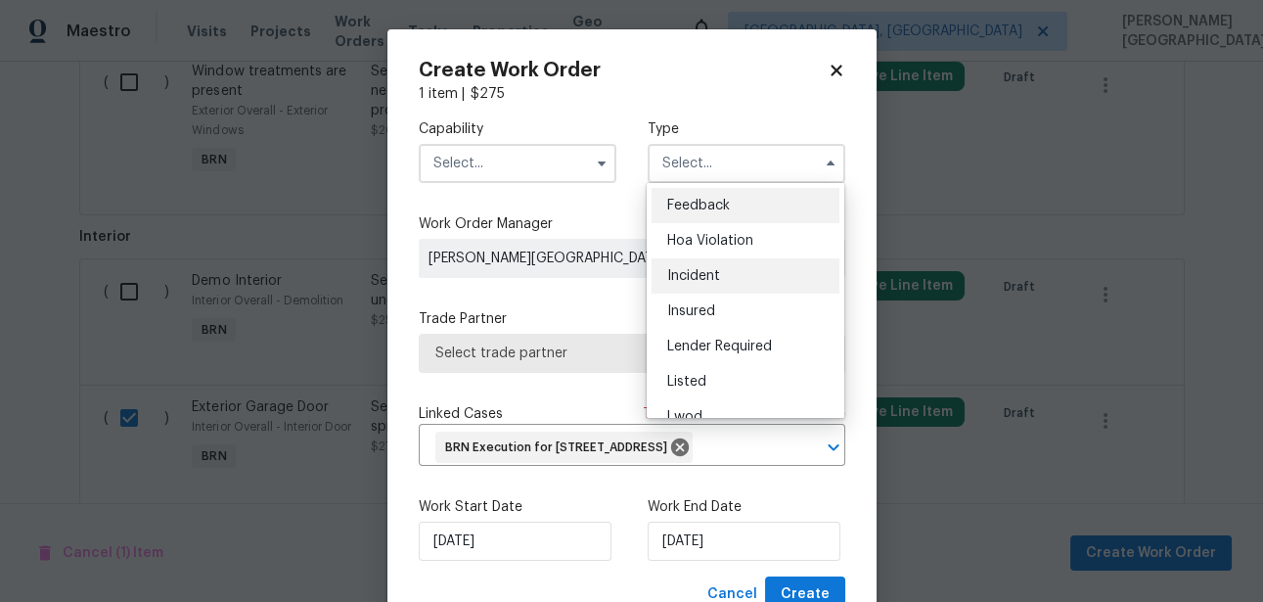
scroll to position [232, 0]
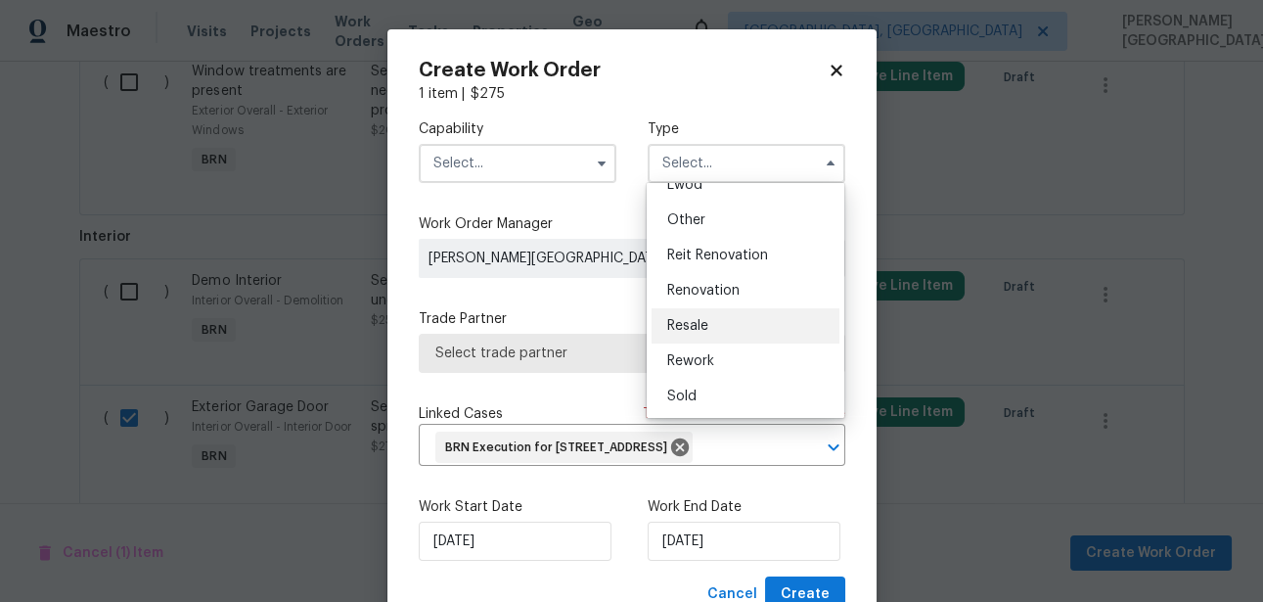
click at [713, 326] on div "Resale" at bounding box center [746, 325] width 188 height 35
type input "Resale"
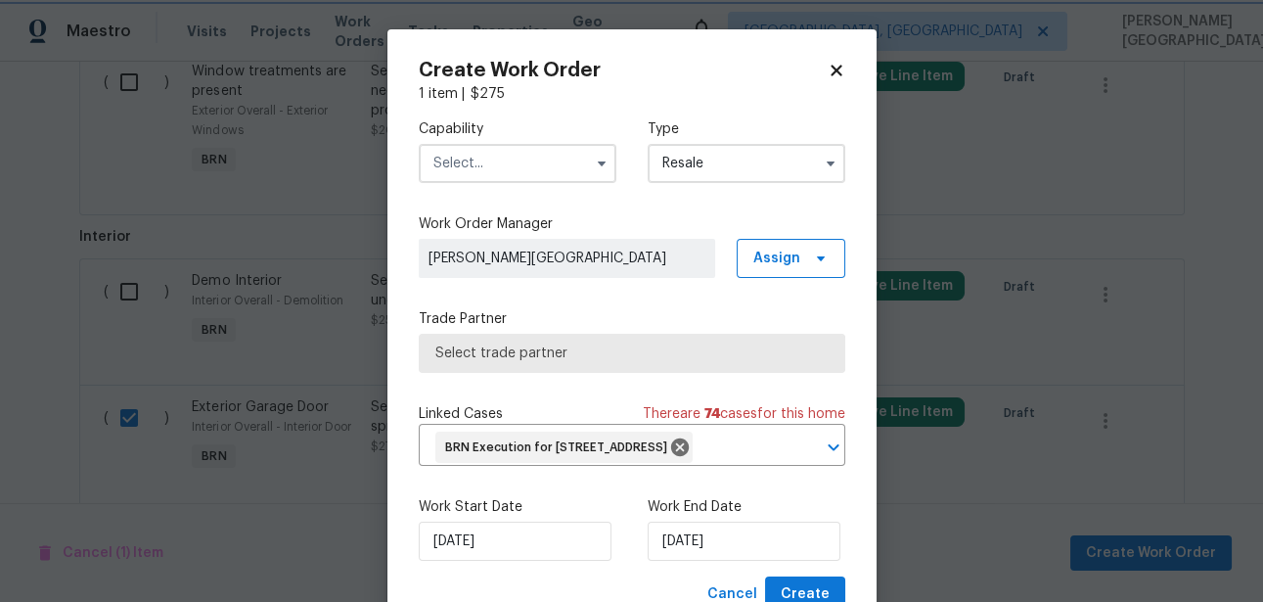
scroll to position [0, 0]
click at [696, 561] on input "[DATE]" at bounding box center [744, 540] width 193 height 39
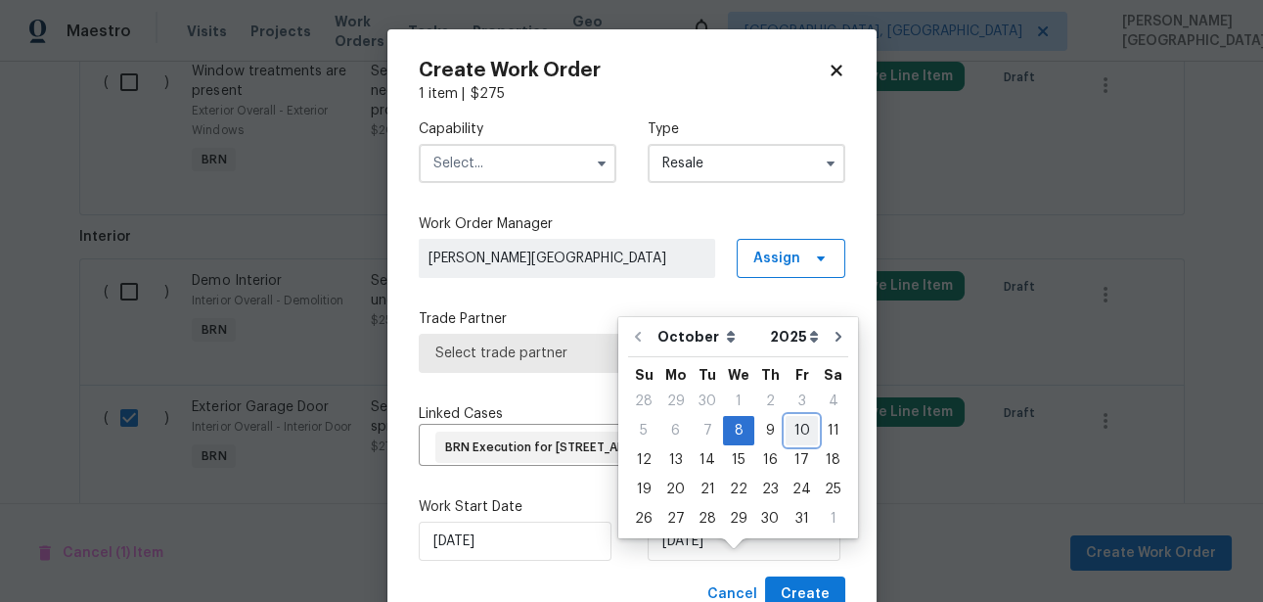
click at [802, 428] on div "10" at bounding box center [802, 430] width 32 height 27
type input "[DATE]"
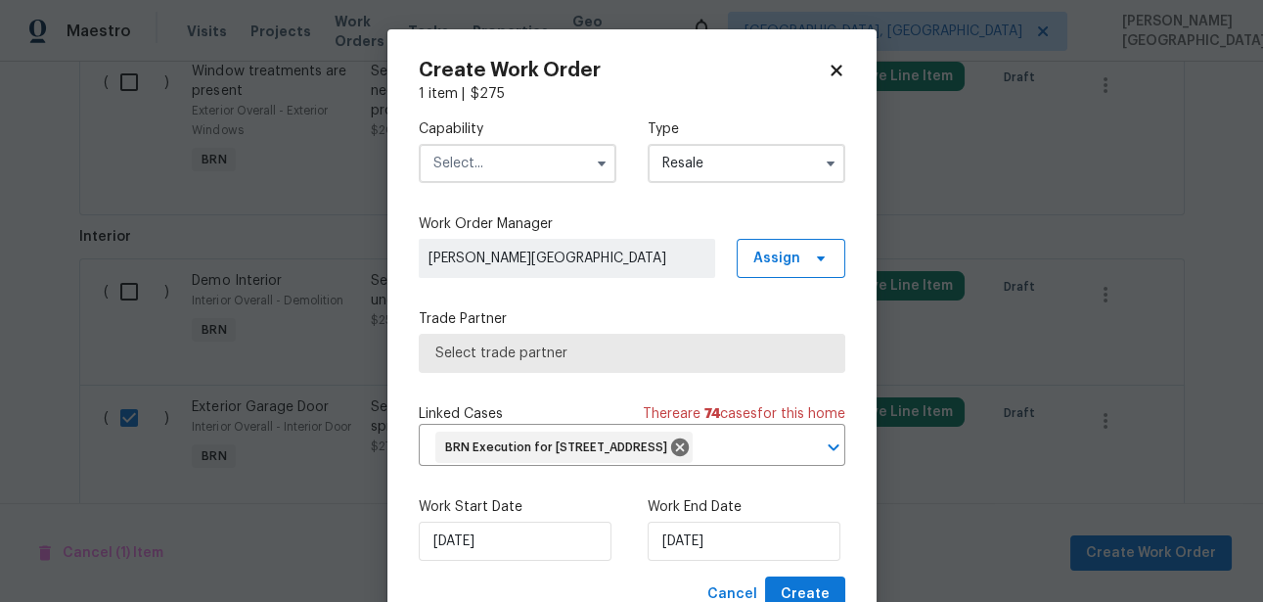
click at [468, 165] on input "text" at bounding box center [518, 163] width 198 height 39
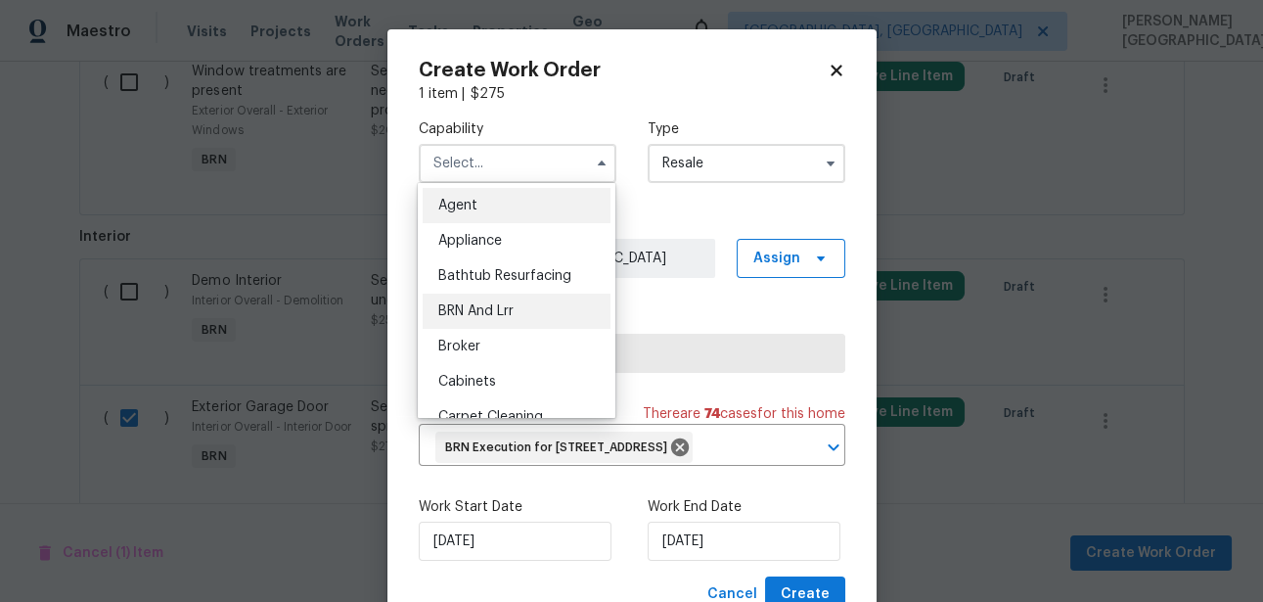
click at [502, 311] on span "BRN And Lrr" at bounding box center [475, 311] width 75 height 14
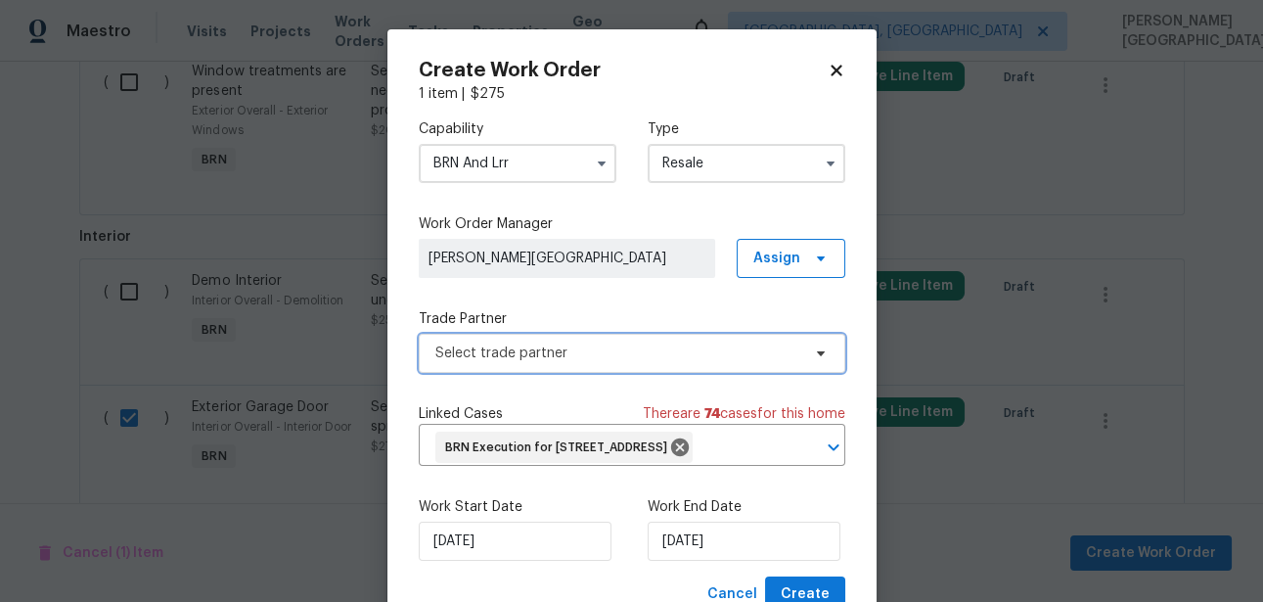
click at [530, 365] on span "Select trade partner" at bounding box center [632, 353] width 427 height 39
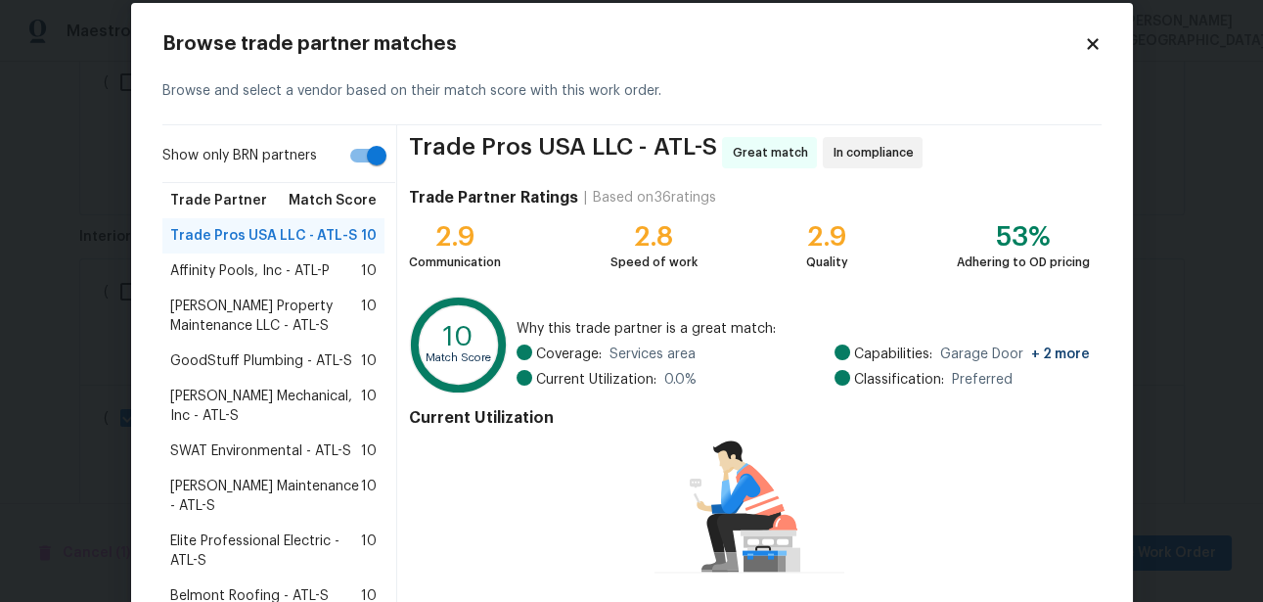
scroll to position [196, 0]
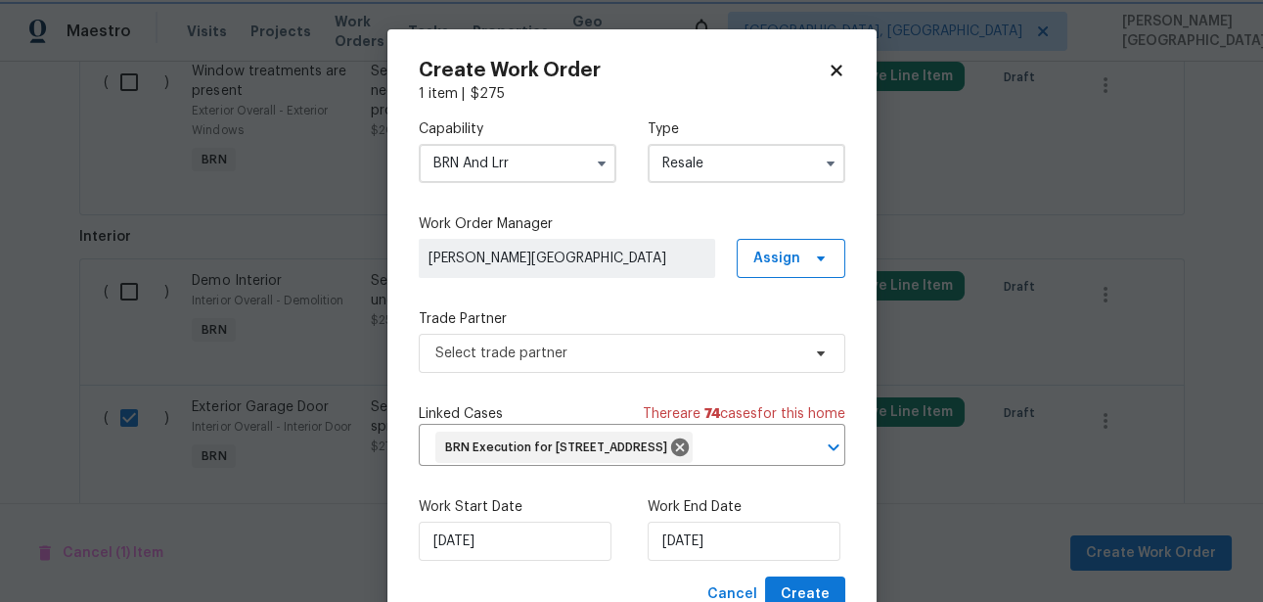
click at [45, 292] on body "Maestro Visits Projects Work Orders Tasks Properties Geo Assignments [GEOGRAPHI…" at bounding box center [631, 301] width 1263 height 602
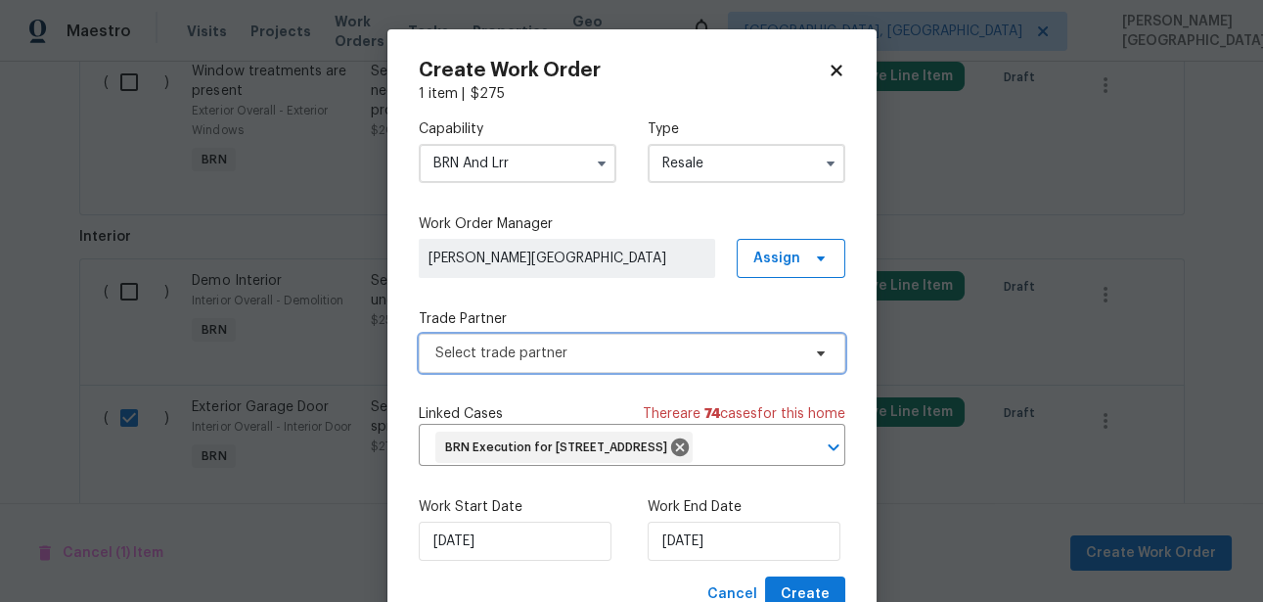
scroll to position [0, 0]
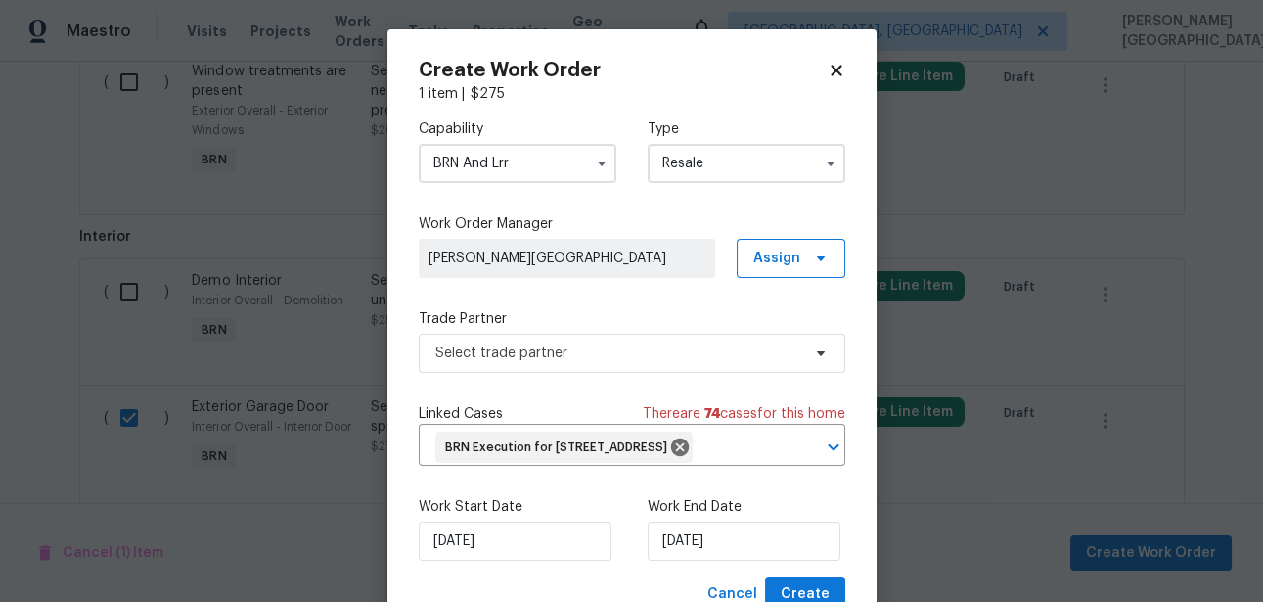
click at [499, 161] on input "BRN And Lrr" at bounding box center [518, 163] width 198 height 39
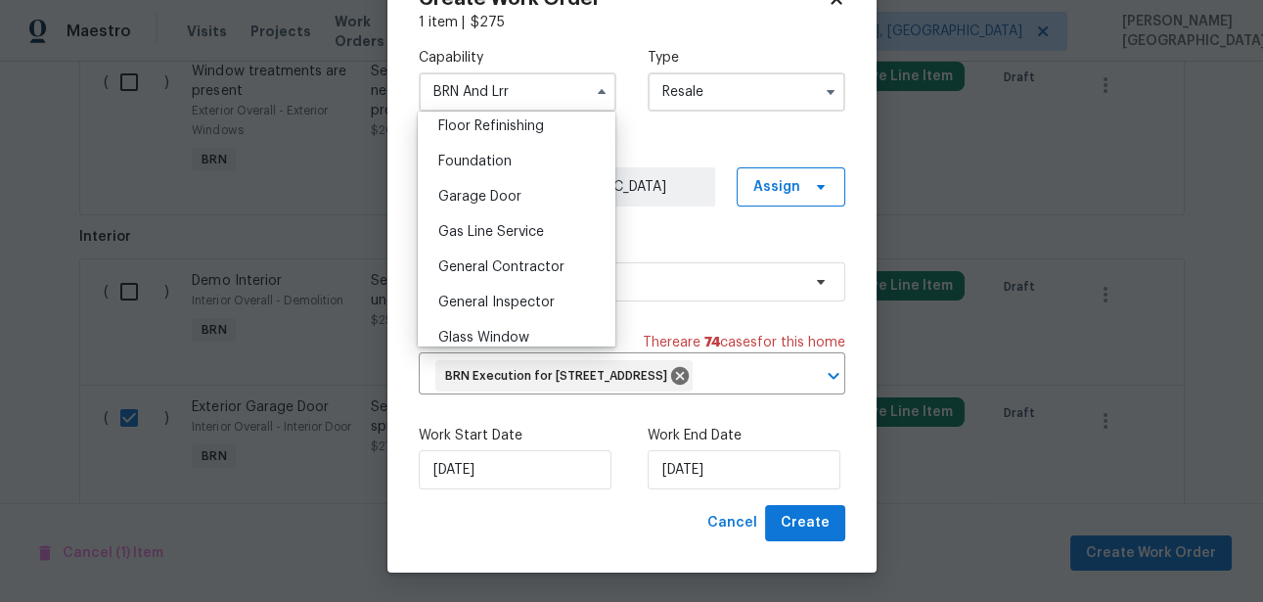
scroll to position [788, 0]
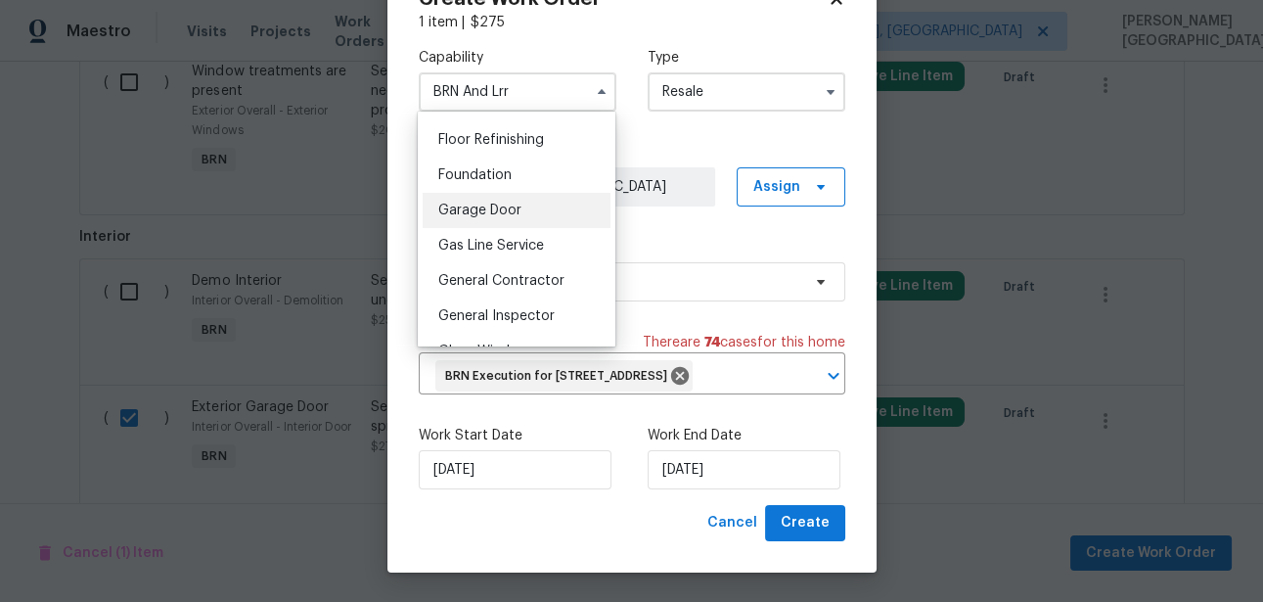
click at [503, 193] on div "Garage Door" at bounding box center [517, 210] width 188 height 35
type input "Garage Door"
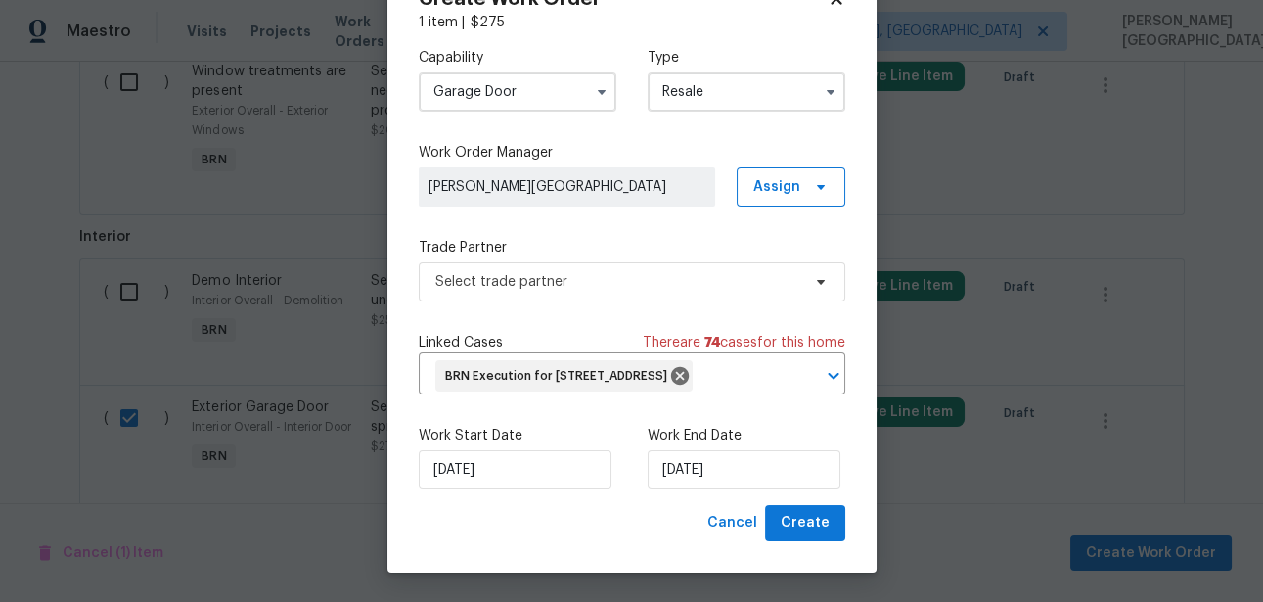
click at [484, 238] on div "Trade Partner Select trade partner" at bounding box center [632, 270] width 427 height 64
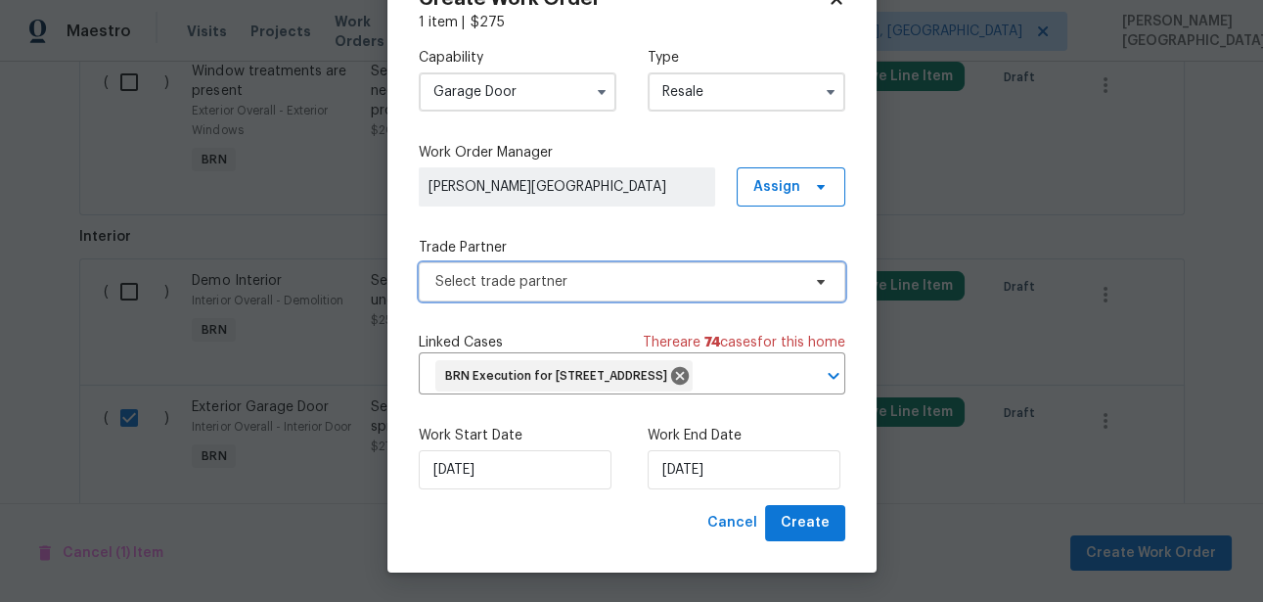
click at [500, 262] on span "Select trade partner" at bounding box center [632, 281] width 427 height 39
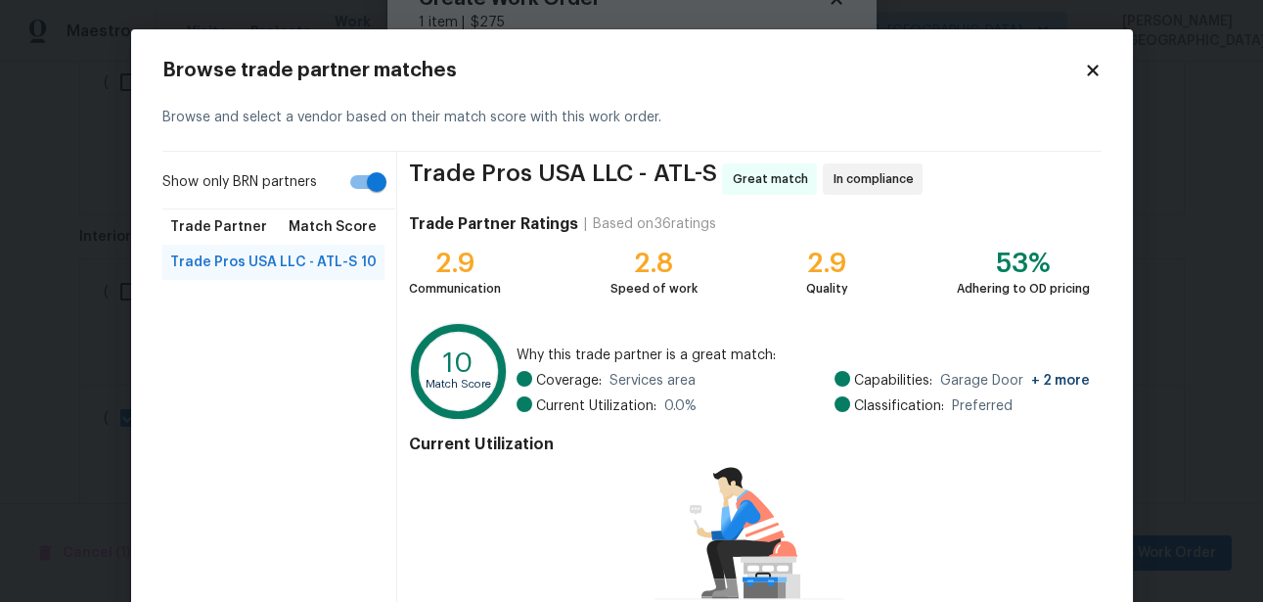
click at [369, 185] on input "Show only BRN partners" at bounding box center [377, 181] width 112 height 37
checkbox input "false"
click at [217, 314] on div "Show only BRN partners Trade Partner Match Score Trade Pros USA LLC - ATL-S 10 …" at bounding box center [280, 420] width 236 height 536
click at [217, 306] on div "VMT Doors - ATL-S 10" at bounding box center [273, 297] width 223 height 35
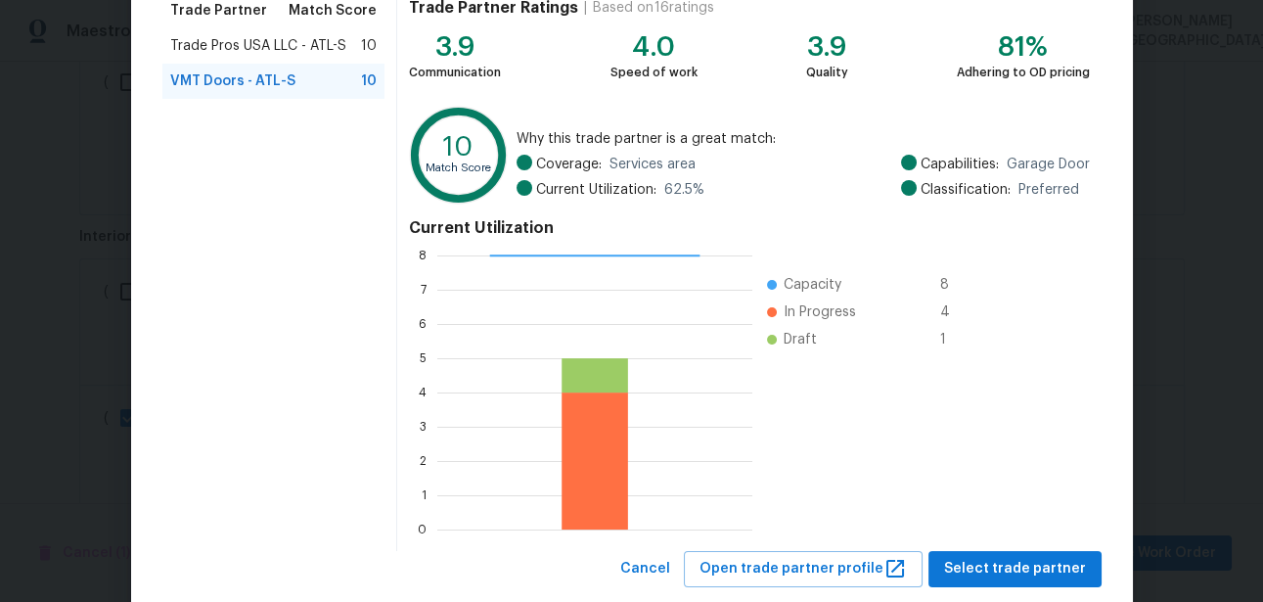
scroll to position [234, 0]
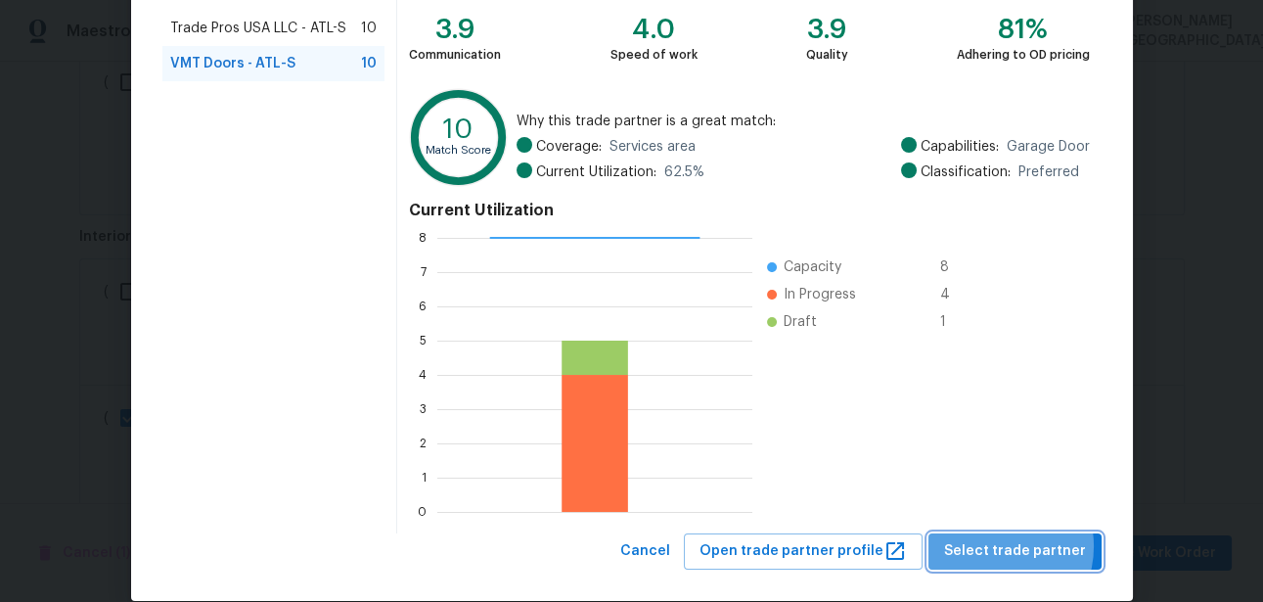
click at [1004, 546] on span "Select trade partner" at bounding box center [1015, 551] width 142 height 24
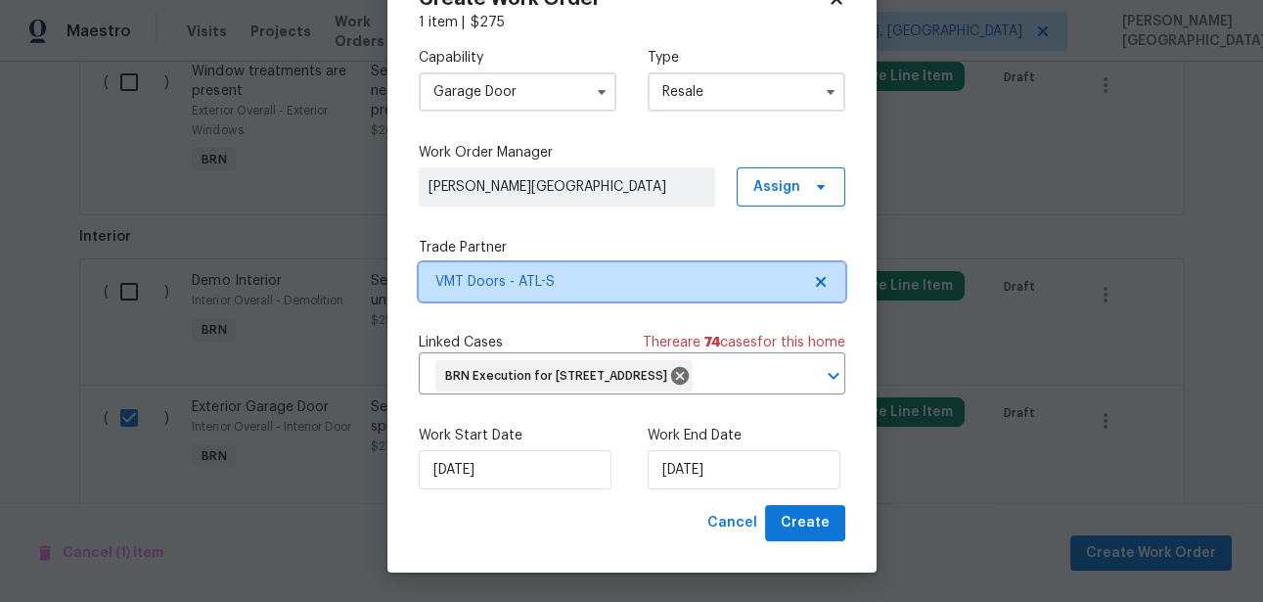
scroll to position [0, 0]
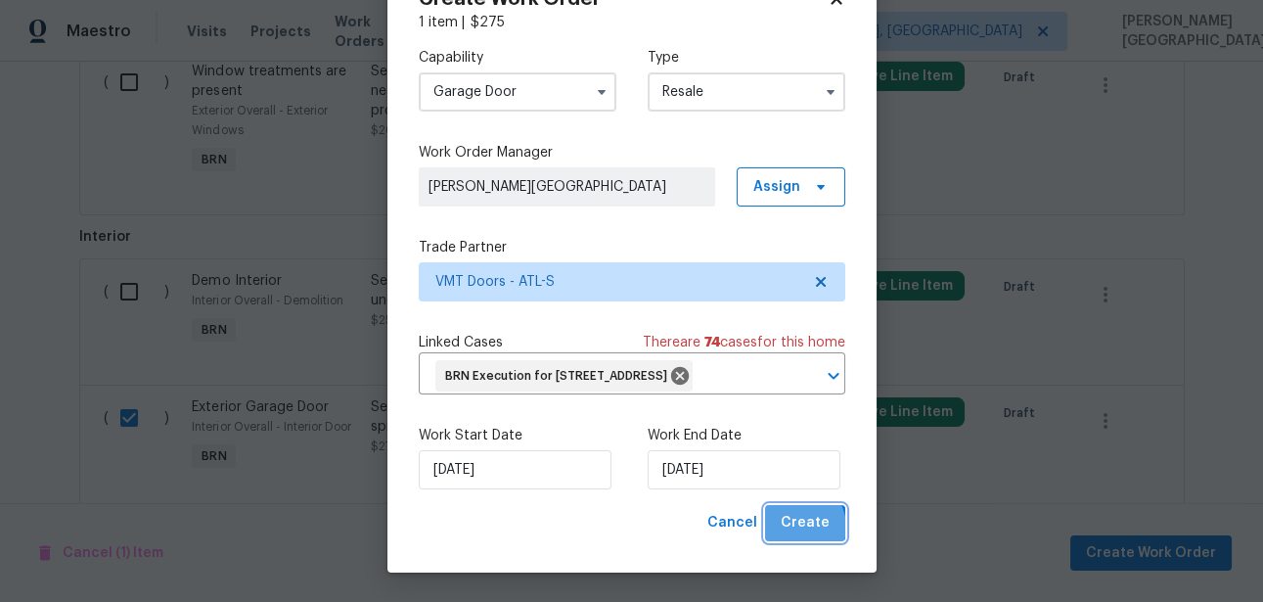
click at [799, 527] on span "Create" at bounding box center [805, 523] width 49 height 24
checkbox input "false"
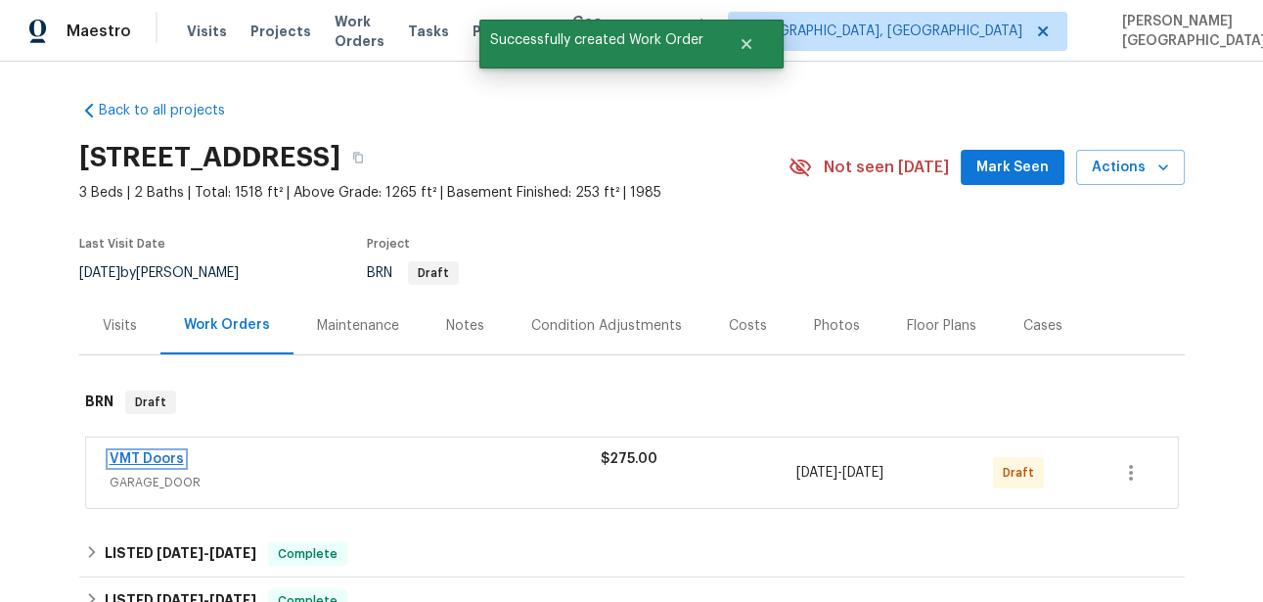
click at [157, 452] on link "VMT Doors" at bounding box center [147, 459] width 74 height 14
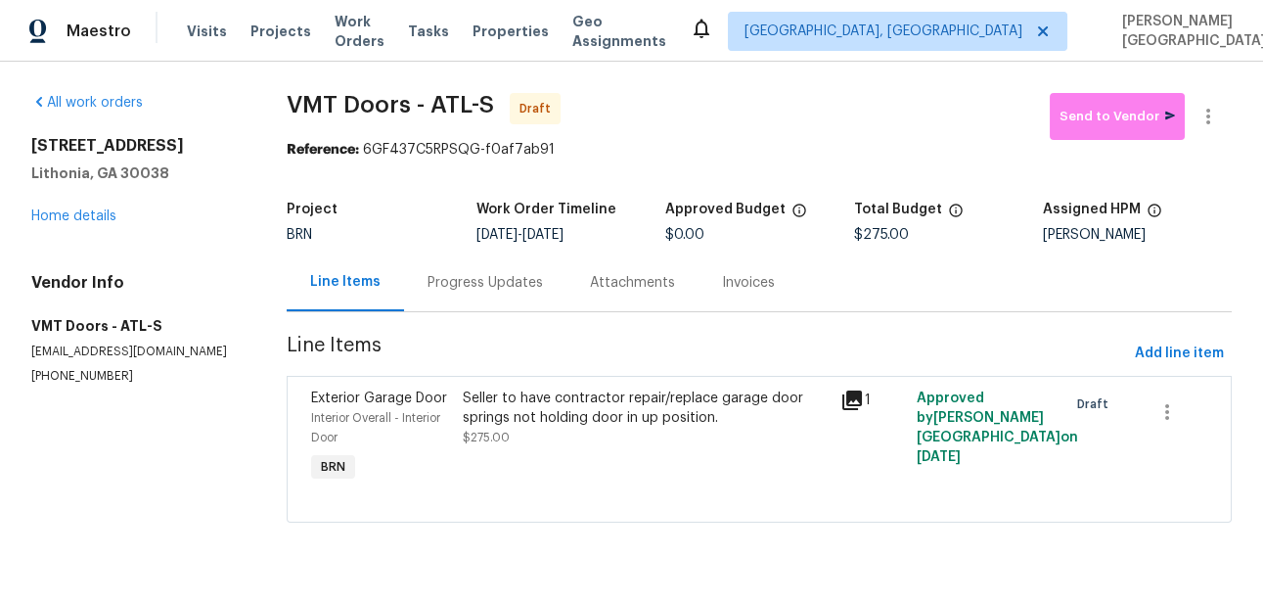
click at [485, 295] on div "Progress Updates" at bounding box center [485, 282] width 162 height 58
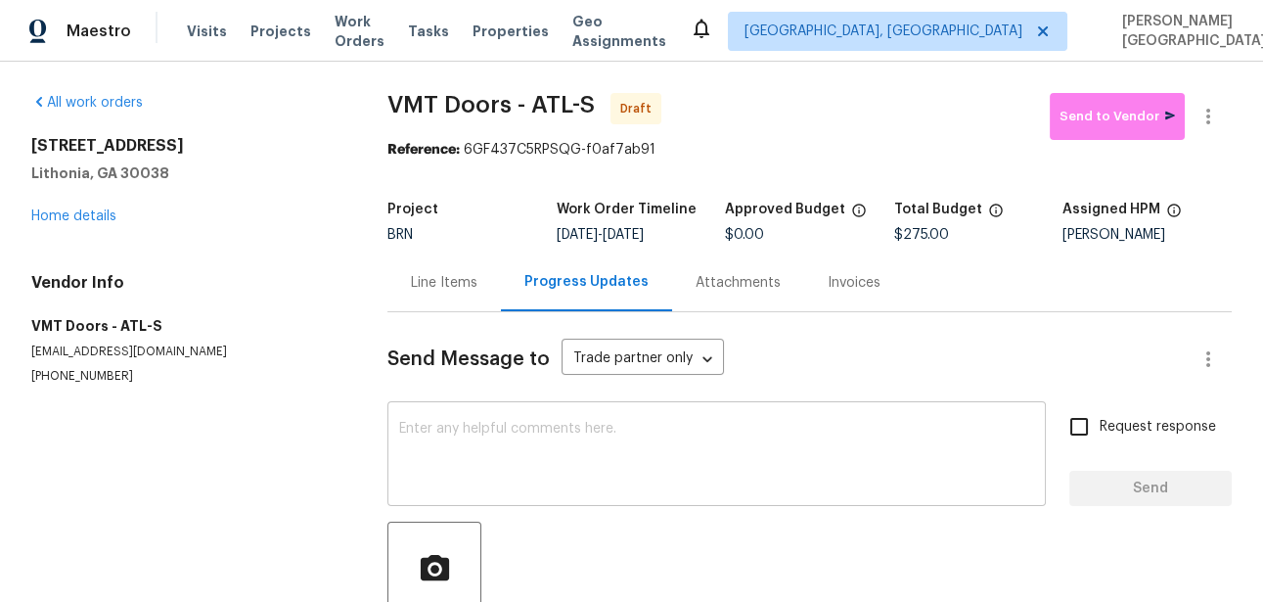
click at [472, 428] on textarea at bounding box center [716, 456] width 635 height 68
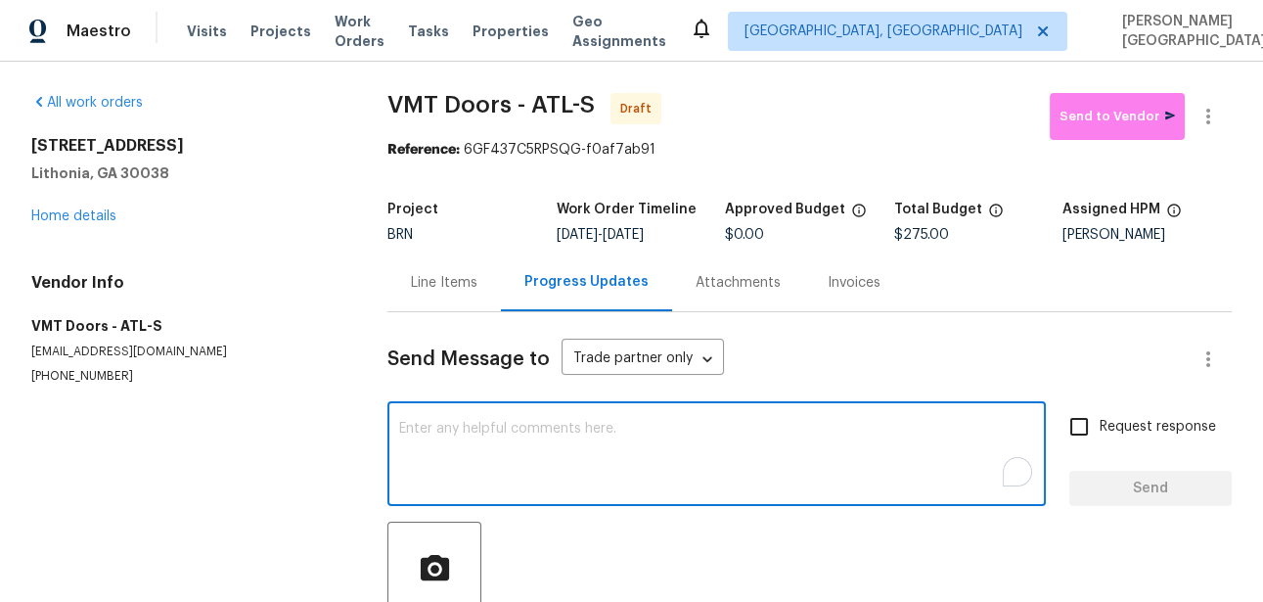
paste textarea "This is [PERSON_NAME] from Opendoor. Please confirm receipt of the work order d…"
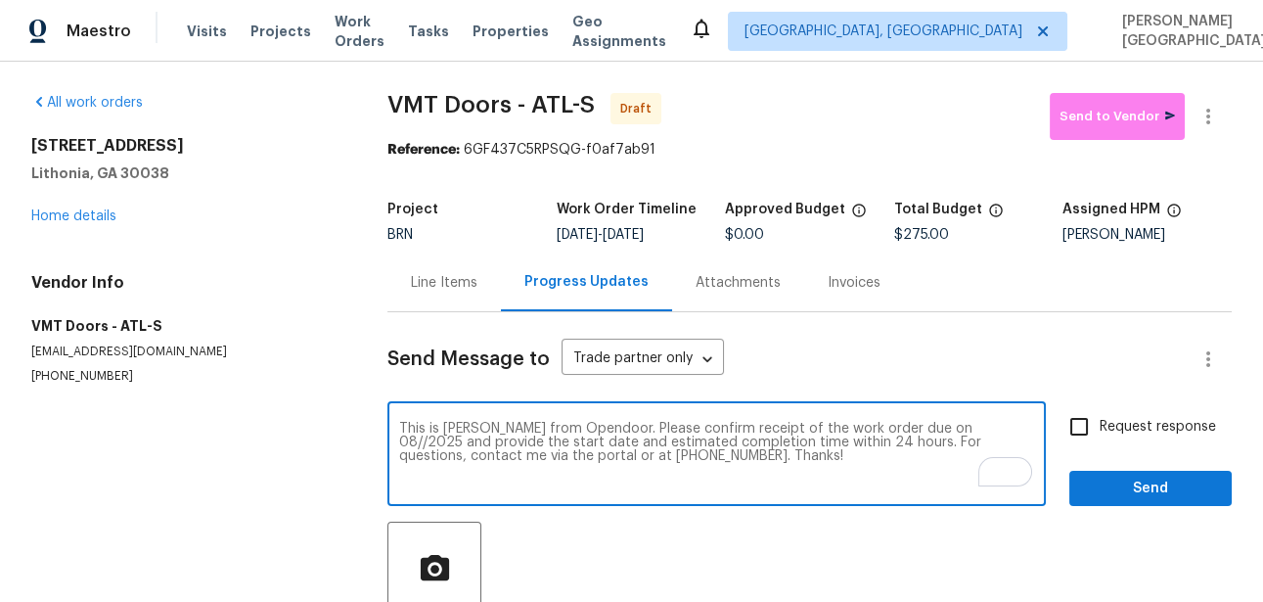
click at [918, 426] on textarea "This is [PERSON_NAME] from Opendoor. Please confirm receipt of the work order d…" at bounding box center [716, 456] width 635 height 68
type textarea "This is [PERSON_NAME] from Opendoor. Please confirm receipt of the work order d…"
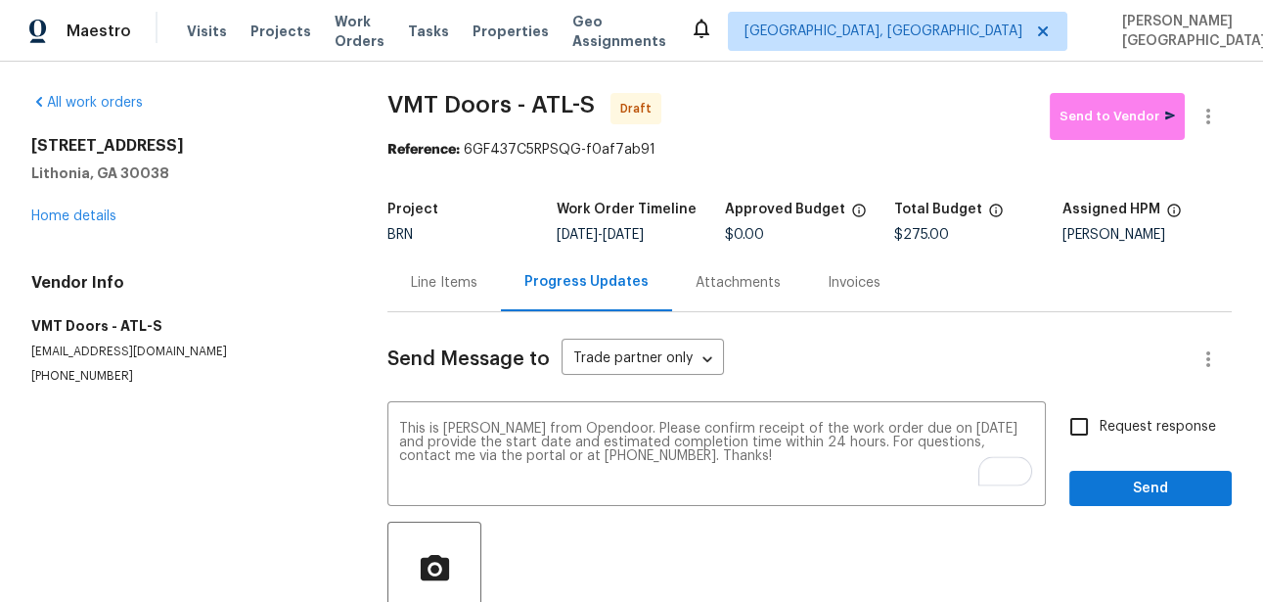
click at [1167, 426] on span "Request response" at bounding box center [1158, 427] width 116 height 21
click at [1100, 426] on input "Request response" at bounding box center [1078, 426] width 41 height 41
checkbox input "true"
click at [1169, 474] on button "Send" at bounding box center [1150, 489] width 162 height 36
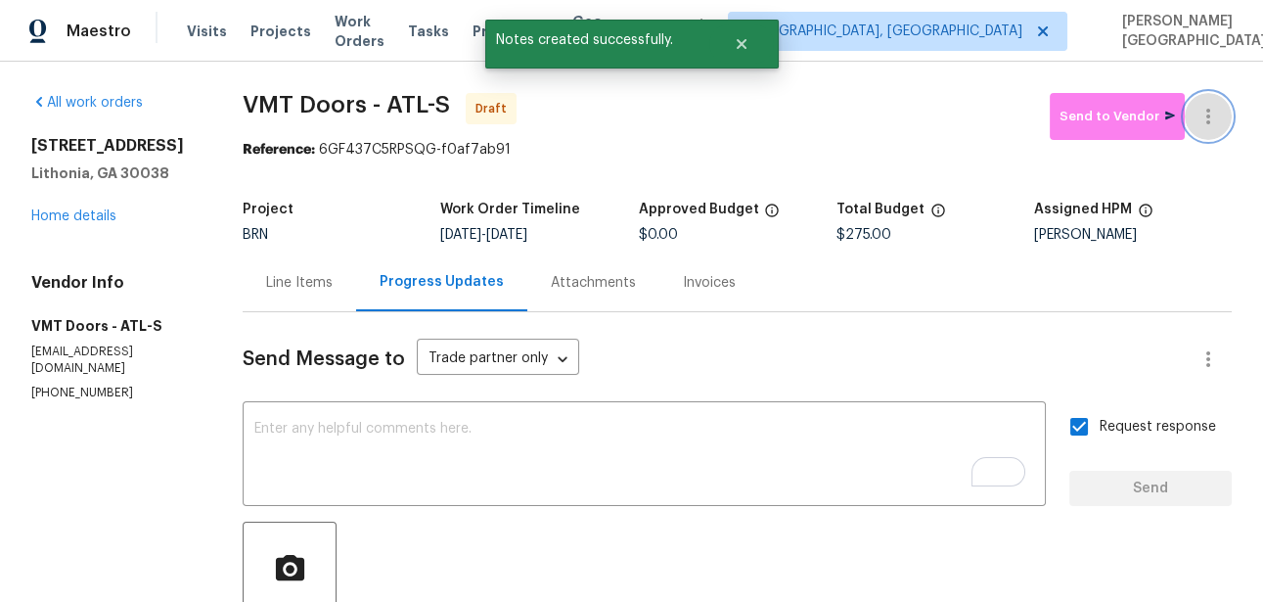
click at [1201, 112] on icon "button" at bounding box center [1207, 116] width 23 height 23
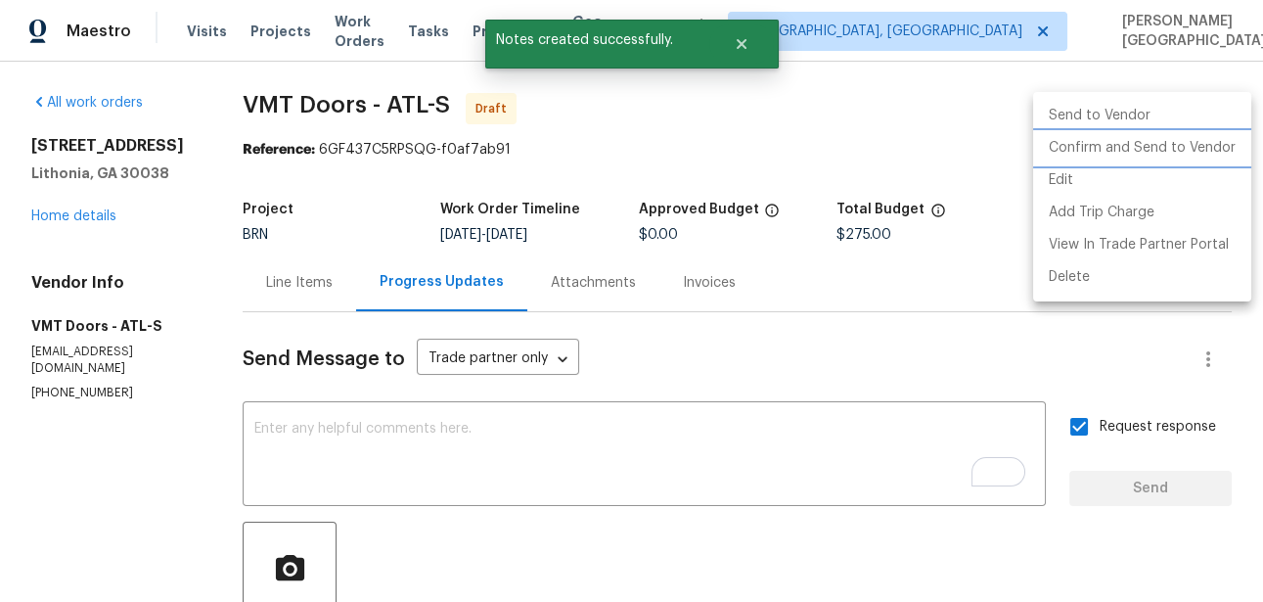
click at [1112, 146] on li "Confirm and Send to Vendor" at bounding box center [1142, 148] width 218 height 32
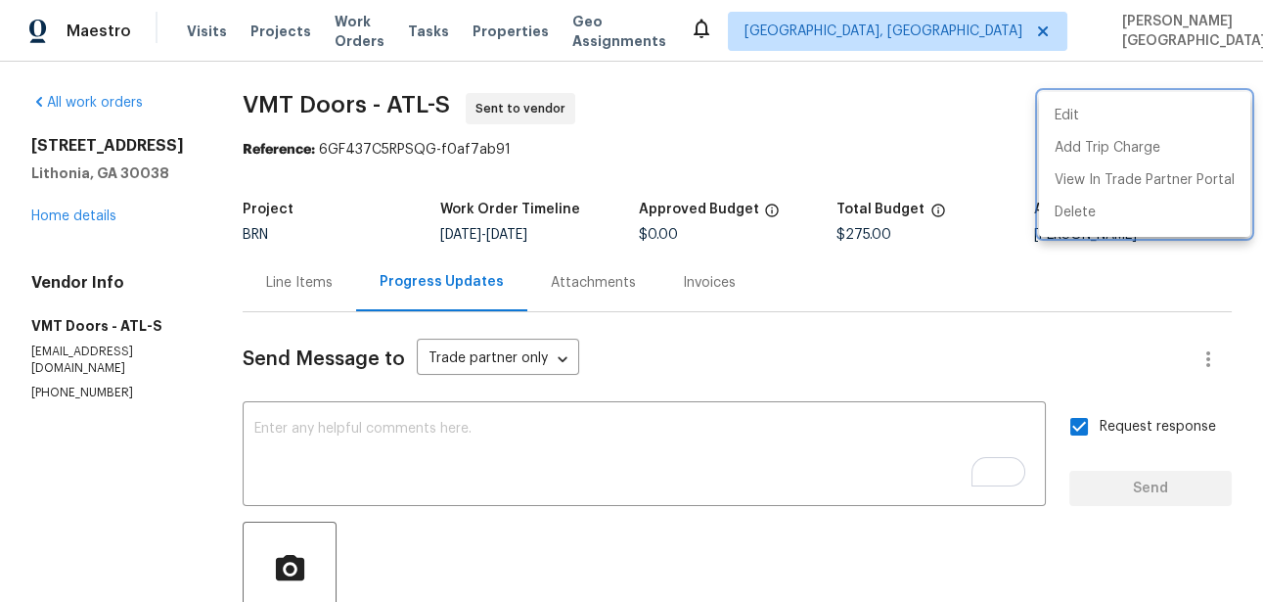
click at [623, 397] on div at bounding box center [631, 301] width 1263 height 602
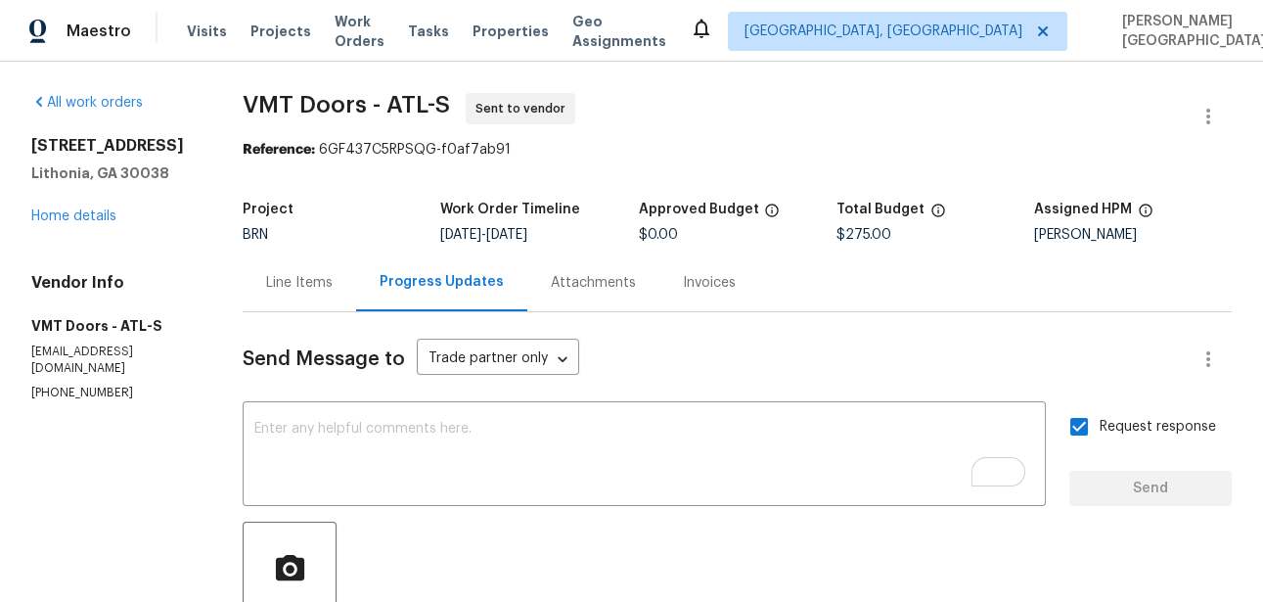
click at [300, 287] on div "Line Items" at bounding box center [299, 283] width 67 height 20
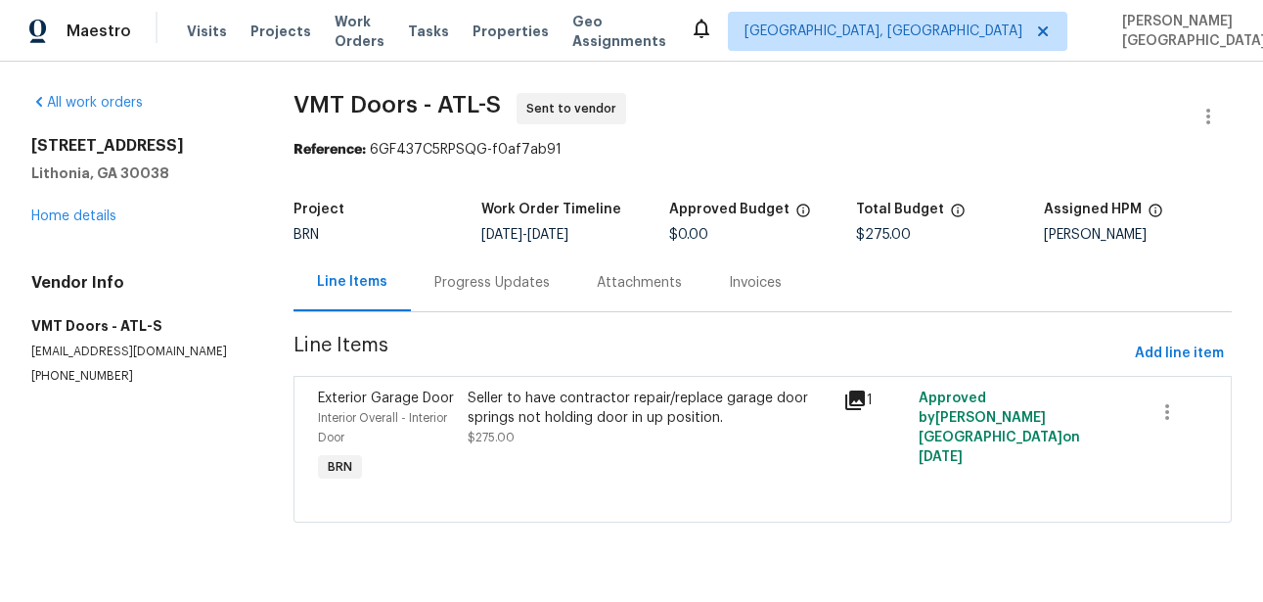
click at [476, 296] on div "Progress Updates" at bounding box center [492, 282] width 162 height 58
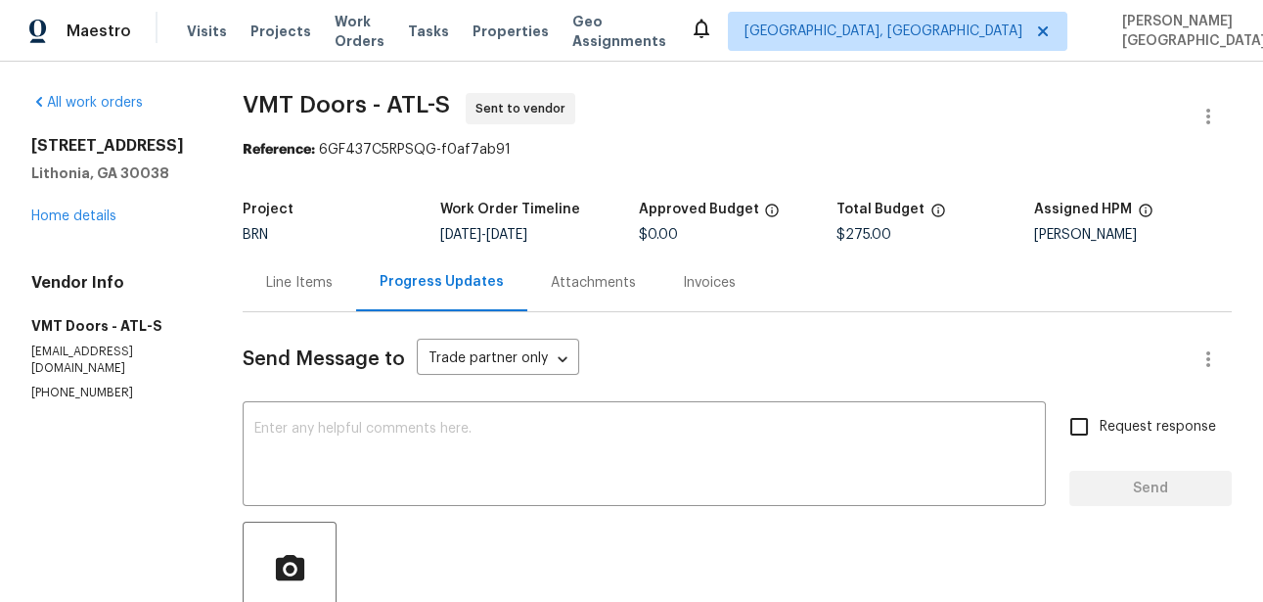
click at [276, 279] on div "Line Items" at bounding box center [299, 283] width 67 height 20
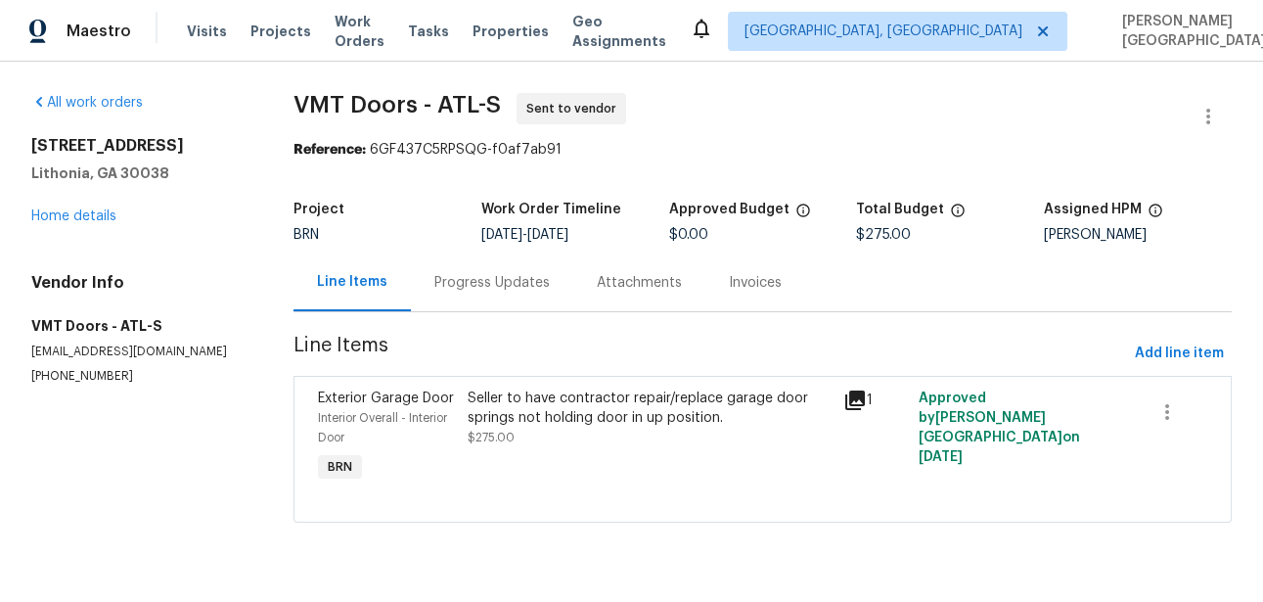
click at [519, 291] on div "Progress Updates" at bounding box center [491, 283] width 115 height 20
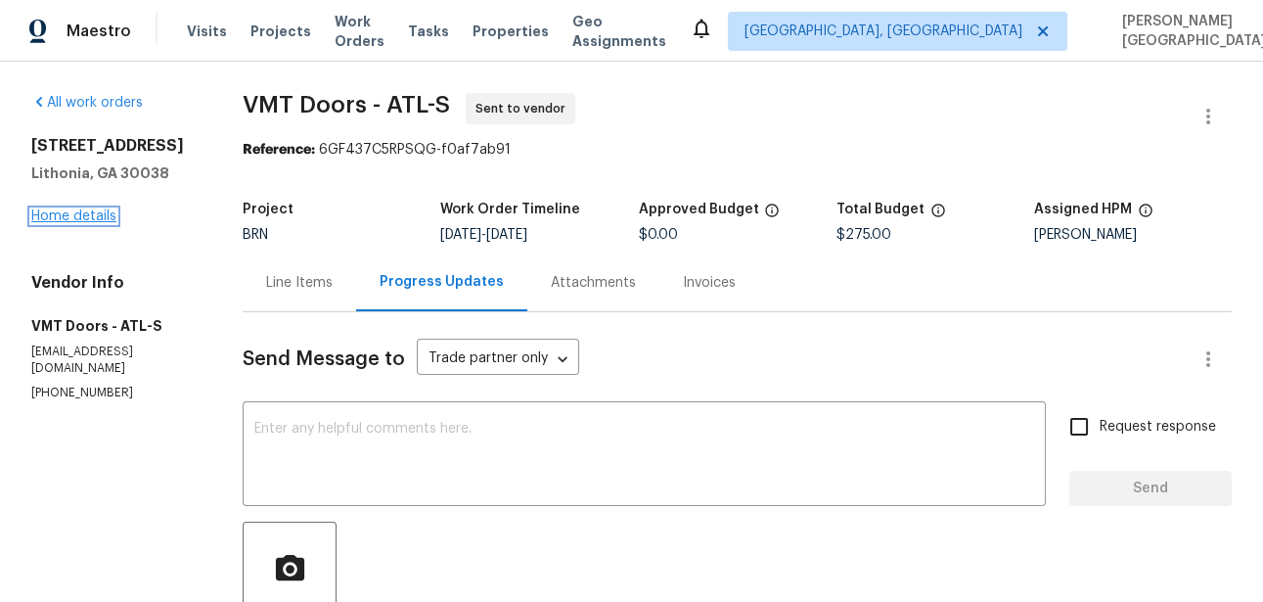
click at [96, 222] on link "Home details" at bounding box center [73, 216] width 85 height 14
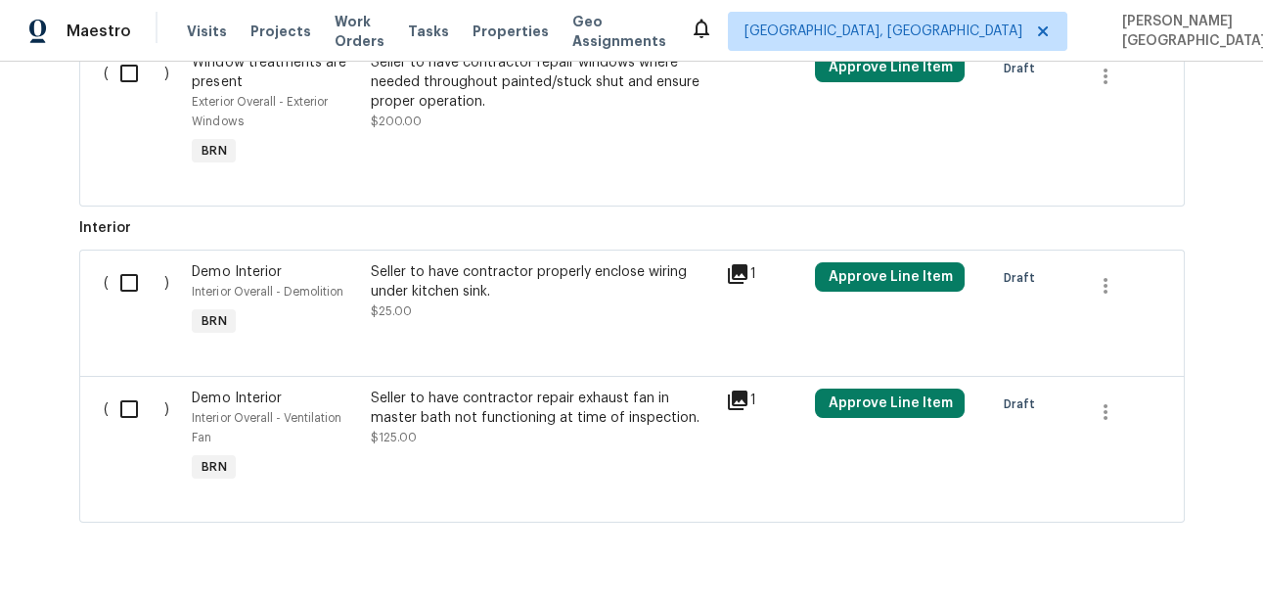
scroll to position [1215, 0]
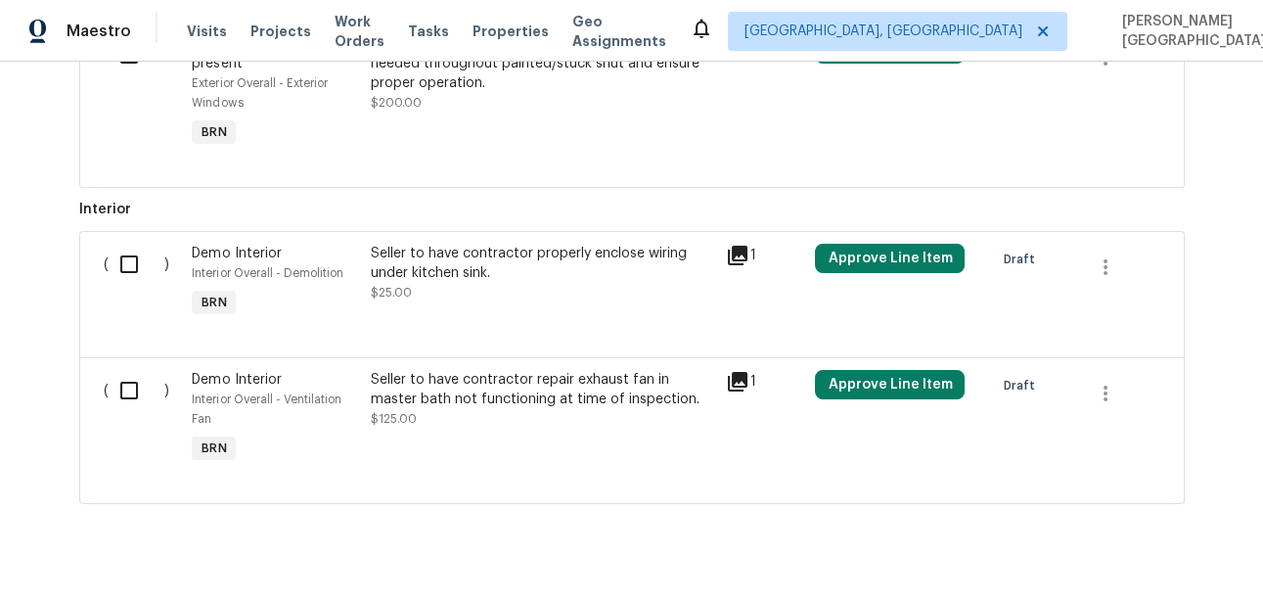
click at [120, 257] on input "checkbox" at bounding box center [137, 264] width 56 height 41
checkbox input "true"
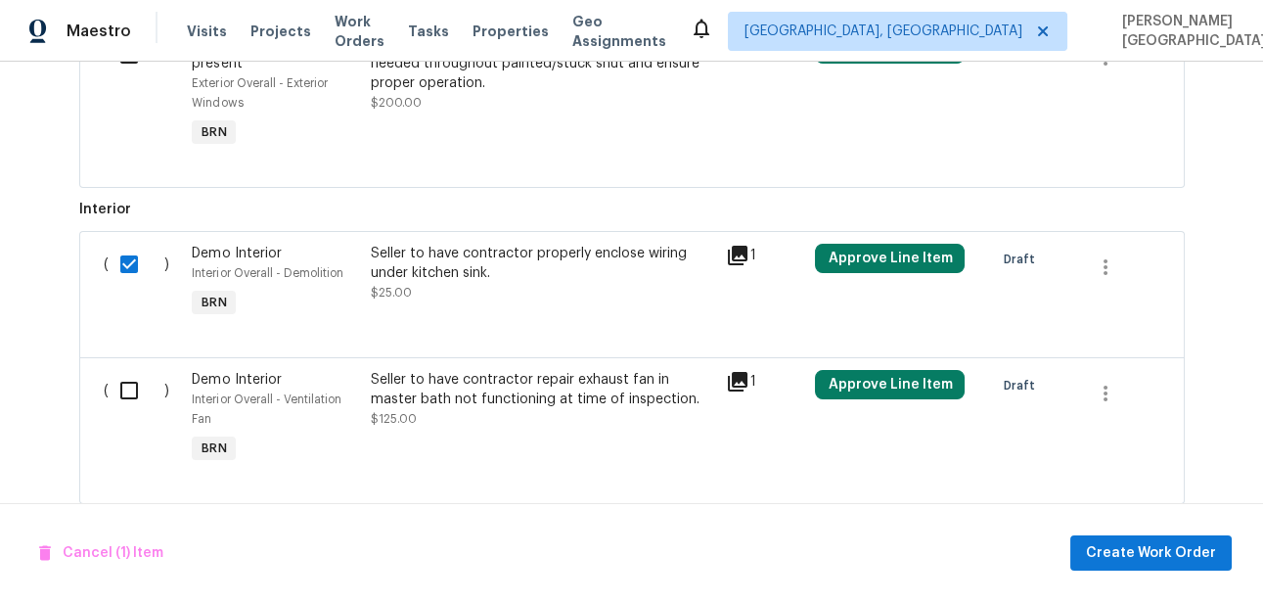
click at [129, 395] on input "checkbox" at bounding box center [137, 390] width 56 height 41
checkbox input "true"
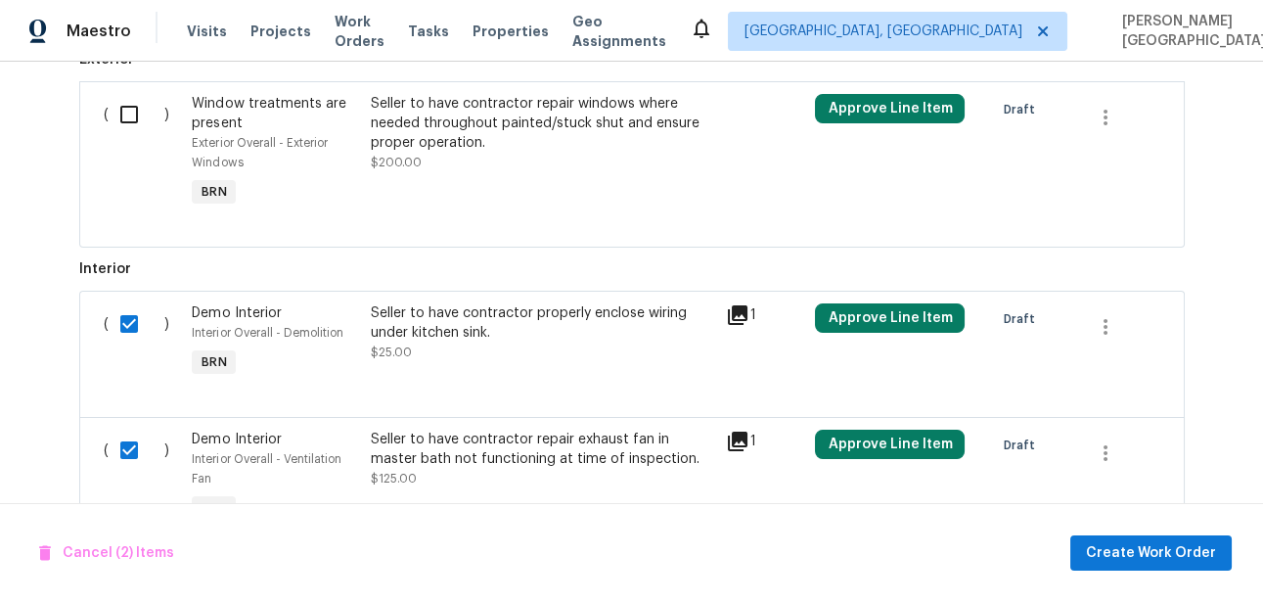
scroll to position [981, 0]
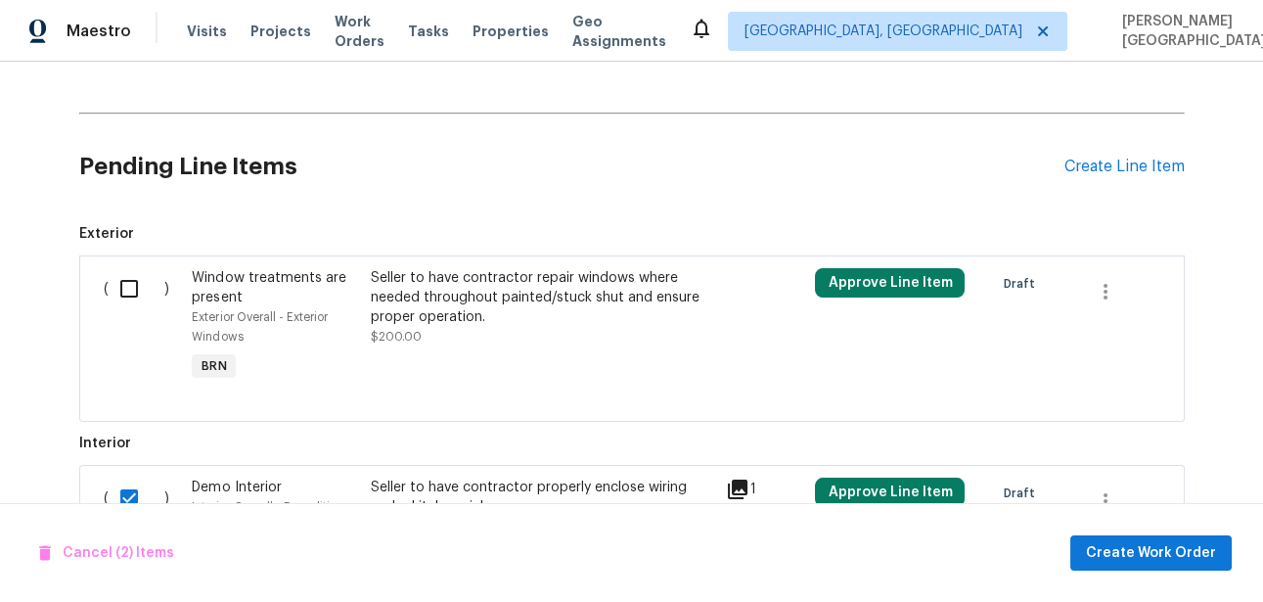
click at [130, 314] on div "( )" at bounding box center [142, 326] width 89 height 129
click at [128, 287] on input "checkbox" at bounding box center [137, 288] width 56 height 41
checkbox input "true"
click at [1170, 548] on span "Create Work Order" at bounding box center [1151, 553] width 130 height 24
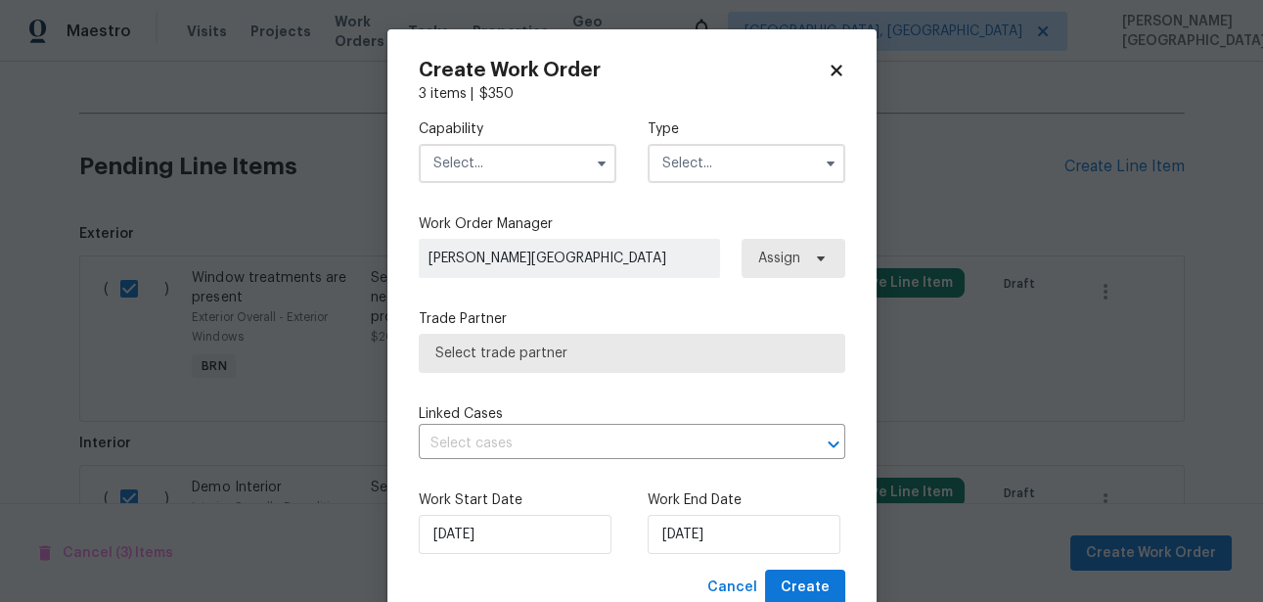
click at [481, 158] on input "text" at bounding box center [518, 163] width 198 height 39
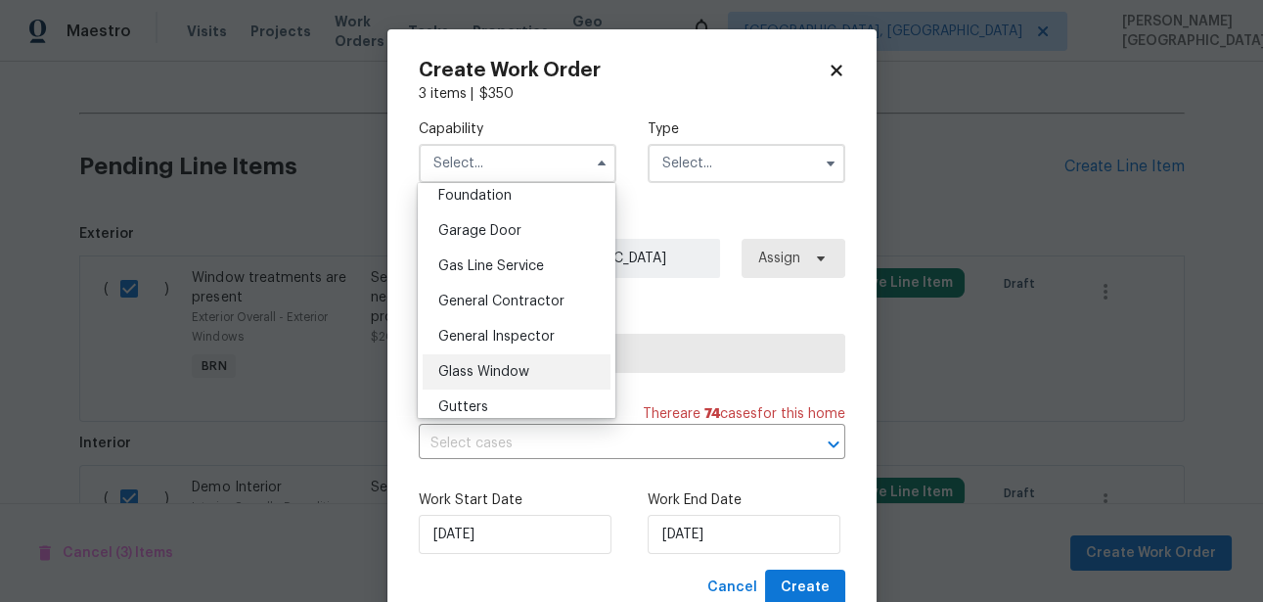
scroll to position [821, 0]
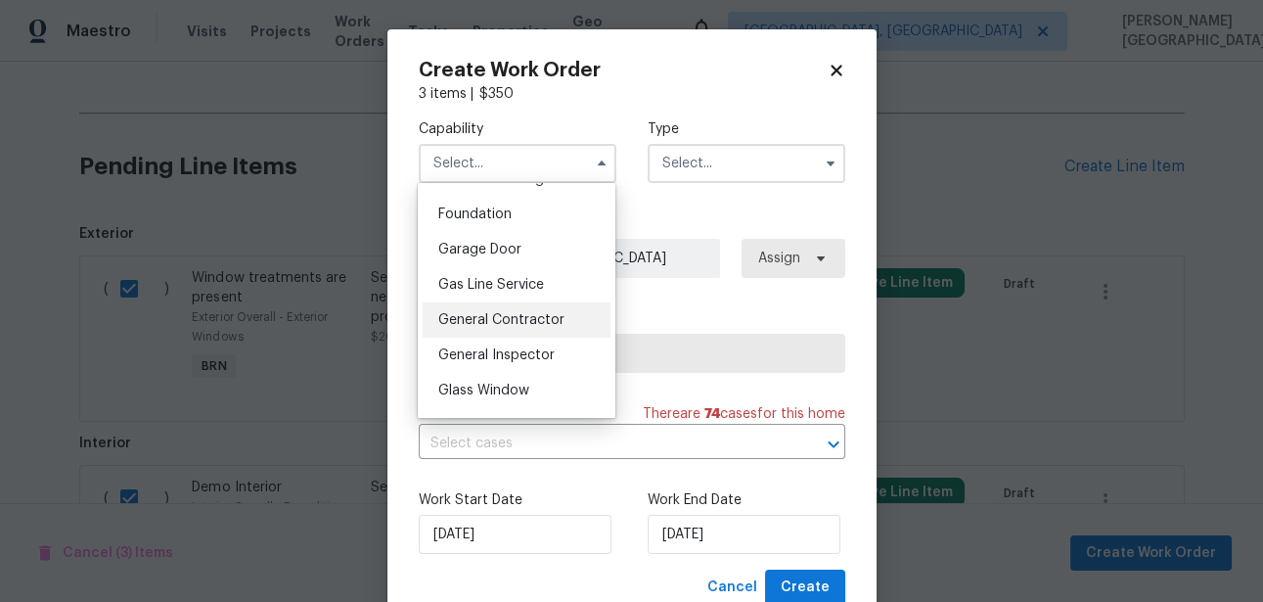
click at [532, 309] on div "General Contractor" at bounding box center [517, 319] width 188 height 35
type input "General Contractor"
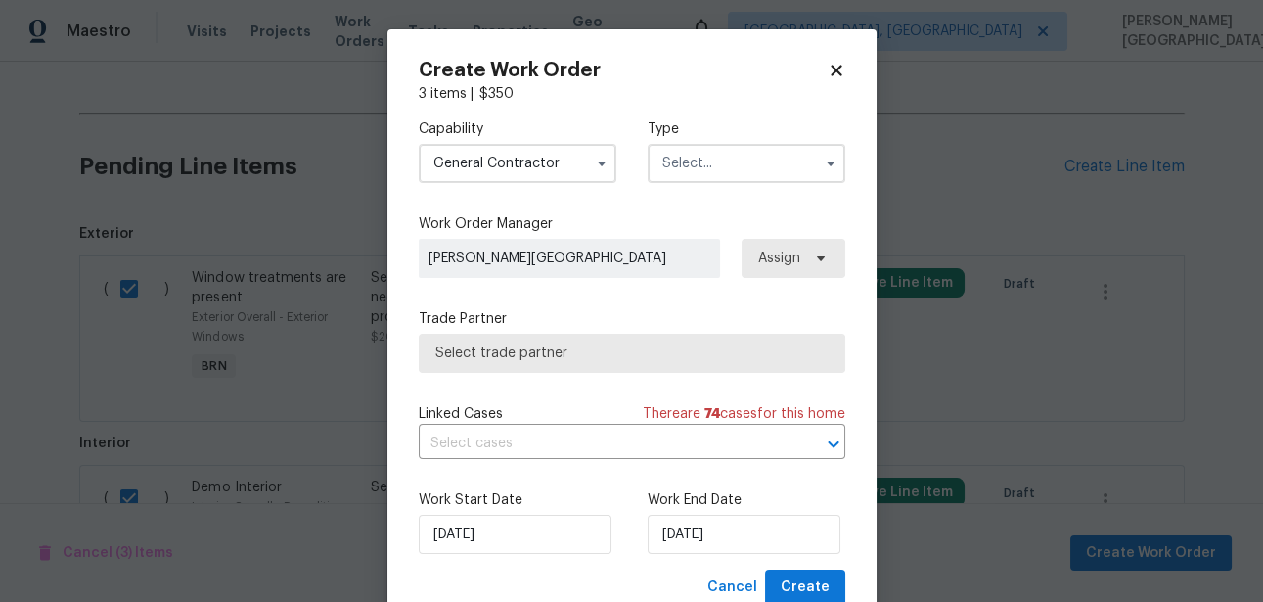
click at [715, 157] on input "text" at bounding box center [747, 163] width 198 height 39
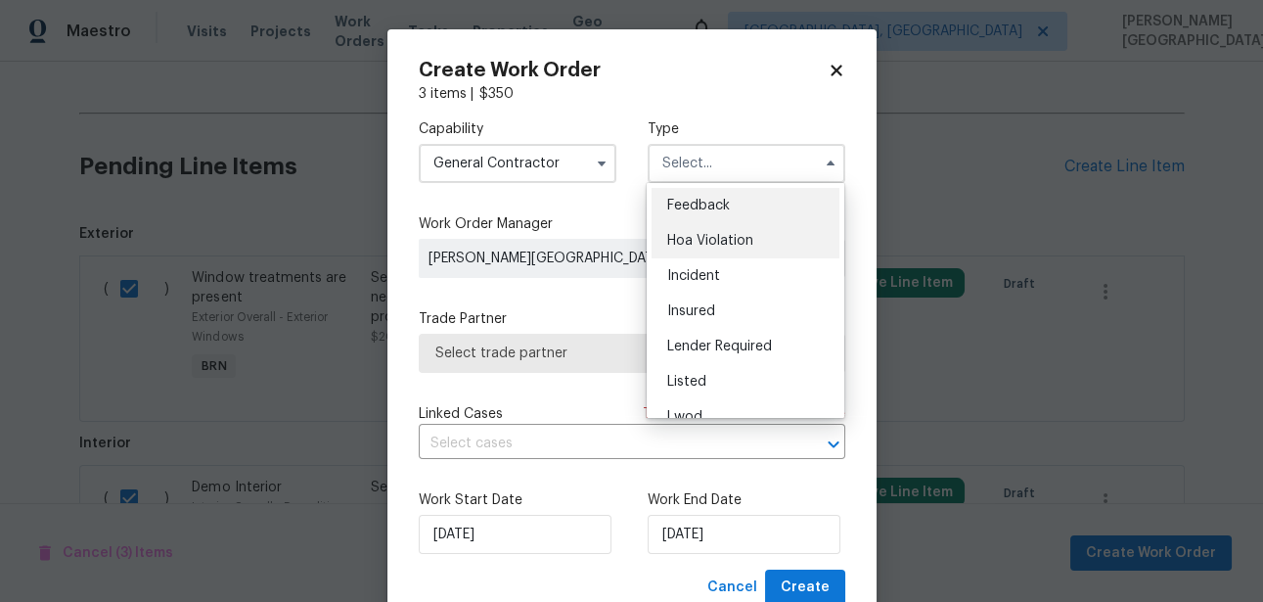
scroll to position [232, 0]
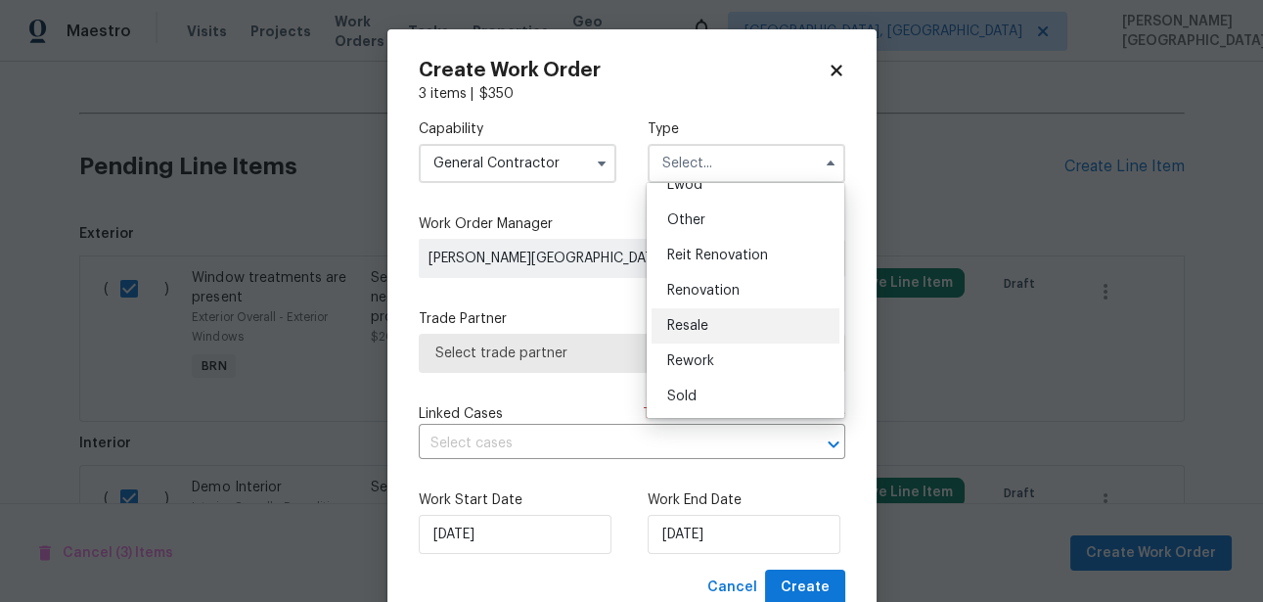
click at [690, 327] on span "Resale" at bounding box center [687, 326] width 41 height 14
type input "Resale"
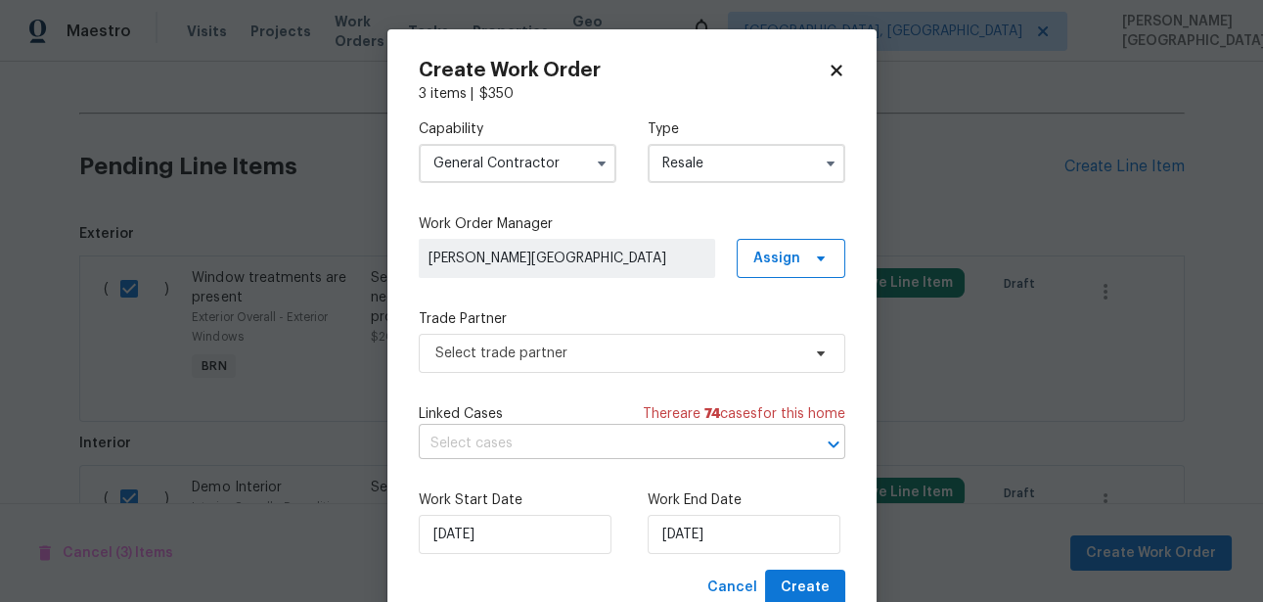
click at [541, 441] on input "text" at bounding box center [605, 443] width 372 height 30
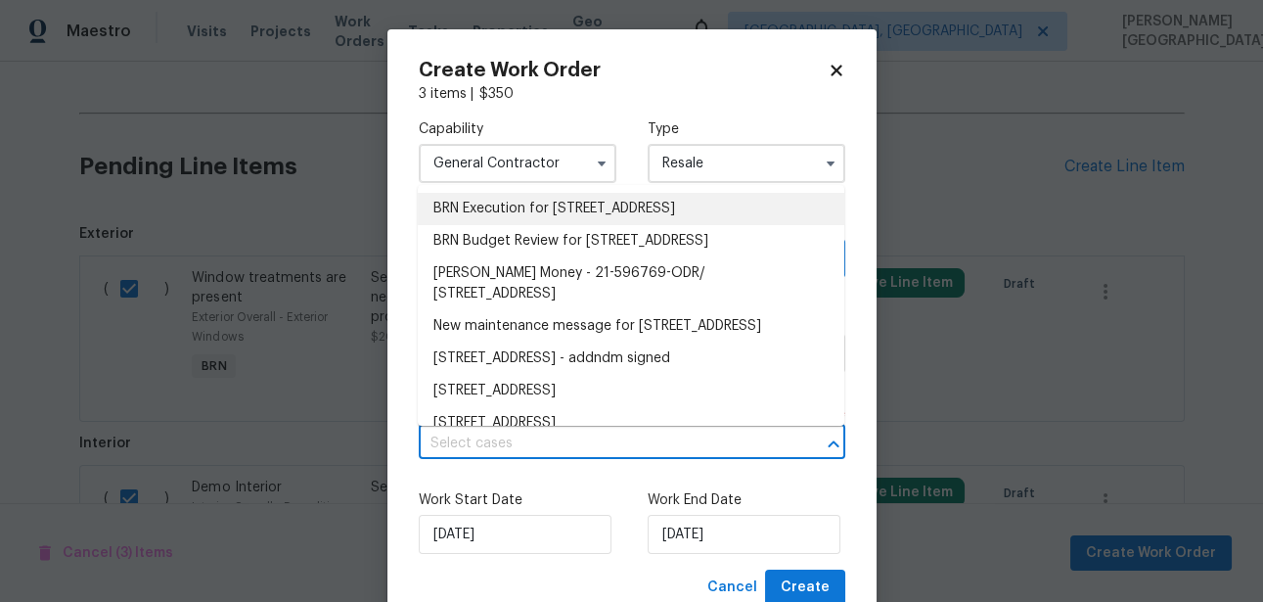
click at [557, 205] on li "BRN Execution for [STREET_ADDRESS]" at bounding box center [631, 209] width 427 height 32
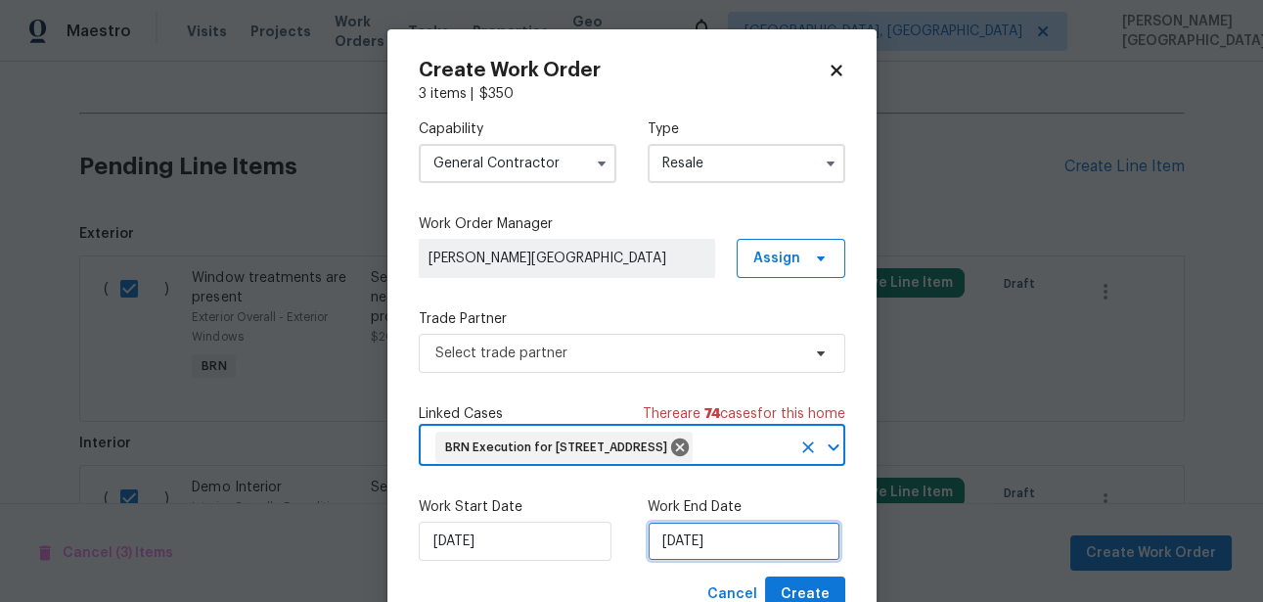
click at [724, 560] on input "[DATE]" at bounding box center [744, 540] width 193 height 39
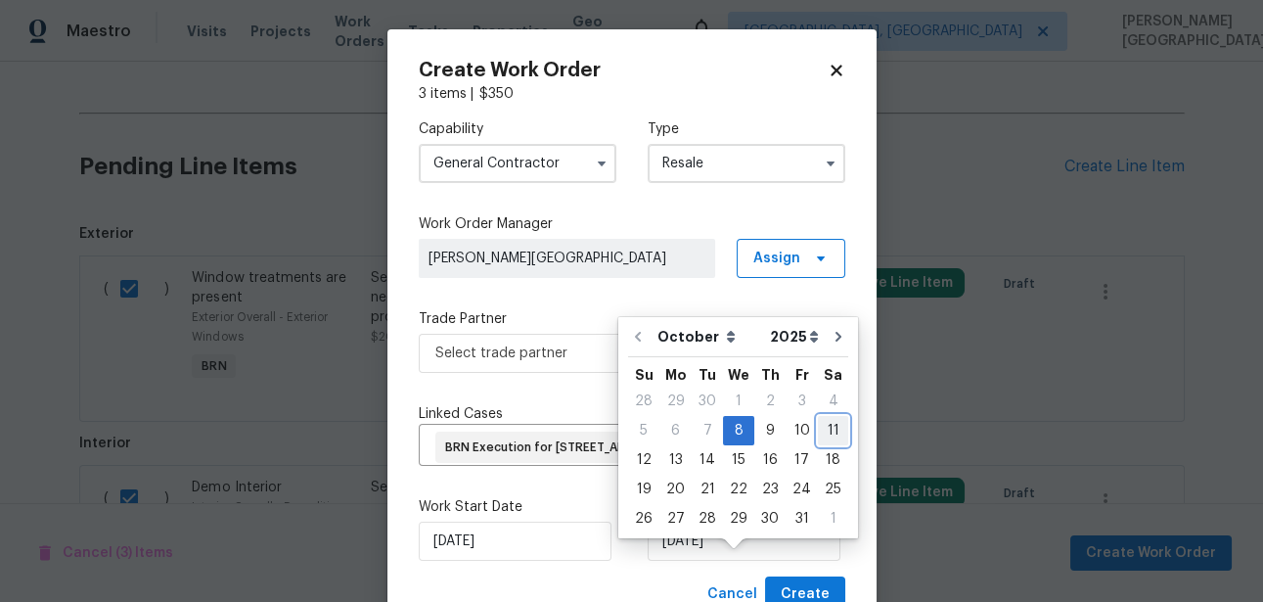
click at [831, 438] on div "11" at bounding box center [833, 430] width 30 height 27
type input "[DATE]"
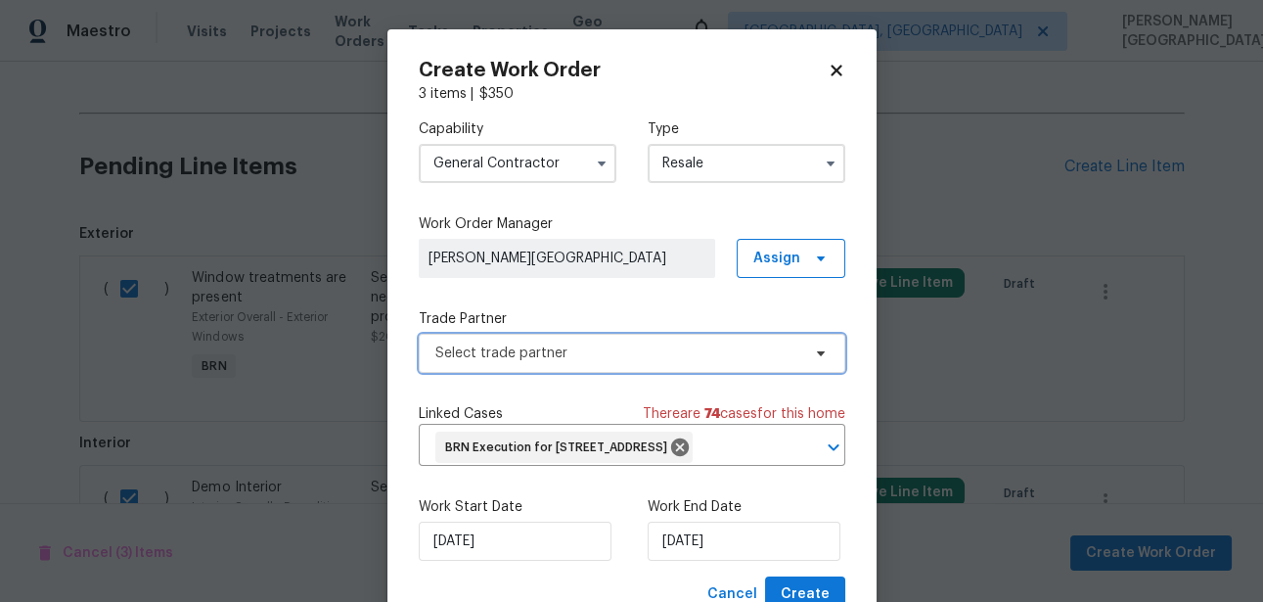
click at [535, 370] on span "Select trade partner" at bounding box center [632, 353] width 427 height 39
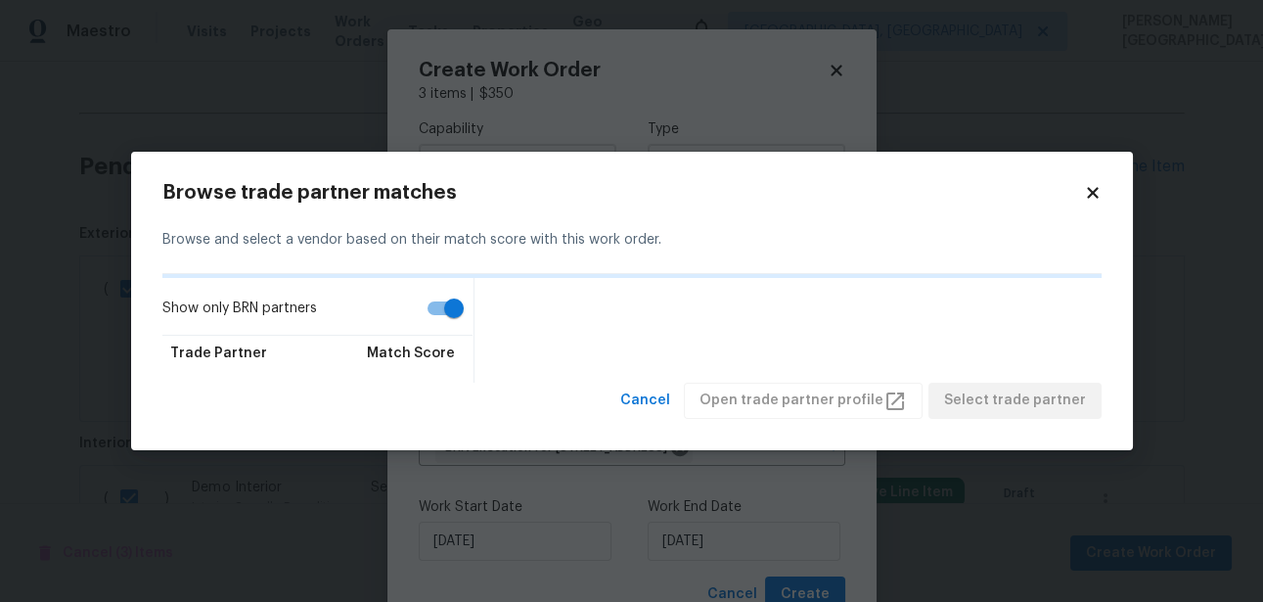
click at [416, 298] on input "Show only BRN partners" at bounding box center [454, 308] width 112 height 37
checkbox input "false"
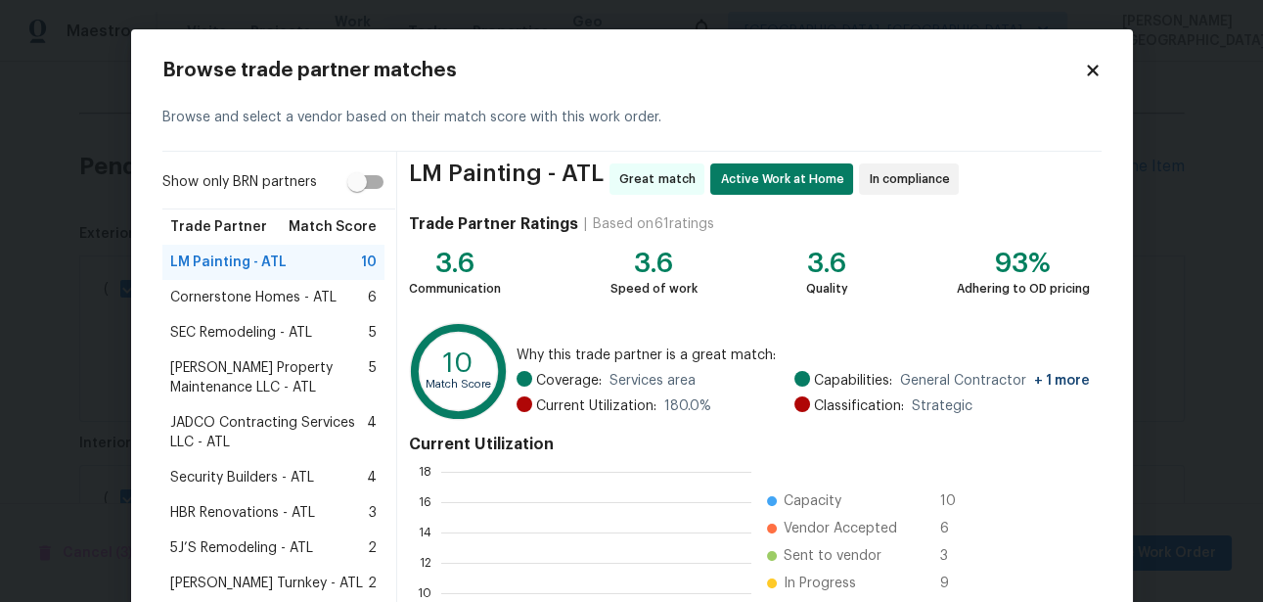
scroll to position [274, 309]
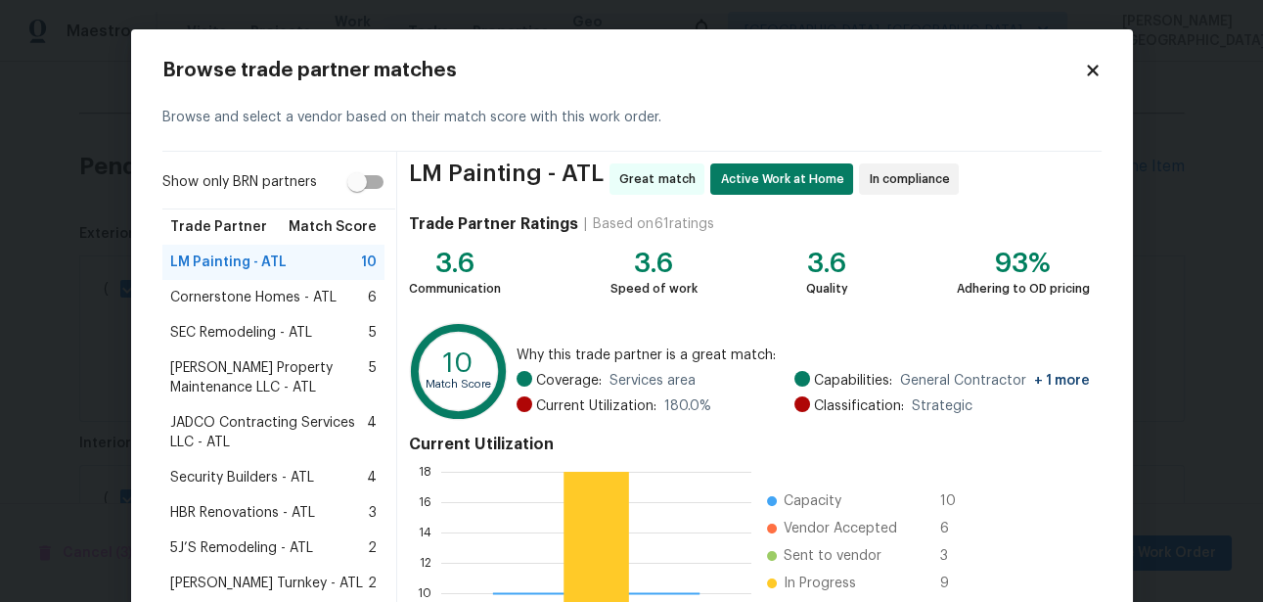
click at [283, 348] on div "SEC Remodeling - ATL 5" at bounding box center [273, 332] width 223 height 35
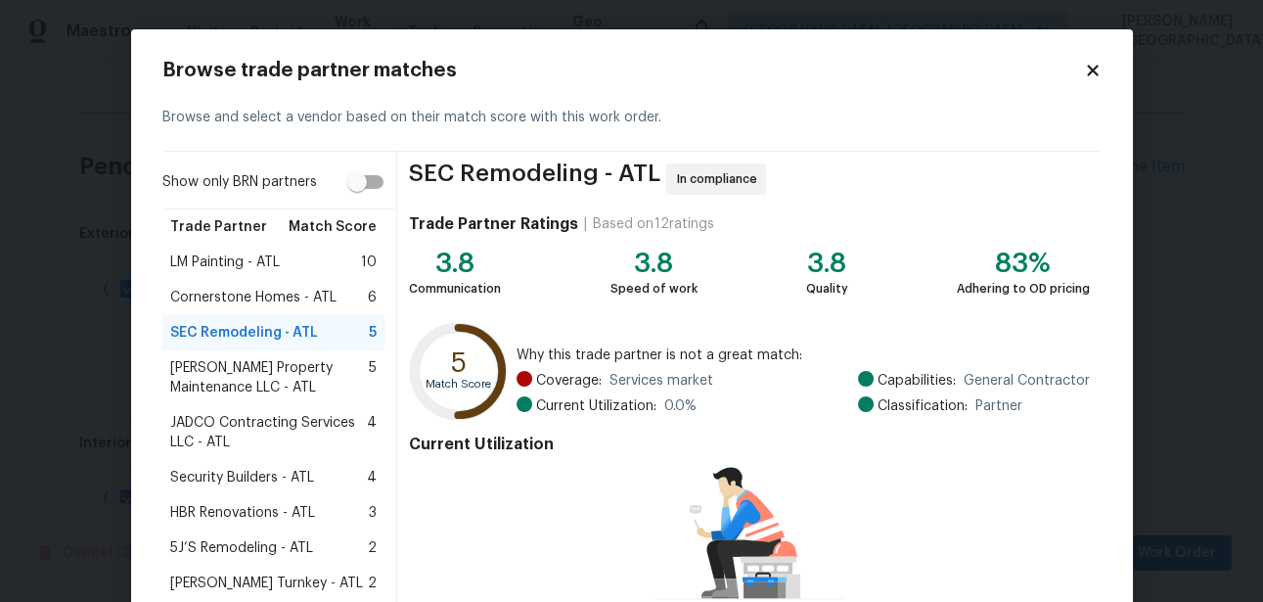
click at [297, 370] on span "[PERSON_NAME] Property Maintenance LLC - ATL" at bounding box center [270, 377] width 200 height 39
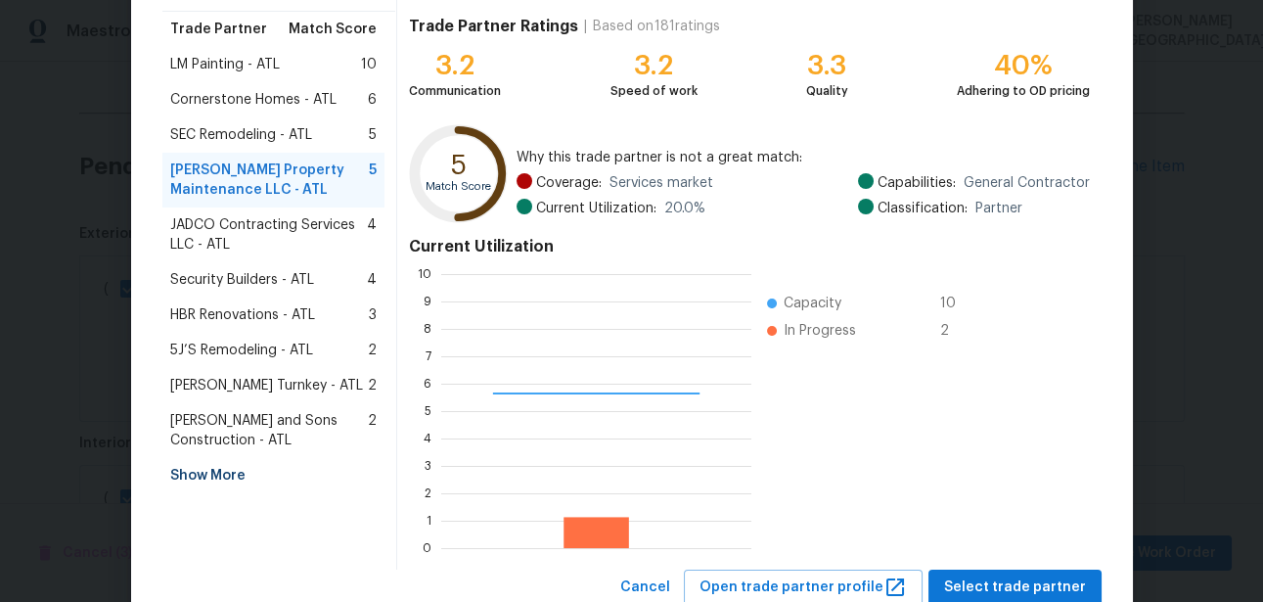
scroll to position [260, 0]
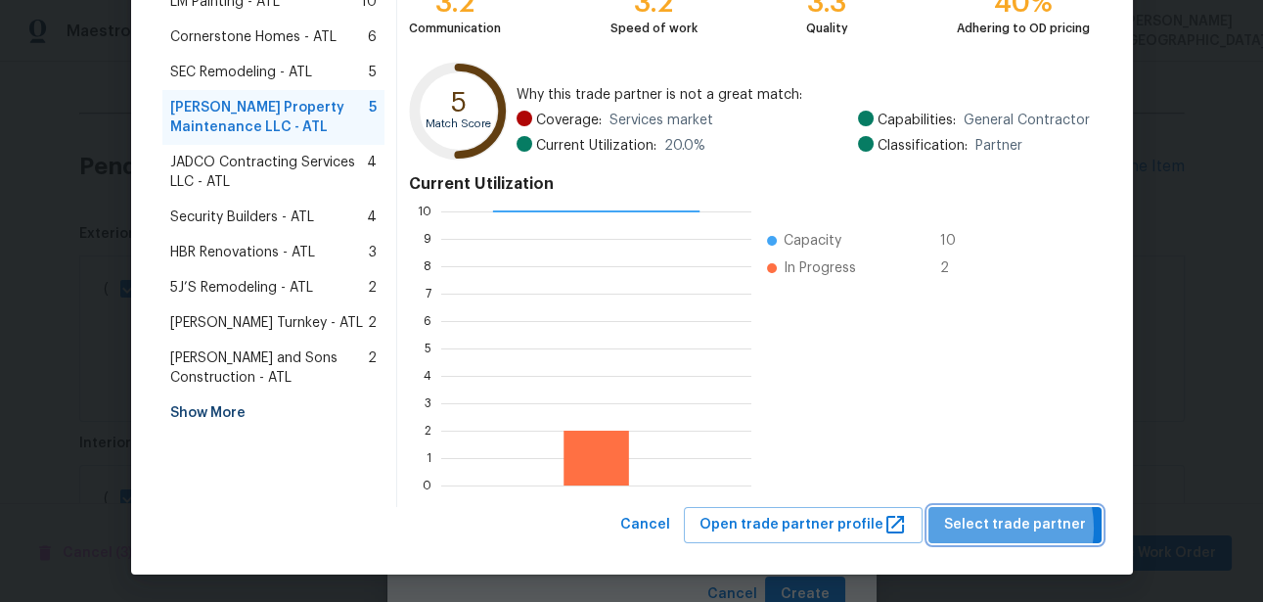
click at [993, 526] on span "Select trade partner" at bounding box center [1015, 525] width 142 height 24
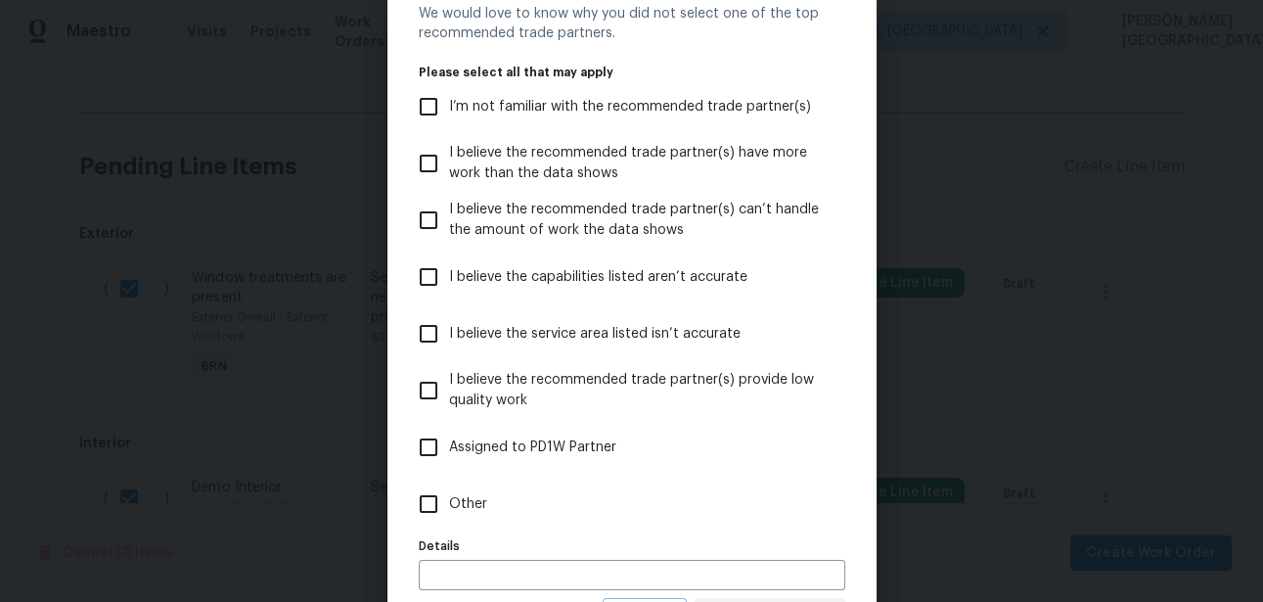
scroll to position [172, 0]
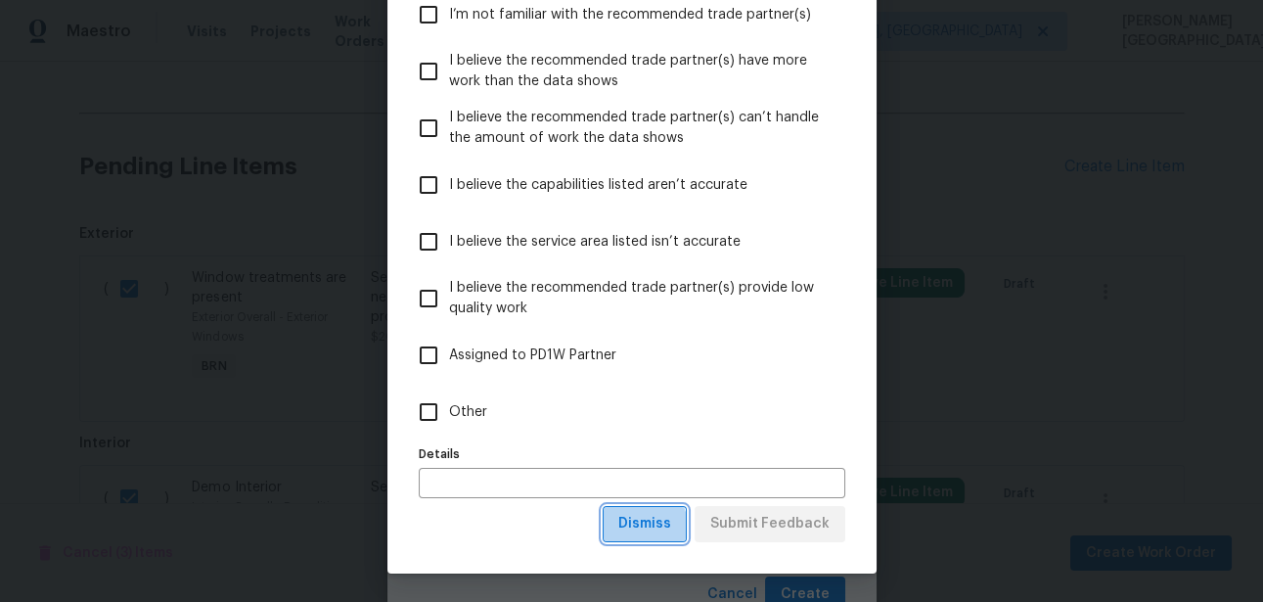
click at [643, 526] on span "Dismiss" at bounding box center [644, 524] width 53 height 24
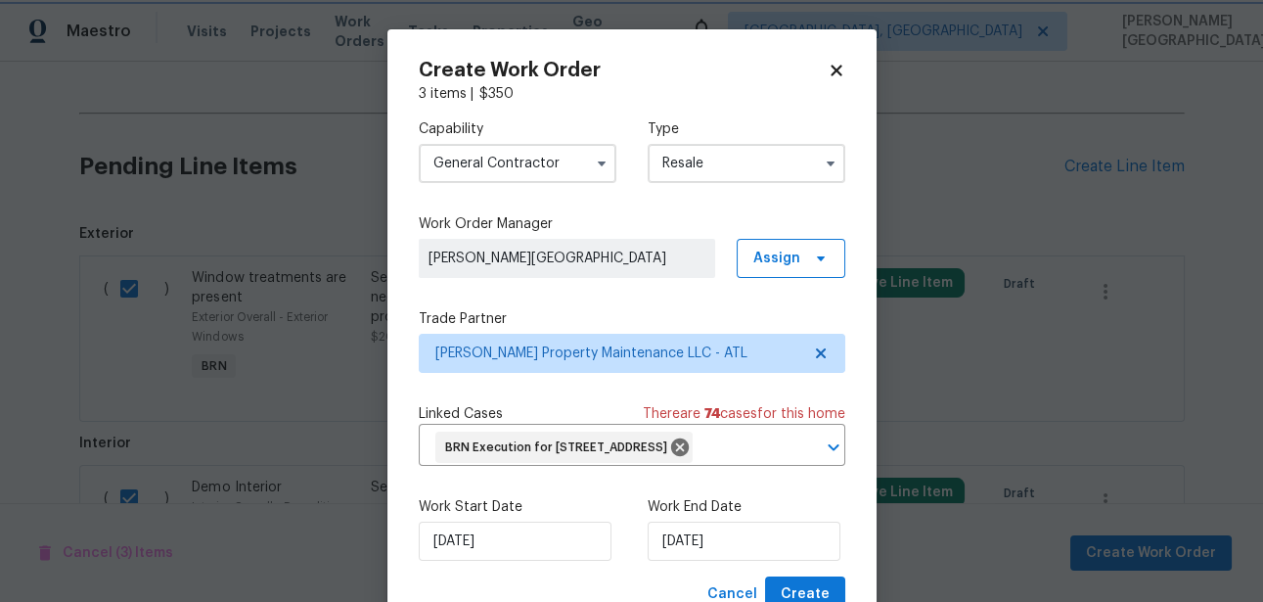
scroll to position [102, 0]
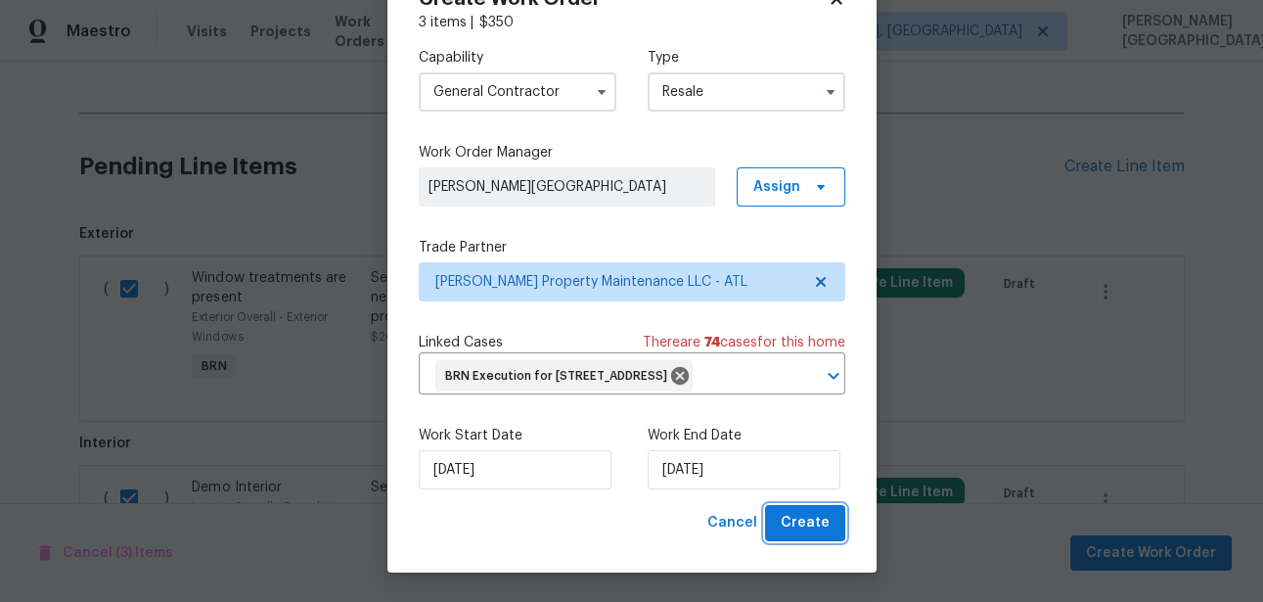
click at [799, 529] on span "Create" at bounding box center [805, 523] width 49 height 24
checkbox input "false"
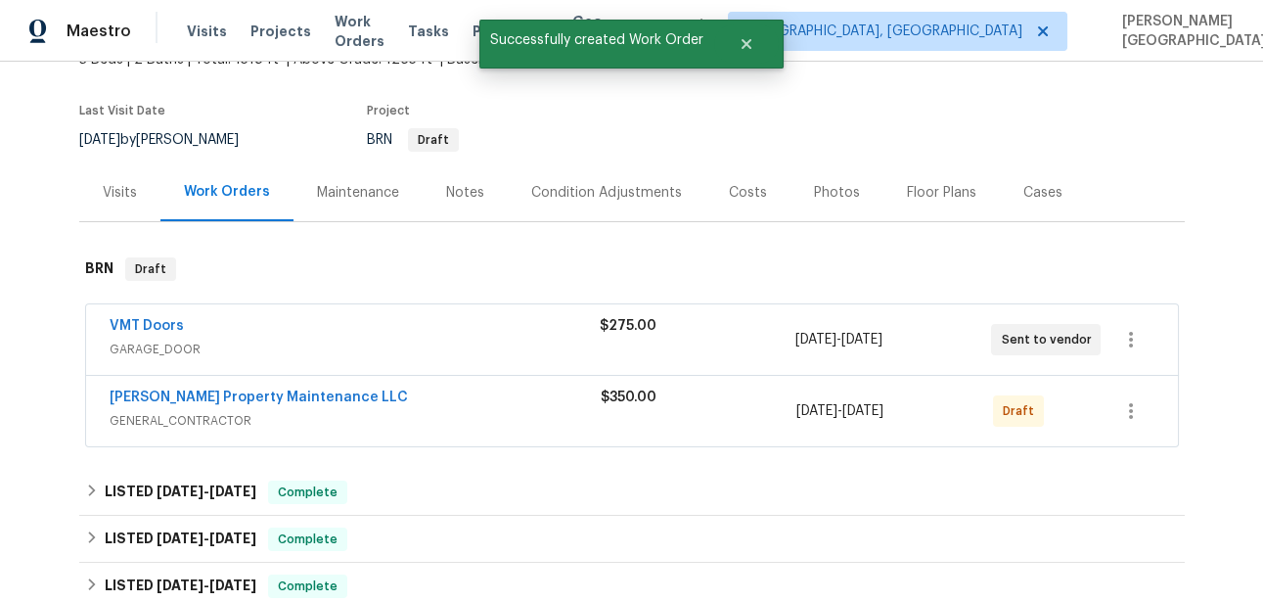
scroll to position [208, 0]
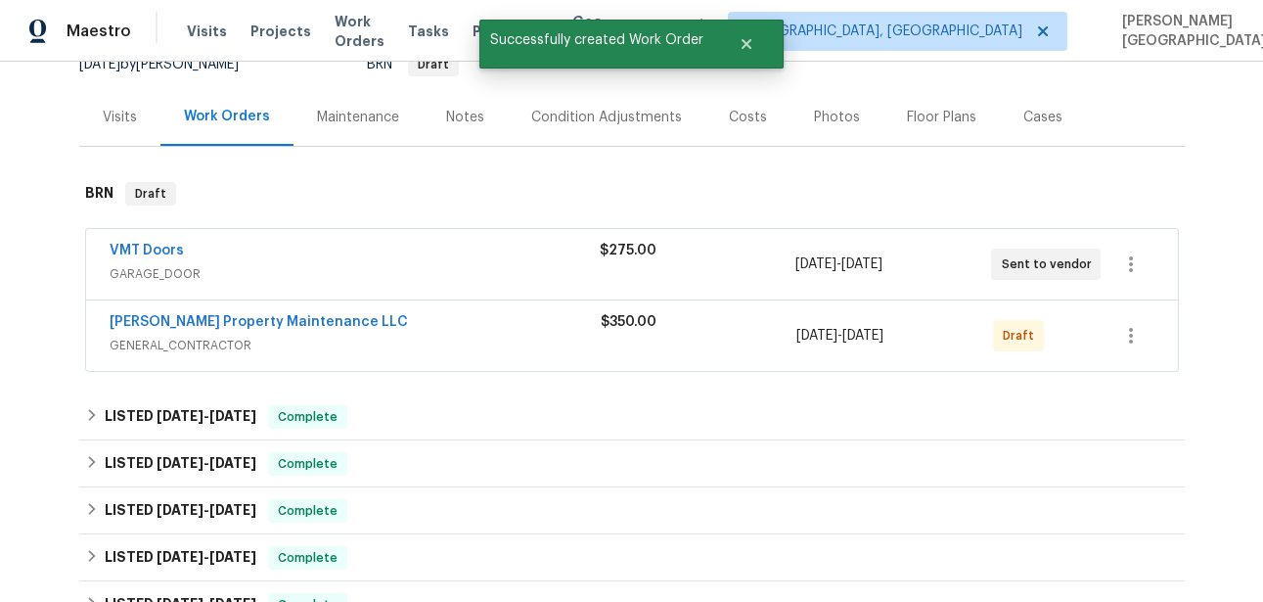
click at [221, 308] on div "[PERSON_NAME] Property Maintenance LLC GENERAL_CONTRACTOR $350.00 [DATE] - [DAT…" at bounding box center [632, 335] width 1092 height 70
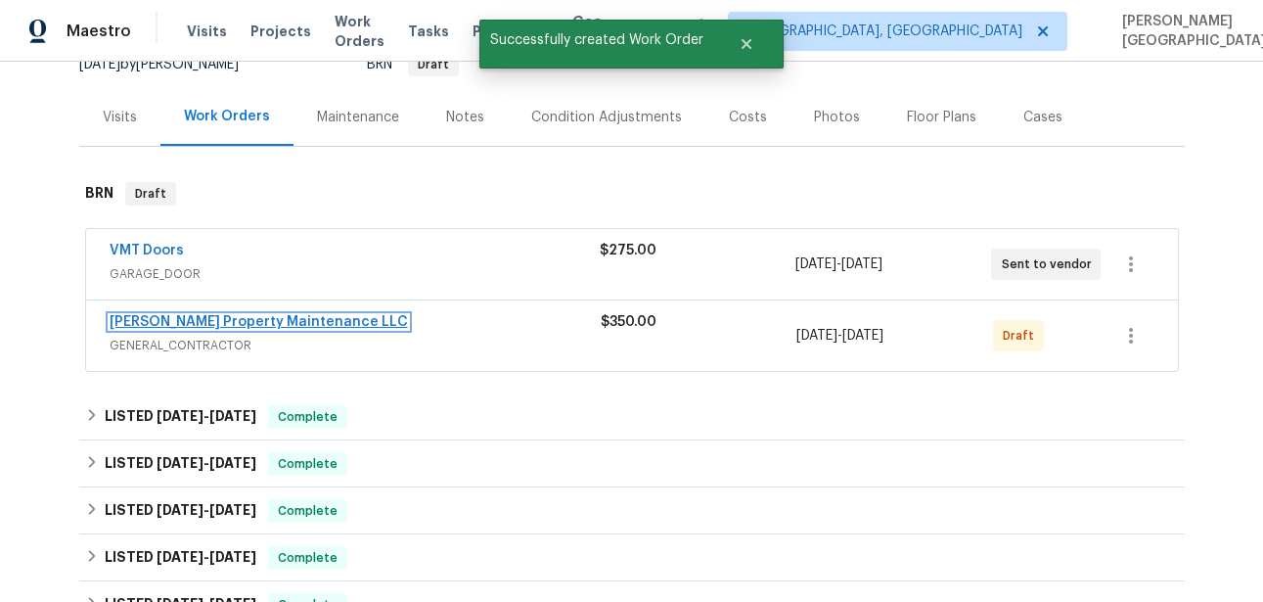
click at [226, 321] on link "[PERSON_NAME] Property Maintenance LLC" at bounding box center [259, 322] width 298 height 14
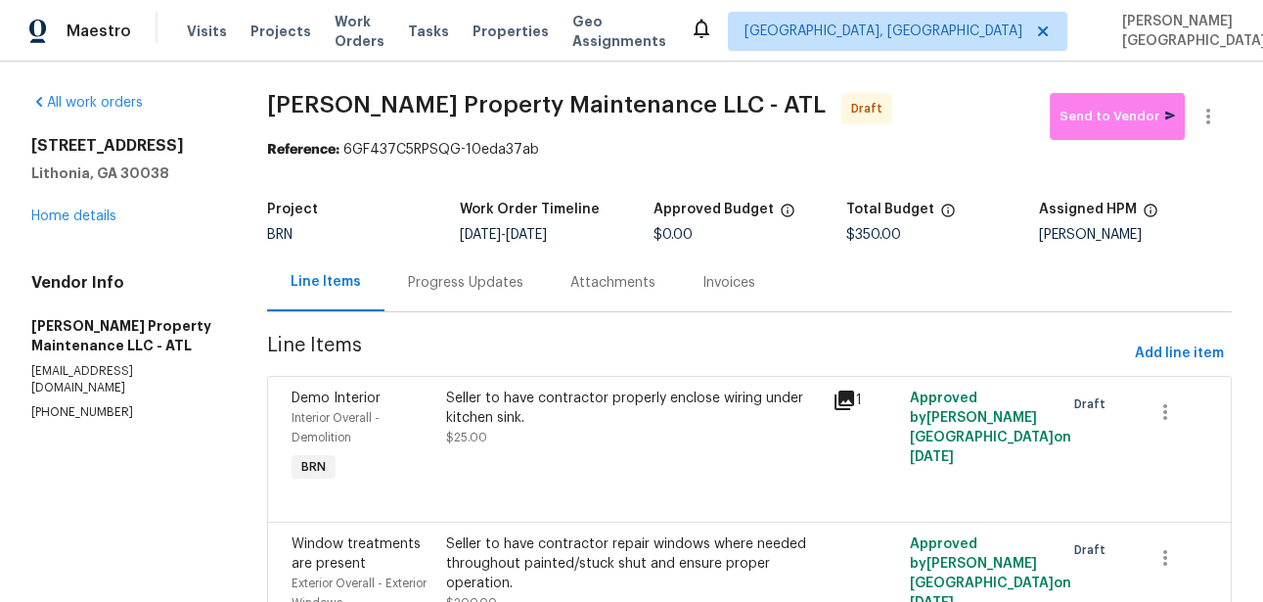
click at [493, 293] on div "Progress Updates" at bounding box center [465, 282] width 162 height 58
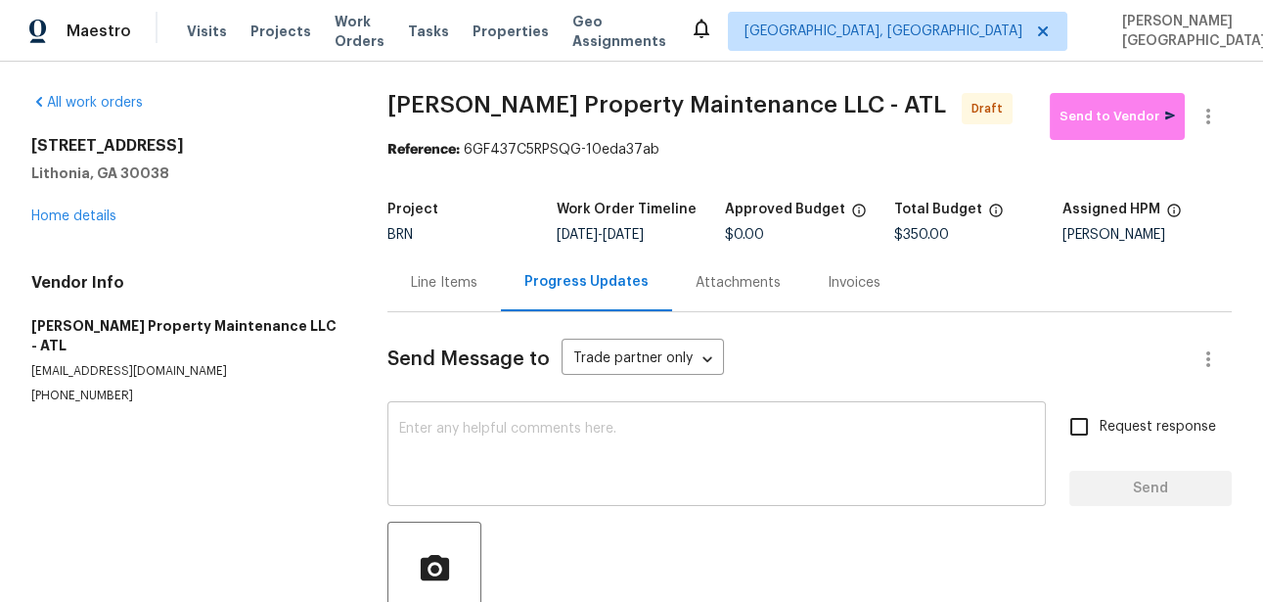
click at [473, 452] on textarea at bounding box center [716, 456] width 635 height 68
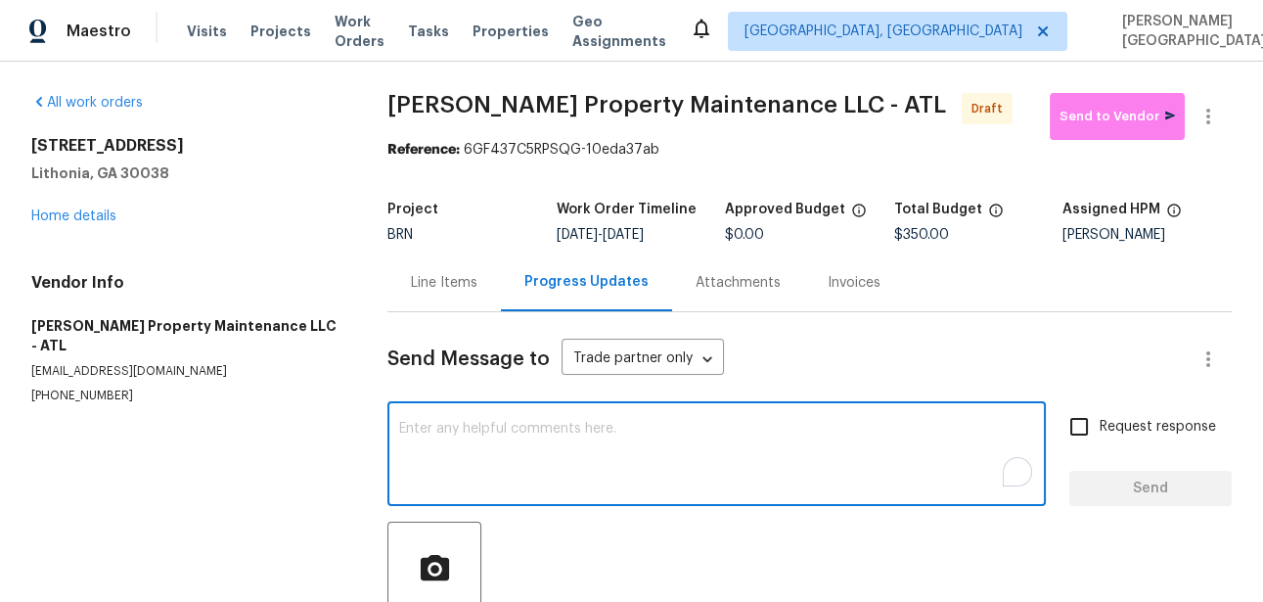
paste textarea "This is [PERSON_NAME] from Opendoor. Please confirm receipt of the work order d…"
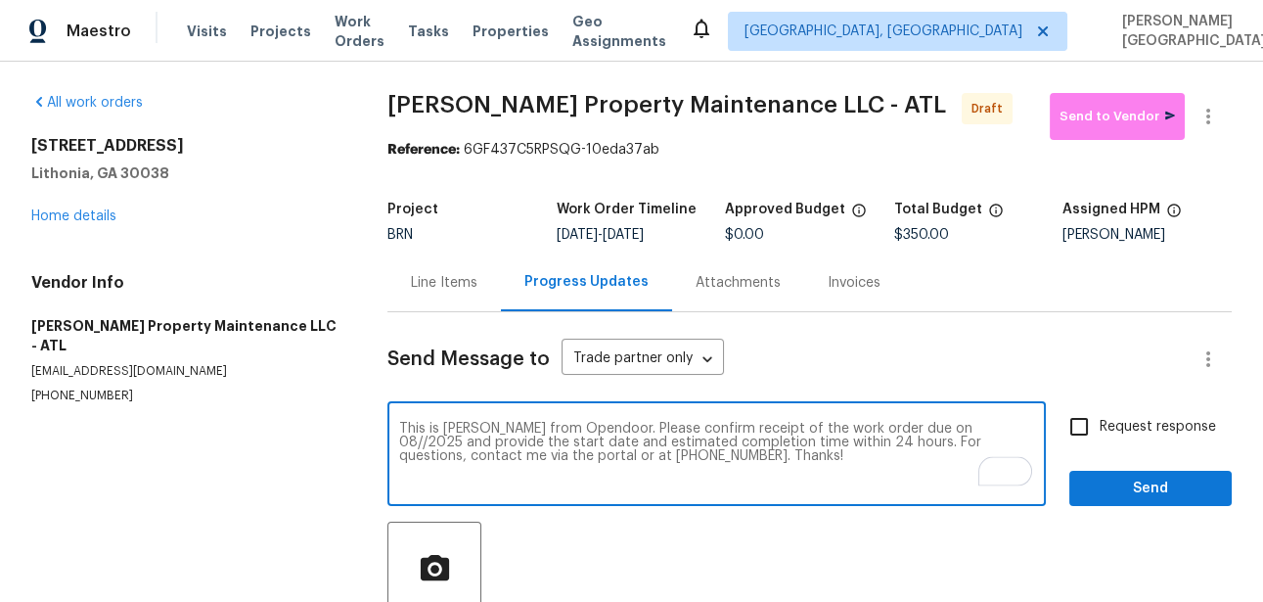
click at [917, 430] on textarea "This is [PERSON_NAME] from Opendoor. Please confirm receipt of the work order d…" at bounding box center [716, 456] width 635 height 68
type textarea "This is [PERSON_NAME] from Opendoor. Please confirm receipt of the work order d…"
click at [1090, 428] on input "Request response" at bounding box center [1078, 426] width 41 height 41
checkbox input "true"
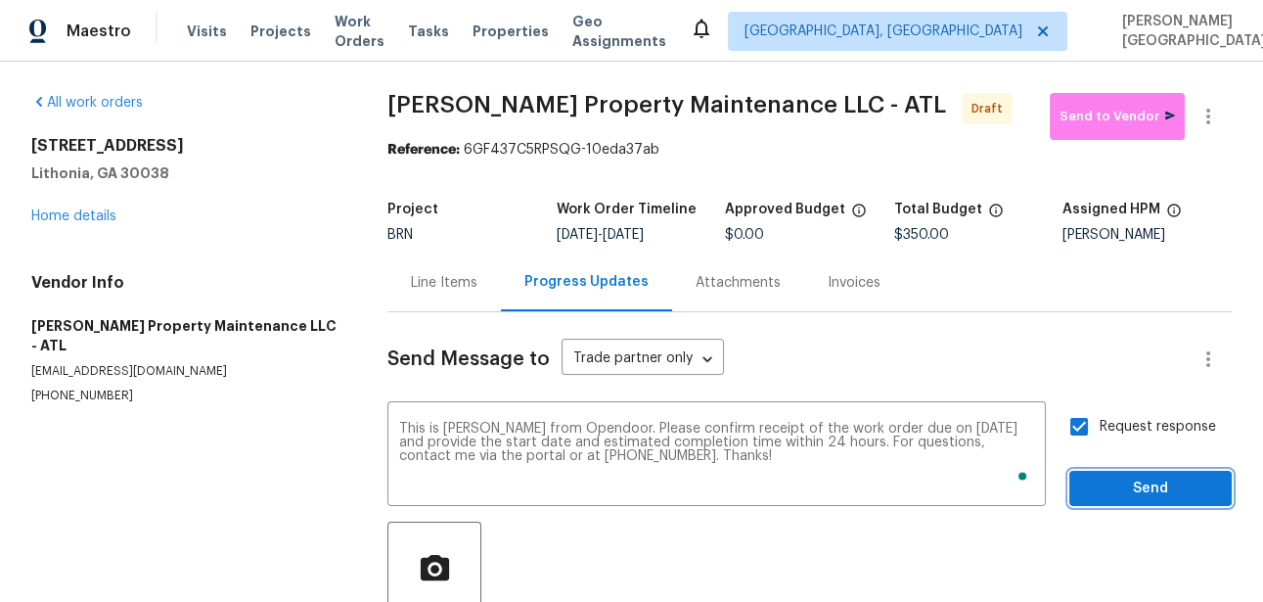
click at [1116, 485] on span "Send" at bounding box center [1150, 488] width 131 height 24
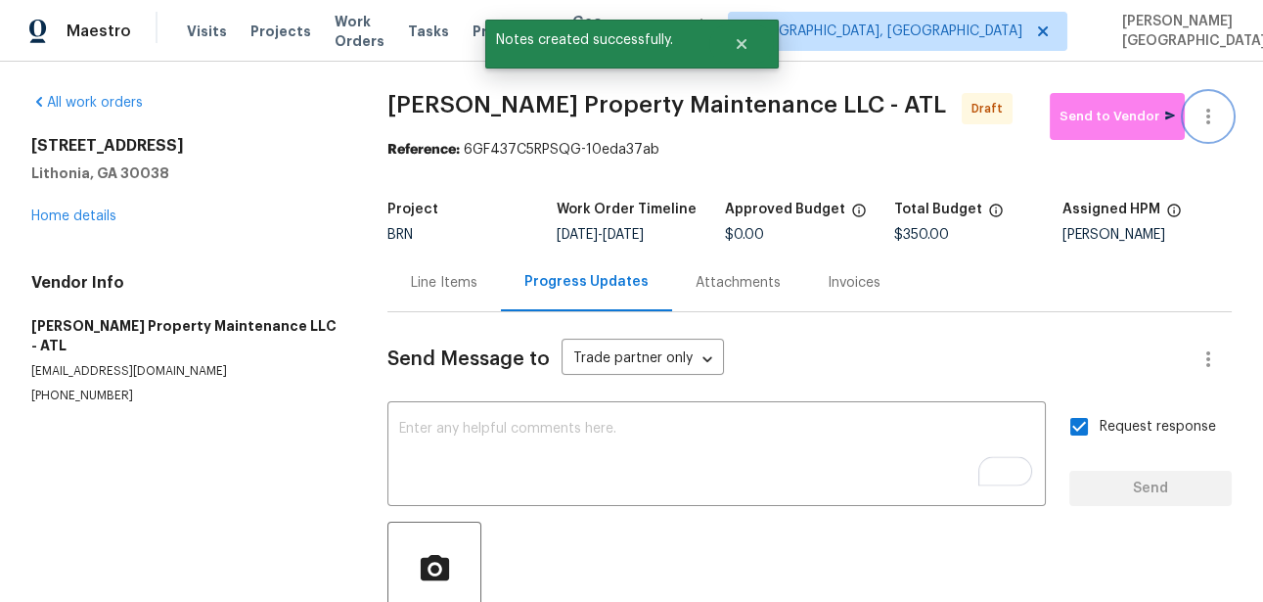
click at [1217, 106] on icon "button" at bounding box center [1207, 116] width 23 height 23
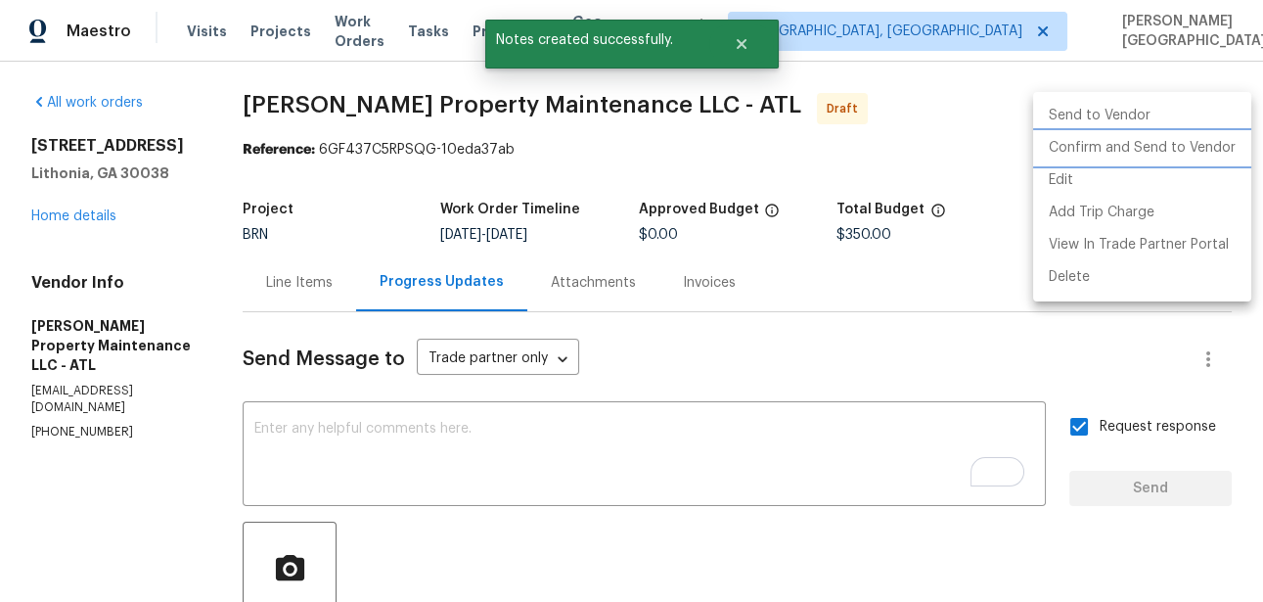
click at [1162, 145] on li "Confirm and Send to Vendor" at bounding box center [1142, 148] width 218 height 32
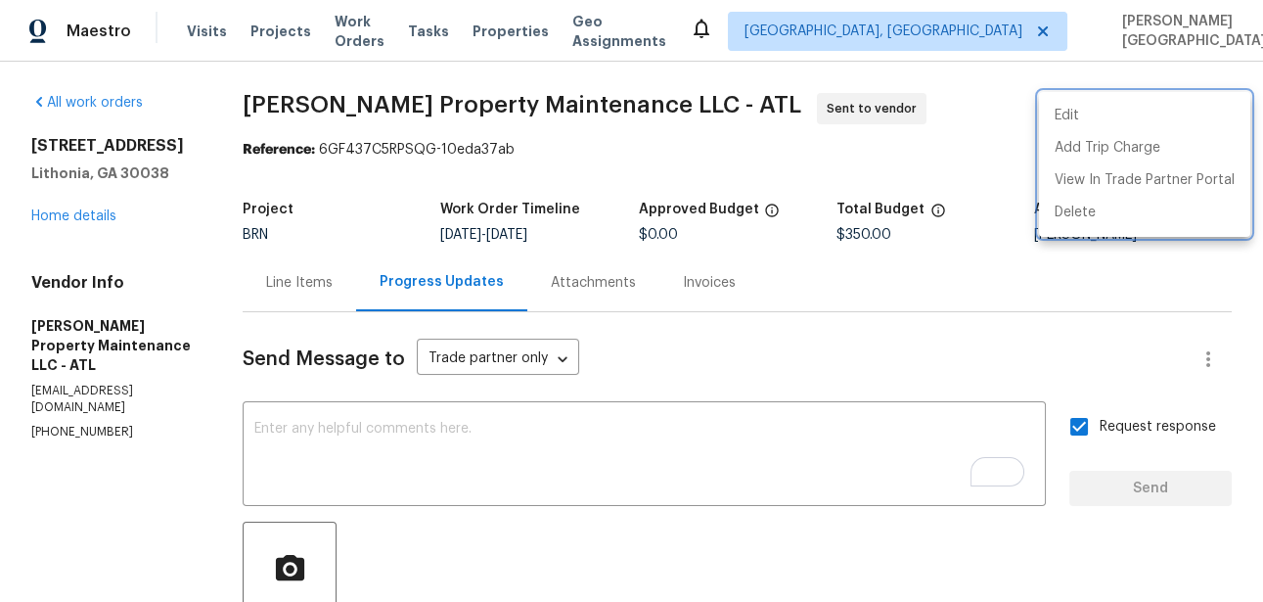
click at [65, 216] on div at bounding box center [631, 301] width 1263 height 602
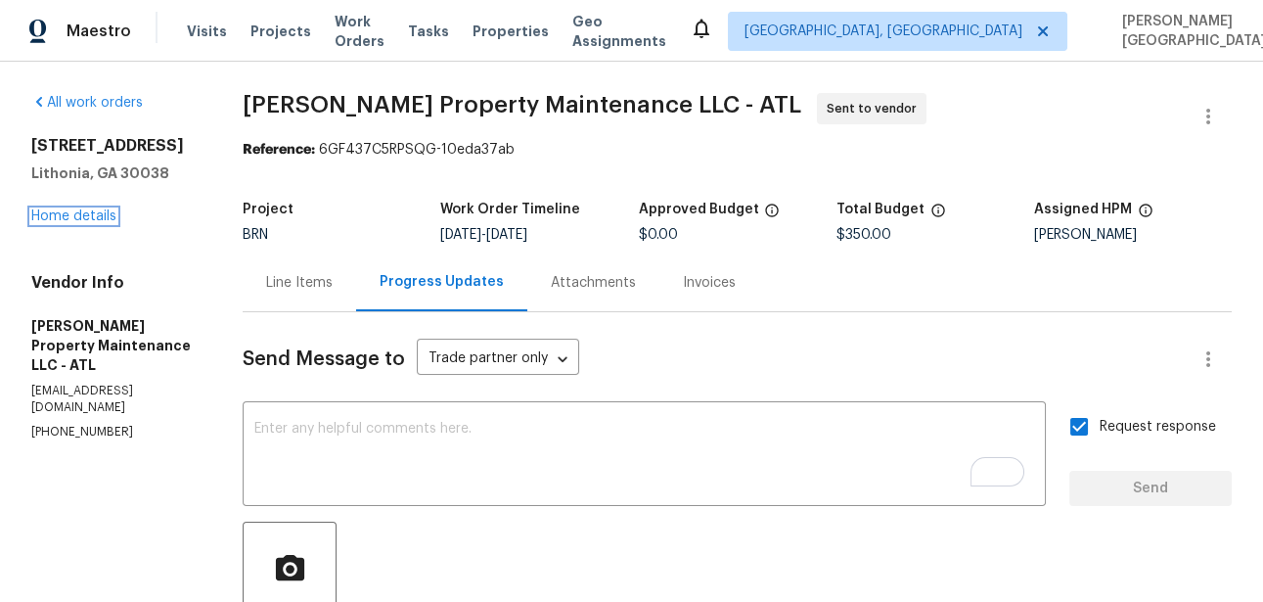
click at [65, 216] on link "Home details" at bounding box center [73, 216] width 85 height 14
